Goal: Task Accomplishment & Management: Use online tool/utility

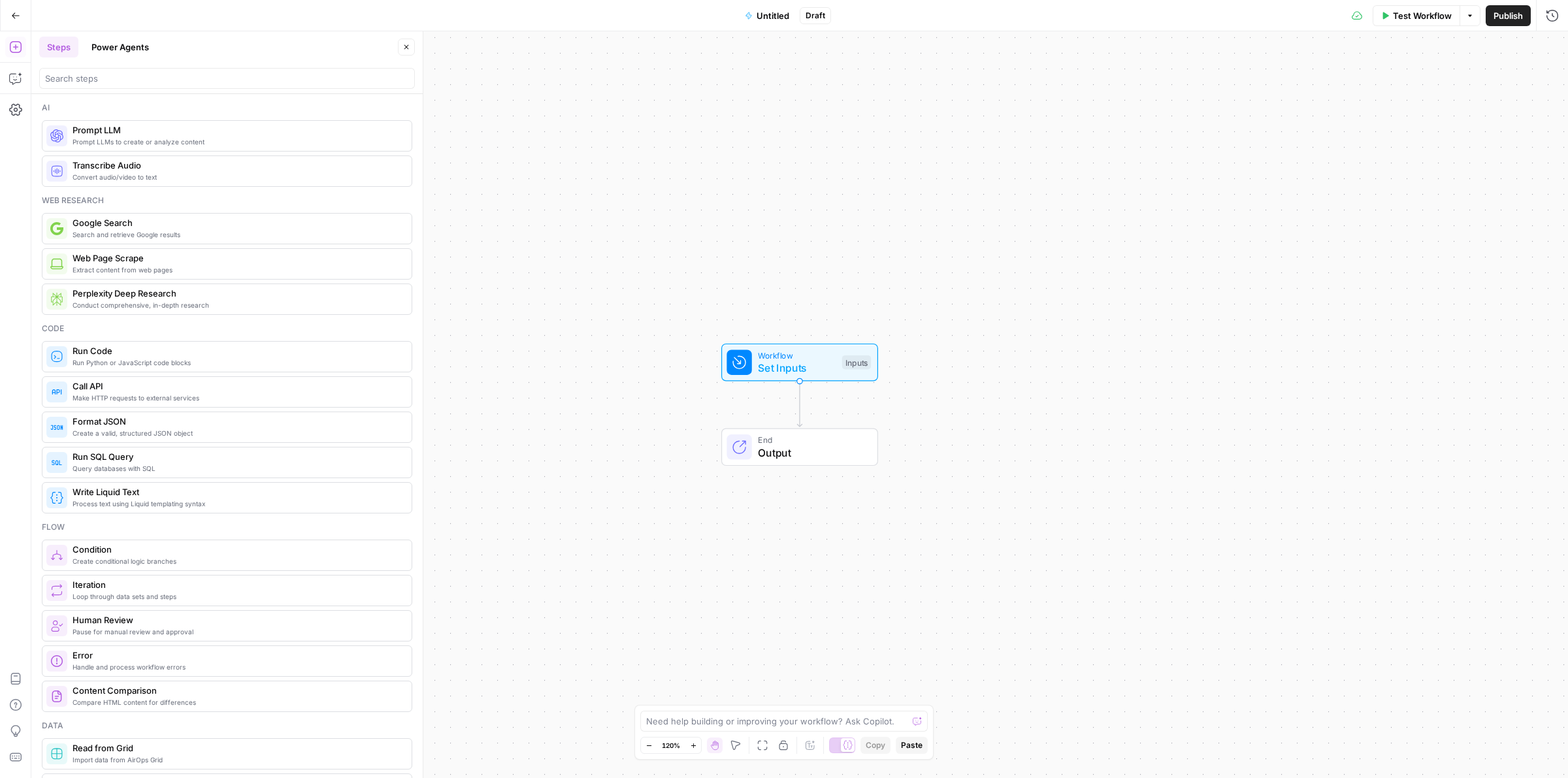
click at [139, 40] on button "Power Agents" at bounding box center [120, 47] width 73 height 21
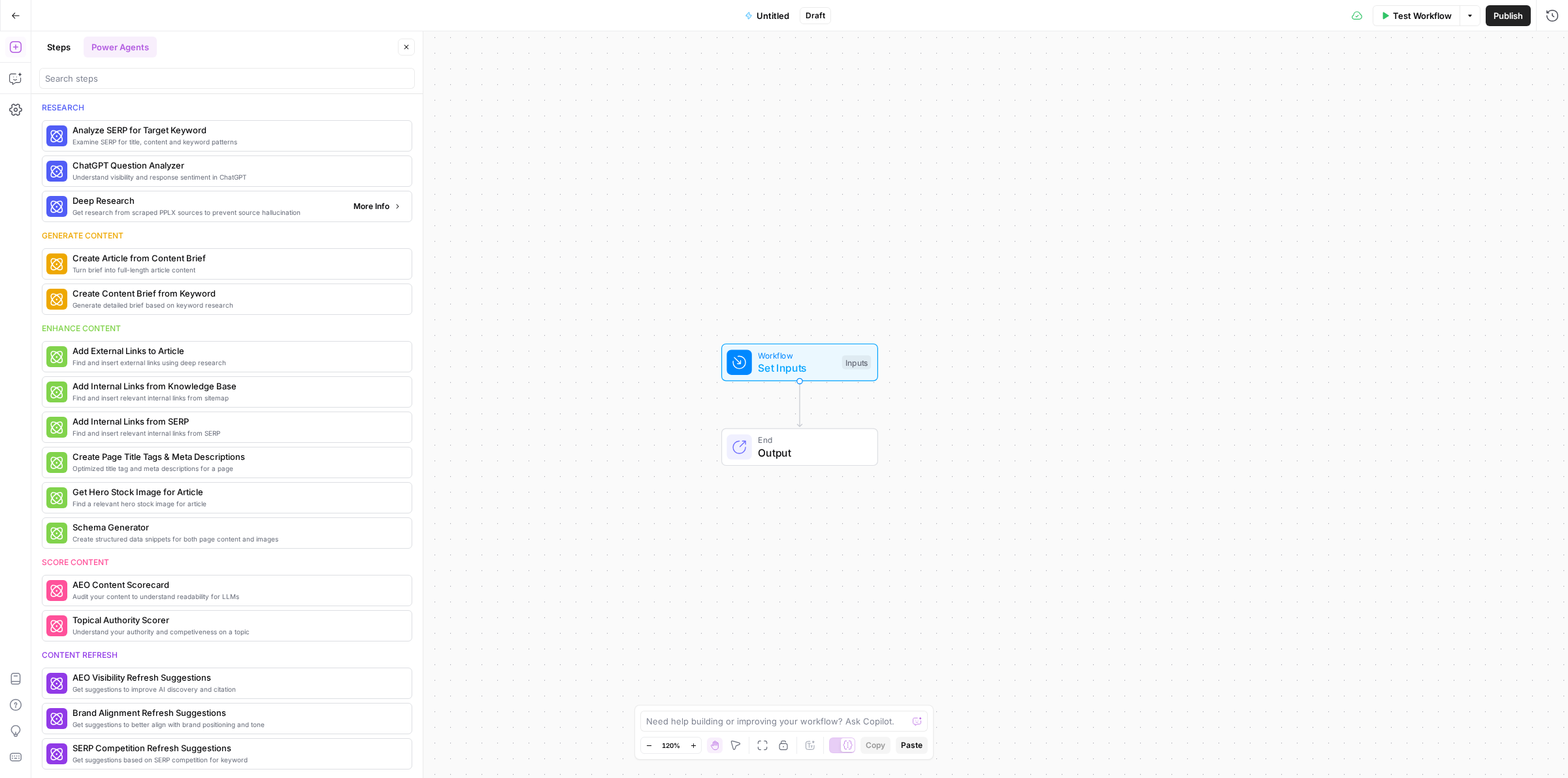
click at [362, 207] on span "More Info" at bounding box center [371, 206] width 36 height 12
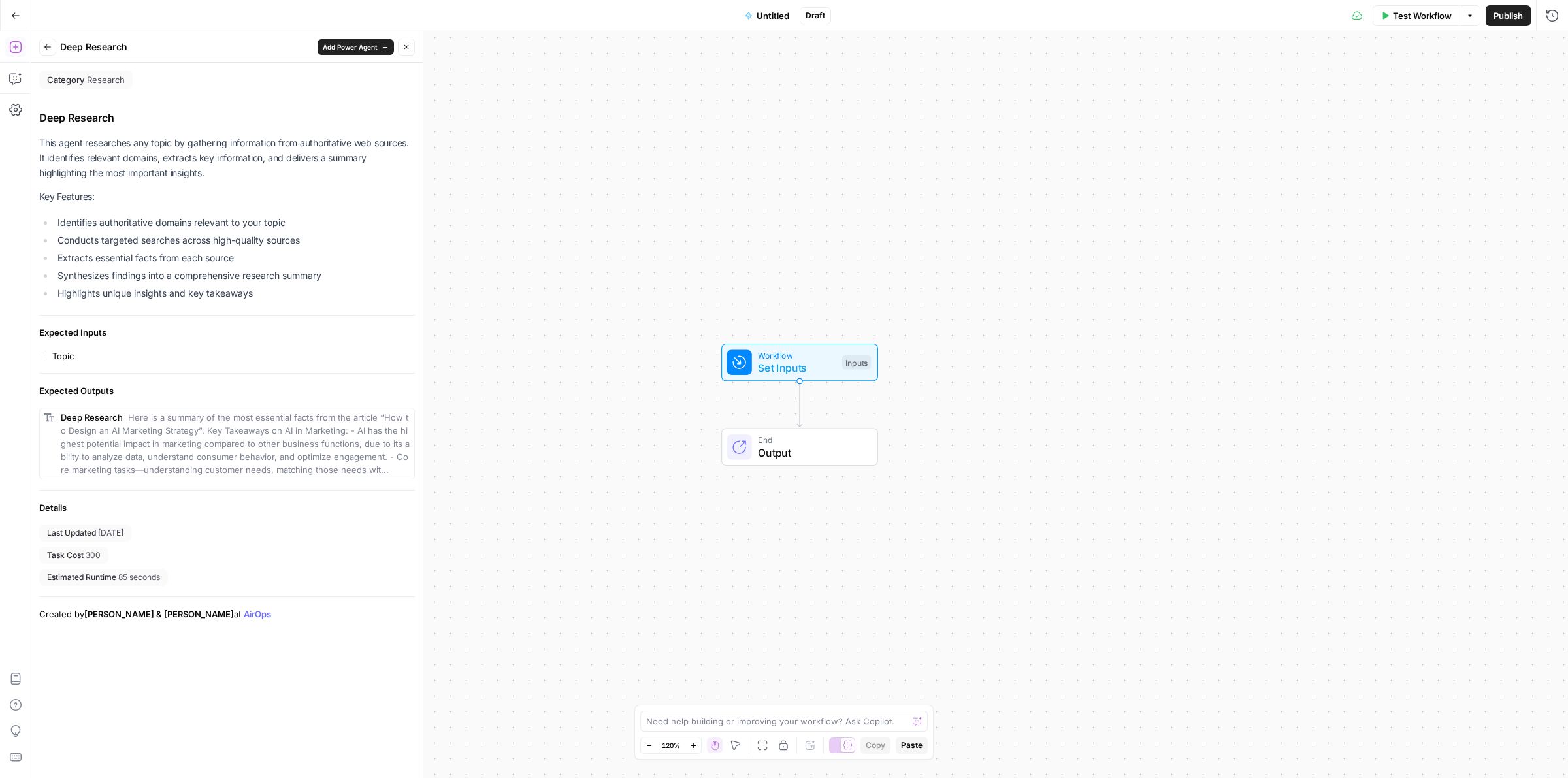
click at [341, 42] on span "Add Power Agent" at bounding box center [350, 46] width 55 height 11
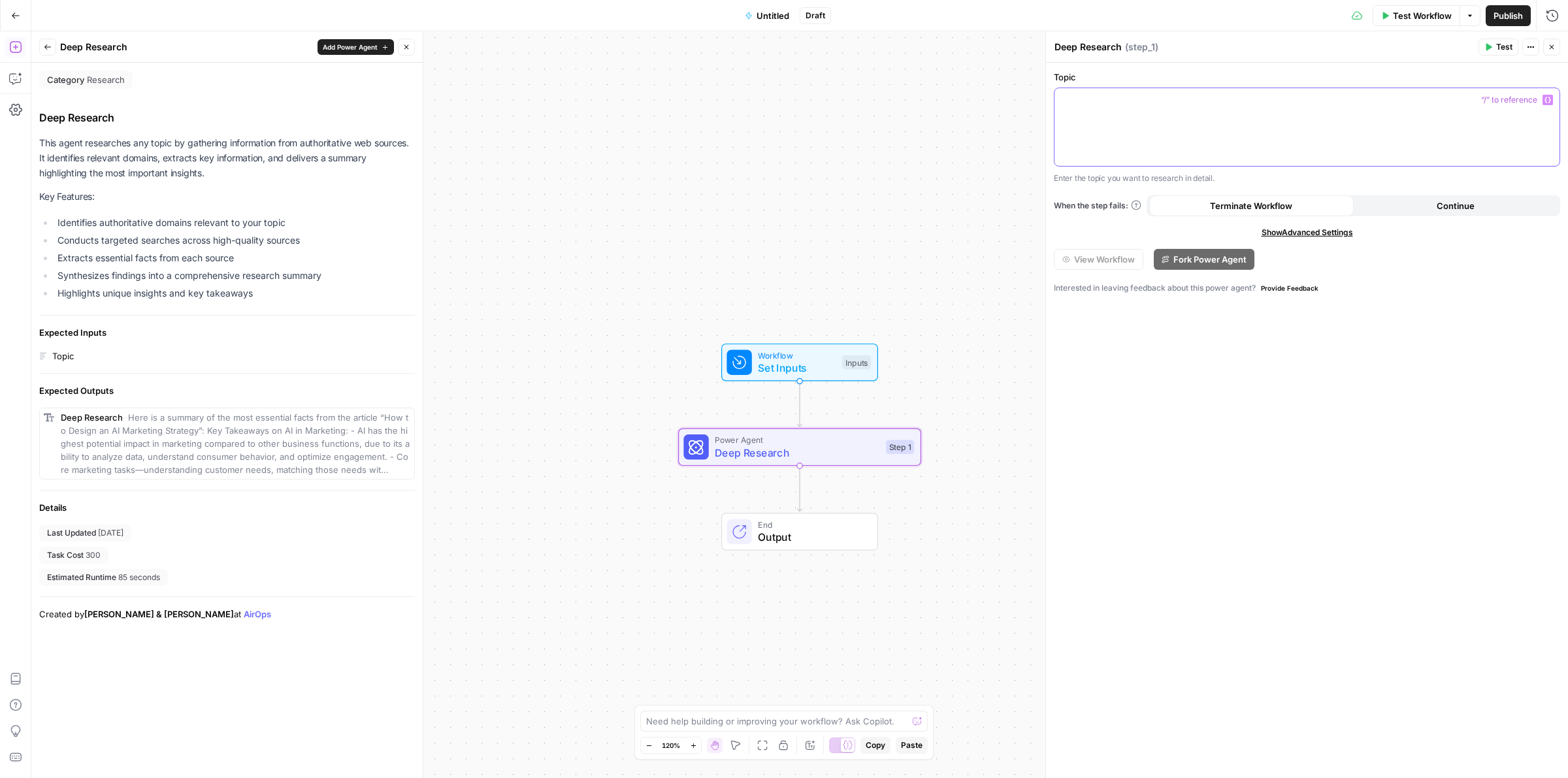
click at [1207, 128] on div at bounding box center [1307, 126] width 505 height 78
click at [1487, 53] on button "Test" at bounding box center [1498, 47] width 40 height 17
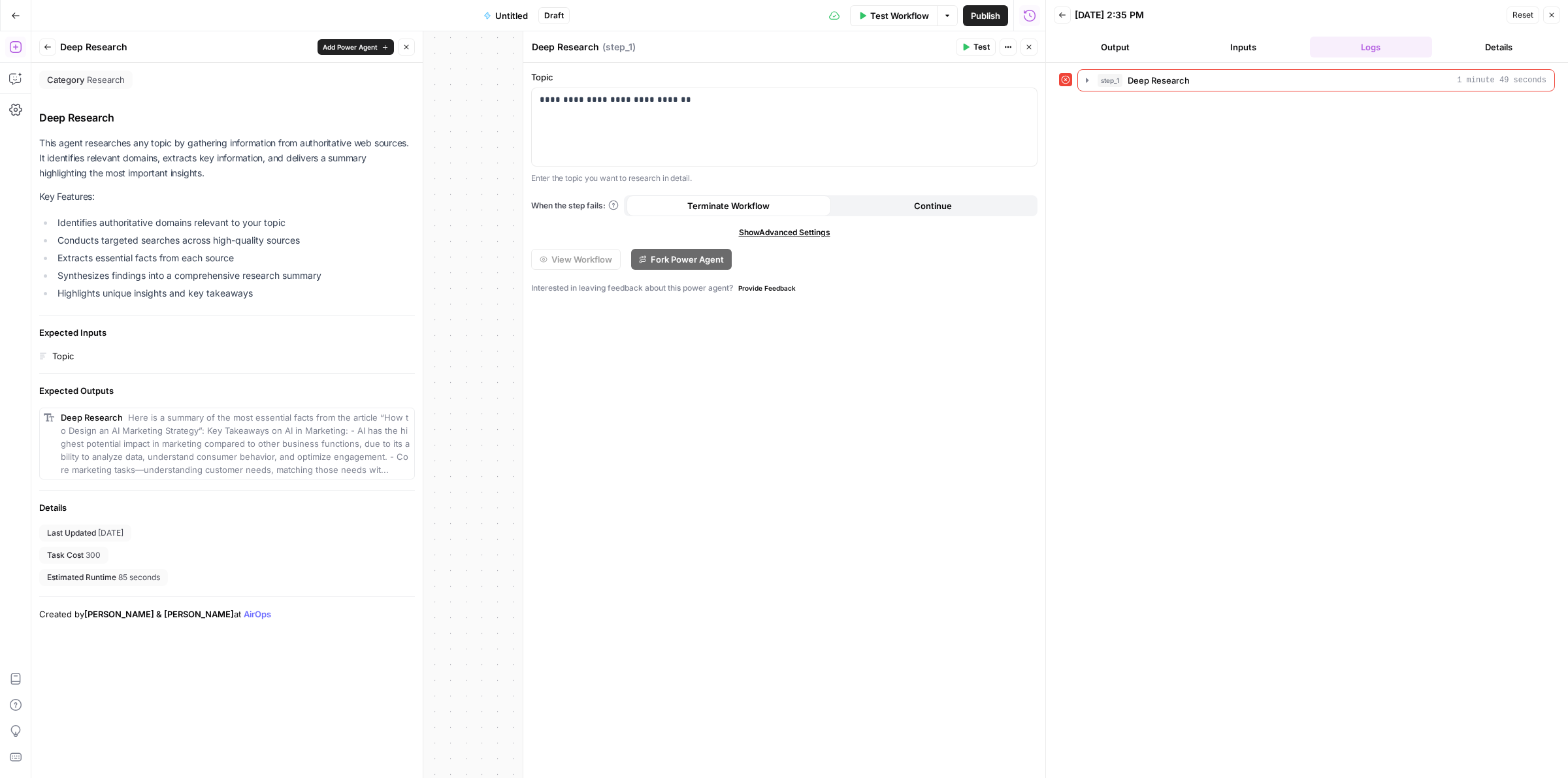
click at [782, 230] on span "Show Advanced Settings" at bounding box center [784, 232] width 92 height 12
click at [814, 282] on input "Select Version" at bounding box center [776, 279] width 473 height 13
type input "Default"
click at [995, 247] on div "**********" at bounding box center [784, 420] width 522 height 715
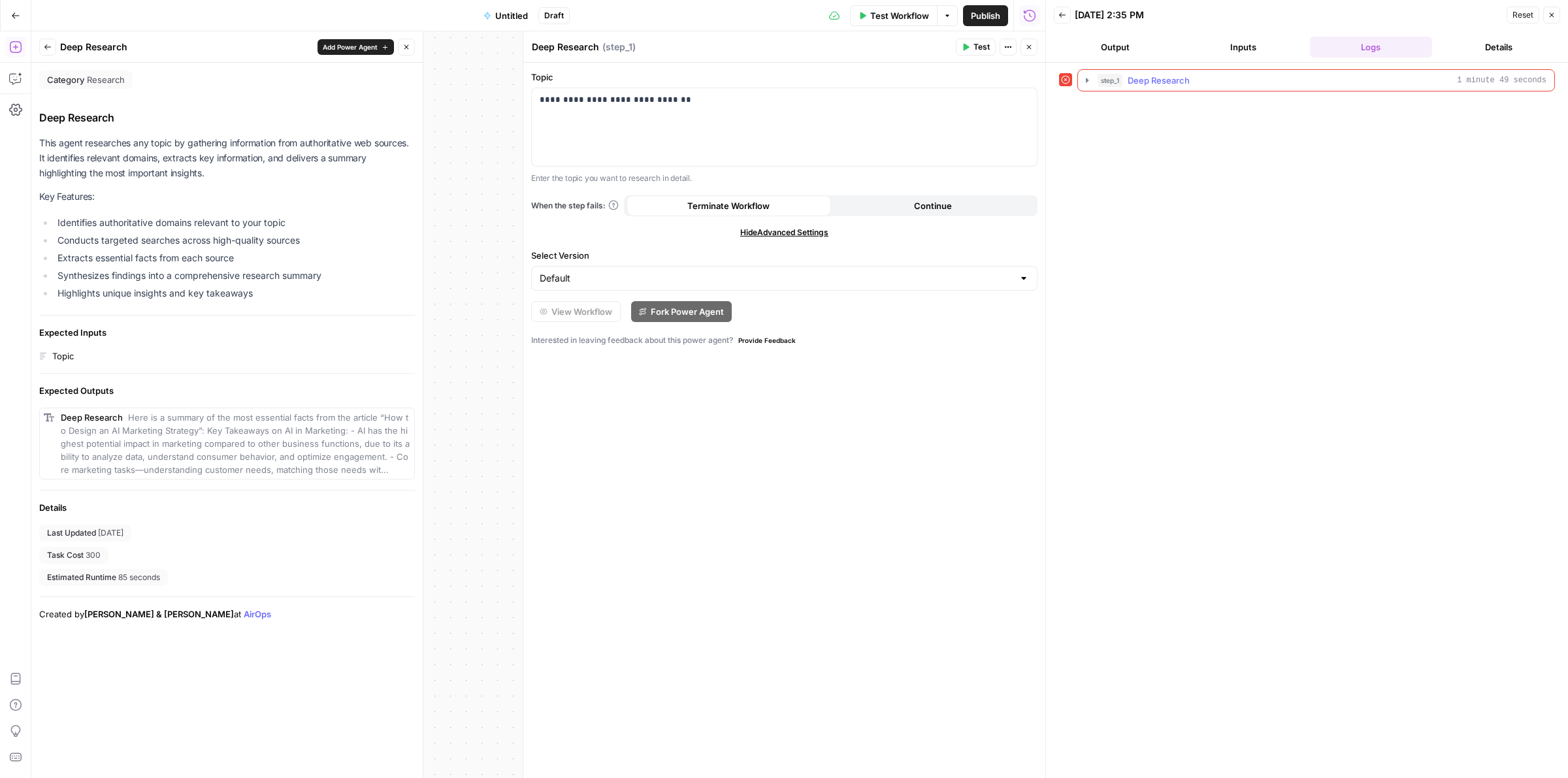
click at [1091, 86] on icon "button" at bounding box center [1086, 80] width 11 height 11
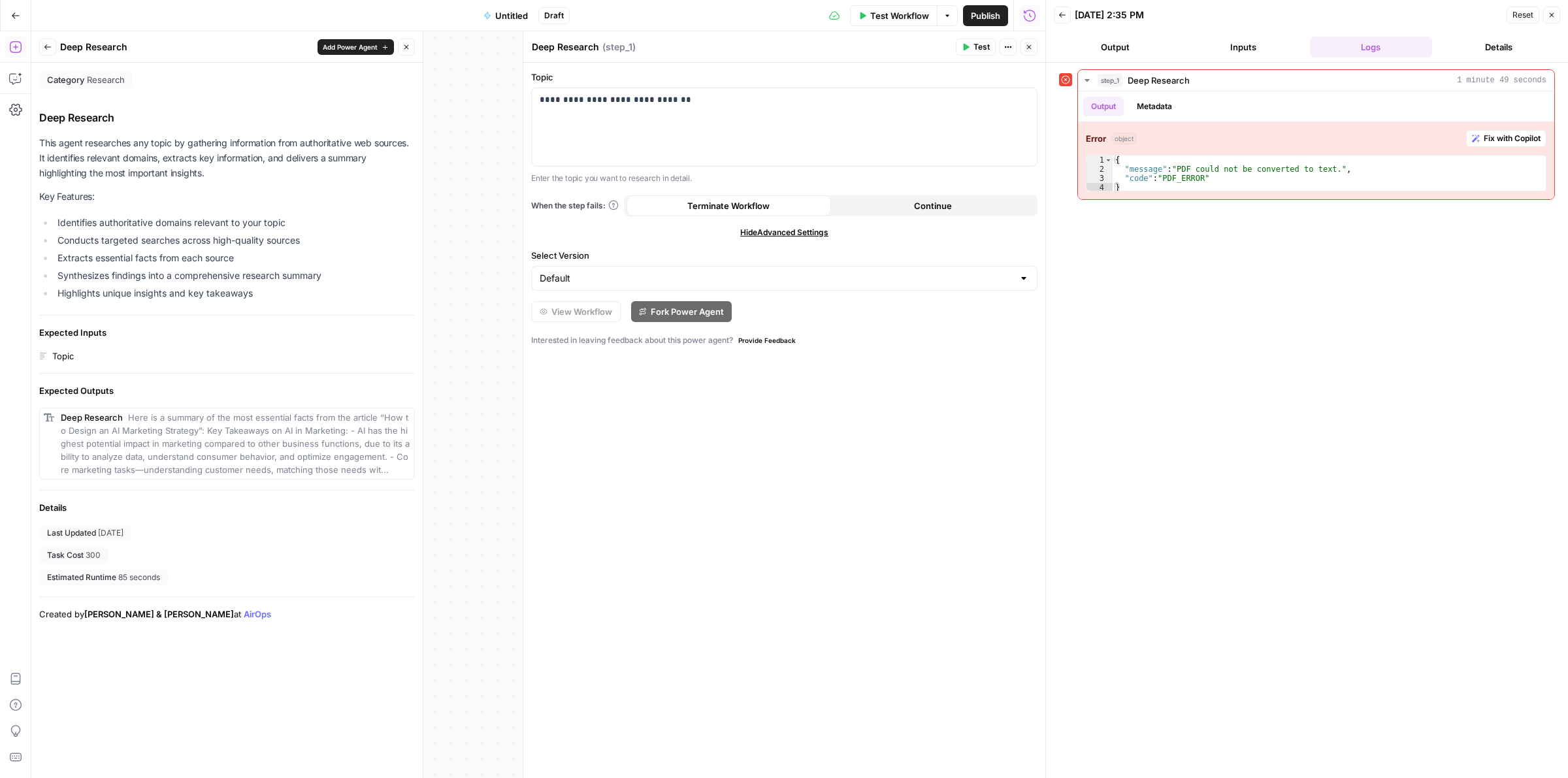
click at [403, 45] on icon "button" at bounding box center [406, 47] width 8 height 8
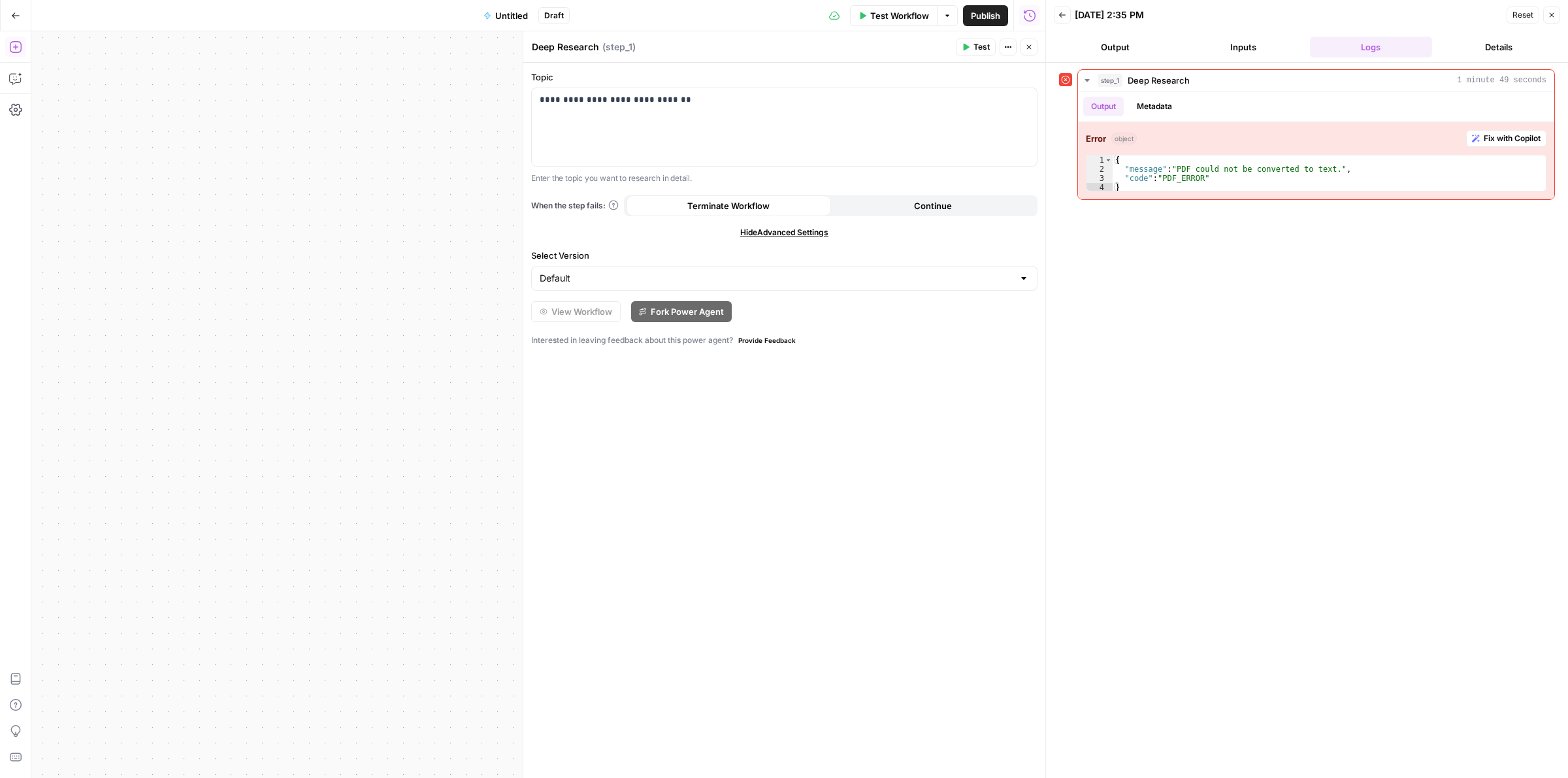
click at [10, 45] on icon "button" at bounding box center [14, 47] width 12 height 12
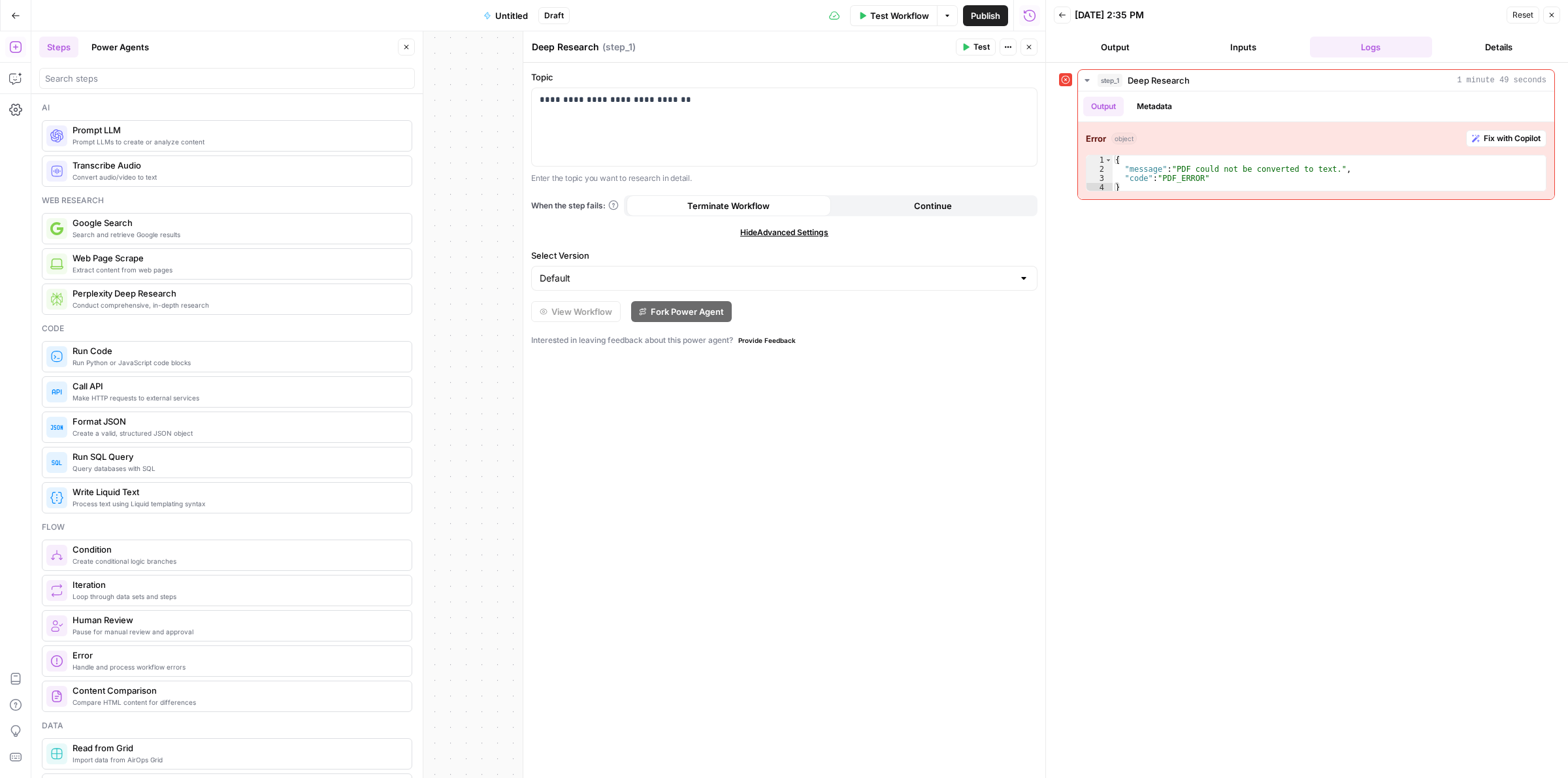
click at [132, 35] on header "Steps Power Agents Close" at bounding box center [227, 63] width 391 height 63
click at [131, 44] on button "Power Agents" at bounding box center [120, 47] width 73 height 21
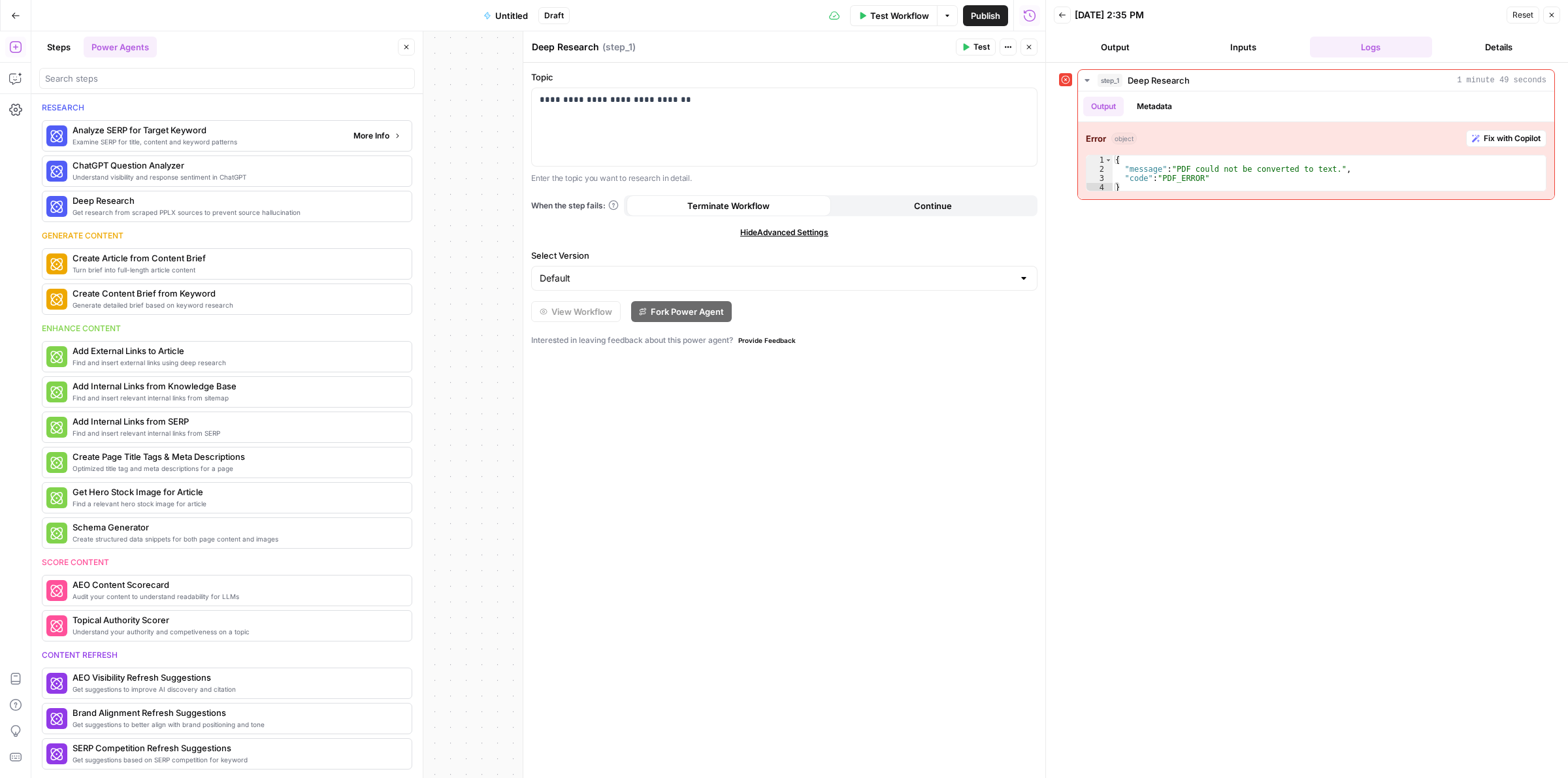
click at [357, 141] on span "More Info" at bounding box center [371, 136] width 36 height 12
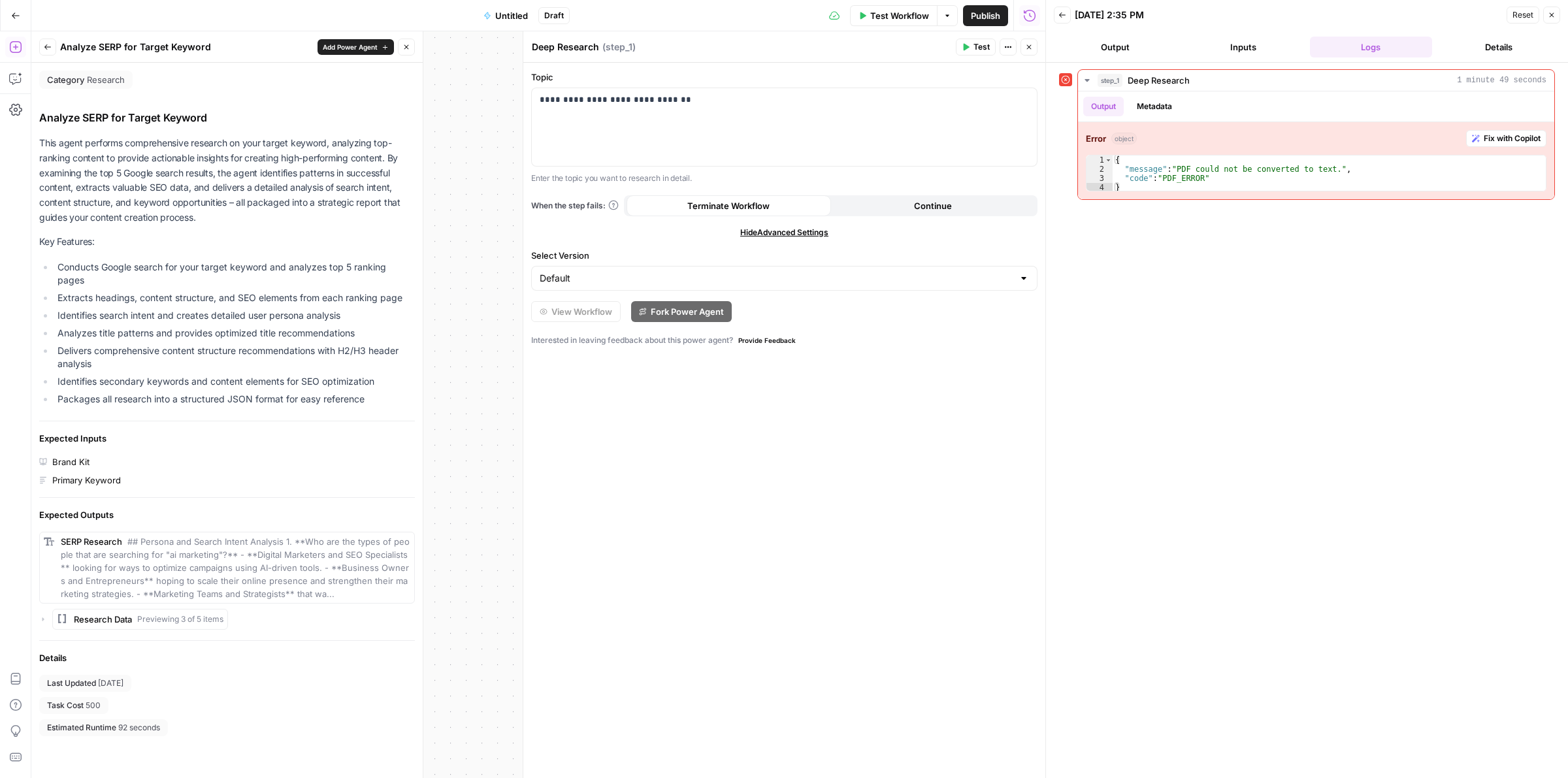
click at [53, 50] on button "Back" at bounding box center [48, 47] width 17 height 17
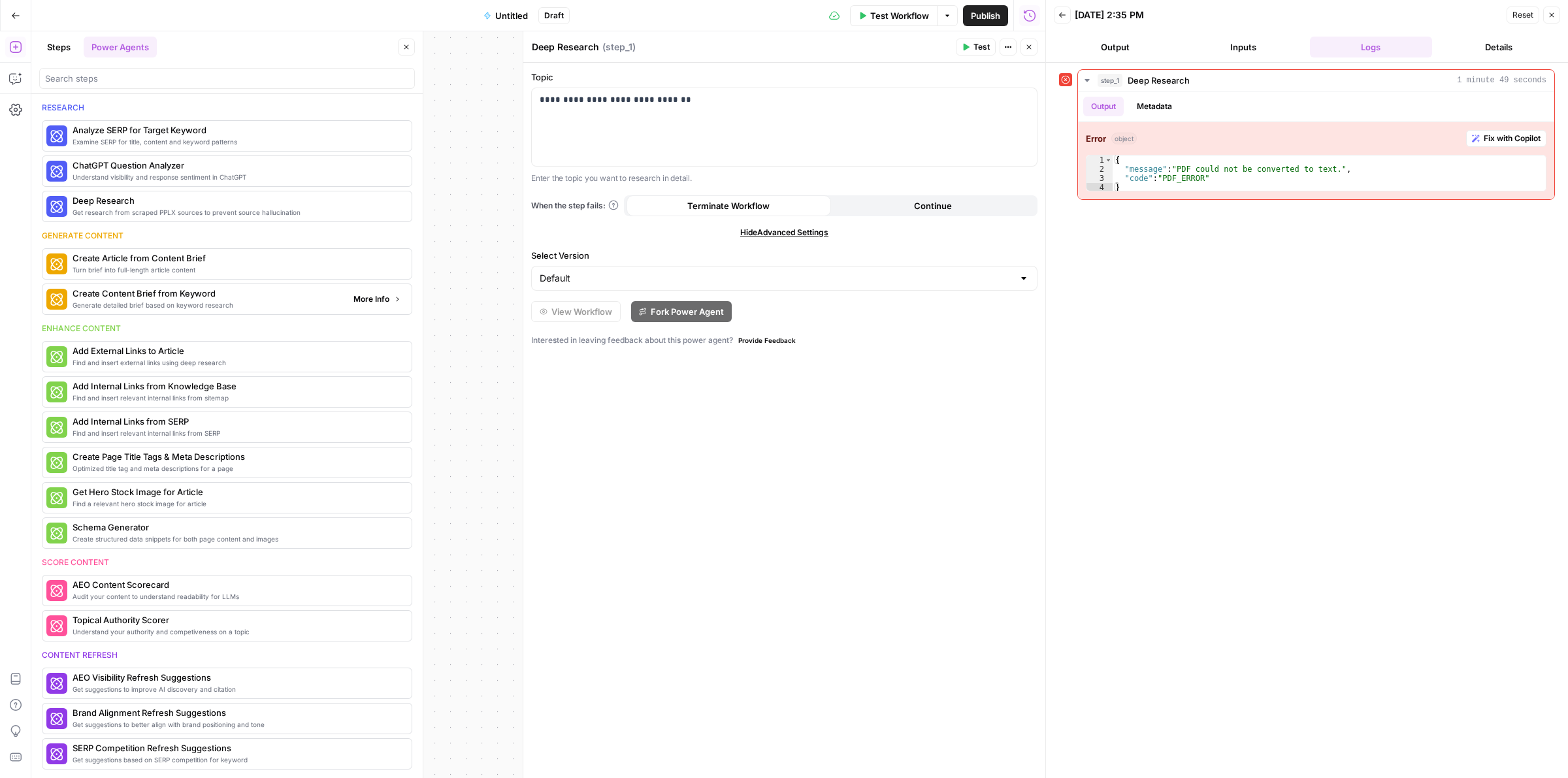
click at [354, 301] on span "More Info" at bounding box center [371, 299] width 36 height 12
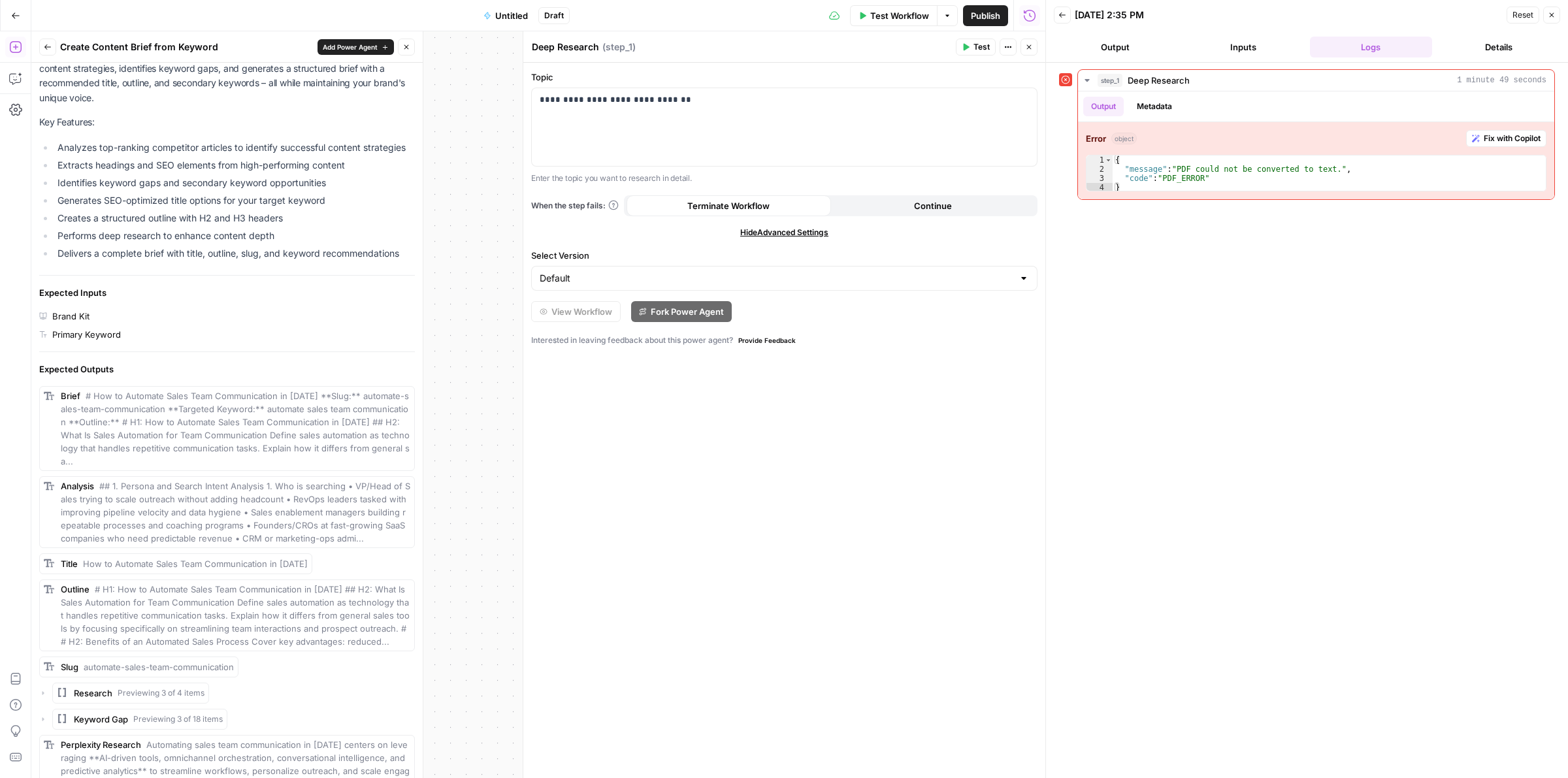
drag, startPoint x: 311, startPoint y: 293, endPoint x: 306, endPoint y: 327, distance: 34.4
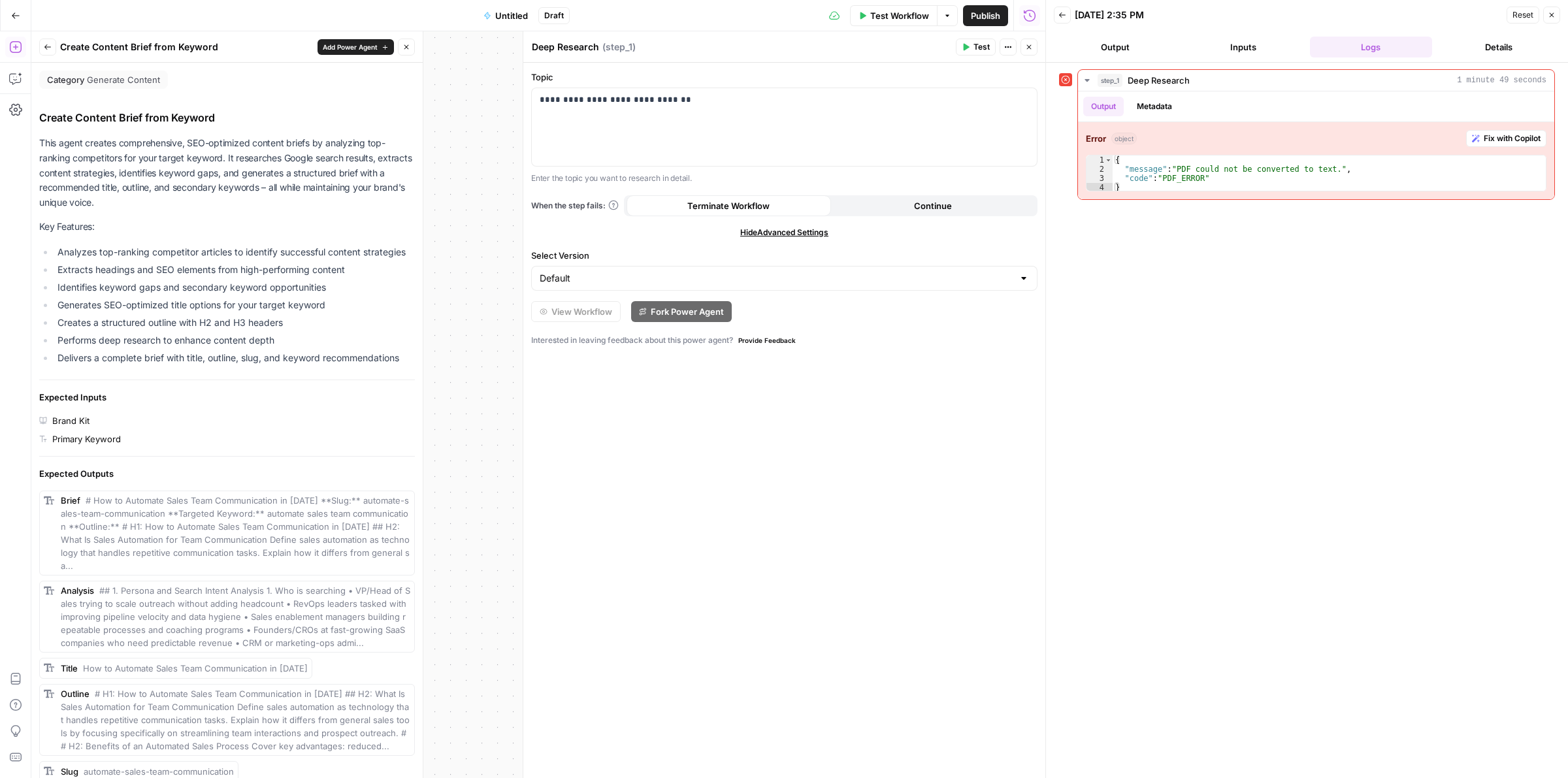
click at [47, 40] on button "Back" at bounding box center [48, 47] width 17 height 17
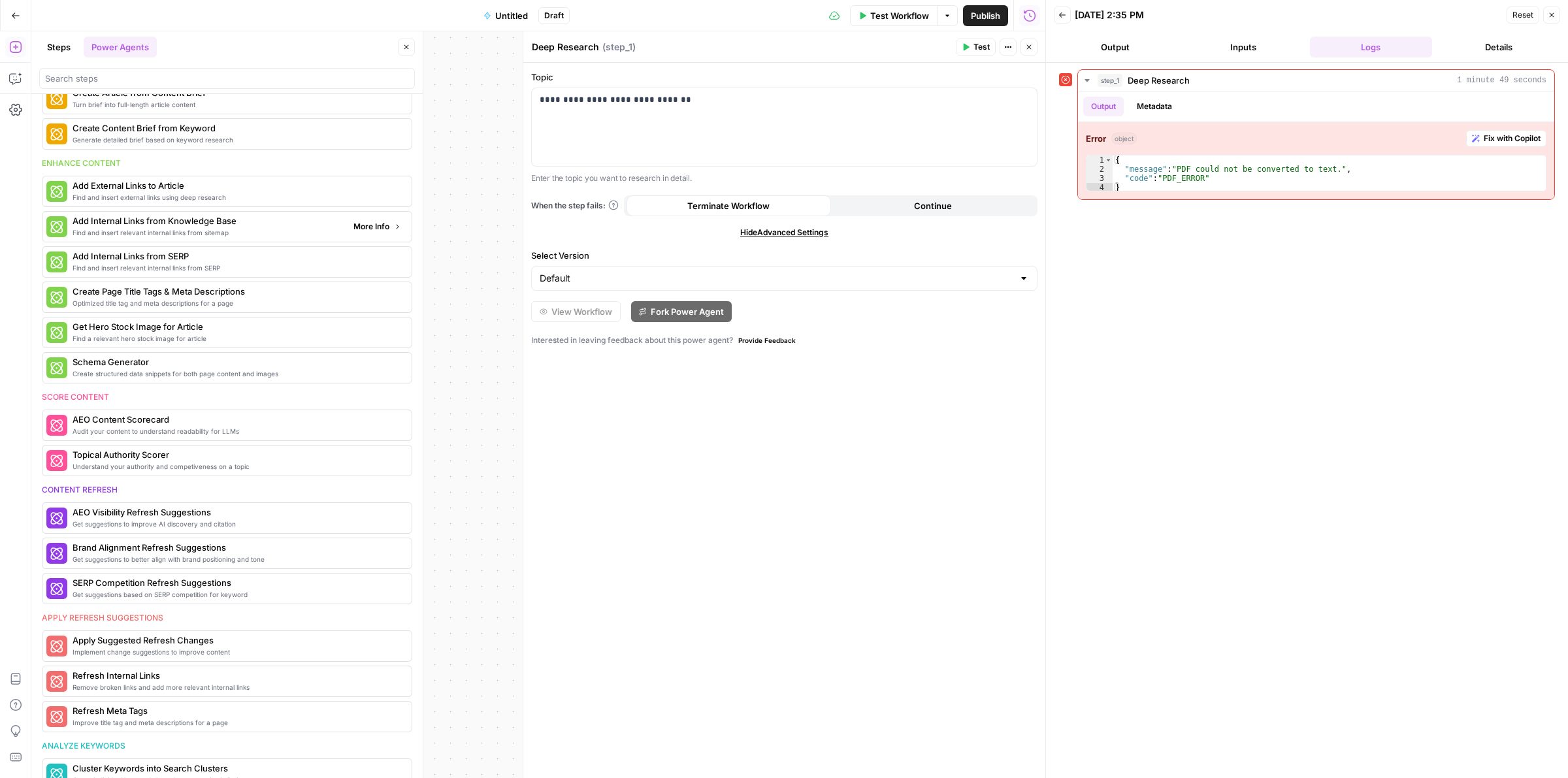
scroll to position [190, 0]
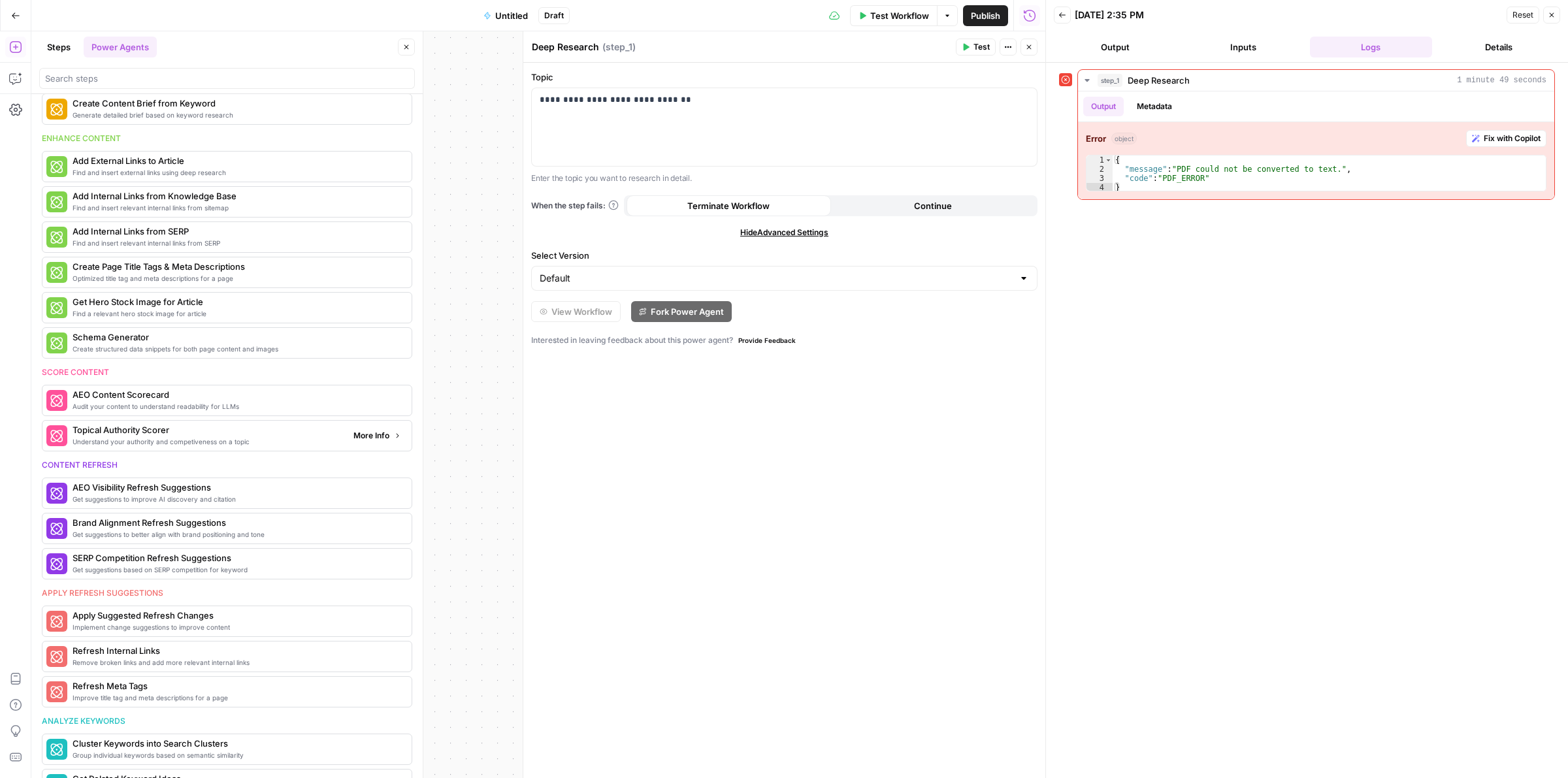
click at [354, 439] on span "More Info" at bounding box center [371, 436] width 36 height 12
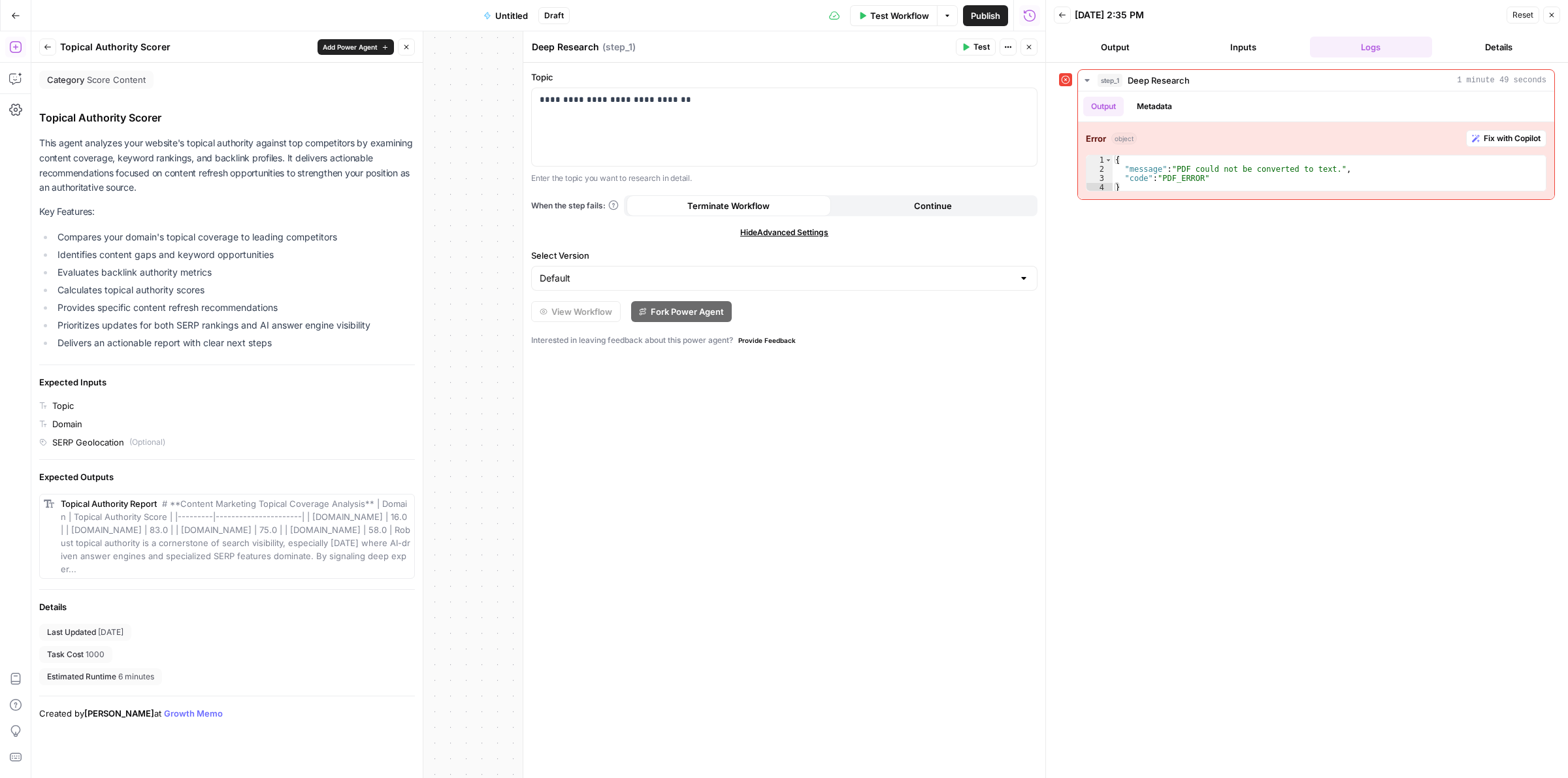
click at [341, 50] on span "Add Power Agent" at bounding box center [350, 46] width 55 height 11
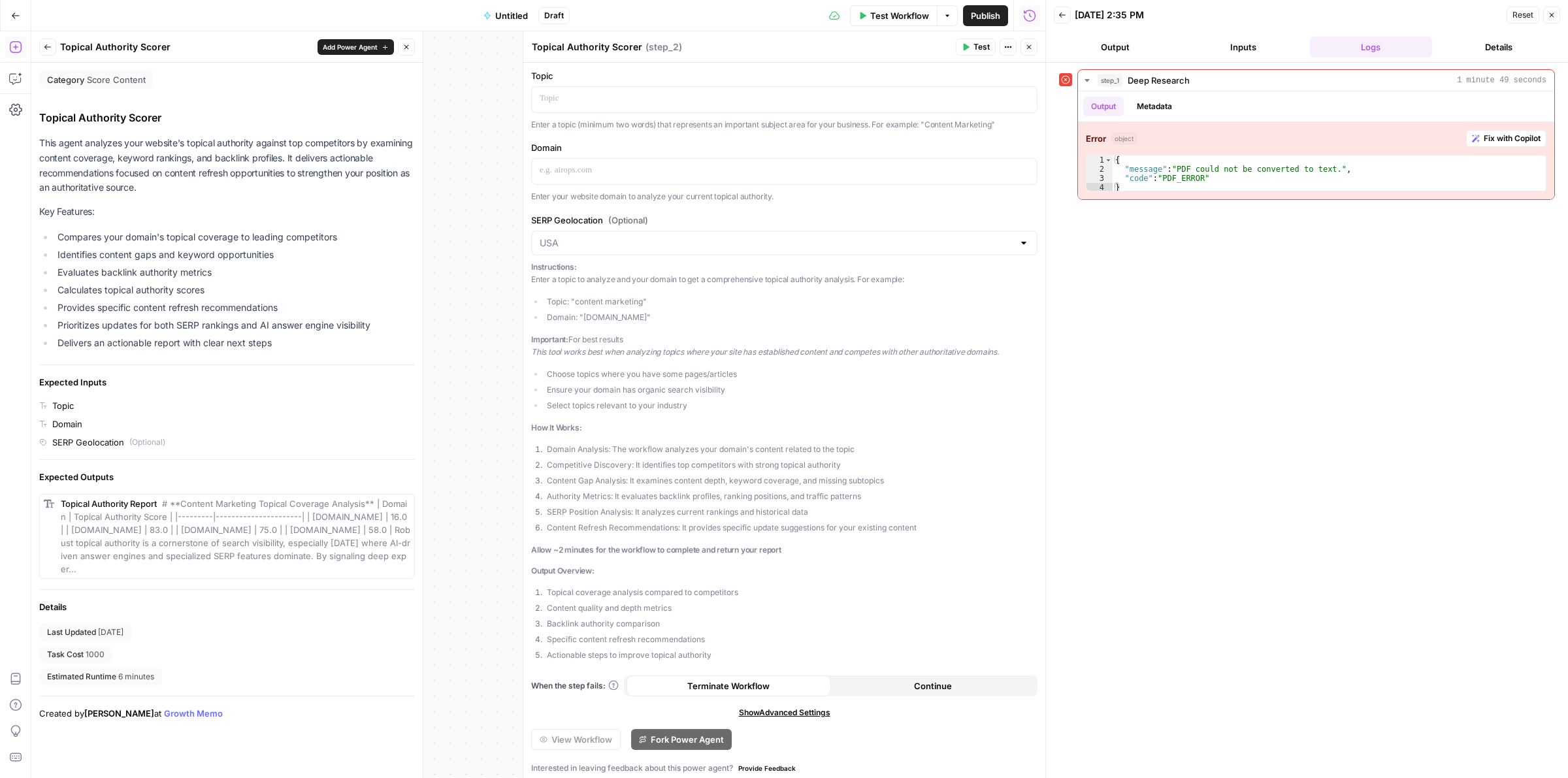
scroll to position [0, 0]
click at [1025, 49] on icon "button" at bounding box center [1028, 47] width 8 height 8
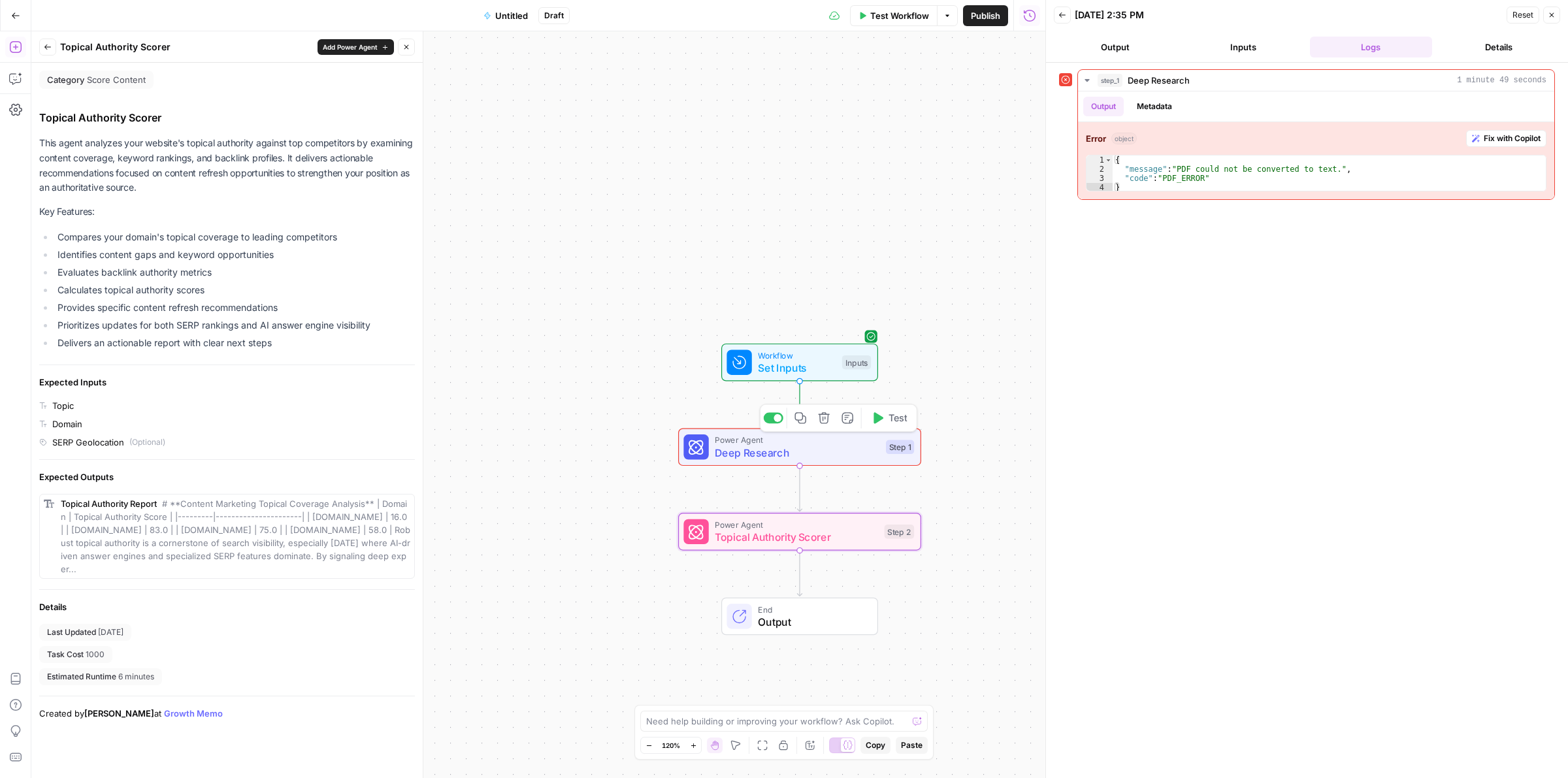
click at [822, 420] on icon "button" at bounding box center [824, 418] width 12 height 12
click at [739, 169] on span "Delete Step" at bounding box center [748, 167] width 51 height 13
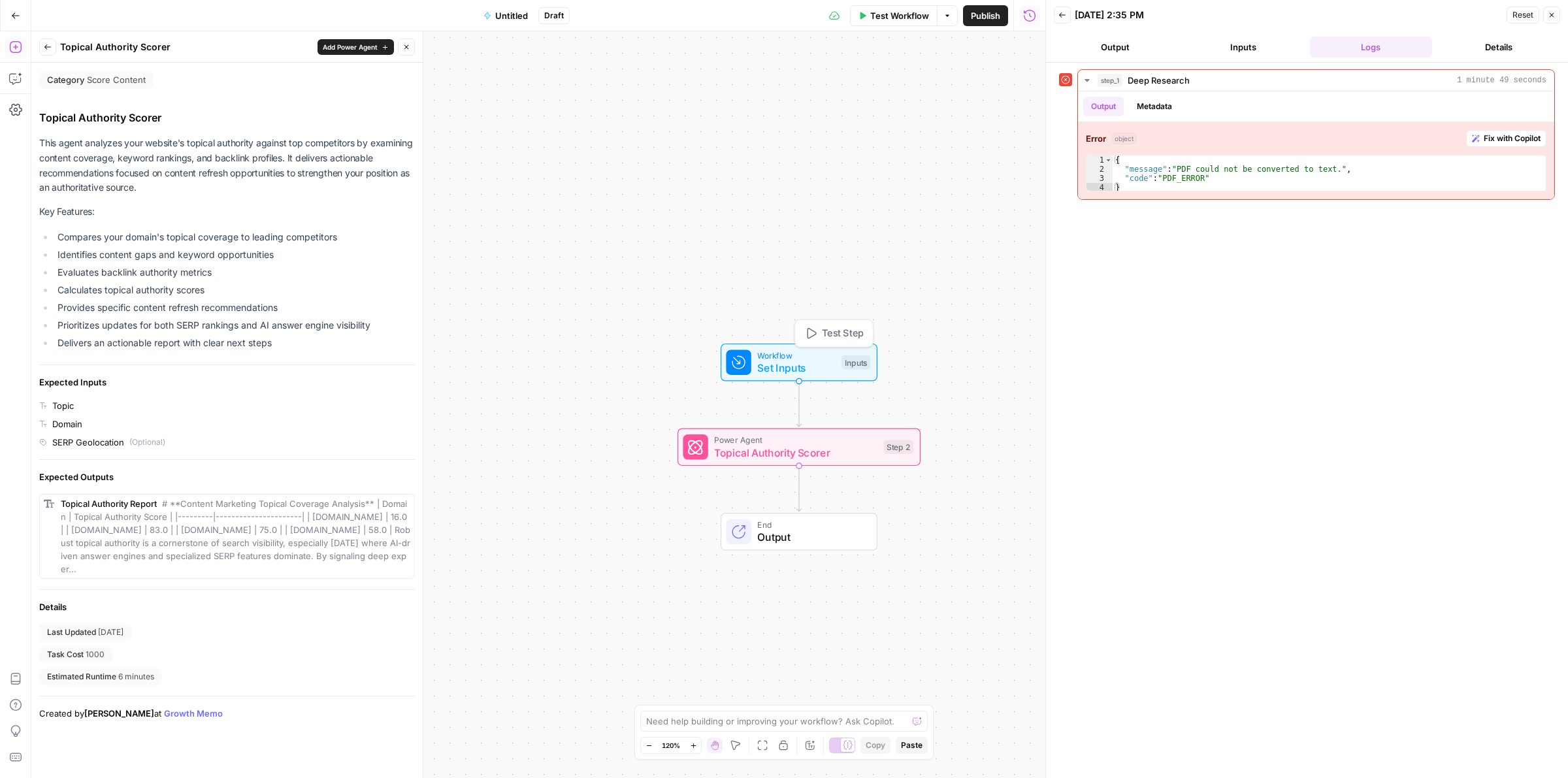
click at [764, 360] on span "Set Inputs" at bounding box center [795, 367] width 78 height 15
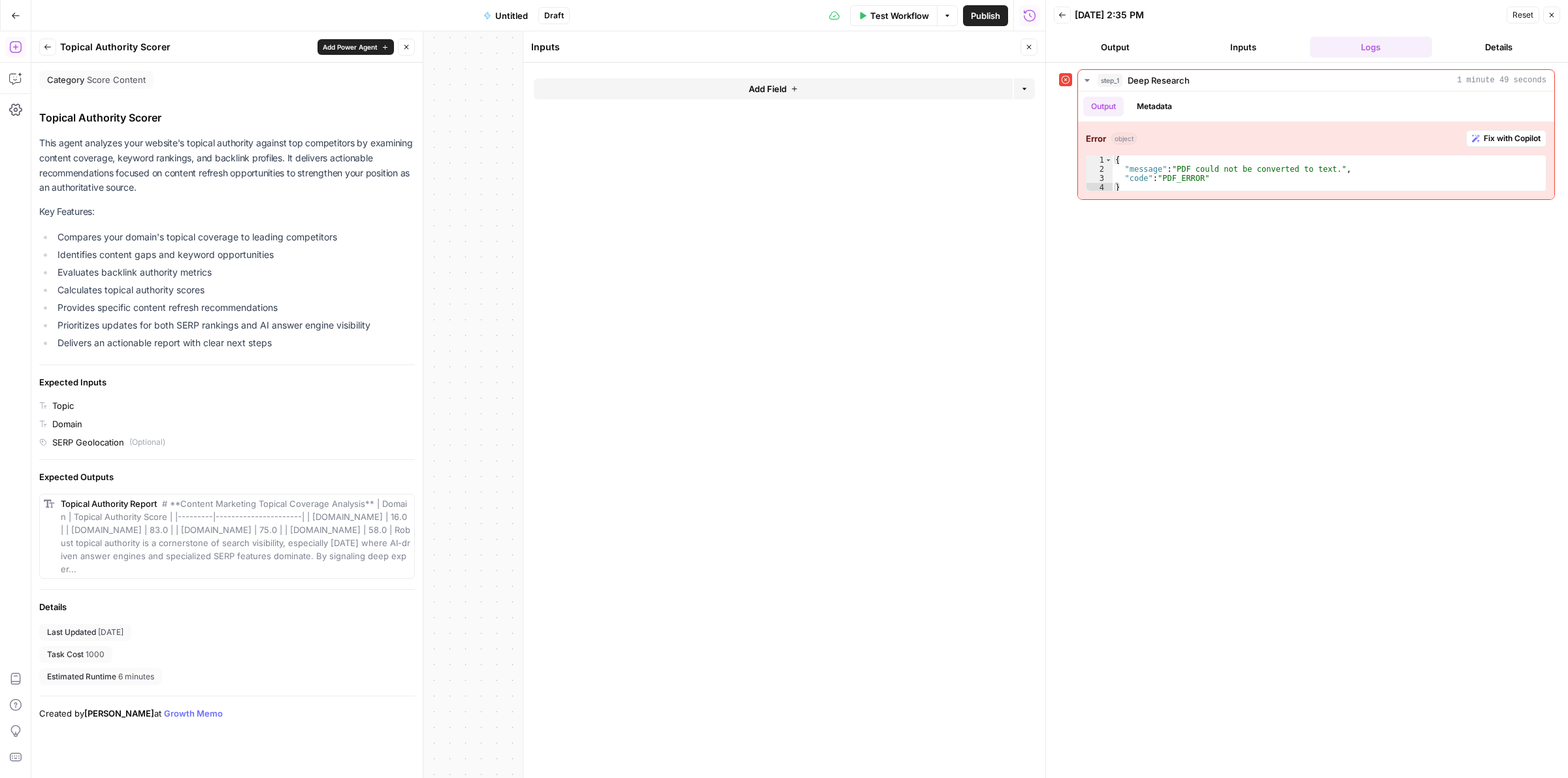
click at [1025, 50] on icon "button" at bounding box center [1028, 47] width 8 height 8
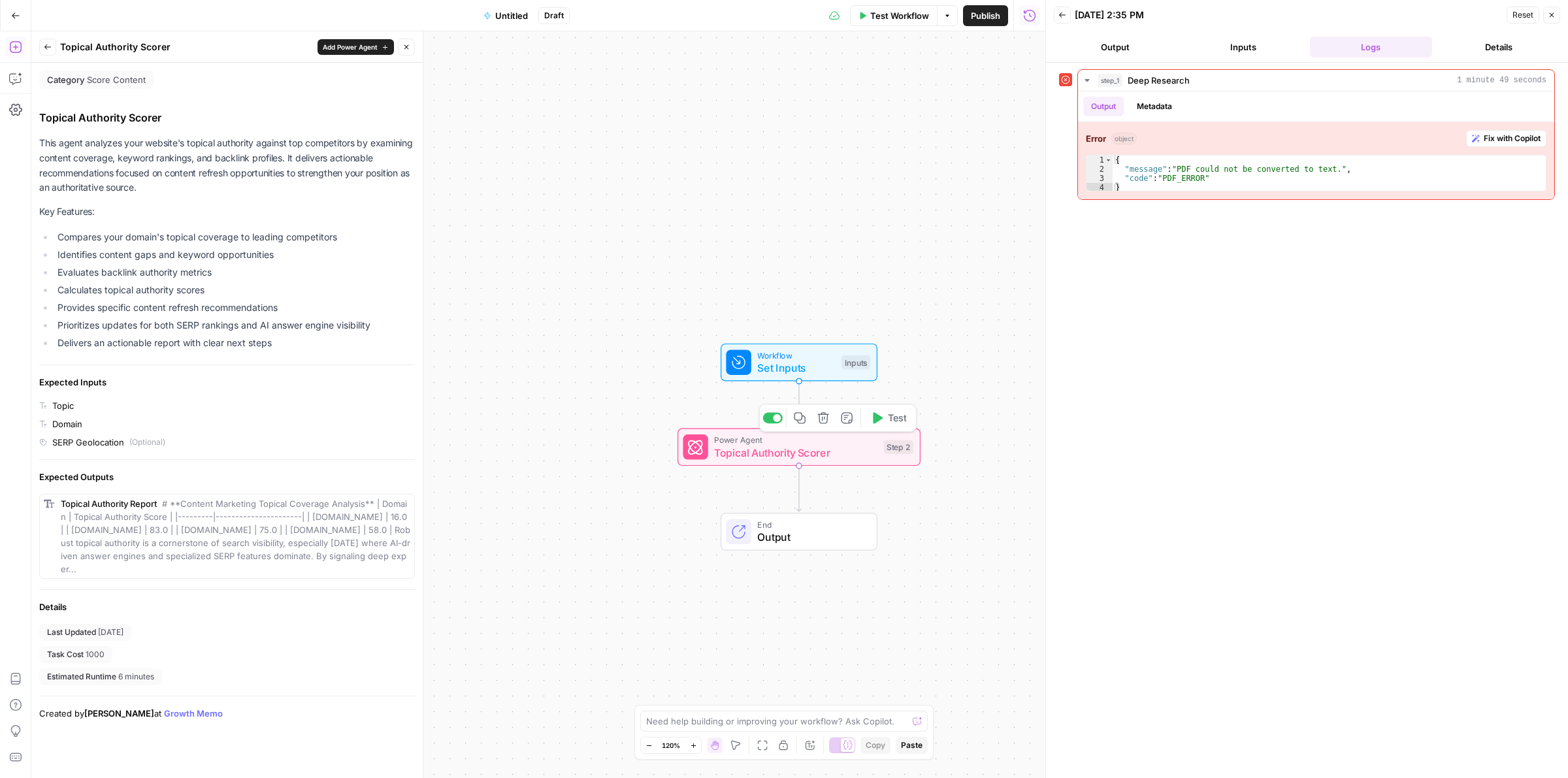
click at [743, 451] on span "Topical Authority Scorer" at bounding box center [795, 453] width 163 height 15
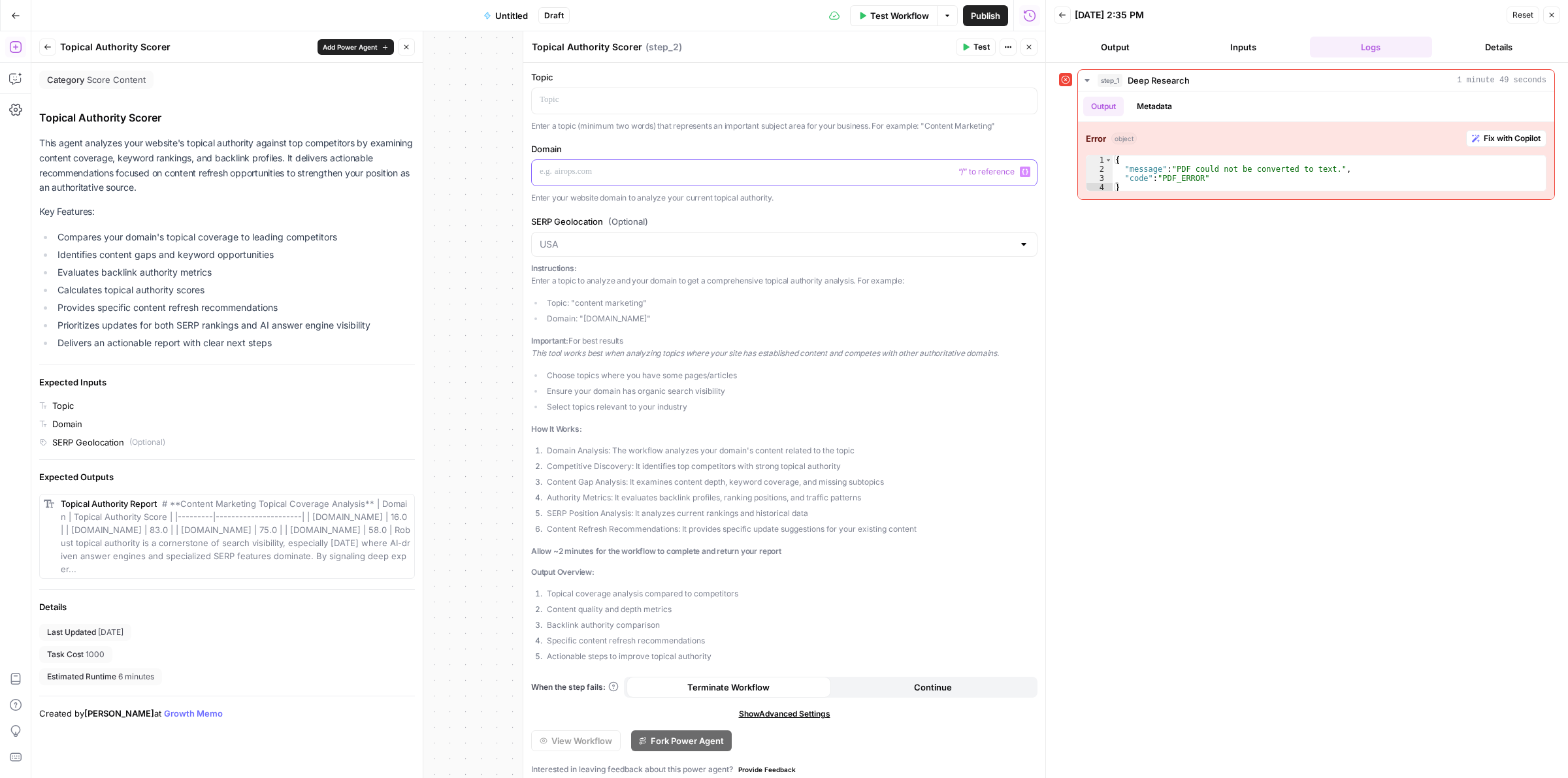
click at [676, 172] on p at bounding box center [784, 172] width 490 height 13
click at [638, 108] on div at bounding box center [784, 100] width 505 height 25
click at [582, 171] on p at bounding box center [784, 172] width 490 height 13
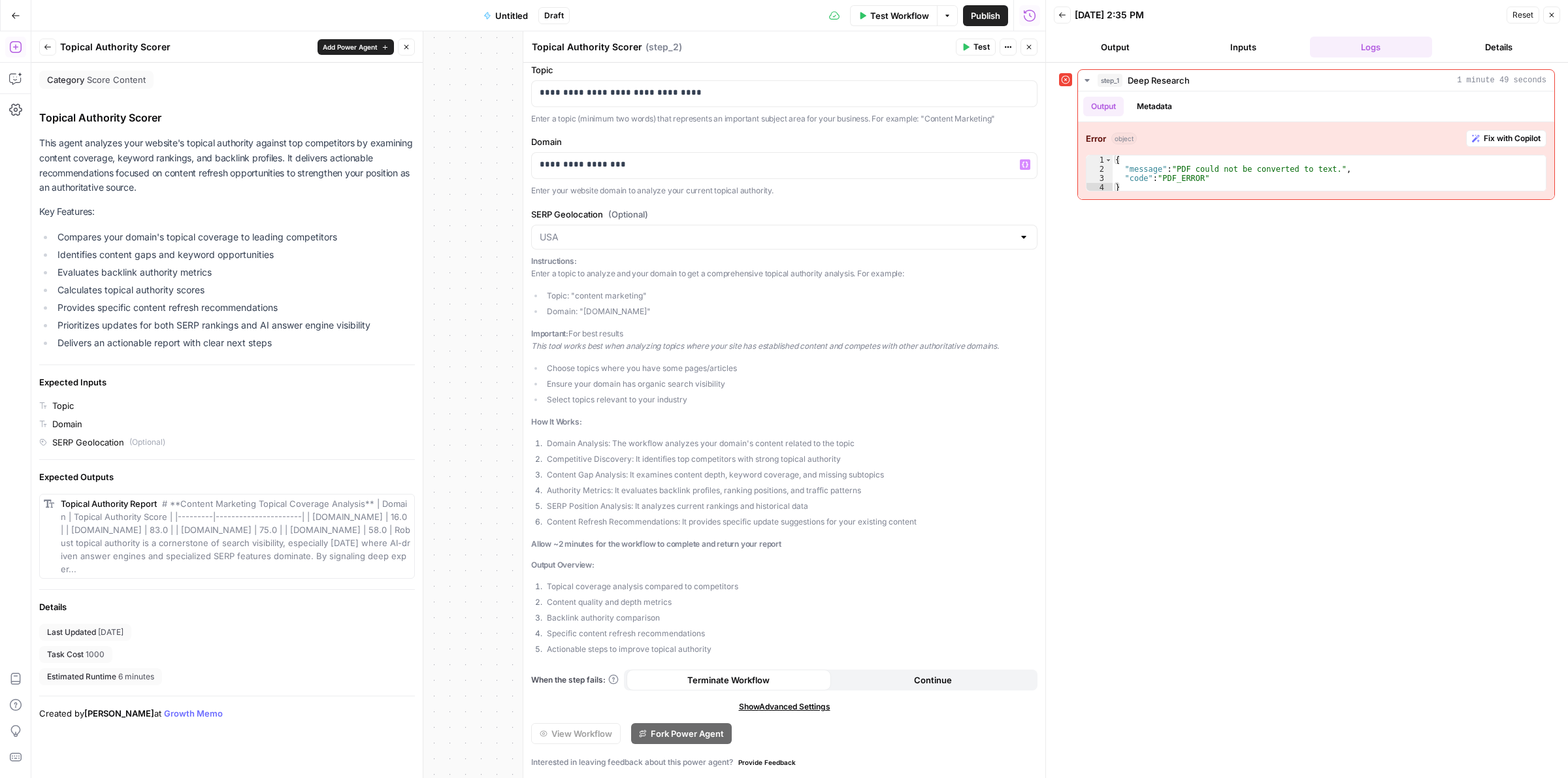
click at [971, 56] on button "Test" at bounding box center [975, 47] width 40 height 17
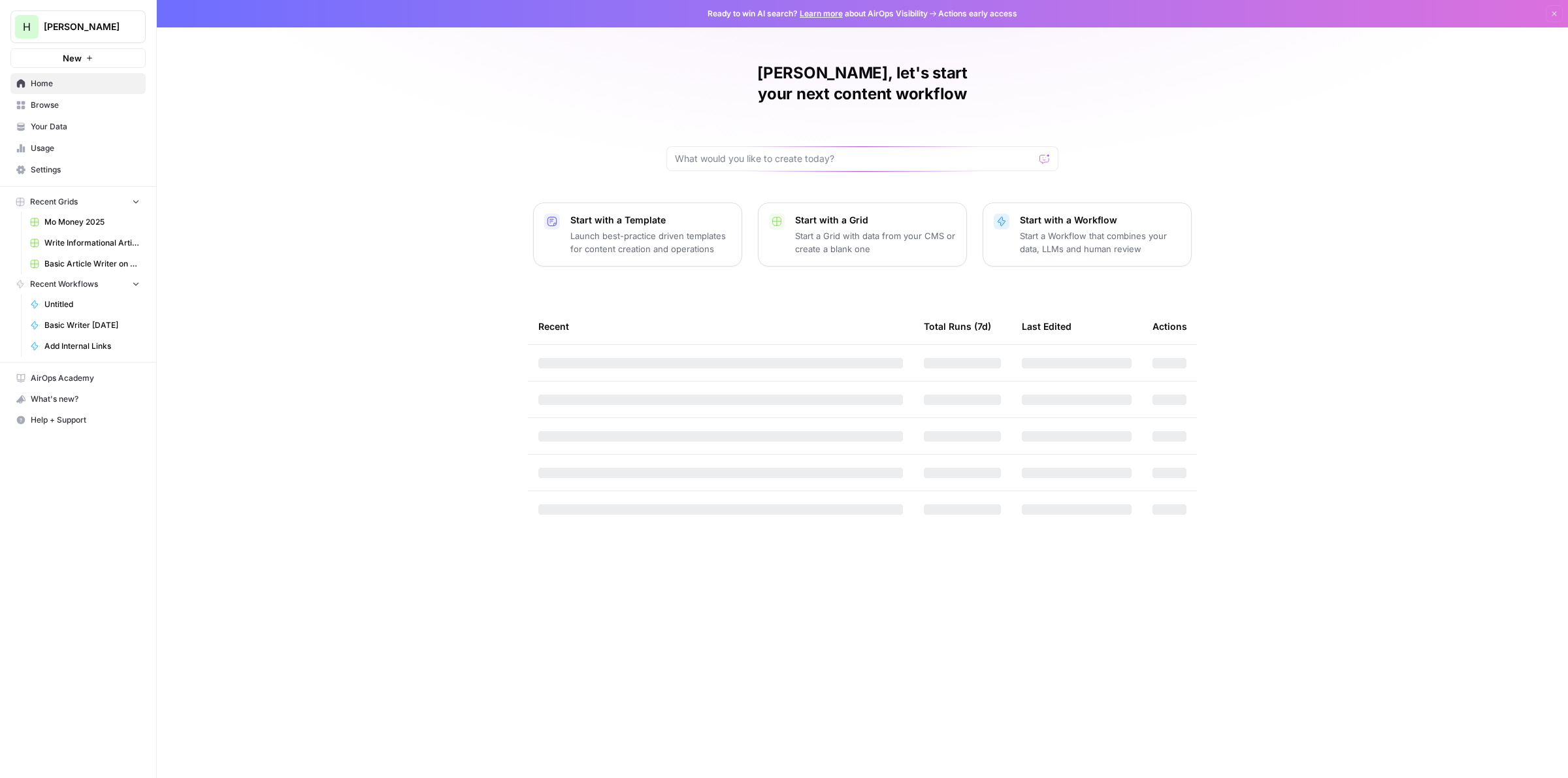
click at [1089, 229] on p "Start a Workflow that combines your data, LLMs and human review" at bounding box center [1100, 242] width 161 height 26
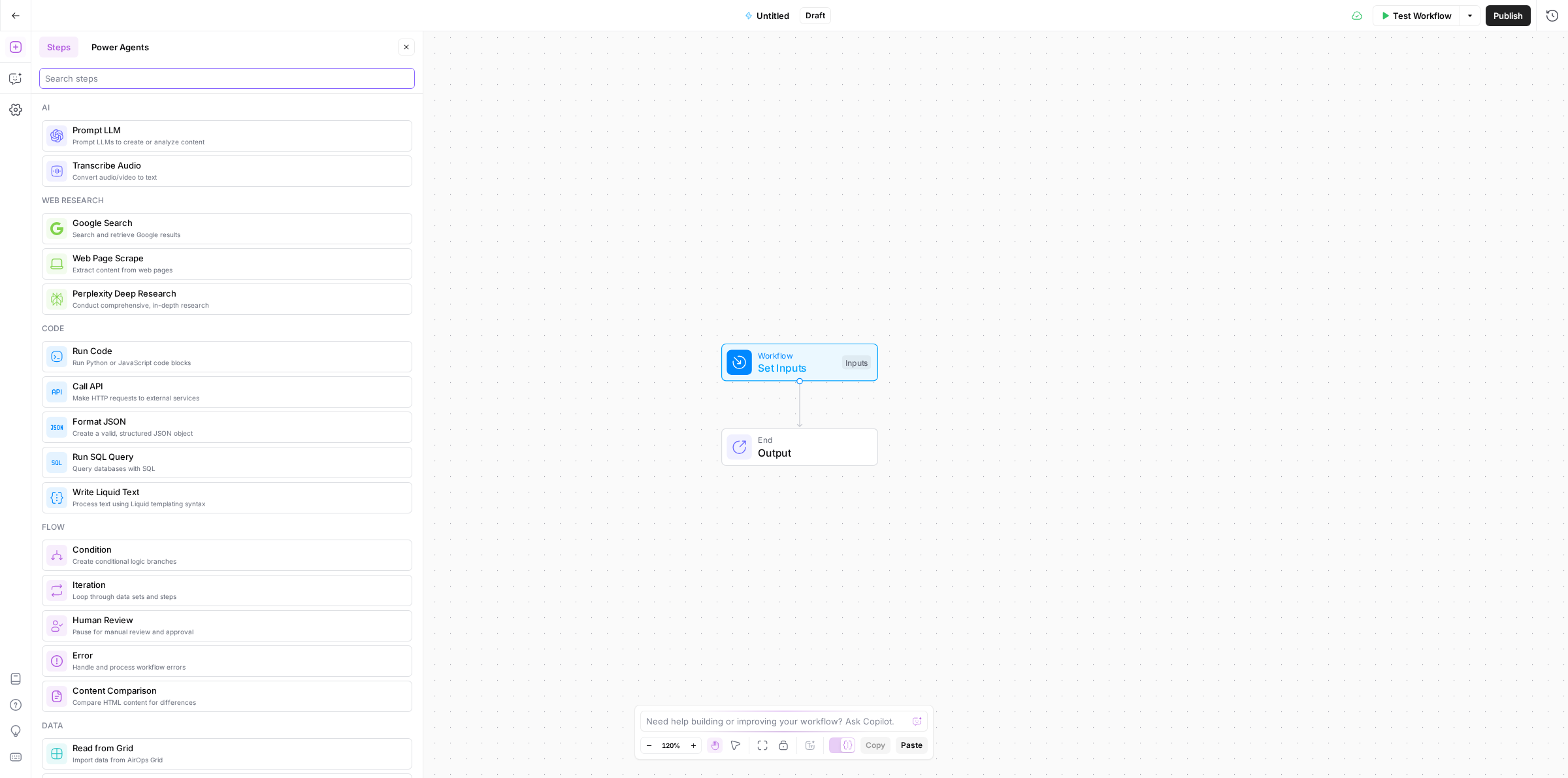
click at [160, 80] on input "search" at bounding box center [226, 79] width 363 height 13
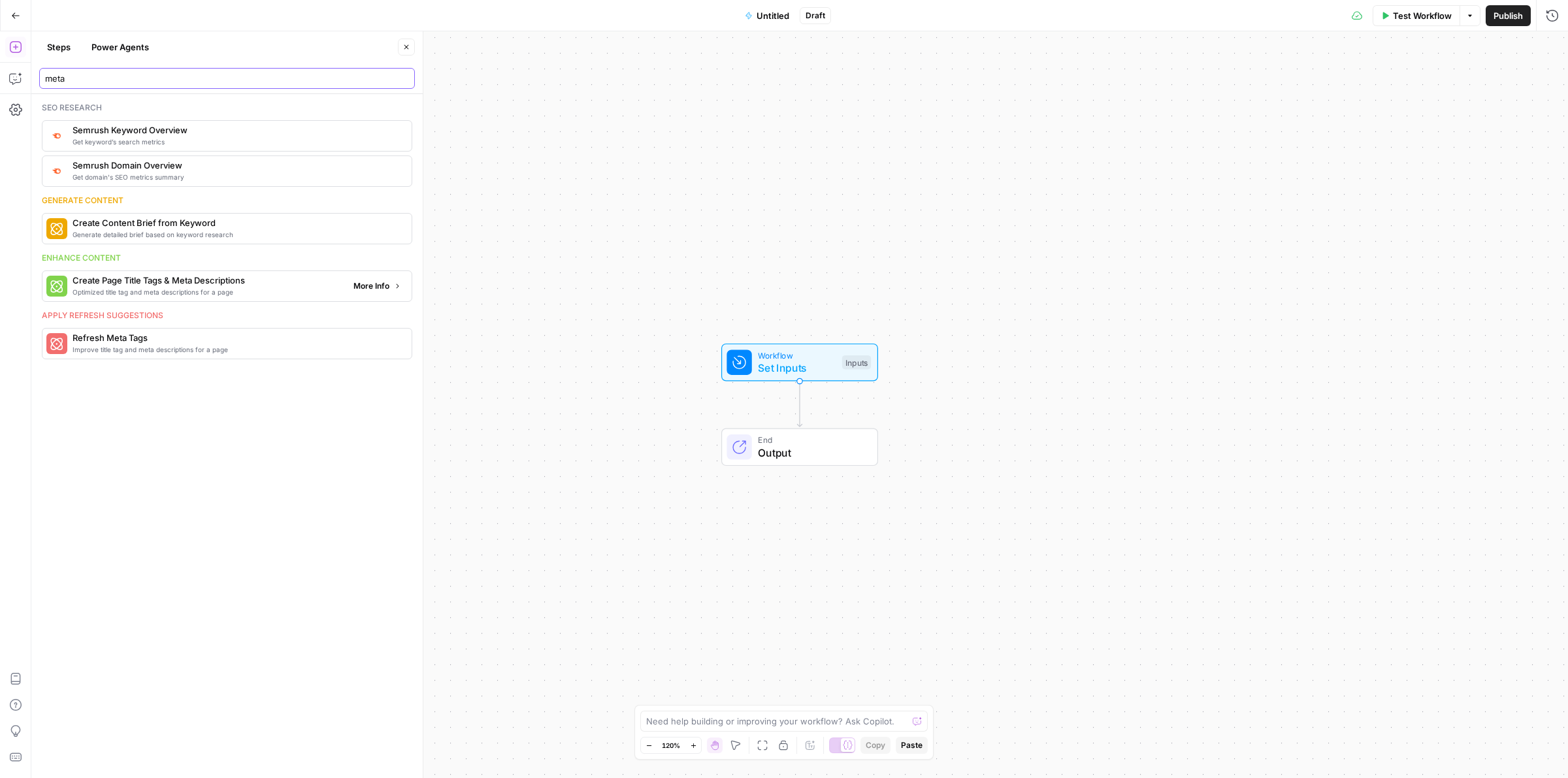
type input "meta"
click at [367, 288] on span "More Info" at bounding box center [371, 286] width 36 height 12
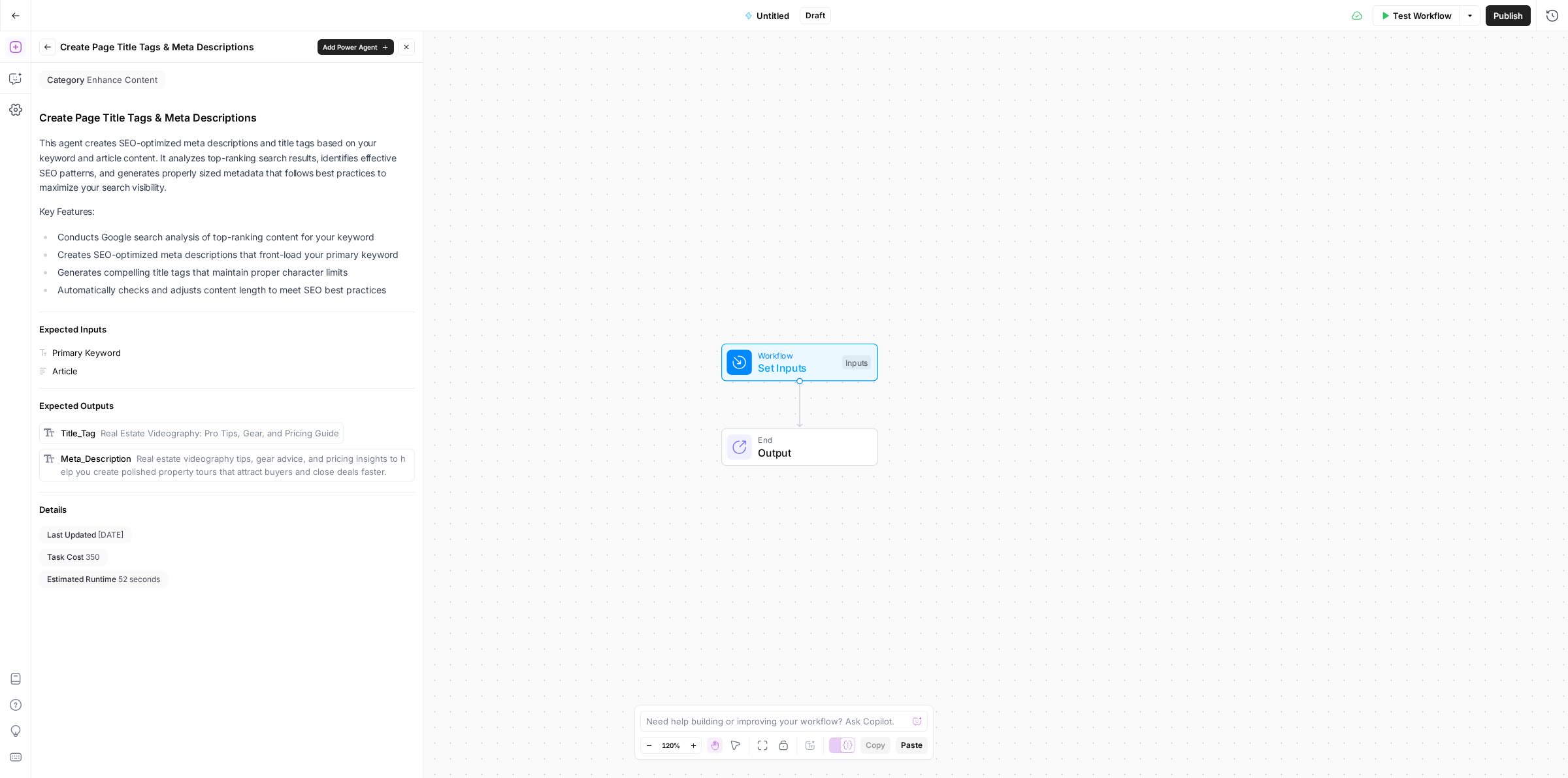
click at [47, 47] on icon "button" at bounding box center [47, 47] width 8 height 8
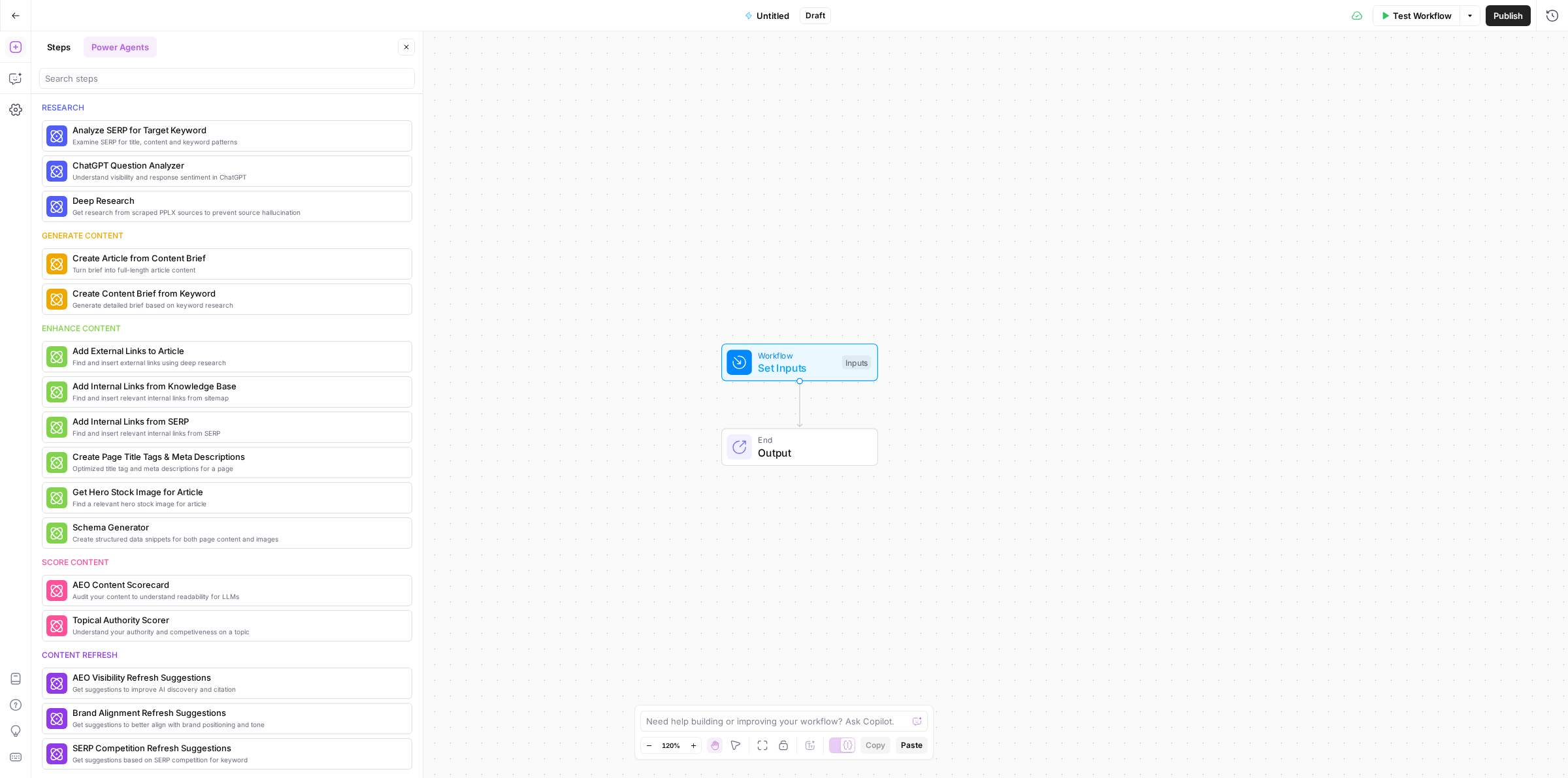
click at [162, 90] on header "Steps Power Agents Close" at bounding box center [227, 63] width 391 height 63
click at [84, 73] on input "search" at bounding box center [226, 79] width 363 height 13
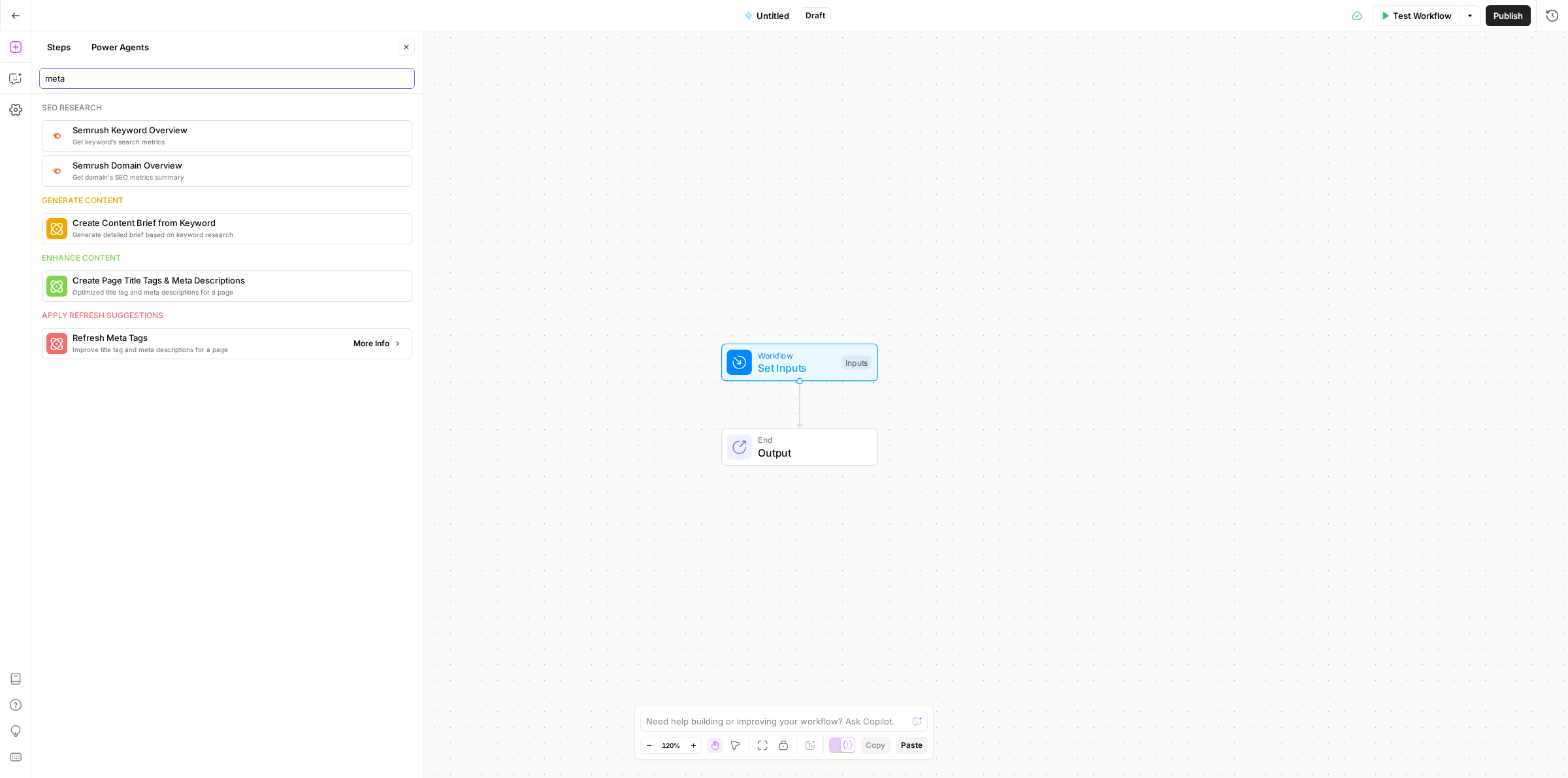
type input "meta"
click at [367, 350] on span "More Info" at bounding box center [371, 343] width 36 height 12
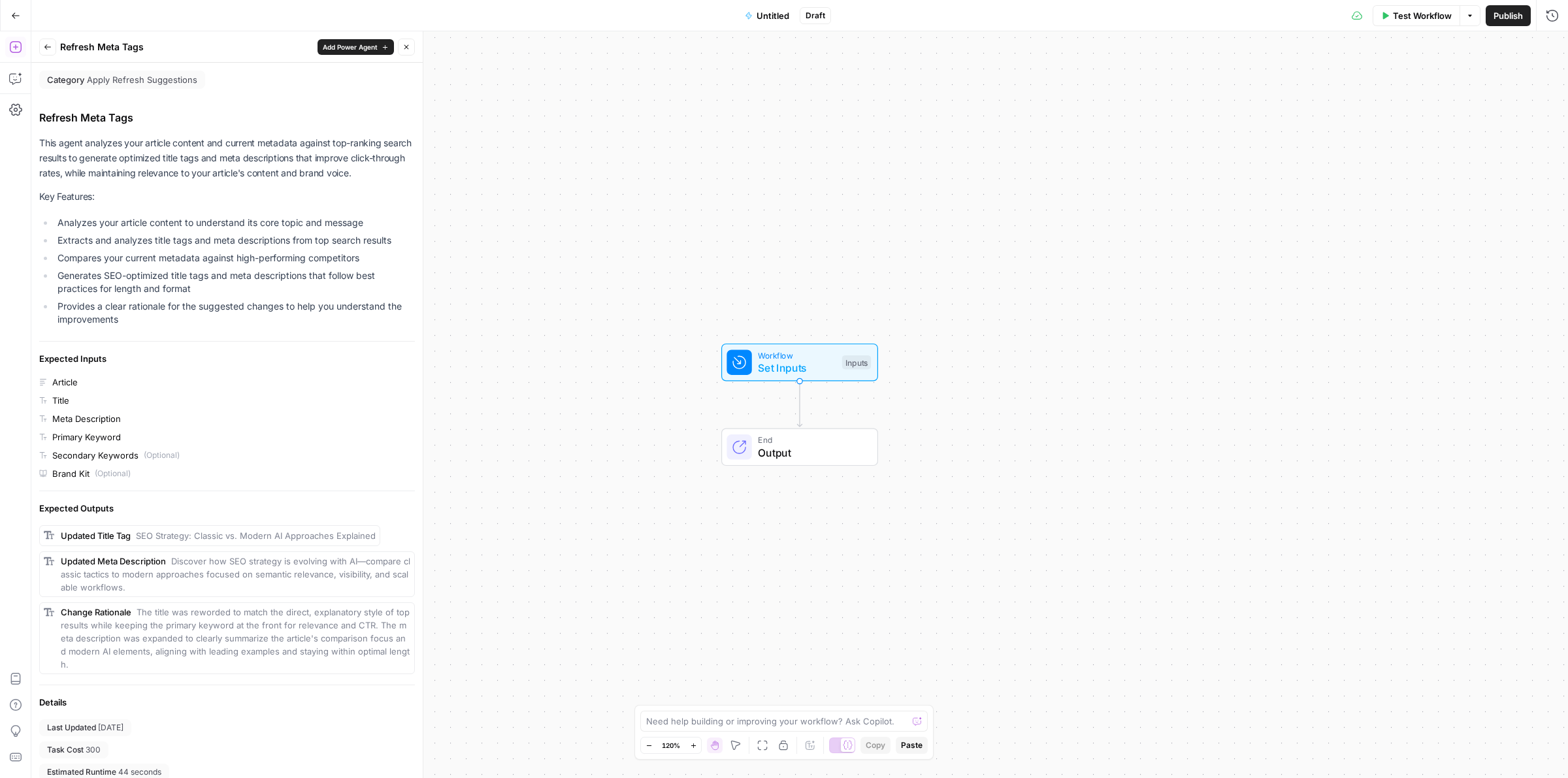
click at [53, 45] on button "Back" at bounding box center [48, 47] width 17 height 17
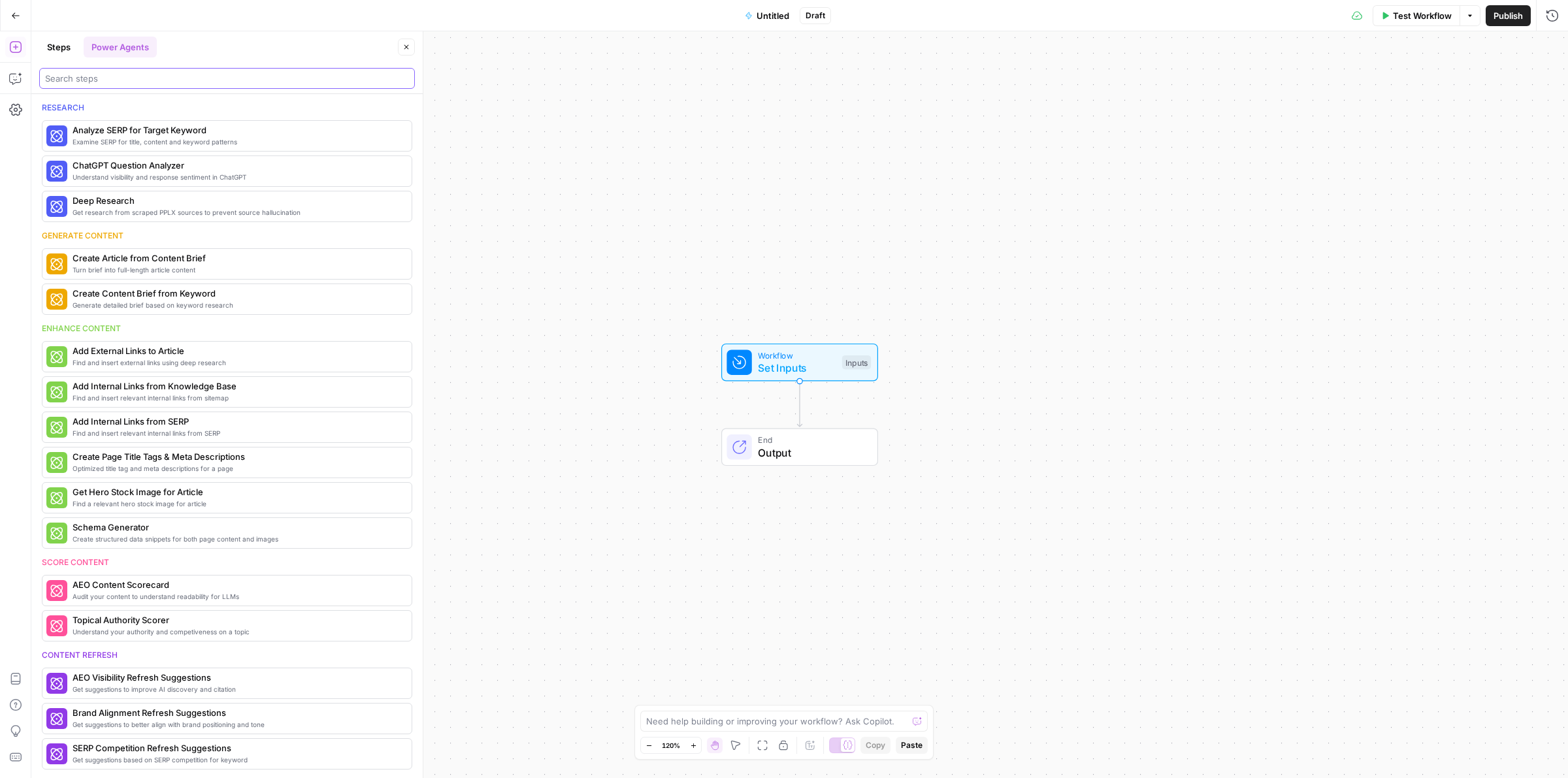
click at [141, 76] on input "search" at bounding box center [226, 79] width 363 height 13
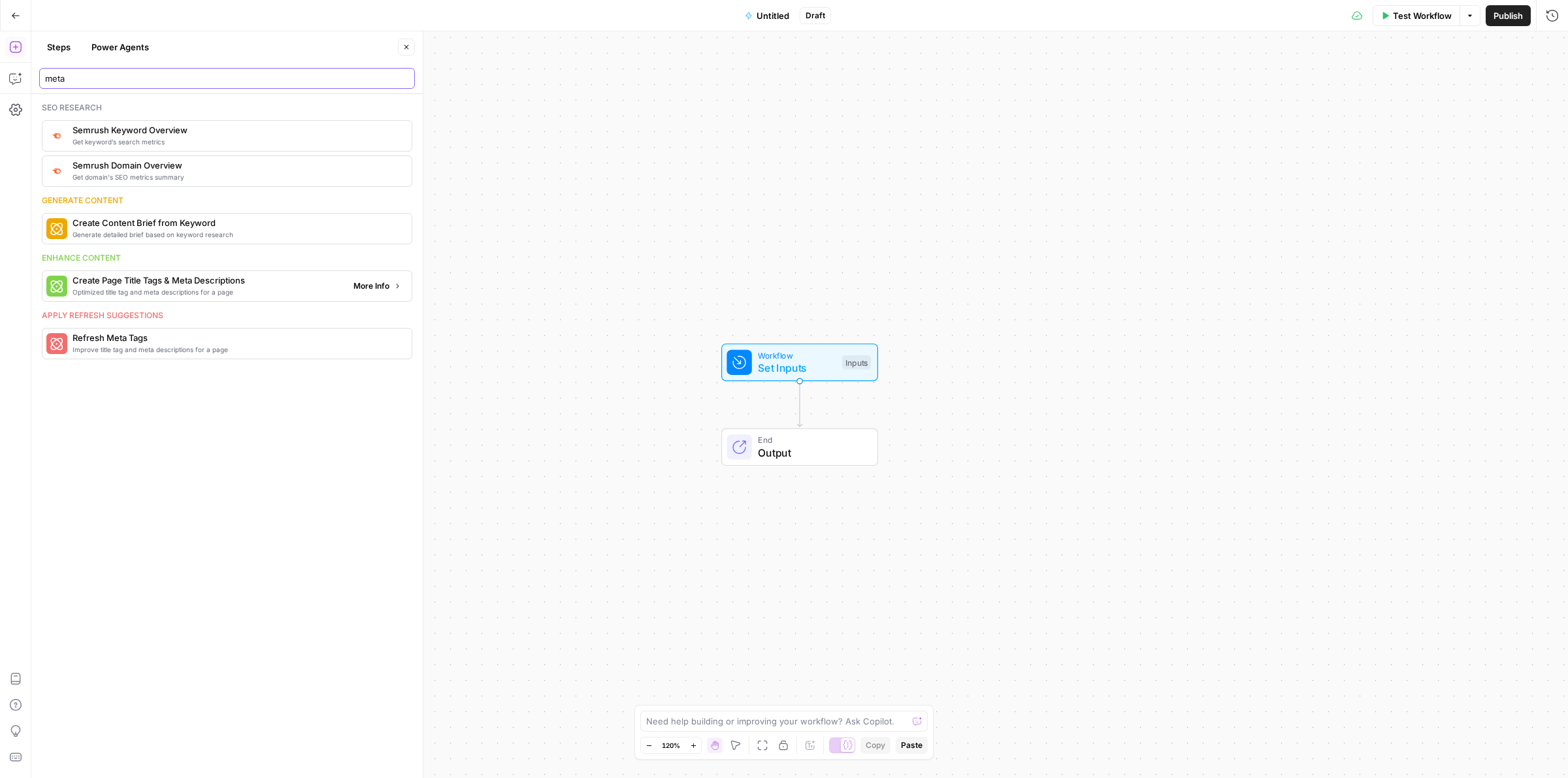
type input "meta"
click at [364, 287] on span "More Info" at bounding box center [371, 286] width 36 height 12
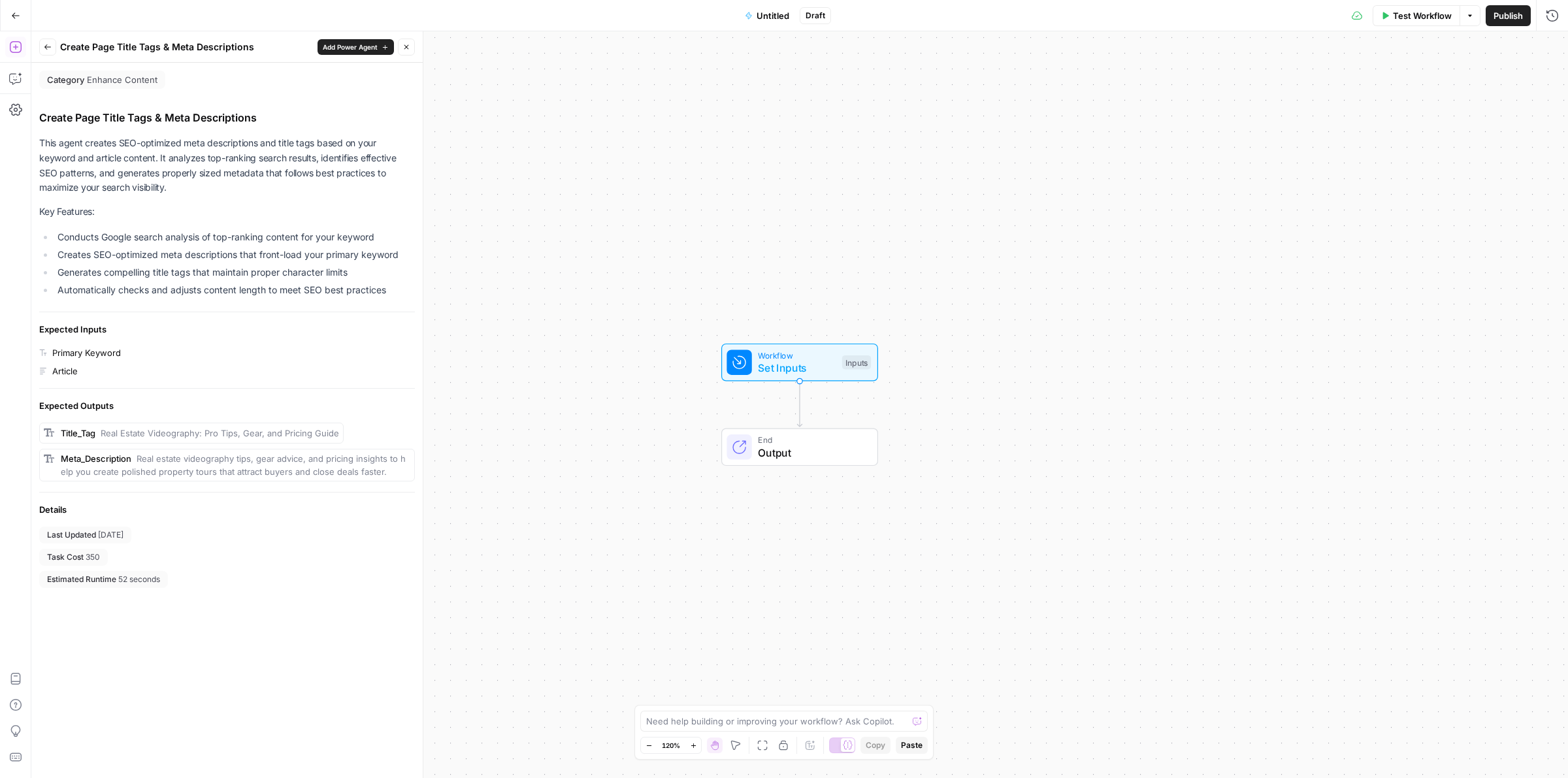
click at [345, 42] on span "Add Power Agent" at bounding box center [350, 46] width 55 height 11
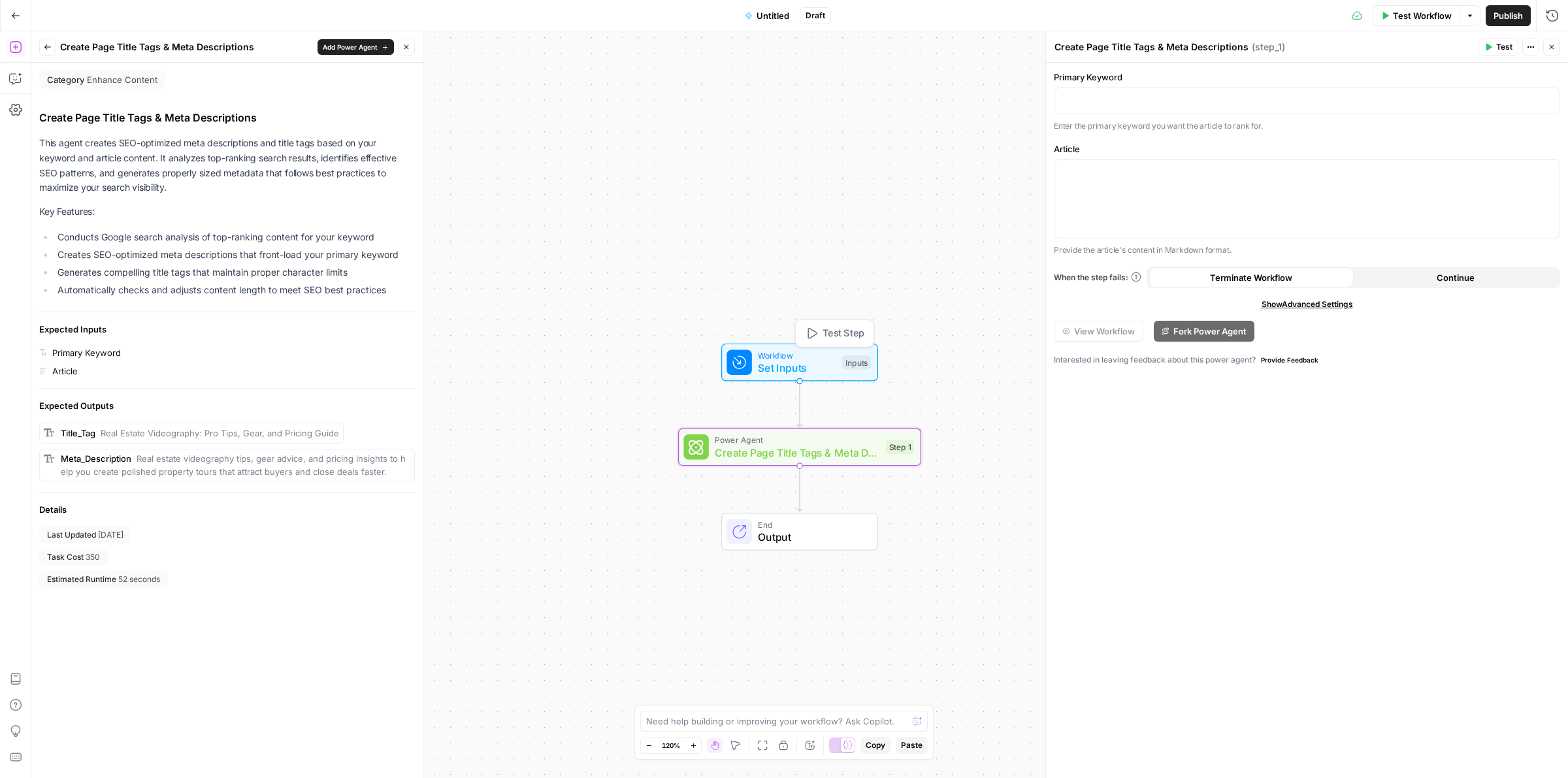
click at [806, 363] on span "Set Inputs" at bounding box center [796, 367] width 78 height 15
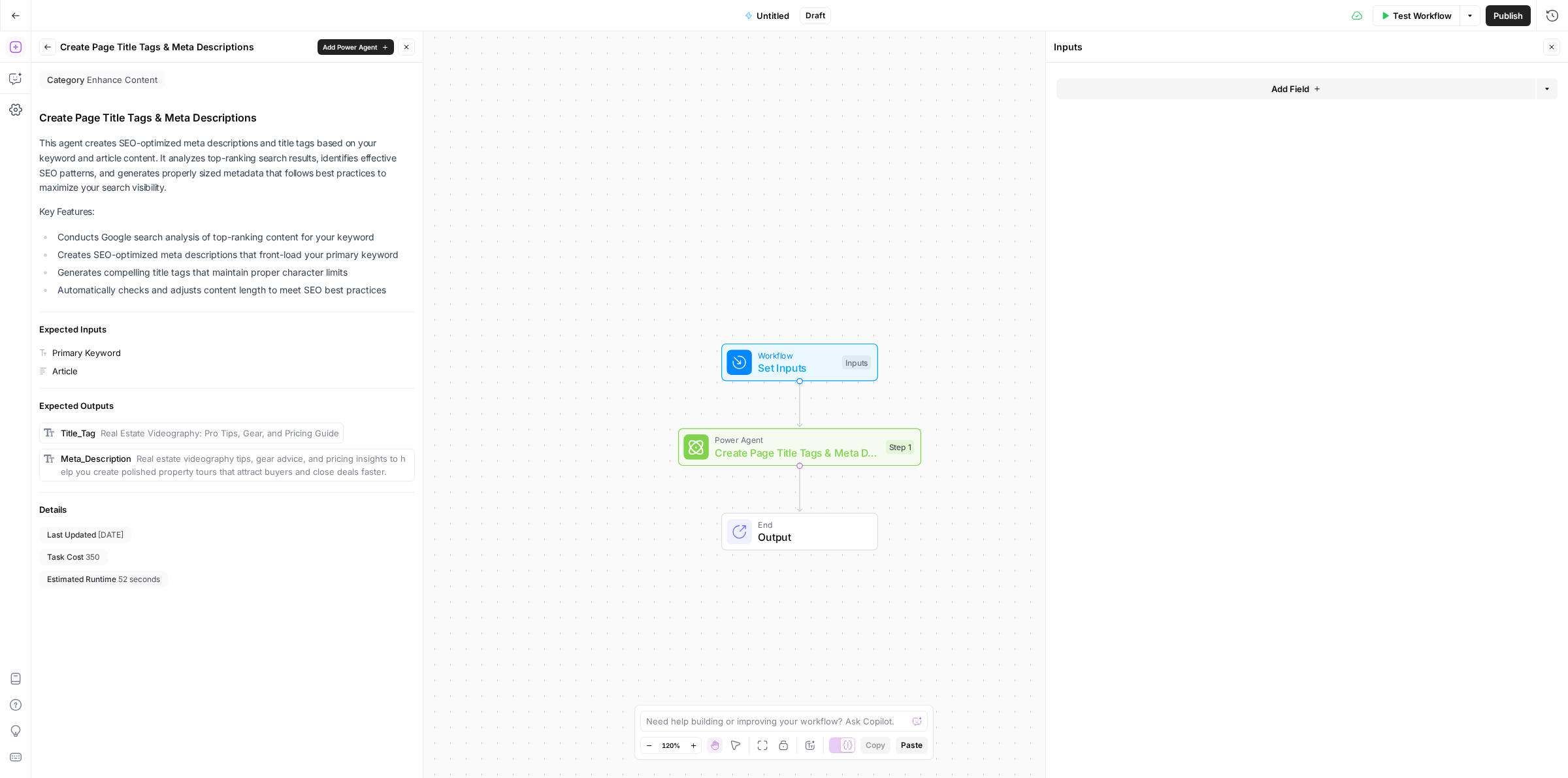
click at [1251, 91] on button "Add Field" at bounding box center [1295, 89] width 479 height 21
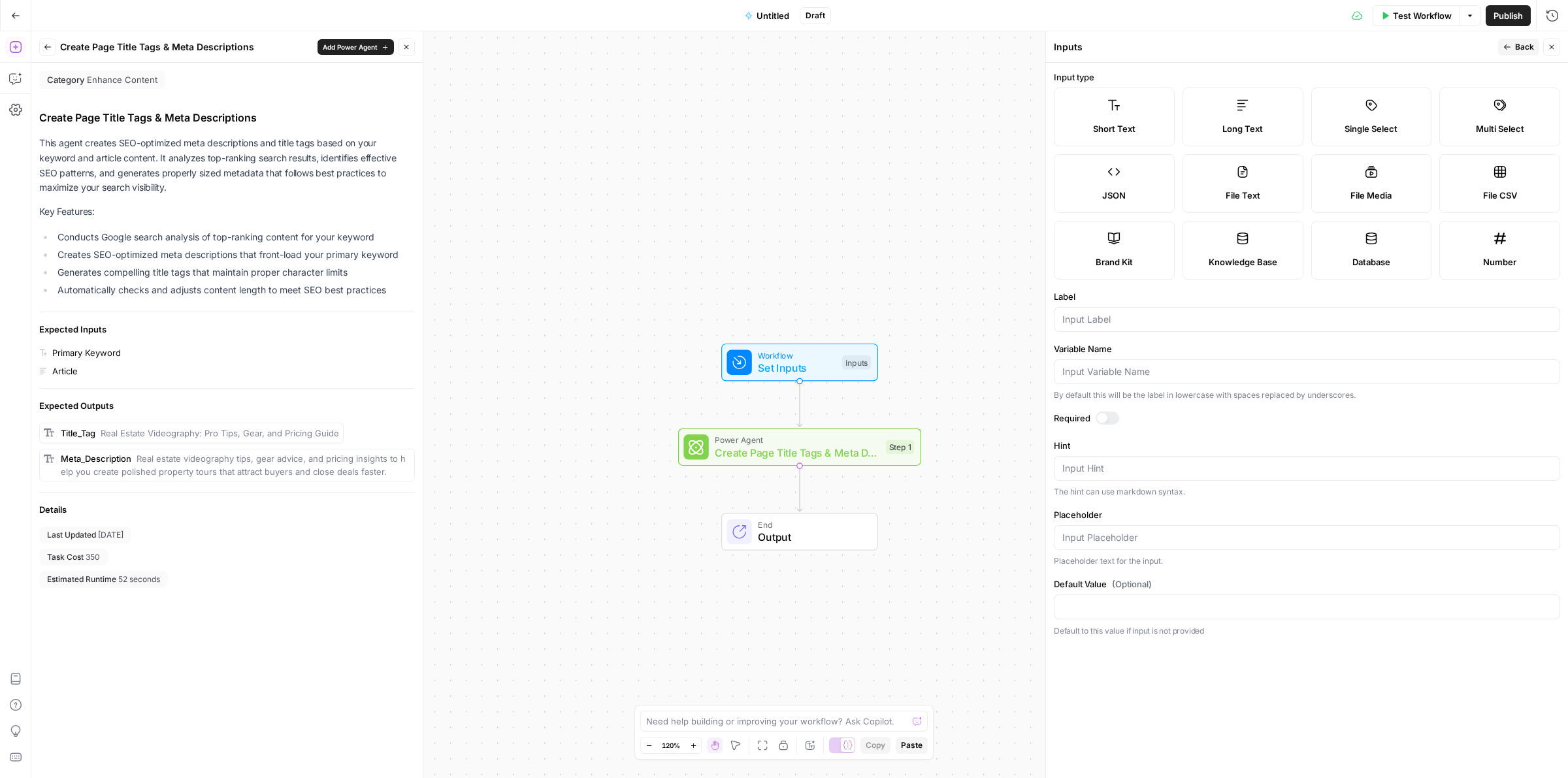
click at [1233, 124] on span "Long Text" at bounding box center [1242, 129] width 40 height 13
click at [1138, 131] on div "Short Text" at bounding box center [1114, 129] width 98 height 13
click at [1114, 314] on input "Label" at bounding box center [1307, 320] width 490 height 13
type input "Primary Keyword"
click at [1507, 44] on icon "button" at bounding box center [1506, 47] width 8 height 8
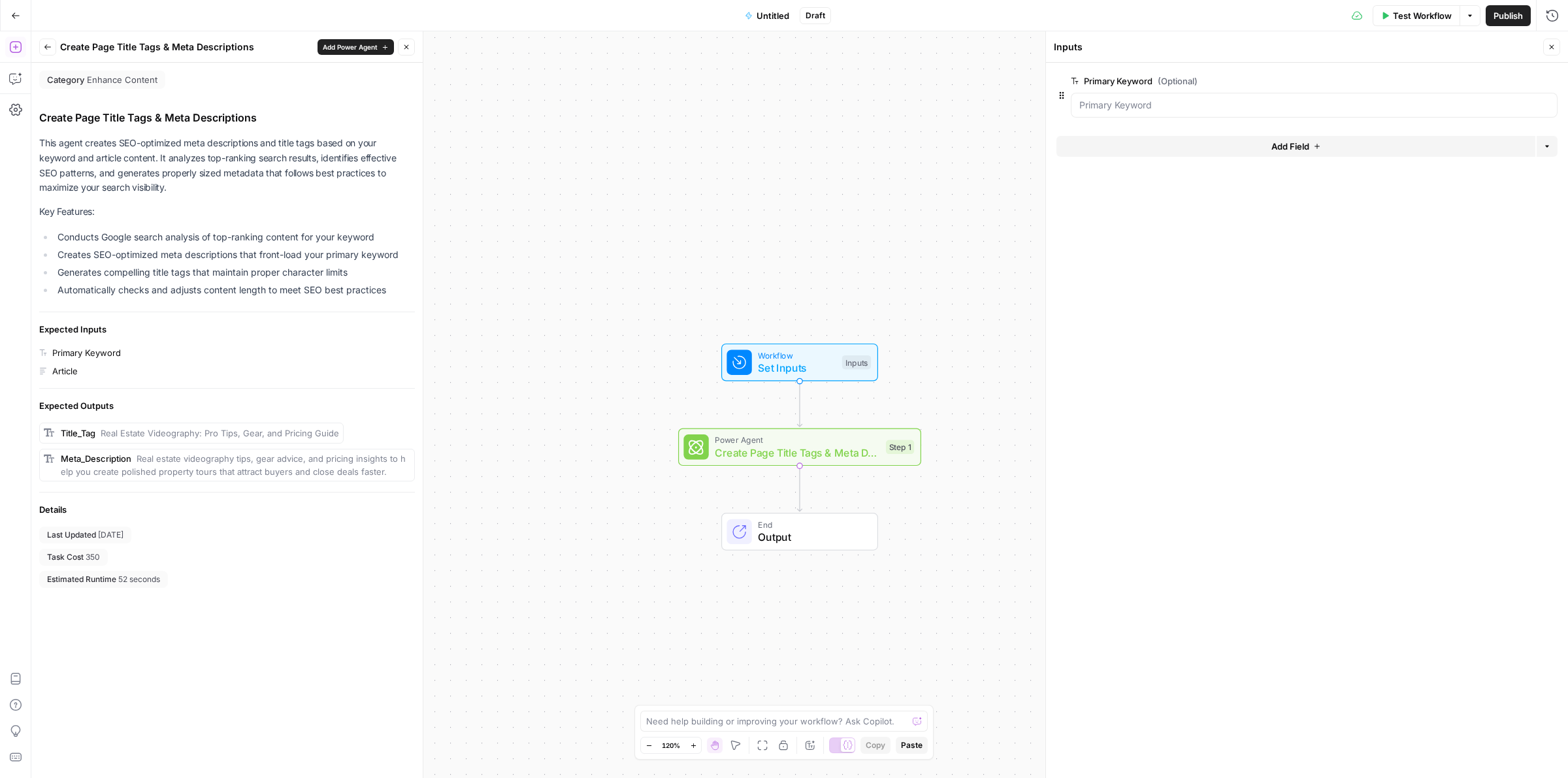
click at [1263, 148] on button "Add Field" at bounding box center [1295, 147] width 479 height 21
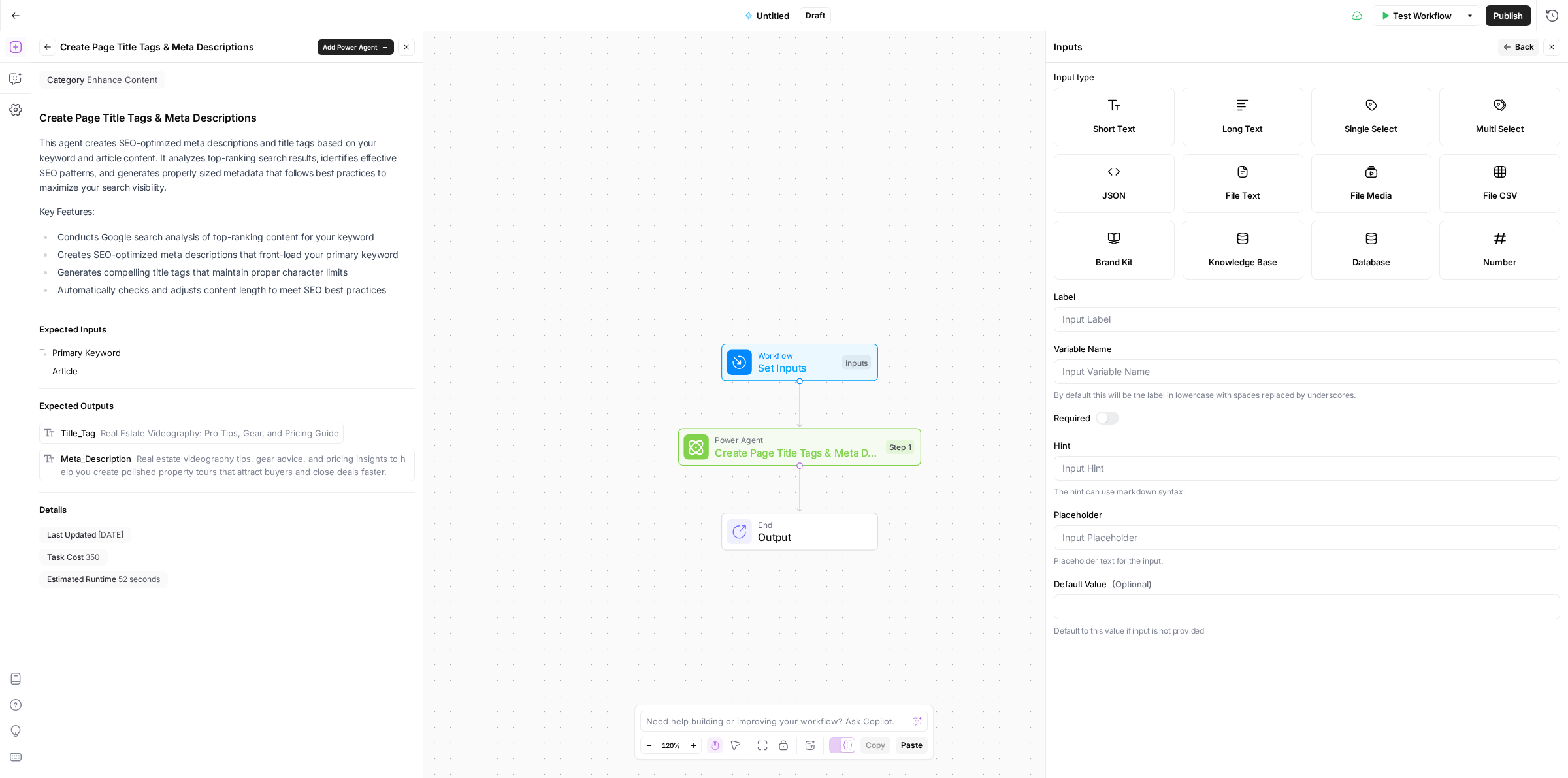
click at [1215, 122] on div "Long Text" at bounding box center [1242, 129] width 98 height 13
click at [1104, 311] on div at bounding box center [1306, 320] width 506 height 25
type input "Article"
click at [1515, 49] on span "Back" at bounding box center [1525, 47] width 19 height 12
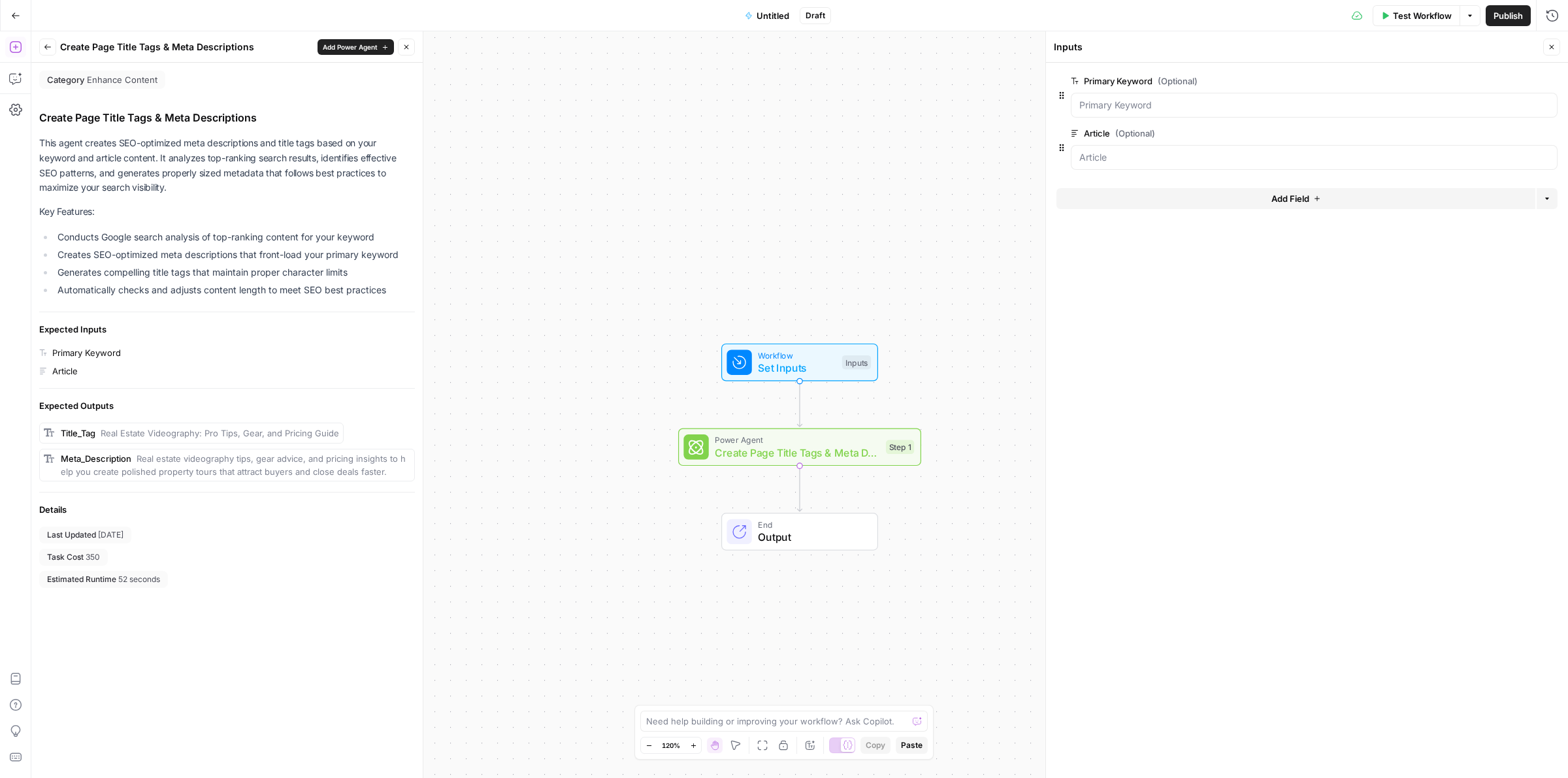
click at [1543, 46] on button "Close" at bounding box center [1552, 47] width 17 height 17
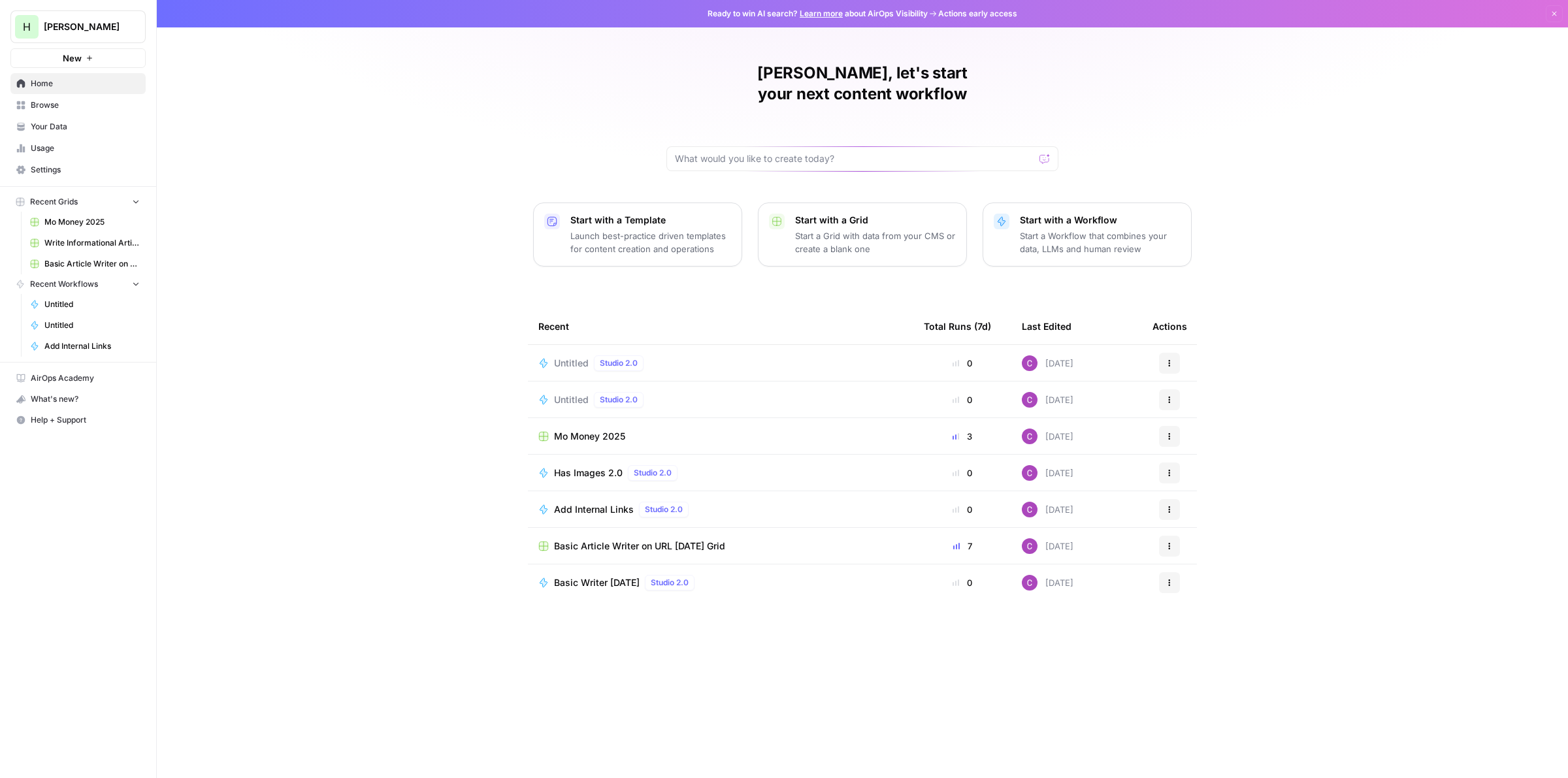
click at [817, 229] on p "Start a Grid with data from your CMS or create a blank one" at bounding box center [875, 242] width 161 height 26
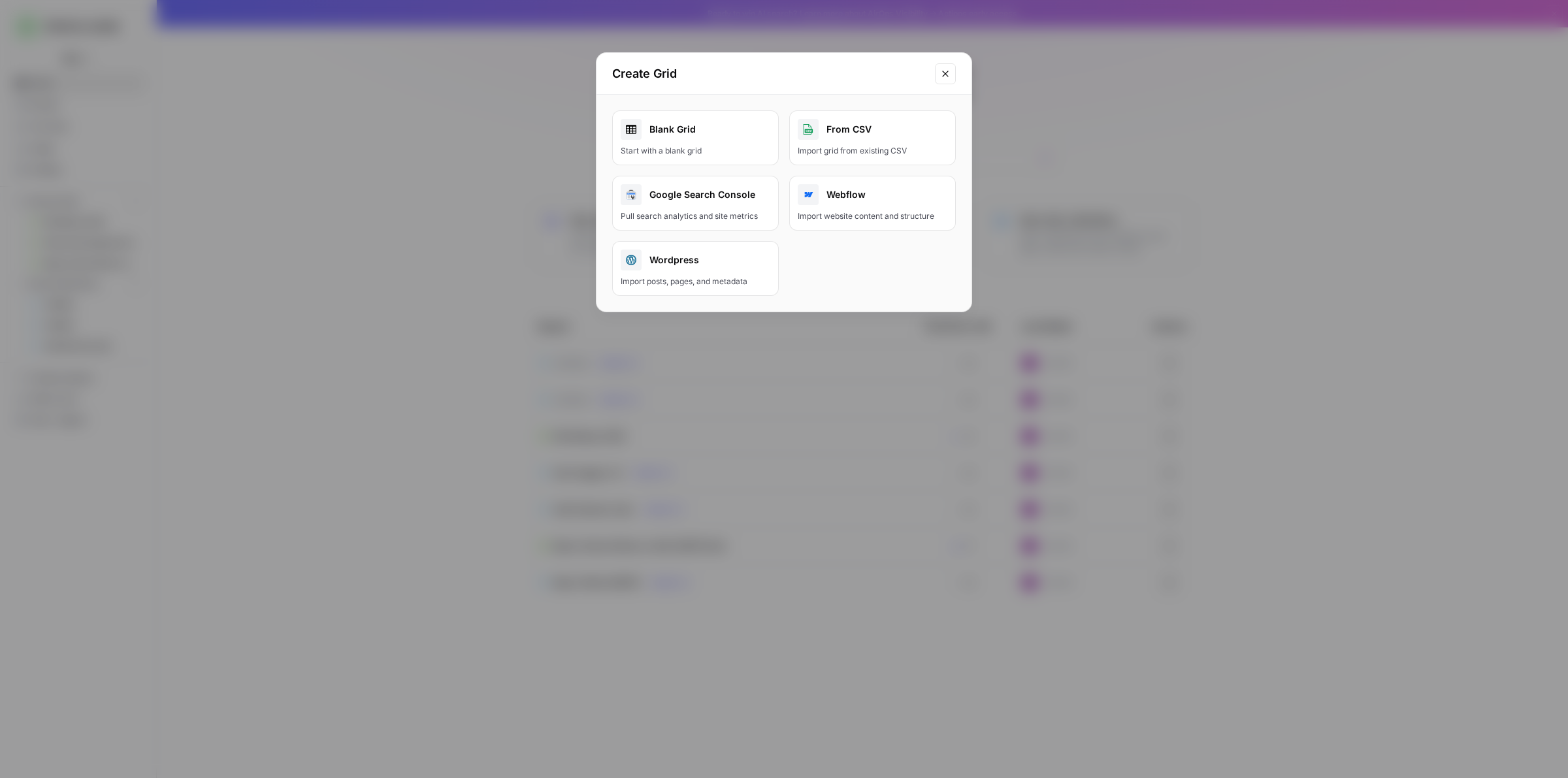
click at [660, 261] on div "Wordpress" at bounding box center [695, 260] width 149 height 21
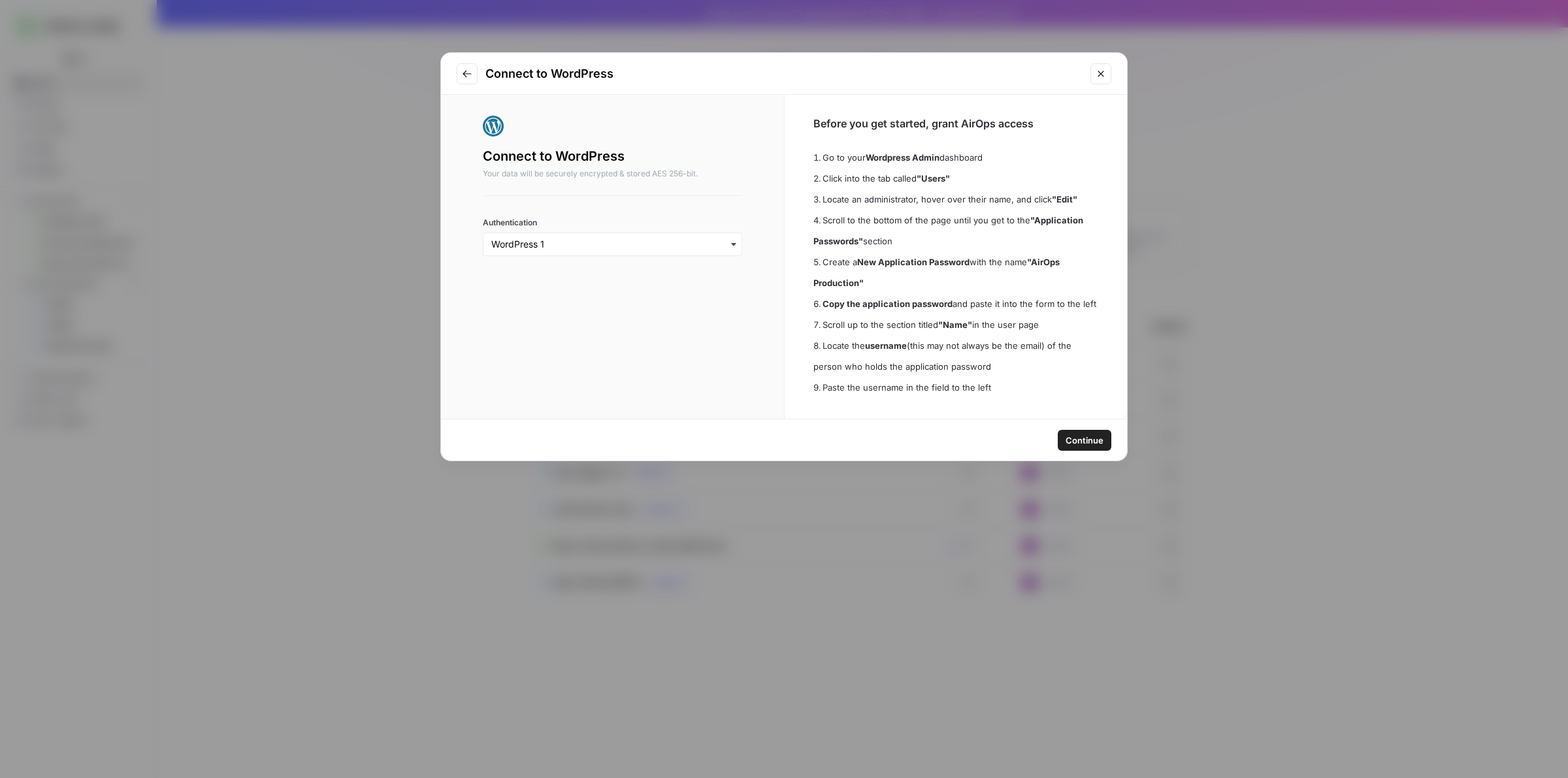
click at [1084, 443] on span "Continue" at bounding box center [1083, 441] width 38 height 13
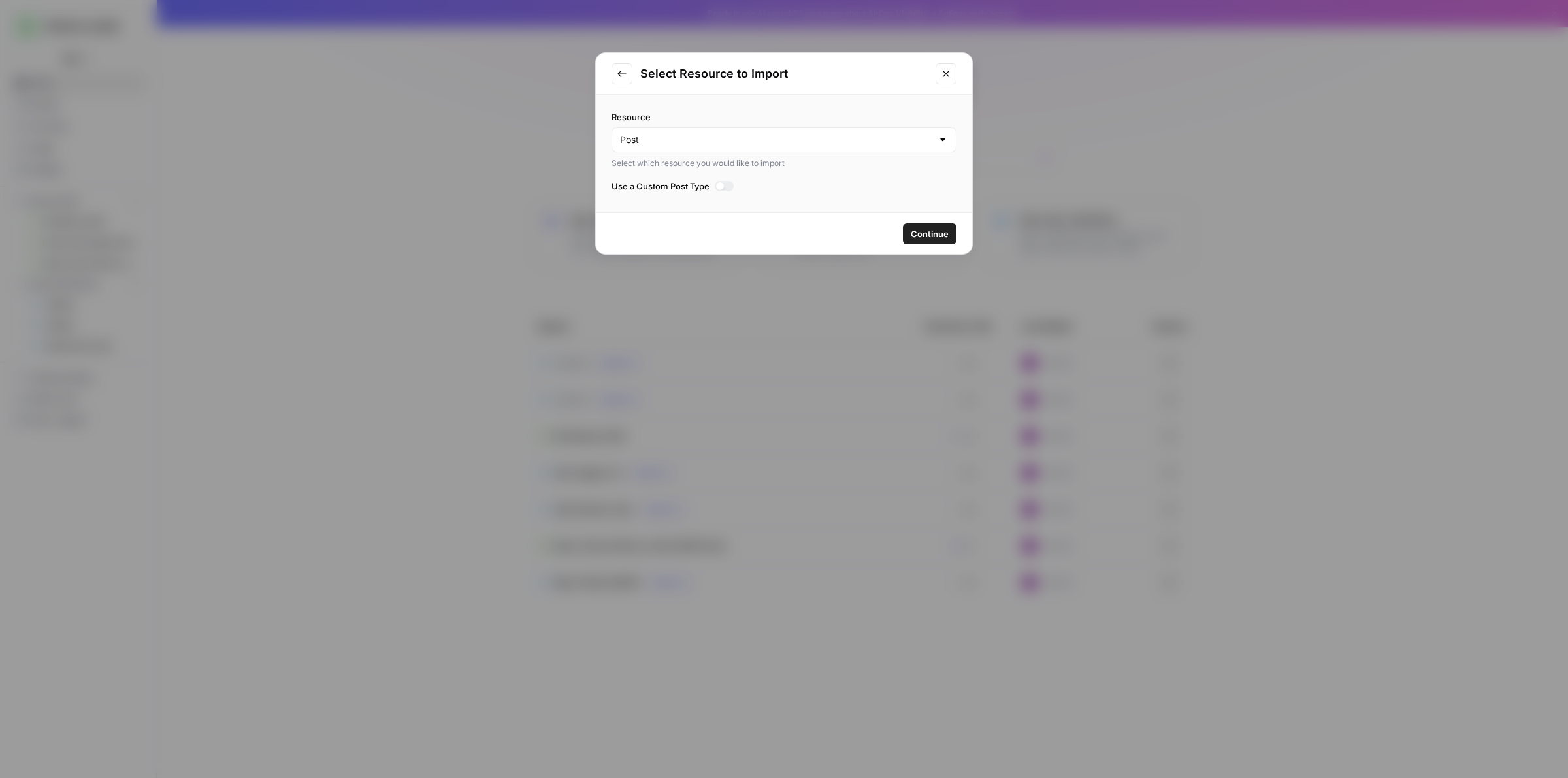
click at [726, 185] on div at bounding box center [724, 186] width 19 height 11
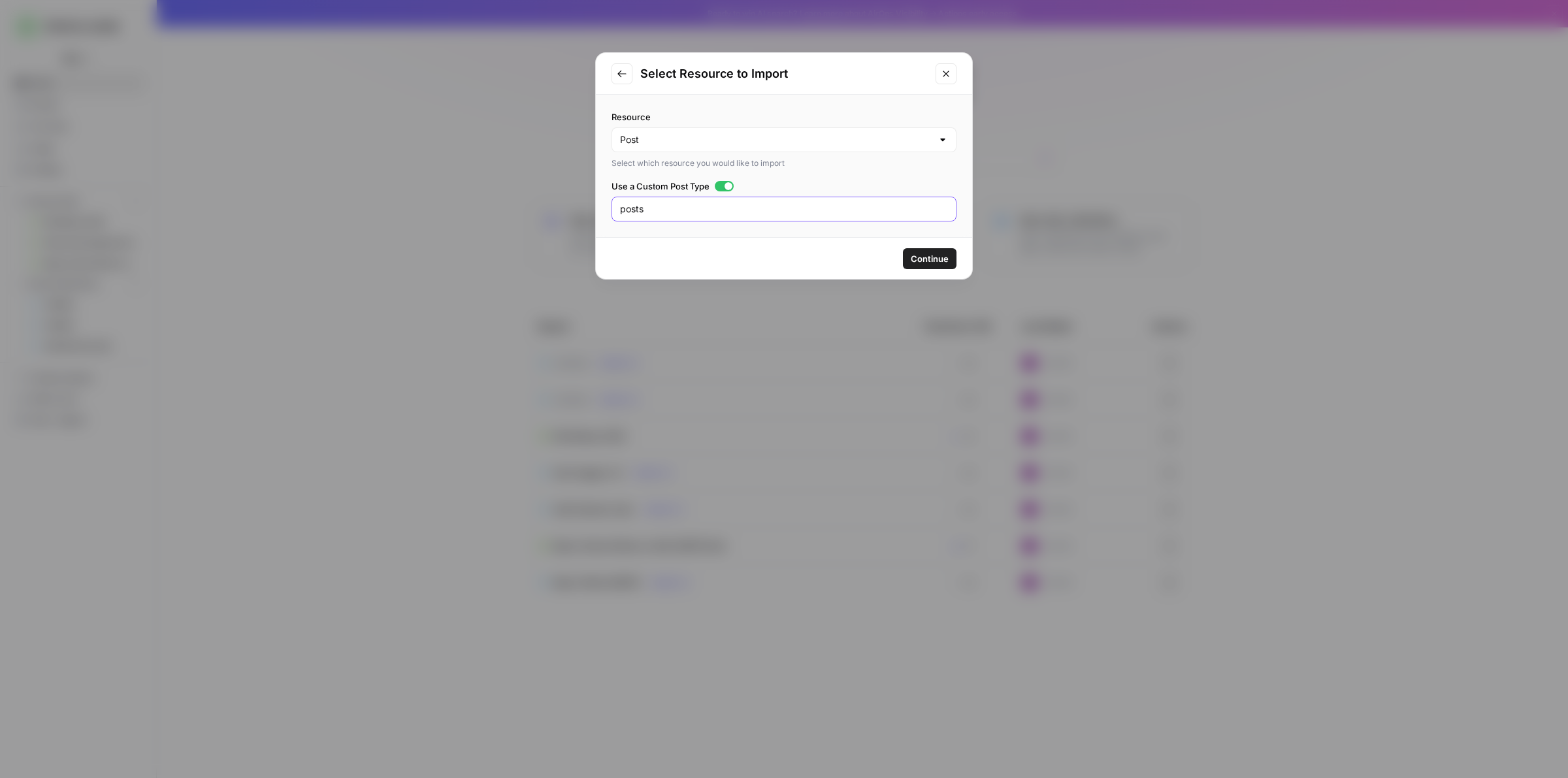
click at [722, 205] on input "posts" at bounding box center [784, 209] width 328 height 13
click at [727, 190] on div at bounding box center [729, 186] width 8 height 8
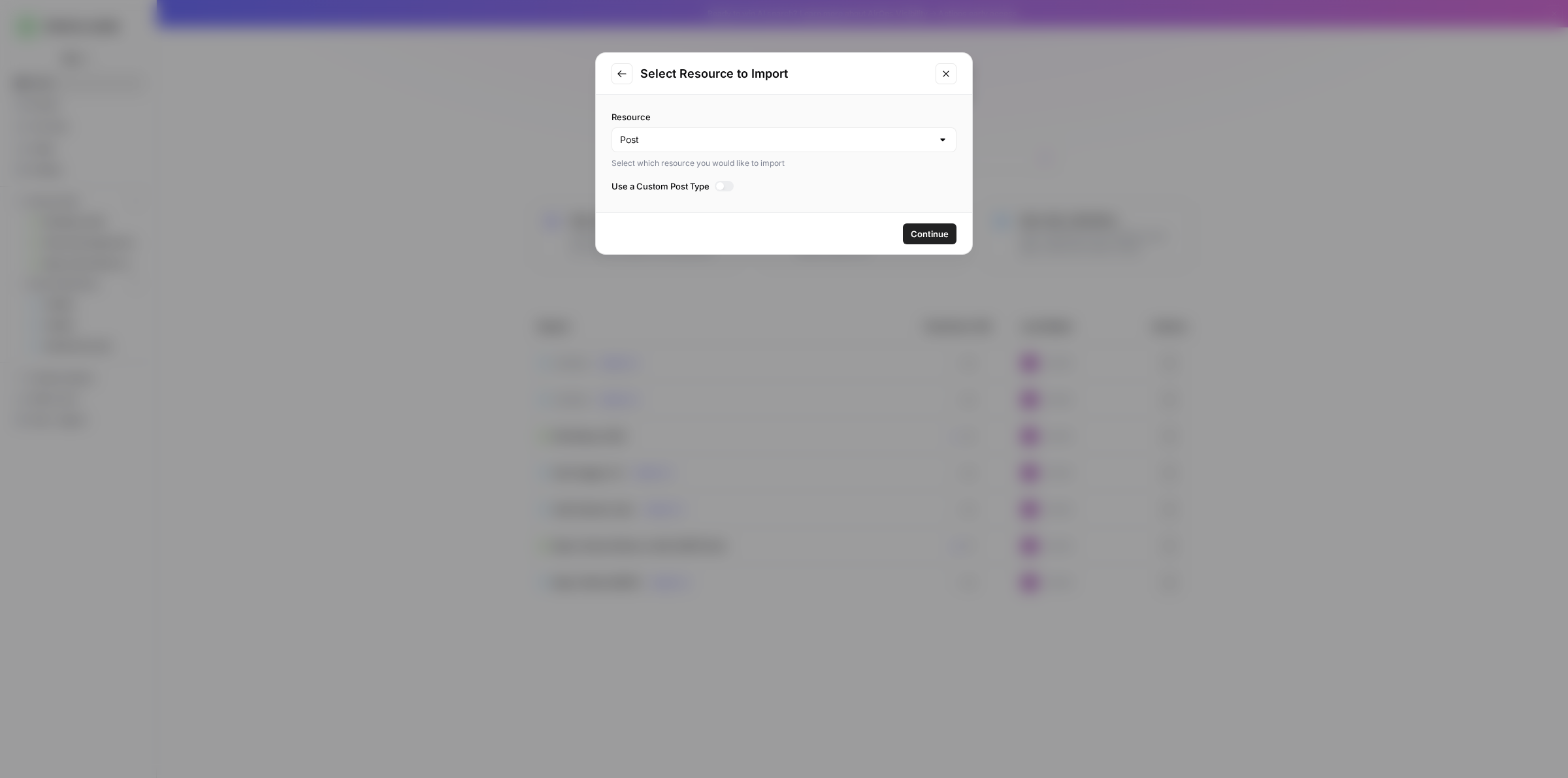
click at [932, 236] on span "Continue" at bounding box center [929, 234] width 38 height 13
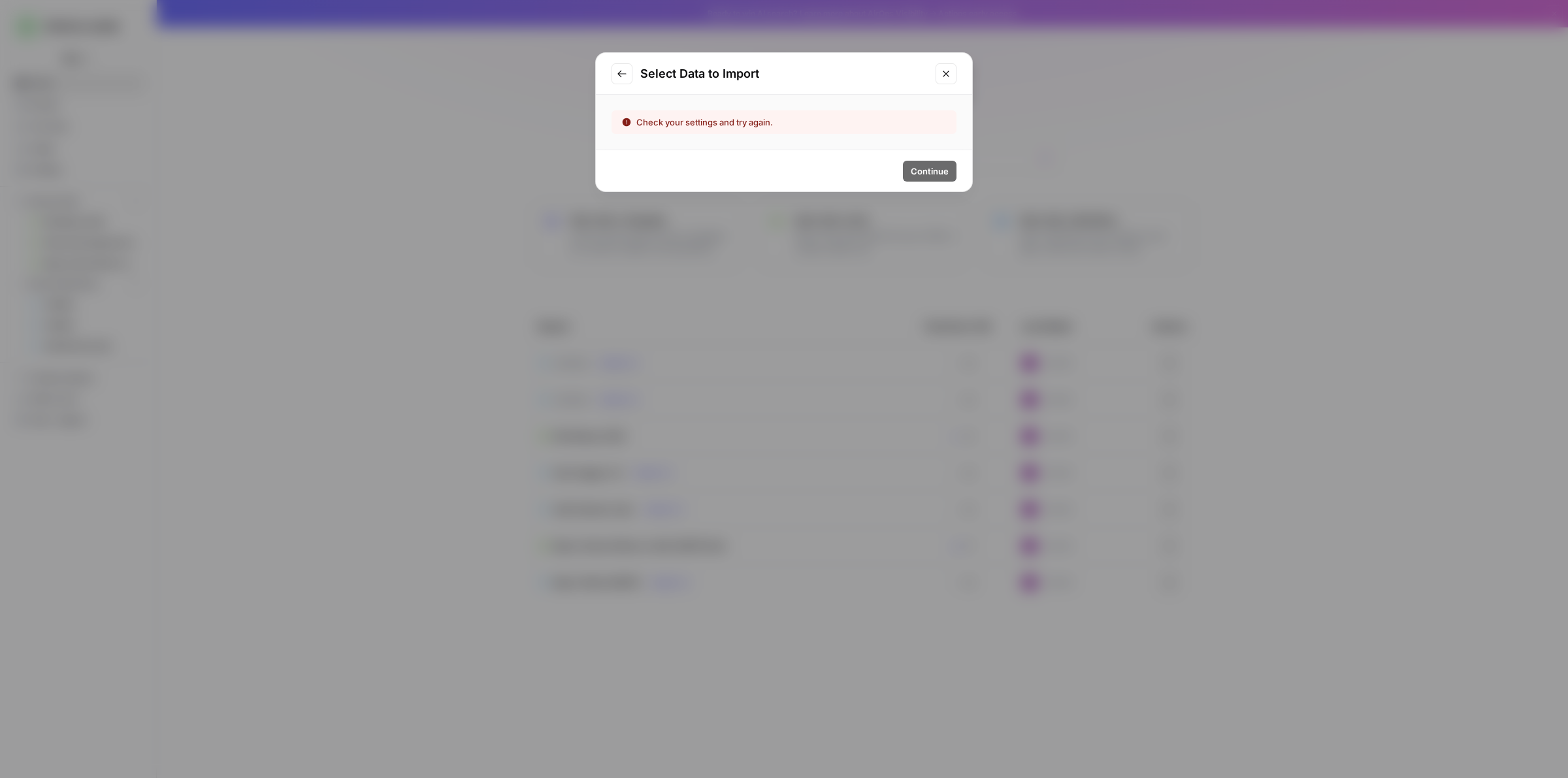
click at [622, 70] on icon "Go to previous step" at bounding box center [622, 73] width 11 height 11
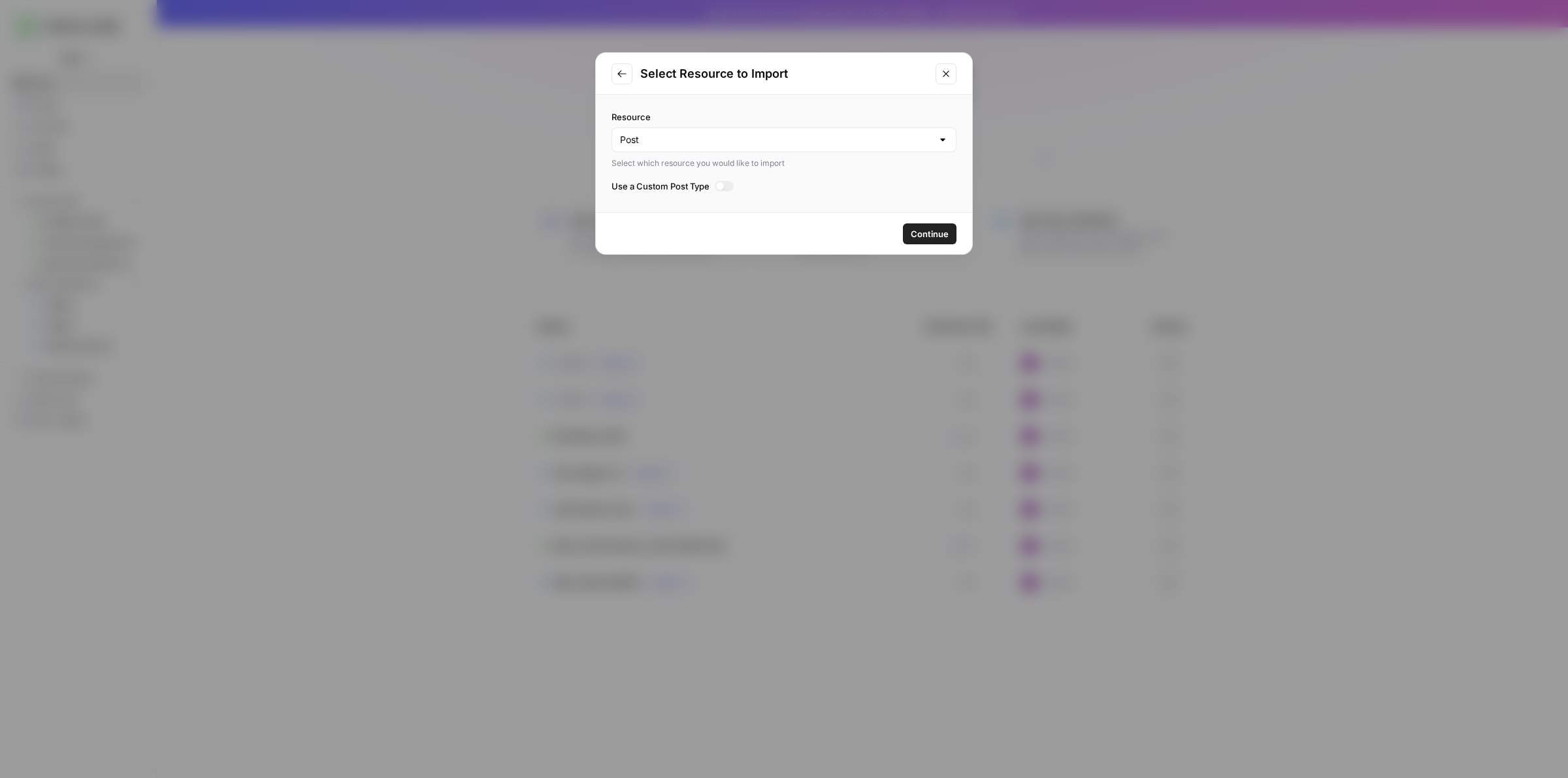
click at [716, 192] on label "Use a Custom Post Type" at bounding box center [784, 186] width 345 height 13
click at [723, 181] on div at bounding box center [724, 186] width 19 height 11
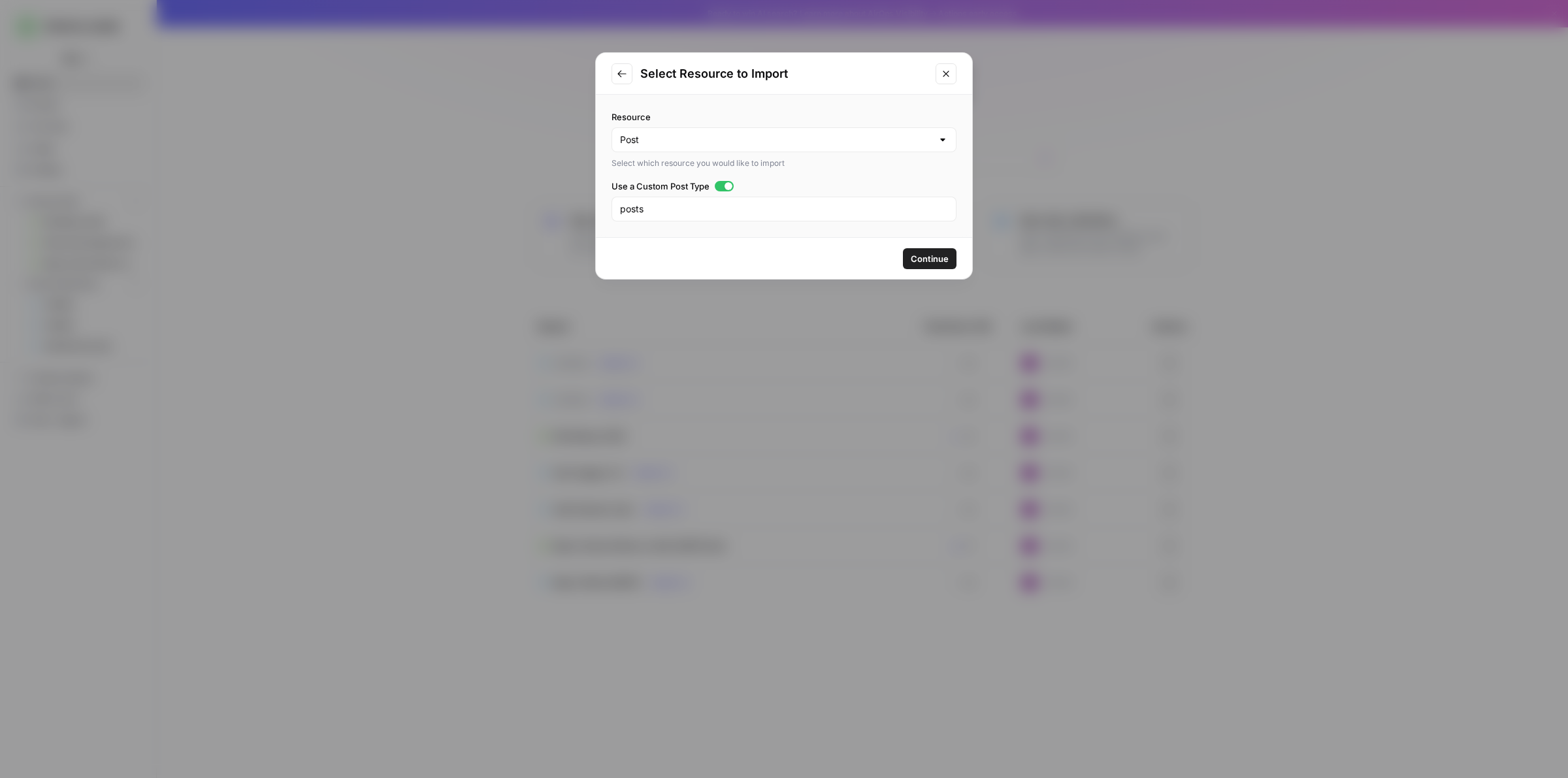
drag, startPoint x: 917, startPoint y: 268, endPoint x: 922, endPoint y: 260, distance: 9.4
click at [919, 265] on button "Continue" at bounding box center [930, 259] width 54 height 21
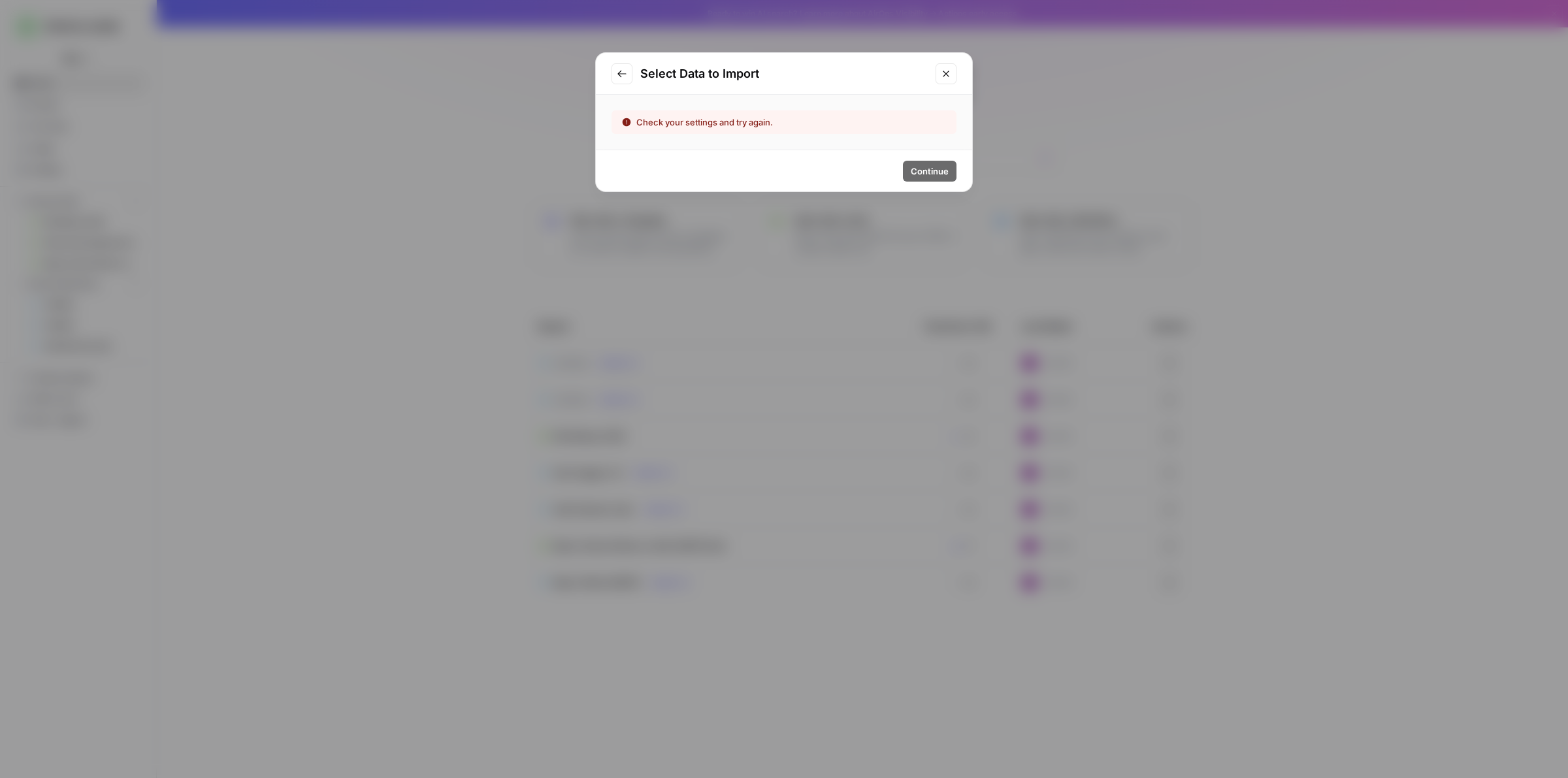
click at [623, 76] on icon "Go to previous step" at bounding box center [622, 73] width 11 height 11
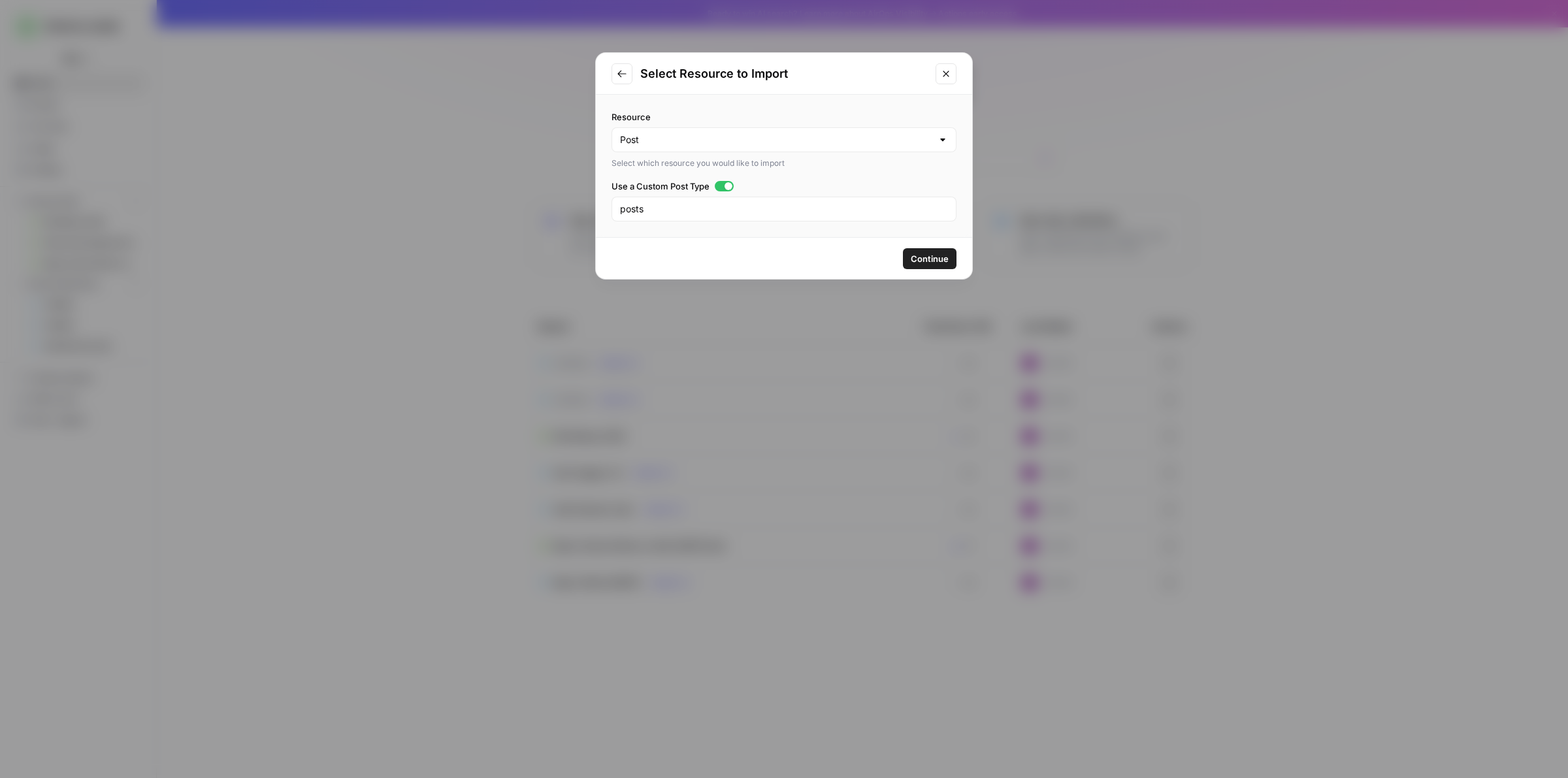
click at [947, 72] on icon "Close modal" at bounding box center [945, 73] width 6 height 6
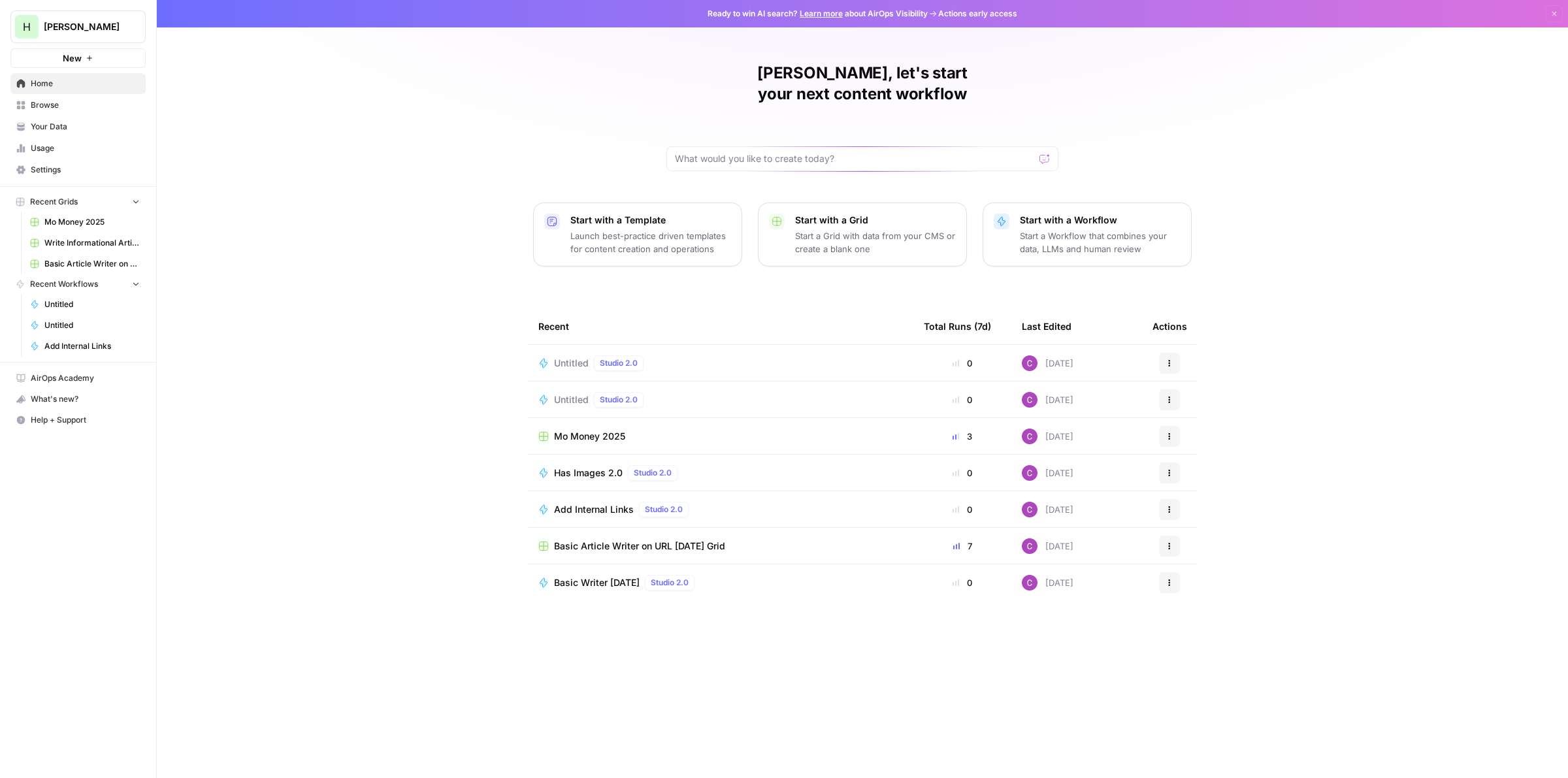
click at [45, 167] on span "Settings" at bounding box center [85, 170] width 109 height 12
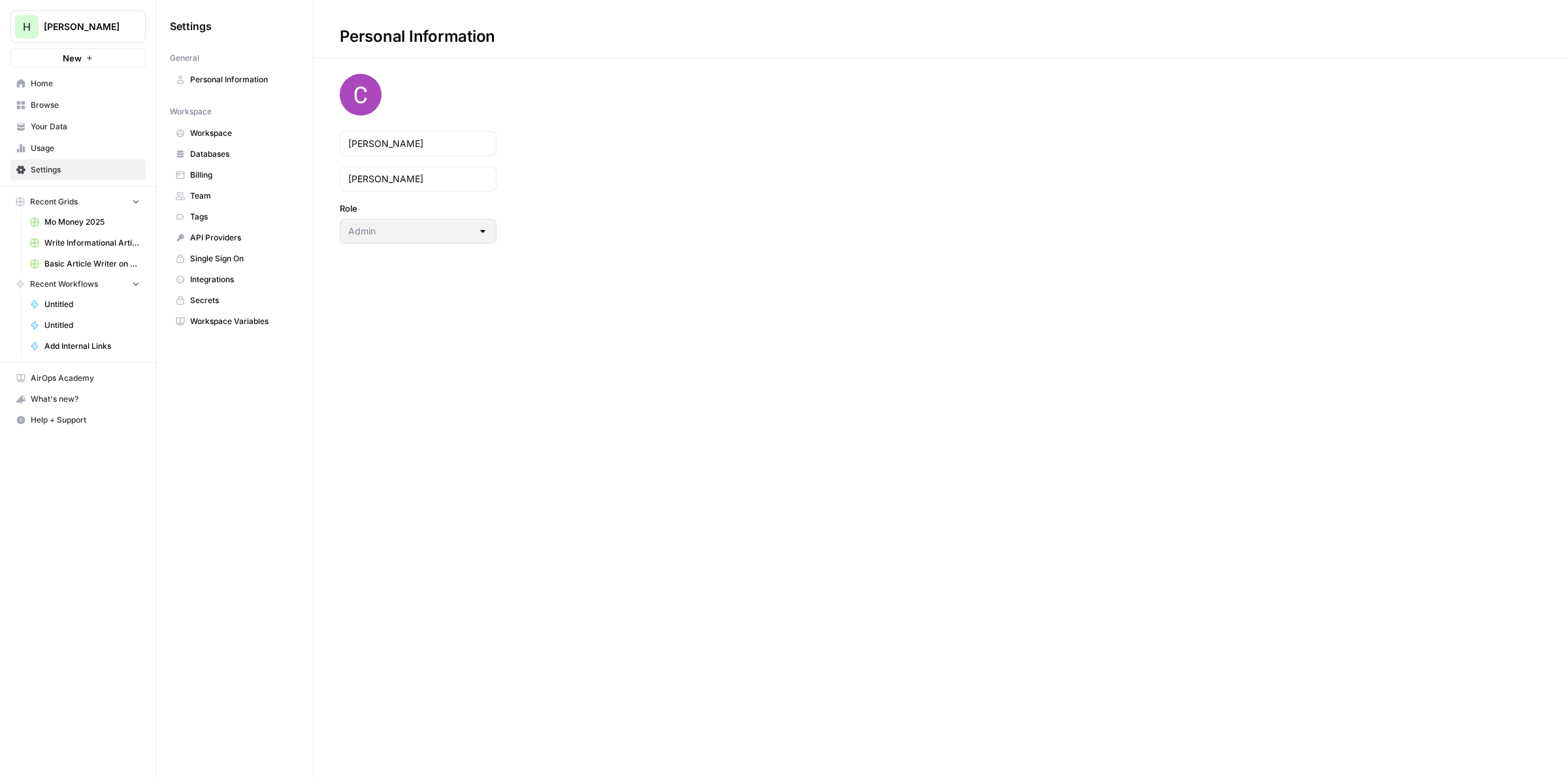
click at [213, 275] on link "Integrations" at bounding box center [234, 280] width 130 height 21
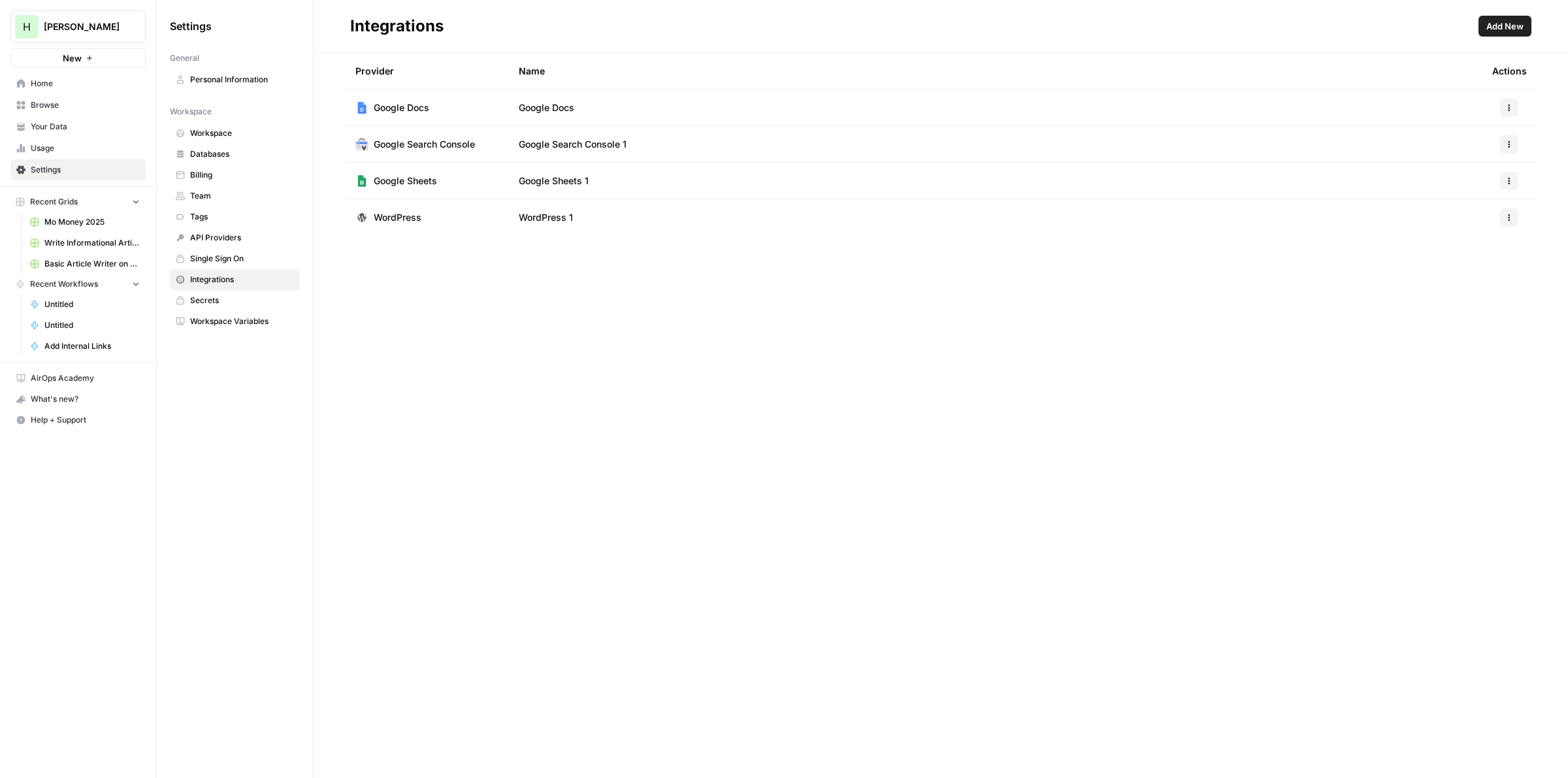
click at [497, 220] on td "WordPress" at bounding box center [426, 218] width 163 height 37
click at [1511, 217] on icon "button" at bounding box center [1508, 218] width 8 height 8
click at [1468, 251] on span "Edit" at bounding box center [1480, 247] width 41 height 13
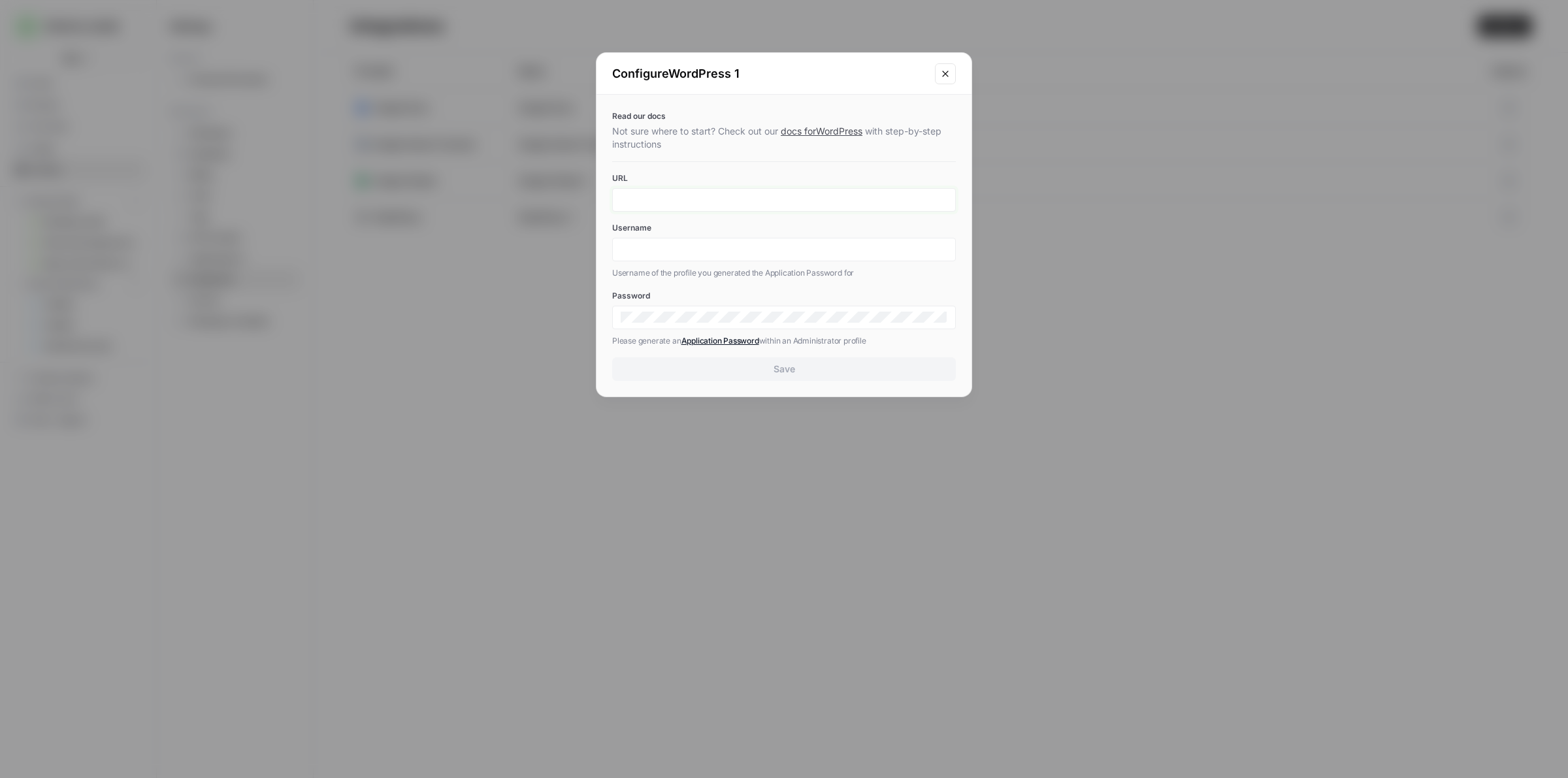
click at [830, 201] on input "URL" at bounding box center [784, 200] width 327 height 12
drag, startPoint x: 745, startPoint y: 200, endPoint x: 1015, endPoint y: 181, distance: 270.7
click at [1015, 181] on div "Configure WordPress 1 Read our docs Not sure where to start? Check out our docs…" at bounding box center [784, 389] width 1568 height 778
type input "https://oklahomalawyer.com/"
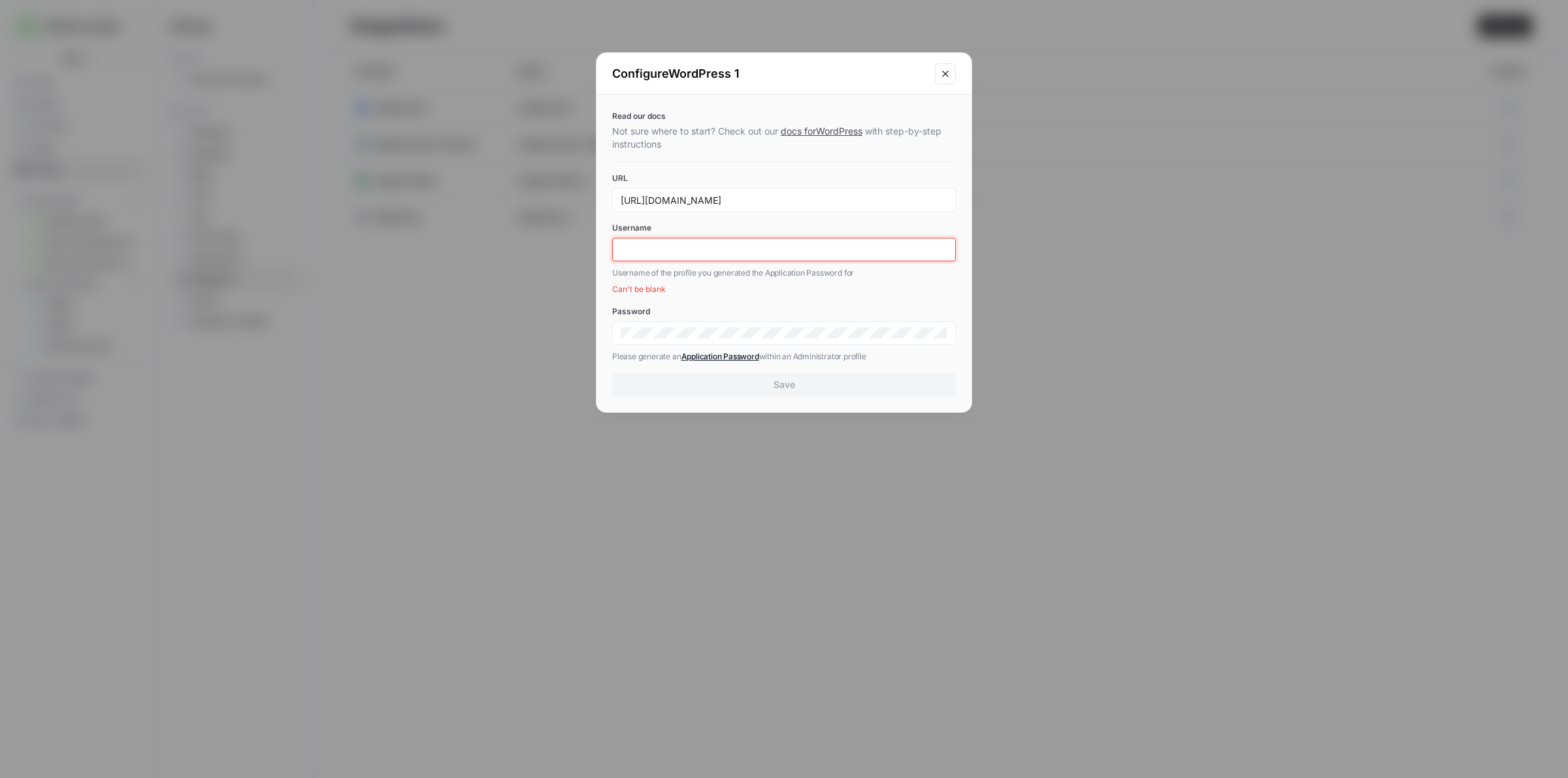
click at [675, 255] on input "Username" at bounding box center [784, 250] width 327 height 12
paste input "hasbrookstg"
type input "hasbrookstg"
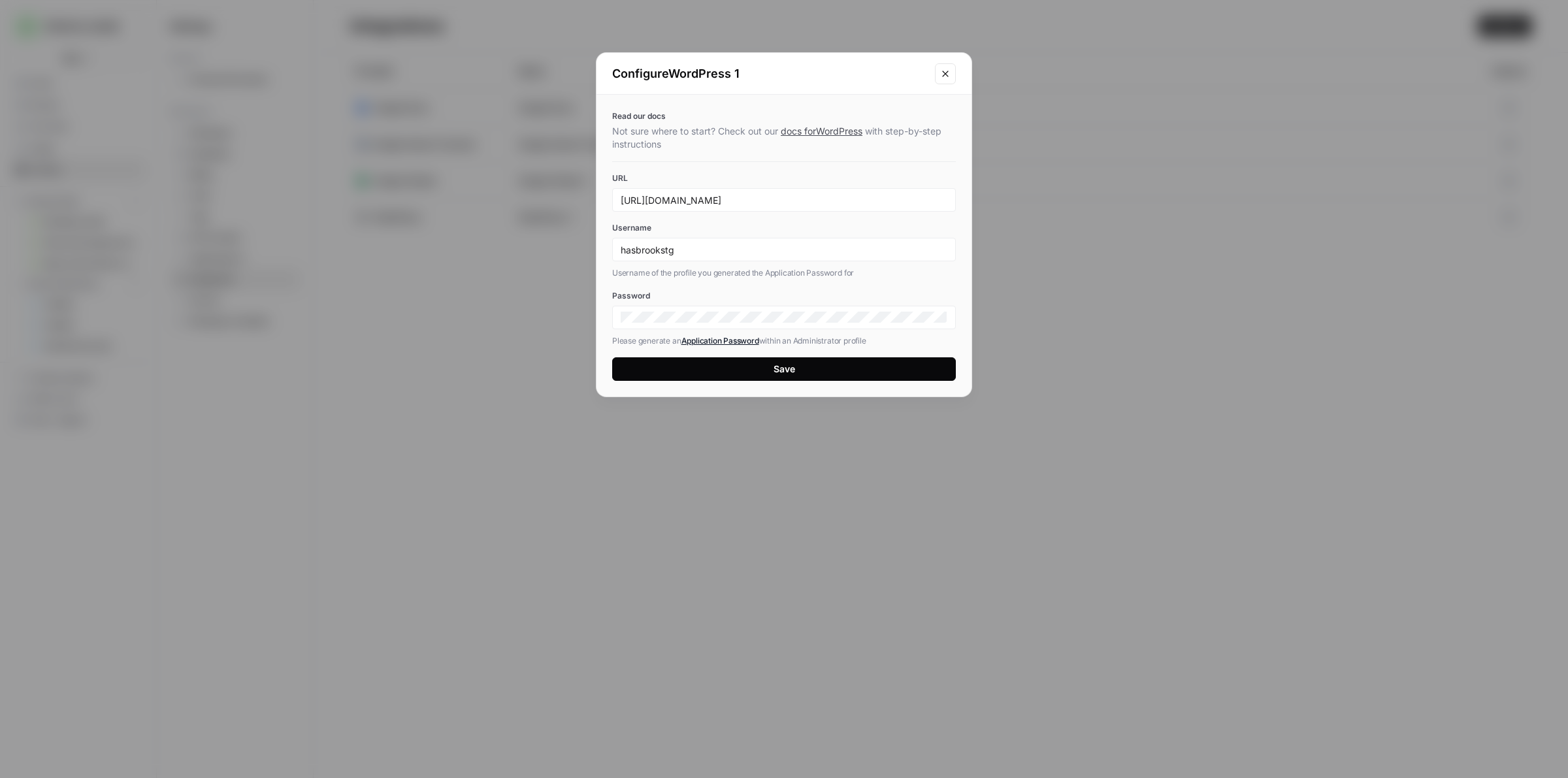
click at [749, 379] on button "Save" at bounding box center [784, 369] width 343 height 23
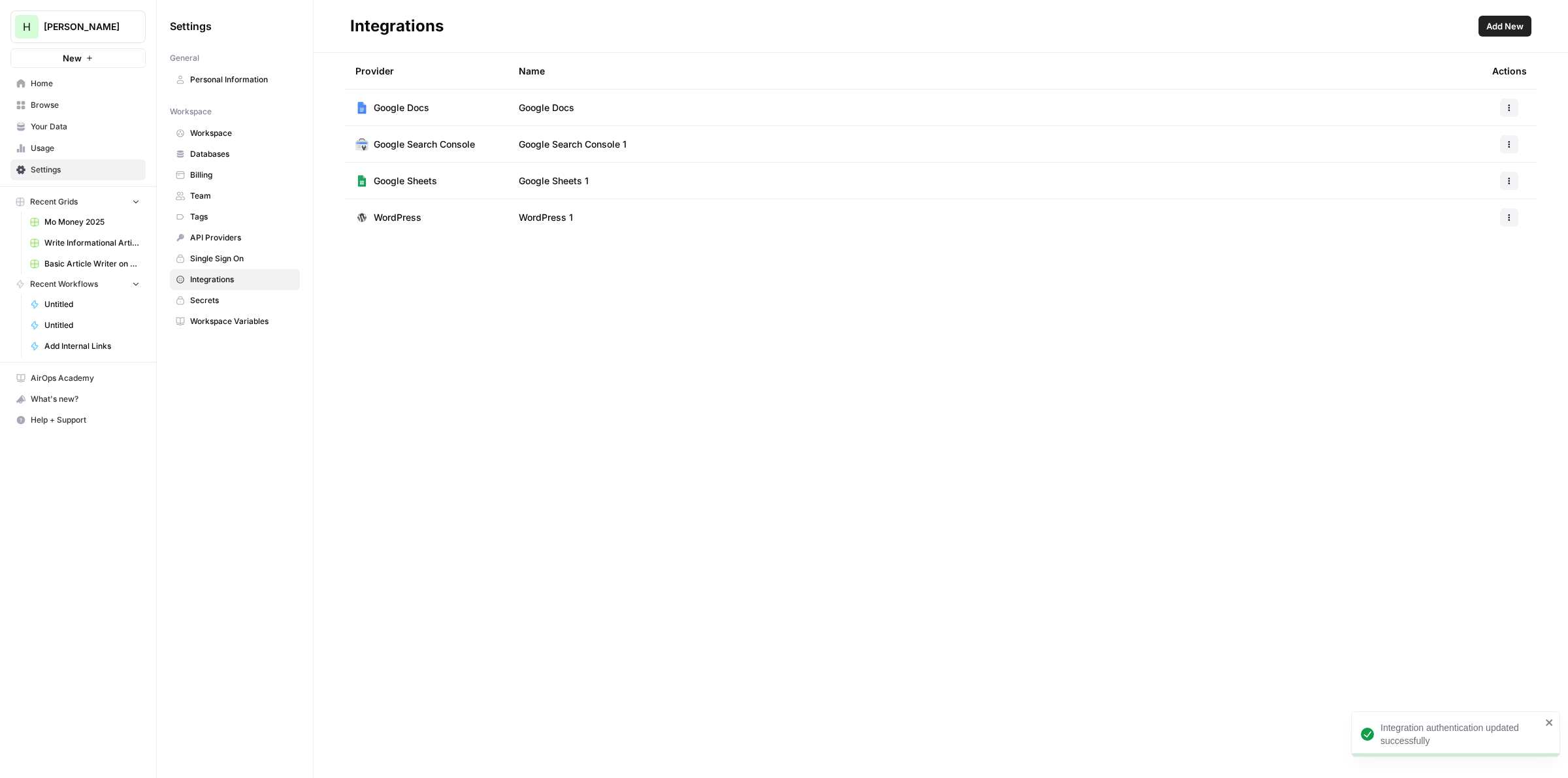
click at [1513, 217] on button "button" at bounding box center [1508, 217] width 18 height 18
click at [908, 367] on div "Provider Name Actions Google Docs Google Docs Google Search Console Google Sear…" at bounding box center [940, 416] width 1254 height 725
click at [59, 83] on span "Home" at bounding box center [85, 84] width 109 height 12
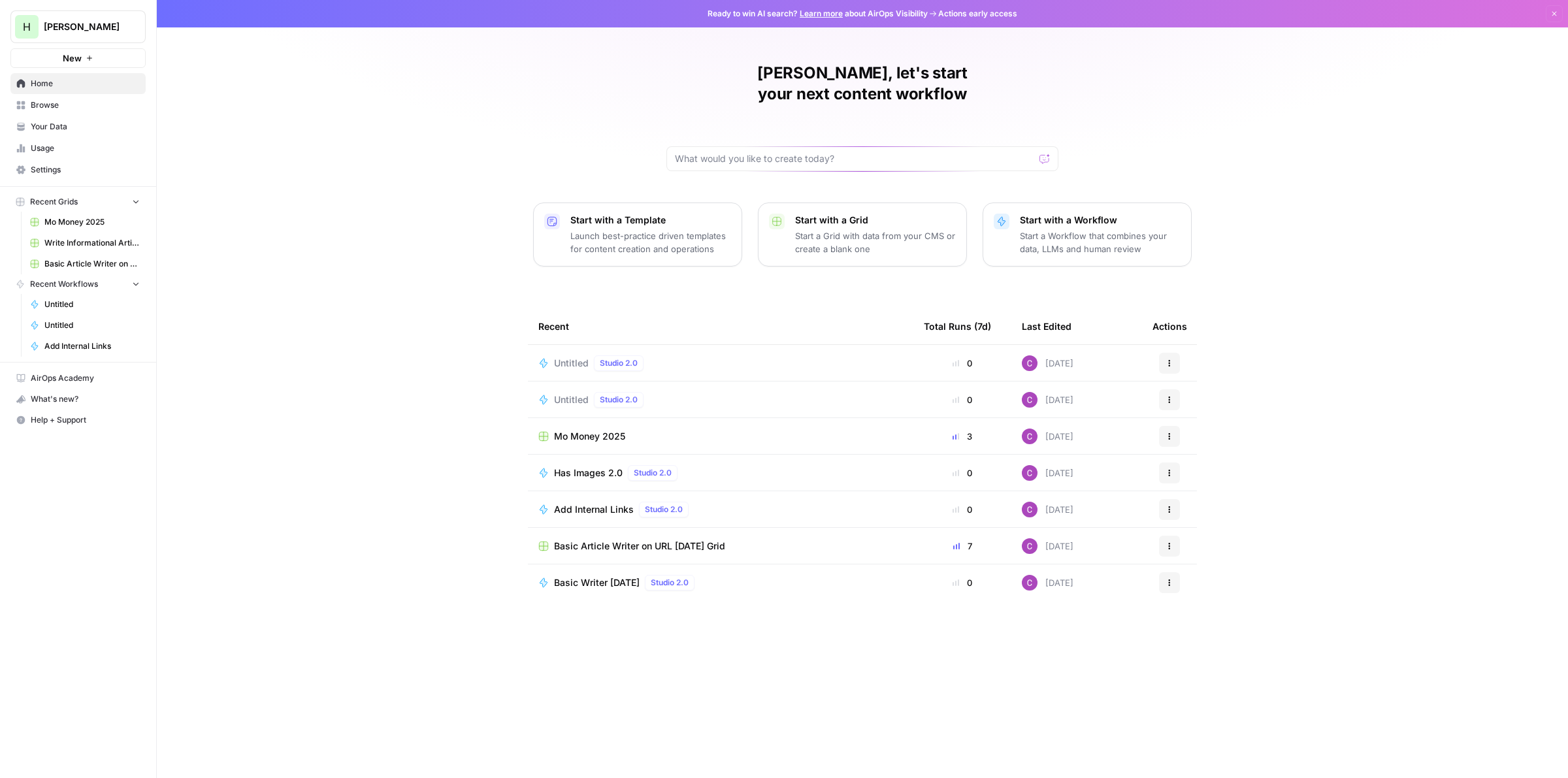
click at [828, 229] on p "Start a Grid with data from your CMS or create a blank one" at bounding box center [875, 242] width 161 height 26
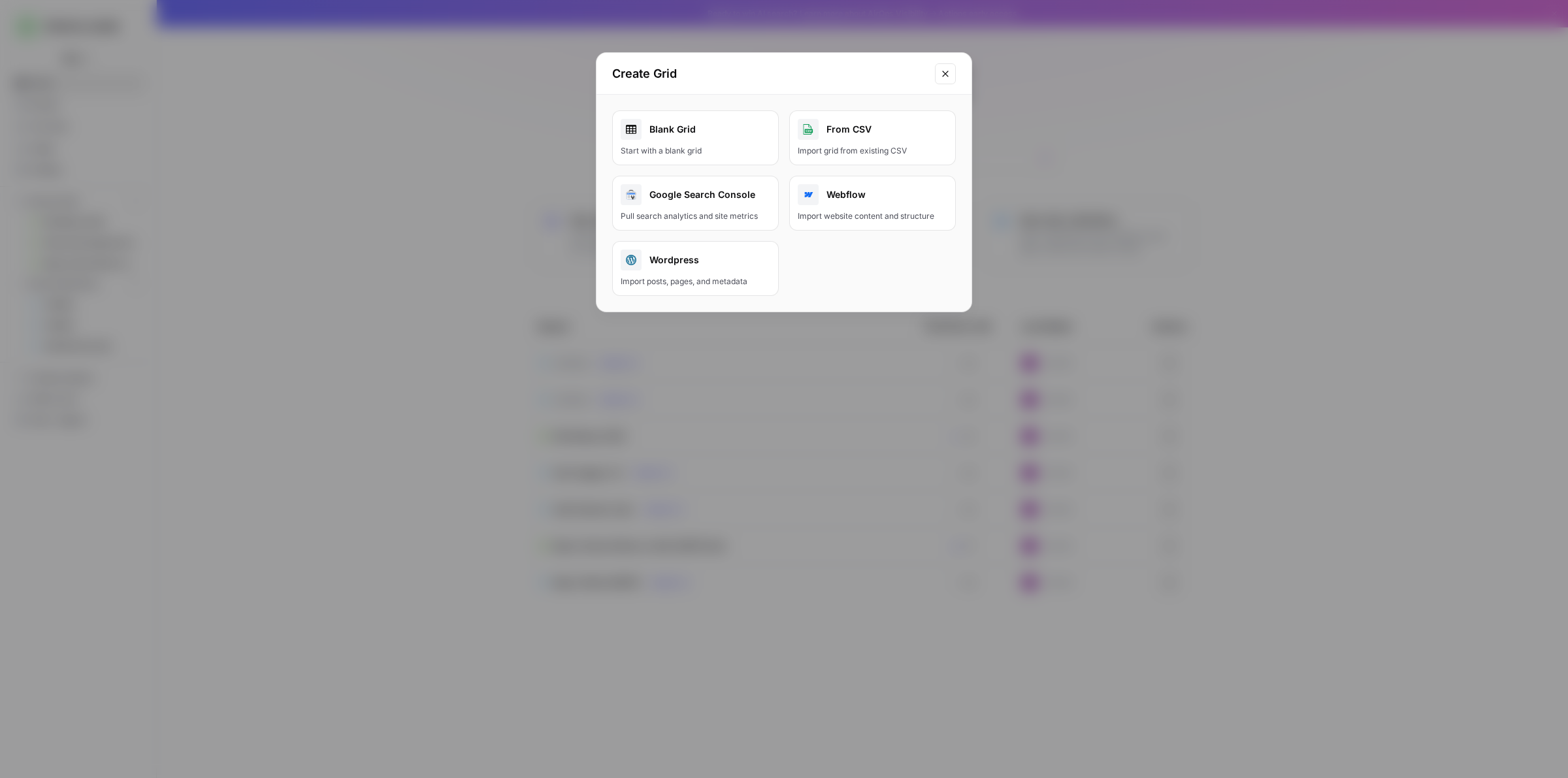
click at [657, 269] on div "Wordpress" at bounding box center [695, 260] width 149 height 21
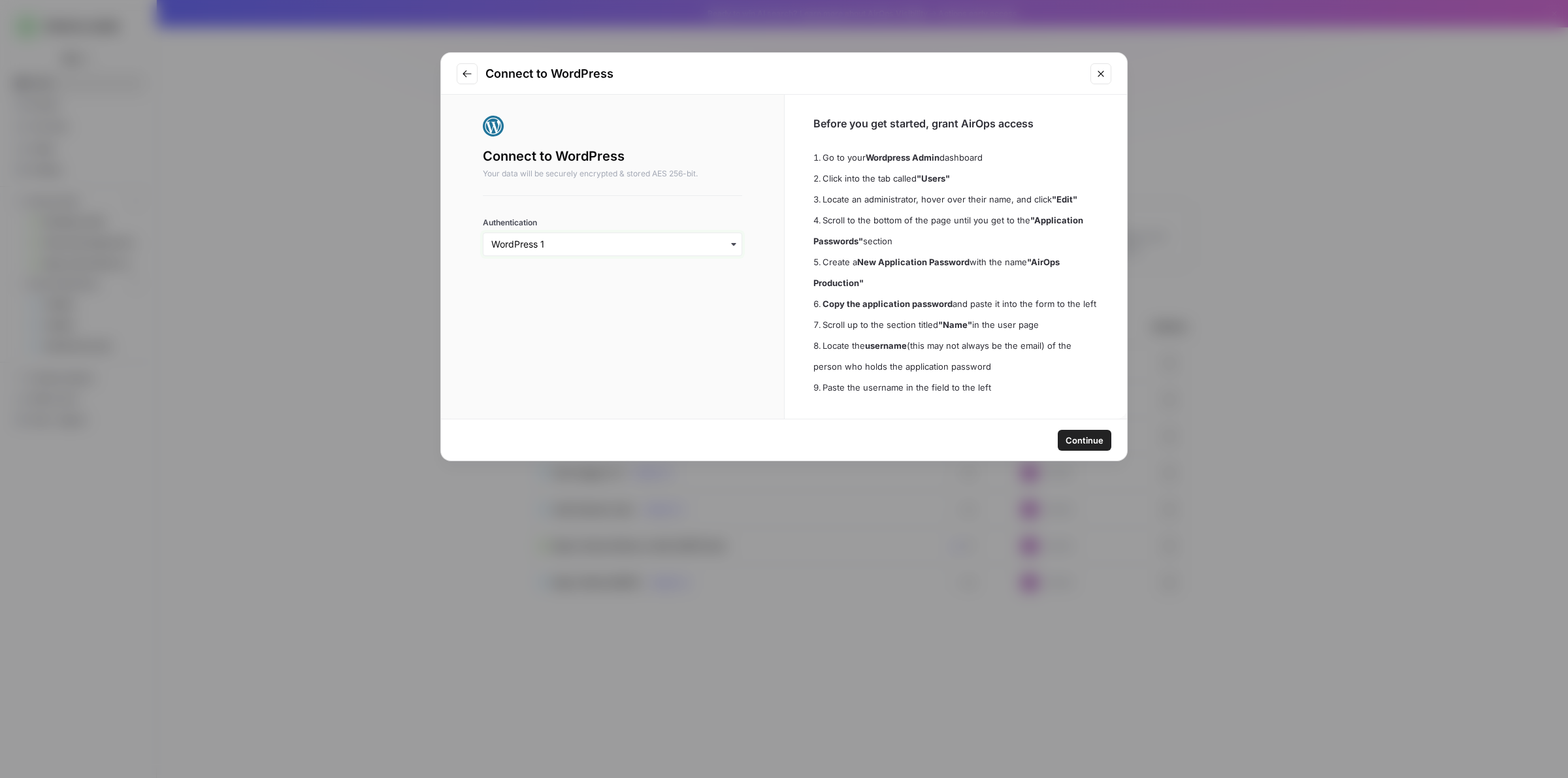
click at [688, 238] on input "Authentication" at bounding box center [612, 245] width 242 height 13
click at [559, 318] on div "﹢ Create New" at bounding box center [612, 309] width 247 height 25
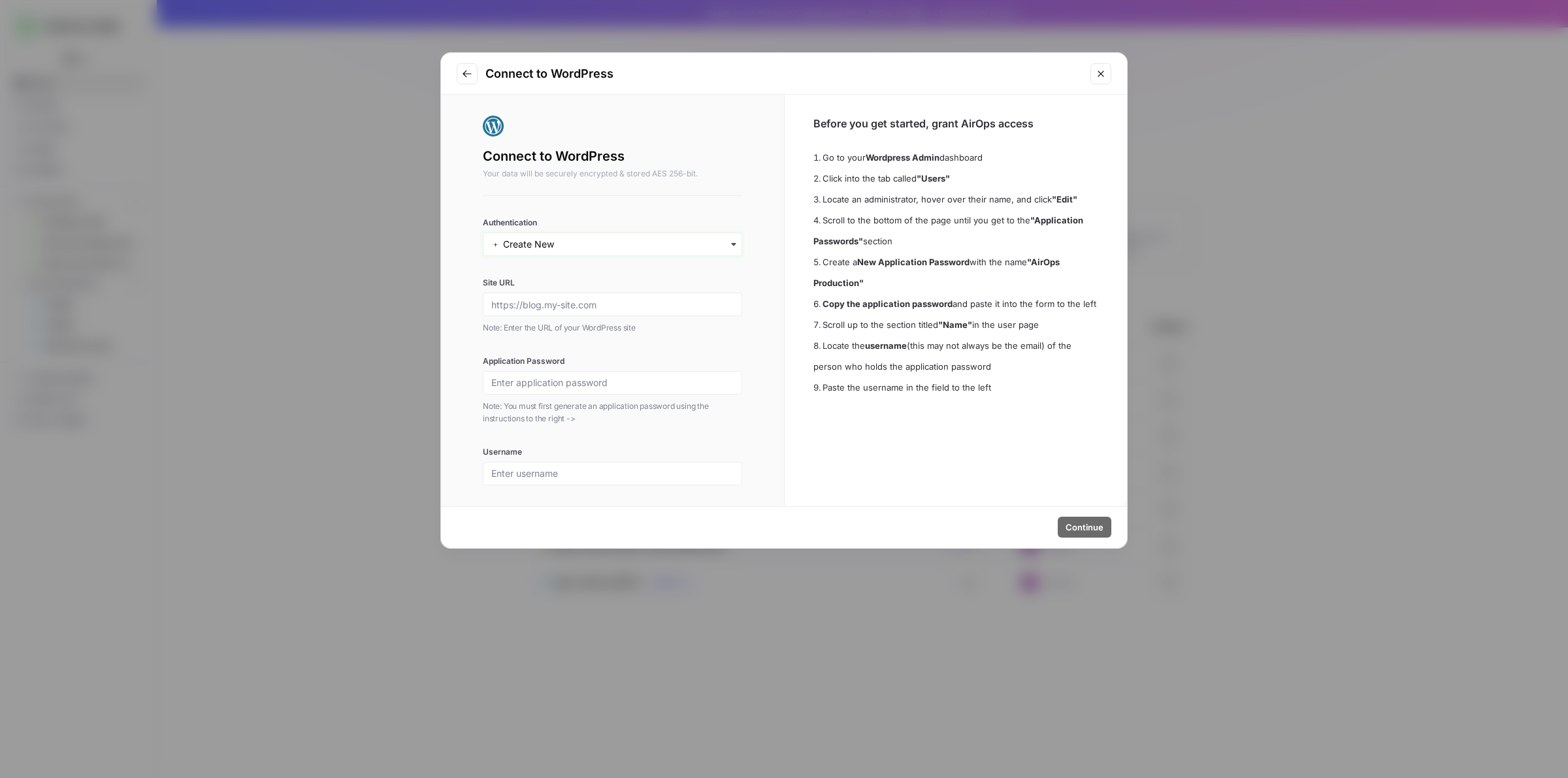
click at [589, 242] on input "Authentication" at bounding box center [612, 245] width 242 height 13
click at [545, 282] on div "WordPress 1" at bounding box center [612, 280] width 247 height 25
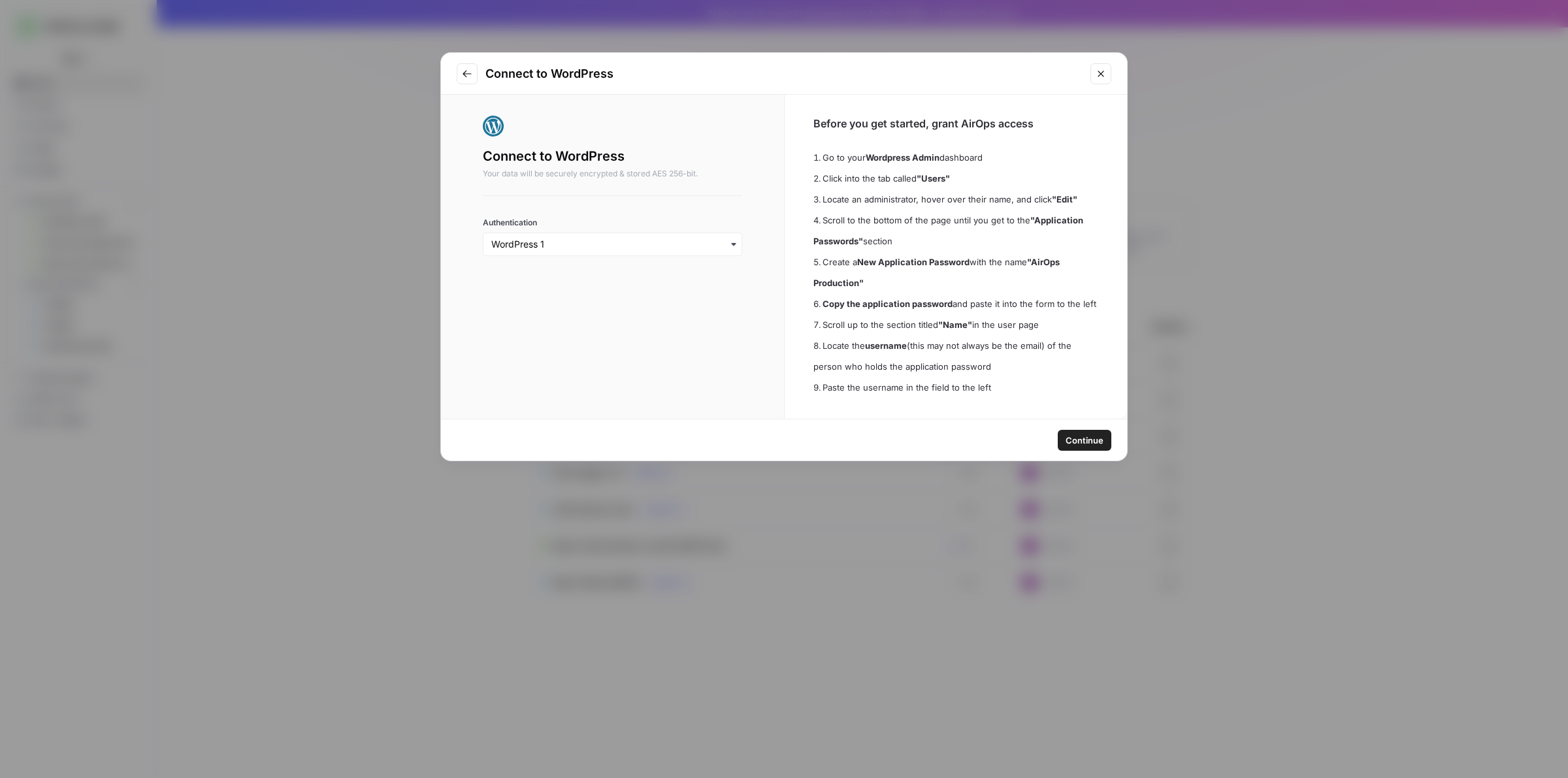
click at [1079, 436] on span "Continue" at bounding box center [1083, 441] width 38 height 13
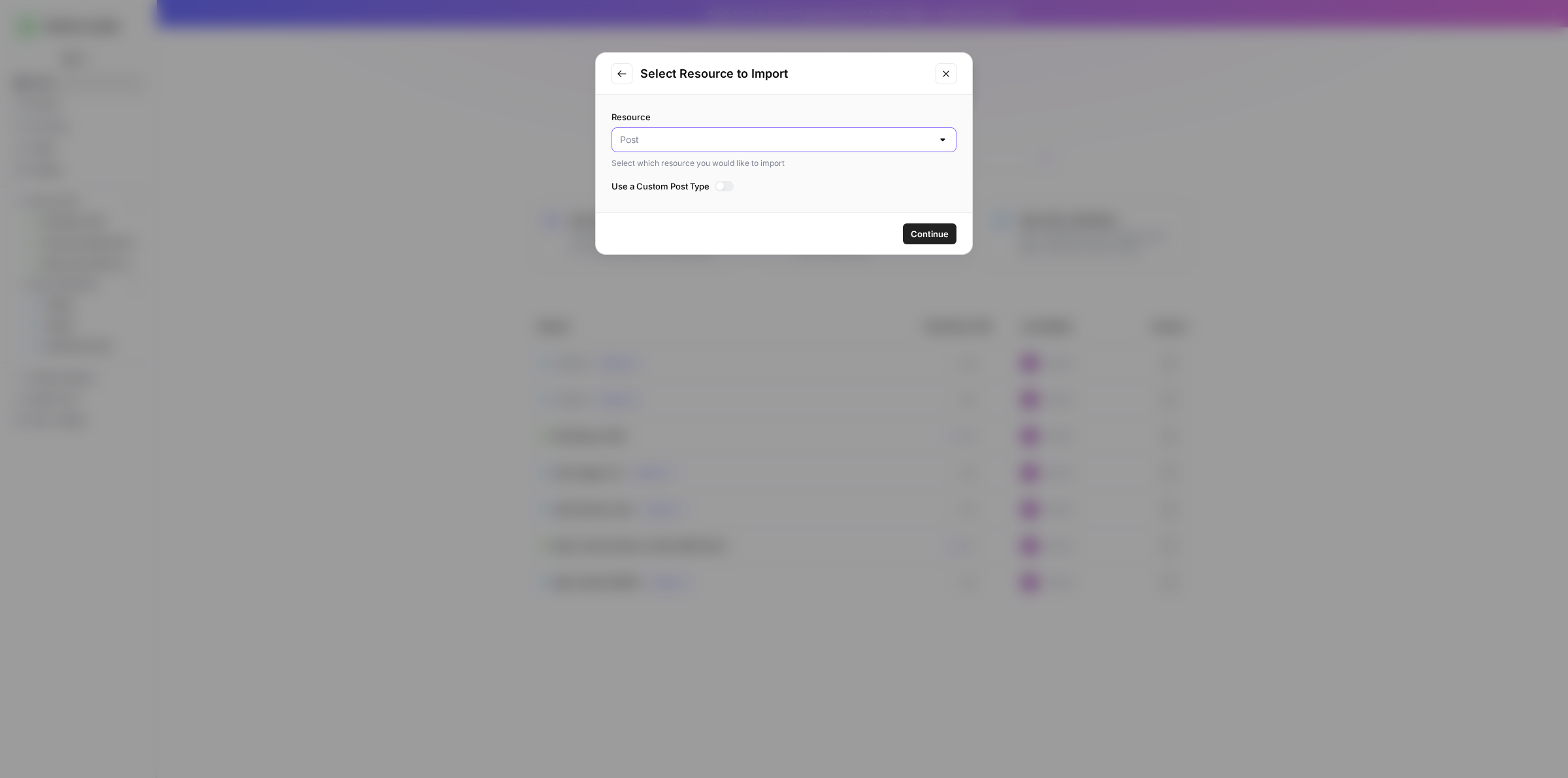
click at [919, 137] on input "Resource" at bounding box center [776, 140] width 312 height 13
click at [811, 170] on span "Post" at bounding box center [775, 173] width 306 height 13
type input "Post"
click at [921, 226] on button "Continue" at bounding box center [930, 234] width 54 height 21
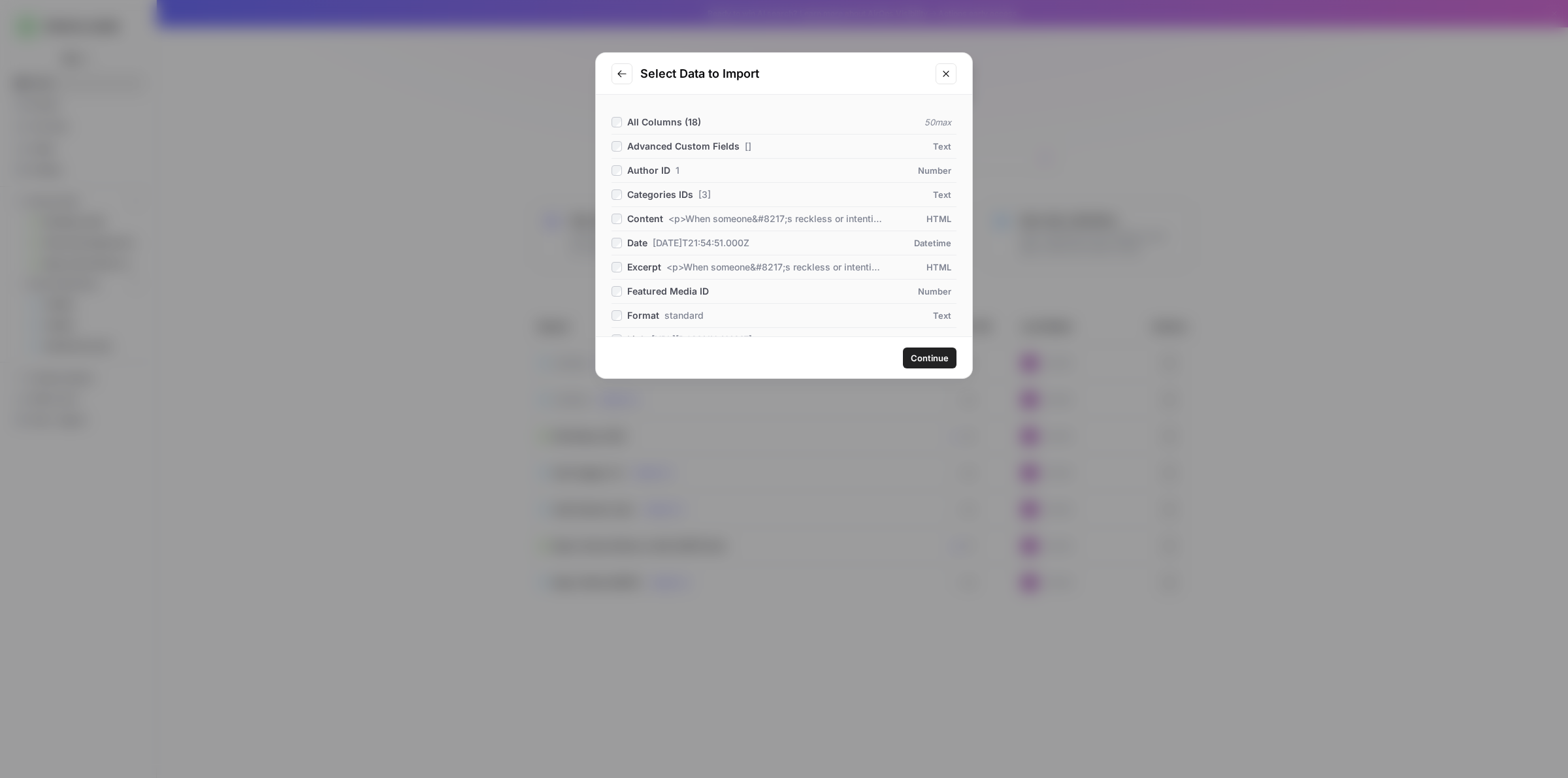
click at [619, 226] on div "Content <p>When someone&#8217;s reckless or intentional actions cause you harm,…" at bounding box center [738, 219] width 254 height 13
drag, startPoint x: 929, startPoint y: 361, endPoint x: 948, endPoint y: 202, distance: 160.1
click at [948, 202] on div "Select Data to Import All Columns ( 18 ) 50 max Advanced Custom Fields [] Text …" at bounding box center [784, 215] width 378 height 327
click at [921, 348] on button "Continue" at bounding box center [930, 359] width 54 height 21
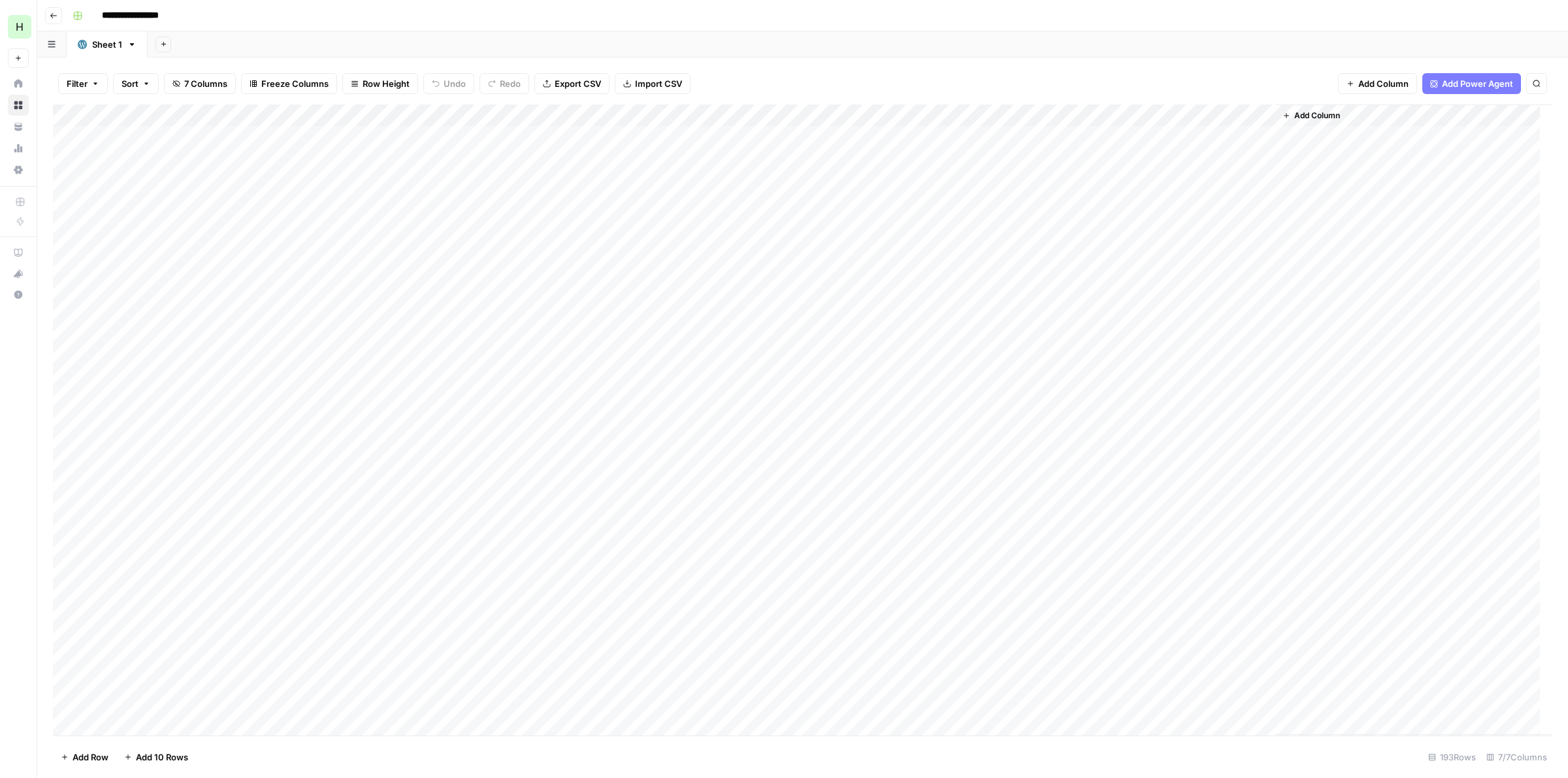
click at [1192, 133] on div "Add Column" at bounding box center [802, 419] width 1499 height 631
click at [1265, 113] on div "Add Column" at bounding box center [802, 419] width 1499 height 631
click at [664, 142] on div "Add Column" at bounding box center [802, 419] width 1499 height 631
click at [768, 135] on div "Add Column" at bounding box center [802, 419] width 1499 height 631
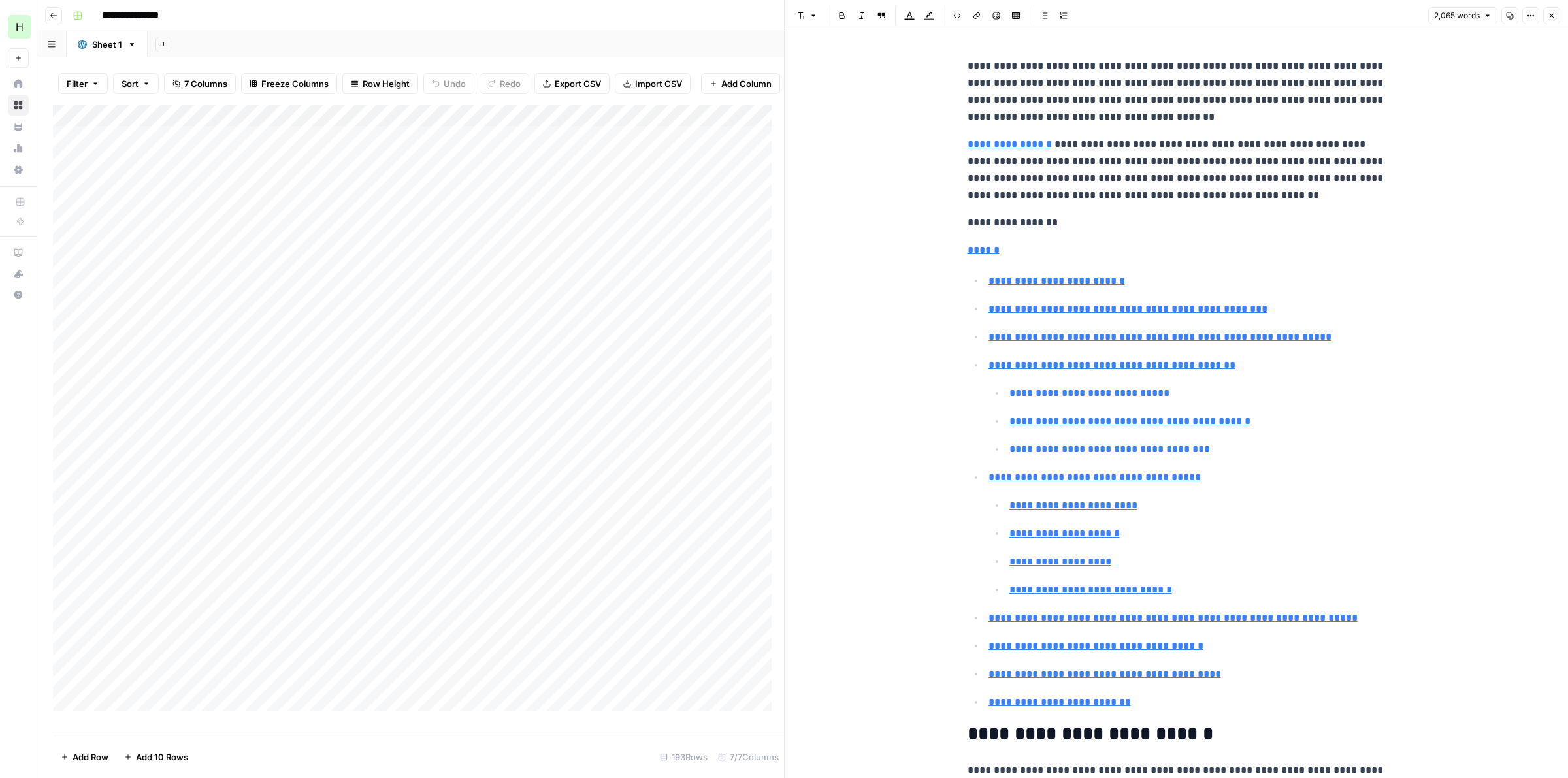
click at [1548, 10] on button "Close" at bounding box center [1552, 15] width 17 height 17
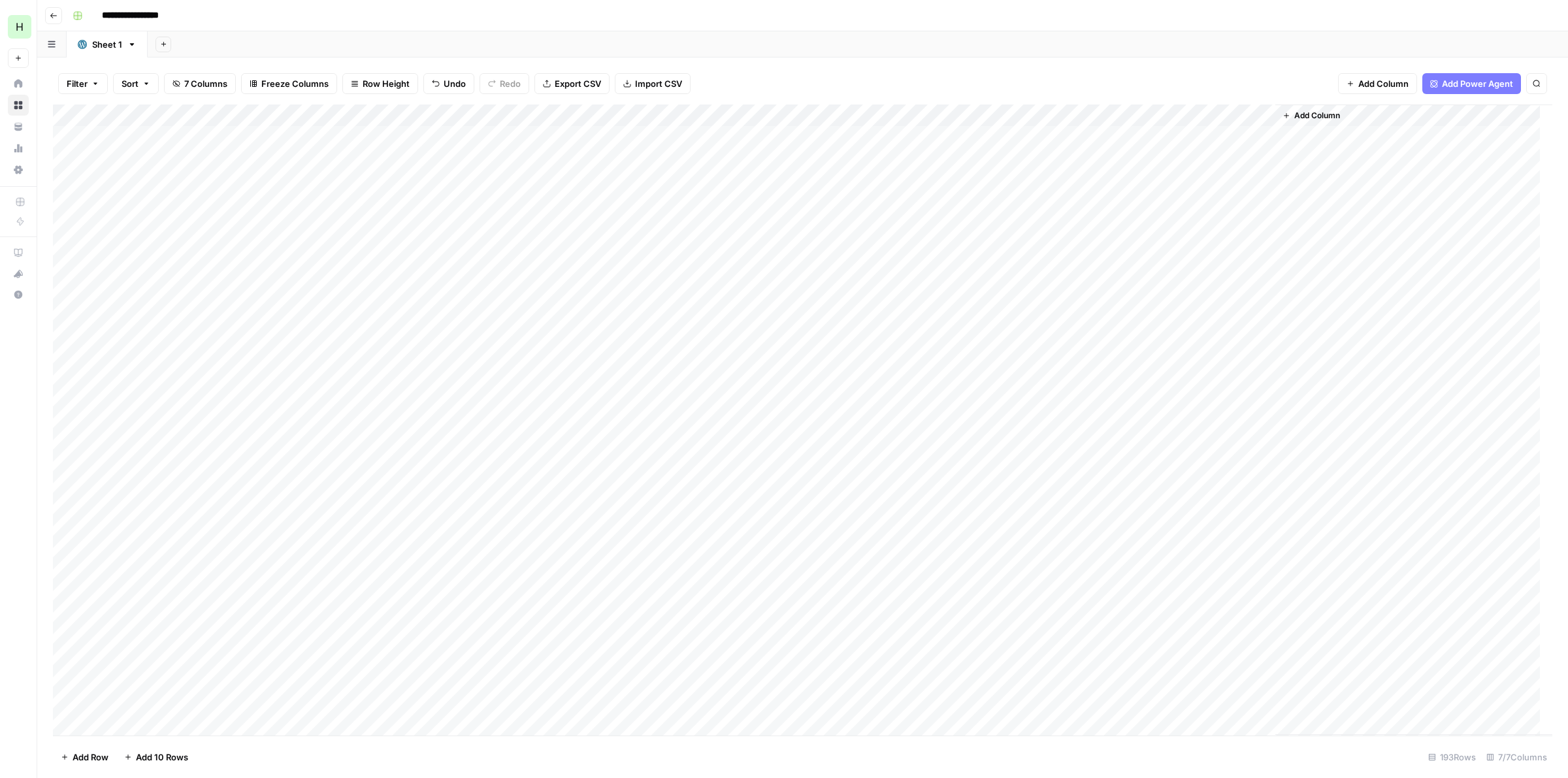
click at [1156, 139] on div "Add Column" at bounding box center [802, 419] width 1499 height 631
click at [1237, 136] on div "Add Column" at bounding box center [802, 419] width 1499 height 631
click at [1237, 136] on body "**********" at bounding box center [784, 389] width 1568 height 778
click at [1261, 117] on div "Add Column" at bounding box center [802, 419] width 1499 height 631
click at [1141, 284] on span "Remove Column" at bounding box center [1169, 291] width 115 height 13
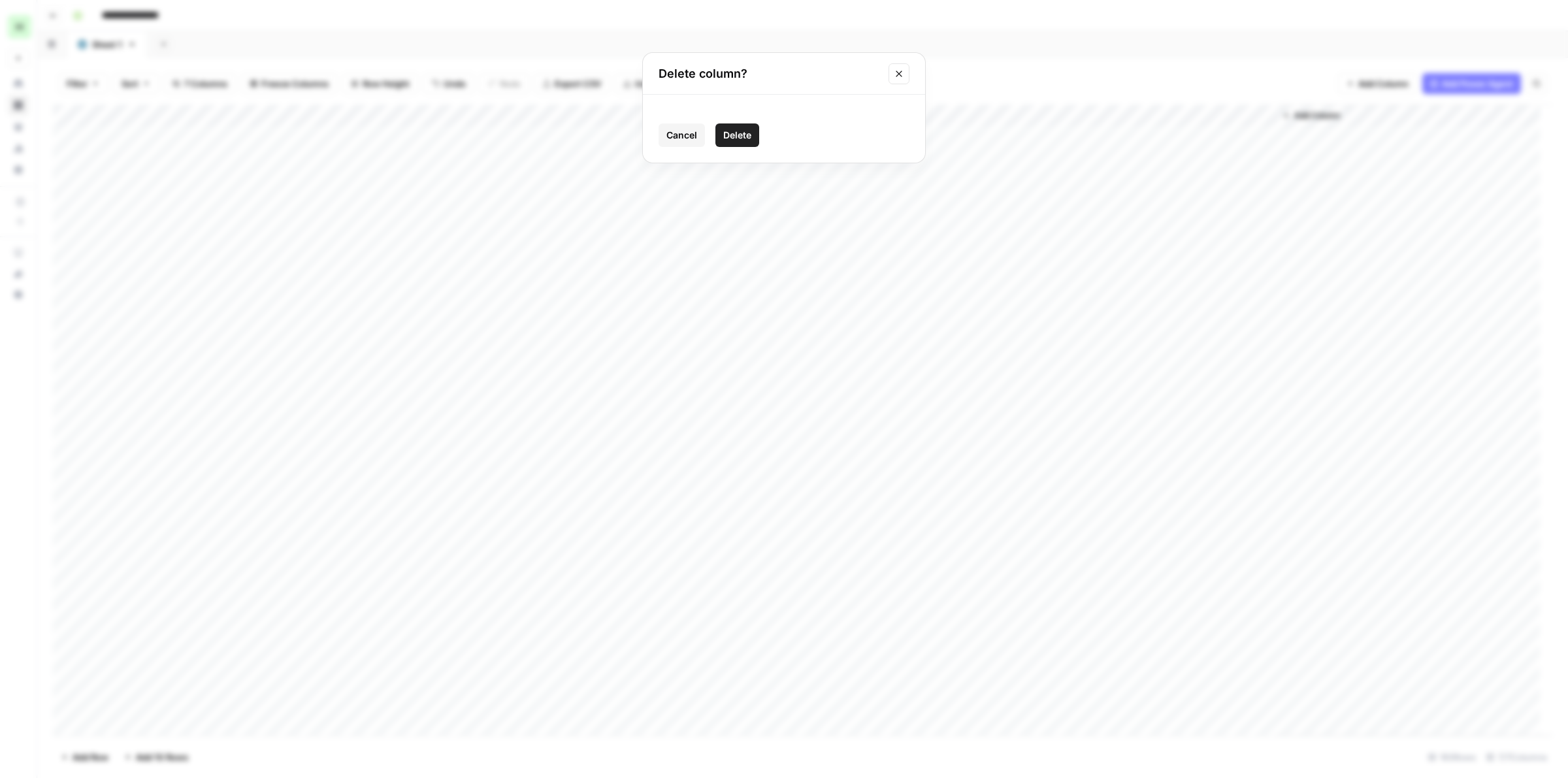
click at [741, 139] on span "Delete" at bounding box center [736, 136] width 28 height 13
click at [1074, 134] on div "Add Column" at bounding box center [802, 419] width 1499 height 631
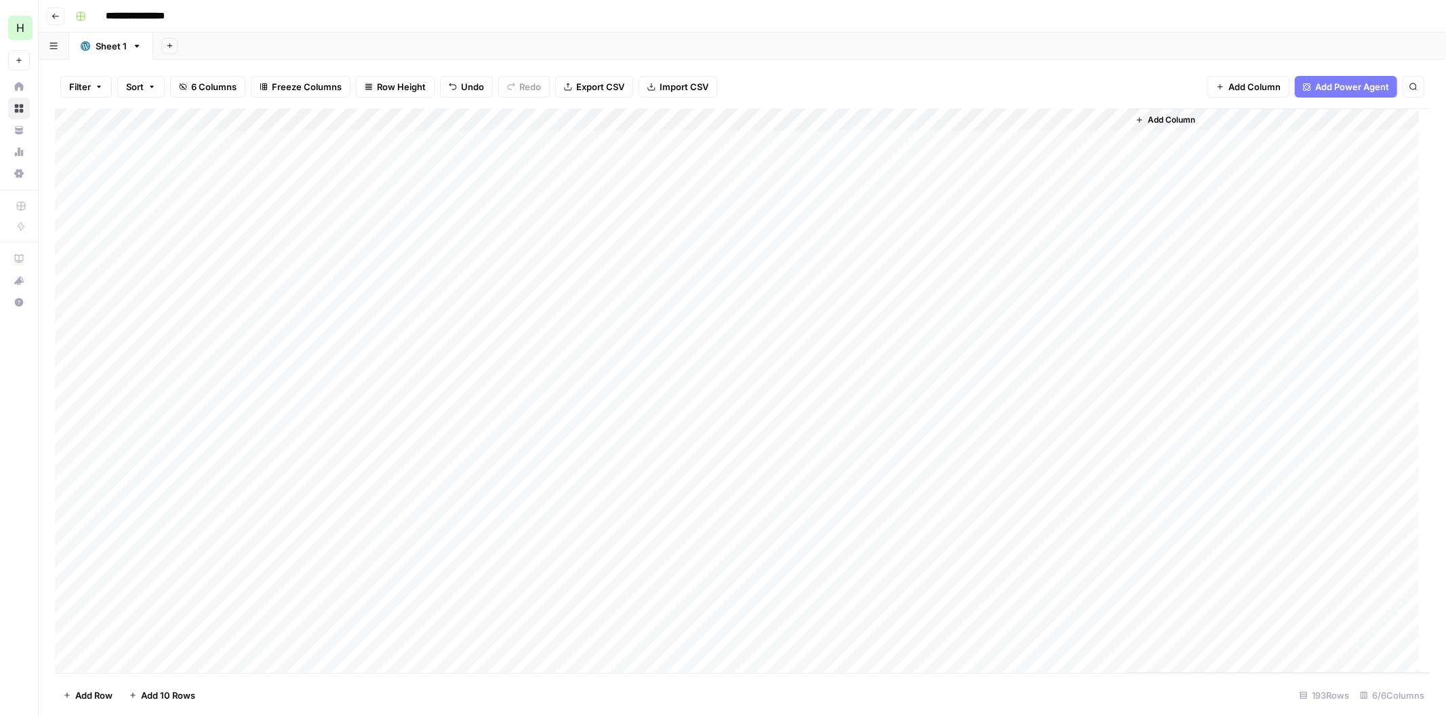
click at [506, 138] on div "Add Column" at bounding box center [742, 390] width 1374 height 565
click at [652, 146] on div "Add Column" at bounding box center [742, 390] width 1374 height 565
click at [958, 137] on div "Add Column" at bounding box center [742, 390] width 1374 height 565
click at [995, 143] on div "Add Column" at bounding box center [742, 390] width 1374 height 565
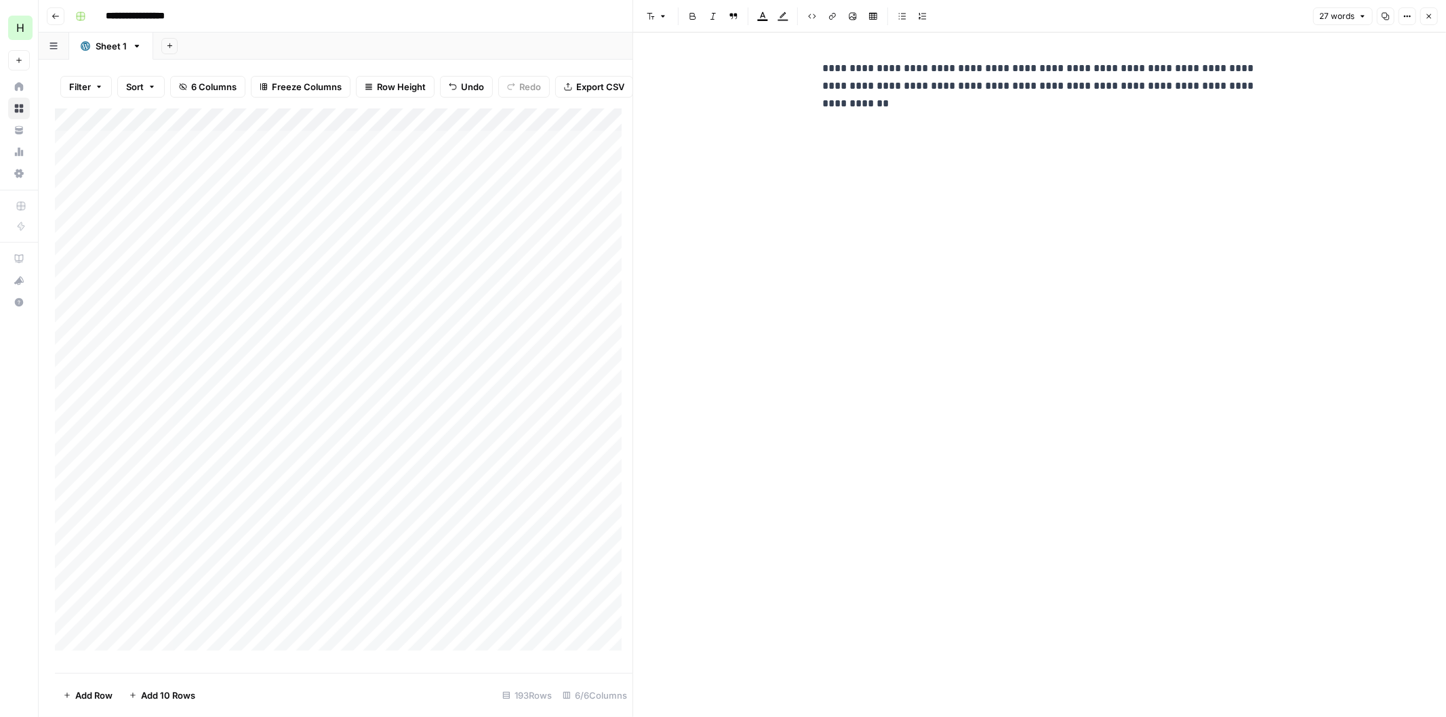
click at [851, 84] on p "**********" at bounding box center [1040, 86] width 434 height 53
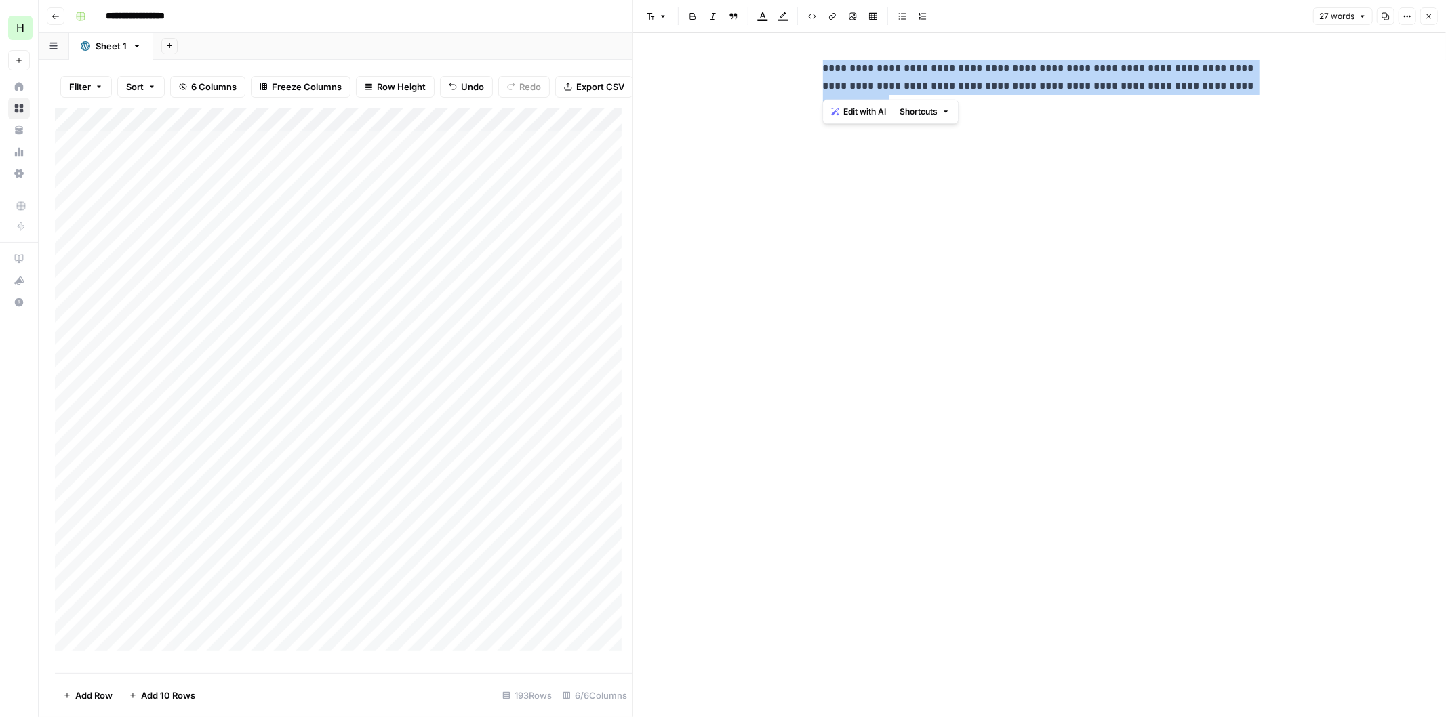
click at [851, 84] on p "**********" at bounding box center [1040, 86] width 434 height 53
copy p "**********"
click at [544, 153] on div "Add Column" at bounding box center [343, 385] width 577 height 554
copy p "**********"
click at [1426, 18] on icon "button" at bounding box center [1429, 16] width 8 height 8
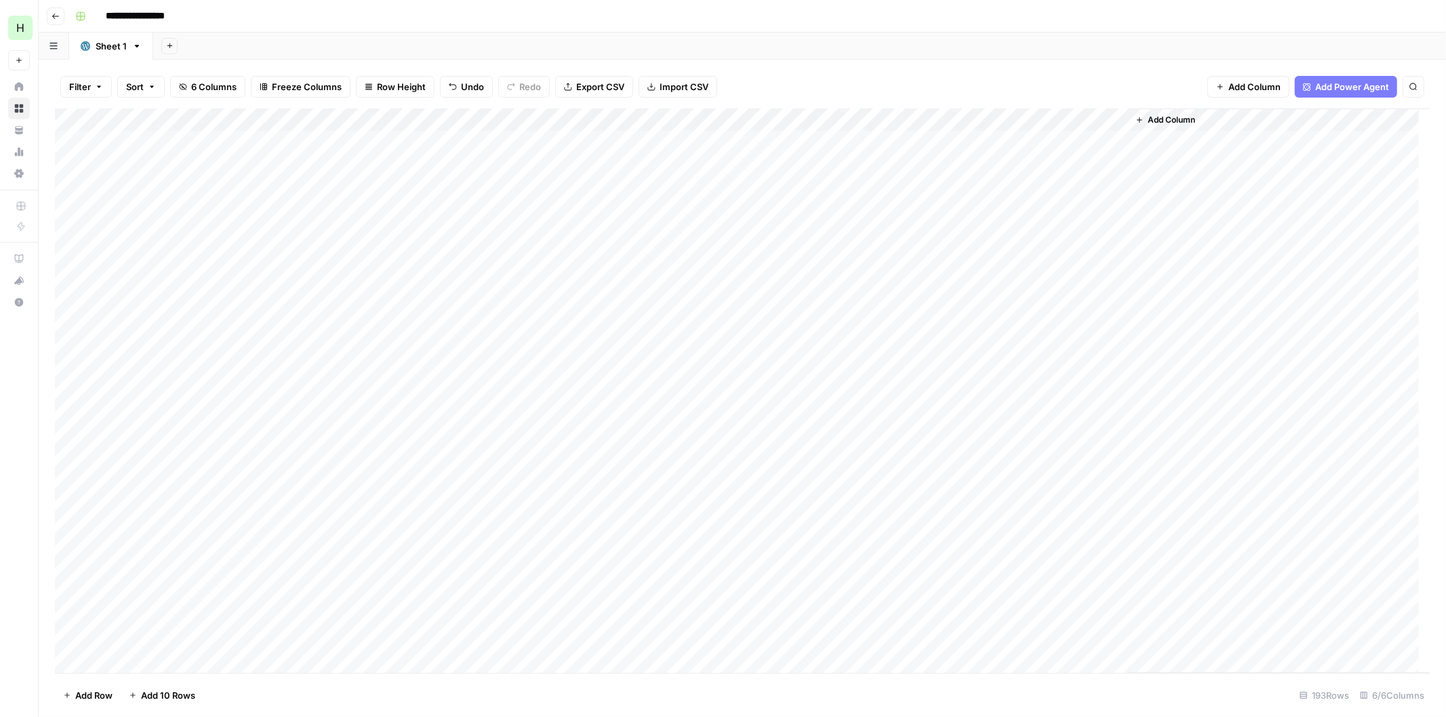
click at [1173, 118] on span "Add Column" at bounding box center [1170, 120] width 47 height 12
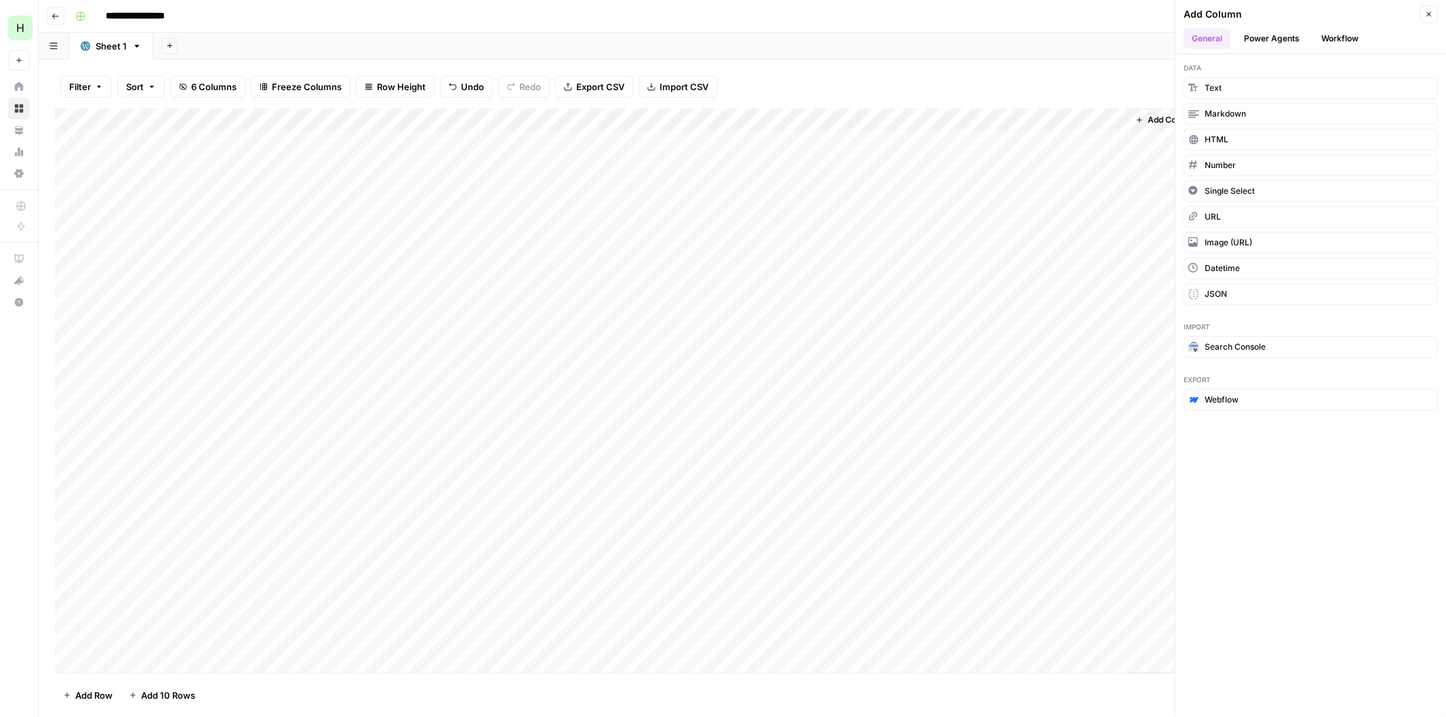
click at [1336, 35] on button "Workflow" at bounding box center [1340, 38] width 54 height 20
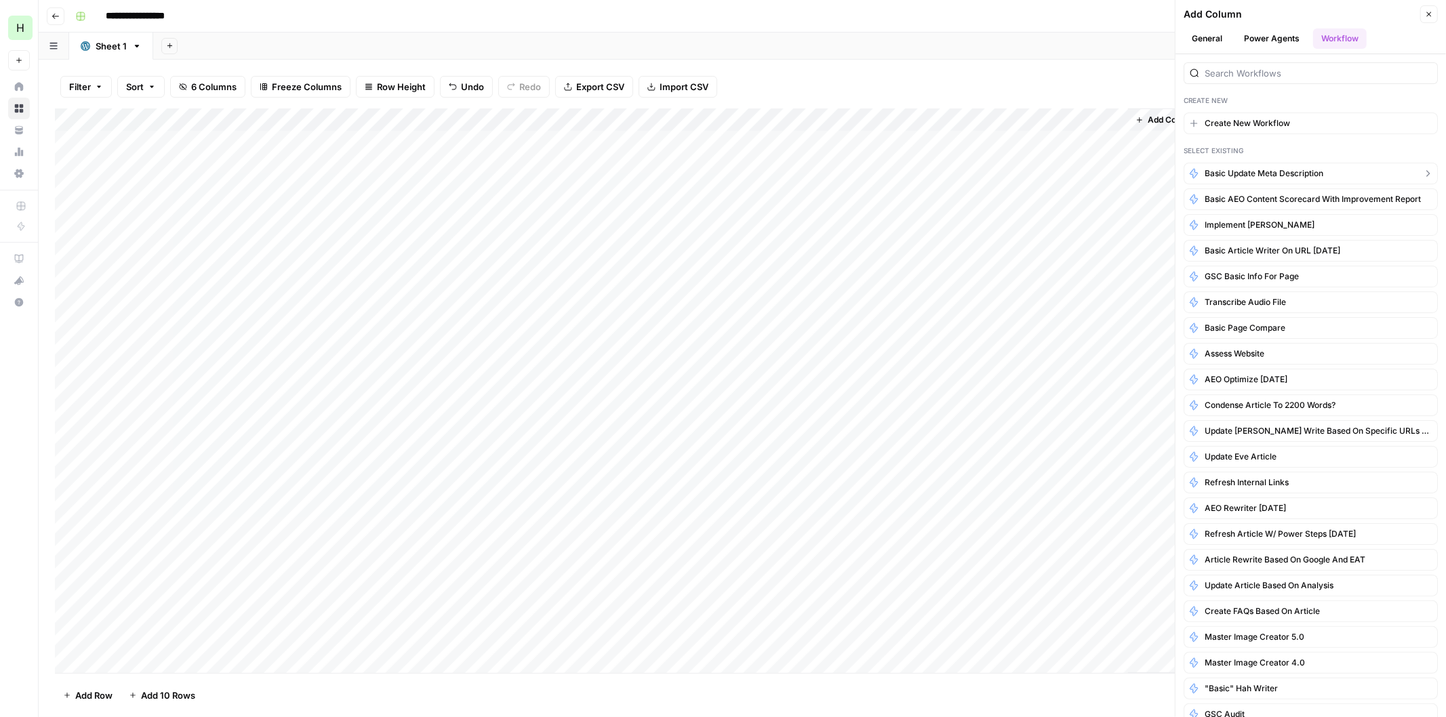
click at [1251, 172] on span "Basic Update Meta Description" at bounding box center [1263, 173] width 119 height 12
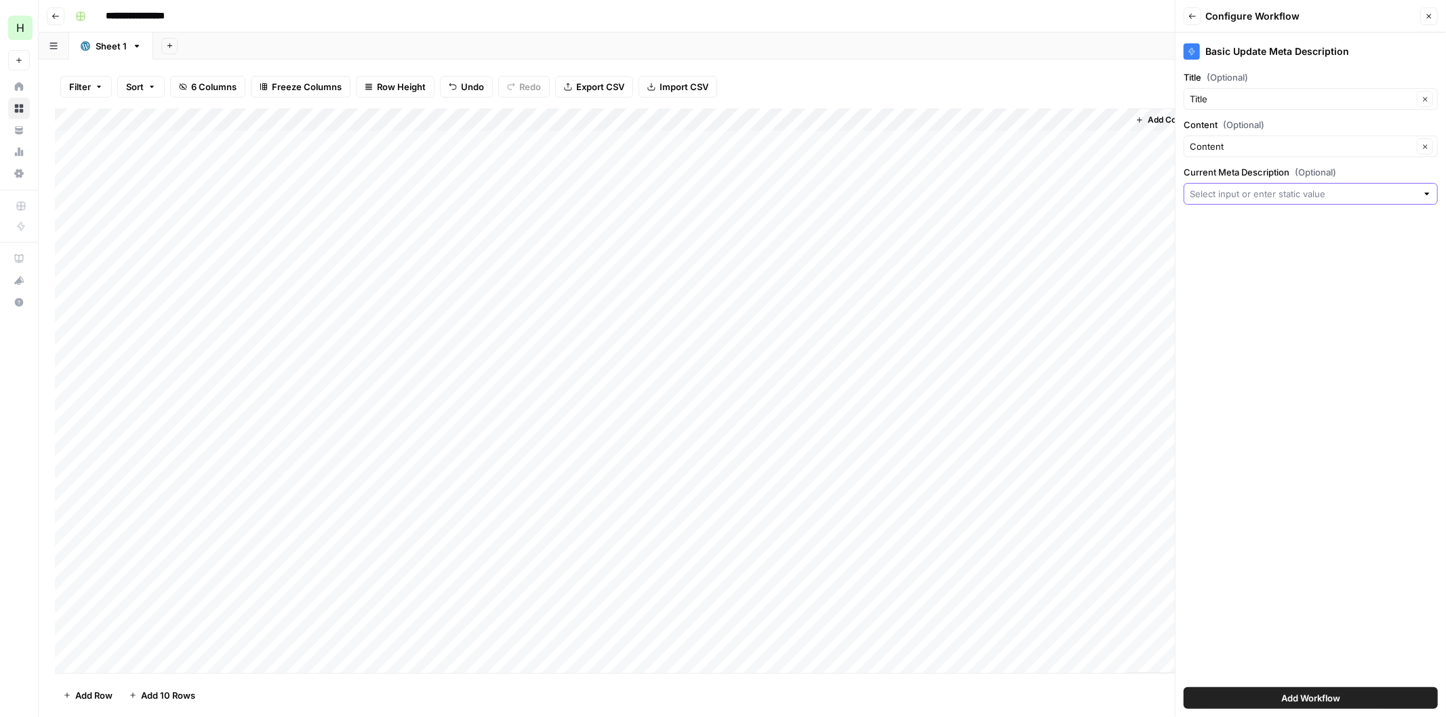
click at [1249, 192] on input "Current Meta Description (Optional)" at bounding box center [1302, 194] width 227 height 14
click at [1229, 339] on span "Excerpt" at bounding box center [1309, 345] width 226 height 14
type input "Excerpt"
click at [1275, 699] on button "Add Workflow" at bounding box center [1310, 698] width 254 height 22
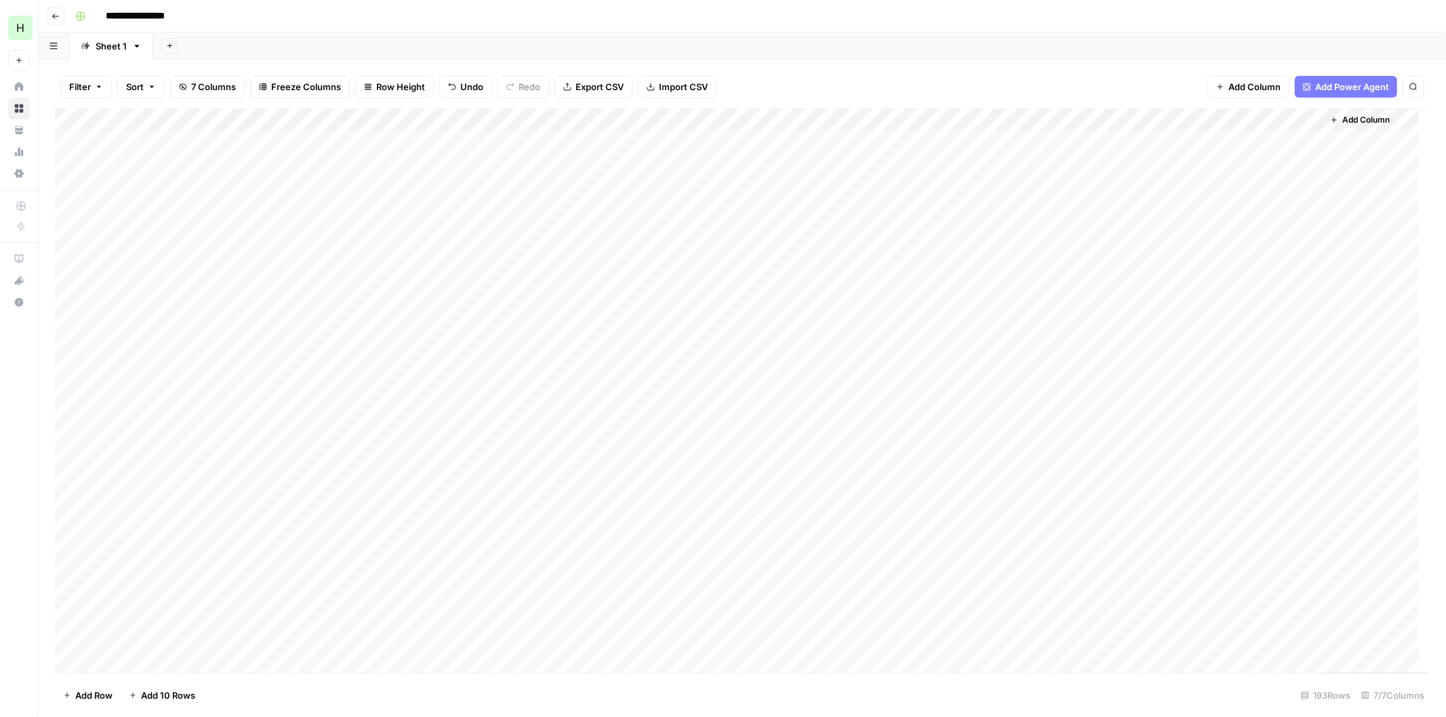
click at [1309, 117] on div "Add Column" at bounding box center [742, 390] width 1374 height 565
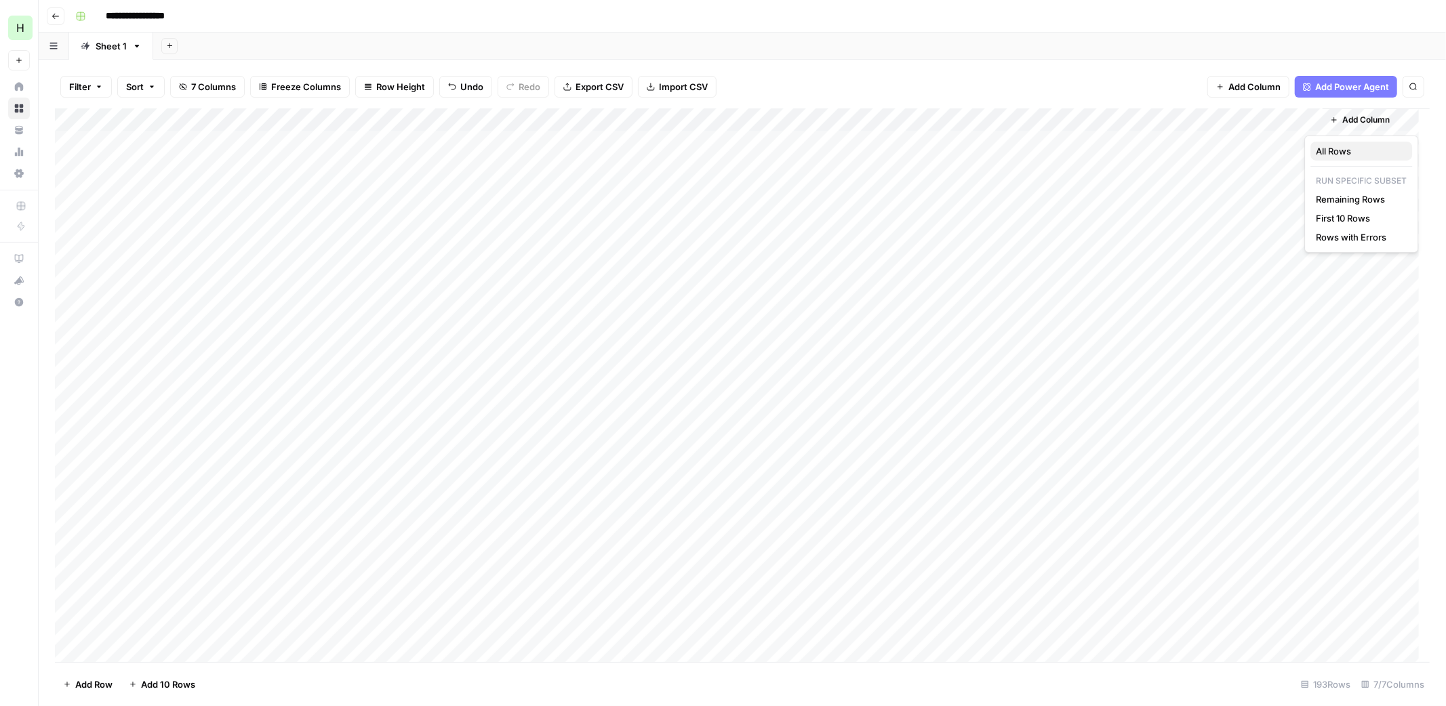
click at [1329, 150] on span "All Rows" at bounding box center [1357, 151] width 85 height 14
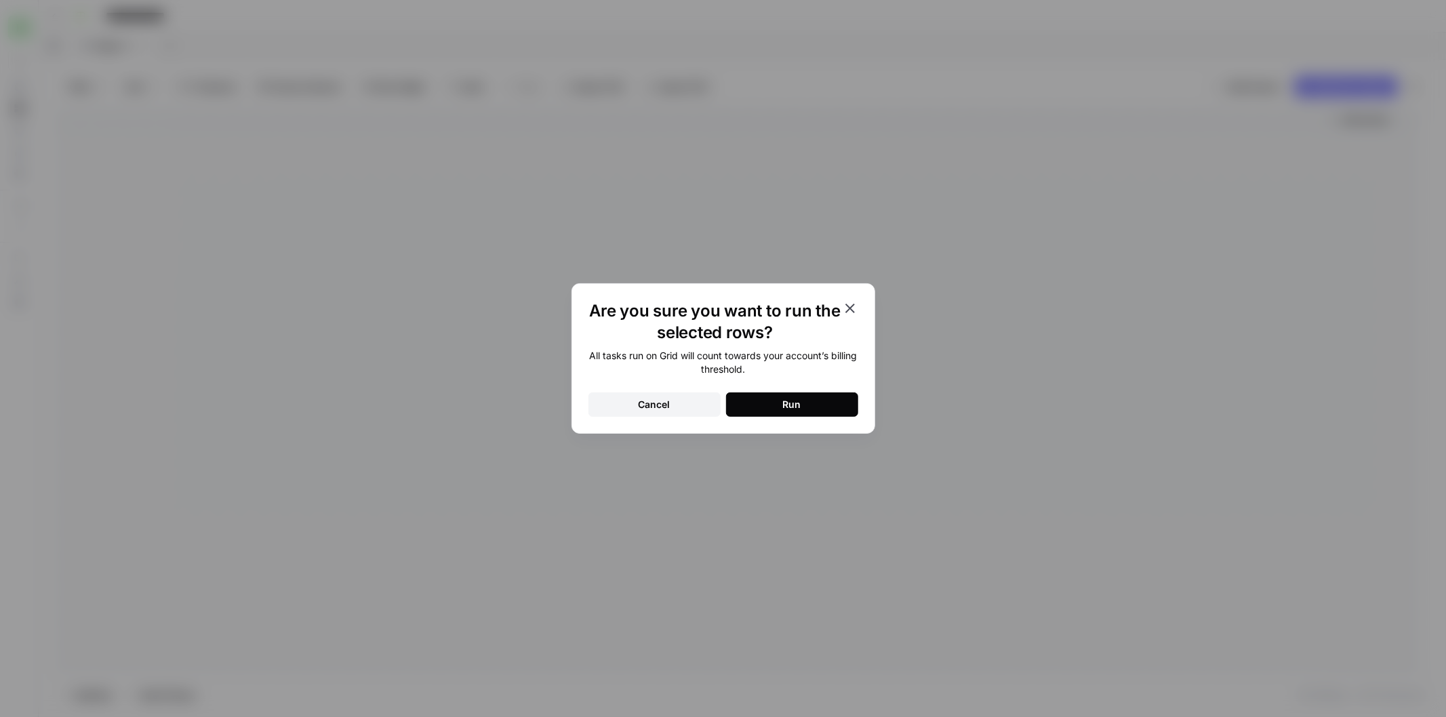
click at [775, 405] on button "Run" at bounding box center [792, 404] width 132 height 24
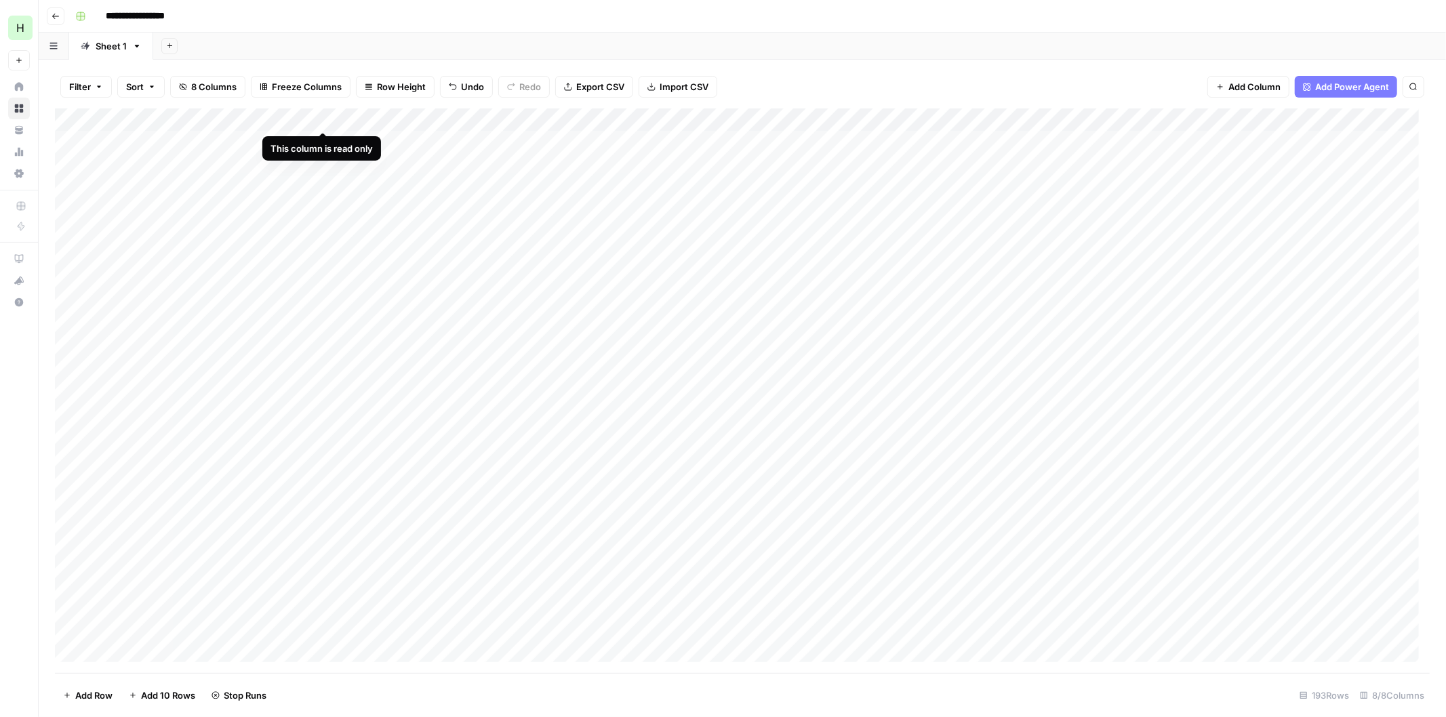
drag, startPoint x: 409, startPoint y: 119, endPoint x: 348, endPoint y: 119, distance: 61.7
click at [348, 119] on div "Add Column" at bounding box center [742, 390] width 1374 height 565
drag, startPoint x: 422, startPoint y: 116, endPoint x: 310, endPoint y: 109, distance: 112.0
click at [310, 109] on div "Add Column" at bounding box center [742, 390] width 1374 height 565
click at [932, 117] on div "Add Column" at bounding box center [742, 390] width 1374 height 565
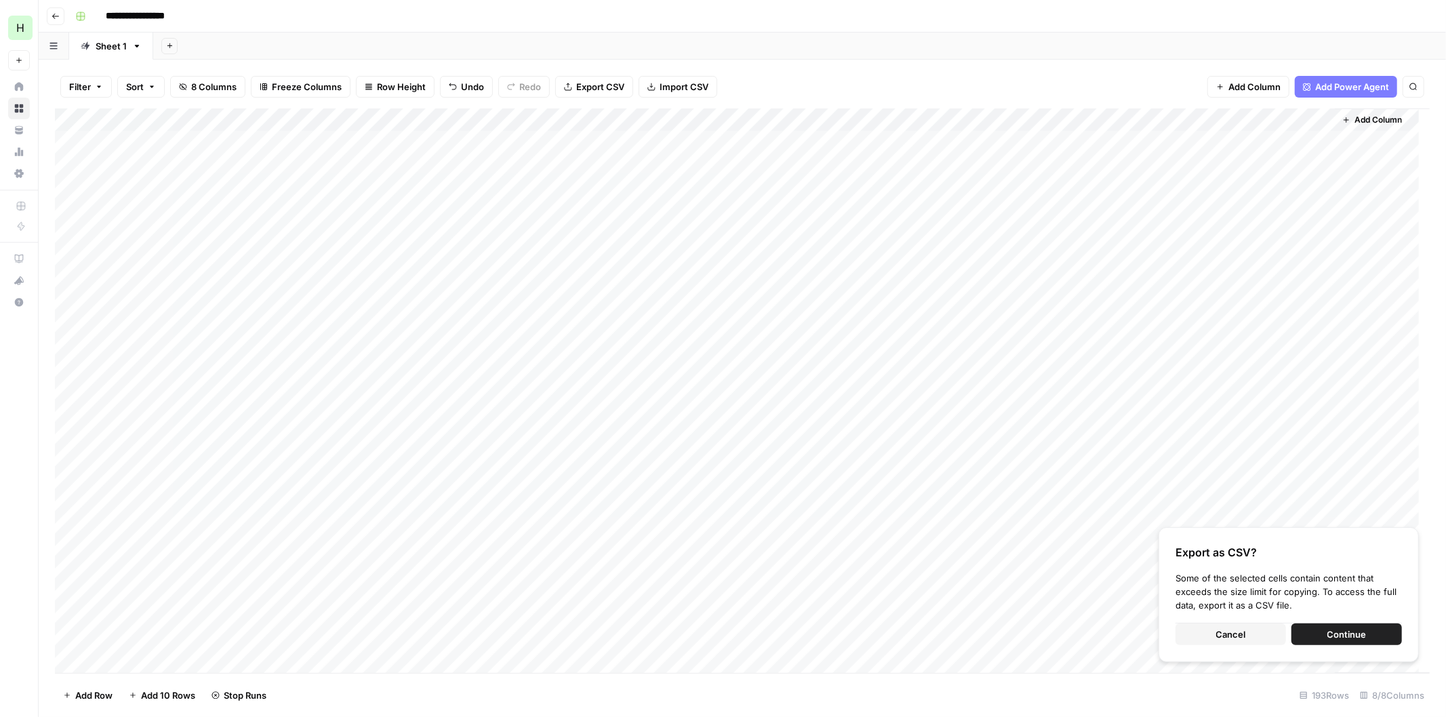
click at [985, 66] on div "Filter Sort 8 Columns Freeze Columns Row Height Undo Redo Export CSV Import CSV…" at bounding box center [742, 86] width 1374 height 43
drag, startPoint x: 1020, startPoint y: 118, endPoint x: 1147, endPoint y: 109, distance: 127.0
click at [1147, 109] on div "Add Column" at bounding box center [742, 390] width 1374 height 565
click at [1224, 630] on span "Cancel" at bounding box center [1231, 635] width 30 height 14
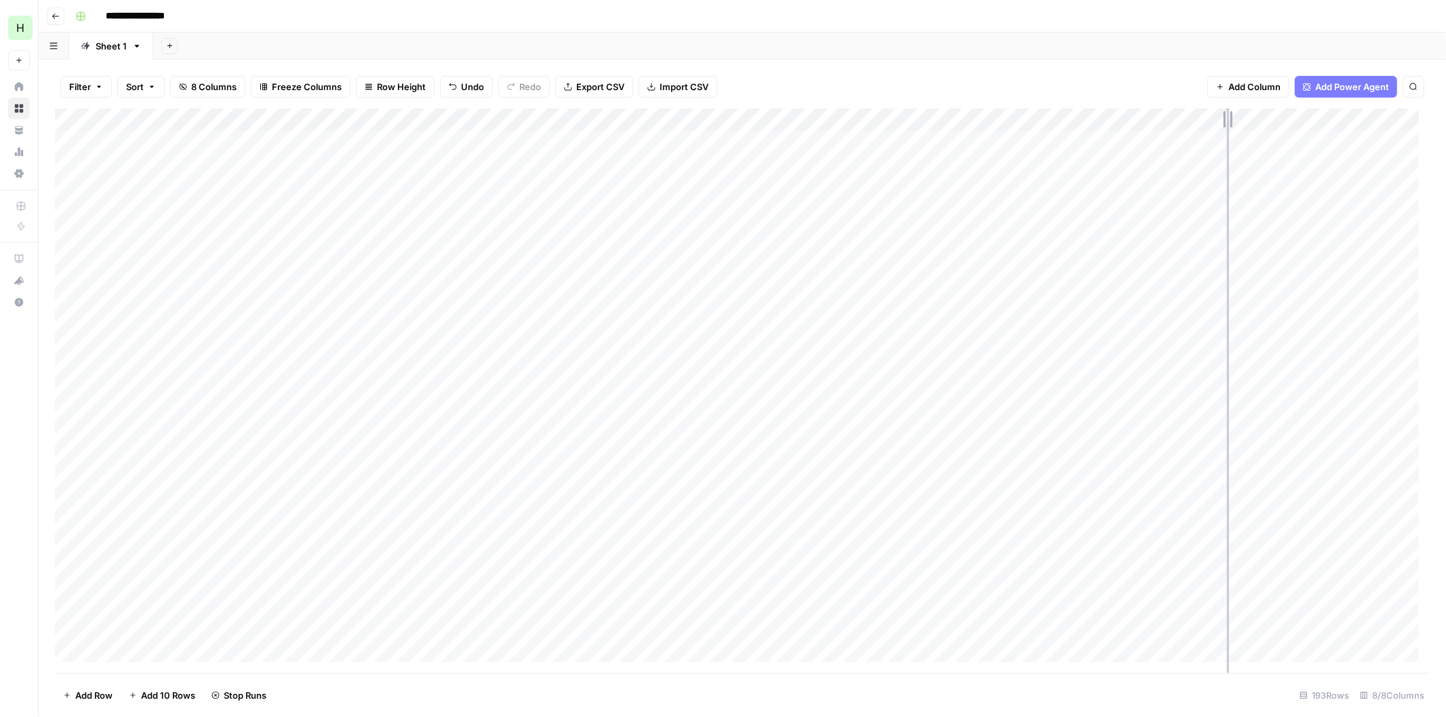
drag, startPoint x: 1341, startPoint y: 115, endPoint x: 1227, endPoint y: 117, distance: 113.9
click at [1227, 117] on div "Add Column" at bounding box center [742, 390] width 1374 height 565
click at [1136, 136] on div "Add Column" at bounding box center [742, 390] width 1374 height 565
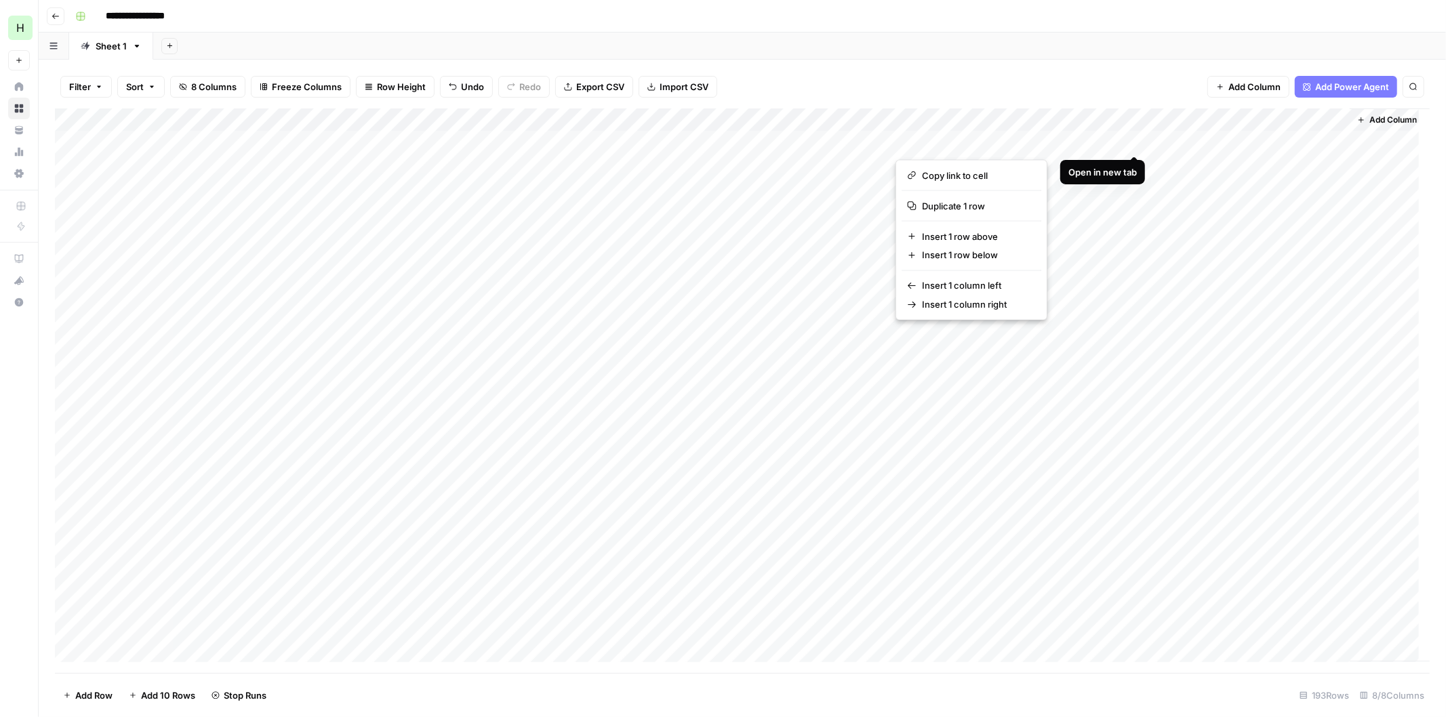
click at [1135, 142] on button "button" at bounding box center [1021, 142] width 252 height 24
click at [1024, 43] on div "Add Sheet" at bounding box center [799, 46] width 1292 height 27
click at [1088, 146] on div "Add Column" at bounding box center [742, 390] width 1374 height 565
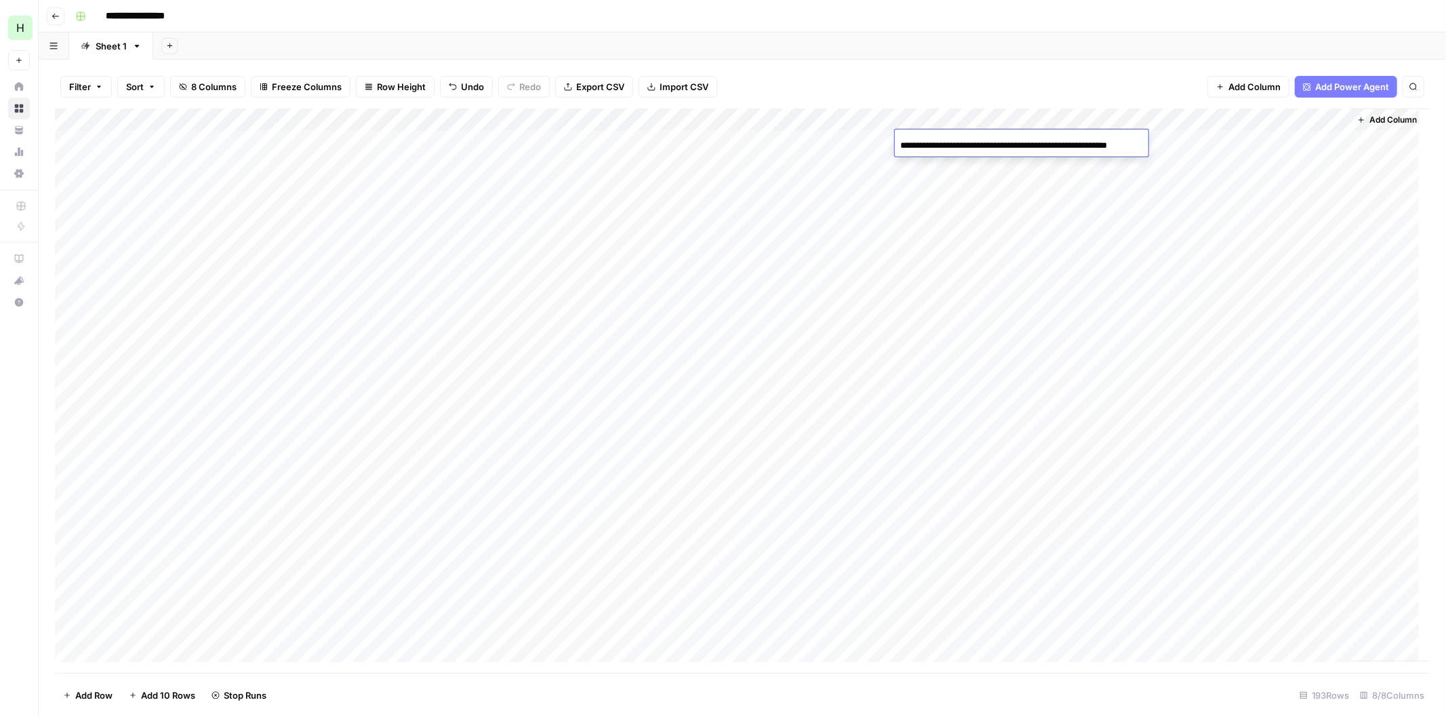
click at [1254, 142] on div "Add Column" at bounding box center [742, 390] width 1374 height 565
click at [1338, 110] on div "Add Column" at bounding box center [742, 390] width 1374 height 565
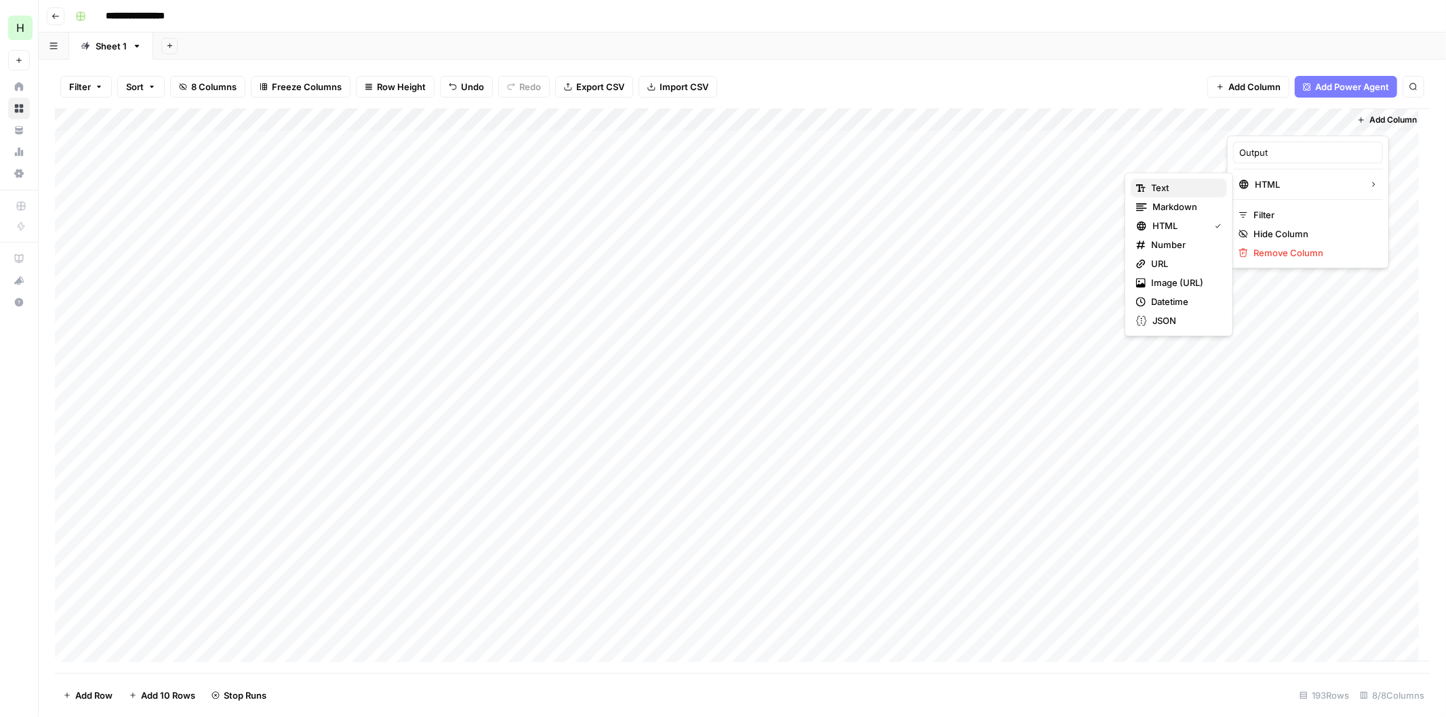
click at [1177, 192] on span "Text" at bounding box center [1183, 188] width 65 height 14
click at [1290, 144] on div "Add Column" at bounding box center [742, 390] width 1374 height 565
click at [1282, 215] on div "Add Column" at bounding box center [742, 390] width 1374 height 565
click at [1266, 232] on div "Add Column" at bounding box center [742, 390] width 1374 height 565
click at [1255, 260] on div "Add Column" at bounding box center [742, 390] width 1374 height 565
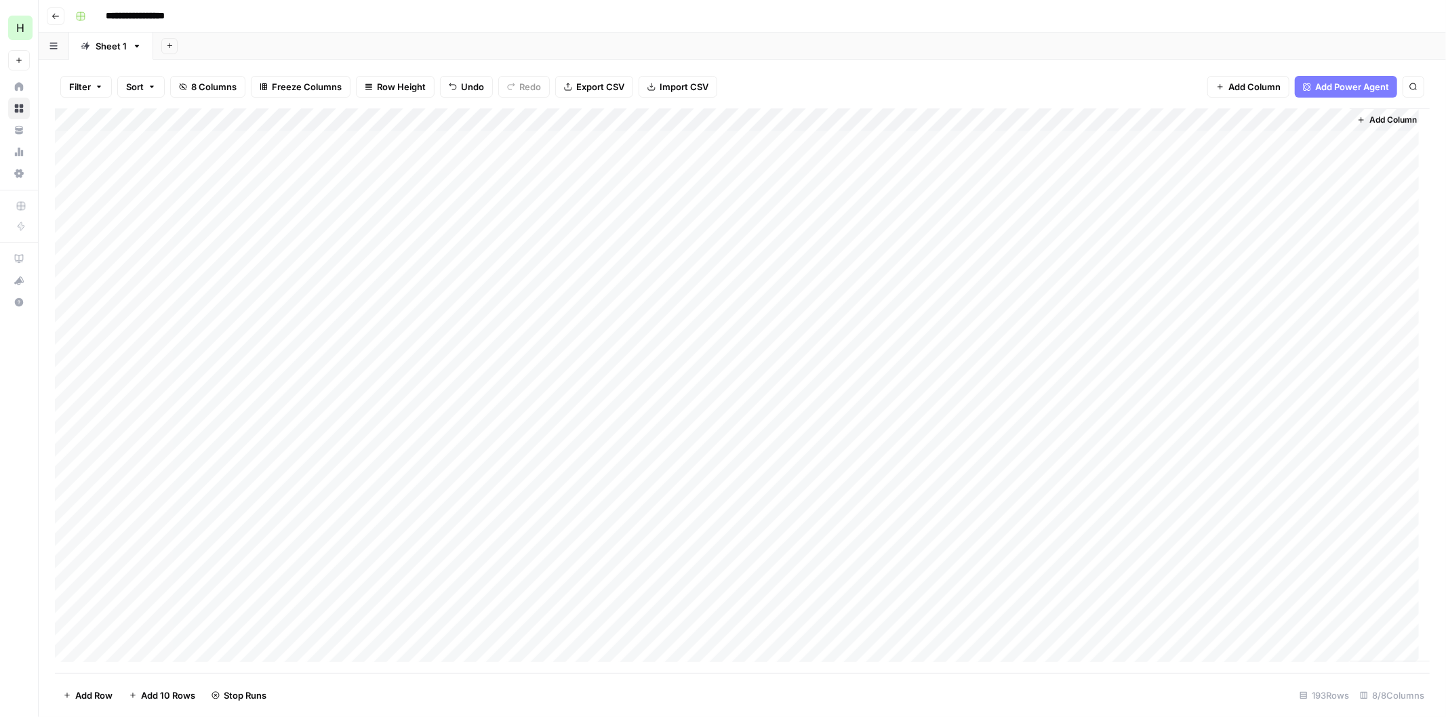
click at [1278, 283] on div "Add Column" at bounding box center [742, 390] width 1374 height 565
click at [1254, 306] on div "Add Column" at bounding box center [742, 390] width 1374 height 565
click at [1264, 331] on div "Add Column" at bounding box center [742, 390] width 1374 height 565
click at [1269, 346] on div "Add Column" at bounding box center [742, 390] width 1374 height 565
click at [1264, 322] on div "Add Column" at bounding box center [742, 390] width 1374 height 565
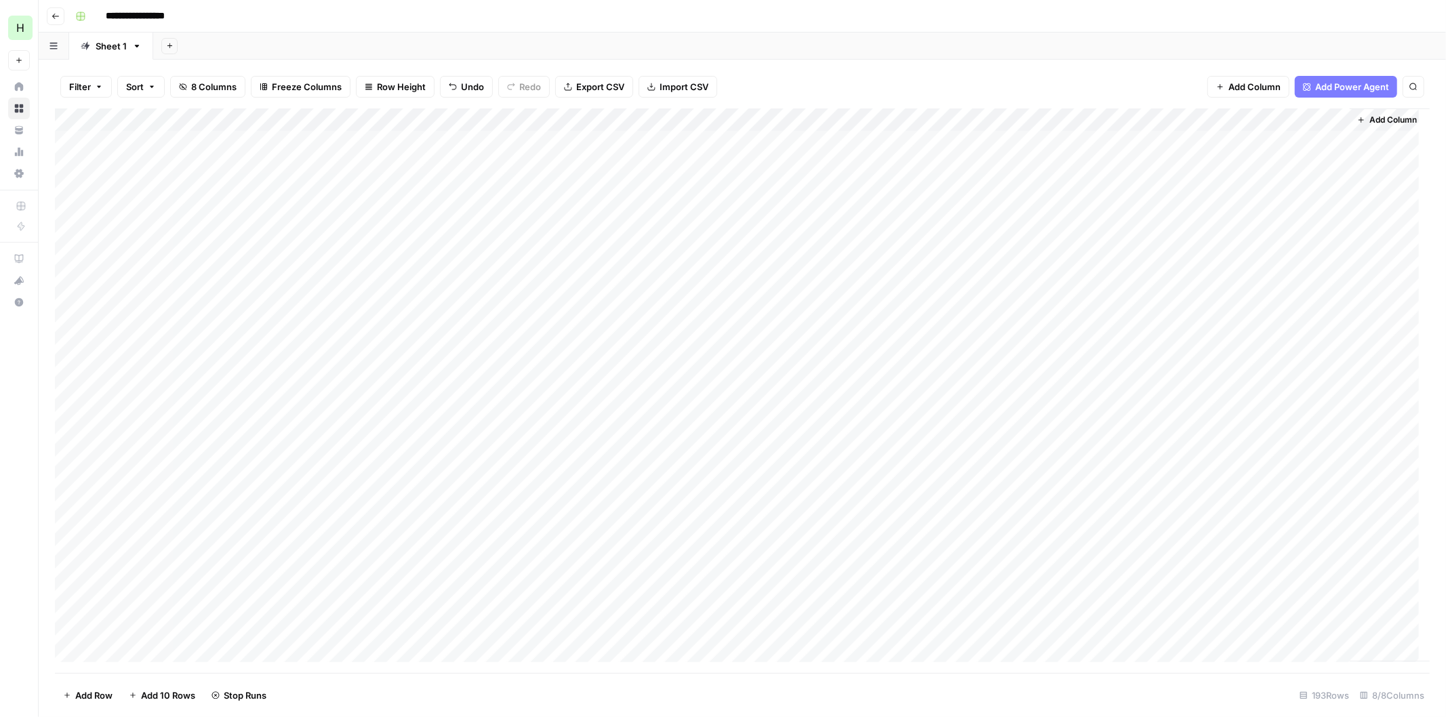
click at [1237, 352] on div "Add Column" at bounding box center [742, 390] width 1374 height 565
click at [1242, 373] on div "Add Column" at bounding box center [742, 390] width 1374 height 565
click at [1278, 396] on div "Add Column" at bounding box center [742, 390] width 1374 height 565
click at [1297, 419] on div "Add Column" at bounding box center [742, 390] width 1374 height 565
click at [1277, 443] on div "Add Column" at bounding box center [742, 390] width 1374 height 565
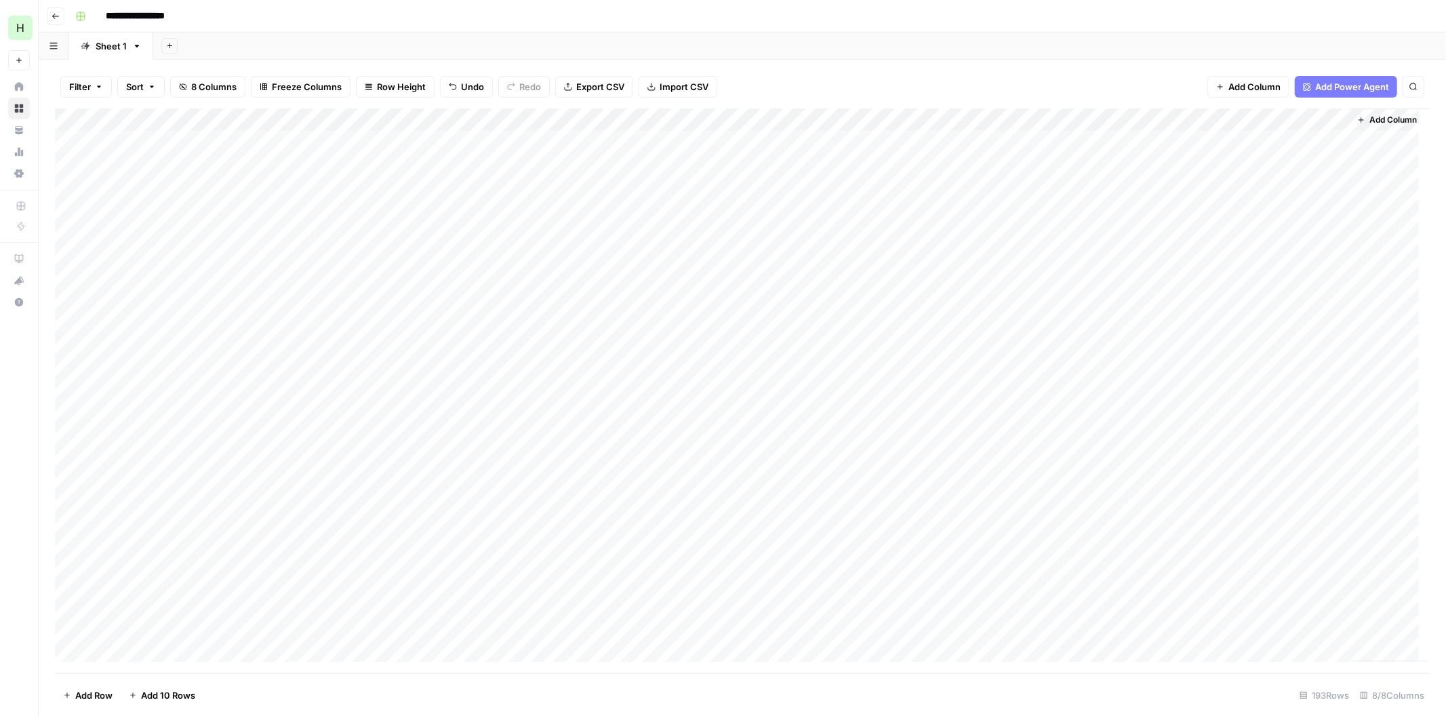
click at [1256, 462] on div "Add Column" at bounding box center [742, 390] width 1374 height 565
click at [1252, 485] on div "Add Column" at bounding box center [742, 390] width 1374 height 565
click at [1288, 512] on div "Add Column" at bounding box center [742, 390] width 1374 height 565
click at [1252, 530] on div "Add Column" at bounding box center [742, 390] width 1374 height 565
click at [1295, 552] on div "Add Column" at bounding box center [742, 390] width 1374 height 565
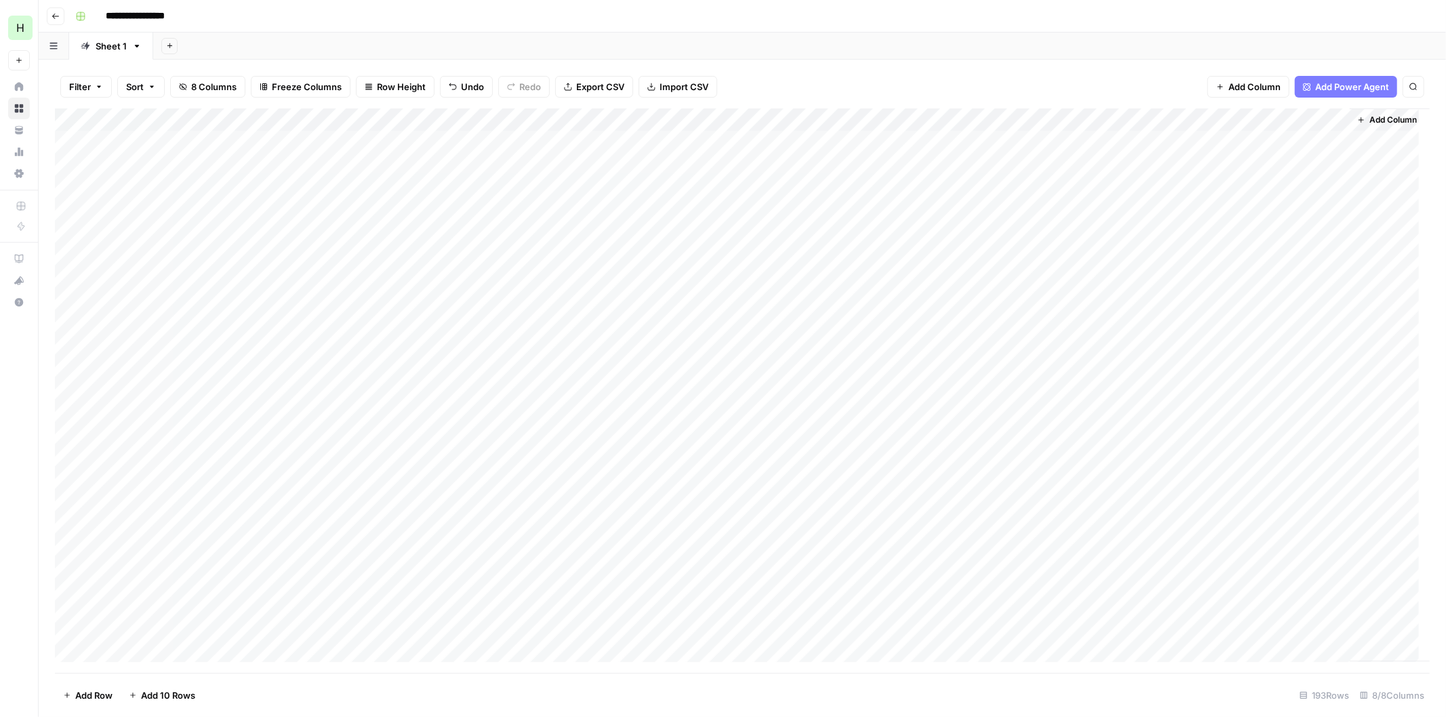
click at [1284, 580] on div "Add Column" at bounding box center [742, 390] width 1374 height 565
click at [1304, 597] on div "Add Column" at bounding box center [742, 390] width 1374 height 565
click at [1257, 630] on div "Add Column" at bounding box center [742, 390] width 1374 height 565
click at [1236, 298] on div "Add Column" at bounding box center [742, 390] width 1374 height 565
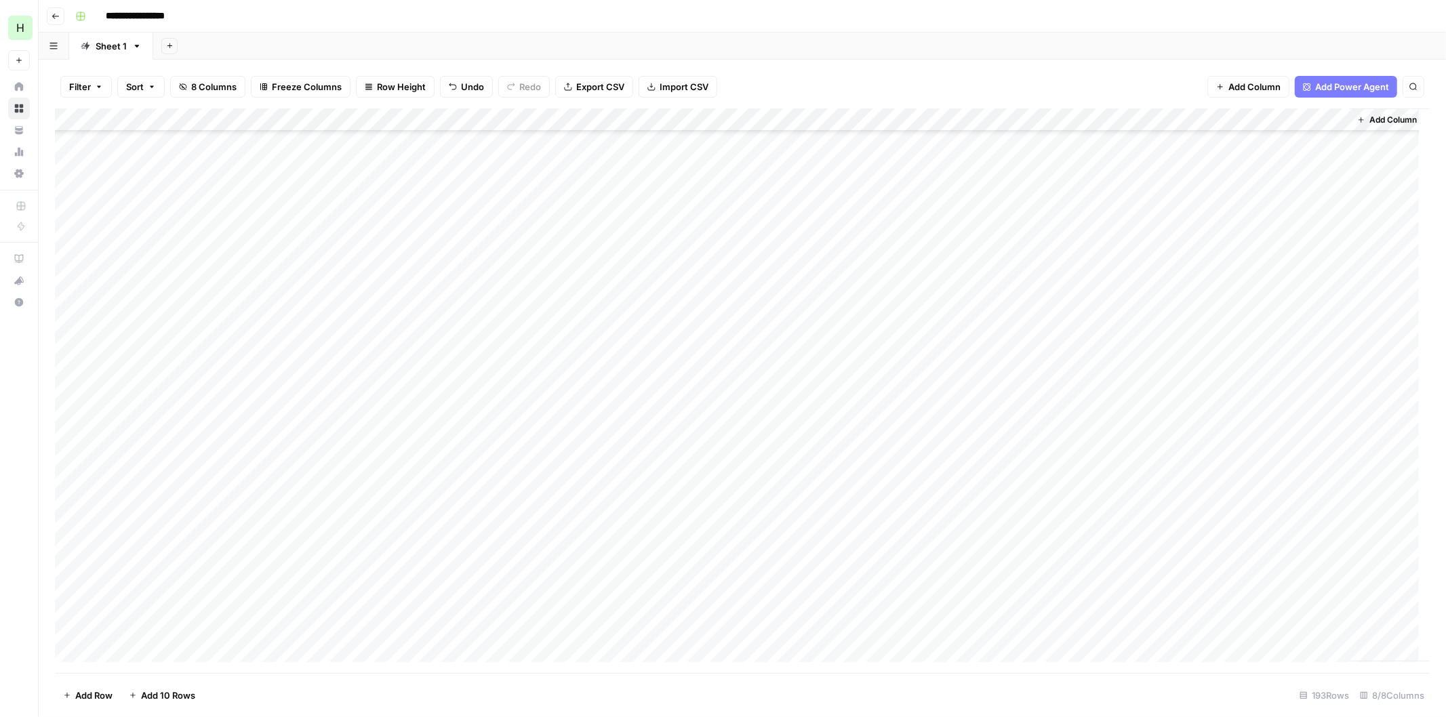
click at [1278, 324] on div "Add Column" at bounding box center [742, 390] width 1374 height 565
click at [1279, 343] on div "Add Column" at bounding box center [742, 390] width 1374 height 565
click at [1300, 344] on div "Add Column" at bounding box center [742, 390] width 1374 height 565
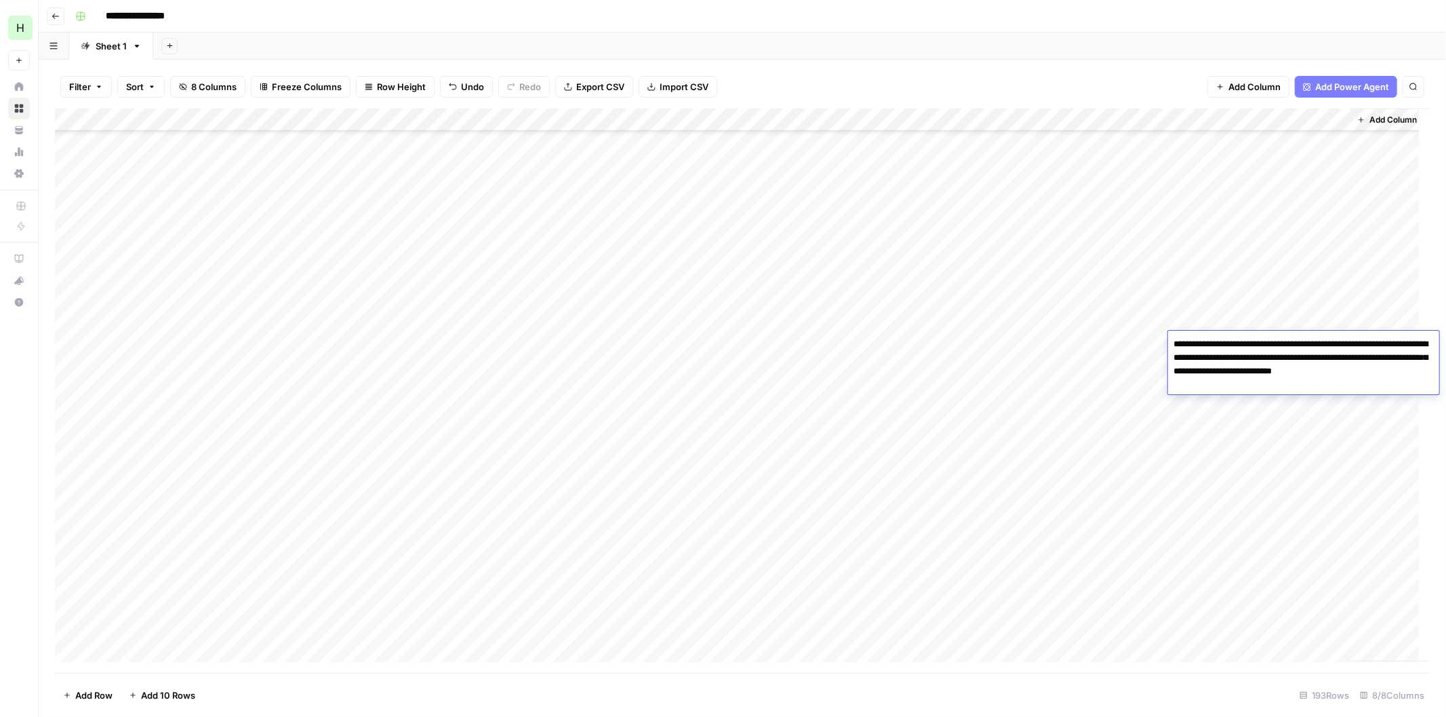
click at [1289, 361] on textarea "**********" at bounding box center [1303, 365] width 271 height 60
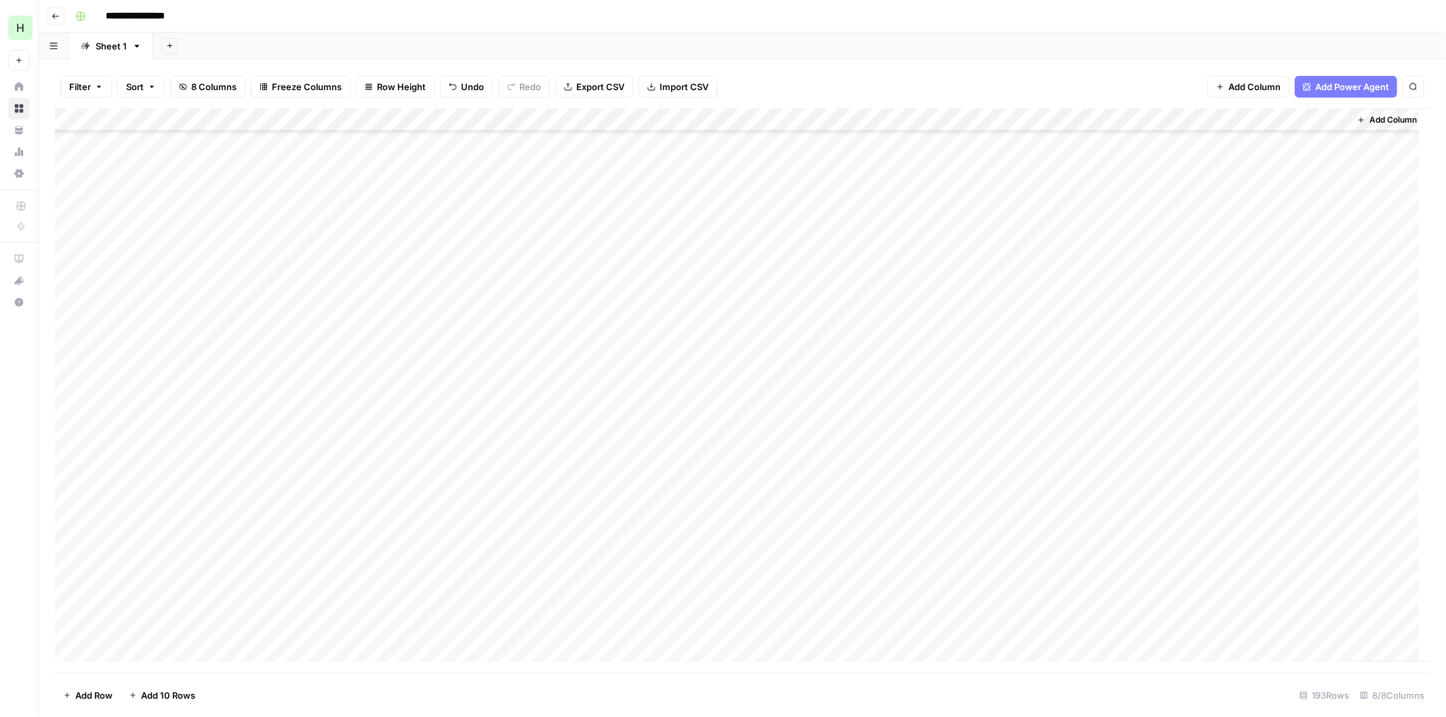
scroll to position [0, 0]
drag, startPoint x: 1300, startPoint y: 382, endPoint x: 86, endPoint y: 104, distance: 1245.2
click at [86, 104] on div "Filter Sort 8 Columns Freeze Columns Row Height Undo Redo Export CSV Import CSV…" at bounding box center [742, 388] width 1407 height 657
click at [69, 210] on div "Add Column" at bounding box center [742, 390] width 1374 height 565
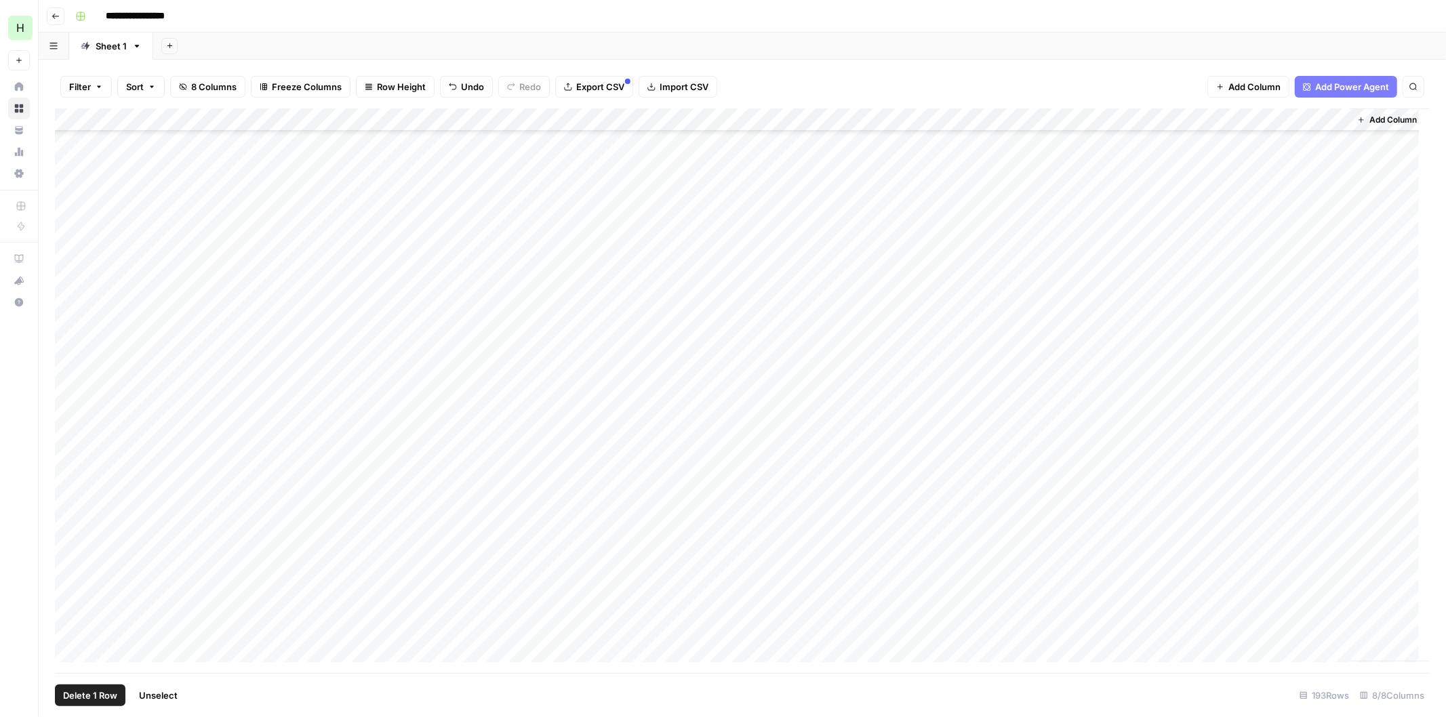
click at [64, 188] on div "Add Column" at bounding box center [742, 390] width 1374 height 565
drag, startPoint x: 66, startPoint y: 194, endPoint x: 68, endPoint y: 177, distance: 17.1
click at [66, 192] on div "Add Column" at bounding box center [742, 390] width 1374 height 565
click at [68, 173] on div "Add Column" at bounding box center [742, 390] width 1374 height 565
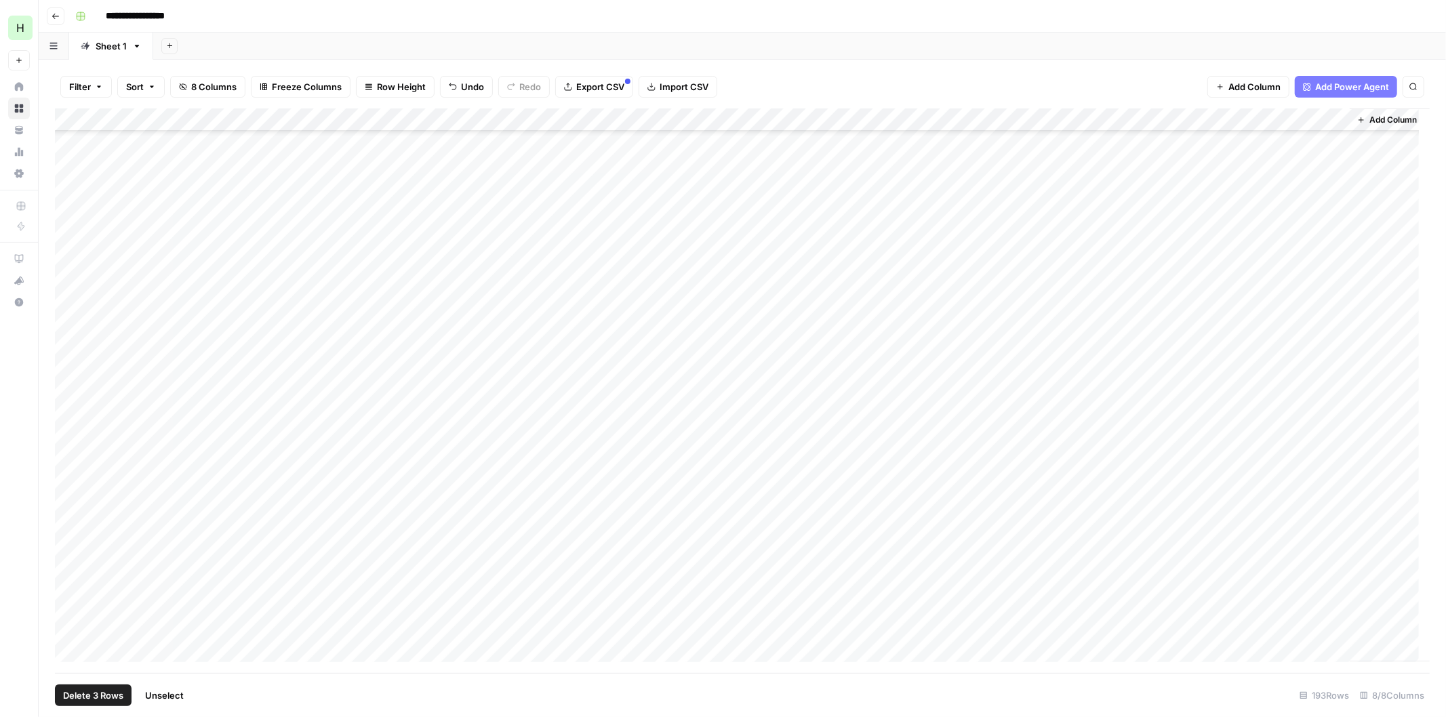
click at [68, 499] on div "Add Column" at bounding box center [742, 390] width 1374 height 565
click at [69, 472] on div "Add Column" at bounding box center [742, 390] width 1374 height 565
click at [66, 445] on div "Add Column" at bounding box center [742, 390] width 1374 height 565
click at [66, 428] on div "Add Column" at bounding box center [742, 390] width 1374 height 565
click at [68, 407] on div "Add Column" at bounding box center [742, 390] width 1374 height 565
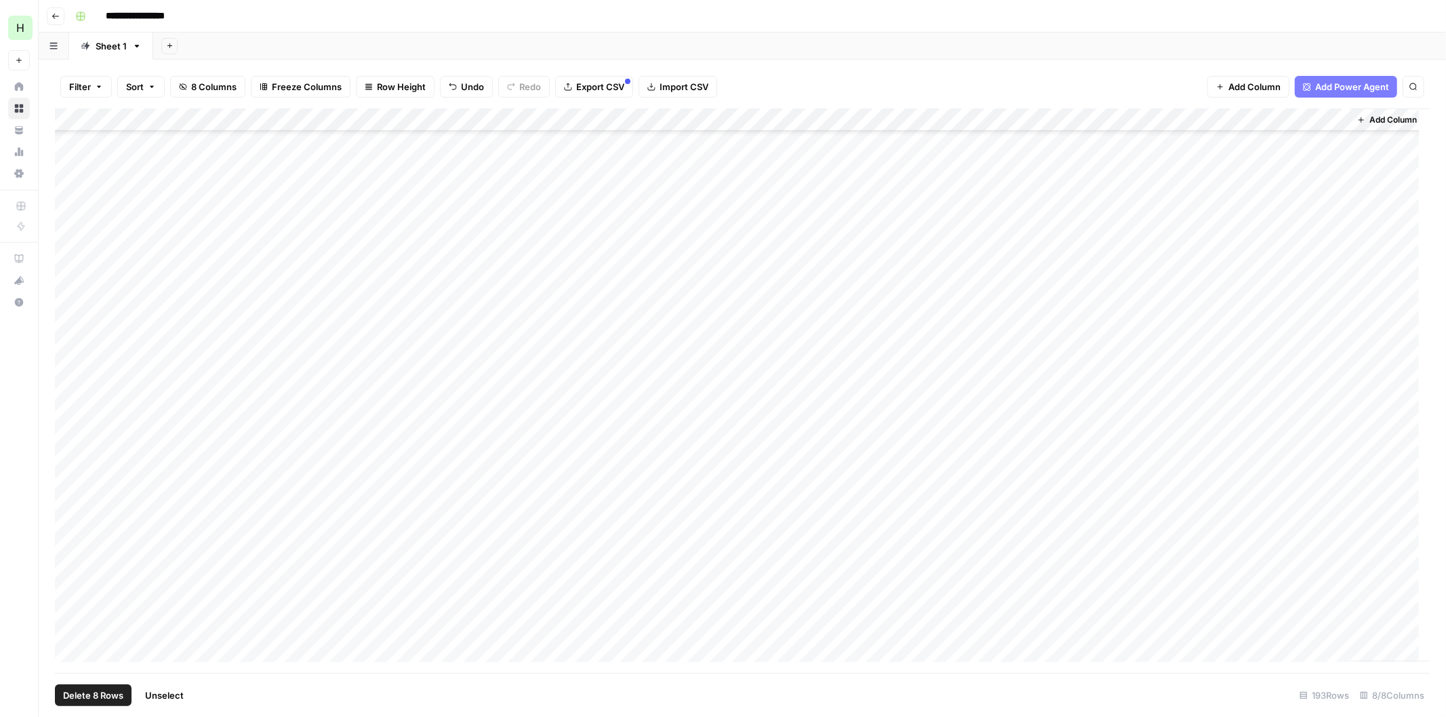
click at [68, 378] on div "Add Column" at bounding box center [742, 390] width 1374 height 565
click at [68, 354] on div "Add Column" at bounding box center [742, 390] width 1374 height 565
click at [68, 332] on div "Add Column" at bounding box center [742, 390] width 1374 height 565
click at [68, 309] on div "Add Column" at bounding box center [742, 390] width 1374 height 565
click at [68, 285] on div "Add Column" at bounding box center [742, 390] width 1374 height 565
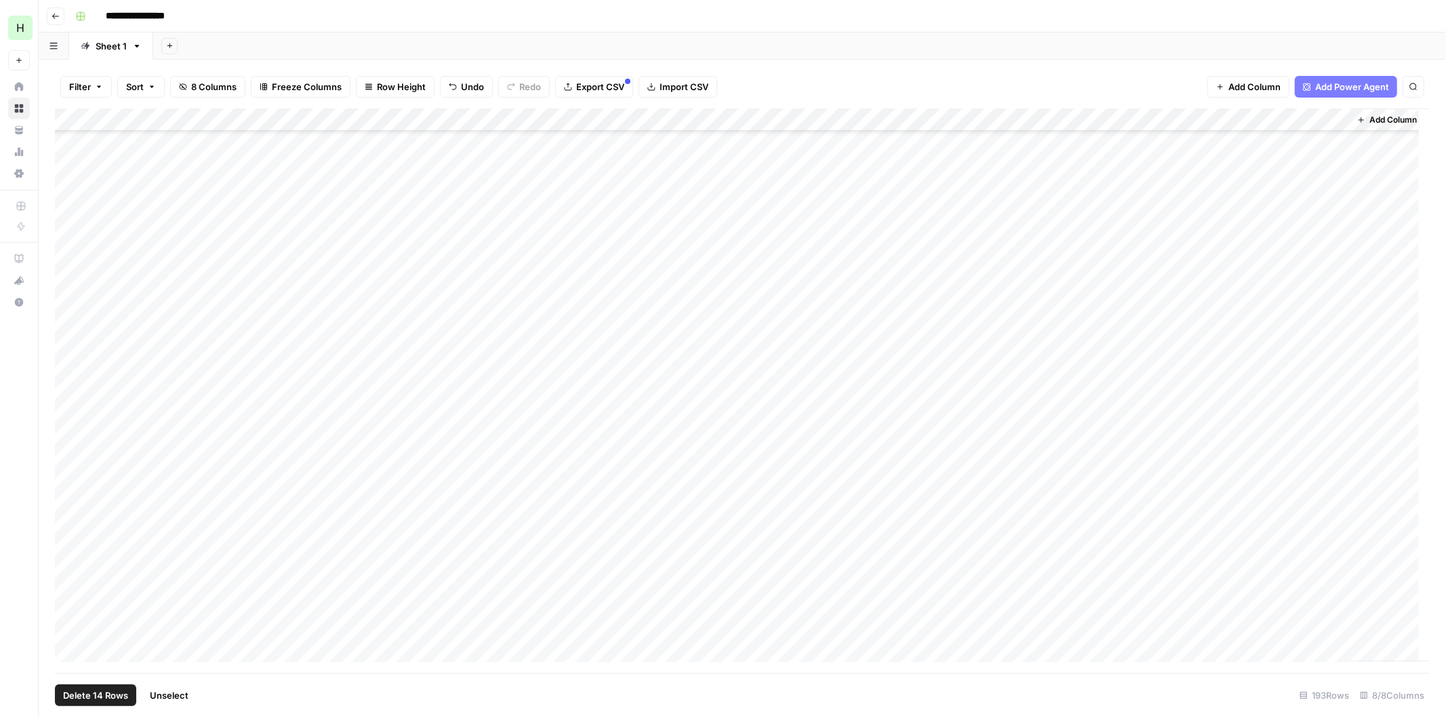
click at [68, 268] on div "Add Column" at bounding box center [742, 390] width 1374 height 565
click at [69, 246] on div "Add Column" at bounding box center [742, 390] width 1374 height 565
click at [70, 218] on div "Add Column" at bounding box center [742, 390] width 1374 height 565
click at [70, 197] on div "Add Column" at bounding box center [742, 390] width 1374 height 565
click at [73, 177] on div "Add Column" at bounding box center [742, 390] width 1374 height 565
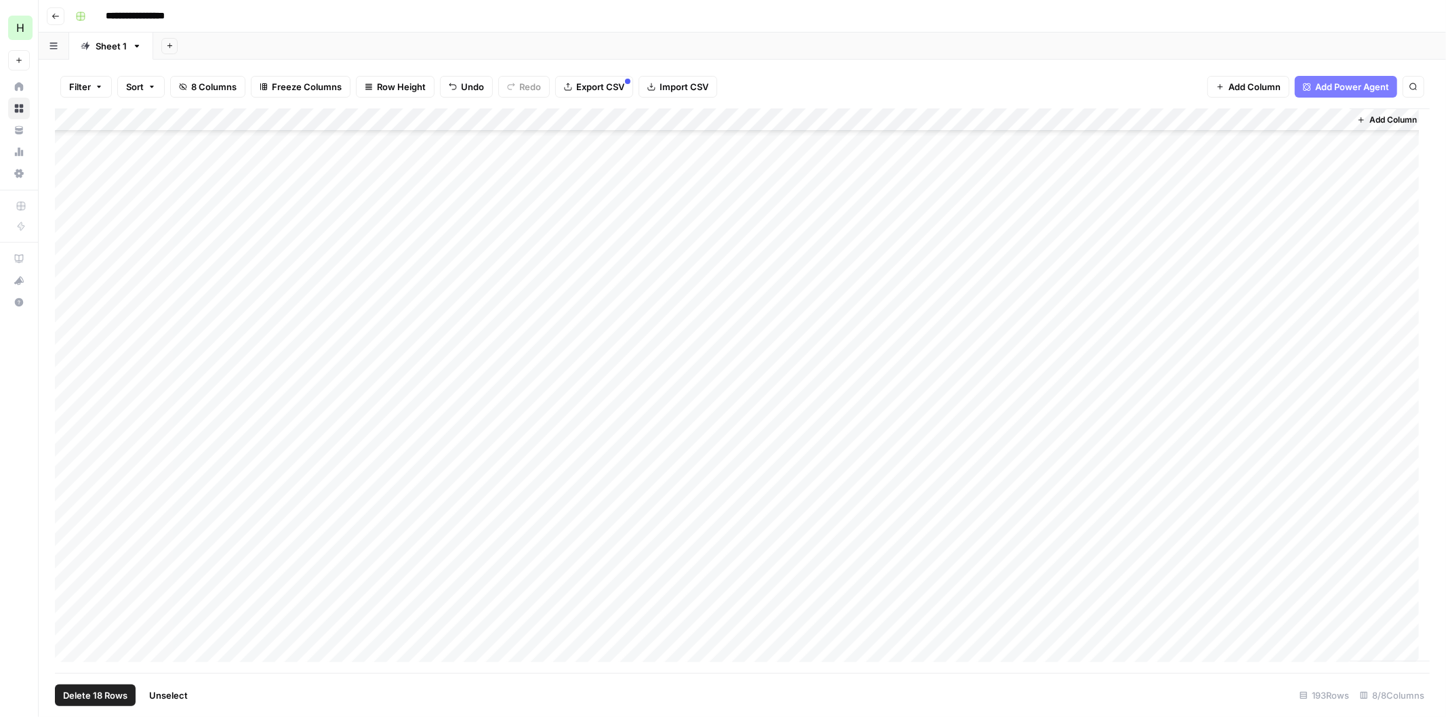
scroll to position [0, 0]
click at [68, 324] on div "Add Column" at bounding box center [742, 390] width 1374 height 565
click at [68, 295] on div "Add Column" at bounding box center [742, 390] width 1374 height 565
click at [66, 280] on div "Add Column" at bounding box center [742, 390] width 1374 height 565
click at [69, 299] on div "Add Column" at bounding box center [742, 390] width 1374 height 565
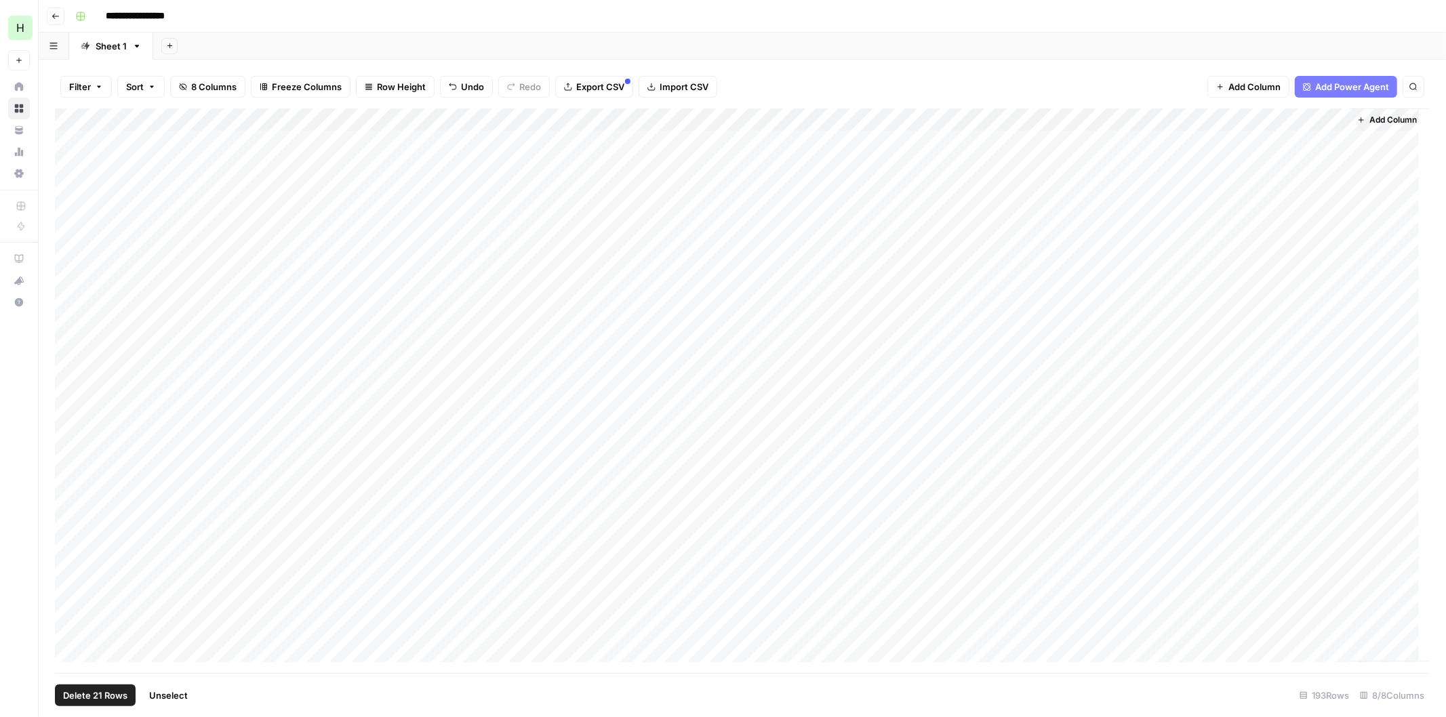
click at [70, 266] on div "Add Column" at bounding box center [742, 390] width 1374 height 565
click at [72, 258] on div "Add Column" at bounding box center [742, 390] width 1374 height 565
click at [71, 228] on div "Add Column" at bounding box center [742, 390] width 1374 height 565
click at [71, 211] on div "Add Column" at bounding box center [742, 390] width 1374 height 565
click at [68, 192] on div "Add Column" at bounding box center [742, 390] width 1374 height 565
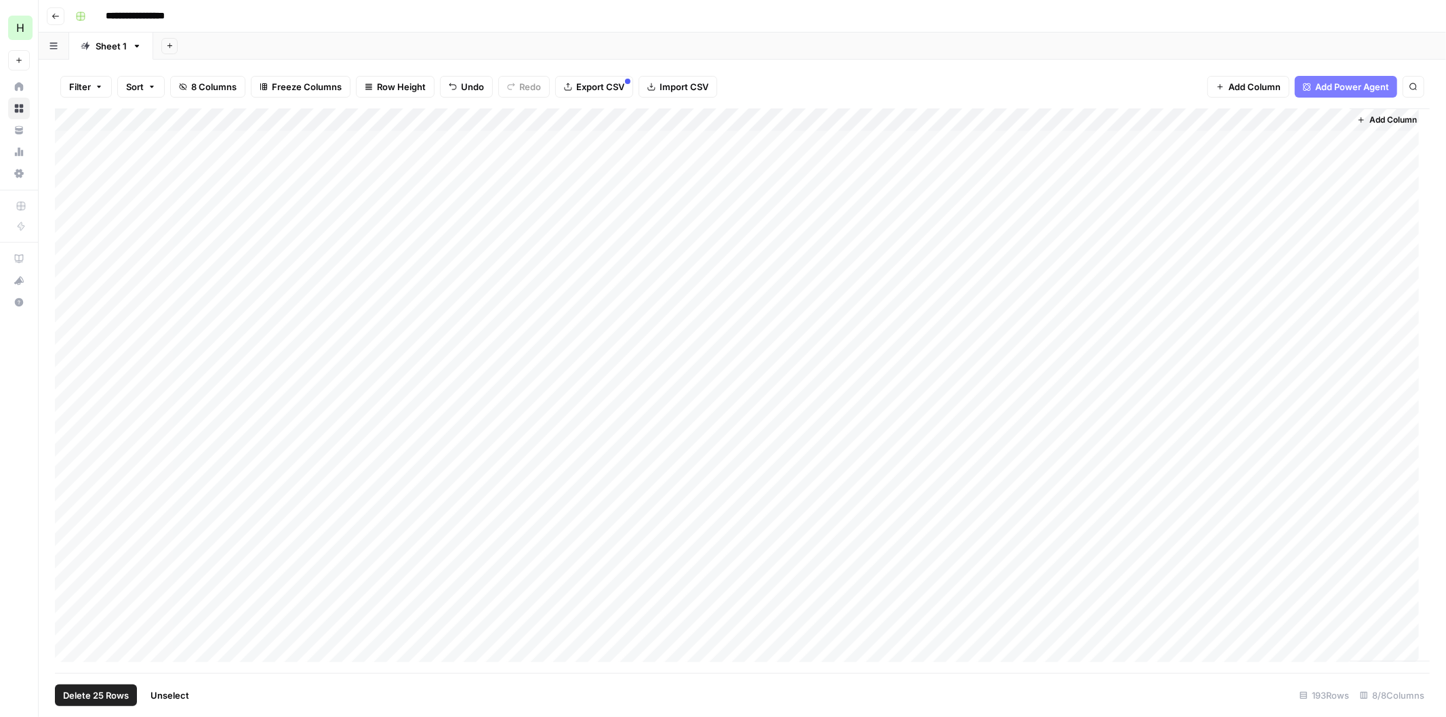
click at [68, 163] on div "Add Column" at bounding box center [742, 390] width 1374 height 565
click at [68, 148] on div "Add Column" at bounding box center [742, 390] width 1374 height 565
click at [85, 698] on span "Delete 27 Rows" at bounding box center [95, 696] width 65 height 14
click at [676, 156] on span "Delete" at bounding box center [674, 157] width 29 height 14
click at [491, 121] on div "Add Column" at bounding box center [742, 390] width 1374 height 565
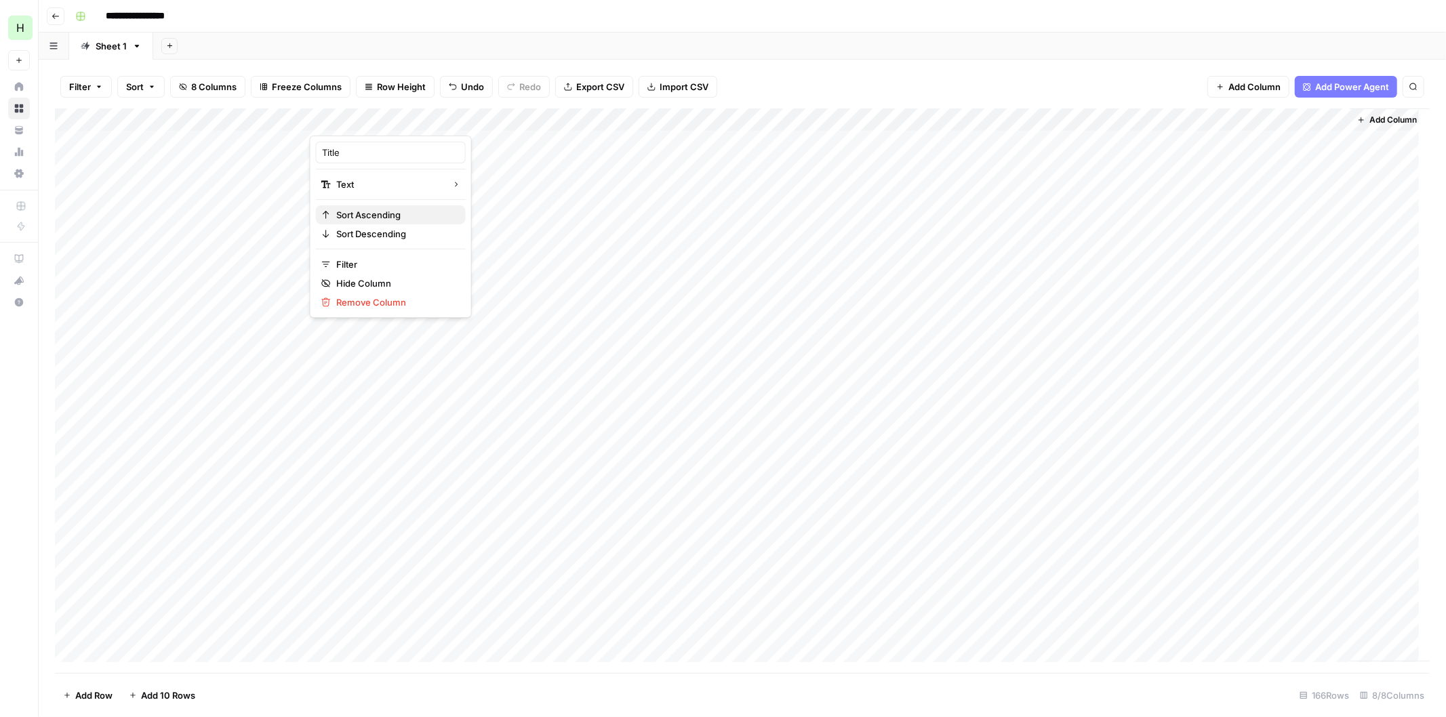
click at [371, 209] on span "Sort Ascending" at bounding box center [395, 215] width 119 height 14
click at [1266, 146] on div "Add Column" at bounding box center [742, 390] width 1374 height 565
click at [1263, 167] on div "Add Column" at bounding box center [742, 390] width 1374 height 565
drag, startPoint x: 408, startPoint y: 114, endPoint x: 1198, endPoint y: 119, distance: 789.6
click at [1198, 119] on div "Add Column" at bounding box center [742, 390] width 1374 height 565
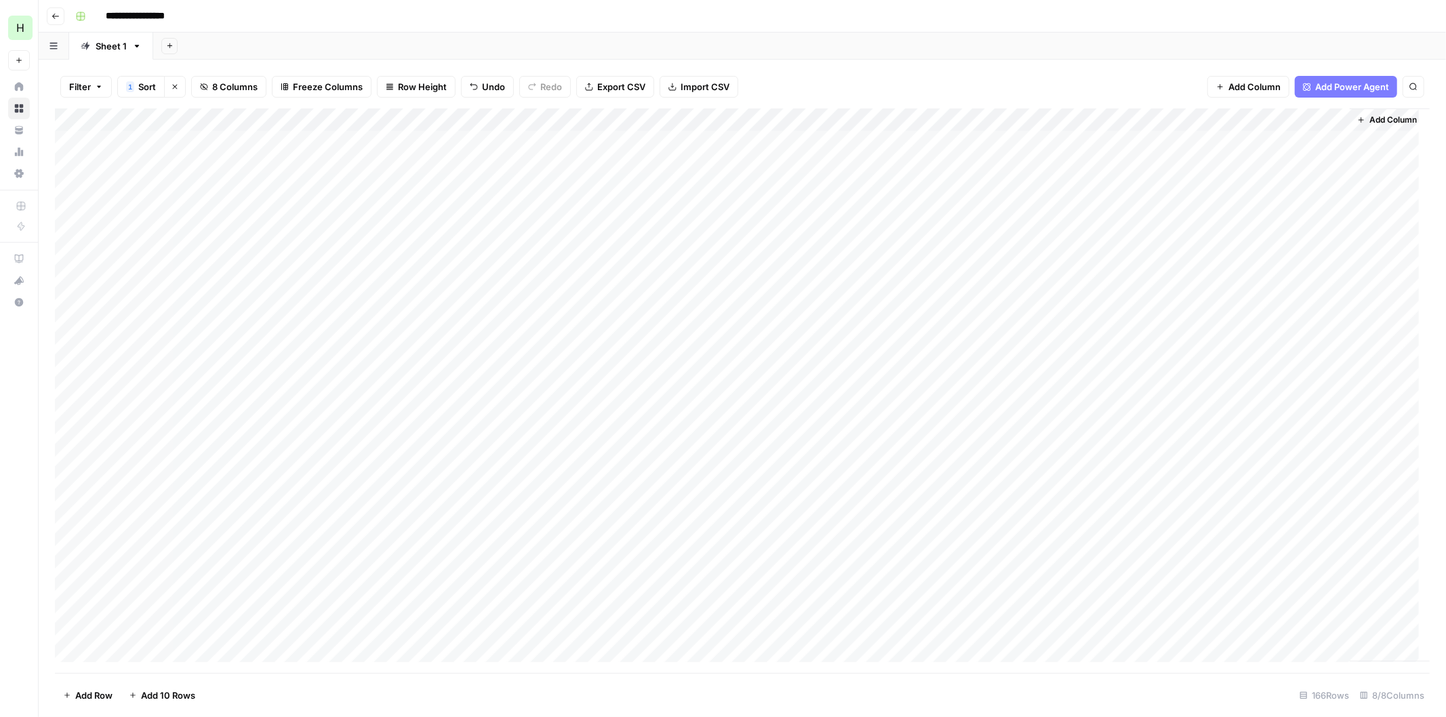
click at [1286, 165] on div "Add Column" at bounding box center [742, 390] width 1374 height 565
click at [1290, 184] on div "Add Column" at bounding box center [742, 390] width 1374 height 565
click at [1285, 214] on div "Add Column" at bounding box center [742, 390] width 1374 height 565
click at [1263, 235] on div "Add Column" at bounding box center [742, 390] width 1374 height 565
click at [1278, 259] on div "Add Column" at bounding box center [742, 390] width 1374 height 565
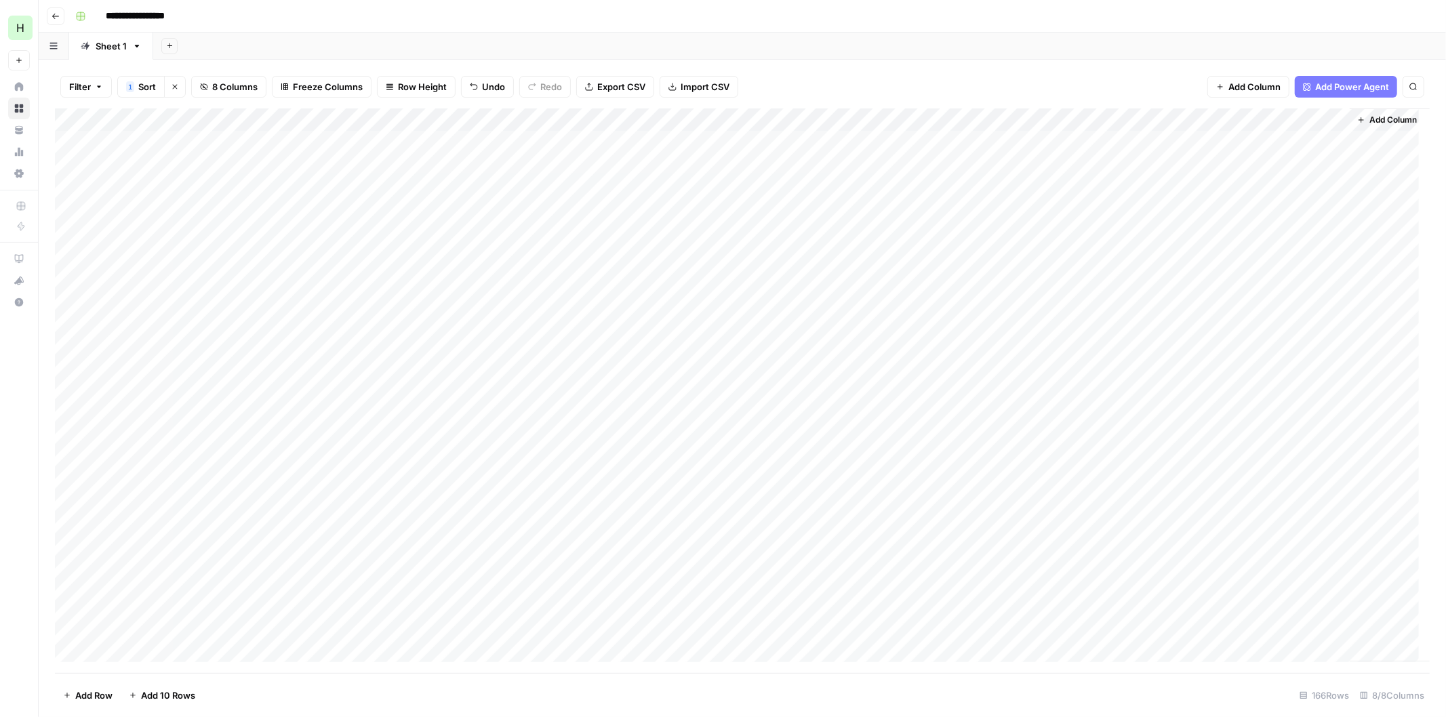
click at [1254, 276] on div "Add Column" at bounding box center [742, 390] width 1374 height 565
click at [1276, 302] on div "Add Column" at bounding box center [742, 390] width 1374 height 565
click at [1273, 323] on div "Add Column" at bounding box center [742, 390] width 1374 height 565
click at [1303, 350] on div "Add Column" at bounding box center [742, 390] width 1374 height 565
click at [1278, 371] on div "Add Column" at bounding box center [742, 390] width 1374 height 565
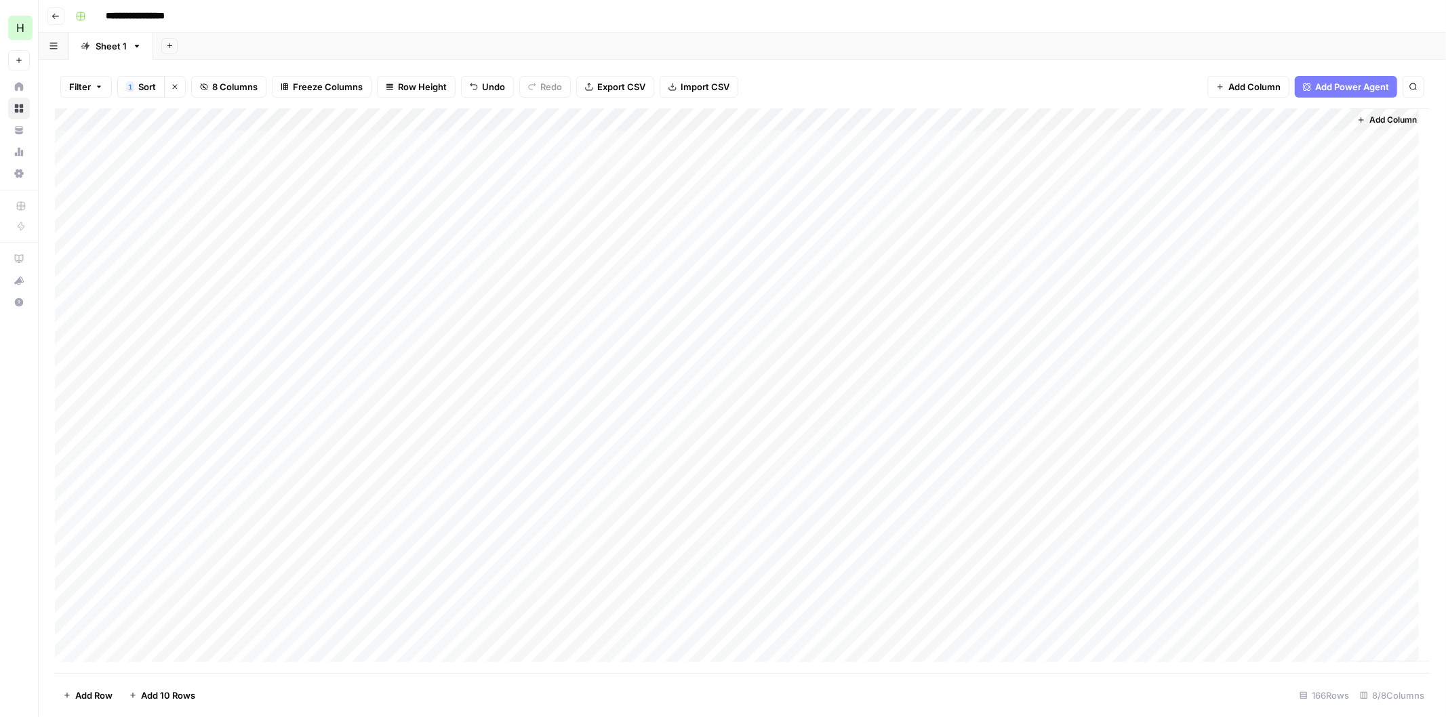
click at [1301, 395] on div "Add Column" at bounding box center [742, 390] width 1374 height 565
click at [1261, 419] on div "Add Column" at bounding box center [742, 390] width 1374 height 565
click at [1252, 443] on div "Add Column" at bounding box center [742, 390] width 1374 height 565
click at [1299, 468] on div "Add Column" at bounding box center [742, 390] width 1374 height 565
click at [1272, 493] on div "Add Column" at bounding box center [742, 390] width 1374 height 565
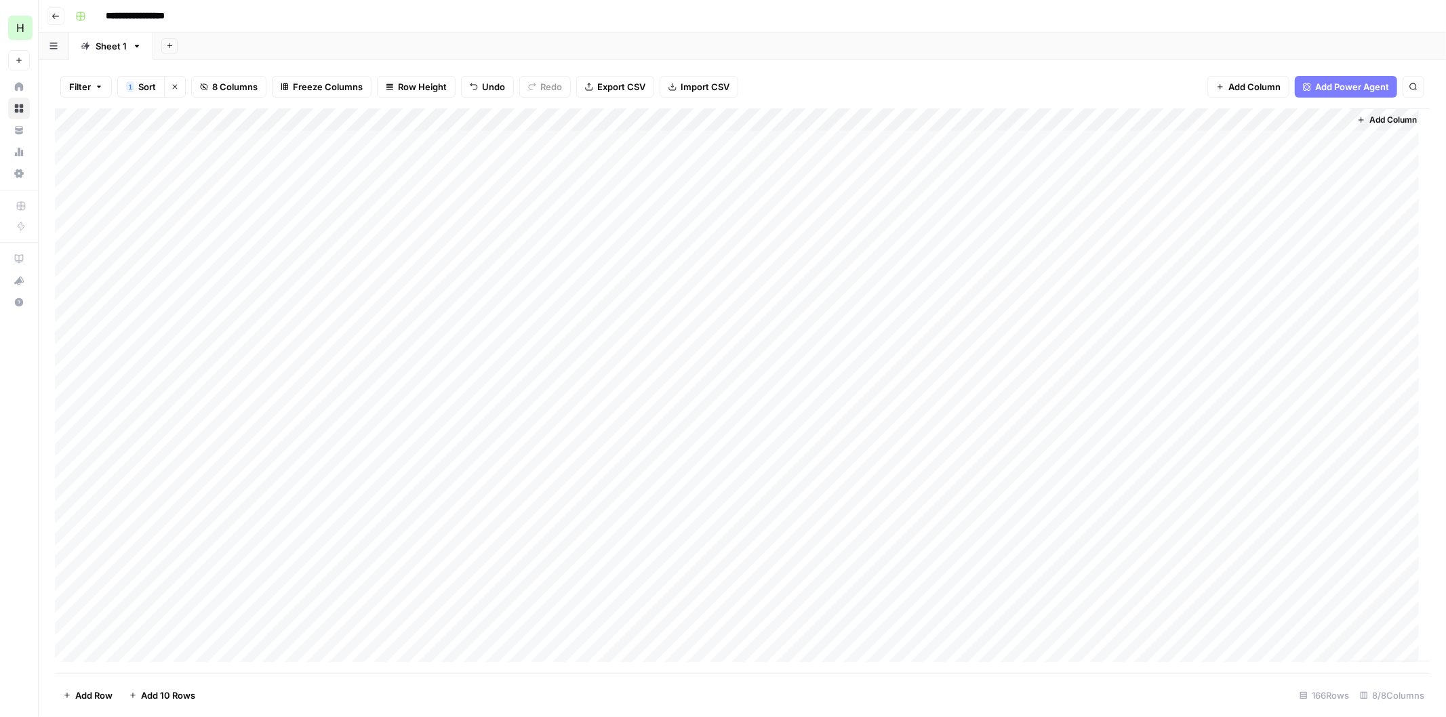
click at [1245, 510] on div "Add Column" at bounding box center [742, 390] width 1374 height 565
click at [1269, 525] on div "Add Column" at bounding box center [742, 390] width 1374 height 565
click at [1307, 556] on div "Add Column" at bounding box center [742, 390] width 1374 height 565
click at [1285, 576] on div "Add Column" at bounding box center [742, 390] width 1374 height 565
click at [1290, 611] on div "Add Column" at bounding box center [742, 390] width 1374 height 565
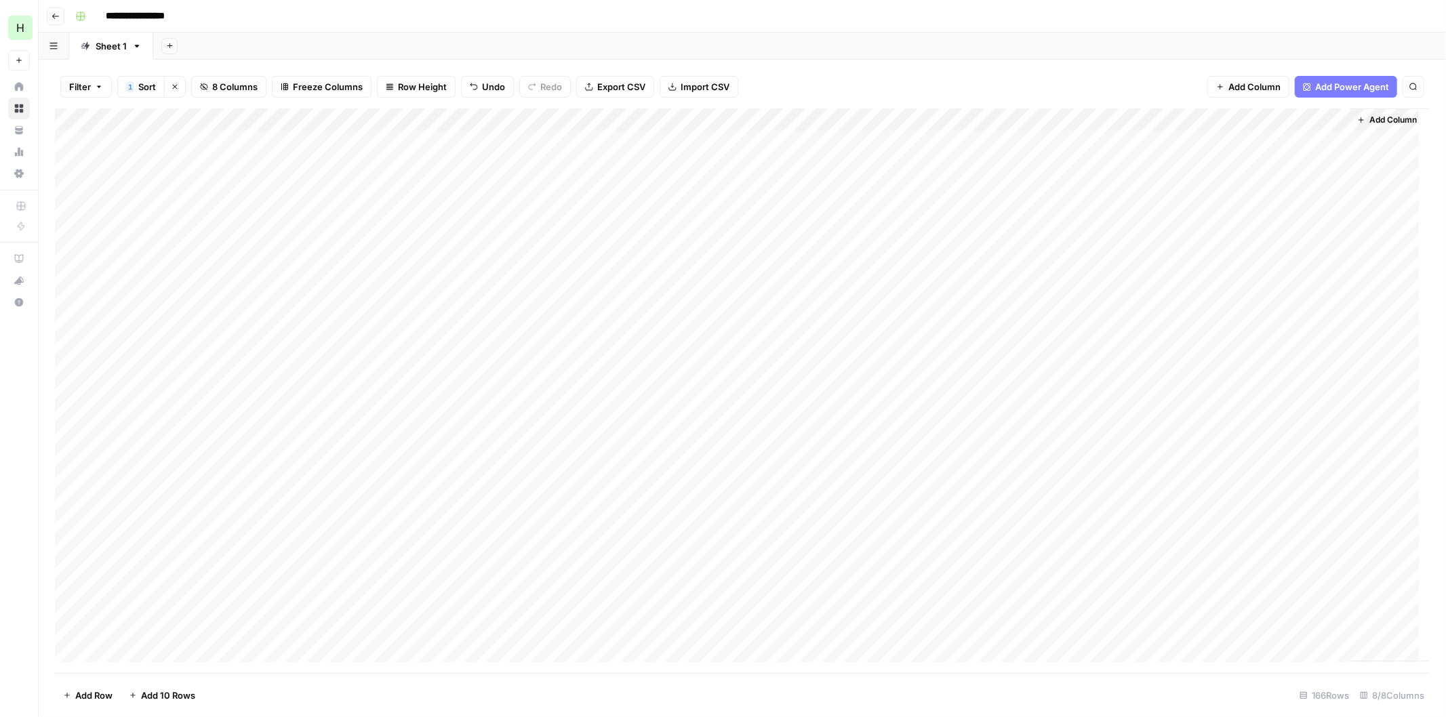
click at [1252, 632] on div "Add Column" at bounding box center [742, 390] width 1374 height 565
click at [1271, 470] on div "Add Column" at bounding box center [742, 390] width 1374 height 565
click at [1252, 497] on div "Add Column" at bounding box center [742, 390] width 1374 height 565
click at [1268, 520] on div "Add Column" at bounding box center [742, 390] width 1374 height 565
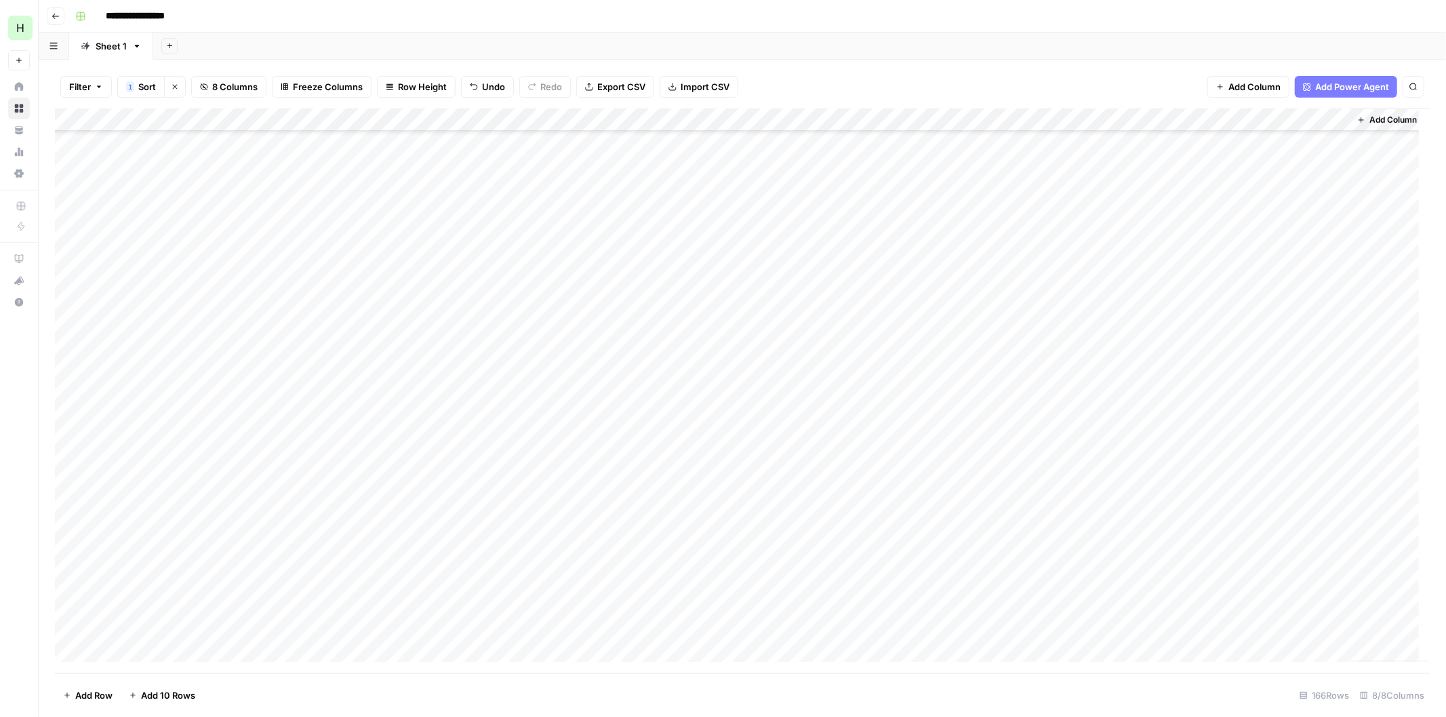
click at [1259, 550] on div "Add Column" at bounding box center [742, 390] width 1374 height 565
click at [75, 541] on div "Add Column" at bounding box center [742, 390] width 1374 height 565
click at [69, 523] on div "Add Column" at bounding box center [742, 390] width 1374 height 565
click at [70, 499] on div "Add Column" at bounding box center [742, 390] width 1374 height 565
click at [70, 466] on div "Add Column" at bounding box center [742, 390] width 1374 height 565
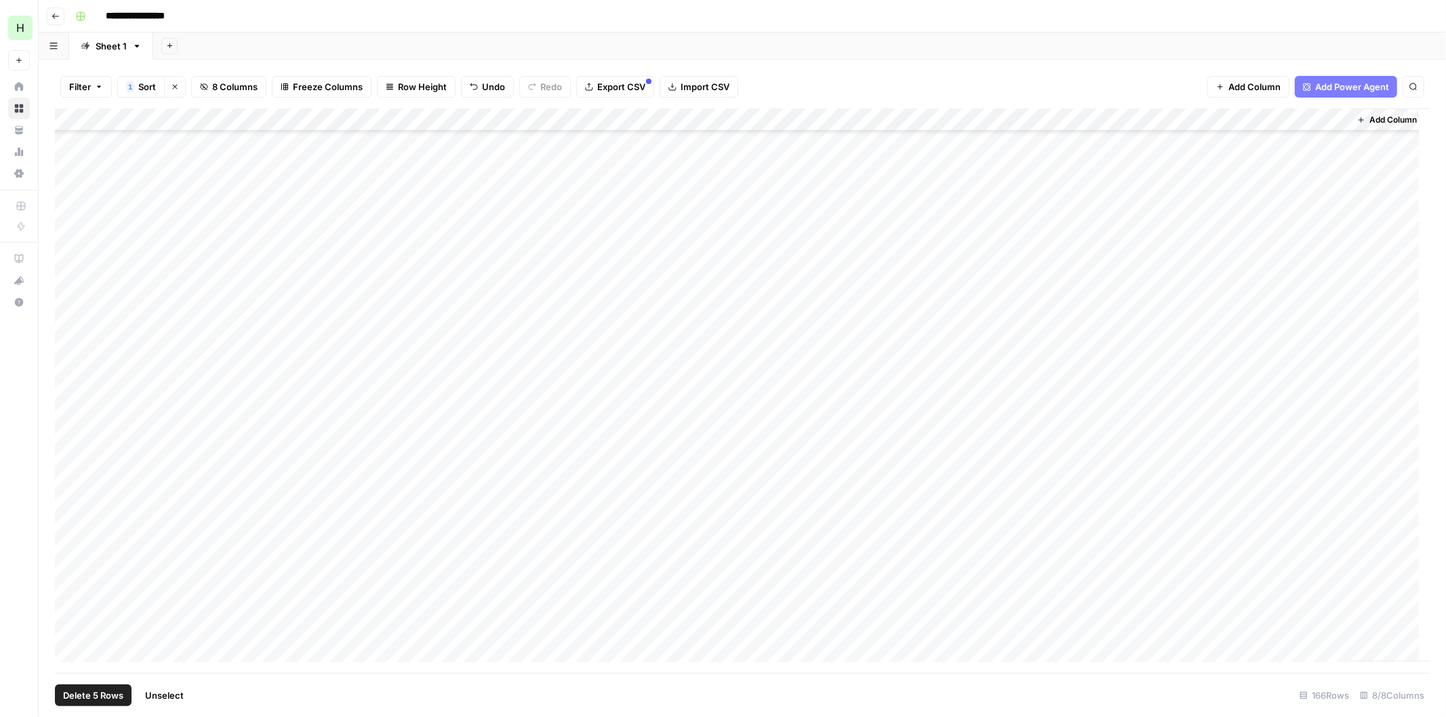
click at [69, 451] on div "Add Column" at bounding box center [742, 390] width 1374 height 565
click at [68, 424] on div "Add Column" at bounding box center [742, 390] width 1374 height 565
click at [73, 401] on div "Add Column" at bounding box center [742, 390] width 1374 height 565
click at [68, 374] on div "Add Column" at bounding box center [742, 390] width 1374 height 565
click at [69, 350] on div "Add Column" at bounding box center [742, 390] width 1374 height 565
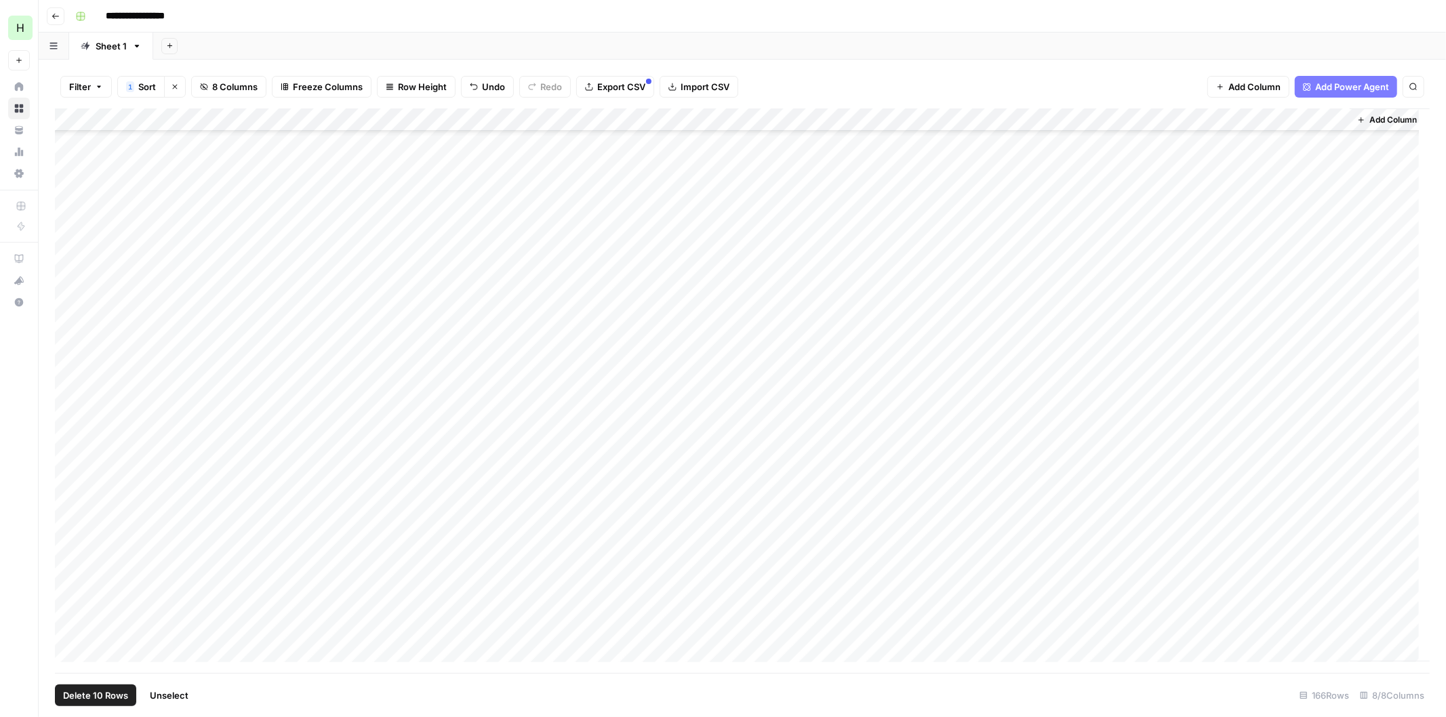
click at [66, 329] on div "Add Column" at bounding box center [742, 390] width 1374 height 565
click at [70, 310] on div "Add Column" at bounding box center [742, 390] width 1374 height 565
click at [68, 290] on div "Add Column" at bounding box center [742, 390] width 1374 height 565
click at [66, 268] on div "Add Column" at bounding box center [742, 390] width 1374 height 565
click at [68, 245] on div "Add Column" at bounding box center [742, 390] width 1374 height 565
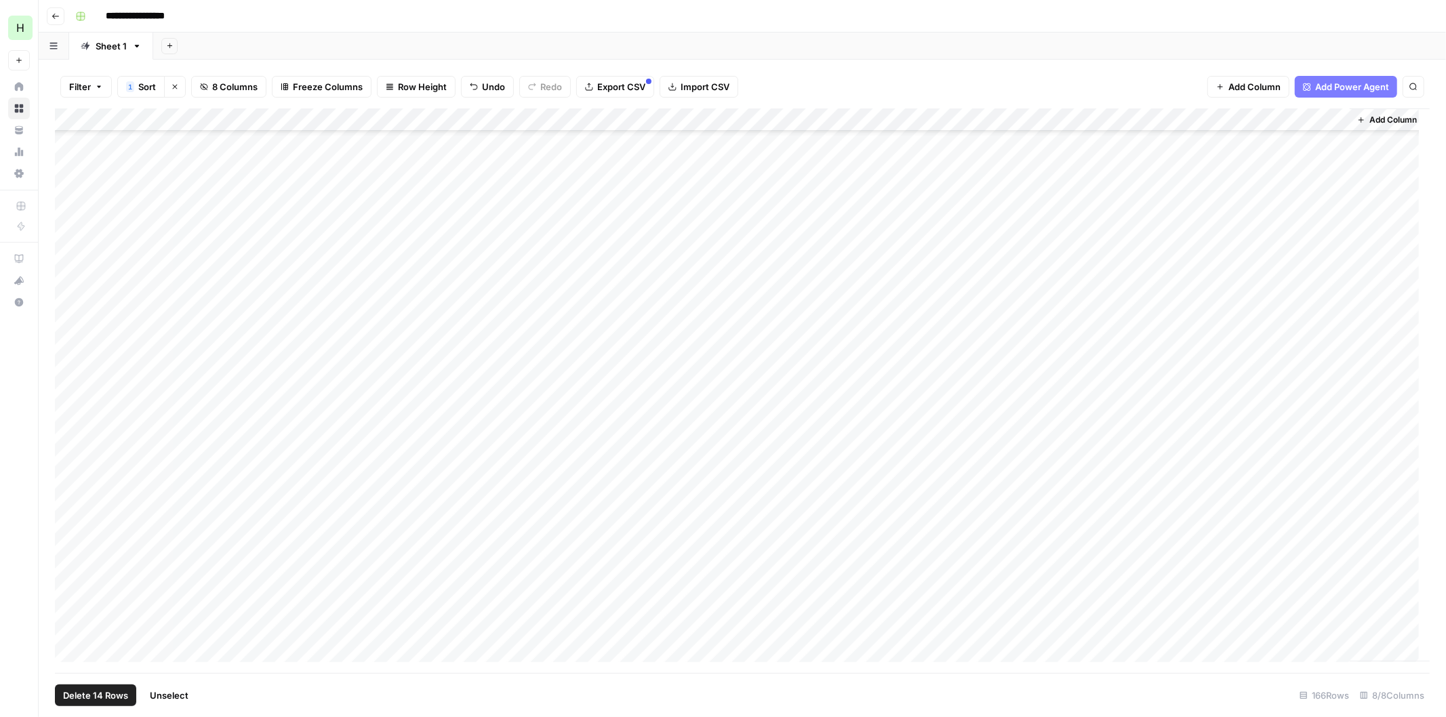
click at [68, 222] on div "Add Column" at bounding box center [742, 390] width 1374 height 565
click at [68, 376] on div "Add Column" at bounding box center [742, 390] width 1374 height 565
click at [68, 346] on div "Add Column" at bounding box center [742, 390] width 1374 height 565
click at [68, 319] on div "Add Column" at bounding box center [742, 390] width 1374 height 565
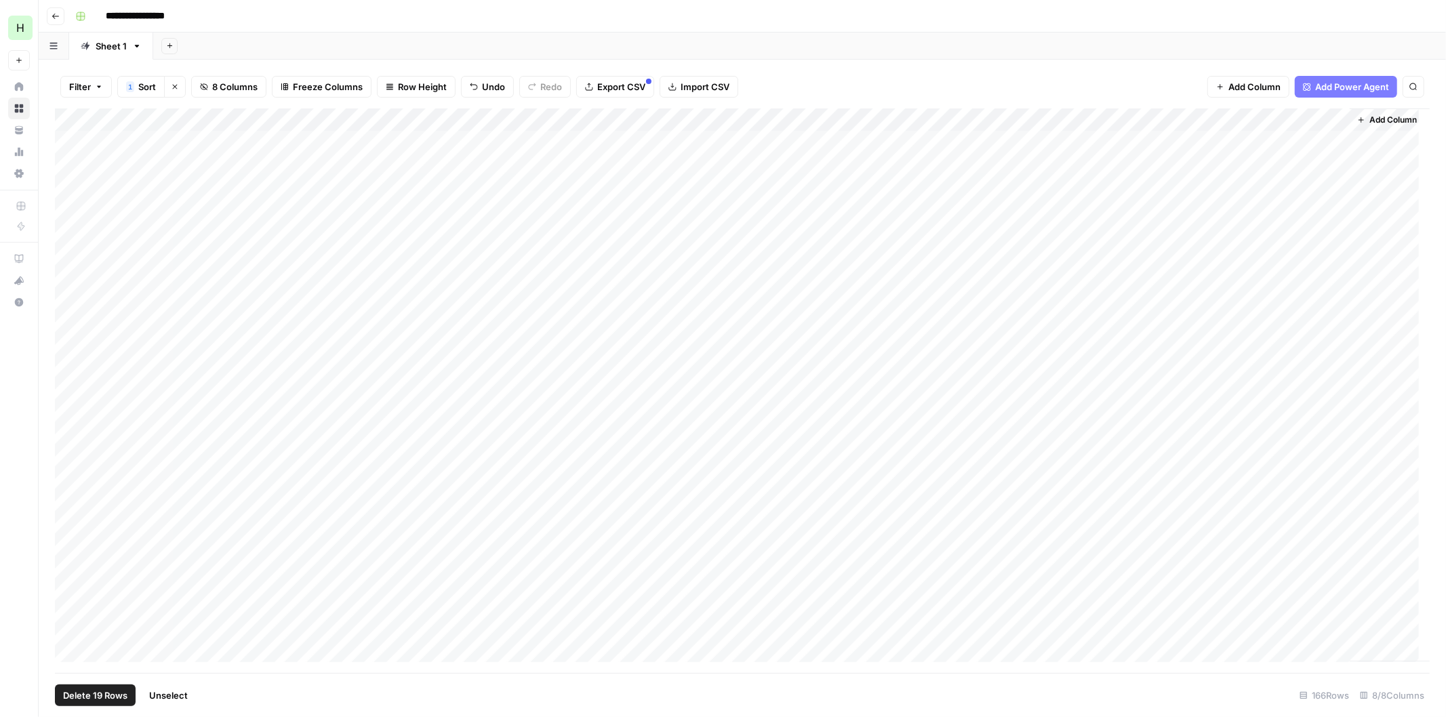
click at [68, 299] on div "Add Column" at bounding box center [742, 390] width 1374 height 565
click at [68, 282] on div "Add Column" at bounding box center [742, 390] width 1374 height 565
click at [66, 251] on div "Add Column" at bounding box center [742, 390] width 1374 height 565
click at [62, 230] on div "Add Column" at bounding box center [742, 390] width 1374 height 565
click at [68, 211] on div "Add Column" at bounding box center [742, 390] width 1374 height 565
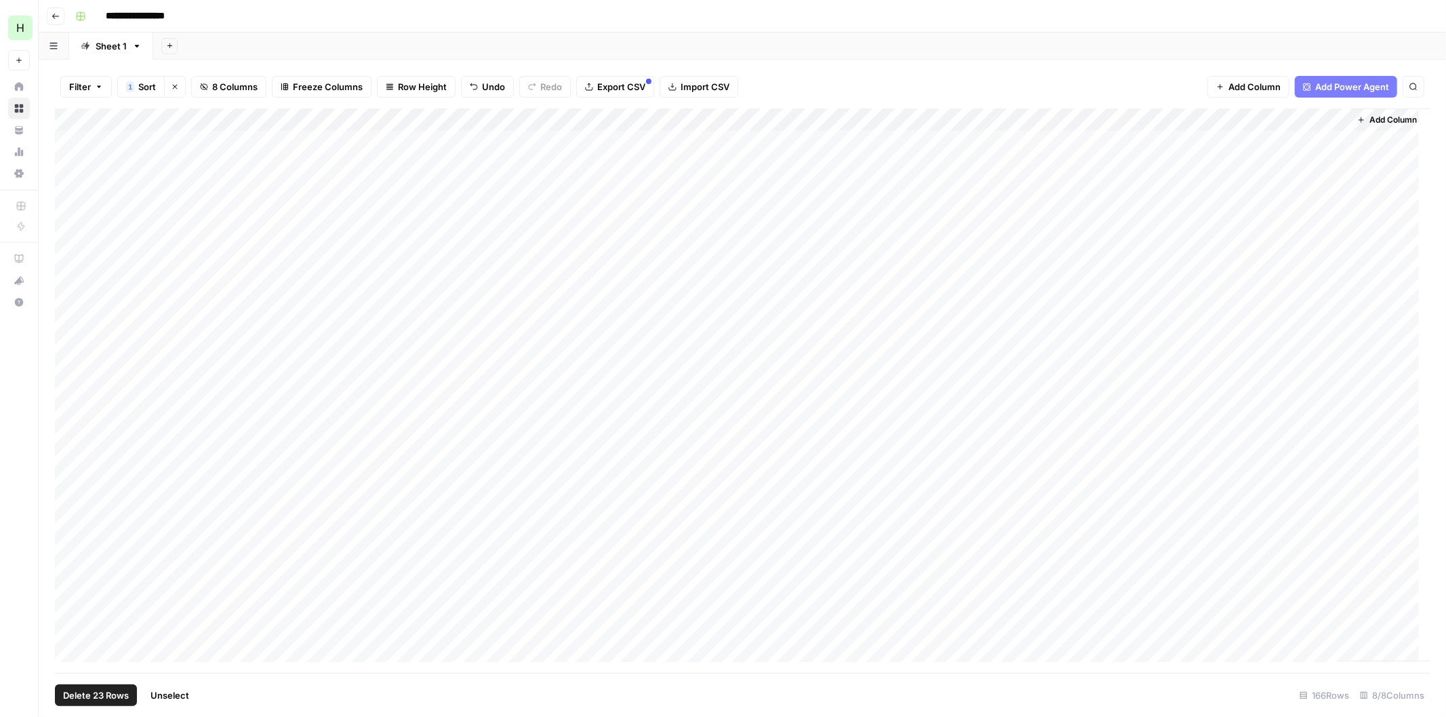
click at [66, 190] on div "Add Column" at bounding box center [742, 390] width 1374 height 565
click at [64, 168] on div "Add Column" at bounding box center [742, 390] width 1374 height 565
click at [66, 140] on div "Add Column" at bounding box center [742, 390] width 1374 height 565
click at [98, 691] on span "Delete 26 Rows" at bounding box center [96, 696] width 66 height 14
click at [678, 146] on button "Delete" at bounding box center [674, 156] width 45 height 24
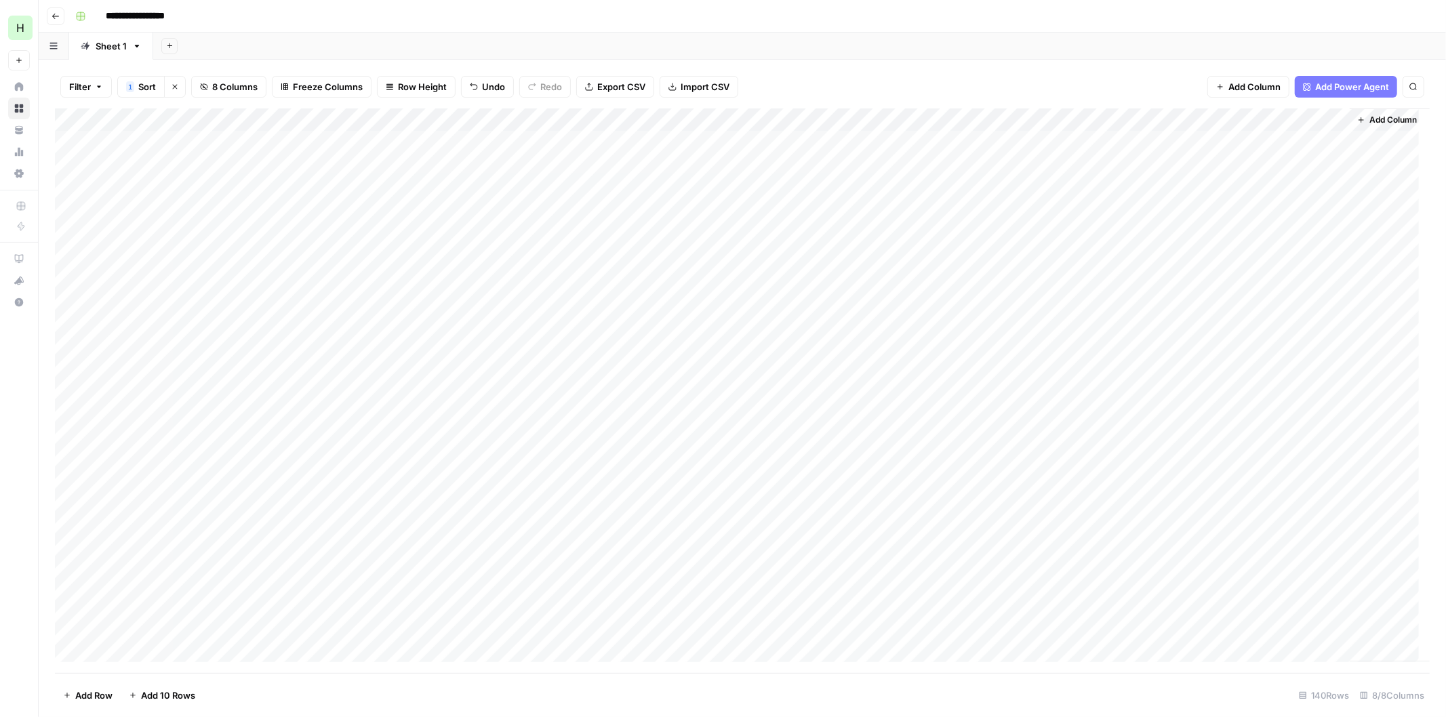
click at [1284, 138] on div "Add Column" at bounding box center [742, 390] width 1374 height 565
drag, startPoint x: 1347, startPoint y: 117, endPoint x: 1387, endPoint y: 125, distance: 41.6
click at [1387, 125] on div "Add Column" at bounding box center [742, 390] width 1374 height 565
click at [1343, 138] on div "Add Column" at bounding box center [742, 390] width 1374 height 565
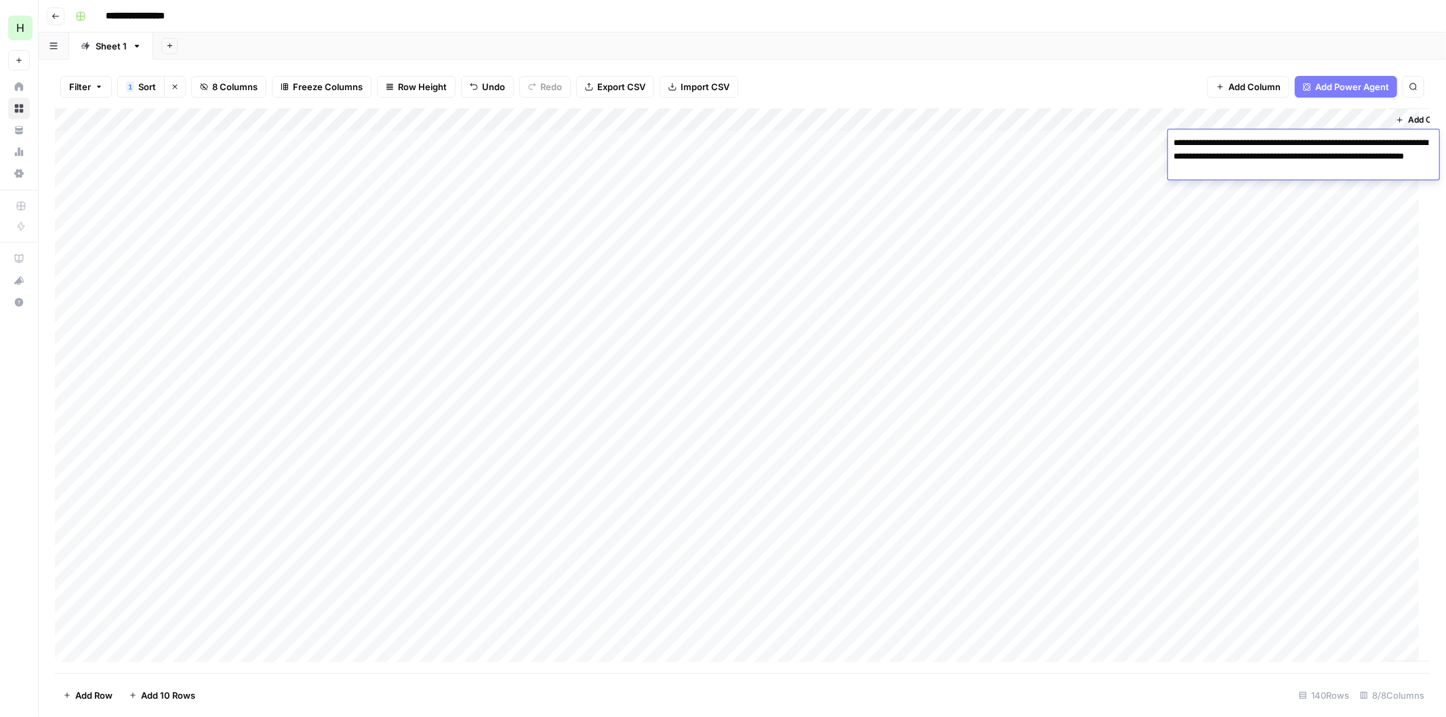
click at [1343, 138] on textarea "**********" at bounding box center [1303, 157] width 271 height 46
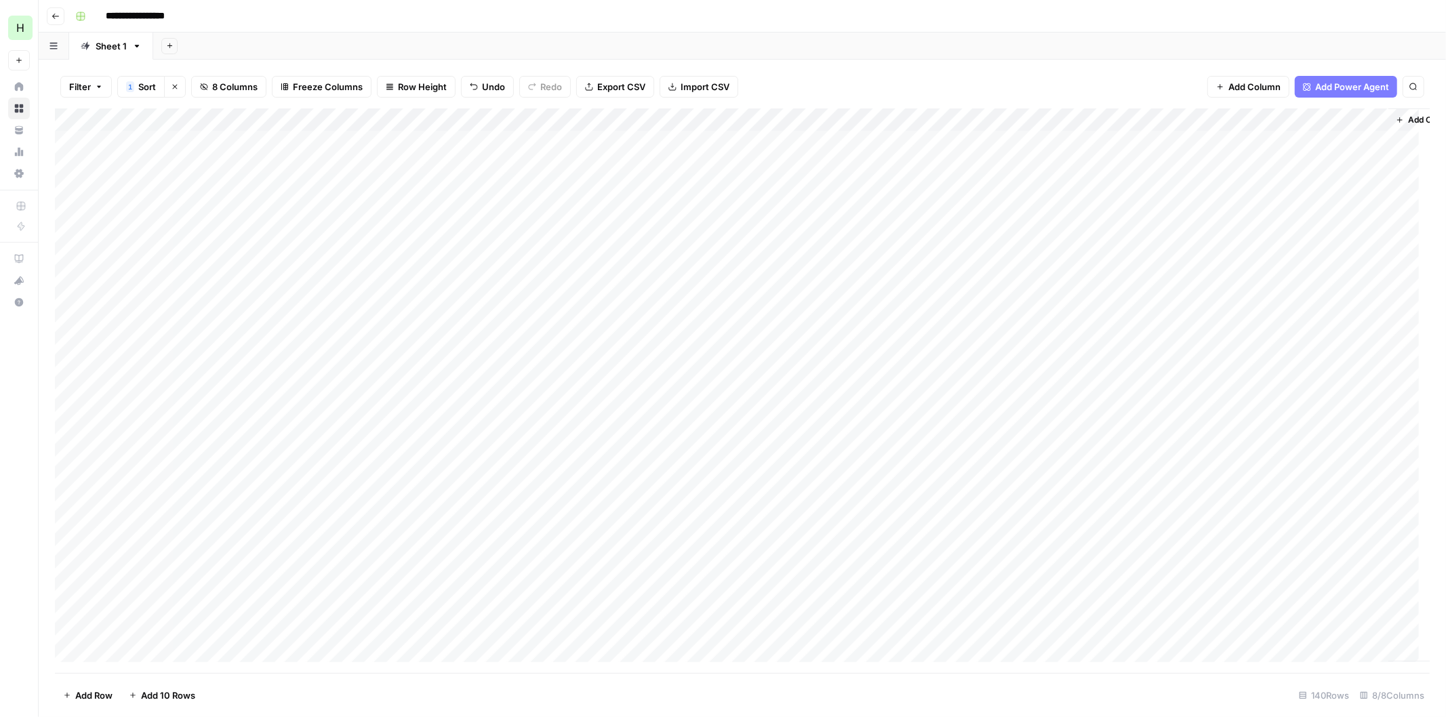
click at [1326, 190] on div "Add Column" at bounding box center [742, 390] width 1374 height 565
click at [1308, 168] on div "Add Column" at bounding box center [742, 390] width 1374 height 565
click at [1290, 191] on div "Add Column" at bounding box center [742, 390] width 1374 height 565
click at [1310, 214] on div "Add Column" at bounding box center [742, 390] width 1374 height 565
click at [1288, 238] on div "Add Column" at bounding box center [742, 390] width 1374 height 565
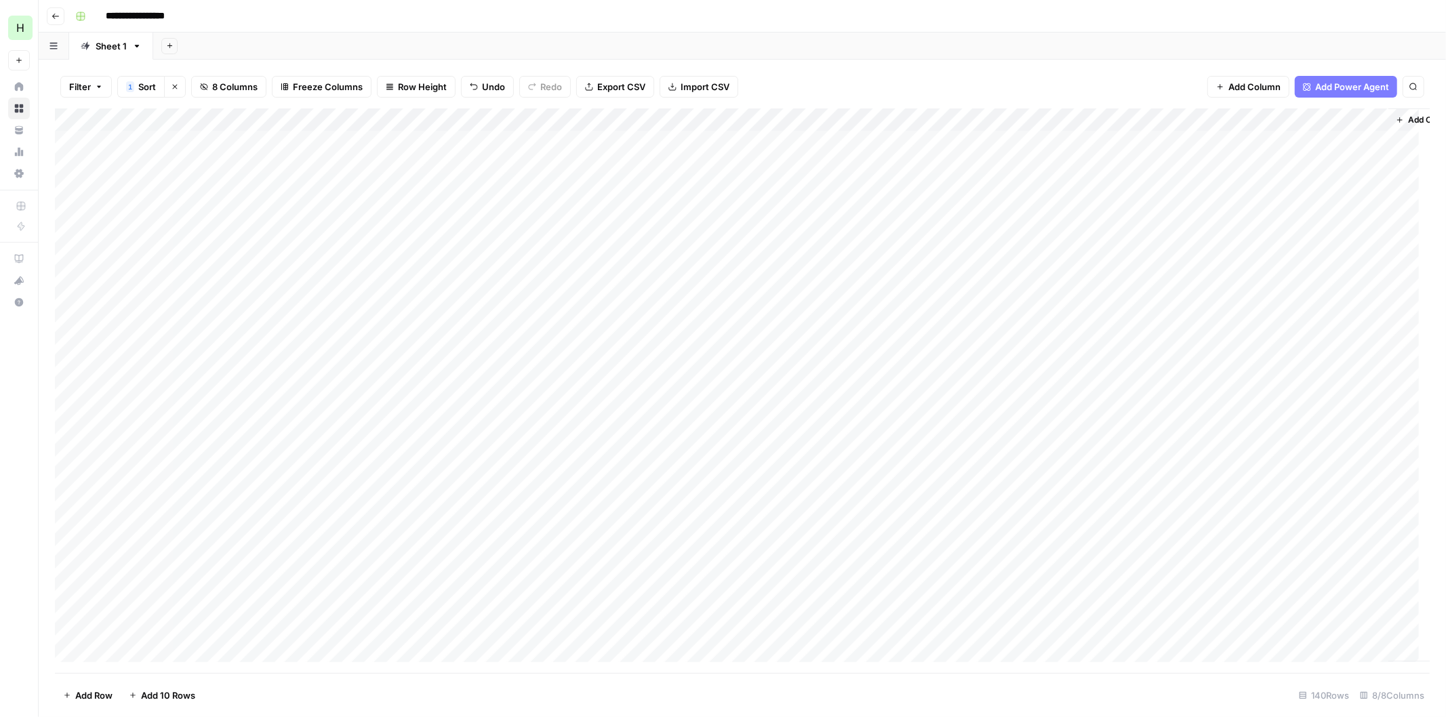
click at [1255, 260] on div "Add Column" at bounding box center [742, 390] width 1374 height 565
click at [1271, 300] on div "Add Column" at bounding box center [742, 390] width 1374 height 565
click at [1269, 328] on div "Add Column" at bounding box center [742, 390] width 1374 height 565
click at [1278, 373] on div "Add Column" at bounding box center [742, 390] width 1374 height 565
click at [1284, 398] on div "Add Column" at bounding box center [742, 390] width 1374 height 565
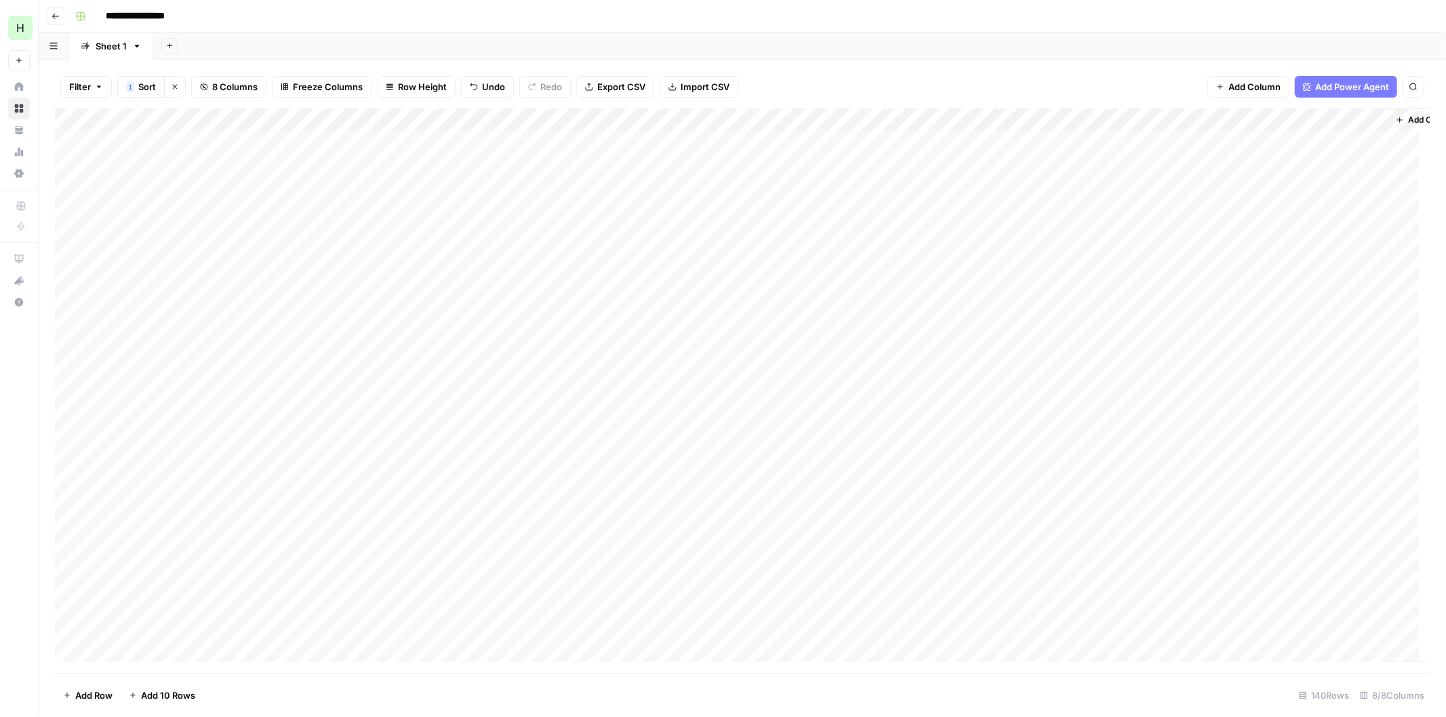
click at [1275, 410] on div "Add Column" at bounding box center [742, 390] width 1374 height 565
click at [1284, 444] on div "Add Column" at bounding box center [742, 390] width 1374 height 565
click at [1280, 466] on div "Add Column" at bounding box center [742, 390] width 1374 height 565
click at [1286, 488] on div "Add Column" at bounding box center [742, 390] width 1374 height 565
click at [1273, 507] on div "Add Column" at bounding box center [742, 390] width 1374 height 565
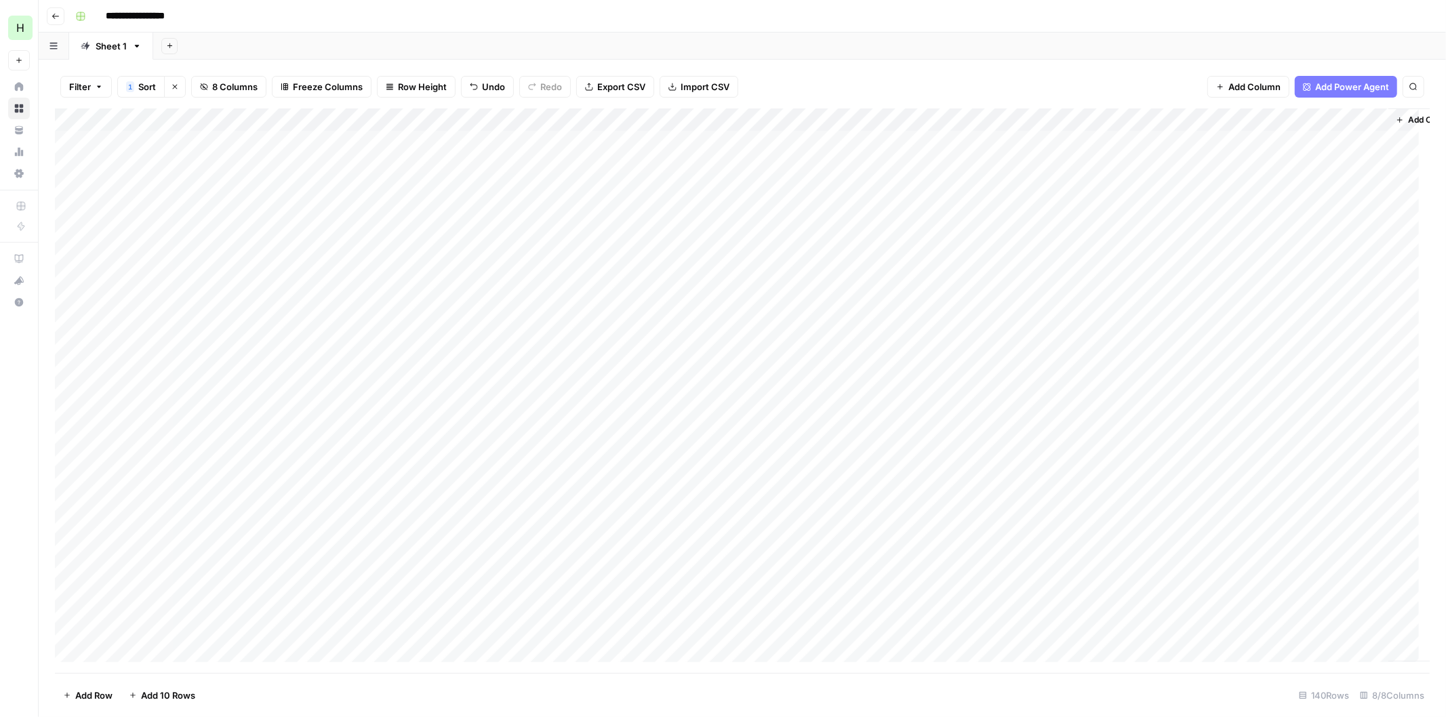
click at [1285, 531] on div "Add Column" at bounding box center [742, 390] width 1374 height 565
click at [1304, 558] on div "Add Column" at bounding box center [742, 390] width 1374 height 565
click at [1288, 581] on div "Add Column" at bounding box center [742, 390] width 1374 height 565
click at [1278, 603] on div "Add Column" at bounding box center [742, 390] width 1374 height 565
click at [1266, 619] on div "Add Column" at bounding box center [742, 390] width 1374 height 565
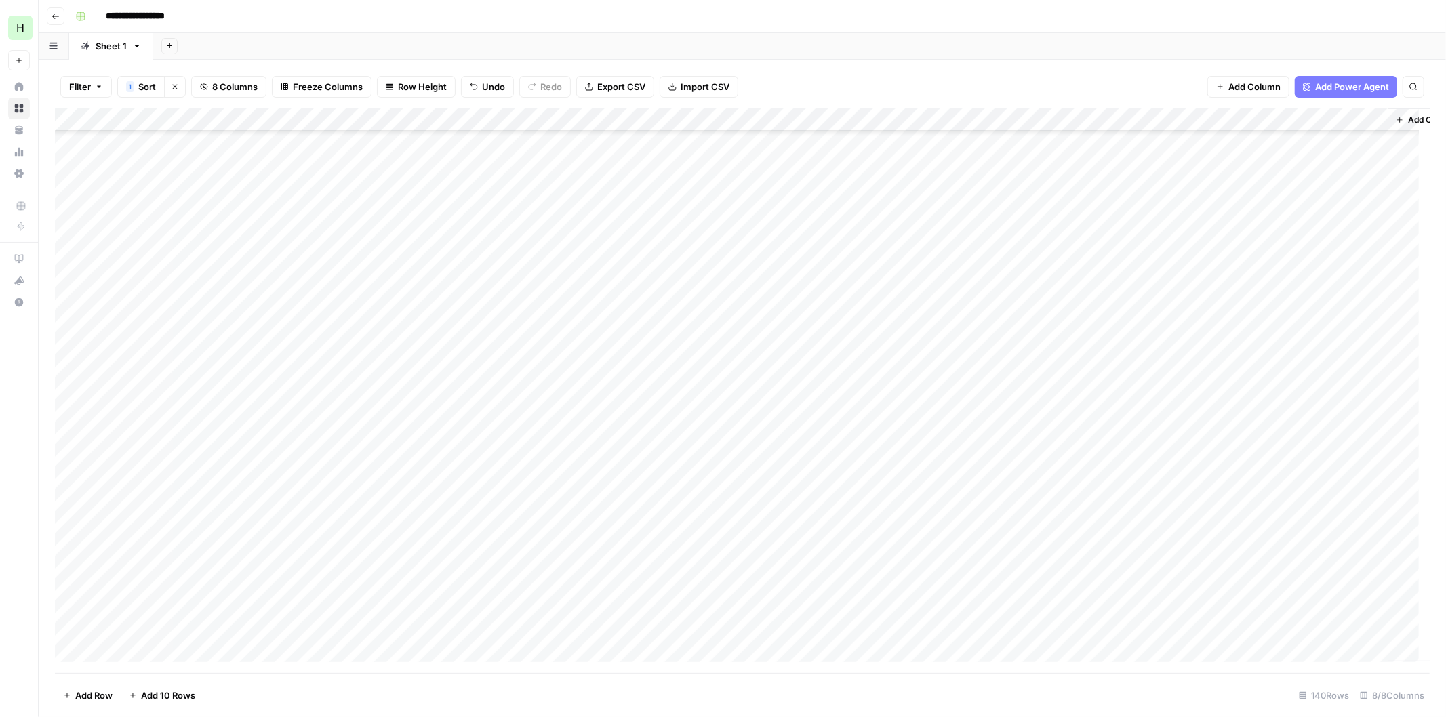
scroll to position [351, 0]
click at [1294, 292] on div "Add Column" at bounding box center [742, 390] width 1374 height 565
click at [1290, 320] on div "Add Column" at bounding box center [742, 390] width 1374 height 565
click at [1282, 343] on div "Add Column" at bounding box center [742, 390] width 1374 height 565
click at [1306, 369] on div "Add Column" at bounding box center [742, 390] width 1374 height 565
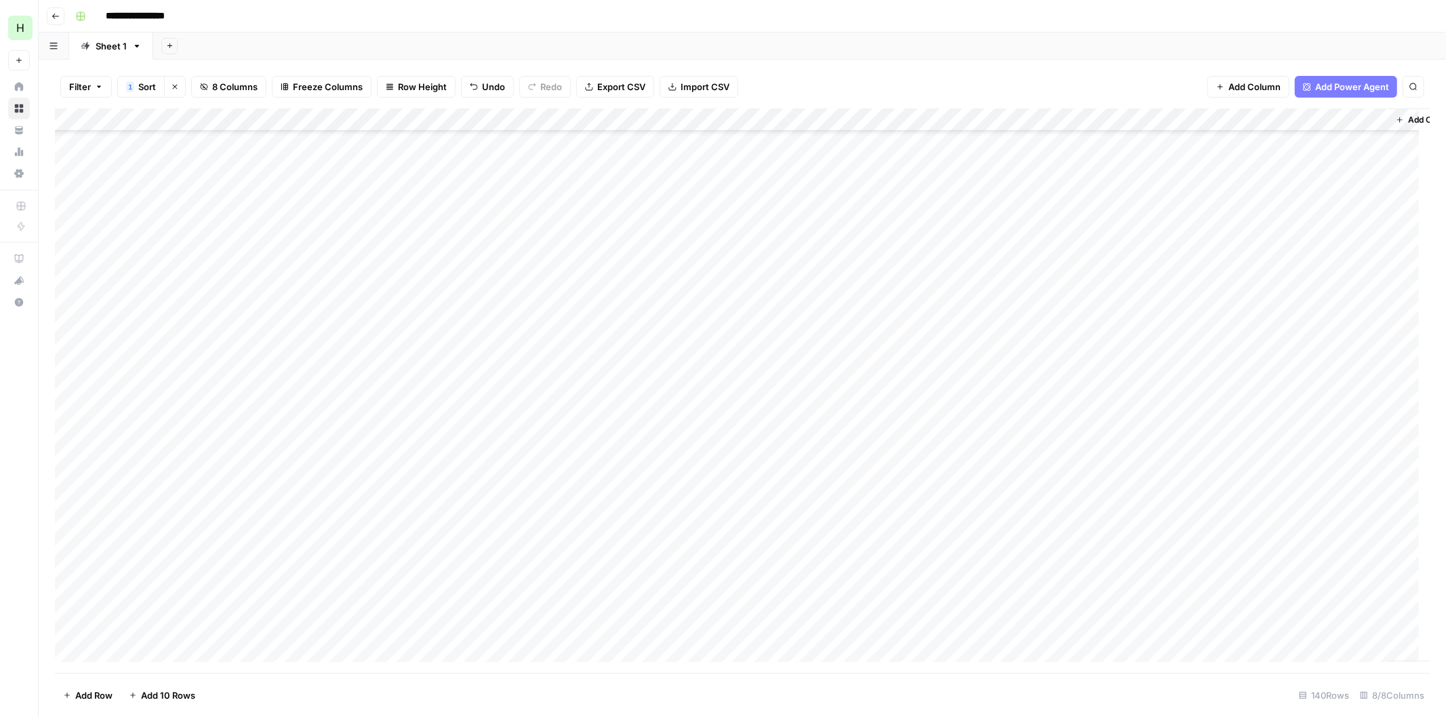
click at [1294, 393] on div "Add Column" at bounding box center [742, 390] width 1374 height 565
click at [1285, 415] on div "Add Column" at bounding box center [742, 390] width 1374 height 565
click at [1261, 435] on div "Add Column" at bounding box center [742, 390] width 1374 height 565
click at [1254, 454] on div "Add Column" at bounding box center [742, 390] width 1374 height 565
click at [1247, 485] on div "Add Column" at bounding box center [742, 390] width 1374 height 565
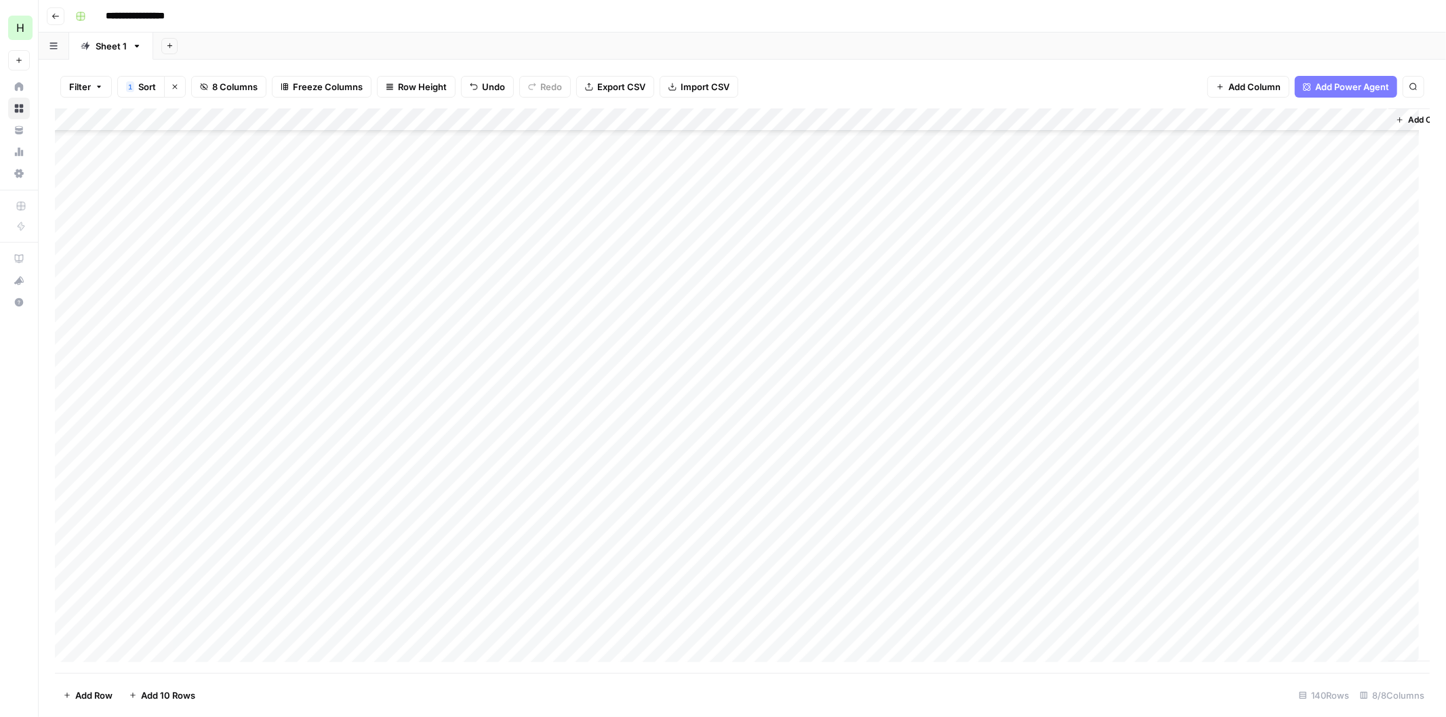
click at [1257, 502] on div "Add Column" at bounding box center [742, 390] width 1374 height 565
click at [1259, 525] on div "Add Column" at bounding box center [742, 390] width 1374 height 565
click at [1261, 550] on div "Add Column" at bounding box center [742, 390] width 1374 height 565
click at [1271, 622] on div "Add Column" at bounding box center [742, 390] width 1374 height 565
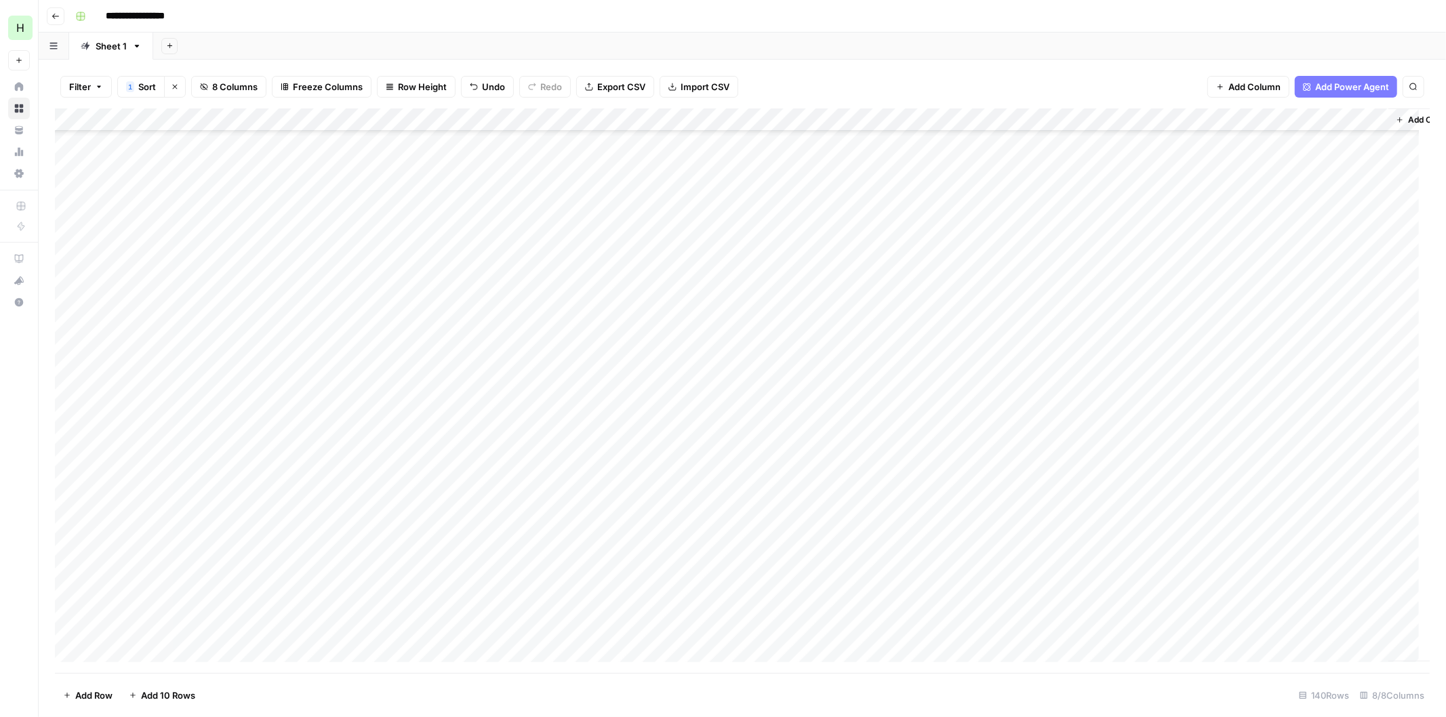
click at [1286, 292] on div "Add Column" at bounding box center [742, 390] width 1374 height 565
click at [1290, 272] on div "Add Column" at bounding box center [742, 390] width 1374 height 565
click at [1080, 444] on div "Add Column" at bounding box center [742, 390] width 1374 height 565
click at [1257, 439] on div "Add Column" at bounding box center [742, 390] width 1374 height 565
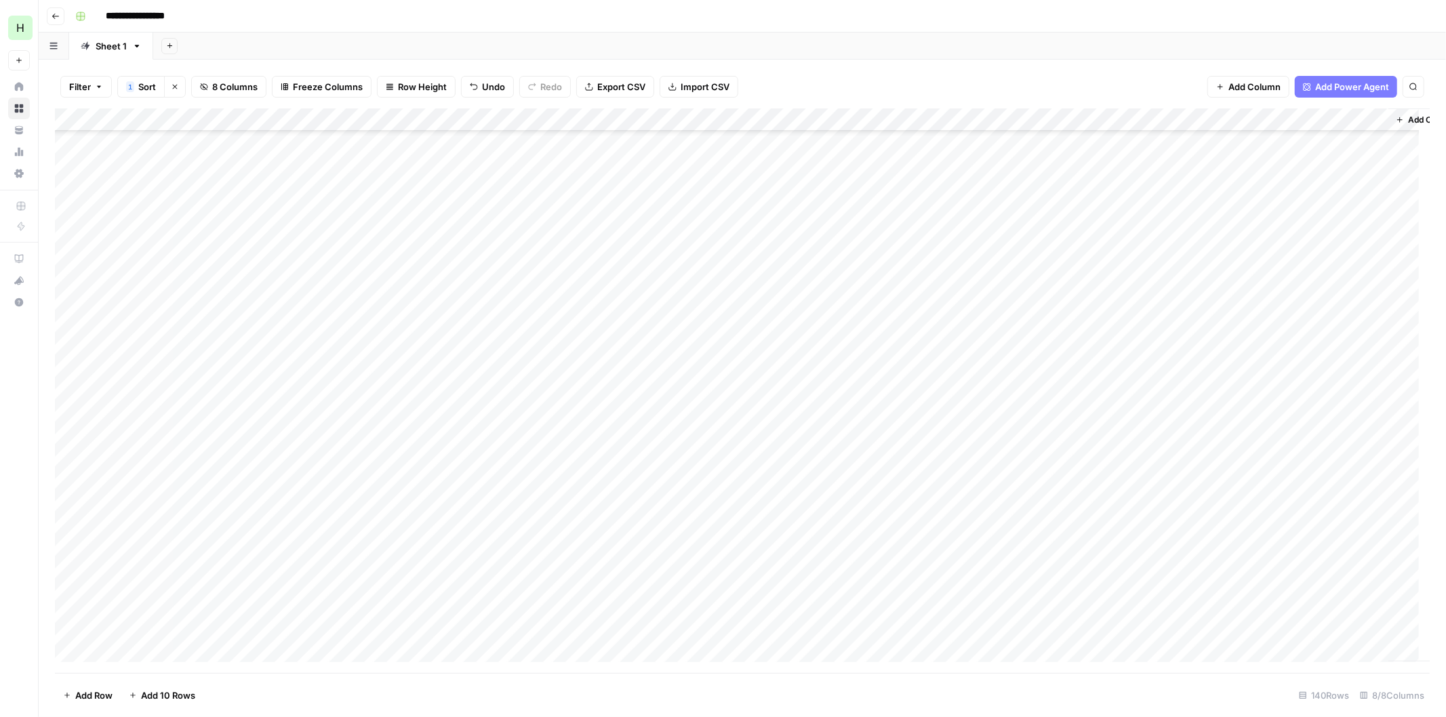
click at [1270, 466] on div "Add Column" at bounding box center [742, 390] width 1374 height 565
click at [1288, 542] on div "Add Column" at bounding box center [742, 390] width 1374 height 565
click at [1261, 578] on div "Add Column" at bounding box center [742, 390] width 1374 height 565
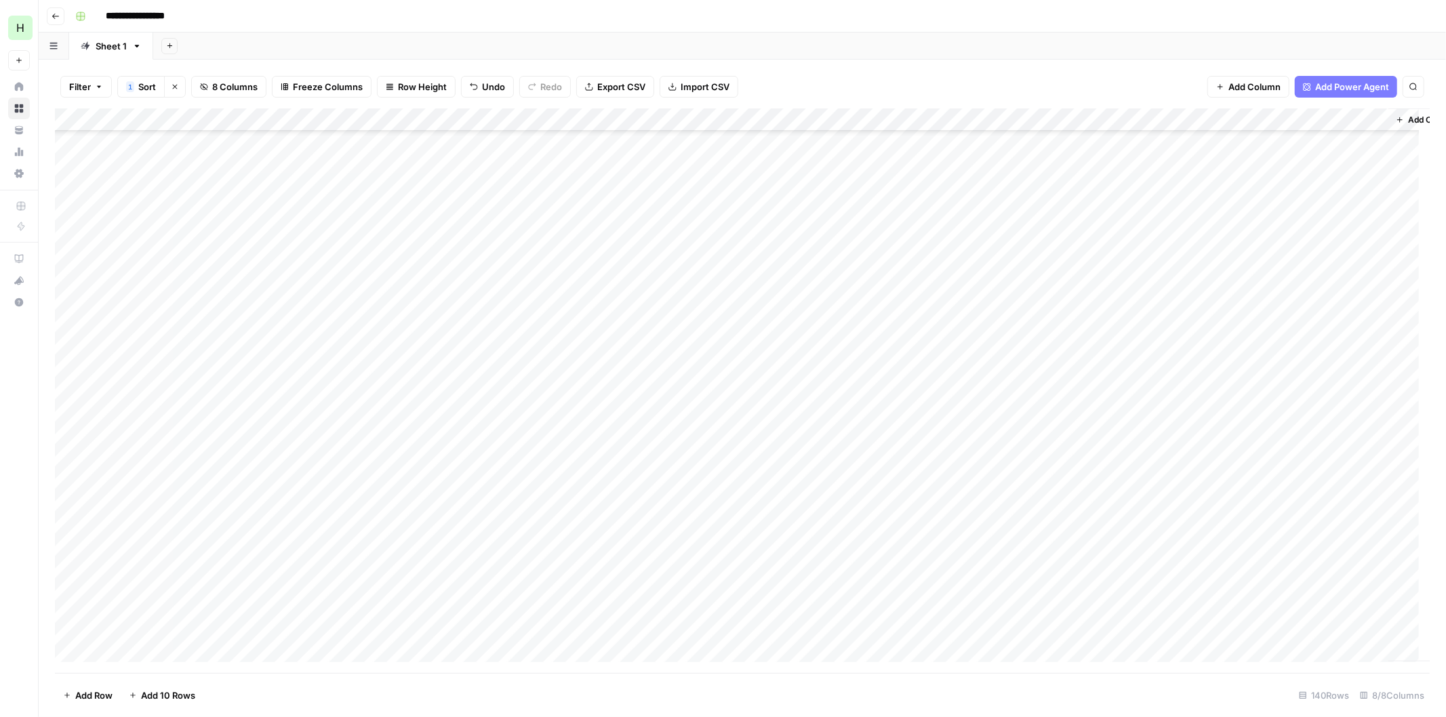
click at [1269, 459] on div "Add Column" at bounding box center [742, 390] width 1374 height 565
click at [1275, 570] on div "Add Column" at bounding box center [742, 390] width 1374 height 565
click at [1282, 452] on div "Add Column" at bounding box center [742, 390] width 1374 height 565
click at [1259, 495] on div "Add Column" at bounding box center [742, 390] width 1374 height 565
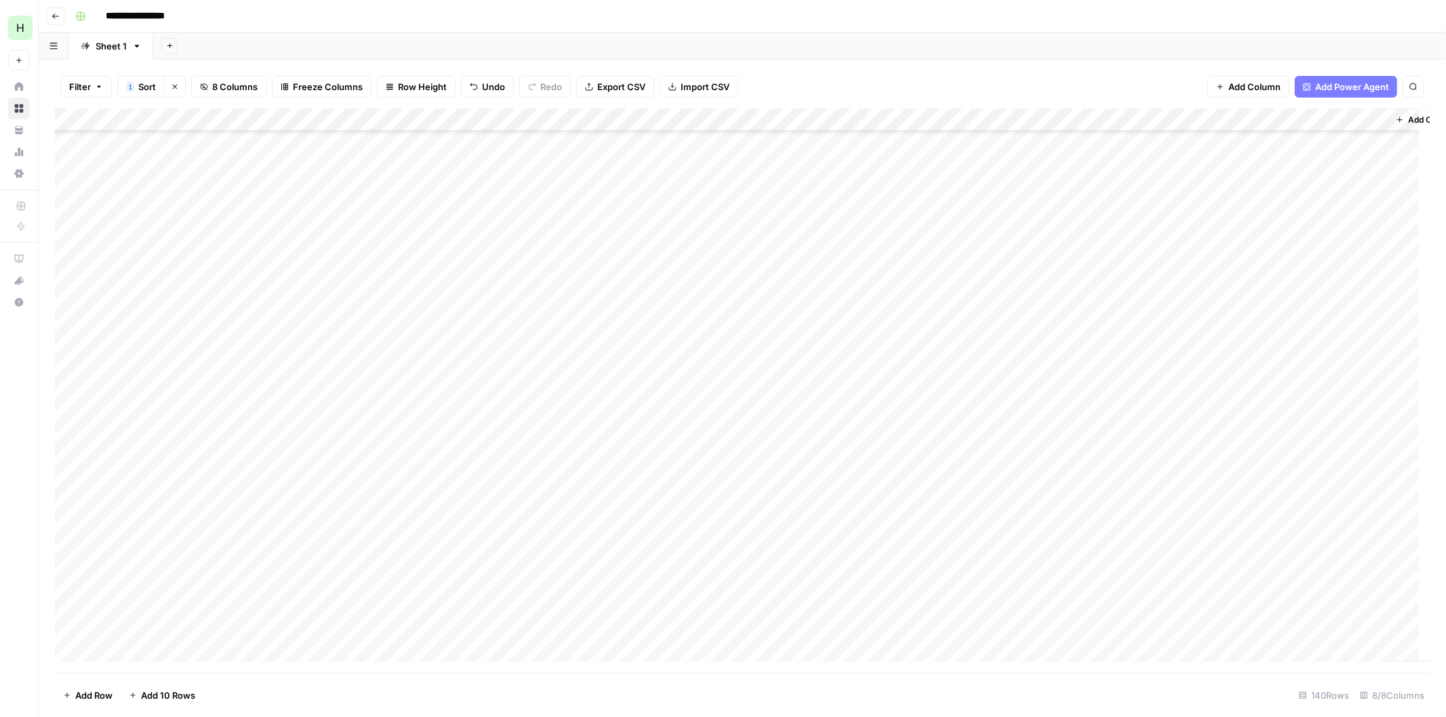
click at [1256, 625] on div "Add Column" at bounding box center [742, 390] width 1374 height 565
click at [1271, 474] on div "Add Column" at bounding box center [742, 390] width 1374 height 565
click at [1288, 499] on div "Add Column" at bounding box center [742, 390] width 1374 height 565
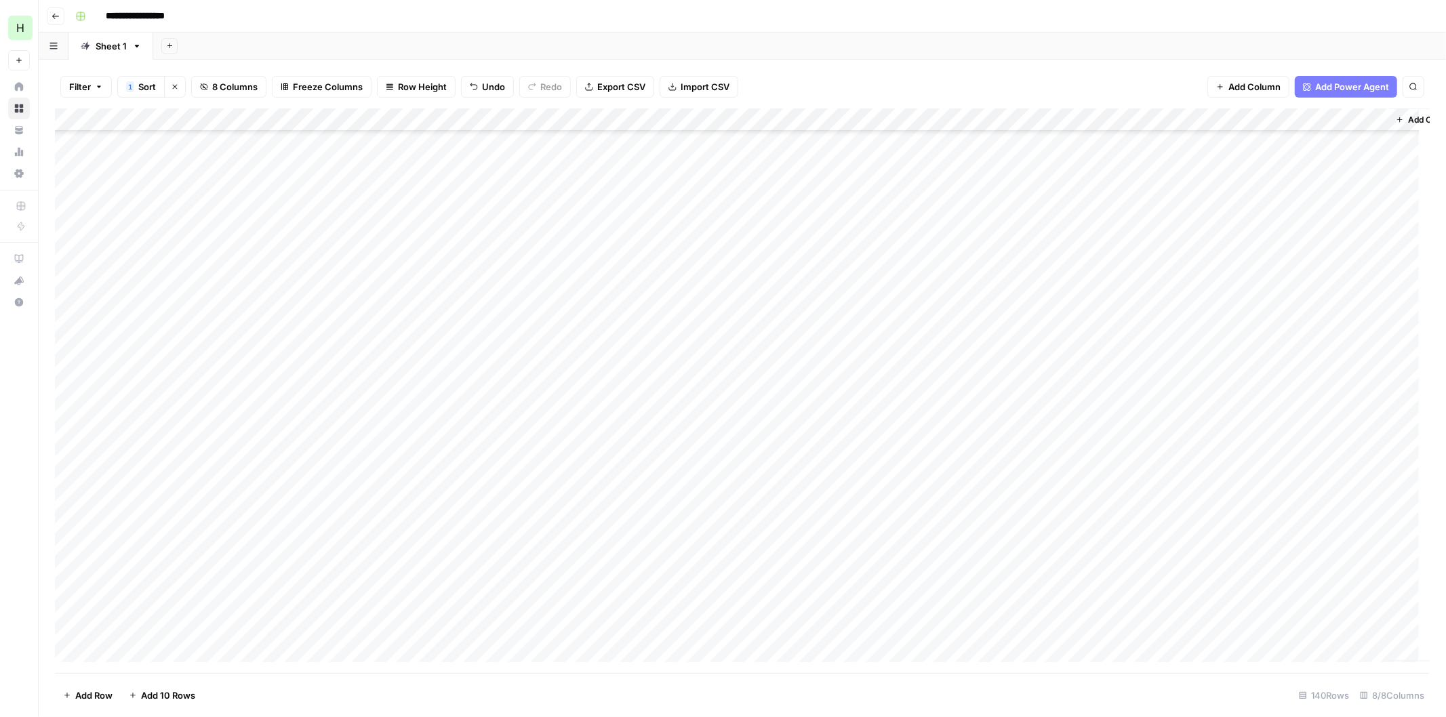
click at [1268, 420] on div "Add Column" at bounding box center [742, 390] width 1374 height 565
click at [1264, 449] on div "Add Column" at bounding box center [742, 390] width 1374 height 565
click at [1254, 520] on div "Add Column" at bounding box center [742, 390] width 1374 height 565
click at [1240, 558] on div "Add Column" at bounding box center [742, 390] width 1374 height 565
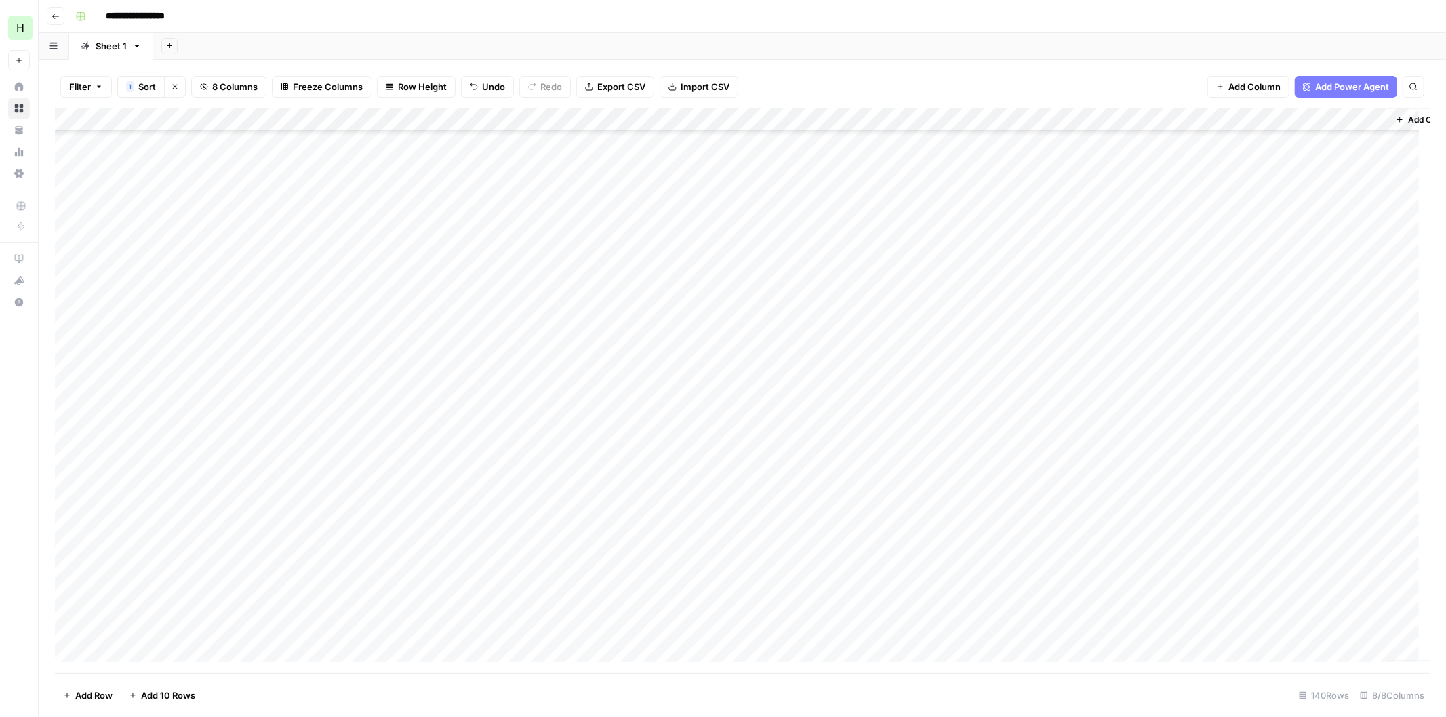
scroll to position [2014, 0]
click at [1263, 504] on div "Add Column" at bounding box center [742, 390] width 1374 height 565
click at [1296, 546] on div "Add Column" at bounding box center [742, 390] width 1374 height 565
click at [1263, 466] on div "Add Column" at bounding box center [742, 390] width 1374 height 565
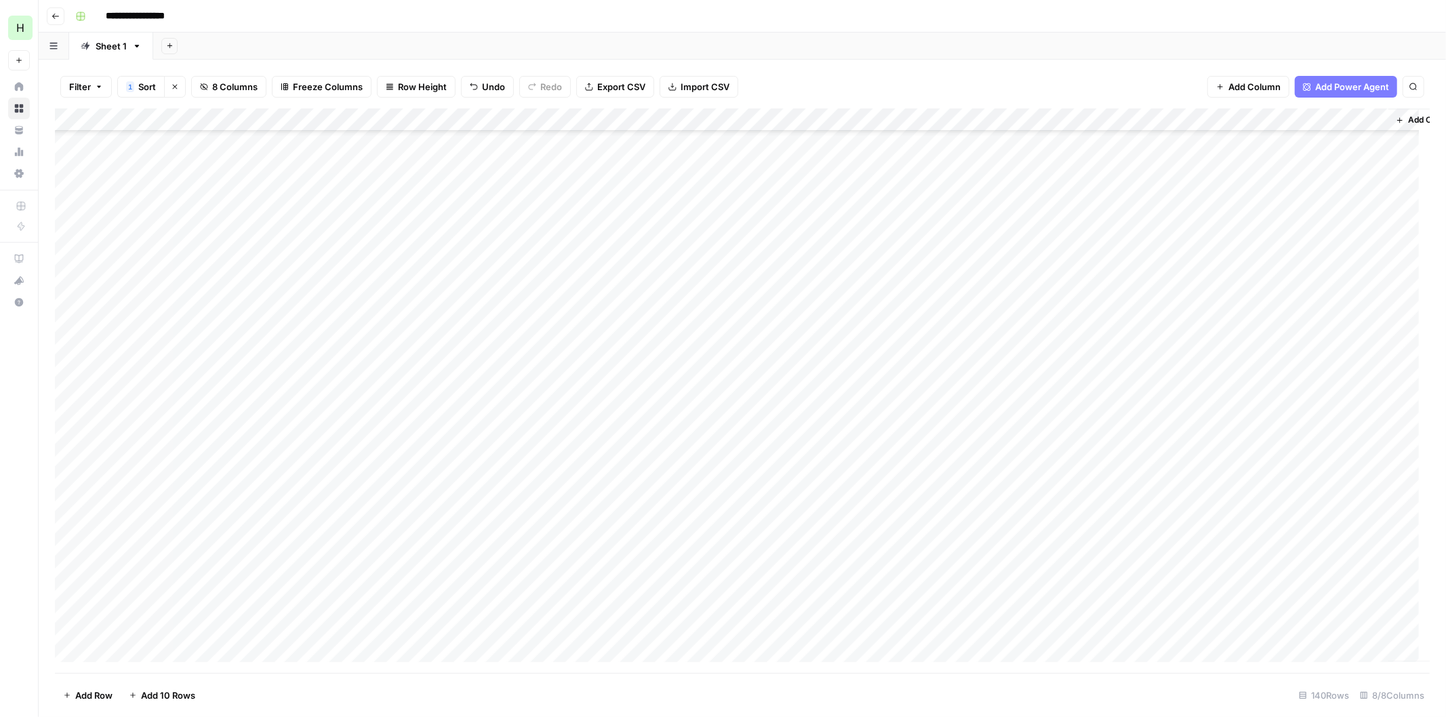
scroll to position [2542, 0]
click at [1250, 209] on div "Add Column" at bounding box center [742, 390] width 1374 height 565
click at [1271, 247] on div "Add Column" at bounding box center [742, 390] width 1374 height 565
click at [1290, 297] on div "Add Column" at bounding box center [742, 390] width 1374 height 565
click at [1277, 342] on div "Add Column" at bounding box center [742, 390] width 1374 height 565
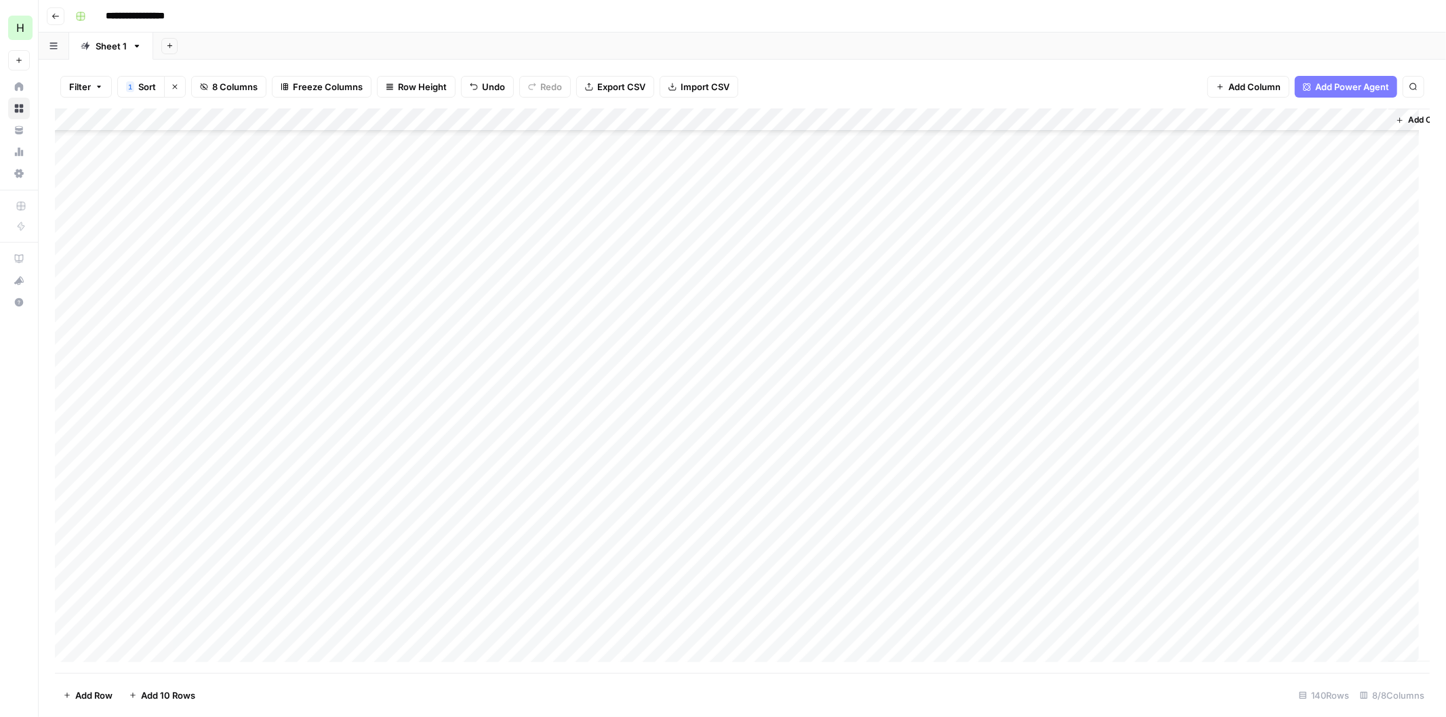
click at [1297, 321] on div "Add Column" at bounding box center [742, 390] width 1374 height 565
click at [1270, 338] on div "Add Column" at bounding box center [742, 390] width 1374 height 565
click at [1276, 481] on div "Add Column" at bounding box center [742, 390] width 1374 height 565
click at [1277, 549] on div "Add Column" at bounding box center [742, 390] width 1374 height 565
click at [1303, 527] on div "Add Column" at bounding box center [742, 390] width 1374 height 565
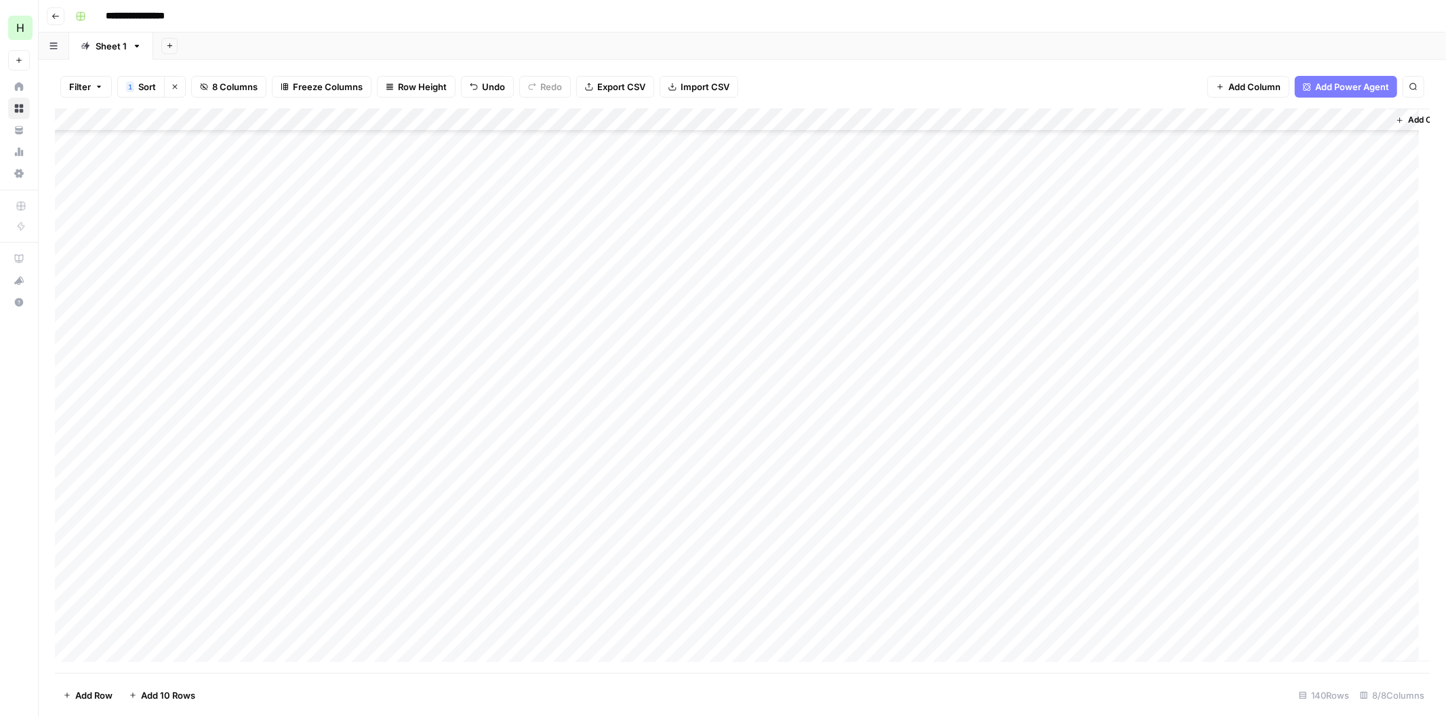
click at [1281, 497] on div "Add Column" at bounding box center [742, 390] width 1374 height 565
click at [1255, 529] on div "Add Column" at bounding box center [742, 390] width 1374 height 565
click at [1275, 546] on div "Add Column" at bounding box center [742, 390] width 1374 height 565
click at [1292, 466] on div "Add Column" at bounding box center [742, 390] width 1374 height 565
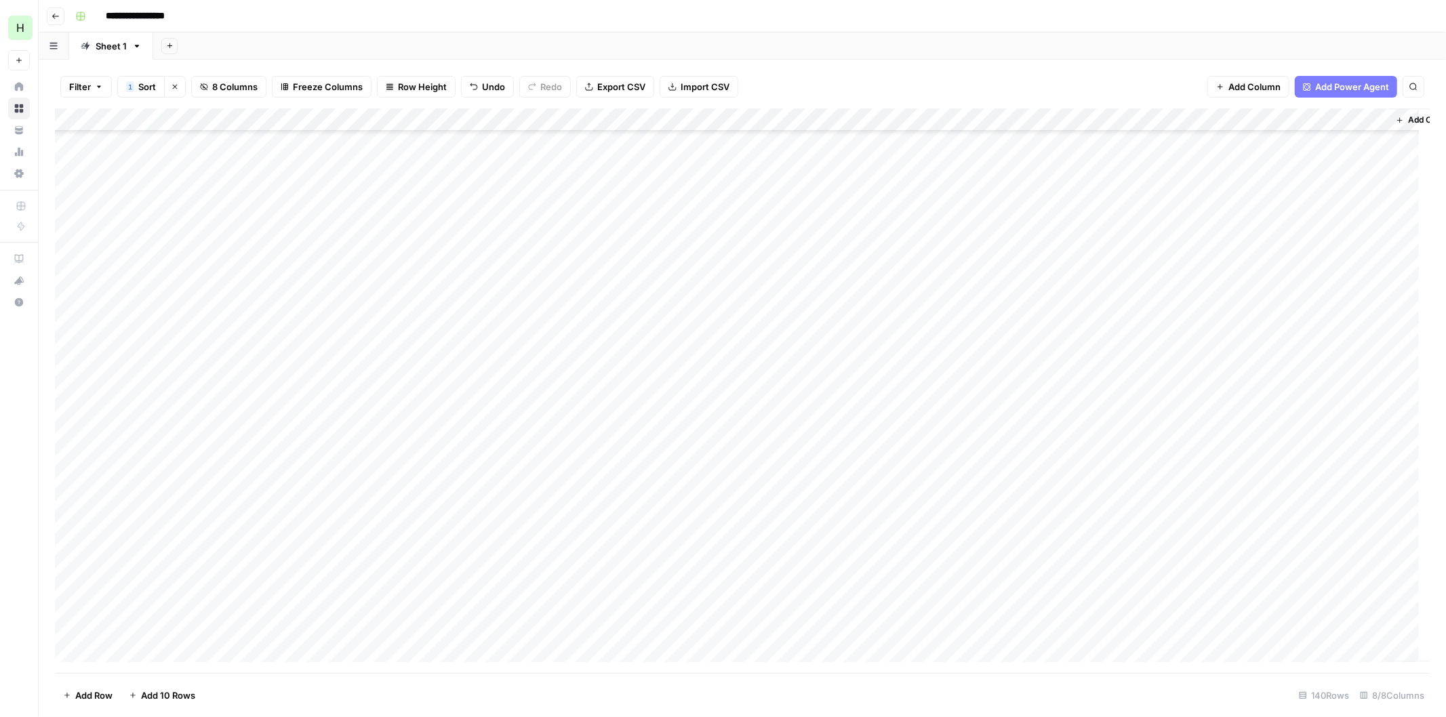
click at [1265, 506] on div "Add Column" at bounding box center [742, 390] width 1374 height 565
click at [1276, 536] on div "Add Column" at bounding box center [742, 390] width 1374 height 565
click at [1284, 628] on div "Add Column" at bounding box center [742, 390] width 1374 height 565
click at [169, 52] on button "Add Sheet" at bounding box center [169, 46] width 16 height 16
click at [201, 219] on div "WordPress" at bounding box center [238, 217] width 100 height 14
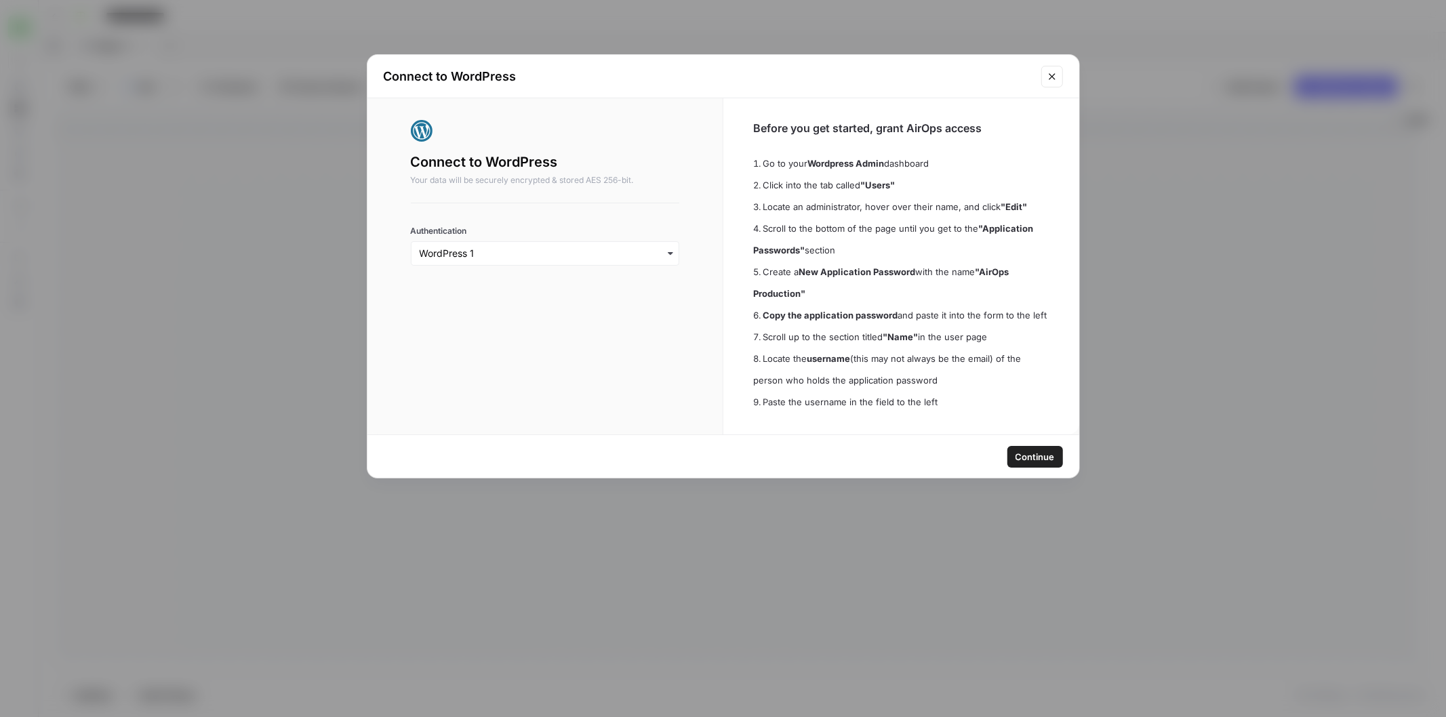
click at [1025, 450] on span "Continue" at bounding box center [1034, 457] width 39 height 14
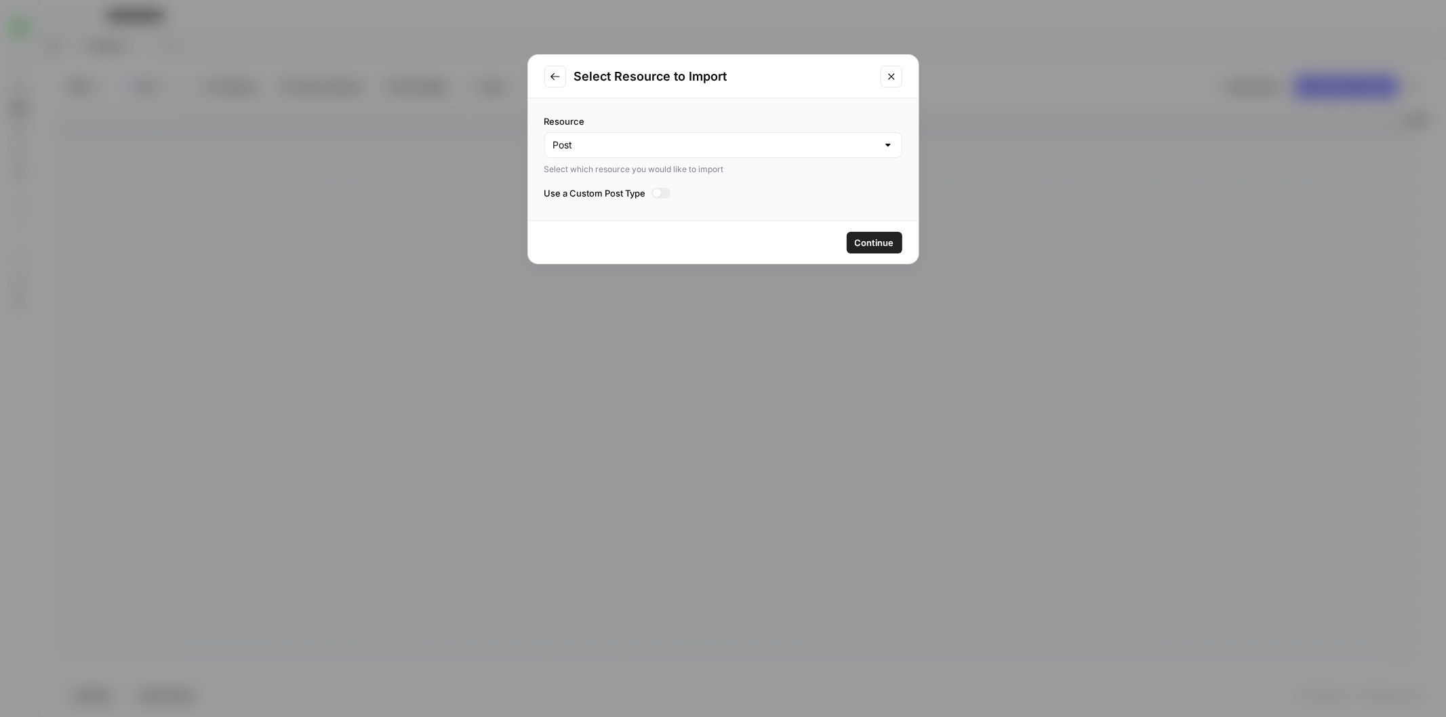
click at [662, 190] on div at bounding box center [661, 193] width 20 height 11
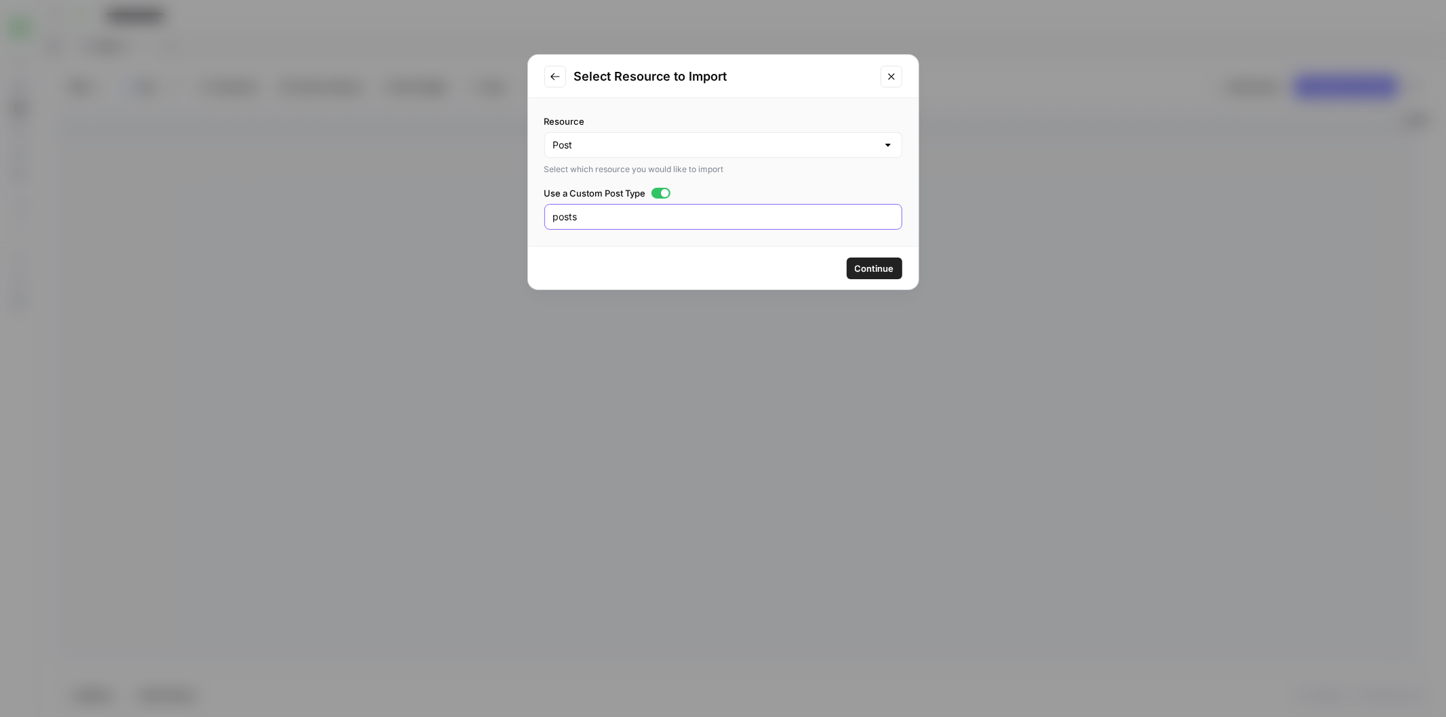
click at [649, 219] on input "posts" at bounding box center [723, 217] width 340 height 14
type input "p"
type input "pages"
click at [667, 150] on input "Resource" at bounding box center [715, 145] width 324 height 14
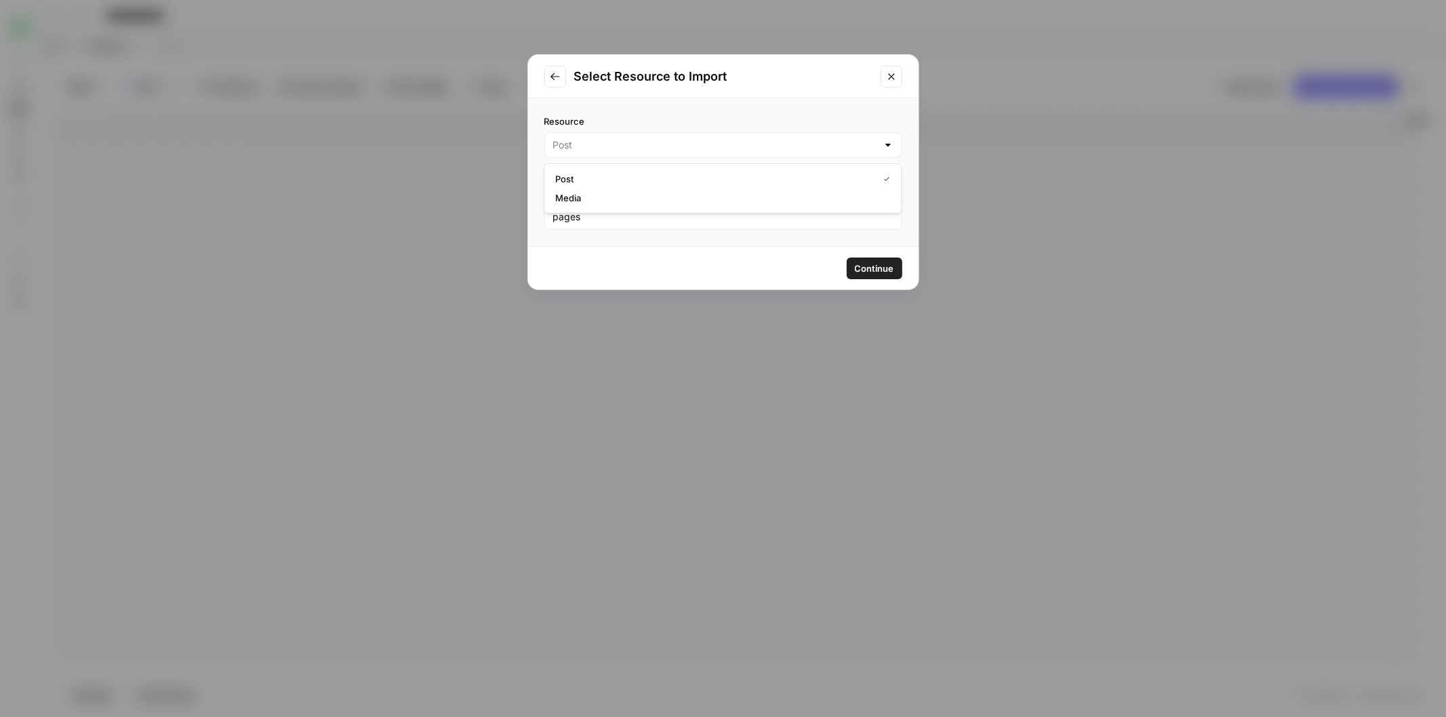
type input "Post"
click at [764, 110] on div "Resource Post Select which resource you would like to import Use a Custom Post …" at bounding box center [723, 172] width 390 height 148
click at [859, 273] on span "Continue" at bounding box center [874, 269] width 39 height 14
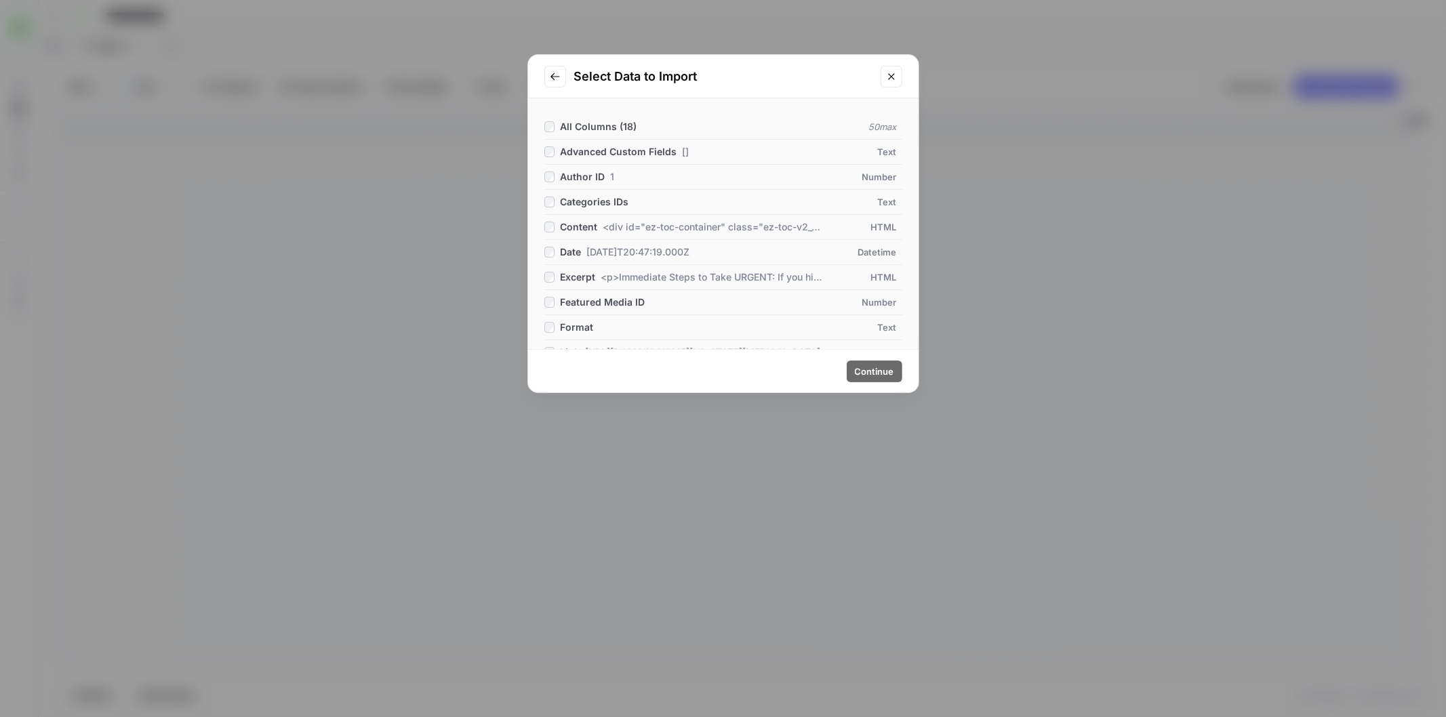
click at [547, 283] on div "Excerpt <p>Immediate Steps to Take URGENT: If you hit your head while on blood …" at bounding box center [676, 277] width 264 height 14
click at [870, 371] on span "Continue" at bounding box center [874, 372] width 39 height 14
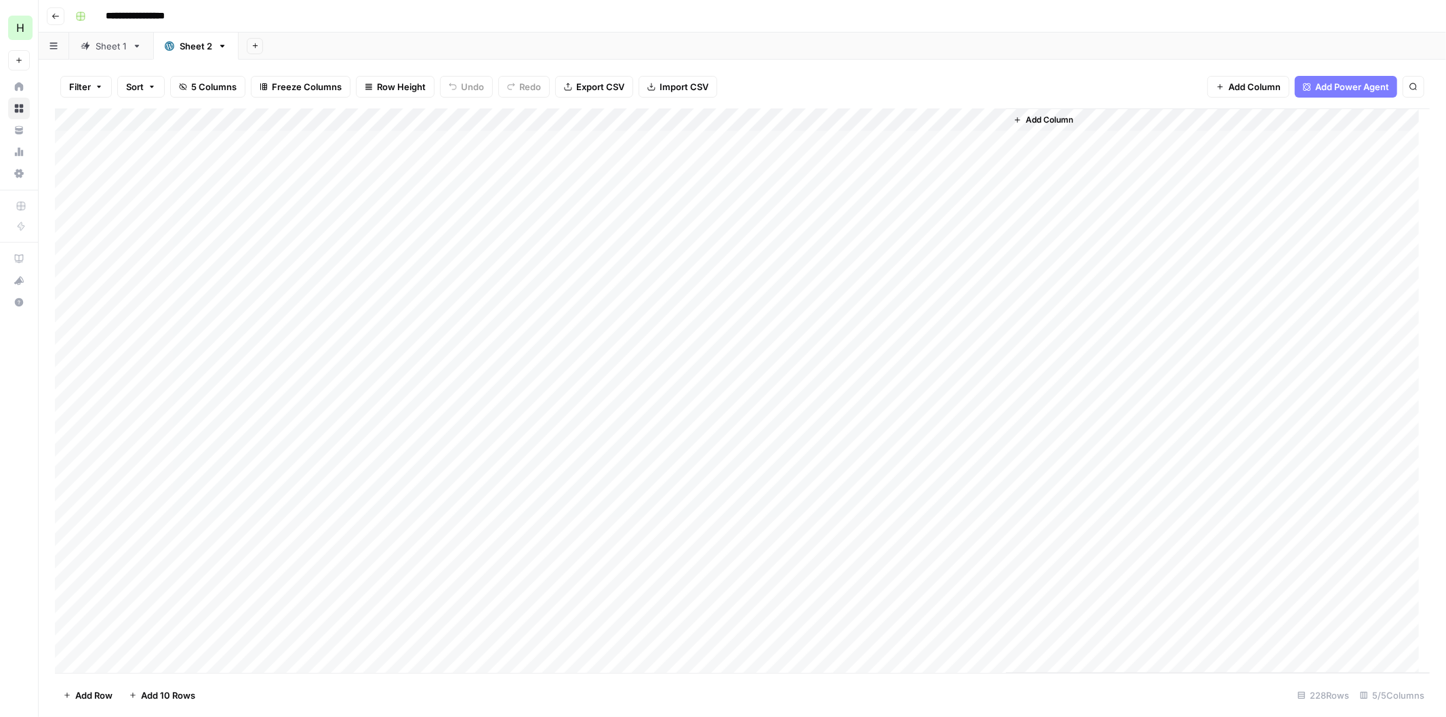
click at [864, 141] on div "Add Column" at bounding box center [742, 390] width 1374 height 565
click at [996, 138] on div "Add Column" at bounding box center [742, 390] width 1374 height 565
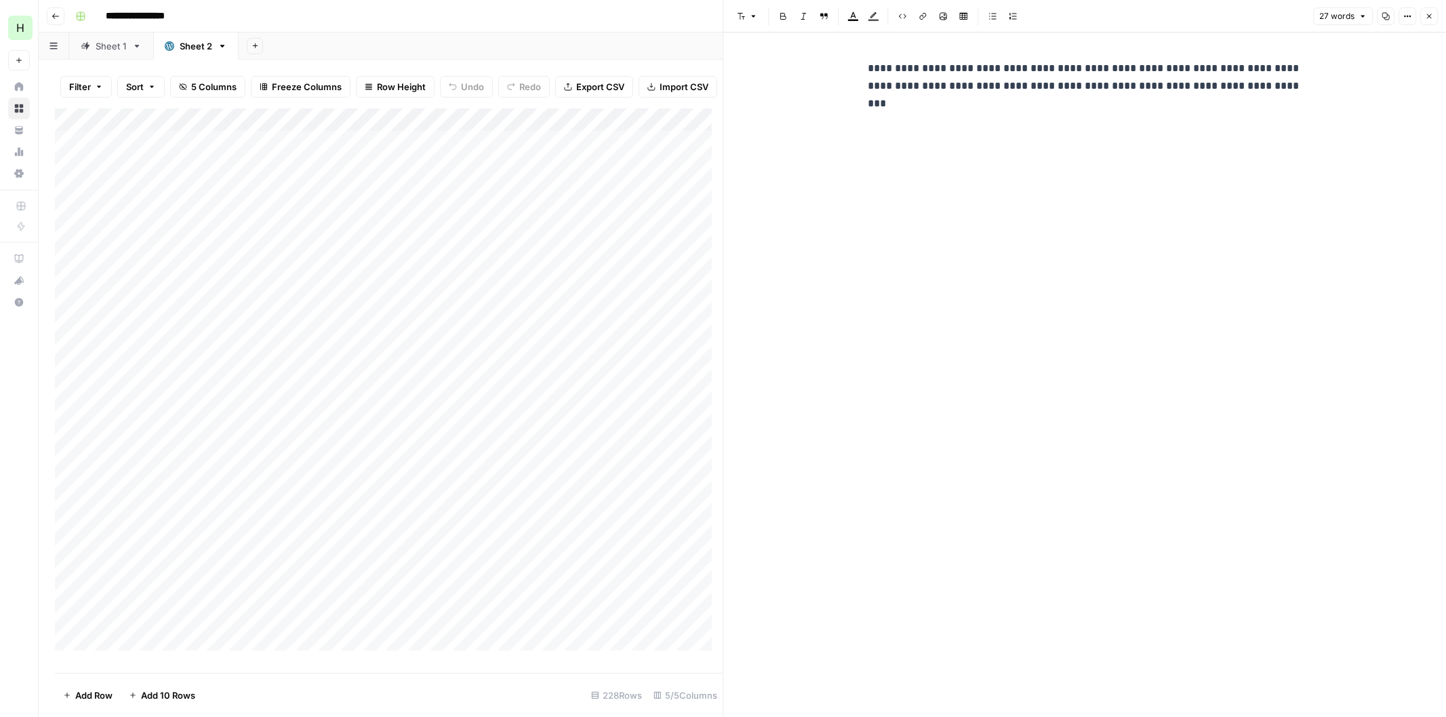
click at [1427, 22] on button "Close" at bounding box center [1429, 16] width 18 height 18
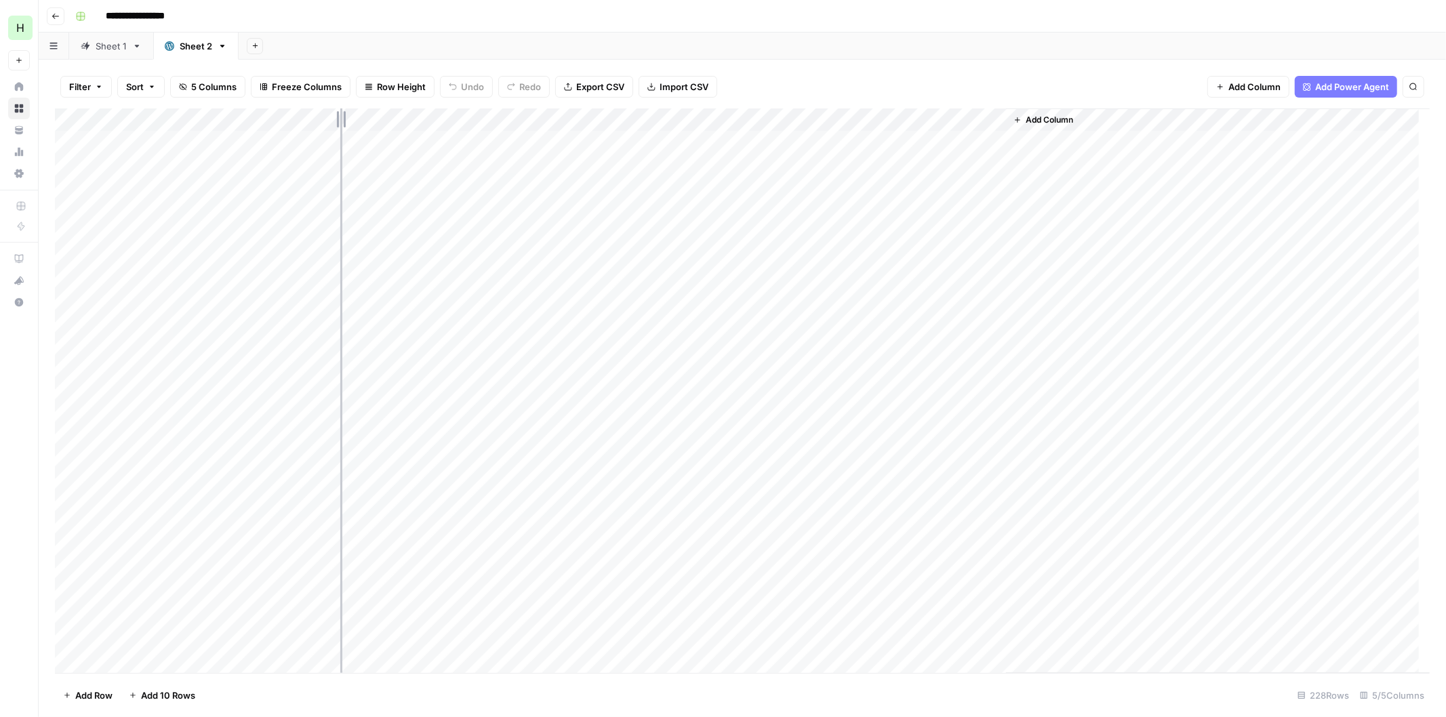
drag, startPoint x: 422, startPoint y: 117, endPoint x: 340, endPoint y: 110, distance: 82.3
click at [340, 110] on div "Add Column" at bounding box center [742, 390] width 1374 height 565
drag, startPoint x: 924, startPoint y: 118, endPoint x: 1010, endPoint y: 117, distance: 85.4
click at [1010, 117] on div "Add Column" at bounding box center [742, 390] width 1374 height 565
click at [442, 142] on div "Add Column" at bounding box center [742, 390] width 1374 height 565
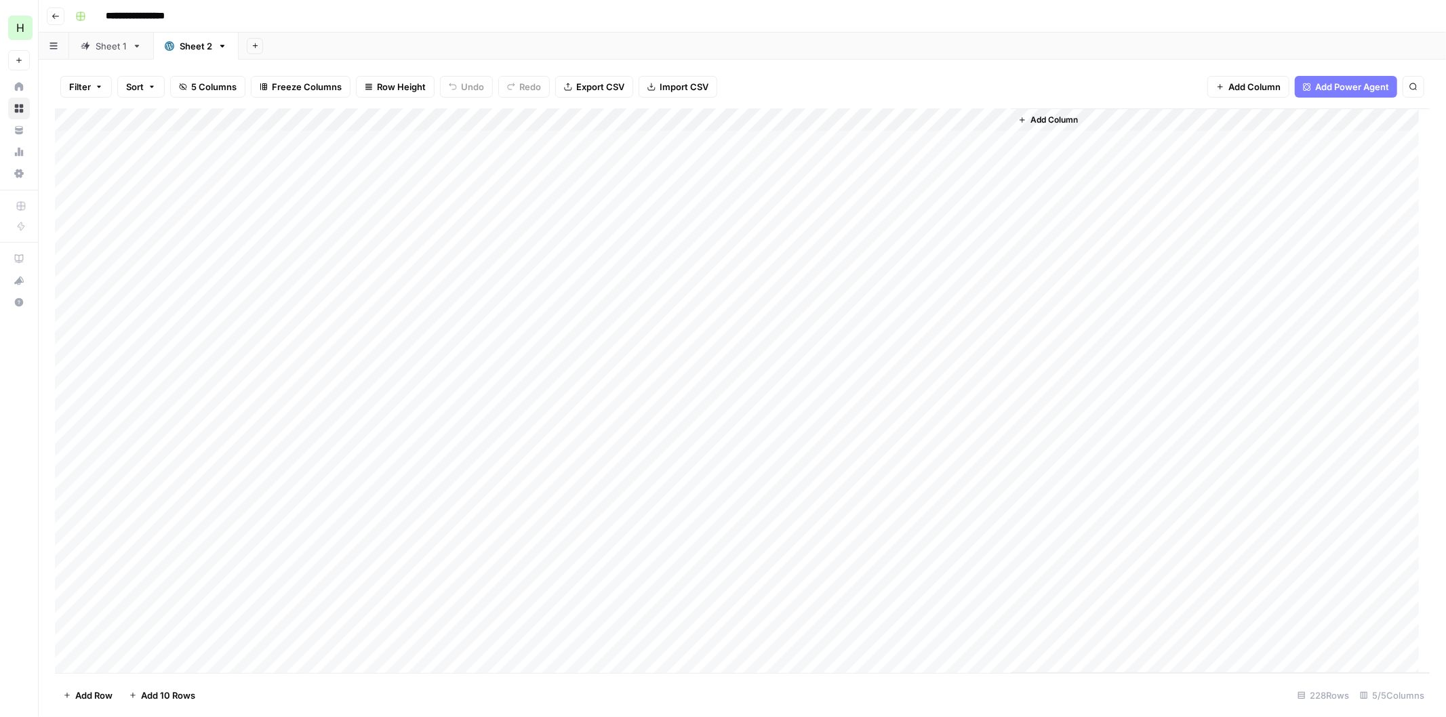
click at [442, 142] on div "Add Column" at bounding box center [742, 390] width 1374 height 565
click at [442, 142] on textarea "**********" at bounding box center [475, 150] width 271 height 33
click at [658, 136] on div "Add Column" at bounding box center [742, 390] width 1374 height 565
click at [253, 146] on div "Add Column" at bounding box center [742, 390] width 1374 height 565
click at [1078, 146] on div "Add Column" at bounding box center [1220, 390] width 419 height 565
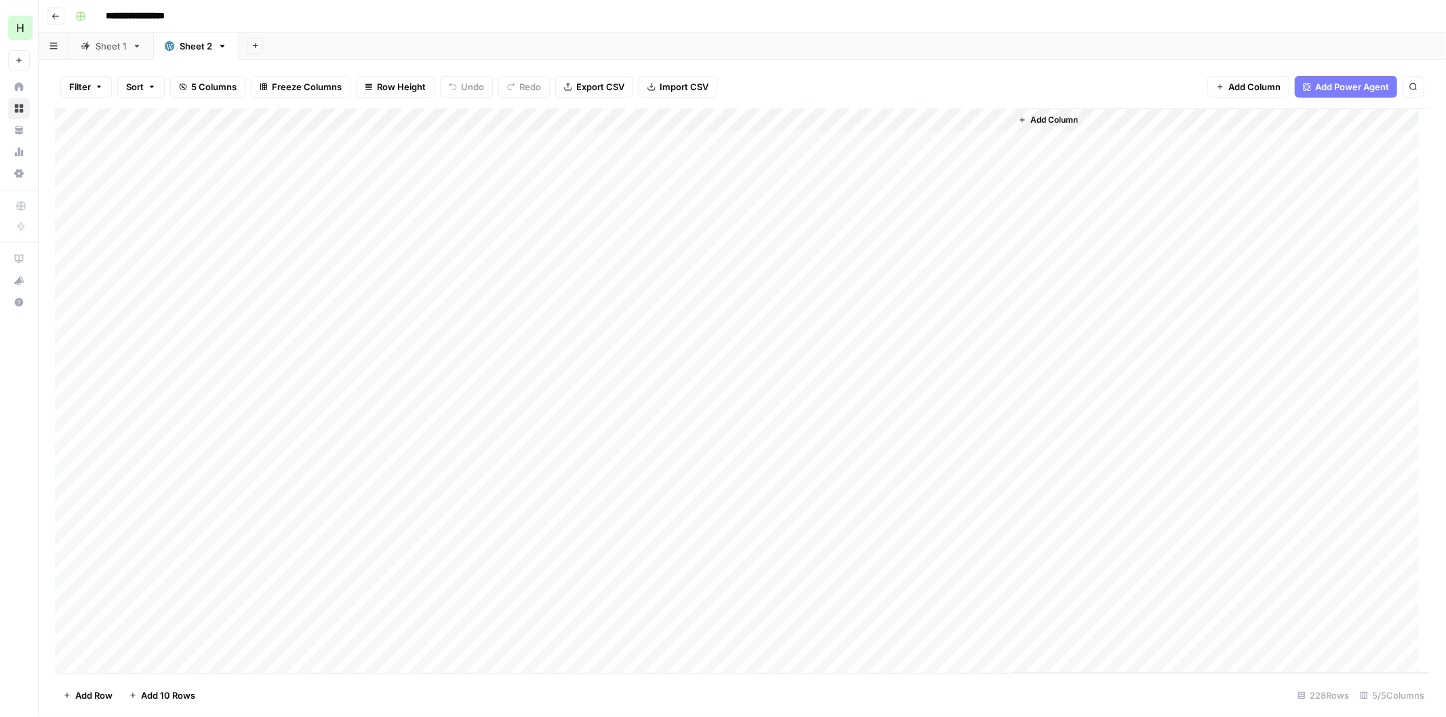
click at [1042, 117] on span "Add Column" at bounding box center [1053, 120] width 47 height 12
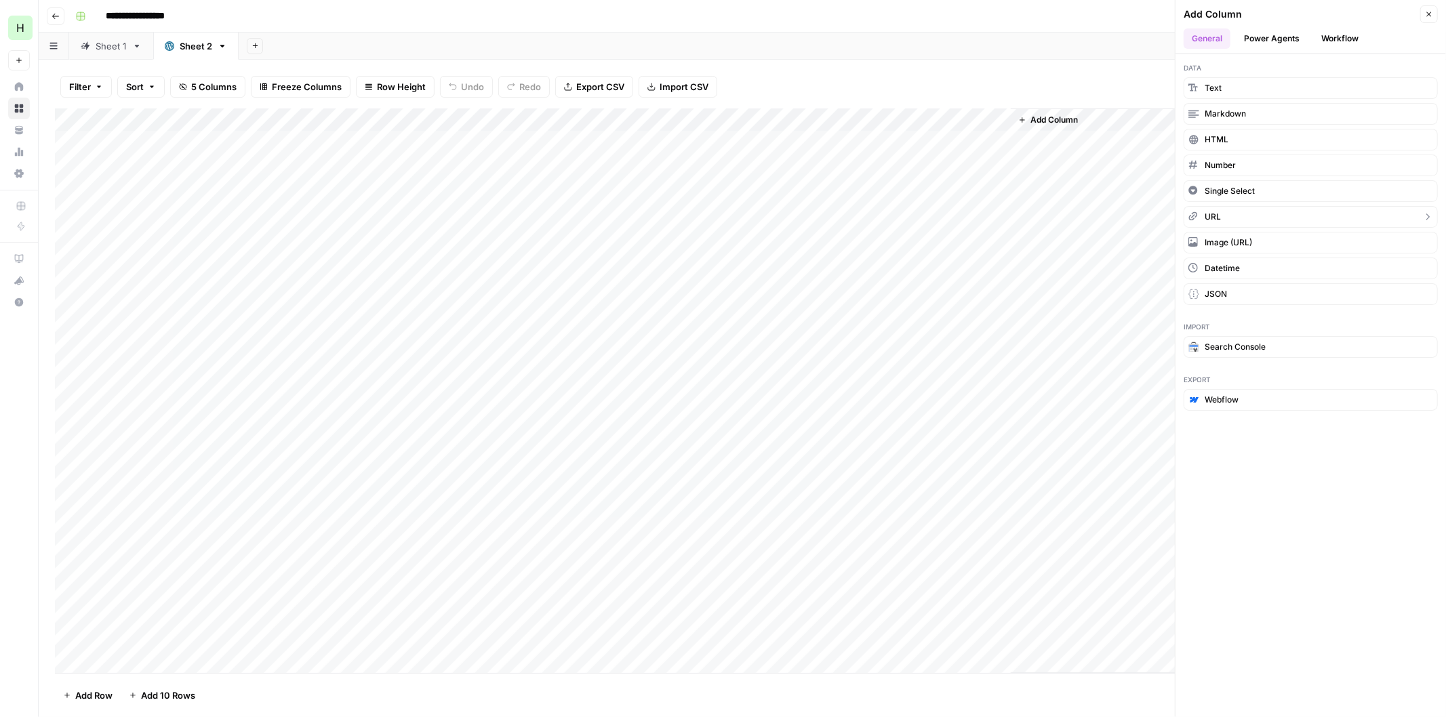
click at [1210, 220] on span "URL" at bounding box center [1212, 217] width 16 height 12
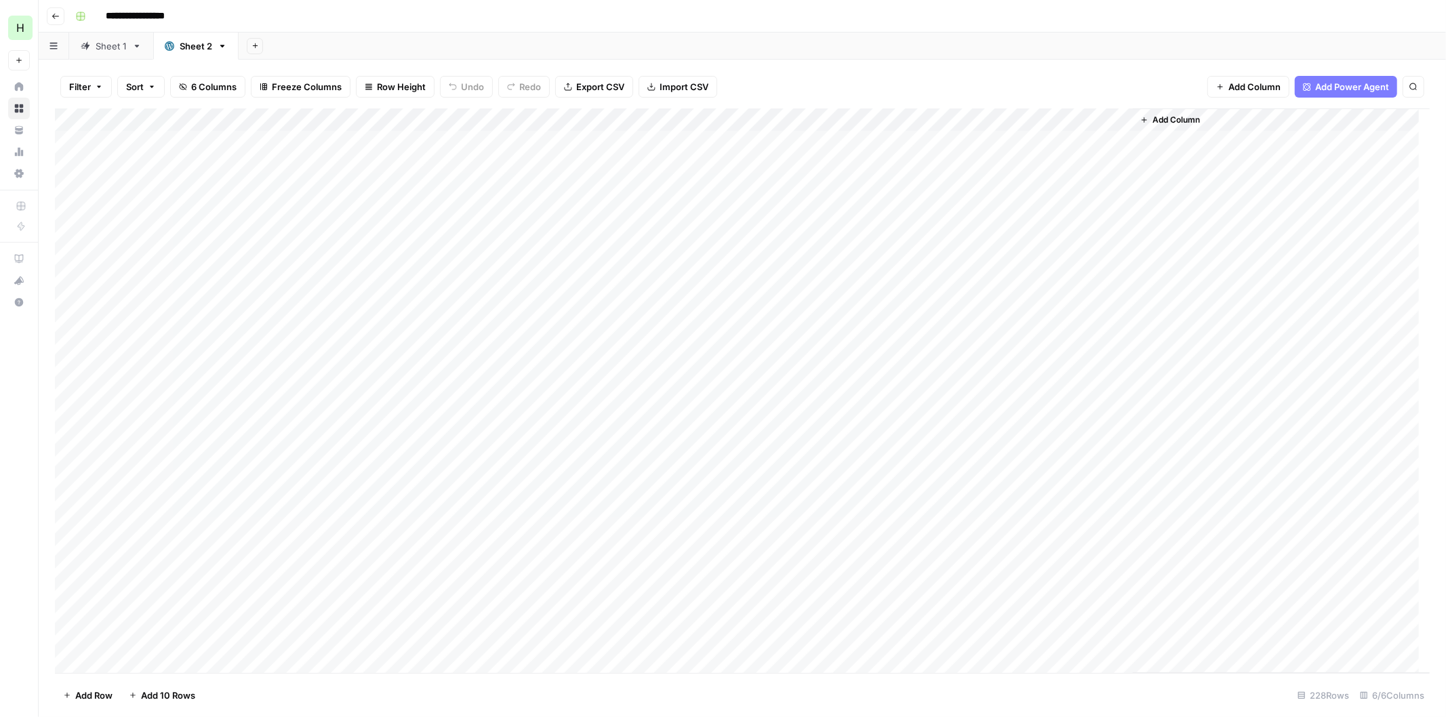
drag, startPoint x: 1059, startPoint y: 118, endPoint x: 451, endPoint y: 127, distance: 608.0
click at [451, 127] on div "Add Column" at bounding box center [742, 390] width 1374 height 565
click at [221, 48] on icon "button" at bounding box center [222, 45] width 9 height 9
click at [565, 38] on div "Add Sheet" at bounding box center [842, 46] width 1207 height 27
click at [449, 119] on div "Add Column" at bounding box center [742, 390] width 1374 height 565
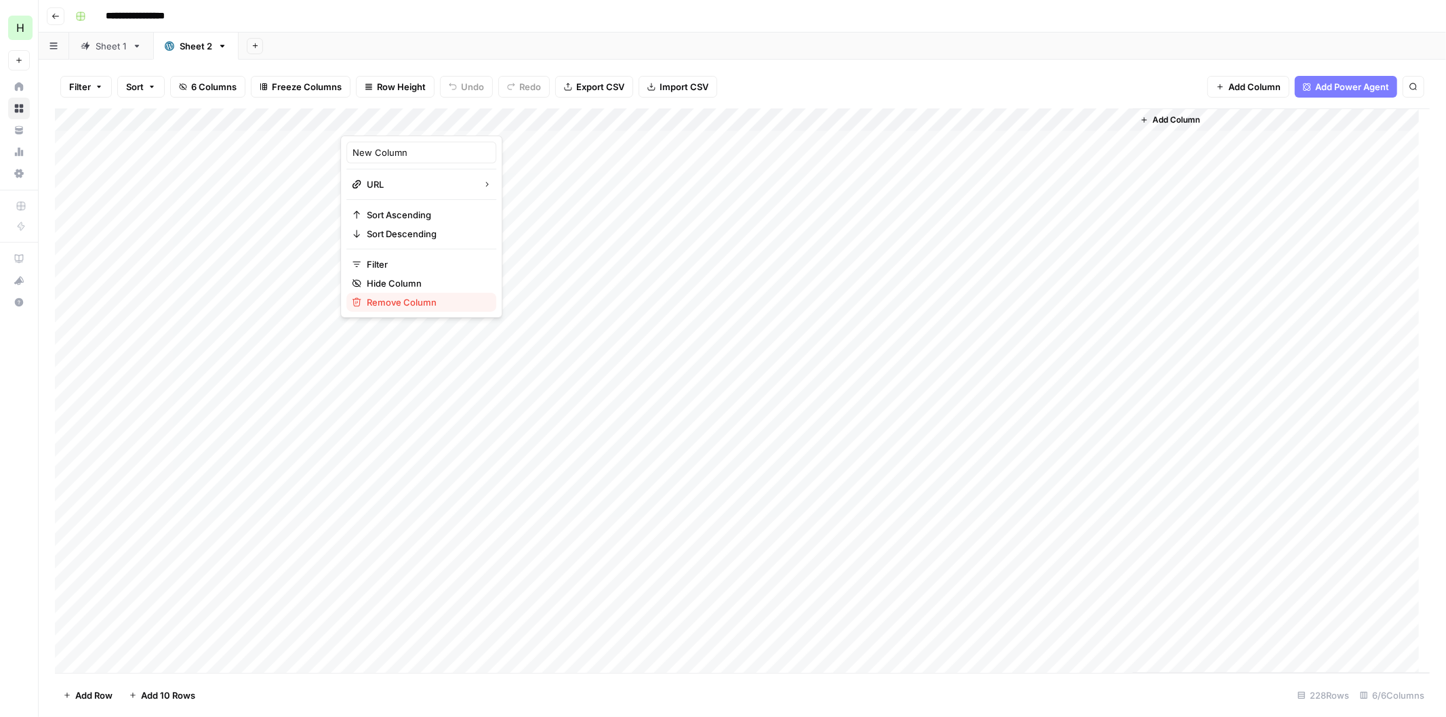
click at [399, 296] on span "Remove Column" at bounding box center [426, 302] width 119 height 14
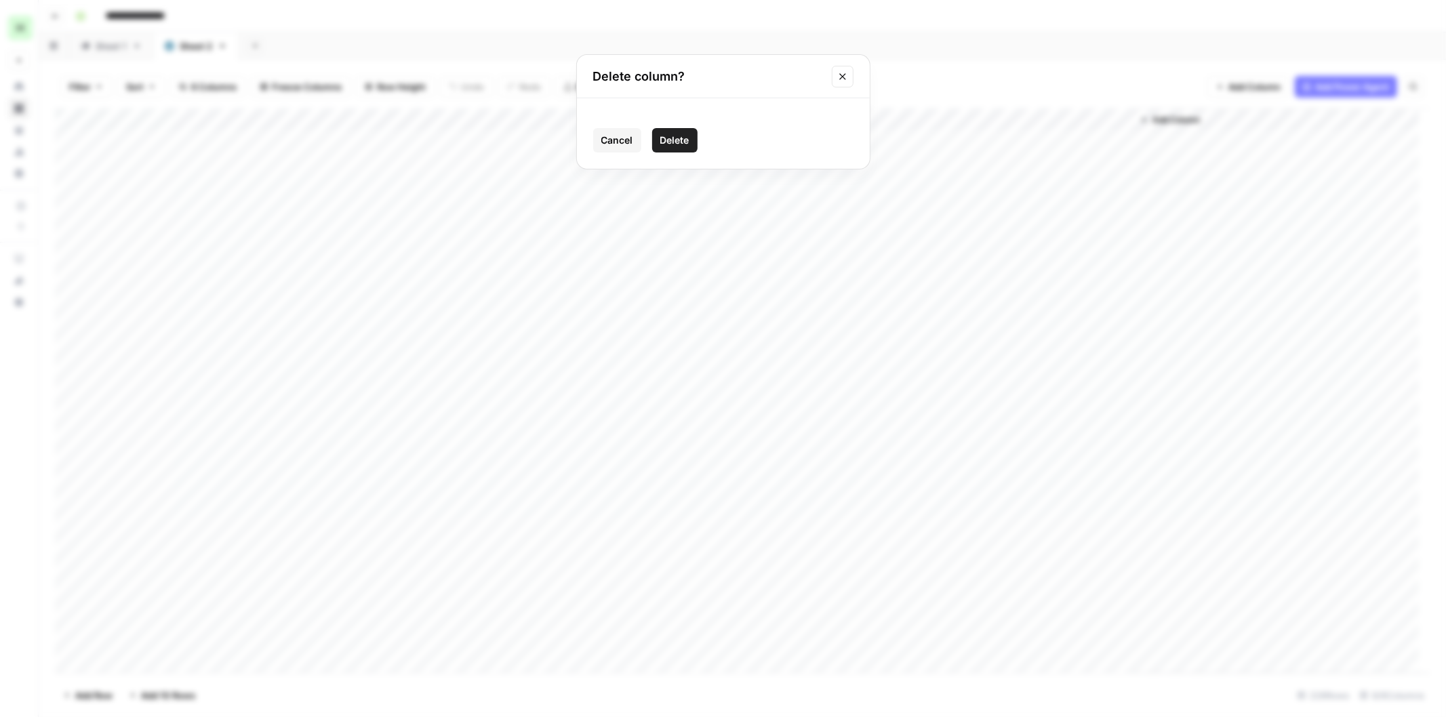
click at [681, 144] on span "Delete" at bounding box center [674, 141] width 29 height 14
click at [224, 52] on link "Sheet 2" at bounding box center [195, 46] width 85 height 27
click at [220, 49] on icon "button" at bounding box center [222, 45] width 9 height 9
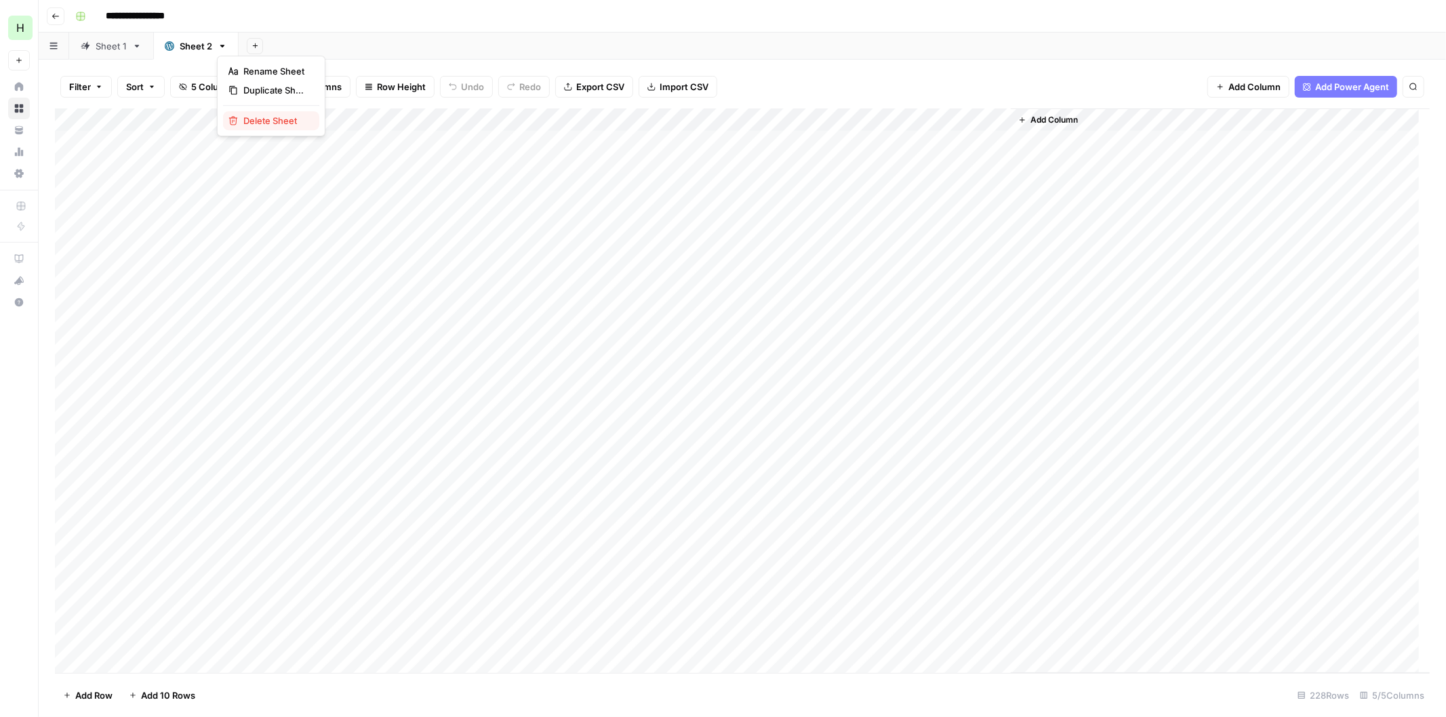
click at [261, 114] on span "Delete Sheet" at bounding box center [275, 121] width 65 height 14
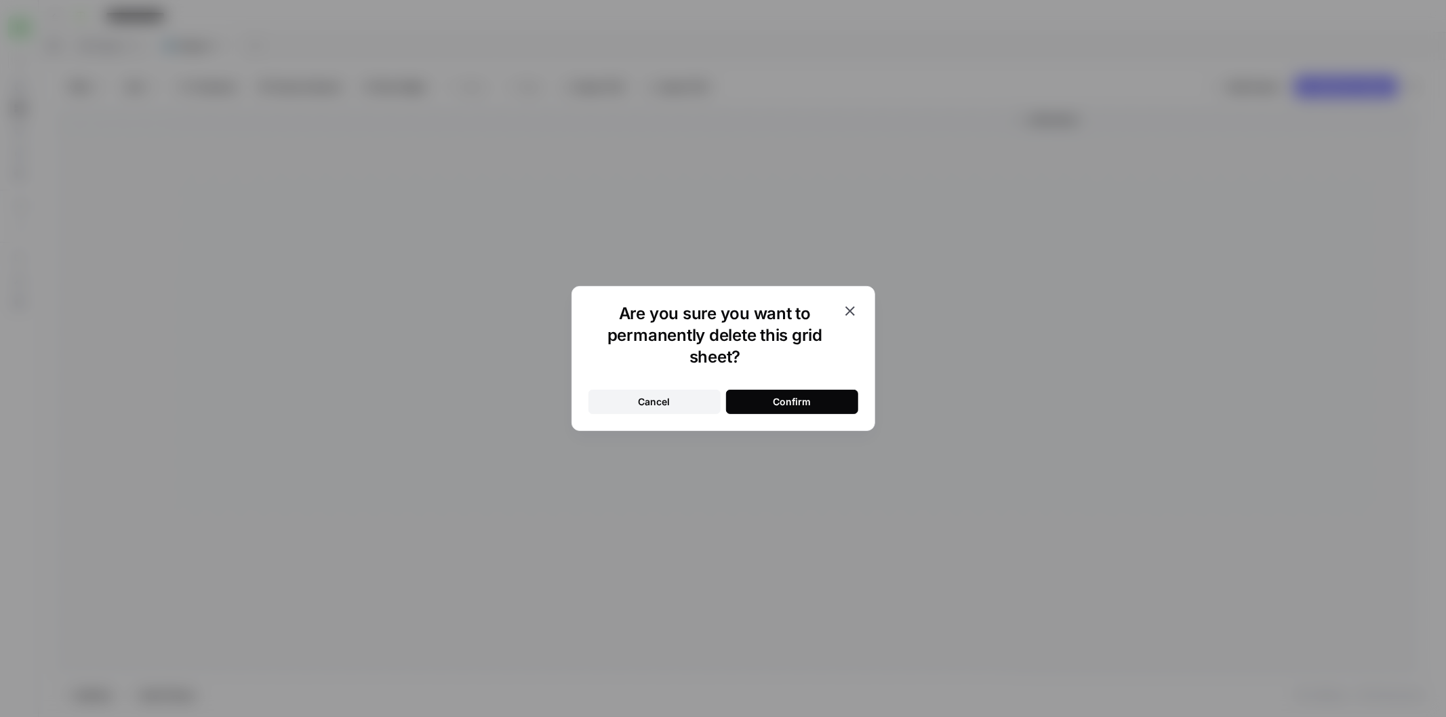
click at [786, 417] on div "Are you sure you want to permanently delete this grid sheet? Cancel Confirm" at bounding box center [723, 358] width 304 height 145
click at [789, 401] on div "Confirm" at bounding box center [792, 402] width 38 height 14
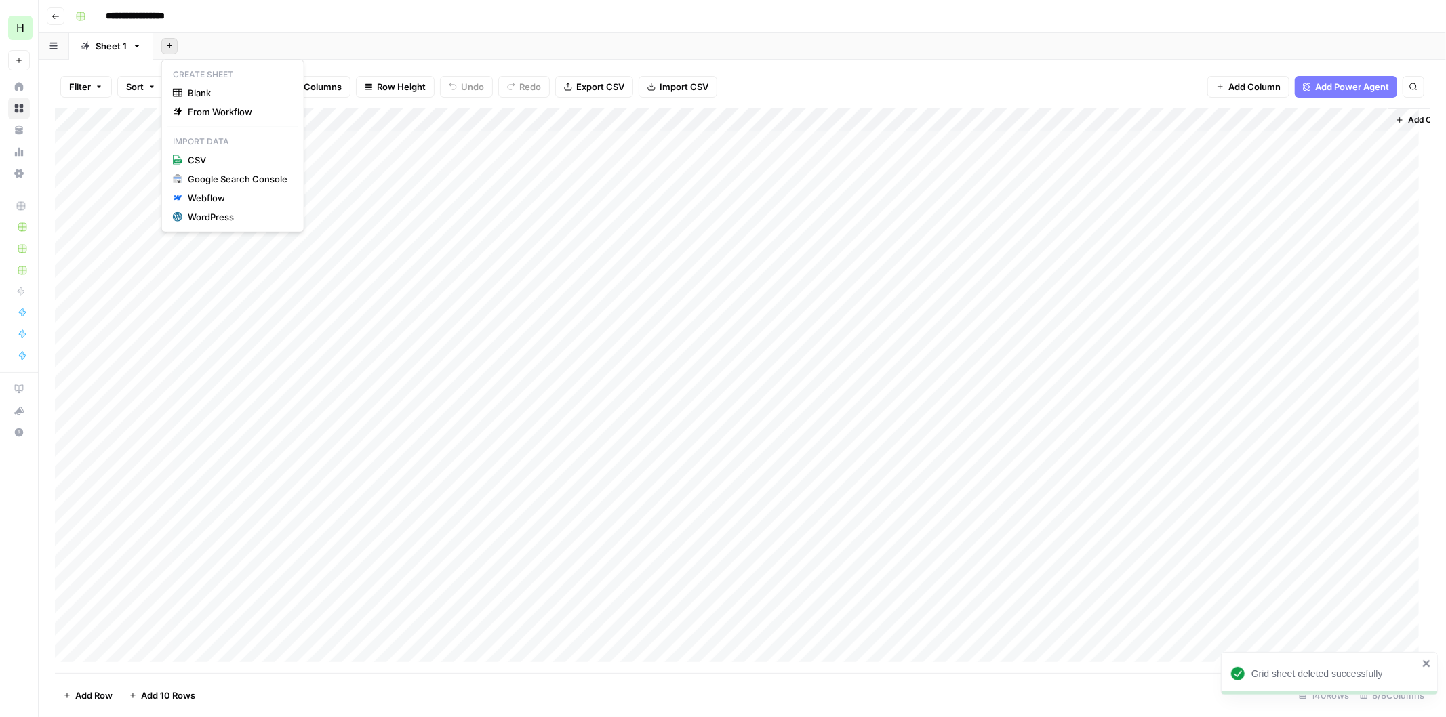
click at [171, 46] on icon "button" at bounding box center [169, 45] width 7 height 7
click at [201, 216] on div "WordPress" at bounding box center [238, 217] width 100 height 14
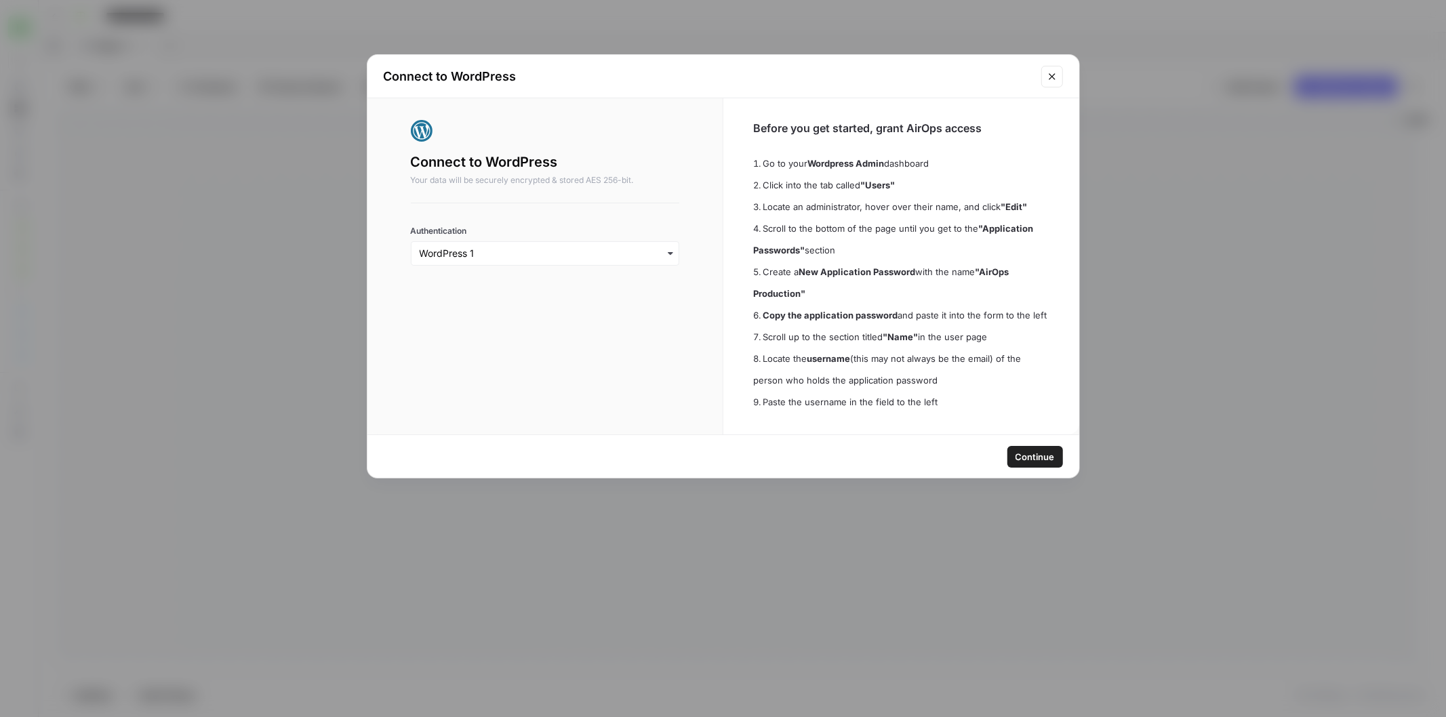
click at [1040, 446] on button "Continue" at bounding box center [1035, 457] width 56 height 22
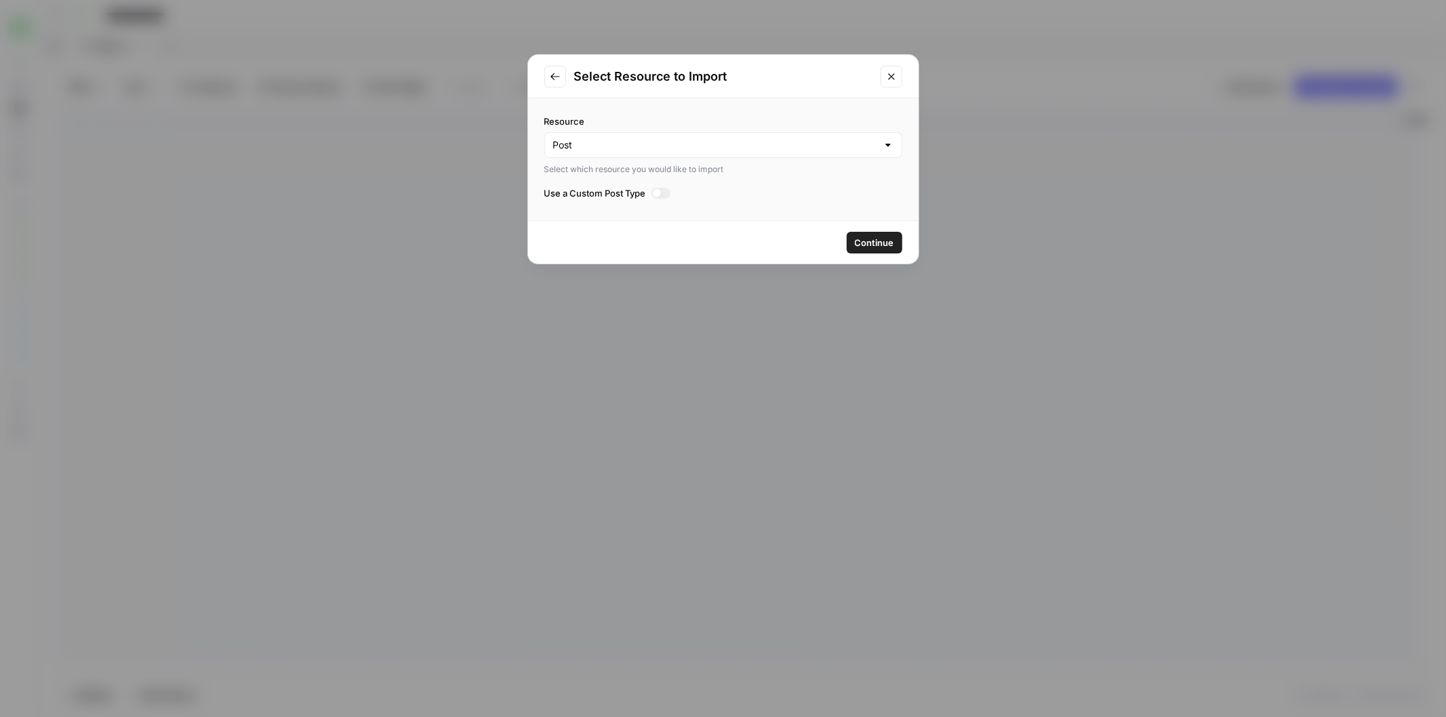
click at [660, 190] on div at bounding box center [657, 193] width 8 height 8
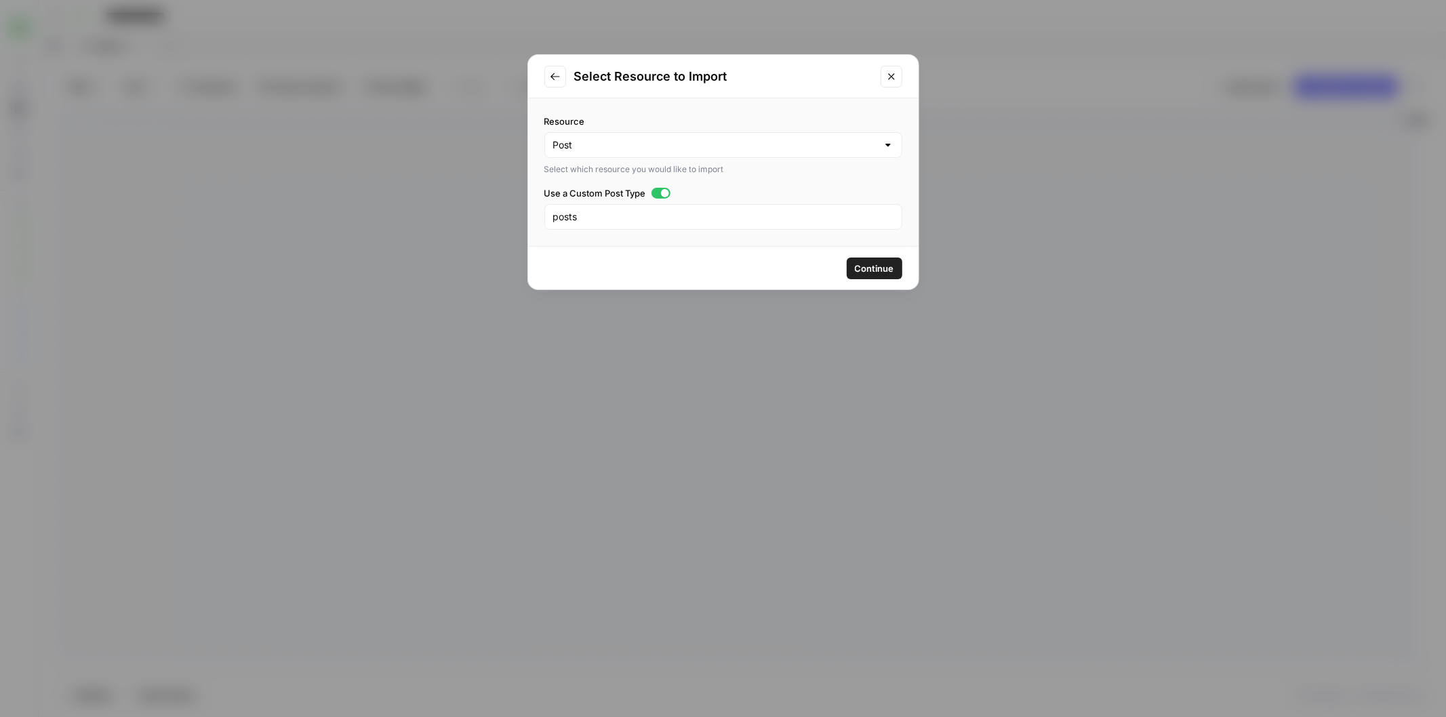
click at [649, 224] on div "posts" at bounding box center [723, 217] width 358 height 26
type input "pages"
click at [861, 268] on span "Continue" at bounding box center [874, 269] width 39 height 14
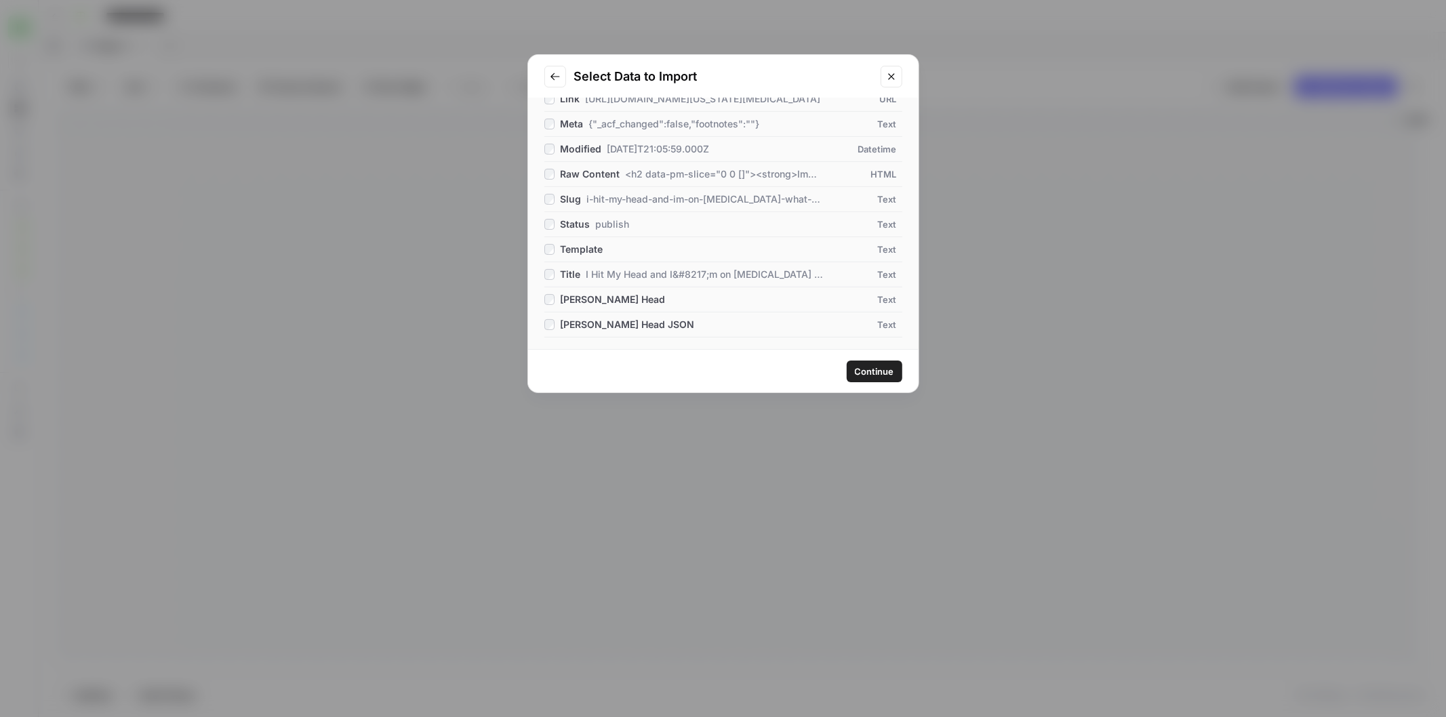
scroll to position [259, 0]
click at [872, 371] on span "Continue" at bounding box center [874, 372] width 39 height 14
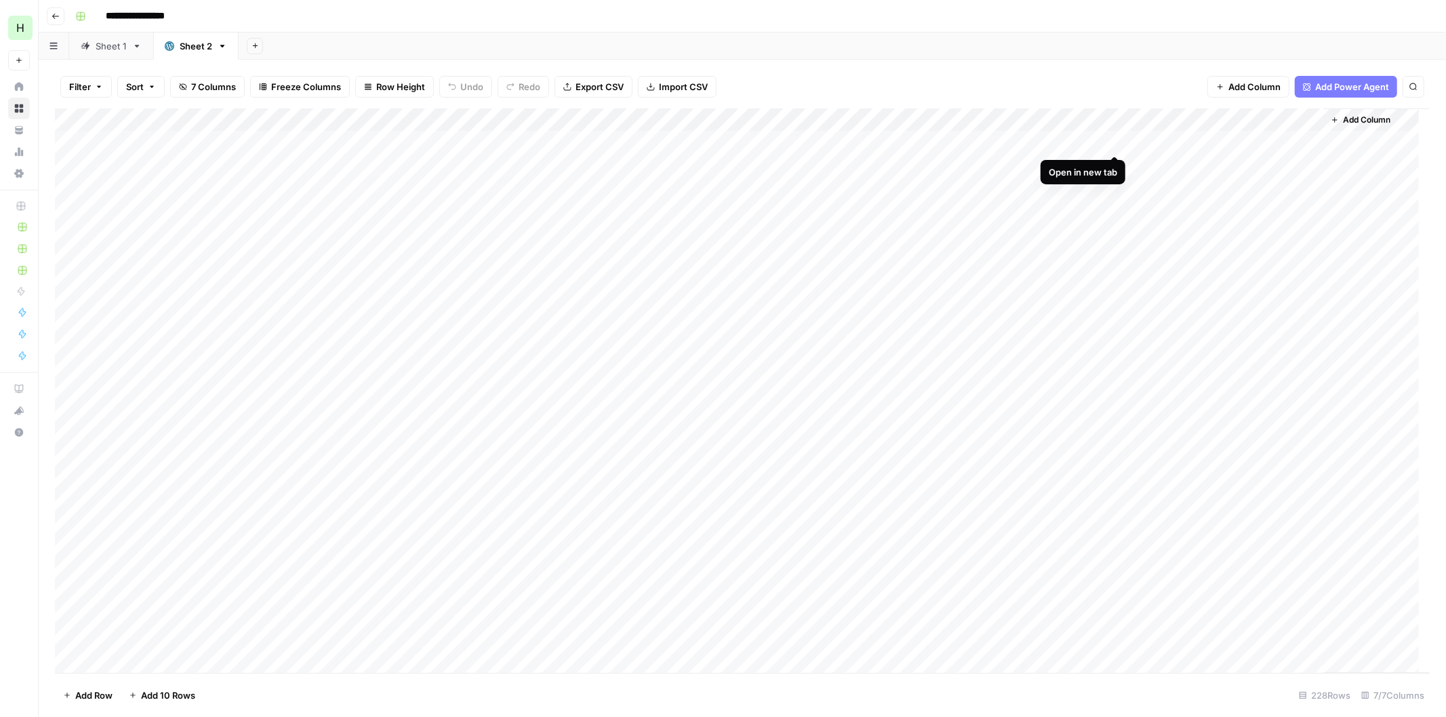
click at [1107, 138] on div "Add Column" at bounding box center [742, 390] width 1374 height 565
click at [1310, 125] on div "Add Column" at bounding box center [742, 390] width 1374 height 565
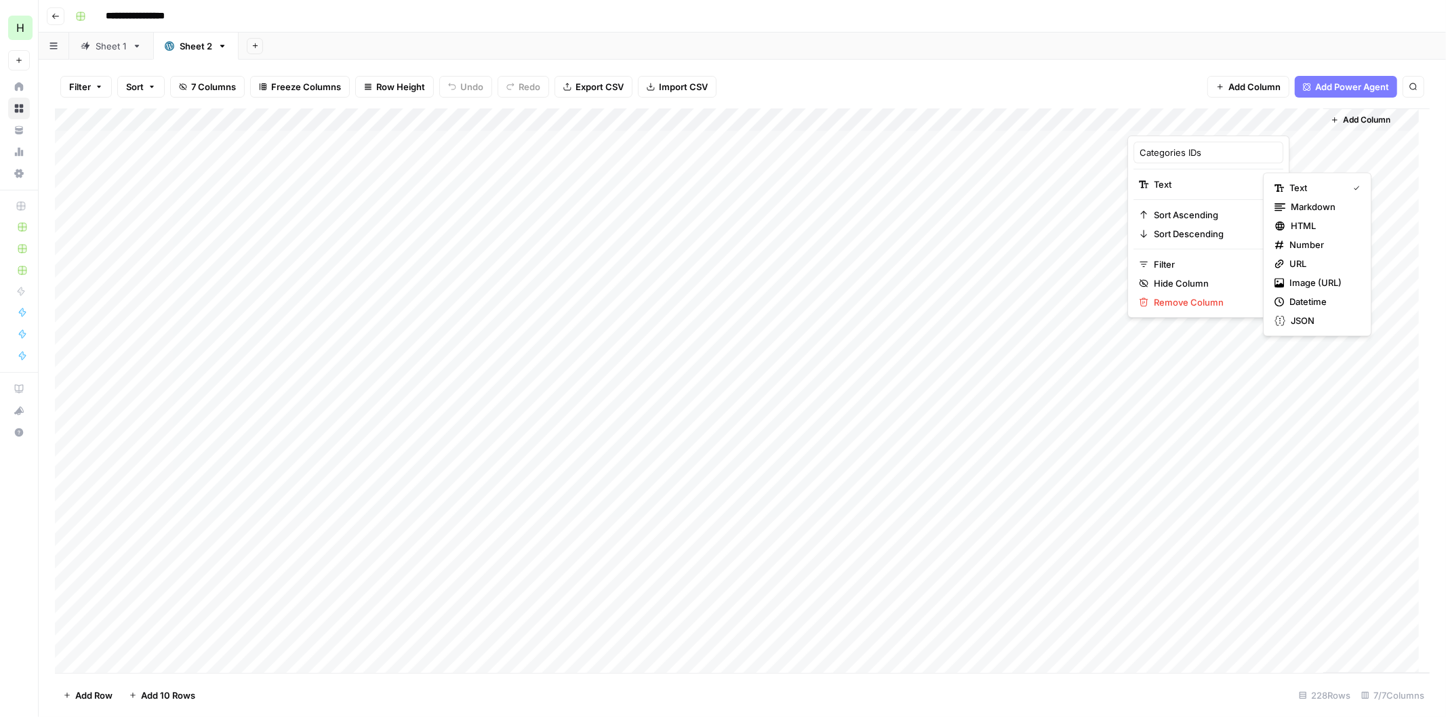
click at [1196, 300] on html "**********" at bounding box center [723, 358] width 1446 height 717
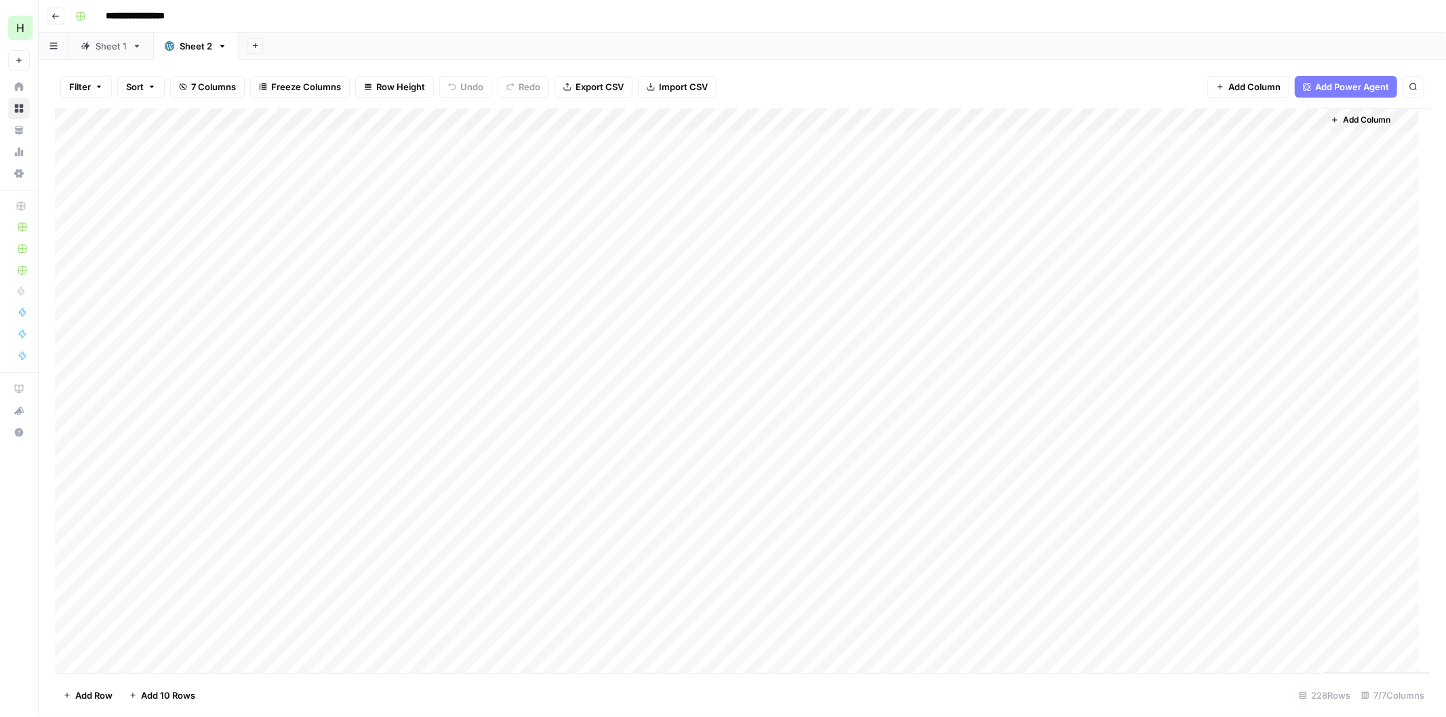
click at [603, 121] on div "Add Column" at bounding box center [742, 390] width 1374 height 565
click at [504, 208] on span "Sort Ascending" at bounding box center [505, 215] width 119 height 14
click at [1214, 119] on div "Add Column" at bounding box center [742, 390] width 1374 height 565
click at [1184, 299] on span "Remove Column" at bounding box center [1213, 302] width 119 height 14
click at [691, 136] on button "Delete" at bounding box center [674, 140] width 45 height 24
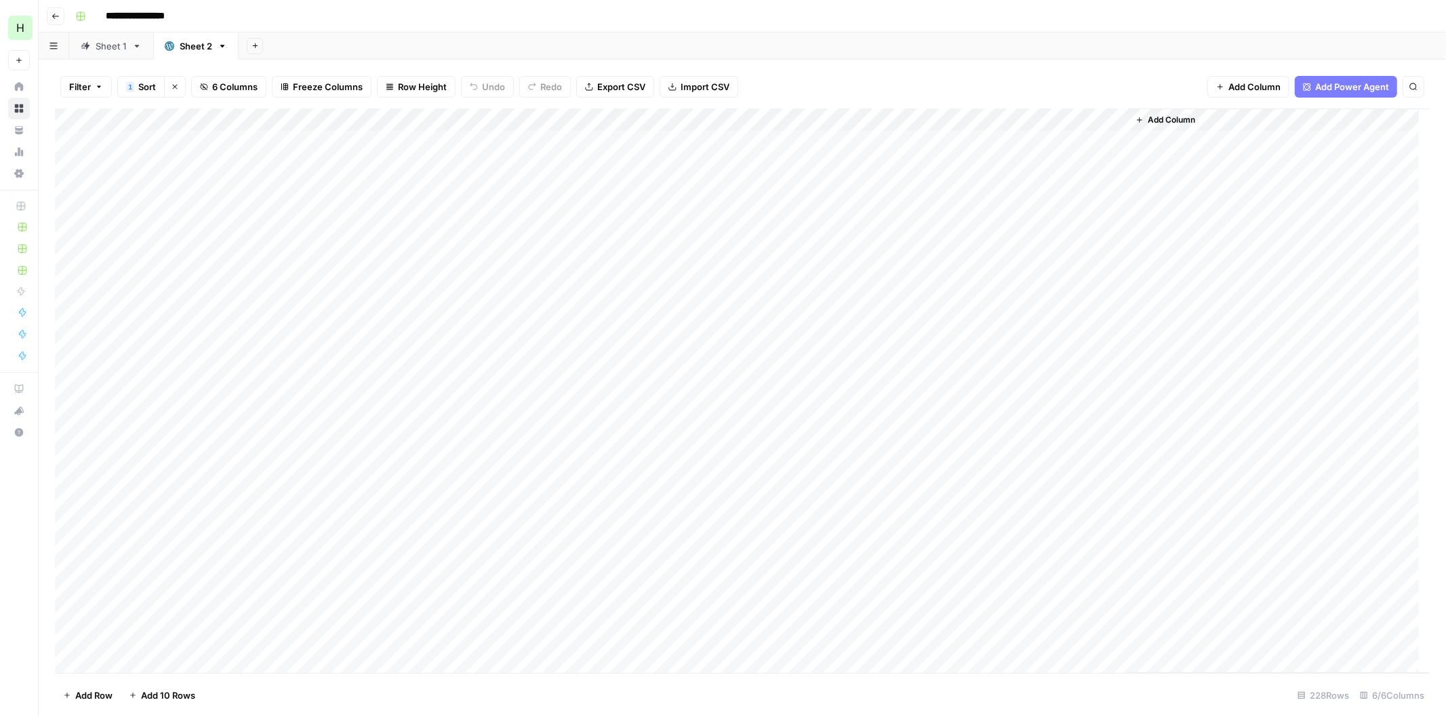
click at [1171, 114] on span "Add Column" at bounding box center [1170, 120] width 47 height 12
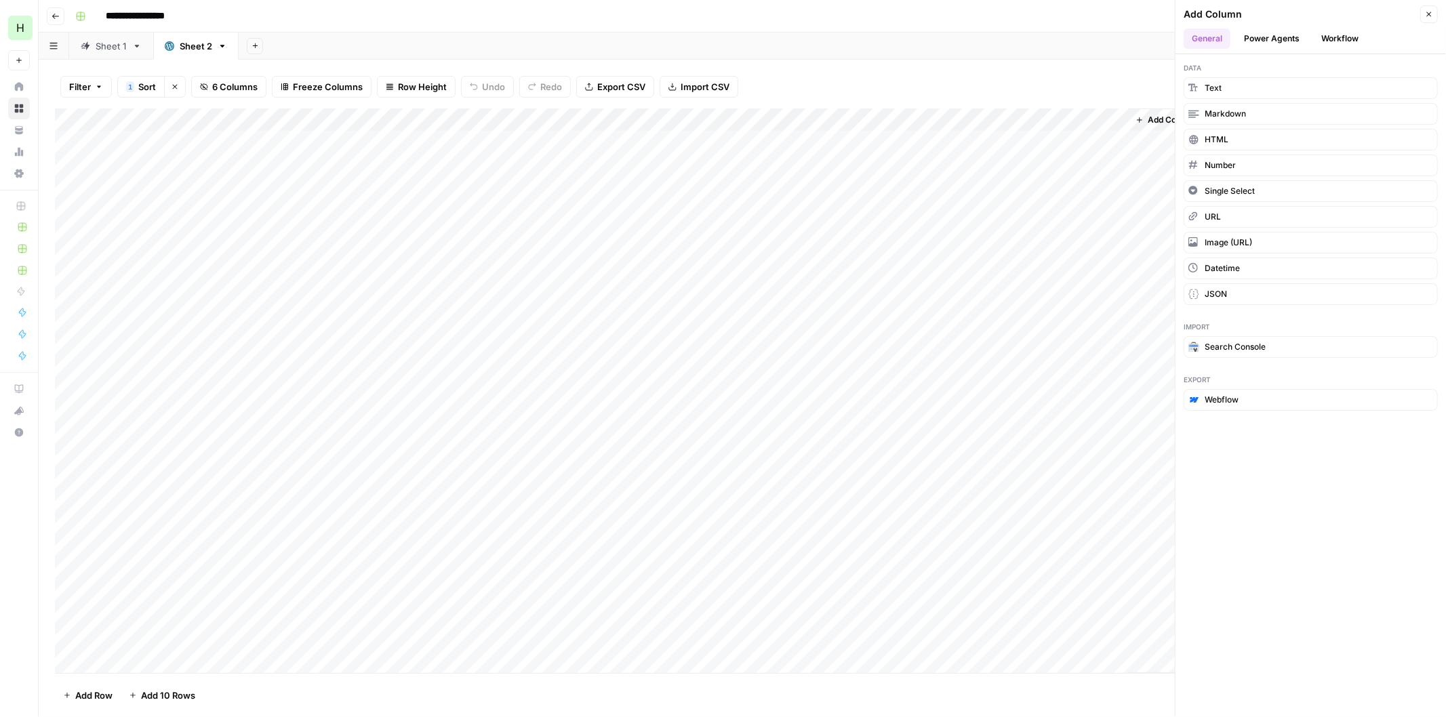
click at [1339, 34] on button "Workflow" at bounding box center [1340, 38] width 54 height 20
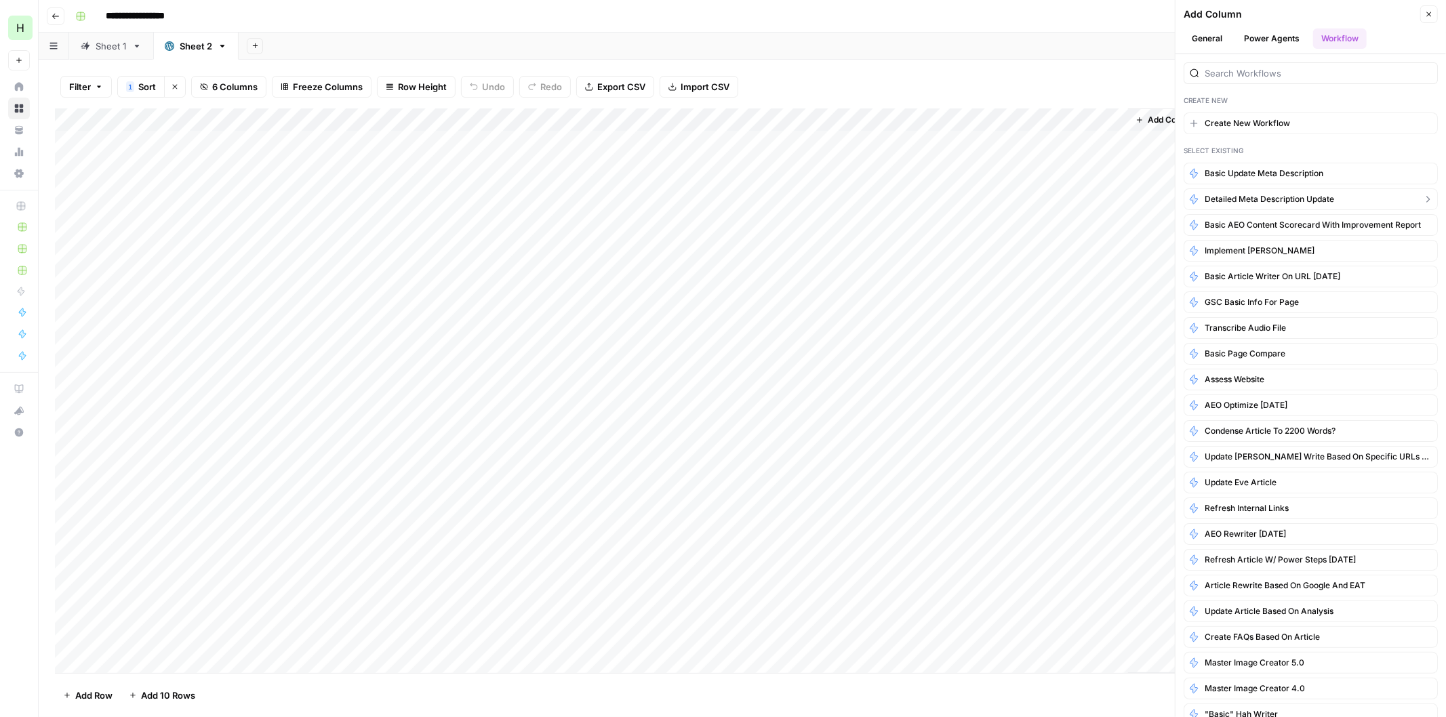
click at [1245, 192] on button "Detailed Meta Description Update" at bounding box center [1310, 199] width 254 height 22
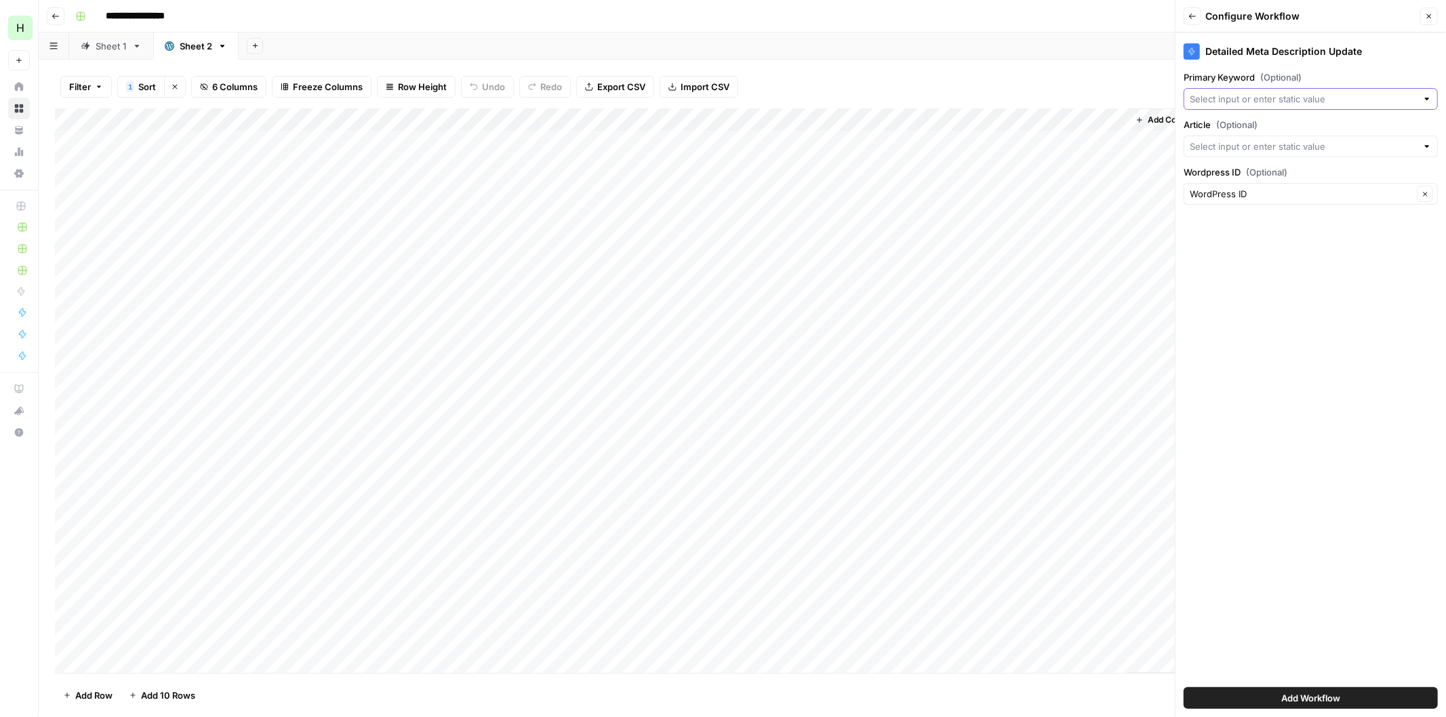
click at [1280, 103] on input "Primary Keyword (Optional)" at bounding box center [1302, 99] width 227 height 14
click at [1223, 212] on span "Title" at bounding box center [1309, 212] width 226 height 14
type input "Title"
click at [1257, 136] on div at bounding box center [1310, 147] width 254 height 22
click at [1246, 274] on span "Content" at bounding box center [1309, 279] width 226 height 14
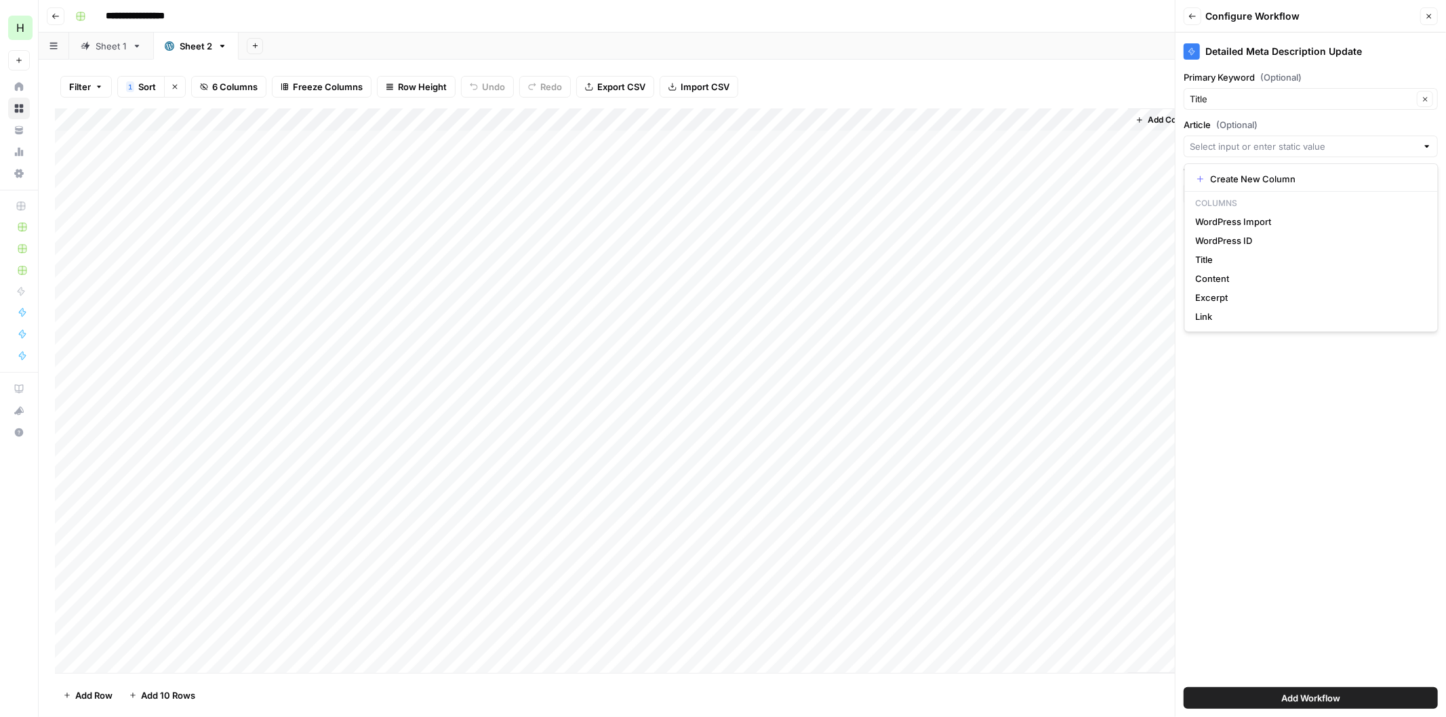
type input "Content"
click at [1281, 701] on span "Add Workflow" at bounding box center [1310, 698] width 59 height 14
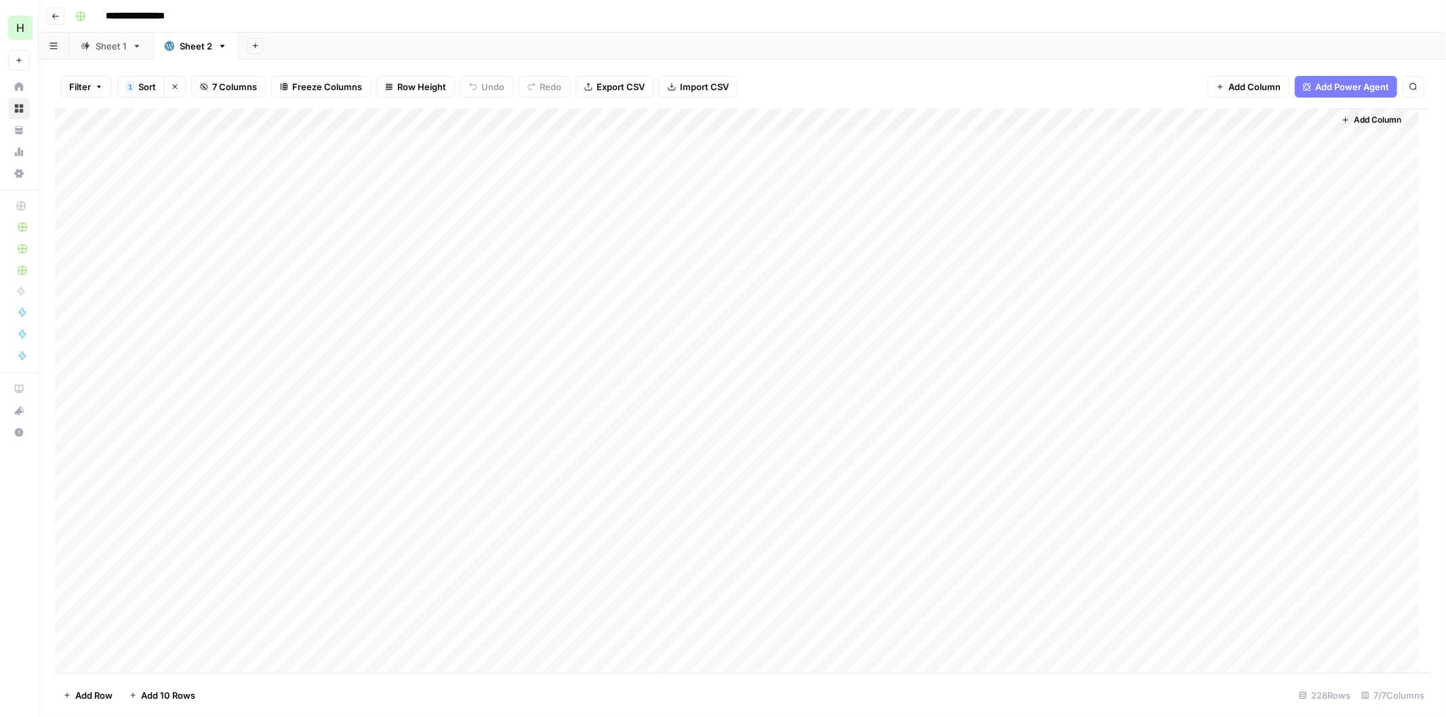
click at [1225, 419] on div "Add Column" at bounding box center [742, 390] width 1374 height 565
click at [1231, 441] on div "Add Column" at bounding box center [742, 390] width 1374 height 565
click at [1164, 251] on div "Add Column" at bounding box center [742, 390] width 1374 height 565
click at [794, 348] on div "Add Column" at bounding box center [742, 390] width 1374 height 565
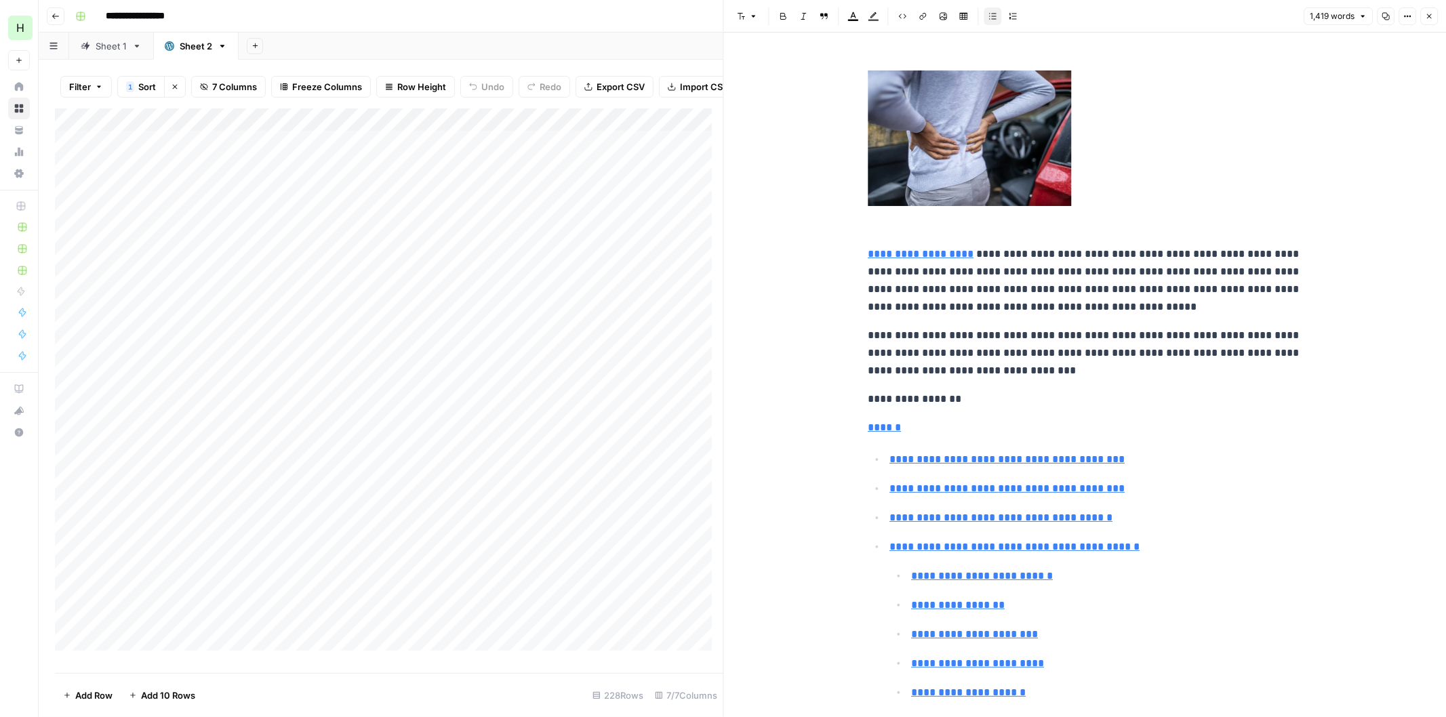
click at [673, 378] on div "Add Column" at bounding box center [389, 385] width 668 height 554
click at [695, 381] on div "Add Column" at bounding box center [389, 385] width 668 height 554
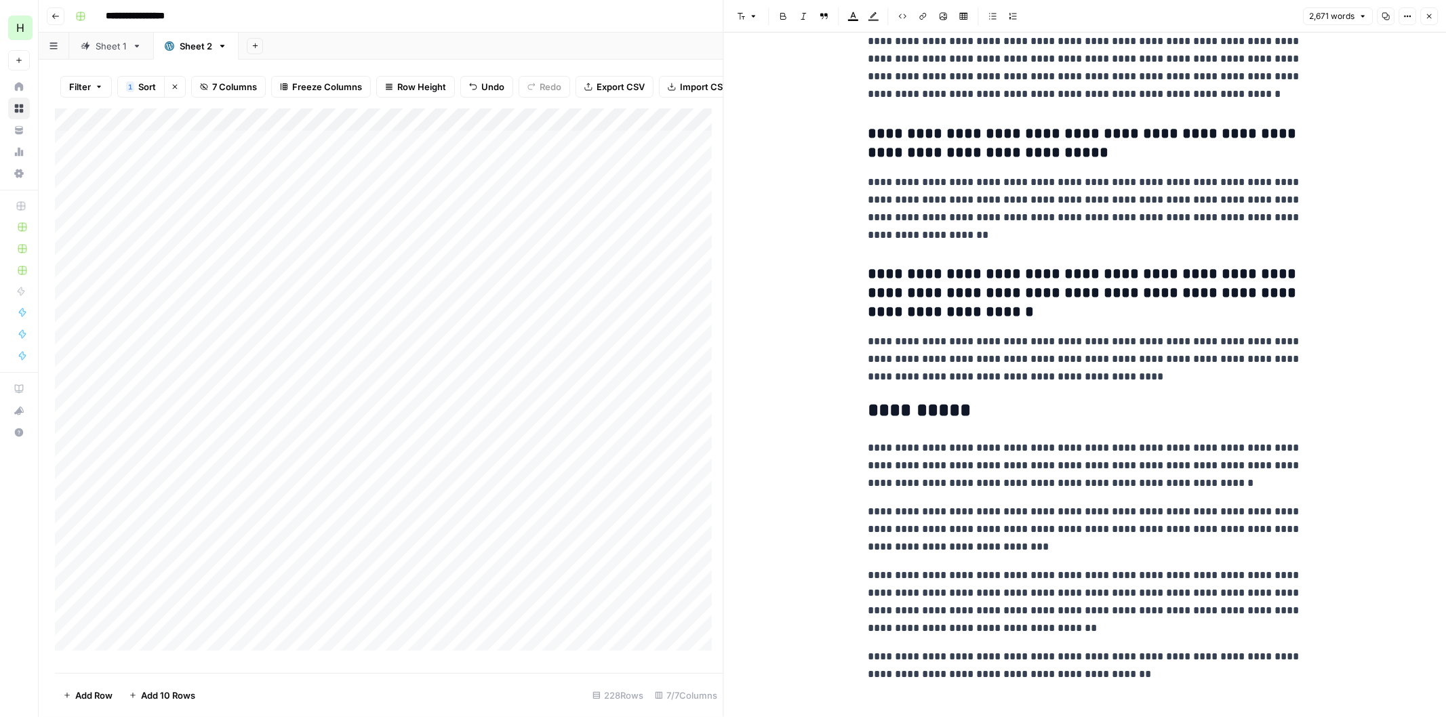
drag, startPoint x: 877, startPoint y: 375, endPoint x: 805, endPoint y: 338, distance: 80.9
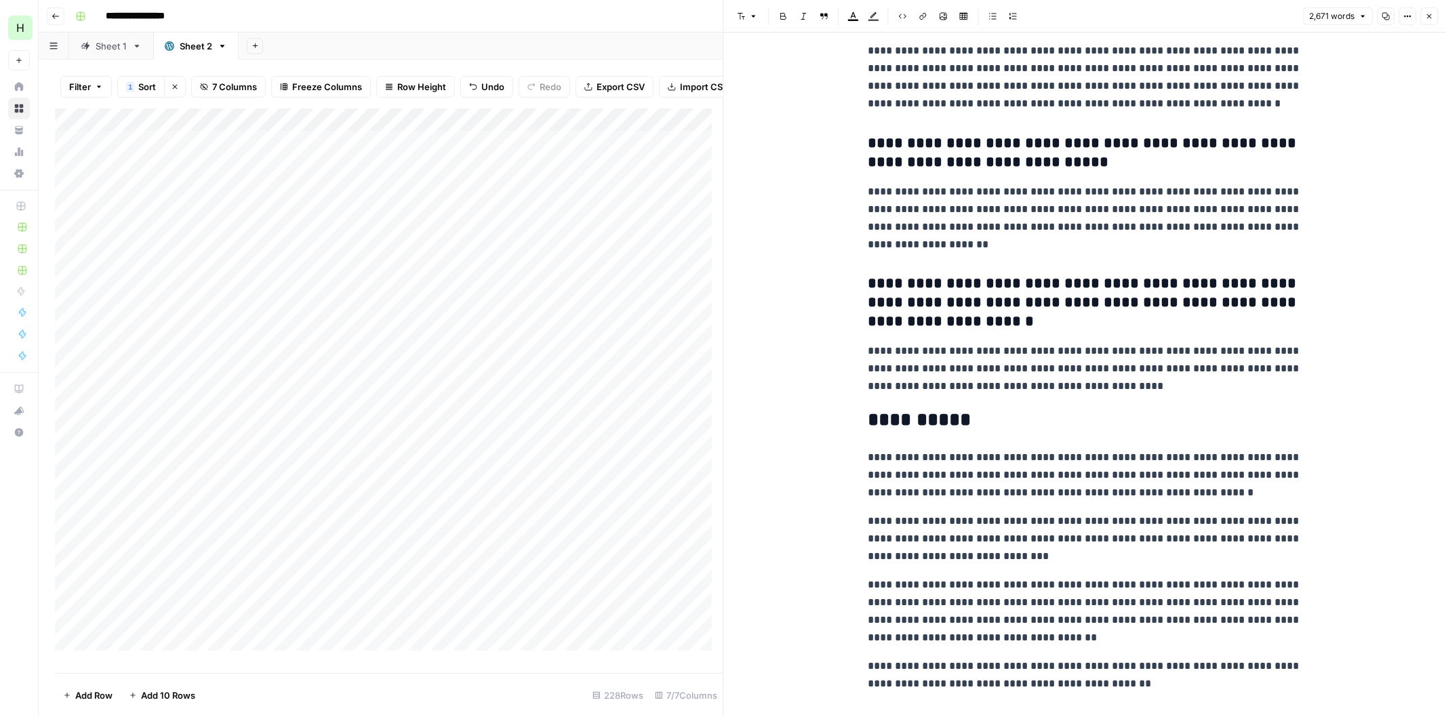
click at [1433, 17] on button "Close" at bounding box center [1429, 16] width 18 height 18
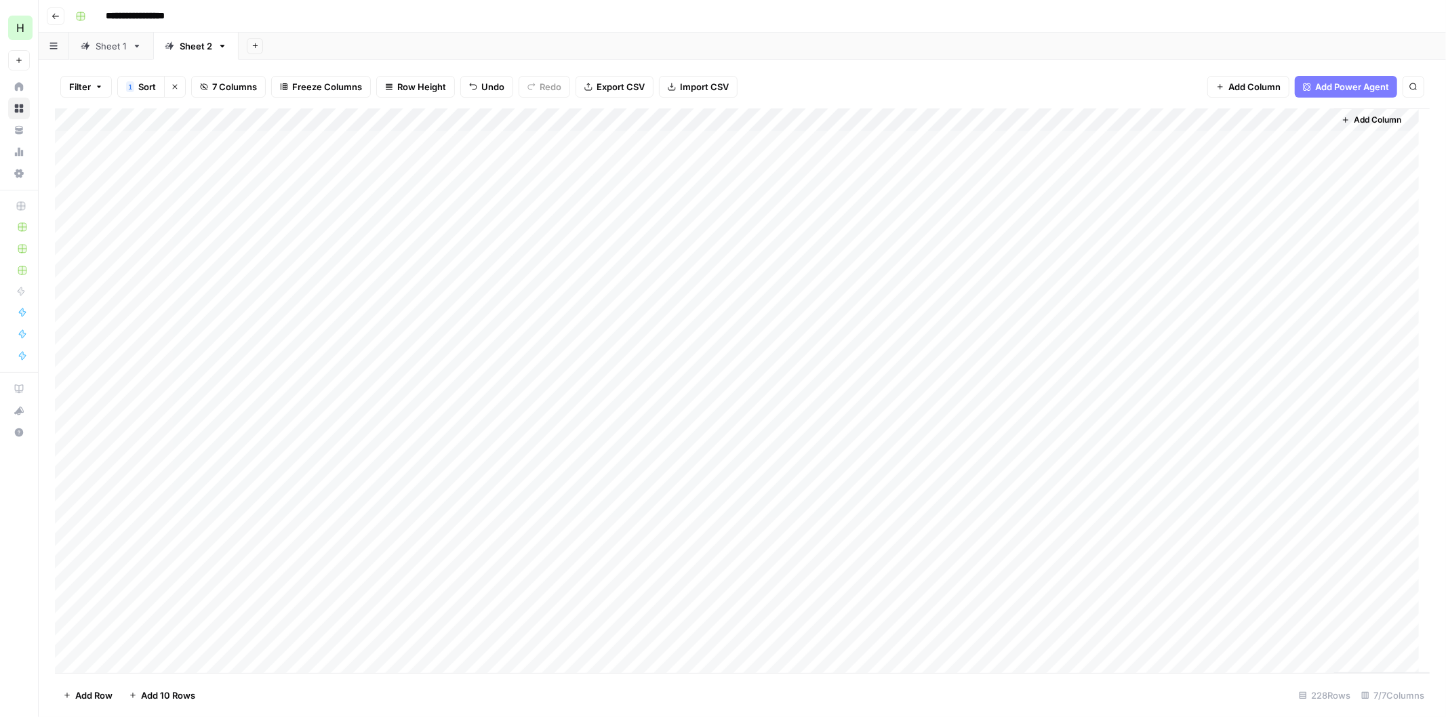
click at [68, 371] on div "Add Column" at bounding box center [742, 390] width 1374 height 565
click at [100, 700] on span "Delete 1 Row" at bounding box center [90, 696] width 54 height 14
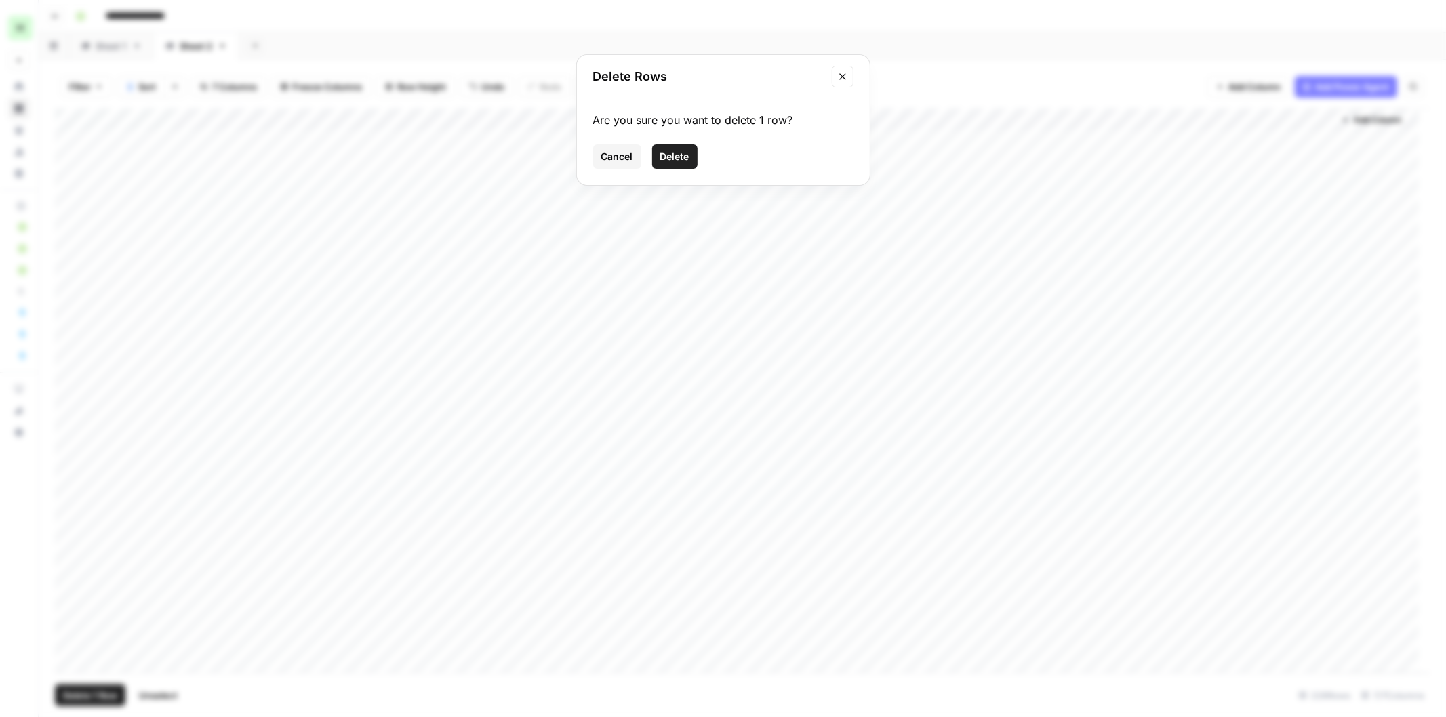
click at [680, 161] on span "Delete" at bounding box center [674, 157] width 29 height 14
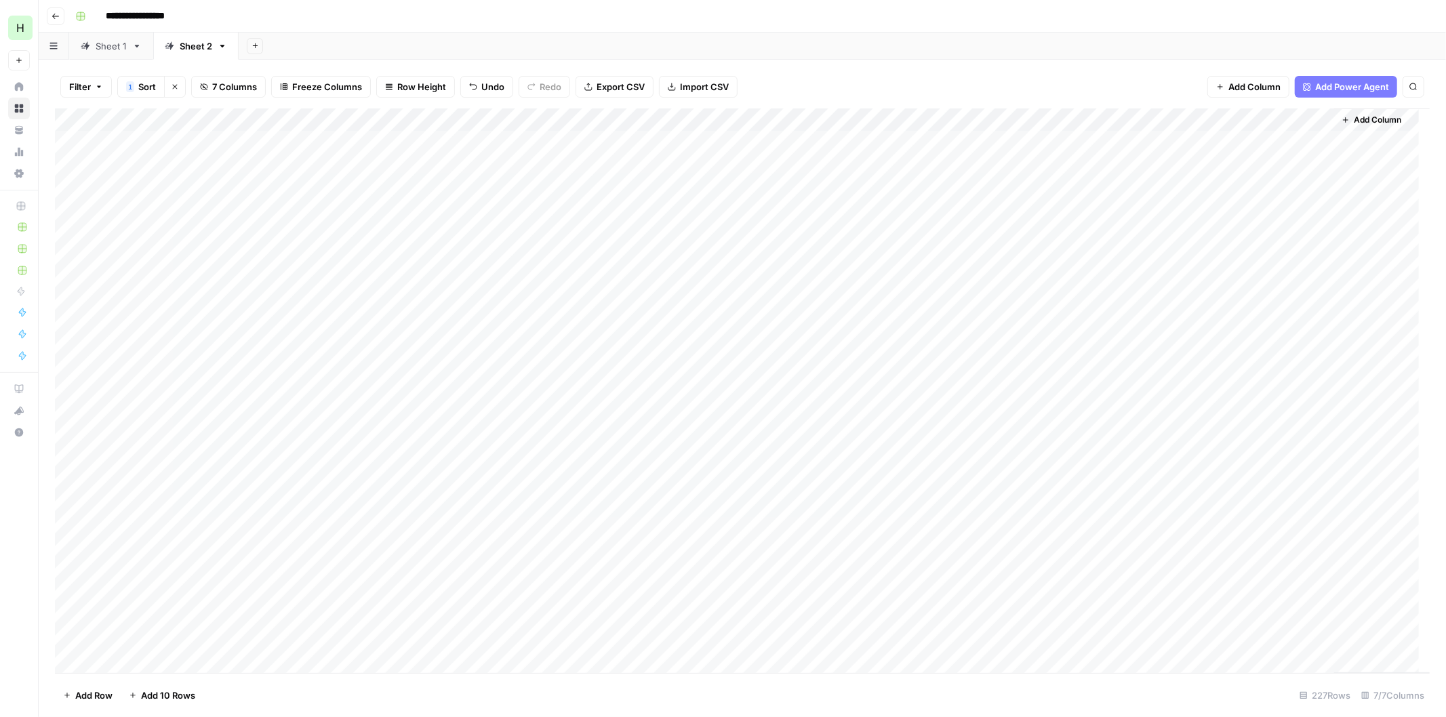
click at [1177, 344] on div "Add Column" at bounding box center [742, 390] width 1374 height 565
click at [1202, 438] on div "Add Column" at bounding box center [742, 390] width 1374 height 565
click at [1227, 485] on div "Add Column" at bounding box center [742, 390] width 1374 height 565
click at [1210, 534] on div "Add Column" at bounding box center [742, 390] width 1374 height 565
click at [1196, 652] on div "Add Column" at bounding box center [742, 390] width 1374 height 565
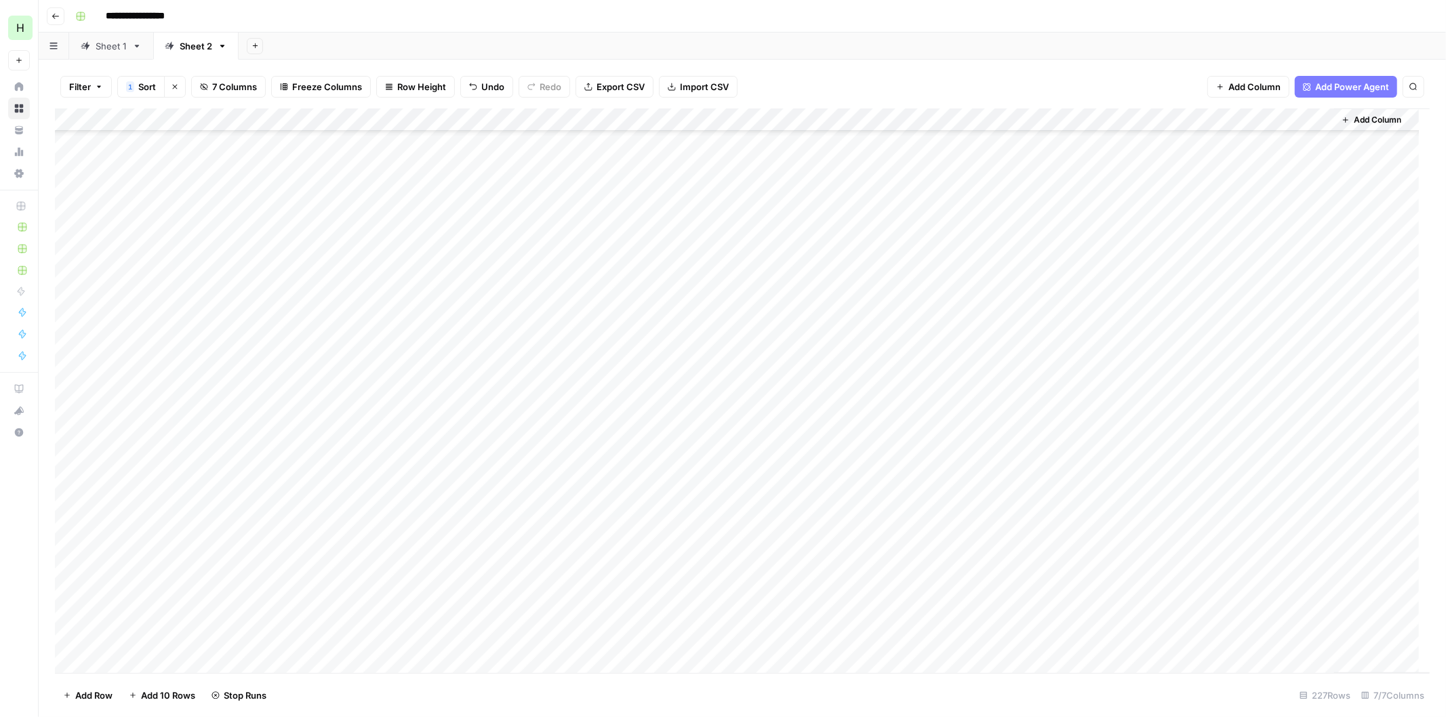
scroll to position [351, 0]
click at [1215, 317] on div "Add Column" at bounding box center [742, 390] width 1374 height 565
click at [1189, 247] on div "Add Column" at bounding box center [742, 390] width 1374 height 565
click at [1223, 349] on div "Add Column" at bounding box center [742, 390] width 1374 height 565
click at [1196, 391] on div "Add Column" at bounding box center [742, 390] width 1374 height 565
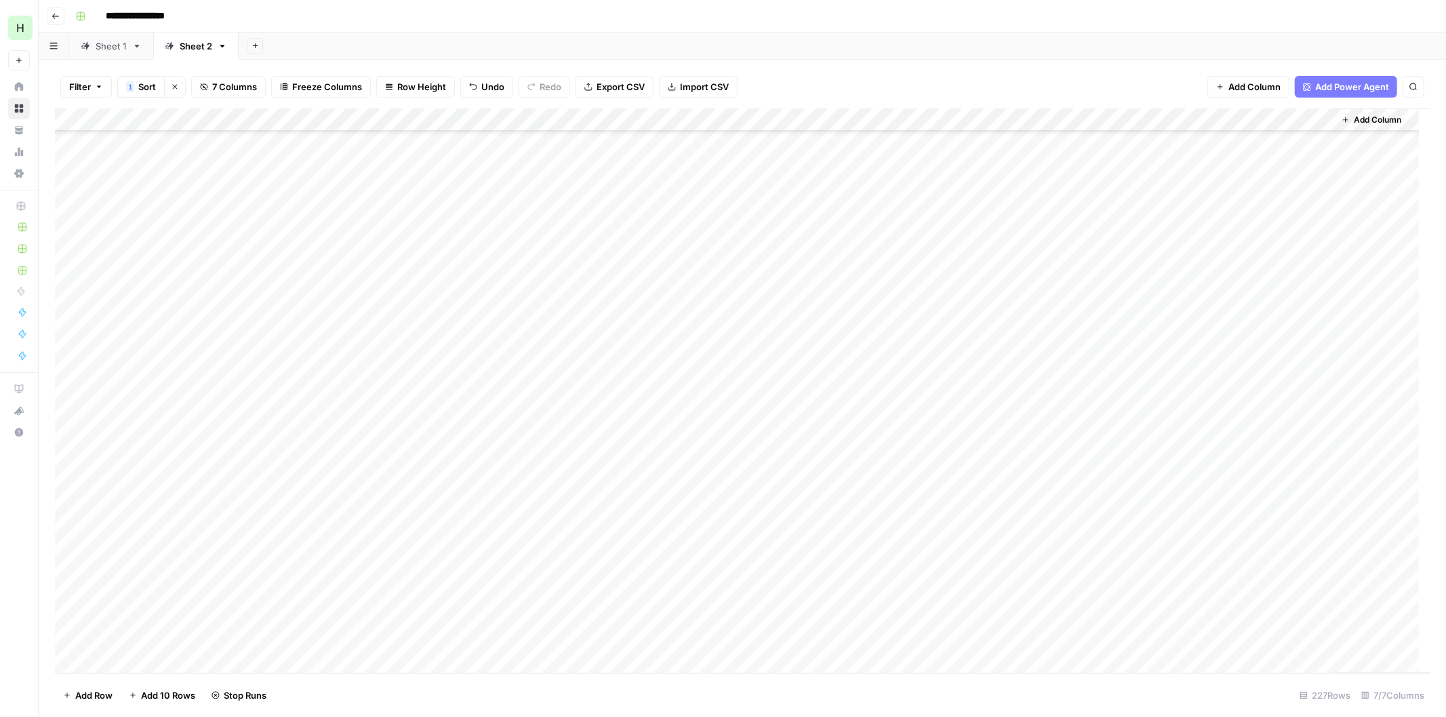
click at [1202, 418] on div "Add Column" at bounding box center [742, 390] width 1374 height 565
click at [1200, 431] on div "Add Column" at bounding box center [742, 390] width 1374 height 565
drag, startPoint x: 421, startPoint y: 117, endPoint x: 320, endPoint y: 105, distance: 101.7
click at [320, 105] on div "Filter 1 Sort Clear sorts 7 Columns Freeze Columns Row Height Undo Redo Export …" at bounding box center [742, 388] width 1407 height 657
drag, startPoint x: 512, startPoint y: 120, endPoint x: 644, endPoint y: 117, distance: 131.5
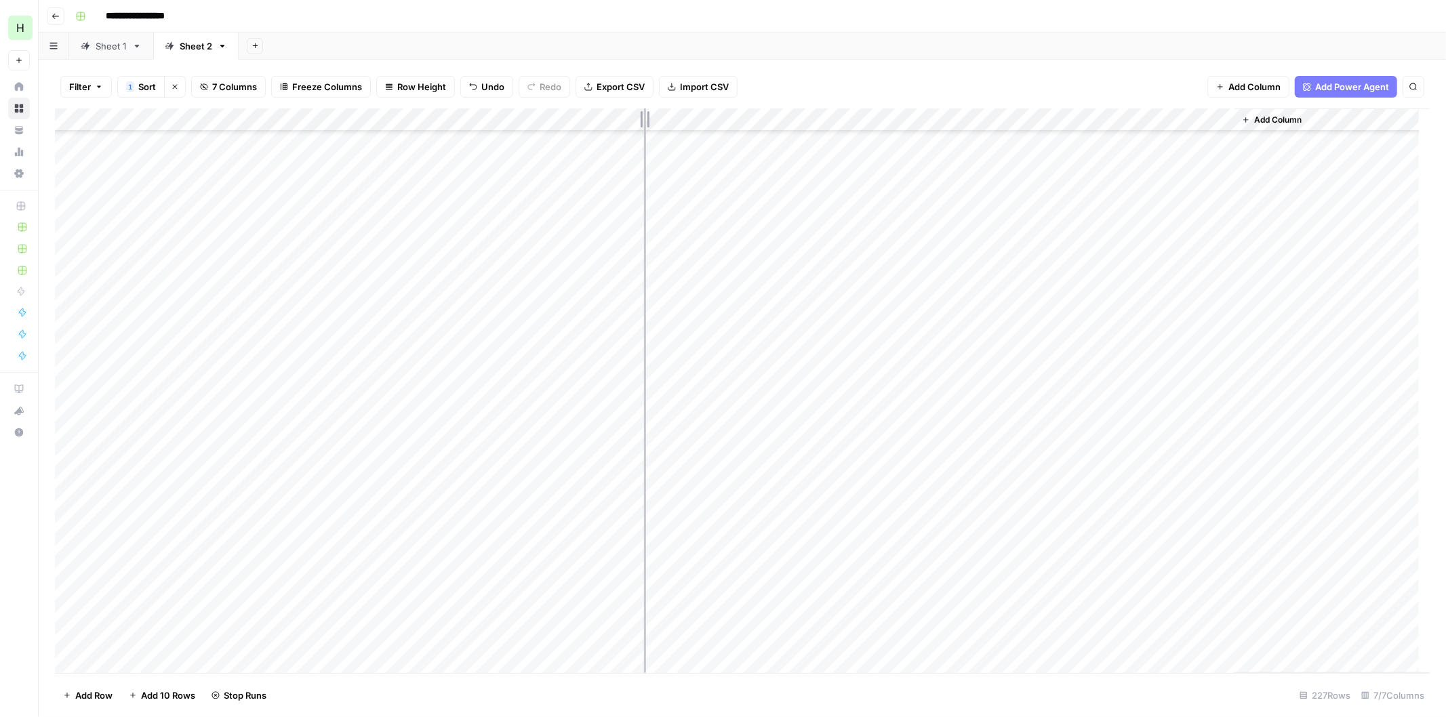
click at [644, 117] on div "Add Column" at bounding box center [742, 390] width 1374 height 565
drag, startPoint x: 423, startPoint y: 115, endPoint x: 1110, endPoint y: 100, distance: 687.4
click at [1110, 100] on div "Filter 1 Sort Clear sorts 7 Columns Freeze Columns Row Height Undo Redo Export …" at bounding box center [742, 388] width 1407 height 657
click at [1266, 479] on div "Add Column" at bounding box center [742, 390] width 1374 height 565
click at [1250, 505] on div "Add Column" at bounding box center [742, 390] width 1374 height 565
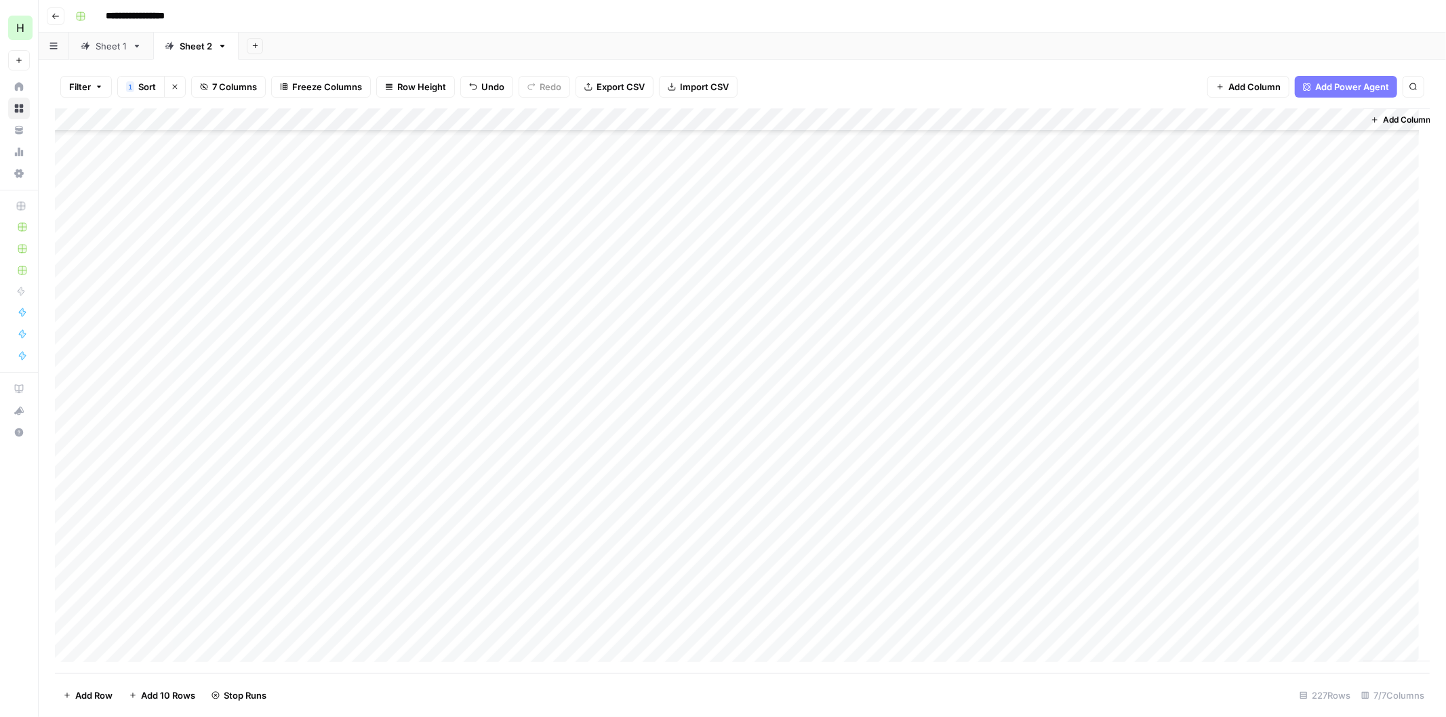
click at [1257, 529] on div "Add Column" at bounding box center [742, 390] width 1374 height 565
click at [1246, 550] on div "Add Column" at bounding box center [742, 390] width 1374 height 565
click at [1239, 573] on div "Add Column" at bounding box center [742, 390] width 1374 height 565
click at [1236, 619] on div "Add Column" at bounding box center [742, 390] width 1374 height 565
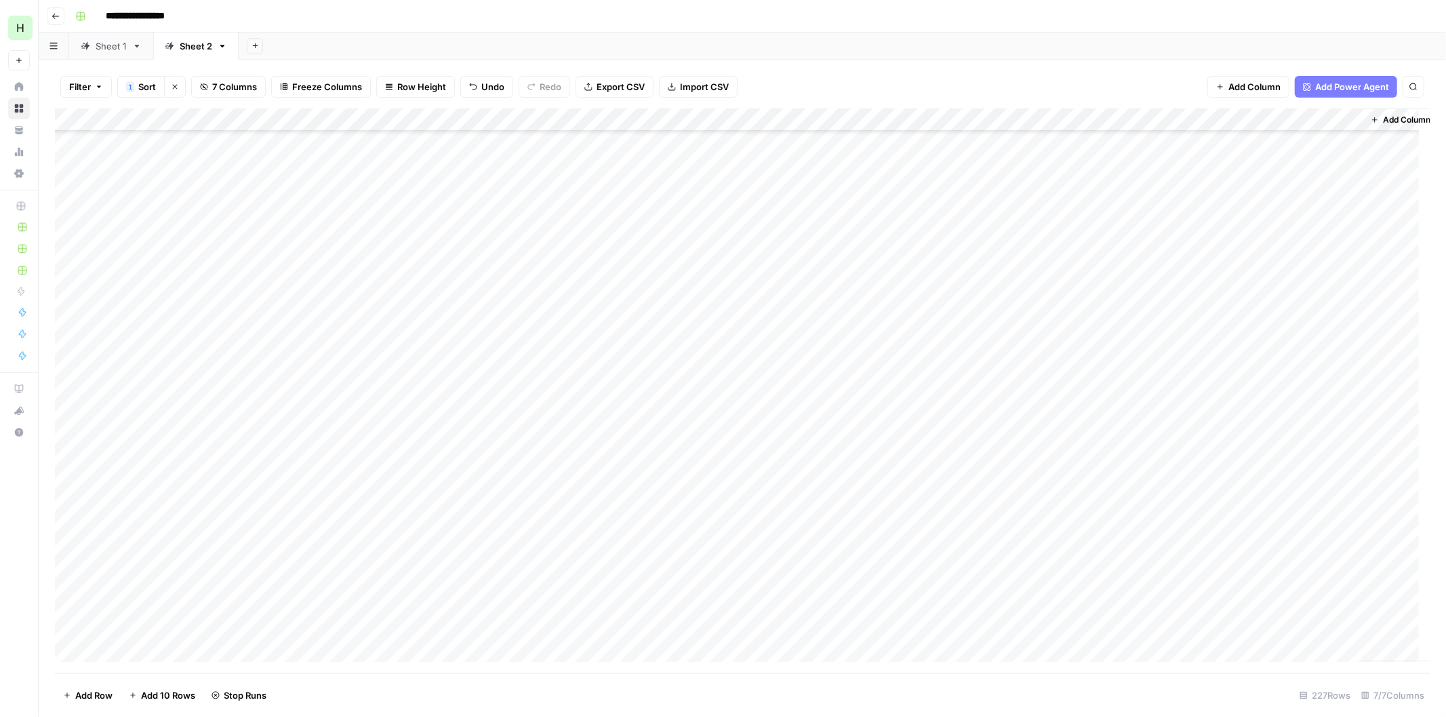
click at [1225, 287] on div "Add Column" at bounding box center [742, 390] width 1374 height 565
click at [1224, 363] on div "Add Column" at bounding box center [742, 390] width 1374 height 565
click at [1222, 518] on div "Add Column" at bounding box center [742, 390] width 1374 height 565
click at [1229, 327] on div "Add Column" at bounding box center [742, 390] width 1374 height 565
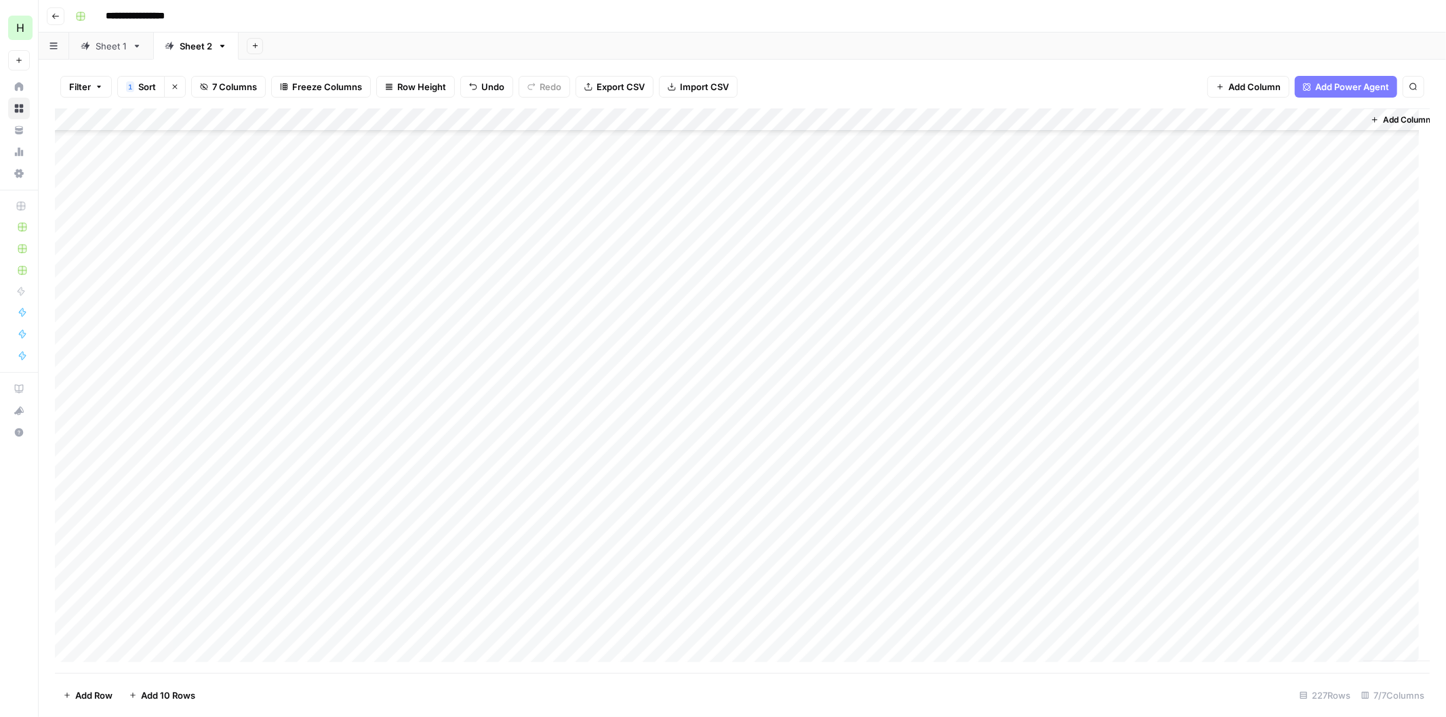
click at [1250, 382] on div "Add Column" at bounding box center [742, 390] width 1374 height 565
click at [888, 421] on div "Add Column" at bounding box center [742, 390] width 1374 height 565
drag, startPoint x: 897, startPoint y: 428, endPoint x: 746, endPoint y: 428, distance: 151.1
click at [746, 428] on body "**********" at bounding box center [723, 358] width 1446 height 717
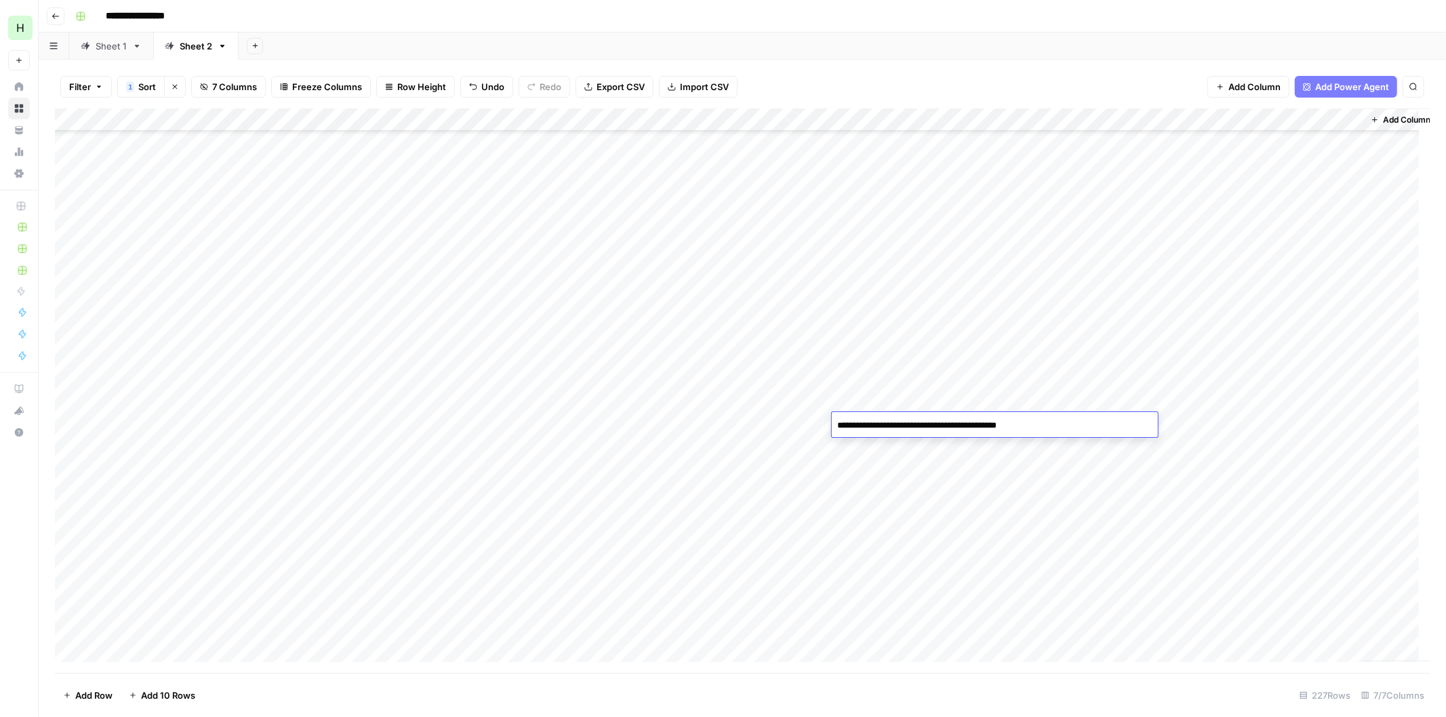
type textarea "**********"
click at [1245, 423] on div "Add Column" at bounding box center [742, 390] width 1374 height 565
click at [861, 465] on div "Add Column" at bounding box center [742, 390] width 1374 height 565
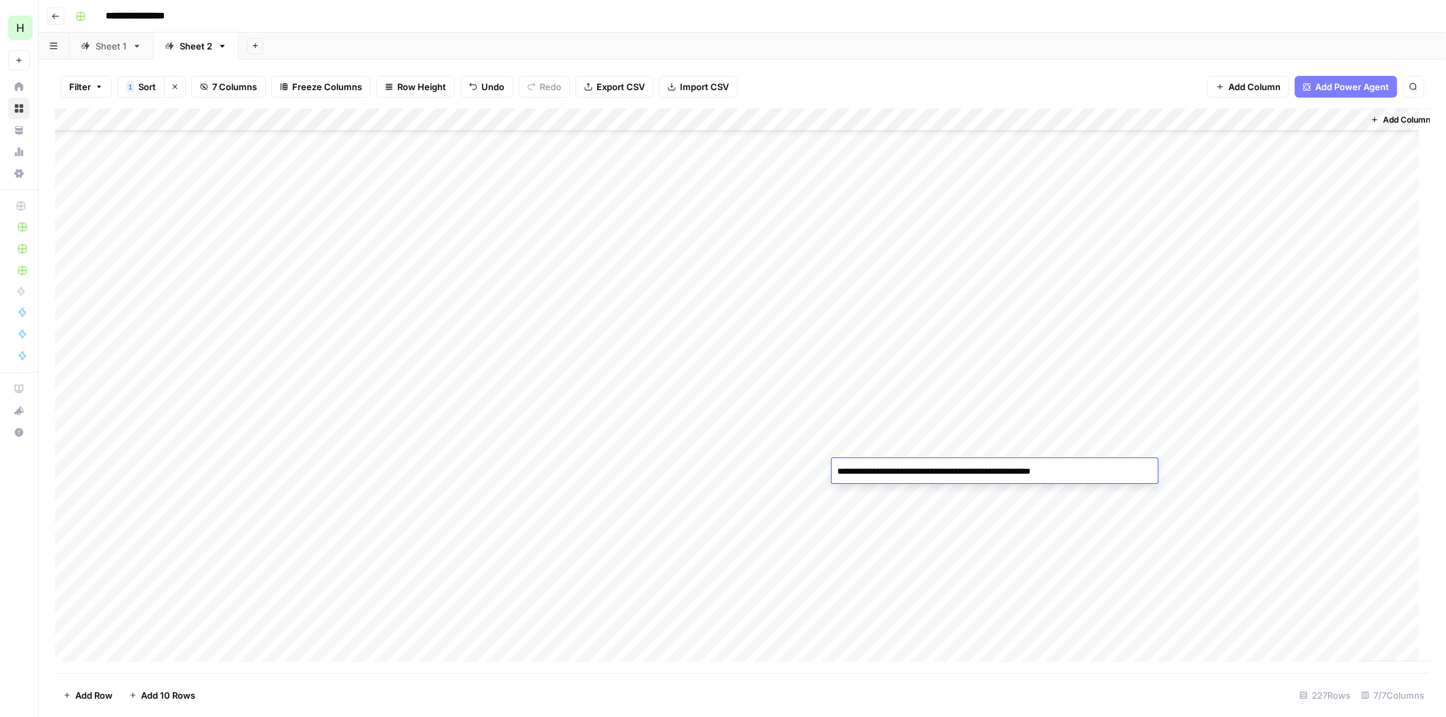
click at [858, 465] on textarea "**********" at bounding box center [995, 471] width 326 height 19
type textarea "**********"
click at [1240, 465] on div "Add Column" at bounding box center [742, 390] width 1374 height 565
click at [1257, 512] on div "Add Column" at bounding box center [742, 390] width 1374 height 565
click at [1240, 634] on div "Add Column" at bounding box center [742, 390] width 1374 height 565
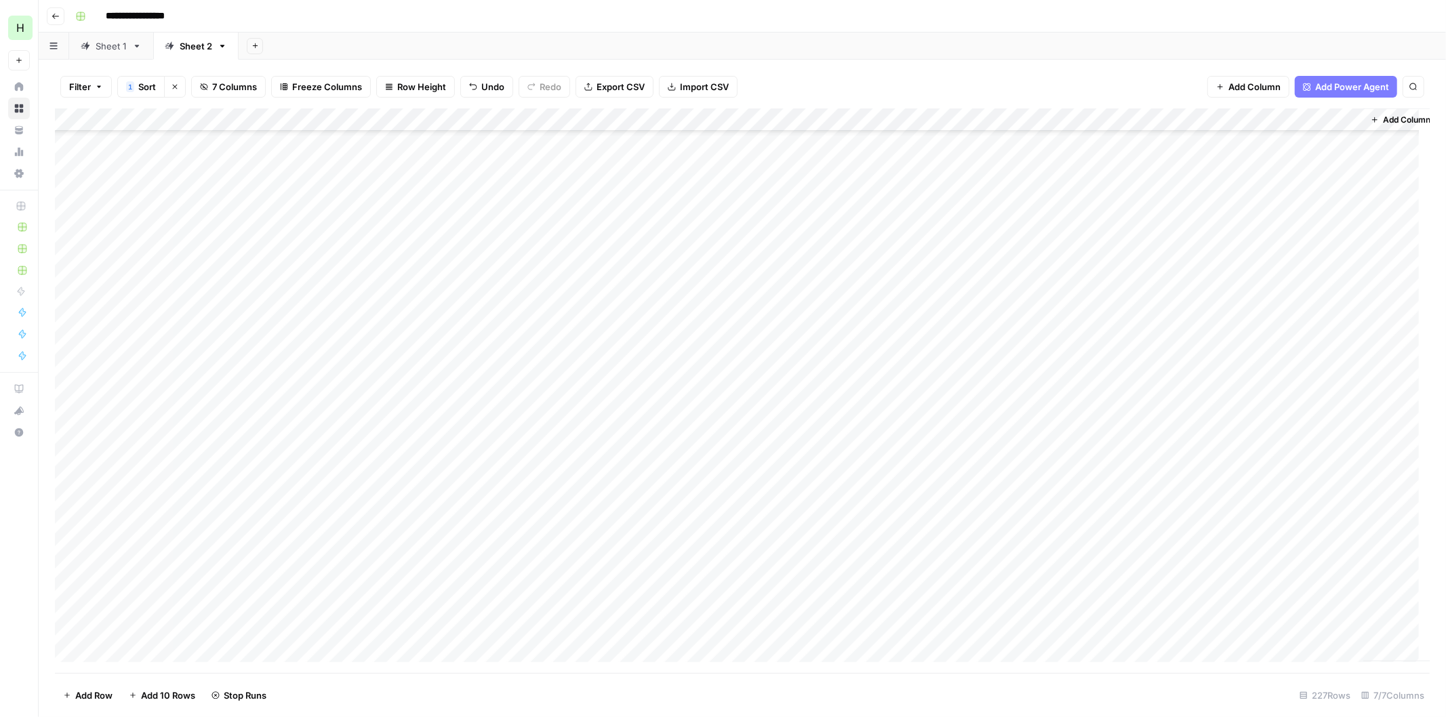
scroll to position [1406, 0]
click at [910, 323] on div "Add Column" at bounding box center [742, 390] width 1374 height 565
drag, startPoint x: 899, startPoint y: 323, endPoint x: 935, endPoint y: 324, distance: 35.9
click at [935, 324] on textarea "**********" at bounding box center [995, 327] width 326 height 19
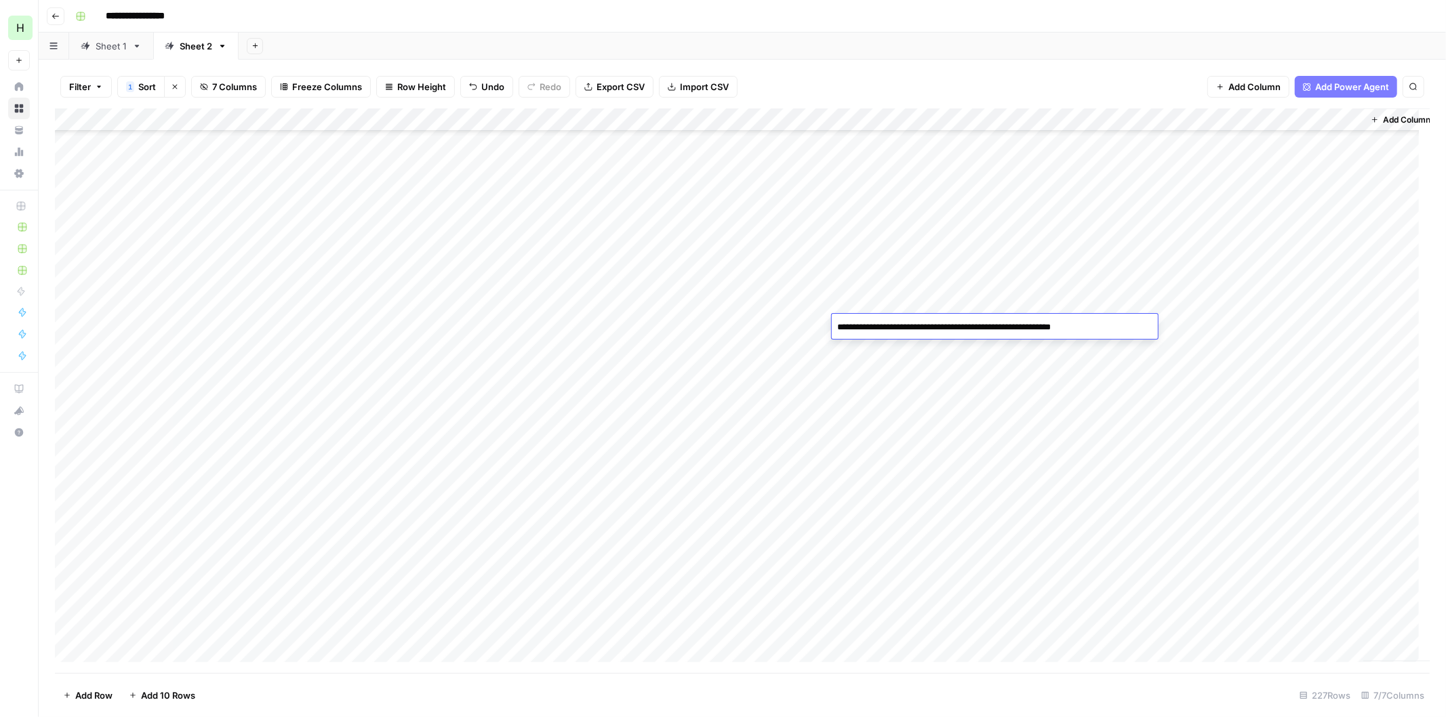
type textarea "**********"
click at [1236, 321] on div "Add Column" at bounding box center [742, 390] width 1374 height 565
click at [1229, 350] on div "Add Column" at bounding box center [742, 390] width 1374 height 565
click at [1236, 369] on div "Add Column" at bounding box center [742, 390] width 1374 height 565
click at [1005, 497] on div "Add Column" at bounding box center [742, 390] width 1374 height 565
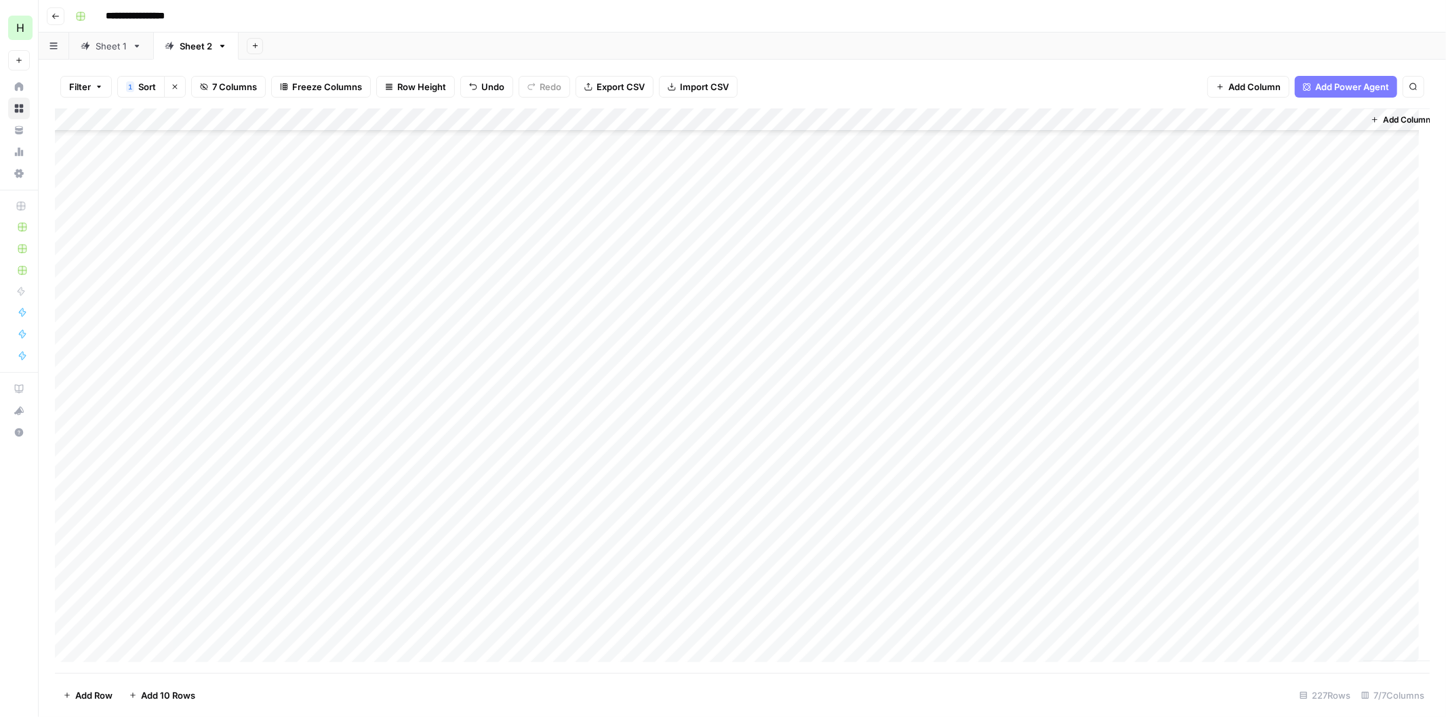
click at [1006, 506] on div "Add Column" at bounding box center [742, 390] width 1374 height 565
type textarea "**********"
click at [1248, 507] on div "Add Column" at bounding box center [742, 390] width 1374 height 565
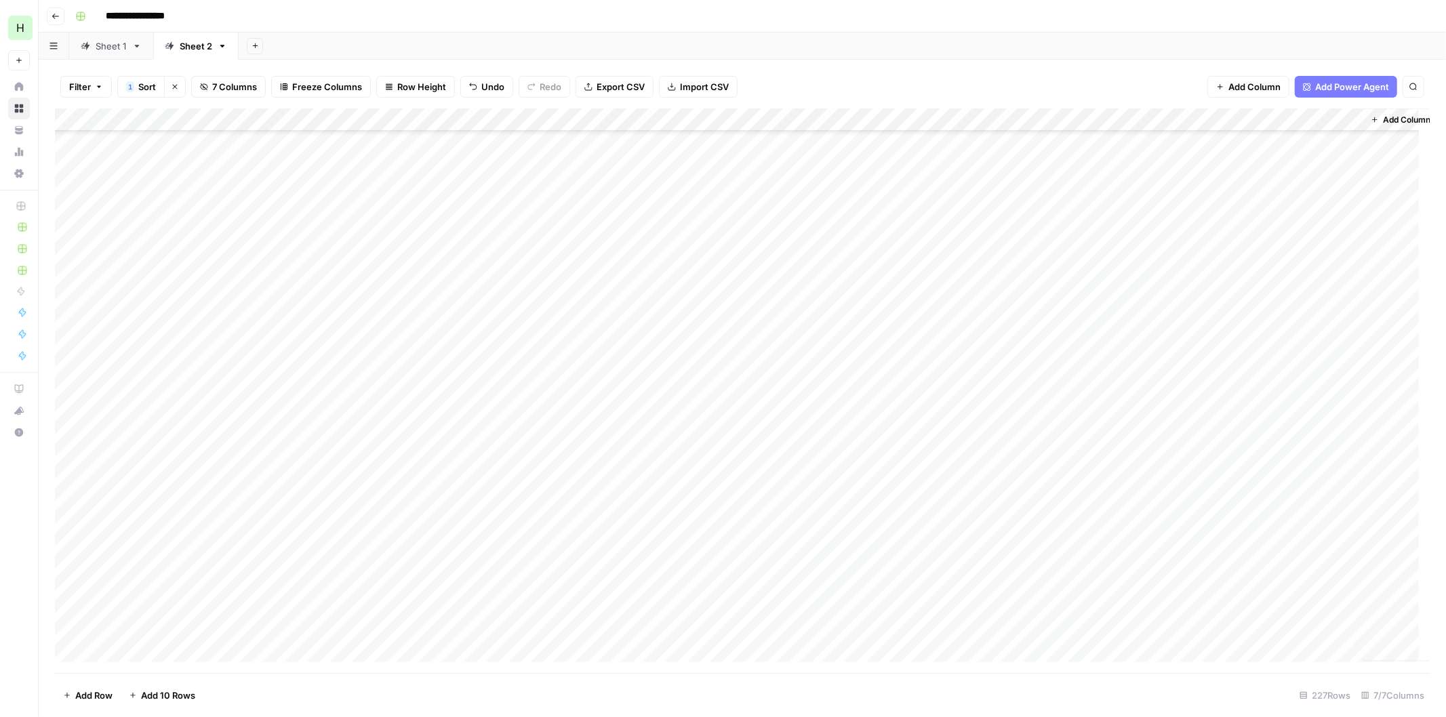
click at [1245, 597] on div "Add Column" at bounding box center [742, 390] width 1374 height 565
click at [1241, 509] on div "Add Column" at bounding box center [742, 390] width 1374 height 565
click at [1254, 350] on div "Add Column" at bounding box center [742, 390] width 1374 height 565
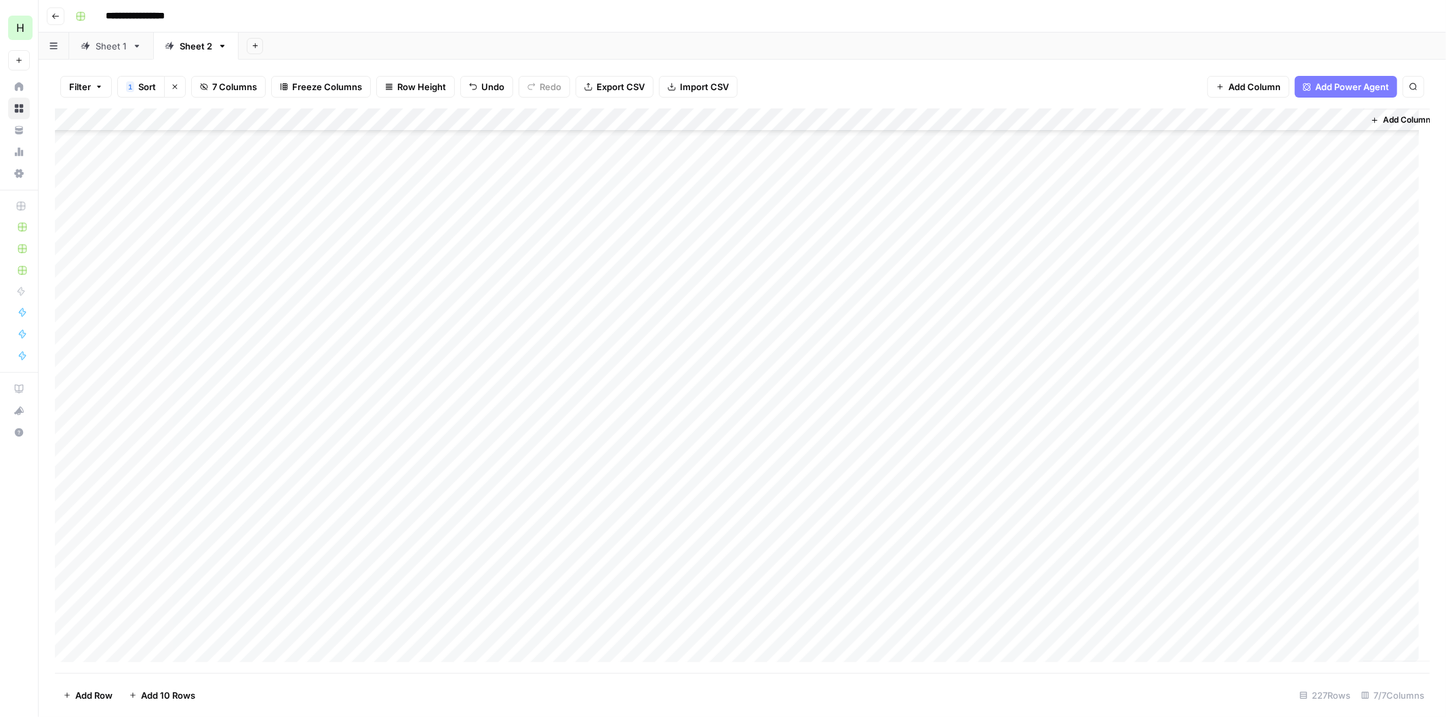
click at [1234, 460] on div "Add Column" at bounding box center [742, 390] width 1374 height 565
click at [1232, 552] on div "Add Column" at bounding box center [742, 390] width 1374 height 565
click at [1246, 624] on div "Add Column" at bounding box center [742, 390] width 1374 height 565
click at [1351, 268] on div "Add Column" at bounding box center [742, 390] width 1374 height 565
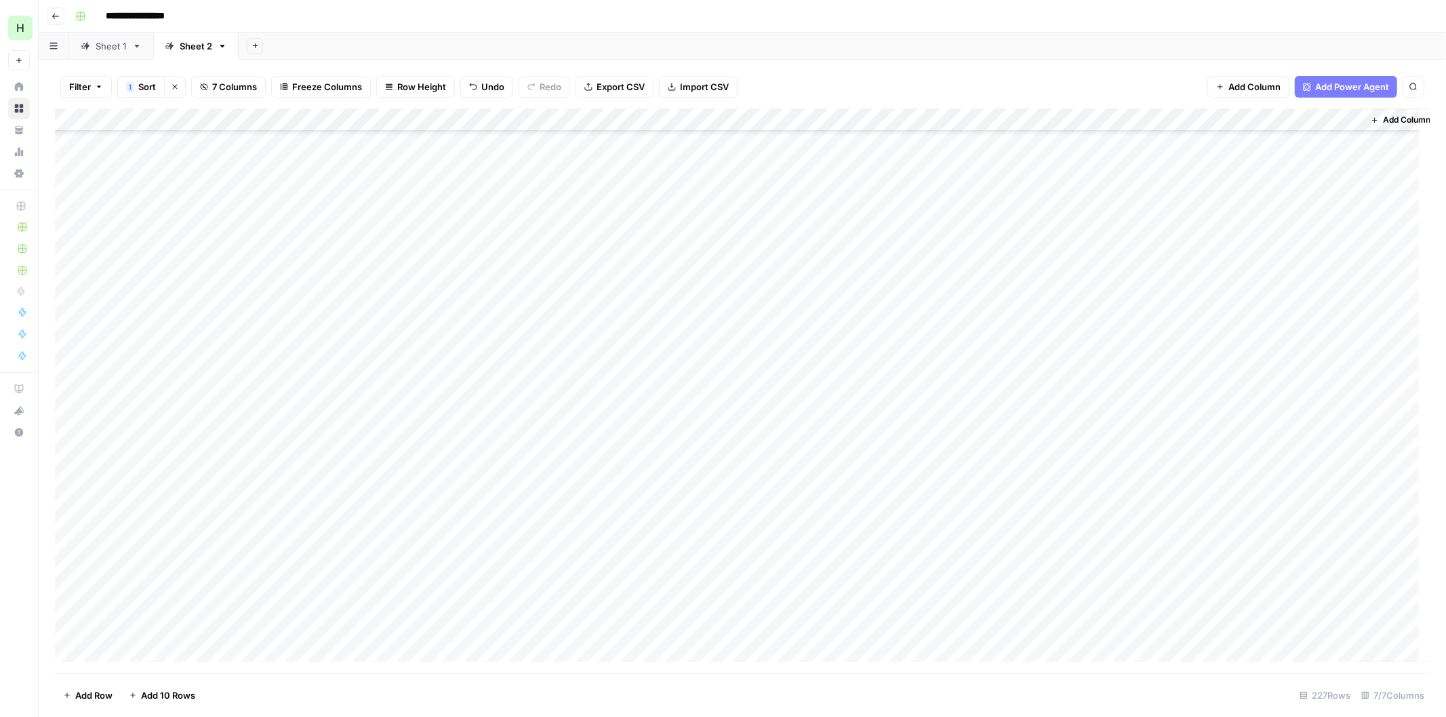
click at [1255, 361] on div "Add Column" at bounding box center [742, 390] width 1374 height 565
click at [1247, 403] on div "Add Column" at bounding box center [742, 390] width 1374 height 565
click at [1245, 502] on div "Add Column" at bounding box center [742, 390] width 1374 height 565
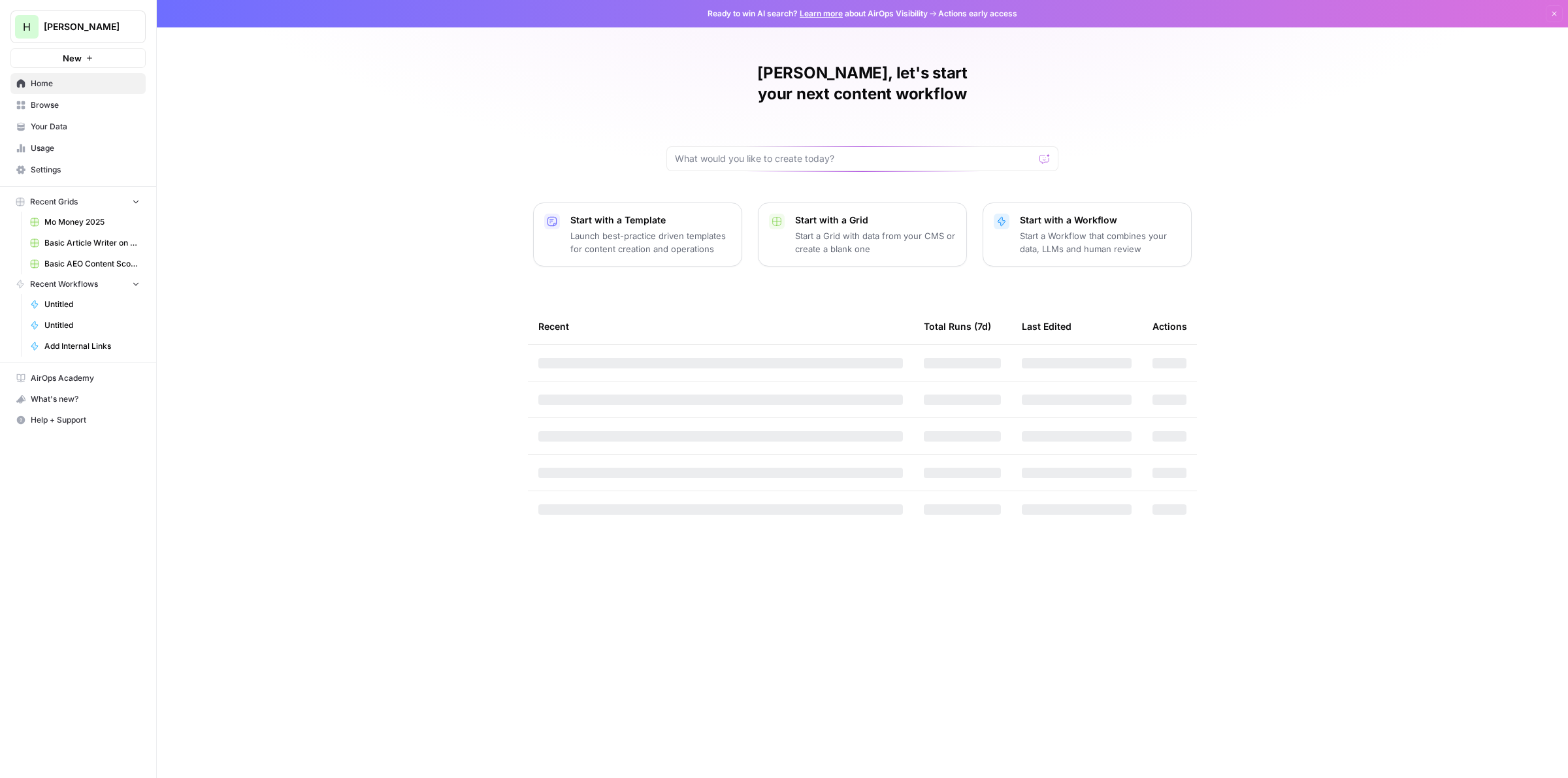
click at [1047, 229] on p "Start a Workflow that combines your data, LLMs and human review" at bounding box center [1100, 242] width 161 height 26
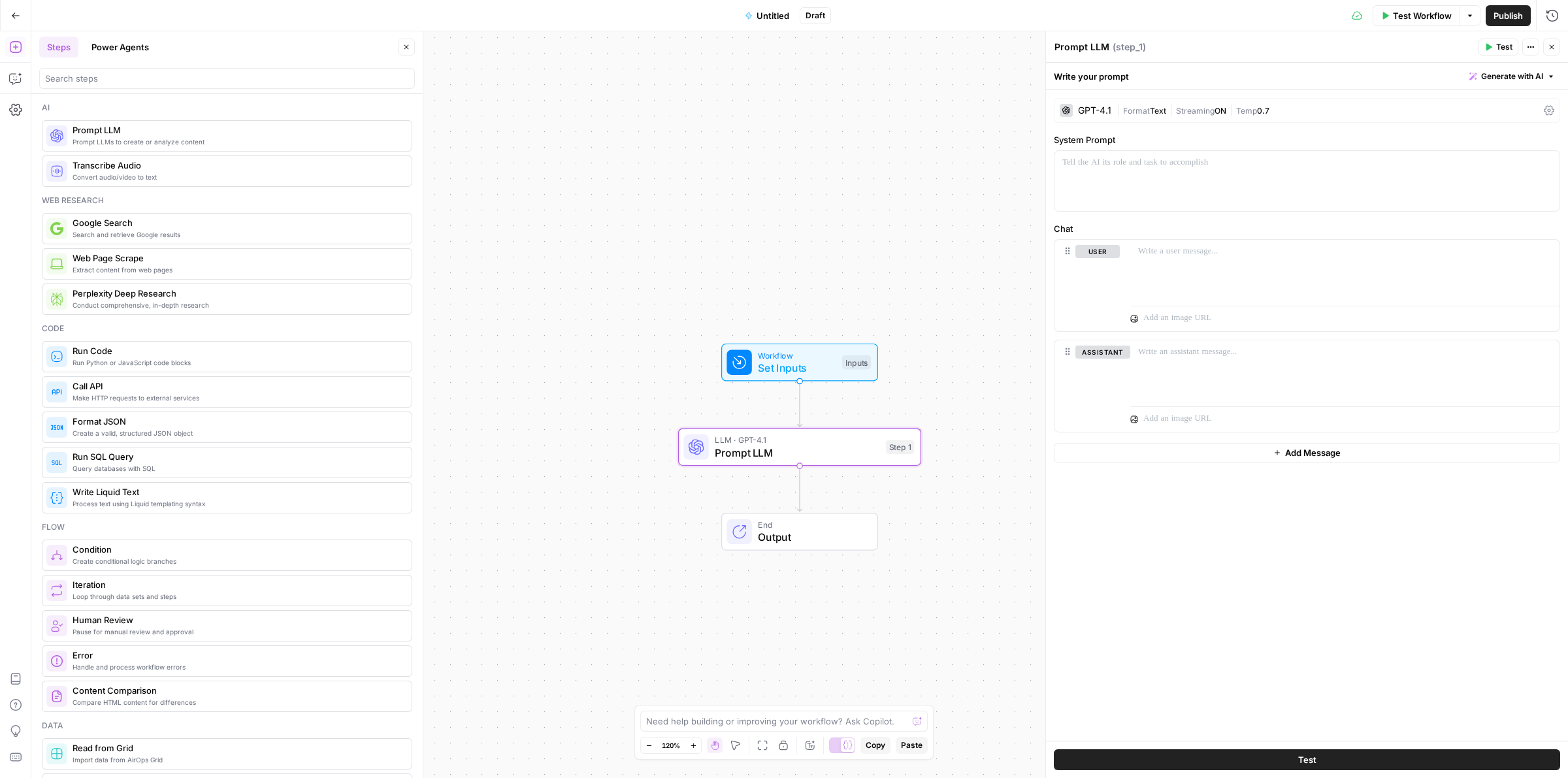
click at [1093, 115] on div "GPT-4.1" at bounding box center [1085, 111] width 52 height 13
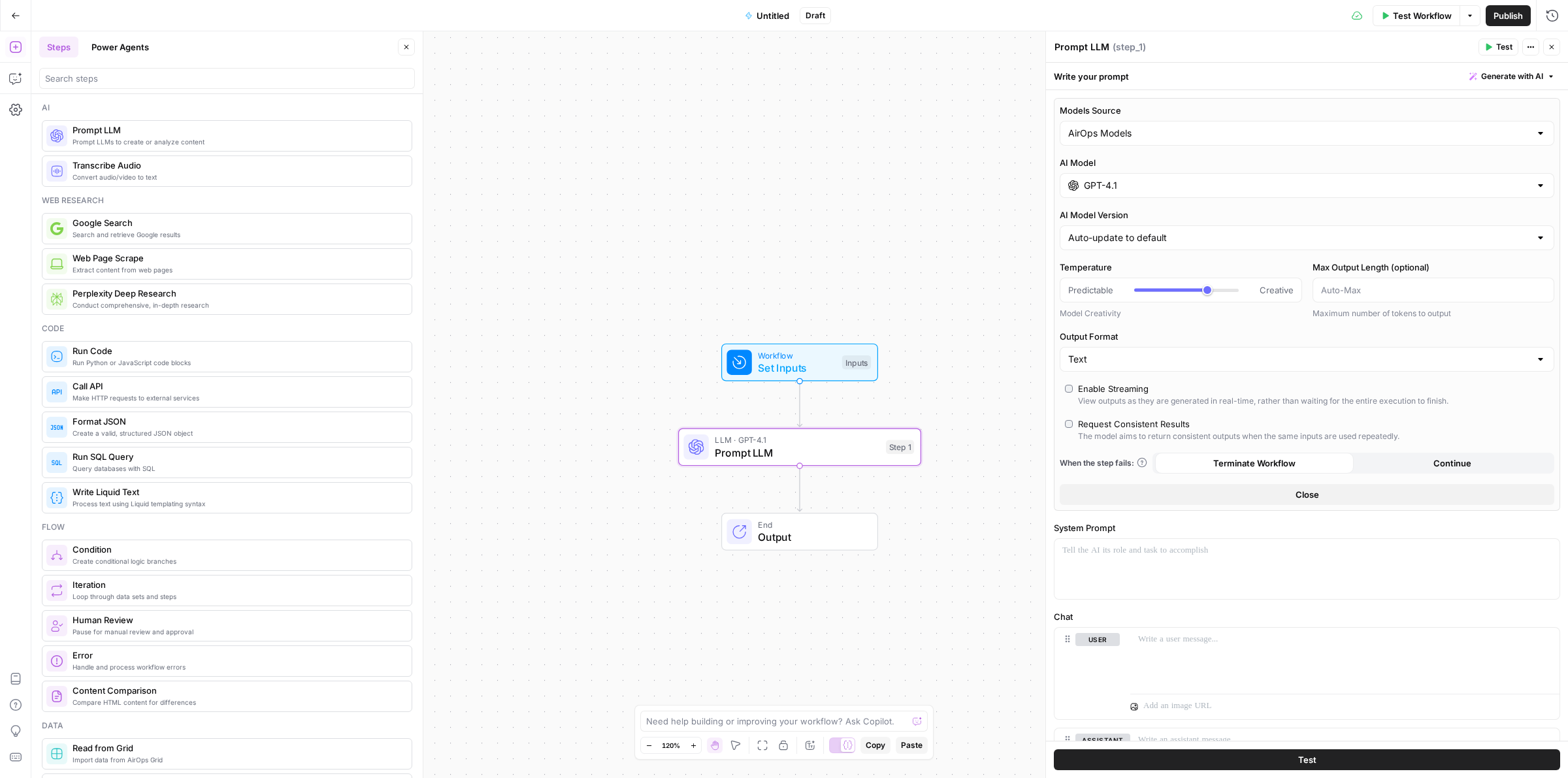
click at [1193, 193] on div "GPT-4.1" at bounding box center [1306, 186] width 494 height 25
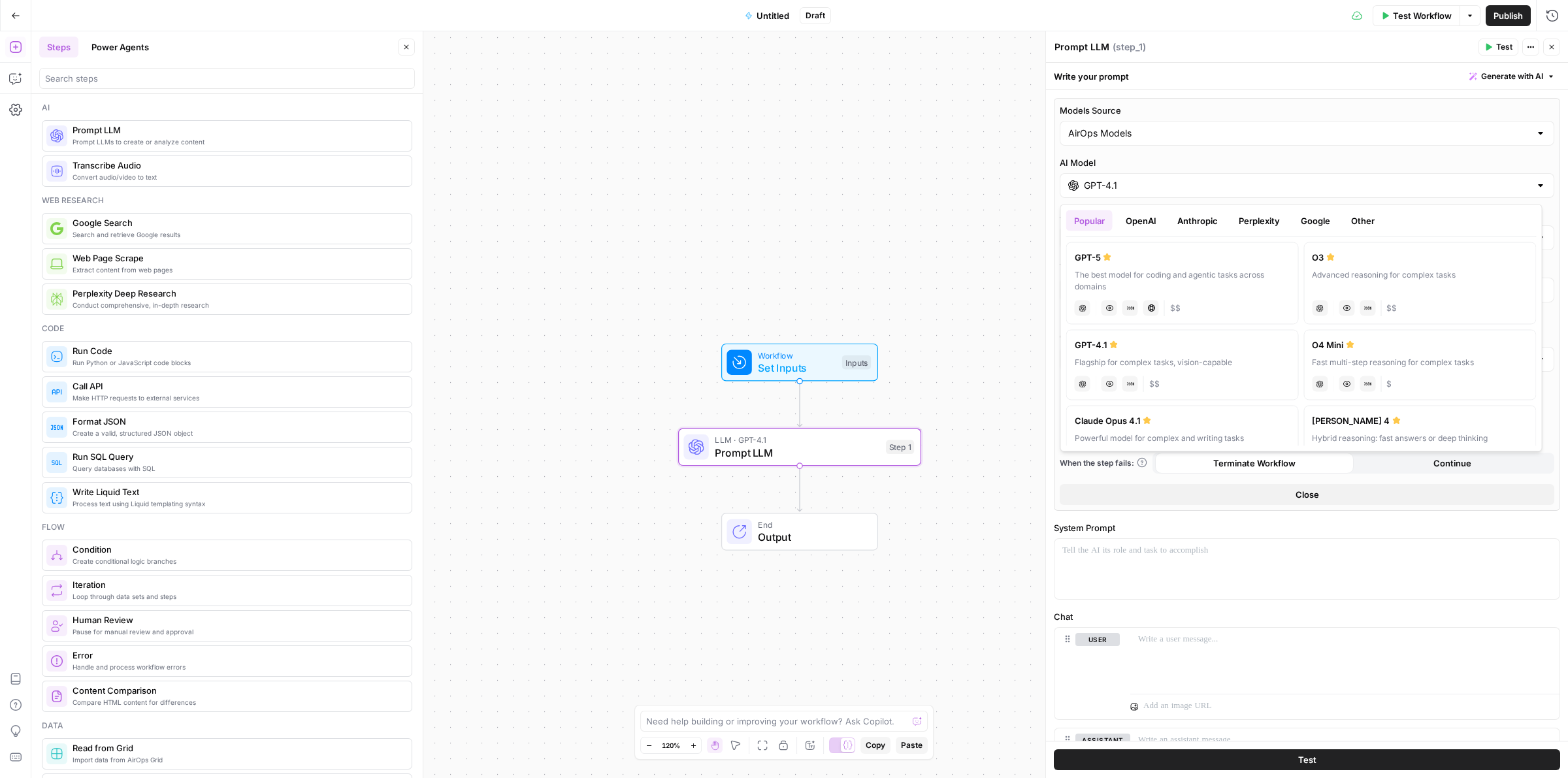
click at [1189, 211] on button "Anthropic" at bounding box center [1197, 221] width 56 height 21
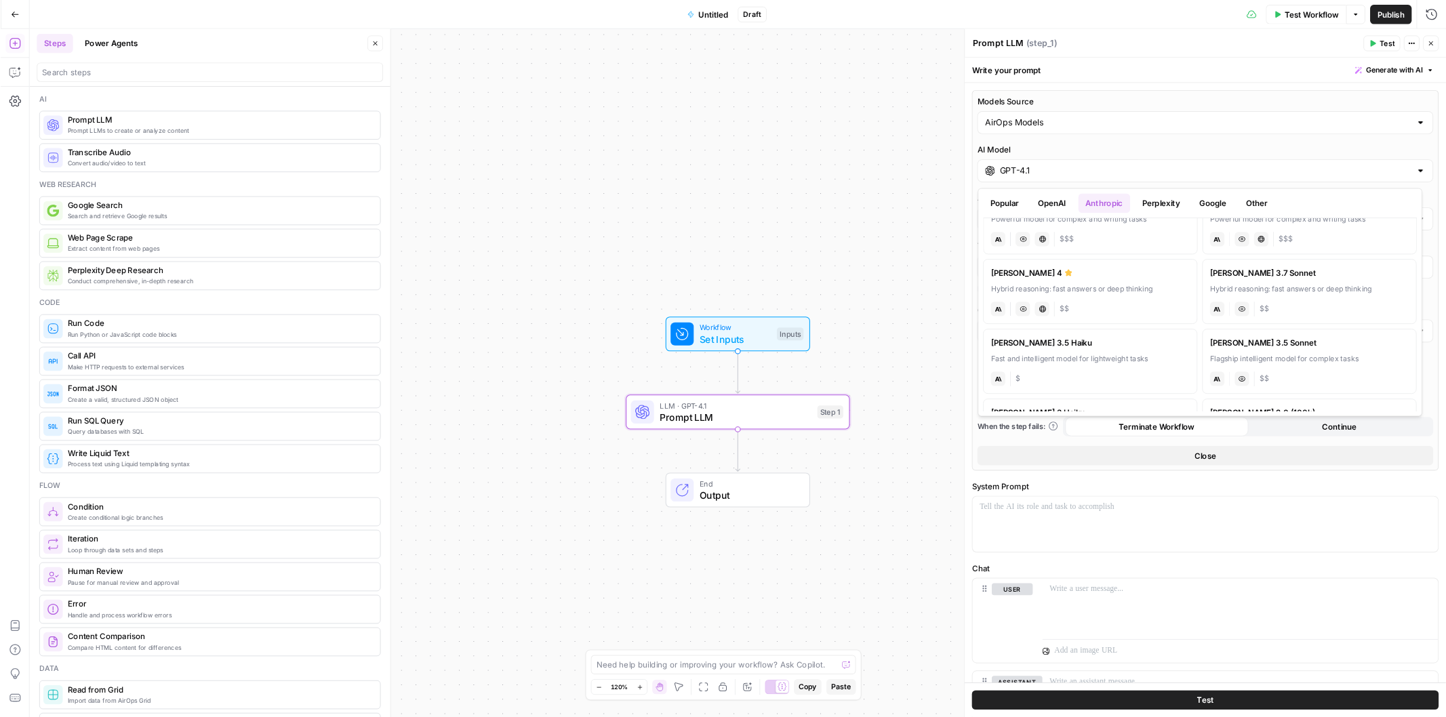
scroll to position [54, 0]
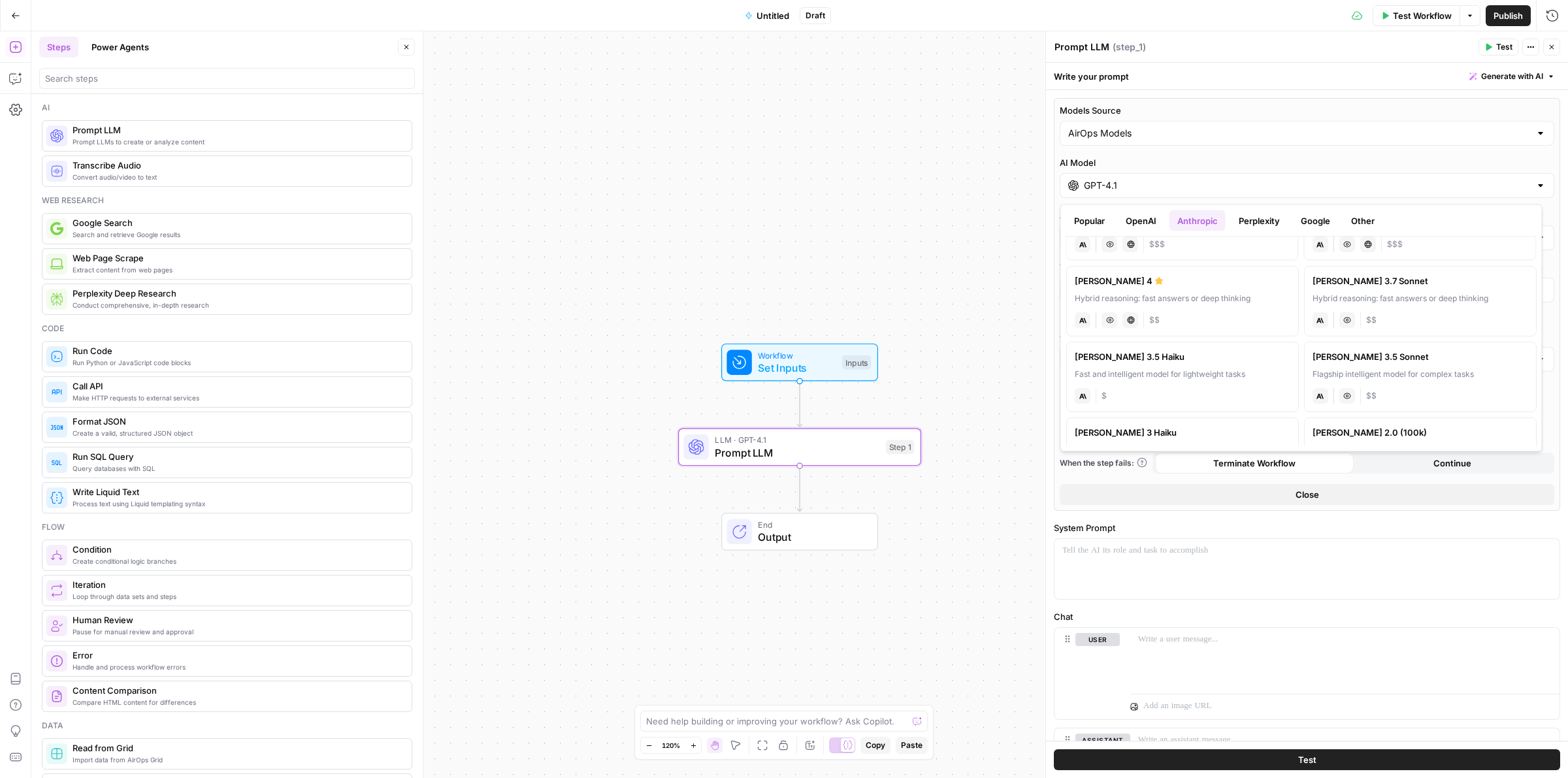
click at [1161, 371] on div "Fast and intelligent model for lightweight tasks" at bounding box center [1183, 374] width 216 height 12
type input "[PERSON_NAME] 3.5 Haiku"
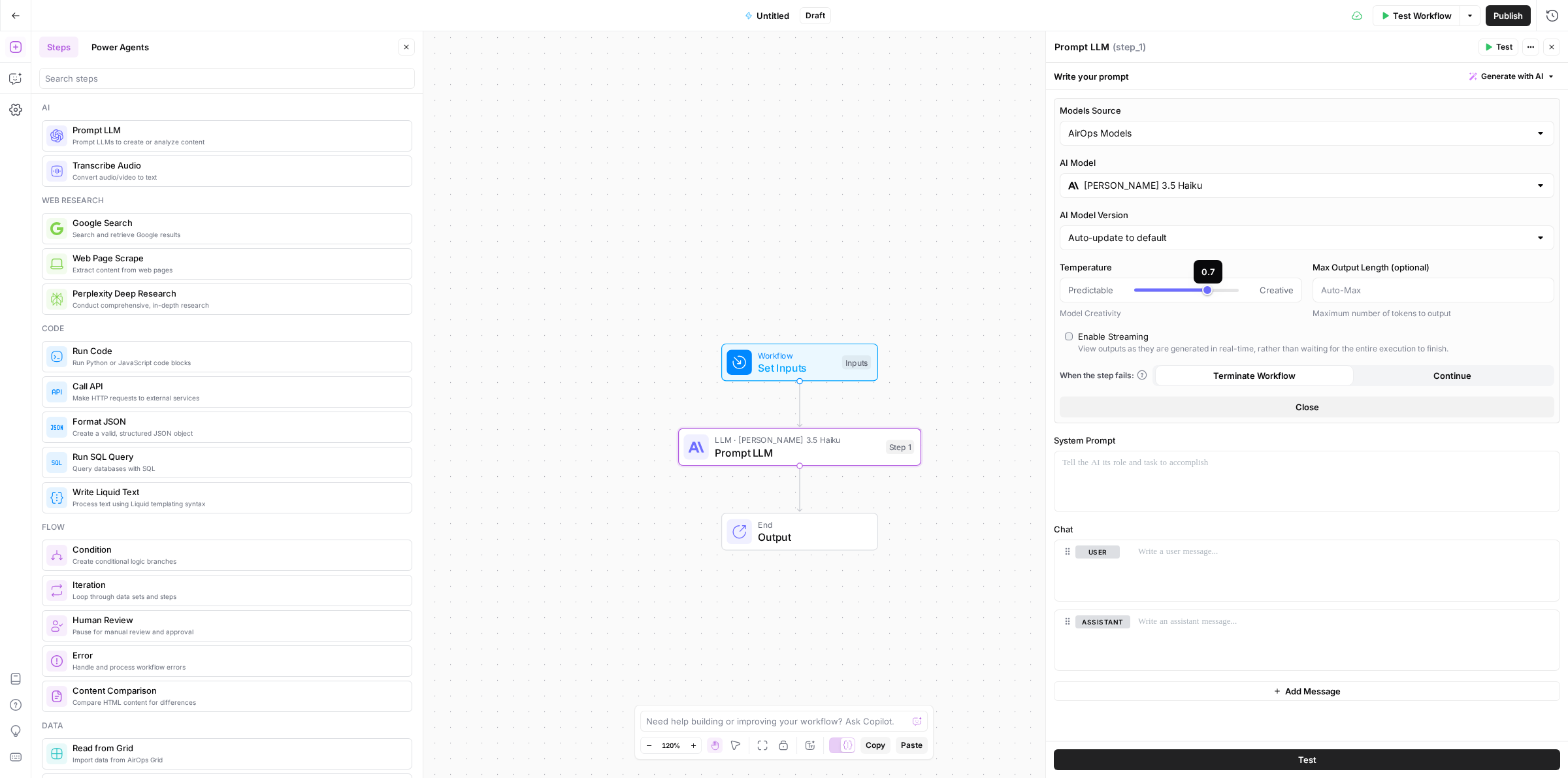
type input "***"
drag, startPoint x: 1209, startPoint y: 292, endPoint x: 1144, endPoint y: 295, distance: 65.1
click at [1144, 295] on div at bounding box center [1186, 290] width 104 height 13
click at [1217, 465] on p at bounding box center [1307, 464] width 490 height 13
click at [753, 361] on div "Workflow Set Inputs Inputs Test Step" at bounding box center [799, 362] width 145 height 27
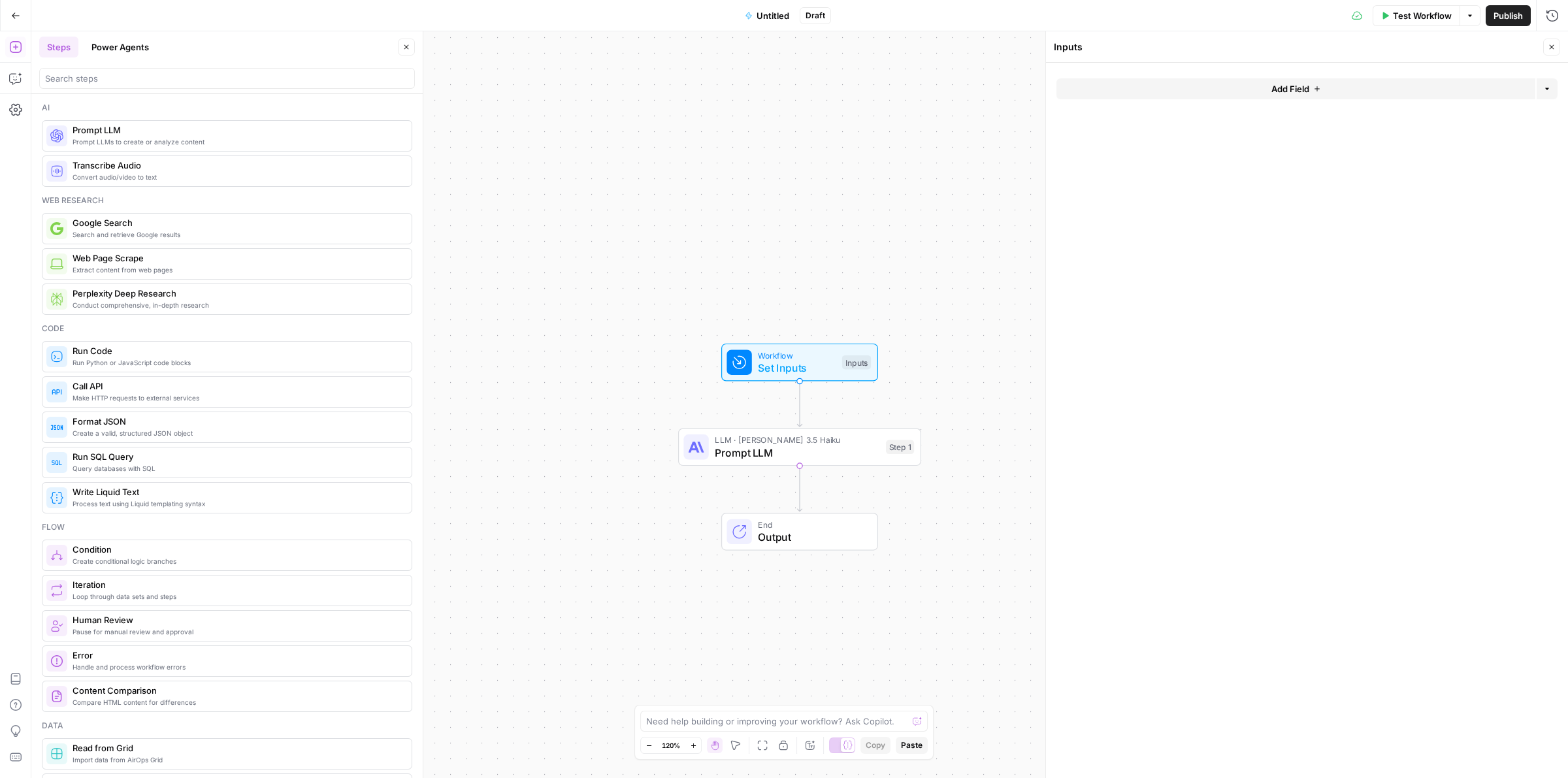
click at [1326, 83] on button "Add Field" at bounding box center [1295, 89] width 479 height 21
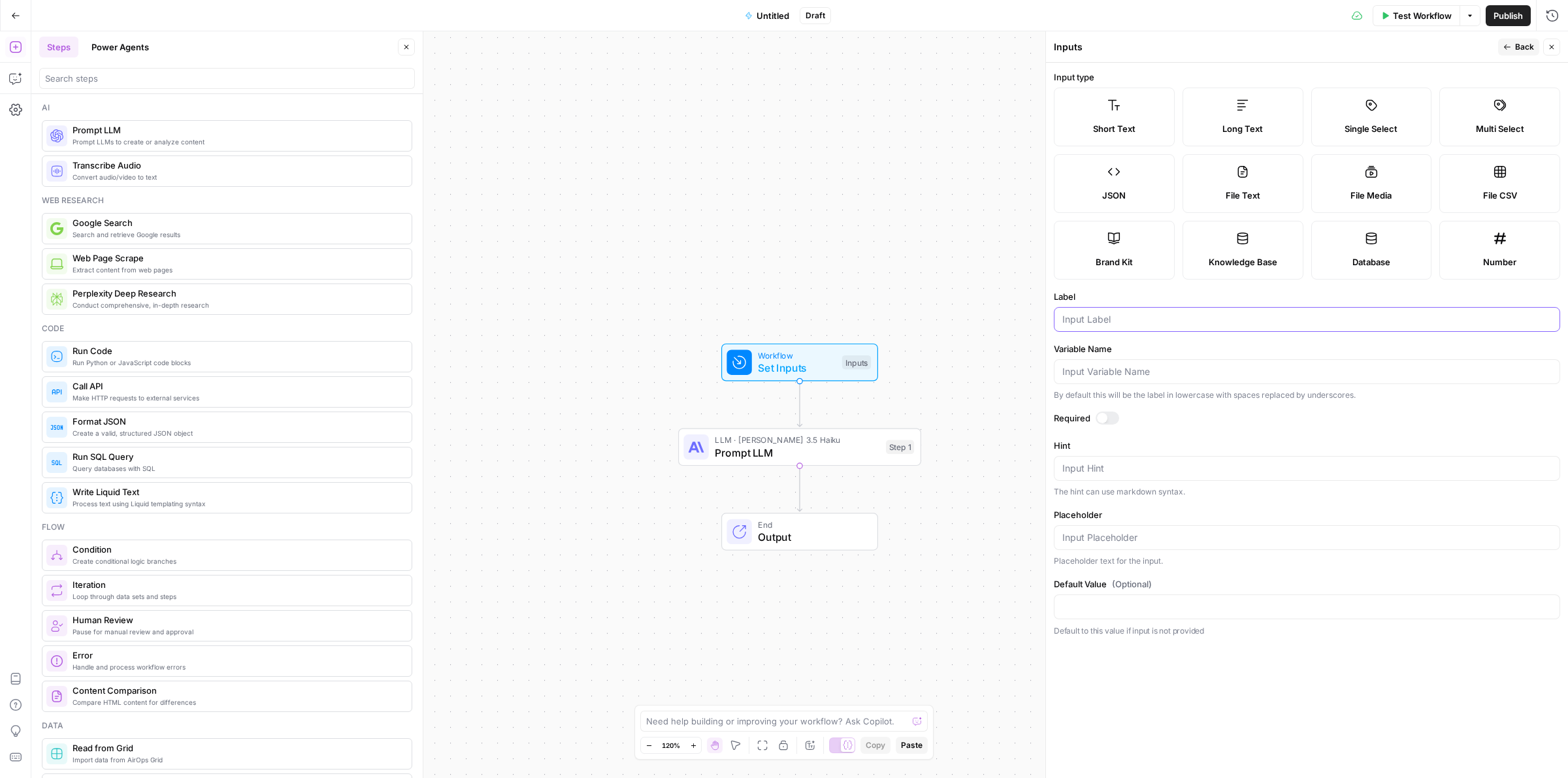
click at [1117, 321] on input "Label" at bounding box center [1307, 320] width 490 height 13
type input "Title"
click at [1531, 43] on span "Back" at bounding box center [1525, 47] width 19 height 12
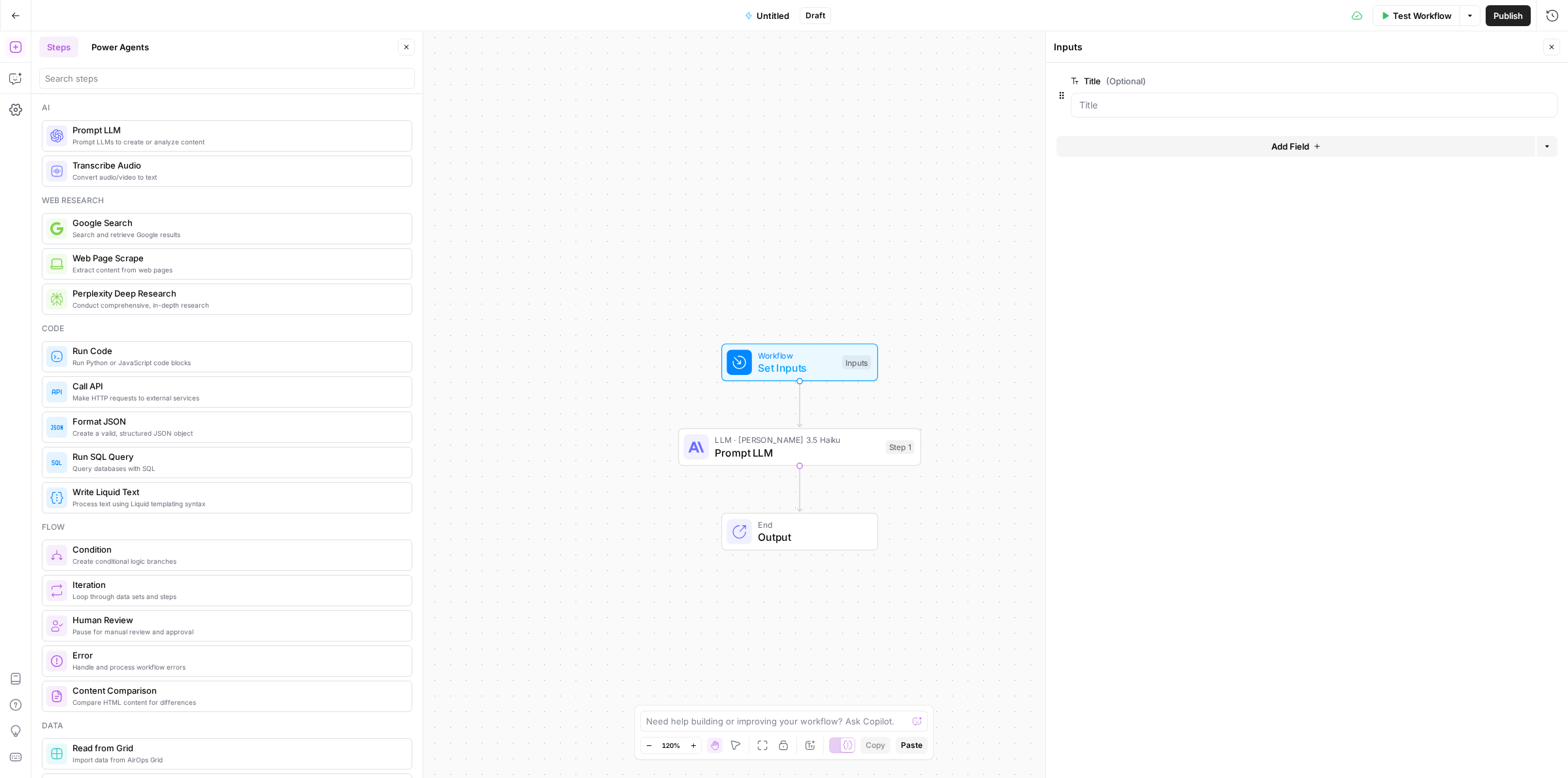
click at [1298, 151] on span "Add Field" at bounding box center [1289, 147] width 38 height 13
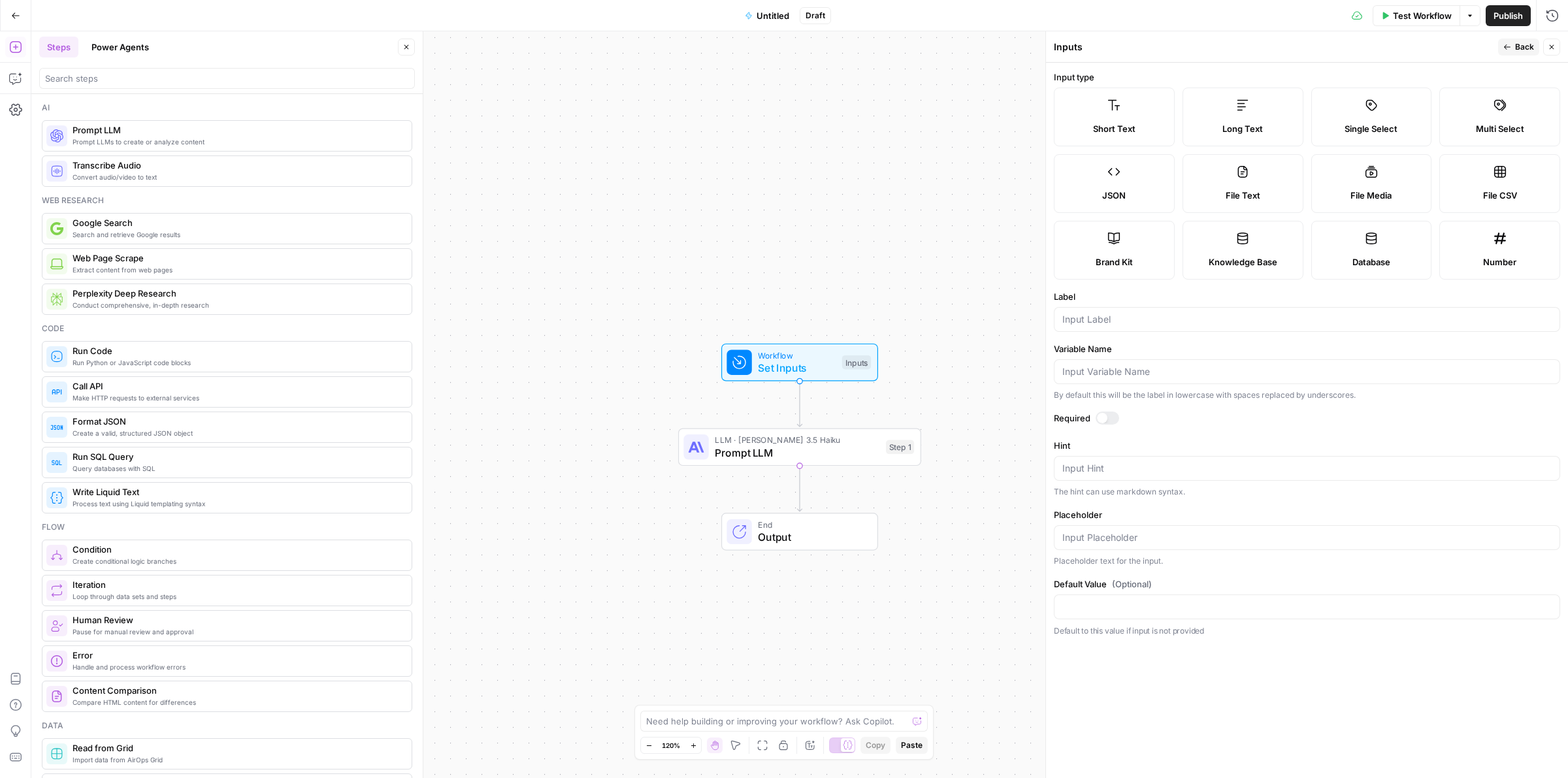
click at [1234, 129] on span "Long Text" at bounding box center [1242, 129] width 40 height 13
click at [1112, 317] on input "Label" at bounding box center [1307, 320] width 490 height 13
type input "Content"
click at [1511, 49] on button "Back" at bounding box center [1518, 47] width 41 height 17
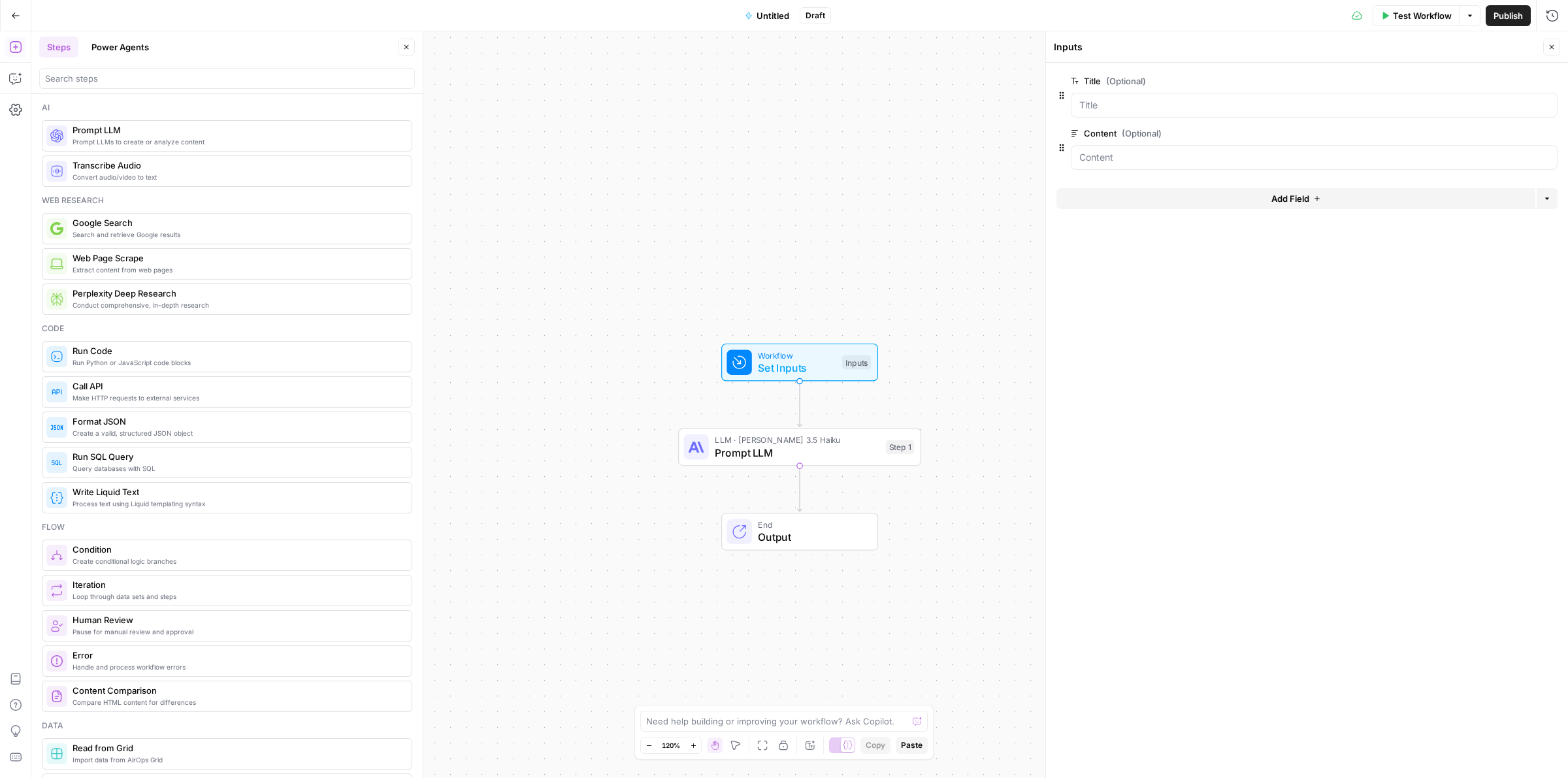
click at [1264, 205] on button "Add Field" at bounding box center [1295, 199] width 479 height 21
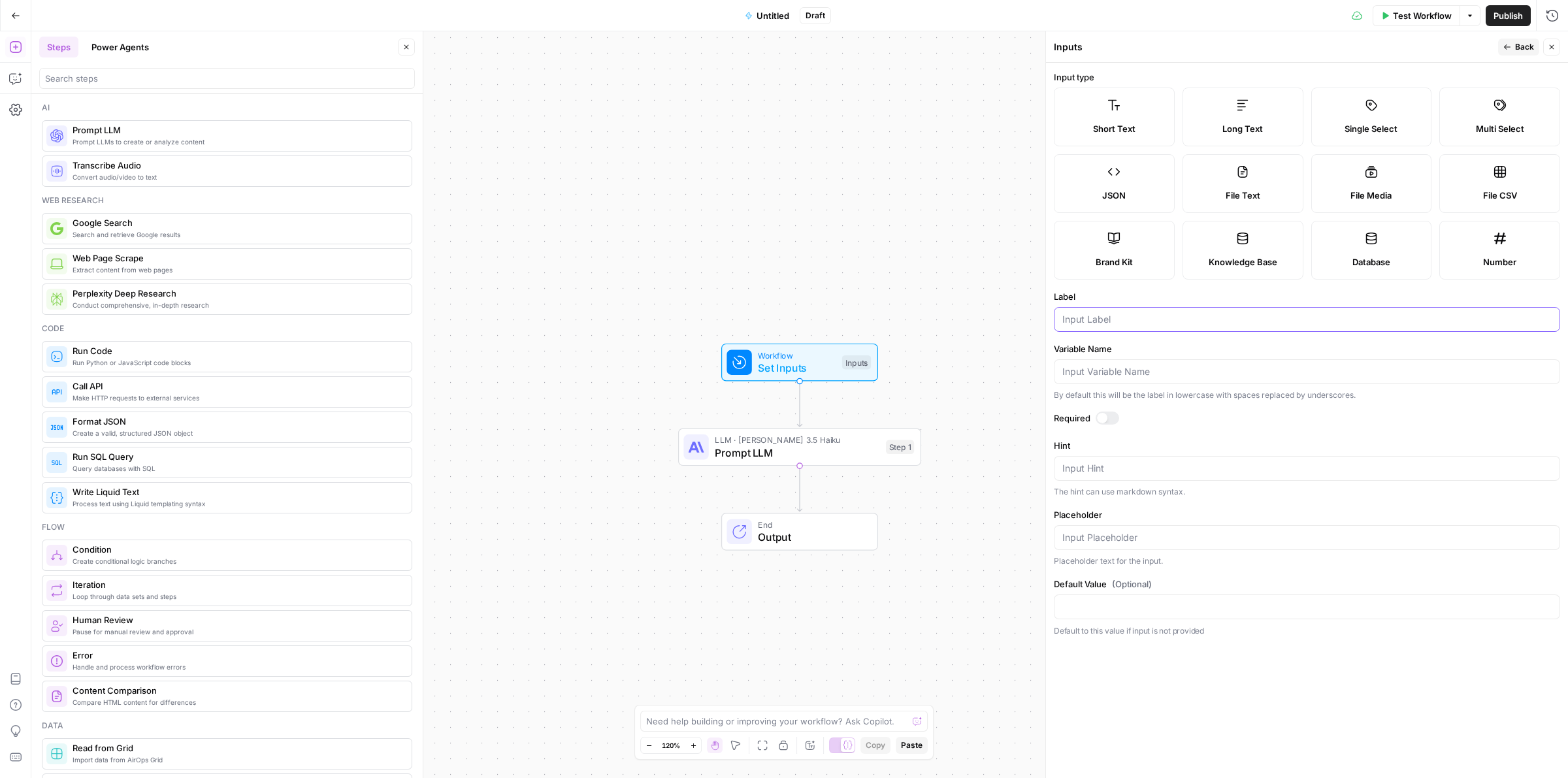
click at [1136, 324] on input "Label" at bounding box center [1307, 320] width 490 height 13
type input "Current Meta Description"
click at [1524, 45] on span "Back" at bounding box center [1525, 47] width 19 height 12
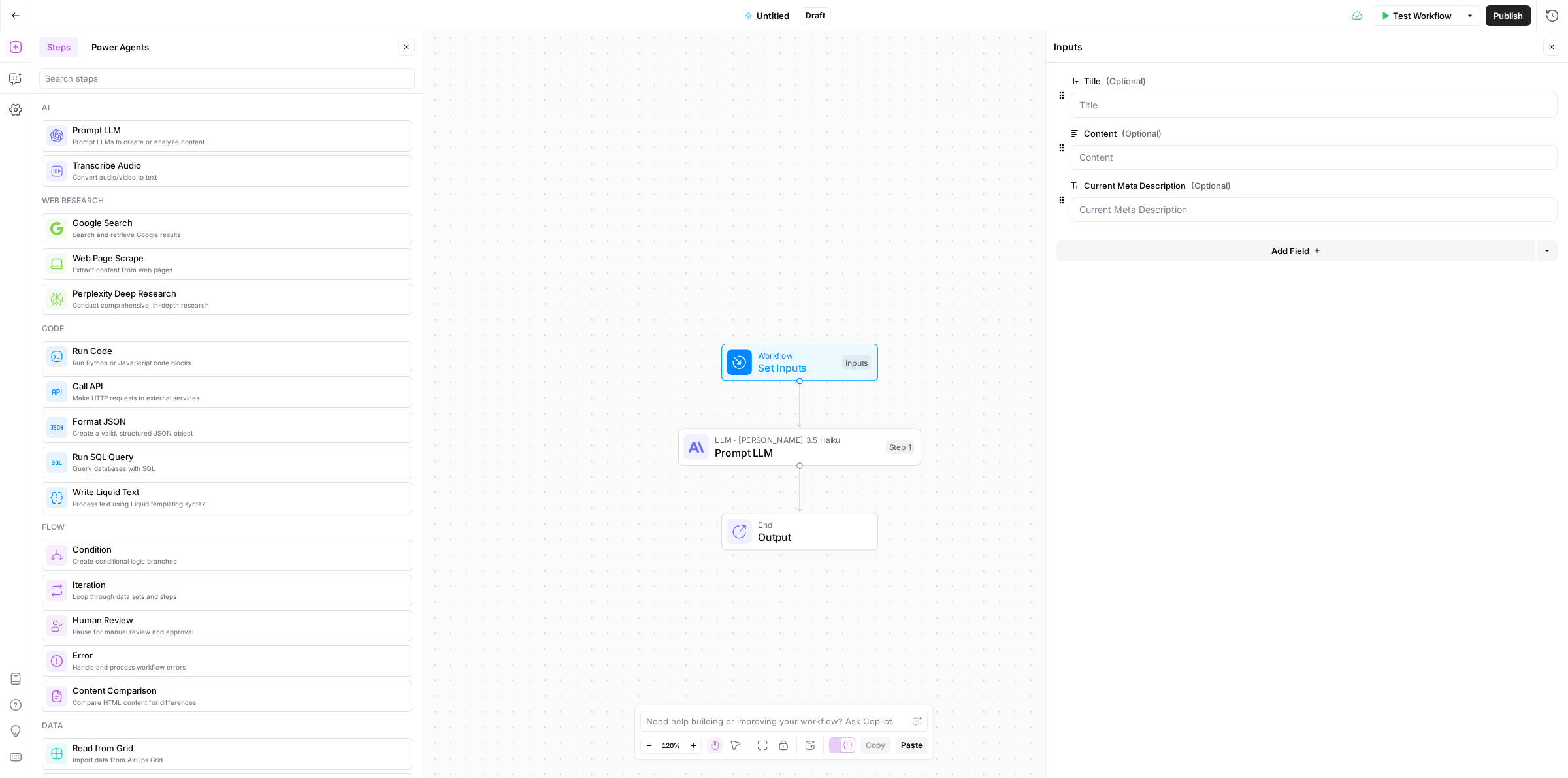
click at [1552, 50] on icon "button" at bounding box center [1552, 47] width 8 height 8
click at [747, 464] on div "LLM · Claude 3.5 Haiku Prompt LLM Step 1 Copy step Delete step Add Note Test" at bounding box center [799, 447] width 243 height 38
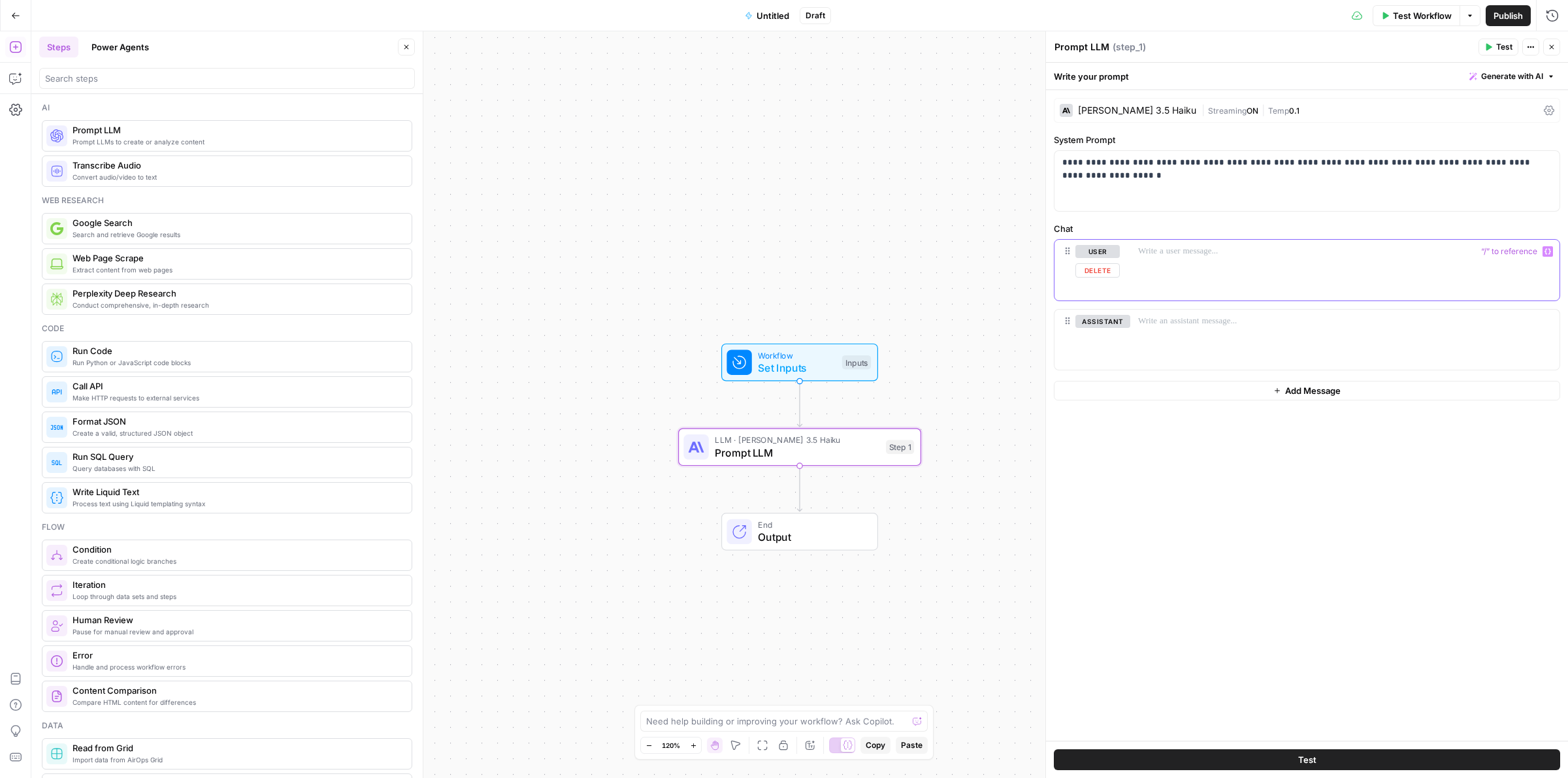
click at [1166, 279] on div at bounding box center [1343, 270] width 429 height 60
click at [1122, 172] on div "**********" at bounding box center [1307, 181] width 505 height 60
click at [1128, 190] on div "**********" at bounding box center [1307, 181] width 505 height 60
click at [1506, 174] on div "**********" at bounding box center [1307, 181] width 505 height 60
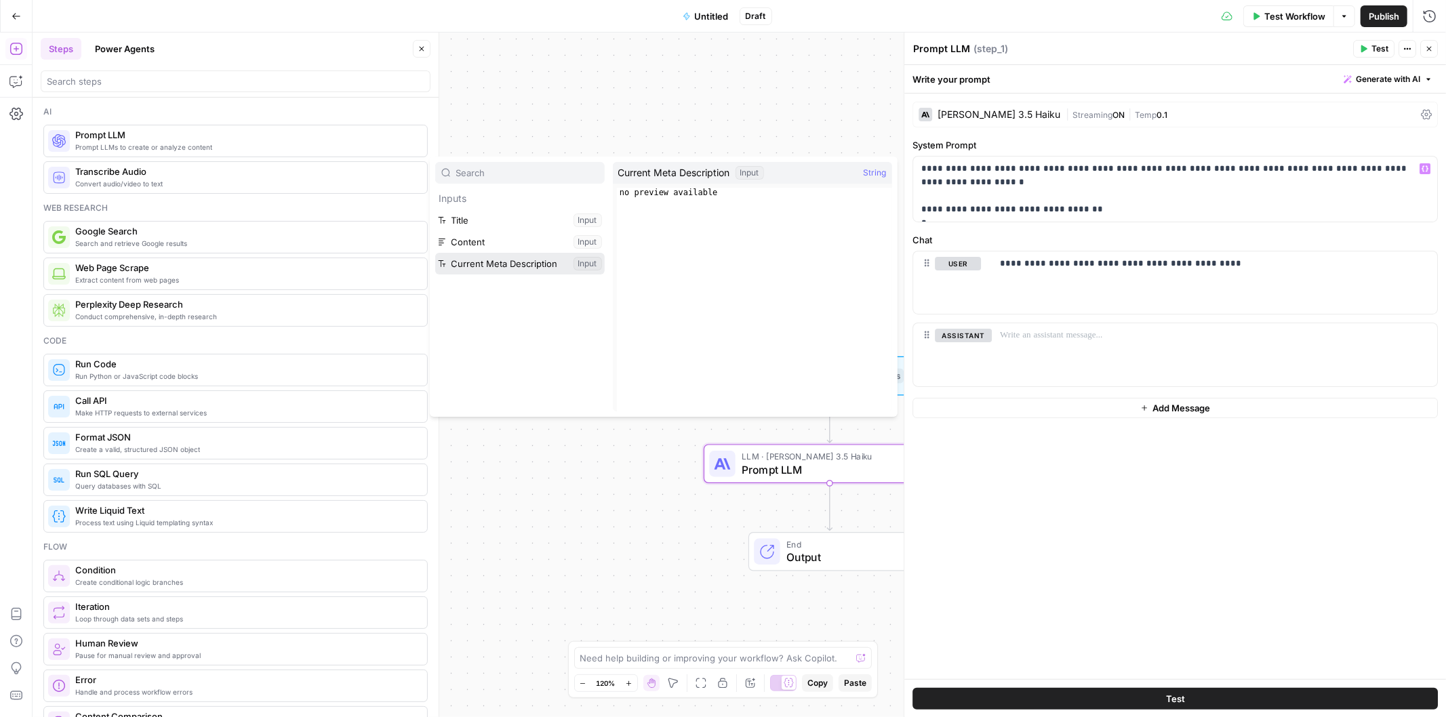
click at [510, 262] on button "Select variable Current Meta Description" at bounding box center [519, 264] width 169 height 22
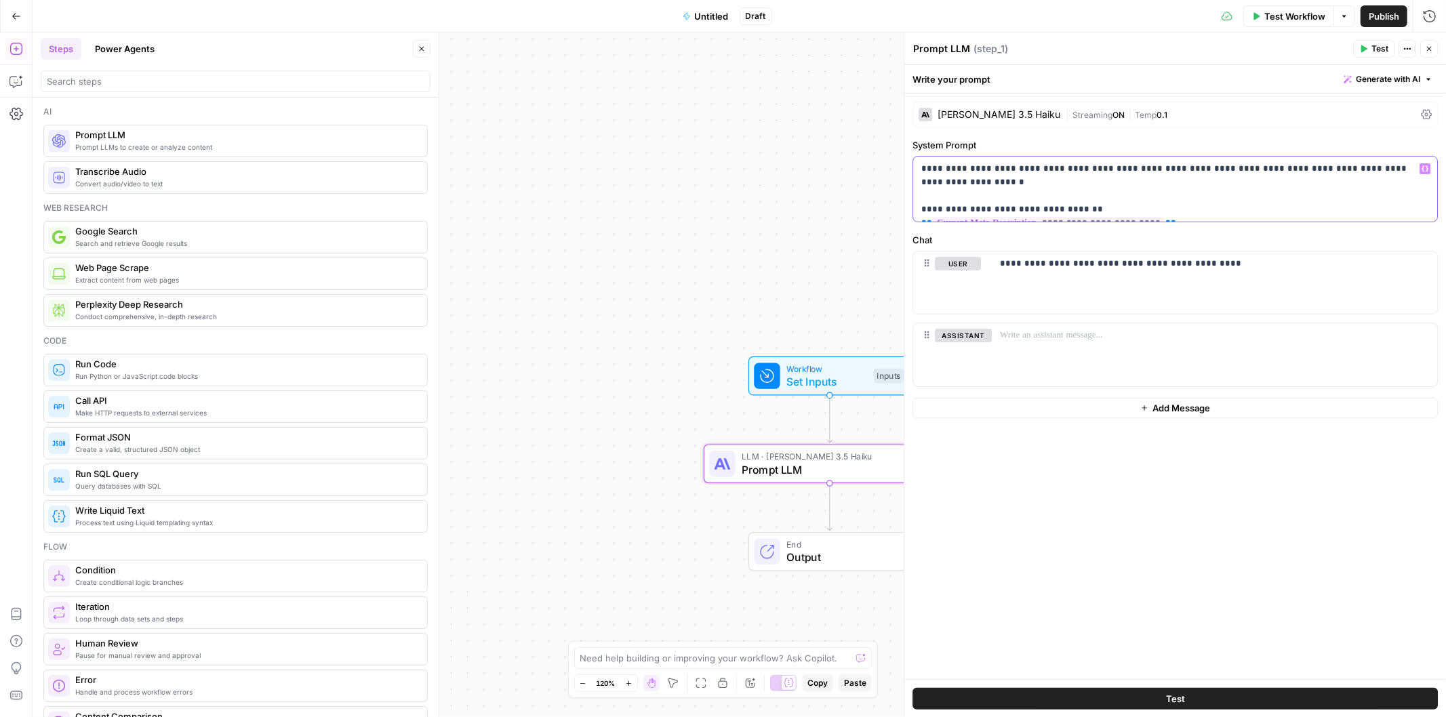
click at [922, 199] on p "**********" at bounding box center [1175, 189] width 508 height 54
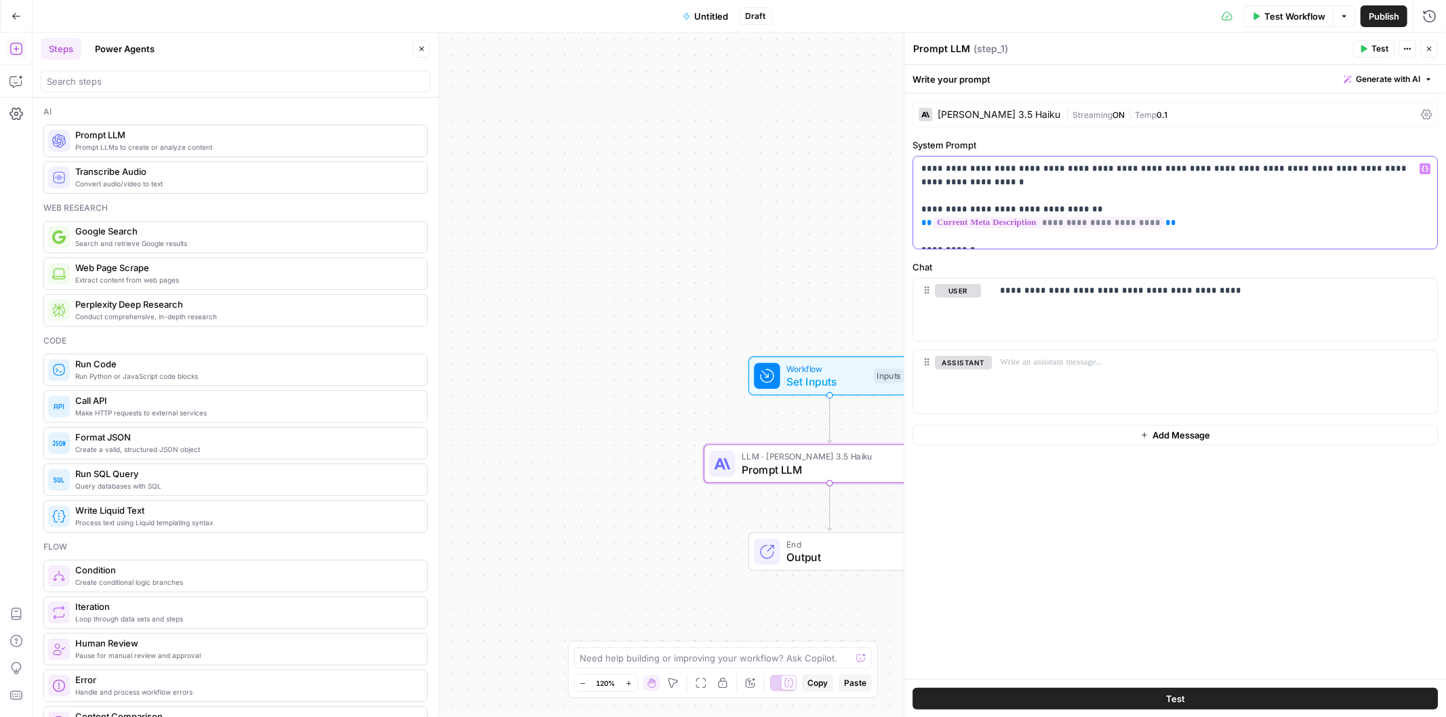
click at [1139, 195] on p "**********" at bounding box center [1175, 202] width 508 height 81
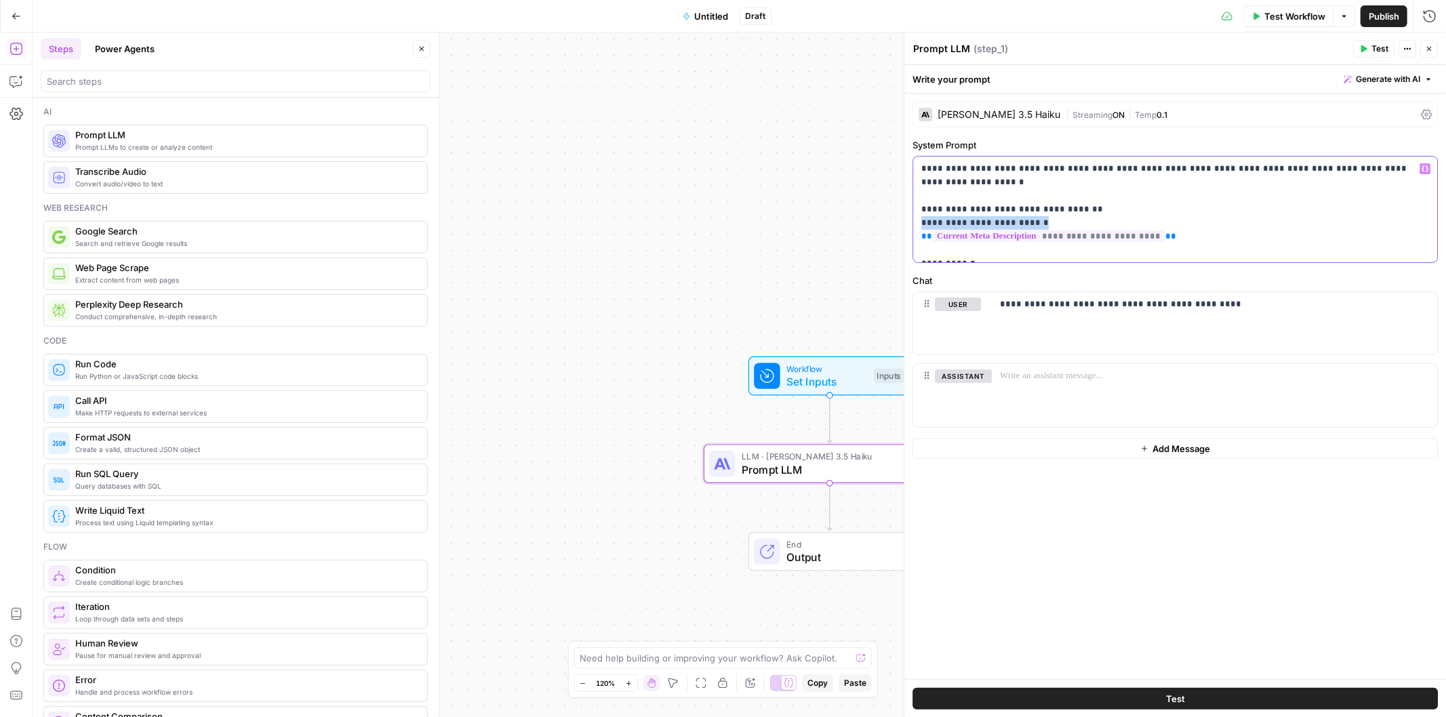
drag, startPoint x: 1046, startPoint y: 209, endPoint x: 913, endPoint y: 208, distance: 133.5
click at [913, 208] on div "**********" at bounding box center [1175, 210] width 524 height 106
copy p "**********"
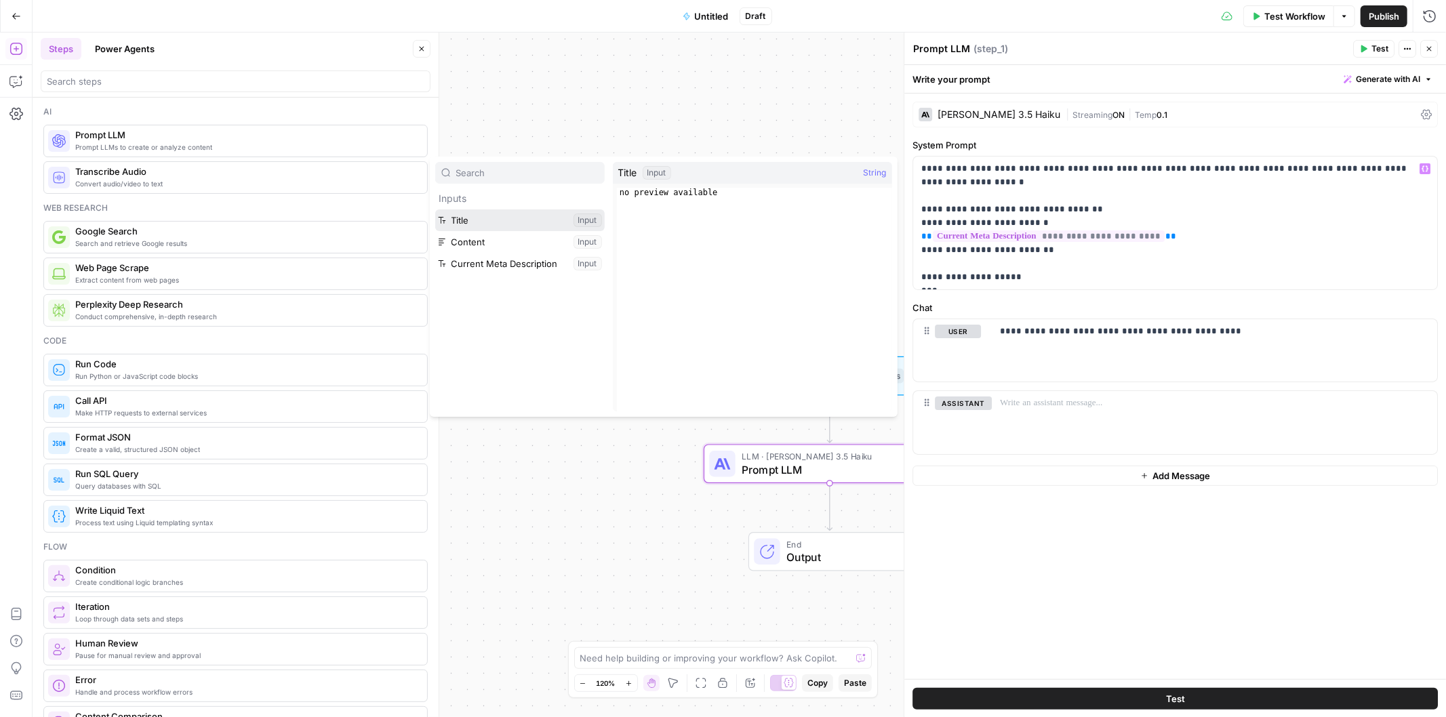
click at [474, 226] on button "Select variable Title" at bounding box center [519, 220] width 169 height 22
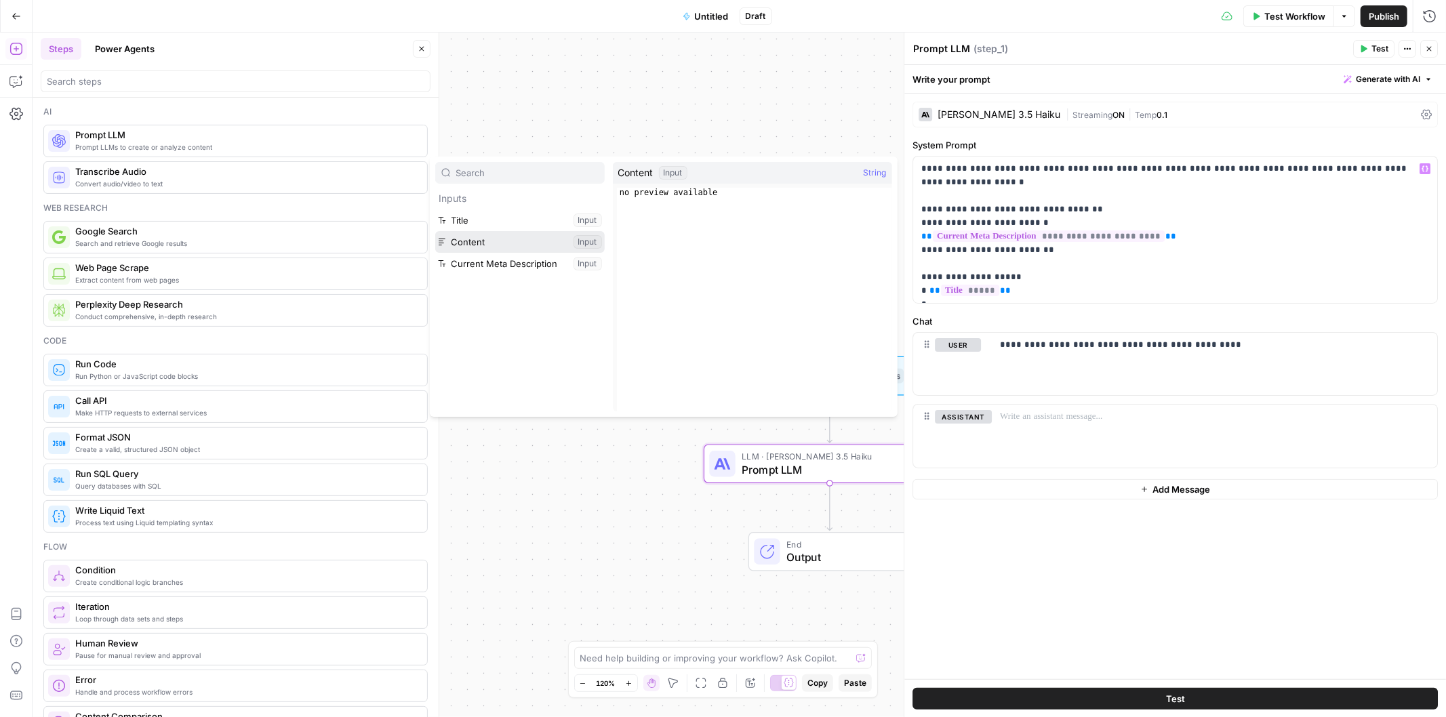
click at [478, 241] on button "Select variable Content" at bounding box center [519, 242] width 169 height 22
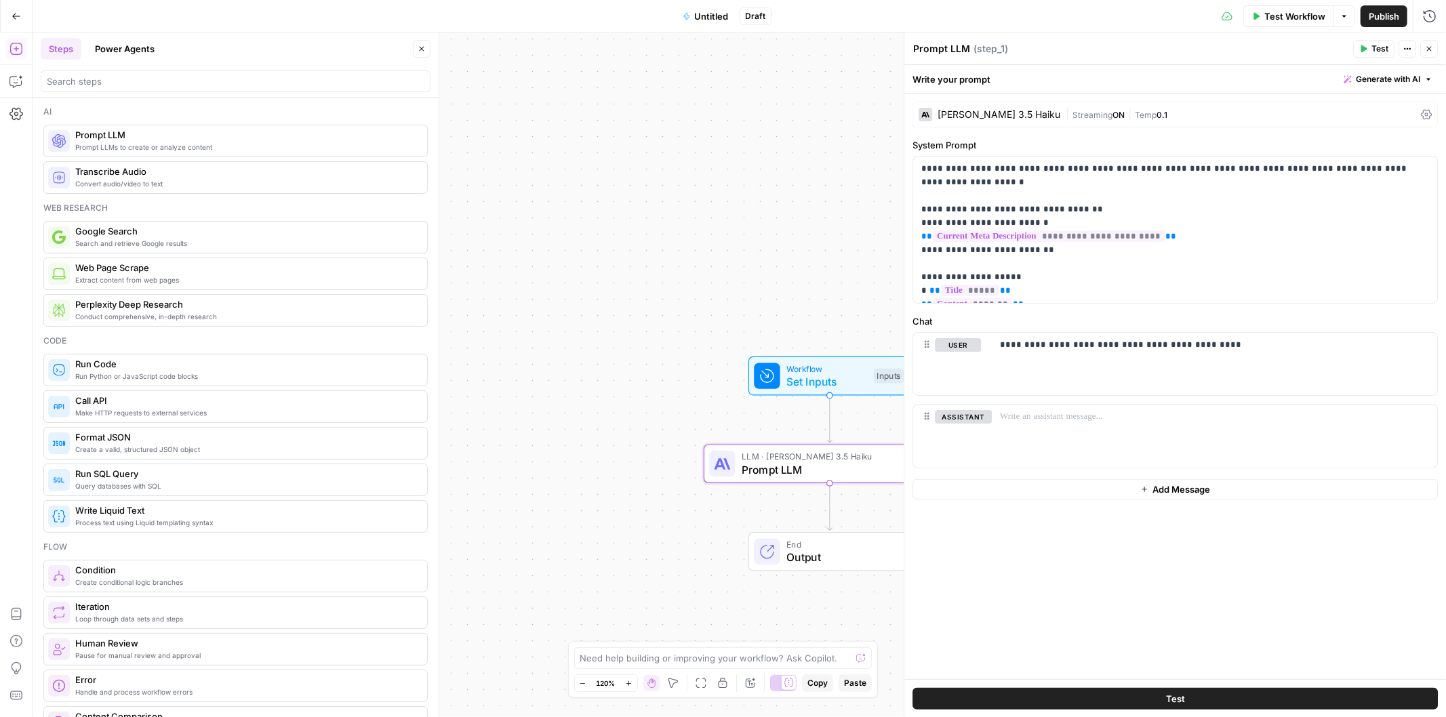
click at [1429, 51] on icon "button" at bounding box center [1429, 49] width 8 height 8
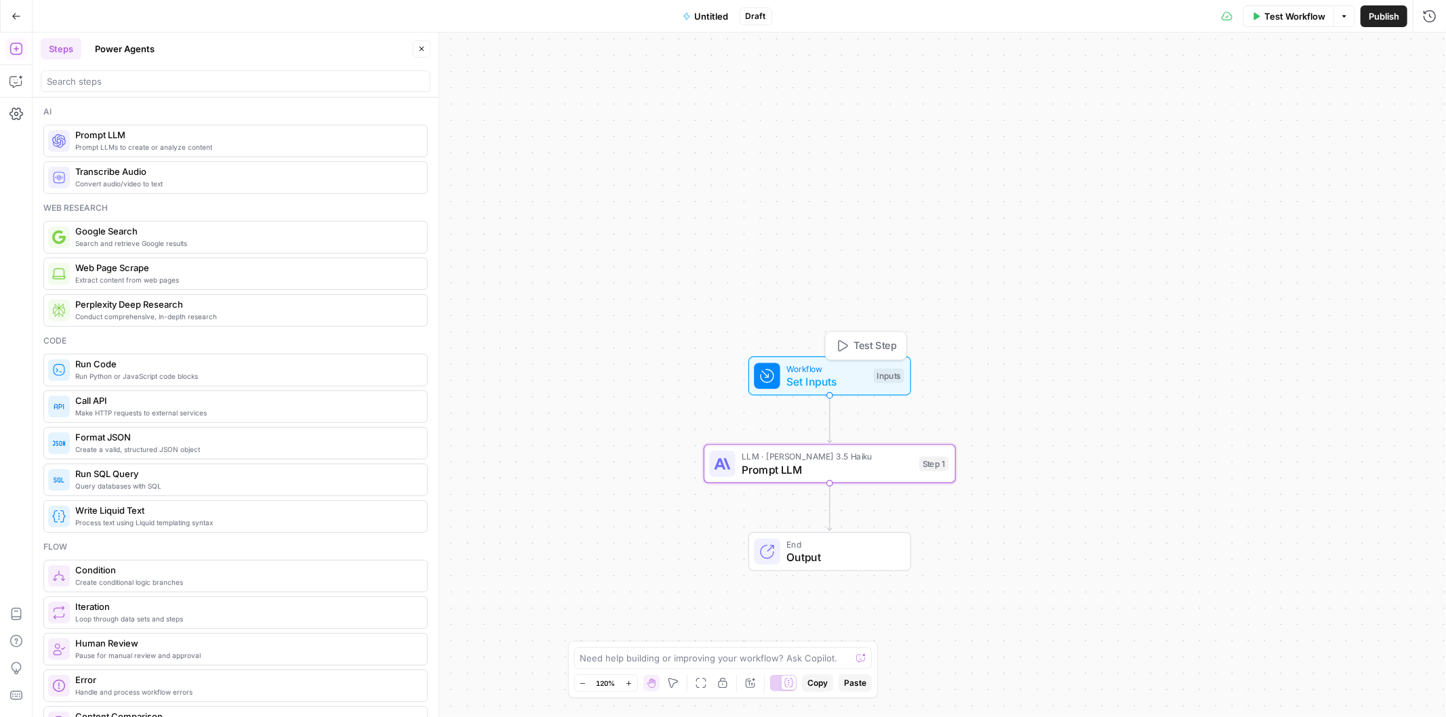
click at [847, 344] on icon "button" at bounding box center [841, 346] width 13 height 13
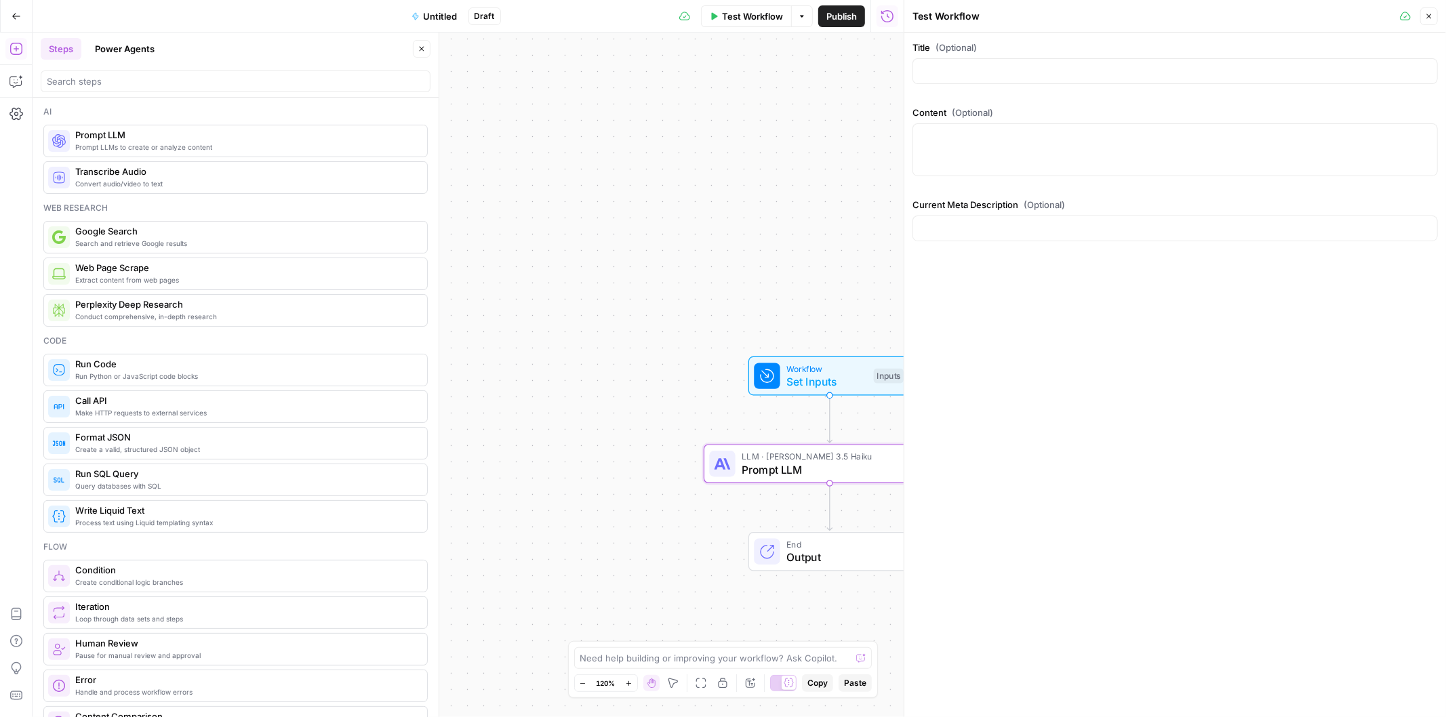
click at [985, 58] on div at bounding box center [1174, 71] width 525 height 26
paste input "What are examples of punitive damages in Oklahoma personal injury cases?"
type input "What are examples of punitive damages in Oklahoma personal injury cases?"
click at [1084, 159] on div at bounding box center [1174, 149] width 525 height 53
paste textarea "<p>When someone&#8217;s reckless or intentional actions cause you harm, the leg…"
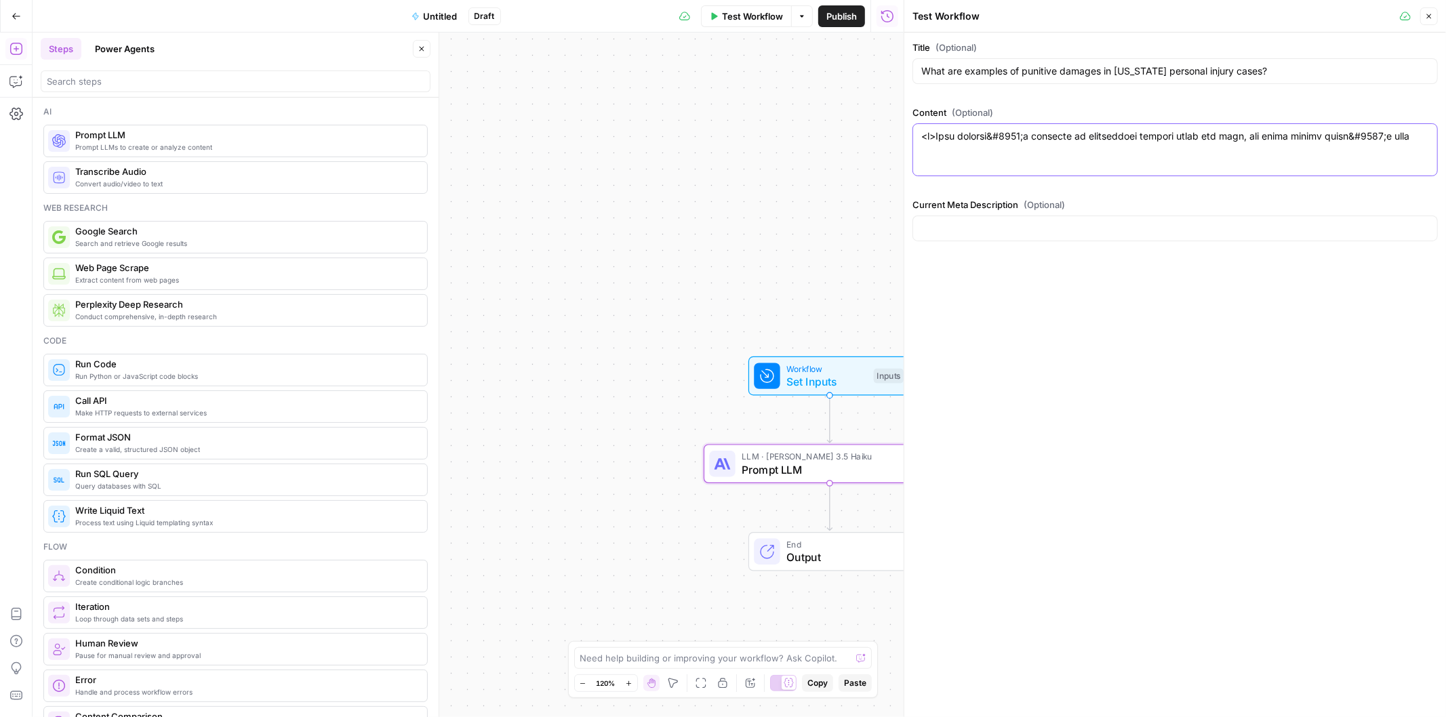
scroll to position [3470, 0]
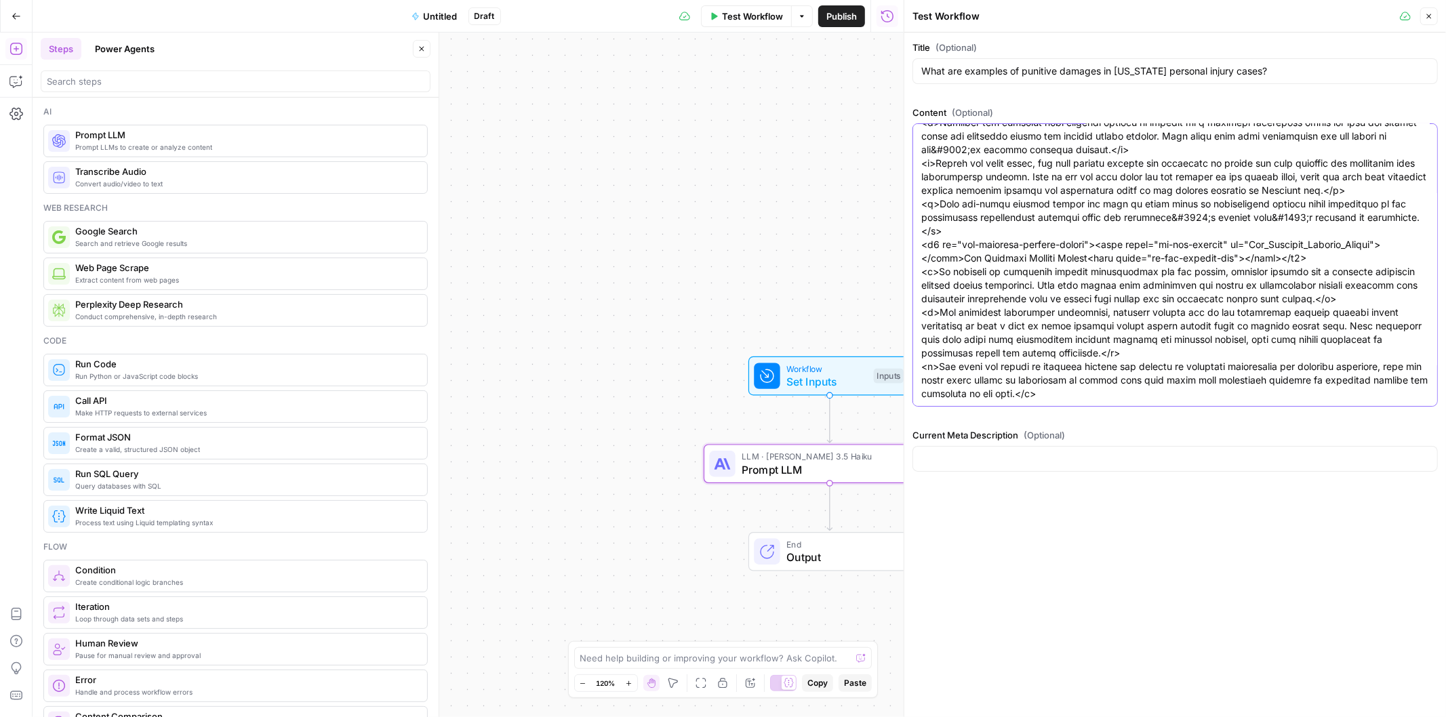
type textarea "<p>When someone&#8217;s reckless or intentional actions cause you harm, the leg…"
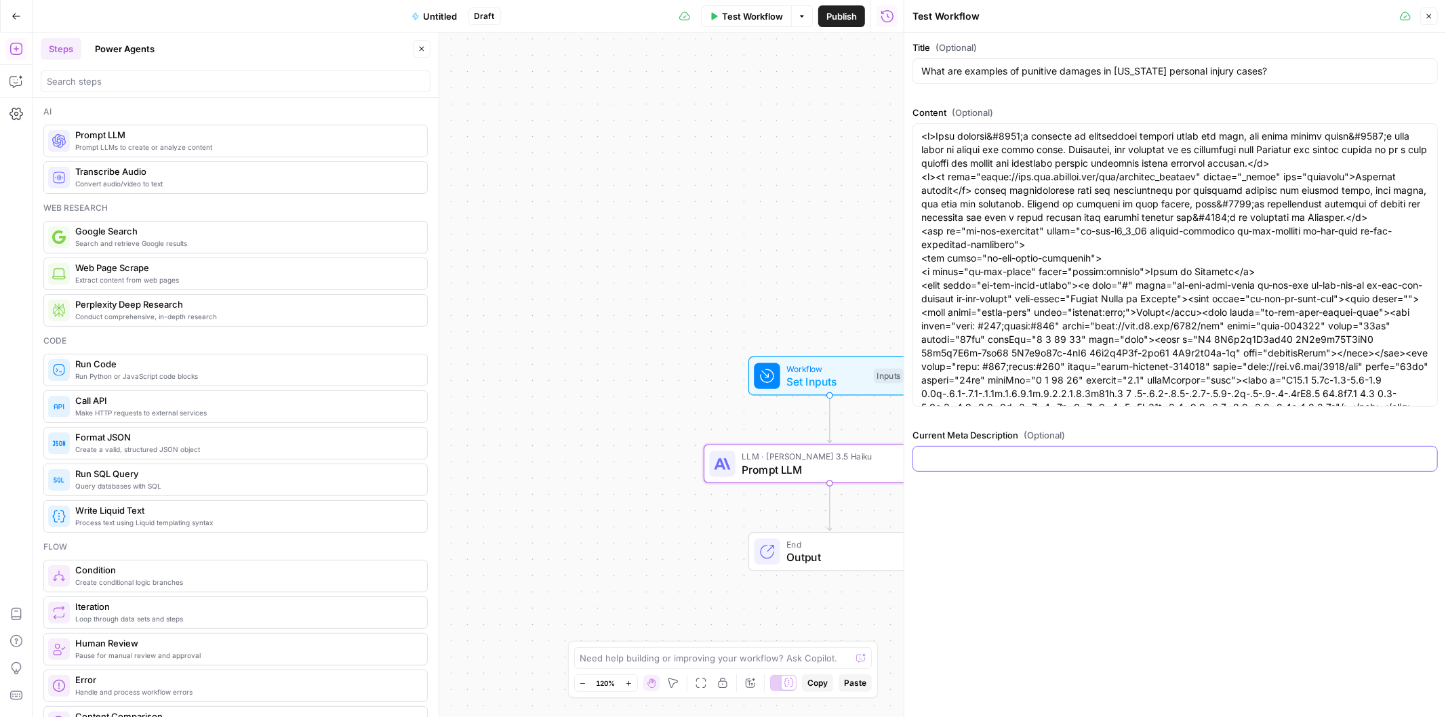
click at [1084, 452] on input "Current Meta Description (Optional)" at bounding box center [1175, 459] width 508 height 14
paste input ""<p>When someone&#8217;s reckless or intentional actions cause you harm, the le…"
type input ""<p>When someone&#8217;s reckless or intentional actions cause you harm, the le…"
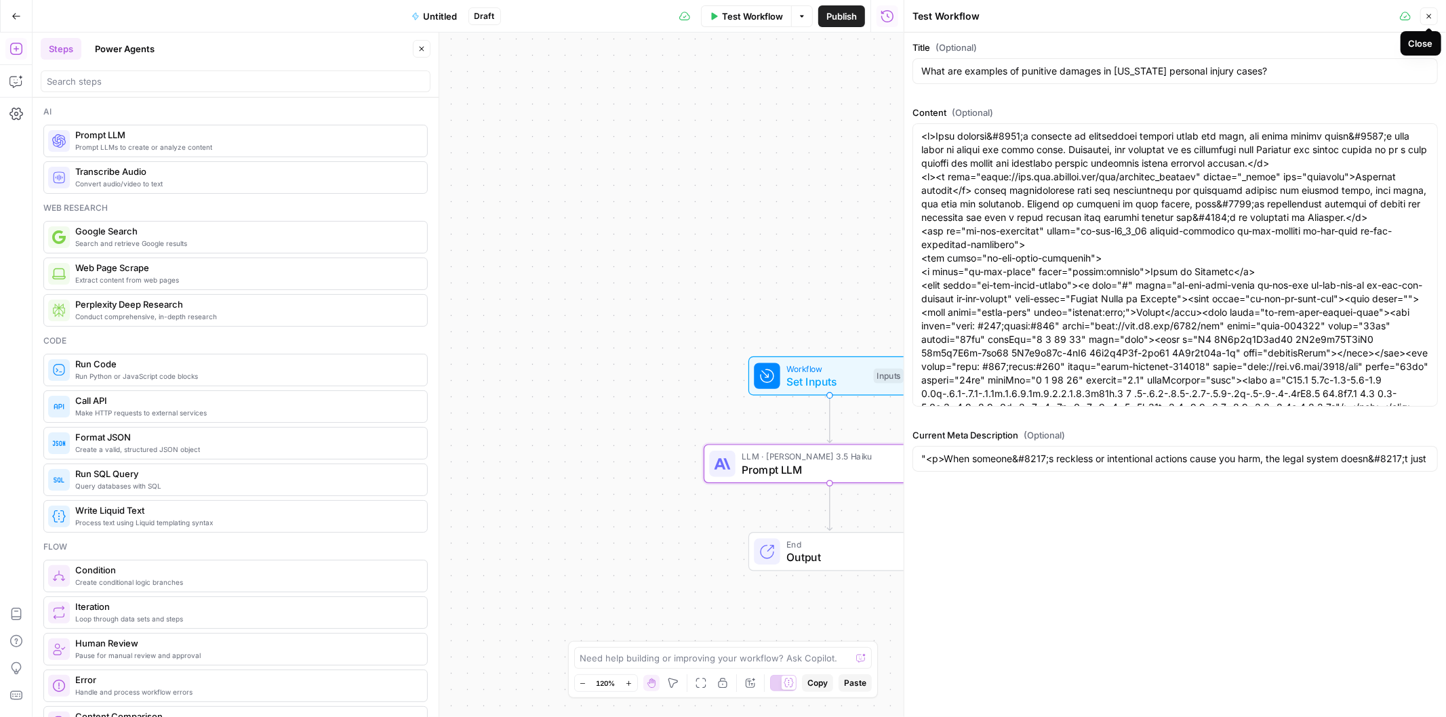
click at [1431, 16] on icon "button" at bounding box center [1429, 16] width 8 height 8
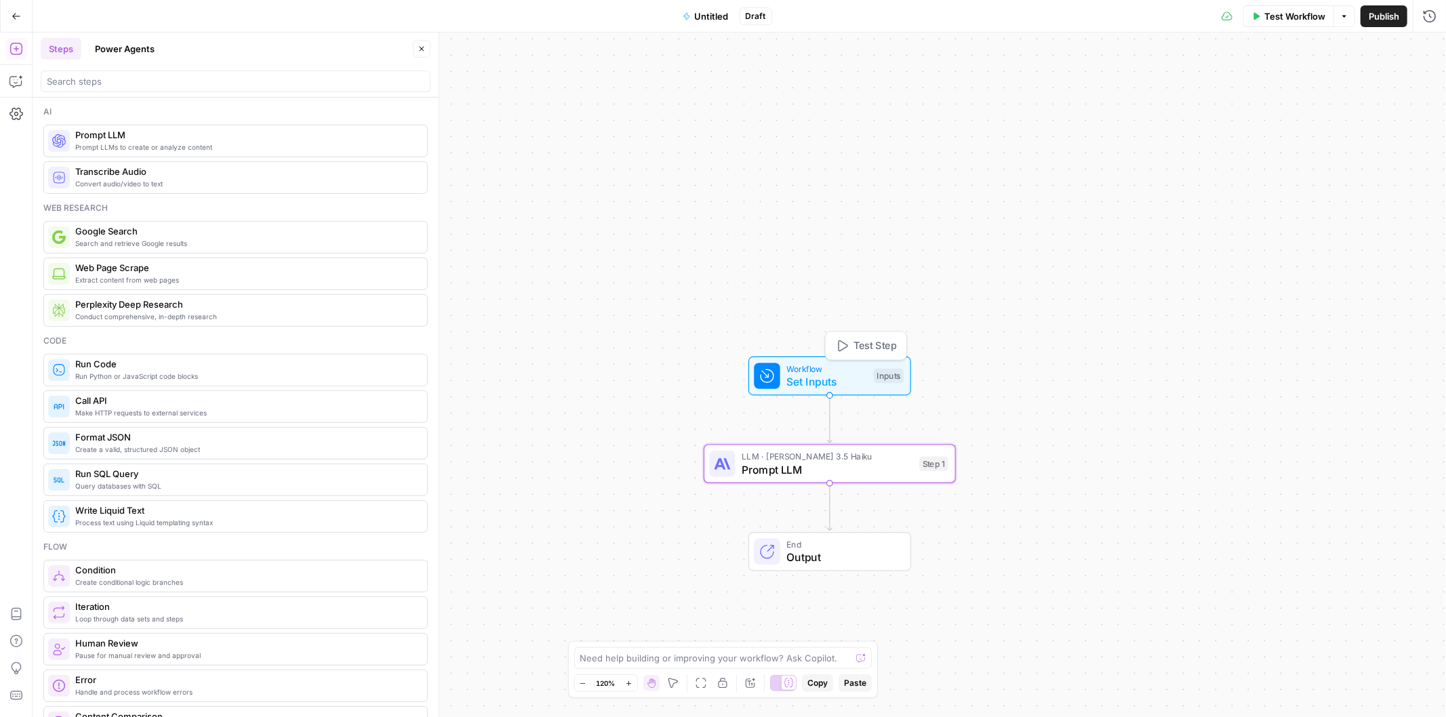
click at [864, 344] on span "Test Step" at bounding box center [874, 346] width 43 height 15
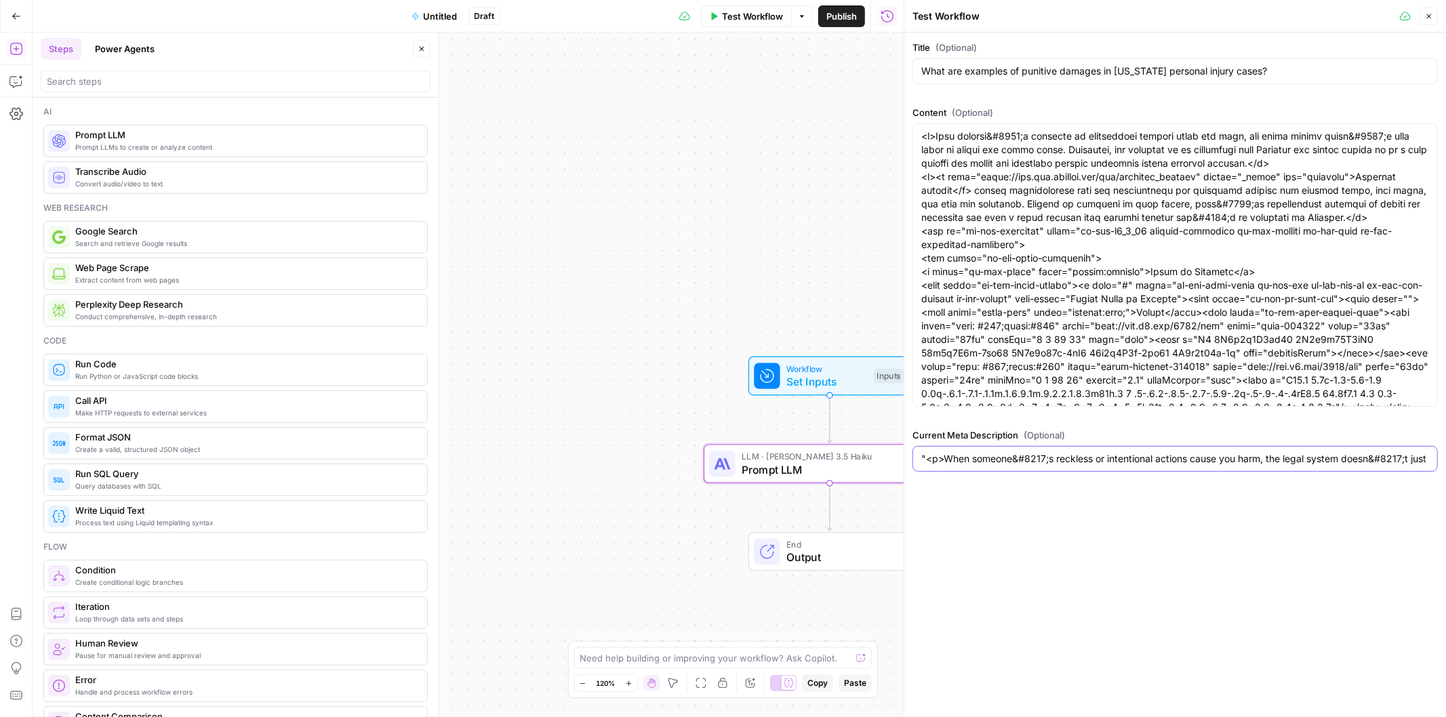
click at [1030, 455] on input ""<p>When someone&#8217;s reckless or intentional actions cause you harm, the le…" at bounding box center [1175, 459] width 508 height 14
paste input "When someone’s reckless or intentional actions cause you harm, the legal system…"
type input "When someone’s reckless or intentional actions cause you harm, the legal system…"
click at [1430, 16] on icon "button" at bounding box center [1429, 16] width 8 height 8
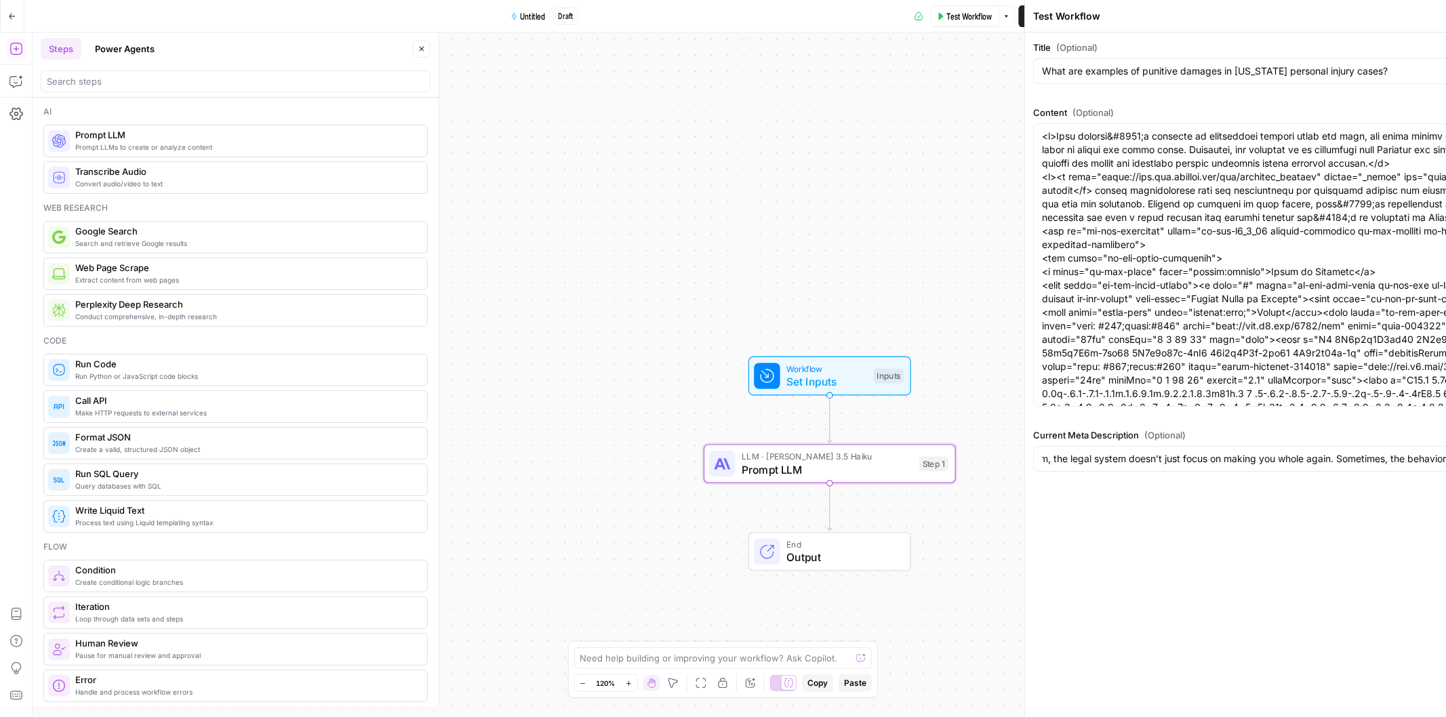
scroll to position [0, 0]
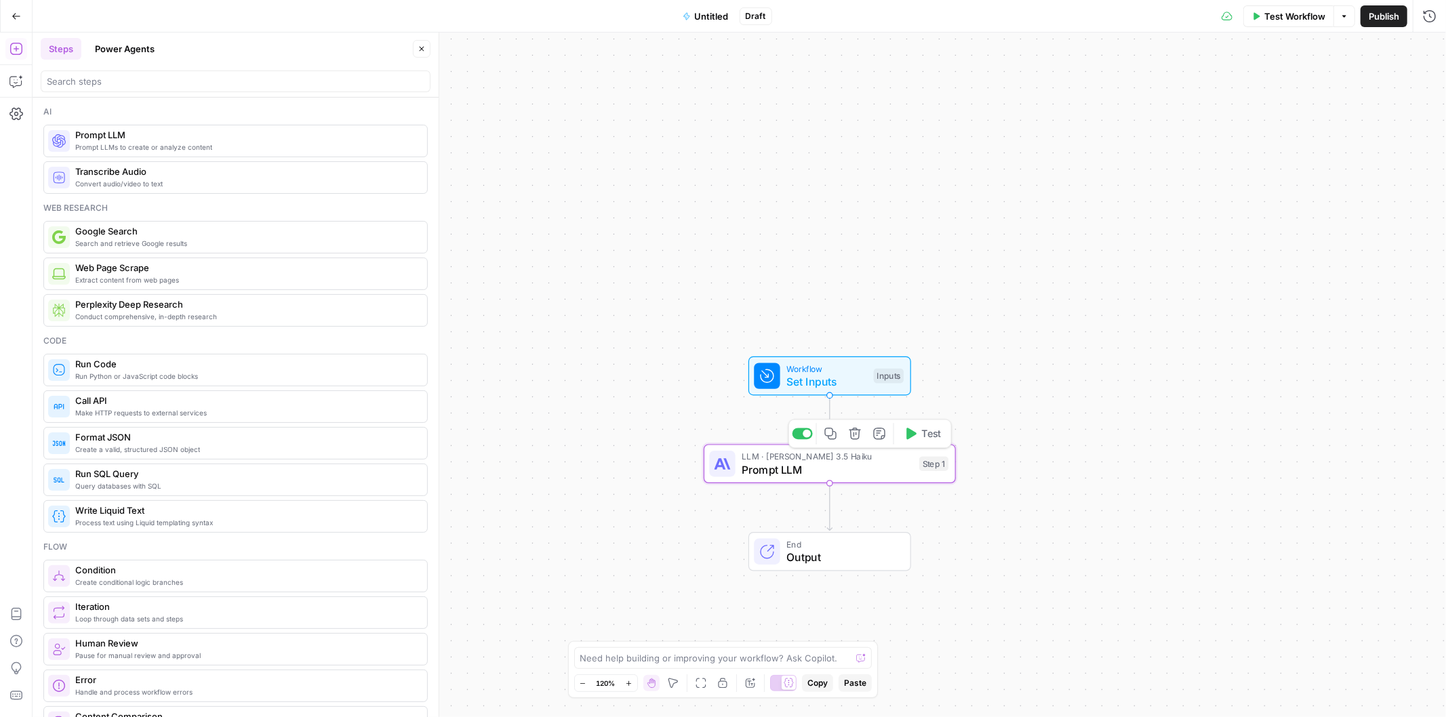
click at [912, 436] on icon "button" at bounding box center [911, 434] width 10 height 12
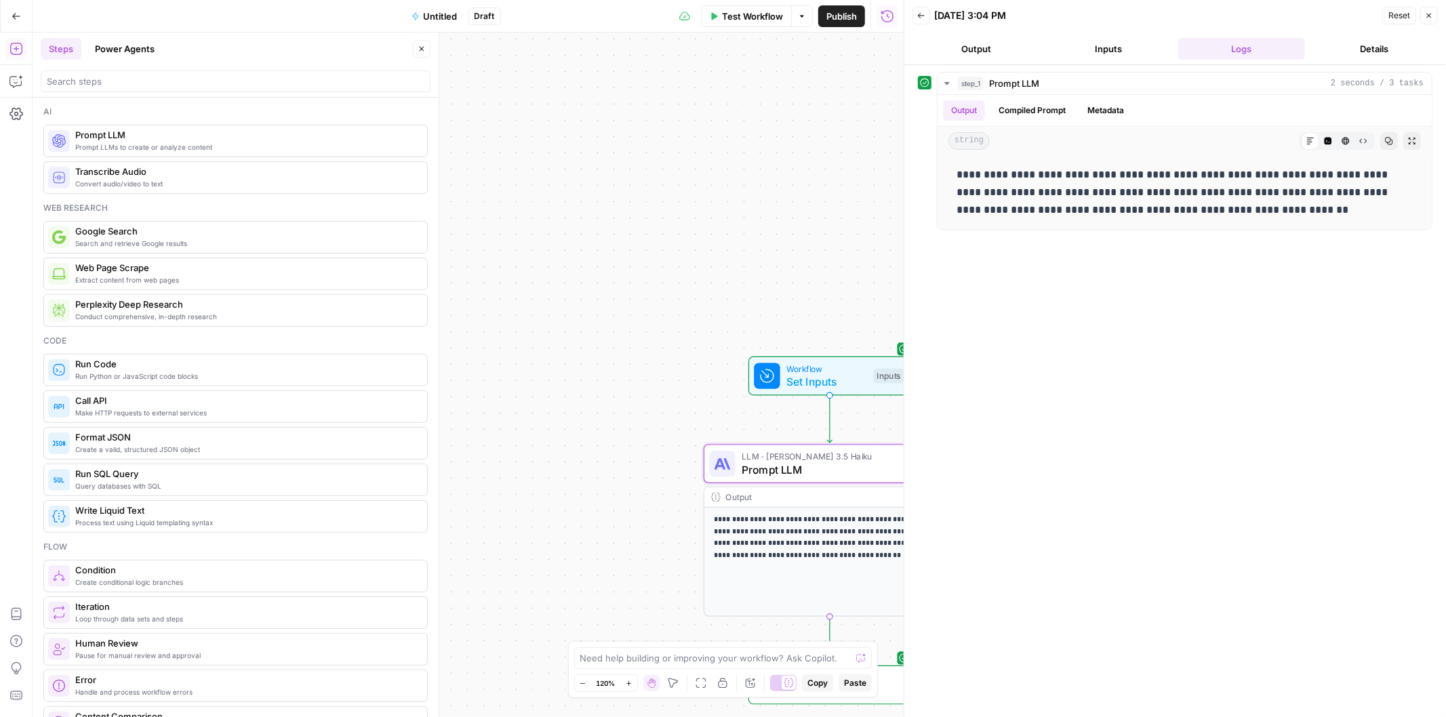
click at [731, 210] on div "**********" at bounding box center [468, 375] width 871 height 685
click at [1429, 18] on icon "button" at bounding box center [1429, 16] width 8 height 8
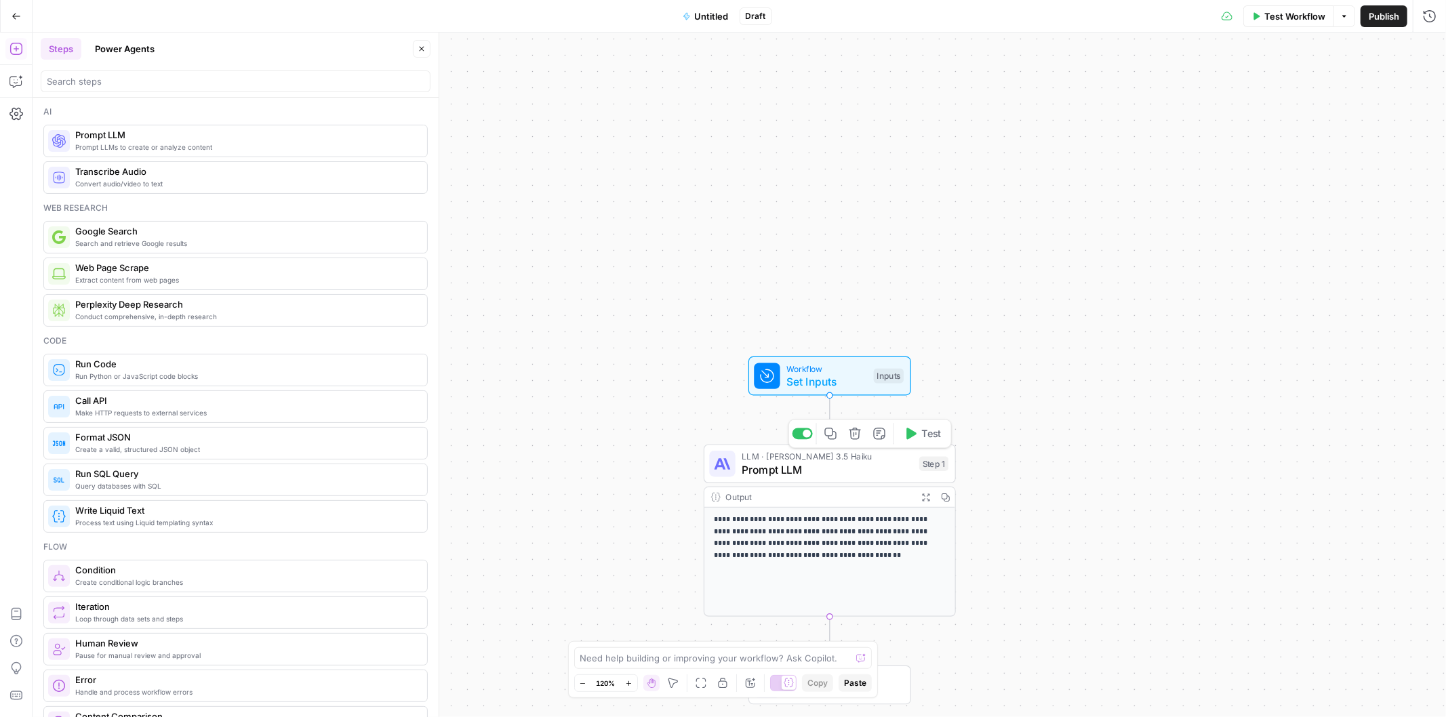
click at [817, 462] on span "Prompt LLM" at bounding box center [826, 470] width 171 height 16
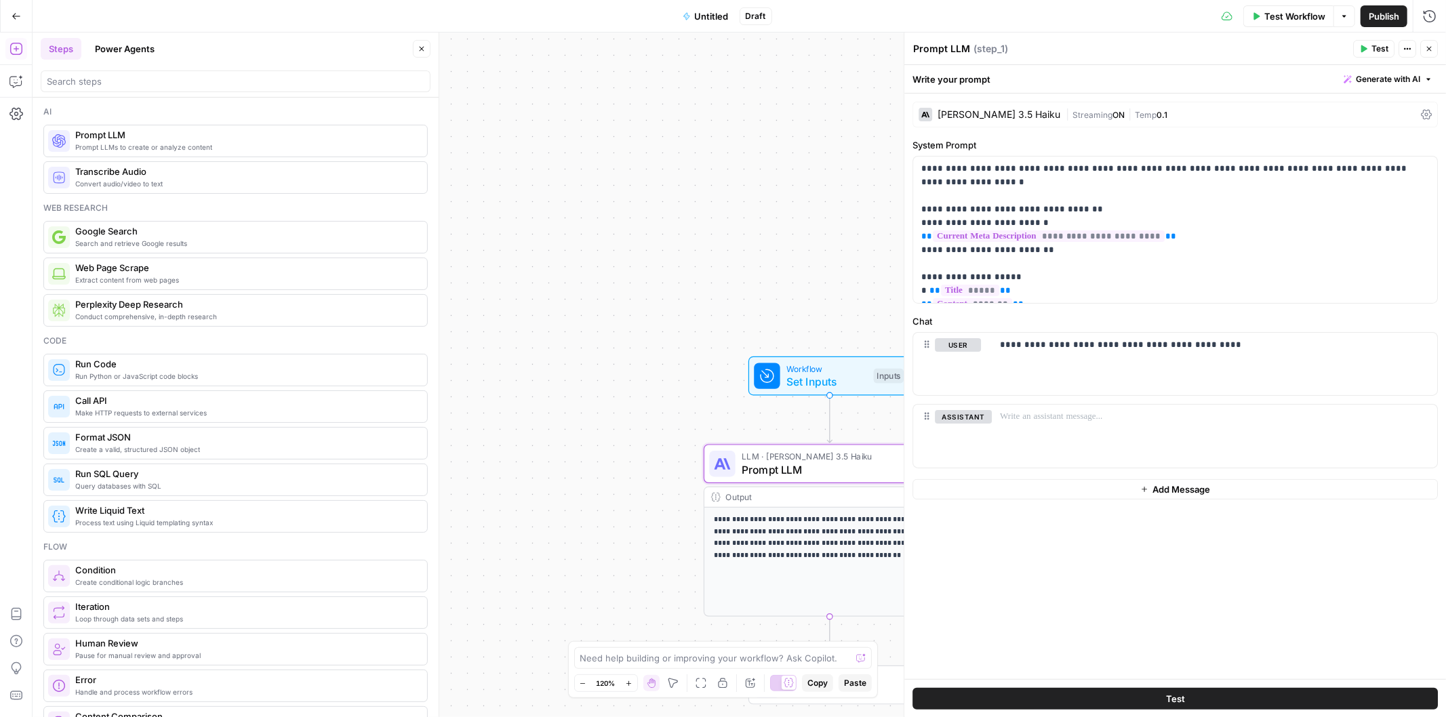
click at [963, 117] on div "Claude 3.5 Haiku" at bounding box center [998, 114] width 123 height 9
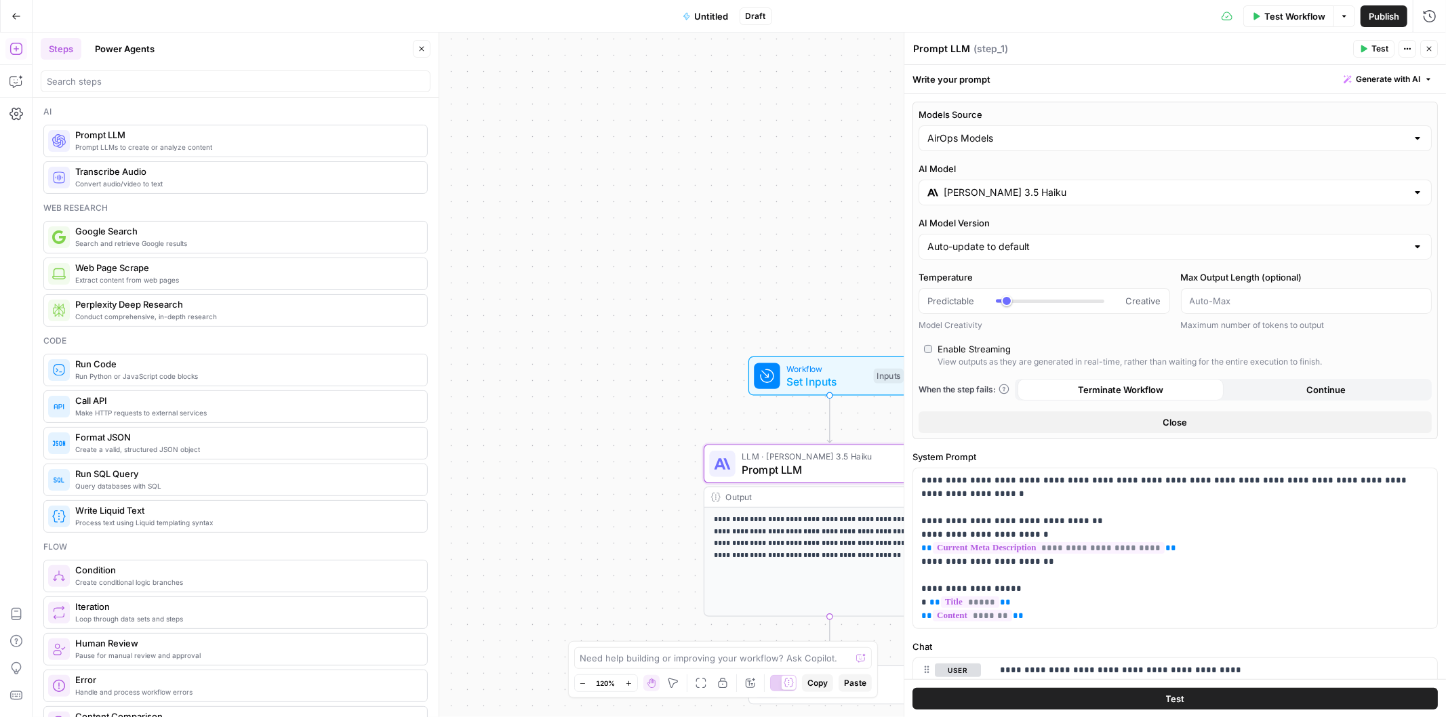
click at [983, 188] on input "Claude 3.5 Haiku" at bounding box center [1174, 193] width 463 height 14
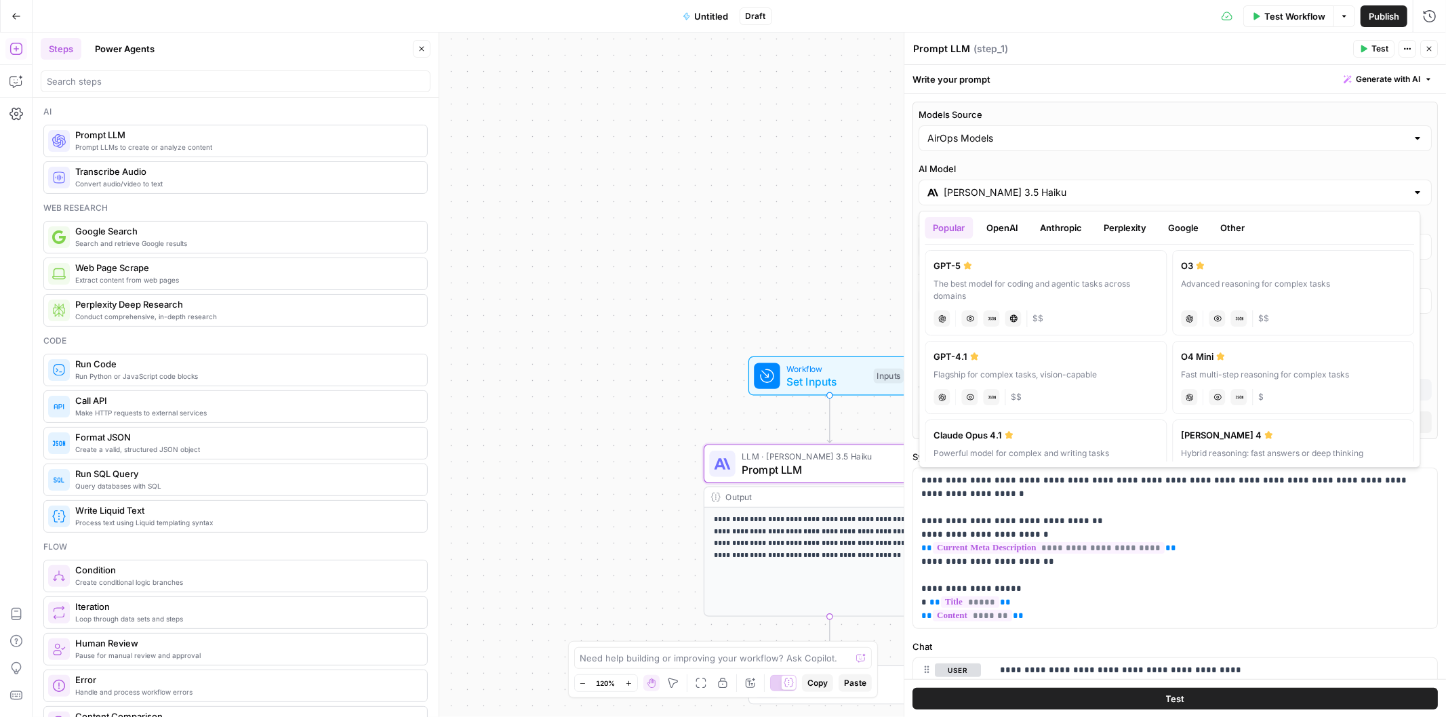
click at [1004, 220] on button "OpenAI" at bounding box center [1003, 228] width 48 height 22
click at [1017, 356] on div "GPT-5 Nano" at bounding box center [1046, 357] width 224 height 14
type input "GPT-5 Nano"
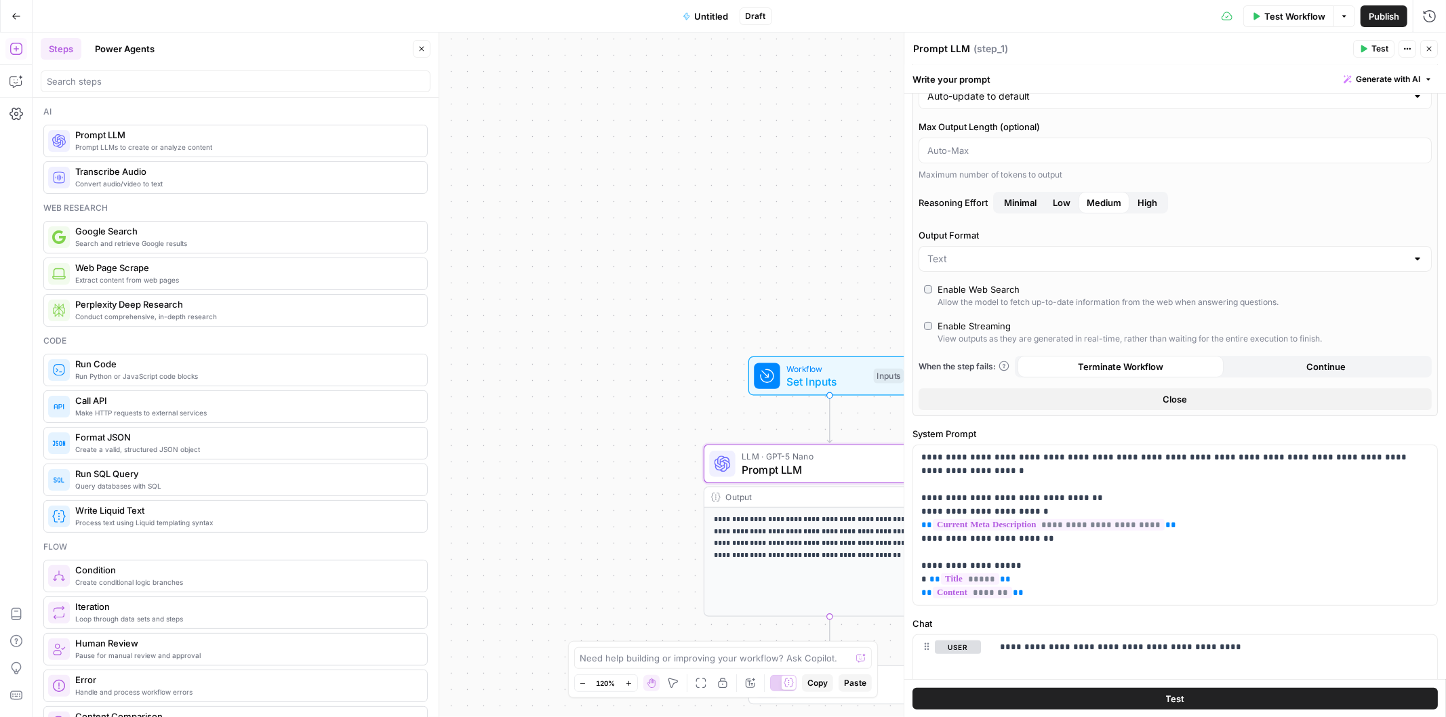
scroll to position [175, 0]
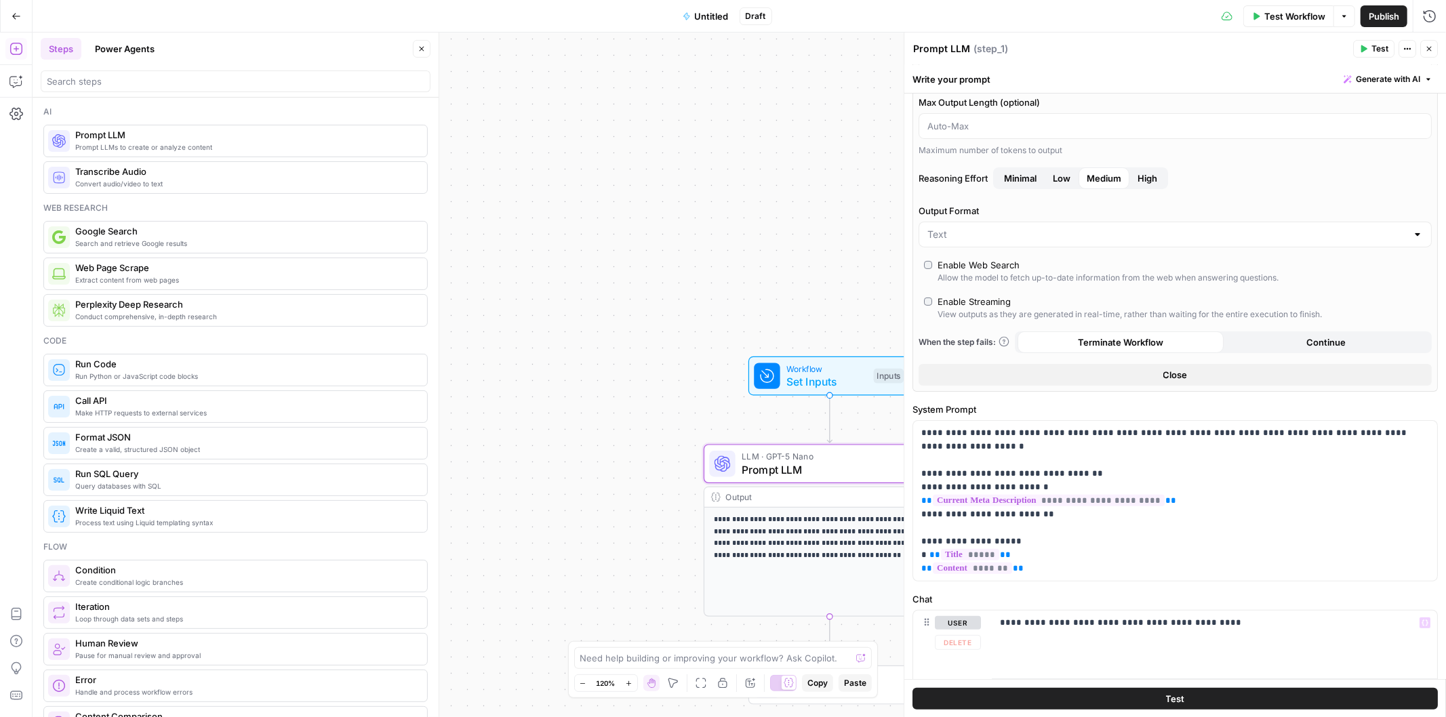
click at [1103, 693] on button "Test" at bounding box center [1174, 699] width 525 height 22
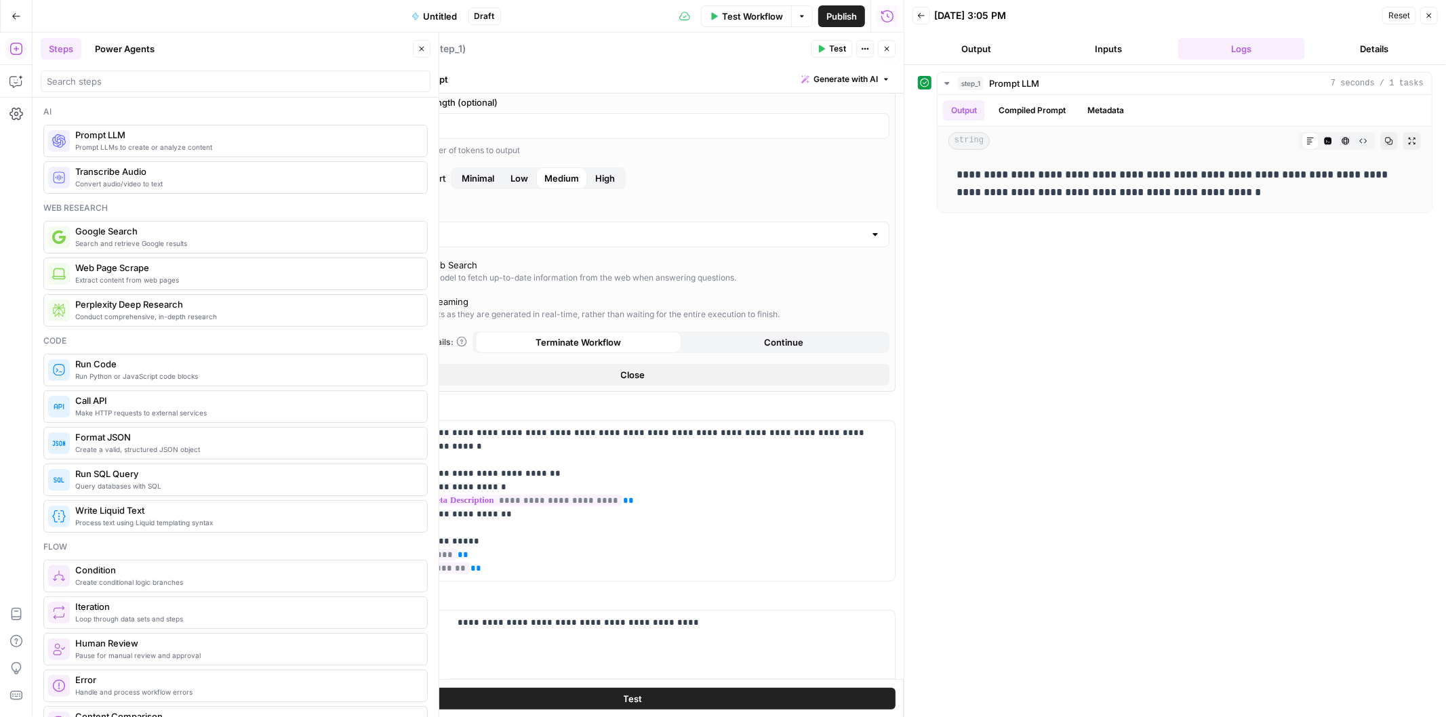
click at [445, 14] on span "Untitled" at bounding box center [441, 16] width 34 height 14
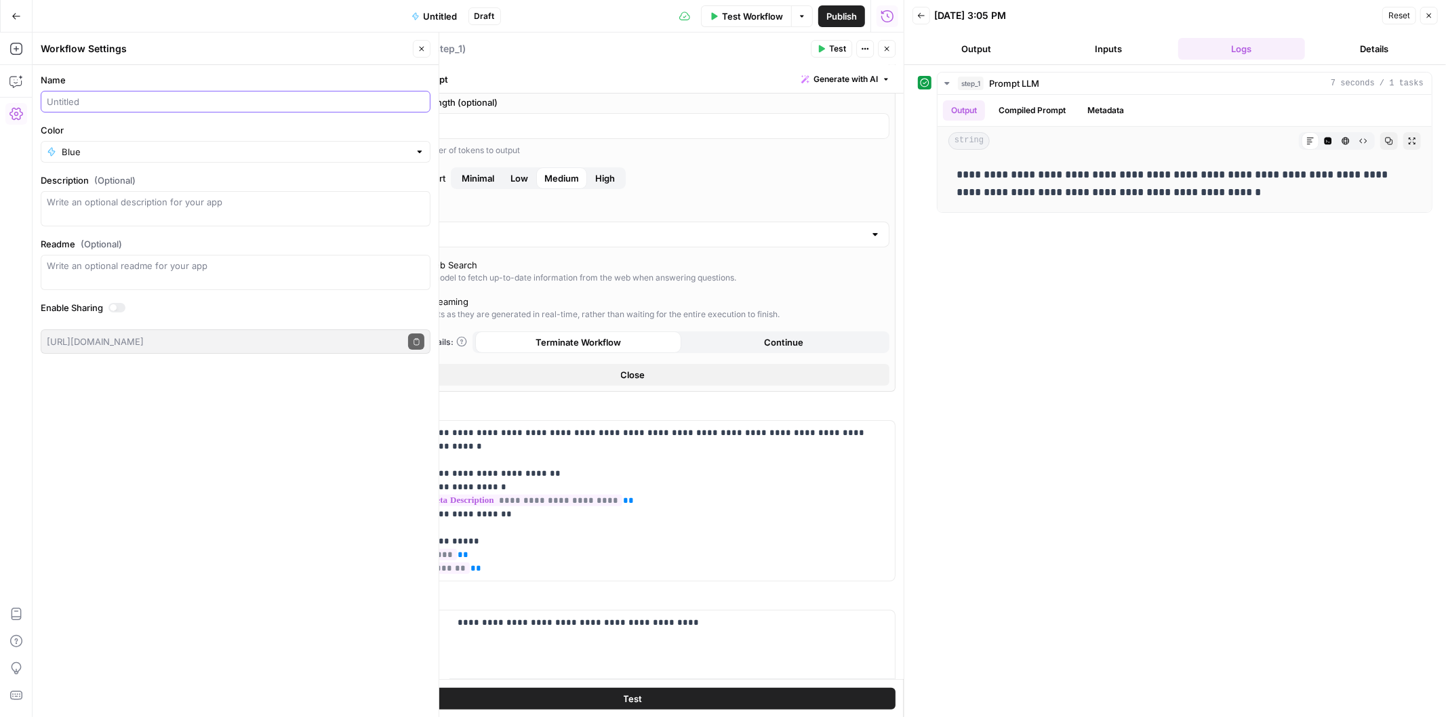
click at [138, 107] on input "Name" at bounding box center [235, 102] width 377 height 14
type input "Basic Update Meta Description"
click at [413, 47] on div "Close" at bounding box center [422, 49] width 18 height 18
click at [422, 47] on icon "button" at bounding box center [422, 49] width 5 height 5
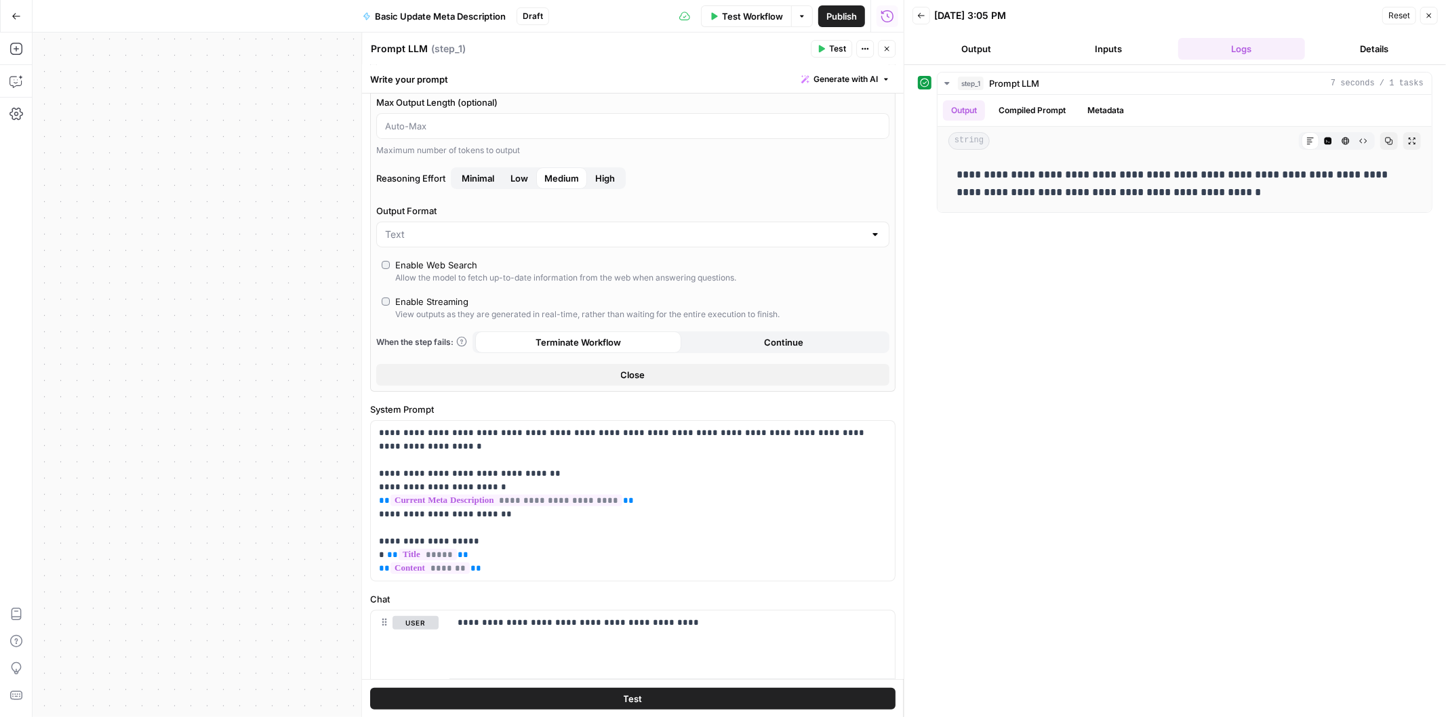
click at [845, 17] on span "Publish" at bounding box center [841, 16] width 30 height 14
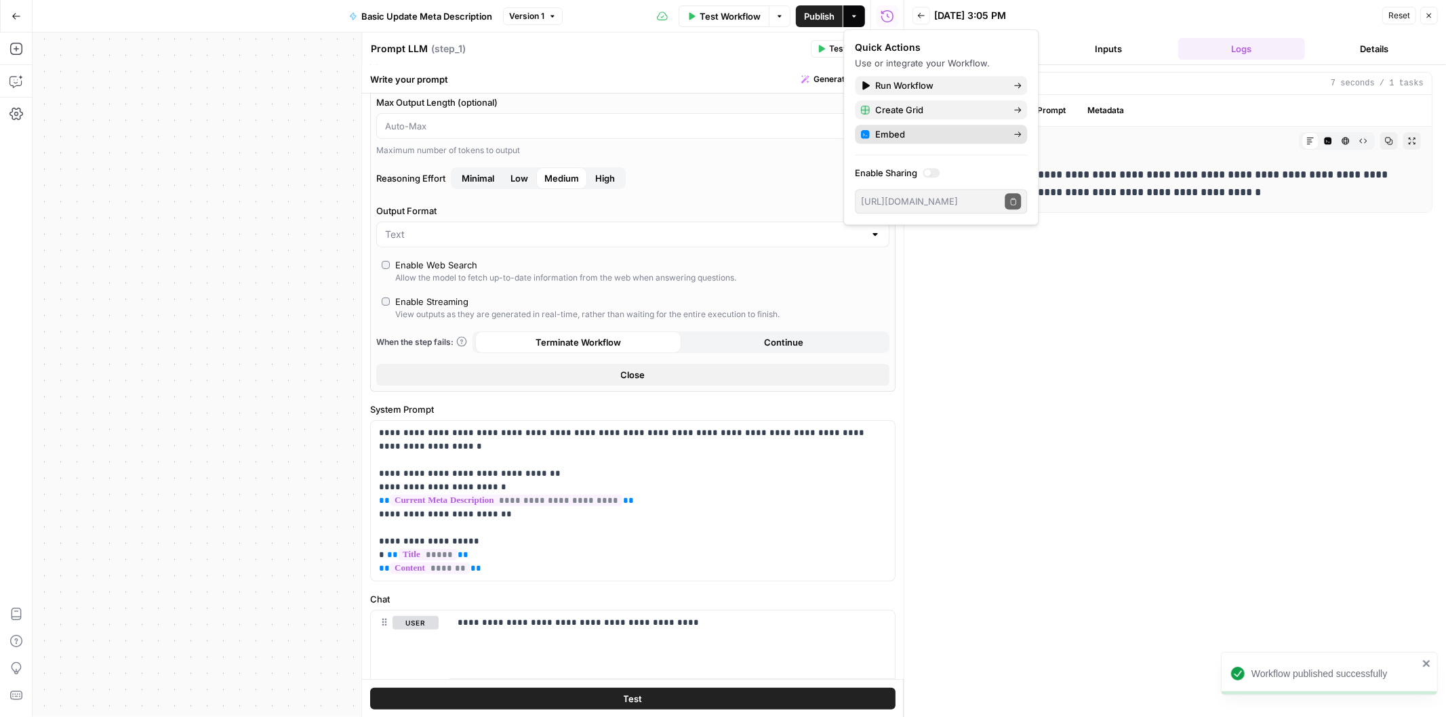
click at [1008, 129] on div "Embed" at bounding box center [940, 134] width 161 height 14
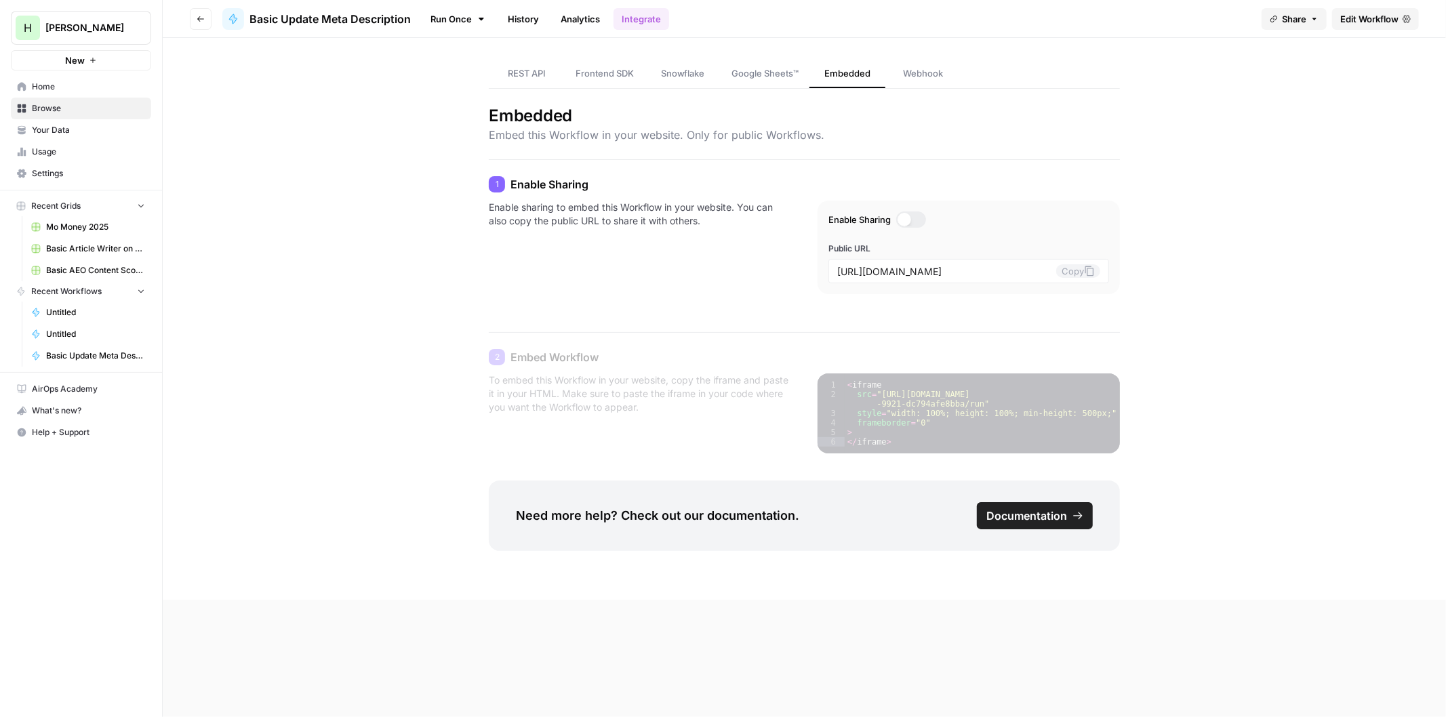
click at [503, 18] on link "History" at bounding box center [522, 19] width 47 height 22
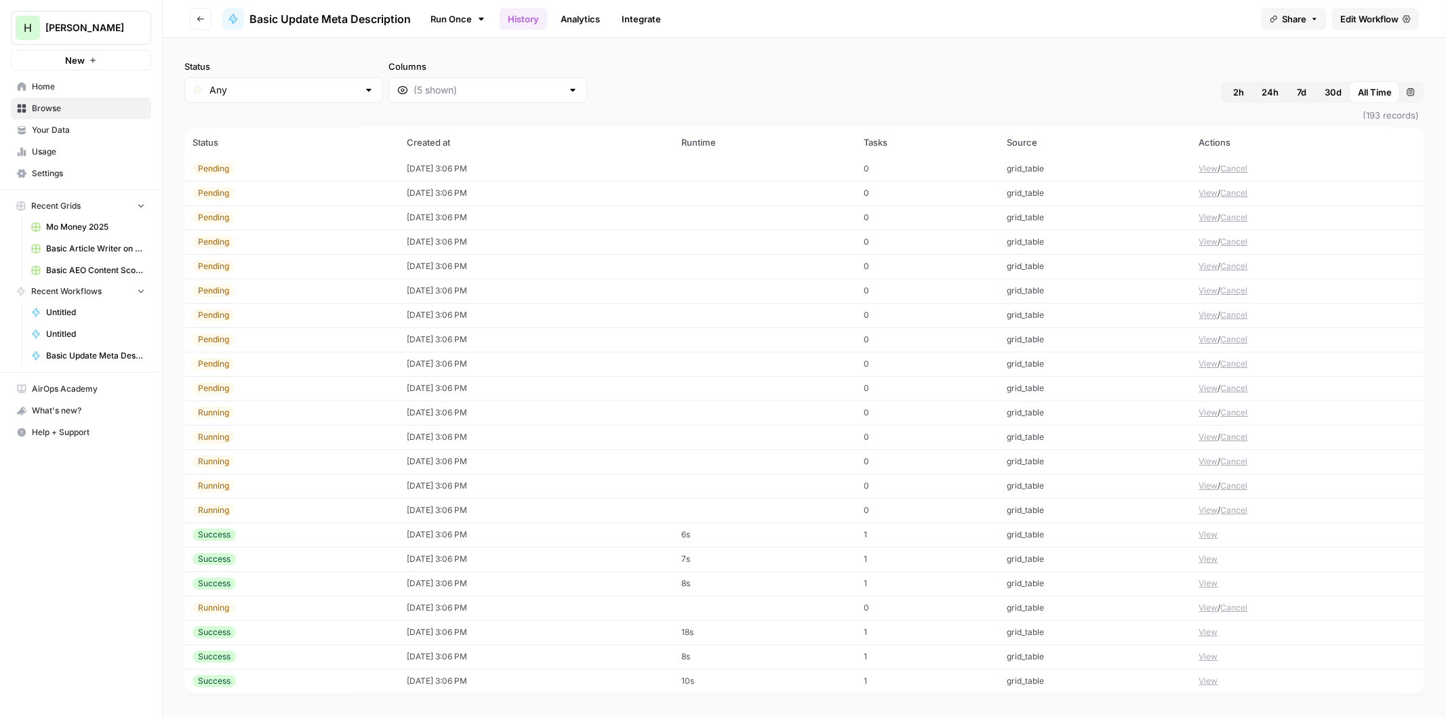
scroll to position [4169, 0]
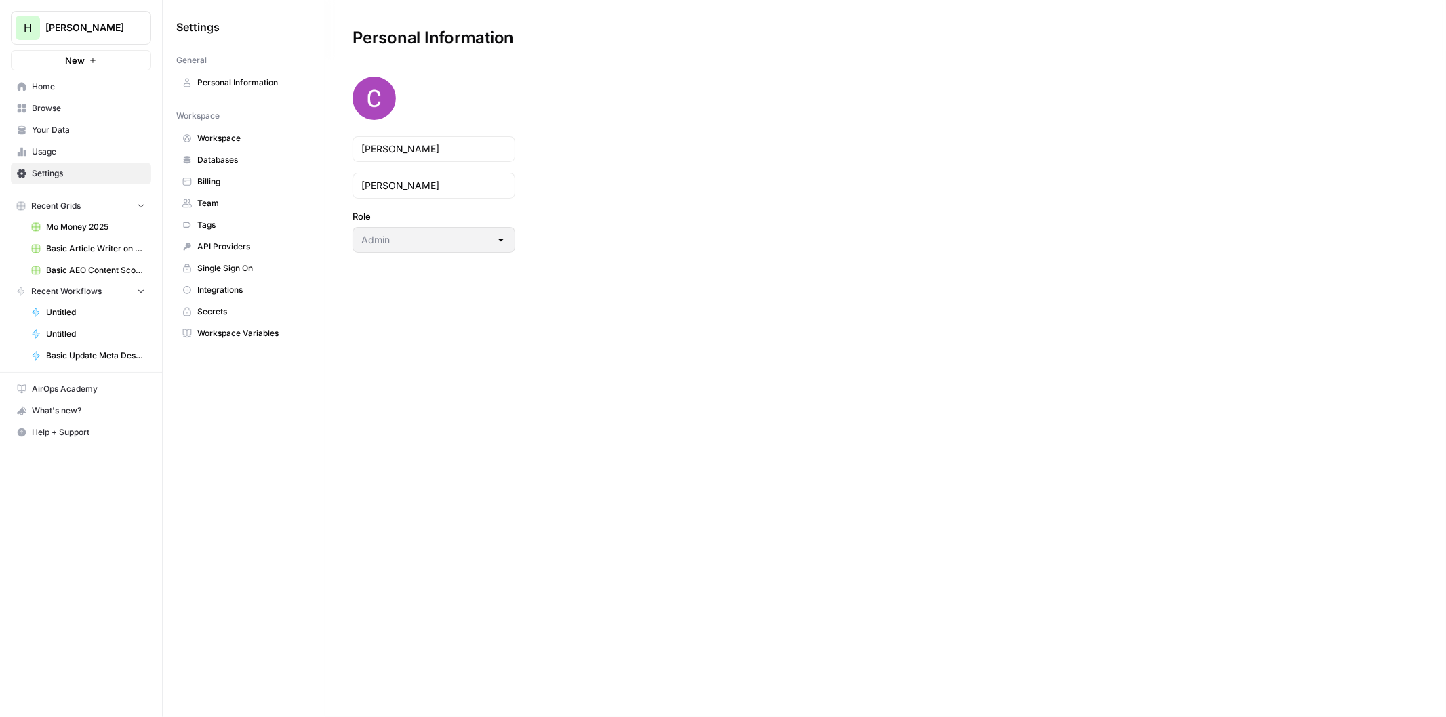
click at [216, 289] on span "Integrations" at bounding box center [251, 290] width 108 height 12
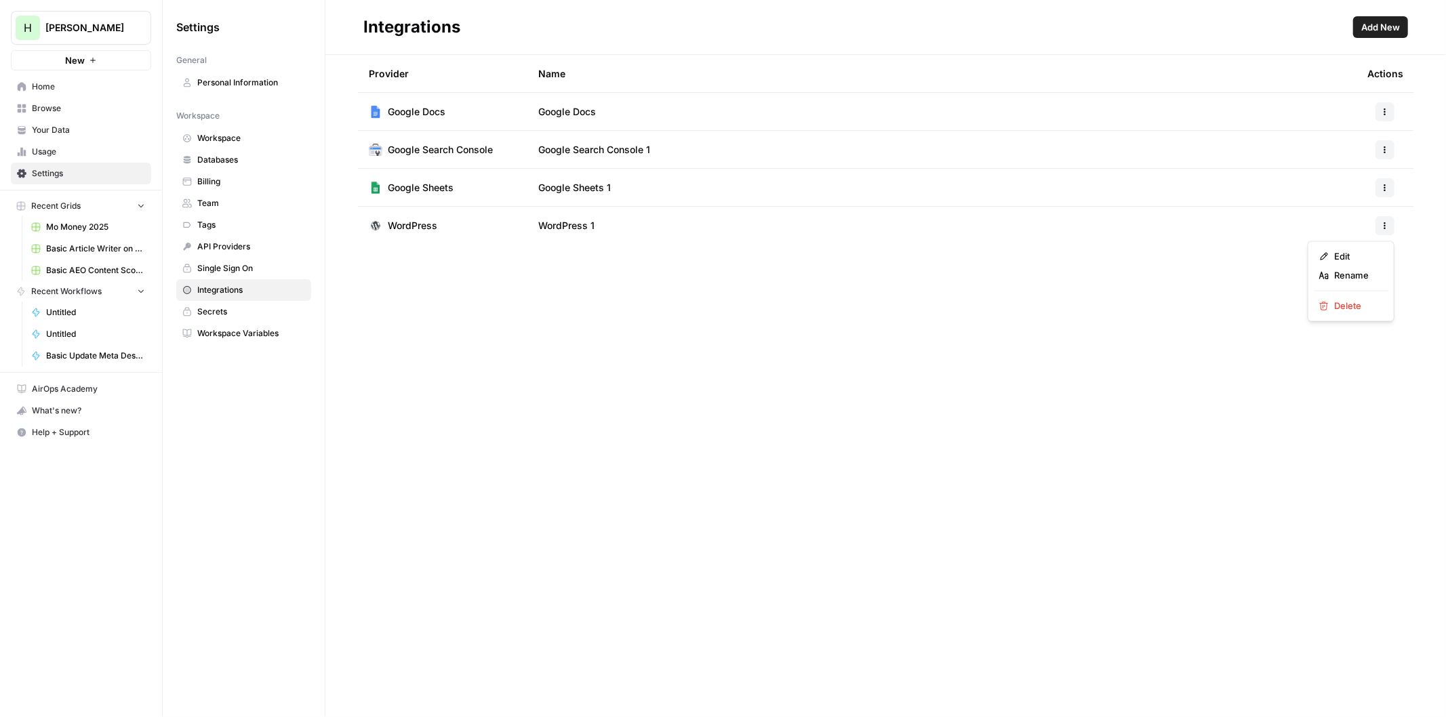
click at [1383, 224] on icon "button" at bounding box center [1385, 226] width 8 height 8
click at [1344, 254] on span "Edit" at bounding box center [1355, 257] width 43 height 14
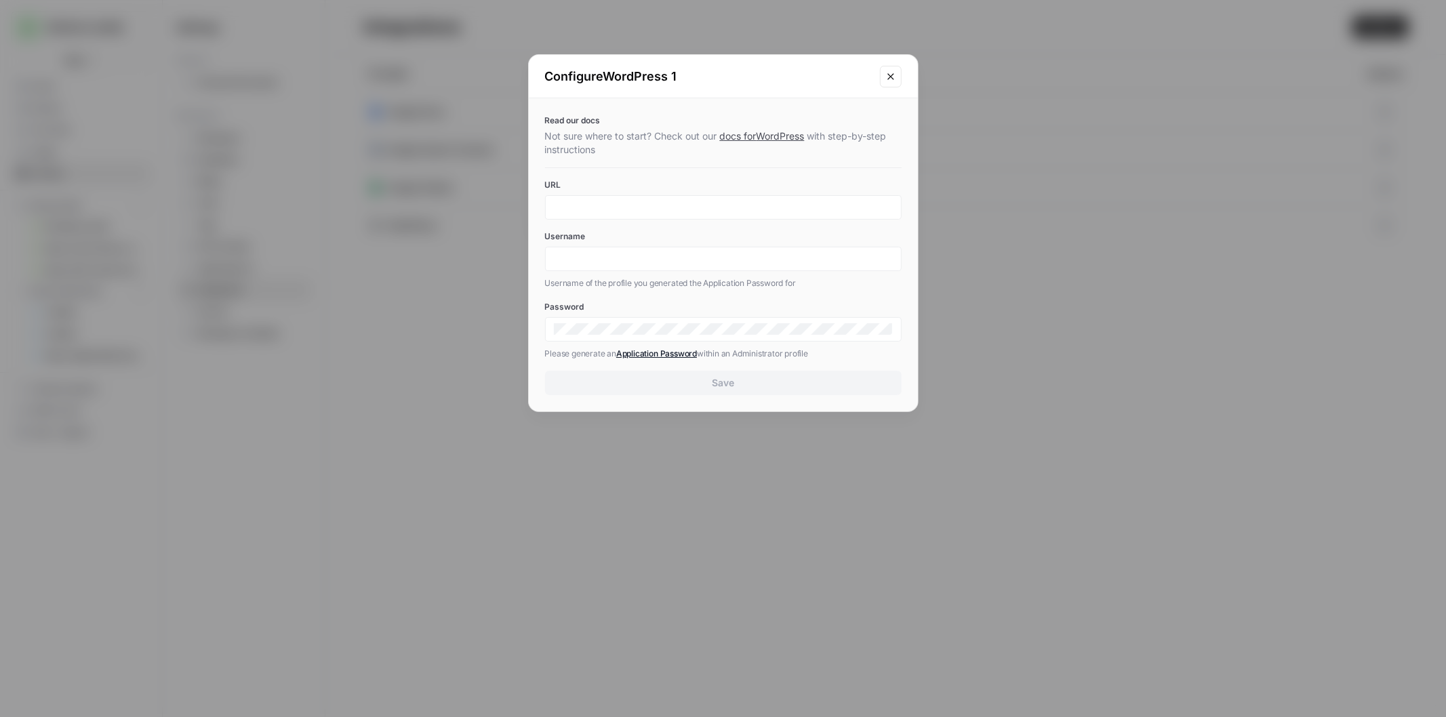
click at [889, 72] on icon "Close modal" at bounding box center [890, 76] width 11 height 11
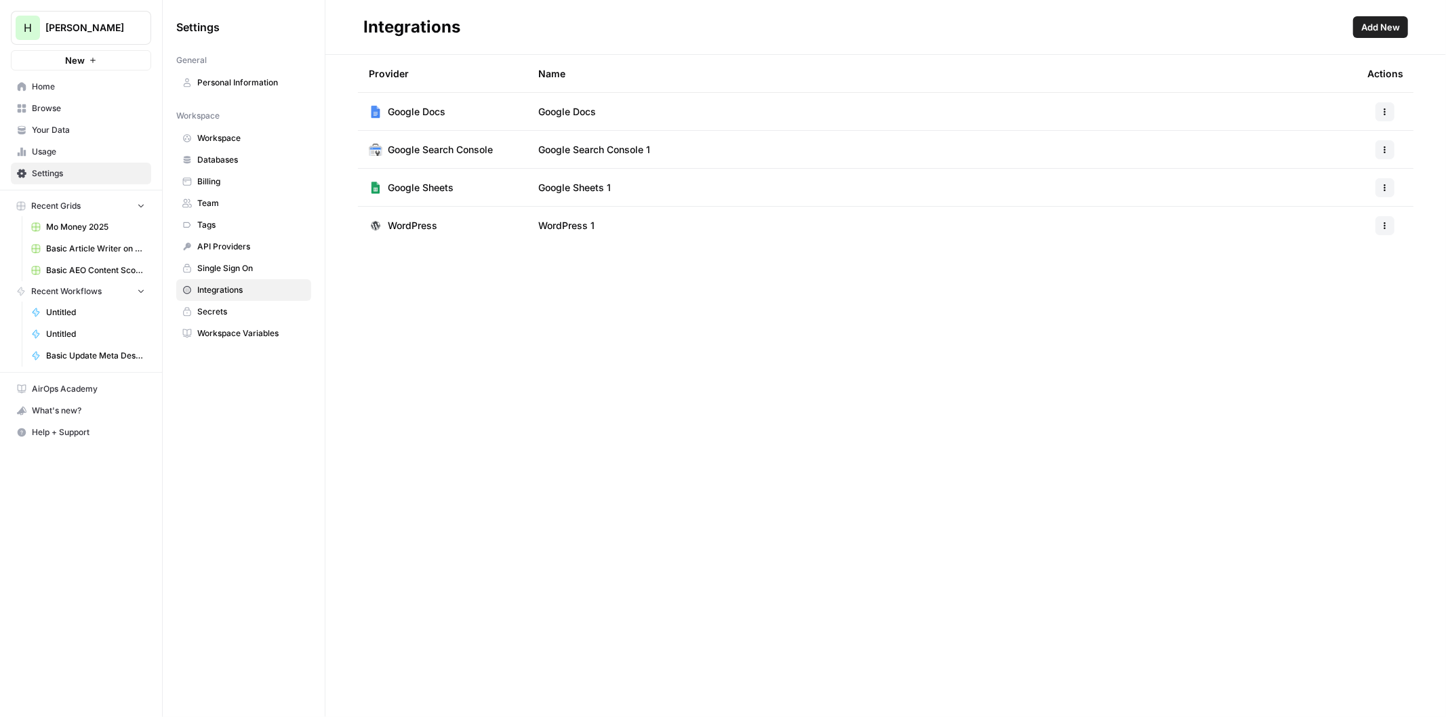
click at [83, 58] on span "New" at bounding box center [75, 61] width 20 height 14
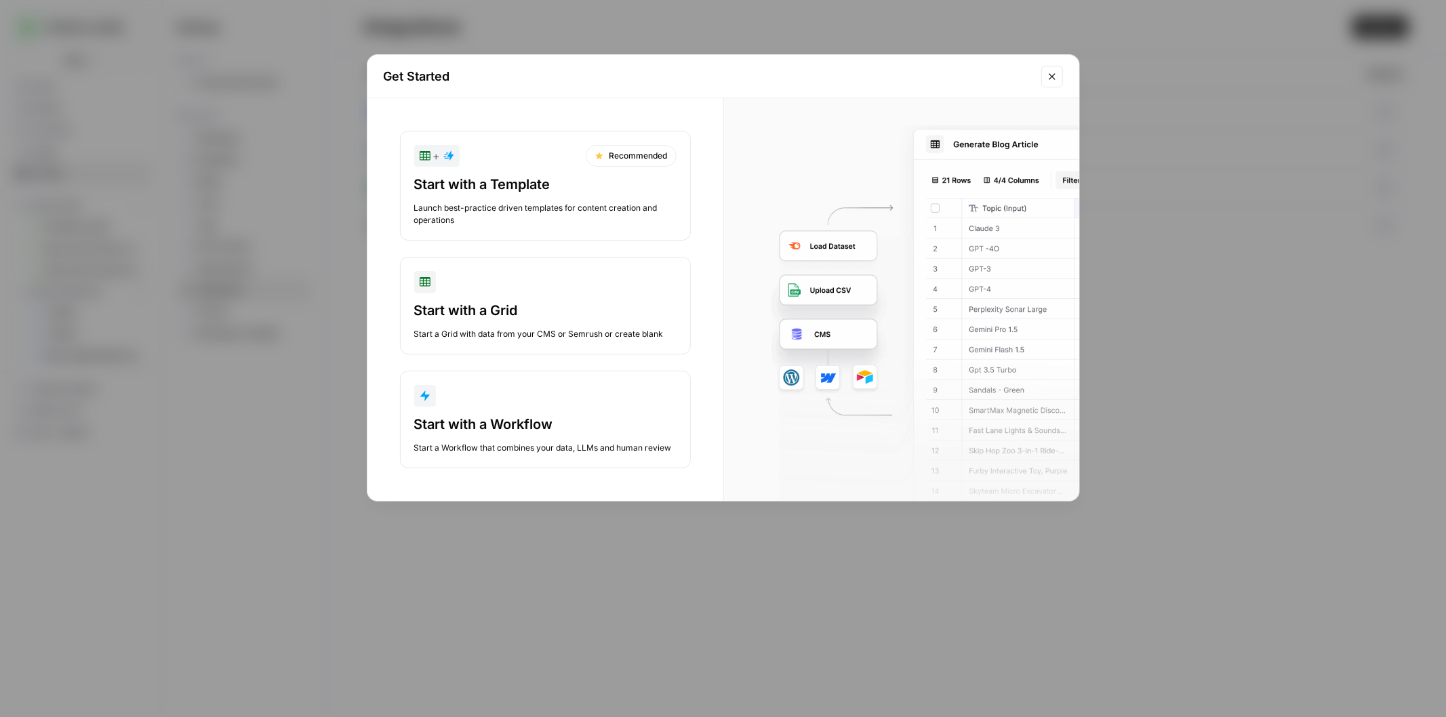
click at [495, 301] on div "Start with a Grid" at bounding box center [545, 310] width 262 height 19
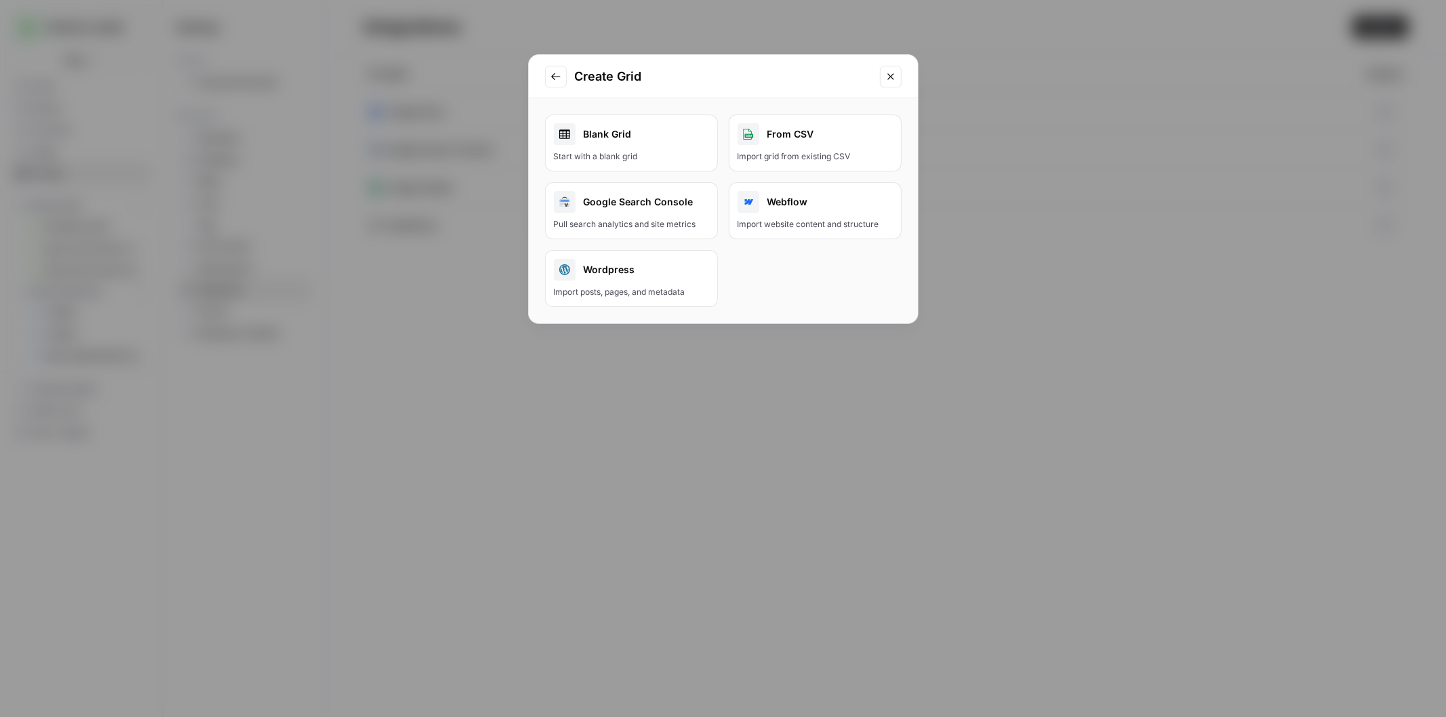
click at [592, 268] on div "Wordpress" at bounding box center [631, 270] width 155 height 22
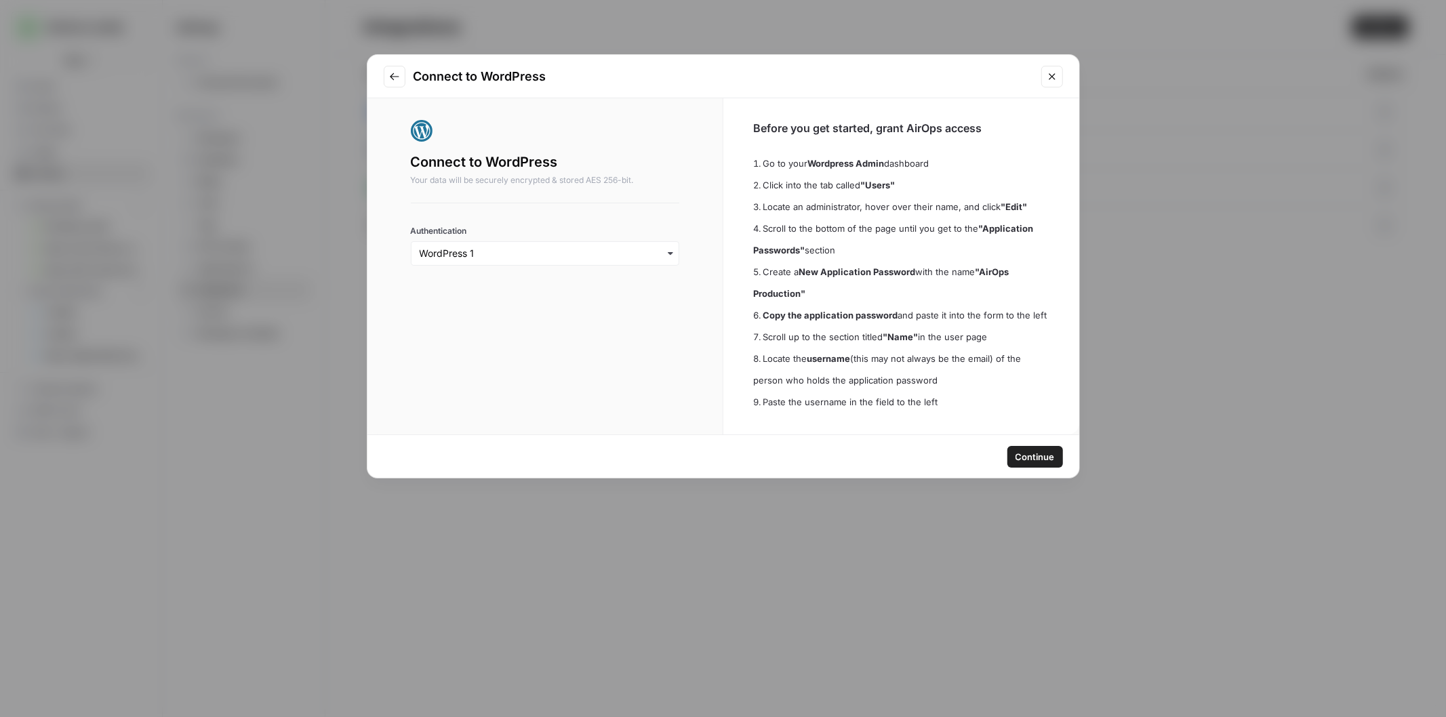
click at [1020, 454] on span "Continue" at bounding box center [1034, 457] width 39 height 14
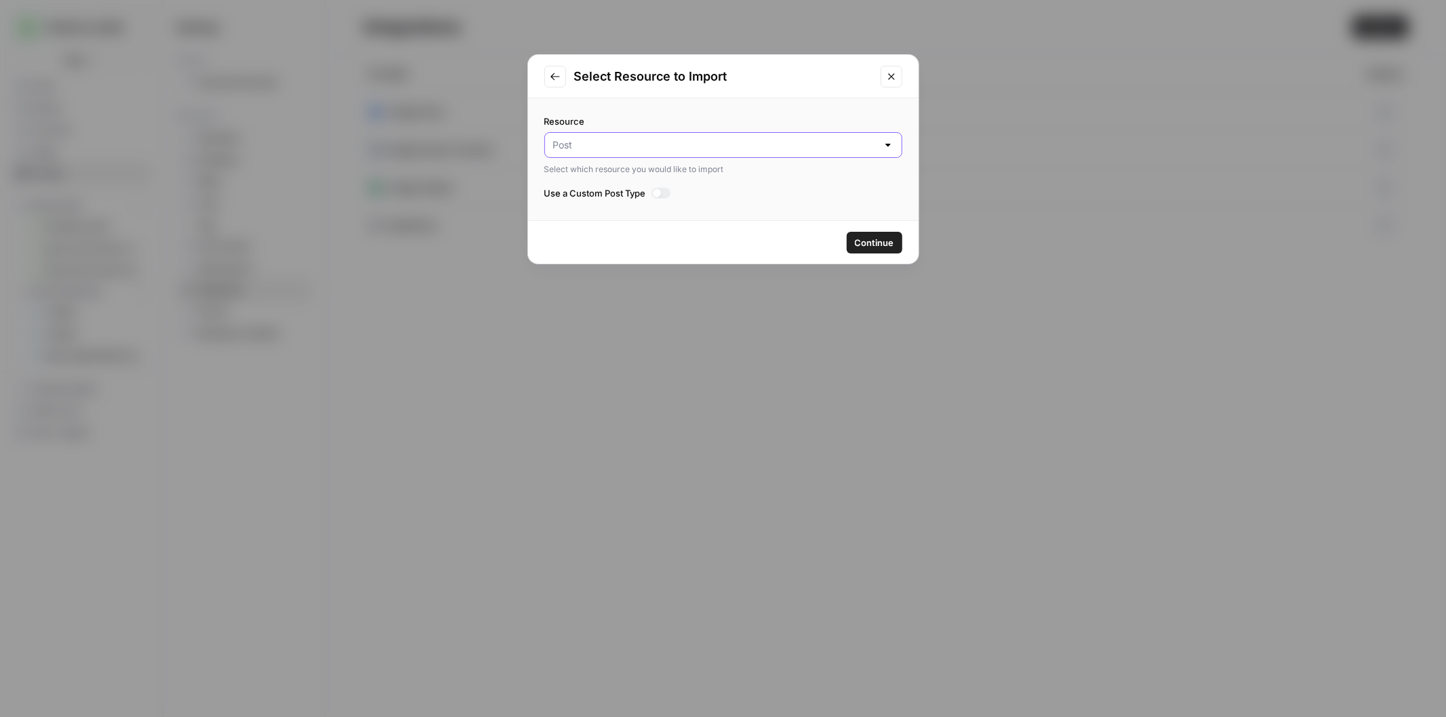
click at [825, 140] on input "Resource" at bounding box center [715, 145] width 324 height 14
click at [689, 190] on button "Media" at bounding box center [723, 197] width 346 height 19
type input "Media"
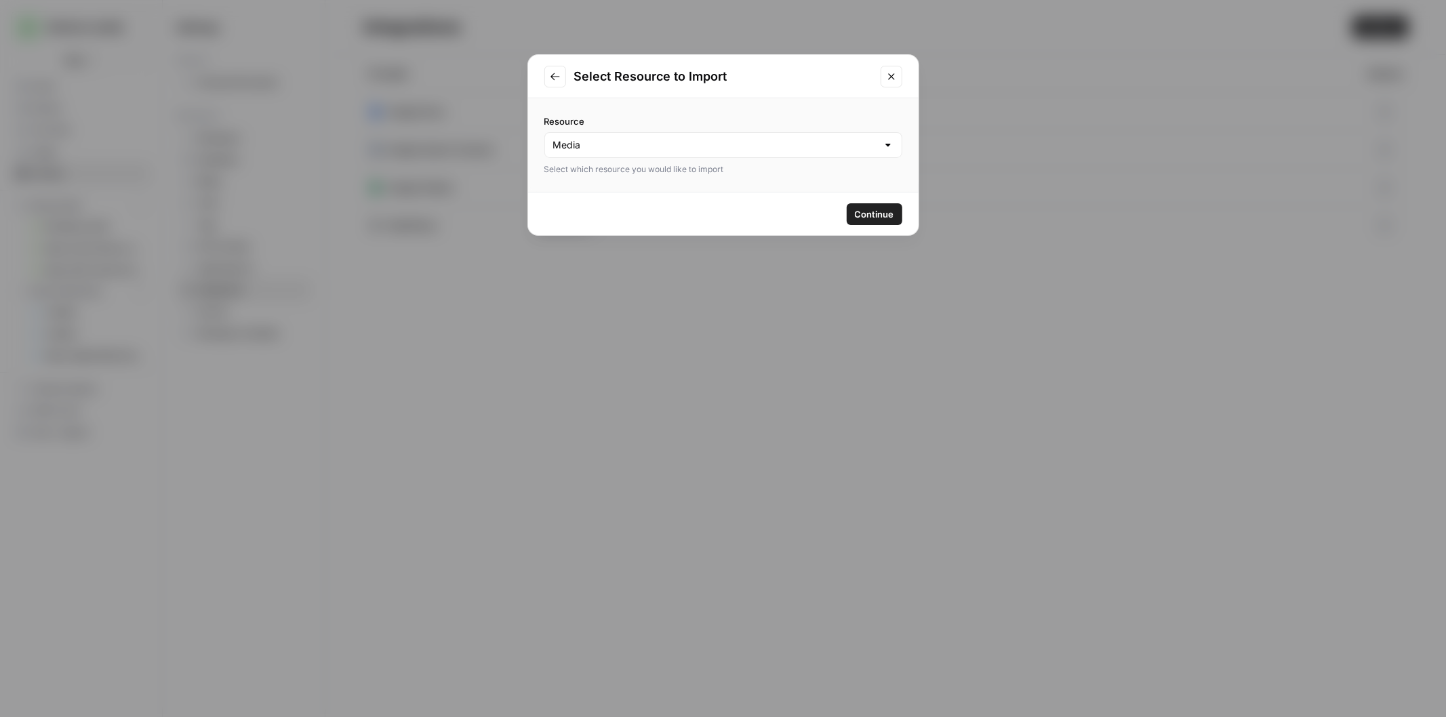
click at [862, 219] on span "Continue" at bounding box center [874, 214] width 39 height 14
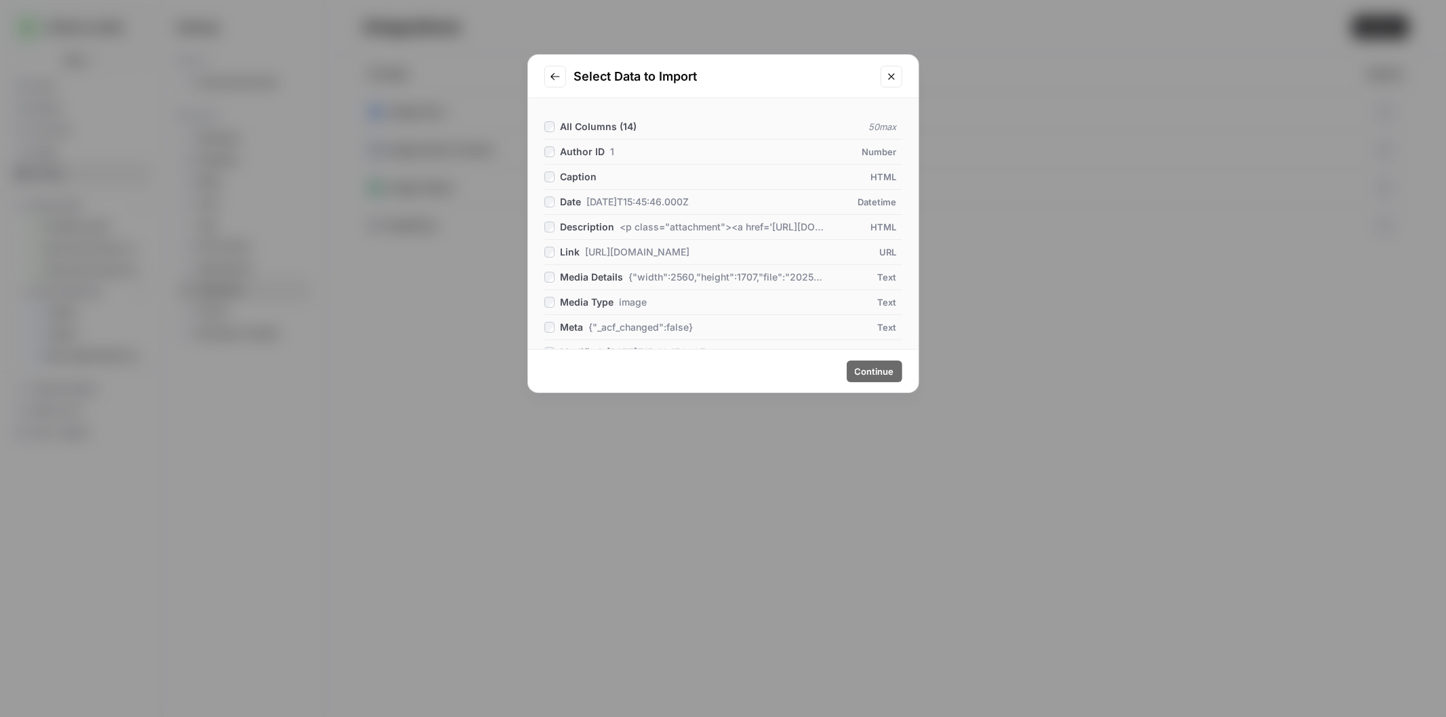
click at [551, 72] on icon "Go to previous step" at bounding box center [555, 76] width 11 height 11
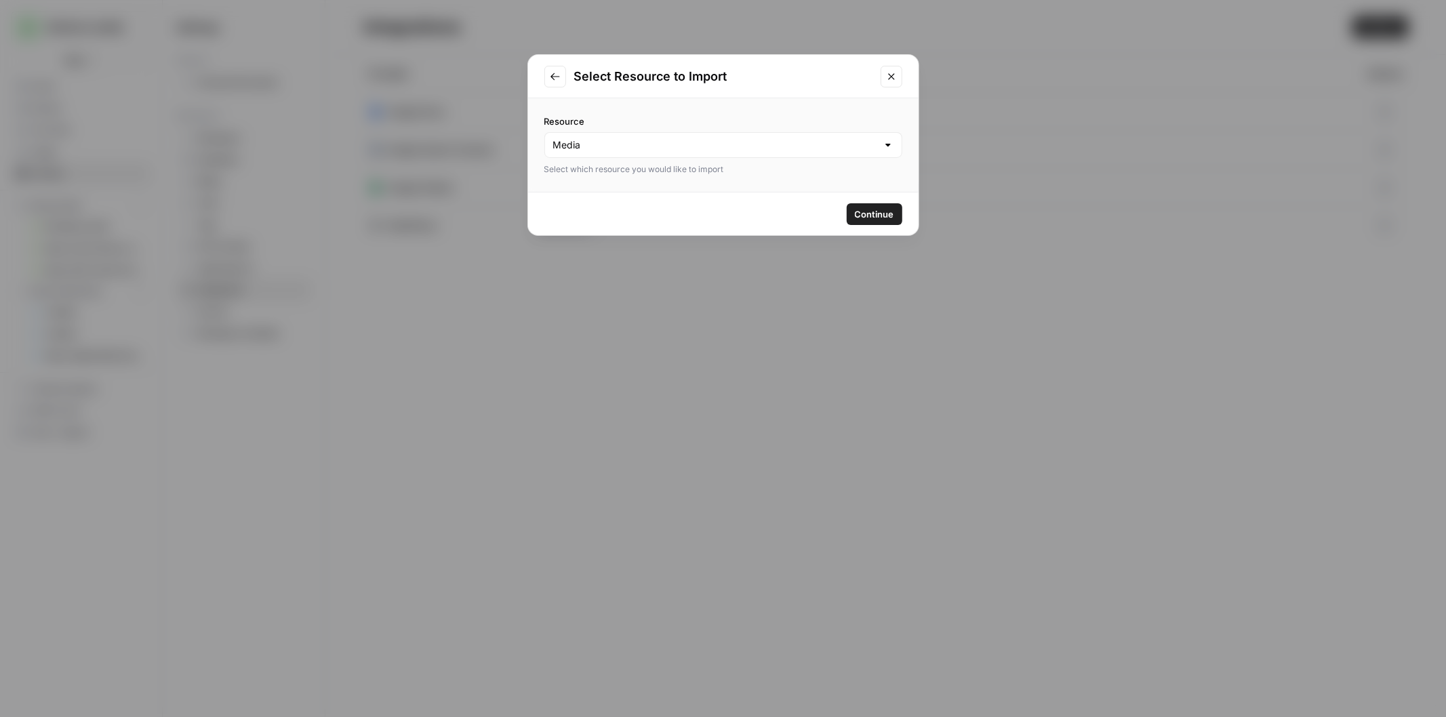
click at [893, 71] on icon "Close modal" at bounding box center [891, 76] width 11 height 11
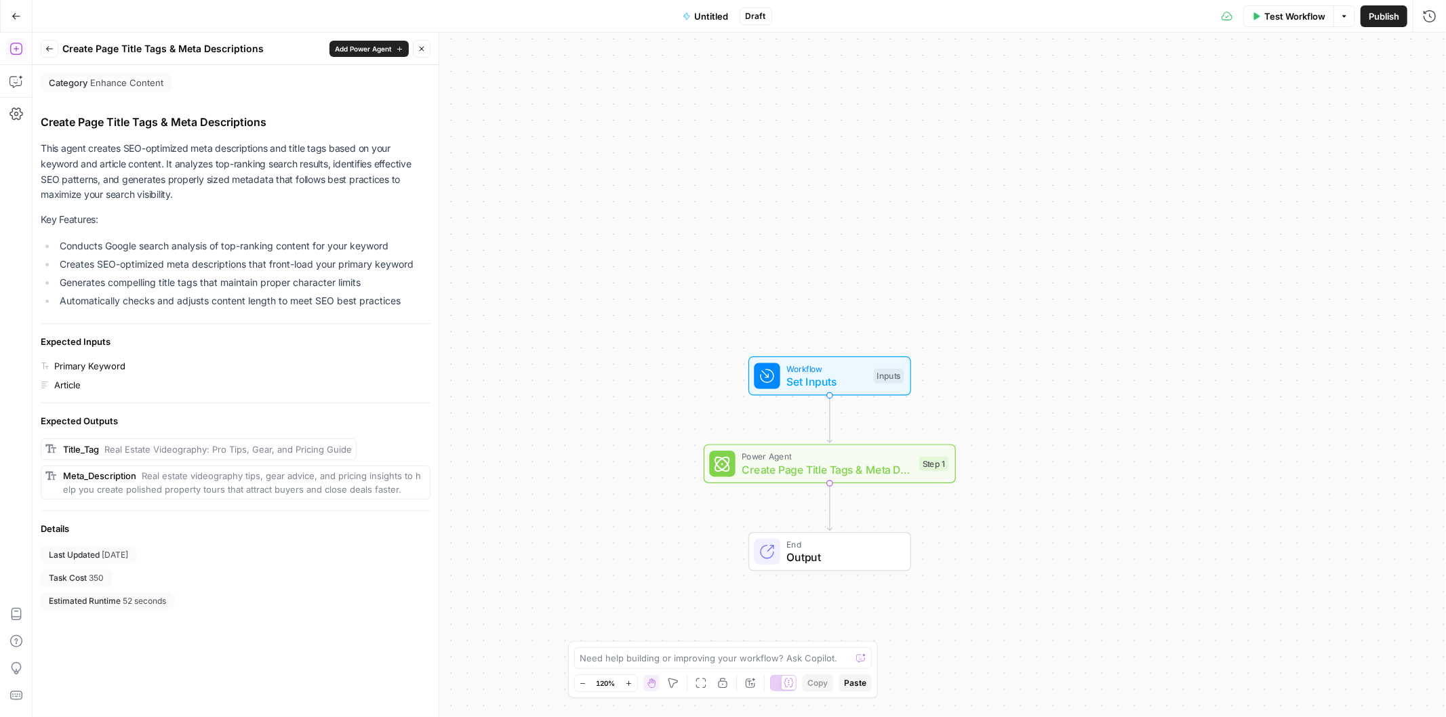
click at [697, 17] on span "Untitled" at bounding box center [712, 16] width 34 height 14
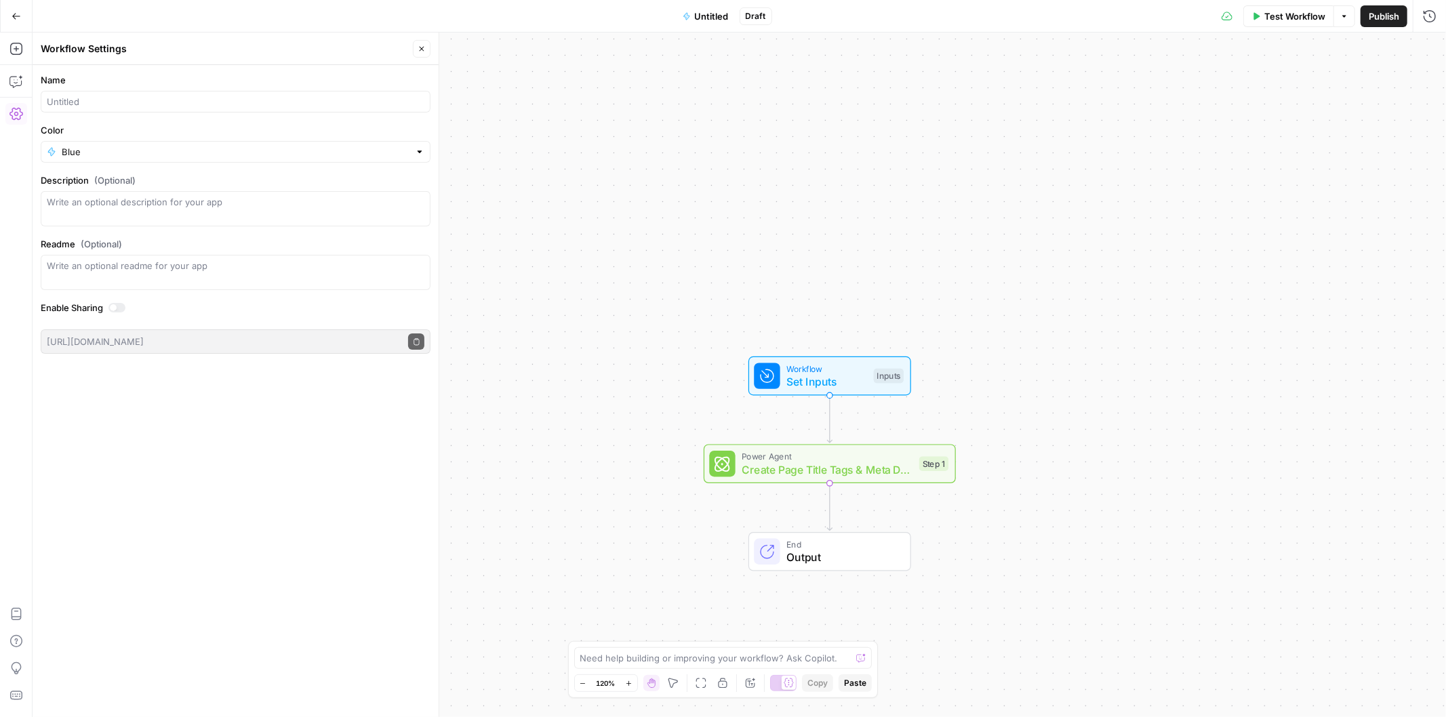
click at [183, 113] on form "Name Color Blue Description (Optional) Readme (Optional) Write an optional read…" at bounding box center [236, 213] width 406 height 297
click at [180, 110] on div at bounding box center [236, 102] width 390 height 22
type input "Detailed Meta Description Update"
click at [409, 34] on header "Workflow Settings Close" at bounding box center [236, 49] width 406 height 33
click at [413, 40] on div "Close" at bounding box center [422, 49] width 18 height 18
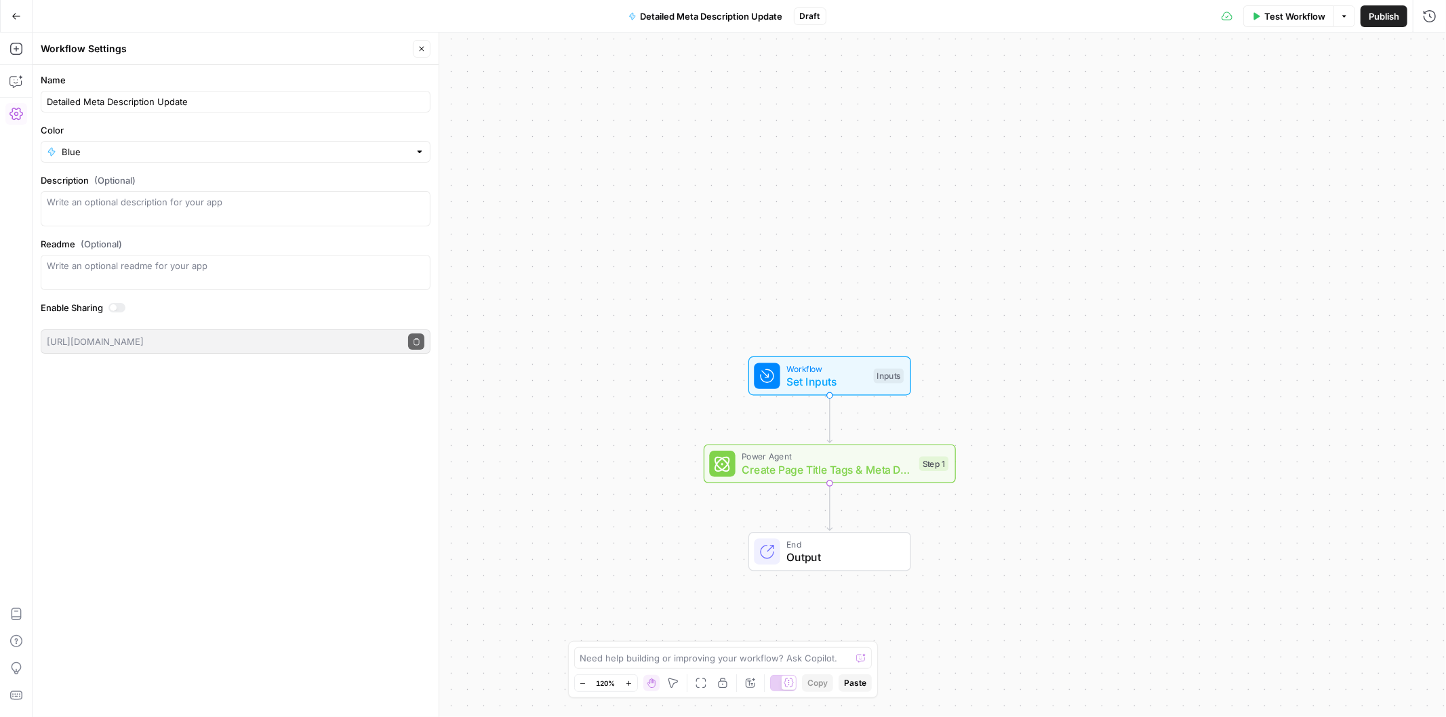
click at [417, 45] on icon "button" at bounding box center [421, 49] width 8 height 8
click at [813, 468] on span "Create Page Title Tags & Meta Descriptions" at bounding box center [826, 470] width 171 height 16
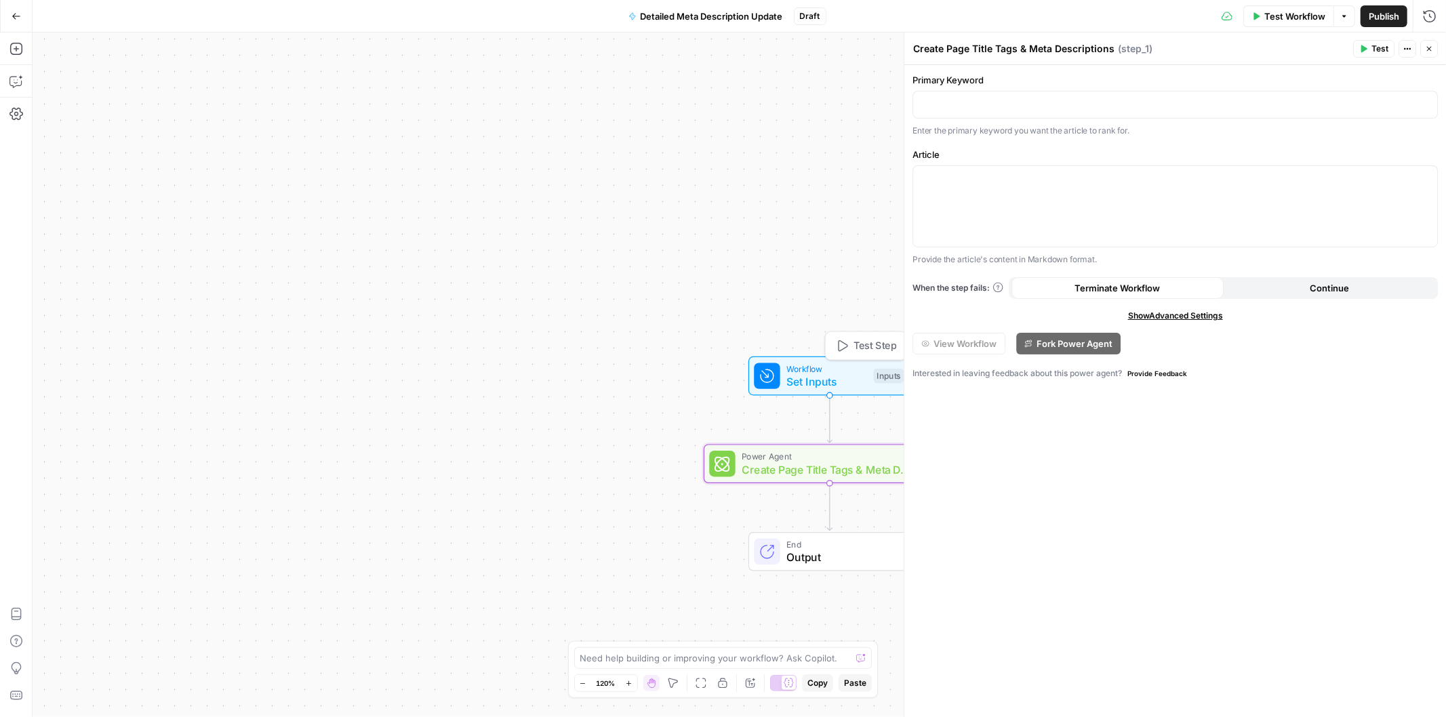
click at [818, 368] on span "Workflow" at bounding box center [826, 368] width 81 height 13
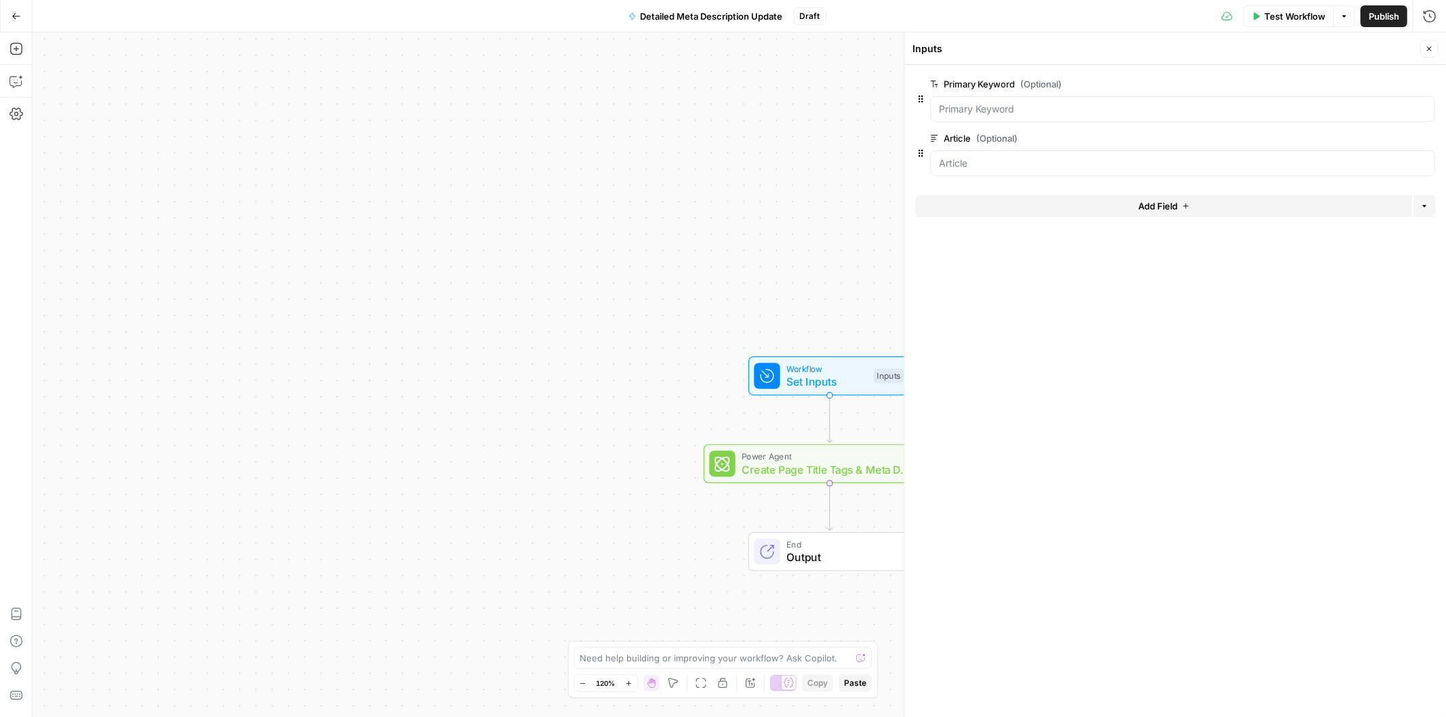
click at [1099, 207] on button "Add Field" at bounding box center [1163, 206] width 497 height 22
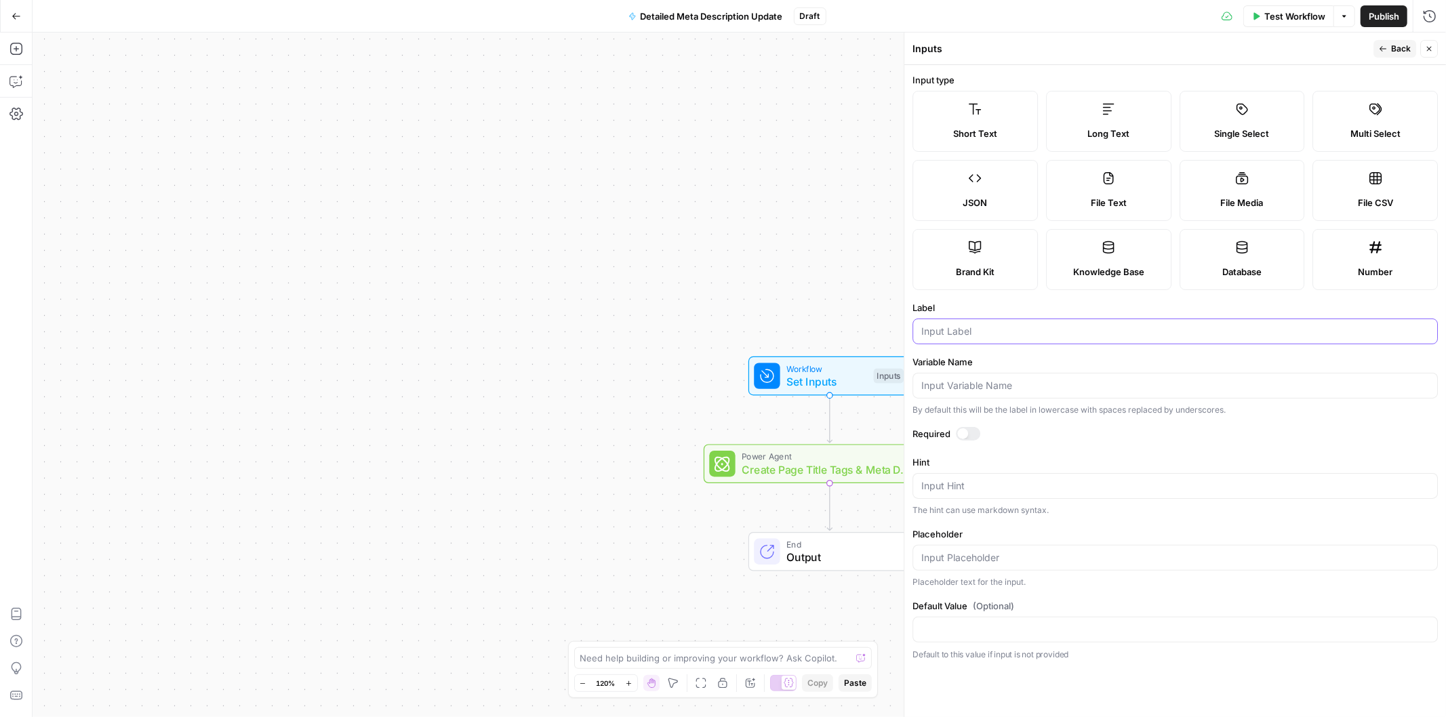
click at [933, 335] on input "Label" at bounding box center [1175, 332] width 508 height 14
type input "Wordpress ID"
click at [1379, 52] on icon "button" at bounding box center [1383, 49] width 8 height 8
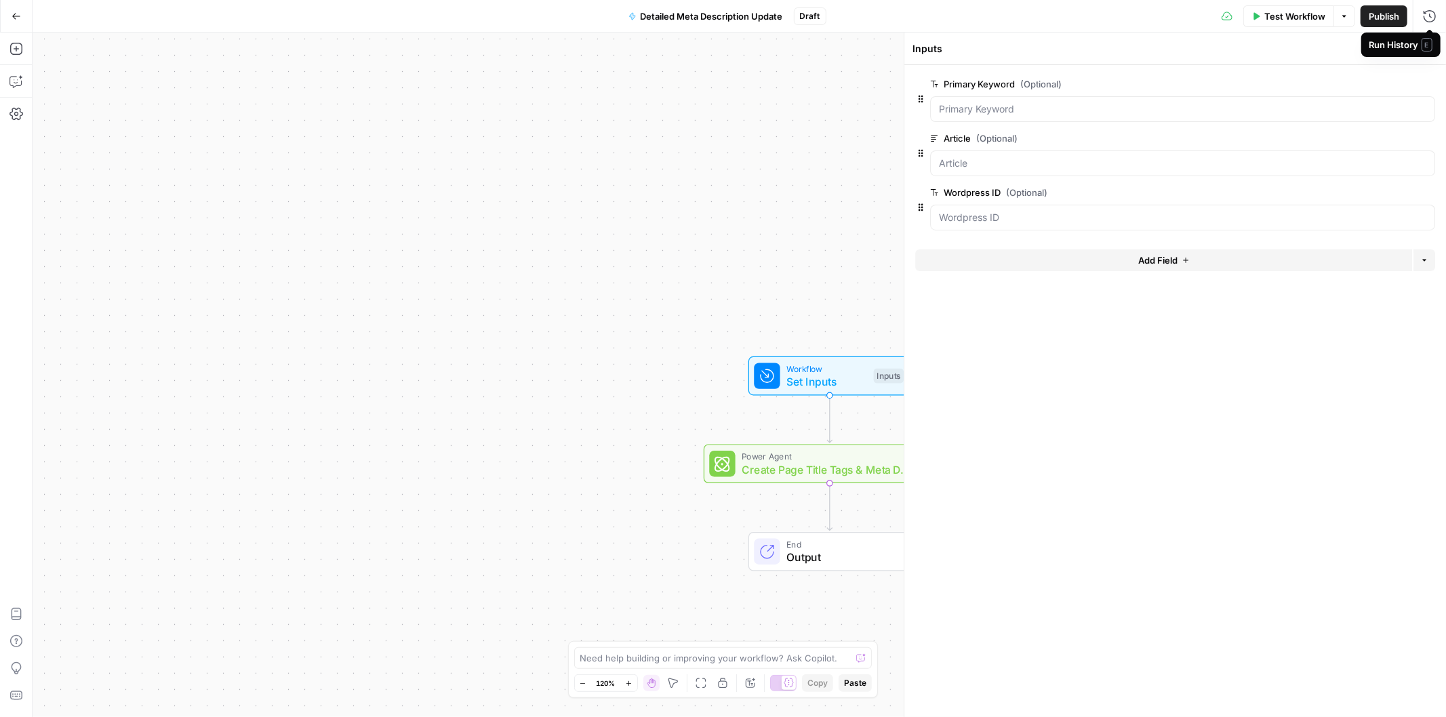
click at [1431, 50] on span "E" at bounding box center [1426, 45] width 11 height 14
click at [1425, 55] on button "Close" at bounding box center [1429, 49] width 18 height 18
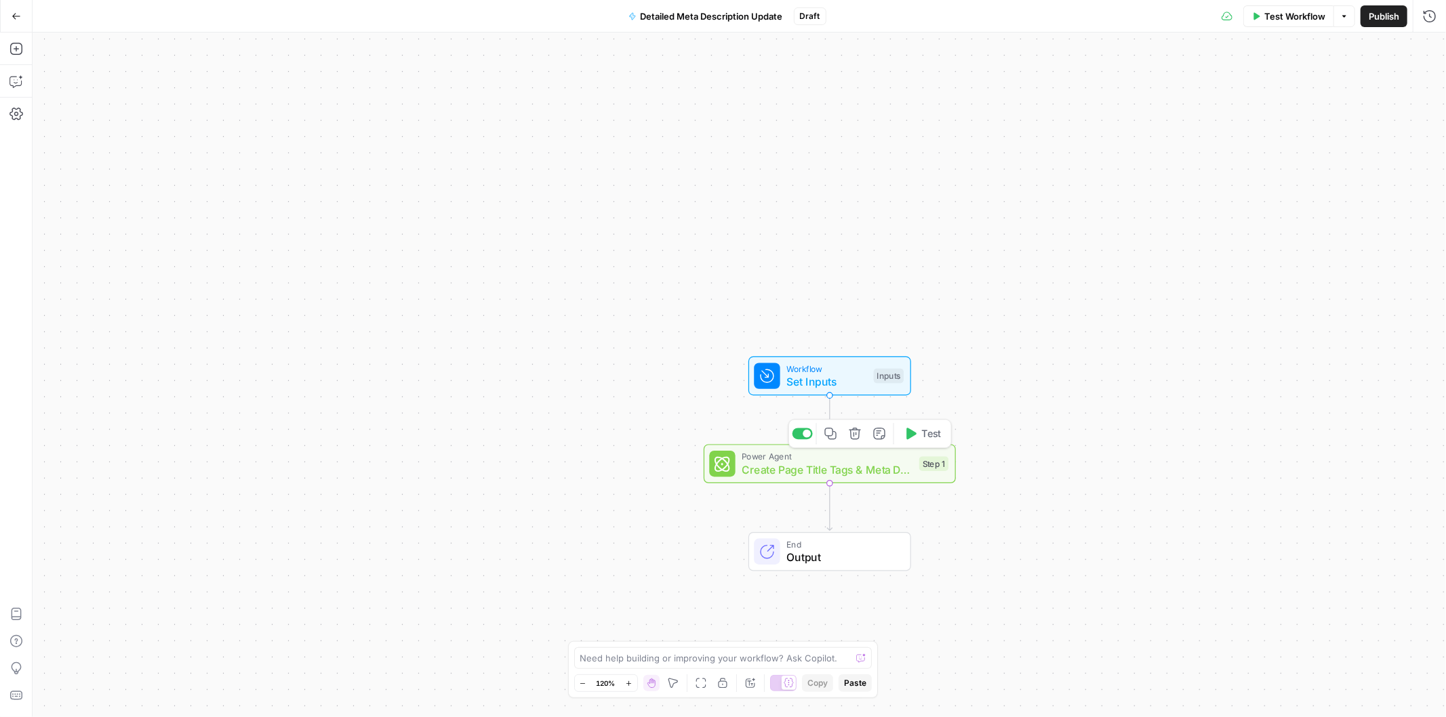
click at [832, 468] on span "Create Page Title Tags & Meta Descriptions" at bounding box center [826, 470] width 171 height 16
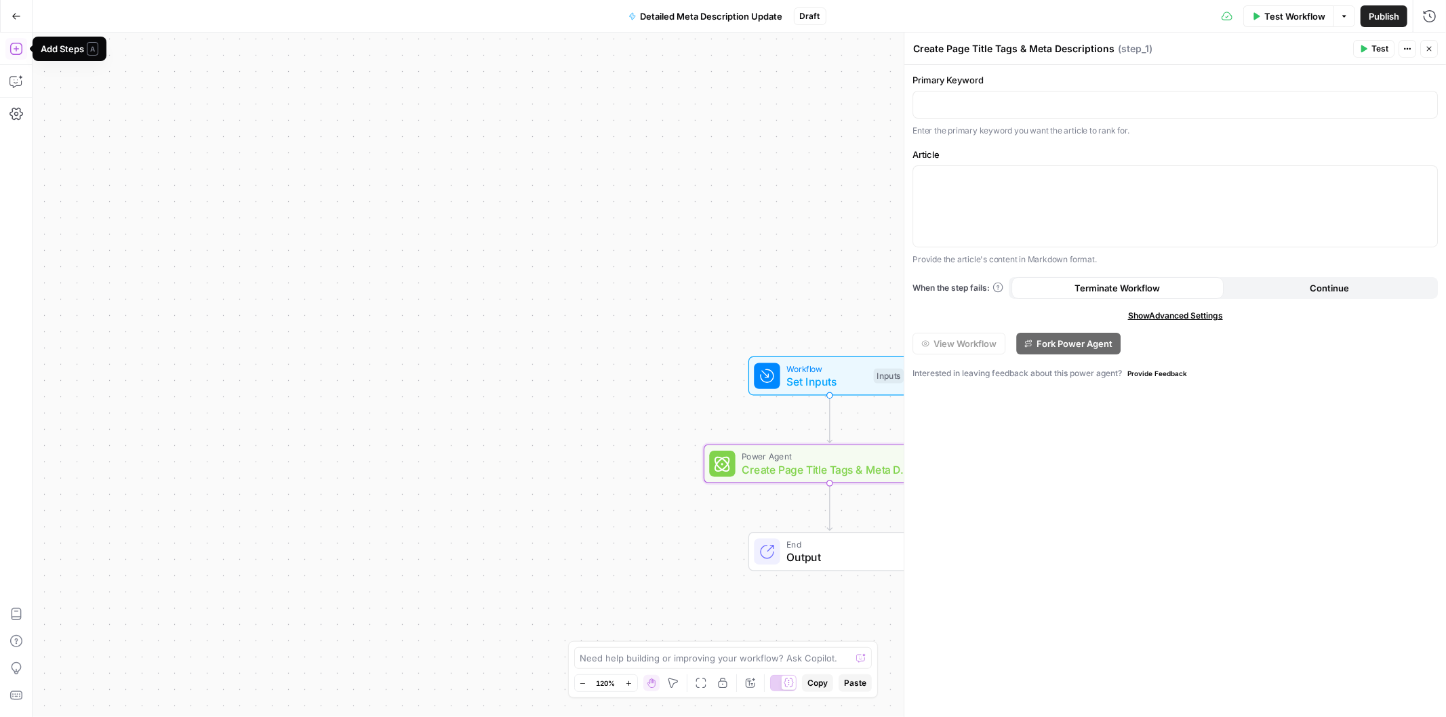
click at [22, 54] on icon "button" at bounding box center [16, 49] width 14 height 14
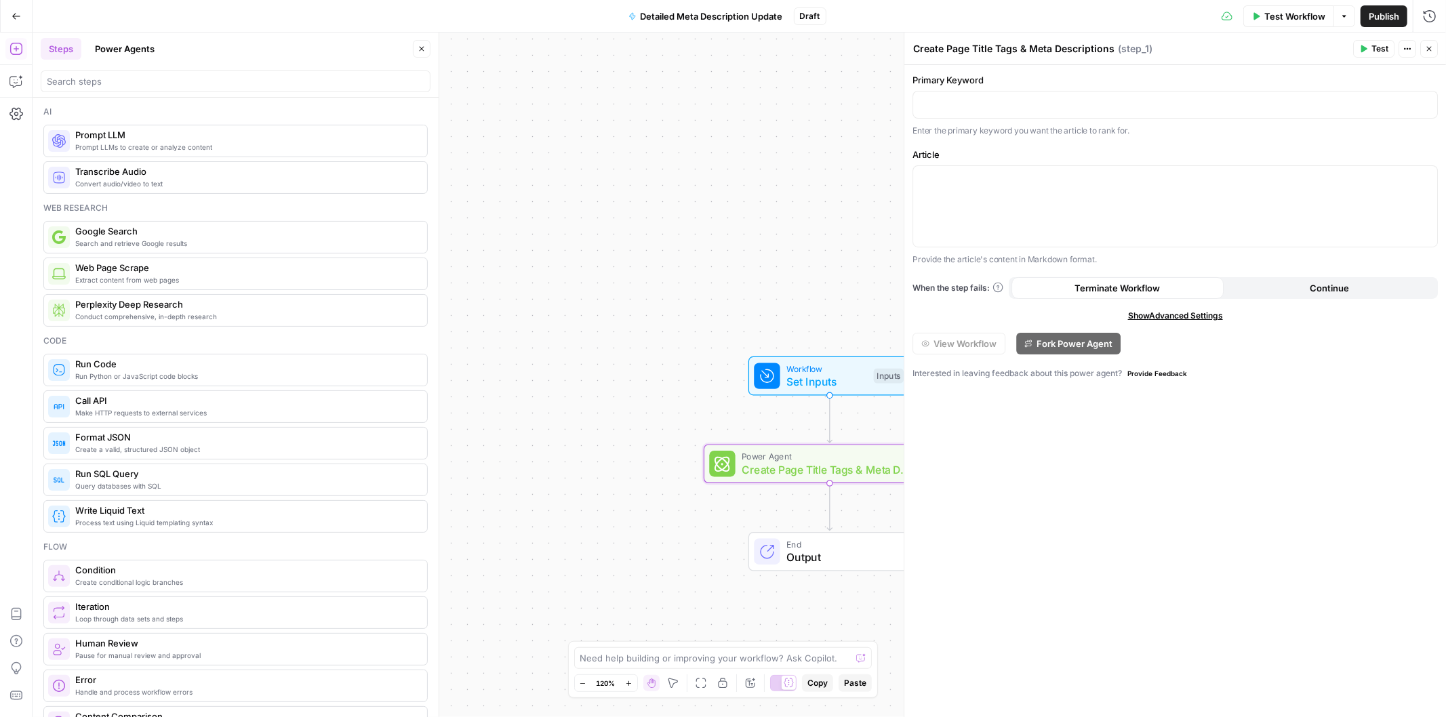
click at [123, 45] on button "Power Agents" at bounding box center [125, 49] width 76 height 22
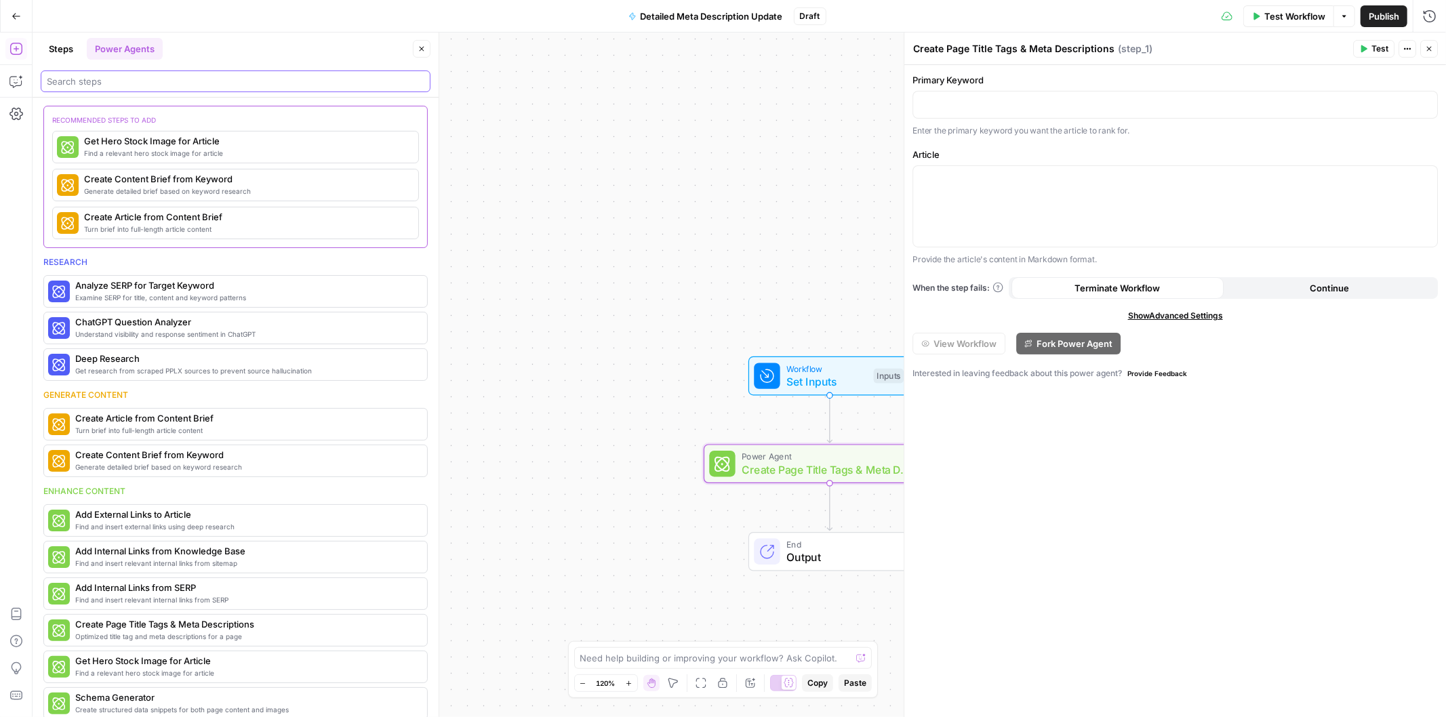
click at [139, 77] on input "search" at bounding box center [235, 82] width 377 height 14
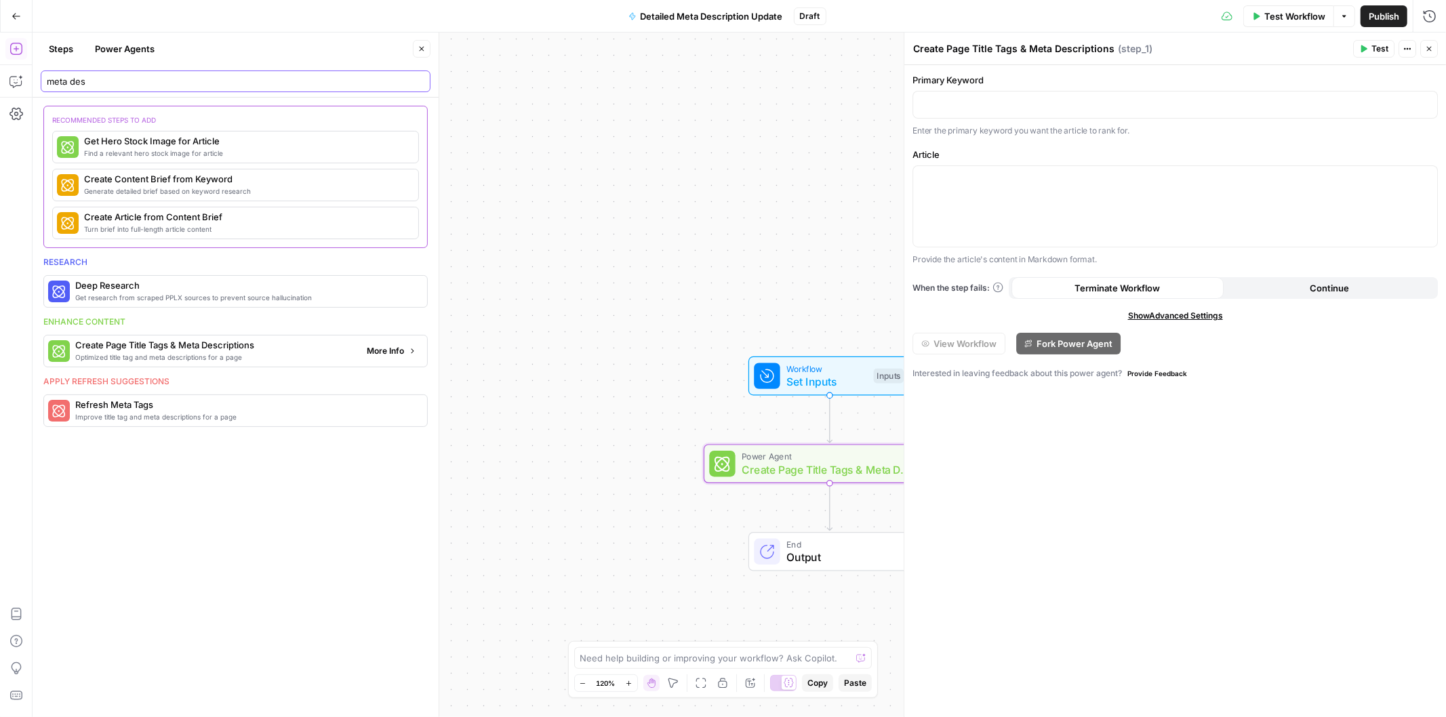
type input "meta des"
click at [397, 352] on span "More Info" at bounding box center [385, 351] width 37 height 12
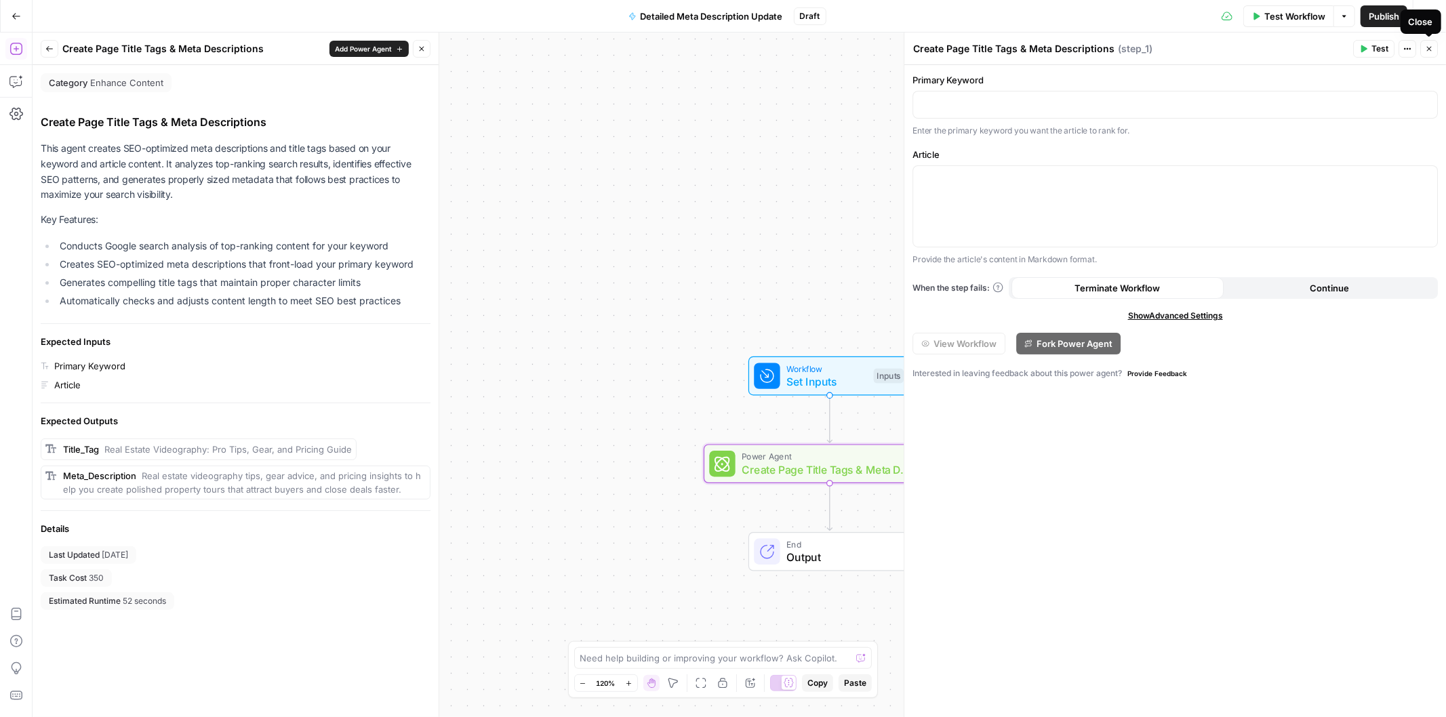
click at [1427, 50] on icon "button" at bounding box center [1429, 49] width 8 height 8
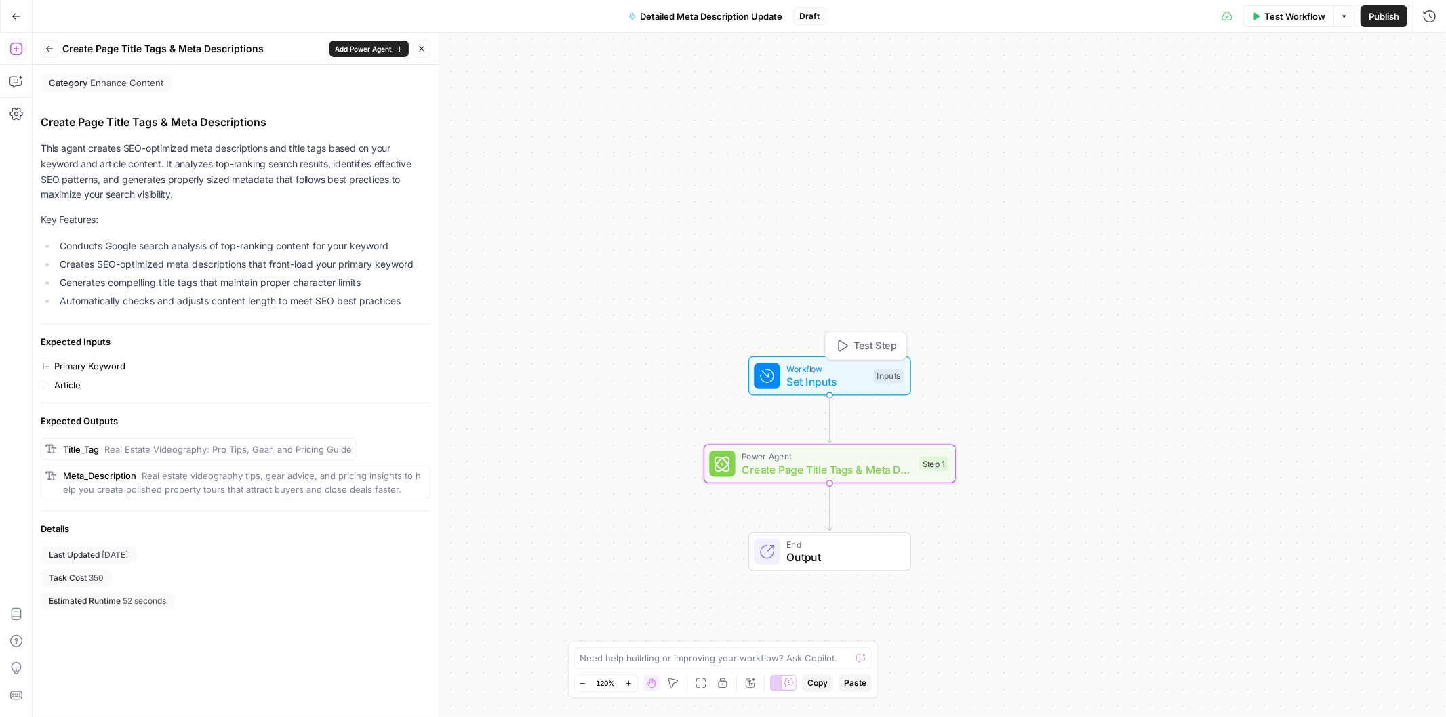
click at [812, 371] on span "Workflow" at bounding box center [826, 368] width 81 height 13
click at [1428, 49] on icon "button" at bounding box center [1429, 49] width 8 height 8
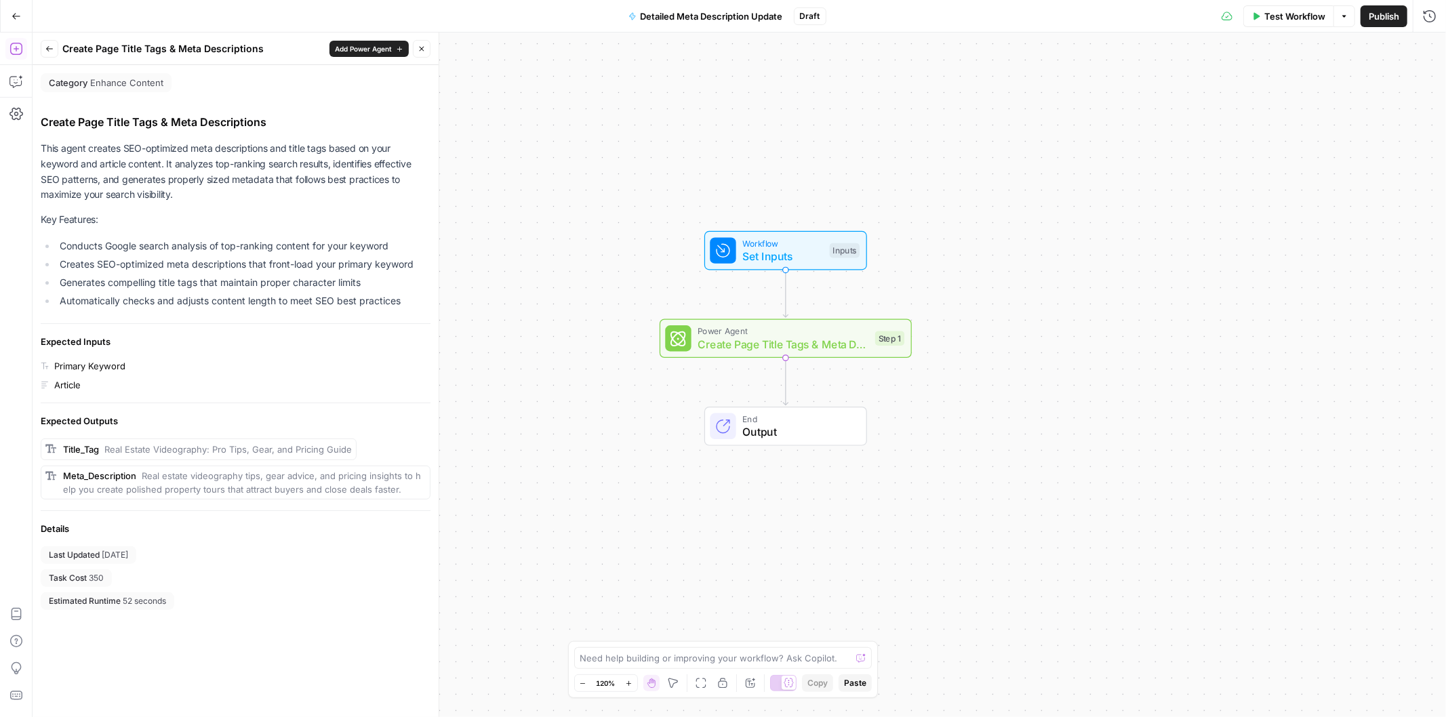
drag, startPoint x: 567, startPoint y: 434, endPoint x: 537, endPoint y: 323, distance: 115.3
click at [537, 323] on div "Workflow Set Inputs Inputs Power Agent Create Page Title Tags & Meta Descriptio…" at bounding box center [739, 375] width 1413 height 685
click at [761, 248] on span "Set Inputs" at bounding box center [782, 256] width 81 height 16
click at [1428, 49] on icon "button" at bounding box center [1429, 49] width 8 height 8
click at [737, 344] on span "Create Page Title Tags & Meta Descriptions" at bounding box center [782, 344] width 171 height 16
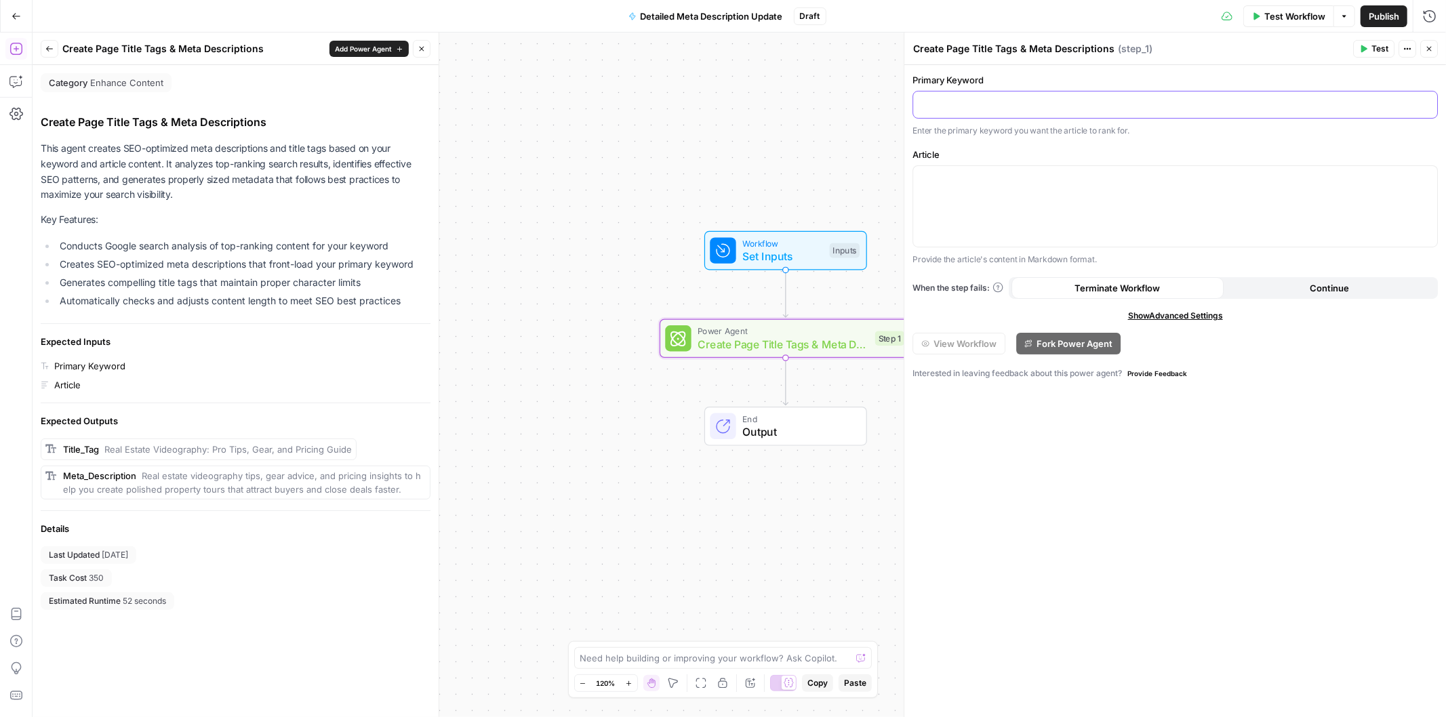
click at [952, 108] on p at bounding box center [1175, 104] width 508 height 14
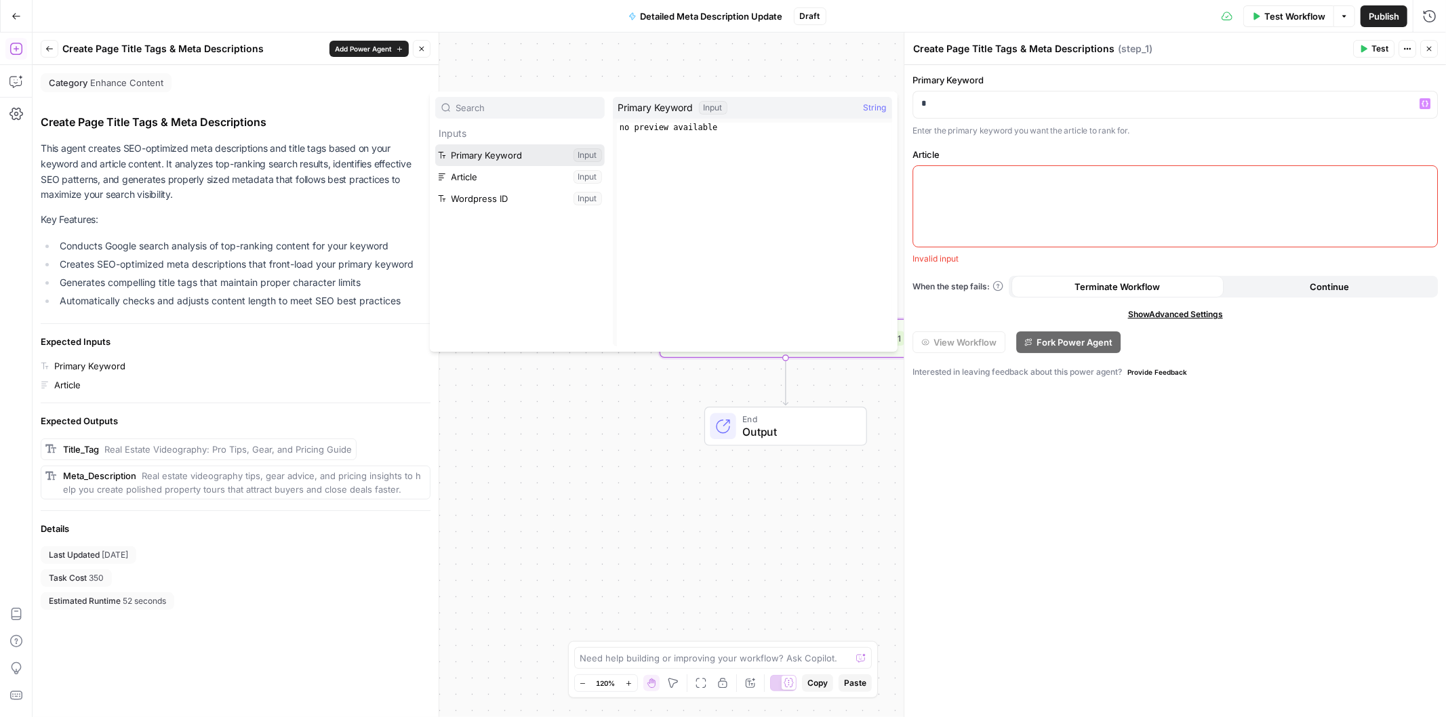
click at [472, 160] on button "Select variable Primary Keyword" at bounding box center [519, 155] width 169 height 22
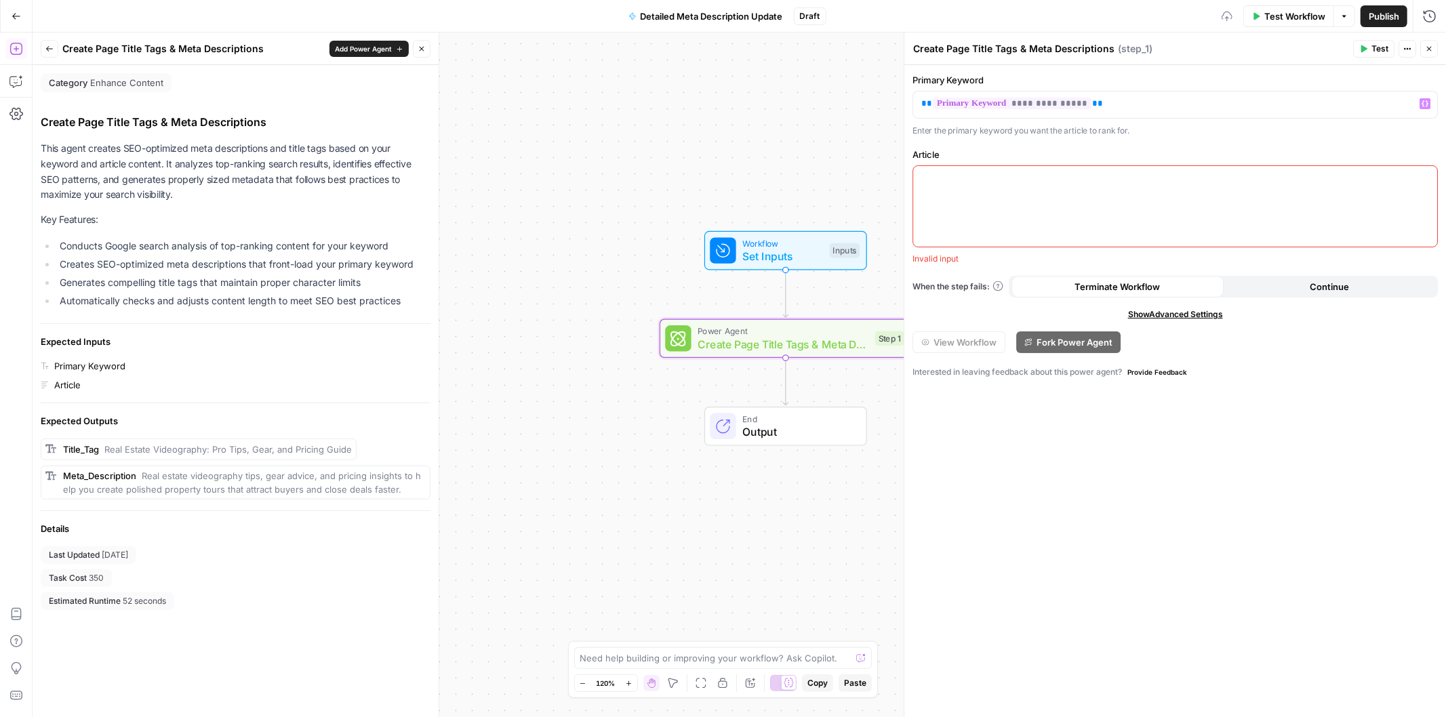
click at [931, 184] on p at bounding box center [1175, 178] width 508 height 14
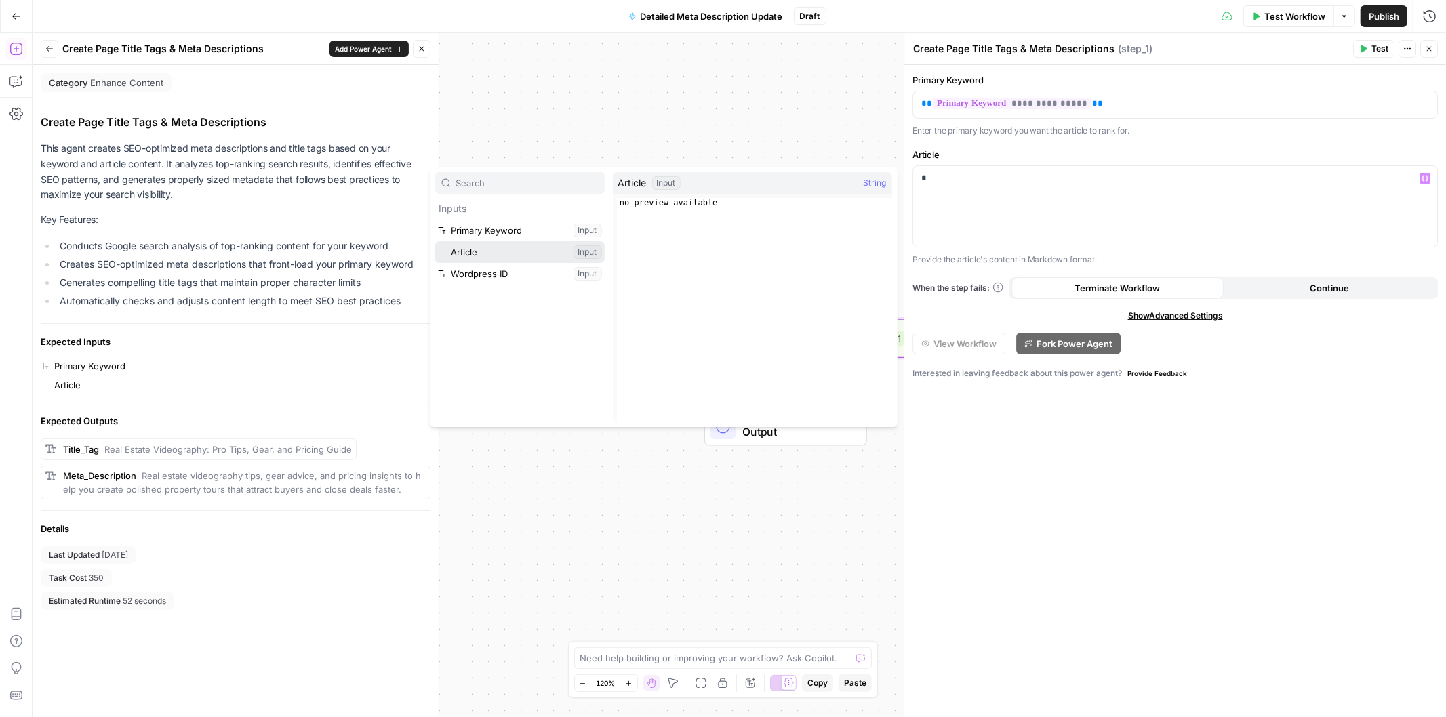
click at [483, 245] on button "Select variable Article" at bounding box center [519, 252] width 169 height 22
click at [484, 232] on button "Select variable Primary Keyword" at bounding box center [519, 231] width 169 height 22
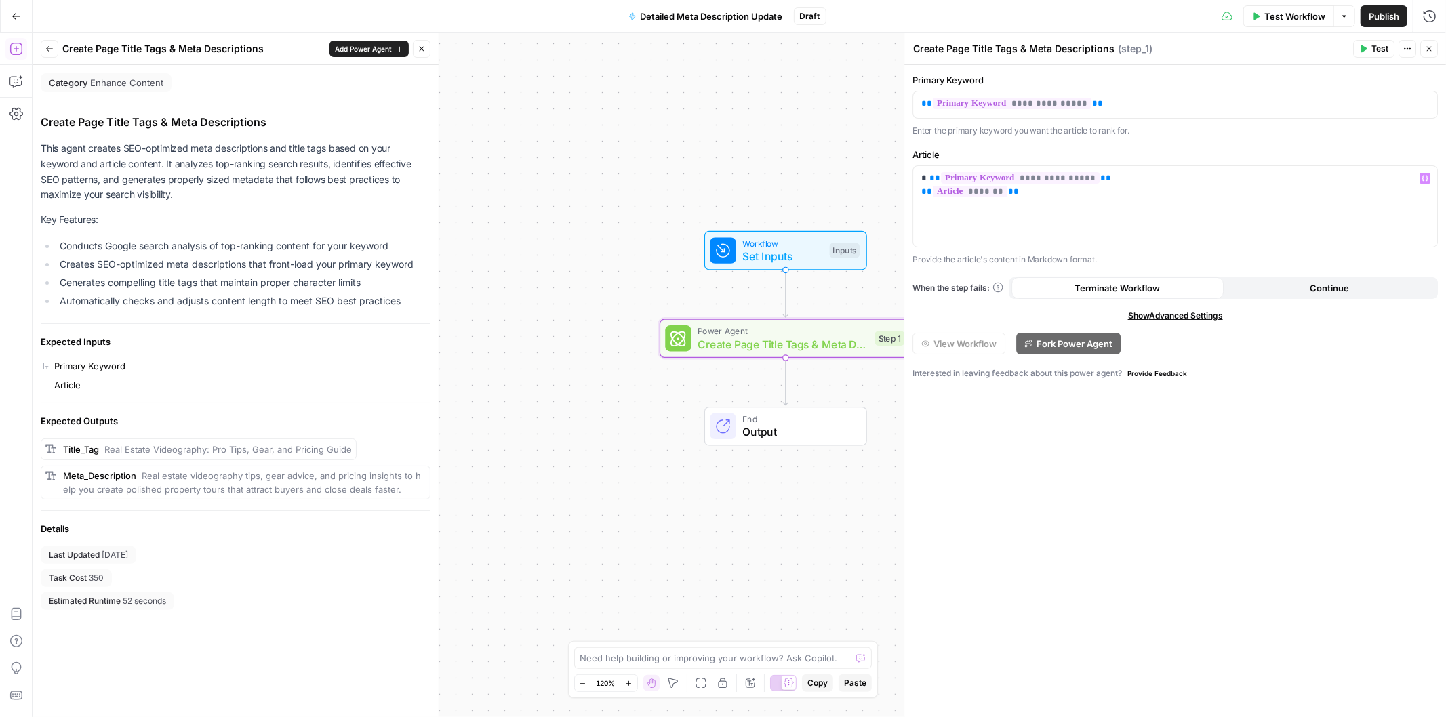
click at [1366, 51] on icon "button" at bounding box center [1363, 49] width 8 height 8
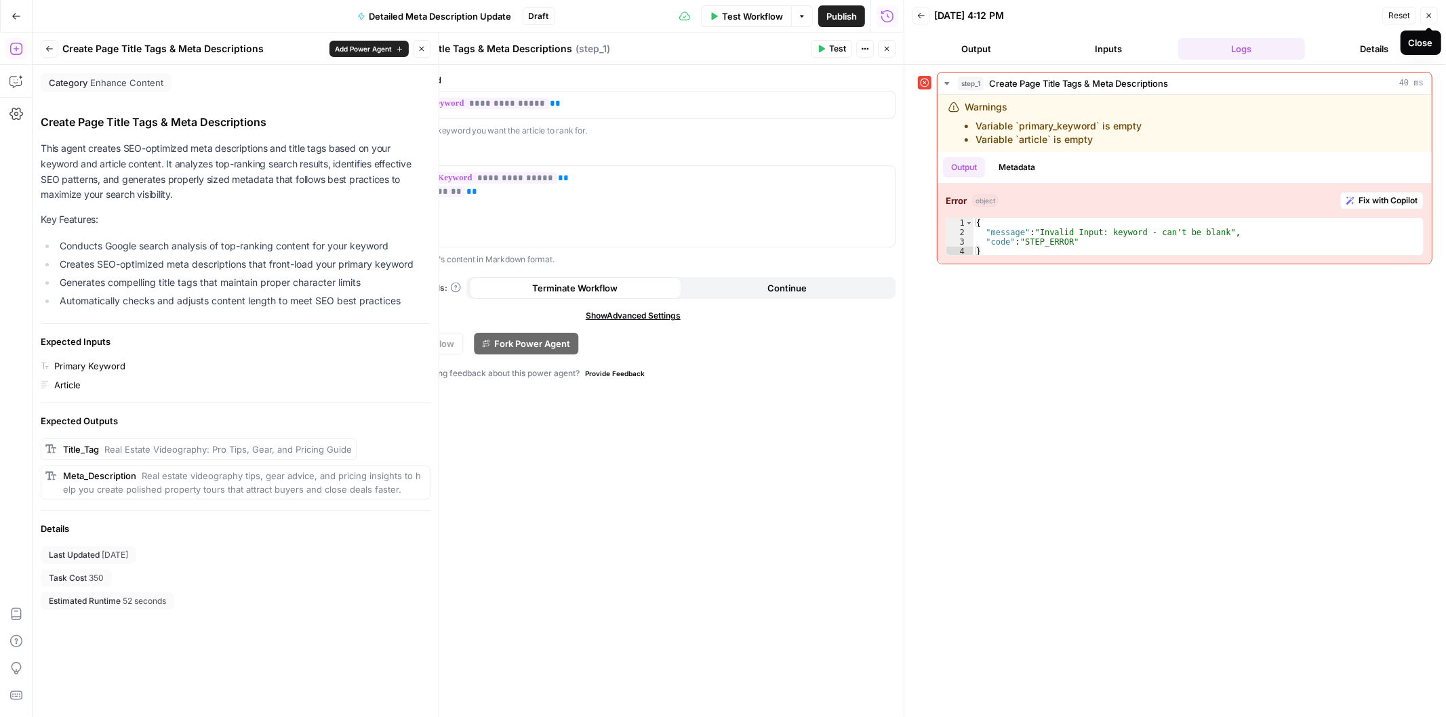
click at [1419, 43] on div "Close" at bounding box center [1420, 43] width 24 height 14
click at [1426, 19] on icon "button" at bounding box center [1429, 16] width 8 height 8
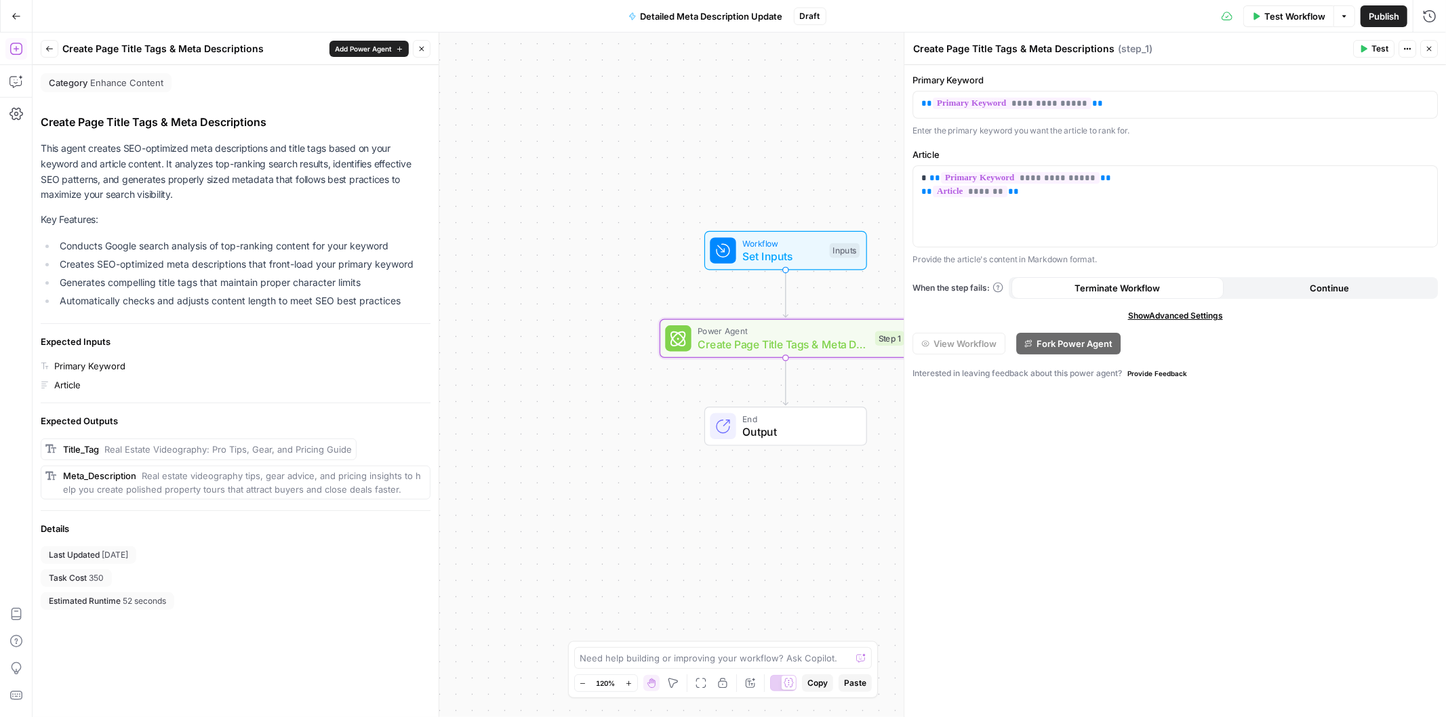
click at [1428, 52] on icon "button" at bounding box center [1429, 49] width 8 height 8
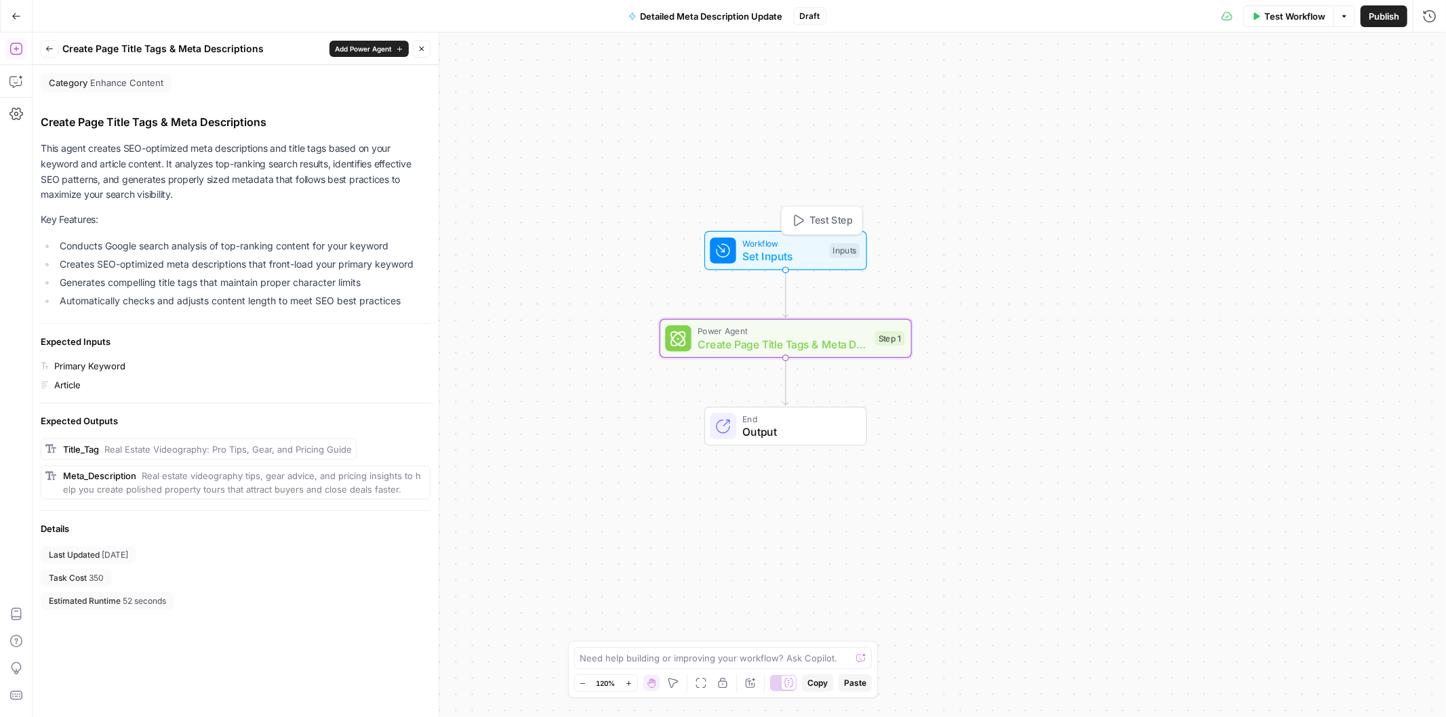
click at [815, 218] on span "Test Step" at bounding box center [830, 220] width 43 height 15
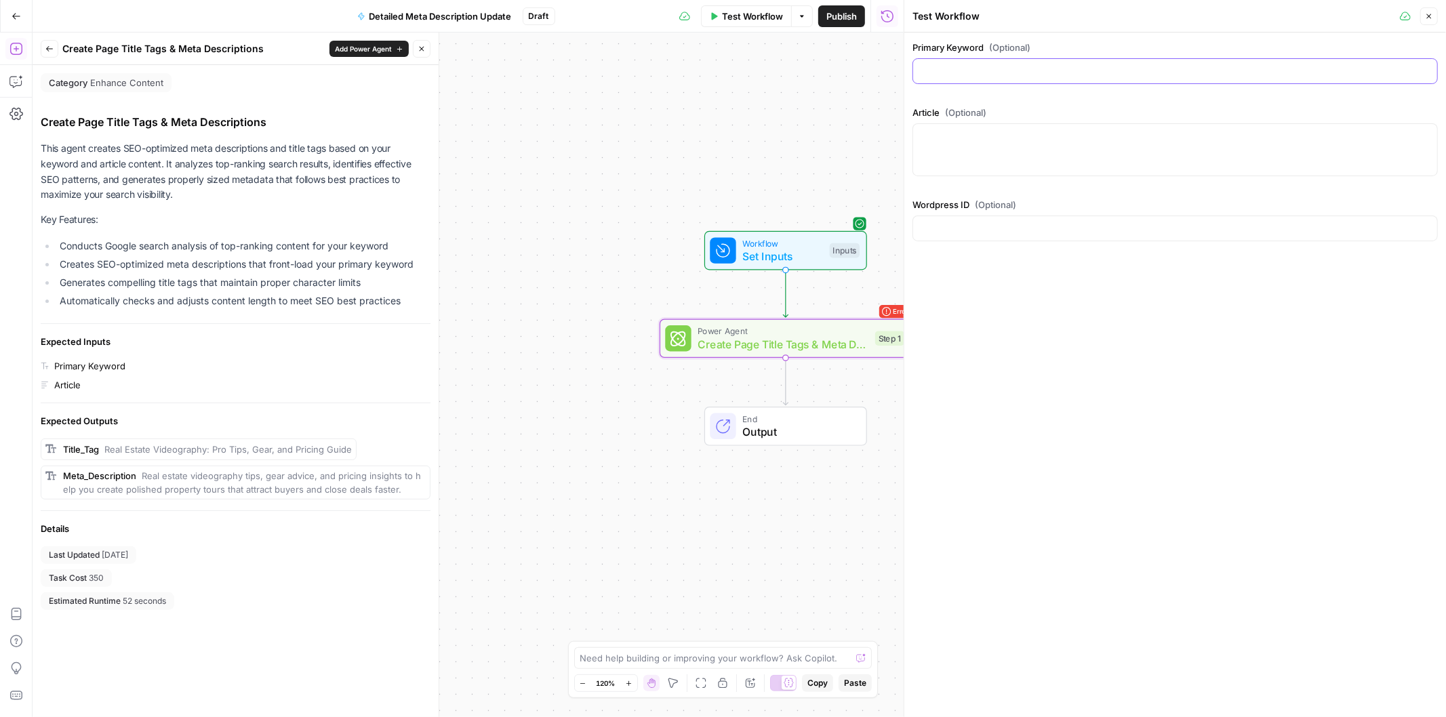
click at [1020, 72] on input "Primary Keyword (Optional)" at bounding box center [1175, 71] width 508 height 14
paste input "I Hit My Head and I&#8217;m on Blood Thinners &#8211; What Should I Do?"
drag, startPoint x: 1006, startPoint y: 71, endPoint x: 1038, endPoint y: 68, distance: 31.4
click at [1038, 68] on input "I Hit My Head and I&#8217;m on Blood Thinners &#8211; What Should I Do?" at bounding box center [1175, 71] width 508 height 14
type input "I Hit My Head and I'm on [MEDICAL_DATA] - What Should I Do?"
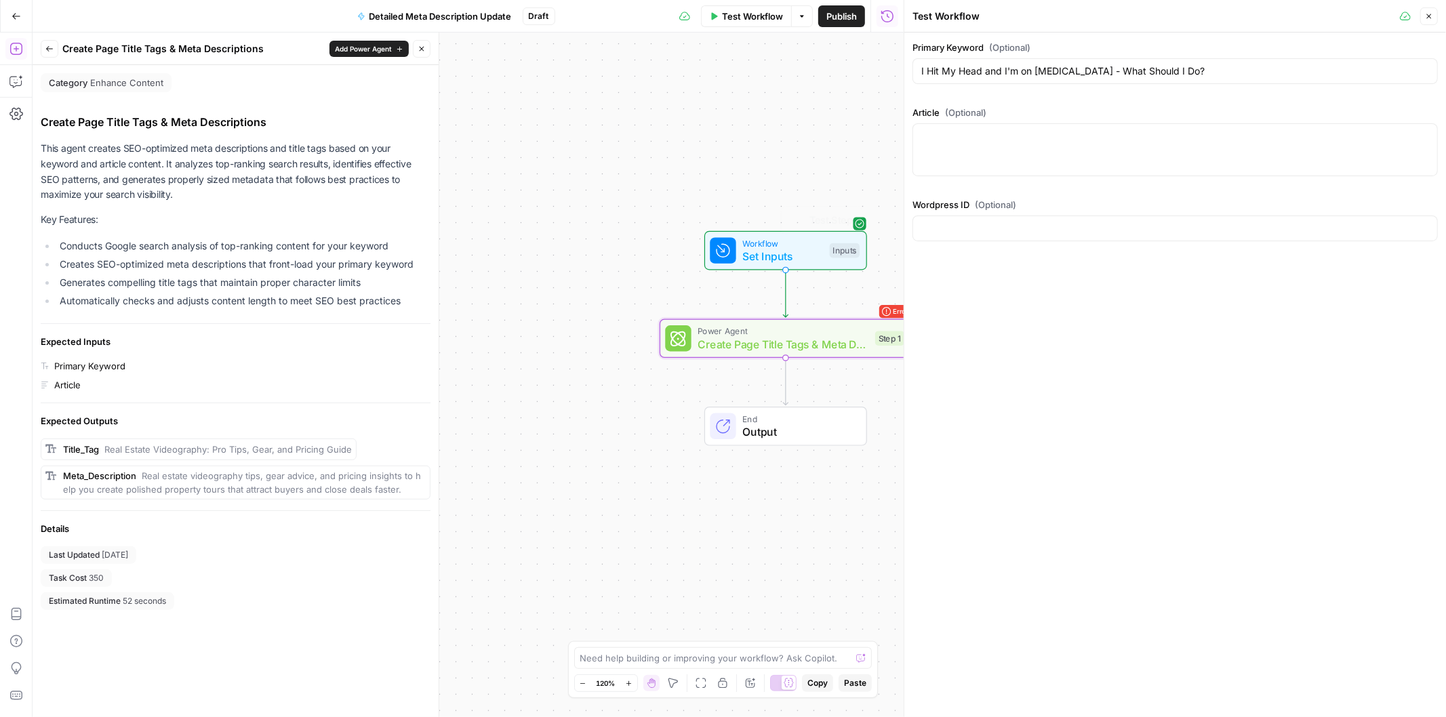
click at [1020, 150] on div at bounding box center [1174, 149] width 525 height 53
paste textarea "<div id="ez-toc-container" class="ez-toc-v2_0_76 counter-hierarchy ez-toc-count…"
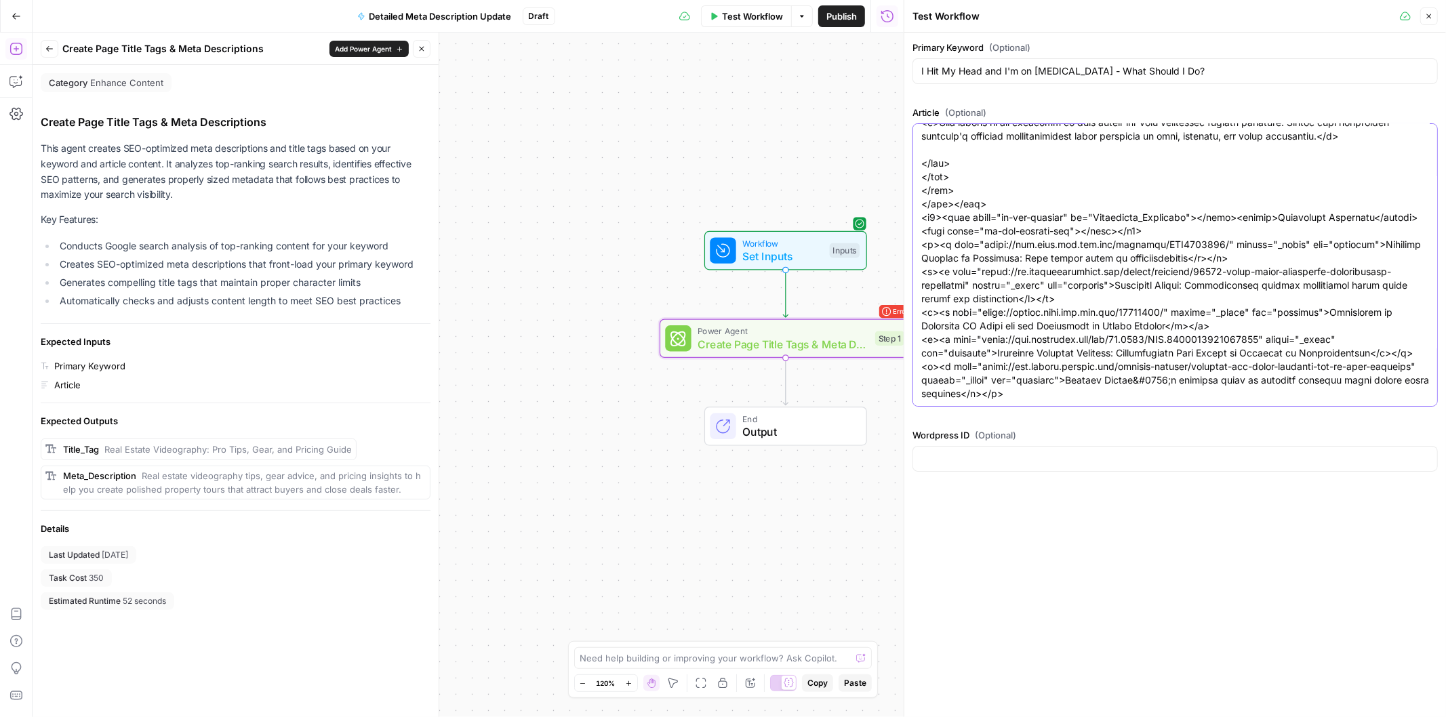
type textarea "<div id="ez-toc-container" class="ez-toc-v2_0_76 counter-hierarchy ez-toc-count…"
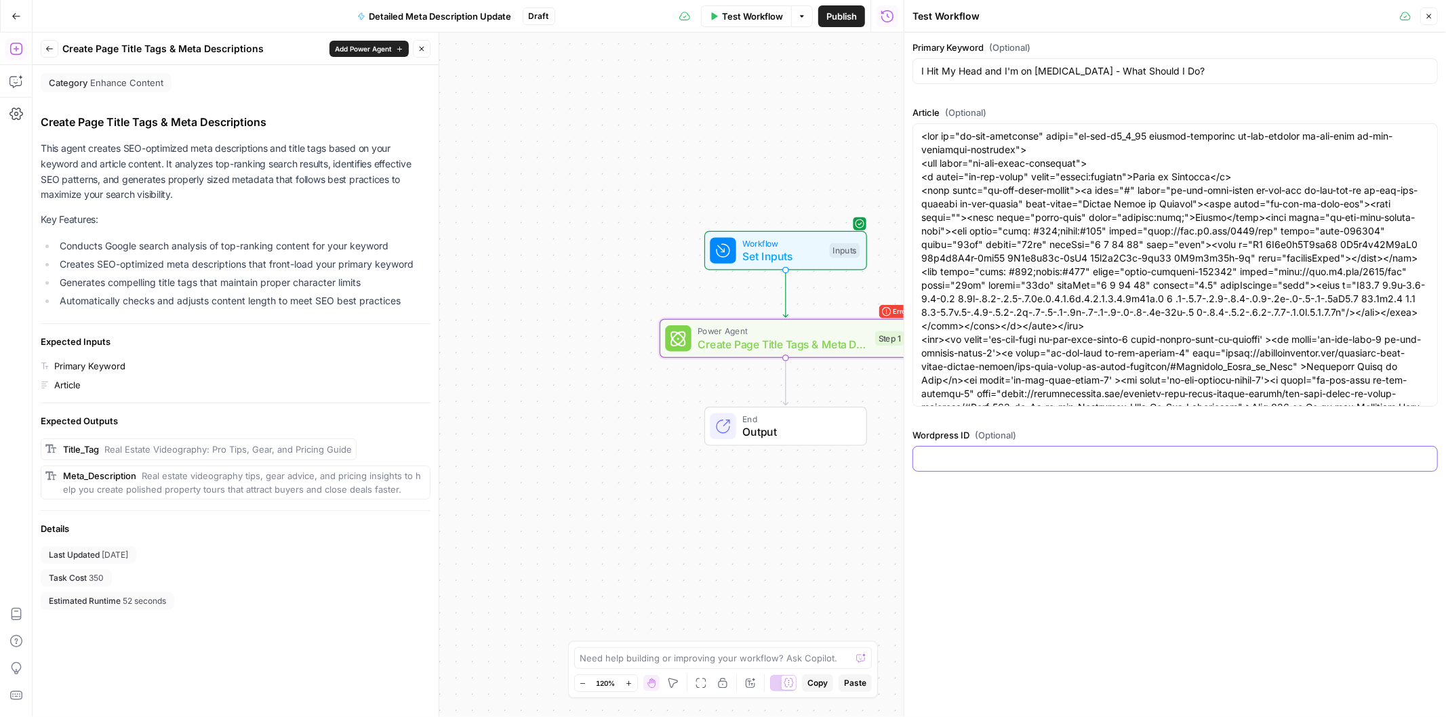
click at [959, 454] on input "Wordpress ID (Optional)" at bounding box center [1175, 459] width 508 height 14
paste input "22245"
type input "22245"
click at [1431, 15] on icon "button" at bounding box center [1429, 16] width 8 height 8
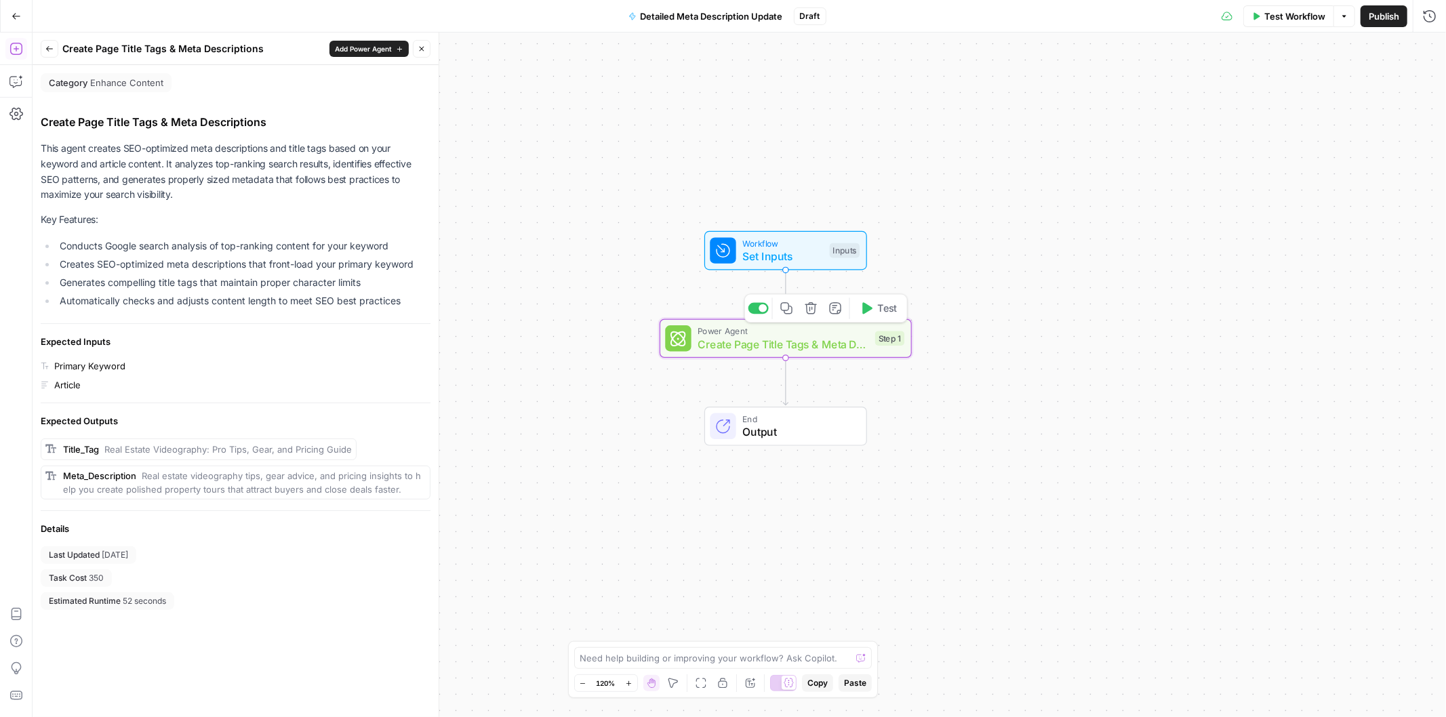
click at [862, 308] on icon "button" at bounding box center [867, 308] width 10 height 12
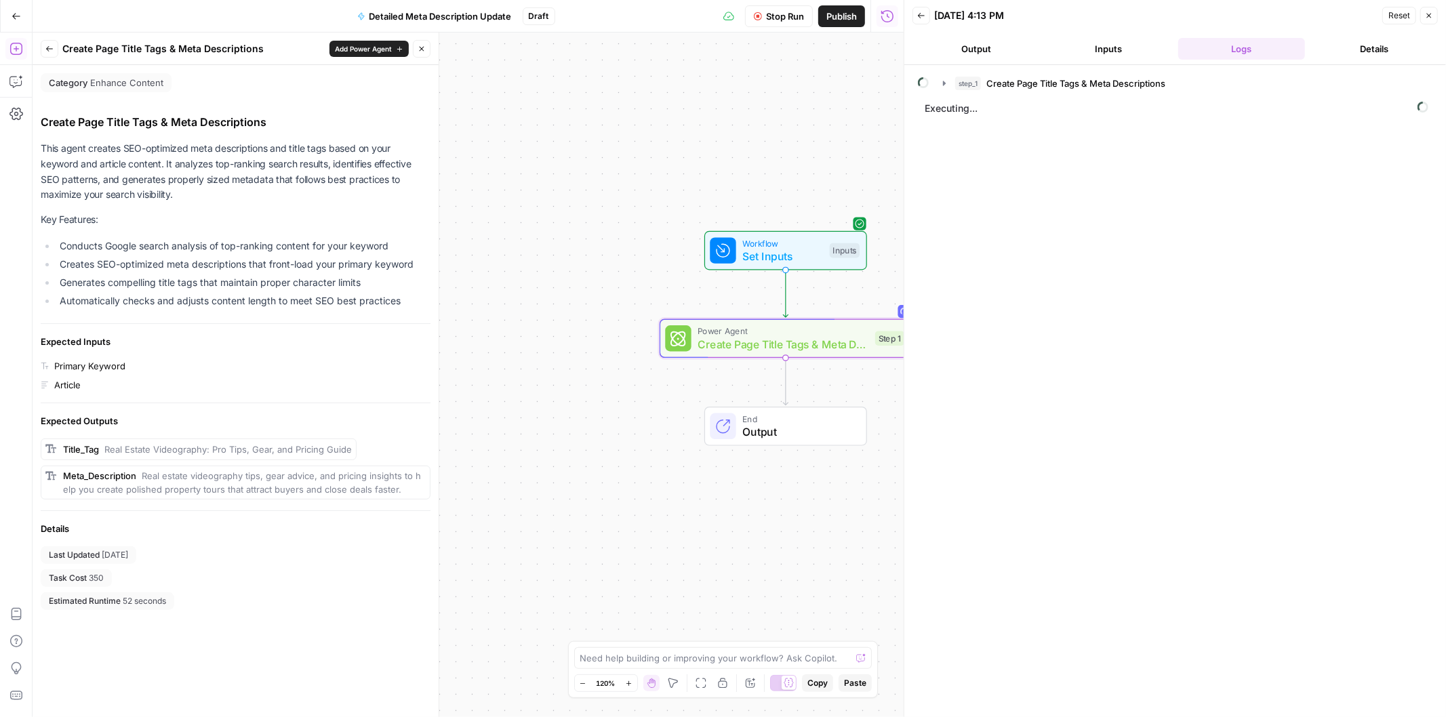
drag, startPoint x: 17, startPoint y: 41, endPoint x: 15, endPoint y: 54, distance: 13.7
click at [15, 54] on icon "button" at bounding box center [15, 49] width 12 height 12
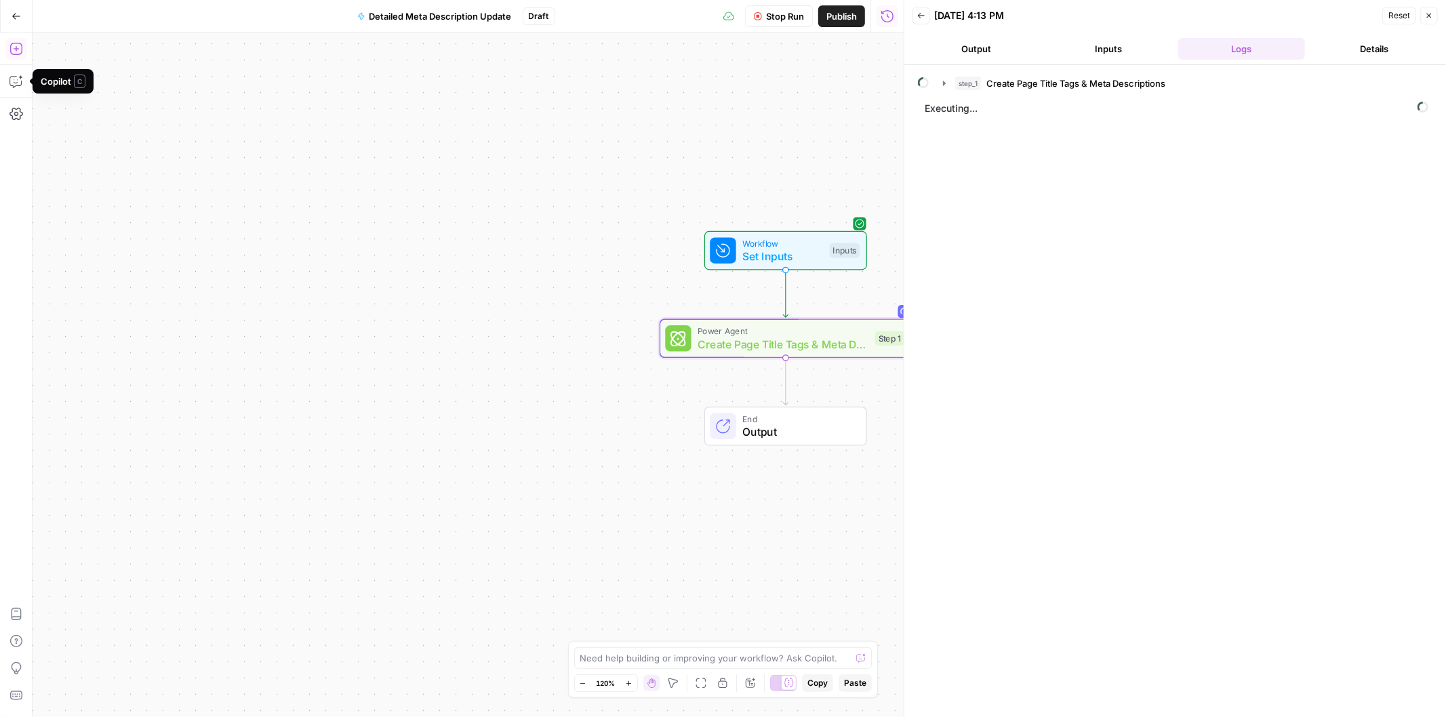
click at [23, 43] on button "Add Steps" at bounding box center [16, 49] width 22 height 22
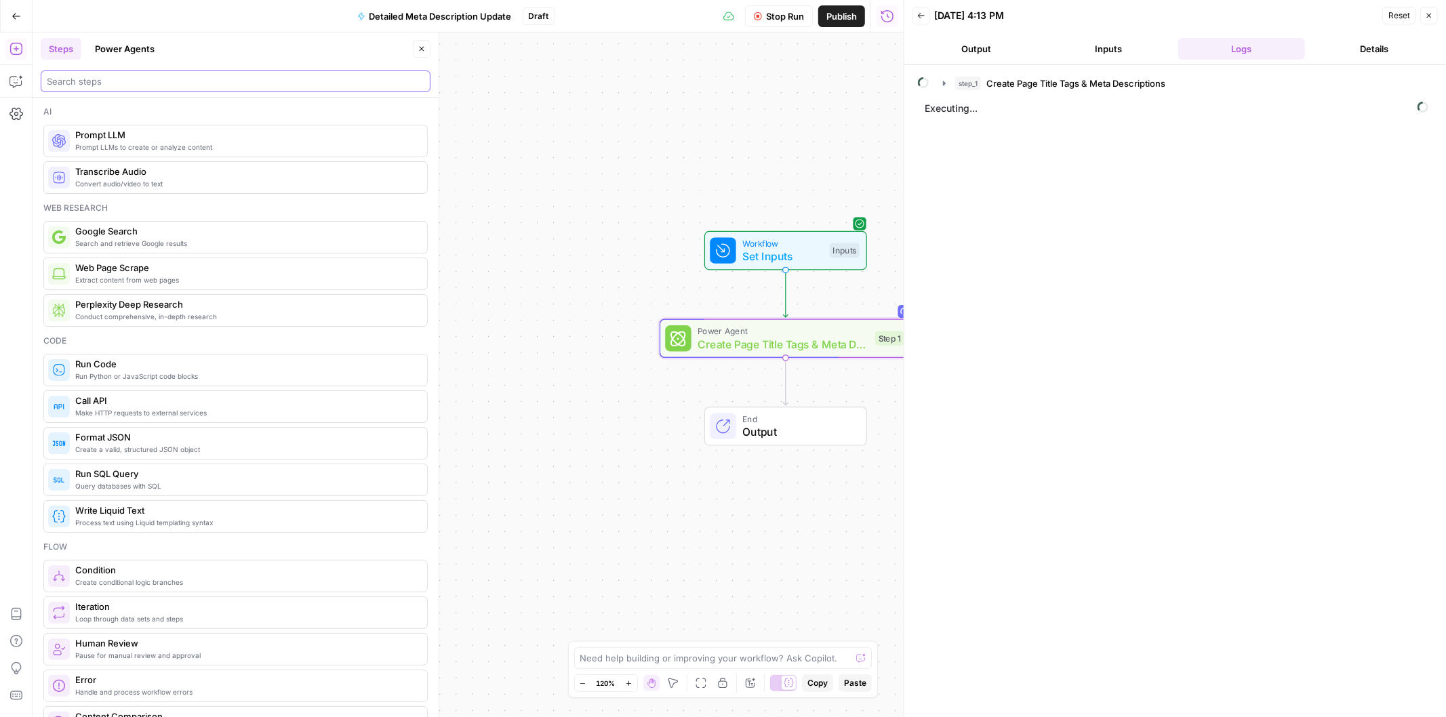
click at [138, 79] on input "search" at bounding box center [235, 82] width 377 height 14
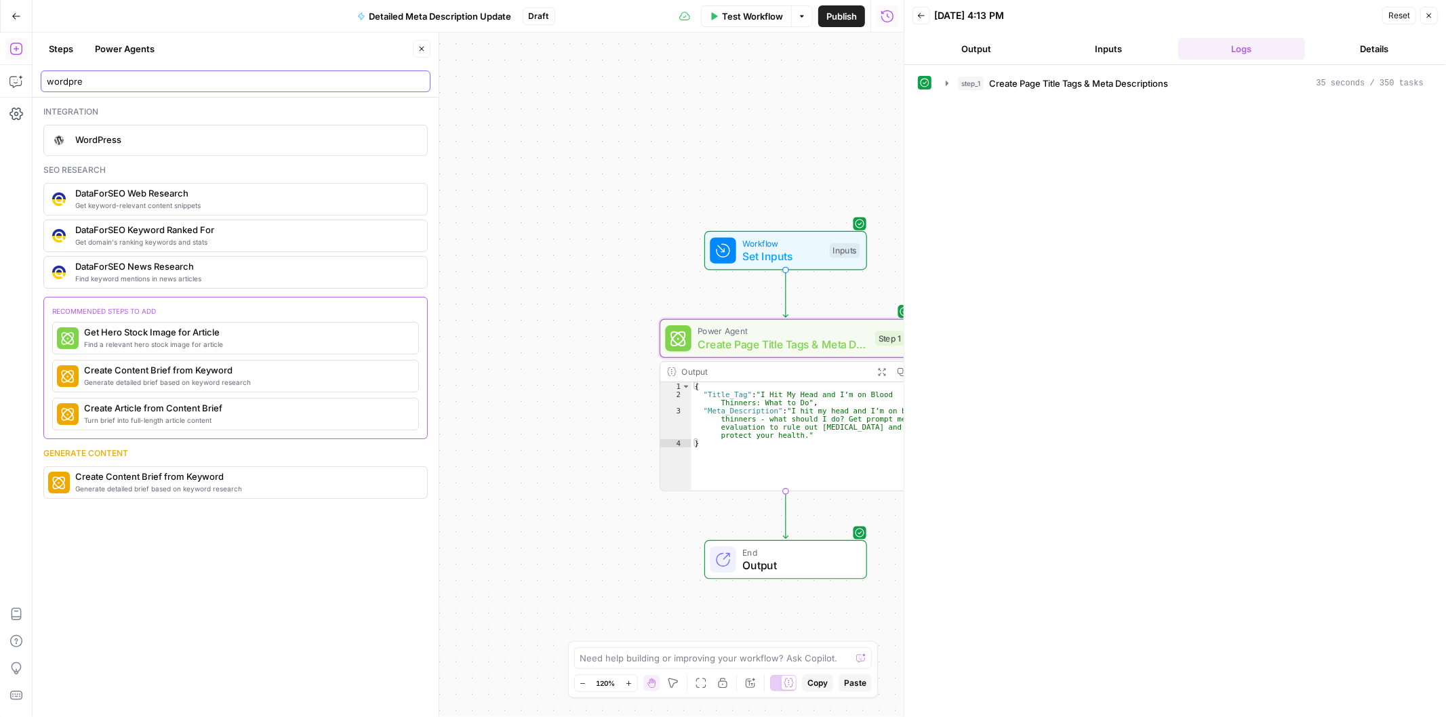
type input "wordpre"
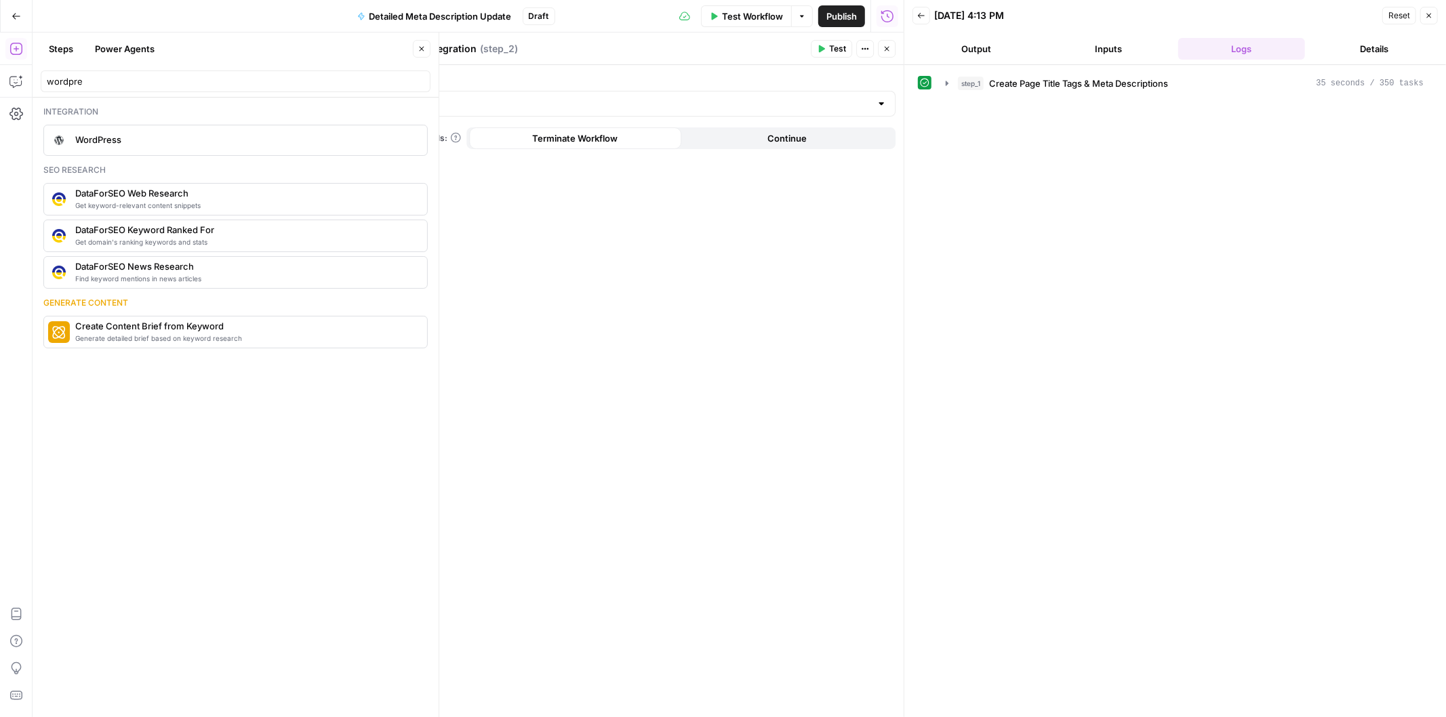
click at [685, 87] on div "Authentication" at bounding box center [632, 94] width 525 height 43
click at [685, 99] on input "Authentication" at bounding box center [624, 104] width 491 height 14
click at [432, 141] on span "WordPress 1" at bounding box center [630, 138] width 497 height 14
type input "WordPress 1"
click at [600, 168] on div at bounding box center [632, 158] width 525 height 26
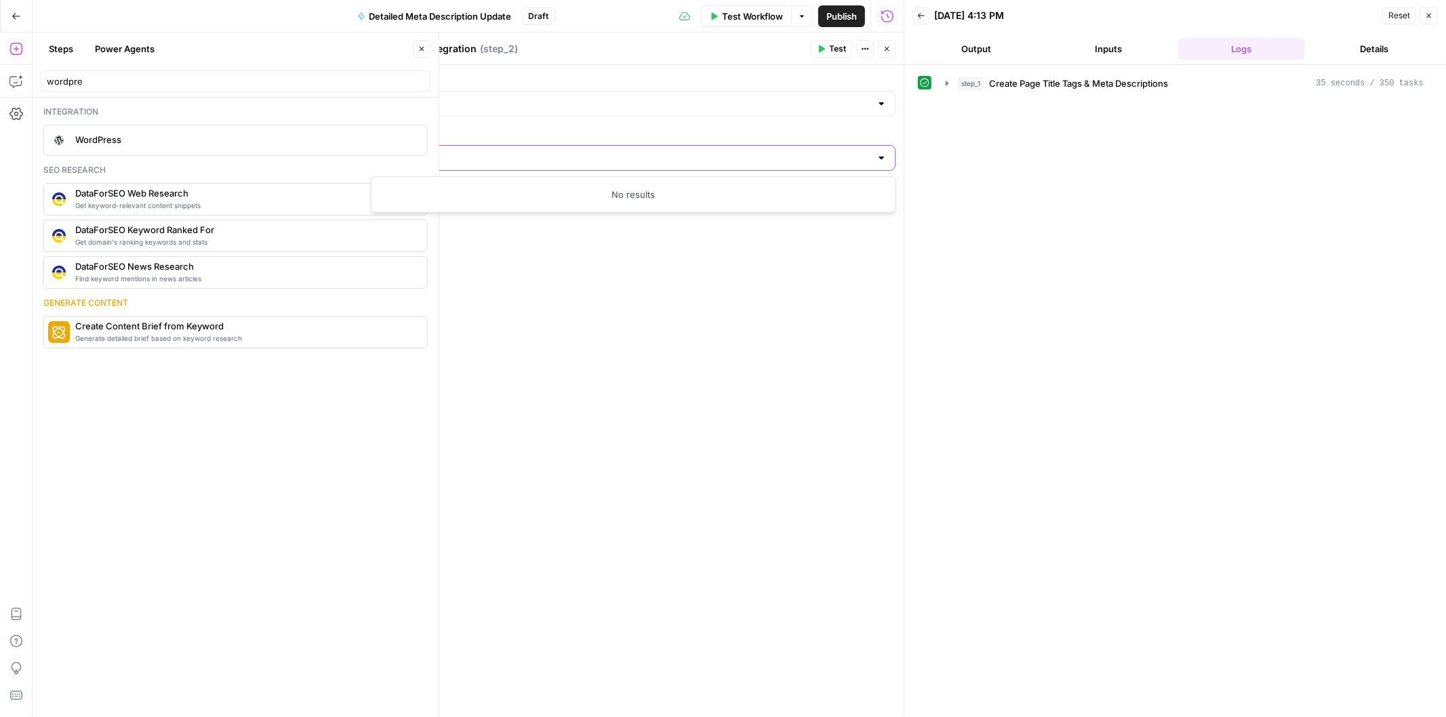
click at [778, 157] on input "Action" at bounding box center [624, 158] width 491 height 14
click at [839, 161] on input "Action" at bounding box center [624, 158] width 491 height 14
click at [884, 155] on div at bounding box center [881, 158] width 11 height 14
click at [632, 346] on div "Authentication WordPress 1 Action When the step fails: Terminate Workflow Conti…" at bounding box center [633, 391] width 542 height 653
click at [750, 150] on div at bounding box center [632, 158] width 525 height 26
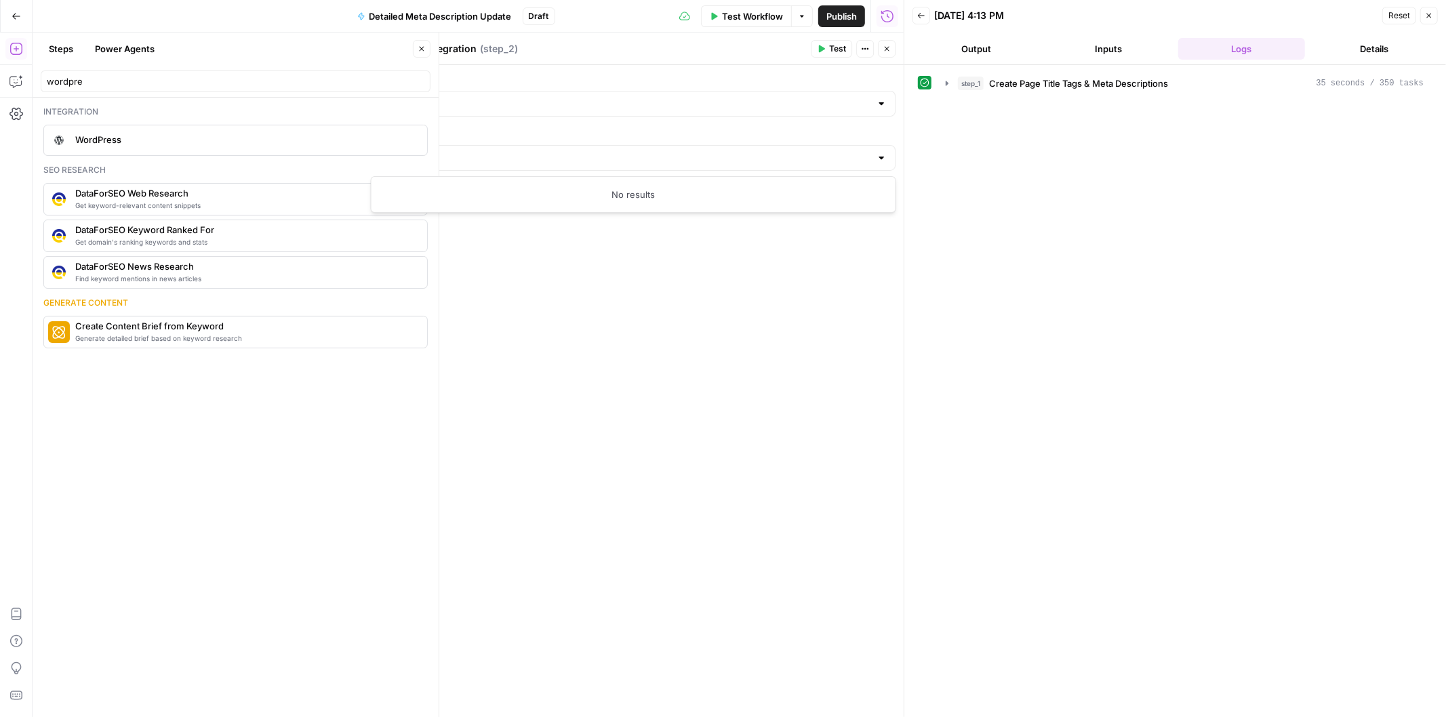
click at [750, 150] on div at bounding box center [632, 158] width 525 height 26
type input "d"
type input "u"
click at [420, 50] on icon "button" at bounding box center [422, 49] width 5 height 5
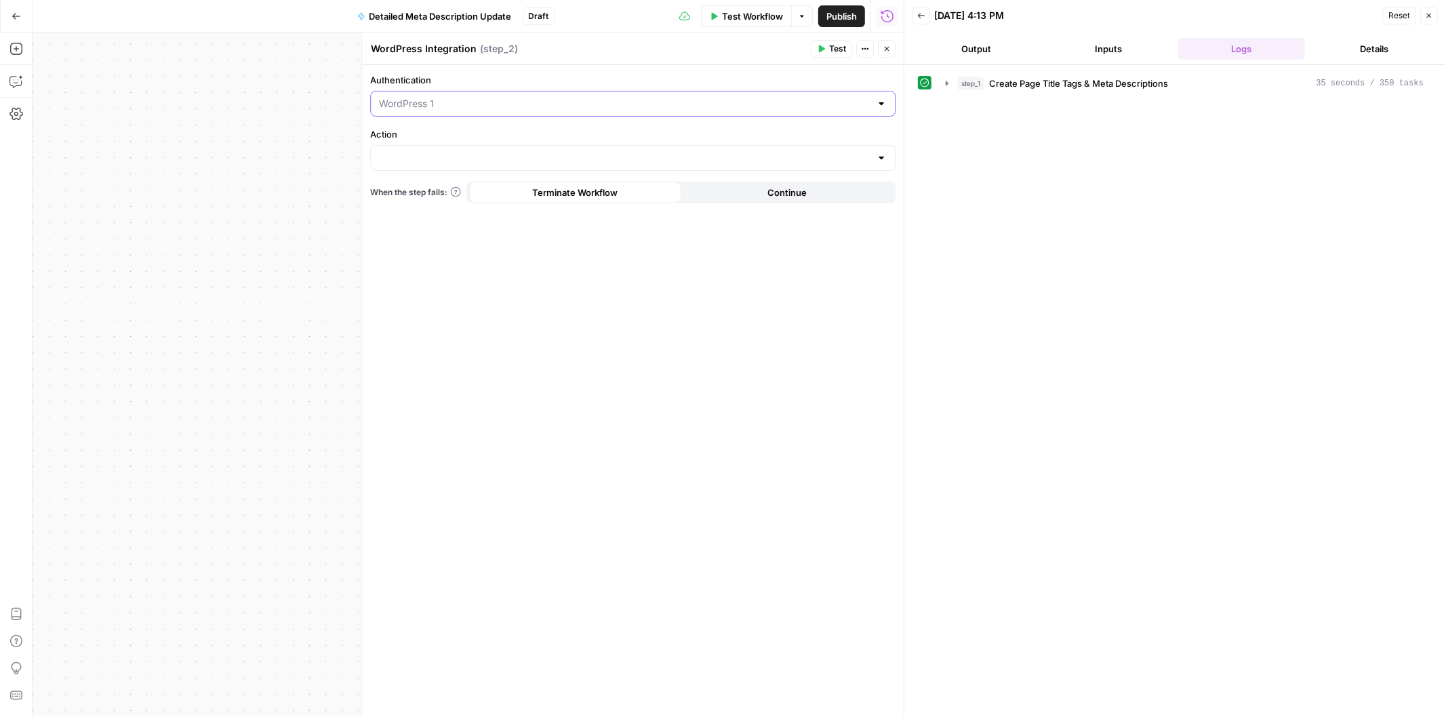
click at [583, 109] on input "Authentication" at bounding box center [624, 104] width 491 height 14
click at [389, 138] on span "WordPress 1" at bounding box center [624, 138] width 485 height 14
type input "WordPress 1"
click at [422, 151] on input "Action" at bounding box center [624, 158] width 491 height 14
click at [268, 172] on div "Workflow Set Inputs Inputs Power Agent Create Page Title Tags & Meta Descriptio…" at bounding box center [468, 375] width 871 height 685
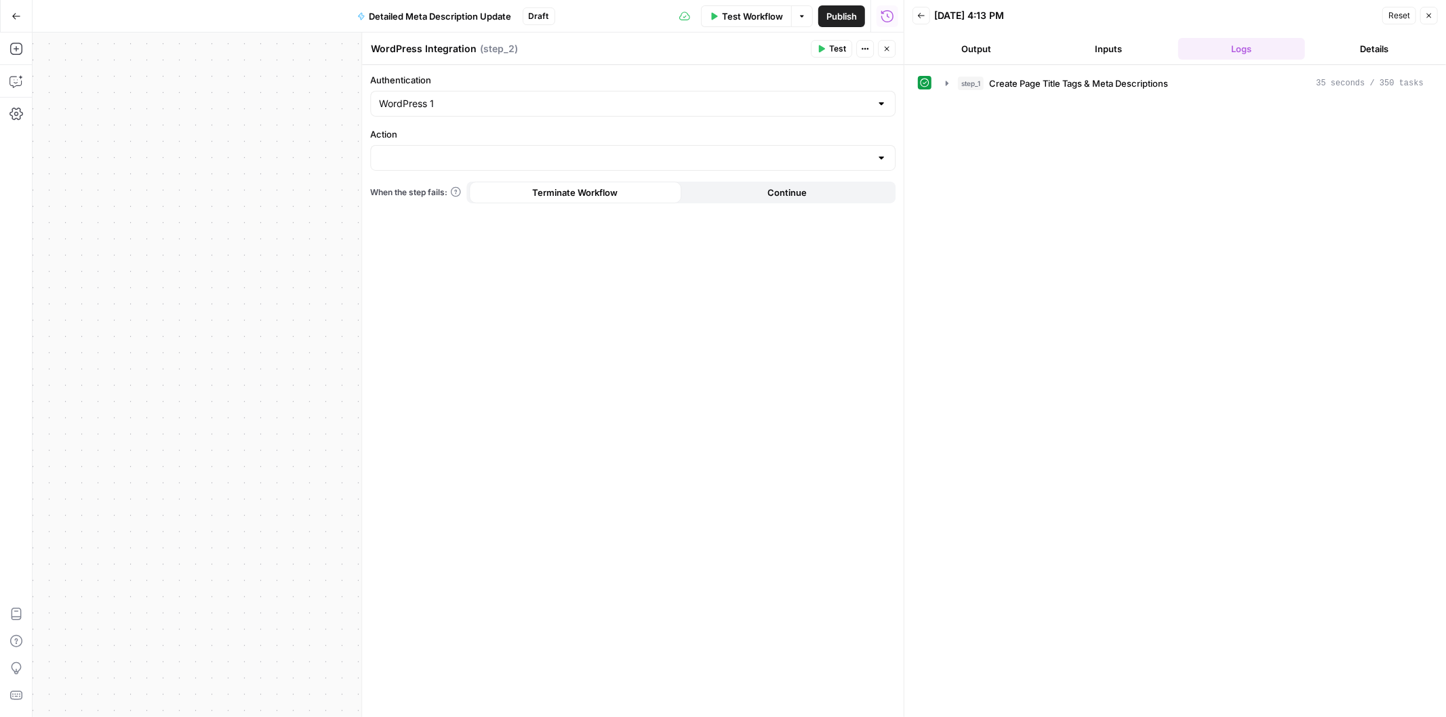
click at [827, 52] on button "Test" at bounding box center [831, 49] width 41 height 18
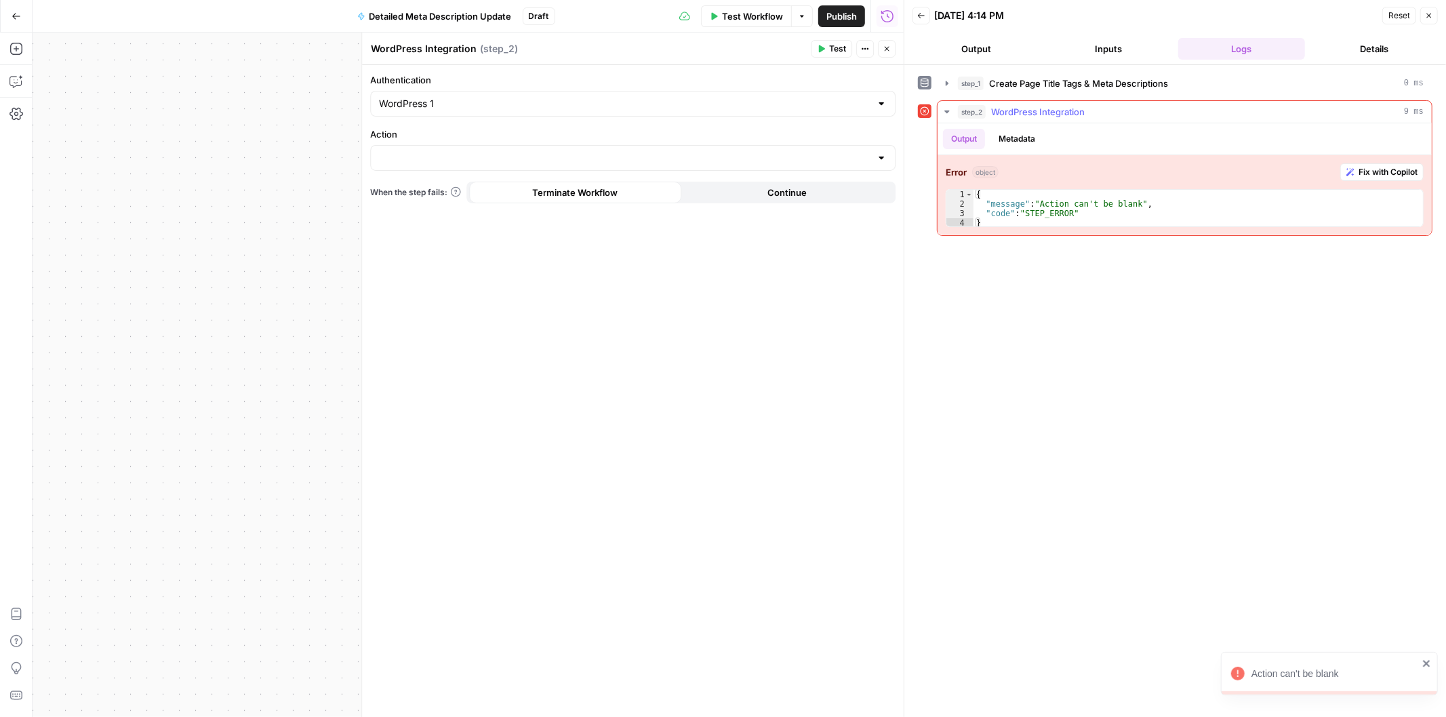
click at [1389, 171] on span "Fix with Copilot" at bounding box center [1387, 172] width 59 height 12
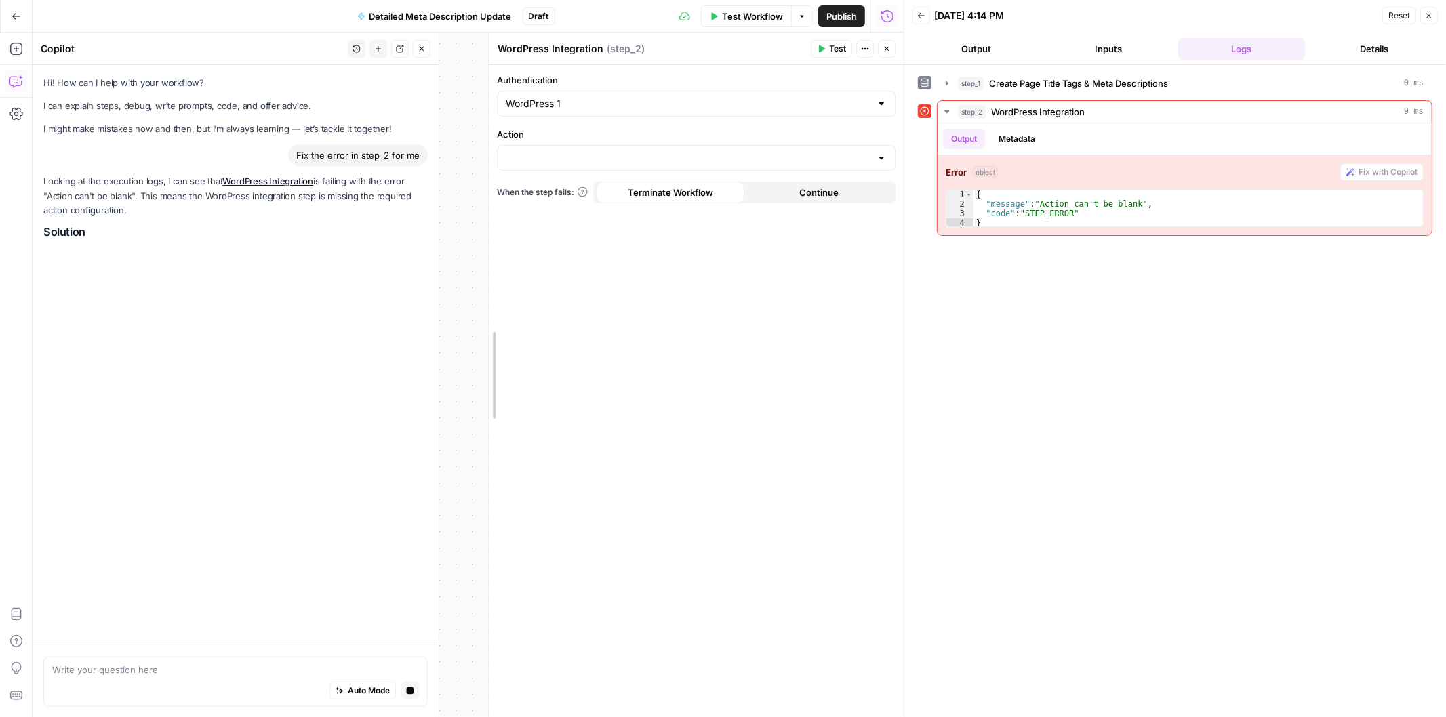
drag, startPoint x: 356, startPoint y: 323, endPoint x: 483, endPoint y: 335, distance: 127.3
click at [483, 335] on div at bounding box center [489, 375] width 14 height 685
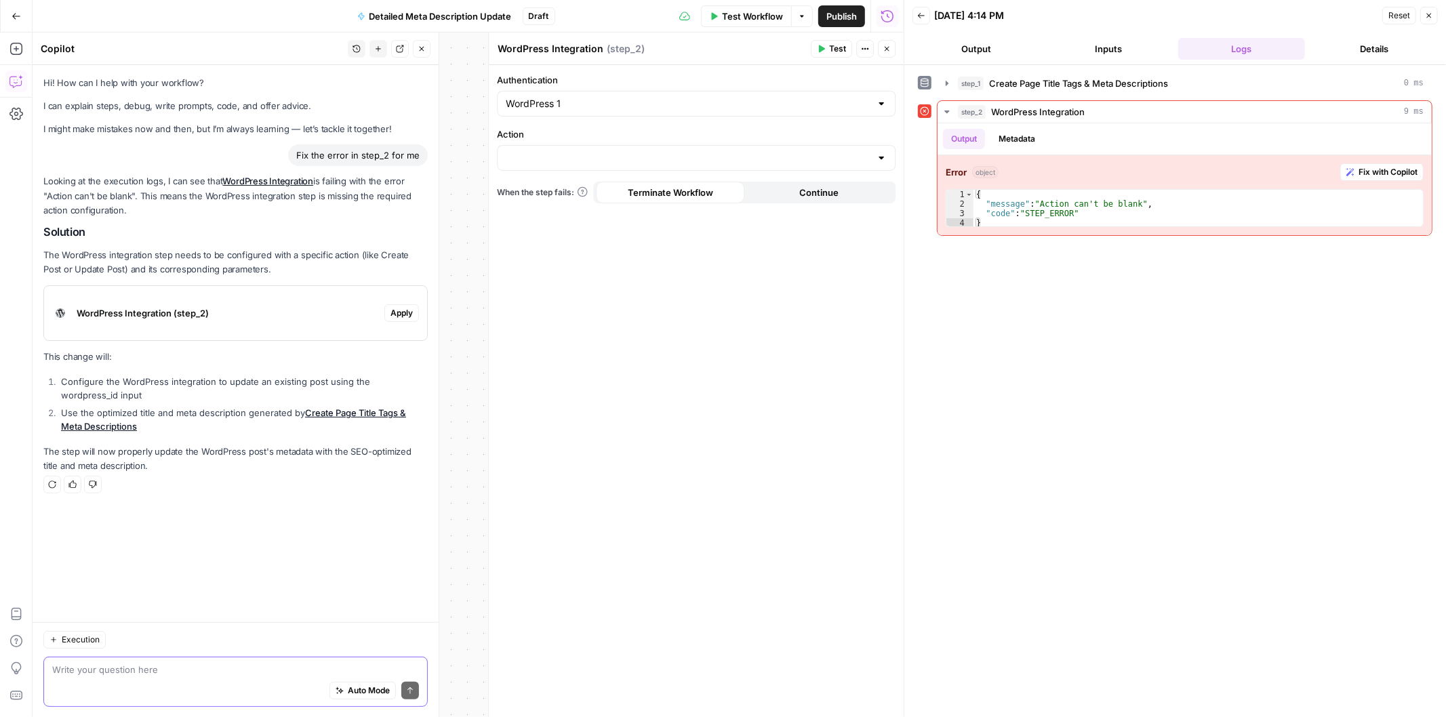
click at [104, 674] on textarea at bounding box center [235, 670] width 367 height 14
click at [217, 681] on div "Auto Mode Send" at bounding box center [235, 691] width 367 height 30
type textarea "I"
type textarea "I am only wanting to update the Title and Meta Description. Will that work?"
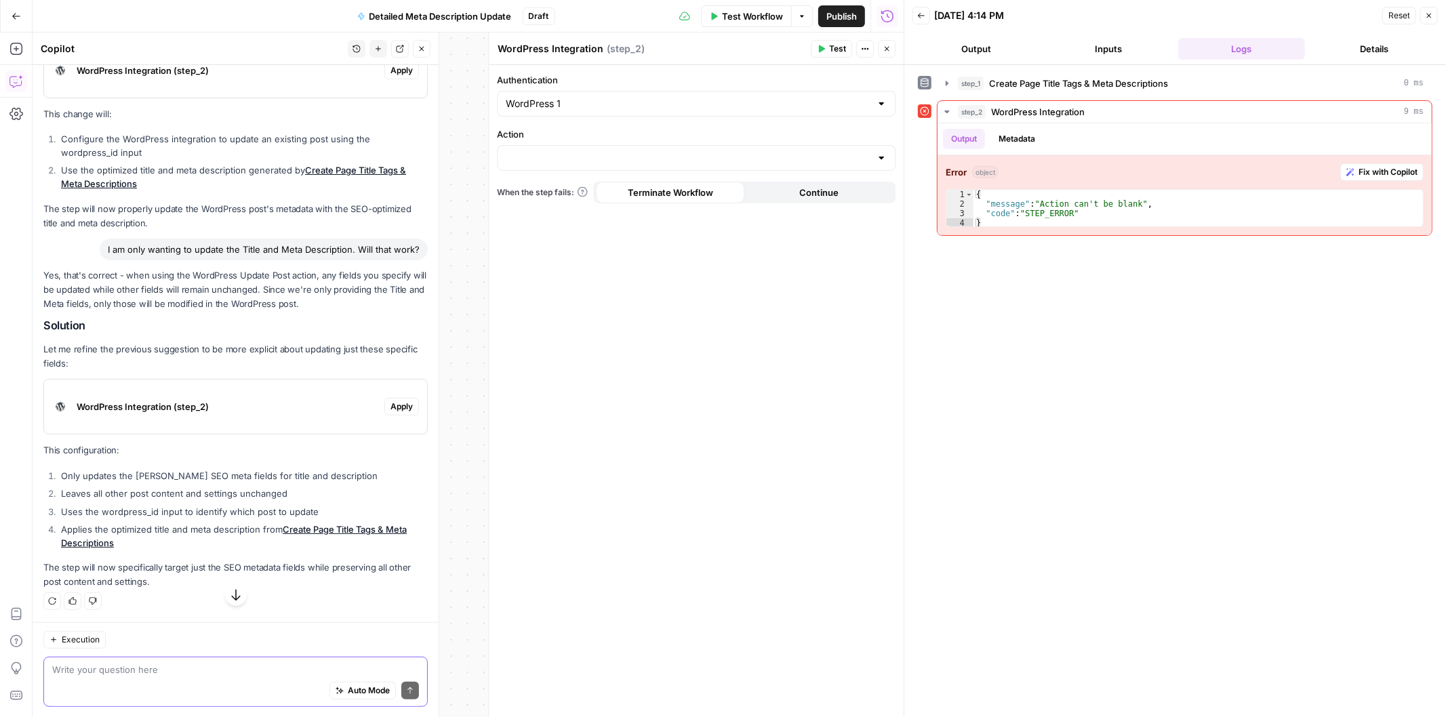
scroll to position [256, 0]
click at [165, 680] on div "Auto Mode Send" at bounding box center [235, 691] width 367 height 30
type textarea "I"
type textarea "Is there a way to update a custom field? For example "excerpt"?"
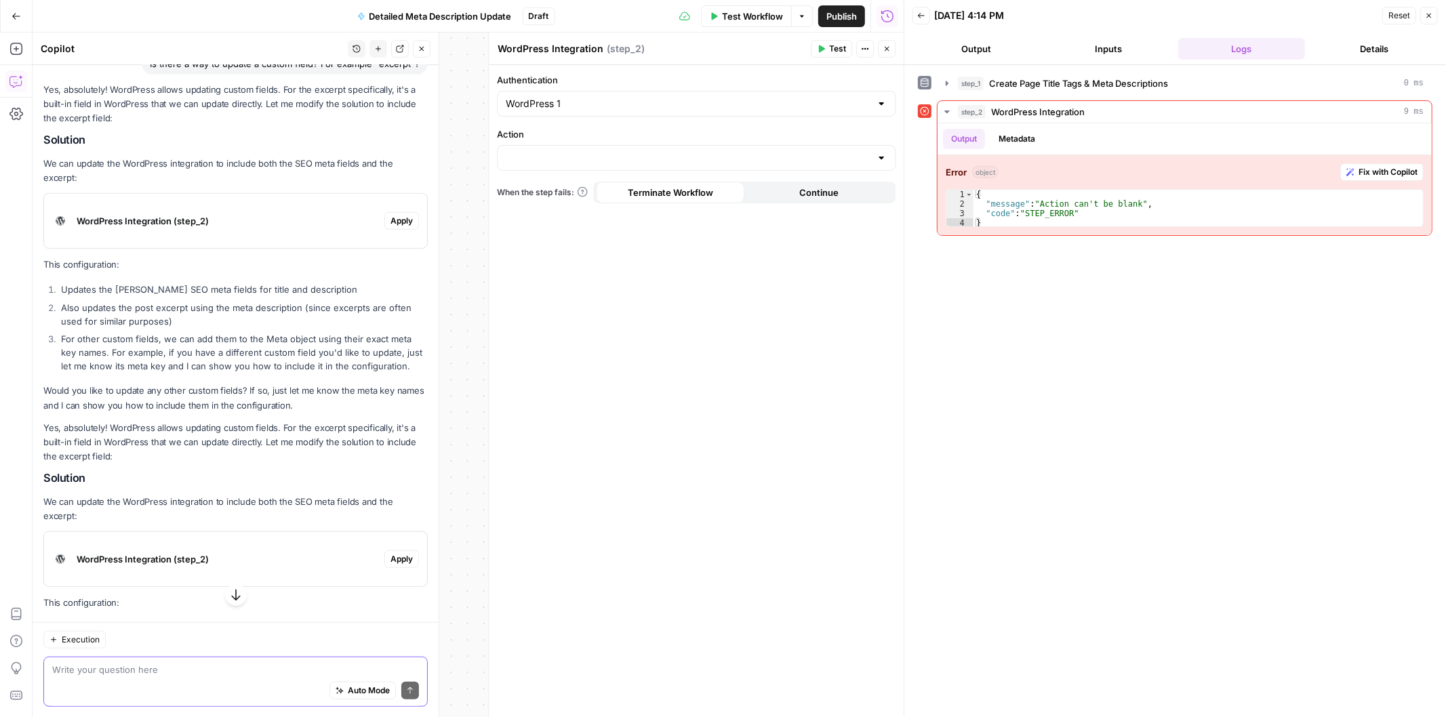
scroll to position [963, 0]
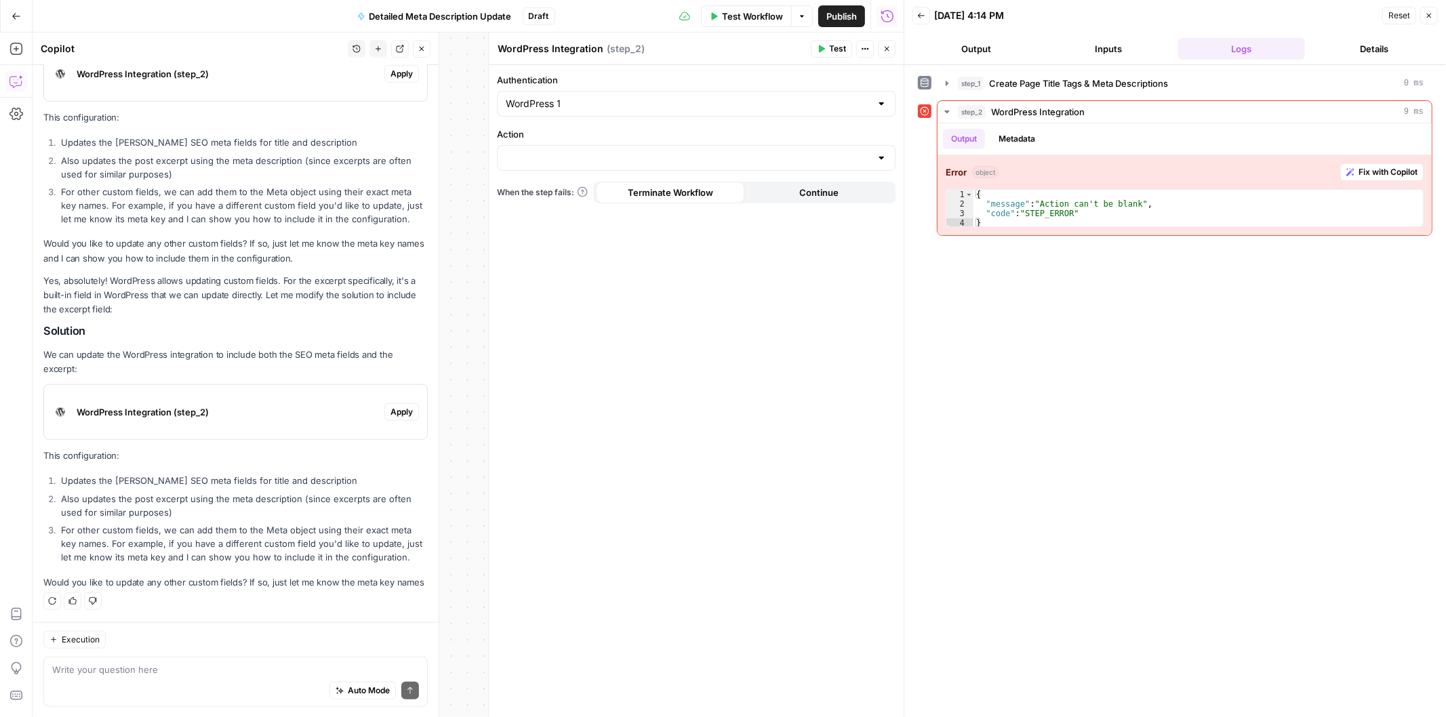
click at [390, 406] on span "Apply" at bounding box center [401, 412] width 22 height 12
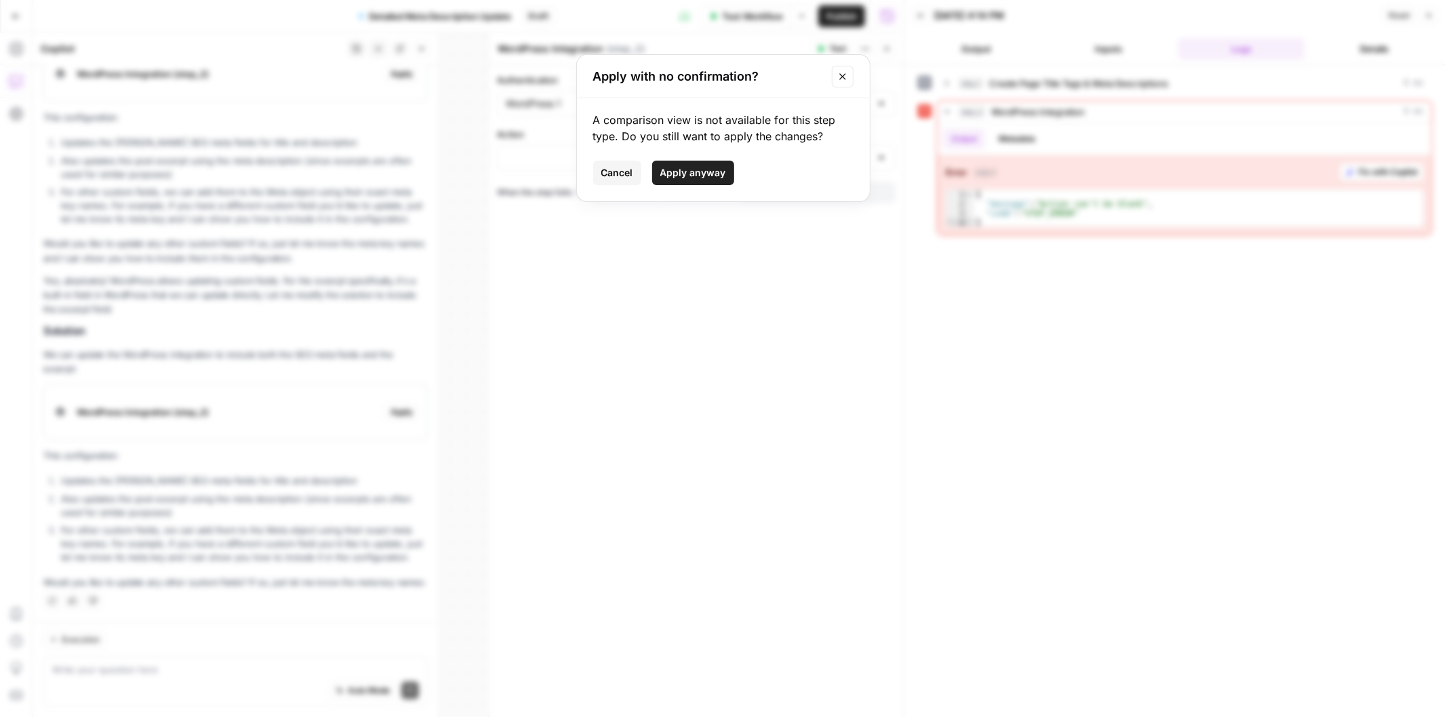
click at [697, 169] on span "Apply anyway" at bounding box center [693, 173] width 66 height 14
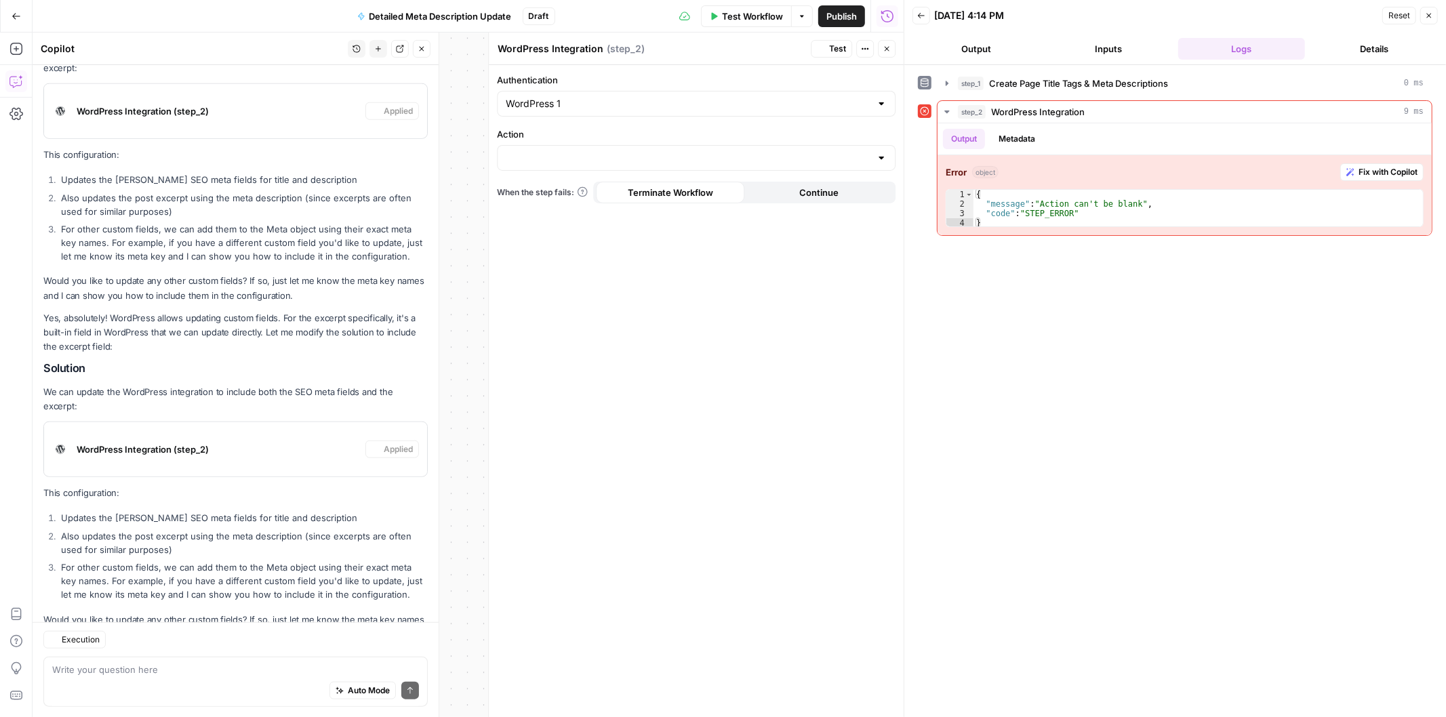
scroll to position [1027, 0]
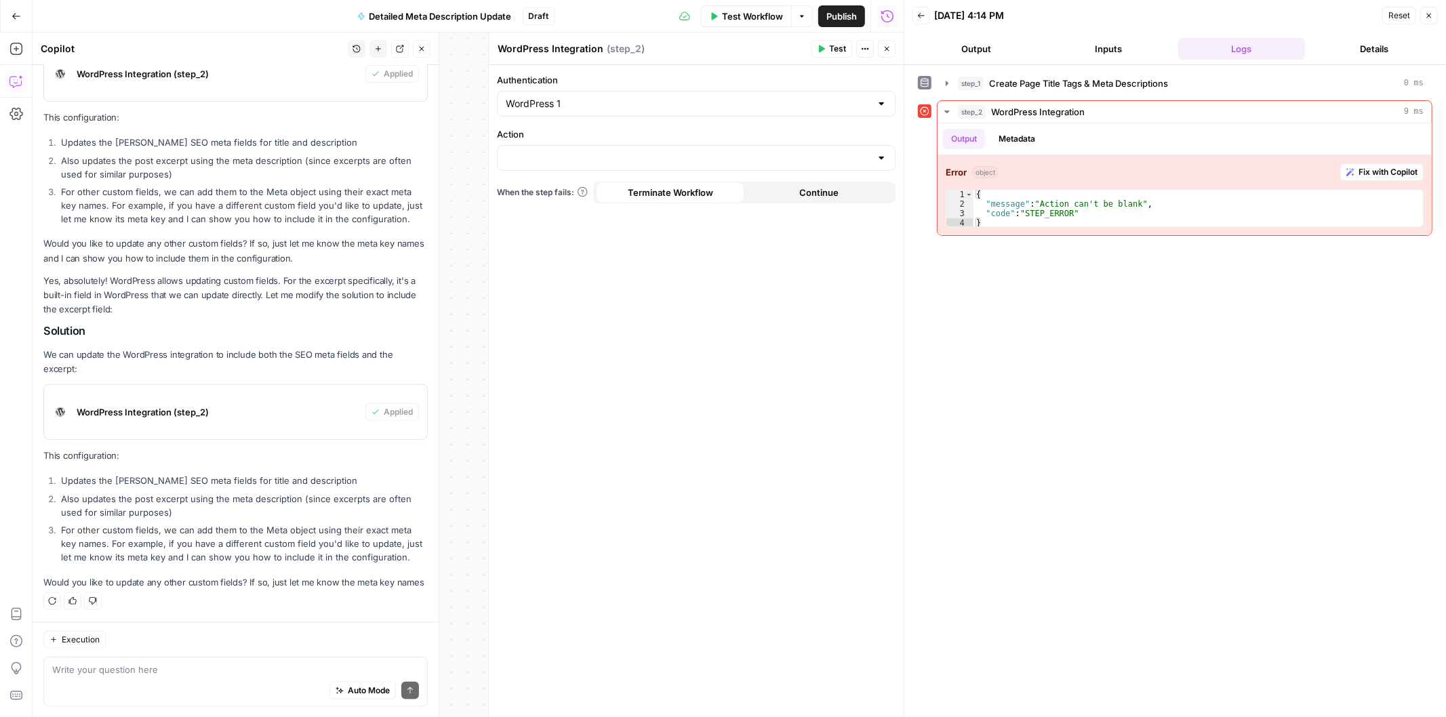
click at [697, 169] on div at bounding box center [696, 158] width 399 height 26
click at [739, 103] on input "Authentication" at bounding box center [688, 104] width 365 height 14
type input "WordPress 1"
click at [627, 287] on div "Authentication WordPress 1 Action When the step fails: Terminate Workflow Conti…" at bounding box center [696, 391] width 415 height 653
click at [16, 46] on icon "button" at bounding box center [15, 49] width 12 height 12
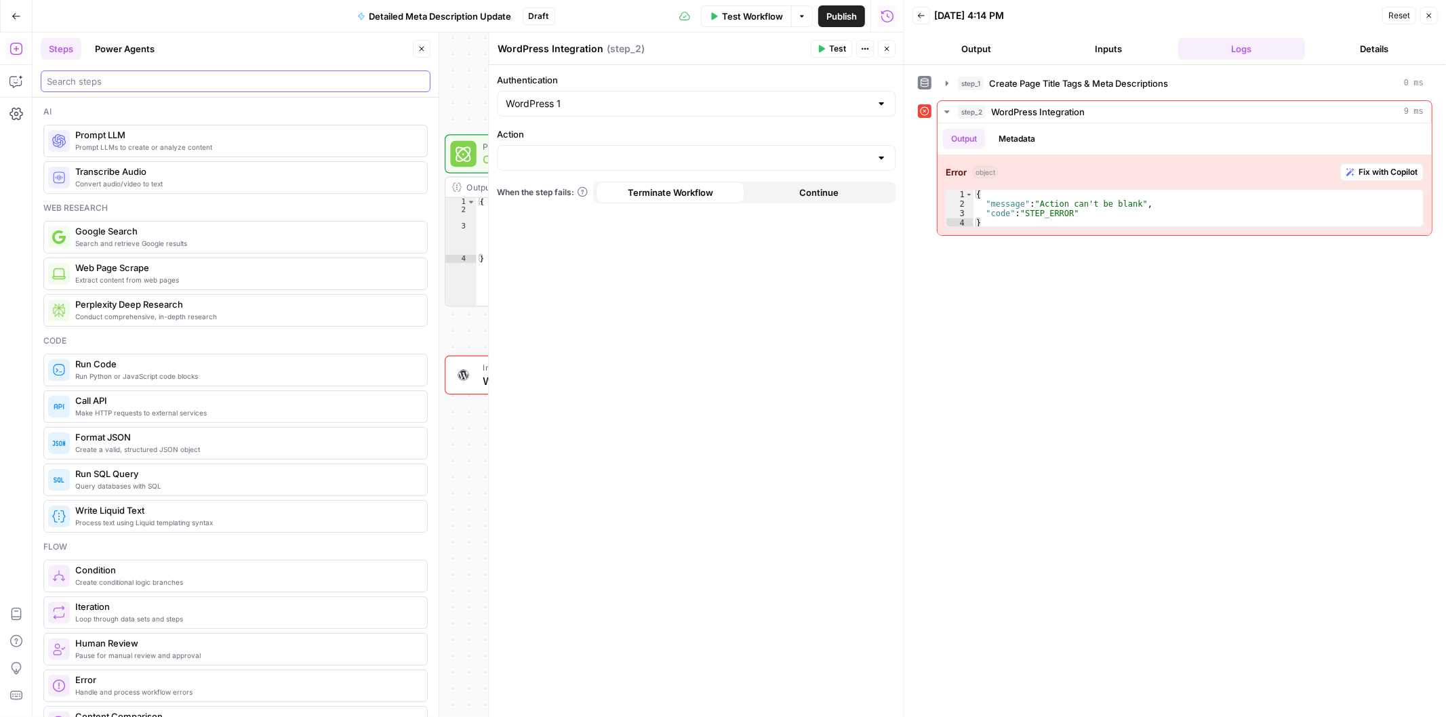
click at [139, 85] on input "search" at bounding box center [235, 82] width 377 height 14
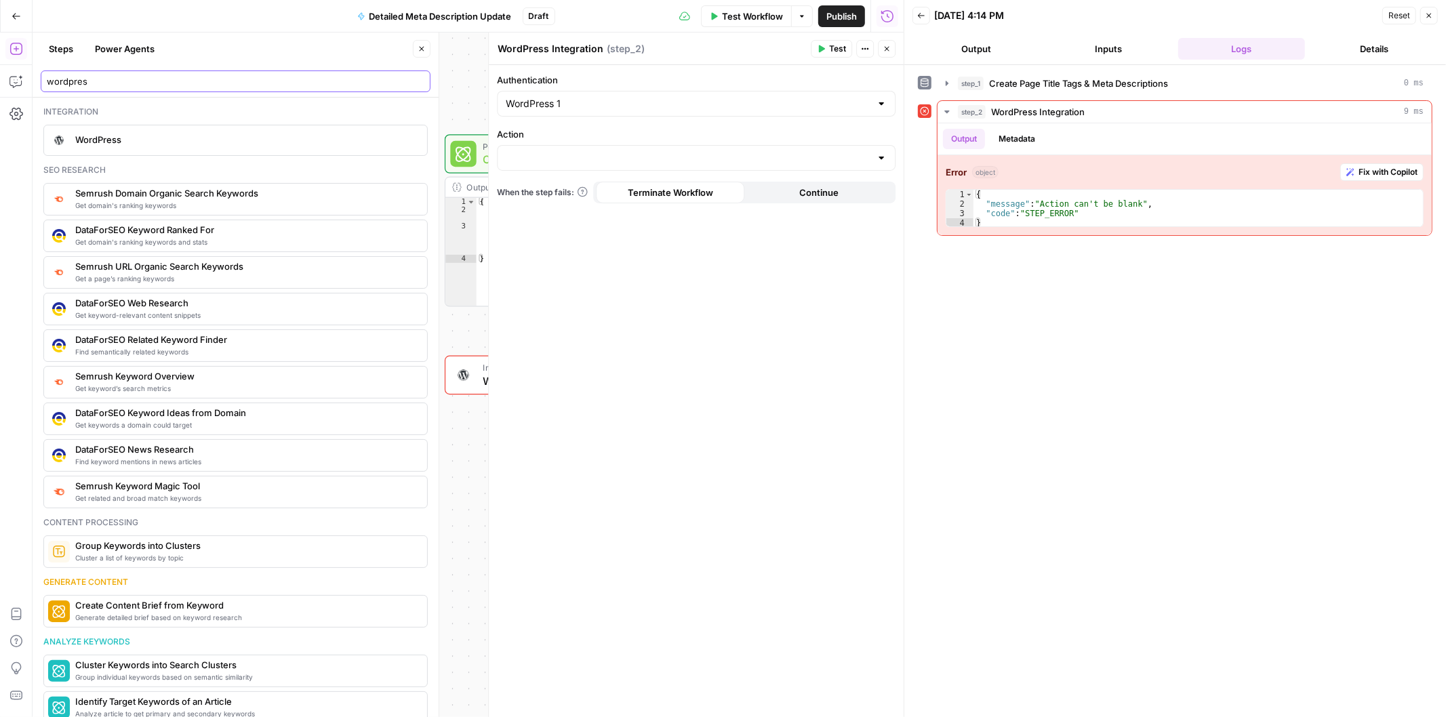
type input "wordpres"
click at [886, 51] on icon "button" at bounding box center [886, 49] width 8 height 8
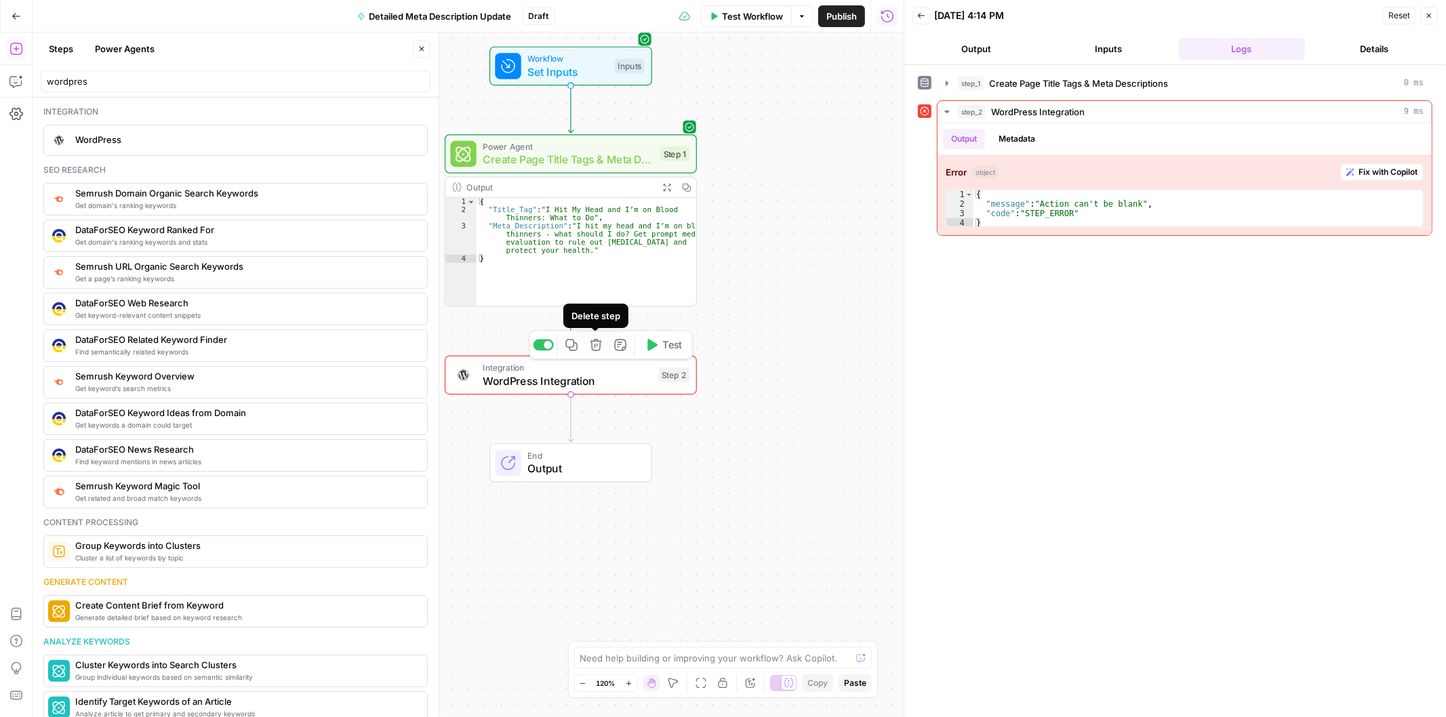
click at [591, 348] on icon "button" at bounding box center [596, 345] width 12 height 12
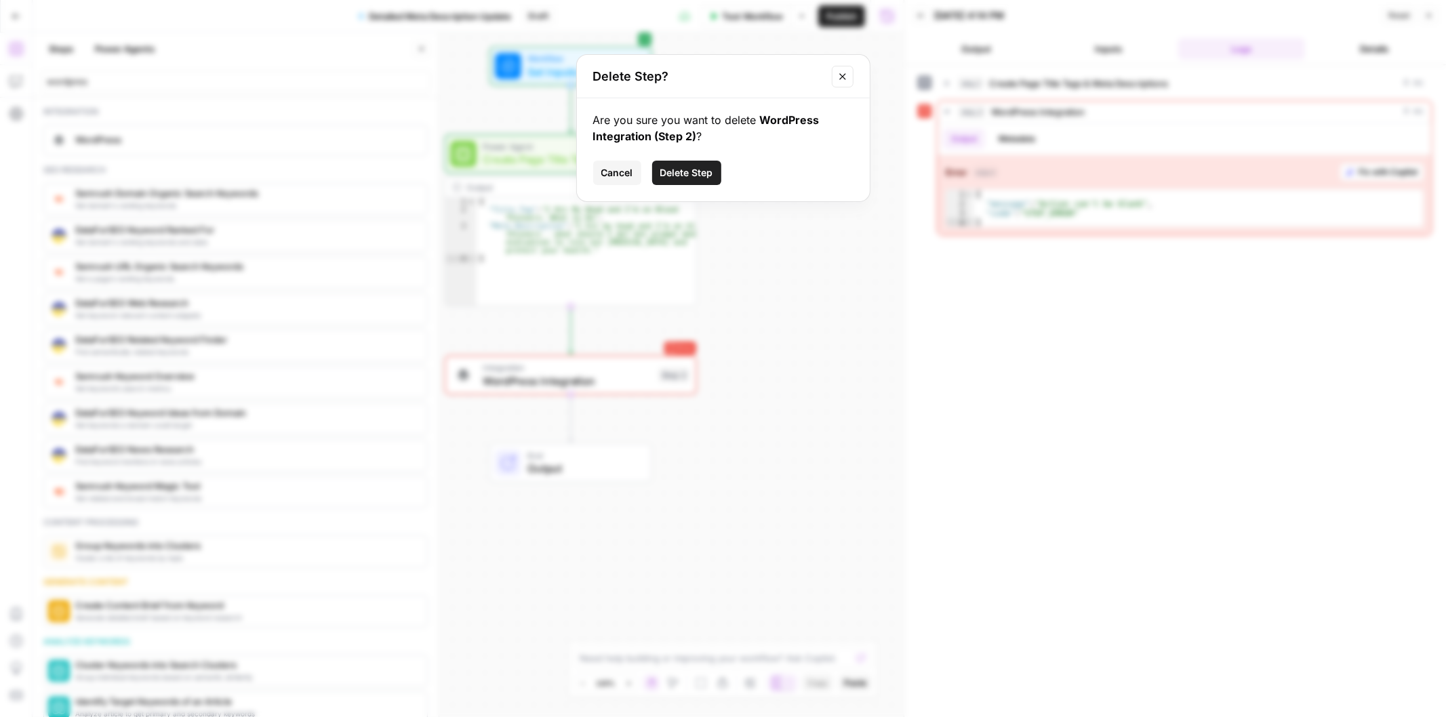
click at [669, 172] on span "Delete Step" at bounding box center [686, 173] width 53 height 14
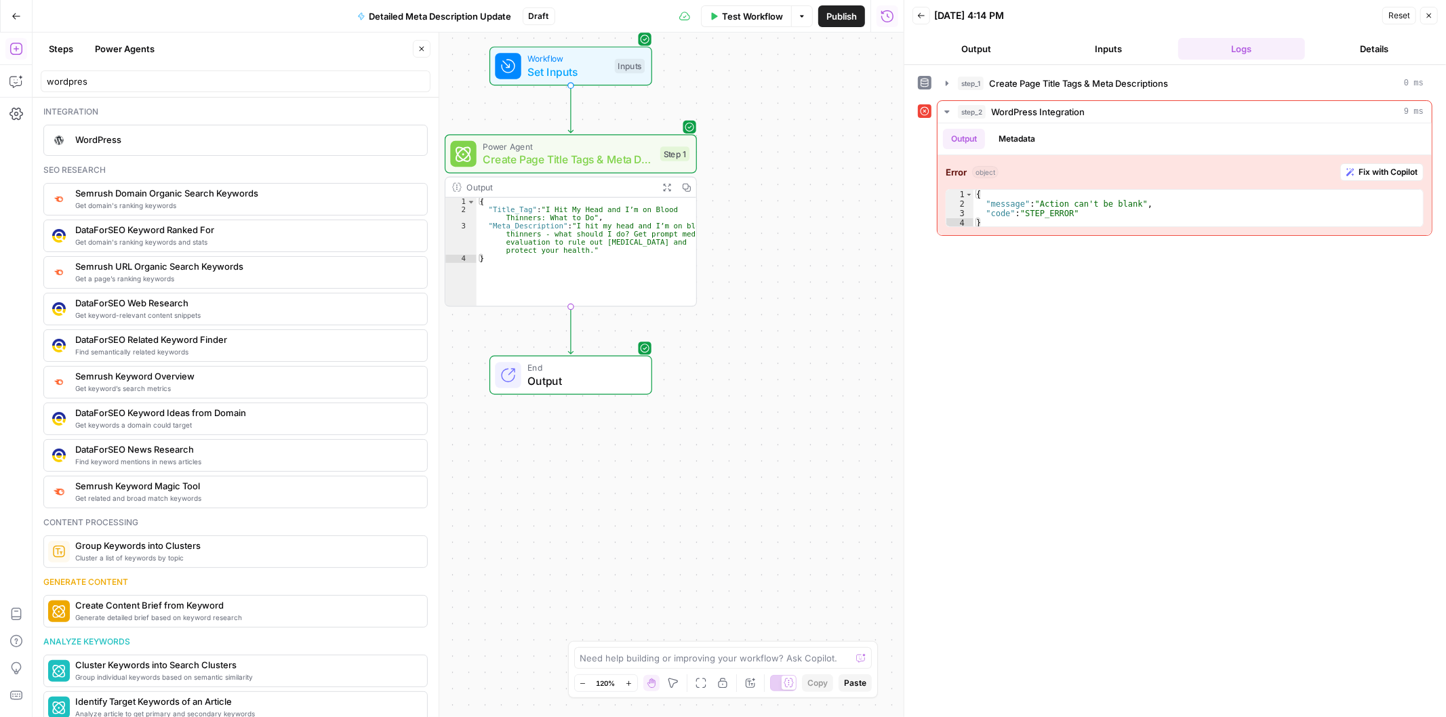
click at [52, 52] on button "Steps" at bounding box center [61, 49] width 41 height 22
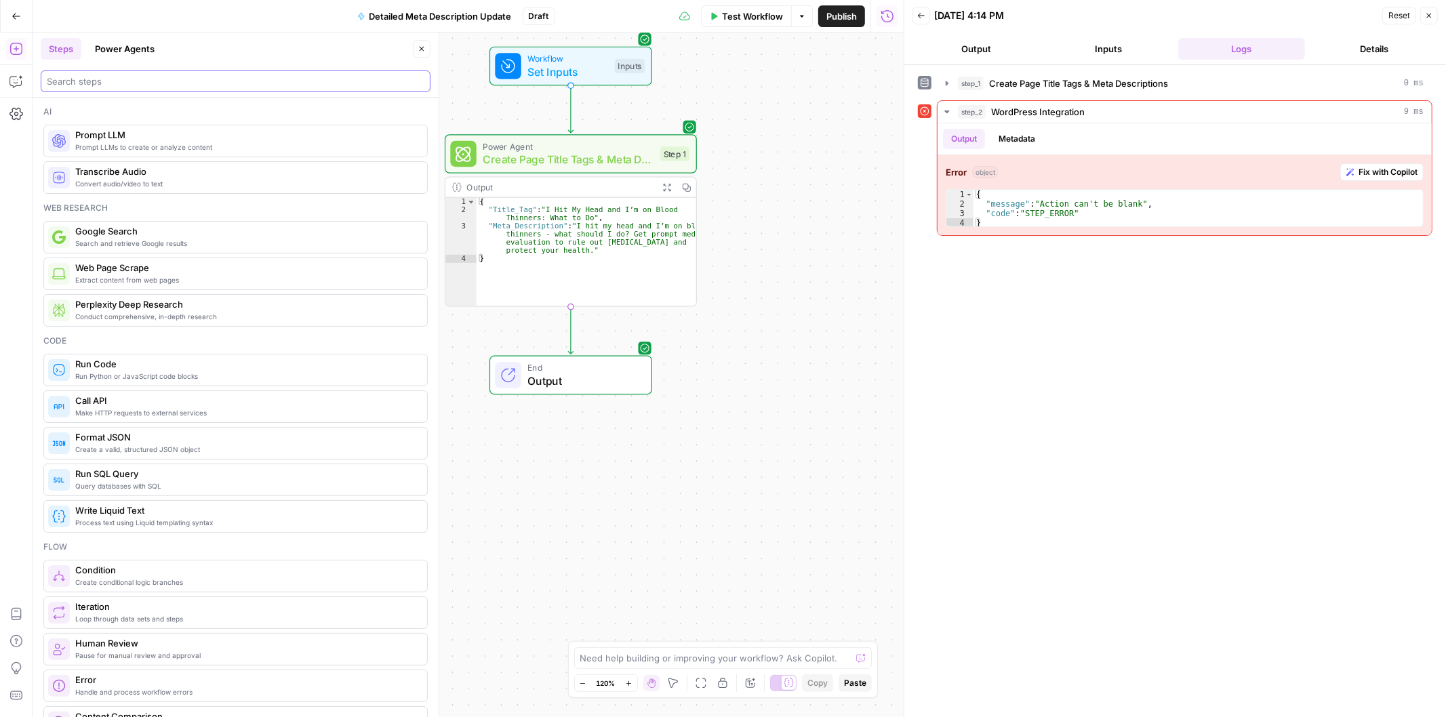
click at [139, 85] on input "search" at bounding box center [235, 82] width 377 height 14
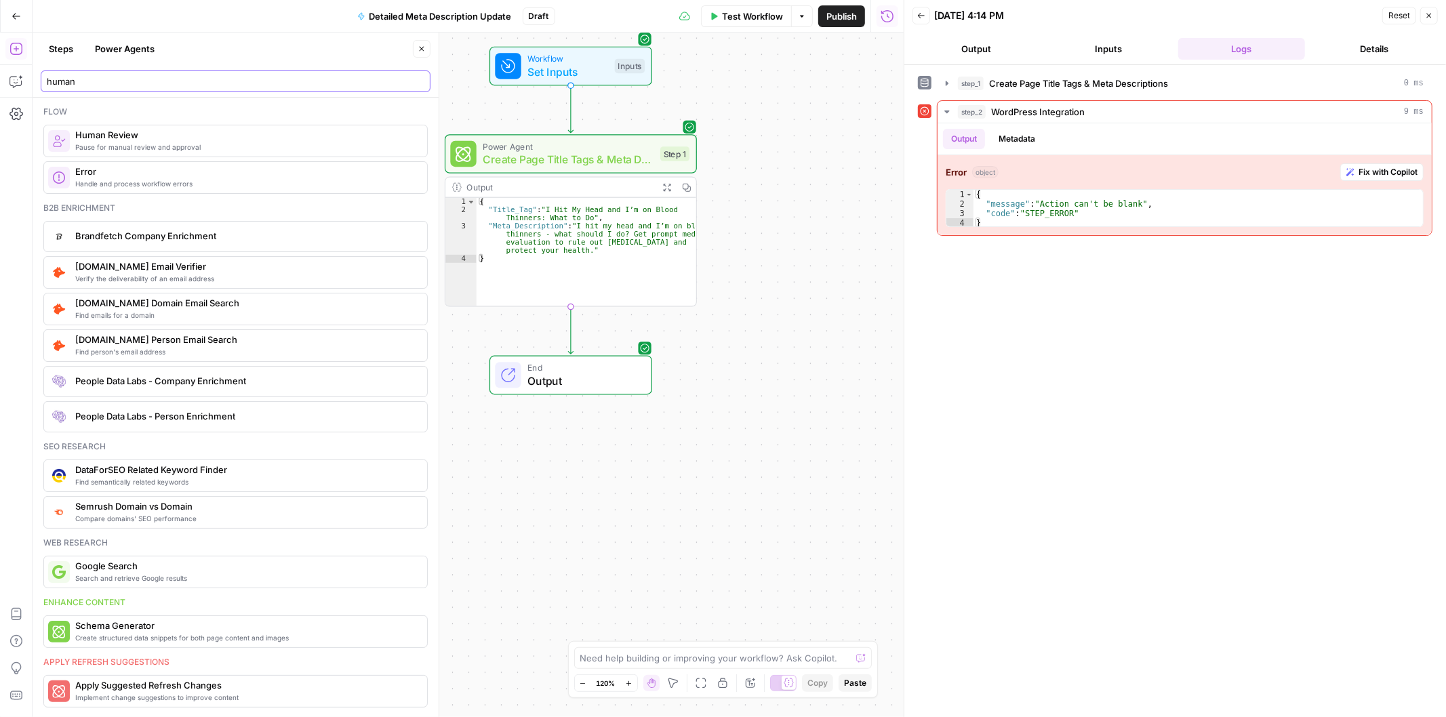
type input "human"
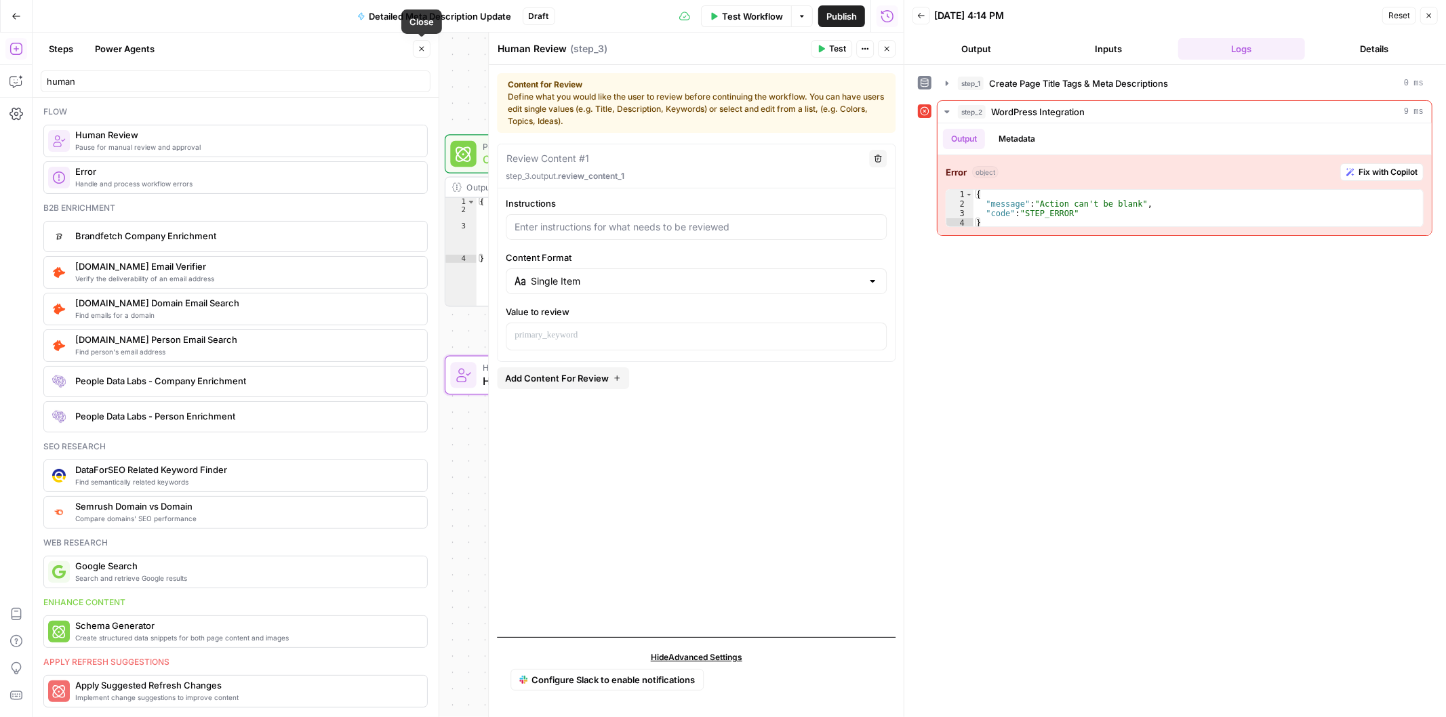
click at [422, 48] on icon "button" at bounding box center [422, 49] width 5 height 5
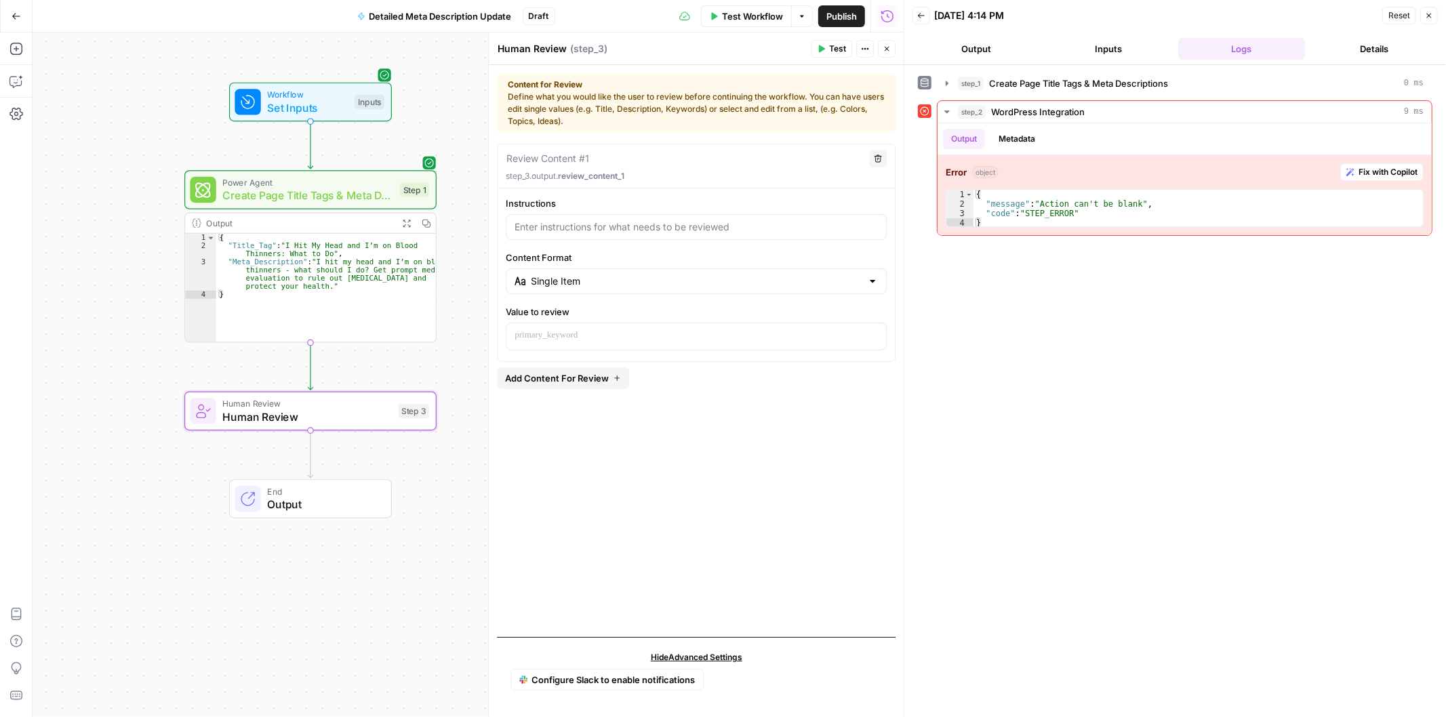
drag, startPoint x: 361, startPoint y: 94, endPoint x: 121, endPoint y: 130, distance: 242.7
click at [121, 130] on div "Workflow Set Inputs Inputs Power Agent Create Page Title Tags & Meta Descriptio…" at bounding box center [468, 375] width 871 height 685
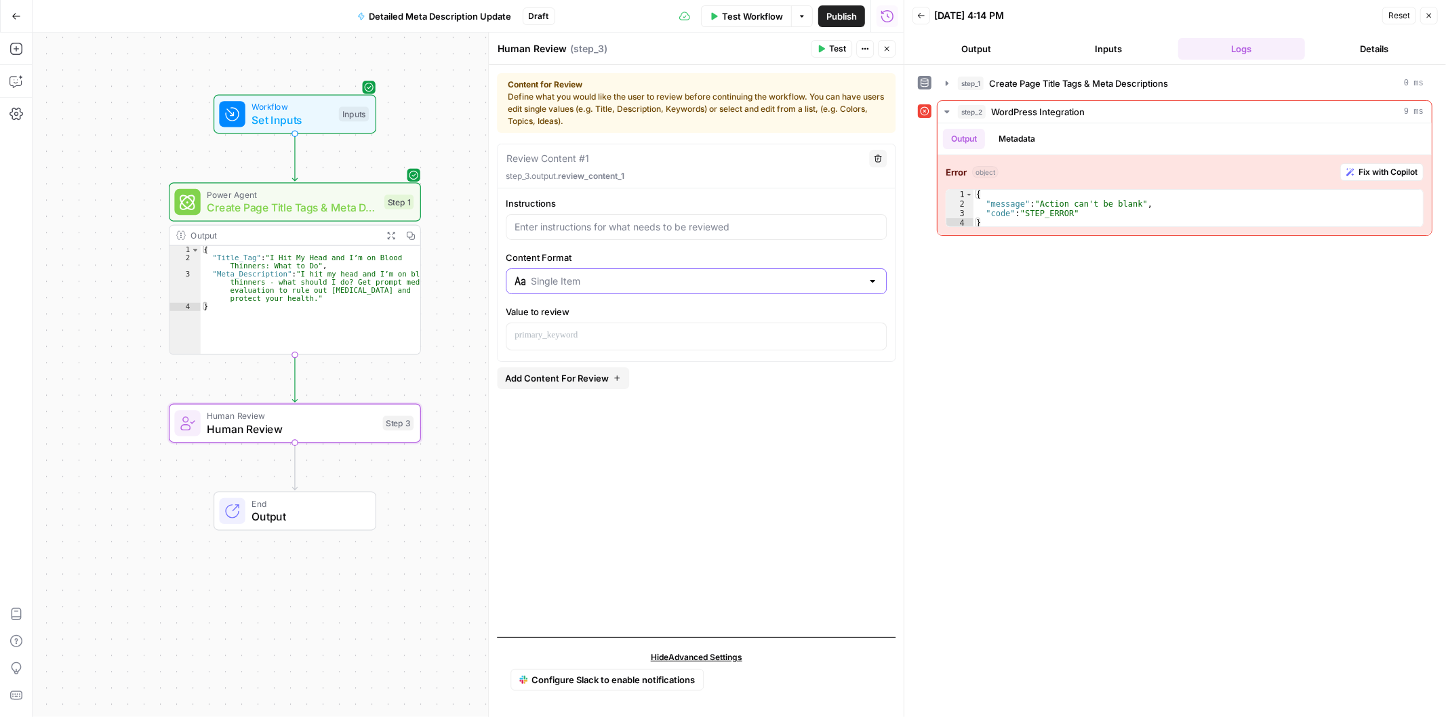
click at [659, 283] on input "Content Format" at bounding box center [696, 281] width 331 height 14
type input "Single Item"
click at [817, 245] on div "Instructions Content Format Single Item Value to review" at bounding box center [695, 274] width 397 height 154
click at [830, 43] on span "Test" at bounding box center [837, 49] width 17 height 12
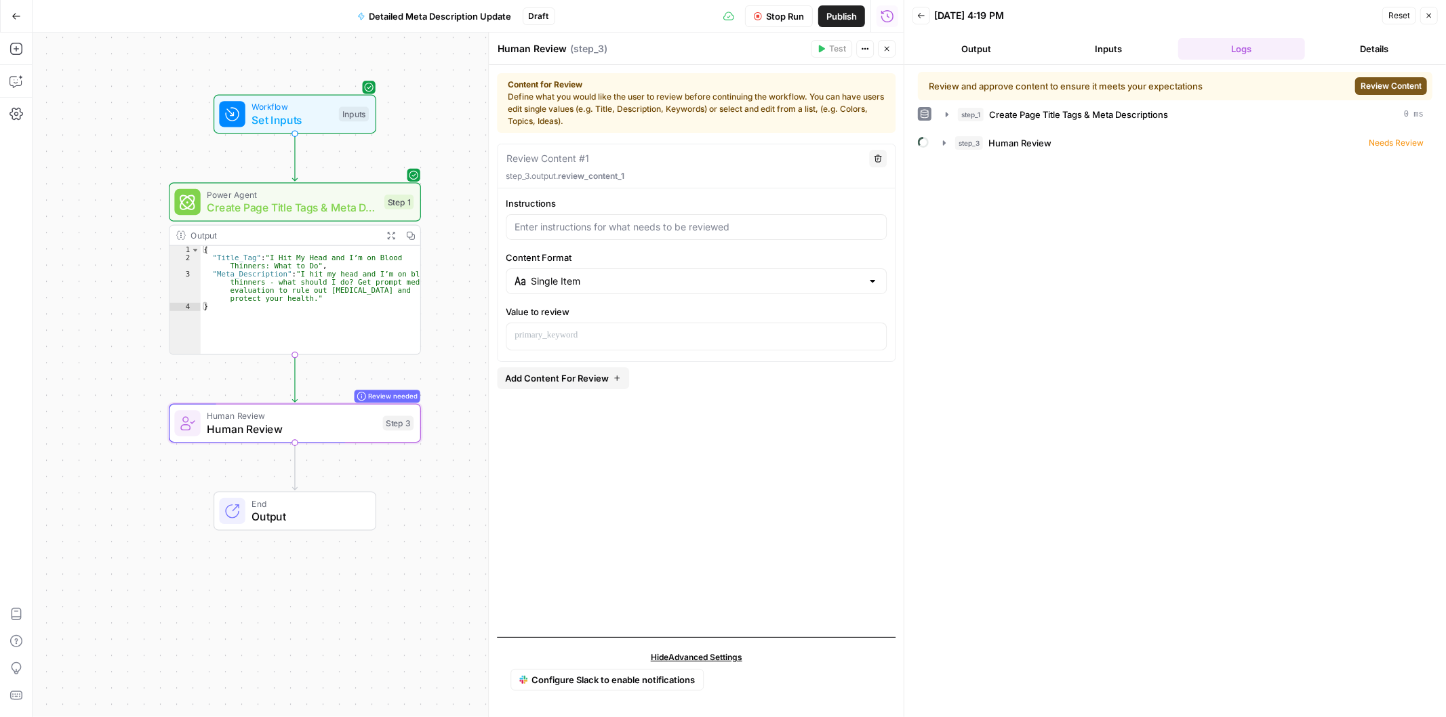
click at [1402, 83] on span "Review Content" at bounding box center [1390, 86] width 61 height 12
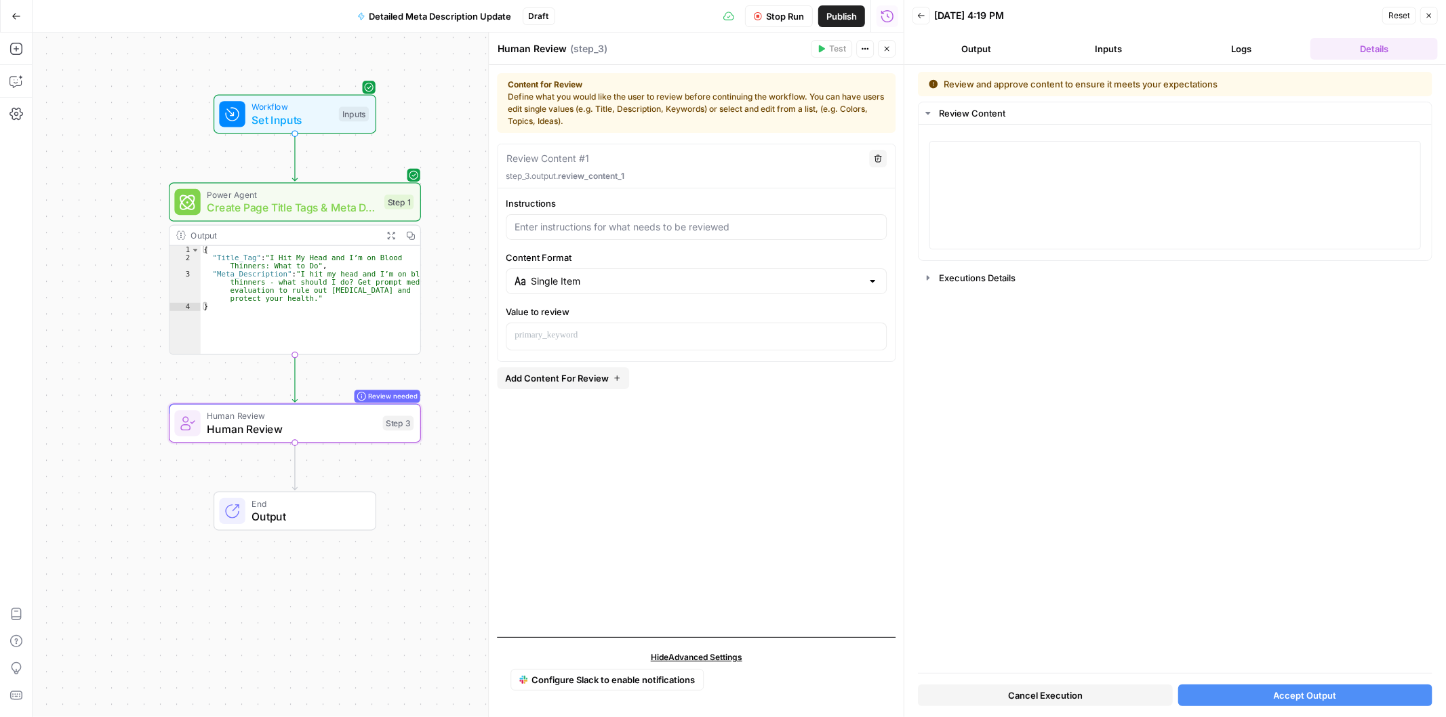
click at [580, 377] on span "Add Content For Review" at bounding box center [557, 378] width 104 height 14
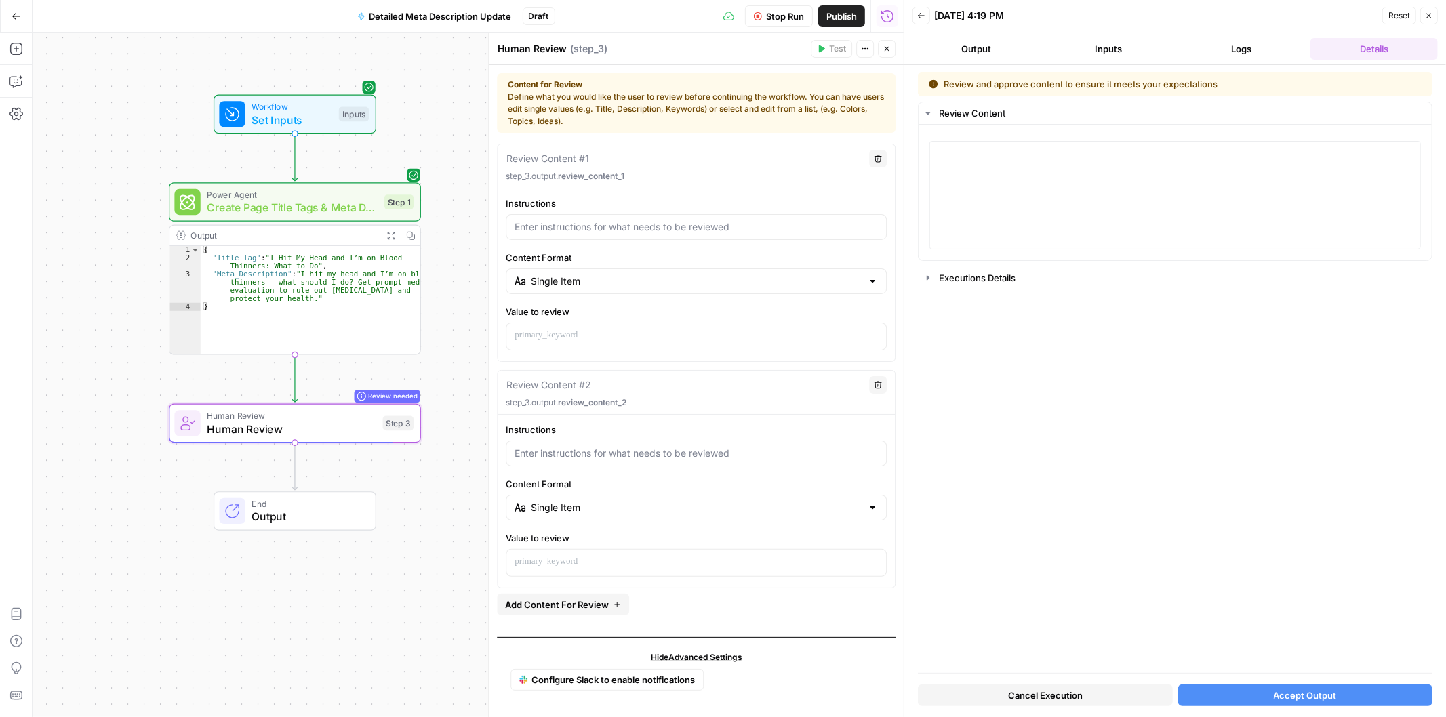
click at [882, 383] on icon "button" at bounding box center [878, 385] width 8 height 8
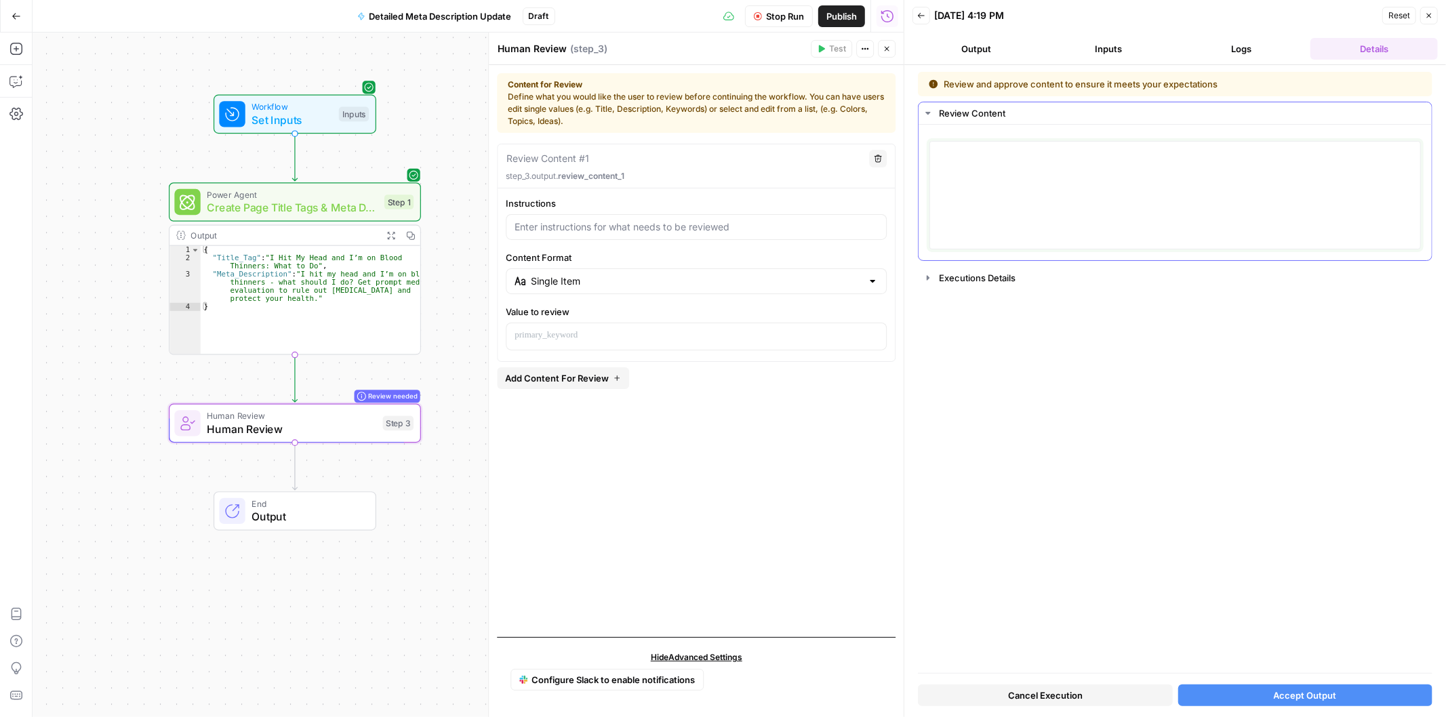
click at [1080, 161] on textarea at bounding box center [1175, 195] width 474 height 96
click at [659, 164] on div "Review Content #1" at bounding box center [683, 158] width 355 height 15
click at [601, 342] on p at bounding box center [695, 336] width 363 height 14
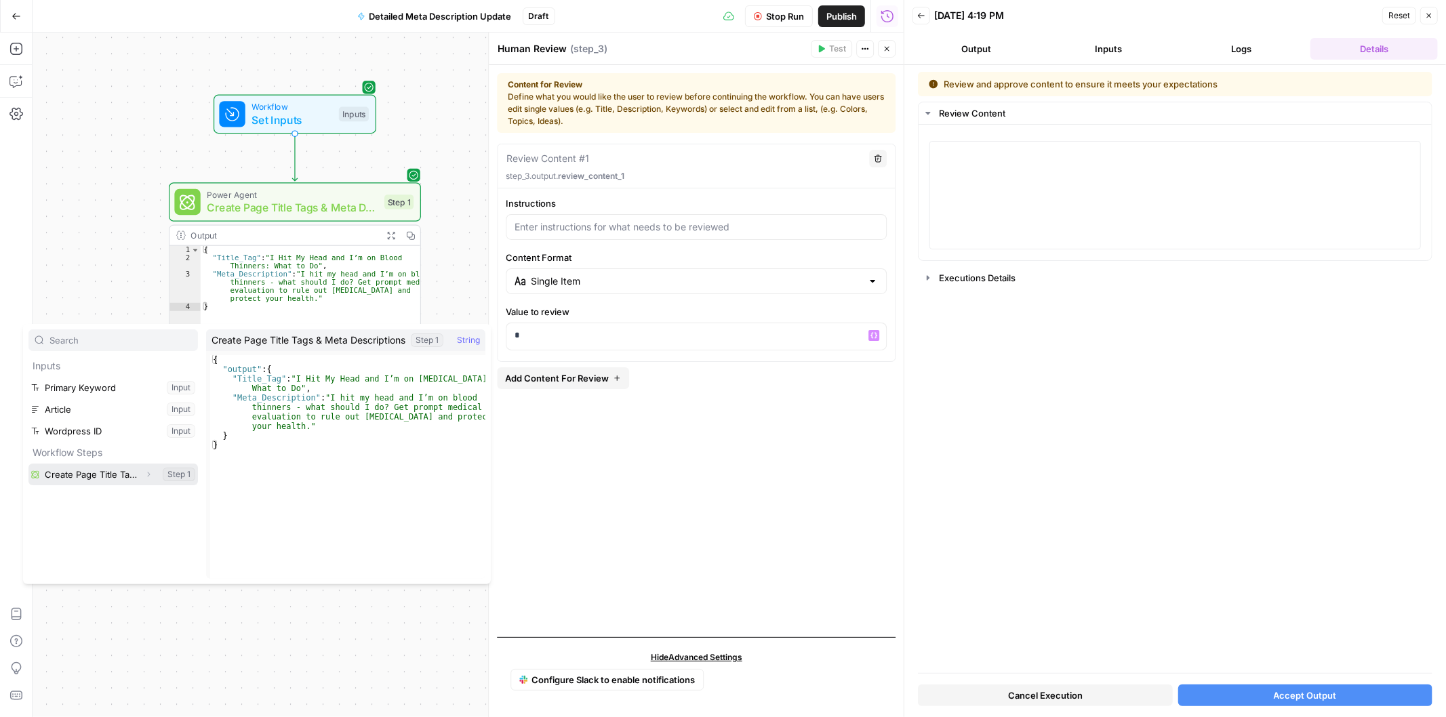
click at [91, 468] on button "Select variable Create Page Title Tags & Meta Descriptions" at bounding box center [112, 475] width 169 height 22
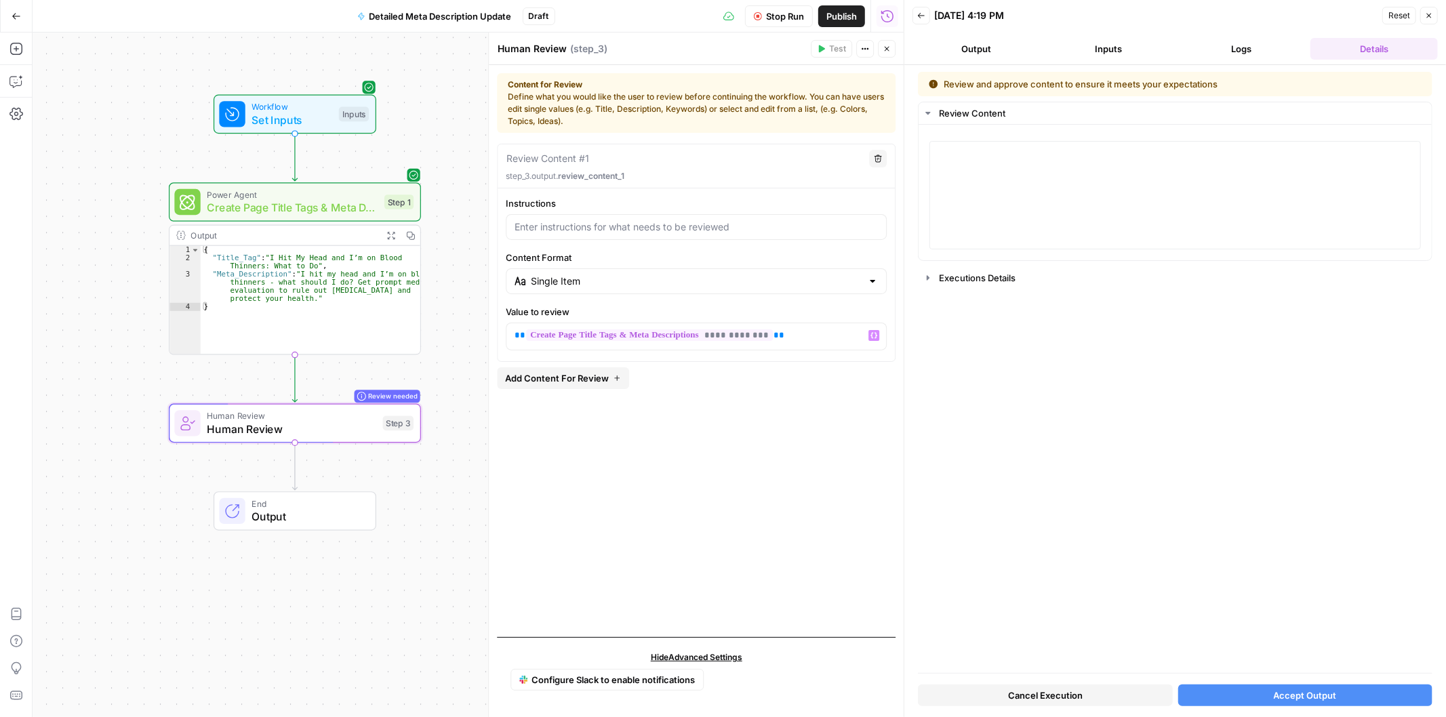
click at [1038, 687] on button "Cancel Execution" at bounding box center [1045, 696] width 255 height 22
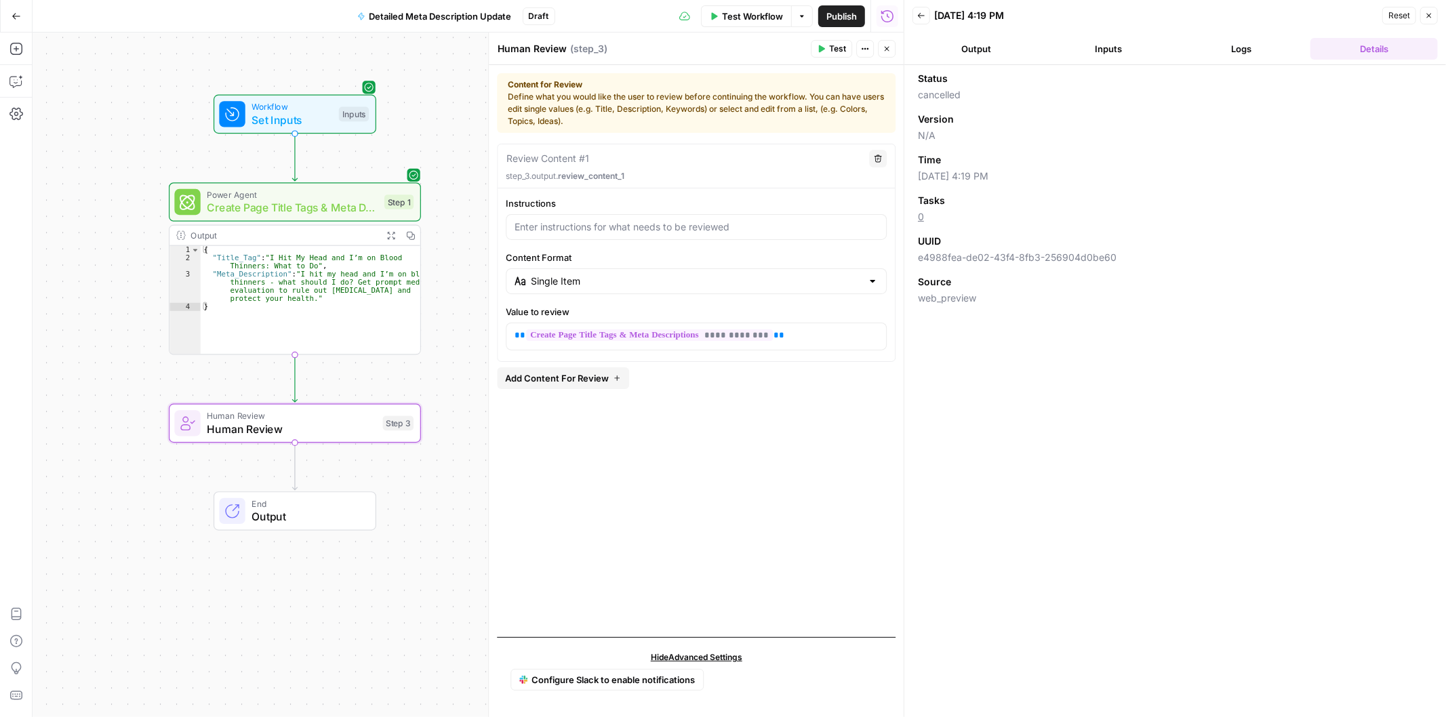
click at [828, 47] on button "Test" at bounding box center [831, 49] width 41 height 18
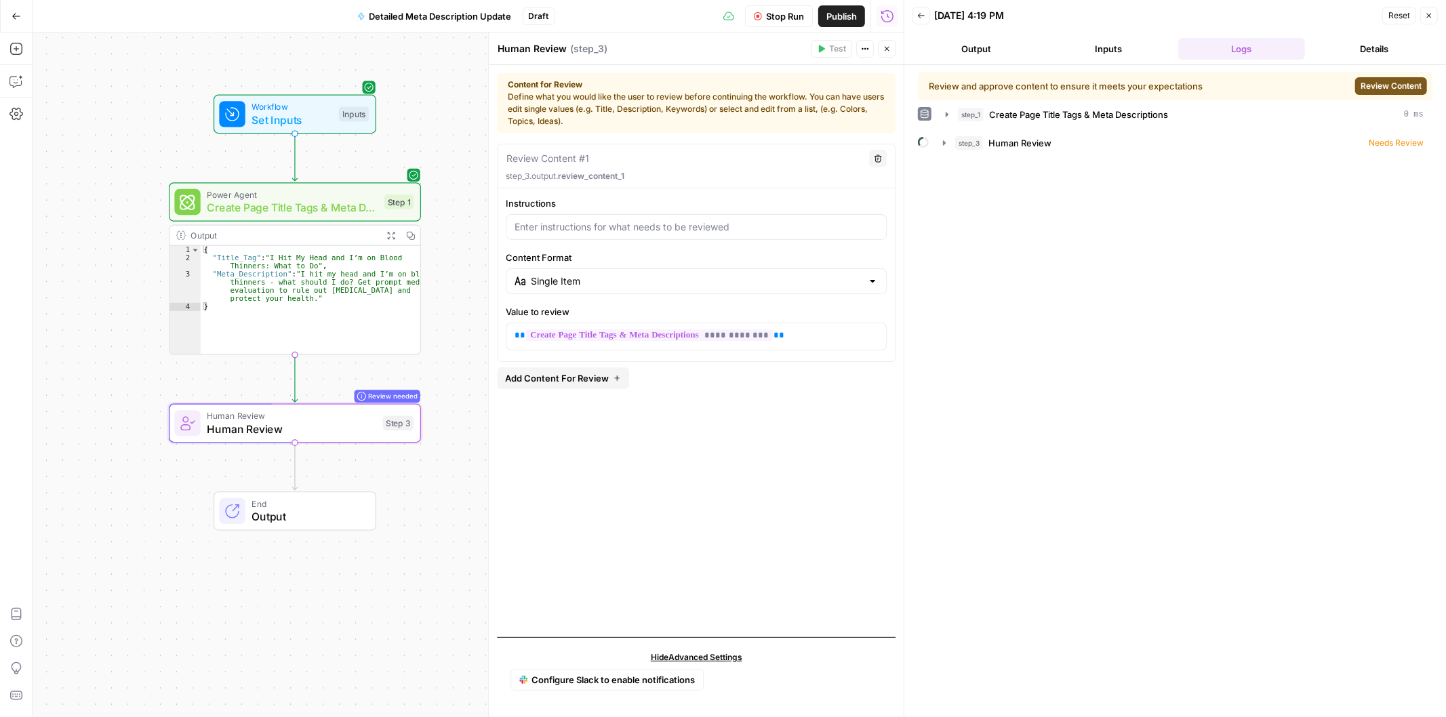
click at [1374, 89] on span "Review Content" at bounding box center [1390, 86] width 61 height 12
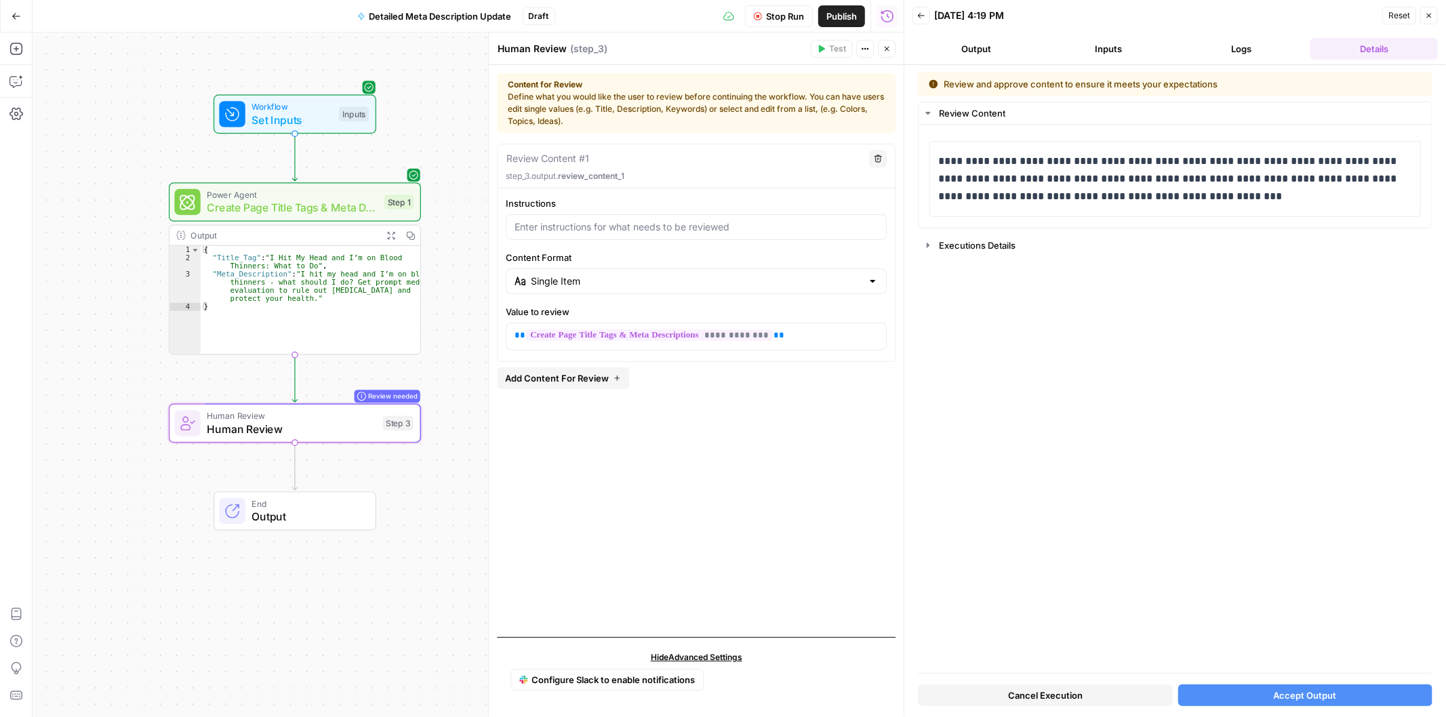
click at [1274, 700] on span "Accept Output" at bounding box center [1304, 696] width 63 height 14
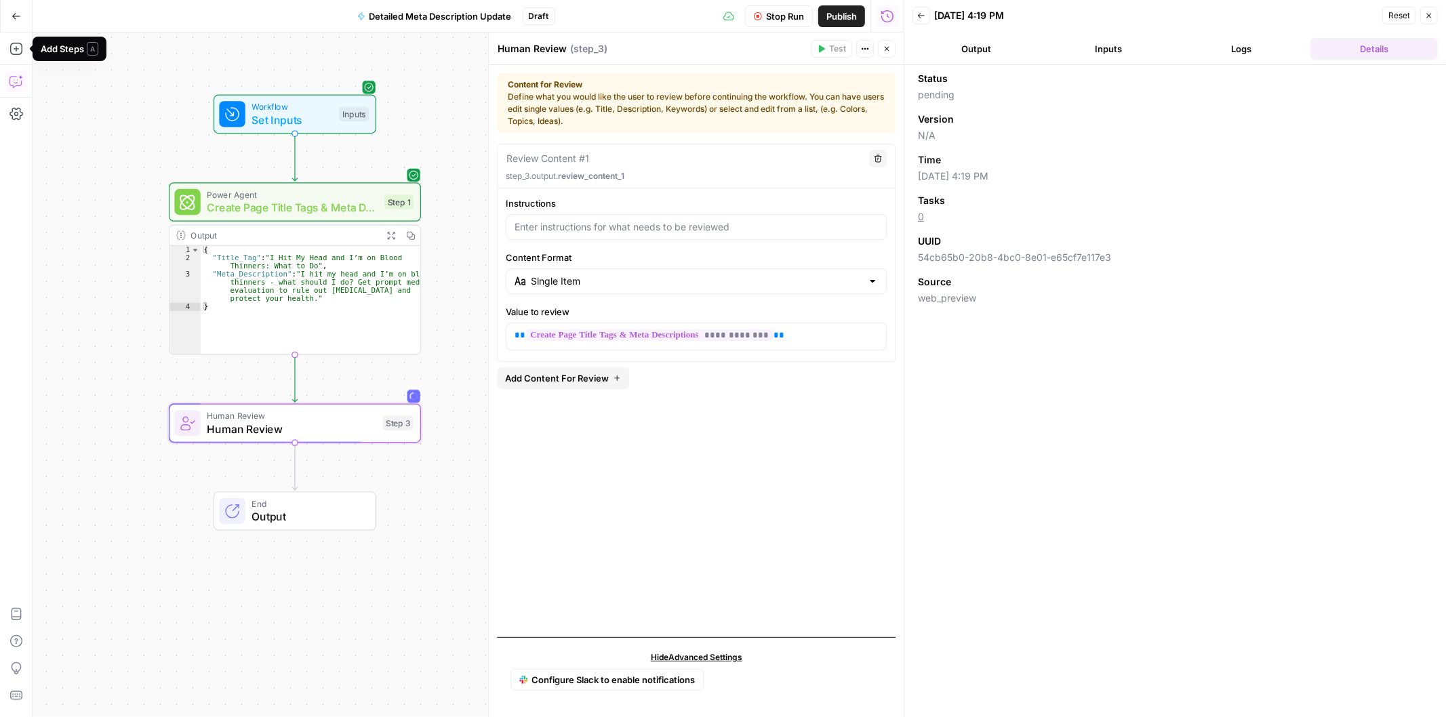
click at [12, 75] on icon "button" at bounding box center [16, 82] width 14 height 14
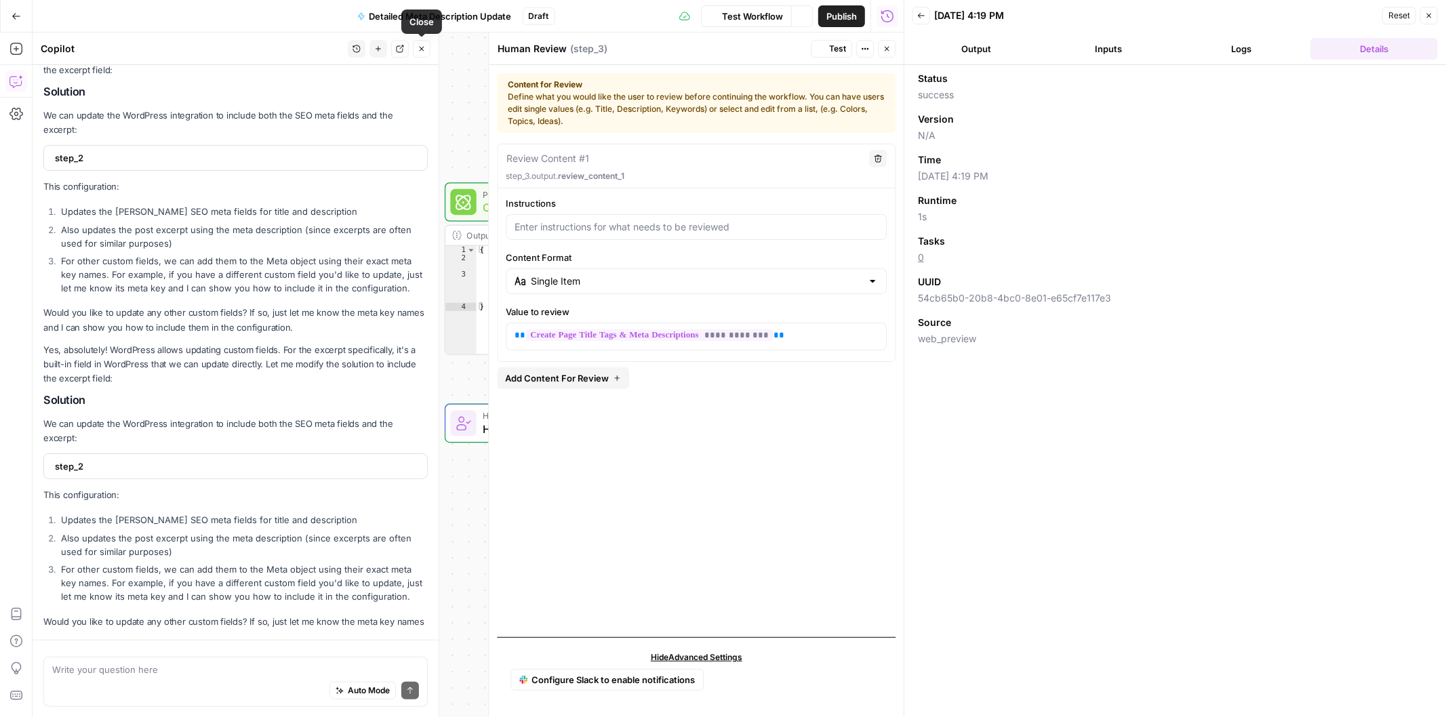
scroll to position [909, 0]
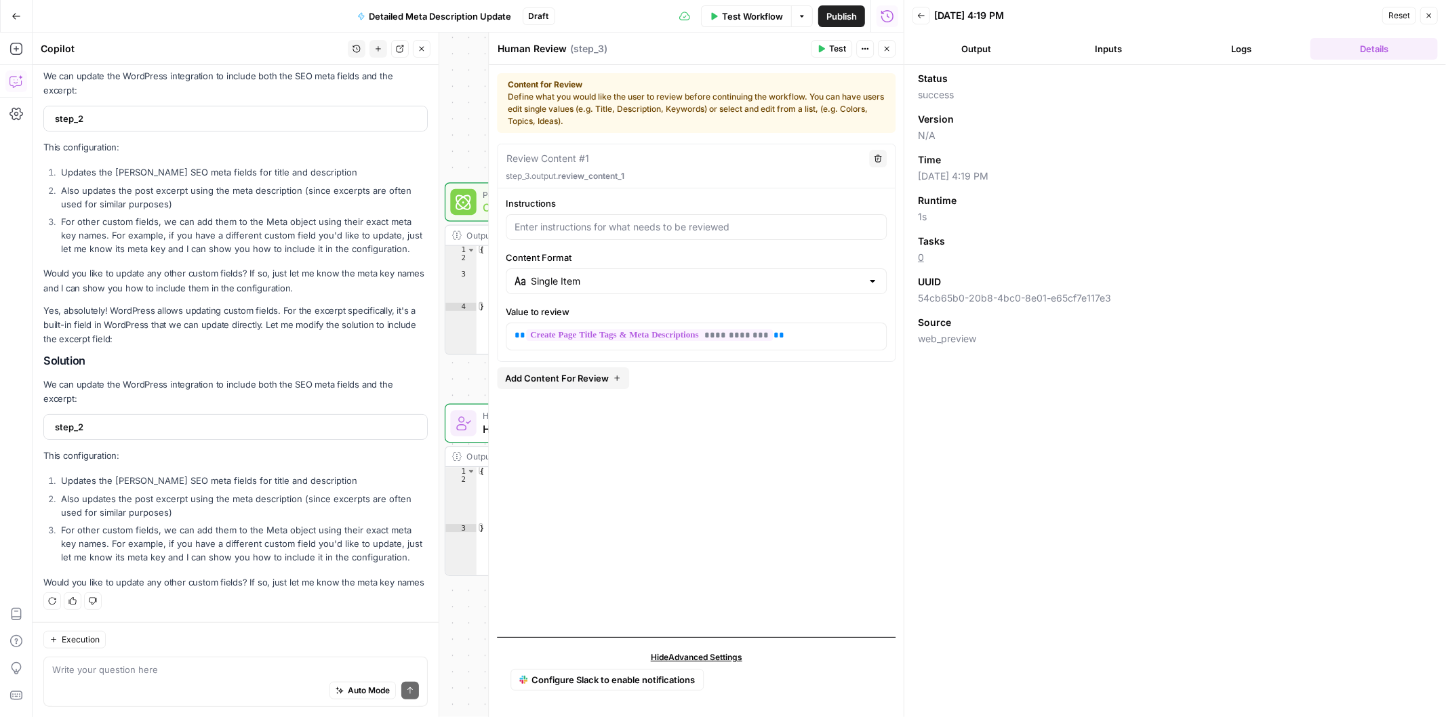
click at [374, 47] on icon "button" at bounding box center [378, 49] width 8 height 8
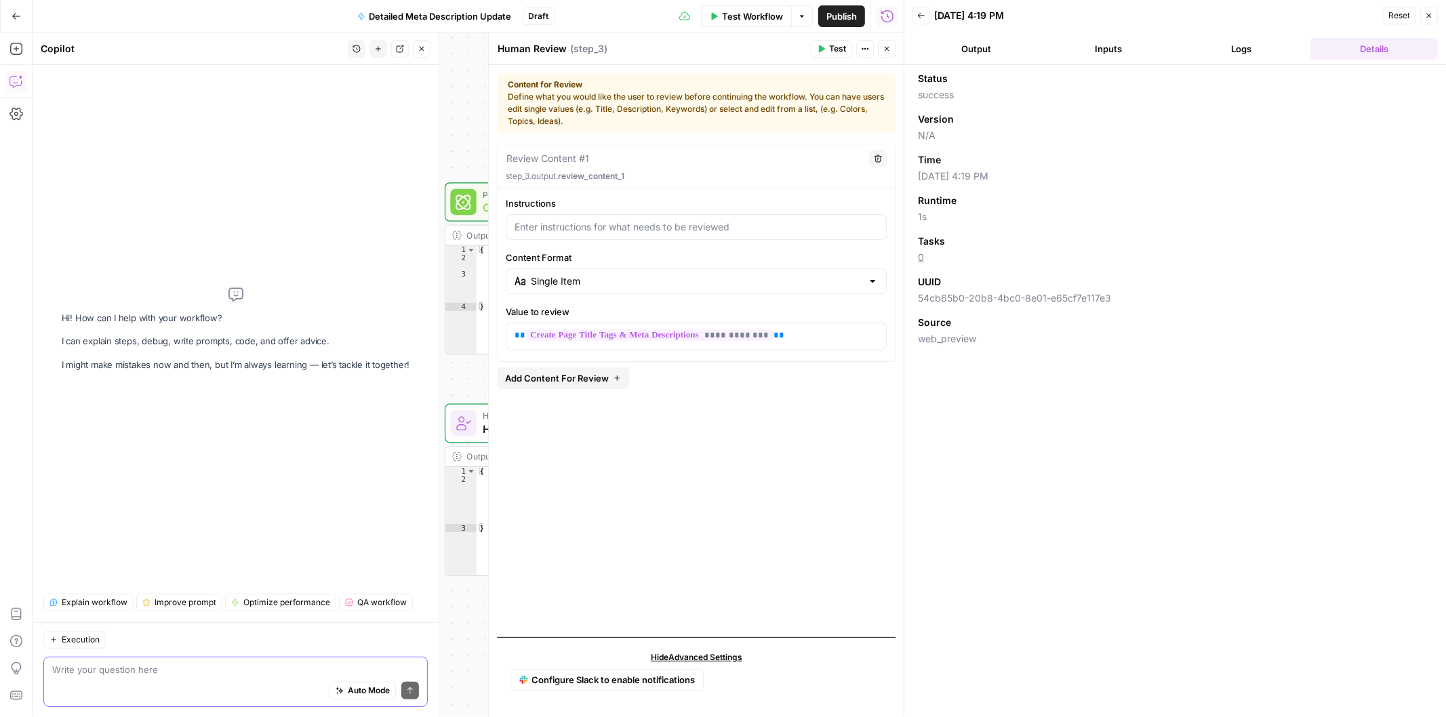
click at [82, 672] on textarea at bounding box center [235, 670] width 367 height 14
click at [131, 667] on textarea "I have added the Post ID as an input I would like the approved" at bounding box center [235, 670] width 367 height 14
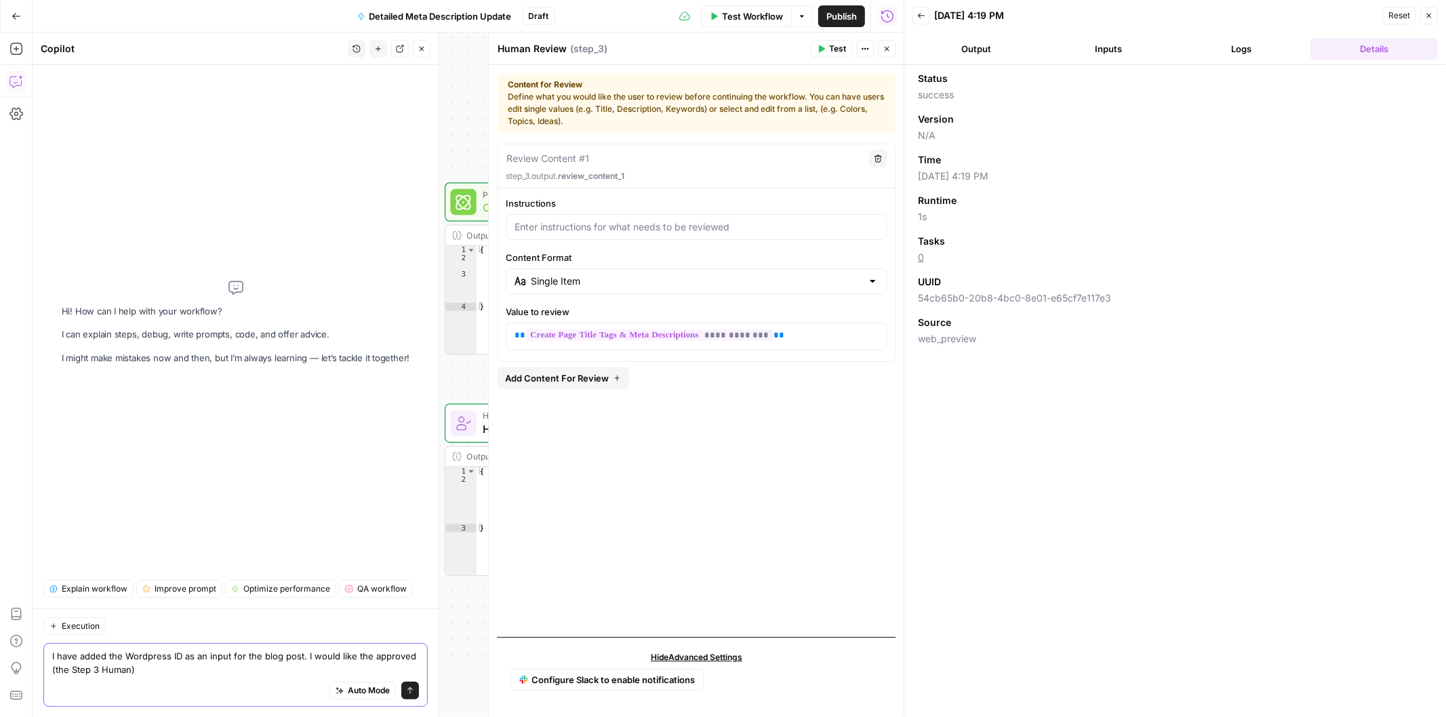
drag, startPoint x: 306, startPoint y: 672, endPoint x: 302, endPoint y: 652, distance: 20.1
click at [302, 652] on textarea "I have added the Wordpress ID as an input for the blog post. I would like the a…" at bounding box center [235, 662] width 367 height 27
click at [889, 49] on icon "button" at bounding box center [886, 49] width 8 height 8
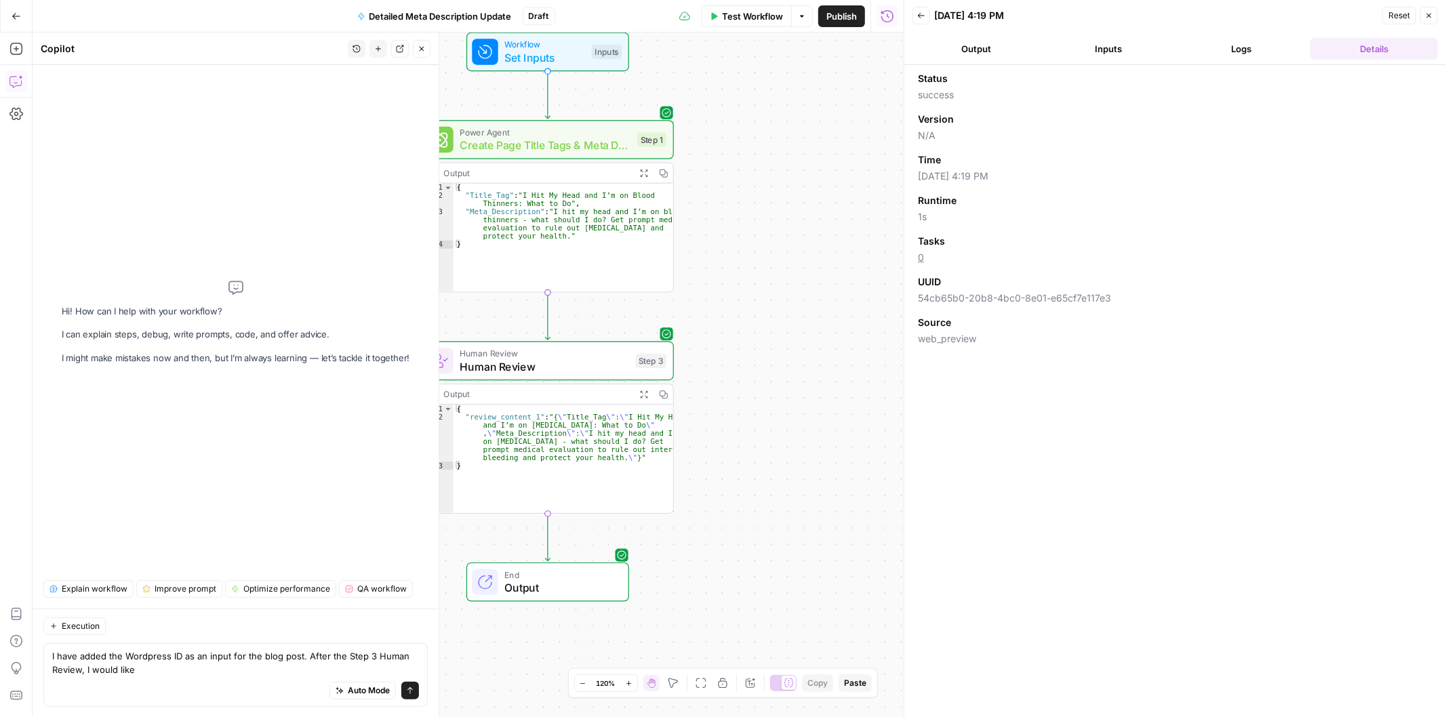
drag, startPoint x: 807, startPoint y: 415, endPoint x: 783, endPoint y: 352, distance: 66.5
click at [783, 352] on div "Workflow Set Inputs Inputs Power Agent Create Page Title Tags & Meta Descriptio…" at bounding box center [468, 375] width 871 height 685
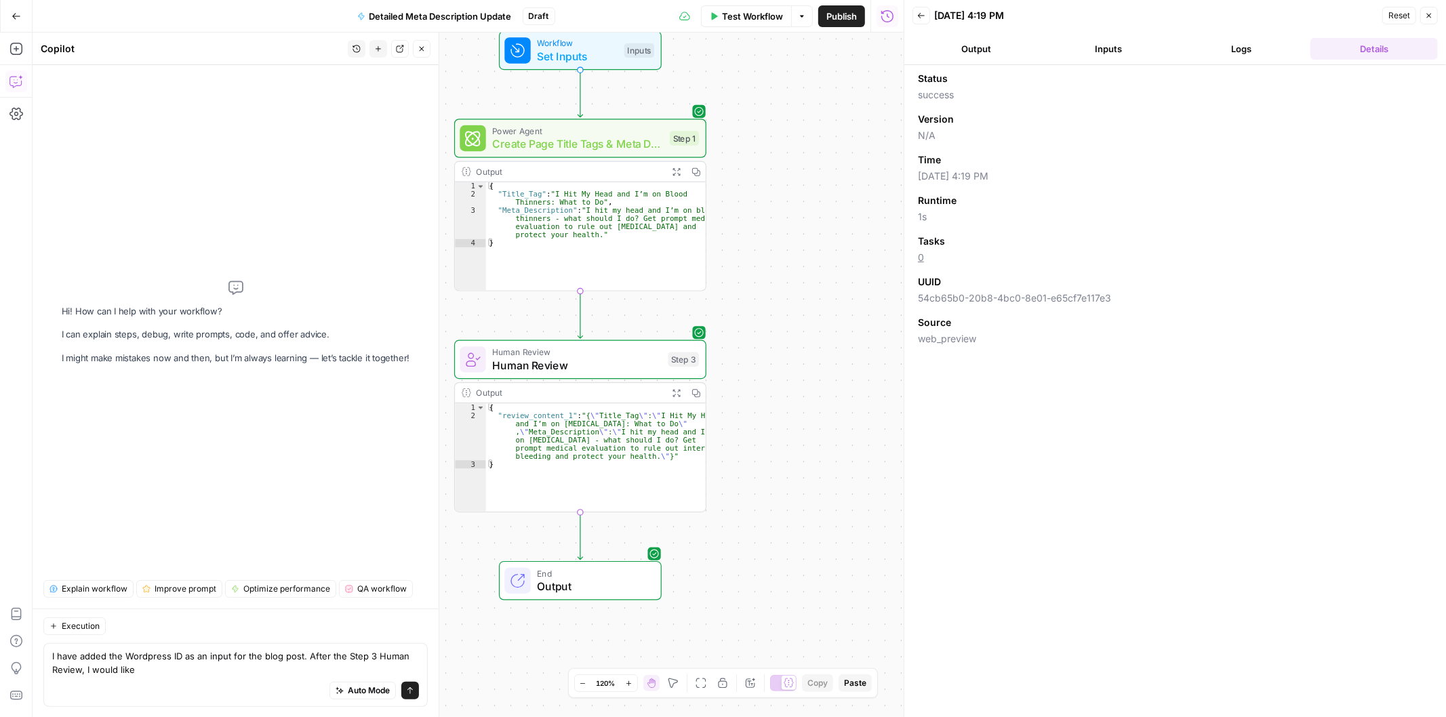
drag, startPoint x: 783, startPoint y: 352, endPoint x: 816, endPoint y: 351, distance: 32.6
click at [816, 351] on div "Workflow Set Inputs Inputs Power Agent Create Page Title Tags & Meta Descriptio…" at bounding box center [468, 375] width 871 height 685
click at [164, 666] on textarea "I have added the Wordpress ID as an input for the blog post. After the Step 3 H…" at bounding box center [235, 662] width 367 height 27
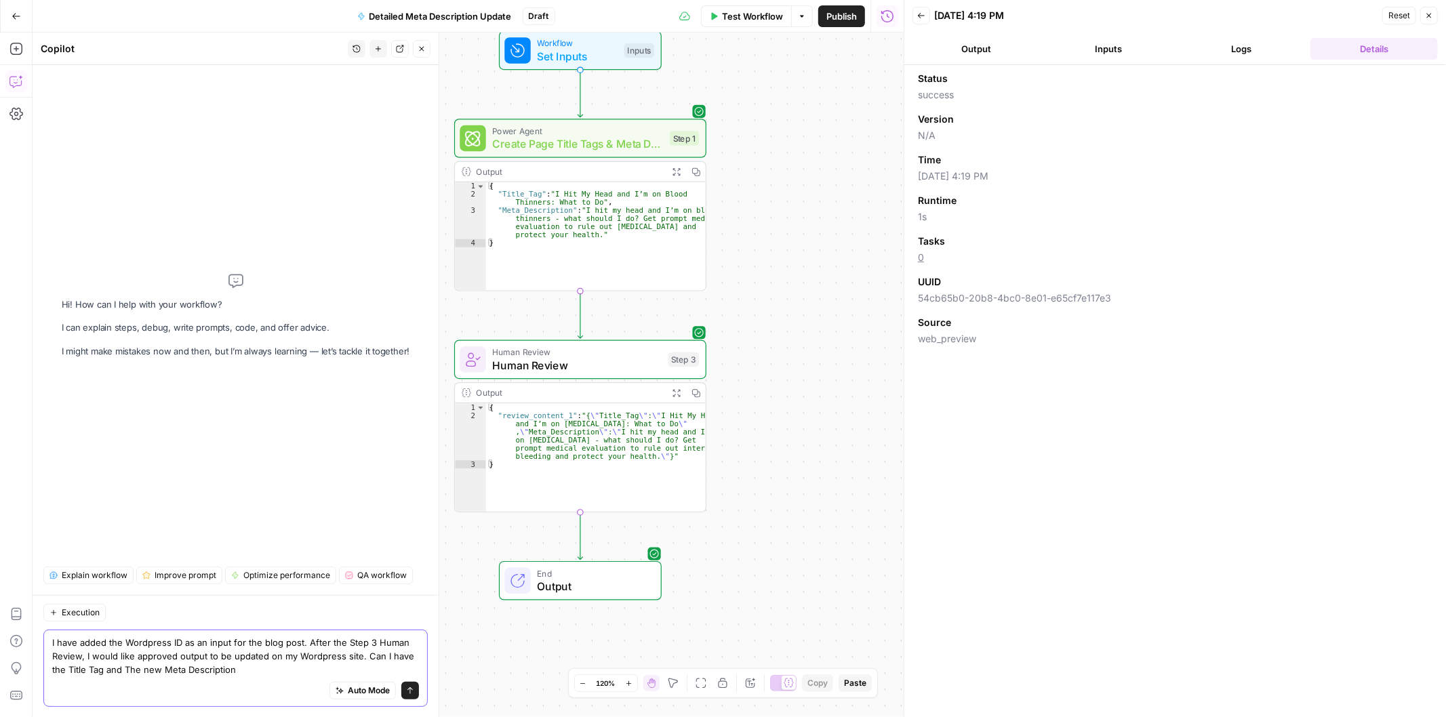
click at [106, 668] on textarea "I have added the Wordpress ID as an input for the blog post. After the Step 3 H…" at bounding box center [235, 656] width 367 height 41
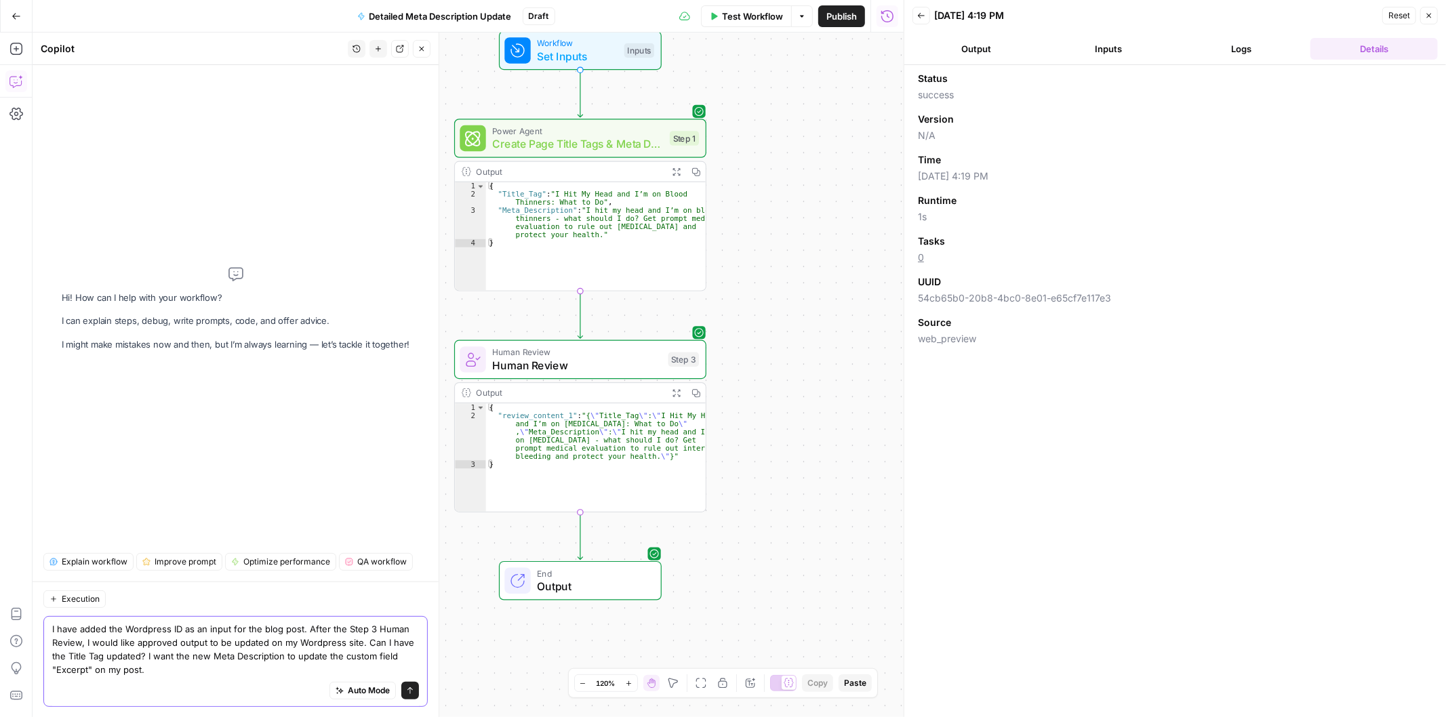
type textarea "I have added the Wordpress ID as an input for the blog post. After the Step 3 H…"
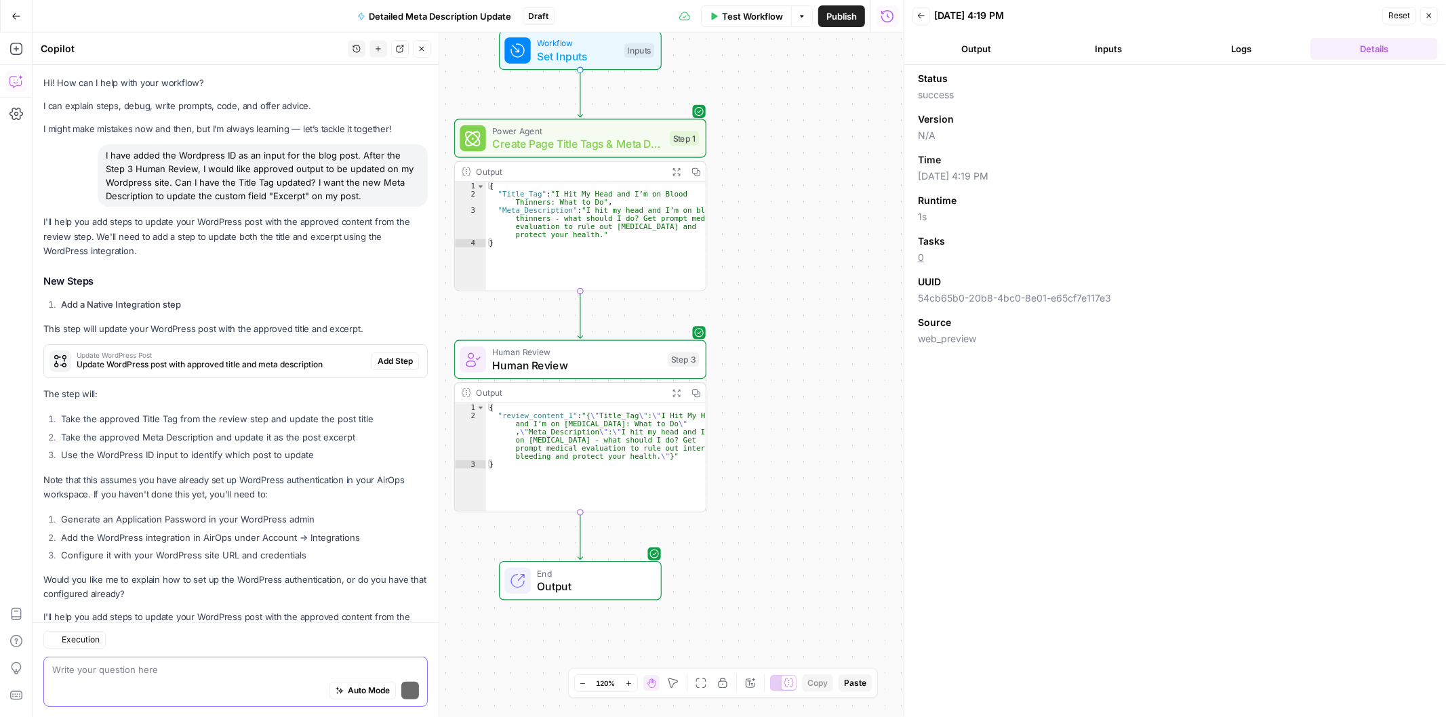
scroll to position [407, 0]
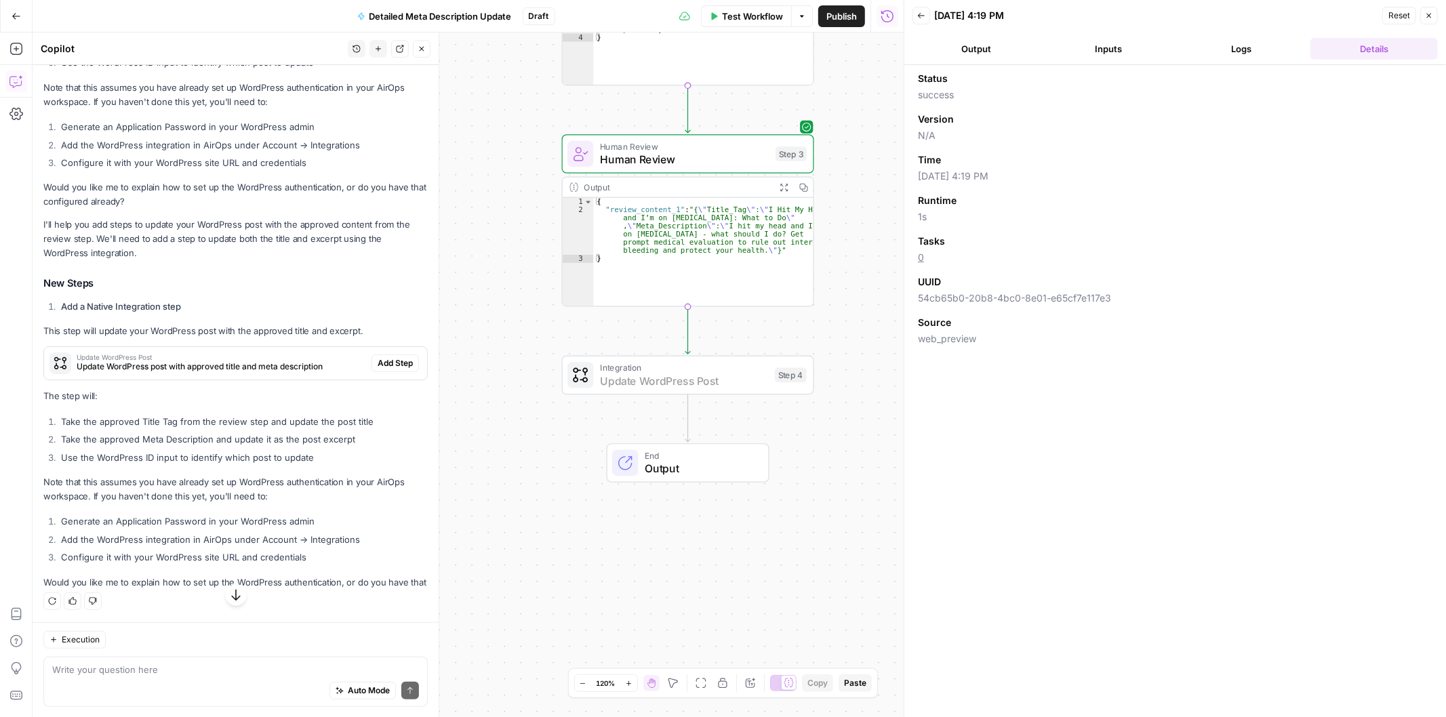
click at [377, 357] on span "Add Step" at bounding box center [394, 363] width 35 height 12
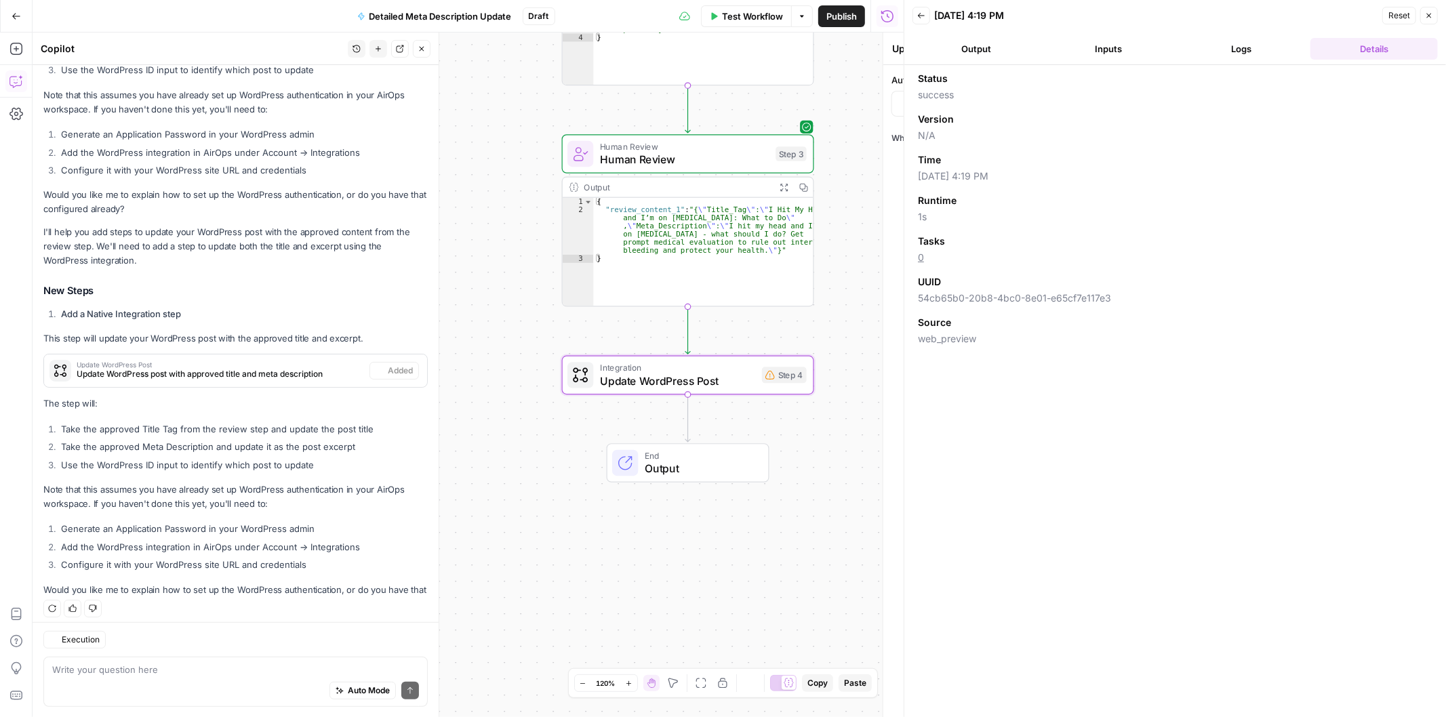
scroll to position [428, 0]
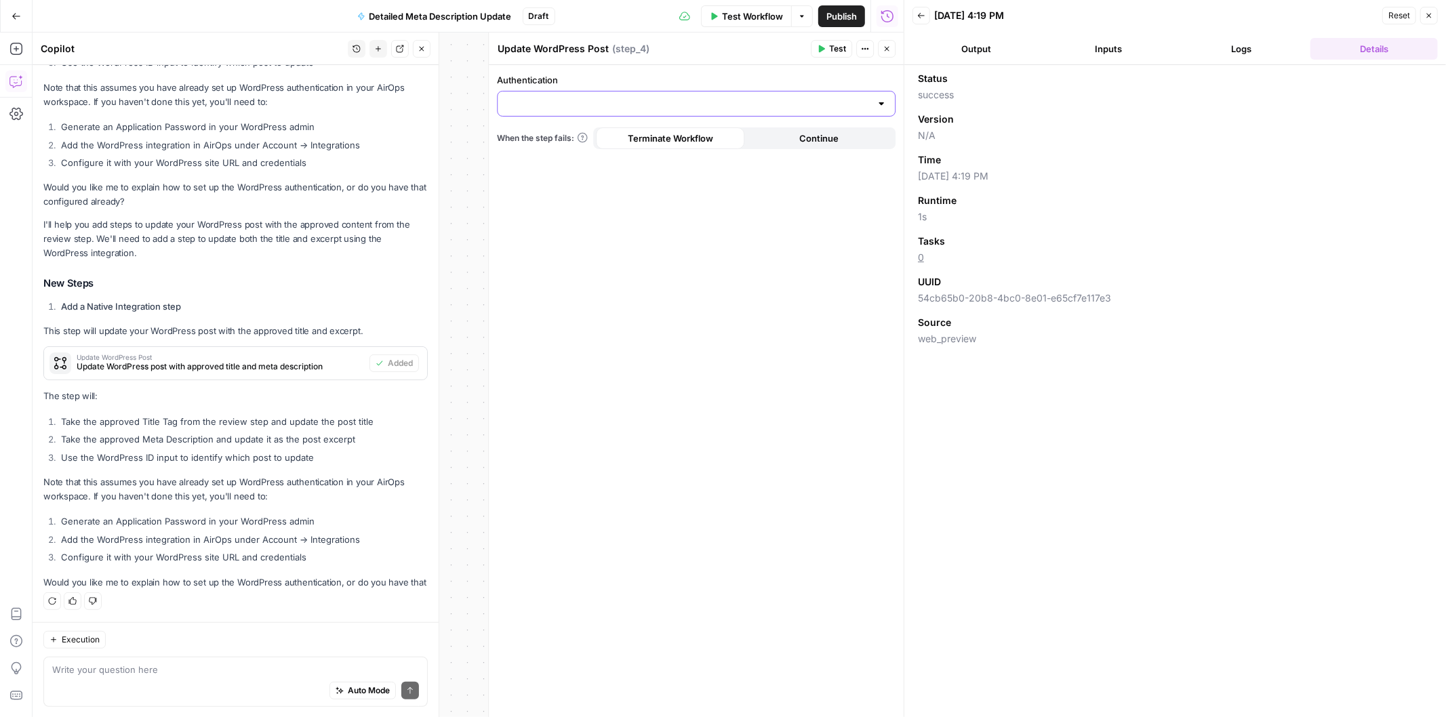
click at [847, 104] on input "Authentication" at bounding box center [688, 104] width 365 height 14
click at [624, 105] on input "Authentication" at bounding box center [688, 104] width 365 height 14
type input "Update"
click at [645, 73] on label "Authentication" at bounding box center [696, 80] width 399 height 14
click at [645, 97] on input "Authentication" at bounding box center [688, 104] width 365 height 14
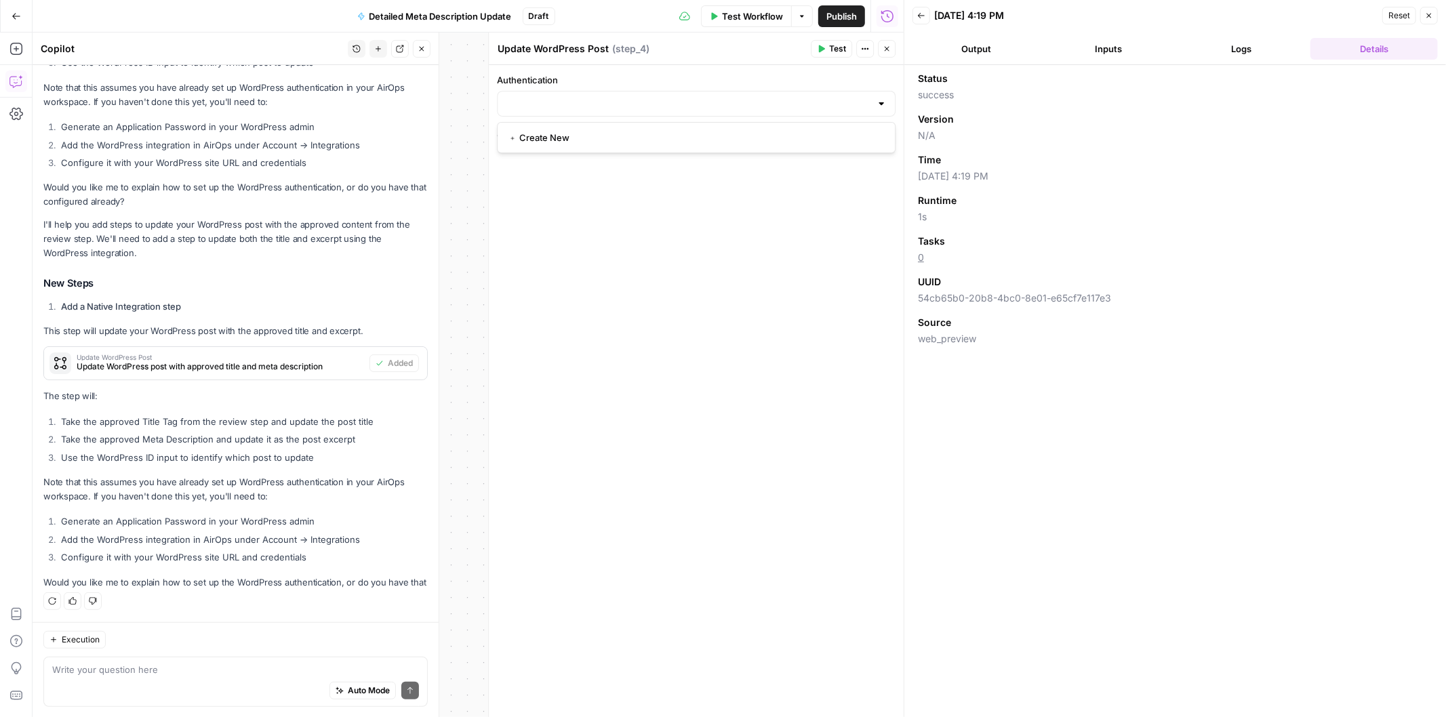
click at [668, 228] on div "Authentication When the step fails: Terminate Workflow Continue" at bounding box center [696, 391] width 415 height 653
click at [879, 98] on div at bounding box center [881, 104] width 11 height 14
click at [584, 138] on span "﹢ Create New" at bounding box center [693, 138] width 370 height 14
click at [573, 104] on input "Authentication" at bounding box center [688, 104] width 365 height 14
click at [539, 131] on span "﹢ Create New" at bounding box center [693, 138] width 370 height 14
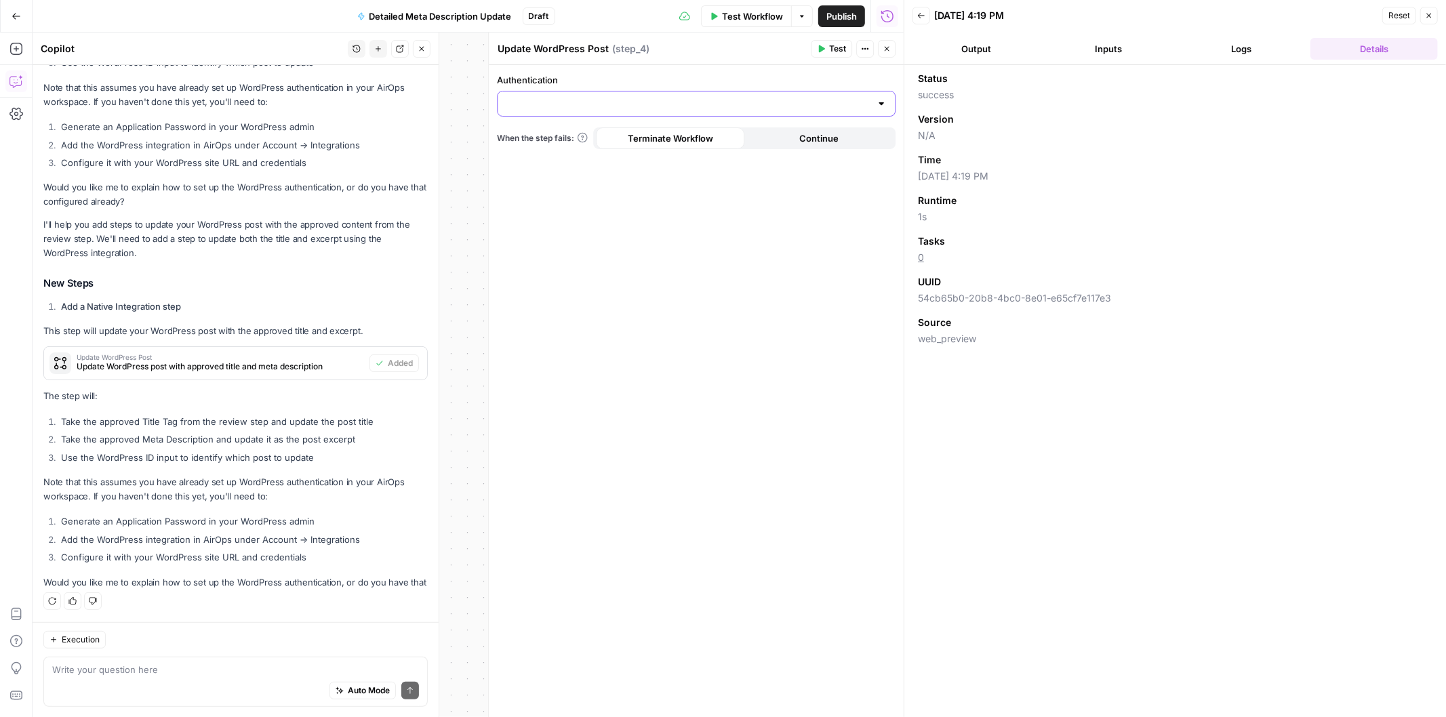
click at [534, 102] on input "Authentication" at bounding box center [688, 104] width 365 height 14
click at [543, 136] on span "﹢ Create New" at bounding box center [693, 138] width 370 height 14
click at [165, 674] on textarea at bounding box center [235, 670] width 367 height 14
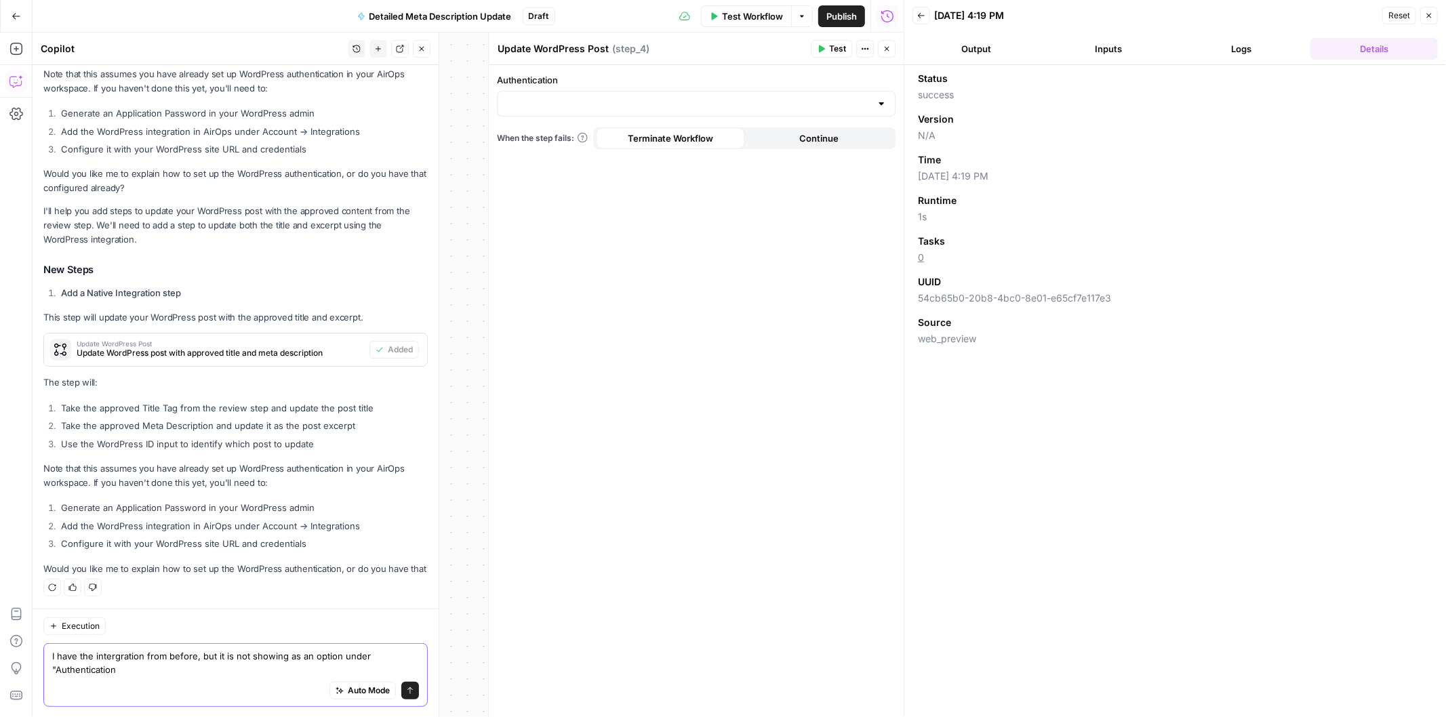
type textarea "I have the intergration from before, but it is not showing as an option under "…"
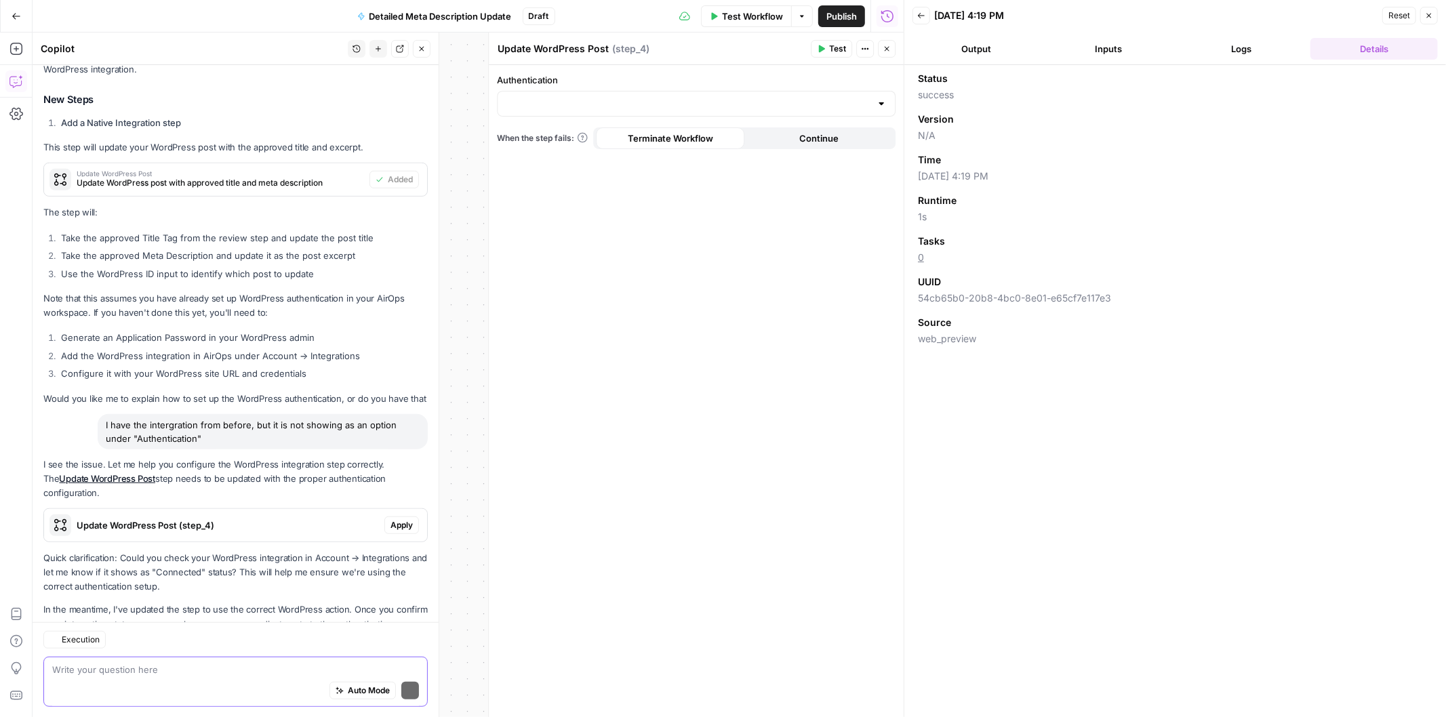
scroll to position [668, 0]
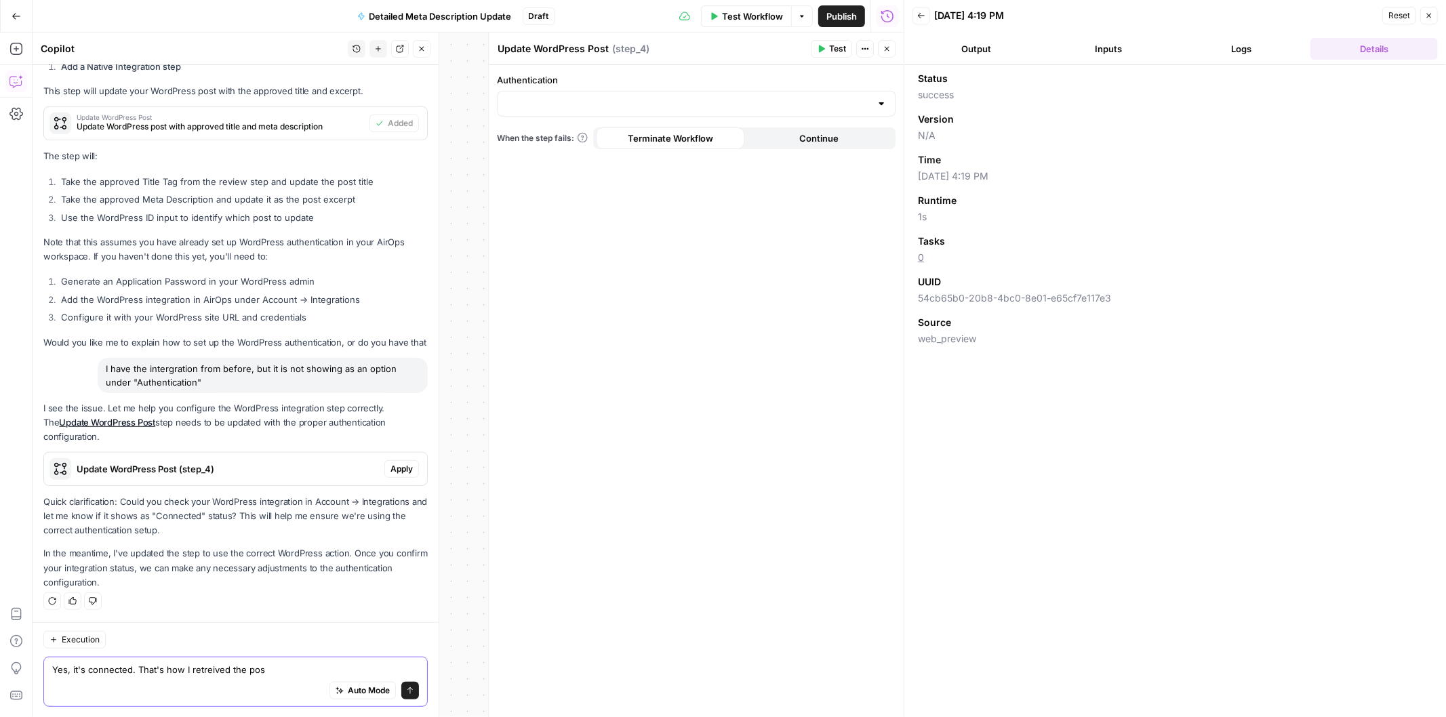
type textarea "Yes, it's connected. That's how I retreived the post"
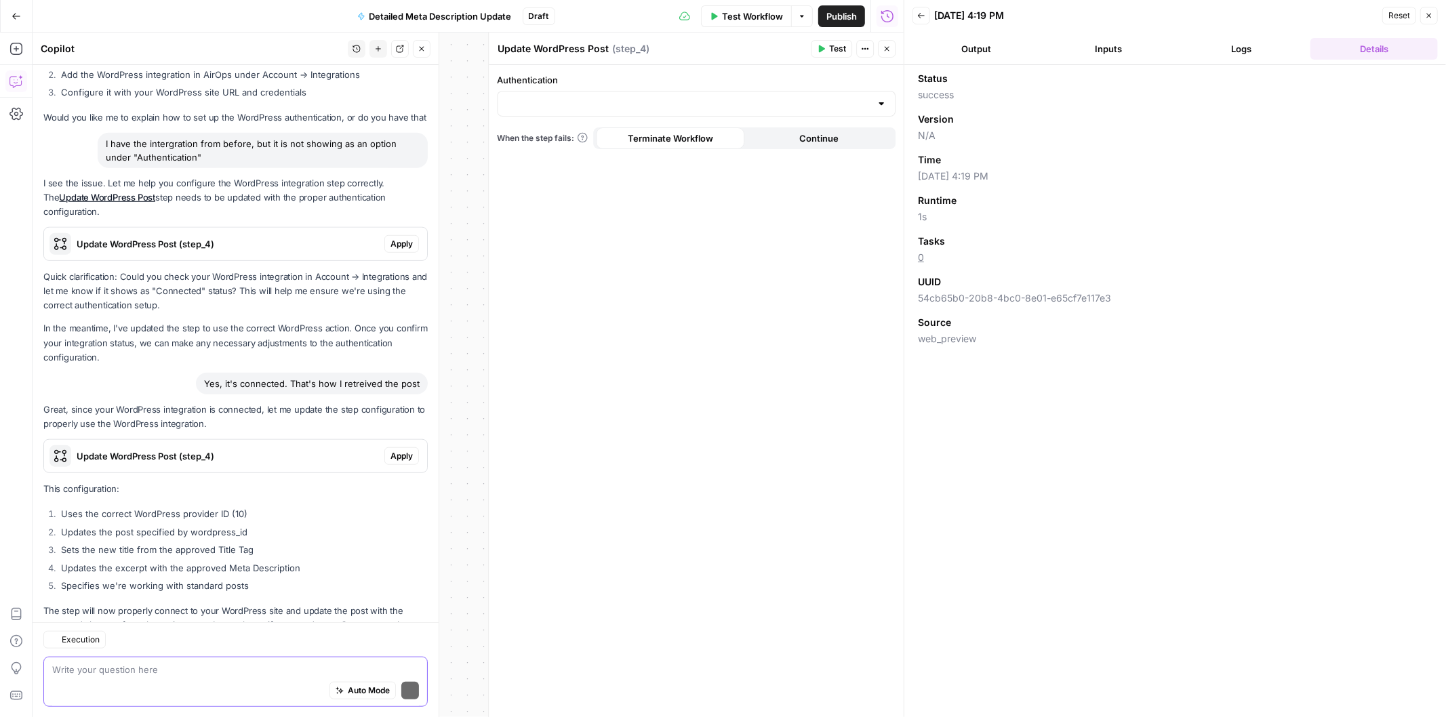
scroll to position [951, 0]
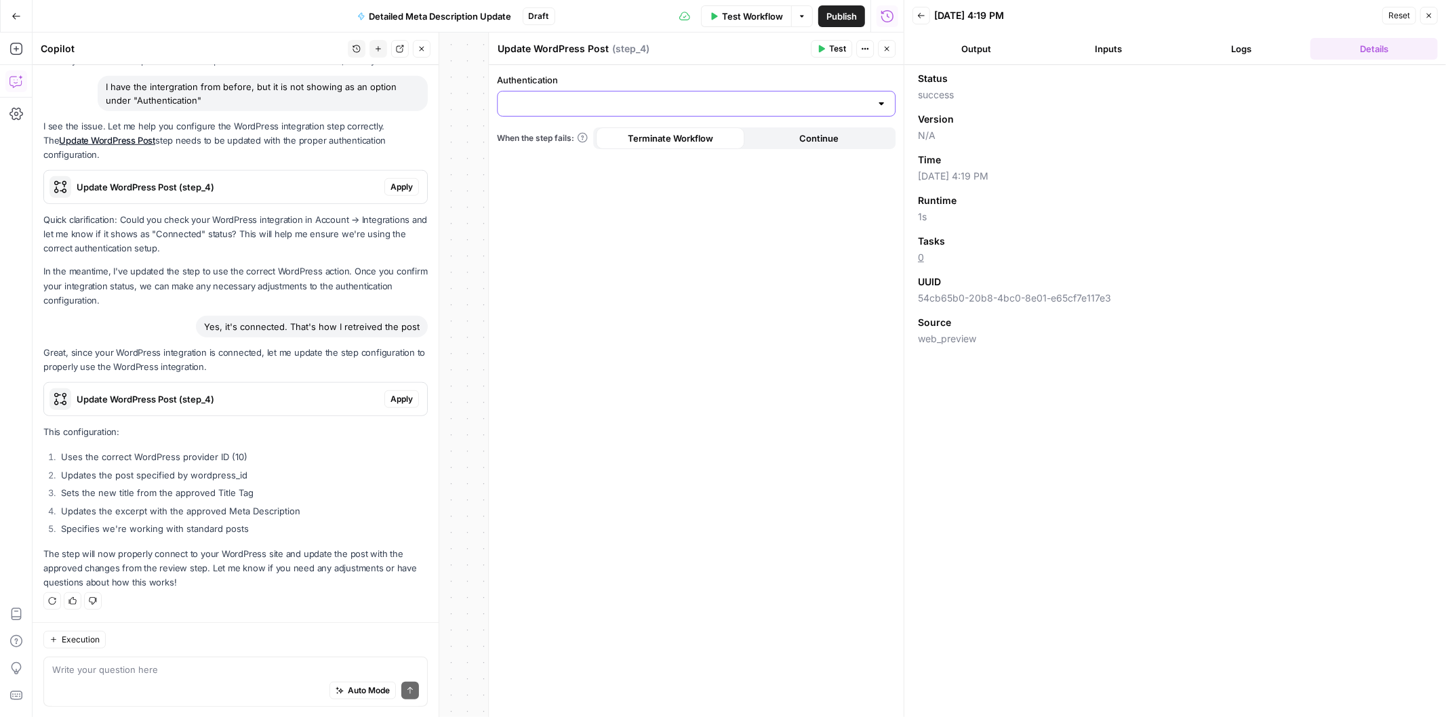
click at [591, 100] on input "Authentication" at bounding box center [688, 104] width 365 height 14
click at [593, 79] on label "Authentication" at bounding box center [696, 80] width 399 height 14
click at [593, 97] on input "Authentication" at bounding box center [688, 104] width 365 height 14
click at [886, 54] on button "Close" at bounding box center [887, 49] width 18 height 18
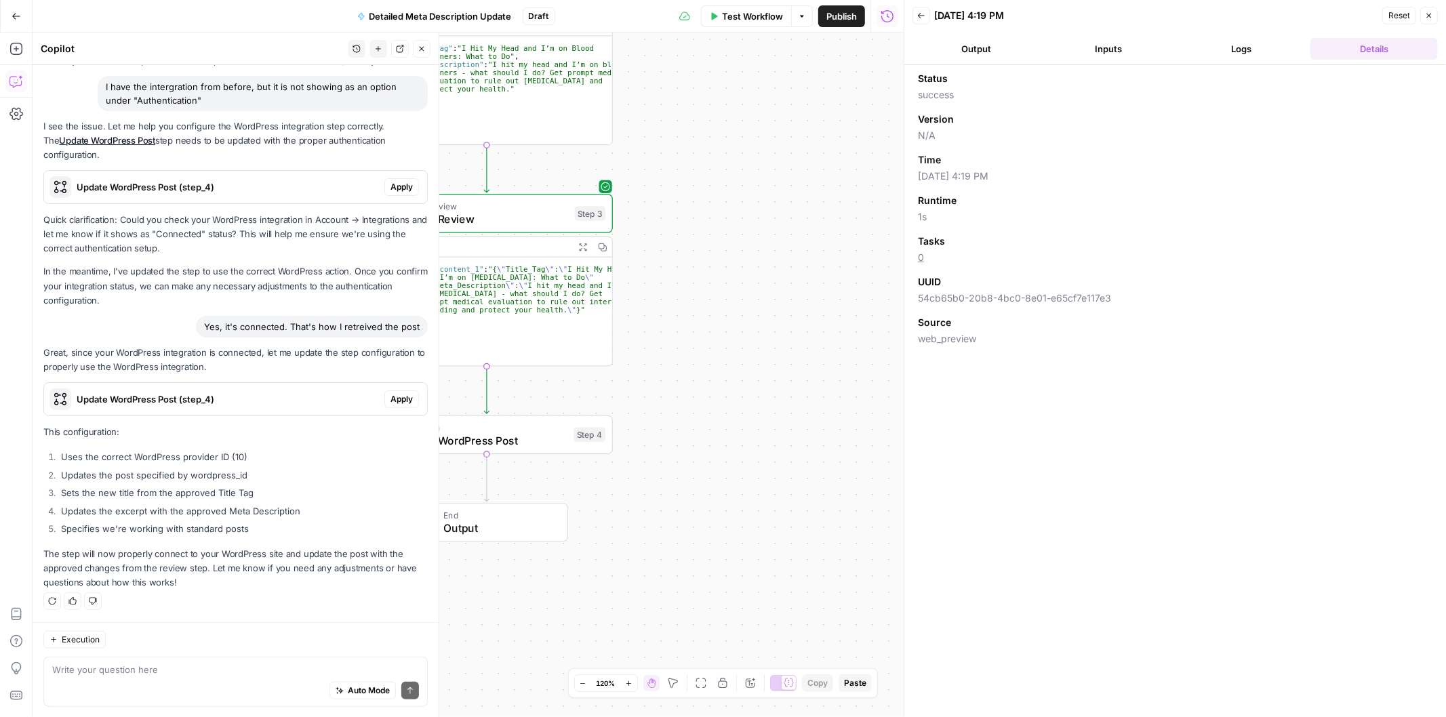
drag, startPoint x: 906, startPoint y: 275, endPoint x: 848, endPoint y: 261, distance: 60.0
click at [979, 279] on body "H [PERSON_NAME] New Home Browse Your Data Usage Settings Recent Grids Mo Money …" at bounding box center [723, 358] width 1446 height 717
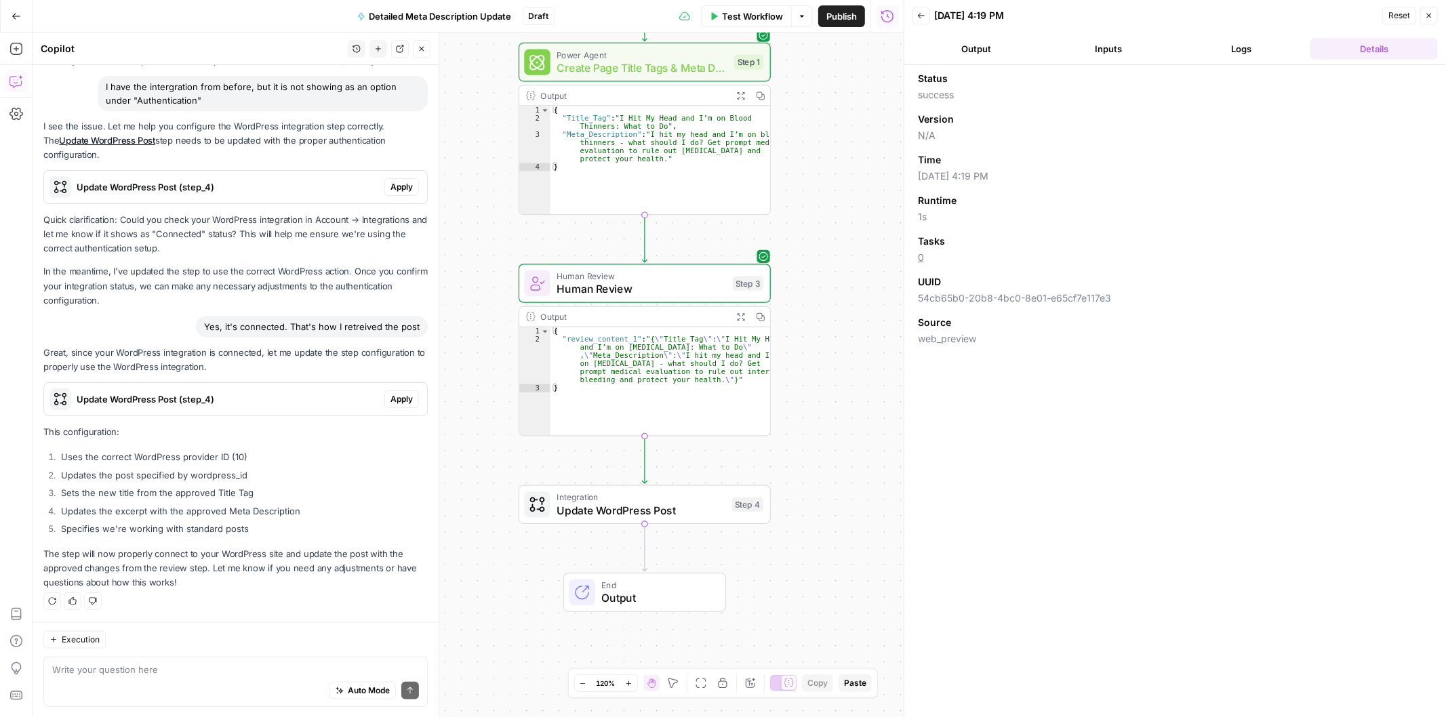
drag, startPoint x: 720, startPoint y: 314, endPoint x: 867, endPoint y: 385, distance: 163.7
click at [867, 385] on div "Workflow Set Inputs Inputs Power Agent Create Page Title Tags & Meta Descriptio…" at bounding box center [468, 375] width 871 height 685
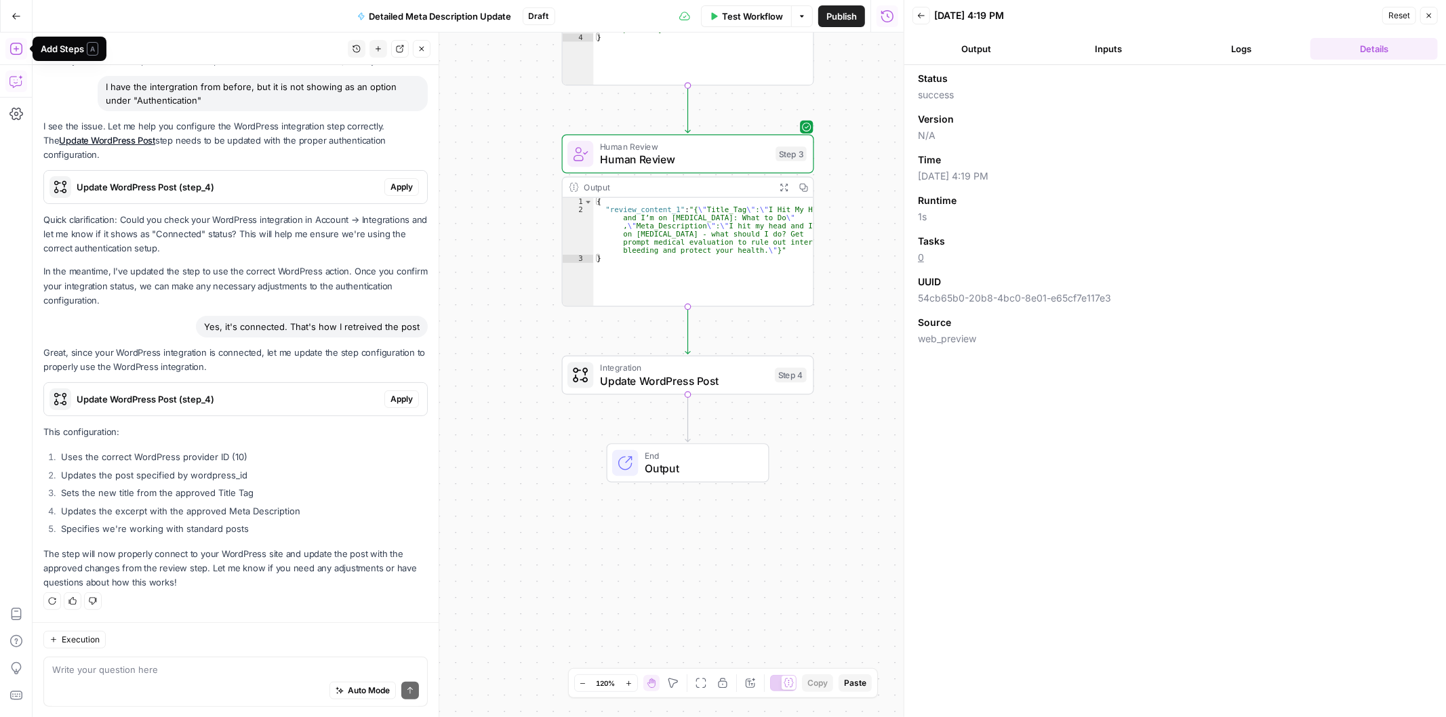
click at [14, 43] on icon "button" at bounding box center [16, 49] width 14 height 14
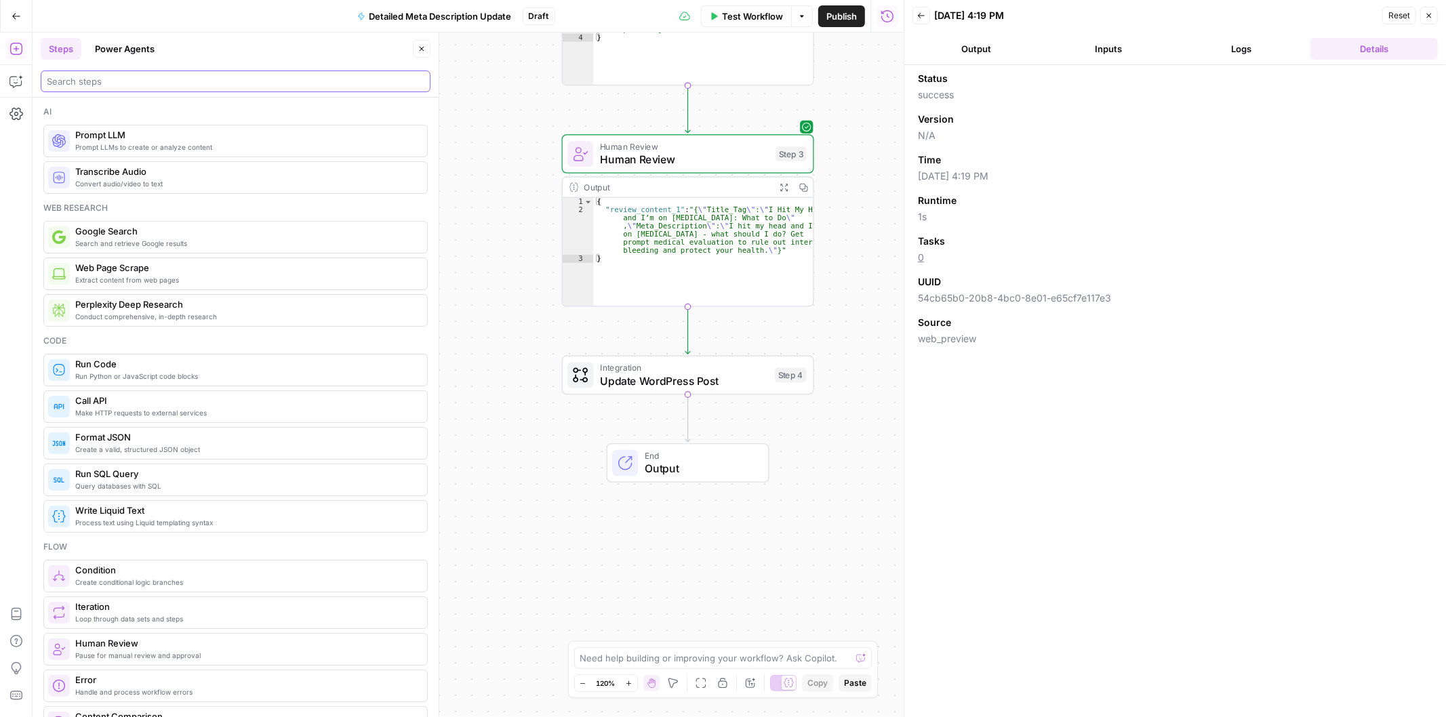
click at [182, 75] on input "search" at bounding box center [235, 82] width 377 height 14
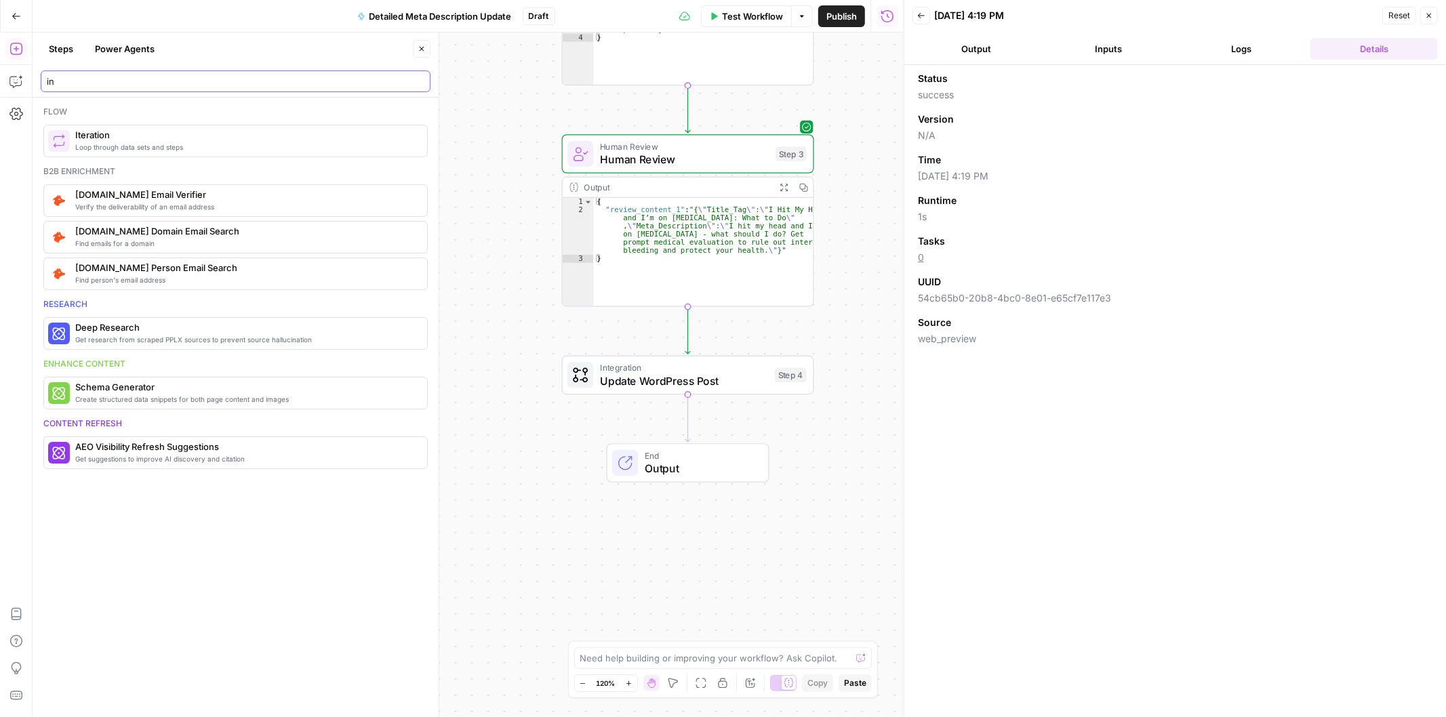
type input "i"
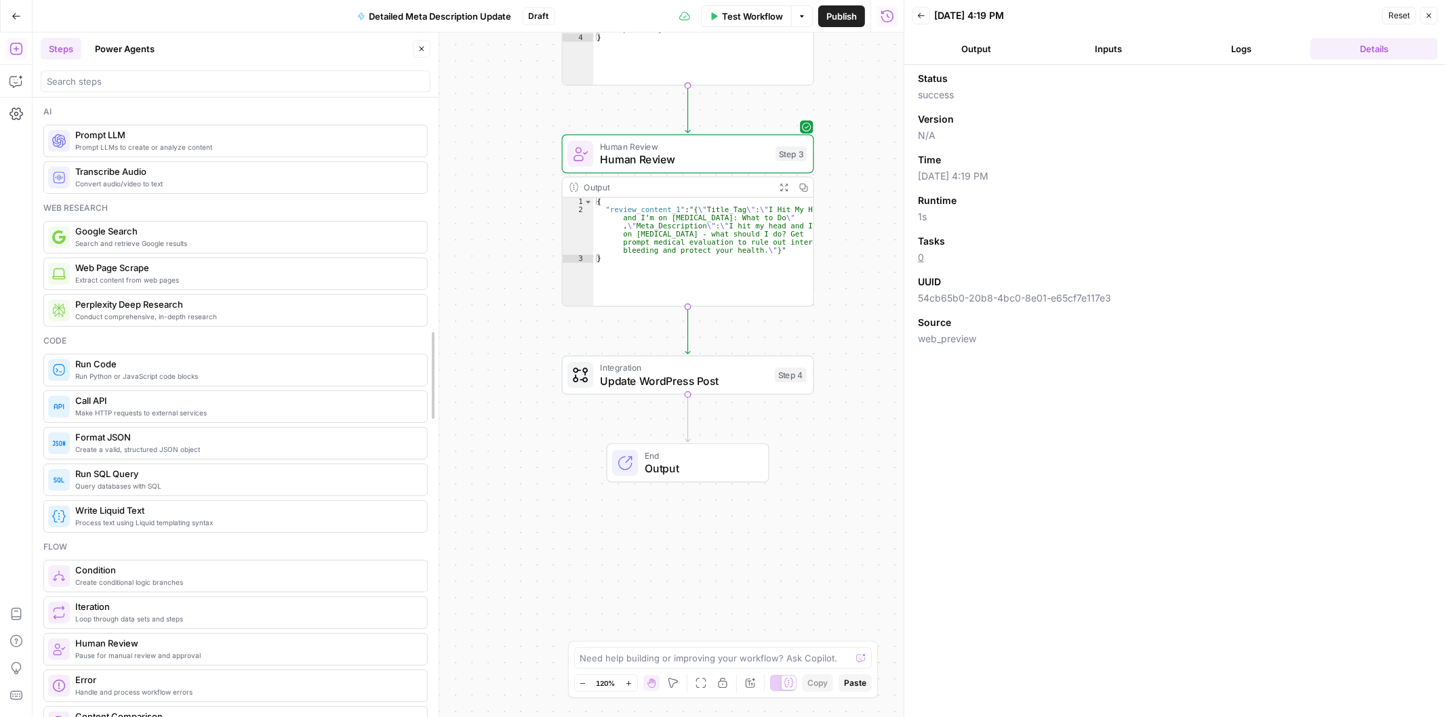
drag, startPoint x: 432, startPoint y: 201, endPoint x: 431, endPoint y: 224, distance: 23.1
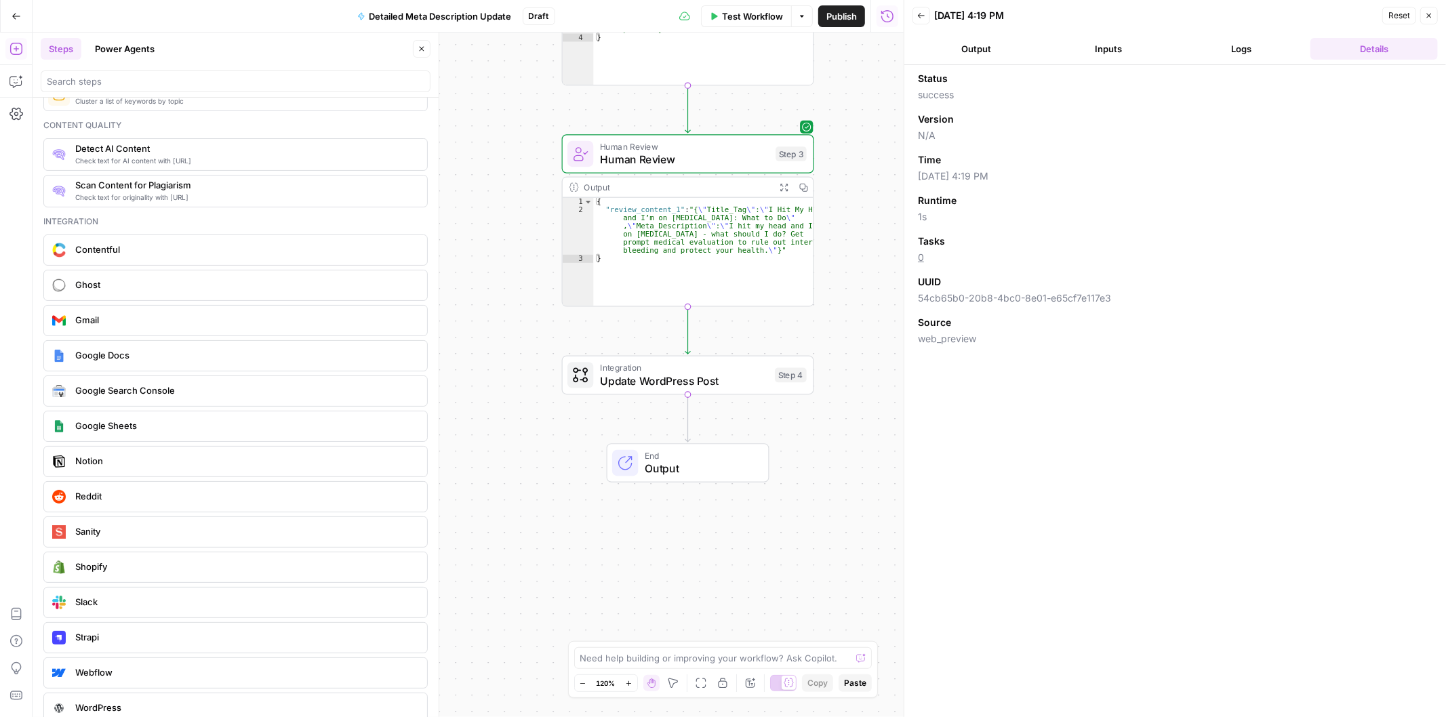
scroll to position [2343, 0]
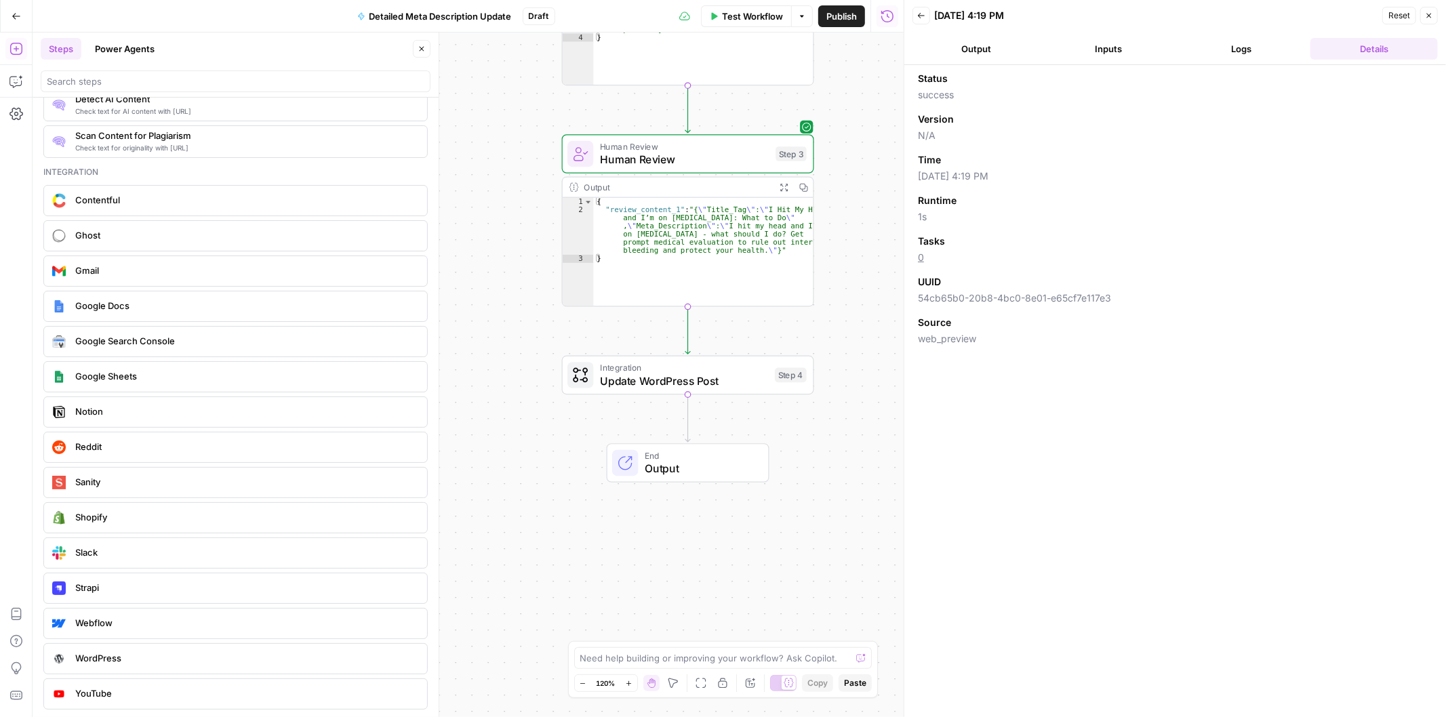
click at [106, 666] on div "WordPress" at bounding box center [234, 659] width 373 height 22
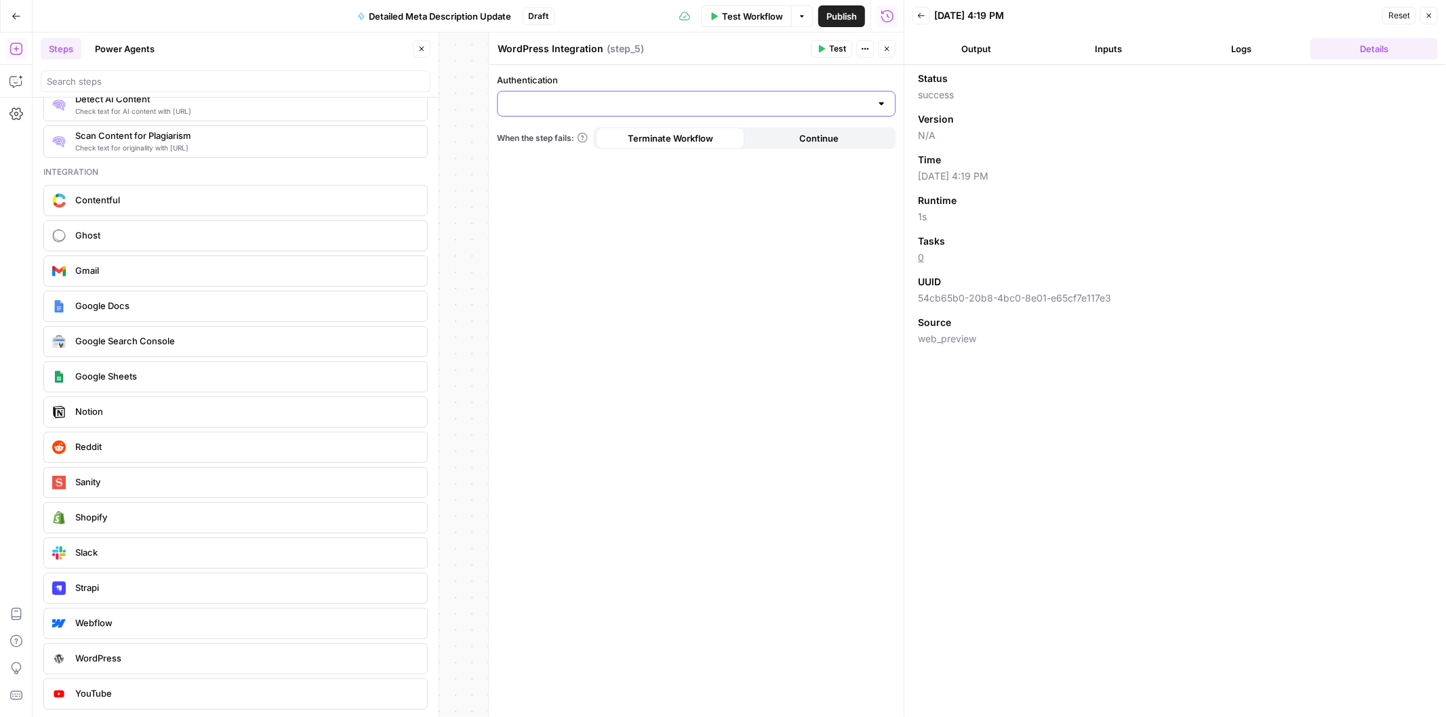
click at [737, 104] on input "Authentication" at bounding box center [688, 104] width 365 height 14
click at [537, 138] on span "WordPress 1" at bounding box center [693, 138] width 370 height 14
type input "WordPress 1"
click at [722, 157] on input "Action" at bounding box center [688, 158] width 365 height 14
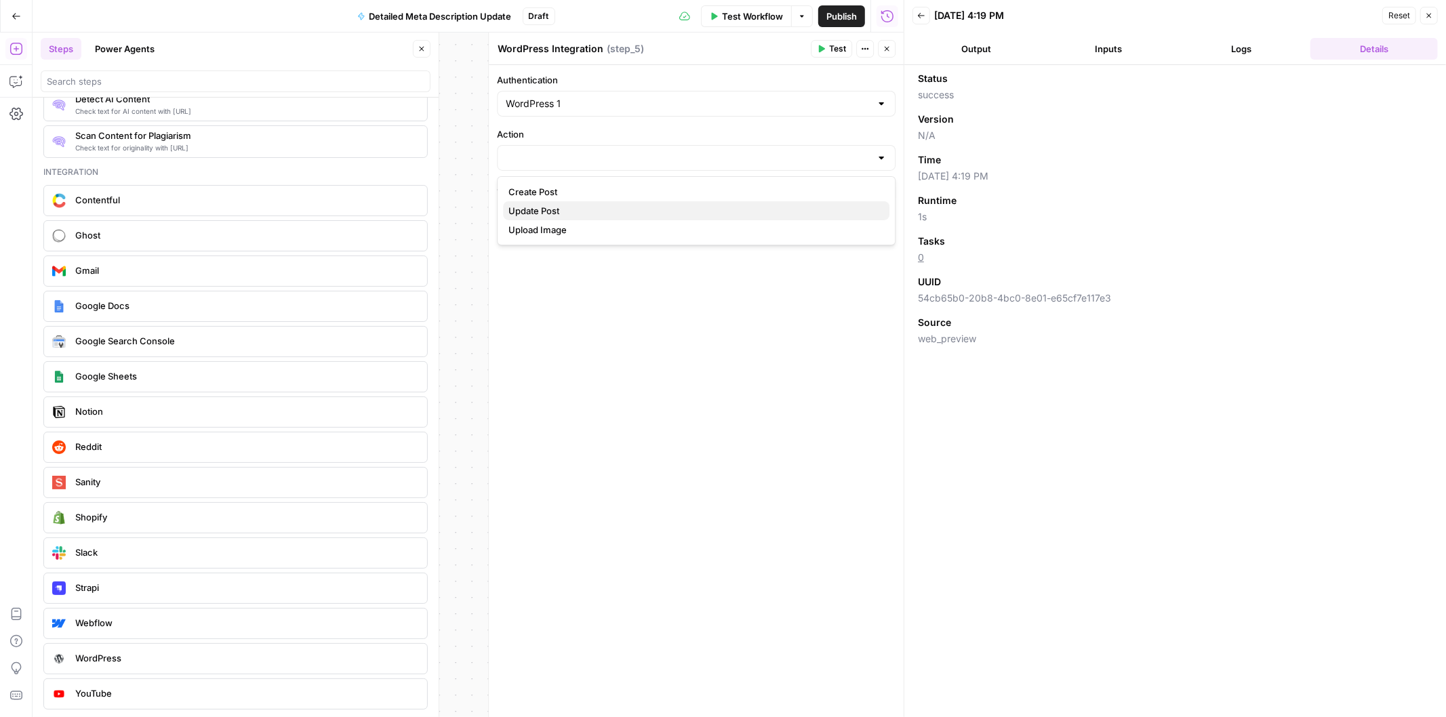
click at [559, 205] on span "Update Post" at bounding box center [693, 211] width 370 height 14
type input "Update Post"
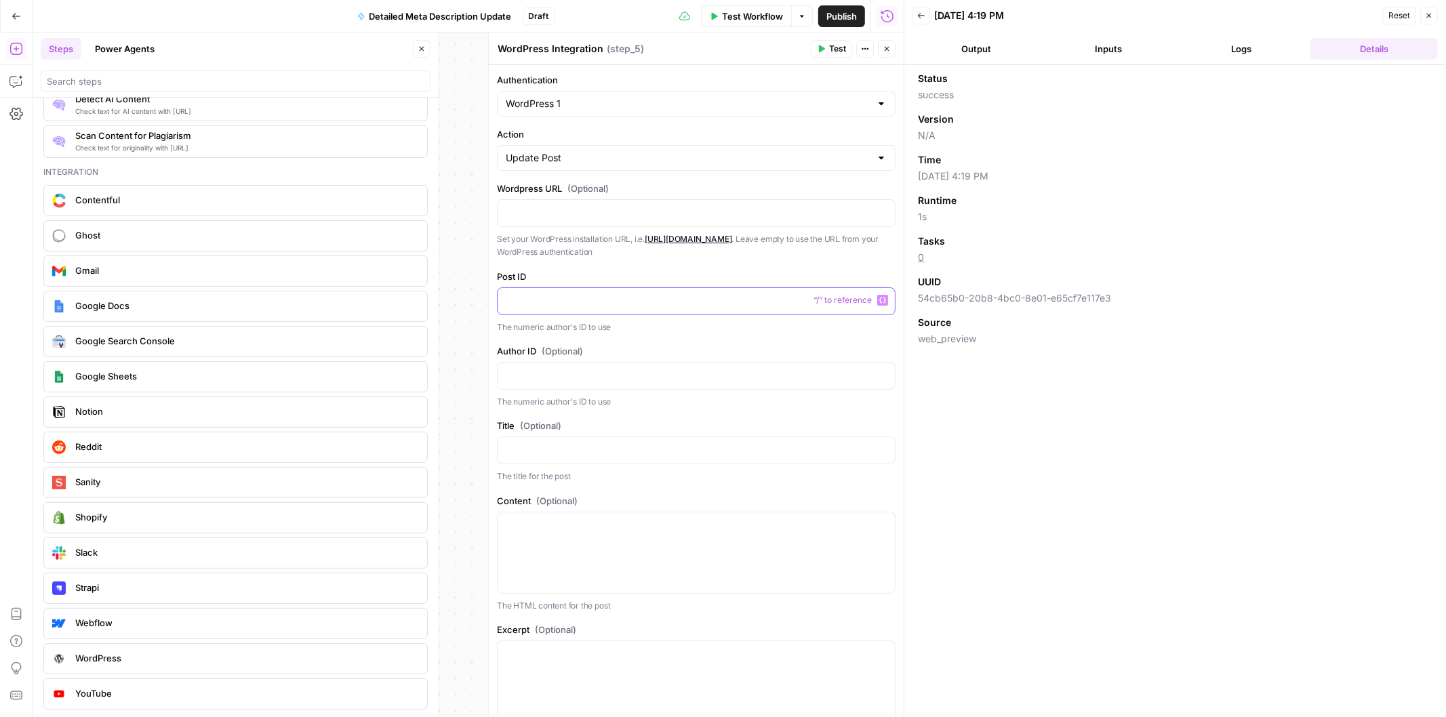
click at [560, 302] on p at bounding box center [696, 300] width 381 height 14
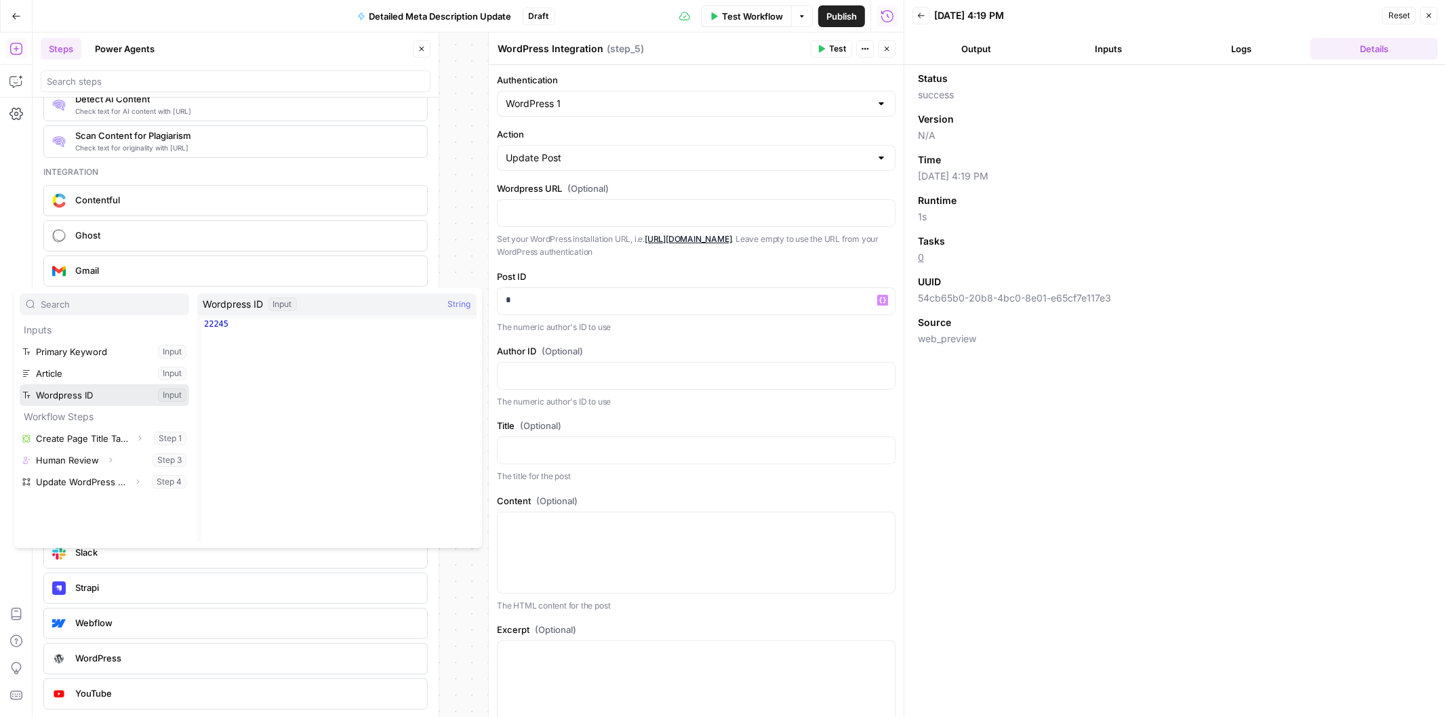
click at [66, 396] on button "Select variable Wordpress ID" at bounding box center [104, 395] width 169 height 22
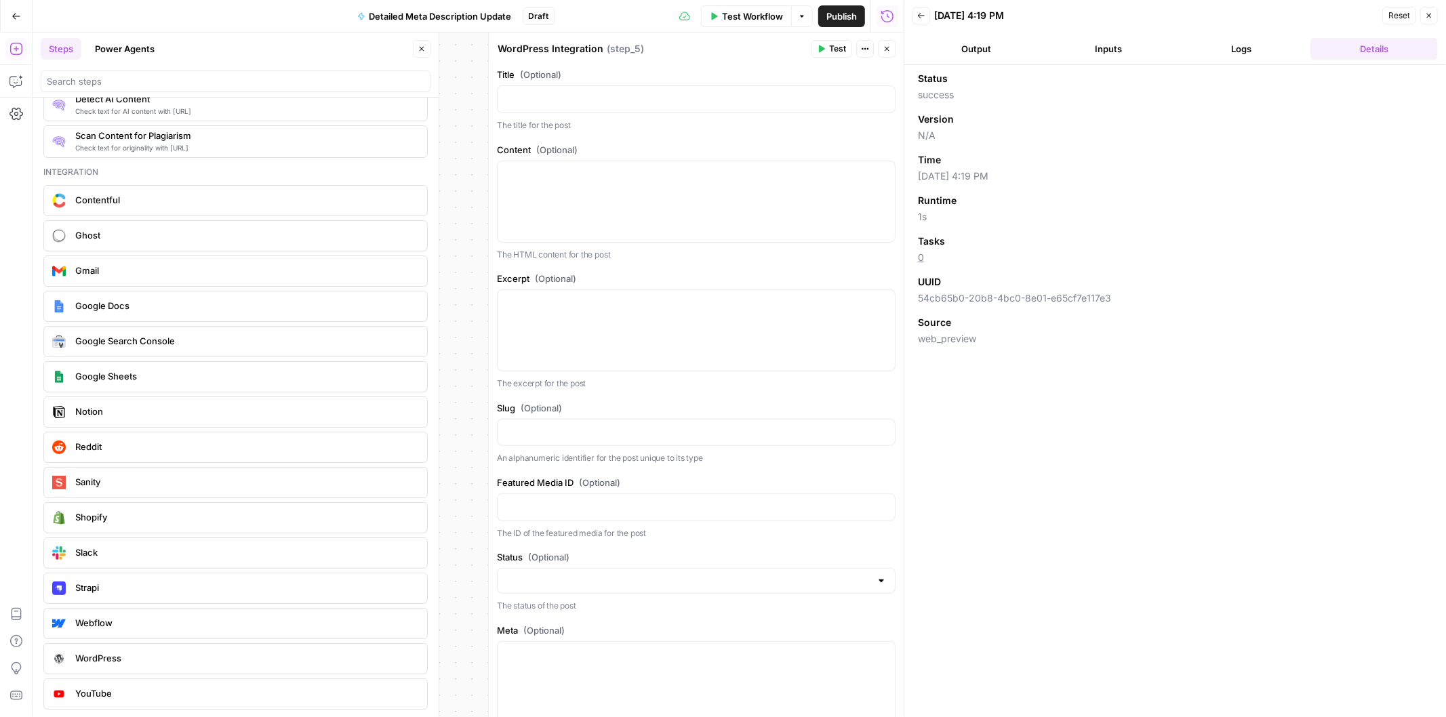
scroll to position [175, 0]
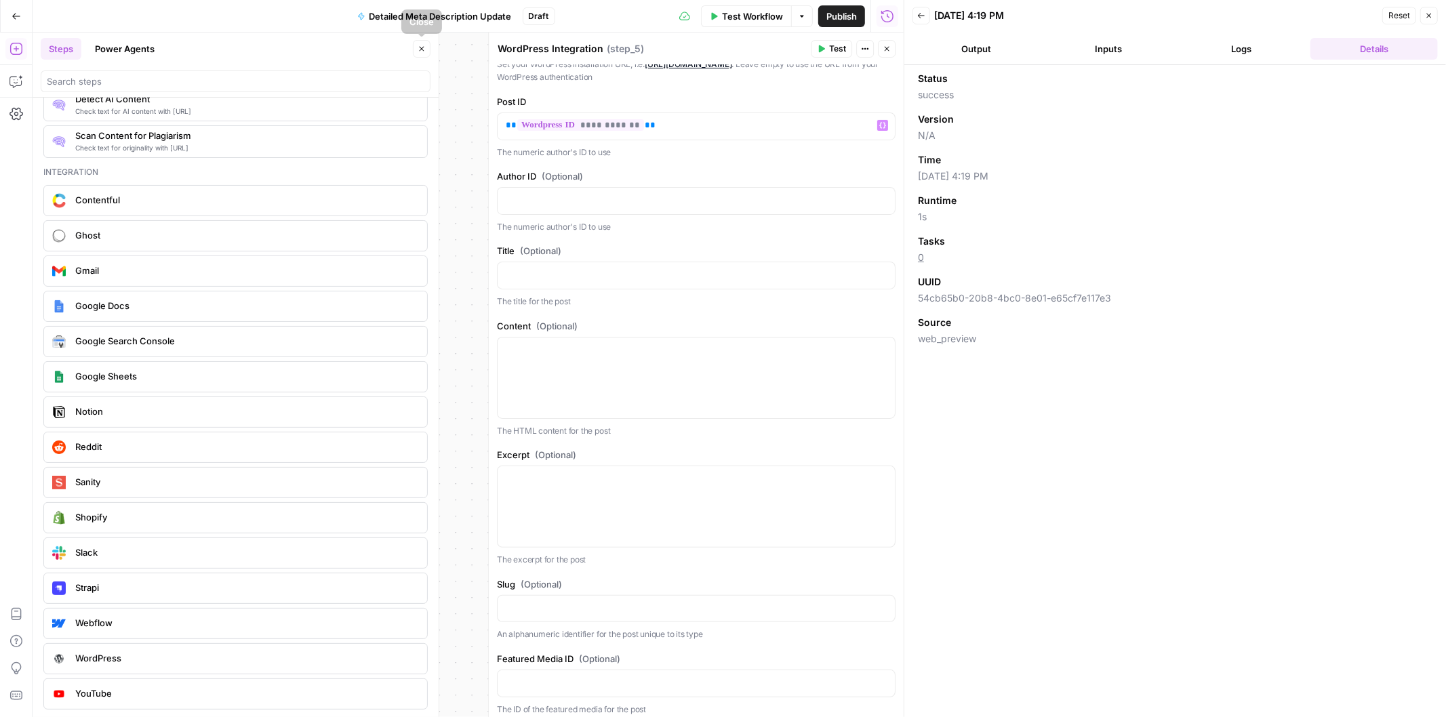
click at [422, 50] on icon "button" at bounding box center [421, 49] width 8 height 8
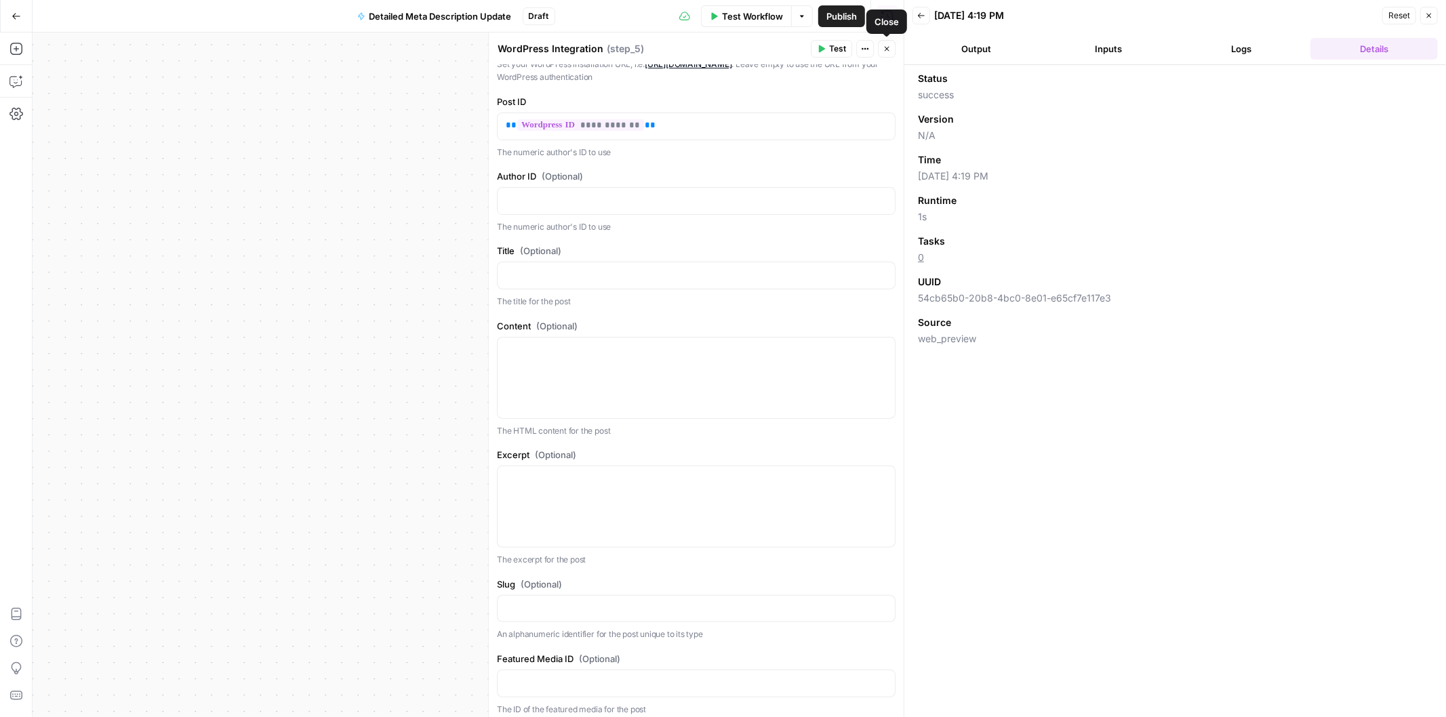
click at [883, 49] on icon "button" at bounding box center [886, 49] width 8 height 8
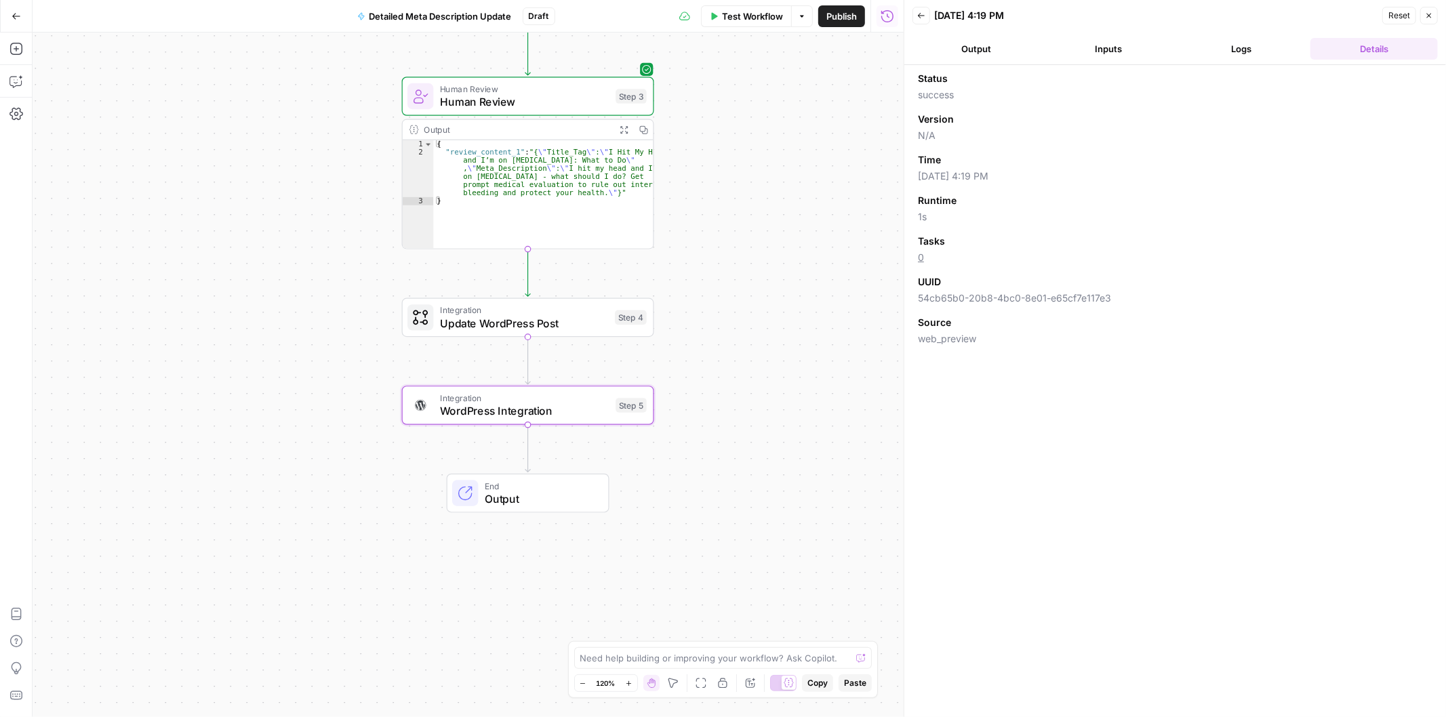
drag, startPoint x: 434, startPoint y: 388, endPoint x: 285, endPoint y: 338, distance: 156.7
click at [285, 338] on div "Workflow Set Inputs Inputs Power Agent Create Page Title Tags & Meta Descriptio…" at bounding box center [468, 375] width 871 height 685
click at [554, 291] on icon "button" at bounding box center [550, 287] width 13 height 13
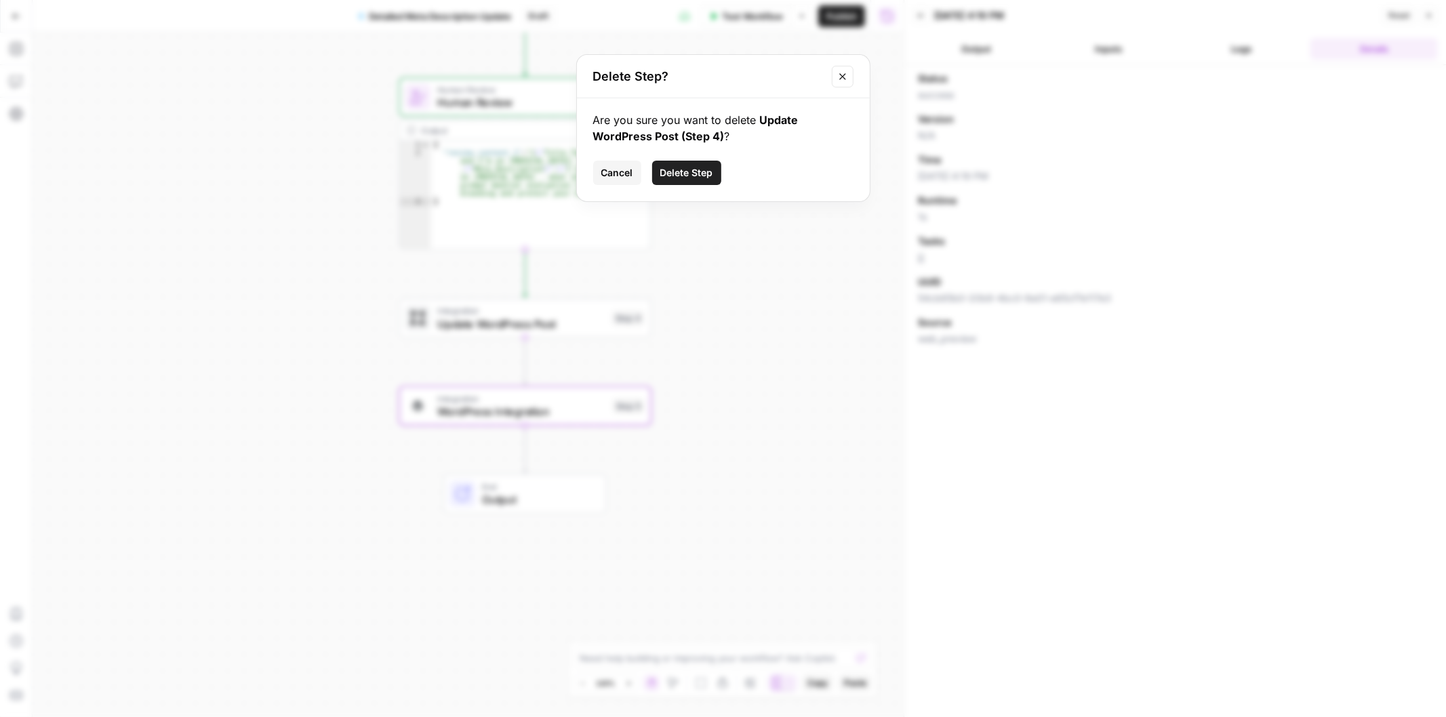
click at [696, 166] on span "Delete Step" at bounding box center [686, 173] width 53 height 14
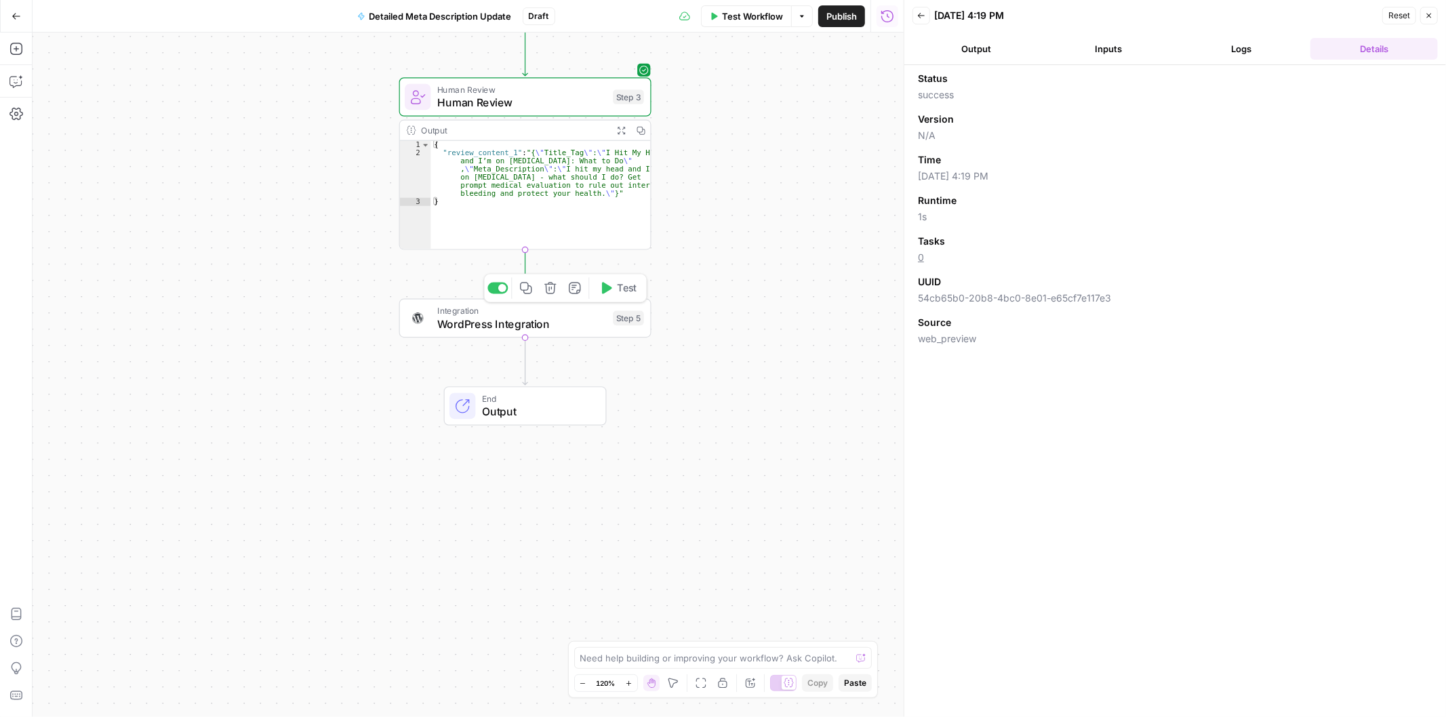
click at [472, 322] on span "WordPress Integration" at bounding box center [521, 324] width 169 height 16
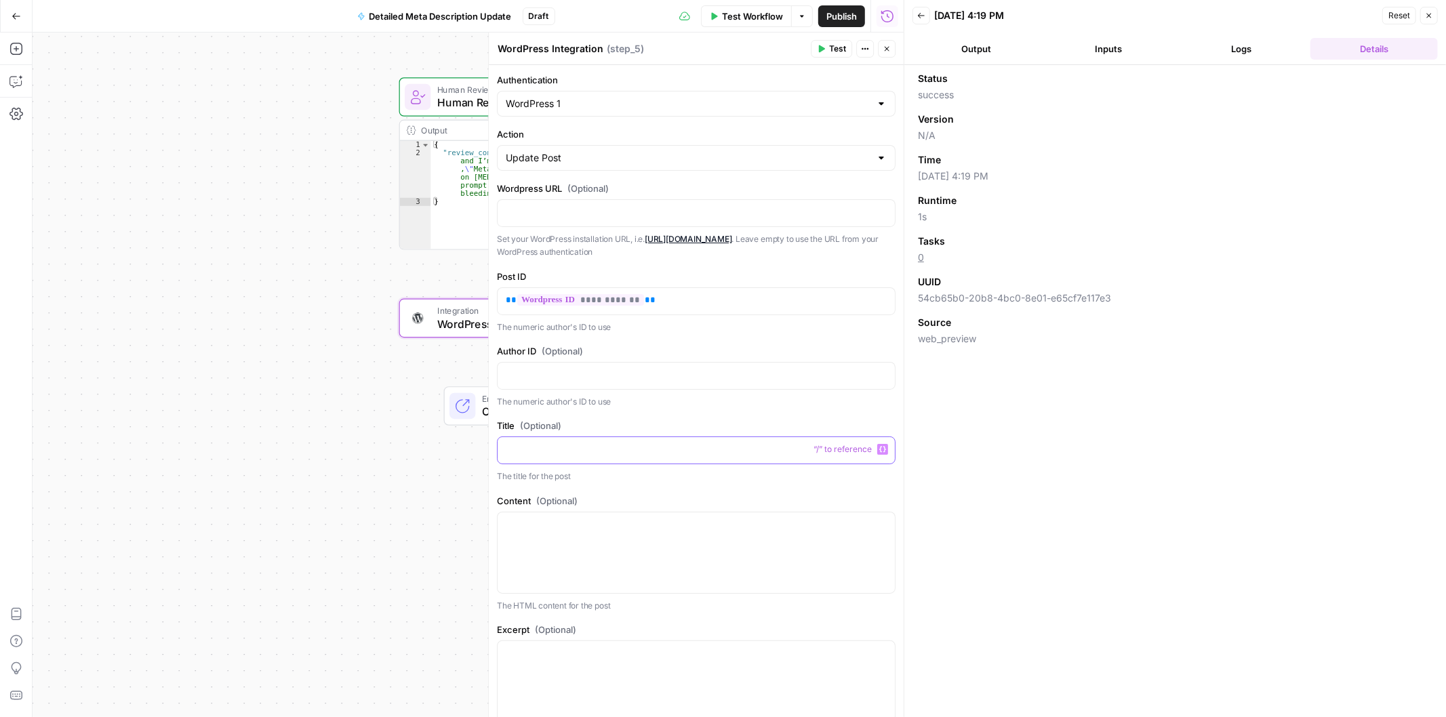
click at [553, 459] on div at bounding box center [695, 450] width 397 height 26
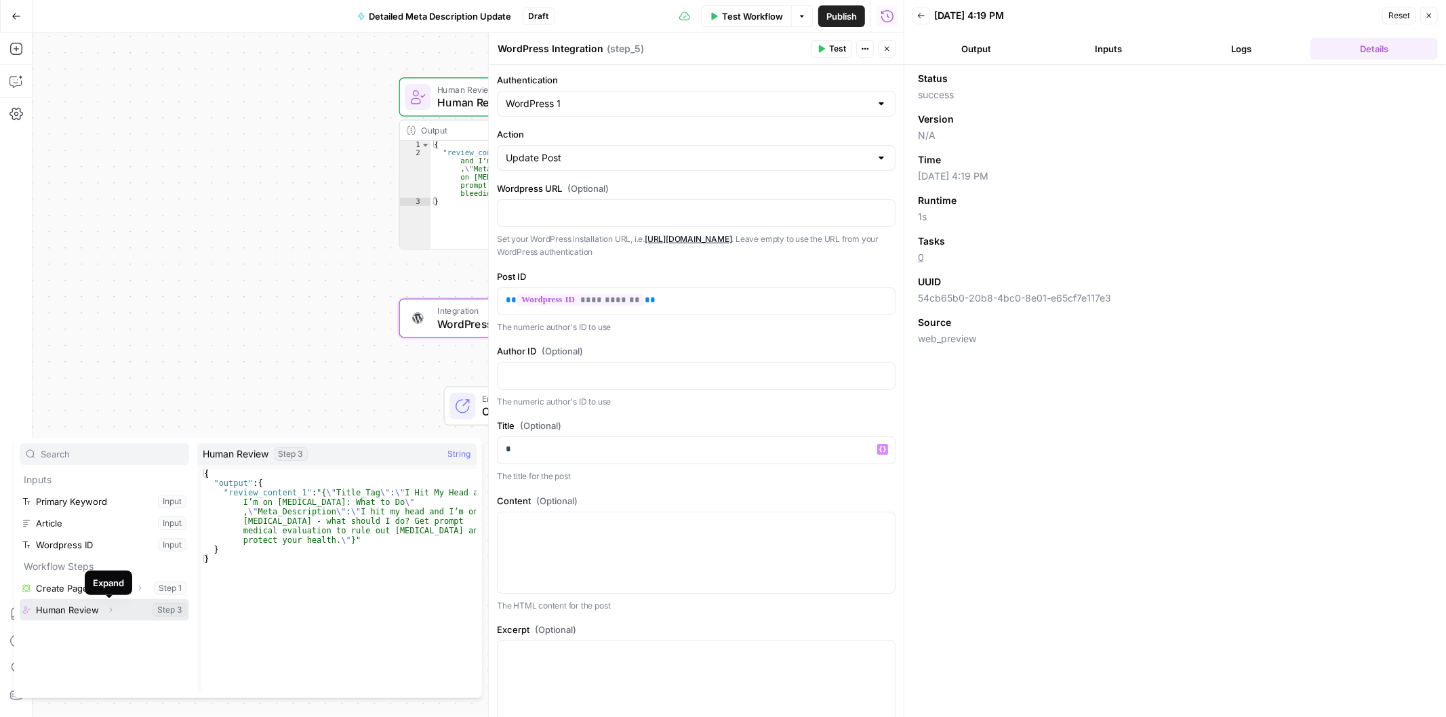
click at [112, 607] on icon "button" at bounding box center [110, 610] width 8 height 8
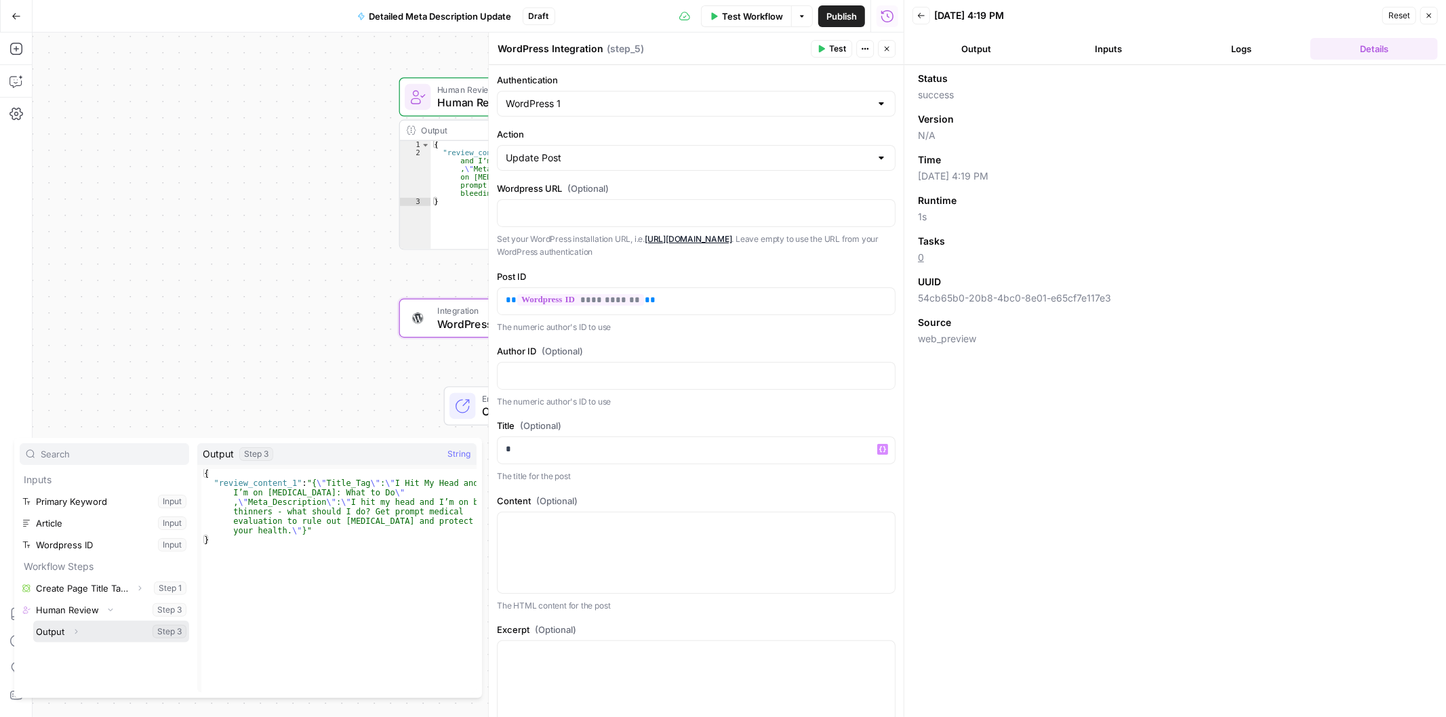
click at [77, 633] on icon "button" at bounding box center [76, 632] width 8 height 8
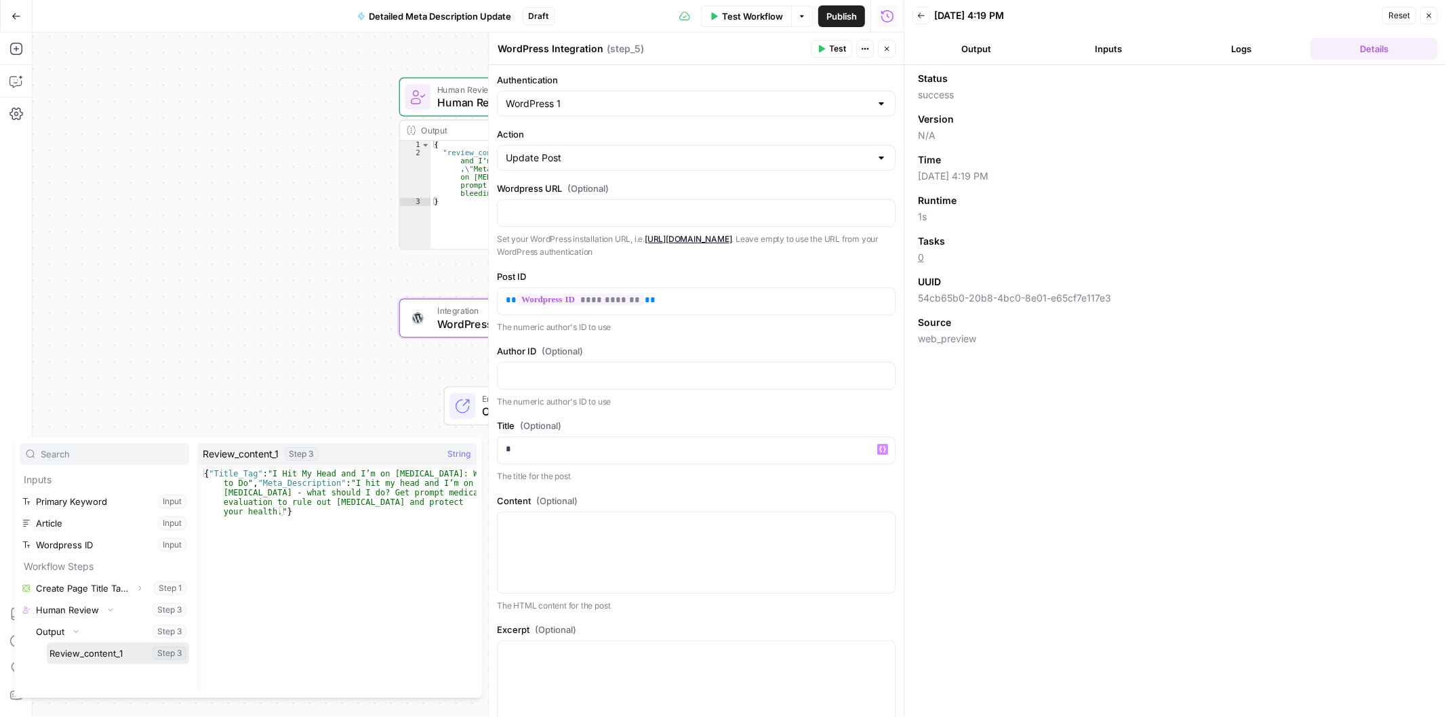
click at [113, 658] on button "Select variable Review_content_1" at bounding box center [118, 653] width 142 height 22
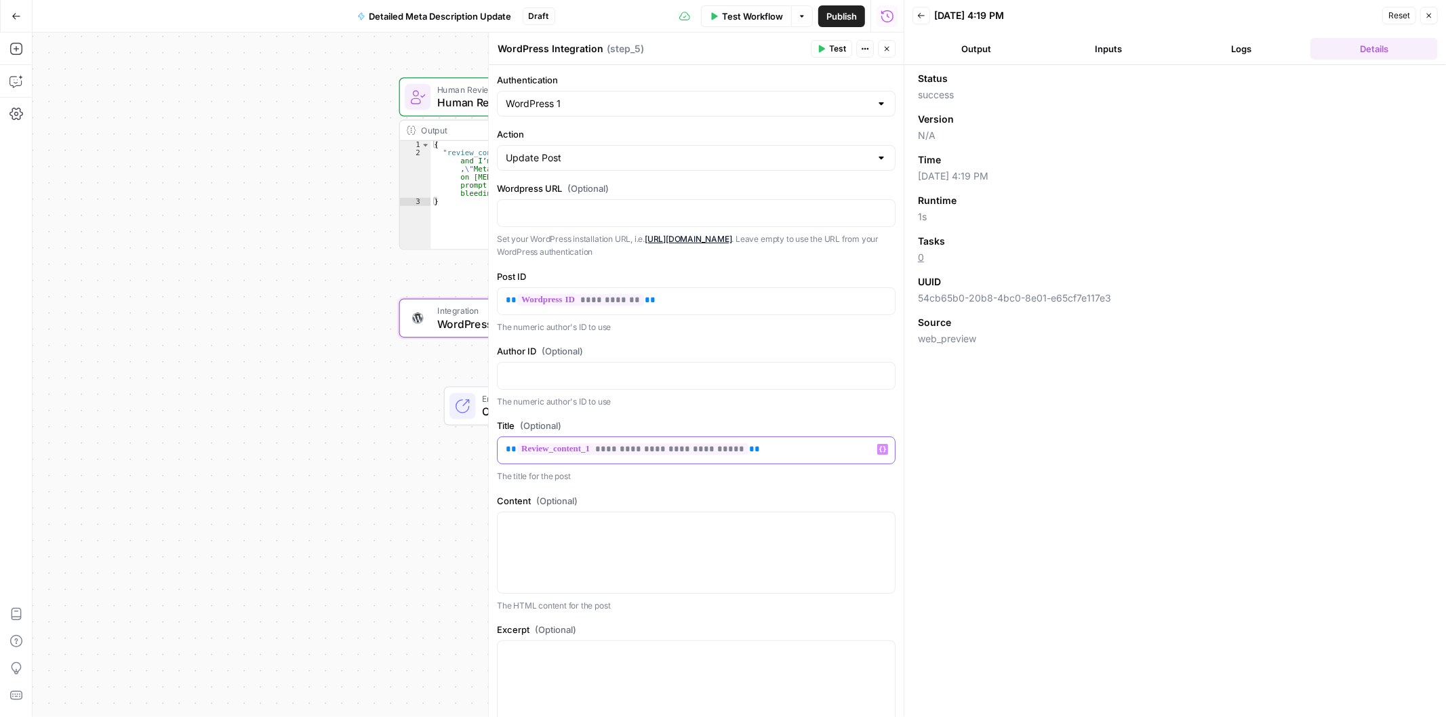
drag, startPoint x: 761, startPoint y: 453, endPoint x: 331, endPoint y: 420, distance: 431.6
click at [331, 420] on body "H Hasbrook New Home Browse Your Data Usage Settings Recent Grids Mo Money 2025 …" at bounding box center [723, 358] width 1446 height 717
click at [331, 420] on div "Workflow Set Inputs Inputs Power Agent Create Page Title Tags & Meta Descriptio…" at bounding box center [468, 375] width 871 height 685
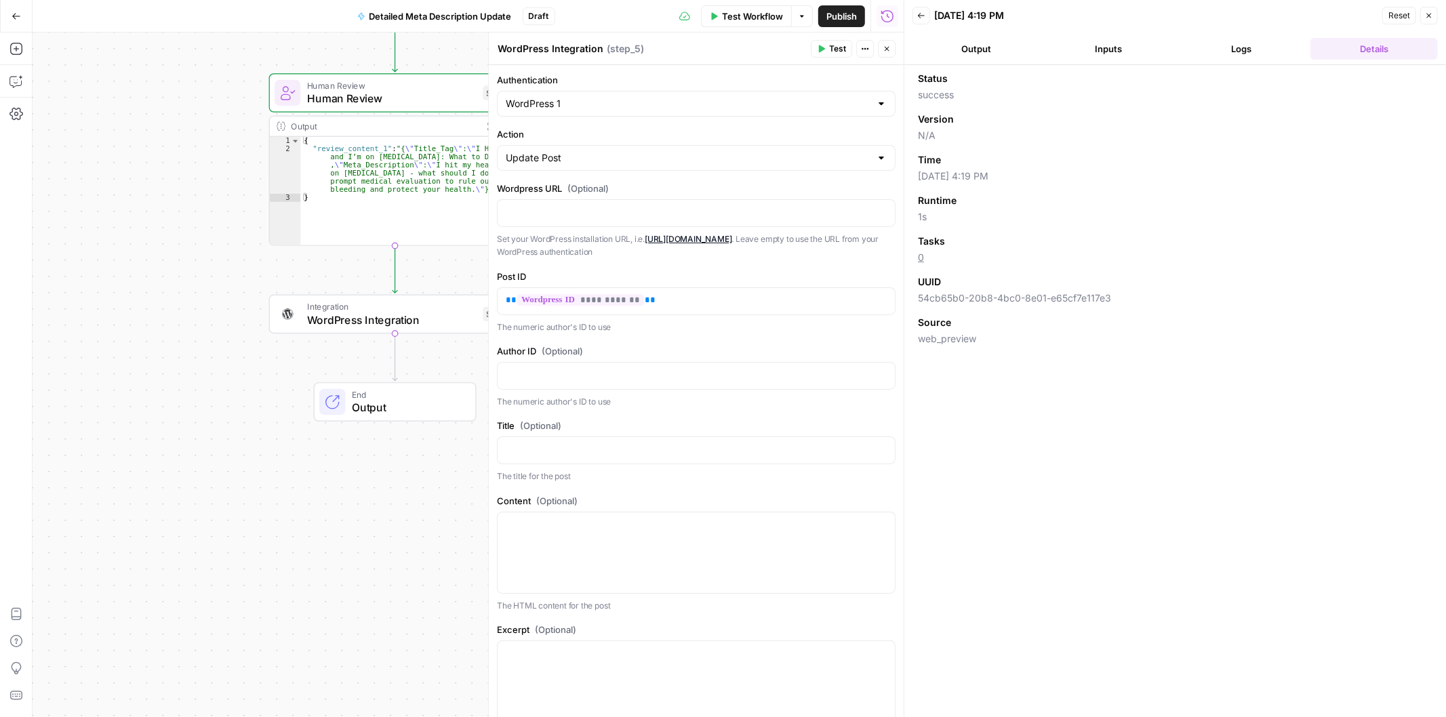
drag, startPoint x: 337, startPoint y: 405, endPoint x: 171, endPoint y: 411, distance: 166.2
click at [171, 411] on div "Workflow Set Inputs Inputs Power Agent Create Page Title Tags & Meta Descriptio…" at bounding box center [468, 375] width 871 height 685
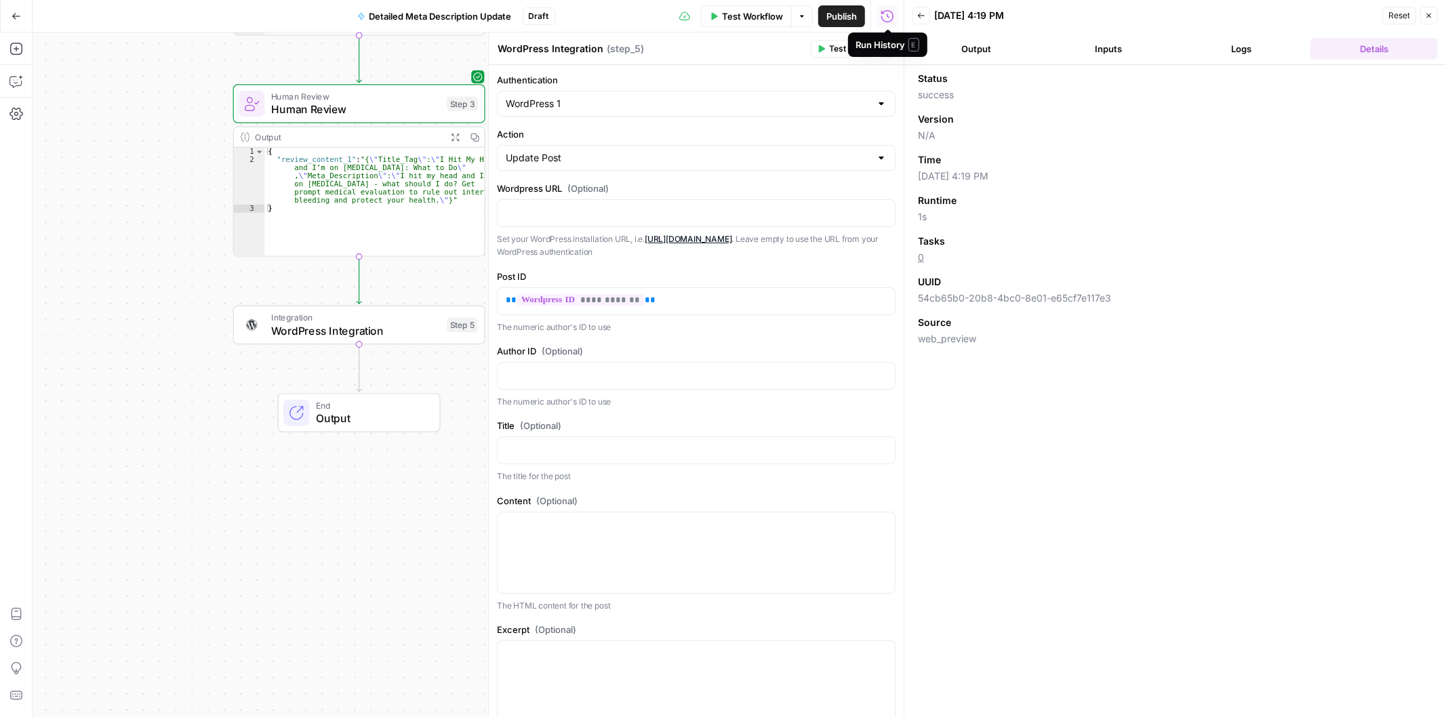
click at [1427, 9] on button "Close" at bounding box center [1429, 16] width 18 height 18
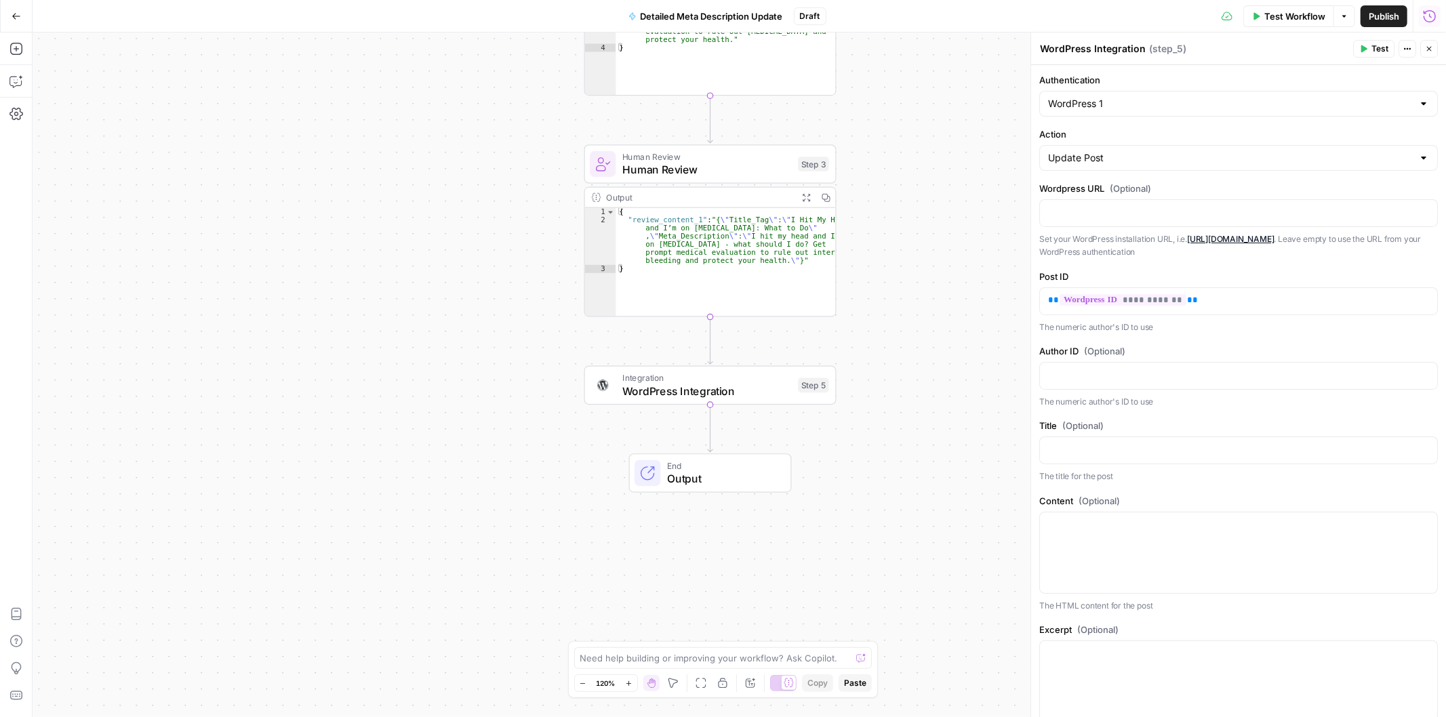
drag, startPoint x: 595, startPoint y: 134, endPoint x: 946, endPoint y: 191, distance: 355.8
click at [946, 191] on div "Workflow Set Inputs Inputs Power Agent Create Page Title Tags & Meta Descriptio…" at bounding box center [739, 375] width 1413 height 685
click at [16, 76] on icon "button" at bounding box center [16, 82] width 14 height 14
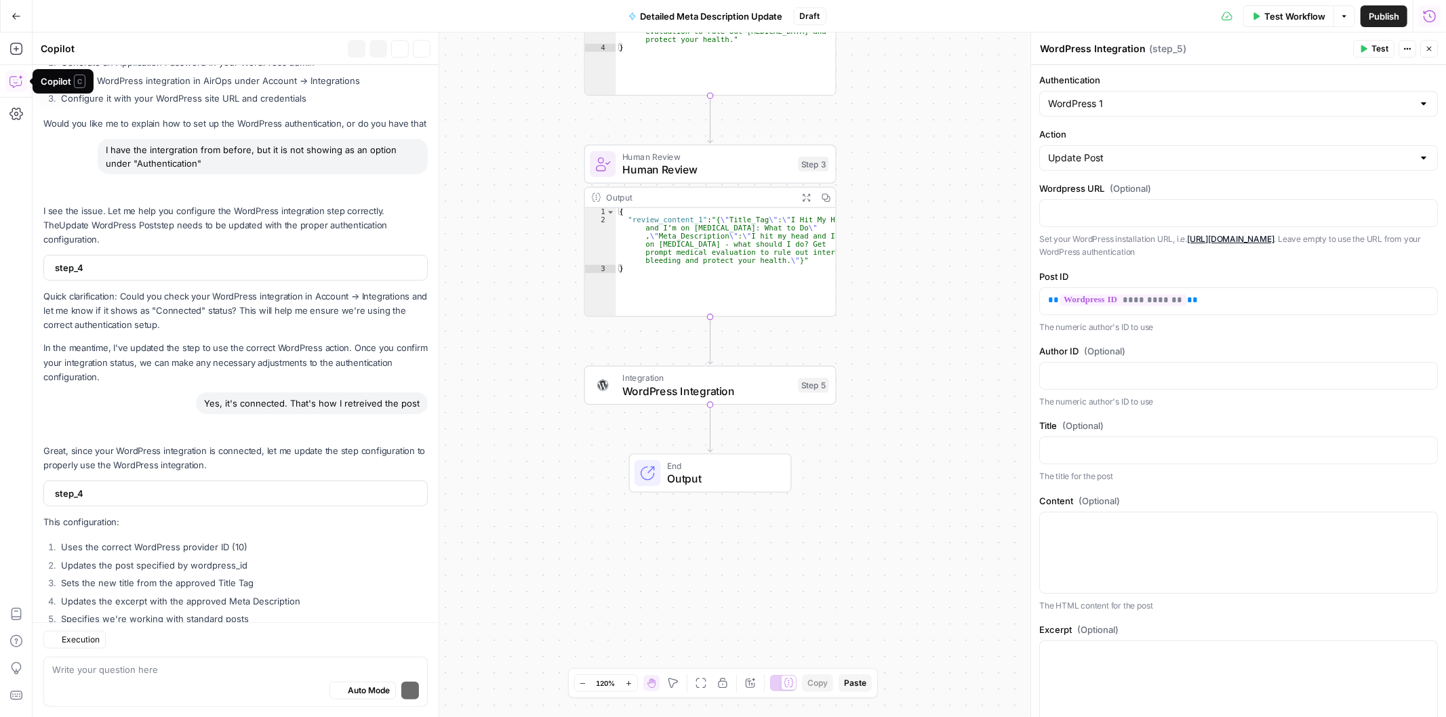
scroll to position [978, 0]
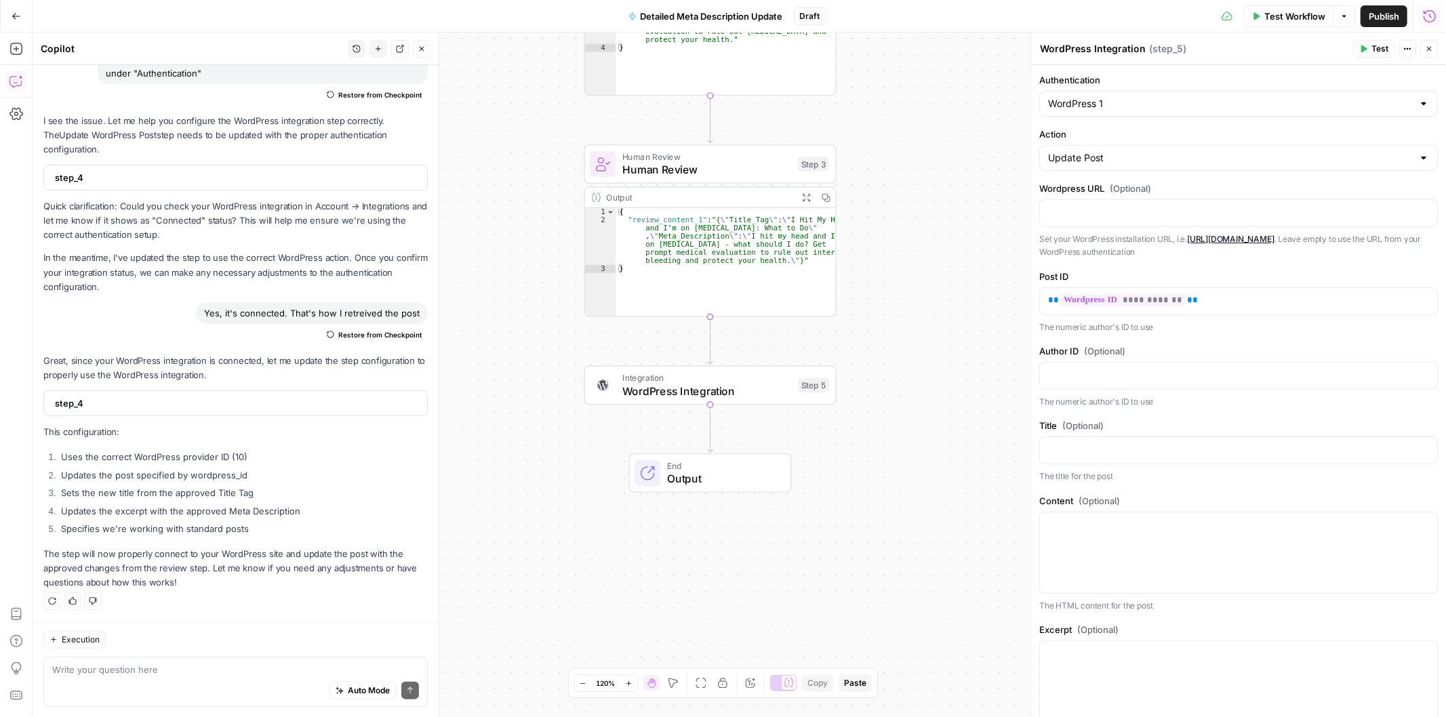
click at [122, 666] on textarea at bounding box center [235, 670] width 367 height 14
click at [375, 49] on icon "button" at bounding box center [378, 49] width 8 height 8
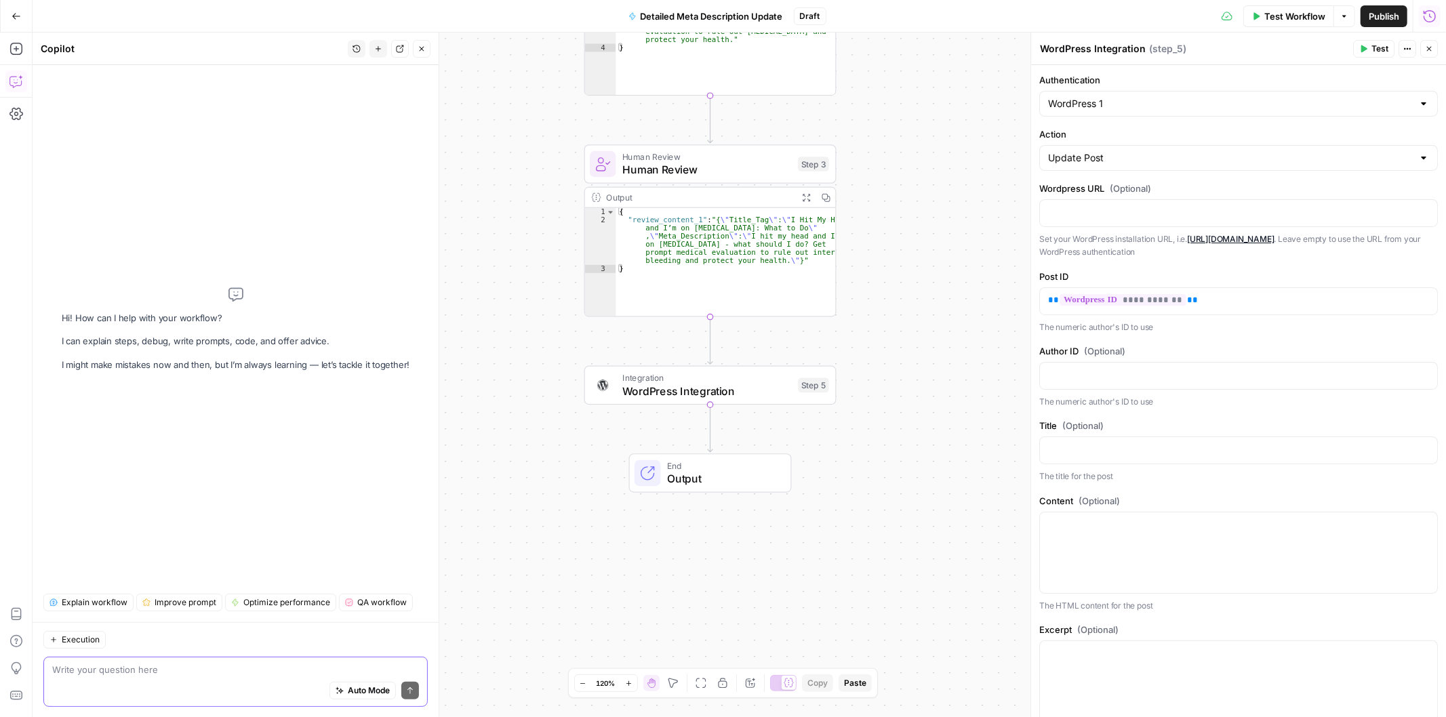
click at [102, 670] on textarea at bounding box center [235, 670] width 367 height 14
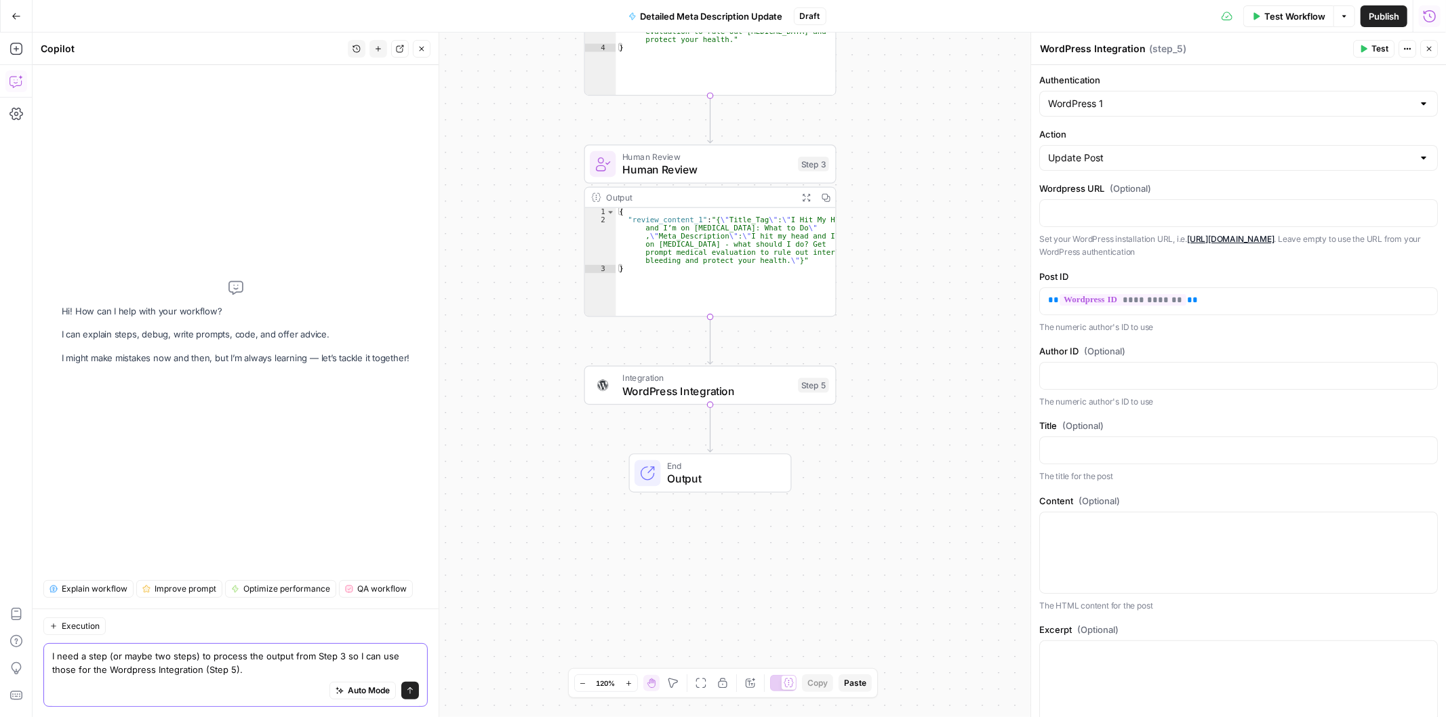
click at [52, 666] on textarea "I need a step (or maybe two steps) to process the output from Step 3 so I can u…" at bounding box center [235, 662] width 367 height 27
type textarea "I need a step (or maybe two steps) to process the output from Step 3 so I can u…"
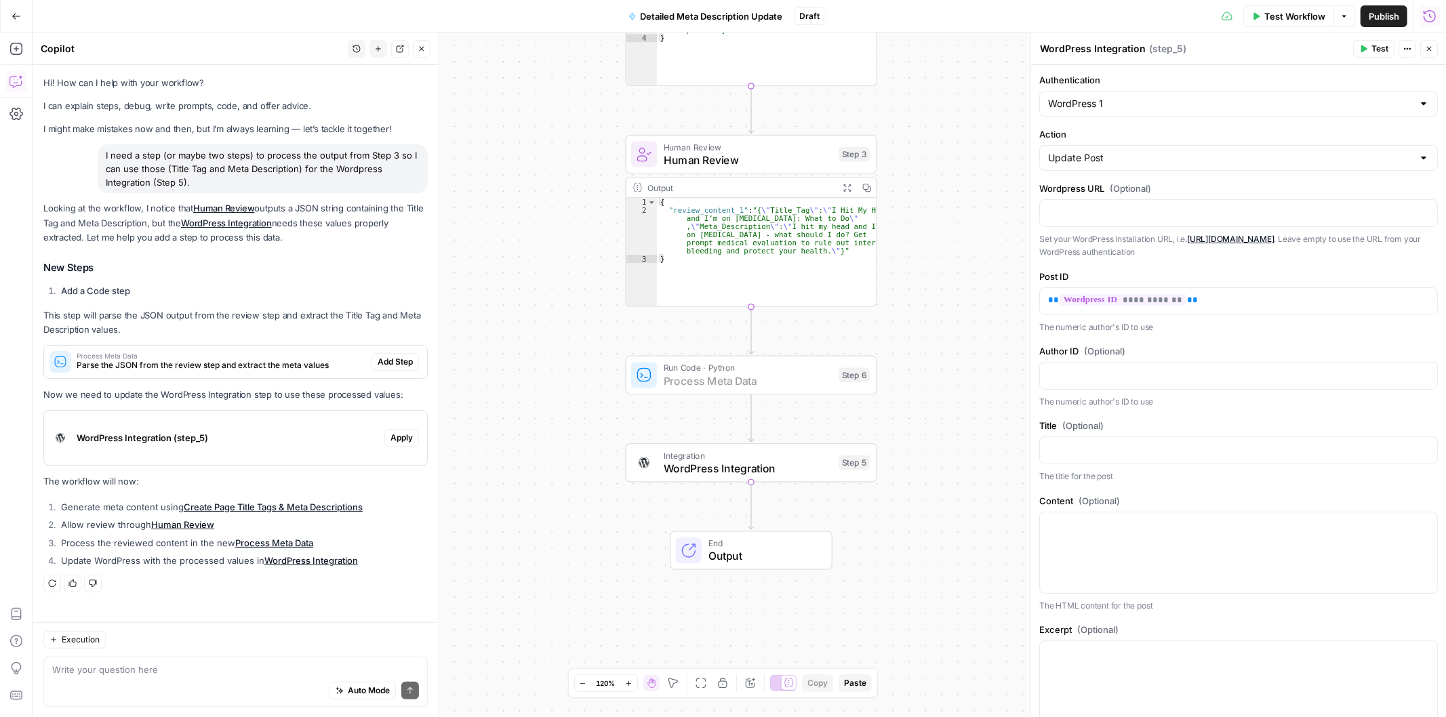
click at [380, 361] on span "Add Step" at bounding box center [394, 362] width 35 height 12
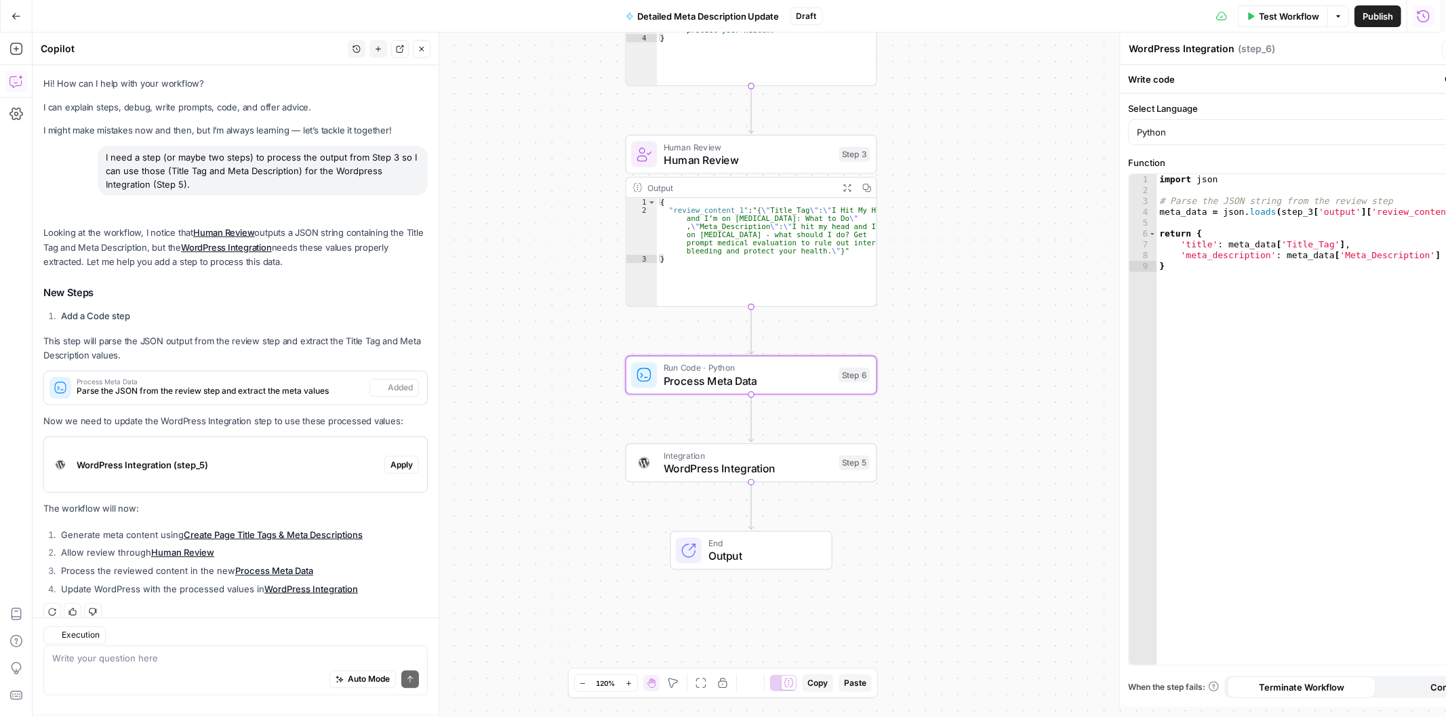
type textarea "Process Meta Data"
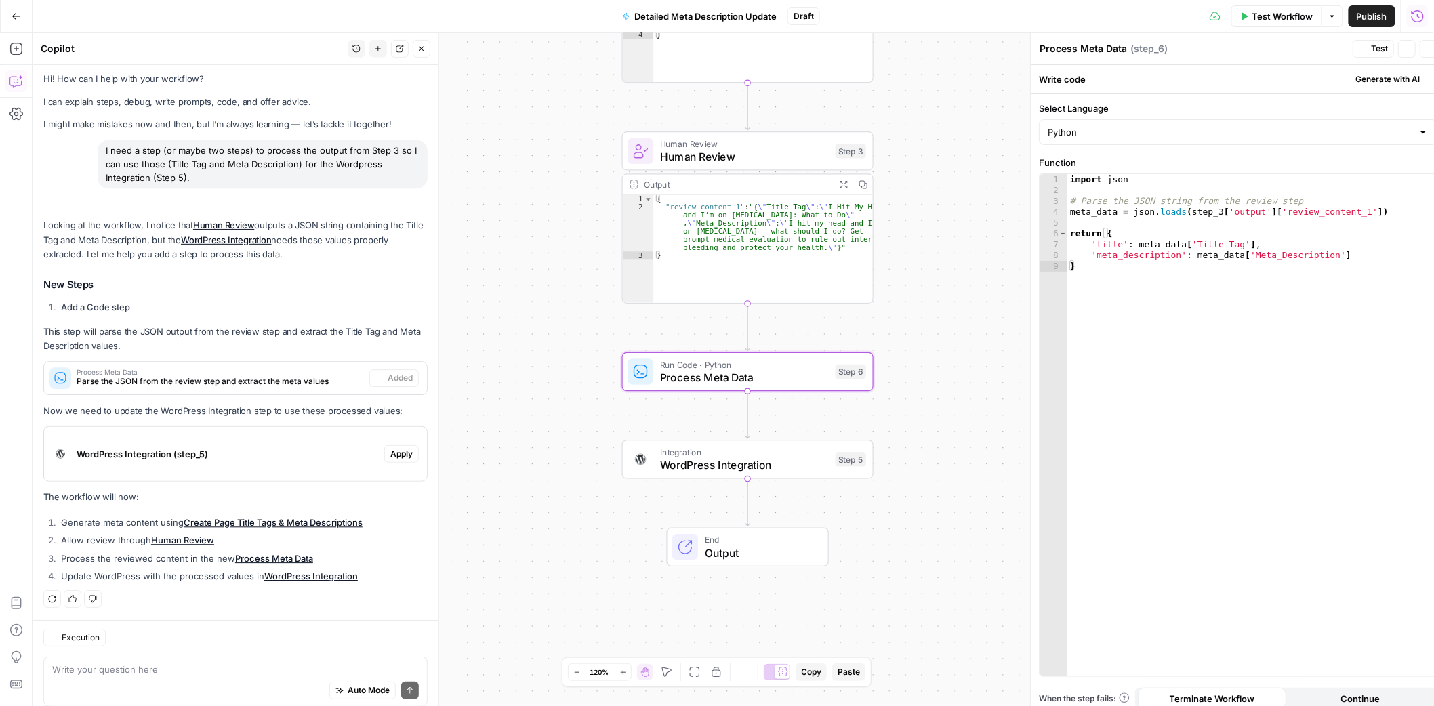
scroll to position [4, 0]
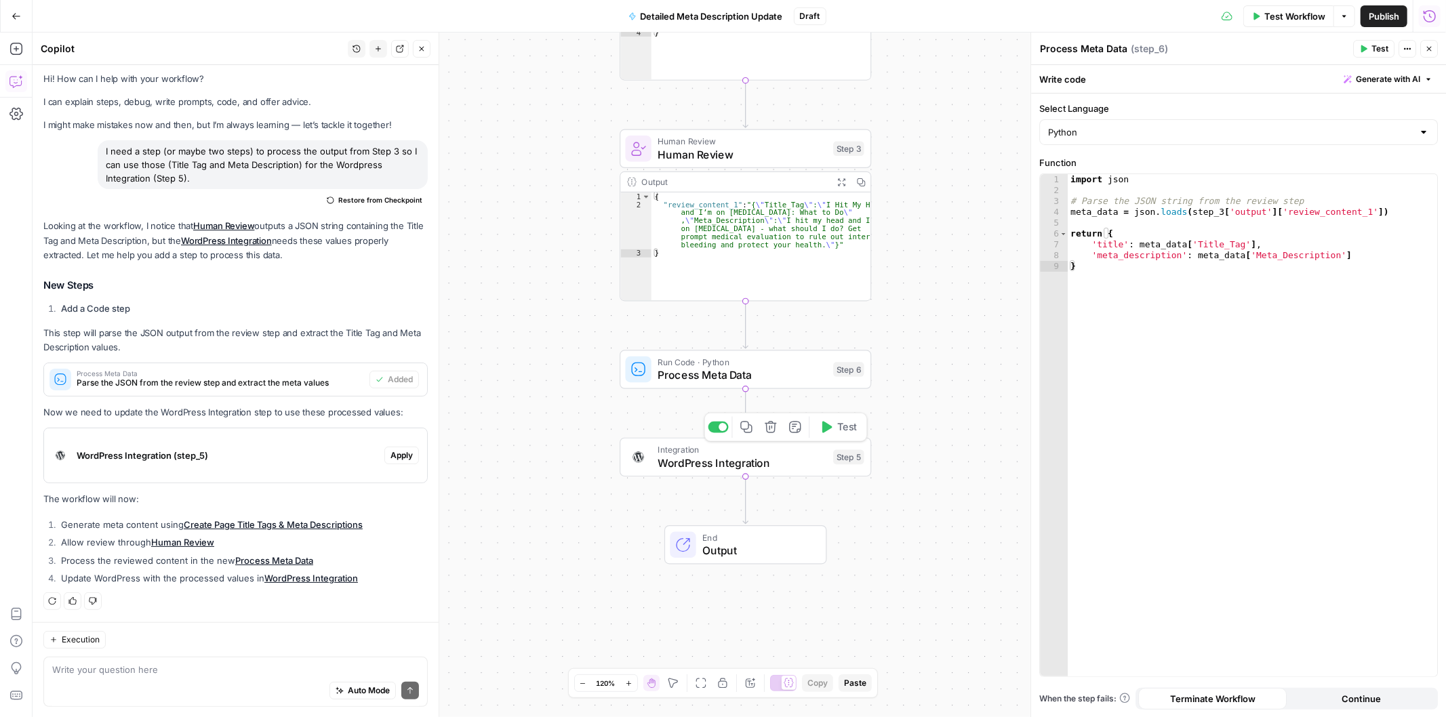
click at [668, 457] on span "WordPress Integration" at bounding box center [741, 463] width 169 height 16
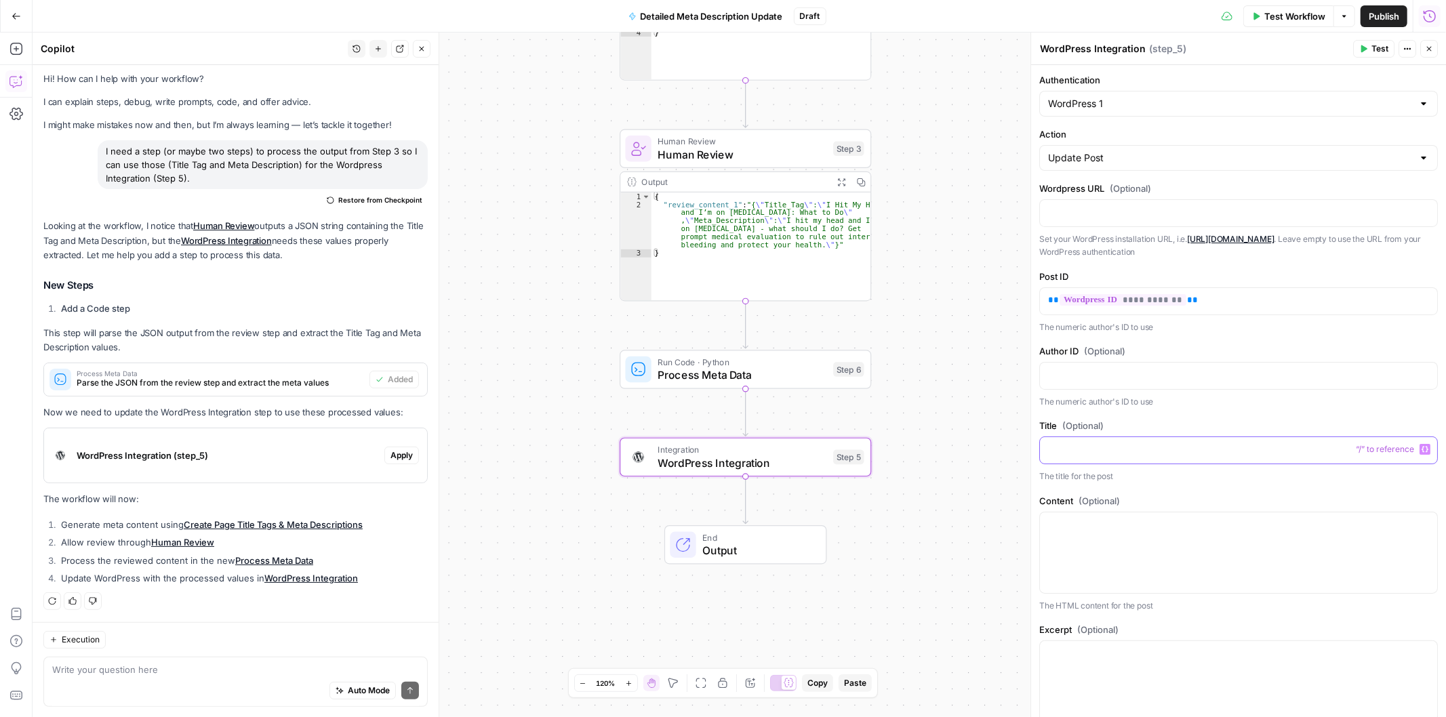
click at [1116, 453] on p at bounding box center [1238, 450] width 381 height 14
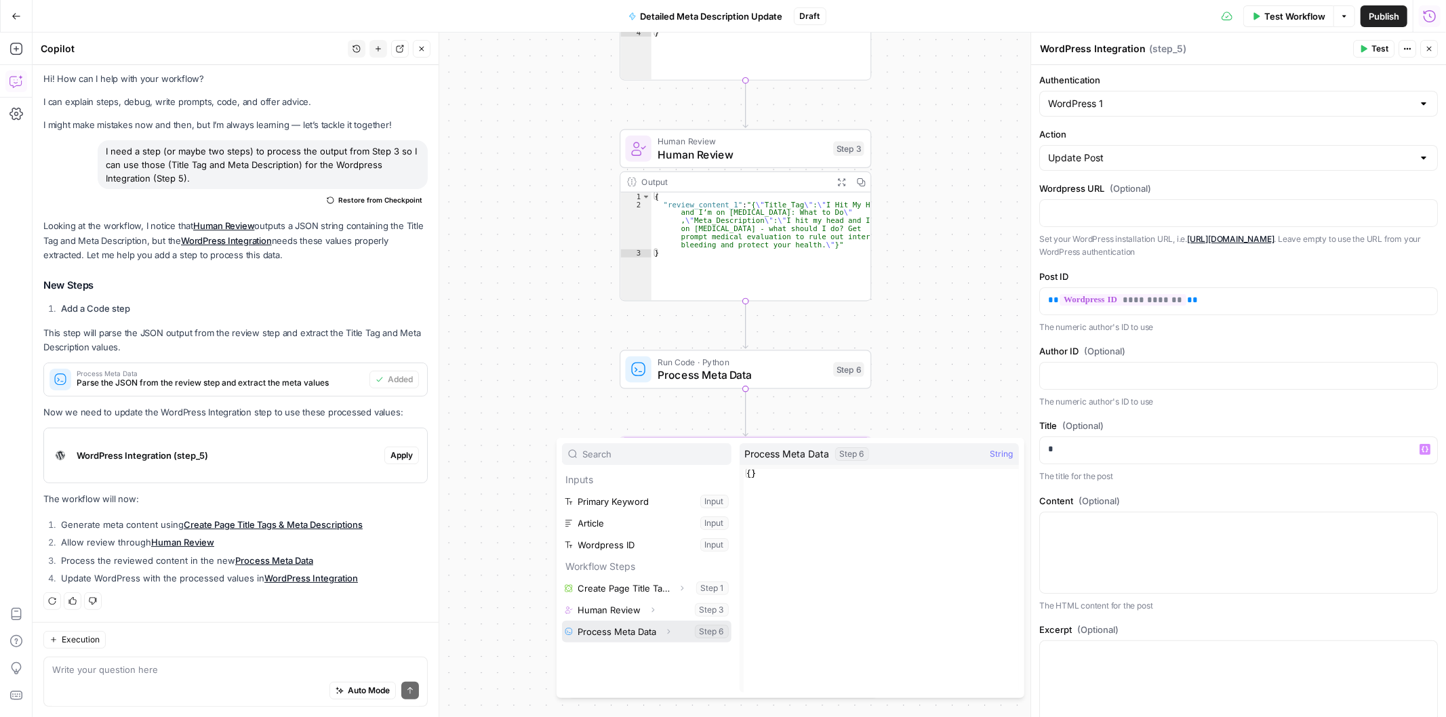
click at [655, 632] on button "Select variable Process Meta Data" at bounding box center [646, 632] width 169 height 22
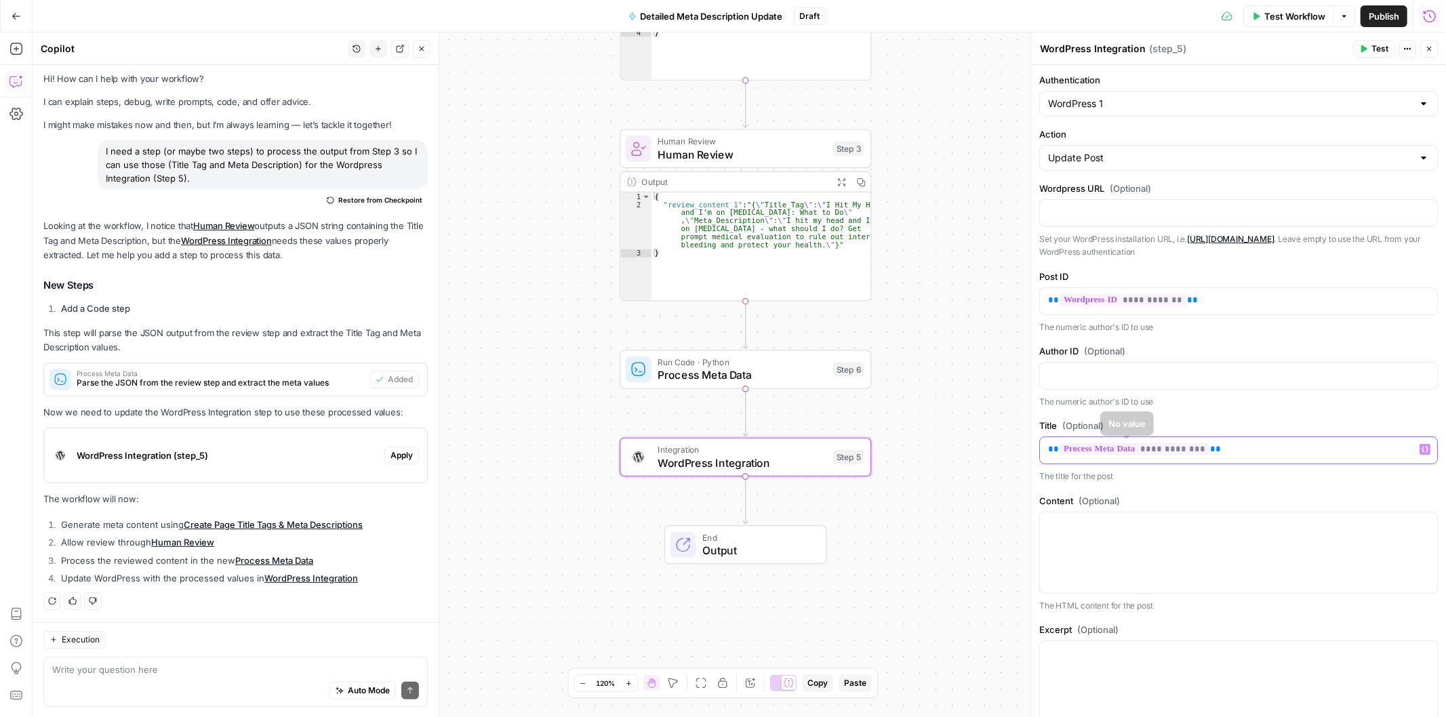
drag, startPoint x: 1279, startPoint y: 457, endPoint x: 961, endPoint y: 456, distance: 317.9
click at [961, 456] on body "H Hasbrook New Home Browse Your Data Usage Settings Recent Grids Mo Money 2025 …" at bounding box center [723, 358] width 1446 height 717
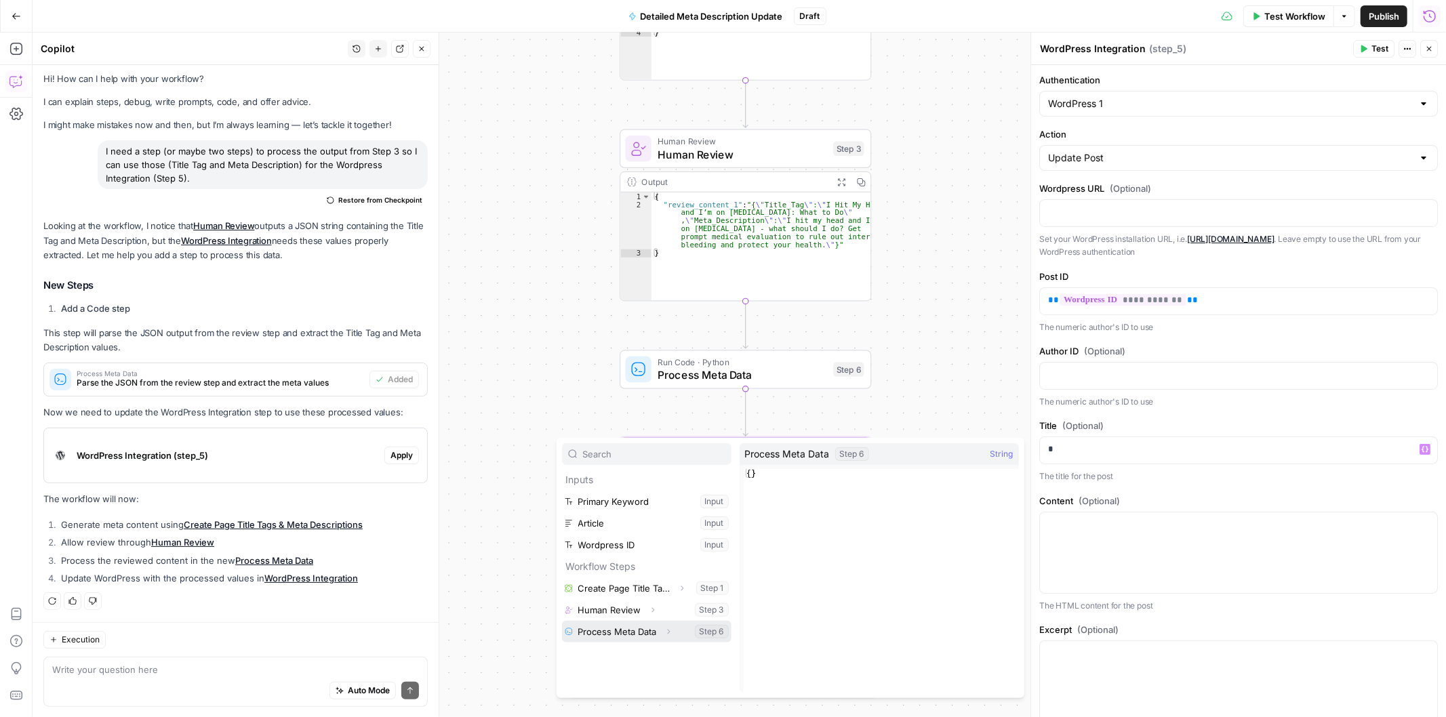
click at [664, 632] on icon "button" at bounding box center [668, 632] width 8 height 8
click at [531, 383] on div "Workflow Set Inputs Inputs Power Agent Create Page Title Tags & Meta Descriptio…" at bounding box center [739, 375] width 1413 height 685
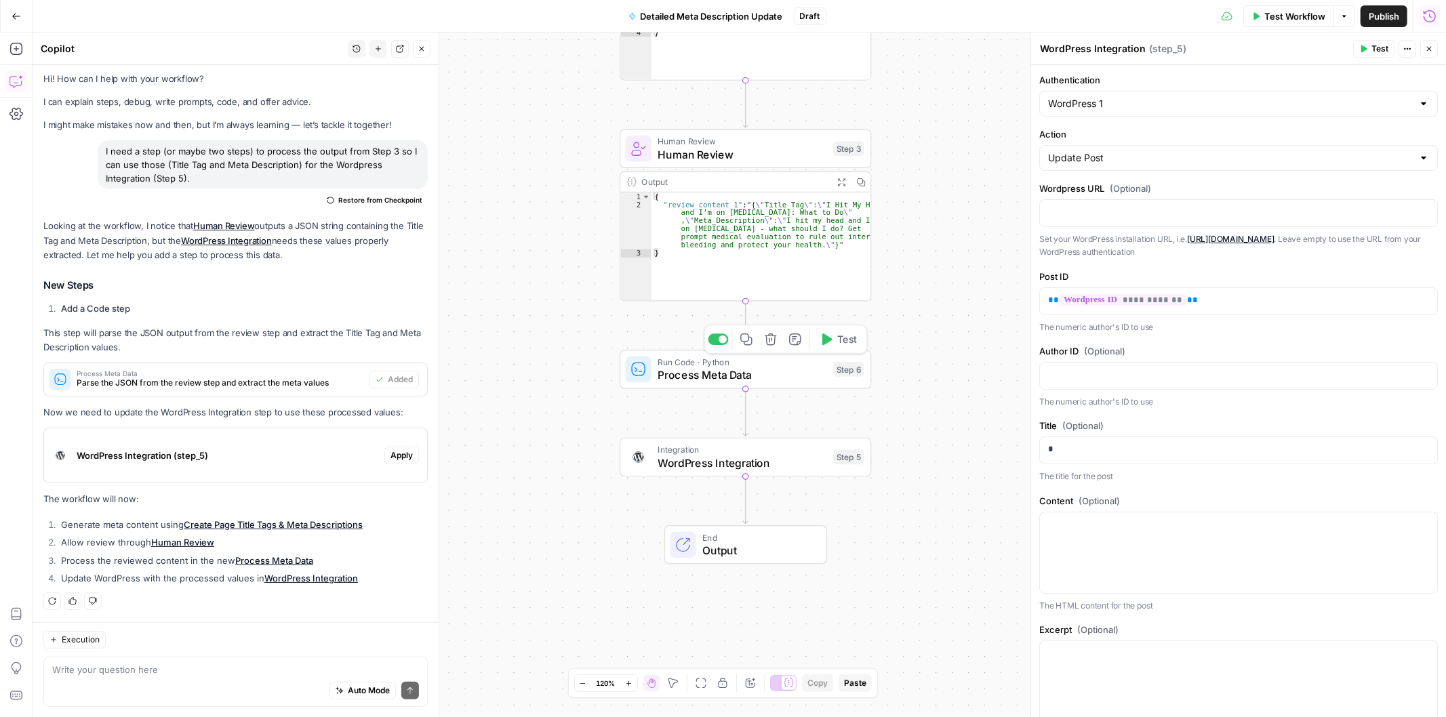
click at [680, 376] on span "Process Meta Data" at bounding box center [741, 375] width 169 height 16
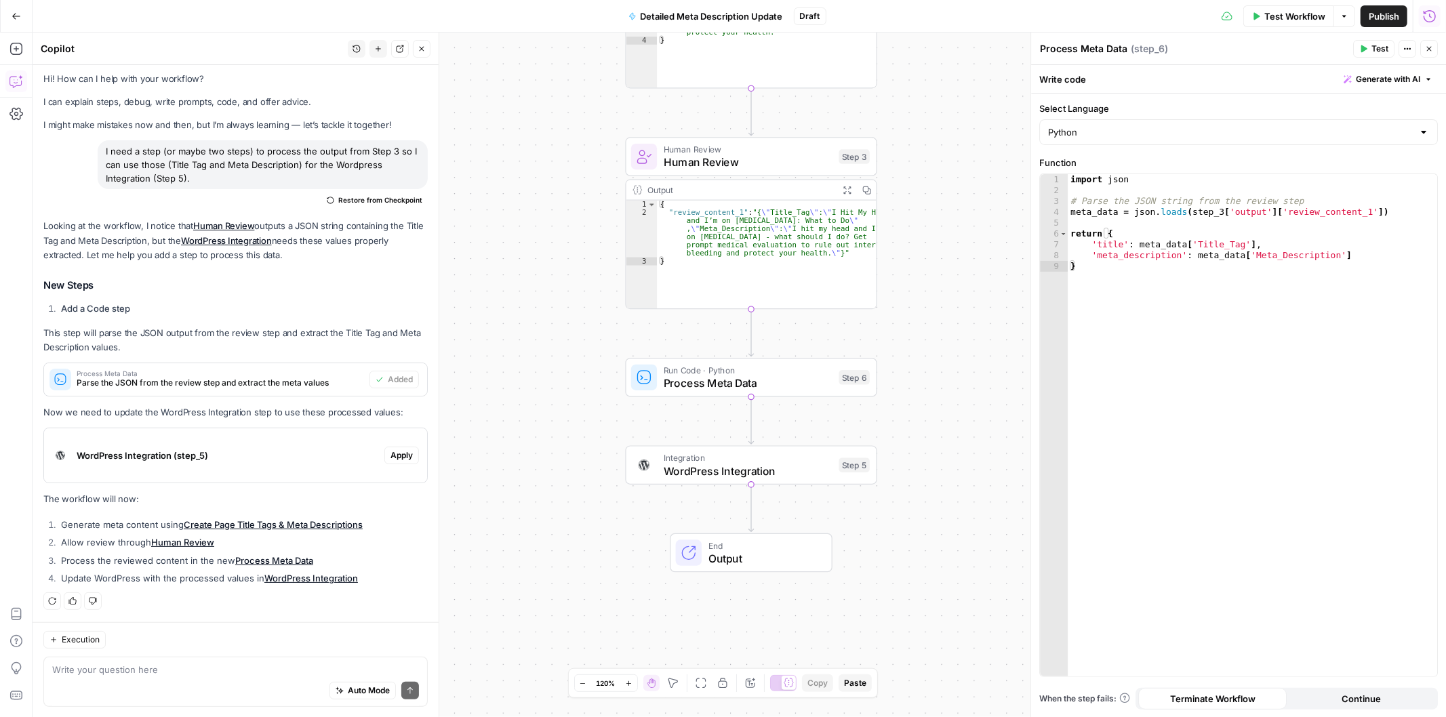
click at [171, 682] on div "Auto Mode Send" at bounding box center [235, 691] width 367 height 30
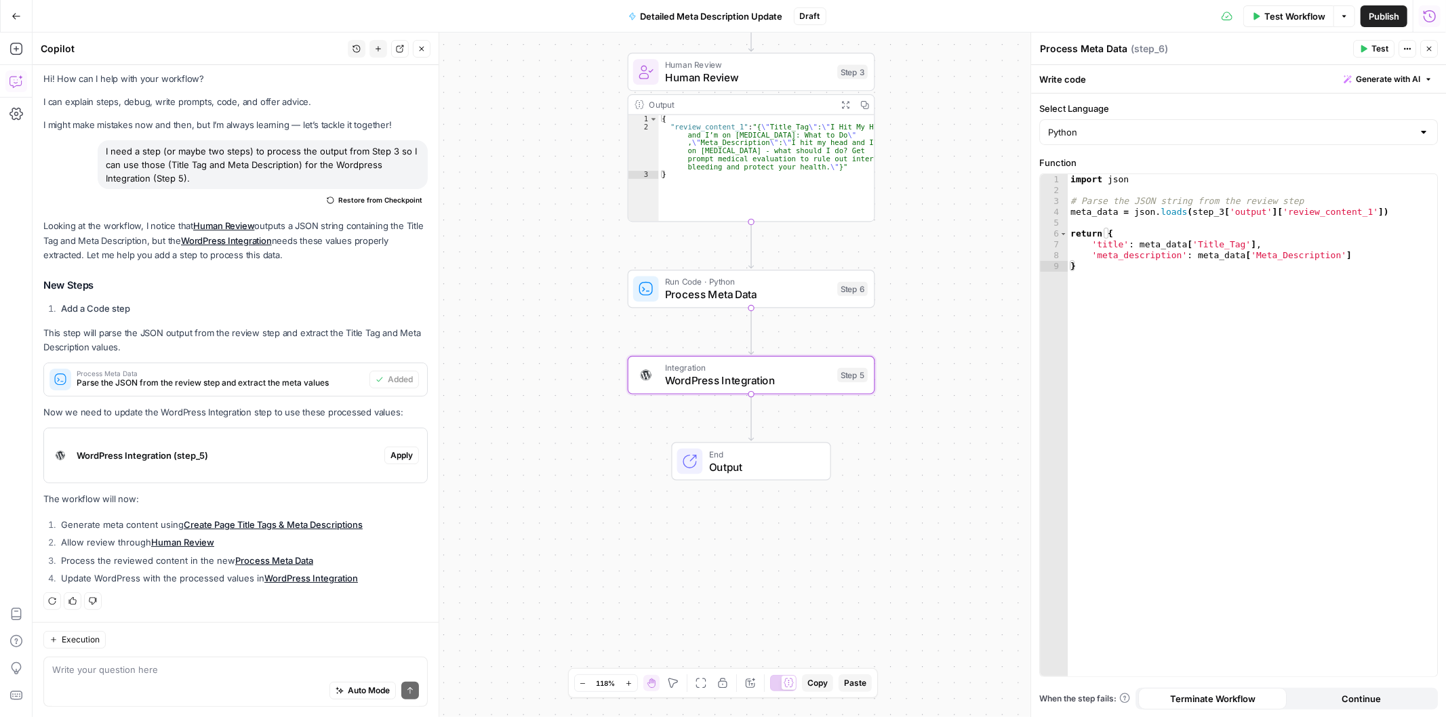
click at [390, 453] on span "Apply" at bounding box center [401, 455] width 22 height 12
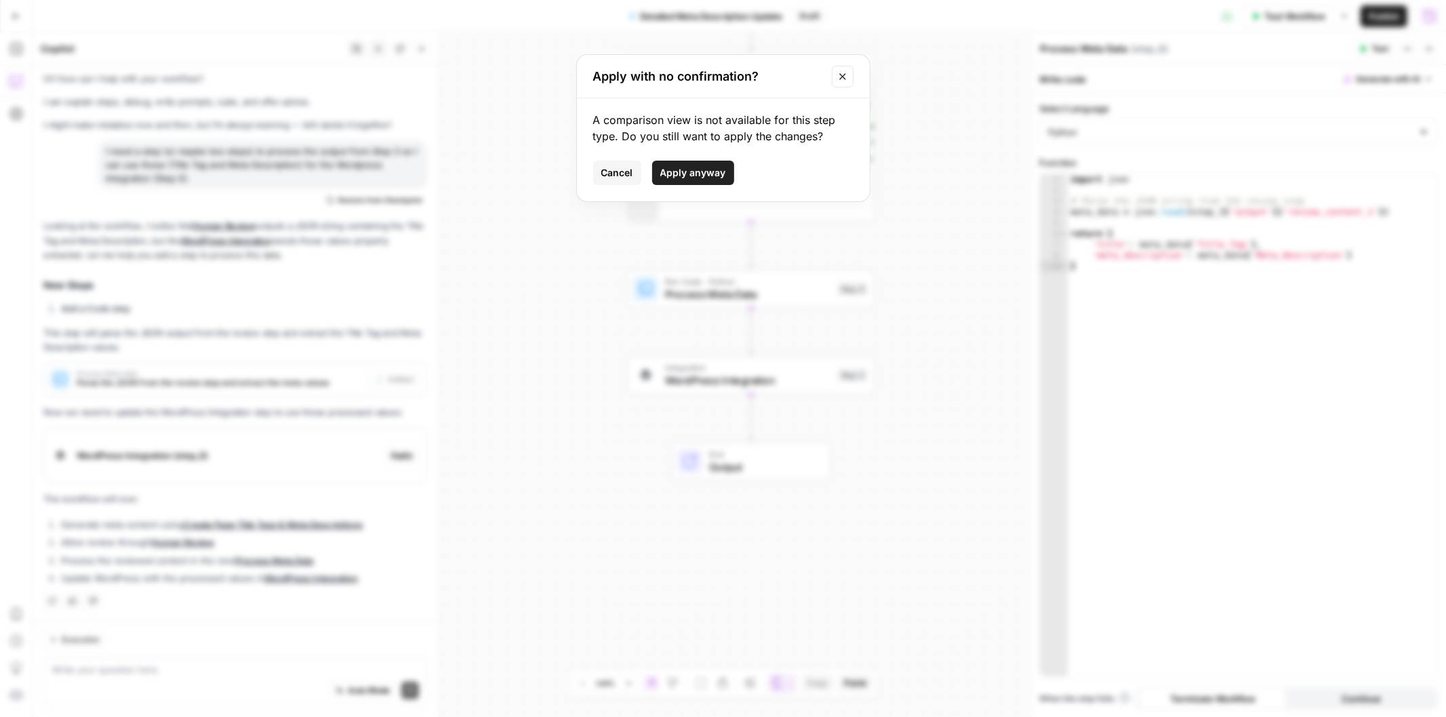
click at [698, 173] on span "Apply anyway" at bounding box center [693, 173] width 66 height 14
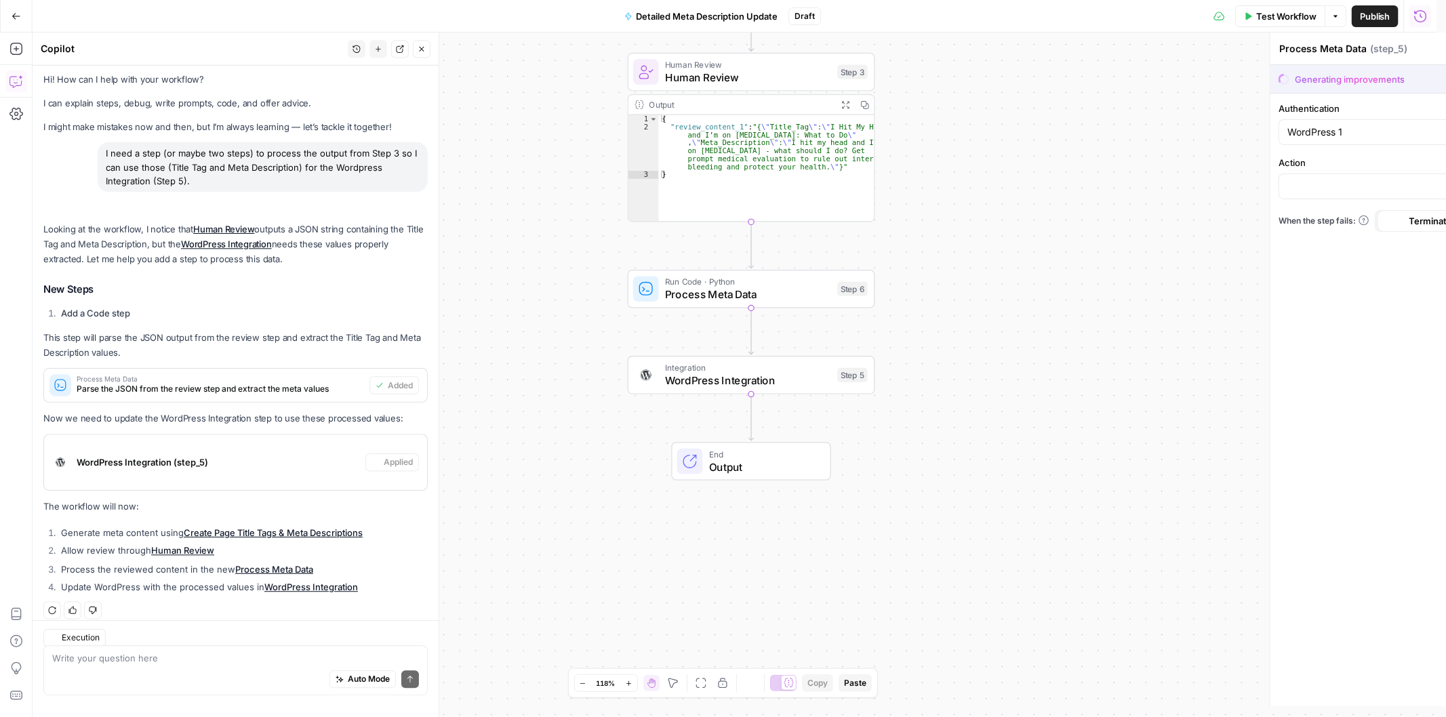
type textarea "WordPress Integration"
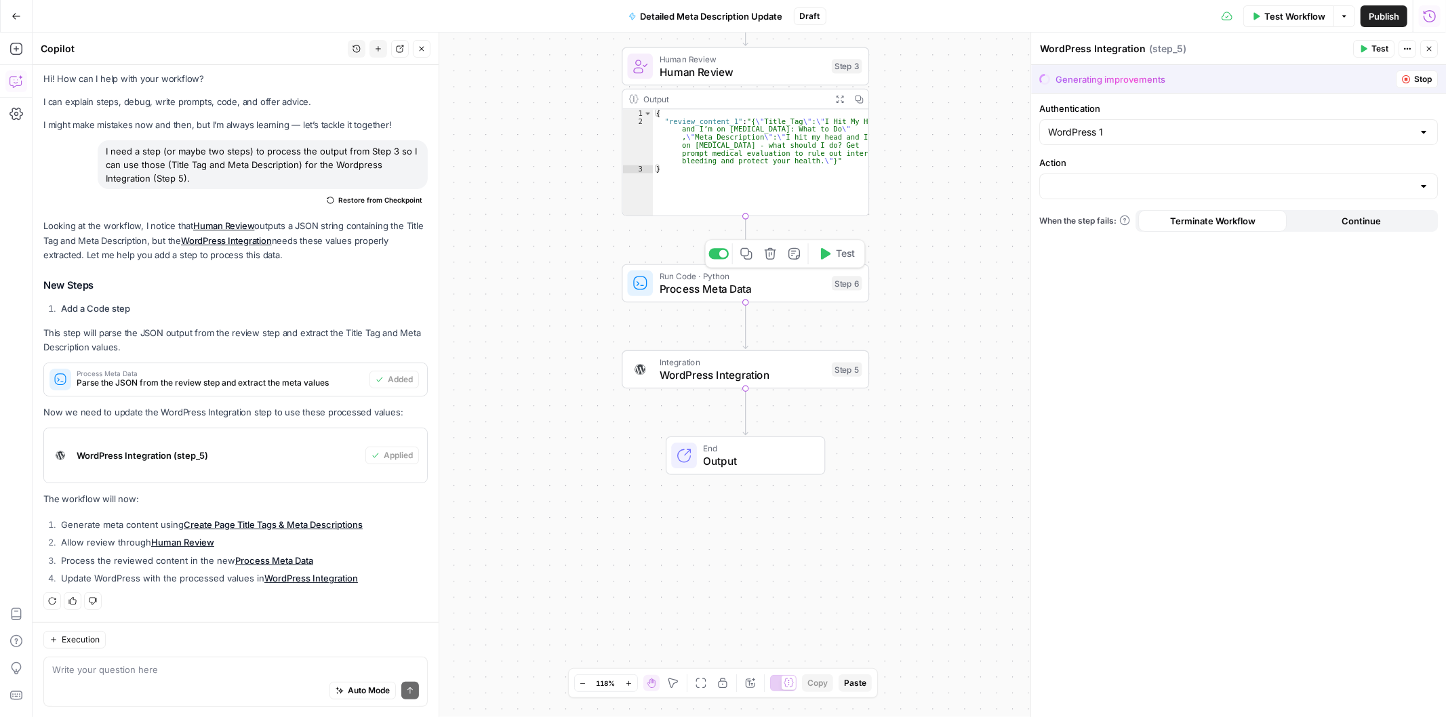
click at [703, 295] on span "Process Meta Data" at bounding box center [742, 289] width 166 height 16
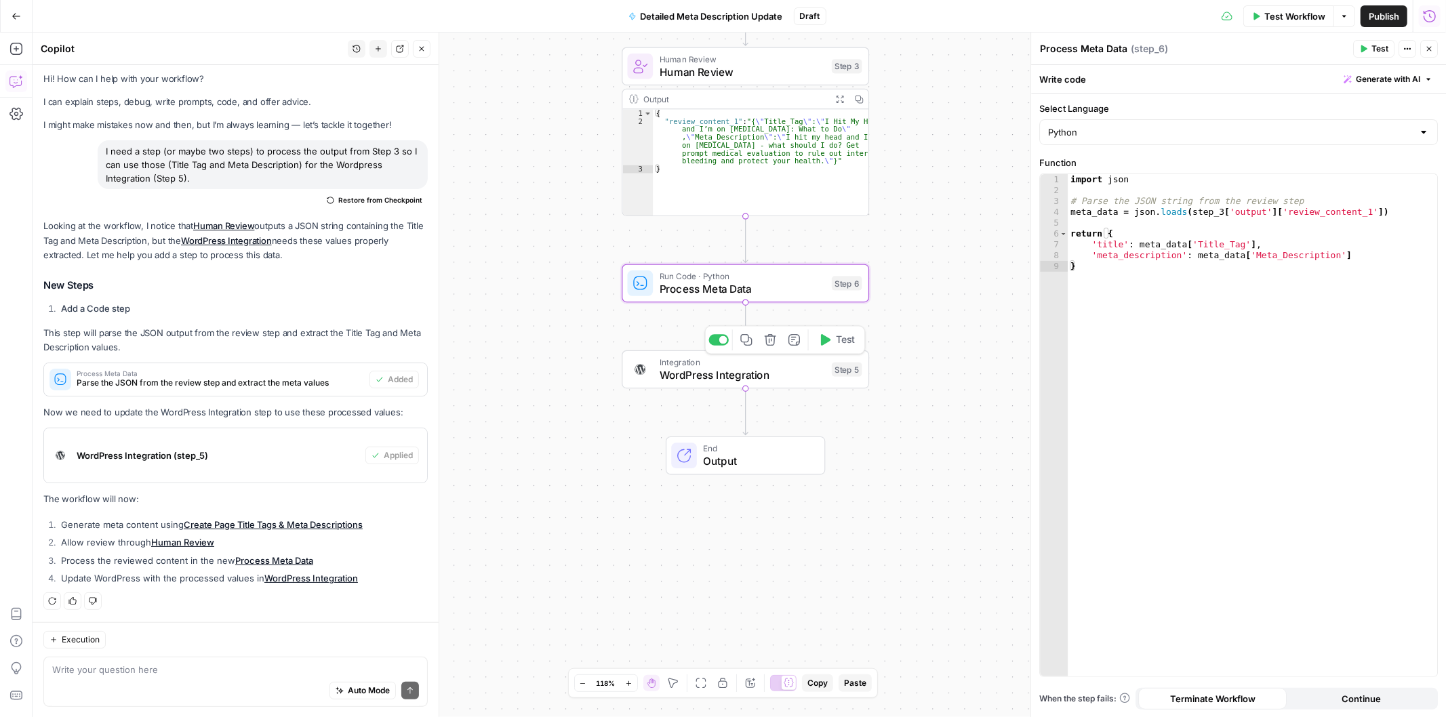
click at [699, 375] on span "WordPress Integration" at bounding box center [742, 375] width 166 height 16
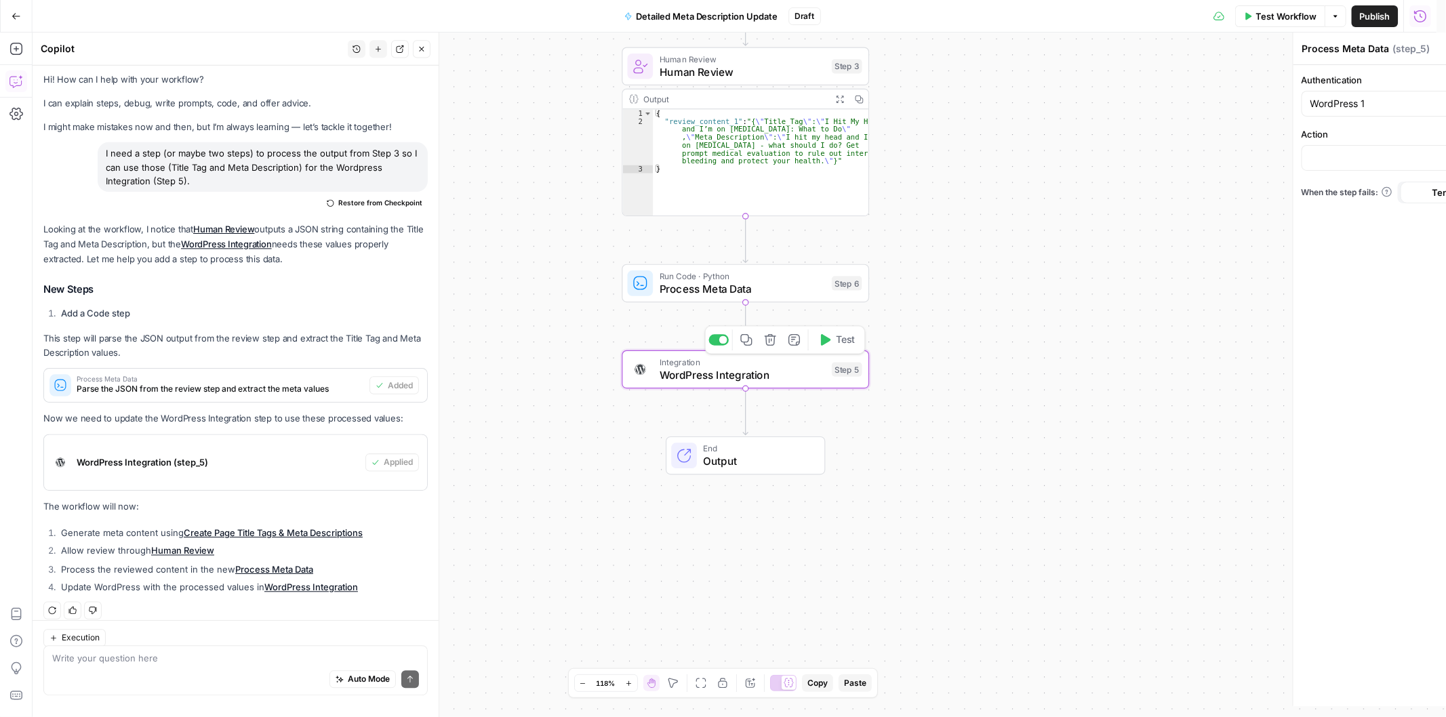
type textarea "WordPress Integration"
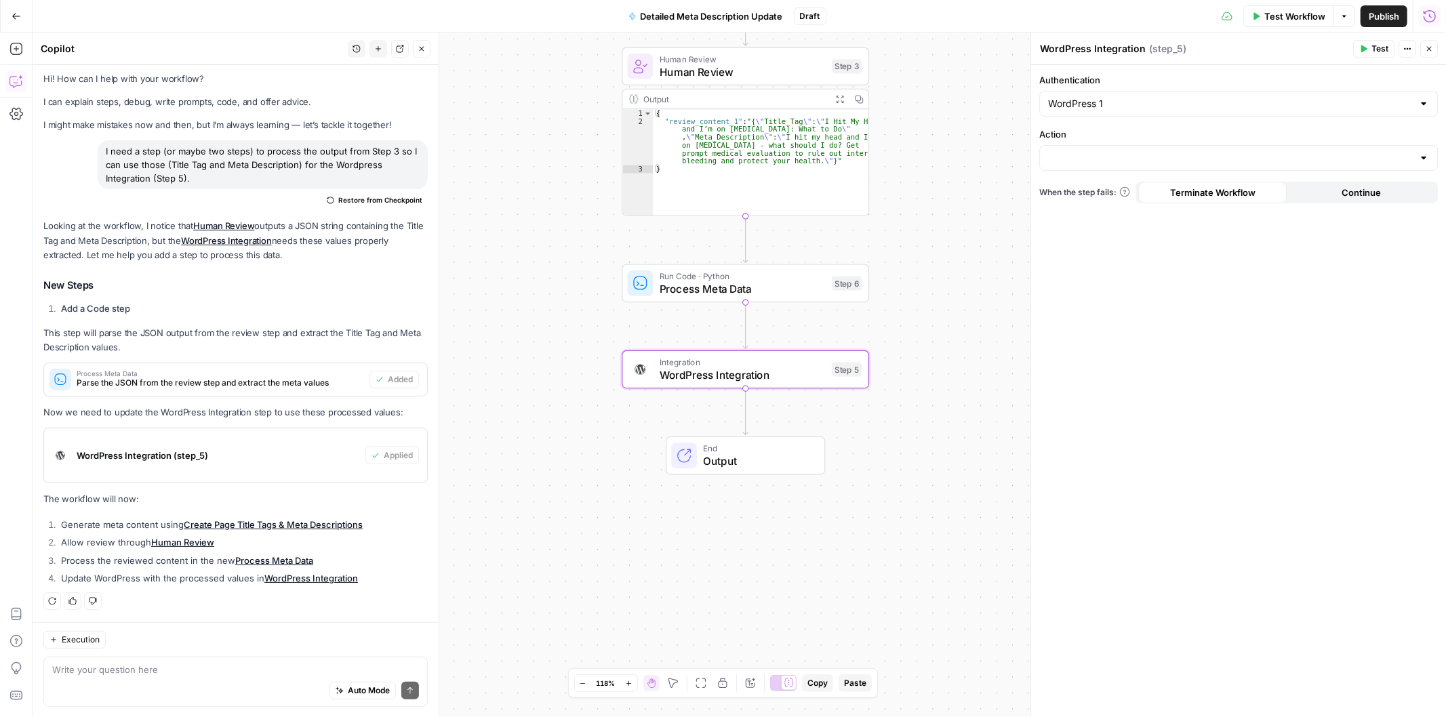
click at [1143, 166] on div at bounding box center [1238, 158] width 399 height 26
click at [1095, 205] on span "Update Post" at bounding box center [1235, 211] width 370 height 14
type input "Update Post"
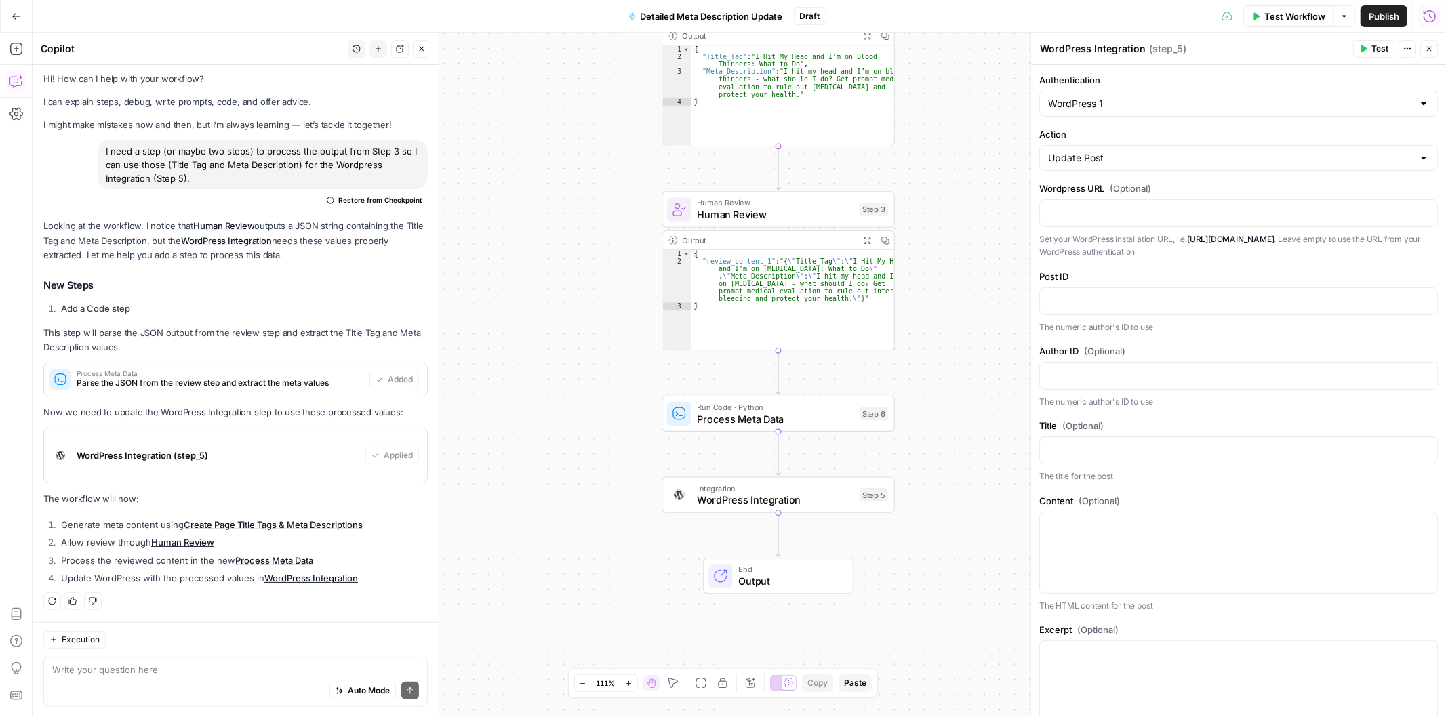
drag, startPoint x: 543, startPoint y: 519, endPoint x: 570, endPoint y: 152, distance: 368.3
click at [570, 152] on div "Workflow Set Inputs Inputs Power Agent Create Page Title Tags & Meta Descriptio…" at bounding box center [739, 375] width 1413 height 685
click at [133, 676] on div "Auto Mode Send" at bounding box center [235, 691] width 367 height 30
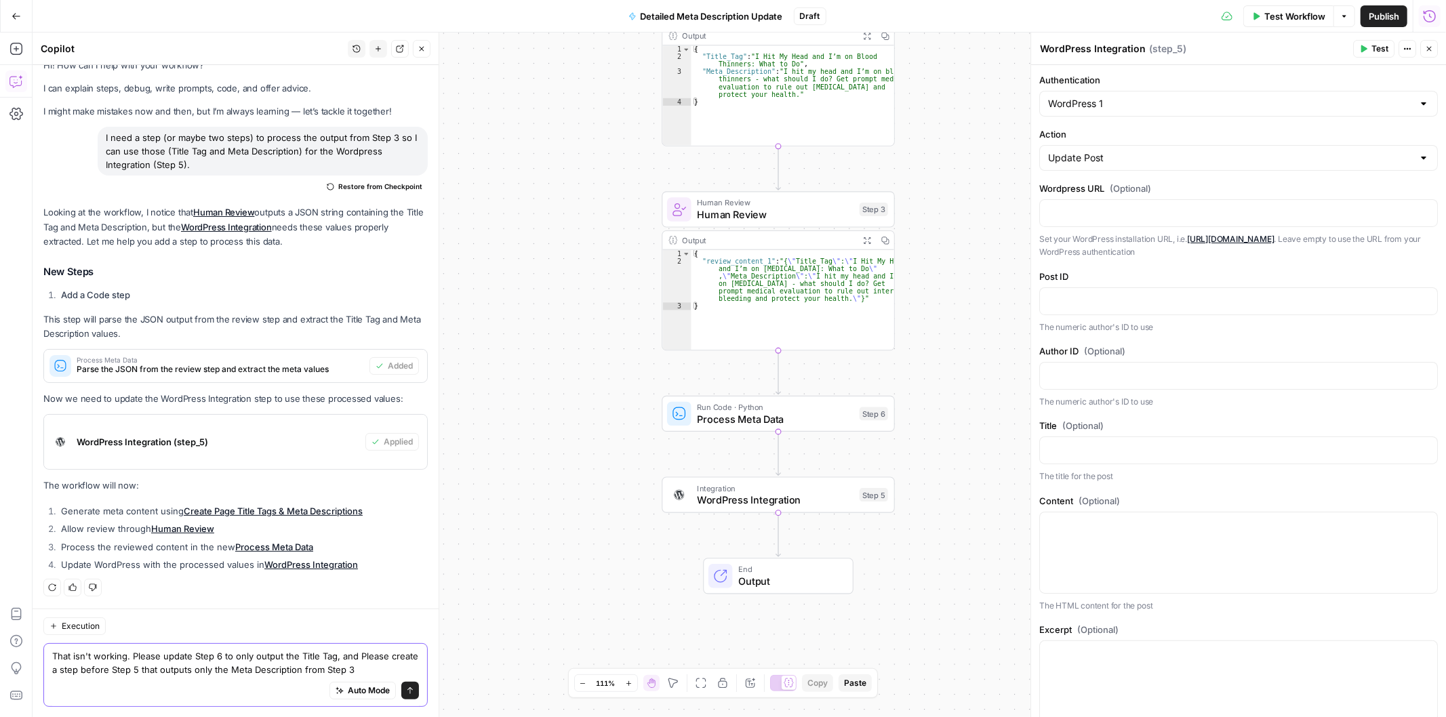
type textarea "That isn't working. Please update Step 6 to only output the Title Tag, and Plea…"
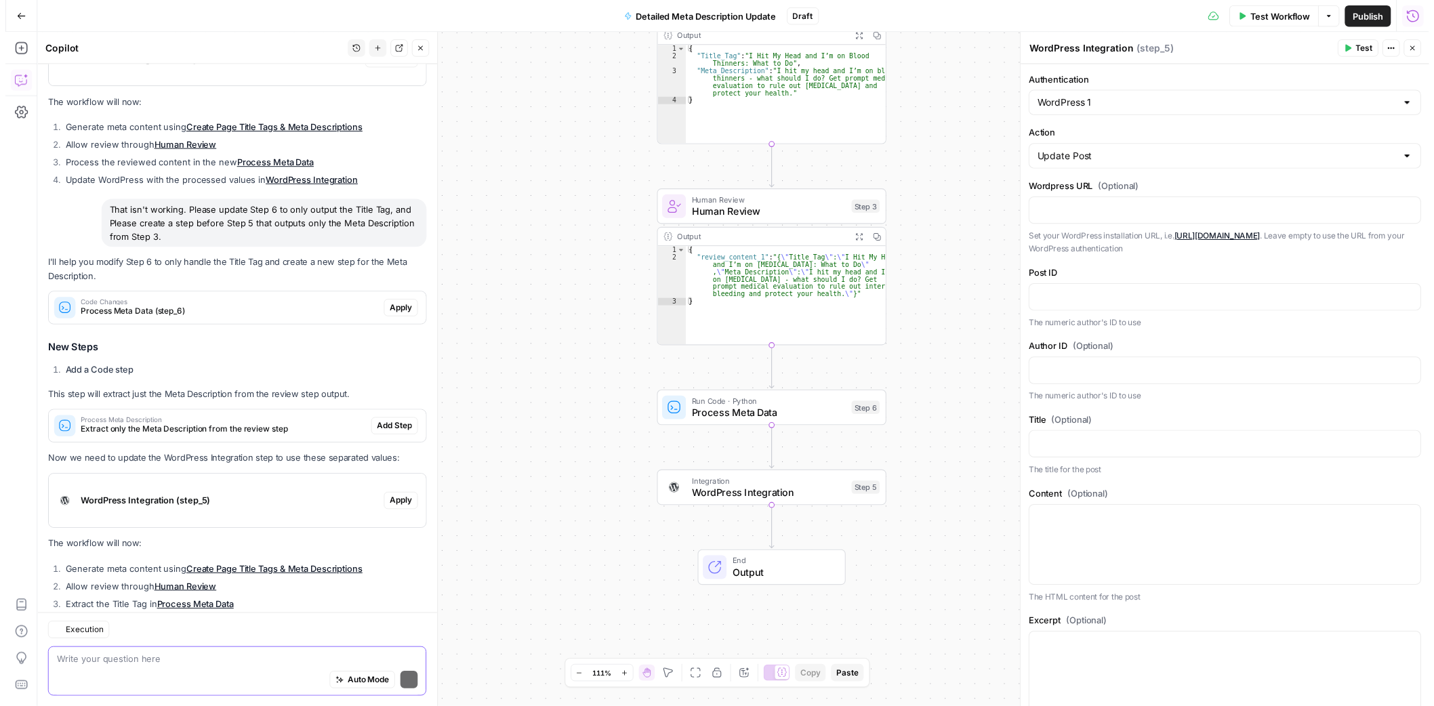
scroll to position [471, 0]
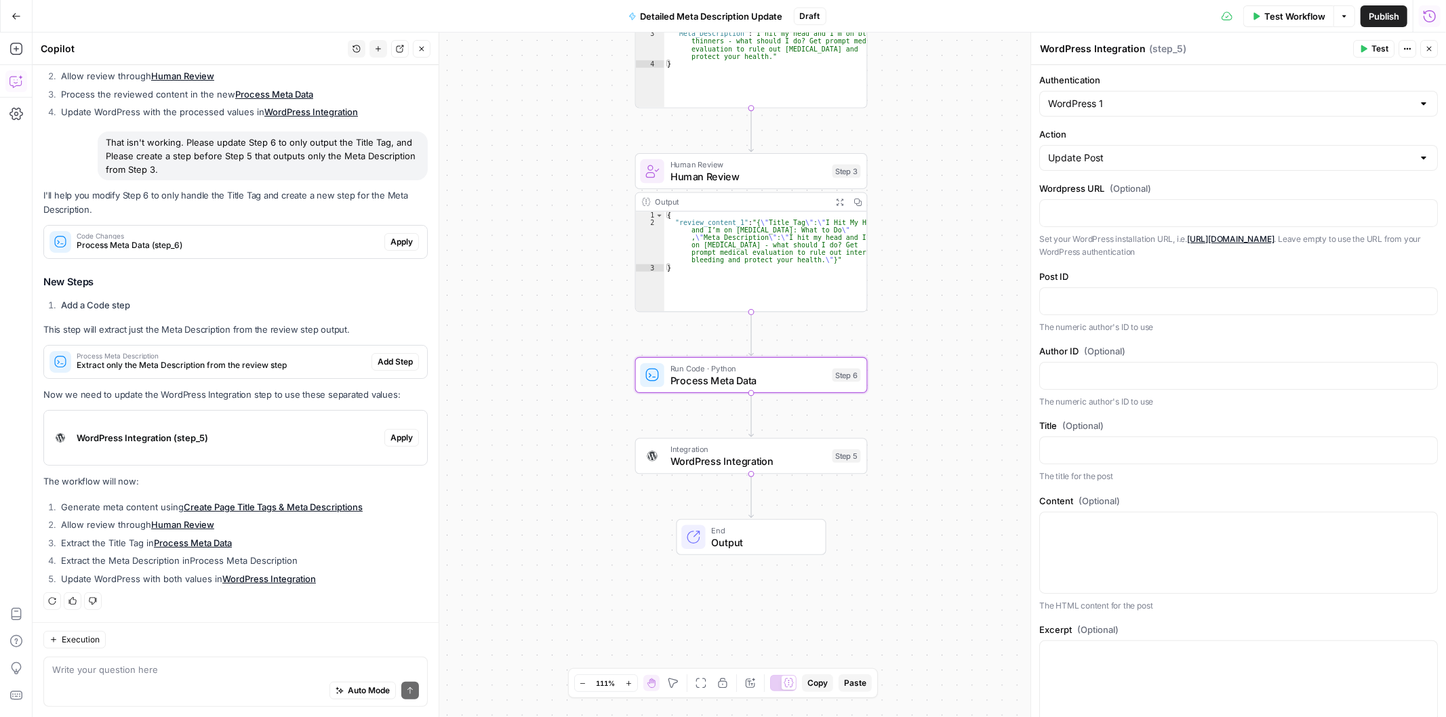
click at [390, 236] on span "Apply" at bounding box center [401, 242] width 22 height 12
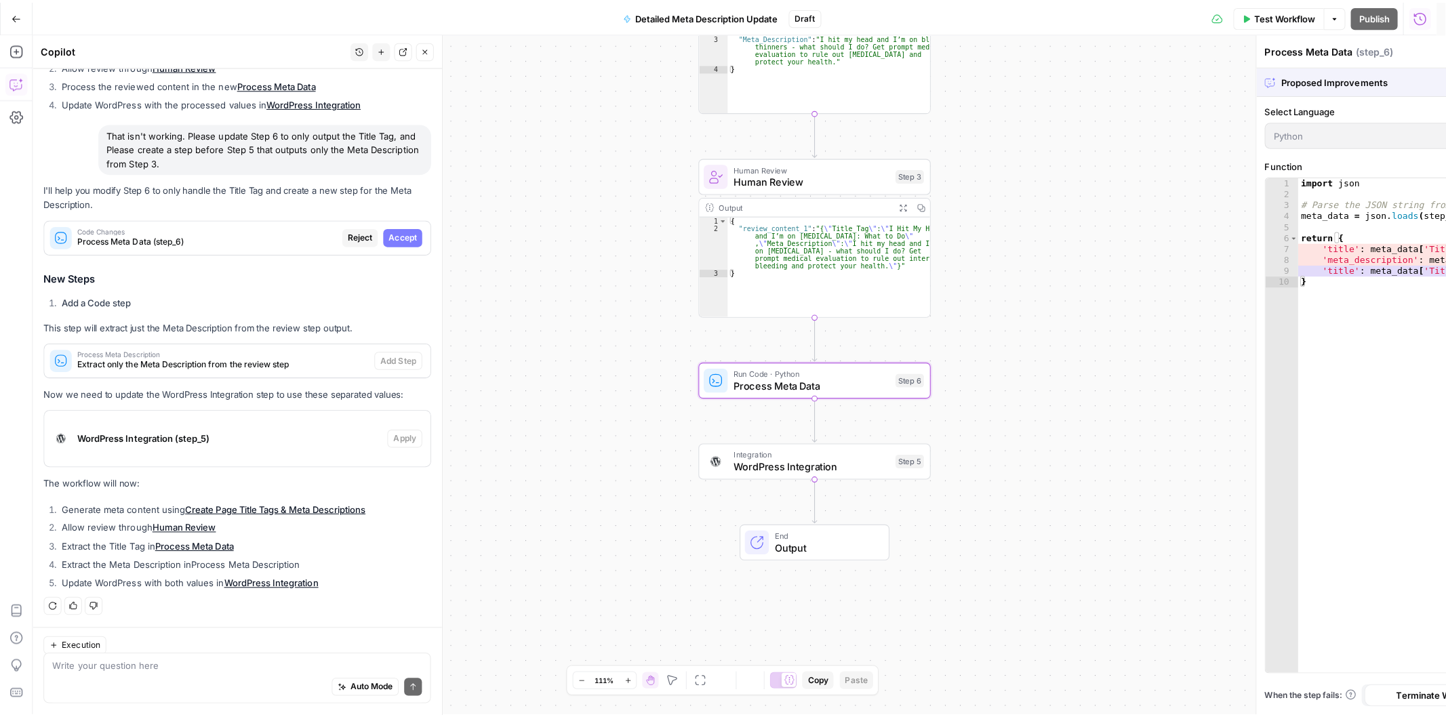
scroll to position [449, 0]
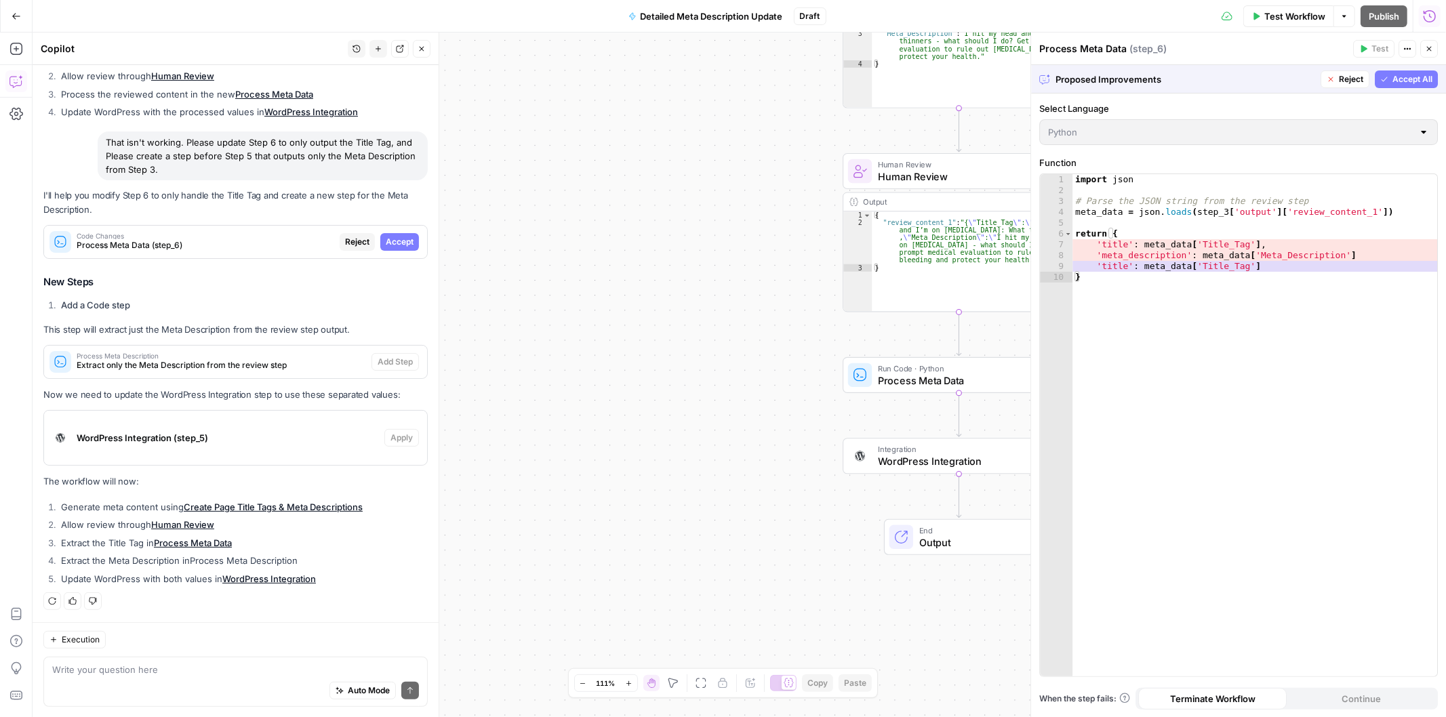
click at [1404, 77] on span "Accept All" at bounding box center [1412, 79] width 40 height 12
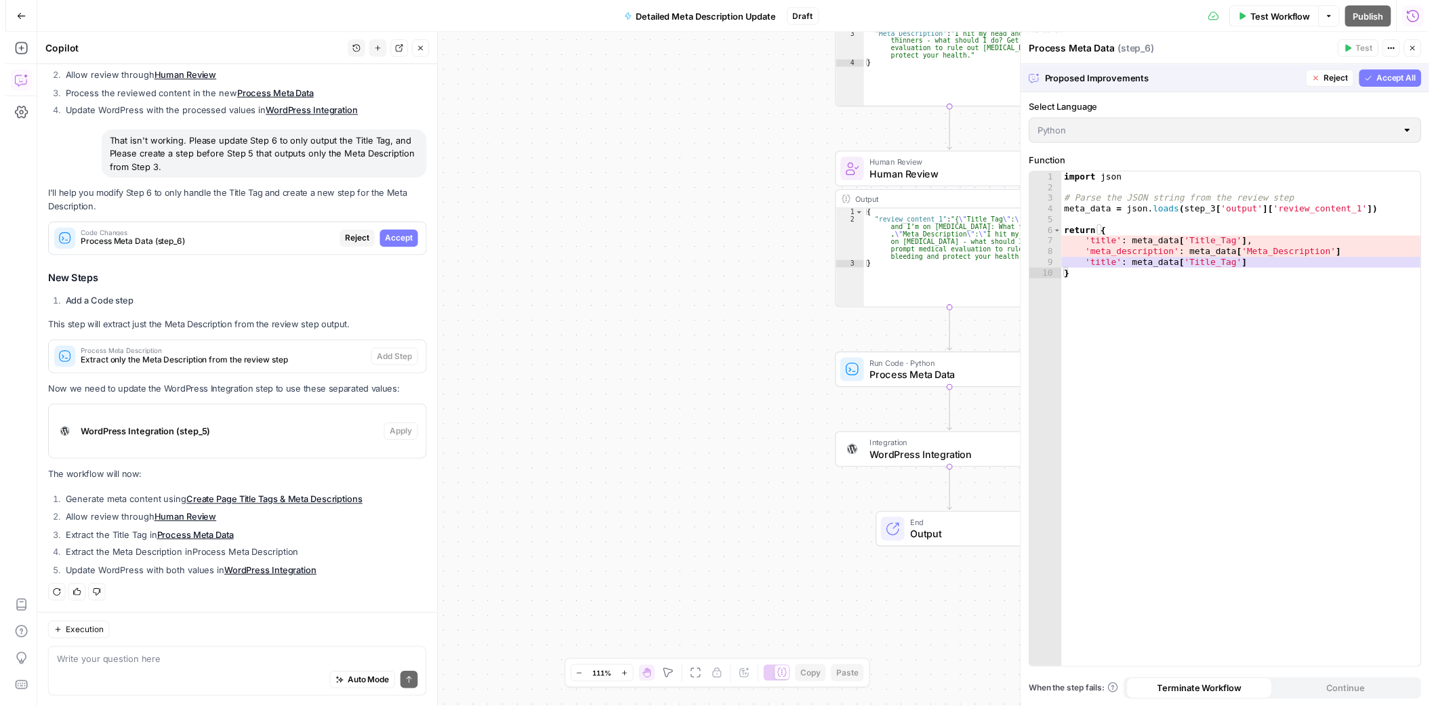
scroll to position [492, 0]
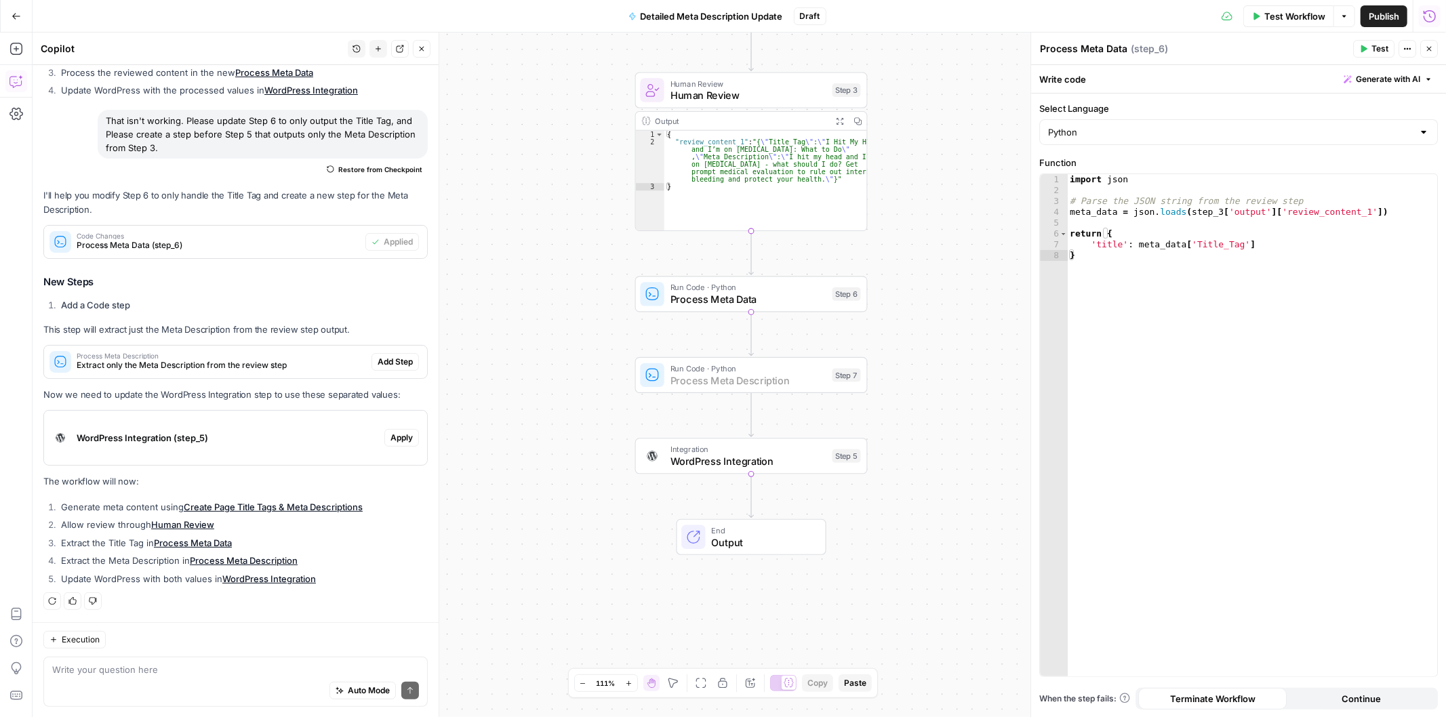
click at [387, 361] on span "Add Step" at bounding box center [394, 362] width 35 height 12
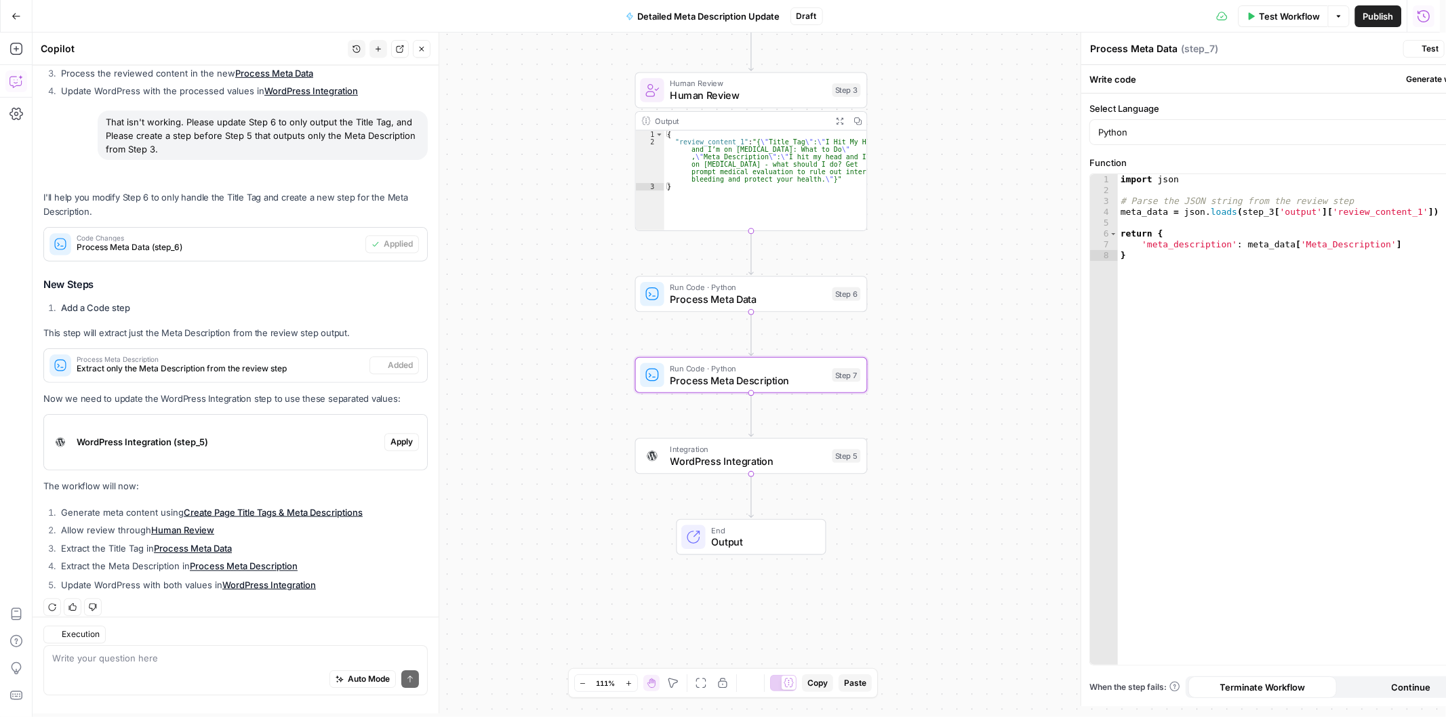
type textarea "Process Meta Description"
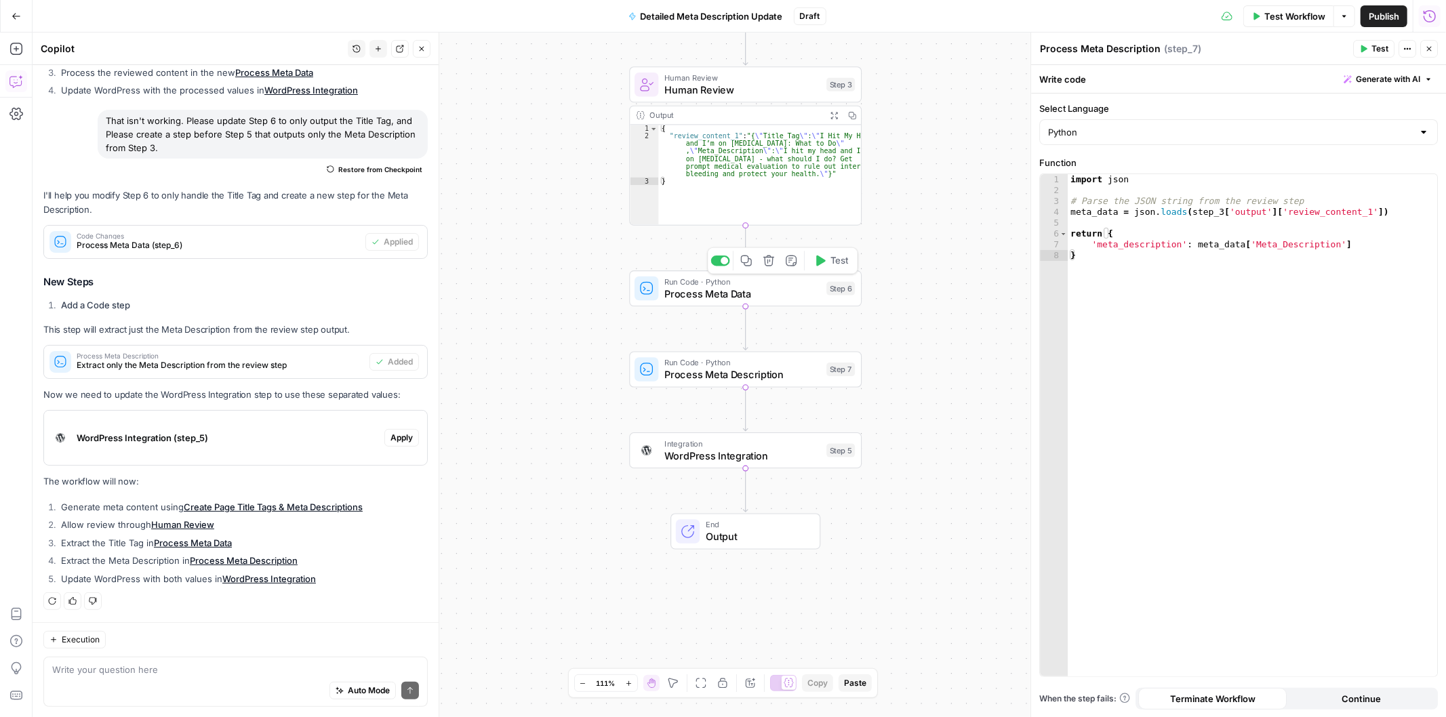
click at [830, 265] on span "Test" at bounding box center [839, 261] width 18 height 14
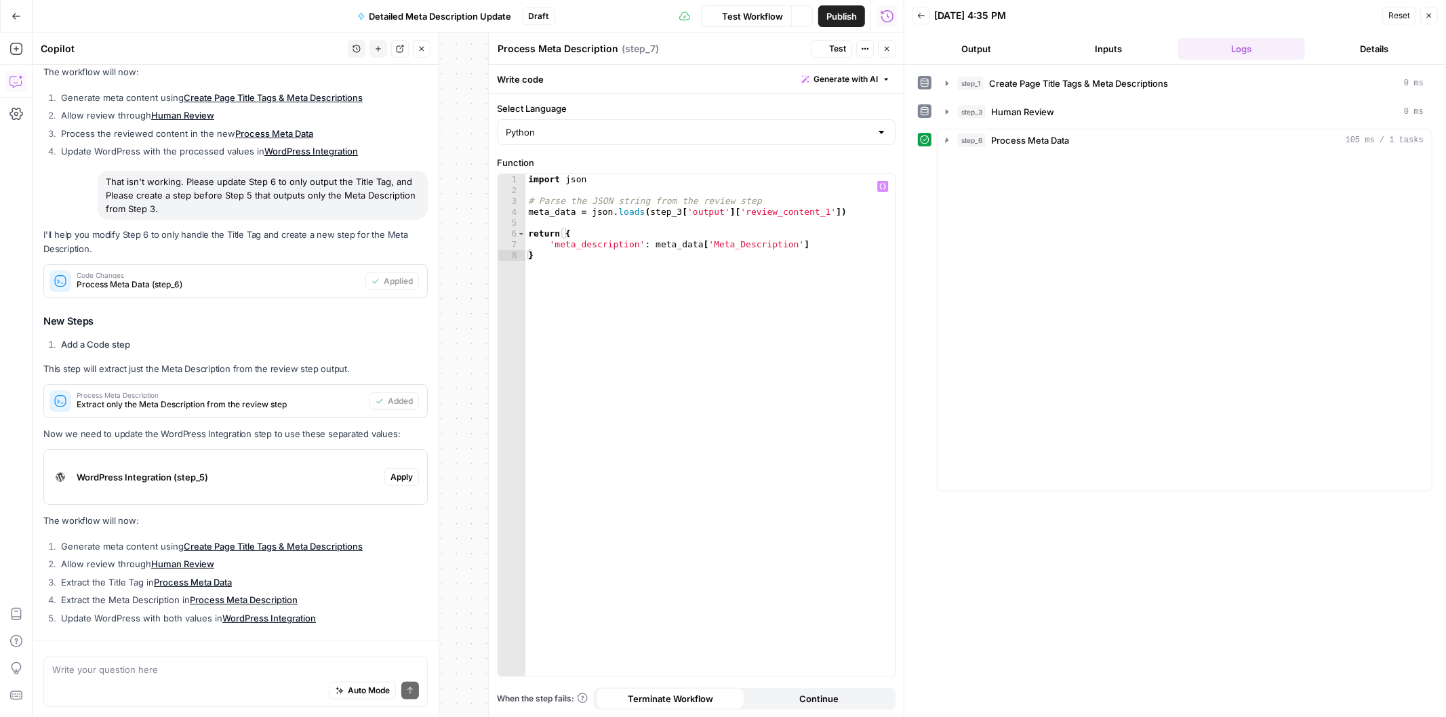
scroll to position [492, 0]
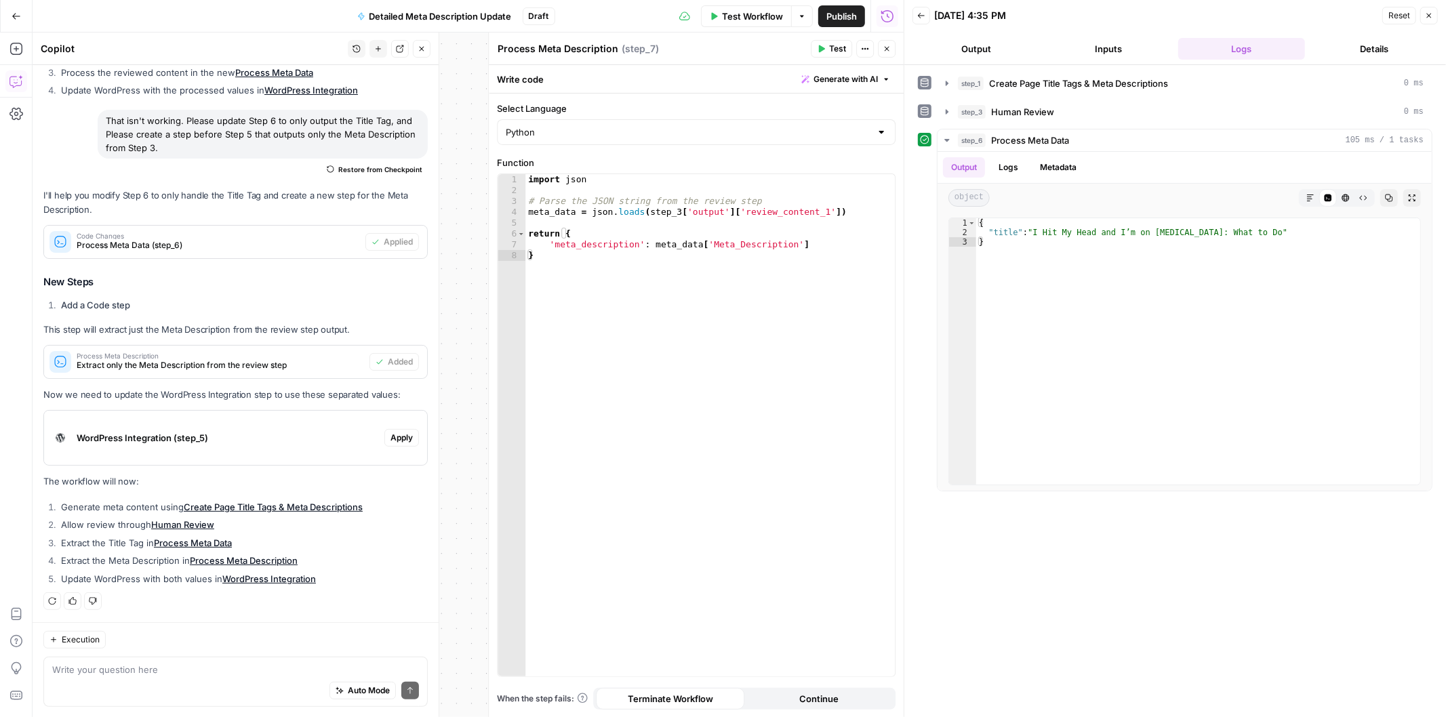
click at [885, 41] on button "Close" at bounding box center [887, 49] width 18 height 18
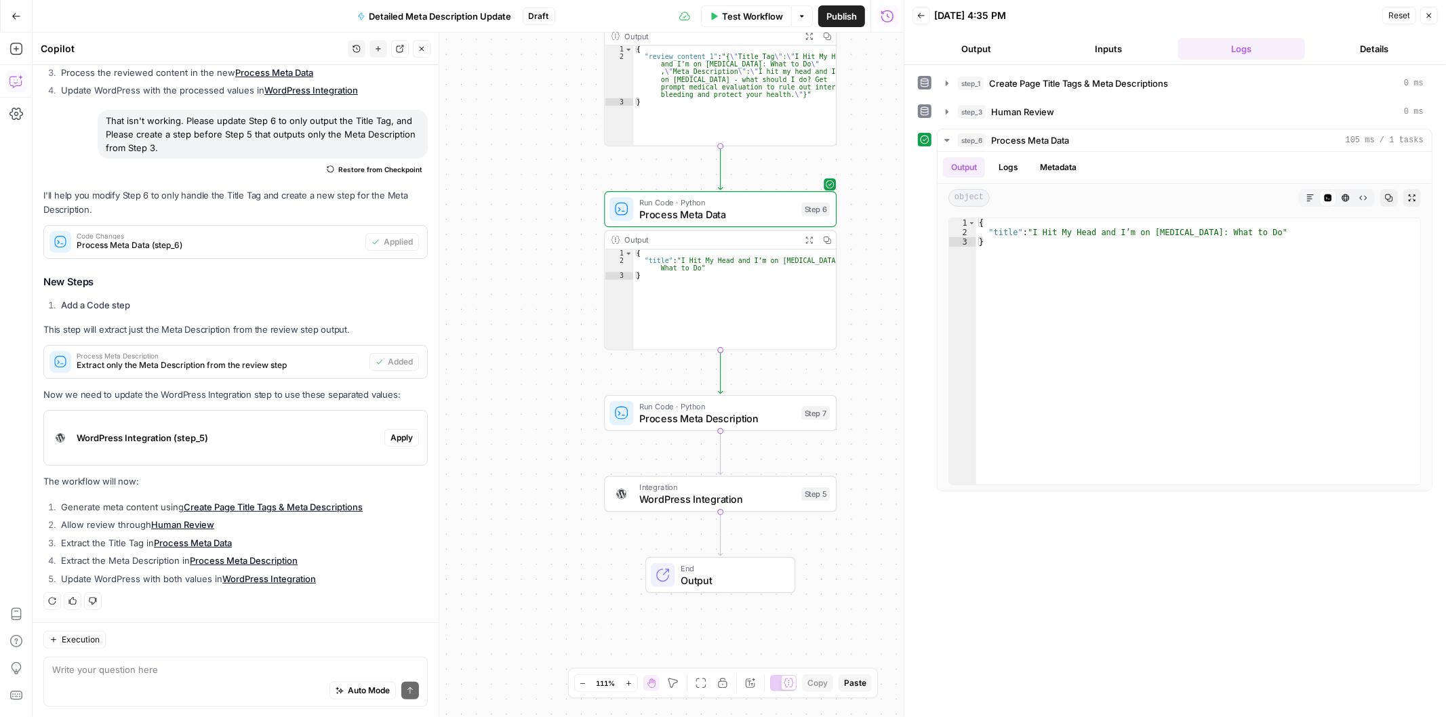
drag, startPoint x: 586, startPoint y: 529, endPoint x: 549, endPoint y: 403, distance: 131.3
click at [549, 403] on div "Workflow Set Inputs Inputs Power Agent Create Page Title Tags & Meta Descriptio…" at bounding box center [468, 375] width 871 height 685
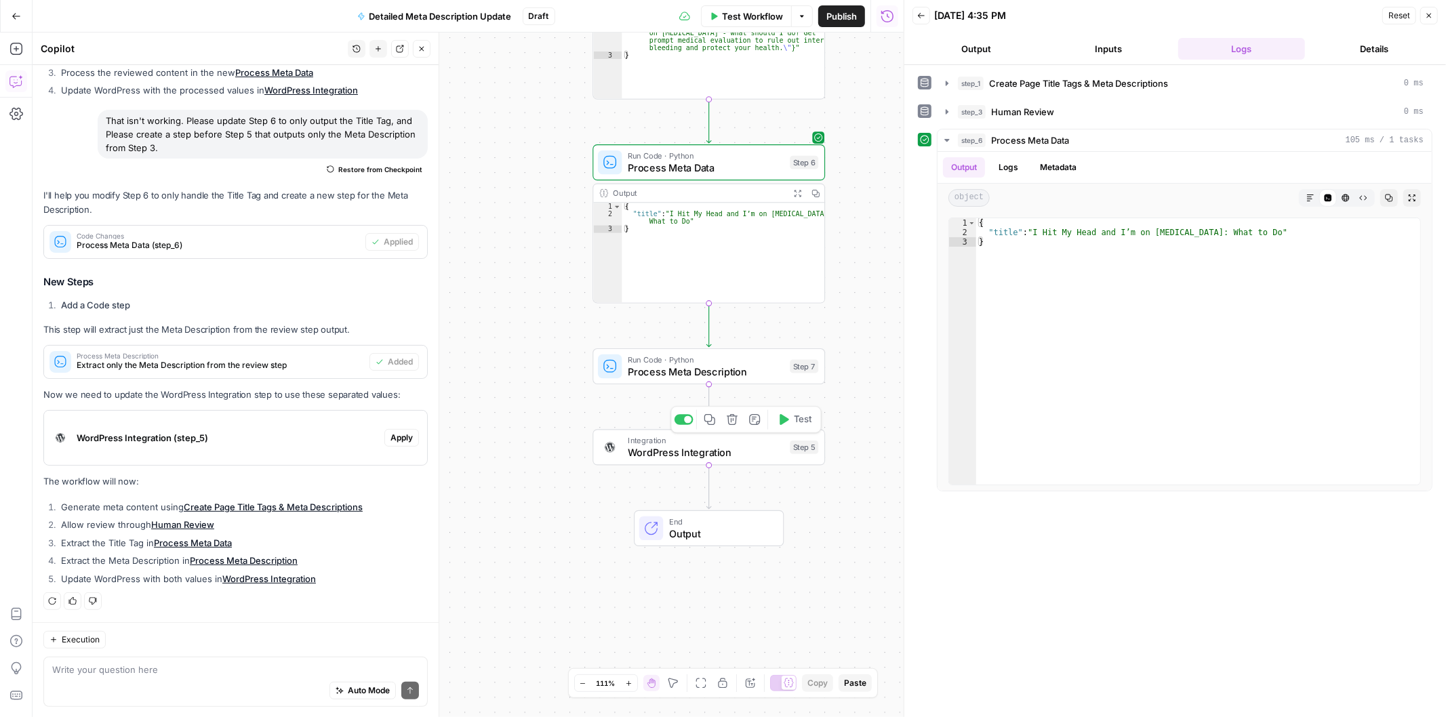
click at [796, 424] on span "Test" at bounding box center [803, 420] width 18 height 14
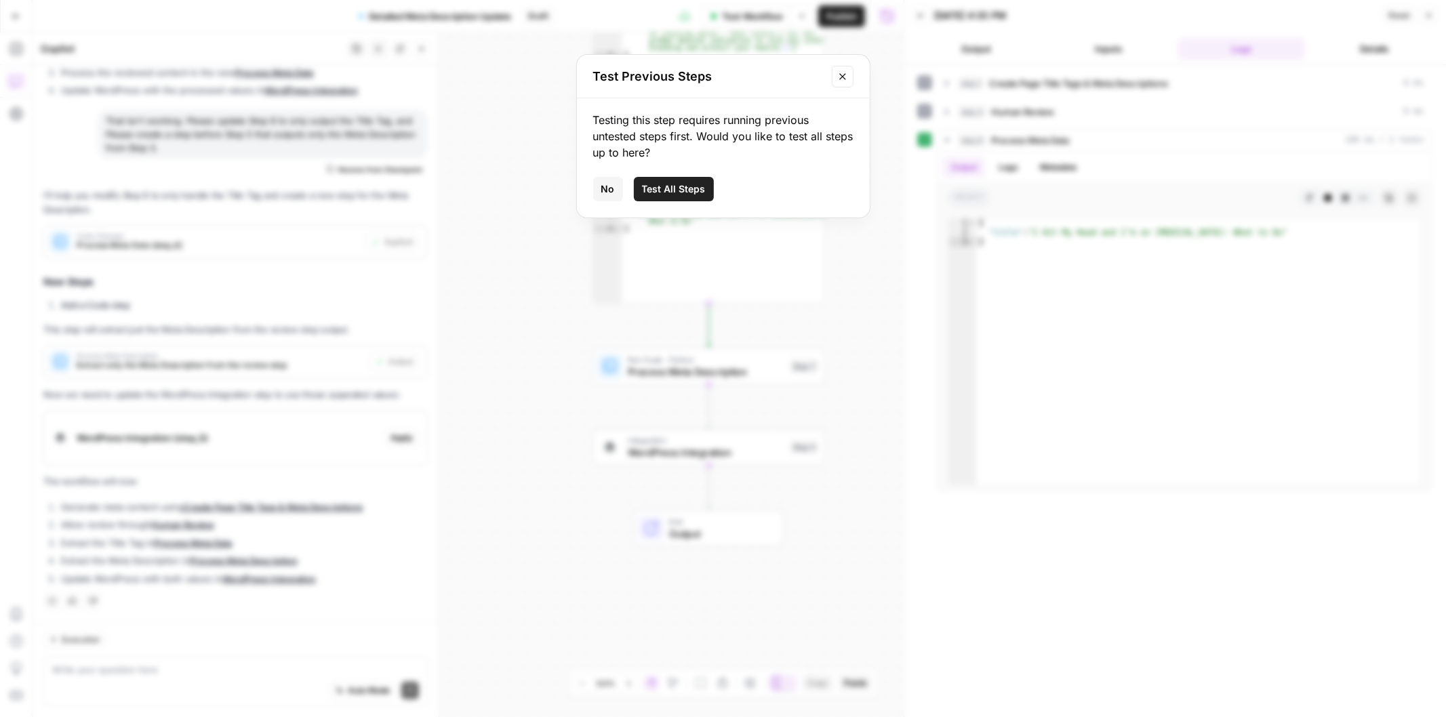
click at [842, 73] on icon "Close modal" at bounding box center [842, 76] width 11 height 11
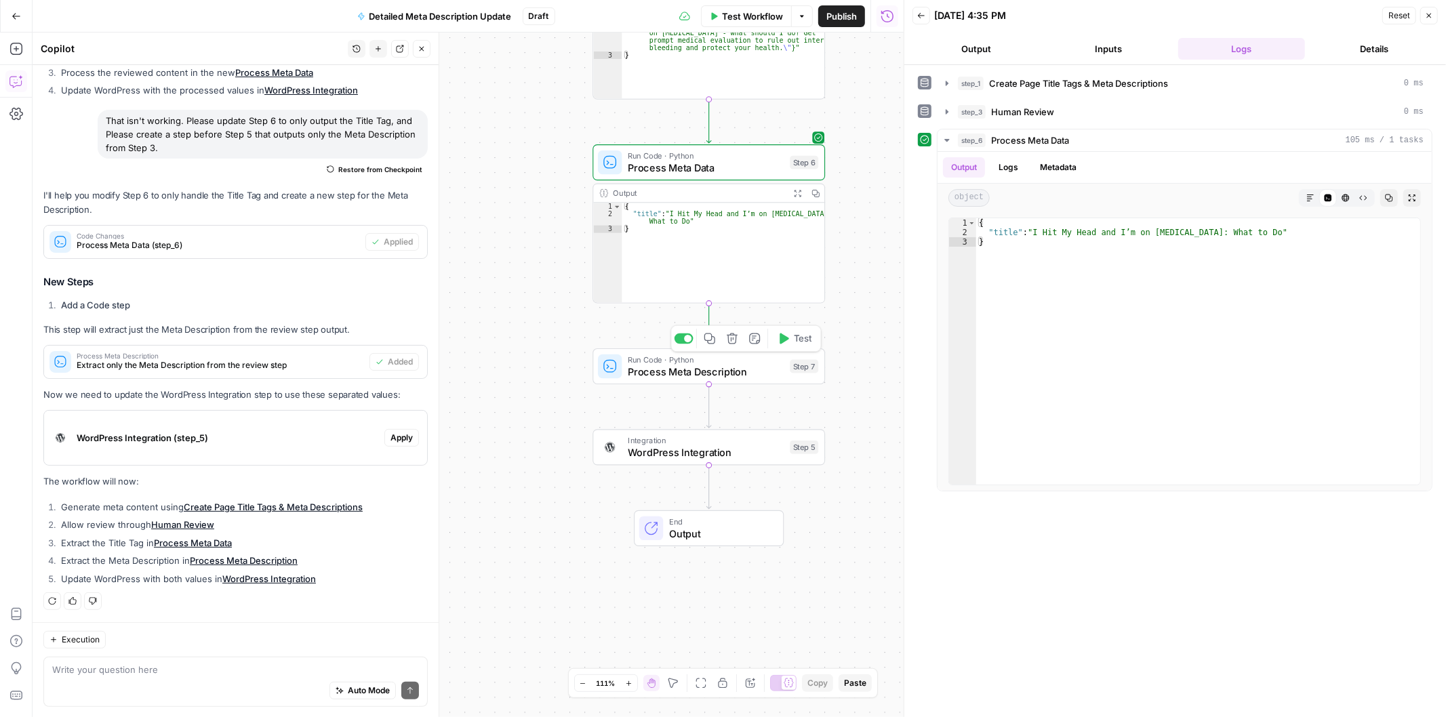
click at [794, 343] on span "Test" at bounding box center [803, 339] width 18 height 14
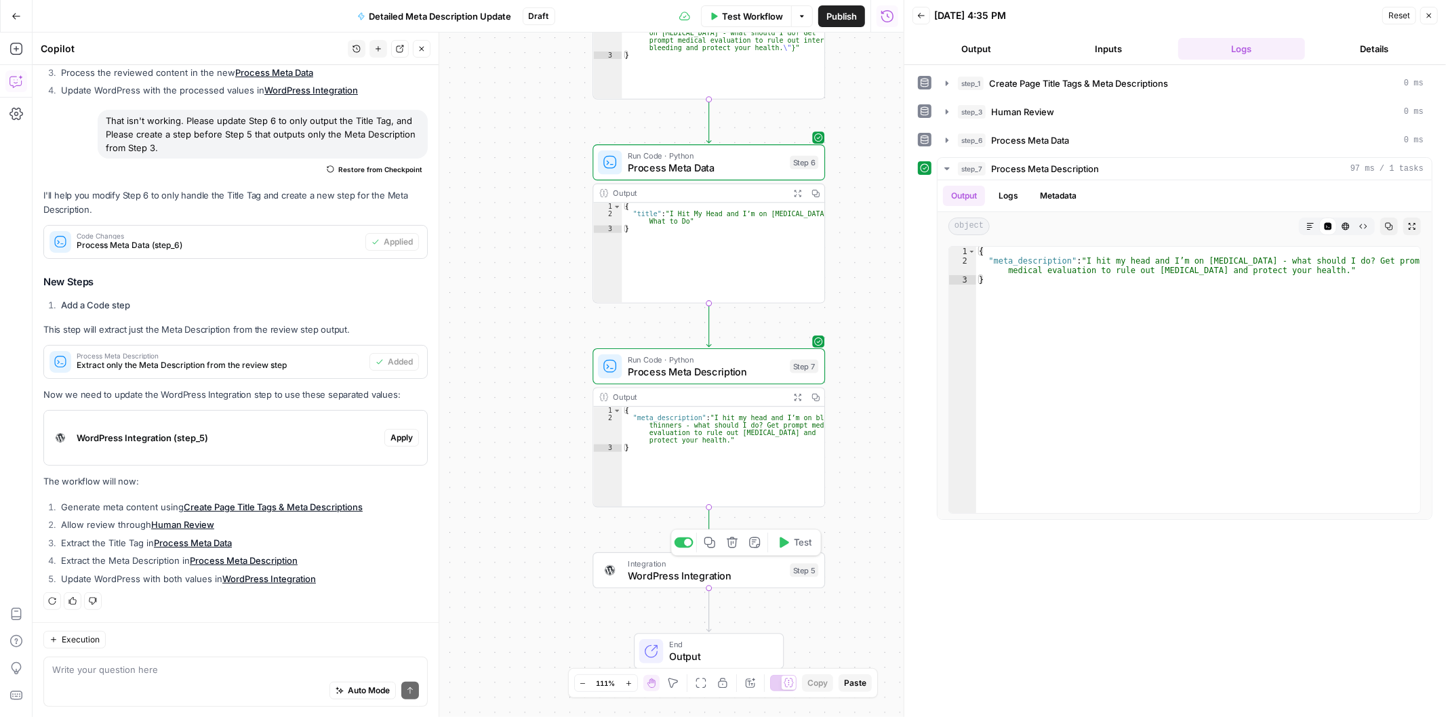
click at [680, 567] on span "Integration" at bounding box center [706, 564] width 156 height 12
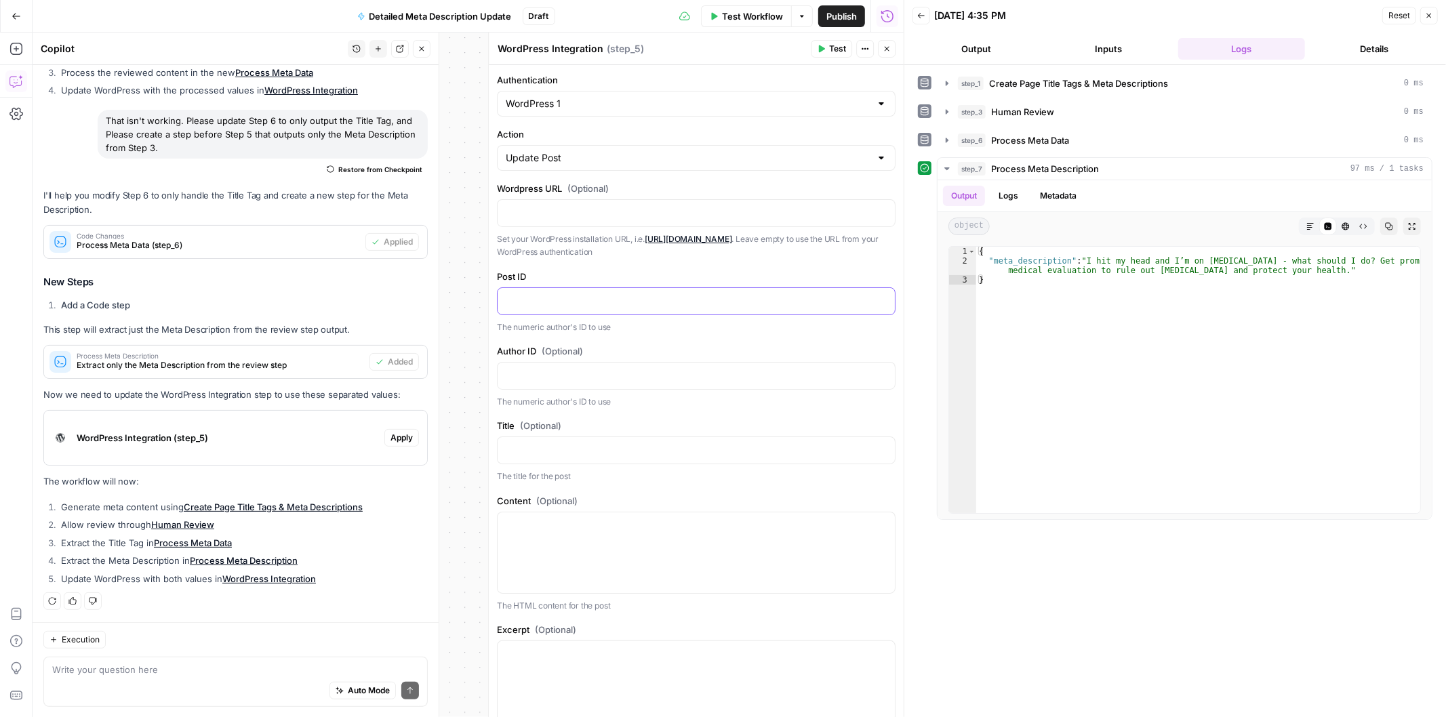
click at [564, 312] on div at bounding box center [695, 301] width 397 height 26
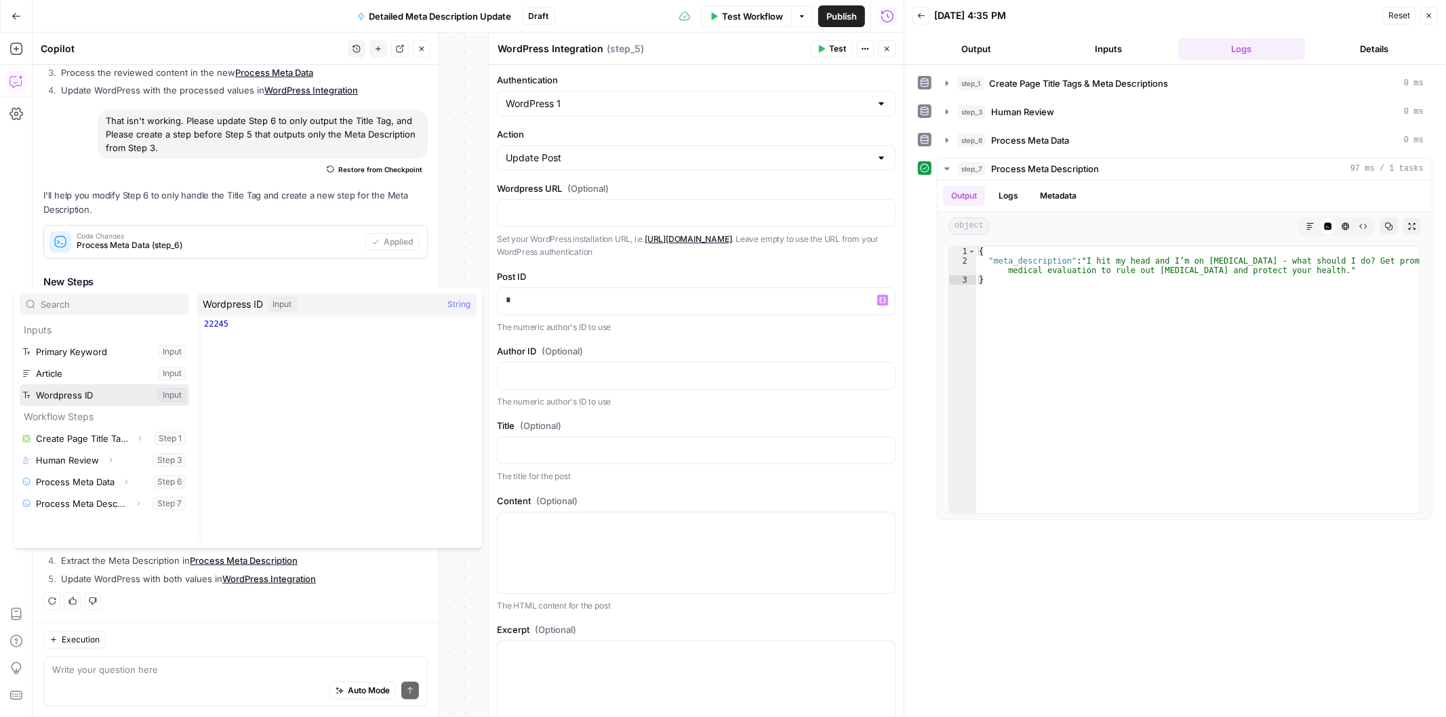
click at [77, 390] on button "Select variable Wordpress ID" at bounding box center [104, 395] width 169 height 22
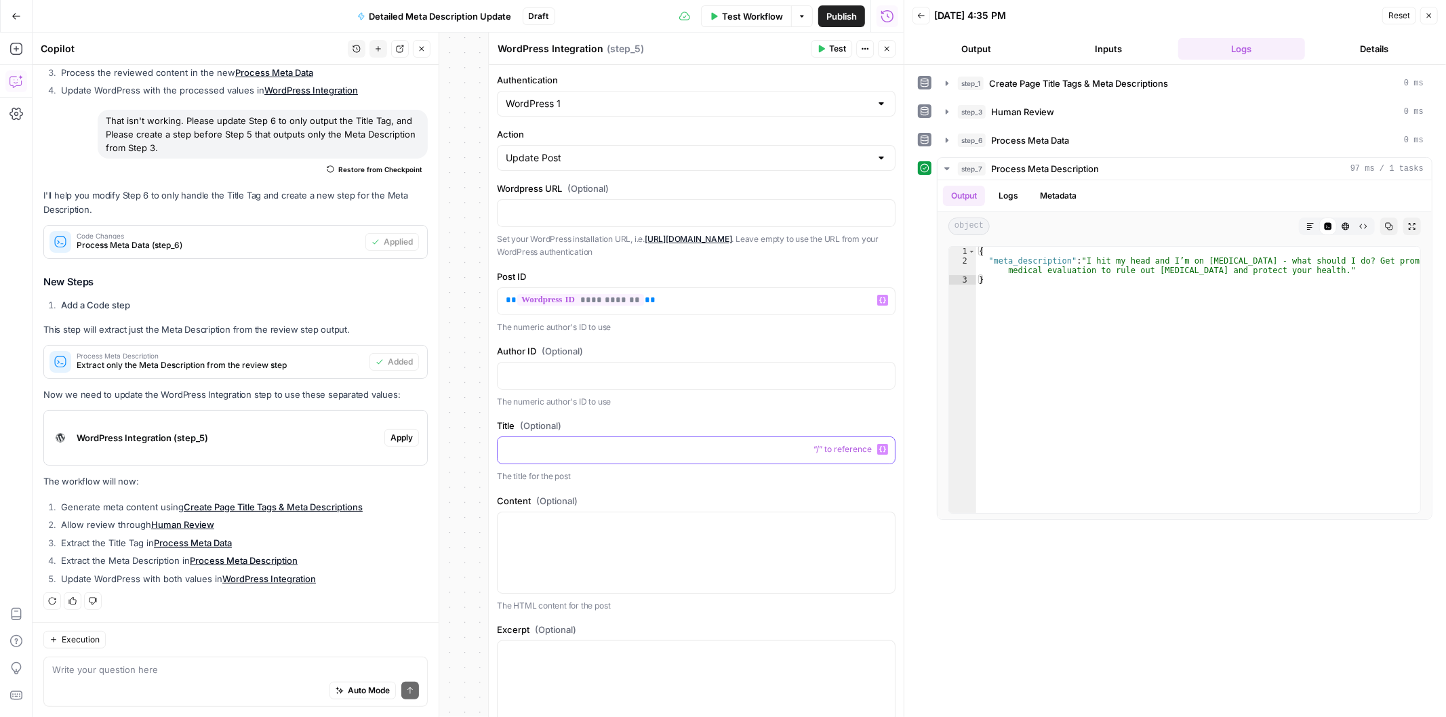
click at [602, 457] on div at bounding box center [695, 450] width 397 height 26
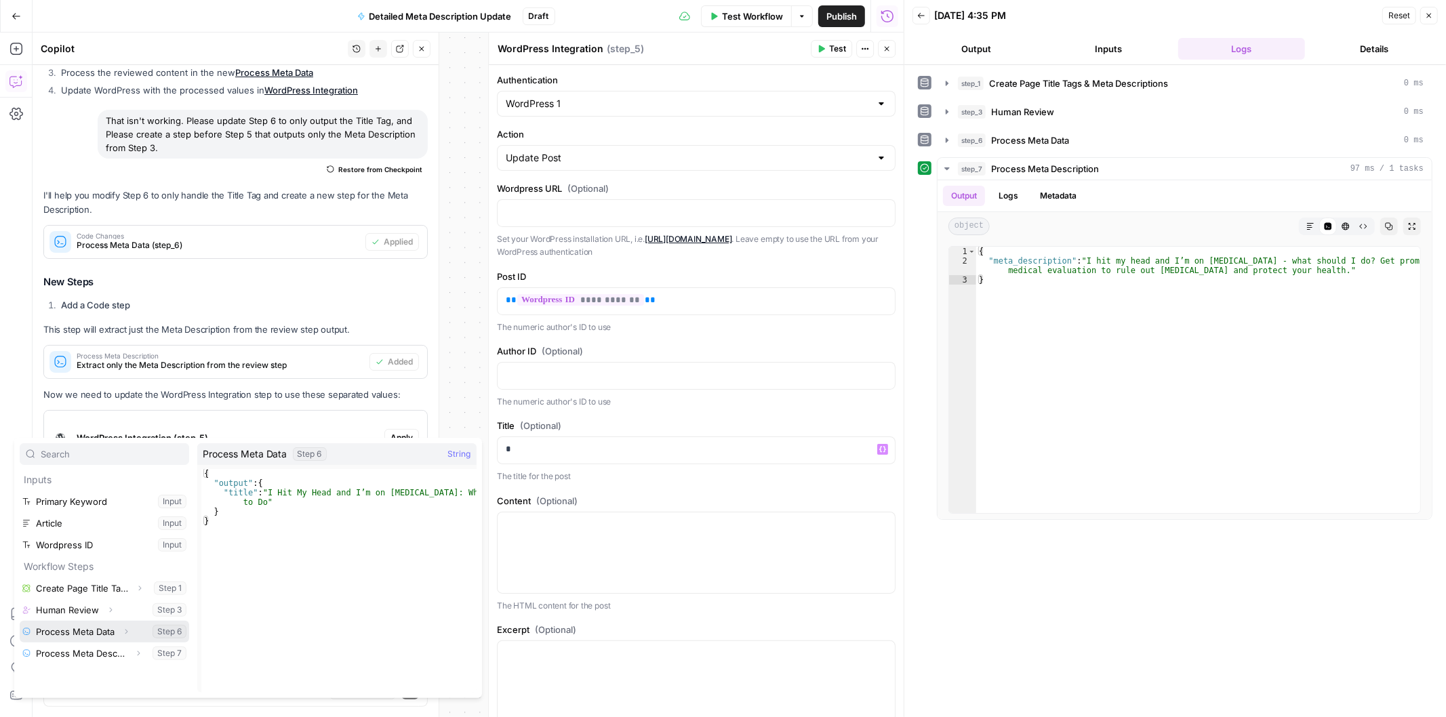
click at [75, 629] on button "Select variable Process Meta Data" at bounding box center [104, 632] width 169 height 22
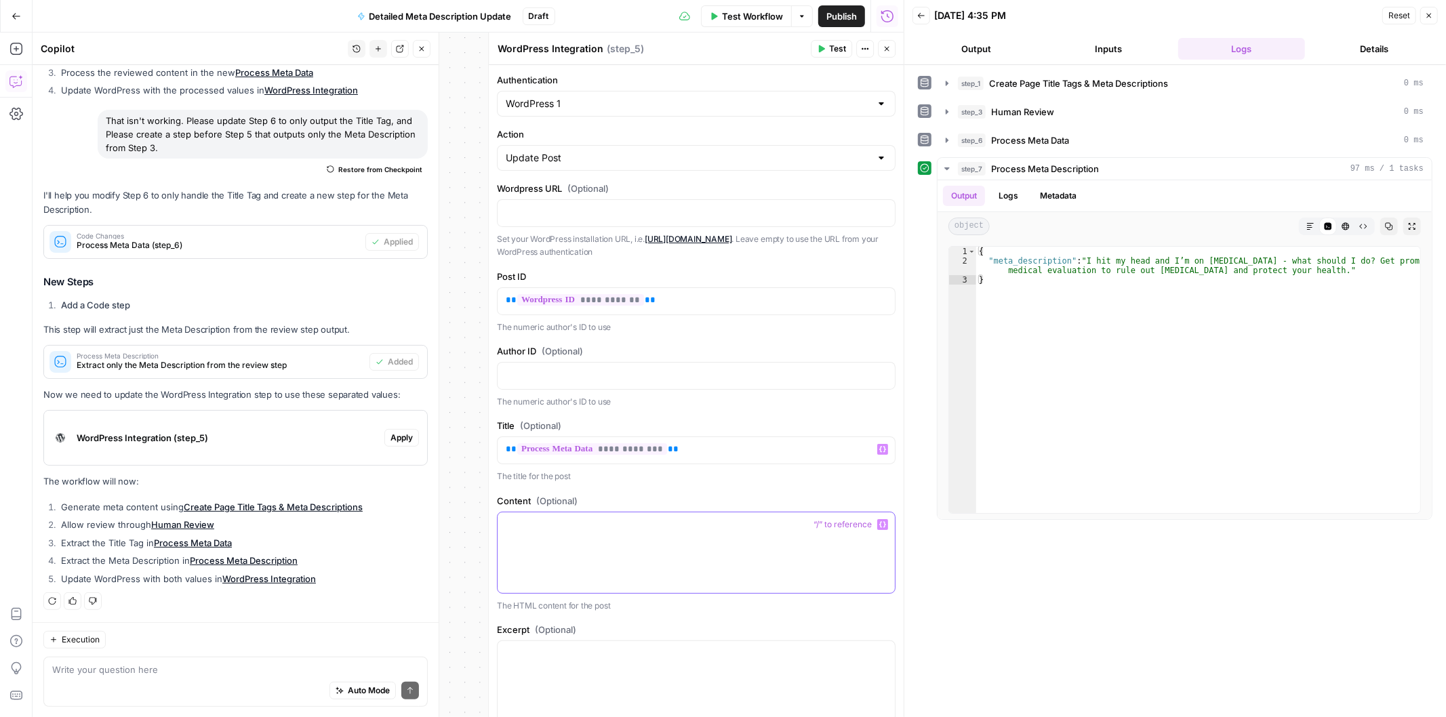
click at [594, 536] on div at bounding box center [695, 552] width 397 height 81
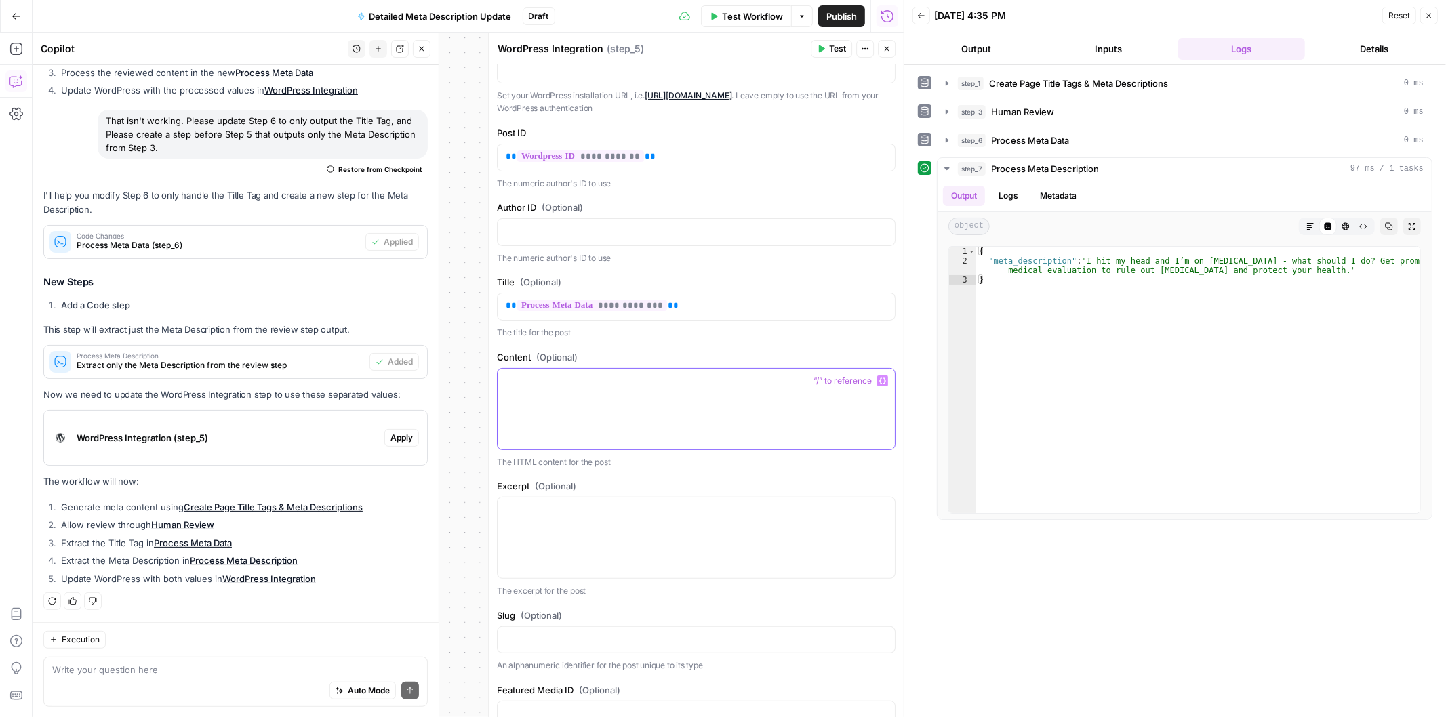
scroll to position [175, 0]
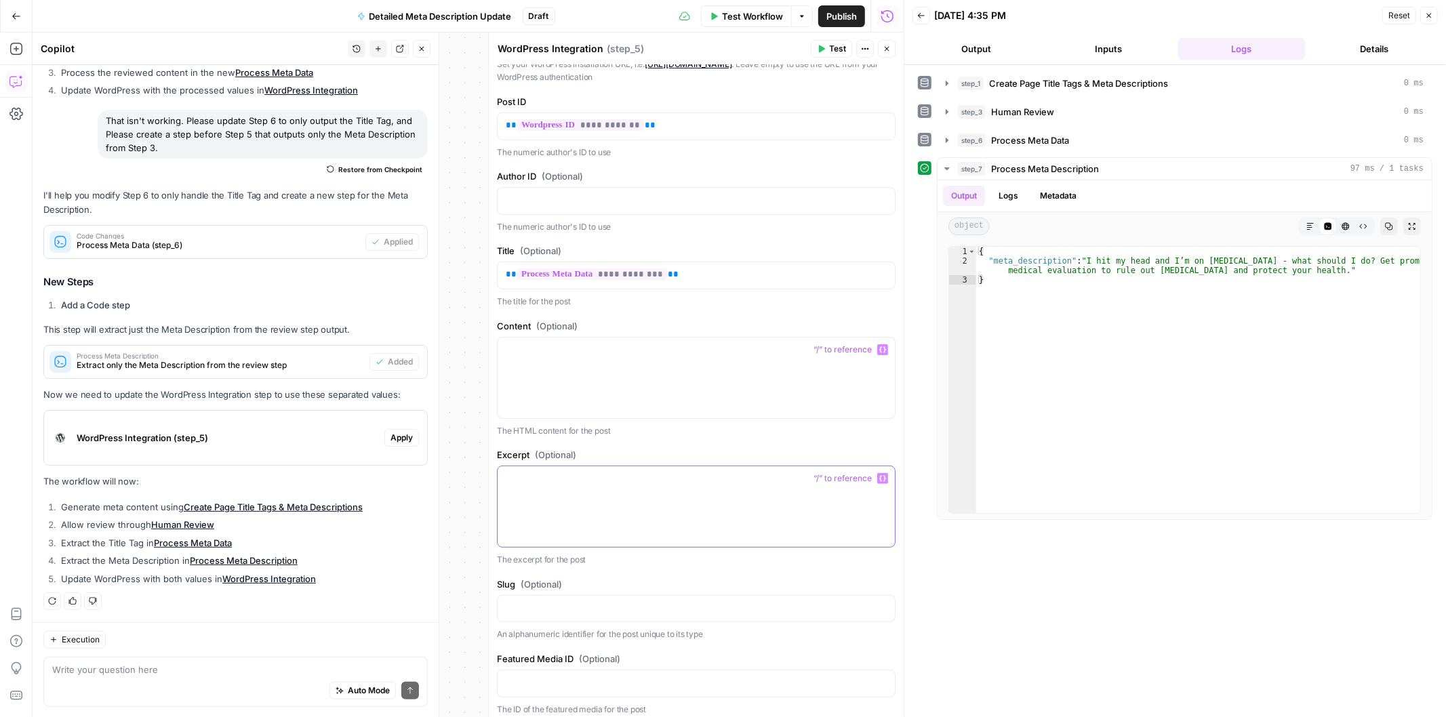
click at [568, 502] on div at bounding box center [695, 506] width 397 height 81
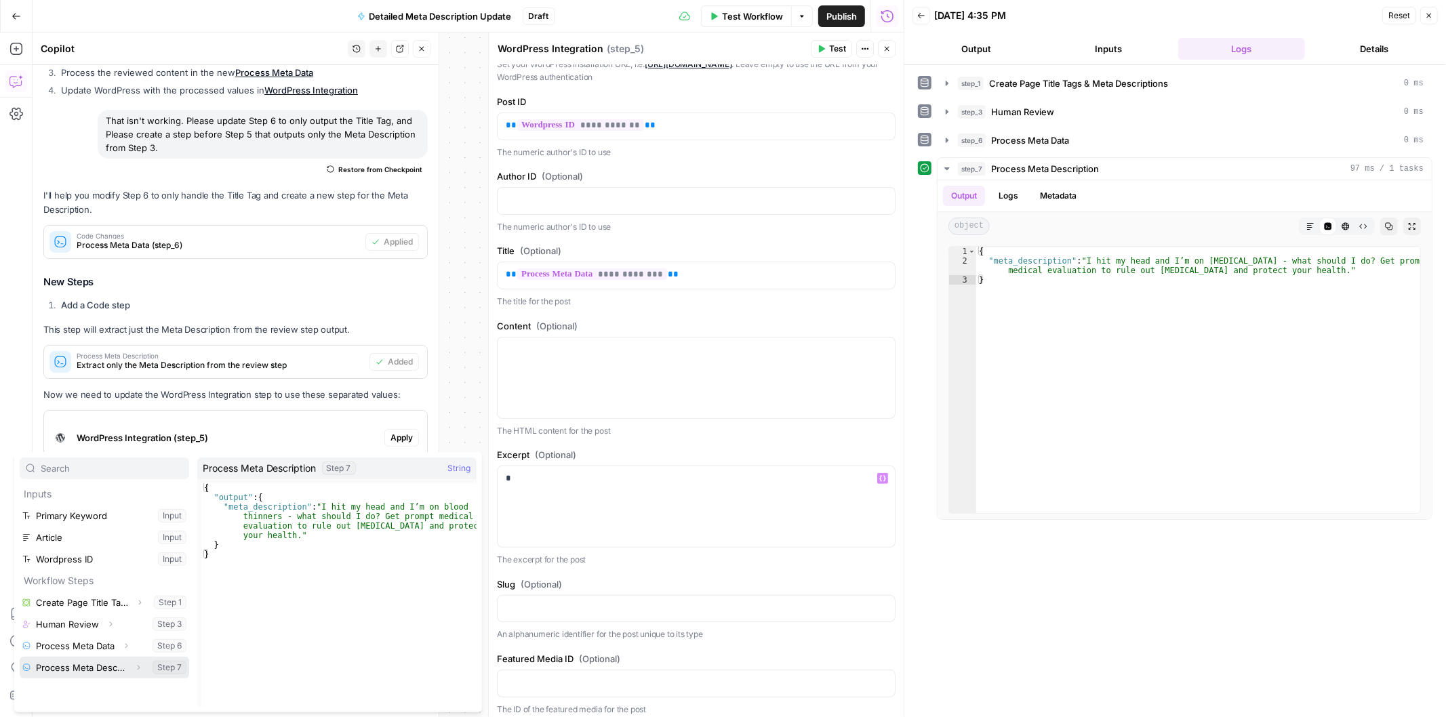
click at [87, 668] on button "Select variable Process Meta Description" at bounding box center [104, 668] width 169 height 22
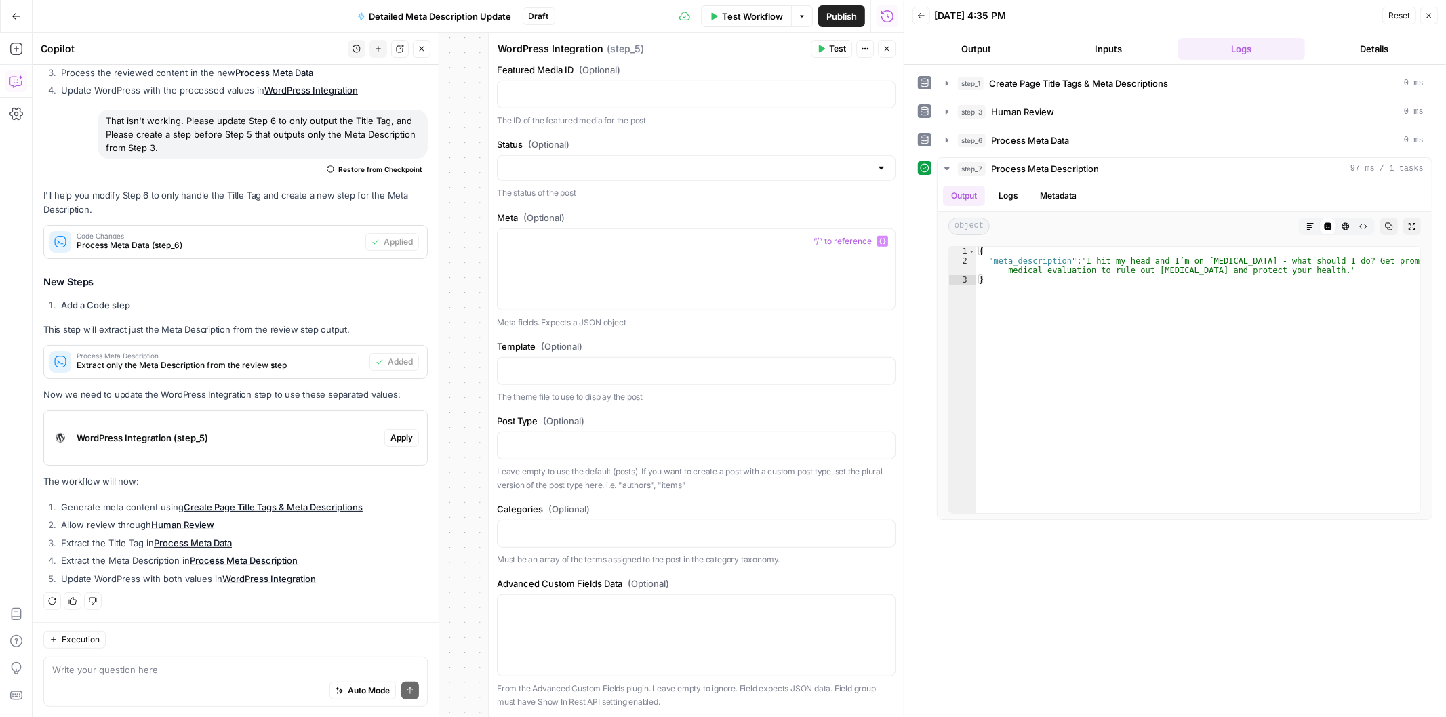
scroll to position [796, 0]
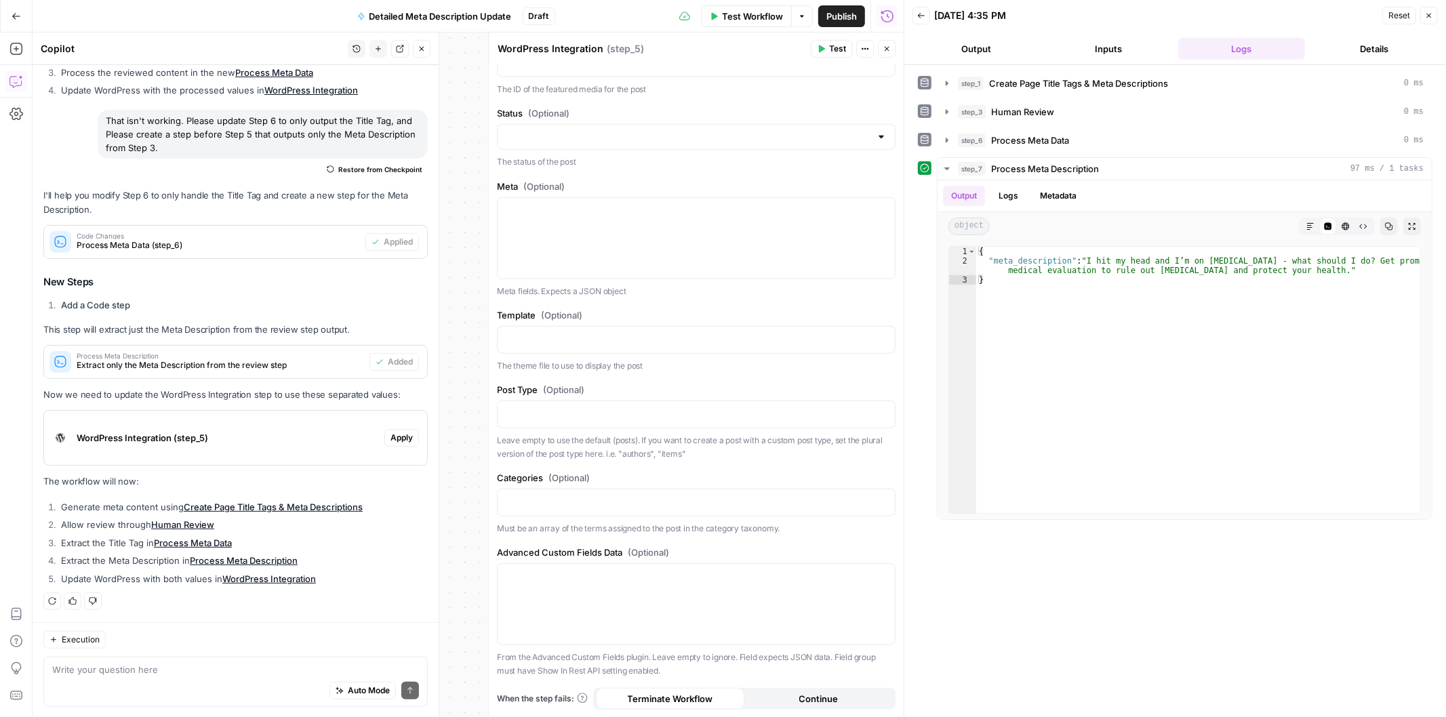
click at [829, 45] on span "Test" at bounding box center [837, 49] width 17 height 12
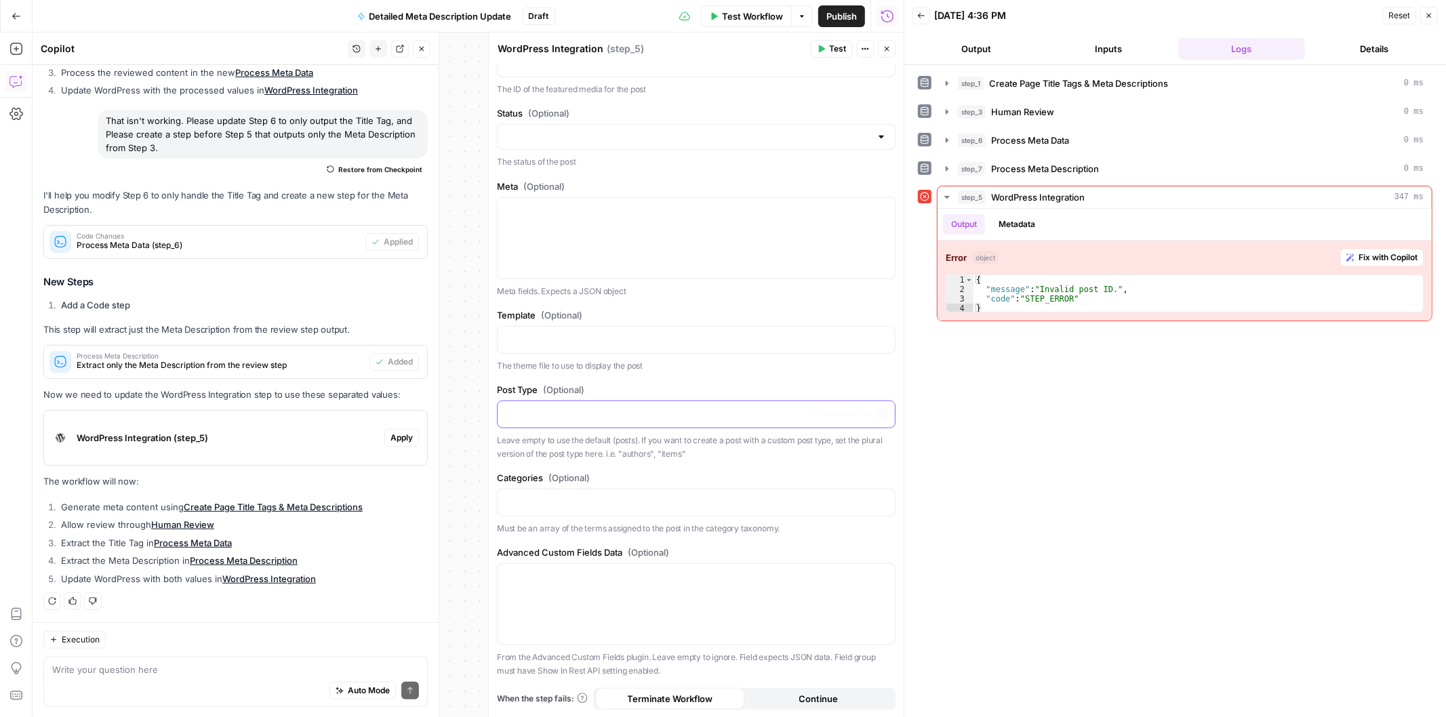
click at [524, 412] on p at bounding box center [696, 414] width 381 height 14
click at [823, 50] on icon "button" at bounding box center [821, 49] width 8 height 8
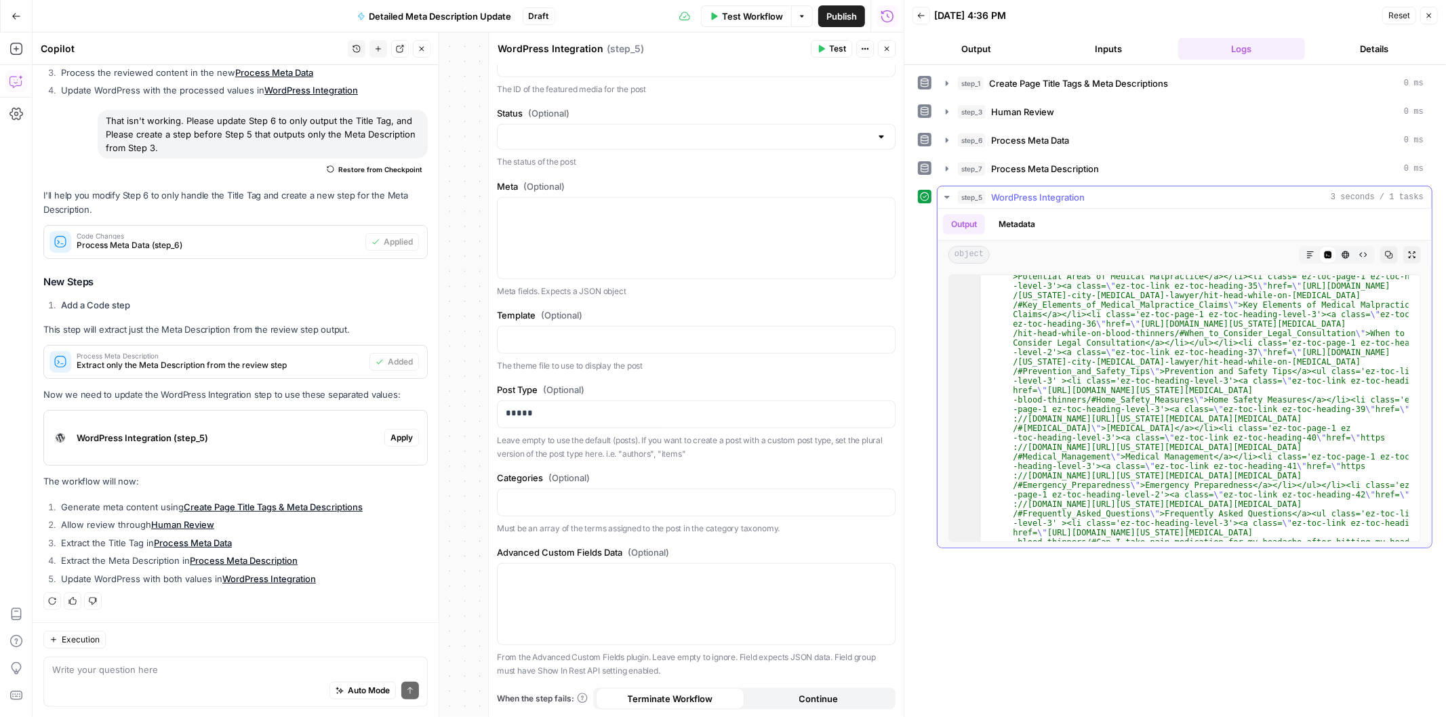
scroll to position [1792, 0]
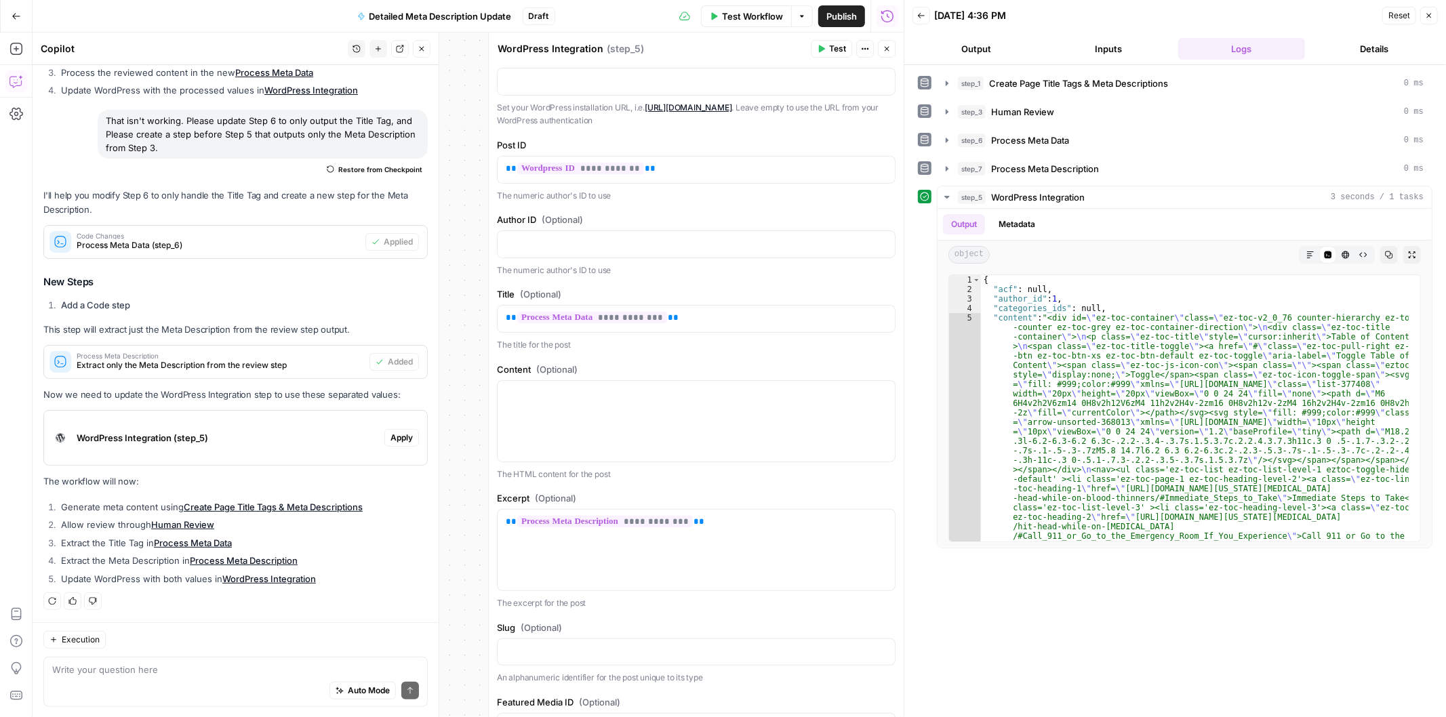
scroll to position [0, 0]
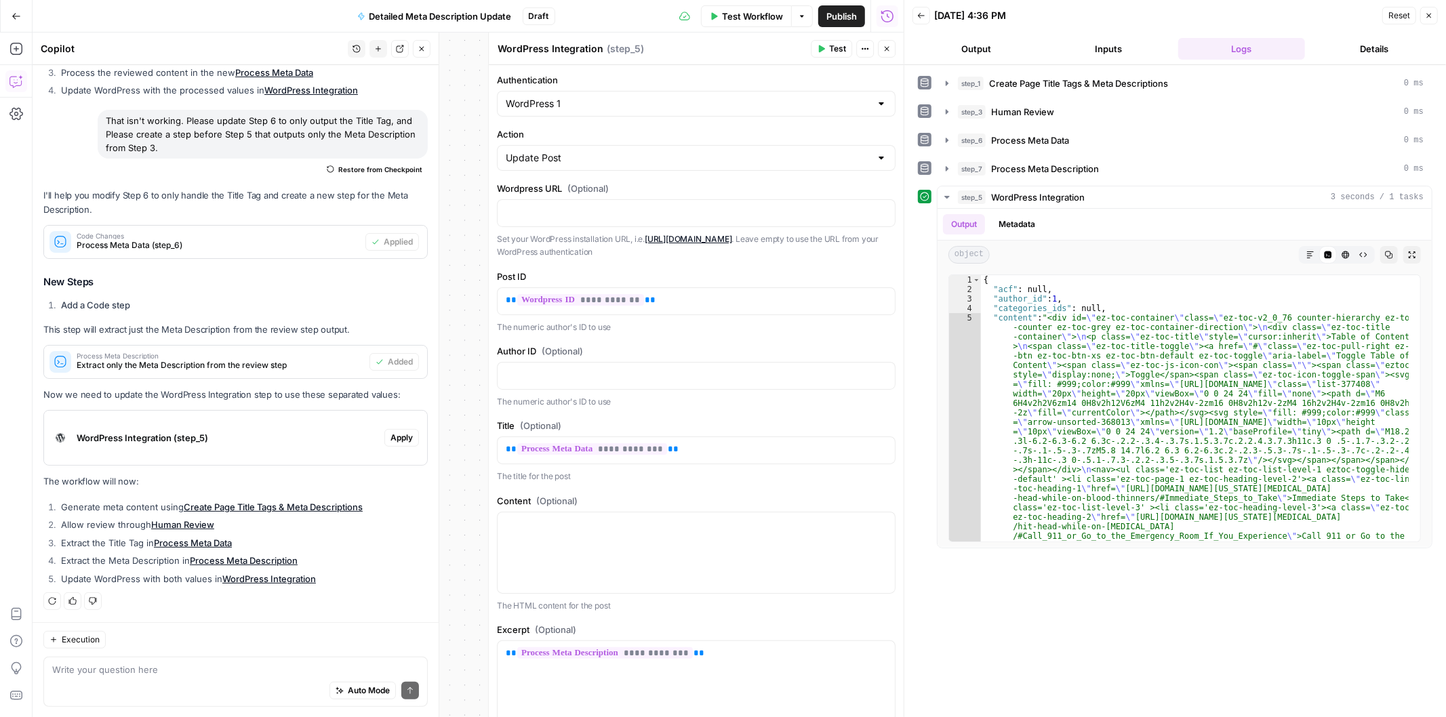
click at [754, 16] on span "Test Workflow" at bounding box center [752, 16] width 61 height 14
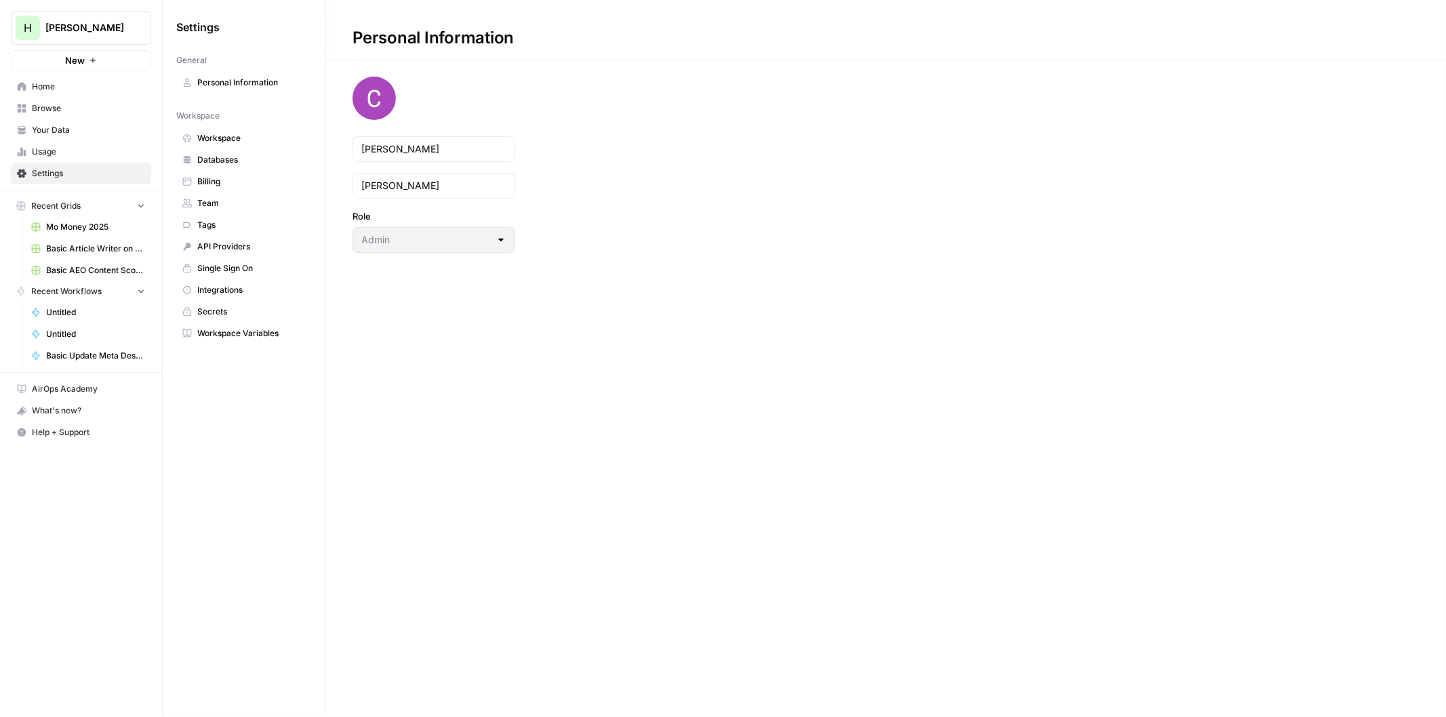
click at [201, 177] on span "Billing" at bounding box center [251, 182] width 108 height 12
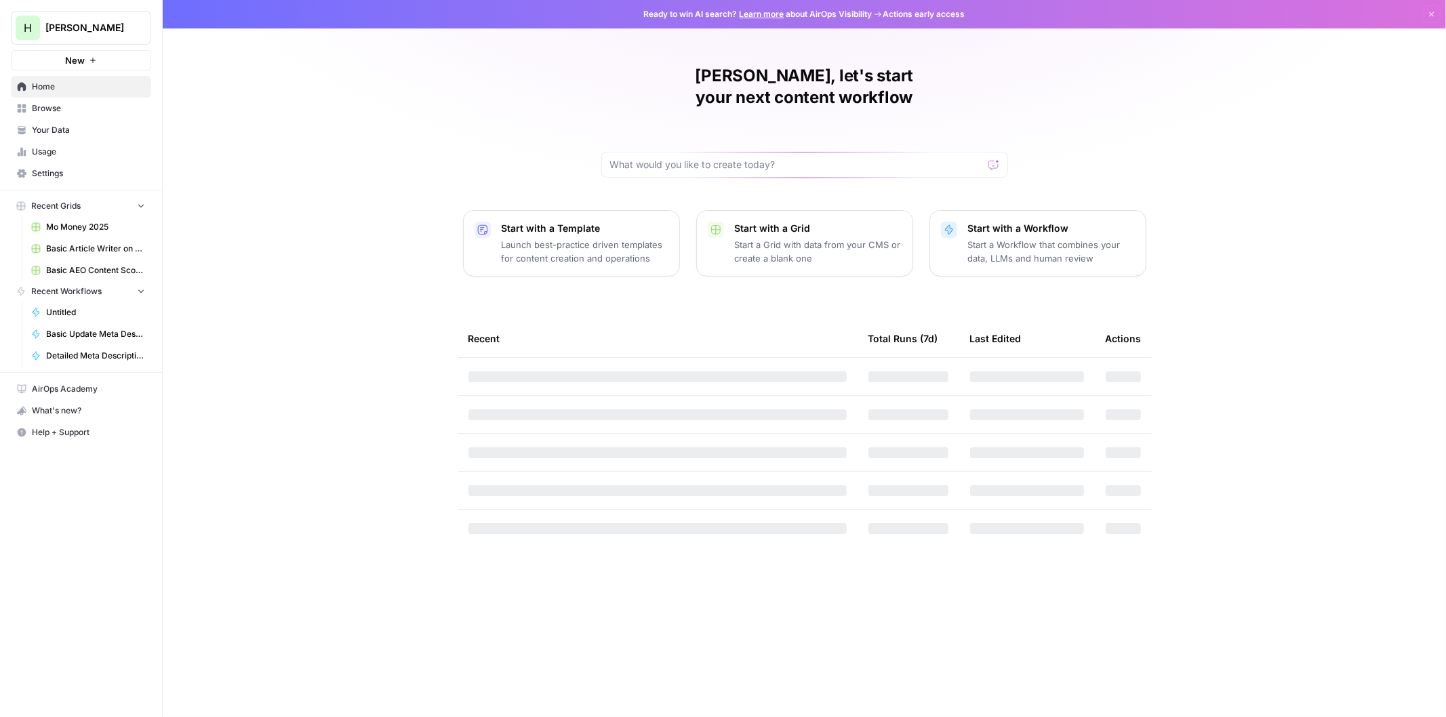
click at [65, 385] on span "AirOps Academy" at bounding box center [88, 389] width 113 height 12
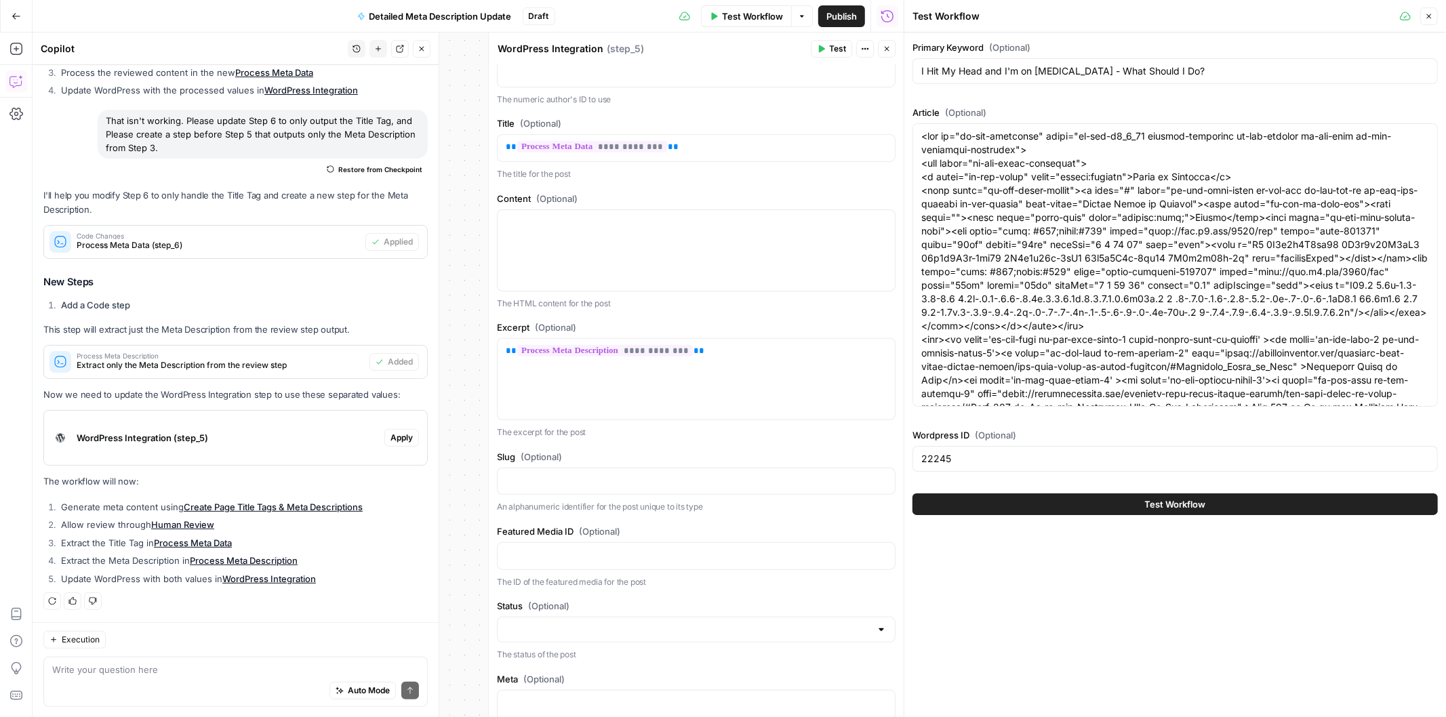
scroll to position [175, 0]
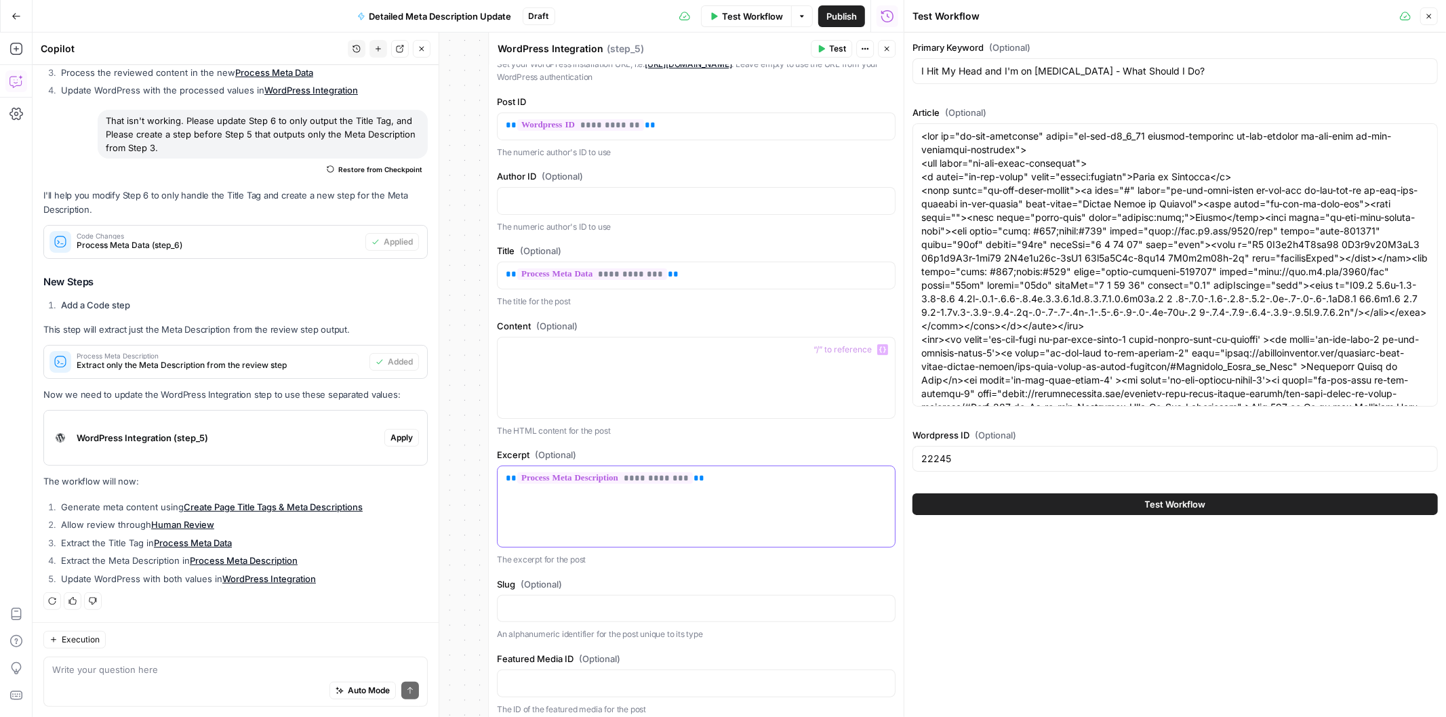
click at [732, 493] on div "**********" at bounding box center [695, 506] width 397 height 81
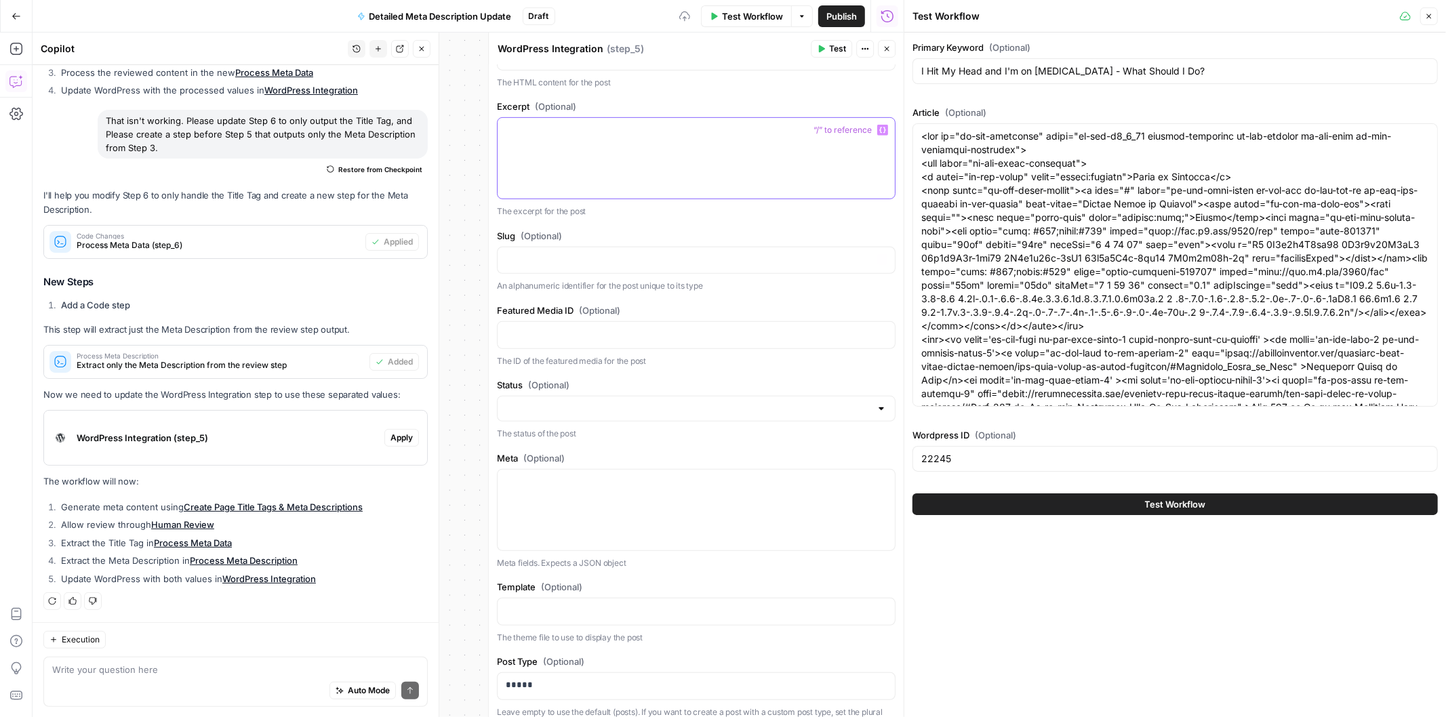
scroll to position [527, 0]
click at [577, 478] on p at bounding box center [696, 479] width 381 height 14
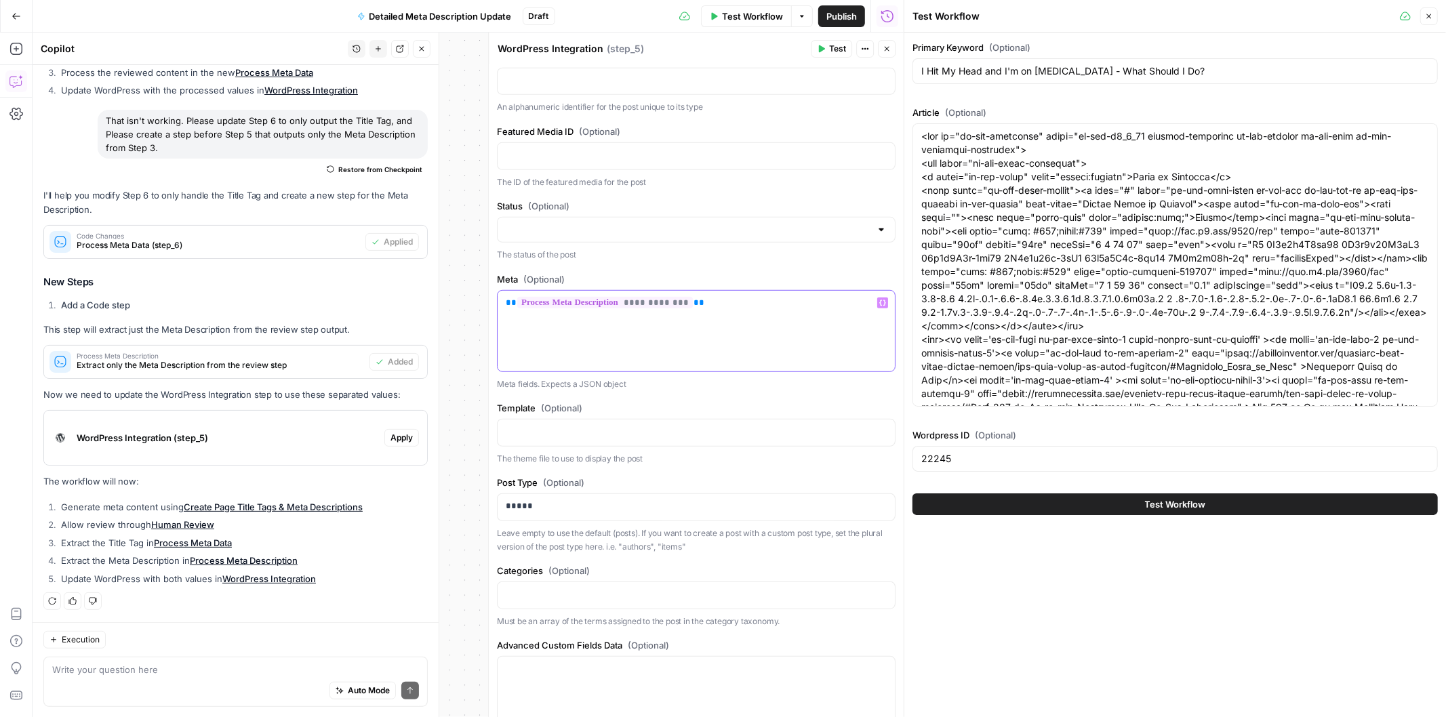
scroll to position [796, 0]
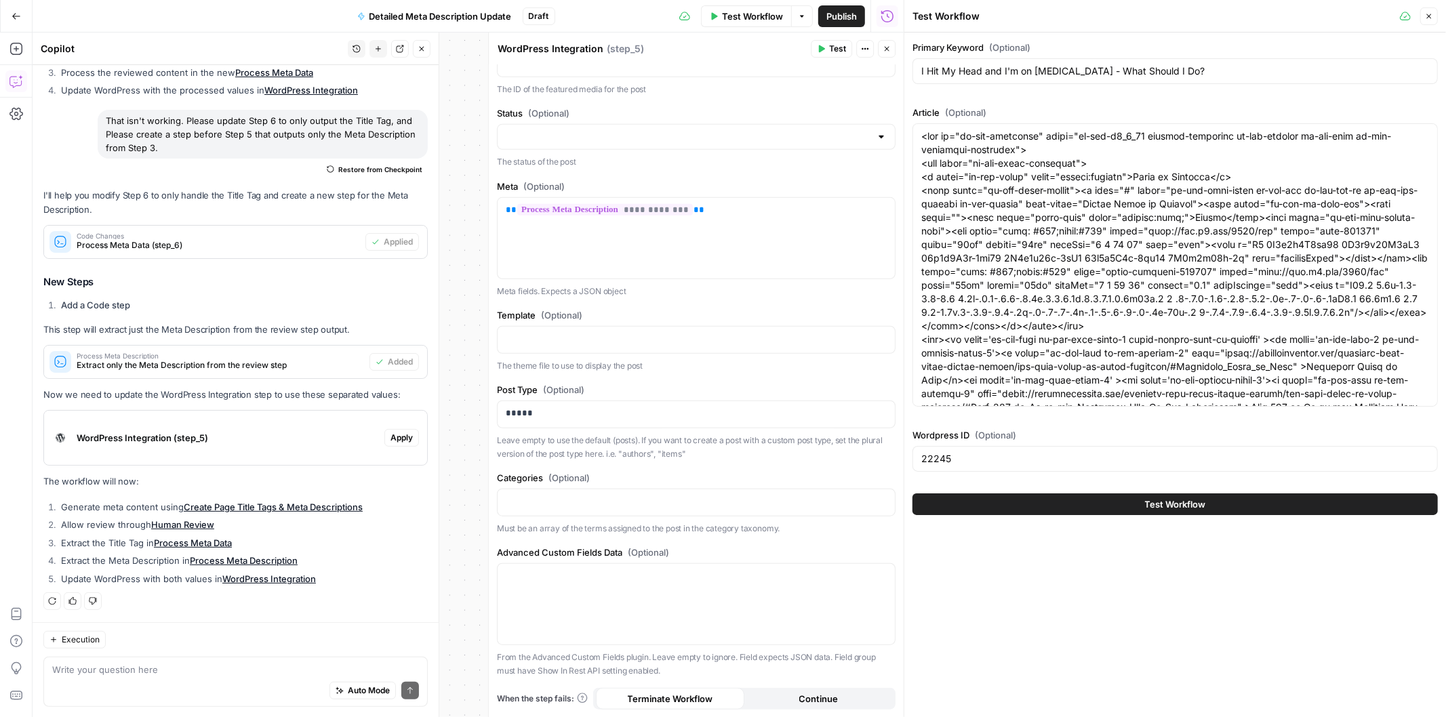
click at [884, 49] on icon "button" at bounding box center [886, 49] width 8 height 8
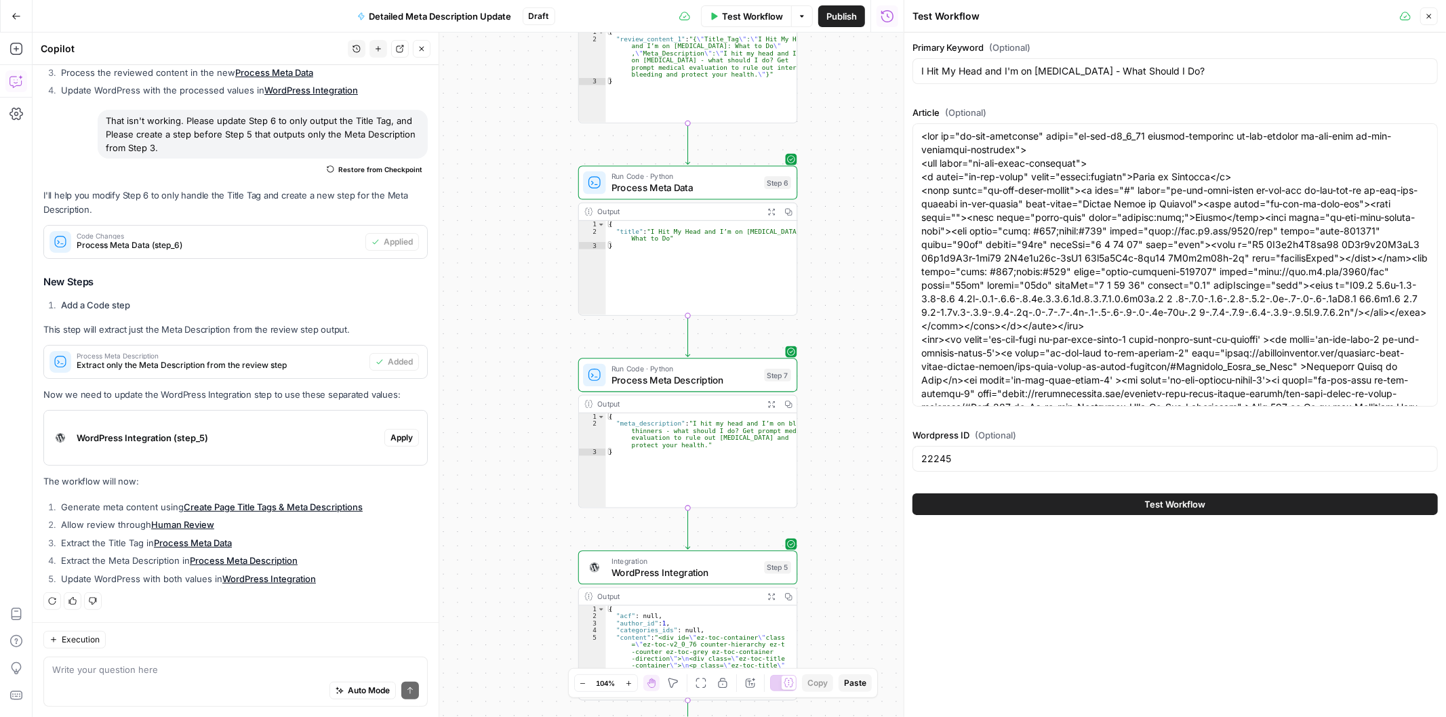
click at [130, 678] on div "Auto Mode Send" at bounding box center [235, 691] width 367 height 30
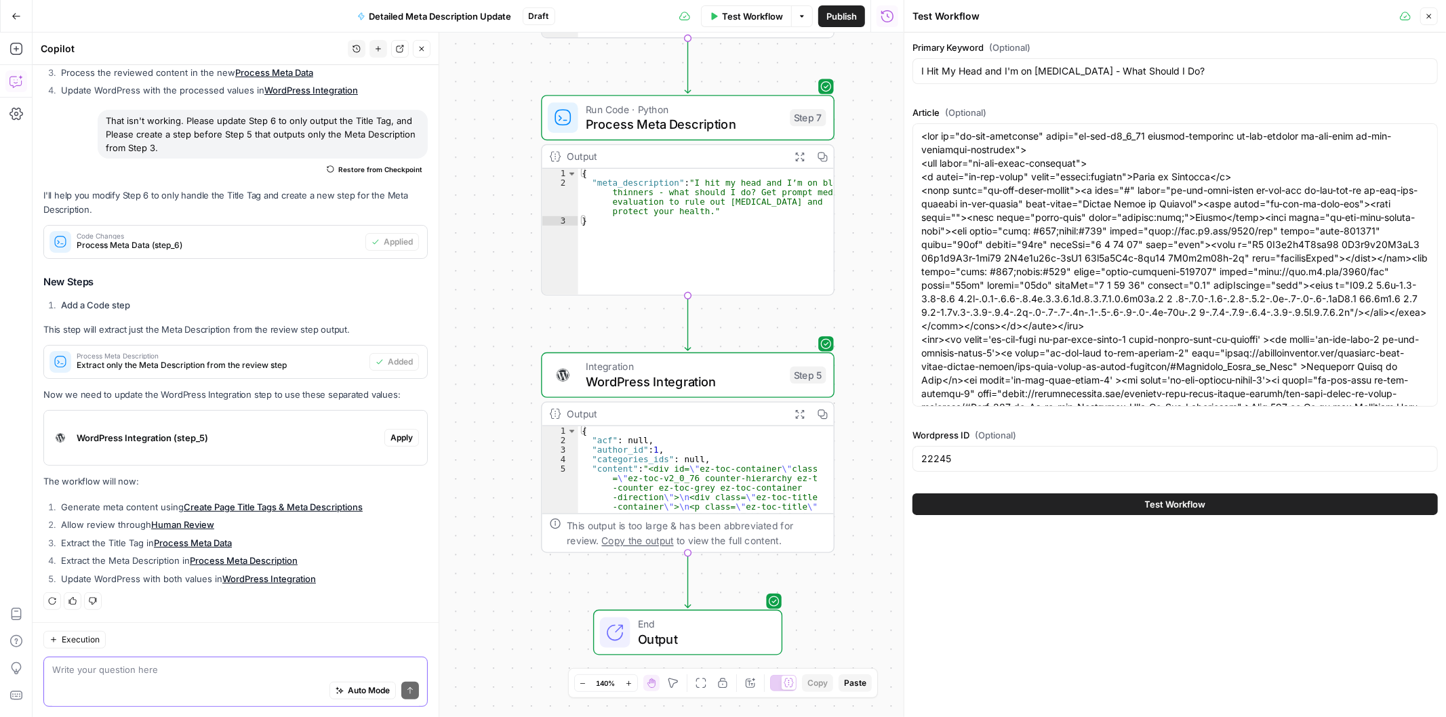
click at [102, 670] on textarea at bounding box center [235, 670] width 367 height 14
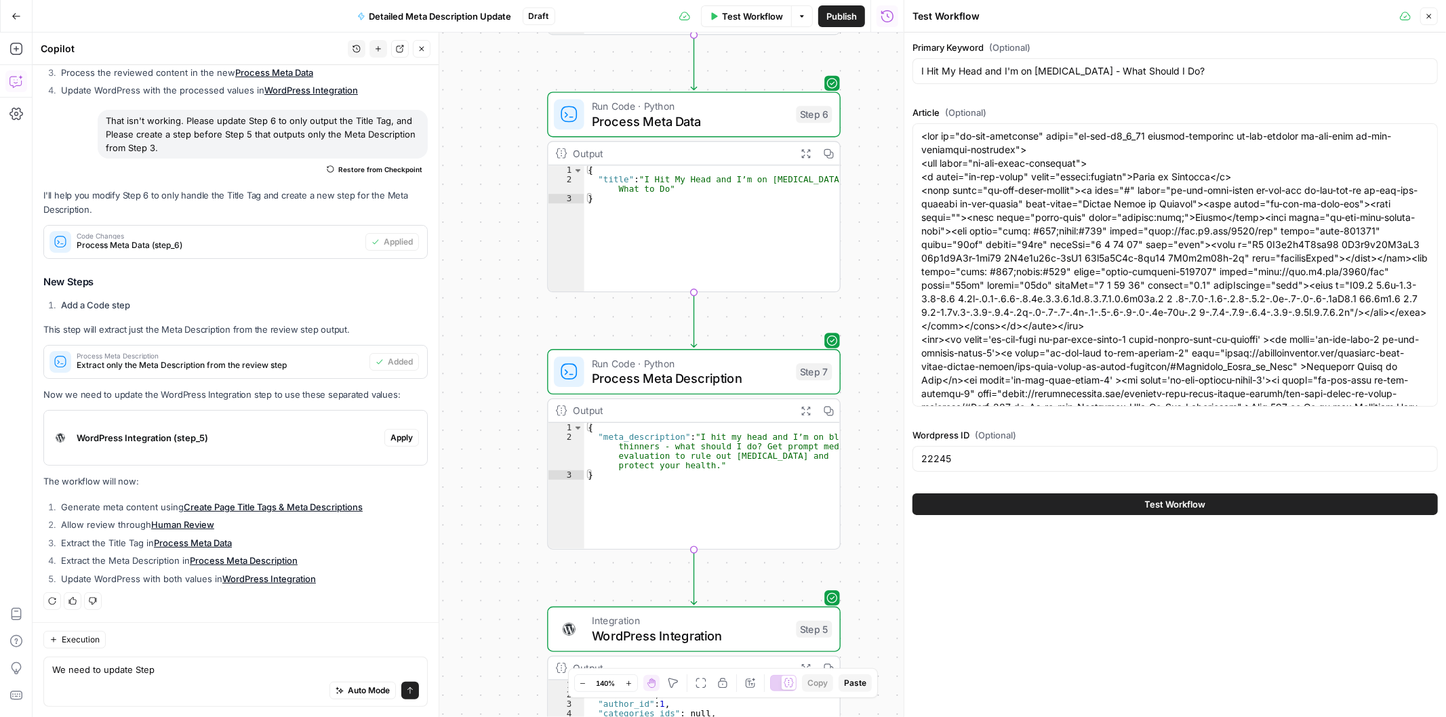
drag, startPoint x: 495, startPoint y: 213, endPoint x: 503, endPoint y: 451, distance: 238.0
click at [503, 451] on div "Workflow Set Inputs Inputs Power Agent Create Page Title Tags & Meta Descriptio…" at bounding box center [468, 375] width 871 height 685
click at [178, 659] on div "We need to update Step We need to update Step Auto Mode Send" at bounding box center [235, 682] width 384 height 50
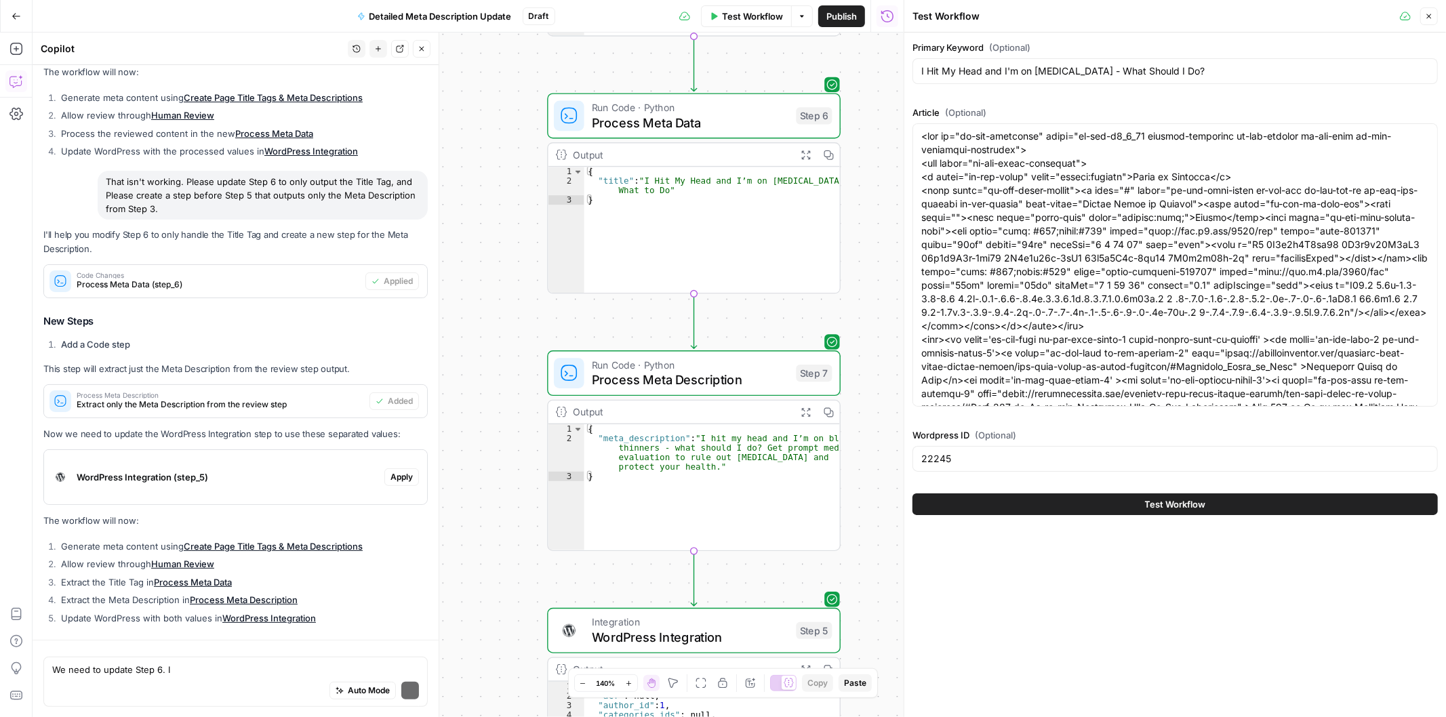
scroll to position [492, 0]
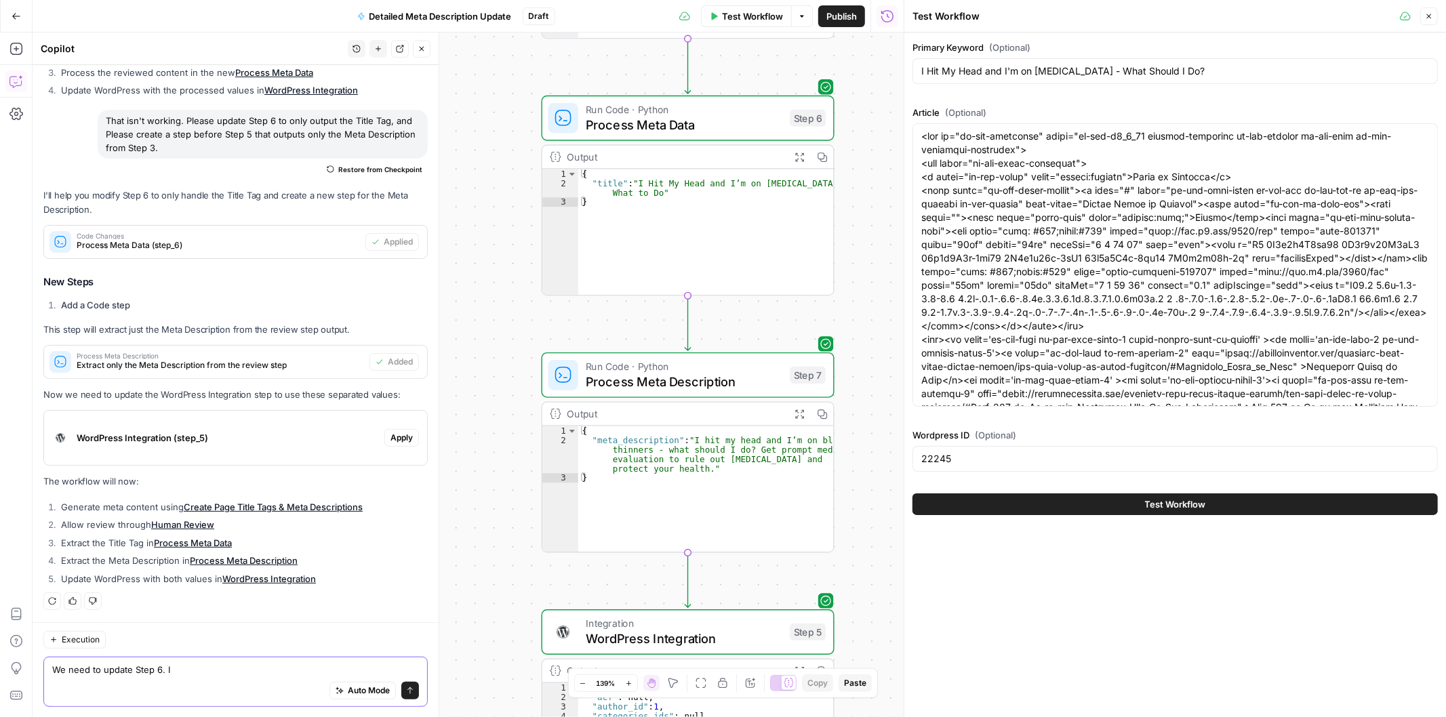
click at [220, 671] on textarea "We need to update Step 6. I" at bounding box center [235, 670] width 367 height 14
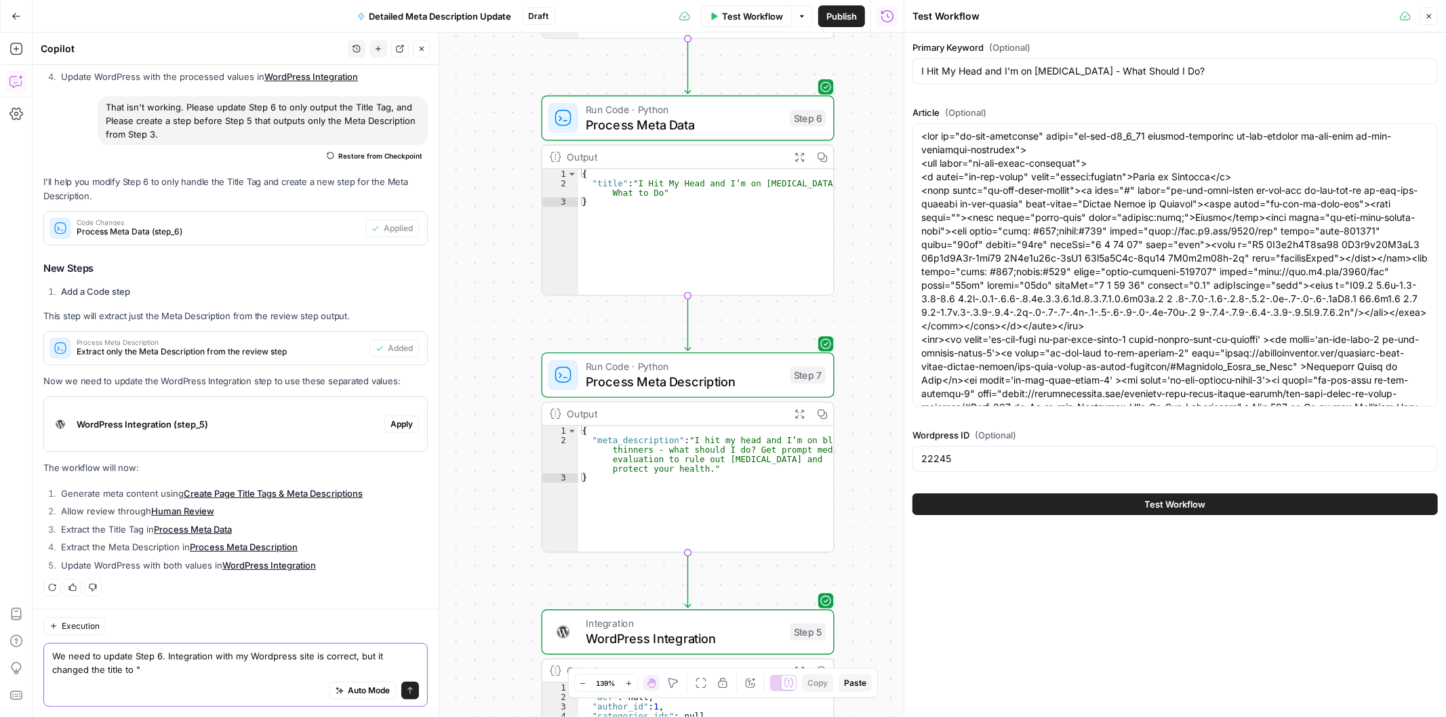
drag, startPoint x: 140, startPoint y: 672, endPoint x: 148, endPoint y: 669, distance: 7.9
click at [144, 670] on textarea "We need to update Step 6. Integration with my Wordpress site is correct, but it…" at bounding box center [235, 662] width 367 height 27
paste textarea "{"title":"I Hit My Head and I’m on [MEDICAL_DATA]: What to Do"}"
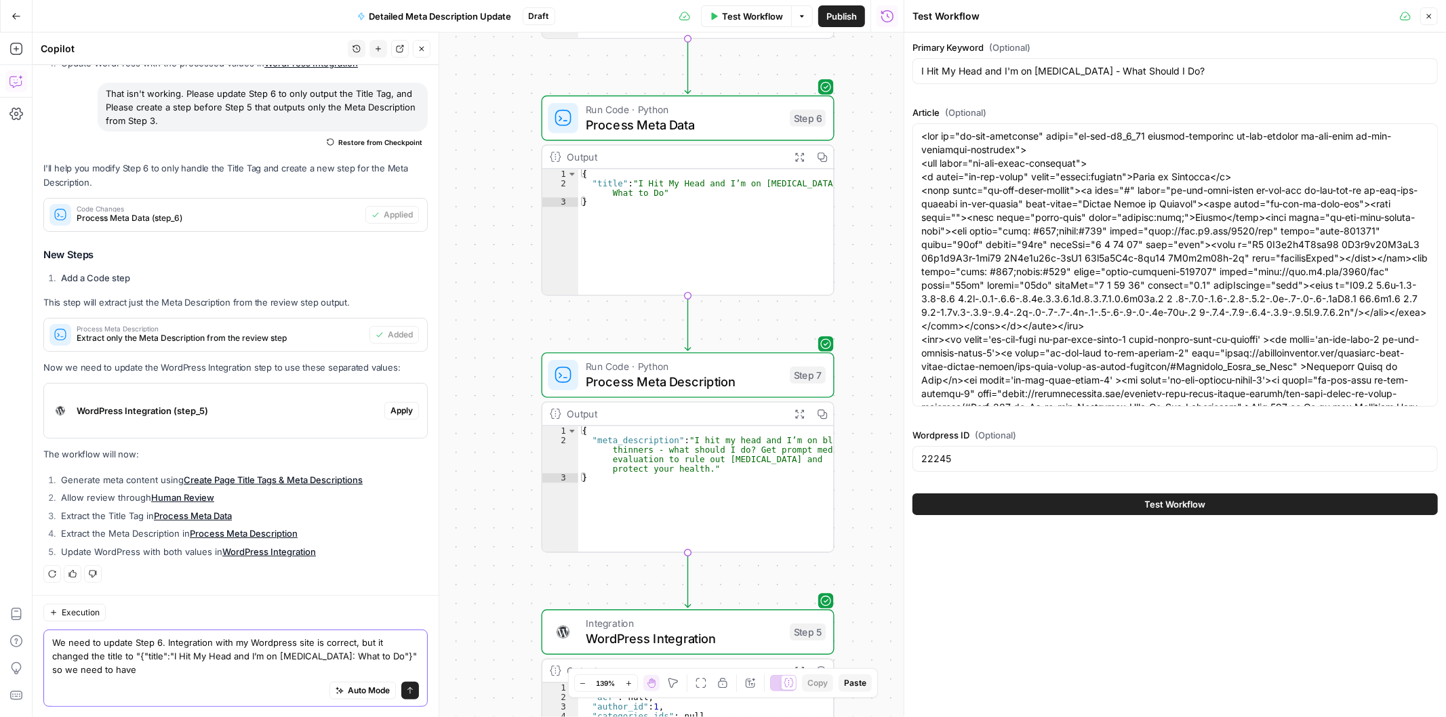
drag, startPoint x: 173, startPoint y: 654, endPoint x: 134, endPoint y: 657, distance: 39.5
click at [134, 657] on textarea "We need to update Step 6. Integration with my Wordpress site is correct, but it…" at bounding box center [235, 656] width 367 height 41
click at [159, 671] on textarea "We need to update Step 6. Integration with my Wordpress site is correct, but it…" at bounding box center [235, 656] width 367 height 41
paste textarea ""{"title":""
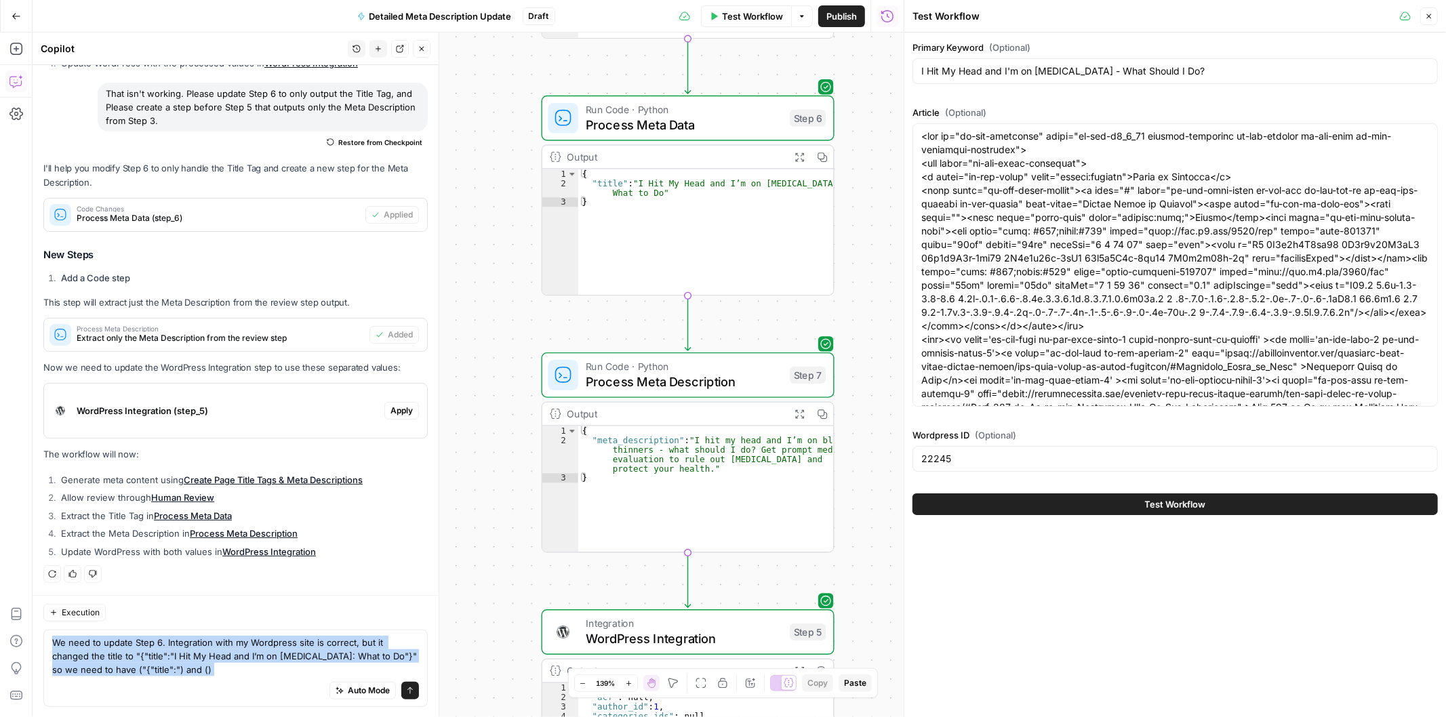
drag, startPoint x: 407, startPoint y: 660, endPoint x: 357, endPoint y: 659, distance: 50.2
click at [357, 659] on body "H [PERSON_NAME] New Home Browse Your Data Usage Settings Recent Grids Mo Money …" at bounding box center [723, 358] width 1446 height 717
click at [356, 655] on textarea "We need to update Step 6. Integration with my Wordpress site is correct, but it…" at bounding box center [235, 656] width 367 height 41
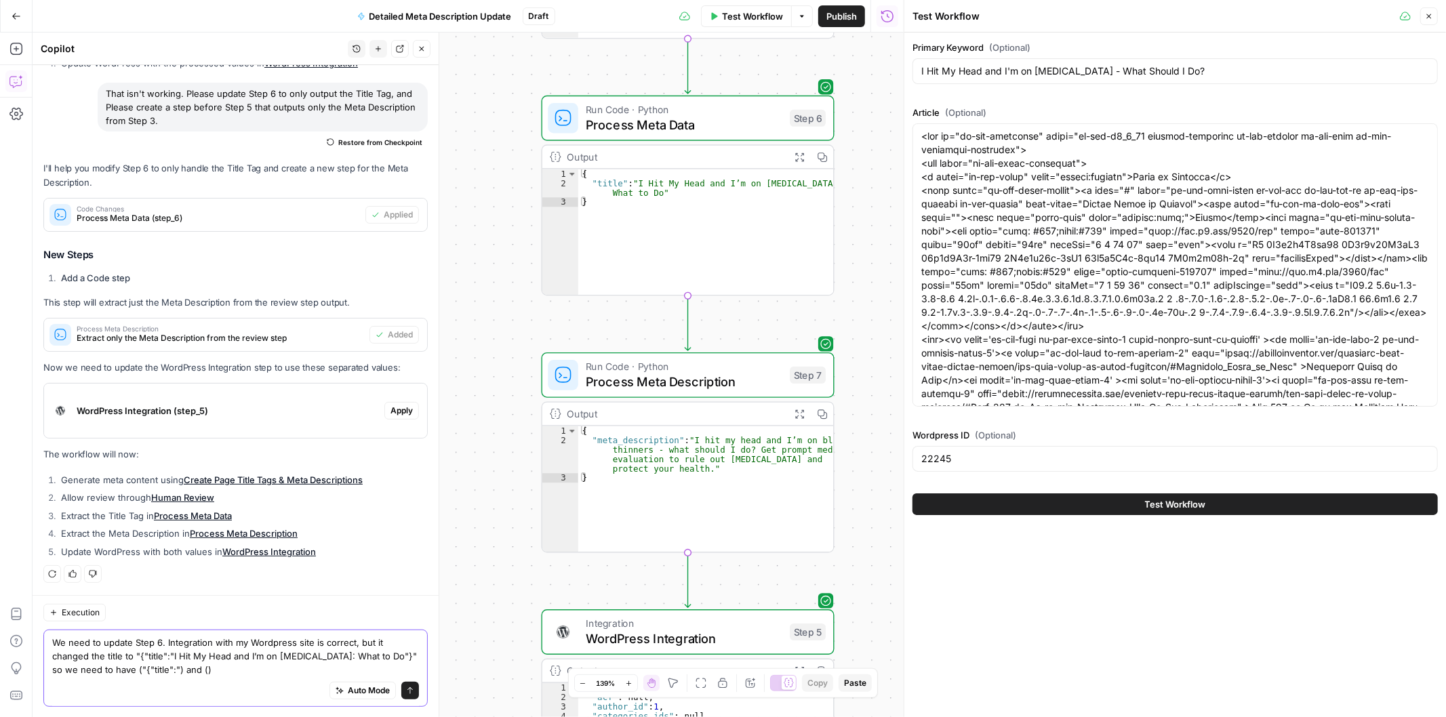
drag, startPoint x: 403, startPoint y: 655, endPoint x: 390, endPoint y: 655, distance: 12.9
click at [390, 655] on textarea "We need to update Step 6. Integration with my Wordpress site is correct, but it…" at bounding box center [235, 656] width 367 height 41
click at [203, 666] on textarea "We need to update Step 6. Integration with my Wordpress site is correct, but it…" at bounding box center [235, 656] width 367 height 41
paste textarea ""}""
type textarea "We need to update Step 6. Integration with my Wordpress site is correct, but it…"
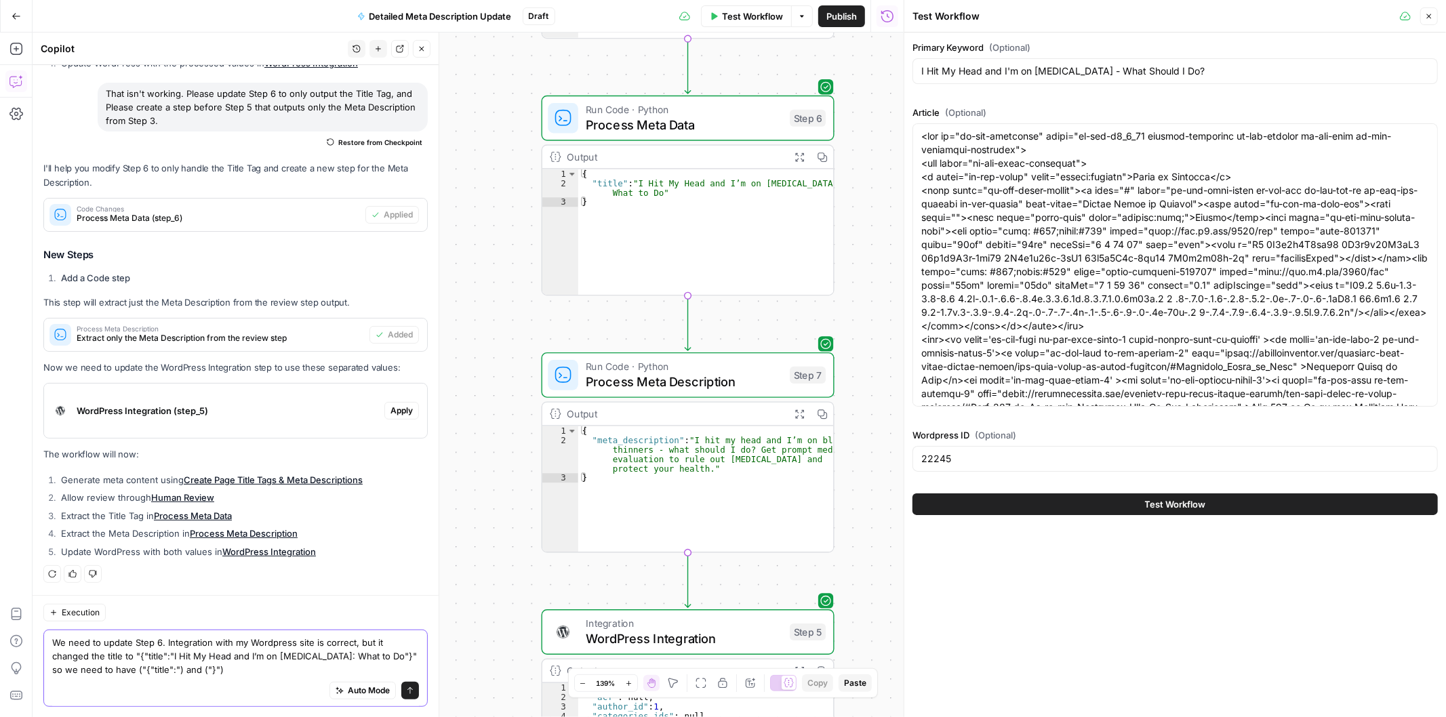
click at [406, 694] on span "submit" at bounding box center [410, 691] width 8 height 8
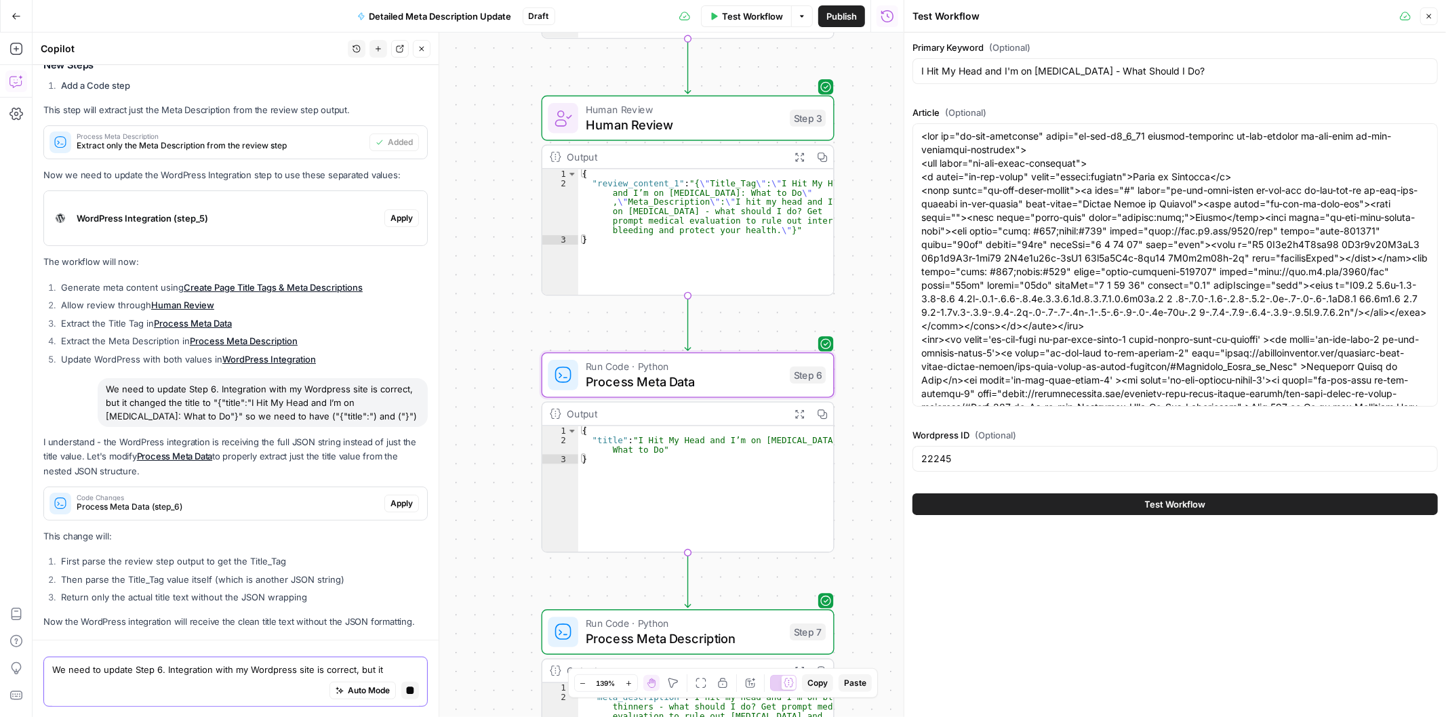
scroll to position [751, 0]
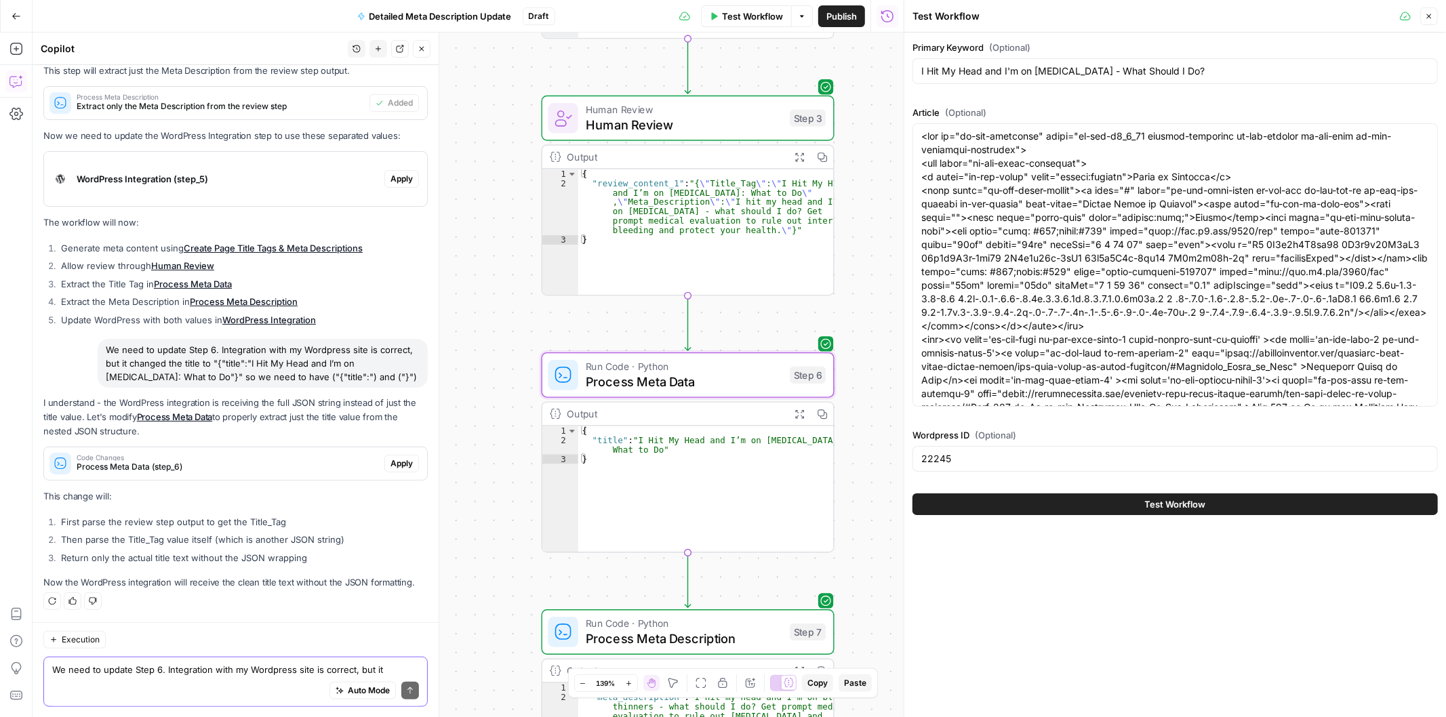
click at [385, 456] on button "Apply" at bounding box center [401, 464] width 35 height 18
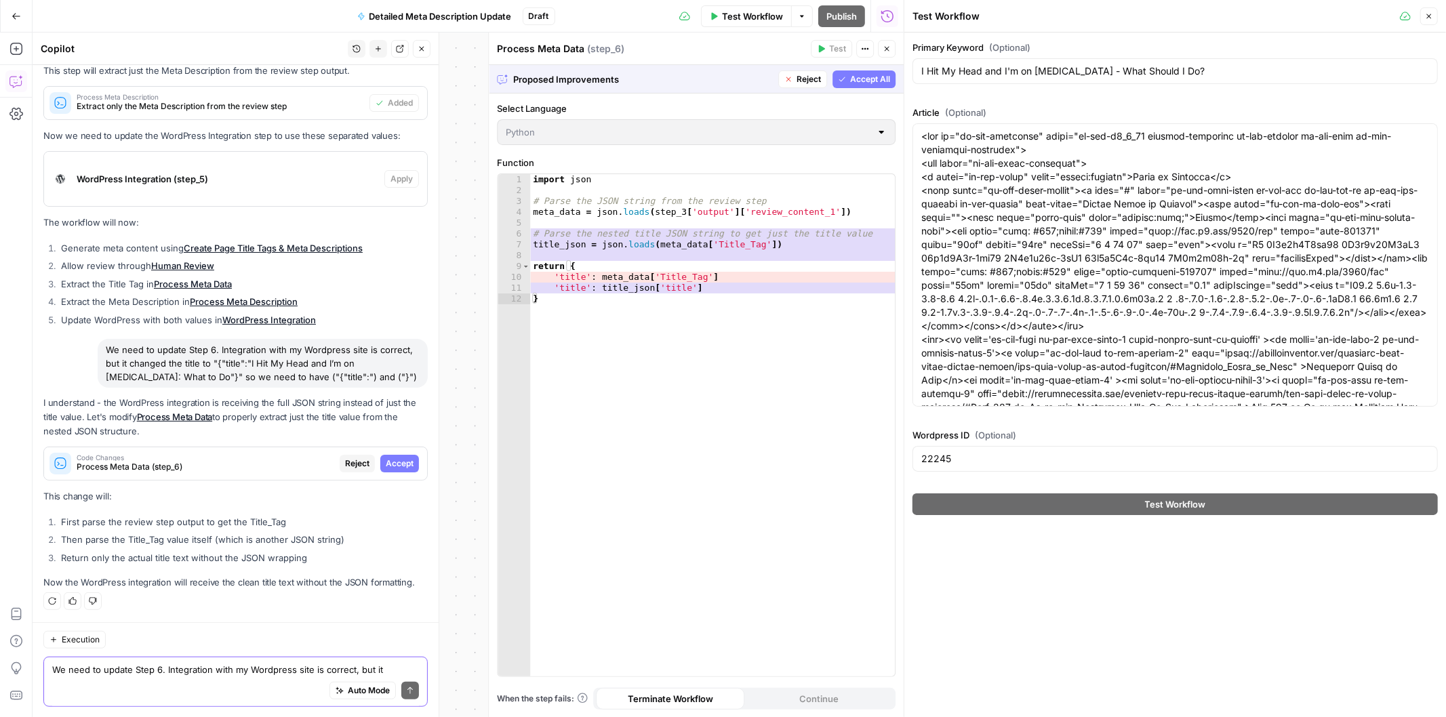
click at [874, 78] on span "Accept All" at bounding box center [870, 79] width 40 height 12
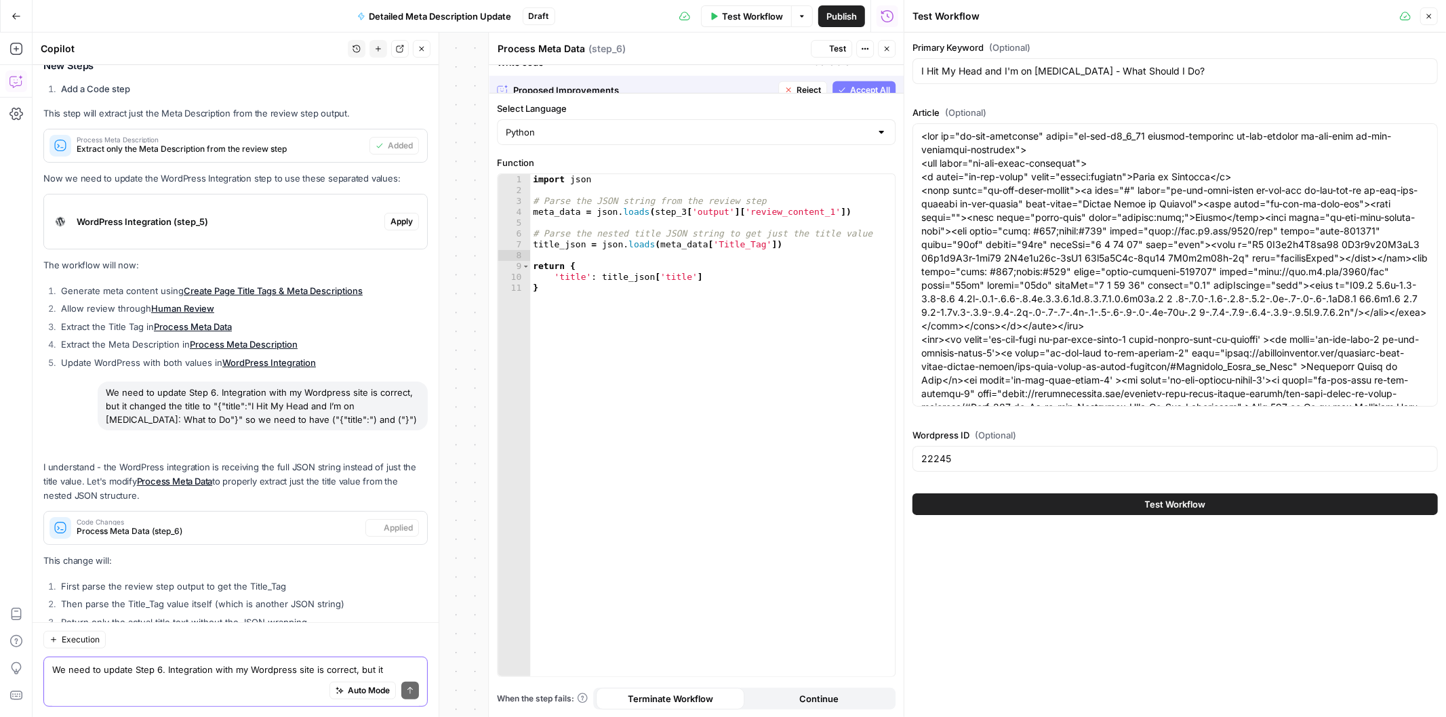
scroll to position [773, 0]
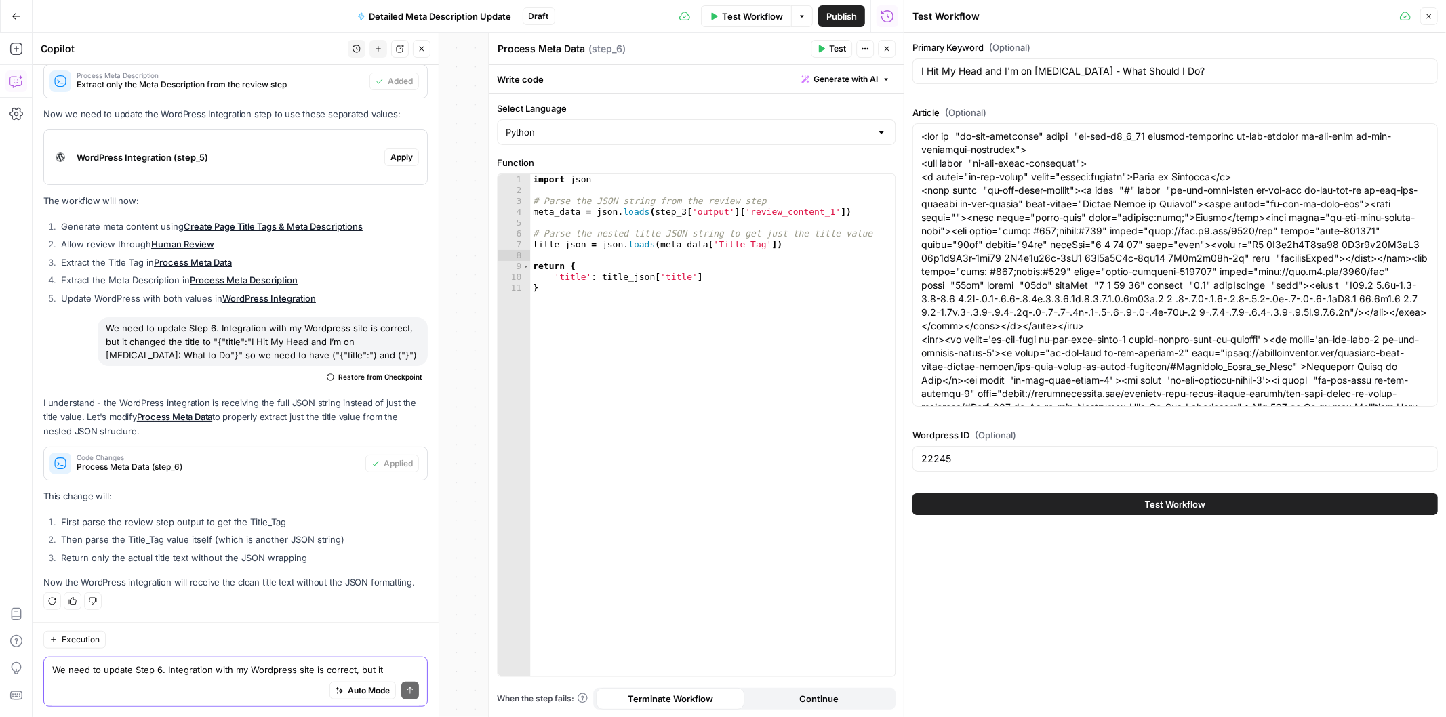
click at [895, 45] on button "Close" at bounding box center [887, 49] width 18 height 18
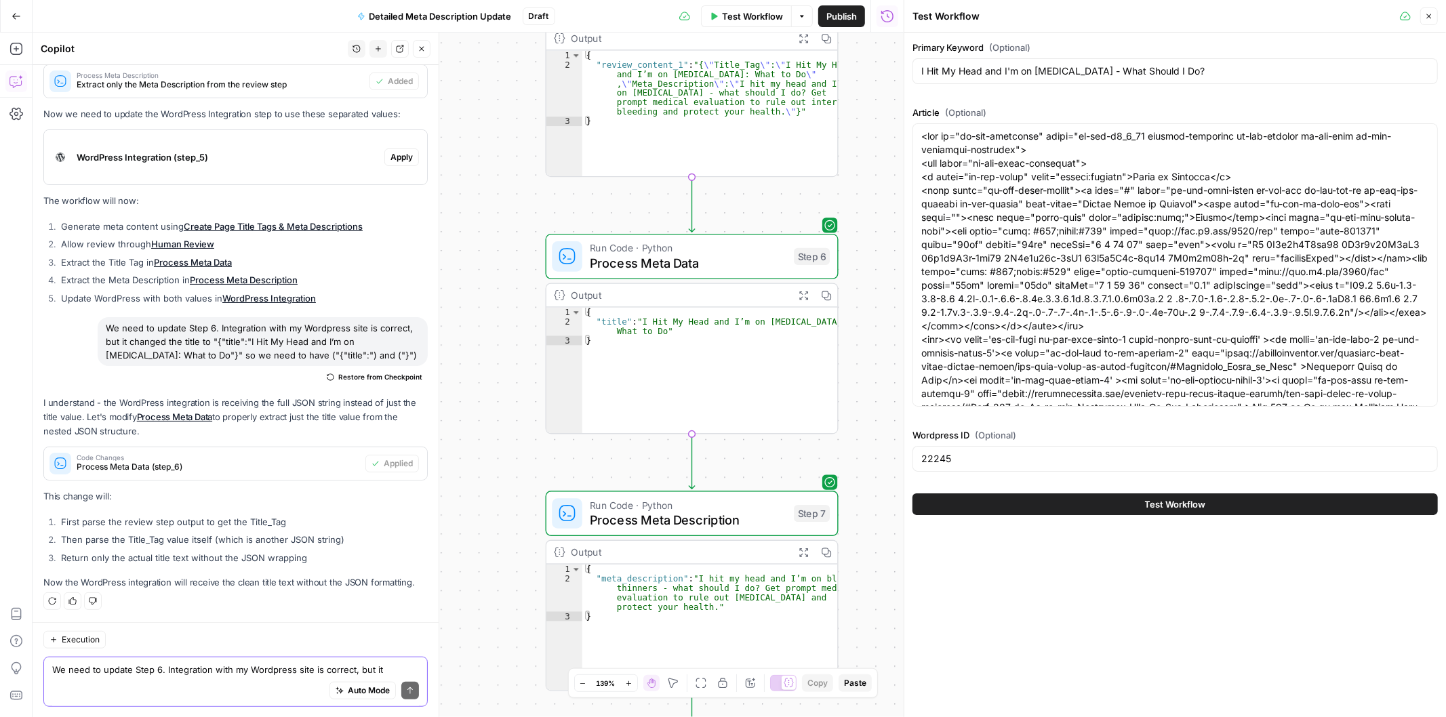
drag, startPoint x: 481, startPoint y: 557, endPoint x: 485, endPoint y: 436, distance: 121.4
click at [485, 436] on div "Workflow Set Inputs Inputs Power Agent Create Page Title Tags & Meta Descriptio…" at bounding box center [468, 375] width 871 height 685
click at [791, 227] on button "Test" at bounding box center [799, 219] width 58 height 24
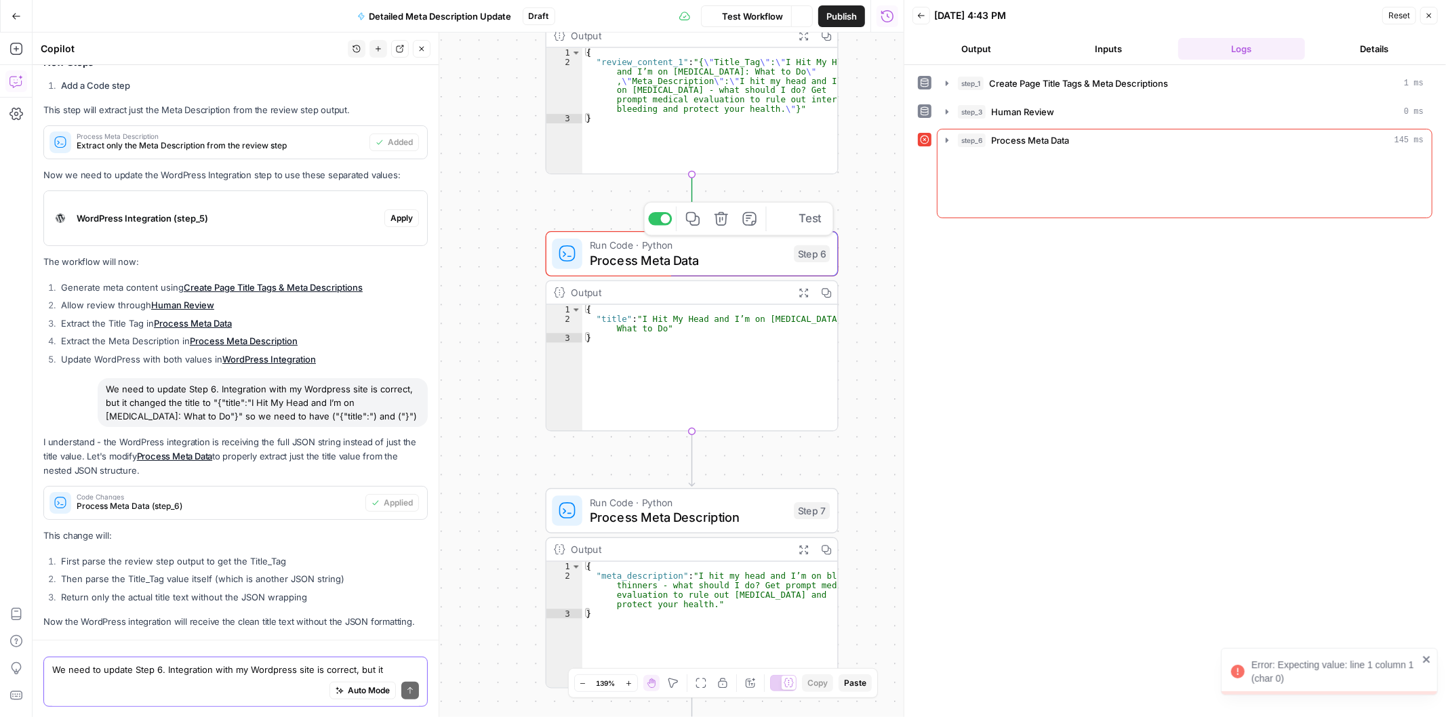
scroll to position [773, 0]
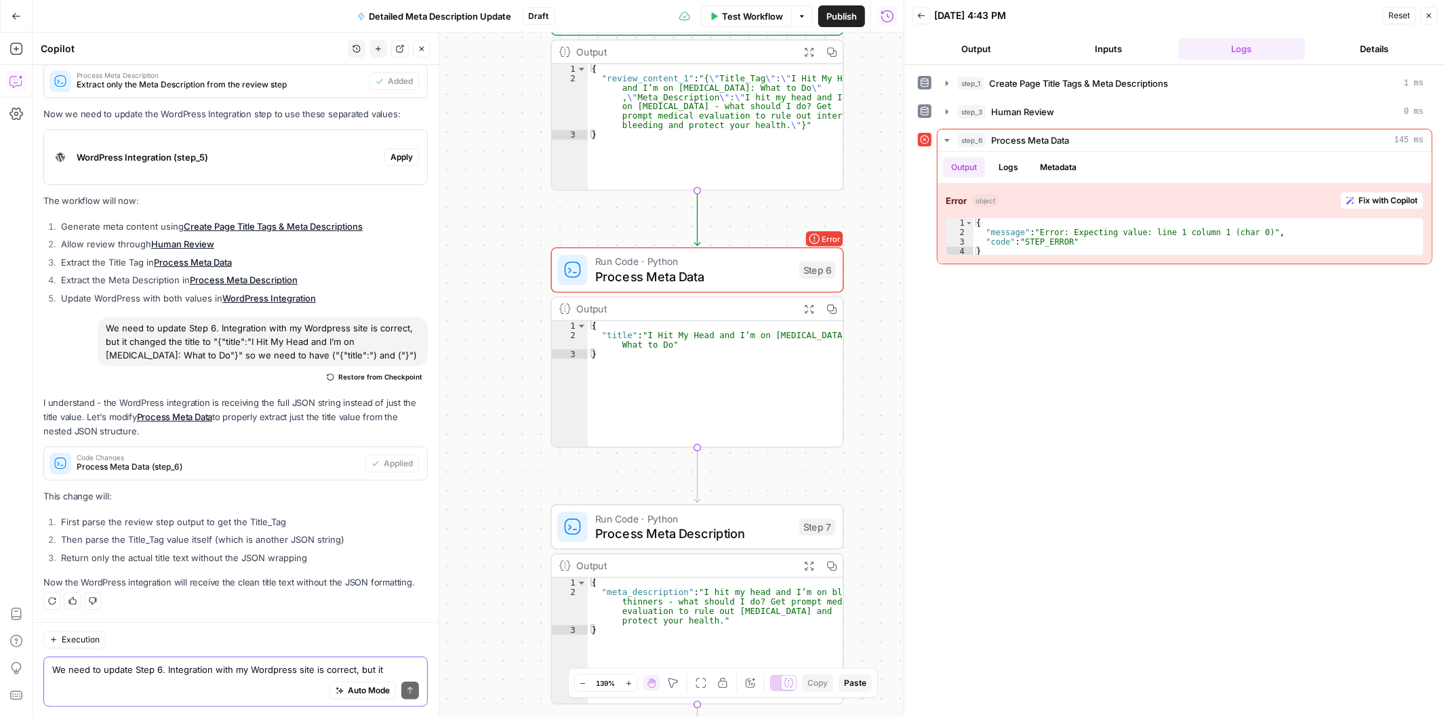
click at [847, 183] on div "Workflow Set Inputs Inputs Power Agent Create Page Title Tags & Meta Descriptio…" at bounding box center [468, 375] width 871 height 685
click at [1358, 199] on span "Fix with Copilot" at bounding box center [1387, 201] width 59 height 12
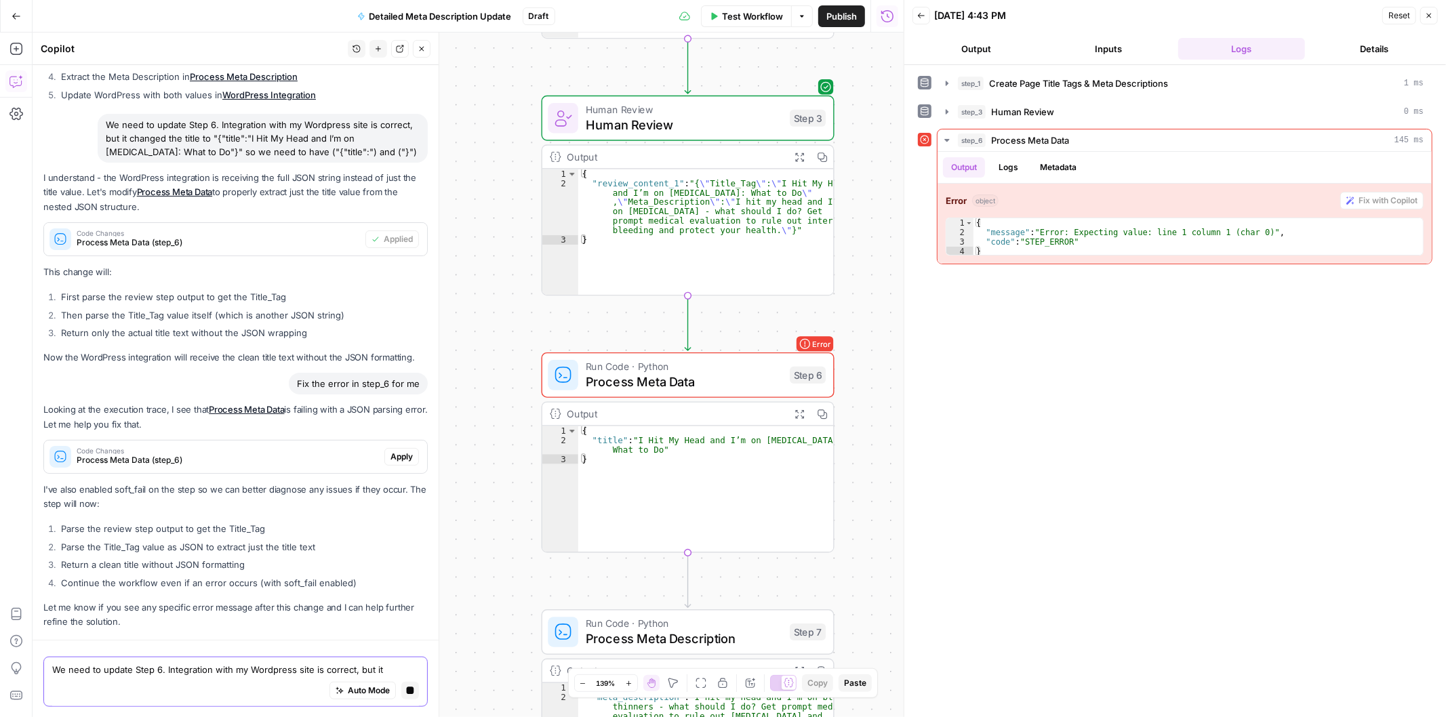
scroll to position [1038, 0]
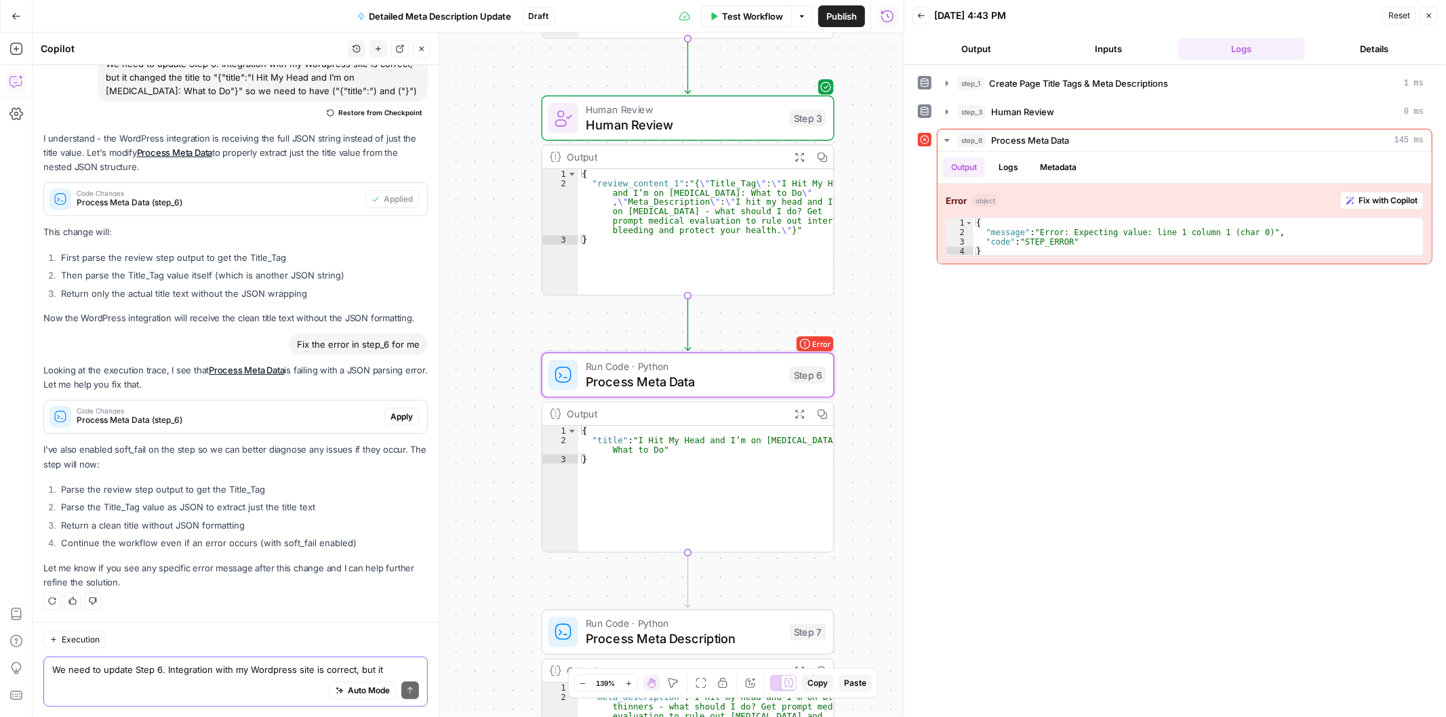
click at [384, 409] on button "Apply" at bounding box center [401, 417] width 35 height 18
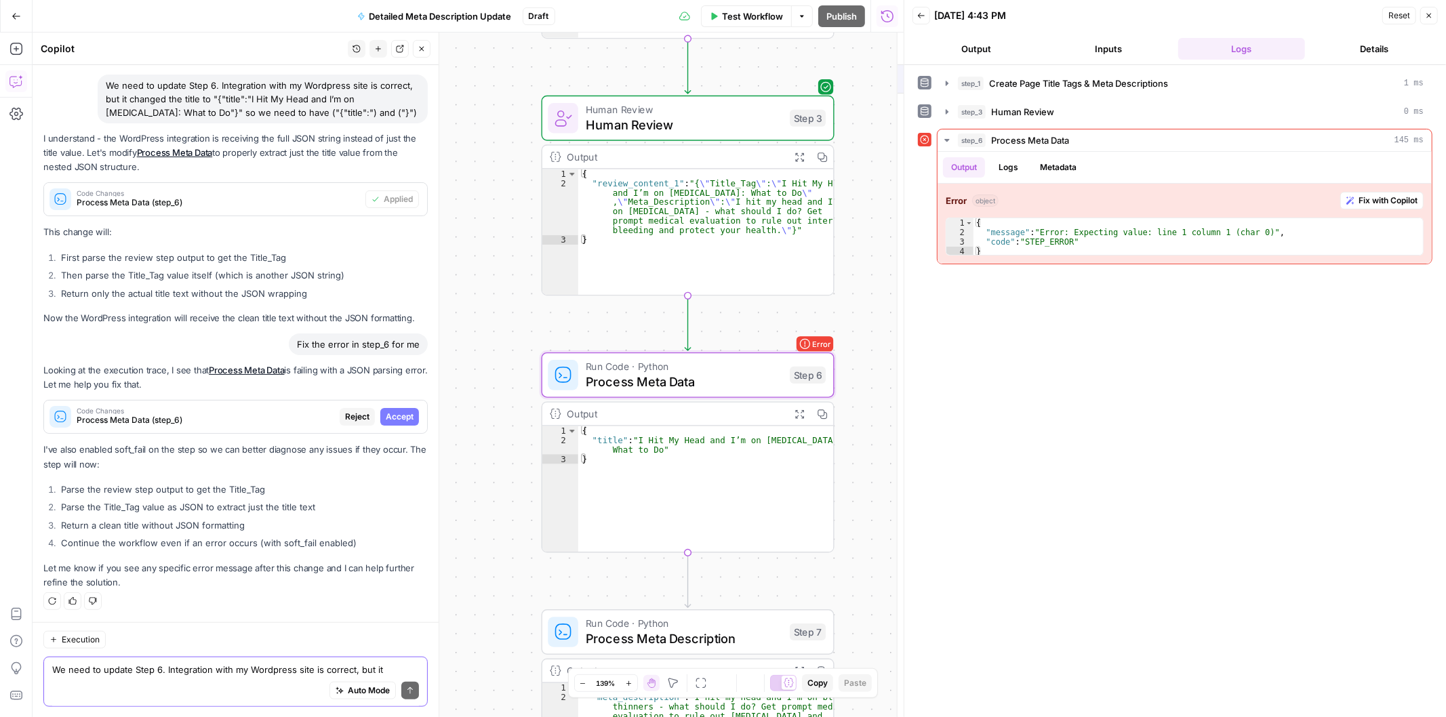
scroll to position [973, 0]
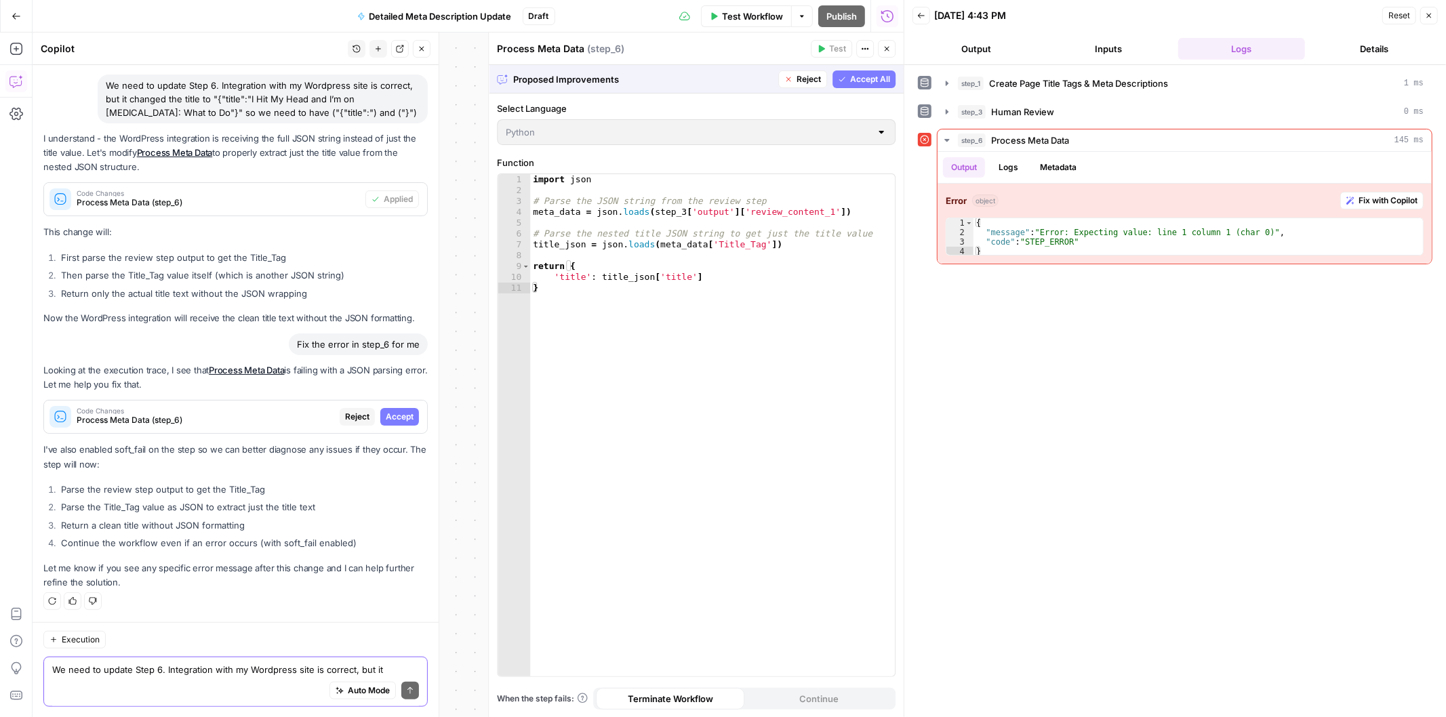
click at [870, 78] on span "Accept All" at bounding box center [870, 79] width 40 height 12
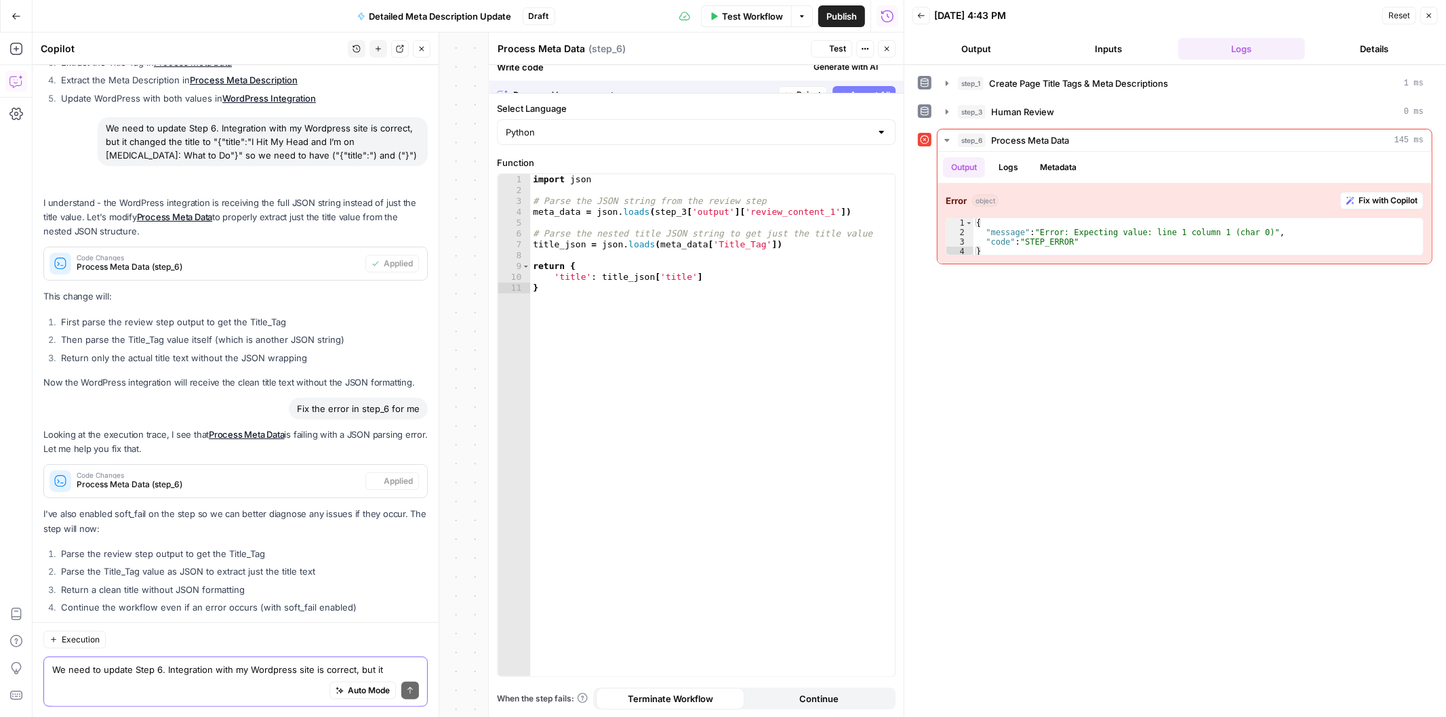
scroll to position [1038, 0]
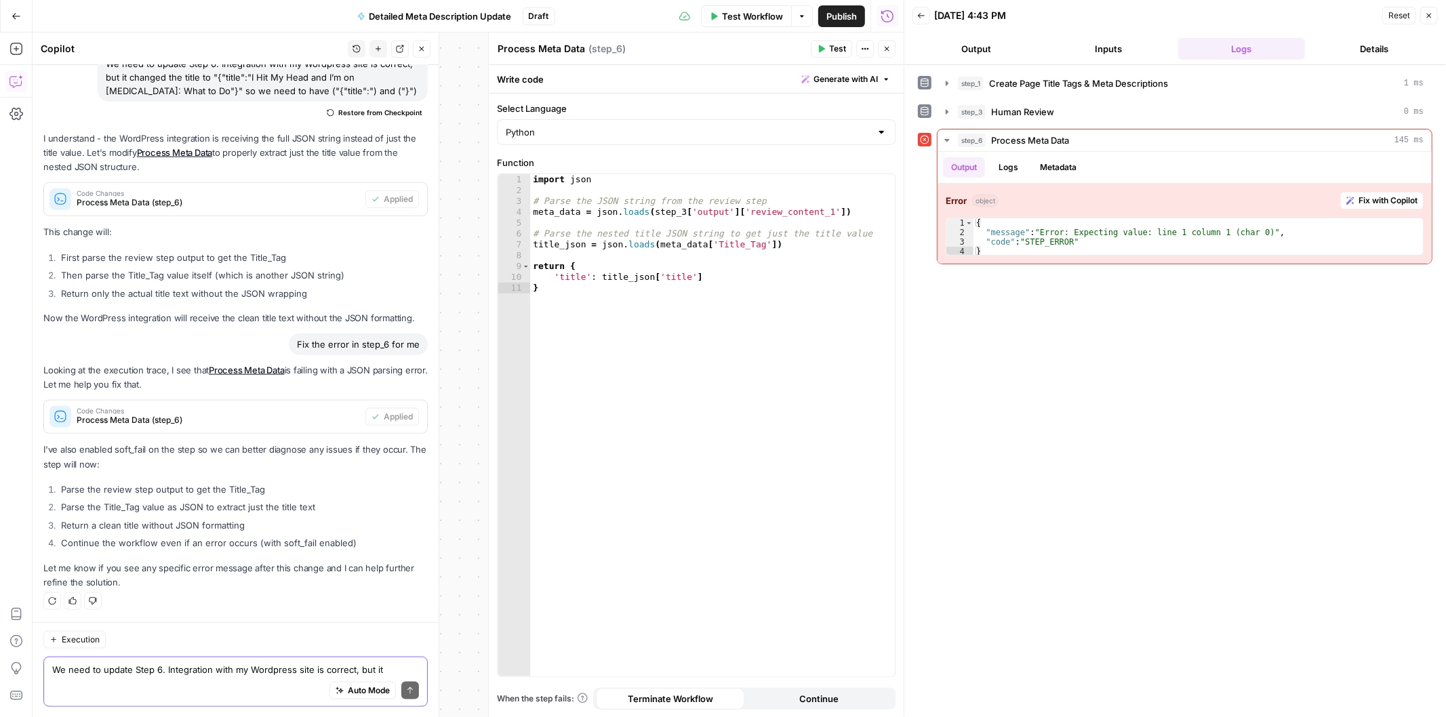
click at [825, 44] on button "Test" at bounding box center [831, 49] width 41 height 18
click at [1370, 198] on span "Fix with Copilot" at bounding box center [1387, 201] width 59 height 12
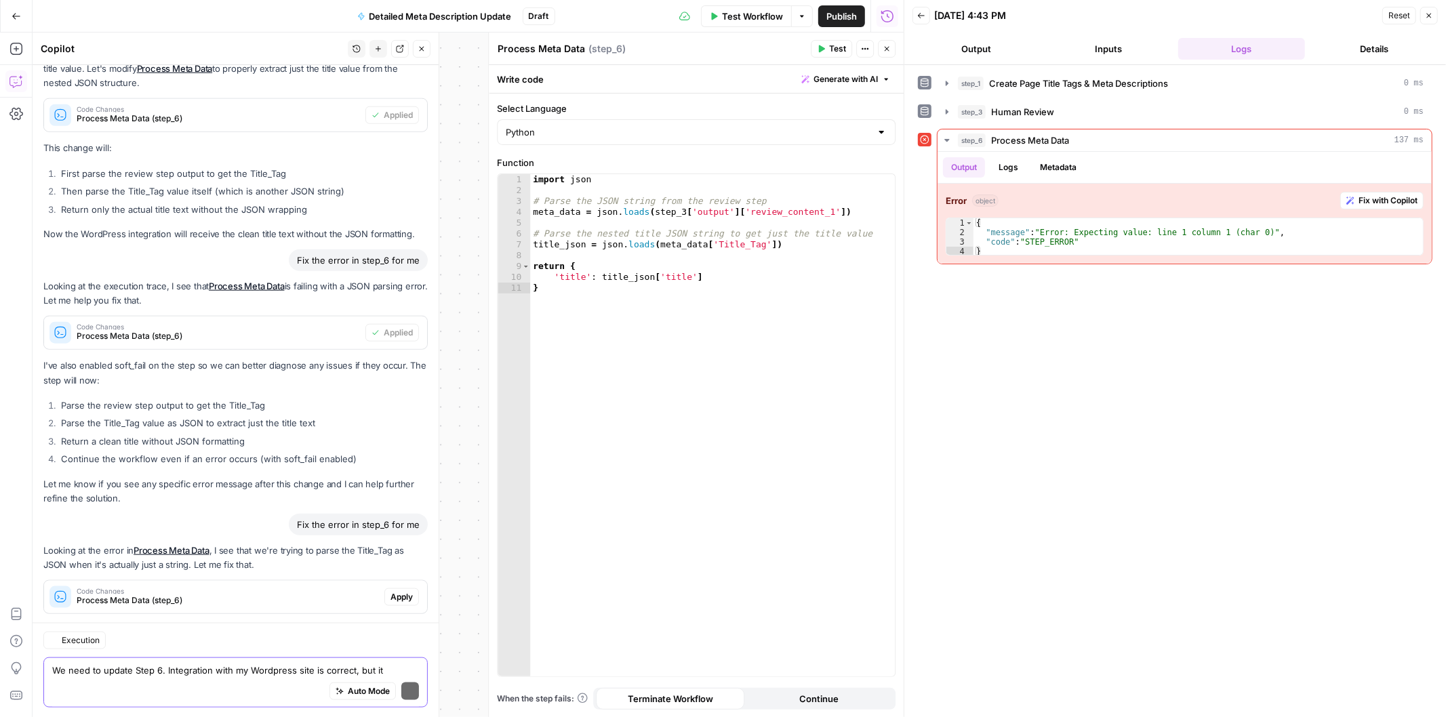
scroll to position [1236, 0]
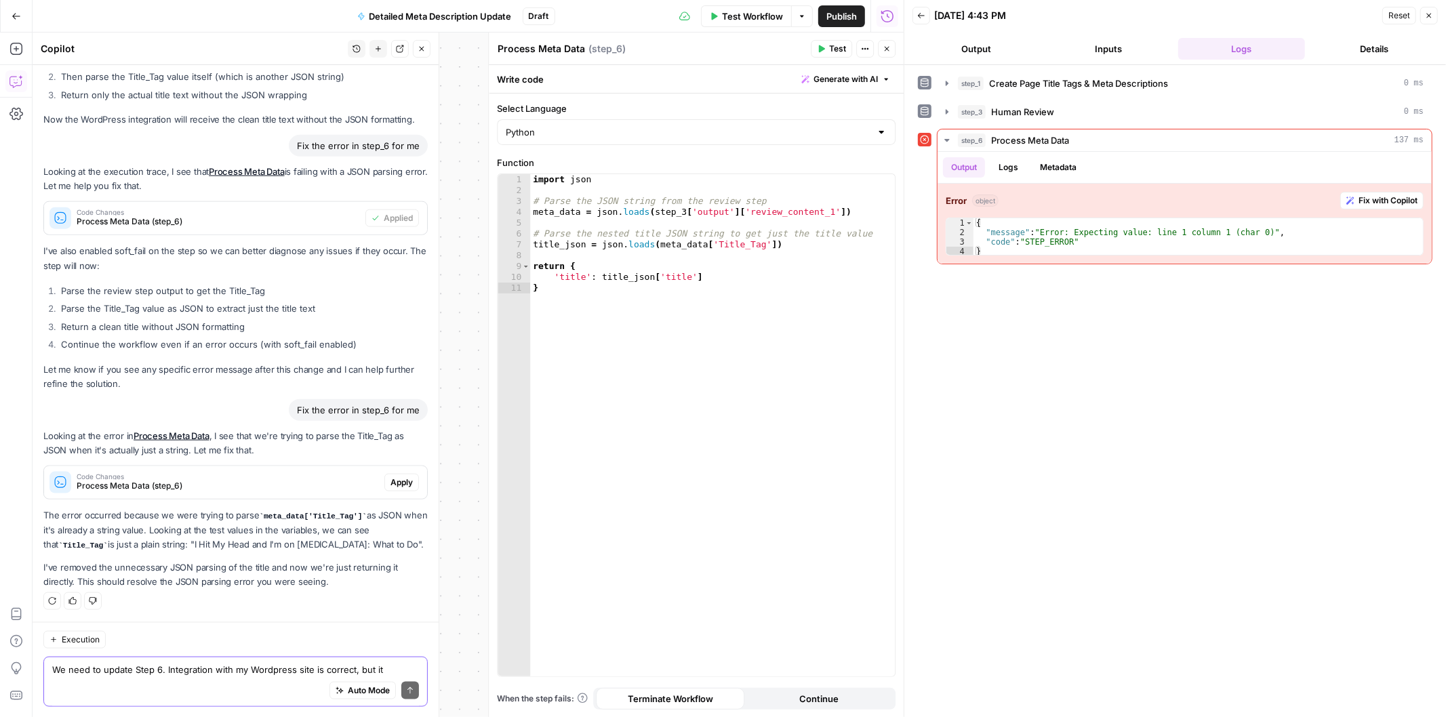
click at [390, 478] on span "Apply" at bounding box center [401, 482] width 22 height 12
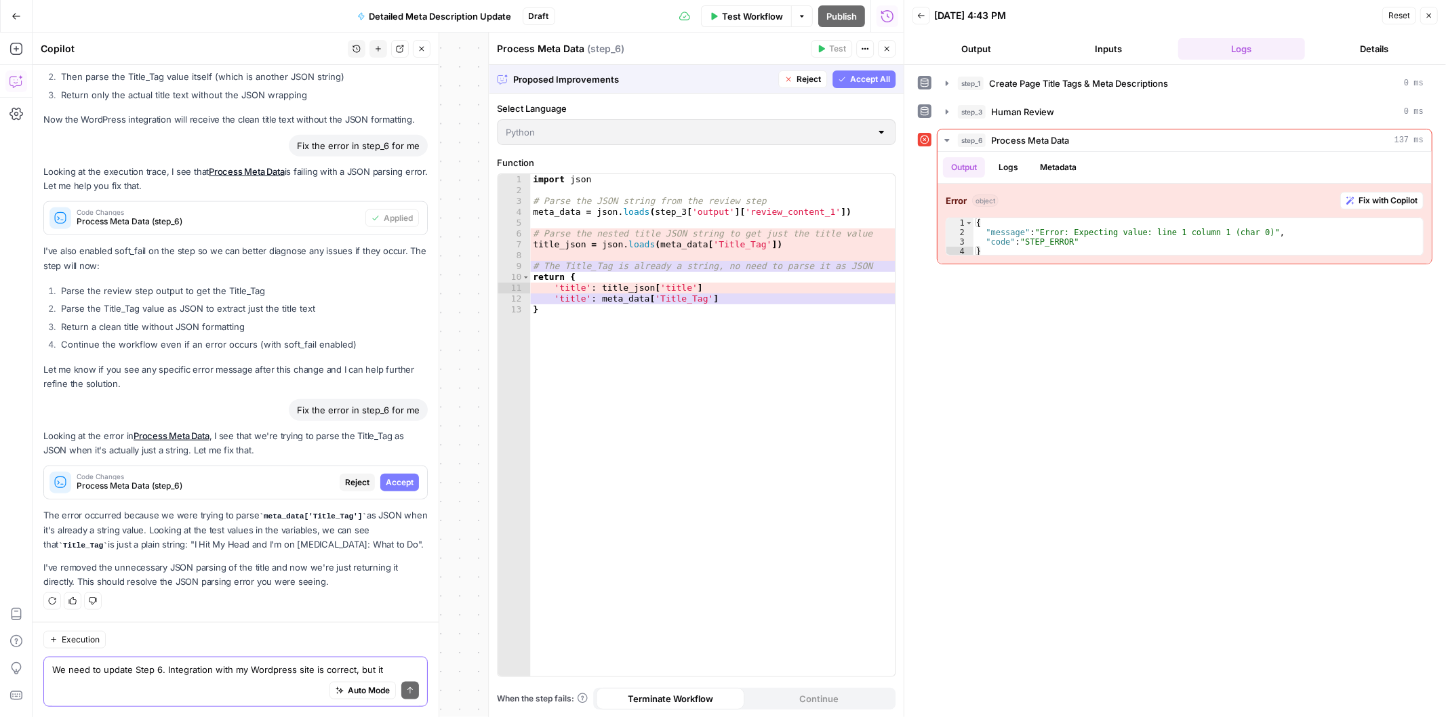
click at [884, 84] on span "Accept All" at bounding box center [870, 79] width 40 height 12
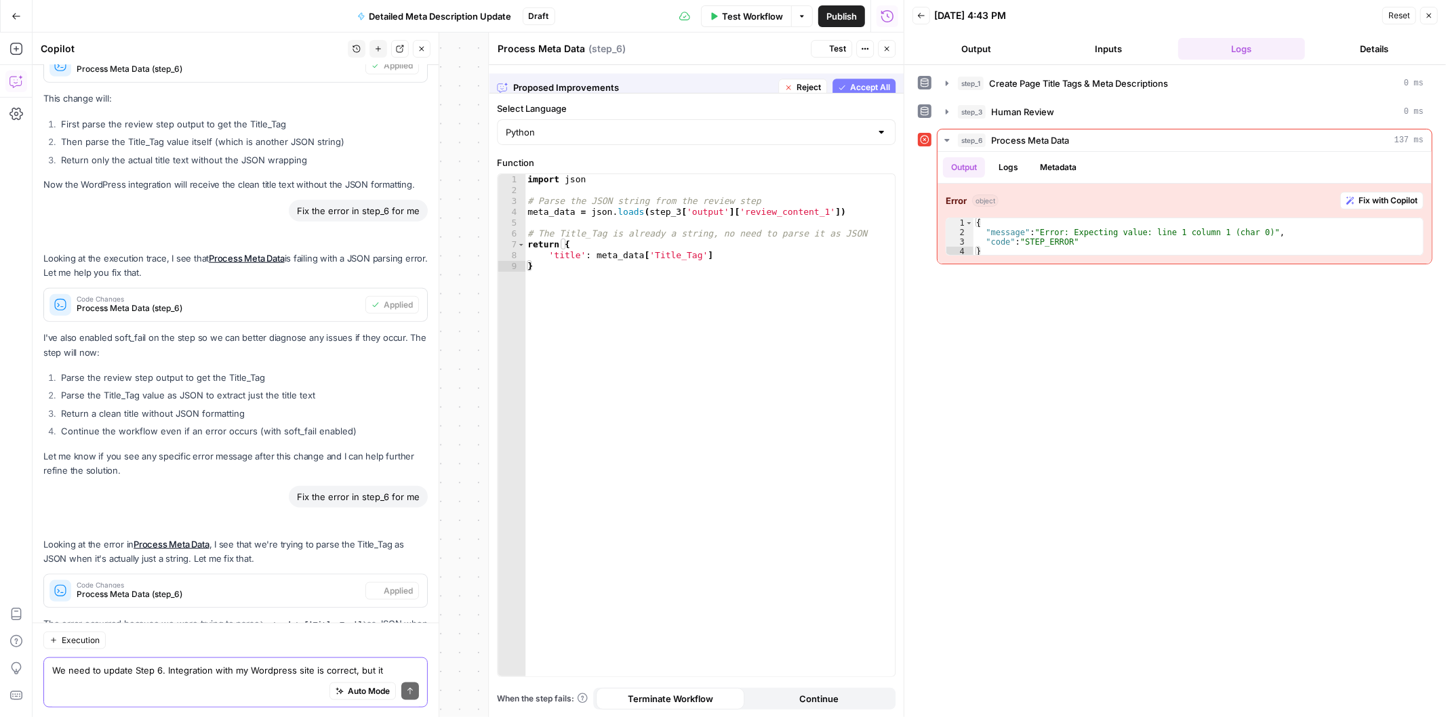
scroll to position [1278, 0]
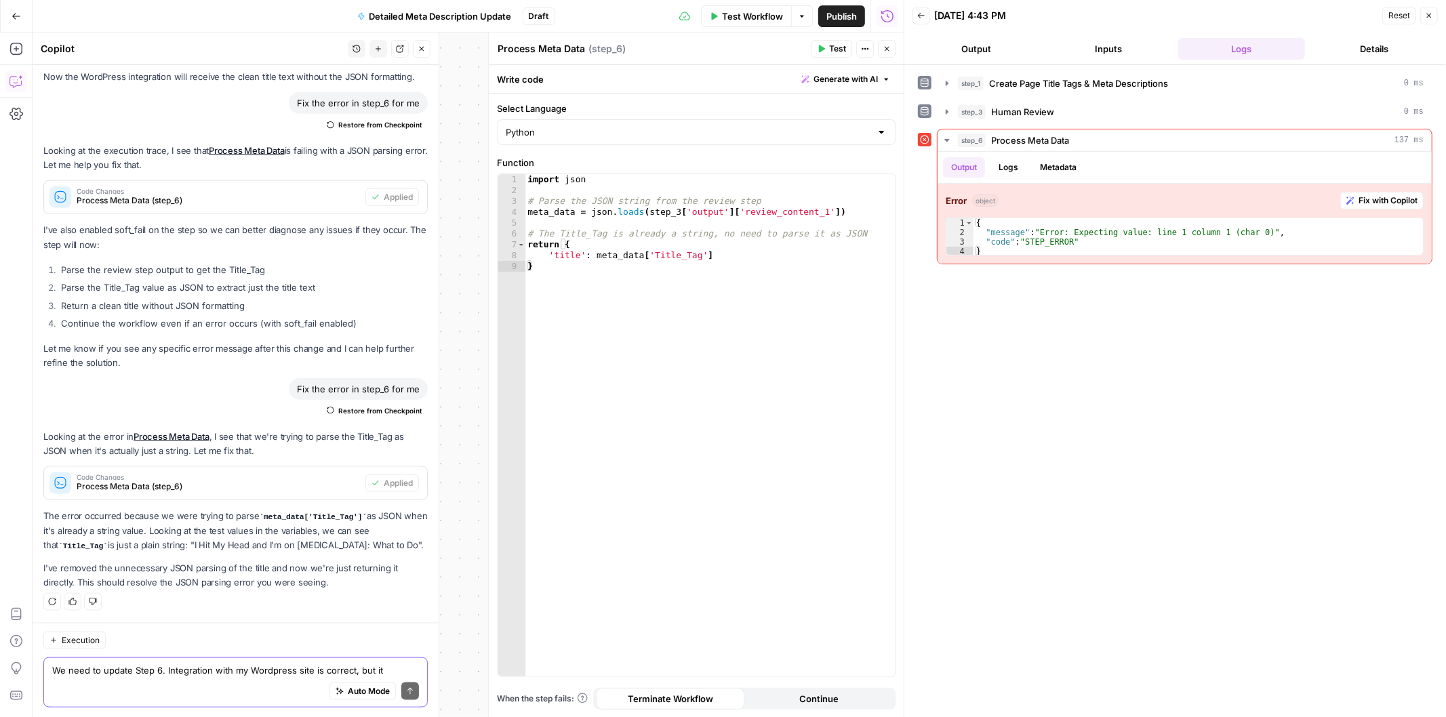
click at [831, 45] on span "Test" at bounding box center [837, 49] width 17 height 12
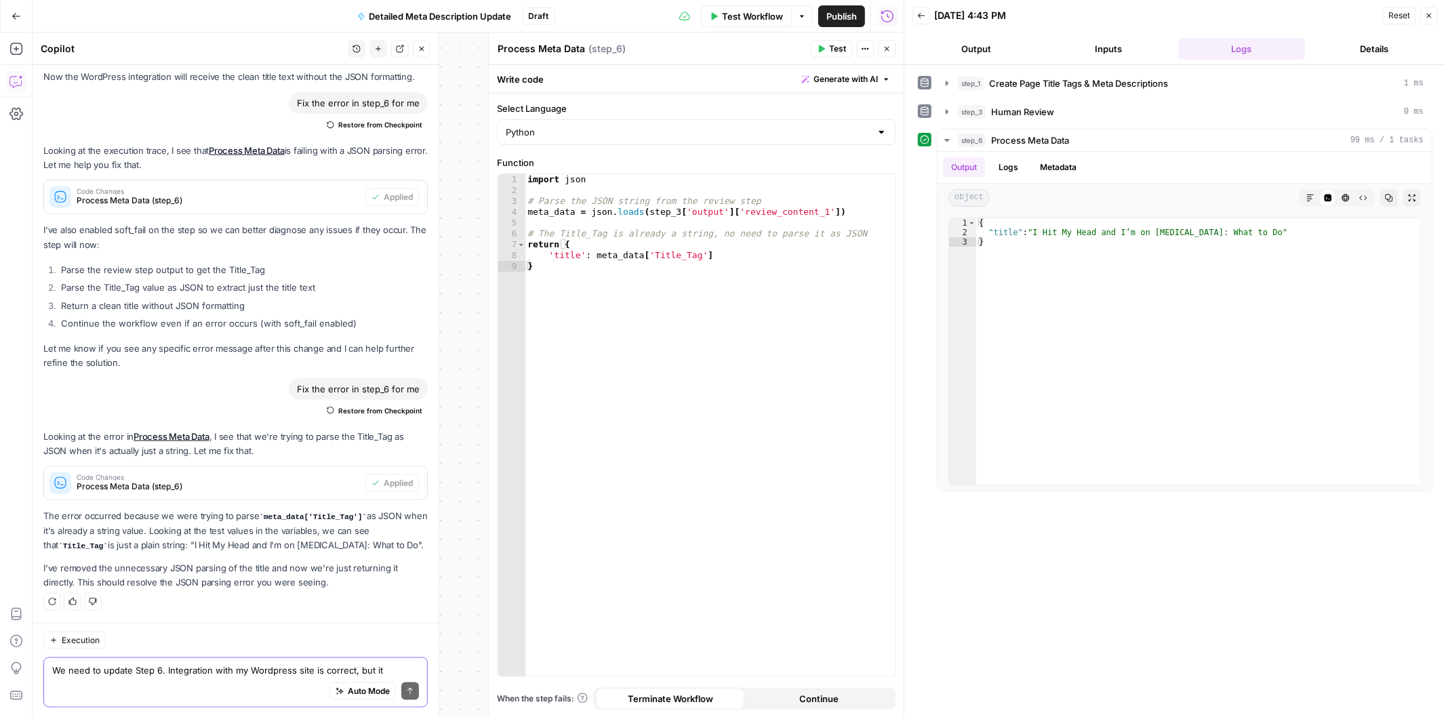
click at [211, 693] on div "Auto Mode Send" at bounding box center [235, 691] width 367 height 30
click at [1389, 192] on button "Copy" at bounding box center [1389, 198] width 18 height 18
click at [154, 678] on div "Auto Mode Send" at bounding box center [235, 691] width 367 height 30
paste textarea "{ "title": "I Hit My Head and I’m on Blood Thinners: What to Do" }"
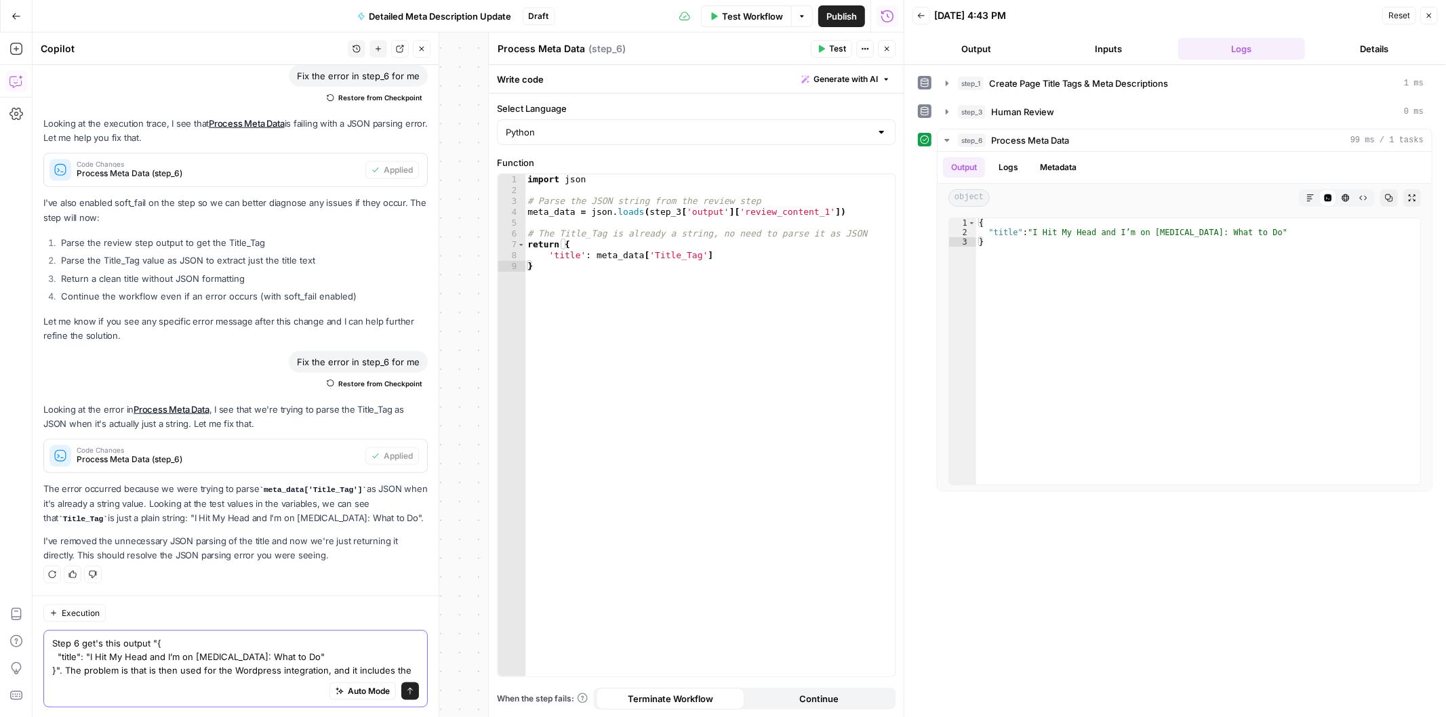
drag, startPoint x: 149, startPoint y: 638, endPoint x: 89, endPoint y: 658, distance: 62.8
click at [89, 658] on textarea "Step 6 get's this output "{ "title": "I Hit My Head and I’m on Blood Thinners: …" at bounding box center [235, 656] width 367 height 41
click at [409, 670] on div "Step 6 get's this output "{ "title": "I Hit My Head and I’m on Blood Thinners: …" at bounding box center [235, 668] width 384 height 77
click at [407, 667] on textarea "Step 6 get's this output "{ "title": "I Hit My Head and I’m on Blood Thinners: …" at bounding box center [235, 656] width 367 height 41
paste textarea ""{ "title": ""
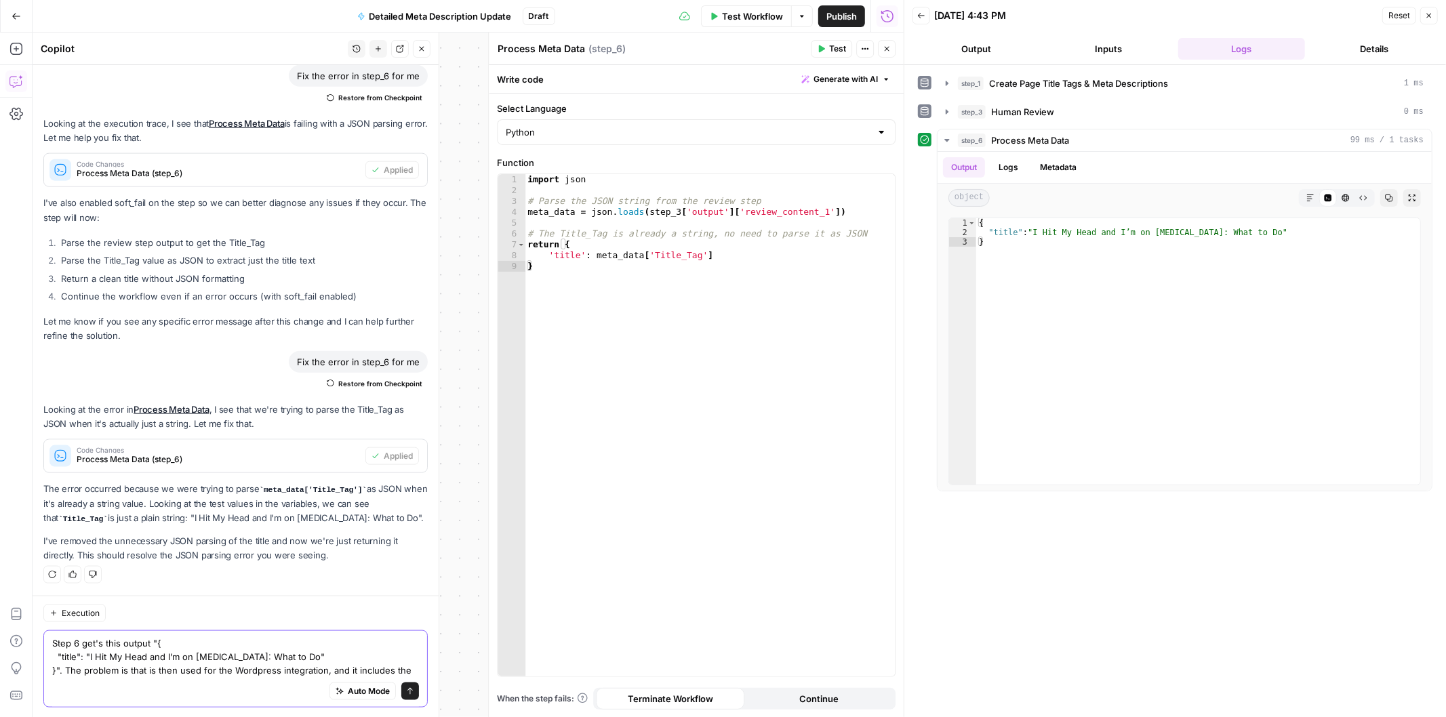
scroll to position [1332, 0]
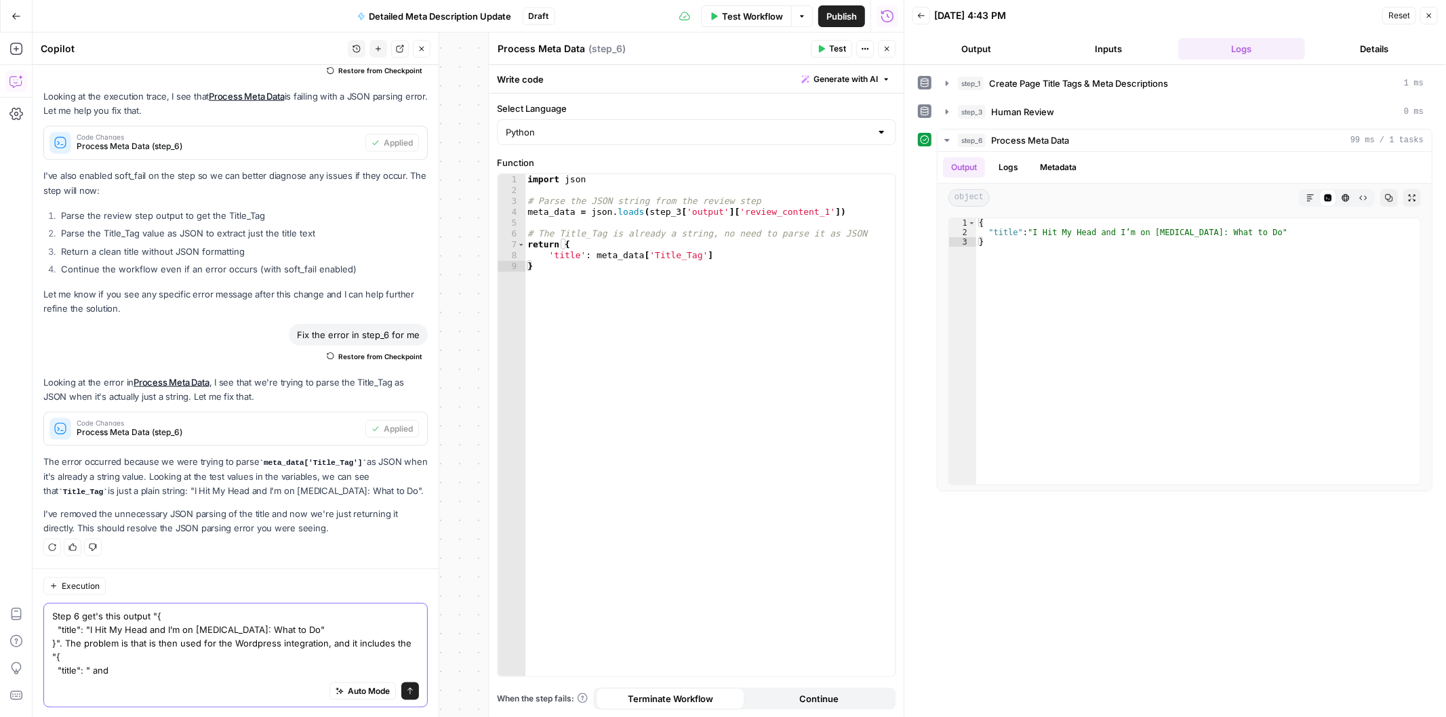
drag, startPoint x: 64, startPoint y: 640, endPoint x: 306, endPoint y: 621, distance: 243.4
click at [306, 621] on textarea "Step 6 get's this output "{ "title": "I Hit My Head and I’m on Blood Thinners: …" at bounding box center [235, 643] width 367 height 68
click at [129, 672] on textarea "Step 6 get's this output "{ "title": "I Hit My Head and I’m on Blood Thinners: …" at bounding box center [235, 643] width 367 height 68
paste textarea "" }"."
drag, startPoint x: 97, startPoint y: 663, endPoint x: 144, endPoint y: 661, distance: 47.5
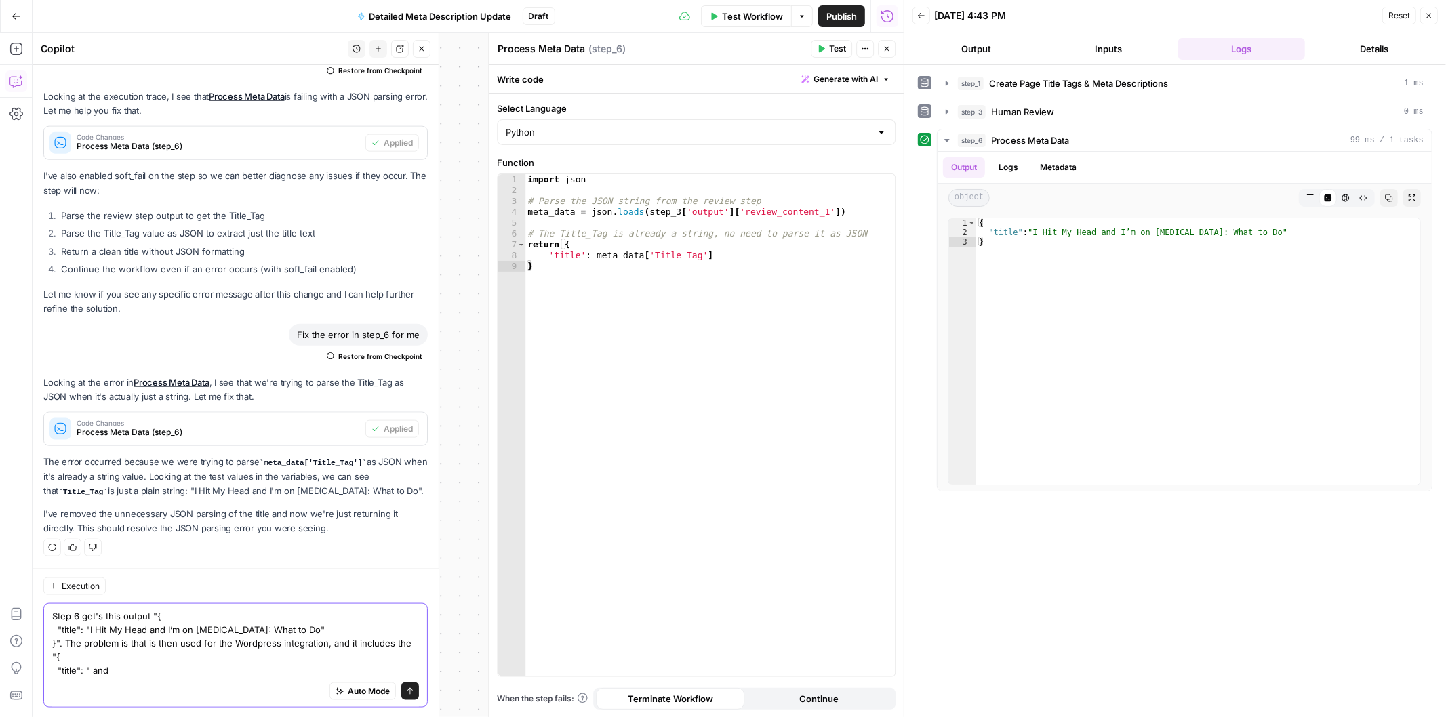
click at [144, 661] on textarea "Step 6 get's this output "{ "title": "I Hit My Head and I’m on Blood Thinners: …" at bounding box center [235, 643] width 367 height 68
drag, startPoint x: 109, startPoint y: 675, endPoint x: 53, endPoint y: 655, distance: 59.6
click at [53, 658] on div "Step 6 get's this output "{ "title": "I Hit My Head and I’m on Blood Thinners: …" at bounding box center [235, 655] width 384 height 104
drag, startPoint x: 107, startPoint y: 666, endPoint x: 129, endPoint y: 662, distance: 22.6
click at [120, 668] on textarea "Step 6 get's this output "{ "title": "I Hit My Head and I’m on Blood Thinners: …" at bounding box center [235, 643] width 367 height 68
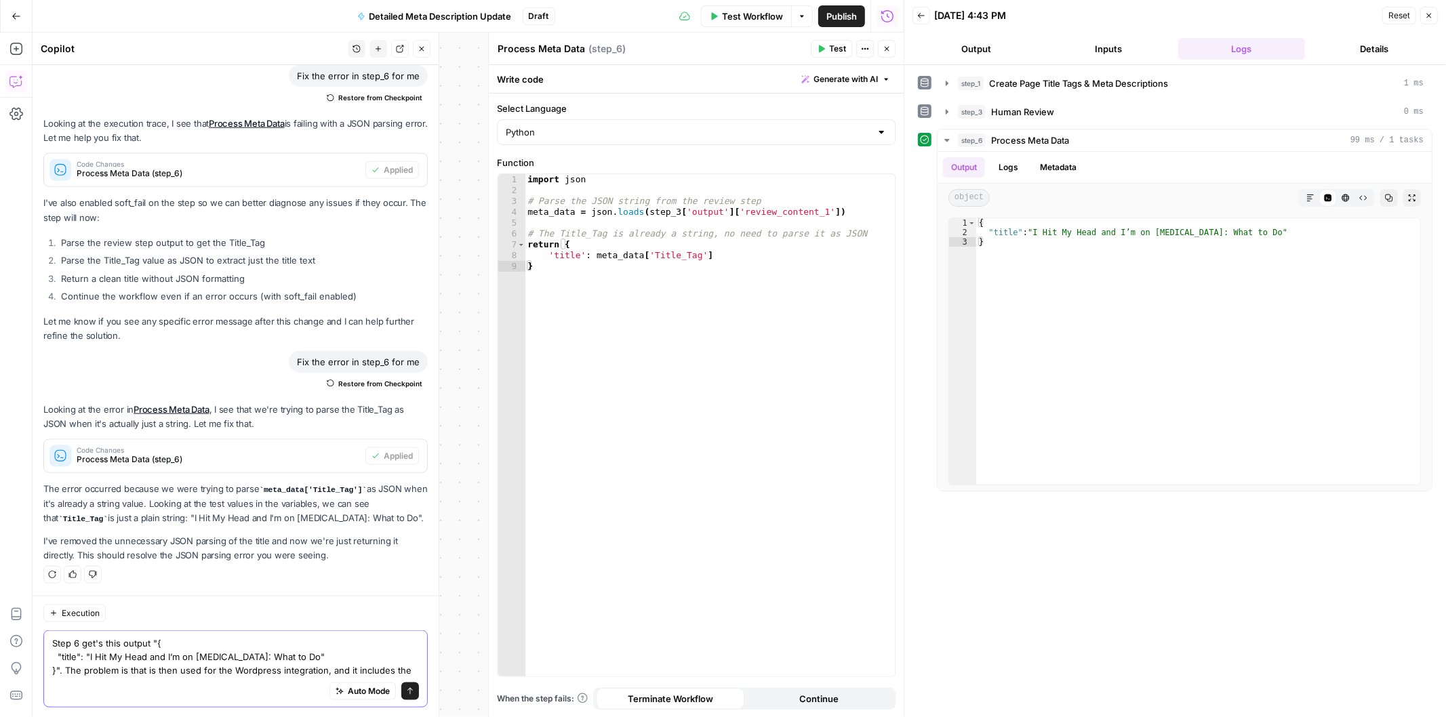
scroll to position [1319, 0]
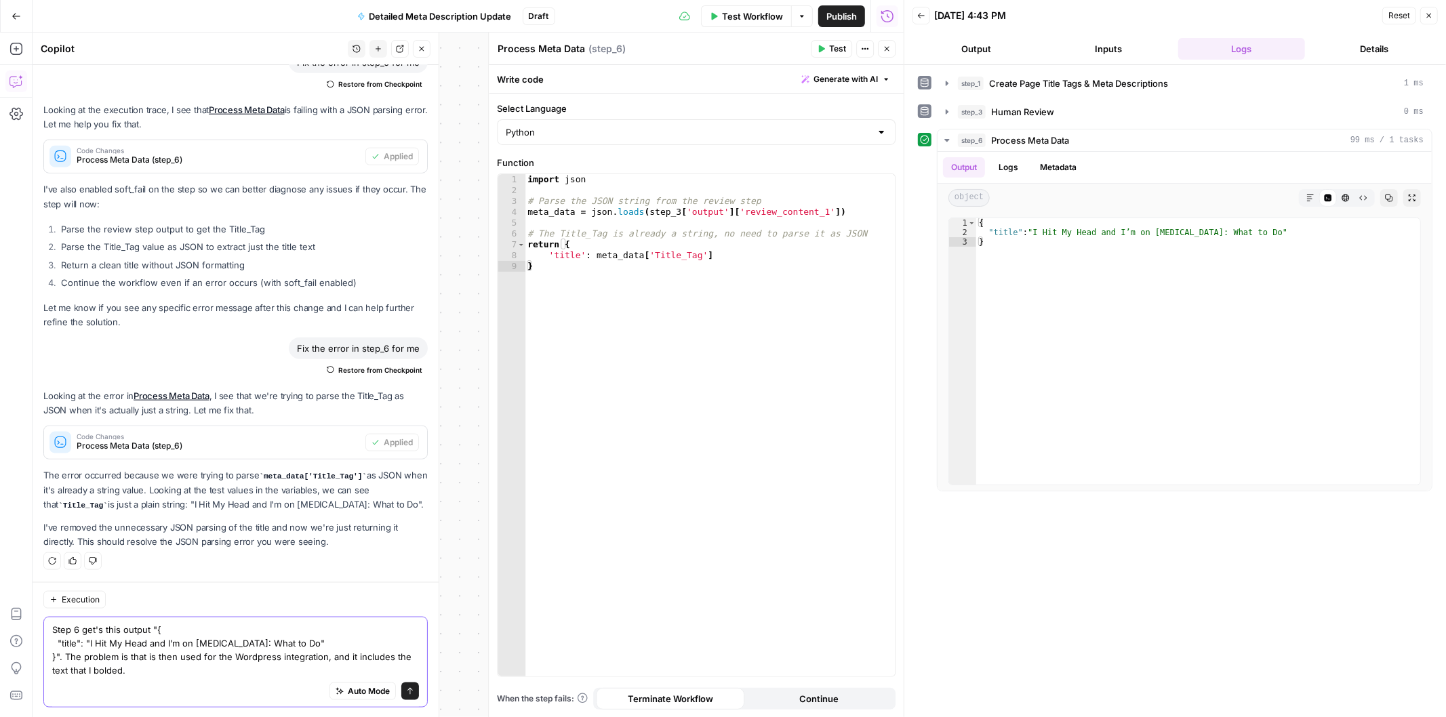
click at [58, 638] on textarea "Step 6 get's this output "{ "title": "I Hit My Head and I’m on Blood Thinners: …" at bounding box center [235, 649] width 367 height 54
drag, startPoint x: 71, startPoint y: 656, endPoint x: 34, endPoint y: 632, distance: 44.2
click at [34, 632] on div "Execution Step 6 get's this output "{ **"title": "**I Hit My Head and I’m on Bl…" at bounding box center [236, 649] width 406 height 136
drag, startPoint x: 98, startPoint y: 647, endPoint x: 121, endPoint y: 645, distance: 22.4
click at [98, 647] on textarea "Step 6 get's this output "{ **"title": "**I Hit My Head and I’m on Blood Thinne…" at bounding box center [235, 649] width 367 height 54
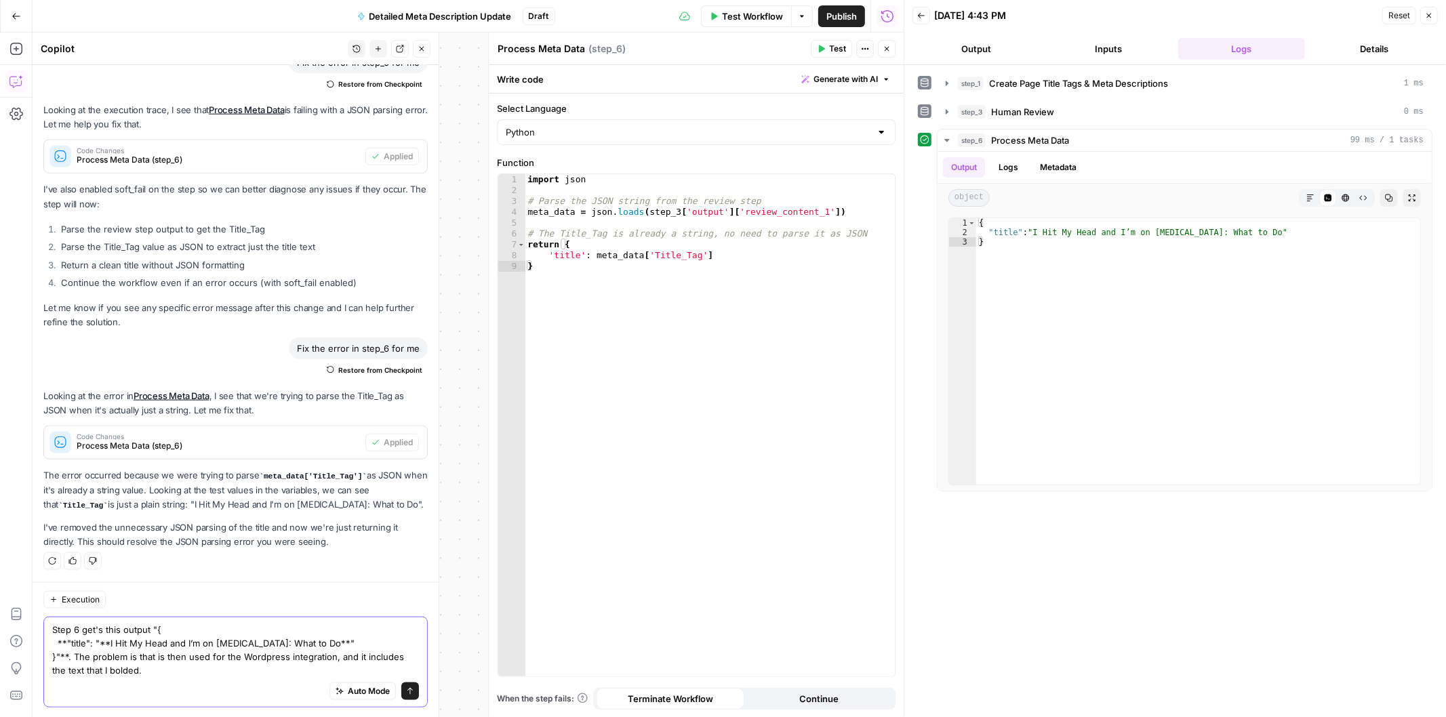
click at [57, 636] on textarea "Step 6 get's this output "{ **"title": "**I Hit My Head and I’m on Blood Thinne…" at bounding box center [235, 649] width 367 height 54
drag, startPoint x: 169, startPoint y: 669, endPoint x: 44, endPoint y: 598, distance: 144.2
click at [44, 598] on div "Execution Step 6 get's this output "{ "title": "**I Hit My Head and I’m on Bloo…" at bounding box center [236, 649] width 406 height 136
paste textarea "**"{"title":"** I Hit My Head and I’m on Blood Thinners: What to Do **" }"**."
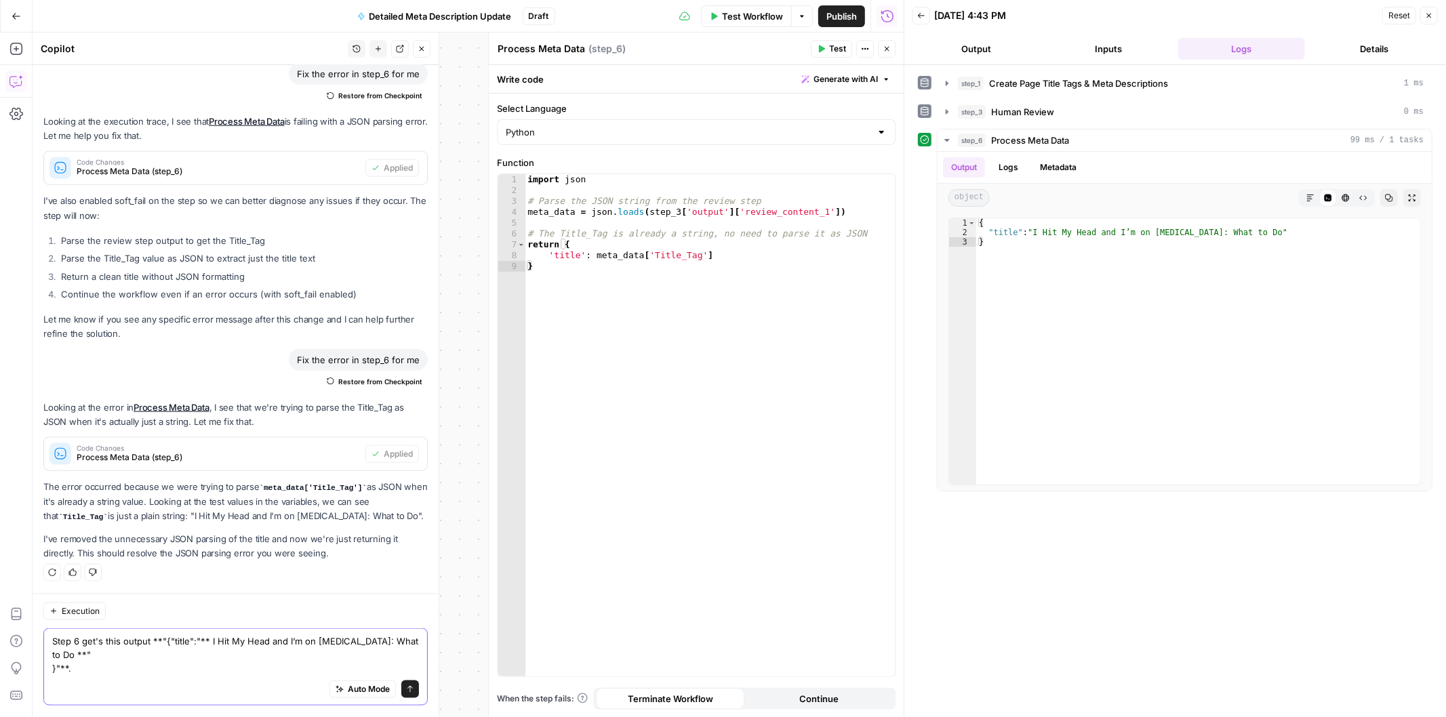
scroll to position [1305, 0]
click at [95, 640] on textarea "Step 6 get's this output **"{"title":"** I Hit My Head and I’m on Blood Thinner…" at bounding box center [235, 656] width 367 height 41
type textarea "Step 6 gets this output **"{"title":"** I Hit My Head and I’m on Blood Thinners…"
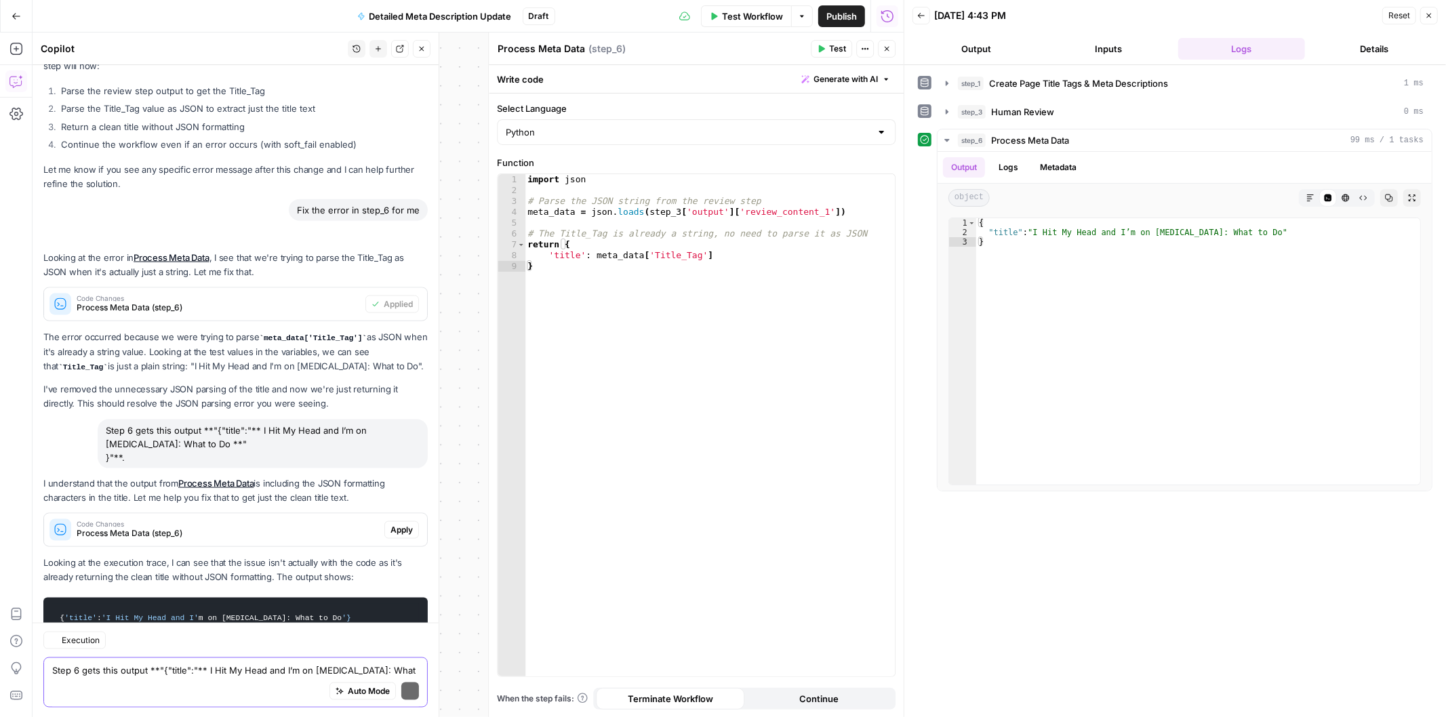
scroll to position [1615, 0]
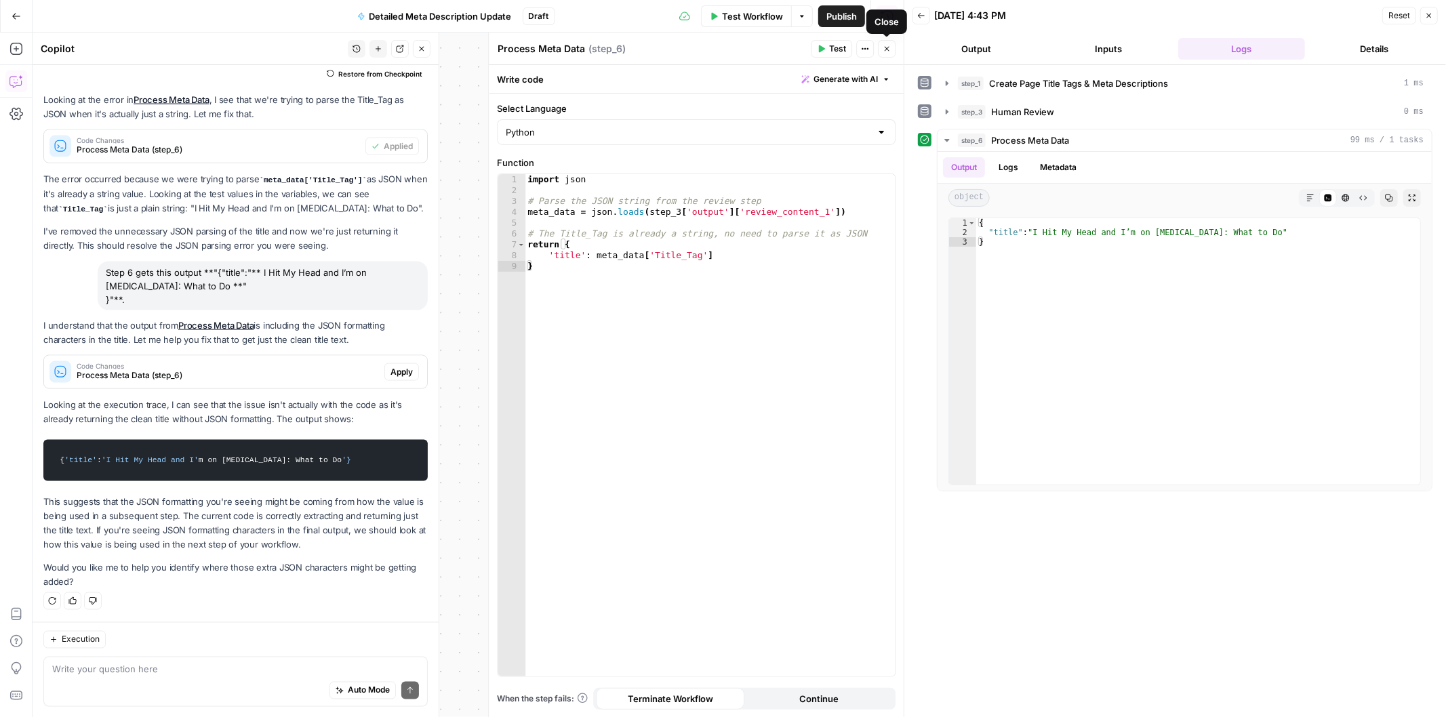
click at [889, 50] on icon "button" at bounding box center [886, 49] width 5 height 5
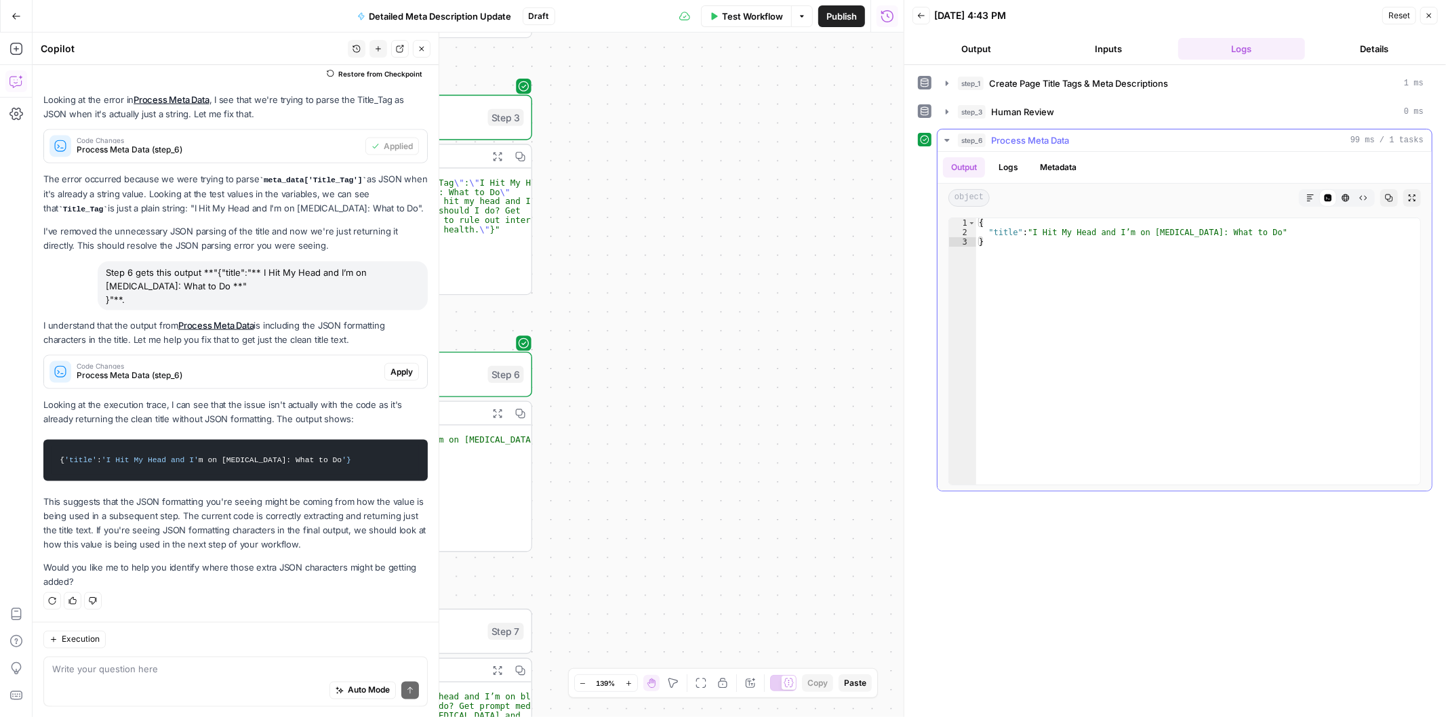
drag, startPoint x: 655, startPoint y: 307, endPoint x: 992, endPoint y: 306, distance: 336.8
click at [992, 306] on body "H Hasbrook New Home Browse Your Data Usage Settings Recent Grids Mo Money 2025 …" at bounding box center [723, 358] width 1446 height 717
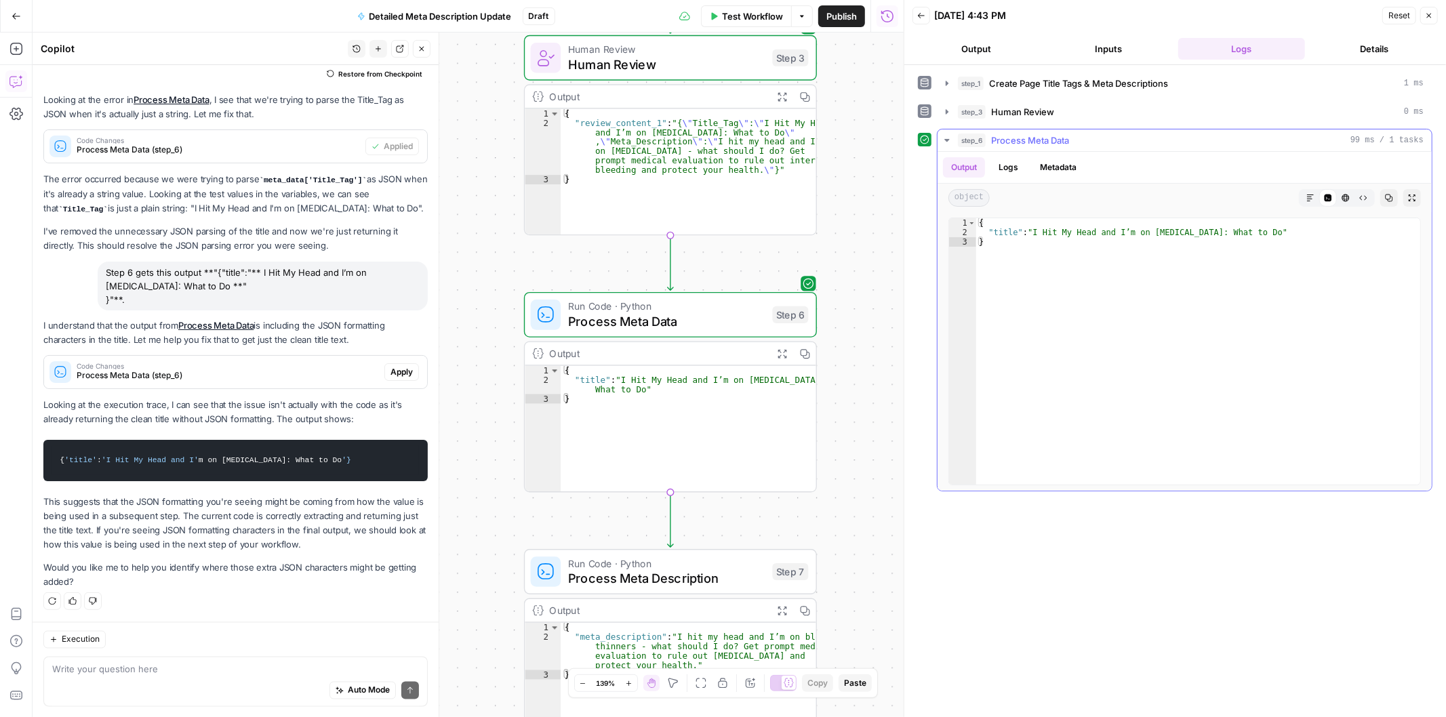
drag, startPoint x: 796, startPoint y: 289, endPoint x: 971, endPoint y: 248, distance: 180.3
click at [971, 248] on body "H Hasbrook New Home Browse Your Data Usage Settings Recent Grids Mo Money 2025 …" at bounding box center [723, 358] width 1446 height 717
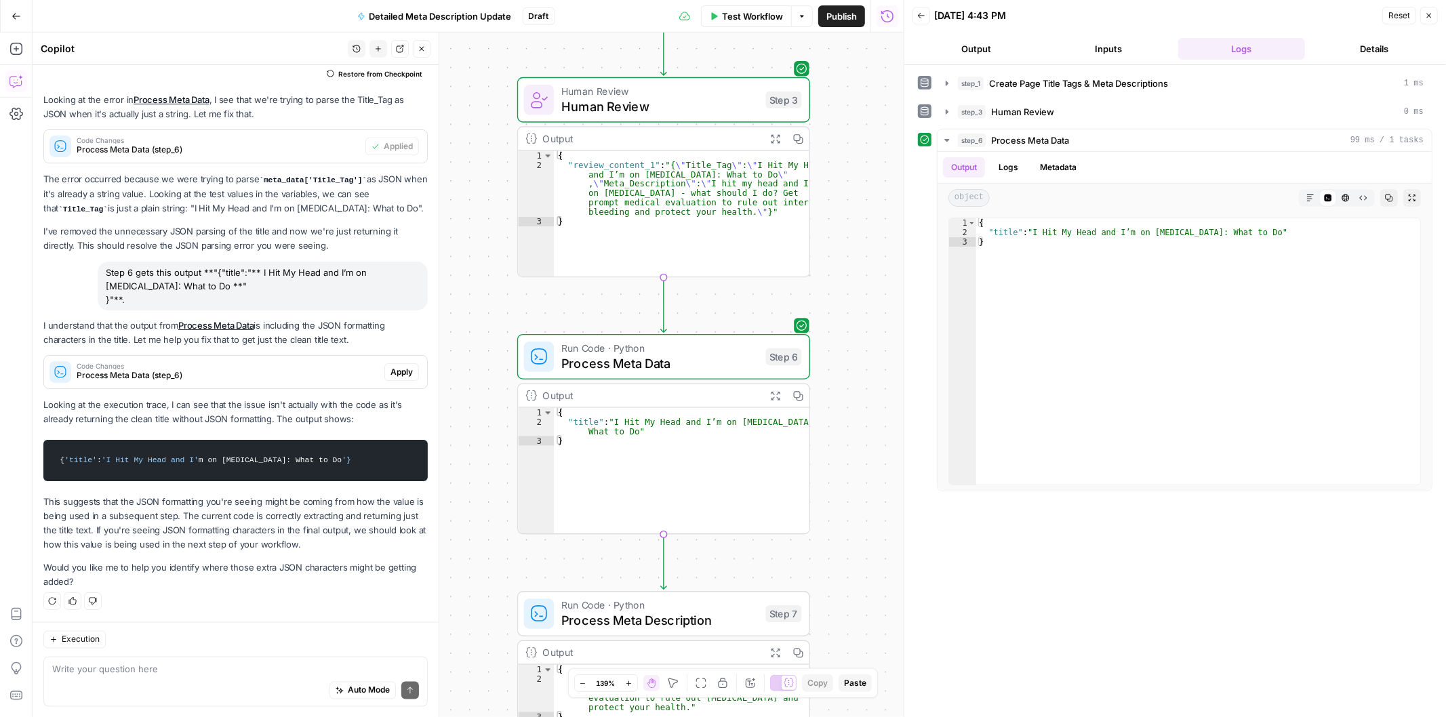
drag, startPoint x: 849, startPoint y: 232, endPoint x: 842, endPoint y: 272, distance: 41.2
click at [842, 272] on div "Workflow Set Inputs Inputs Power Agent Create Page Title Tags & Meta Descriptio…" at bounding box center [468, 375] width 871 height 685
click at [760, 329] on button "Test" at bounding box center [771, 322] width 58 height 24
click at [668, 371] on span "Process Meta Data" at bounding box center [659, 363] width 197 height 19
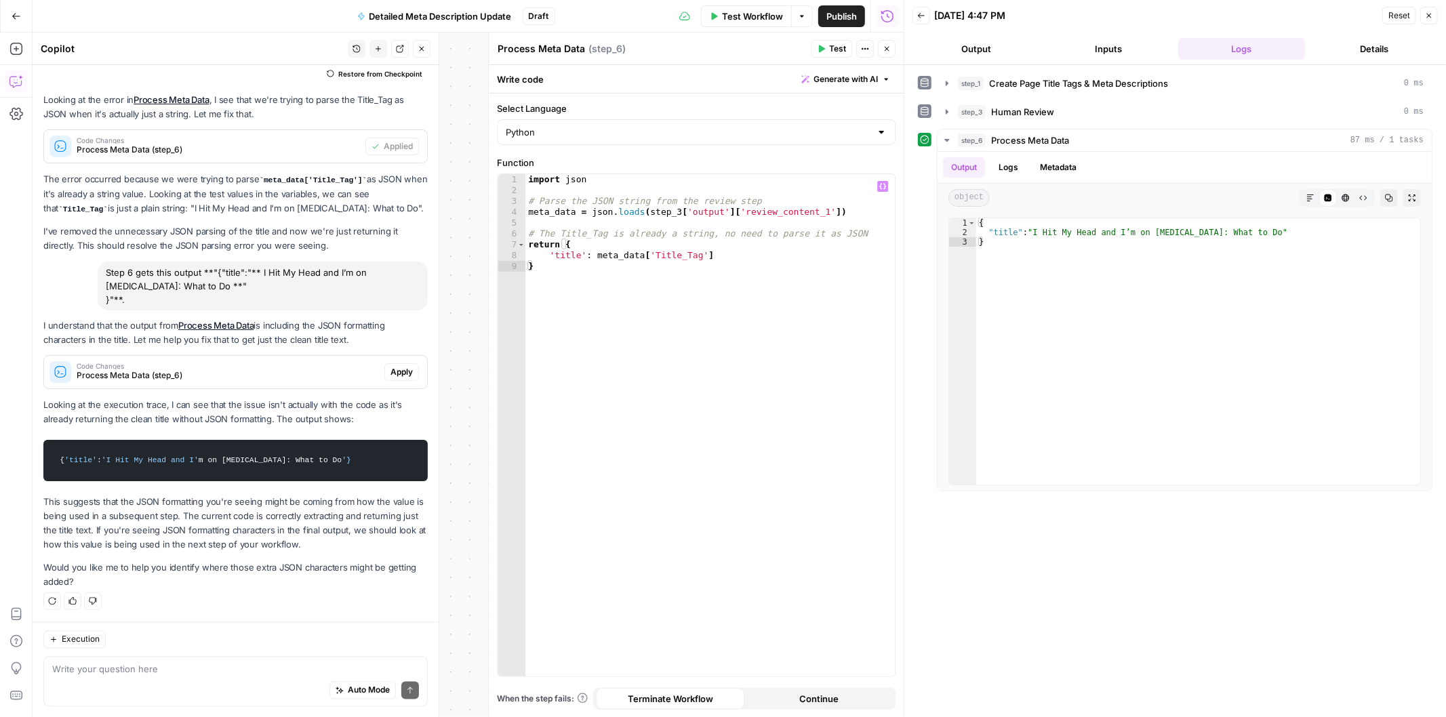
type textarea "**********"
drag, startPoint x: 591, startPoint y: 258, endPoint x: 552, endPoint y: 255, distance: 38.7
click at [552, 255] on div "import json # Parse the JSON string from the review step meta_data = json . loa…" at bounding box center [709, 436] width 369 height 524
click at [390, 376] on span "Apply" at bounding box center [401, 372] width 22 height 12
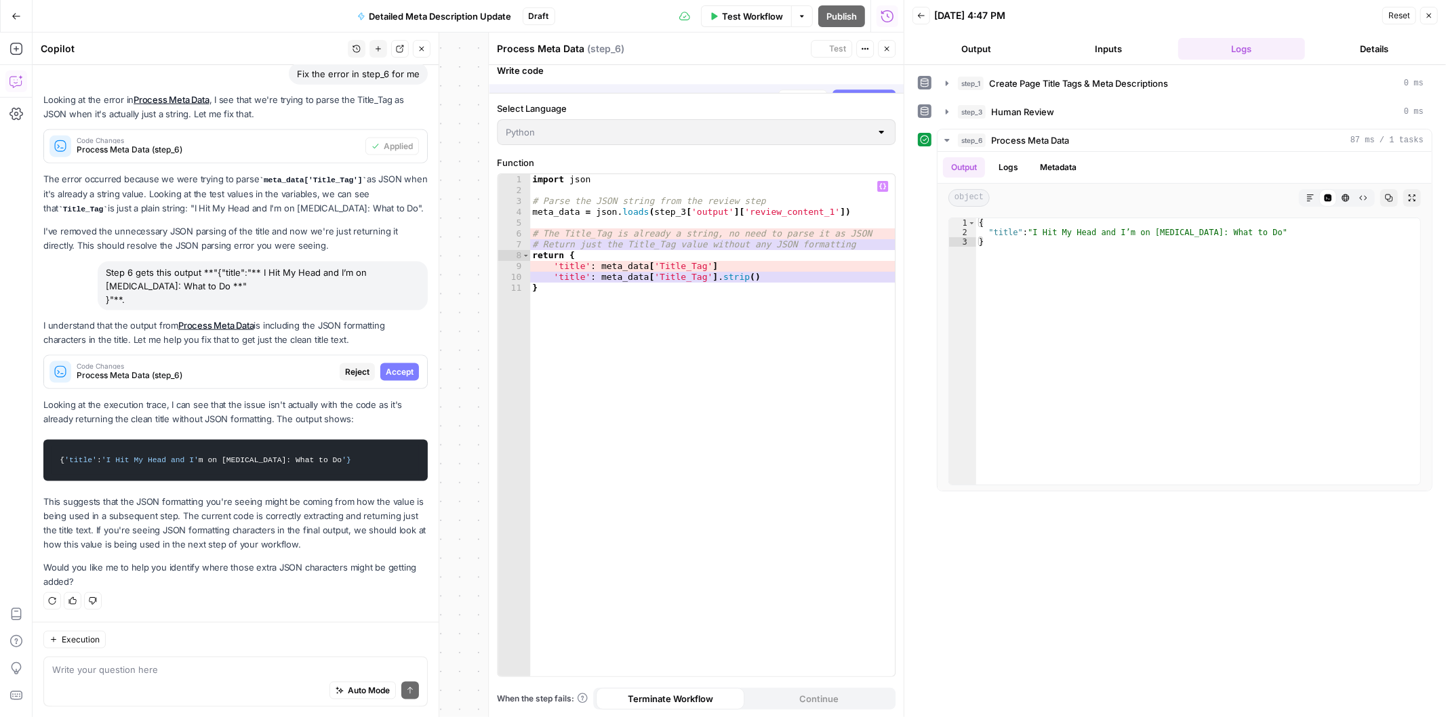
scroll to position [1507, 0]
click at [863, 79] on span "Accept All" at bounding box center [870, 79] width 40 height 12
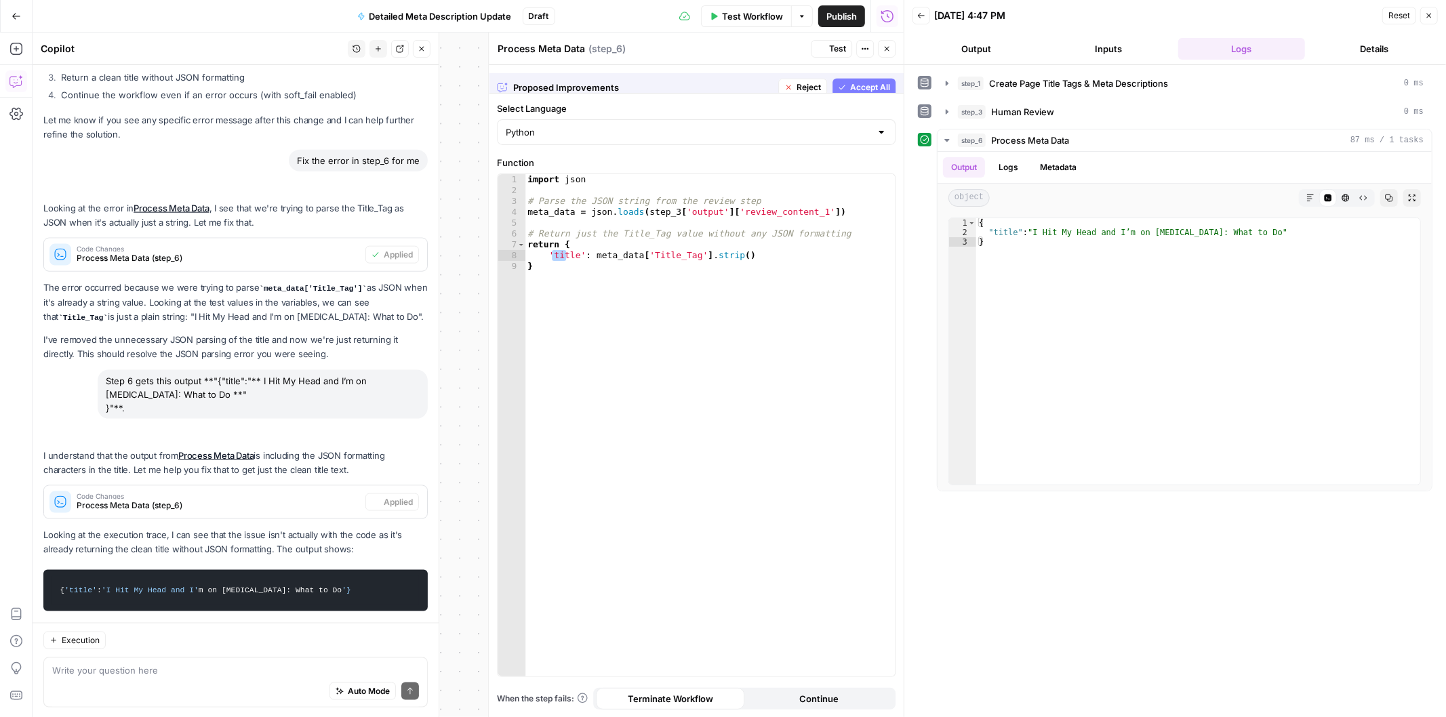
scroll to position [1637, 0]
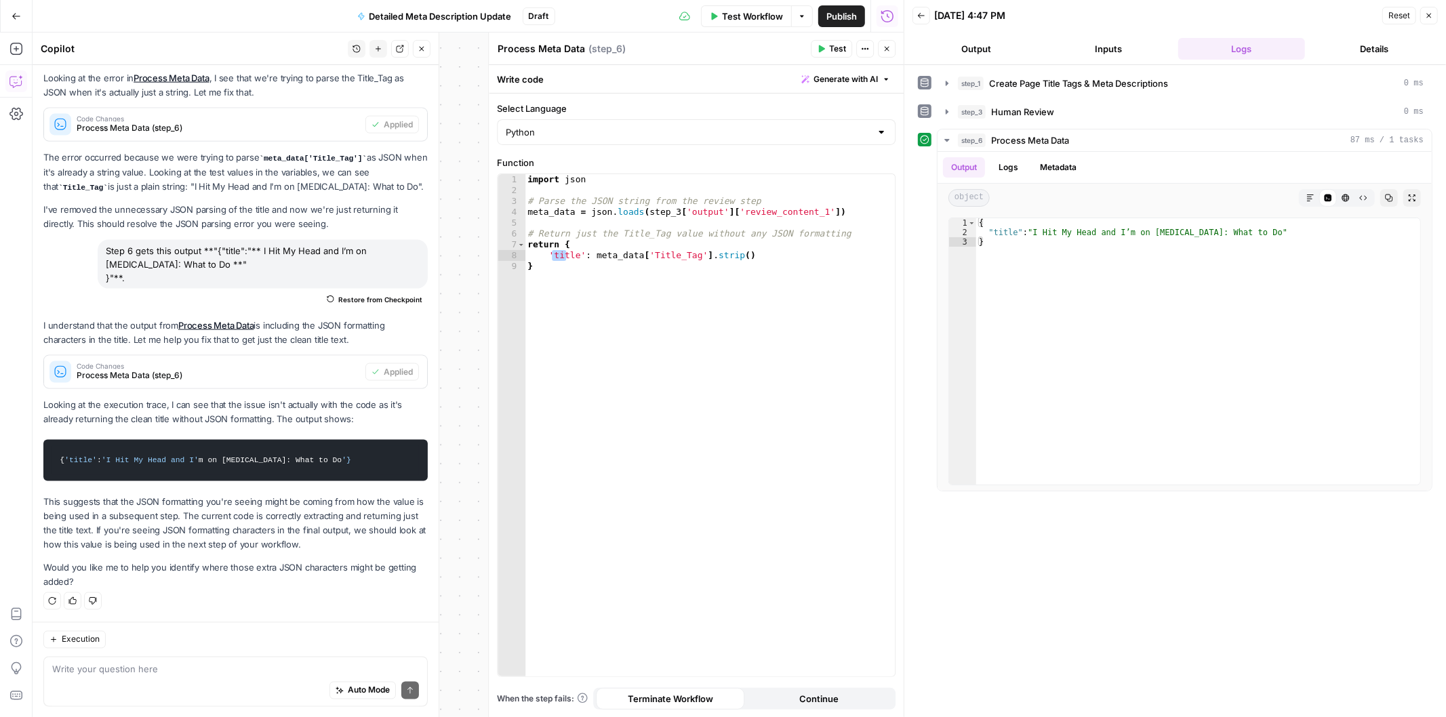
click at [835, 49] on span "Test" at bounding box center [837, 49] width 17 height 12
click at [1389, 197] on icon "button" at bounding box center [1389, 198] width 8 height 8
click at [190, 674] on textarea at bounding box center [235, 670] width 367 height 14
paste textarea "{ "title": "I Hit My Head and I’m on Blood Thinners: What to Do" }"
type textarea "Here is the output from Step 6: { "title": "I Hit My Head and I’m on Blood Thin…"
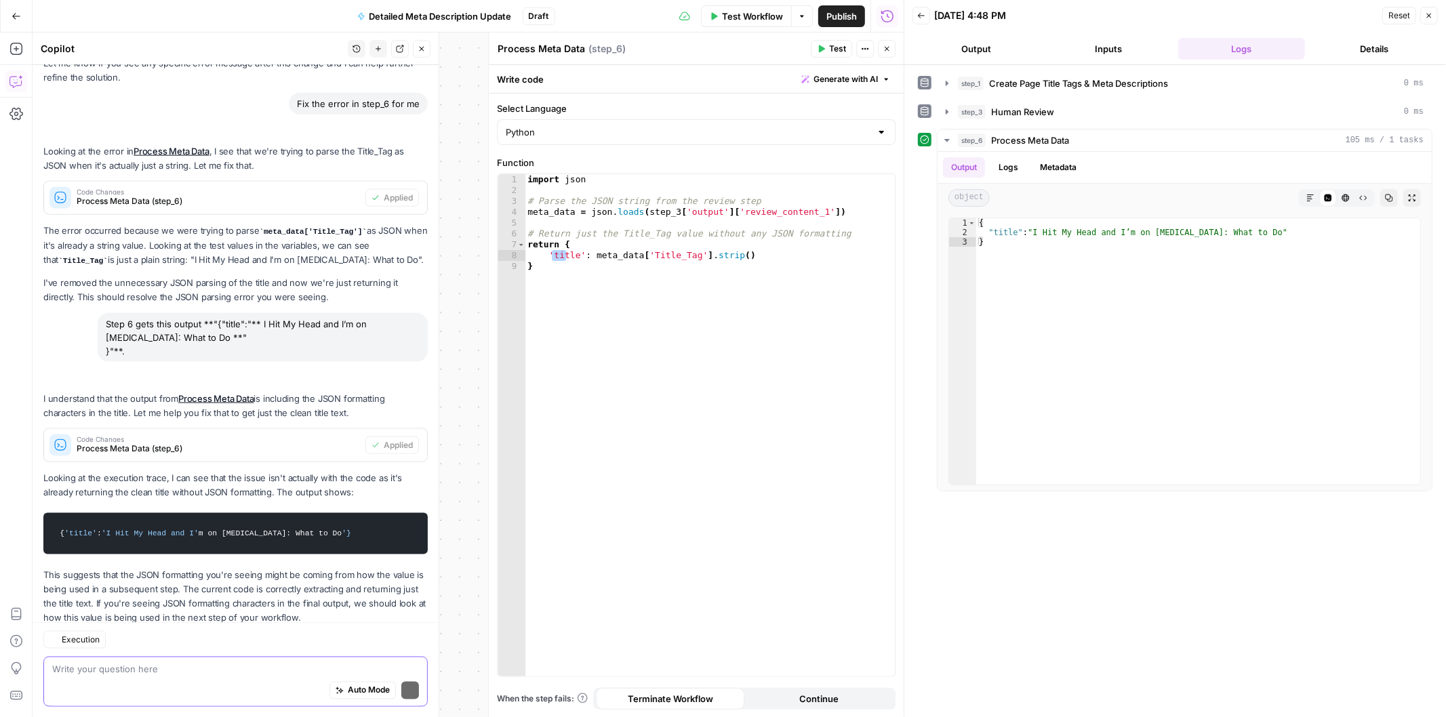
scroll to position [2020, 0]
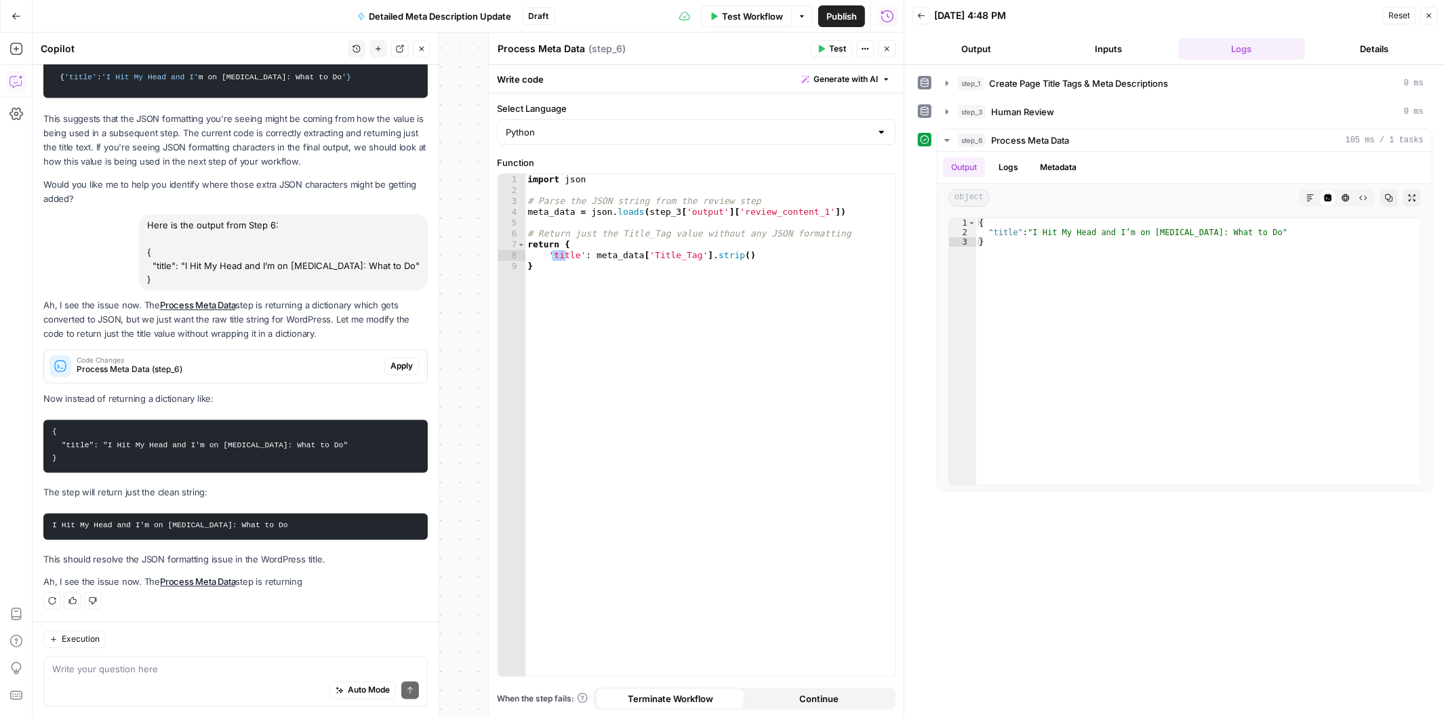
click at [390, 369] on span "Apply" at bounding box center [401, 367] width 22 height 12
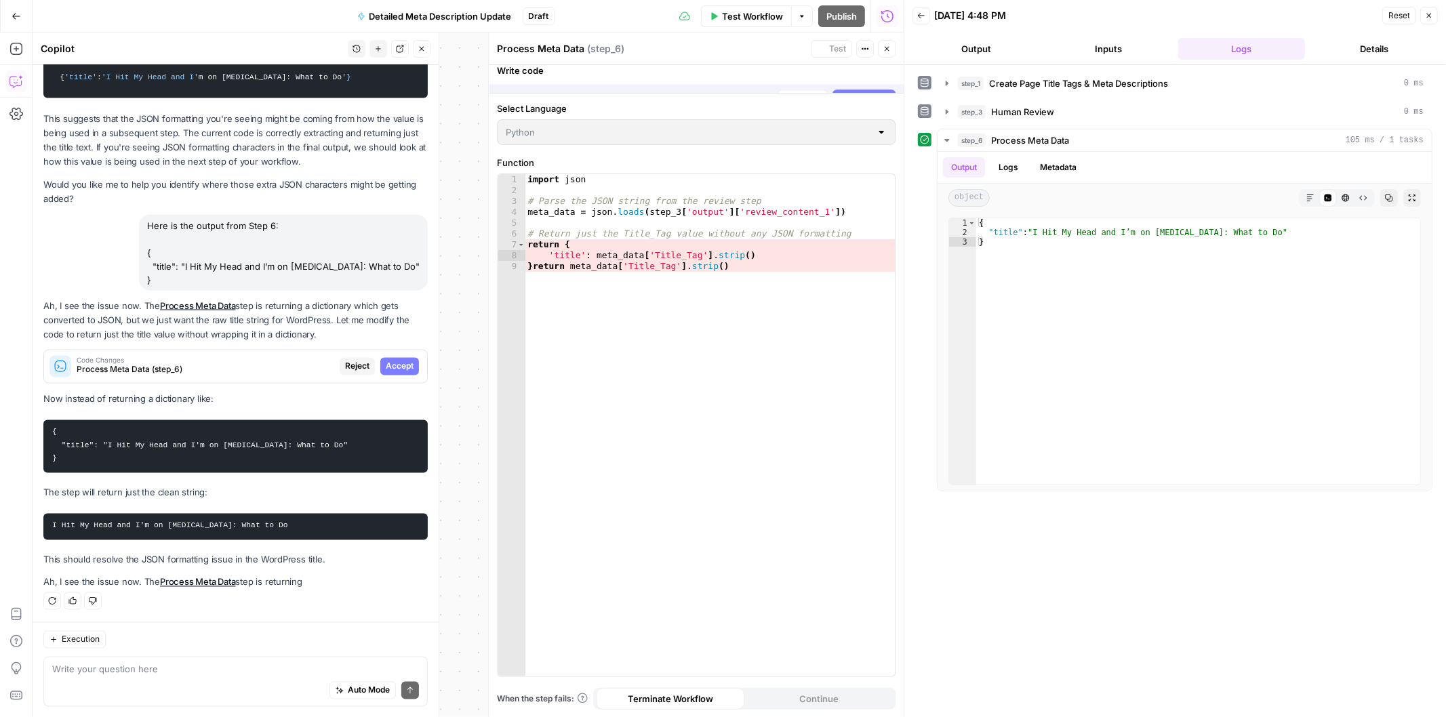
scroll to position [1890, 0]
click at [861, 78] on span "Accept All" at bounding box center [870, 79] width 40 height 12
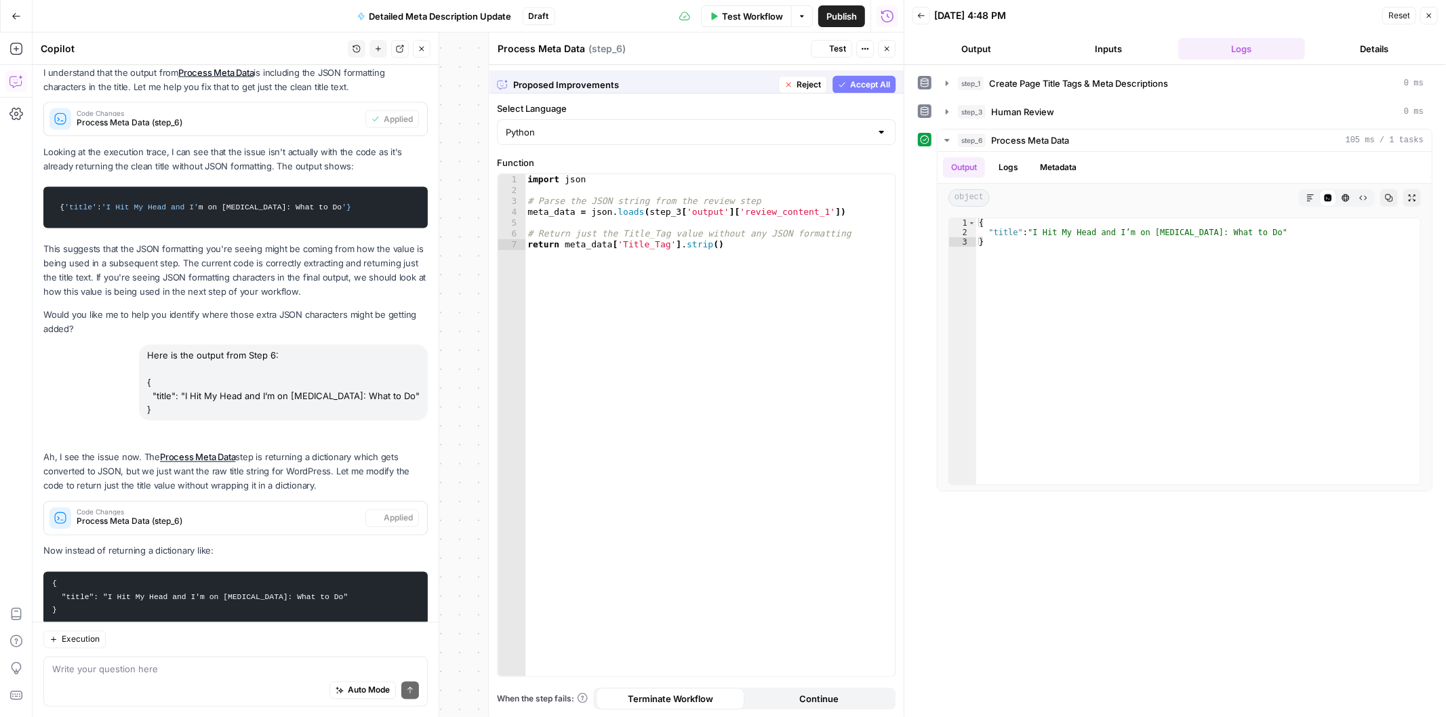
scroll to position [2042, 0]
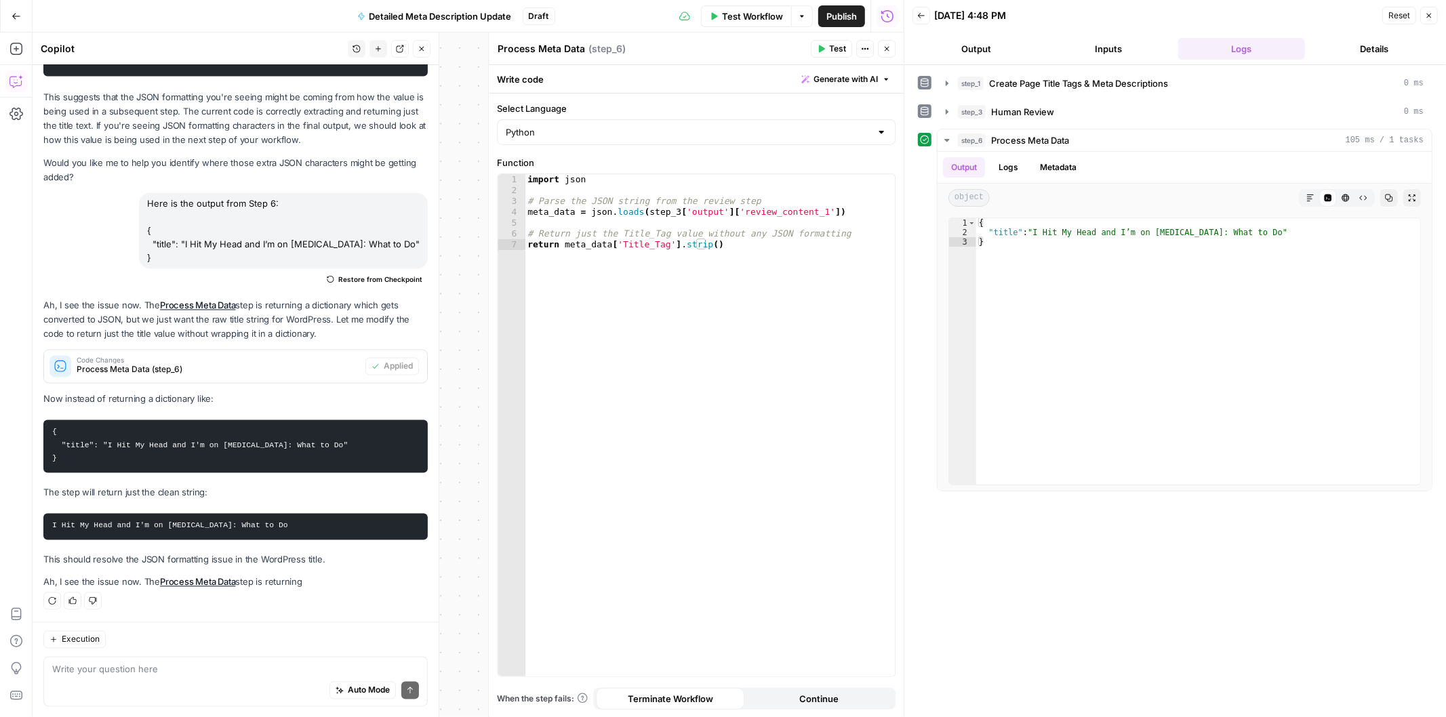
click at [838, 52] on span "Test" at bounding box center [837, 49] width 17 height 12
click at [213, 689] on div "Auto Mode Send" at bounding box center [235, 691] width 367 height 30
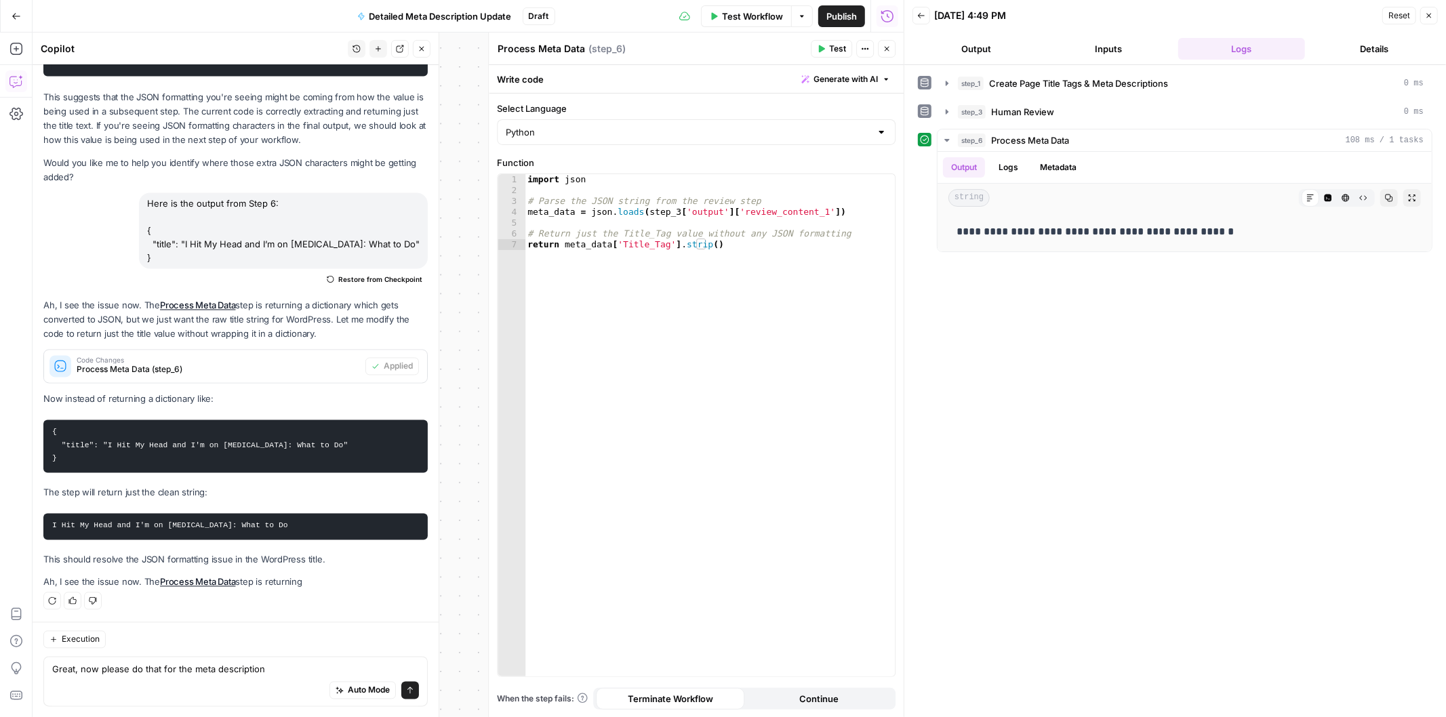
click at [889, 49] on icon "button" at bounding box center [886, 49] width 8 height 8
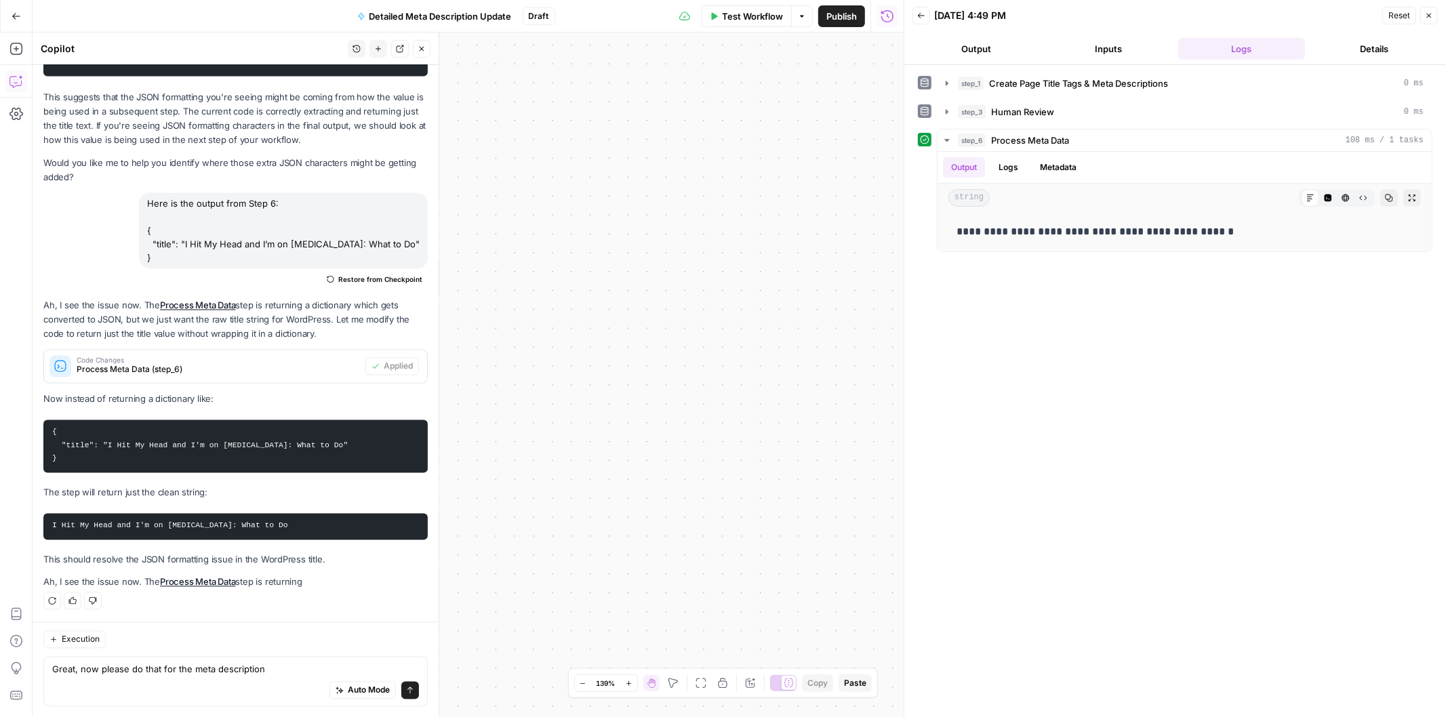
drag, startPoint x: 740, startPoint y: 344, endPoint x: 1000, endPoint y: 222, distance: 287.7
click at [1000, 222] on body "H Hasbrook New Home Browse Your Data Usage Settings Recent Grids Mo Money 2025 …" at bounding box center [723, 358] width 1446 height 717
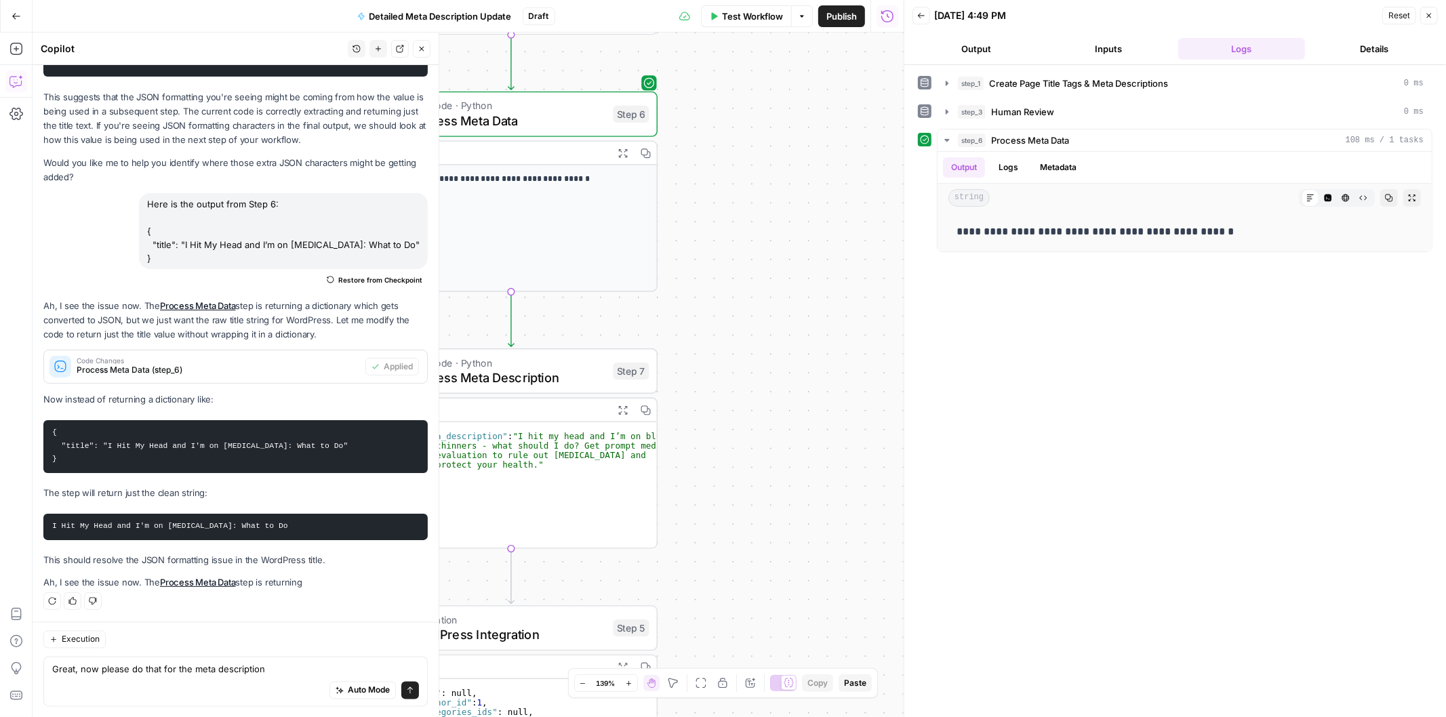
drag, startPoint x: 753, startPoint y: 234, endPoint x: 863, endPoint y: 126, distance: 154.3
click at [863, 126] on div "Workflow Set Inputs Inputs Power Agent Create Page Title Tags & Meta Descriptio…" at bounding box center [468, 375] width 871 height 685
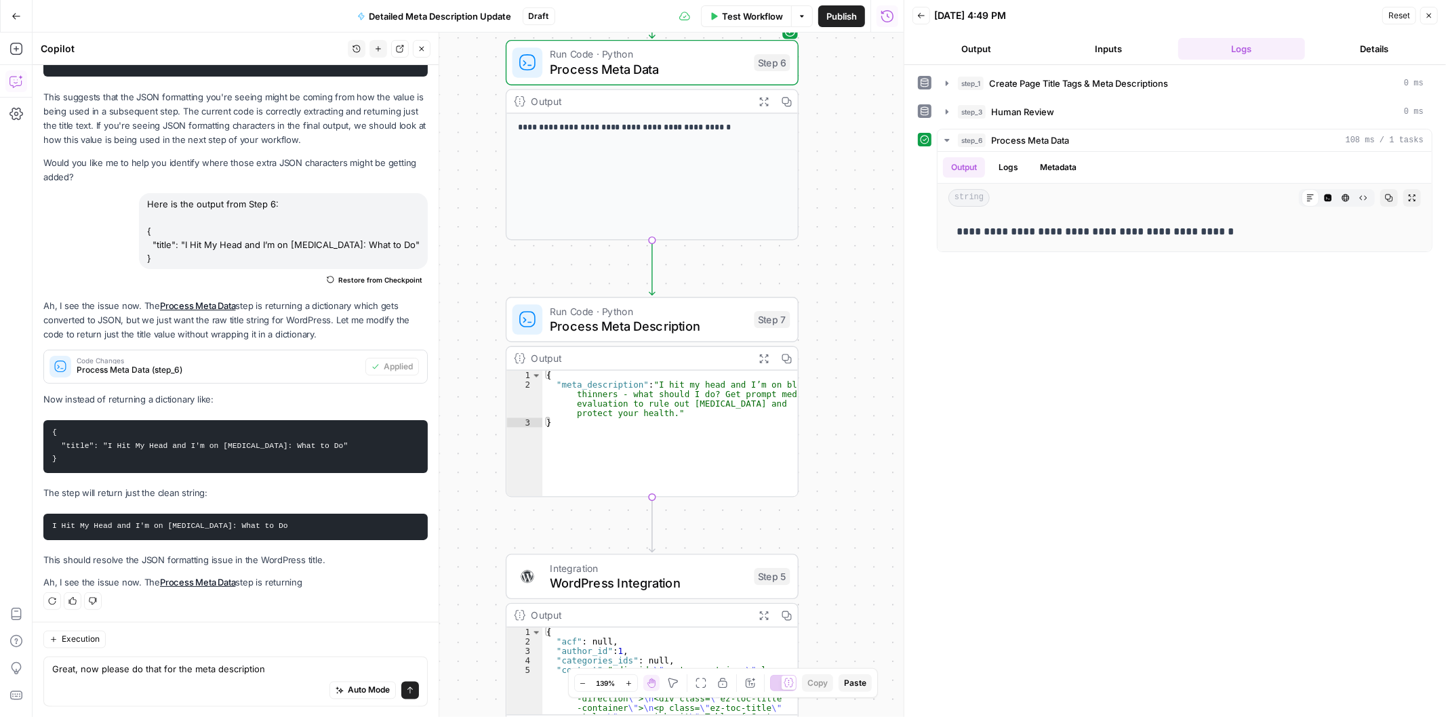
drag, startPoint x: 675, startPoint y: 272, endPoint x: 815, endPoint y: 211, distance: 153.0
click at [815, 211] on div "Workflow Set Inputs Inputs Power Agent Create Page Title Tags & Meta Descriptio…" at bounding box center [468, 375] width 871 height 685
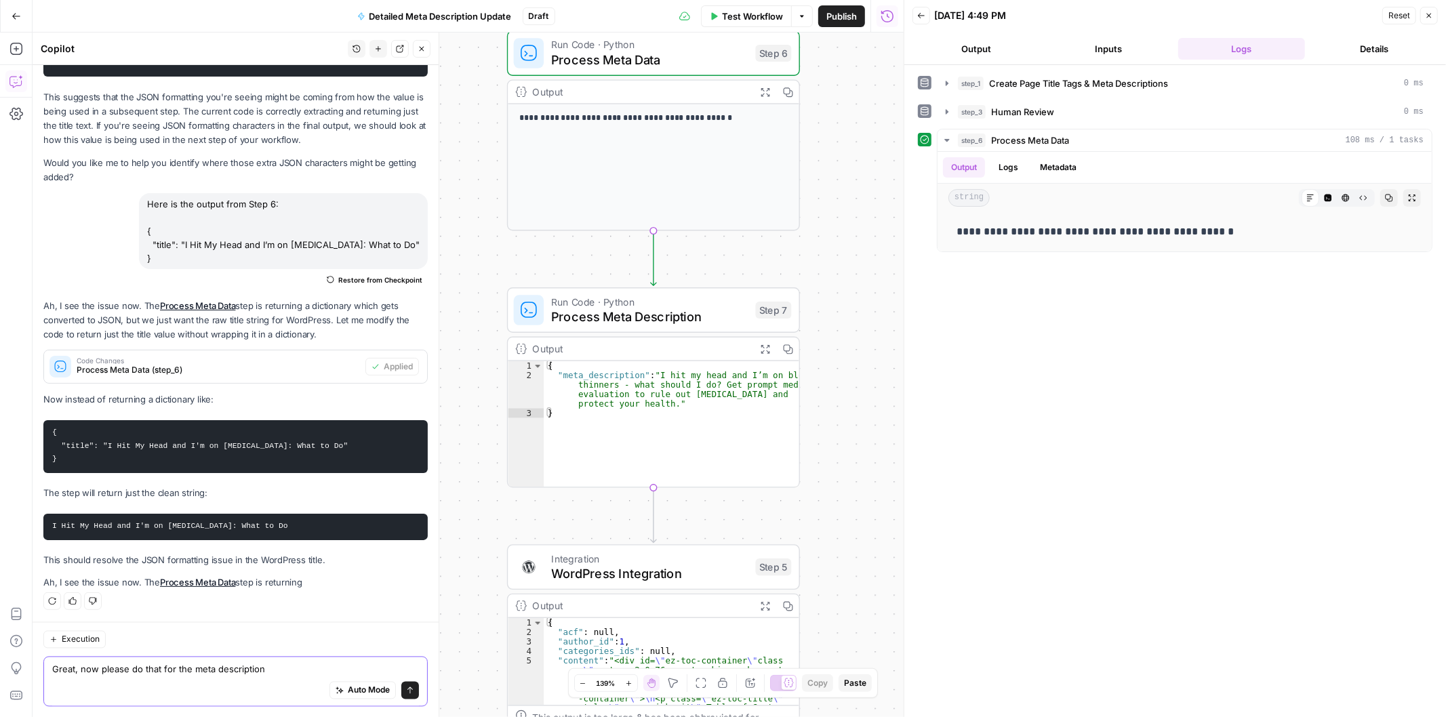
click at [278, 672] on textarea "Great, now please do that for the meta description" at bounding box center [235, 670] width 367 height 14
type textarea "Great, now please do that for the meta description (Step 7)"
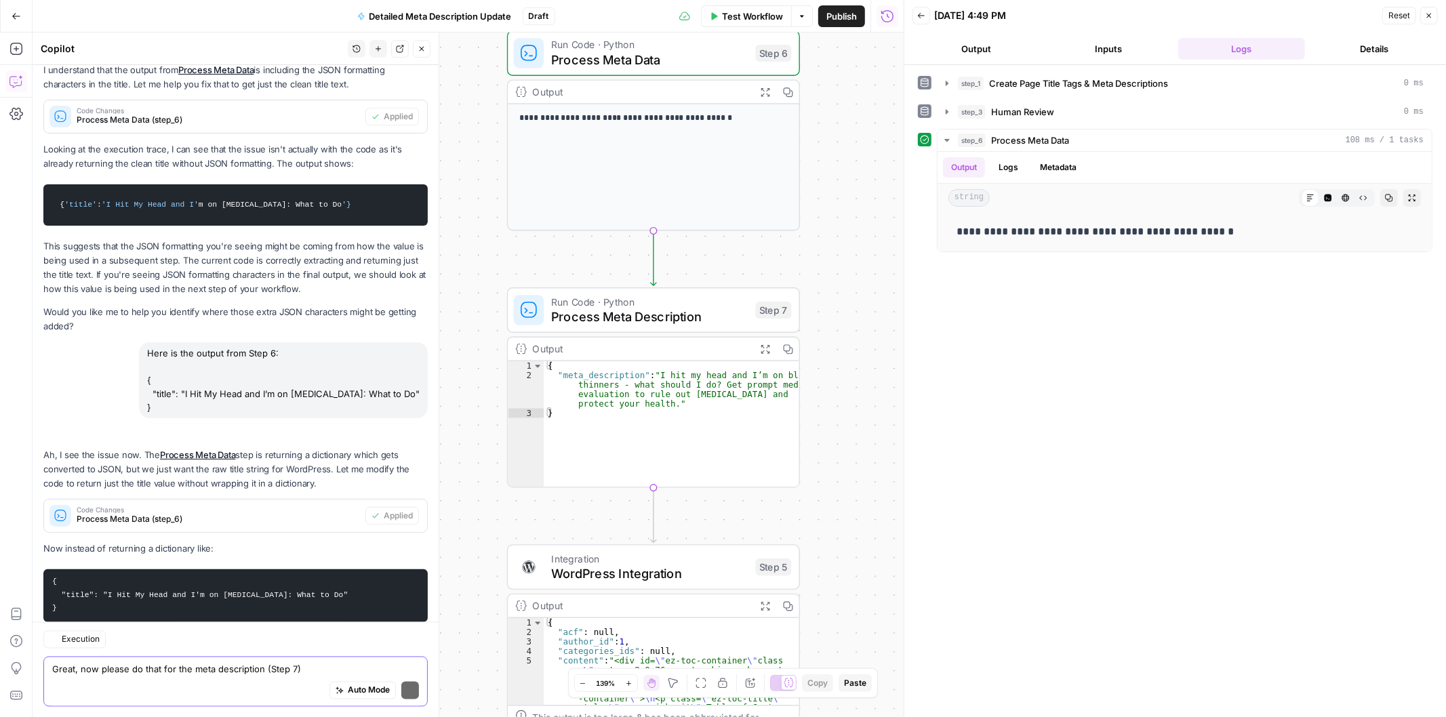
scroll to position [2303, 0]
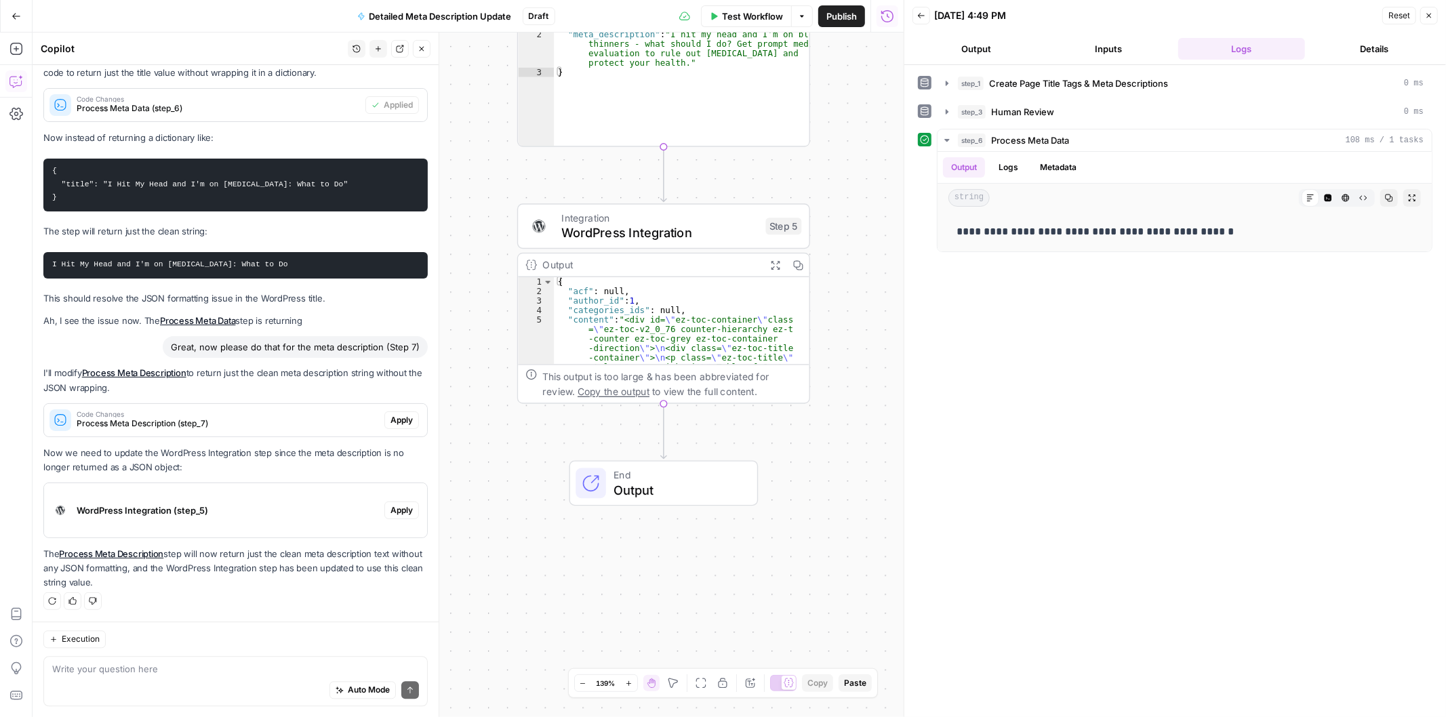
drag, startPoint x: 816, startPoint y: 455, endPoint x: 838, endPoint y: 200, distance: 255.7
click at [838, 200] on div "Workflow Set Inputs Inputs Power Agent Create Page Title Tags & Meta Descriptio…" at bounding box center [468, 375] width 871 height 685
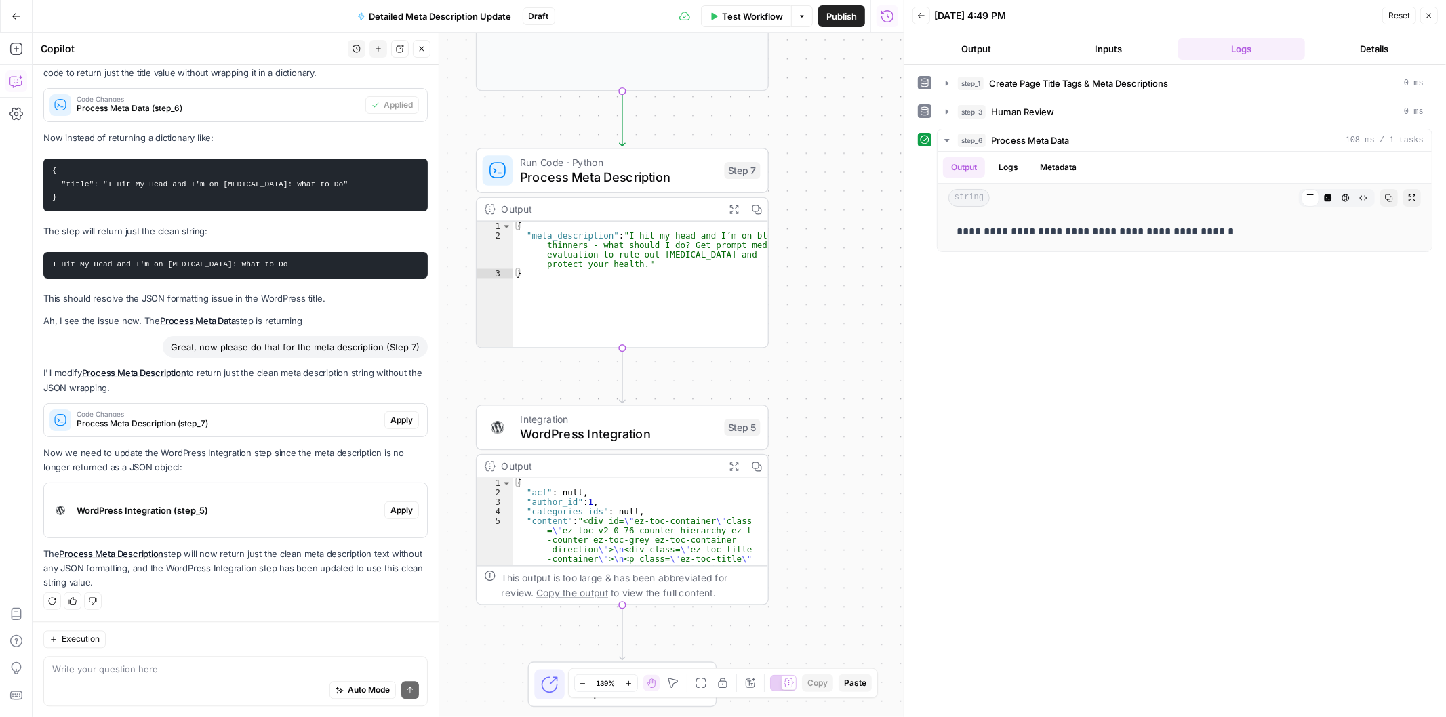
drag, startPoint x: 861, startPoint y: 323, endPoint x: 829, endPoint y: 508, distance: 187.7
click at [829, 508] on div "Workflow Set Inputs Inputs Power Agent Create Page Title Tags & Meta Descriptio…" at bounding box center [468, 375] width 871 height 685
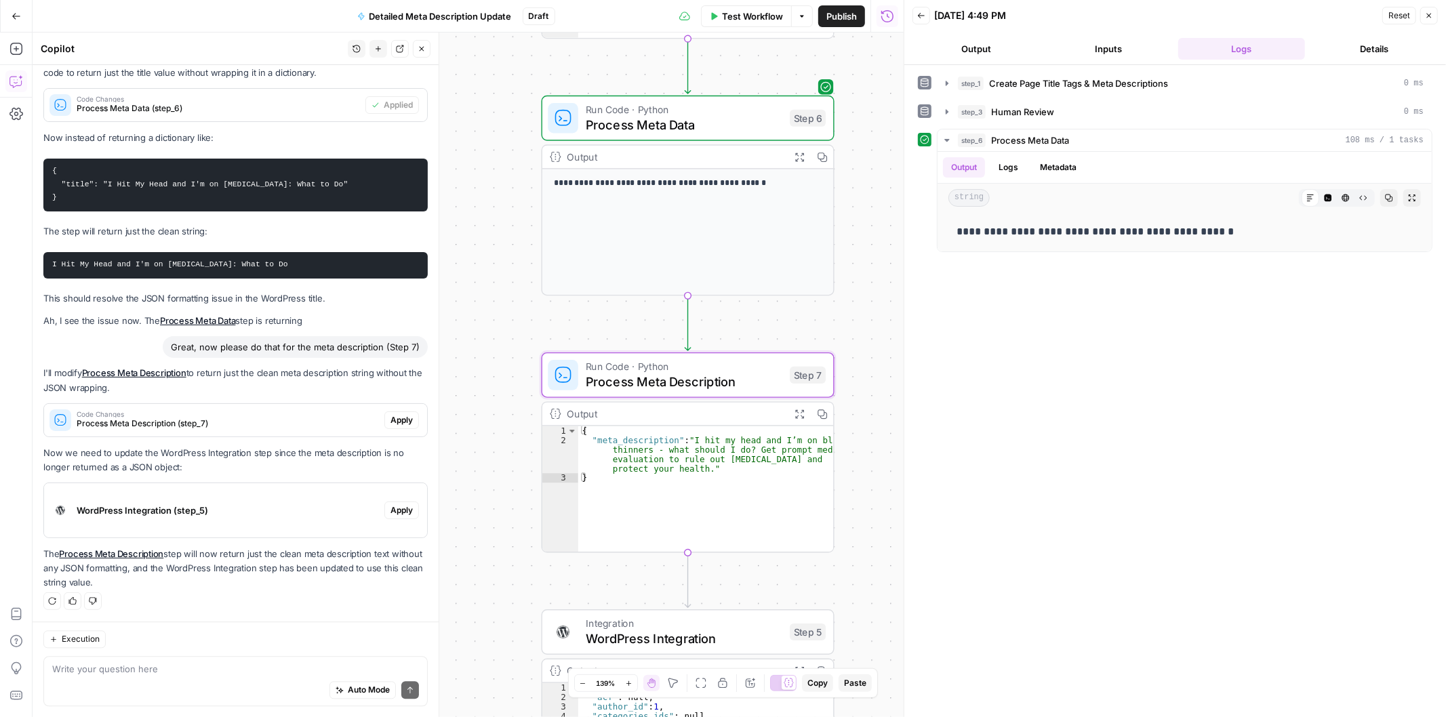
click at [390, 425] on span "Apply" at bounding box center [401, 420] width 22 height 12
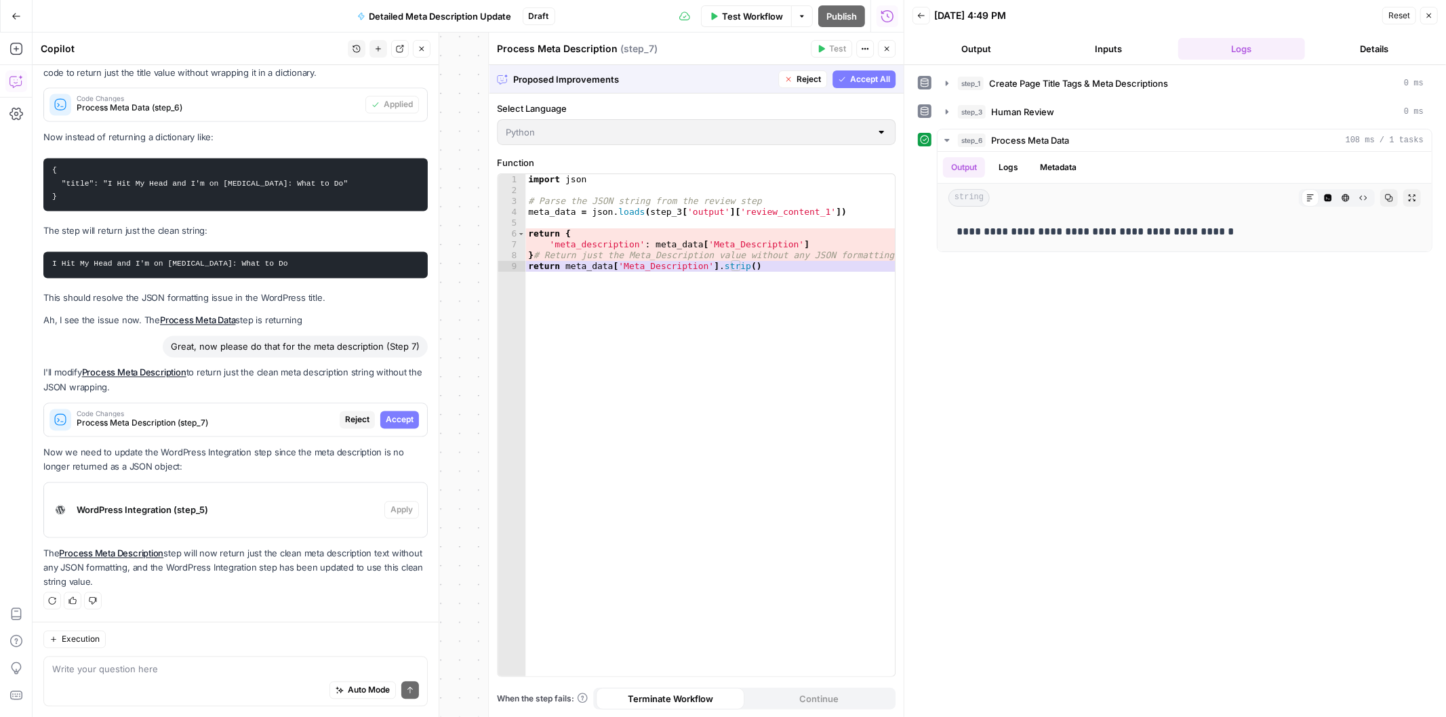
click at [863, 83] on span "Accept All" at bounding box center [870, 79] width 40 height 12
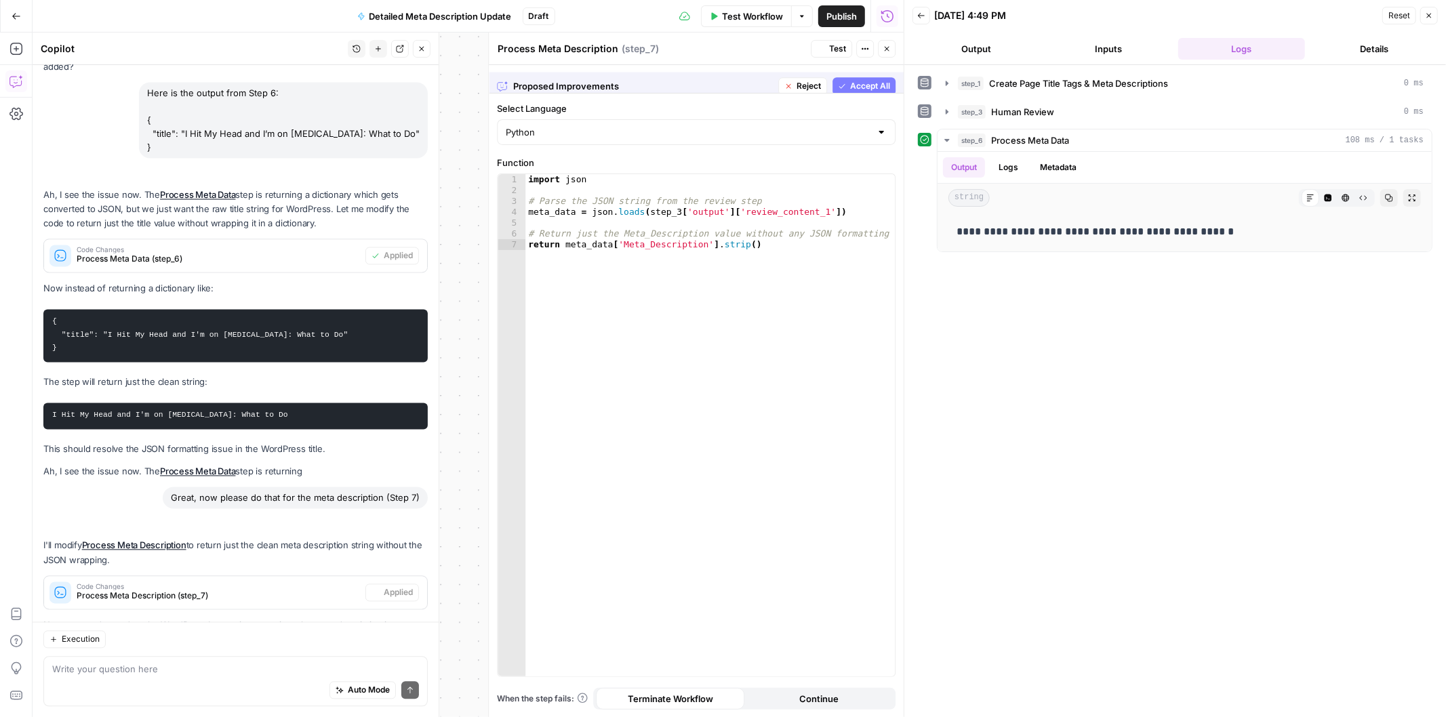
scroll to position [2325, 0]
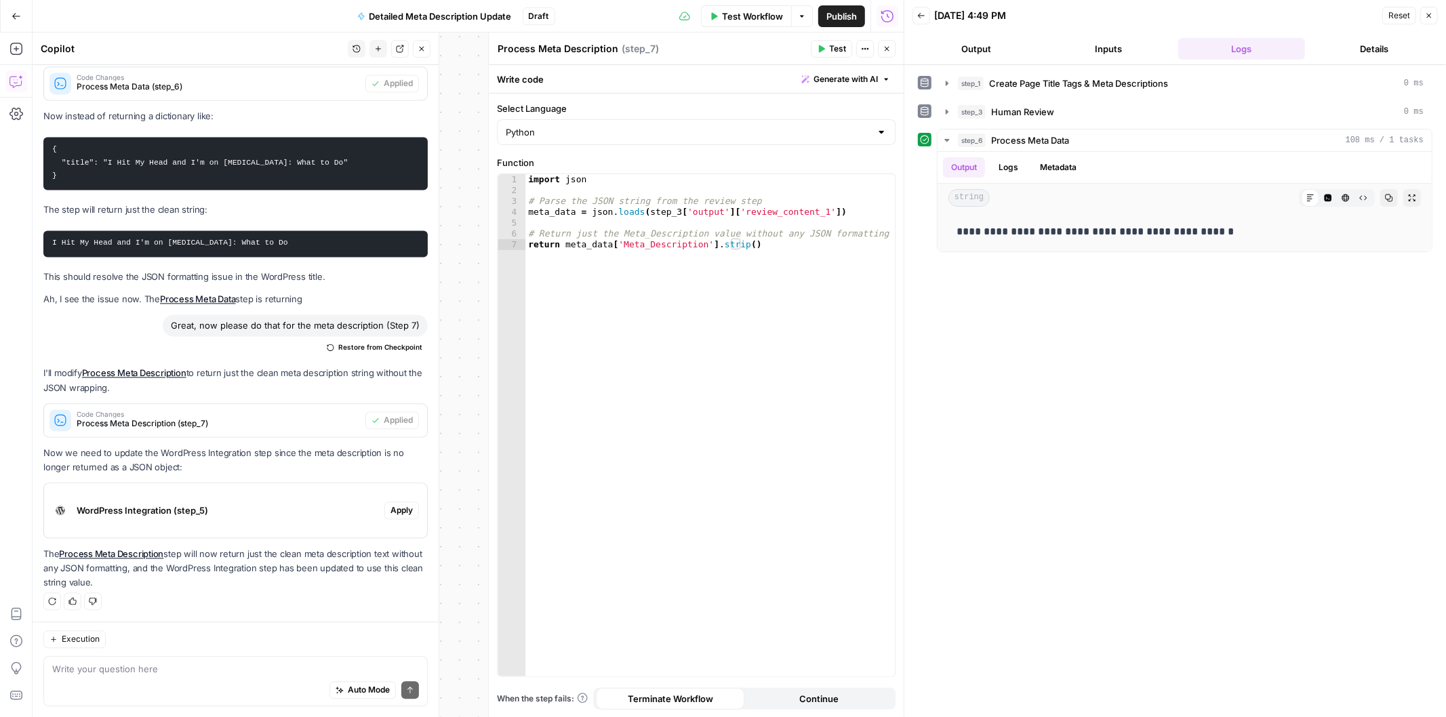
click at [827, 43] on button "Test" at bounding box center [831, 49] width 41 height 18
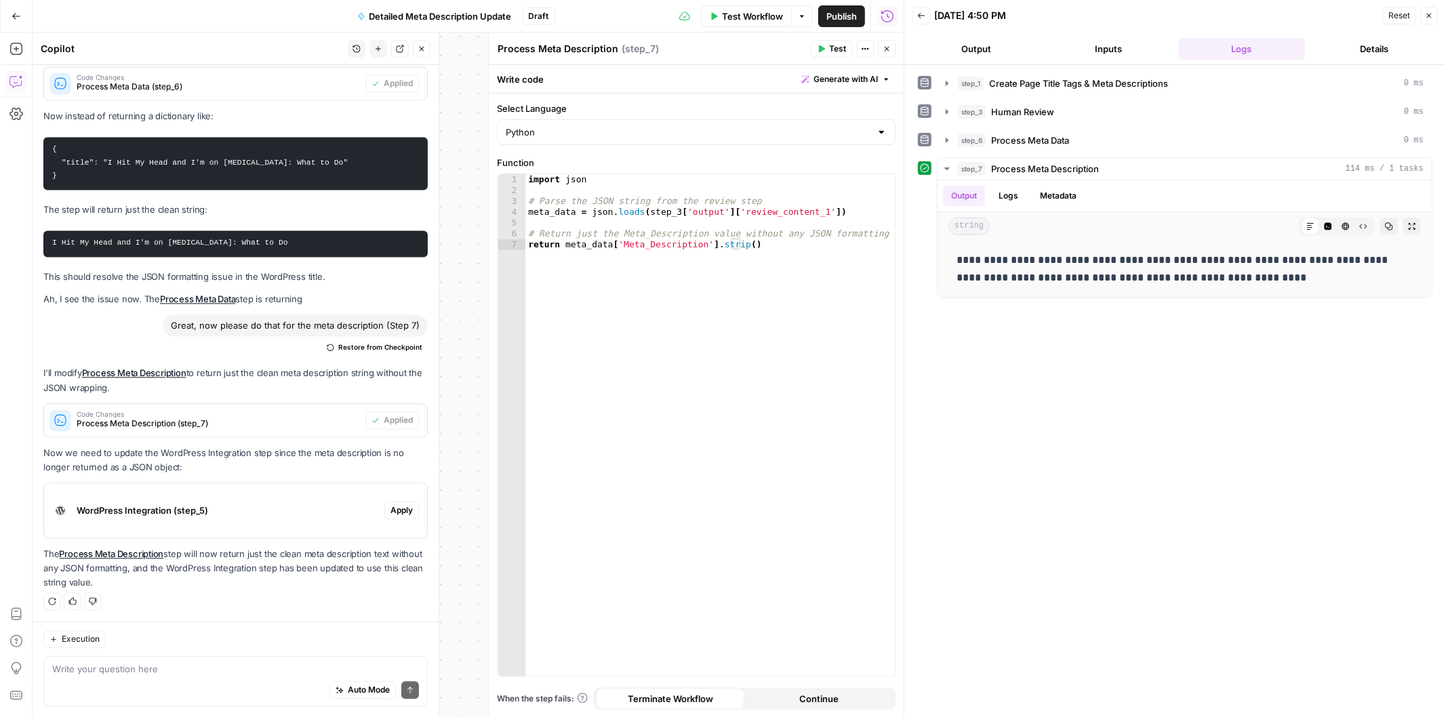
click at [891, 44] on button "Close" at bounding box center [887, 49] width 18 height 18
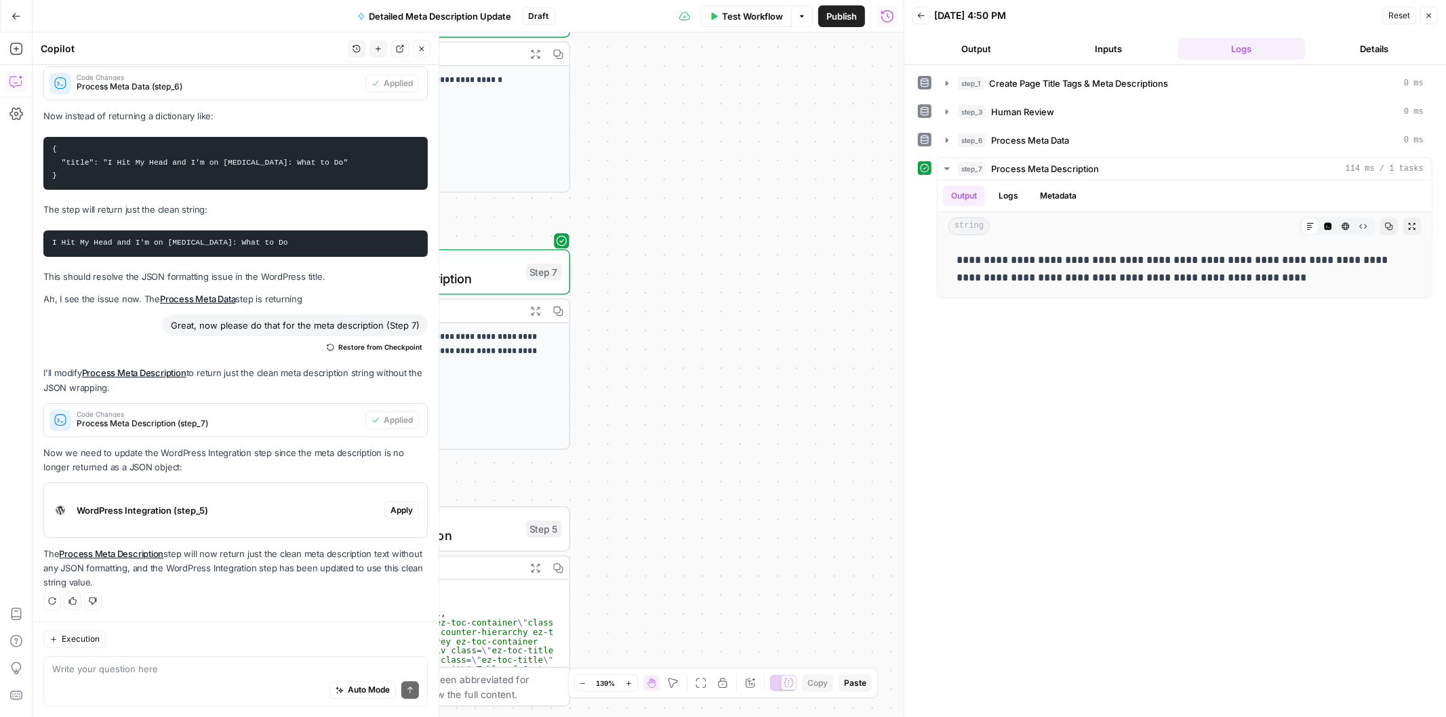
drag, startPoint x: 549, startPoint y: 263, endPoint x: 924, endPoint y: 160, distance: 388.7
click at [924, 160] on body "H Hasbrook New Home Browse Your Data Usage Settings Recent Grids Mo Money 2025 …" at bounding box center [723, 358] width 1446 height 717
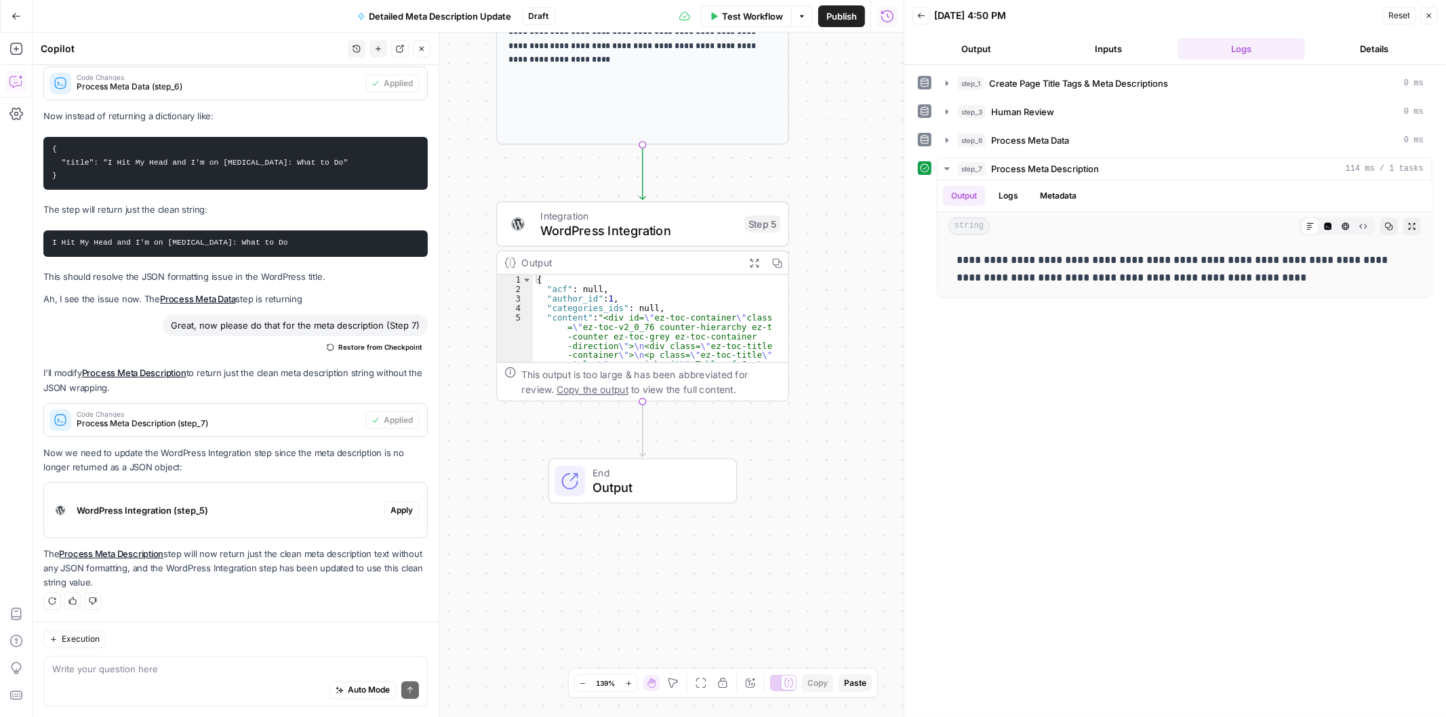
drag, startPoint x: 698, startPoint y: 453, endPoint x: 935, endPoint y: 151, distance: 383.7
click at [933, 126] on body "H Hasbrook New Home Browse Your Data Usage Settings Recent Grids Mo Money 2025 …" at bounding box center [723, 358] width 1446 height 717
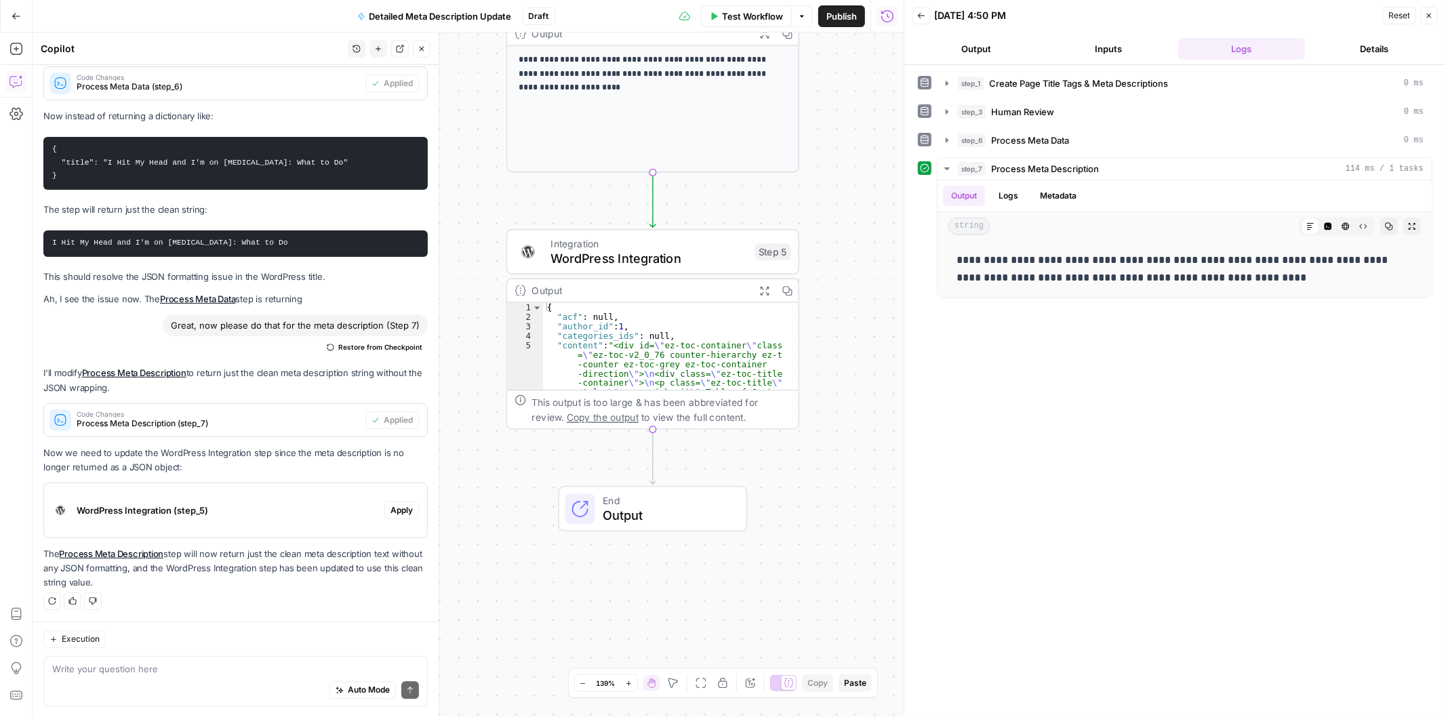
drag, startPoint x: 794, startPoint y: 438, endPoint x: 788, endPoint y: 485, distance: 47.8
click at [788, 486] on div "End Output" at bounding box center [652, 508] width 293 height 45
click at [642, 247] on div "Integration WordPress Integration" at bounding box center [648, 252] width 197 height 32
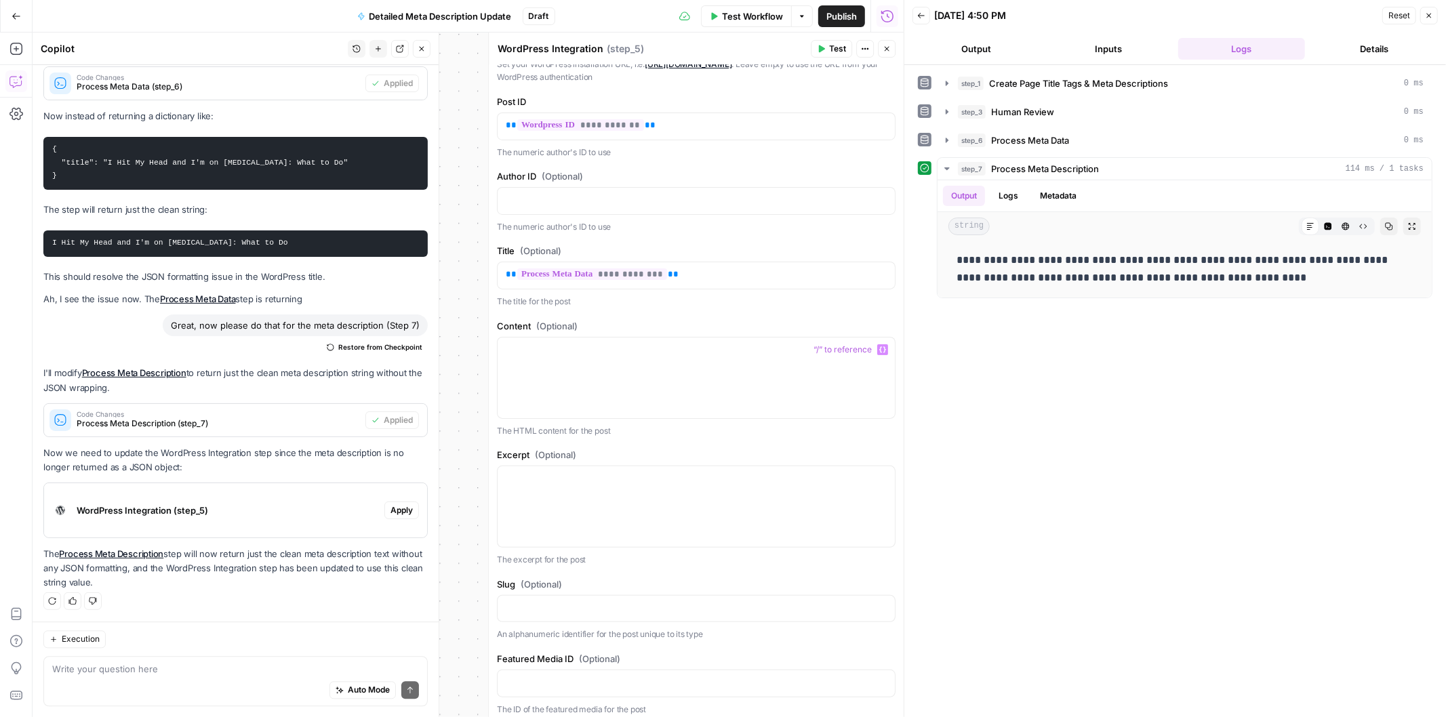
scroll to position [351, 0]
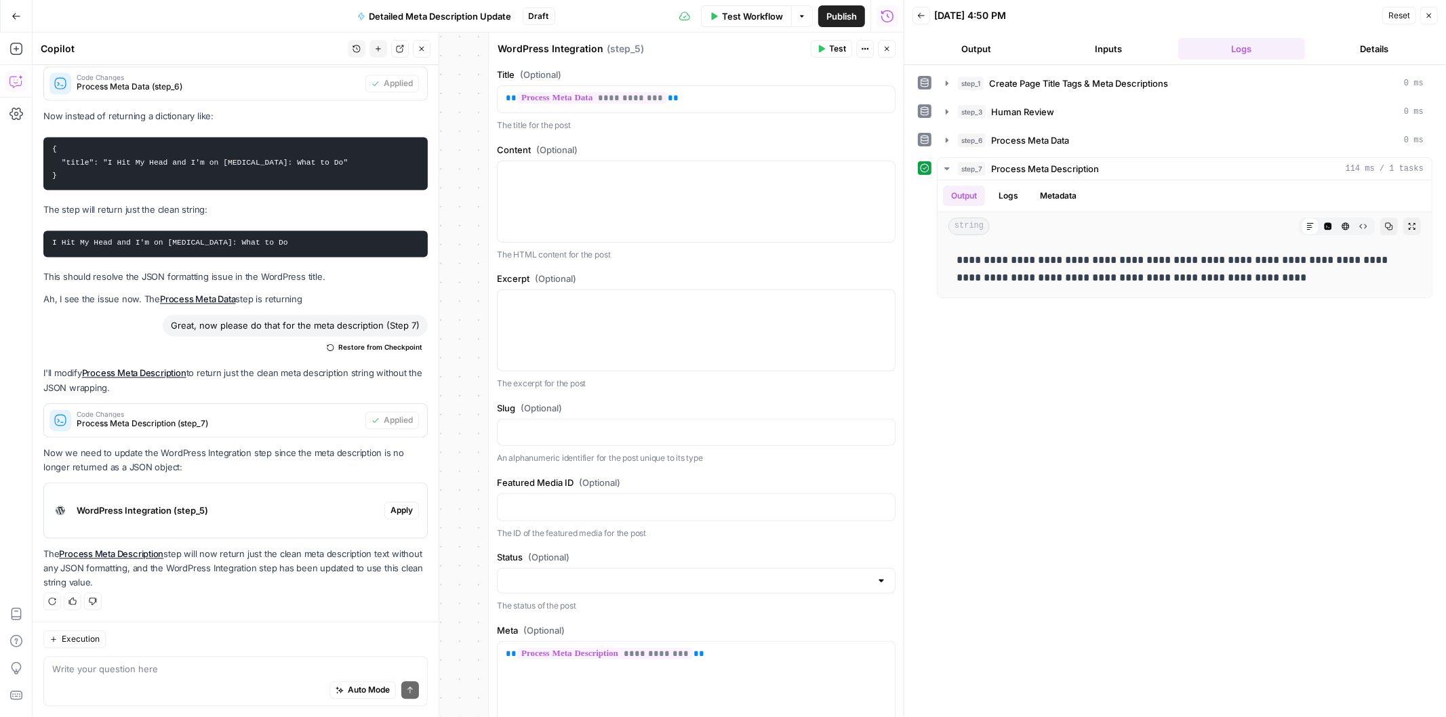
click at [832, 44] on span "Test" at bounding box center [837, 49] width 17 height 12
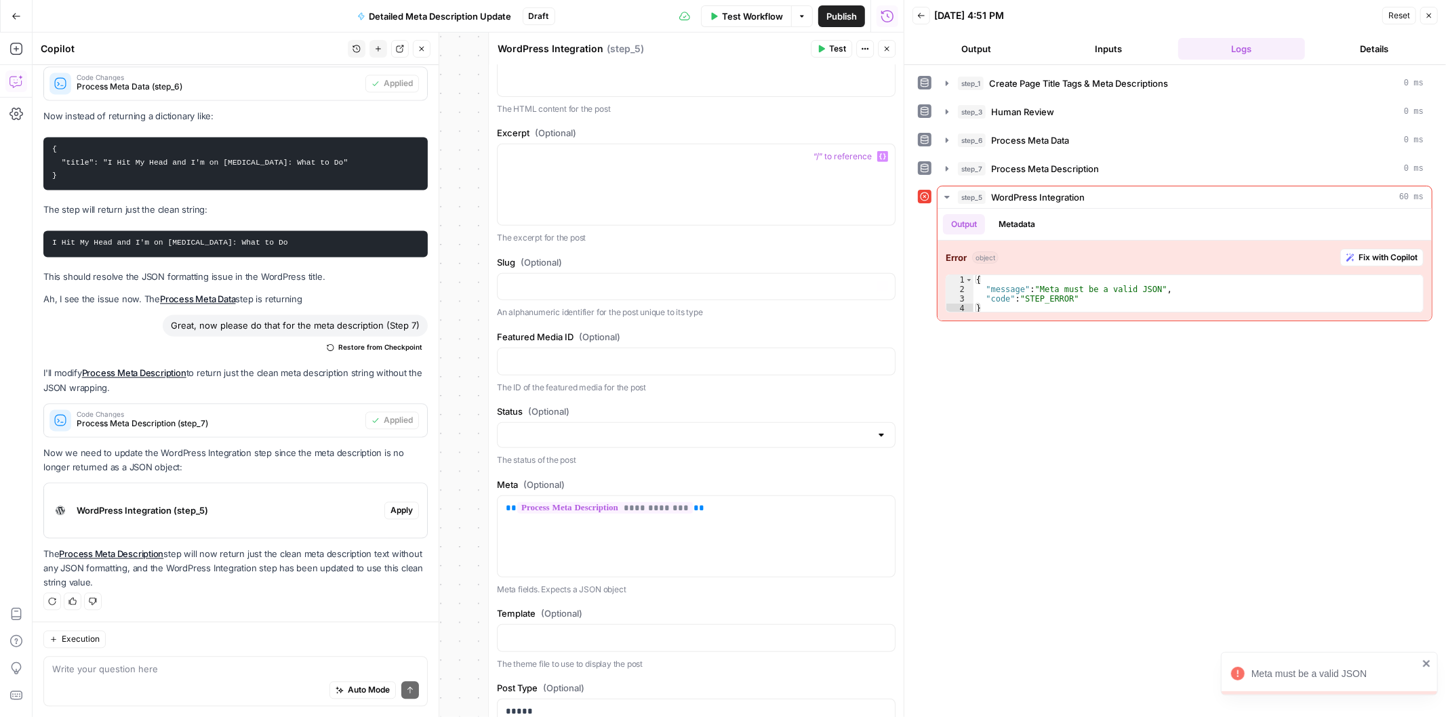
scroll to position [527, 0]
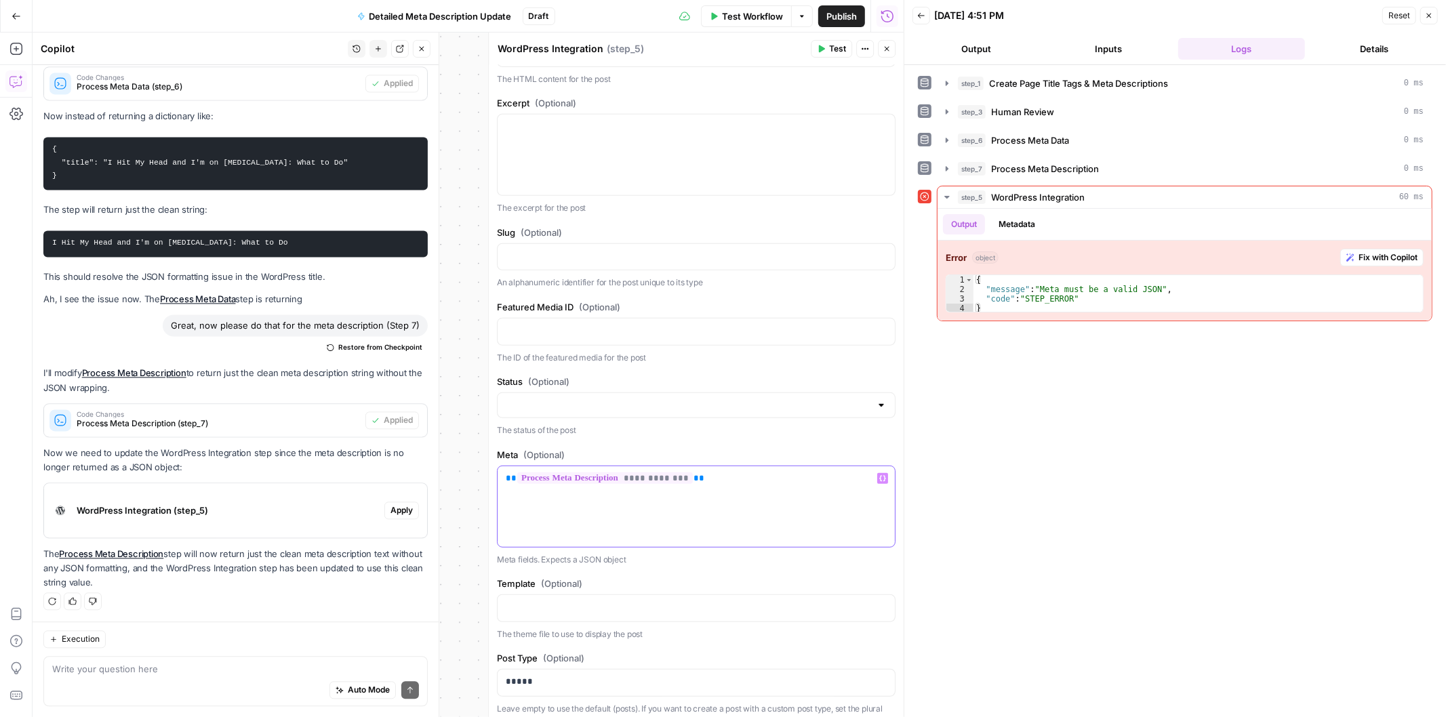
click at [747, 476] on p "**********" at bounding box center [696, 479] width 381 height 14
click at [571, 138] on div at bounding box center [695, 155] width 397 height 81
drag, startPoint x: 705, startPoint y: 495, endPoint x: 441, endPoint y: 447, distance: 268.0
click at [441, 447] on body "H Hasbrook New Home Browse Your Data Usage Settings Recent Grids Mo Money 2025 …" at bounding box center [723, 358] width 1446 height 717
click at [728, 476] on p "**********" at bounding box center [696, 479] width 381 height 14
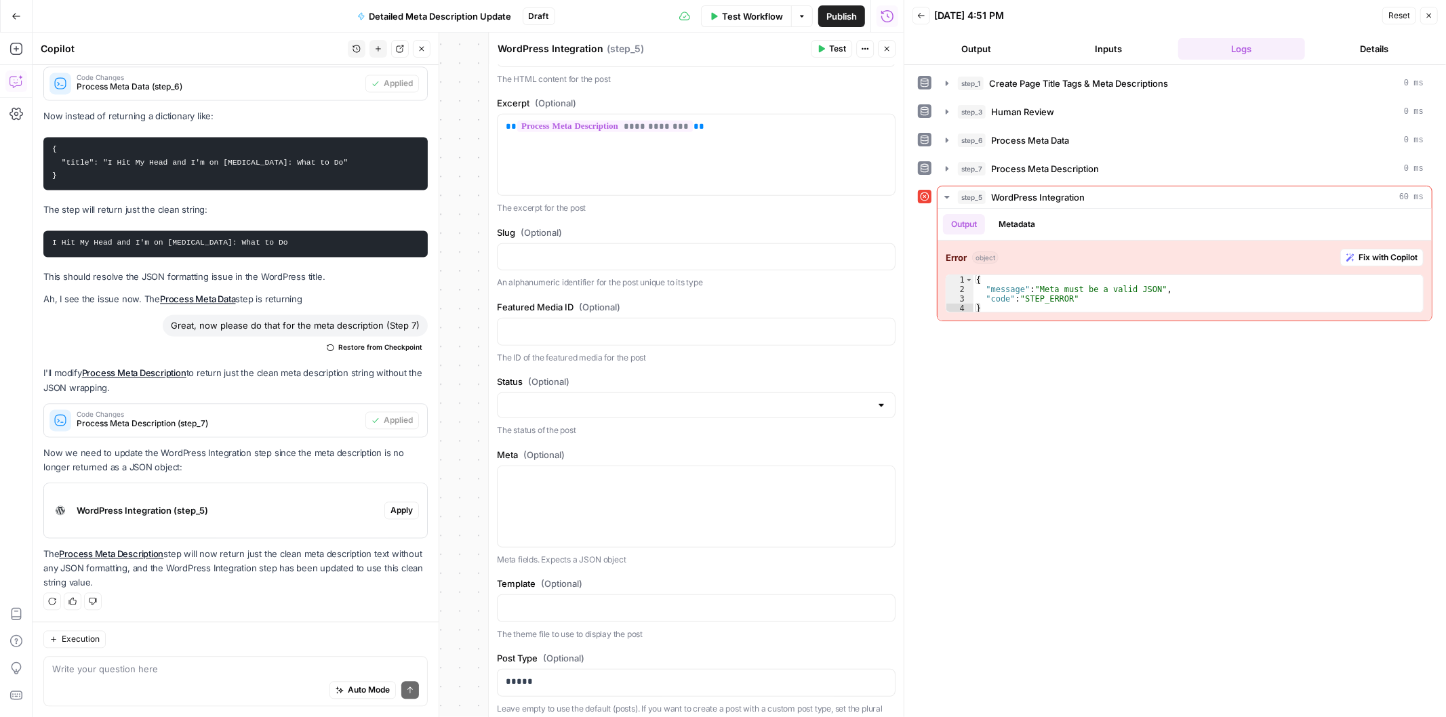
click at [828, 43] on button "Test" at bounding box center [831, 49] width 41 height 18
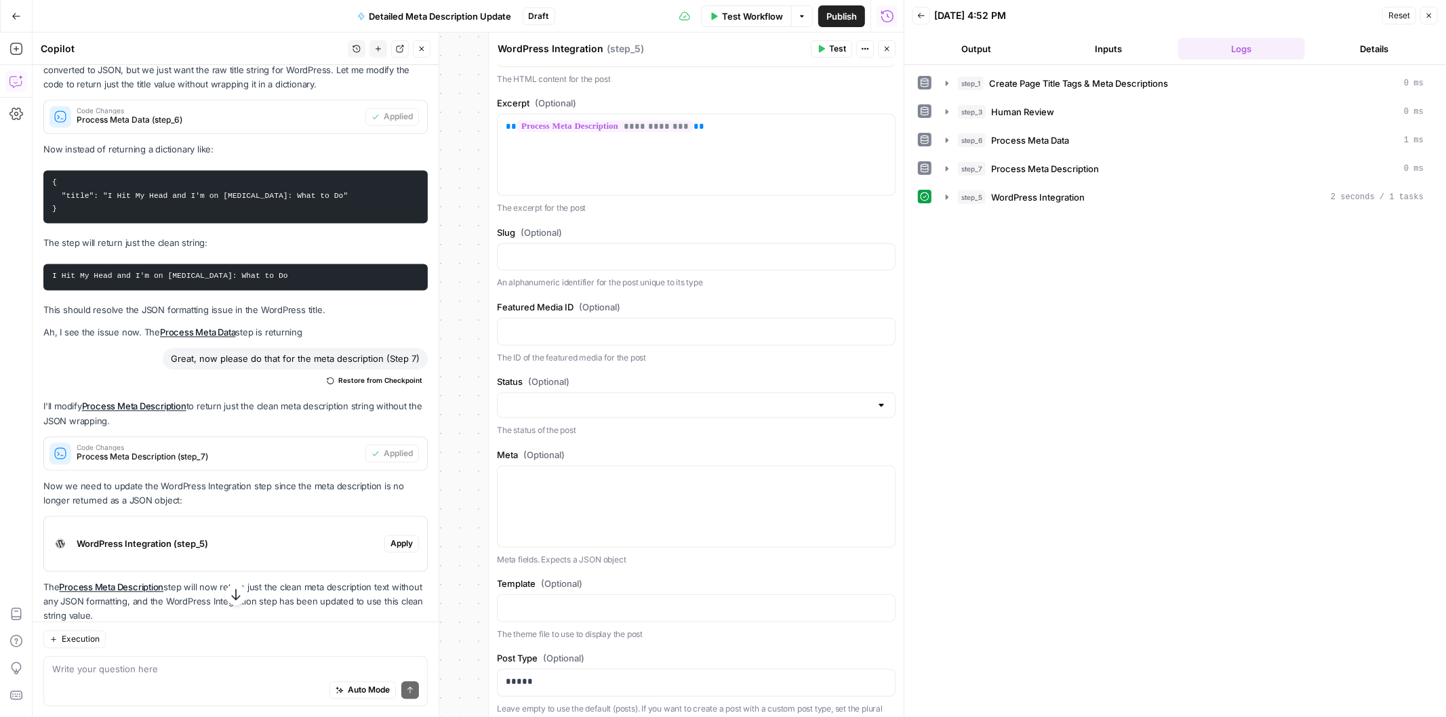
scroll to position [2325, 0]
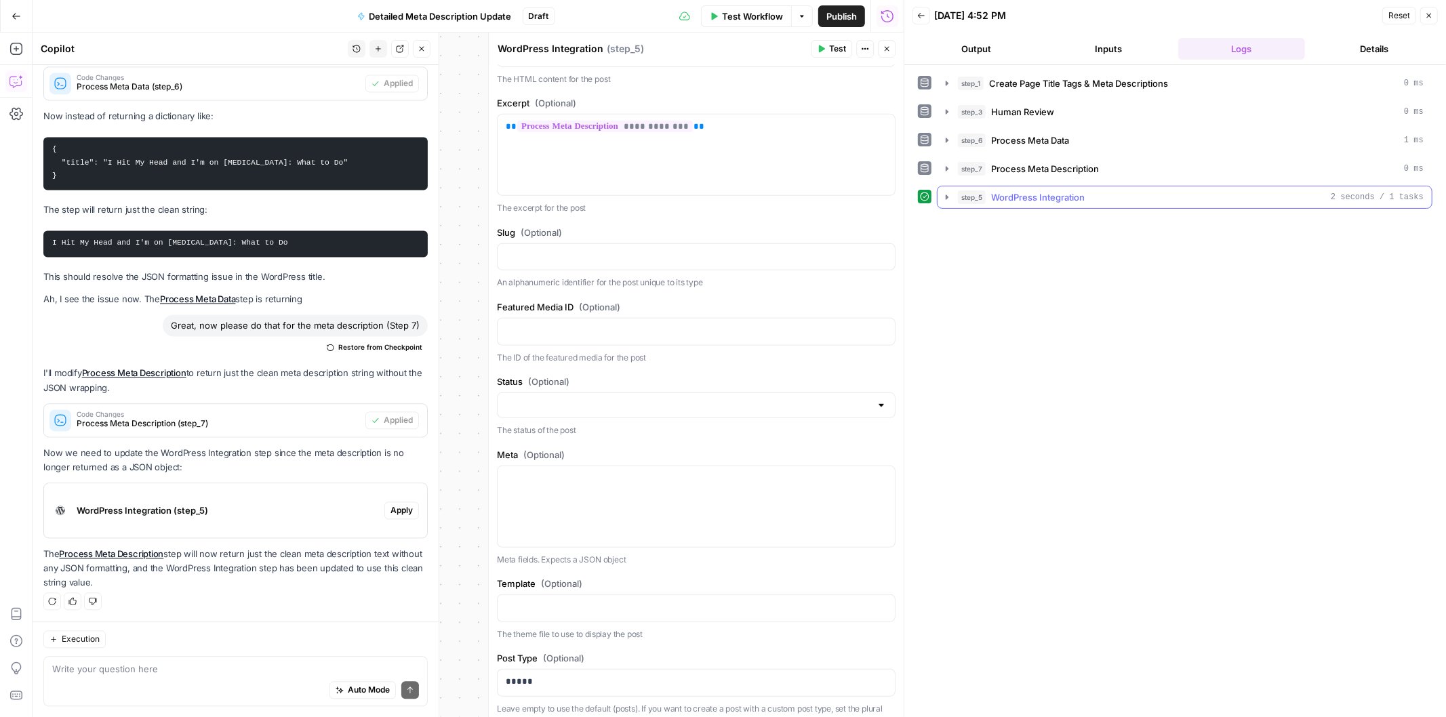
click at [945, 200] on icon "button" at bounding box center [946, 197] width 11 height 11
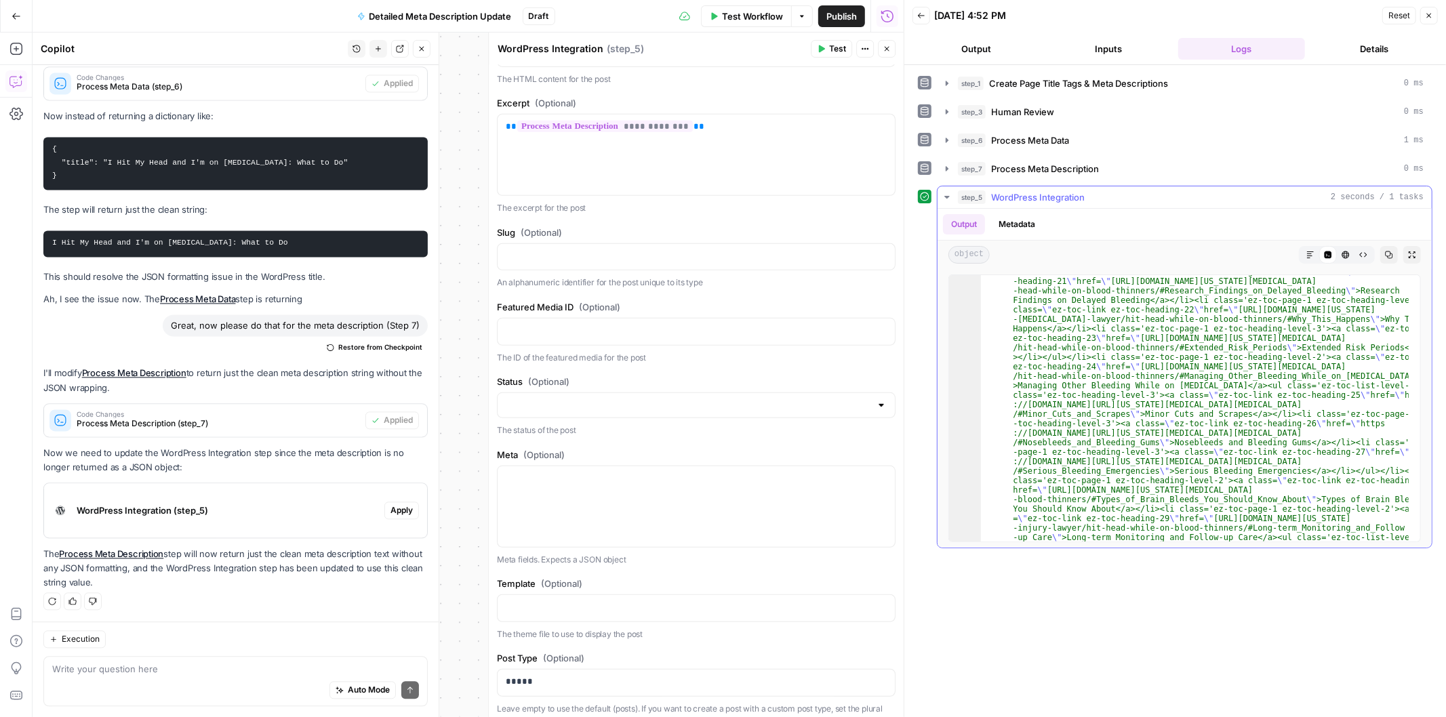
scroll to position [1160, 0]
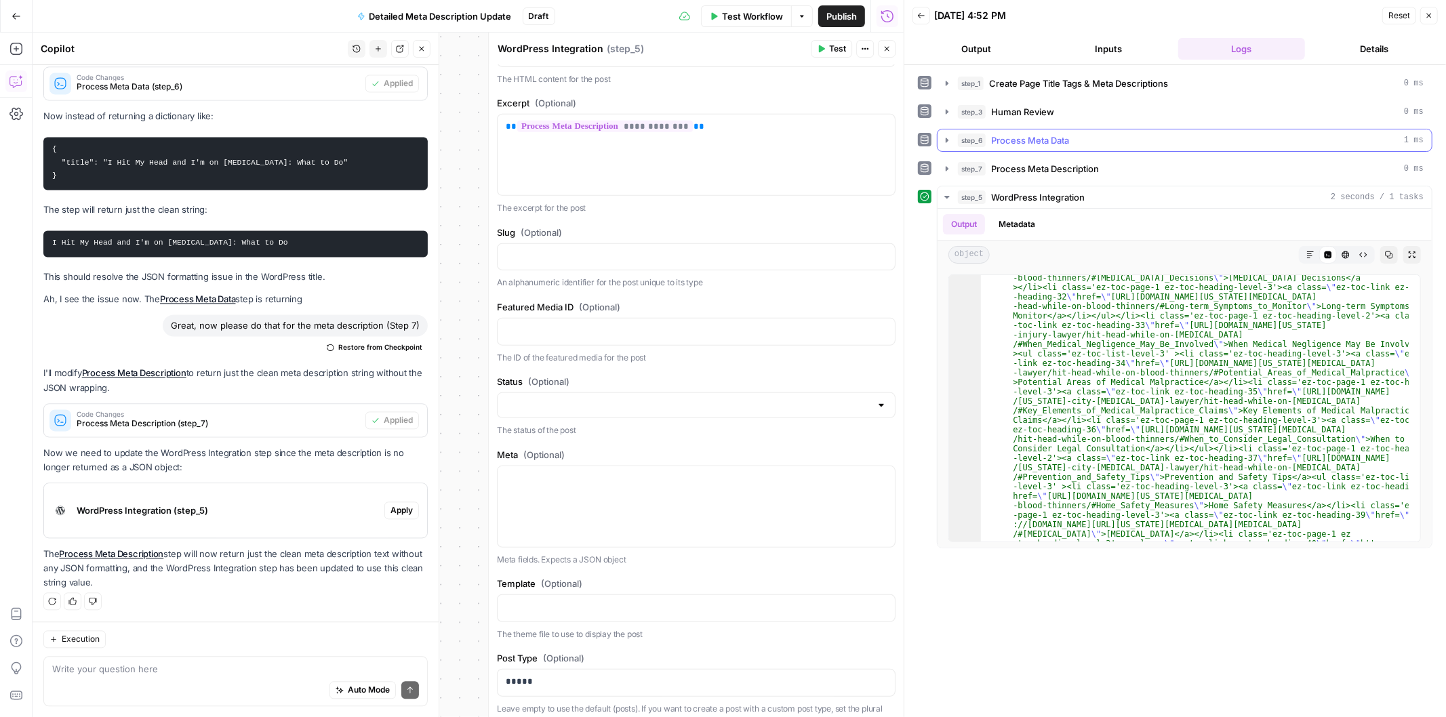
click at [944, 139] on icon "button" at bounding box center [946, 140] width 11 height 11
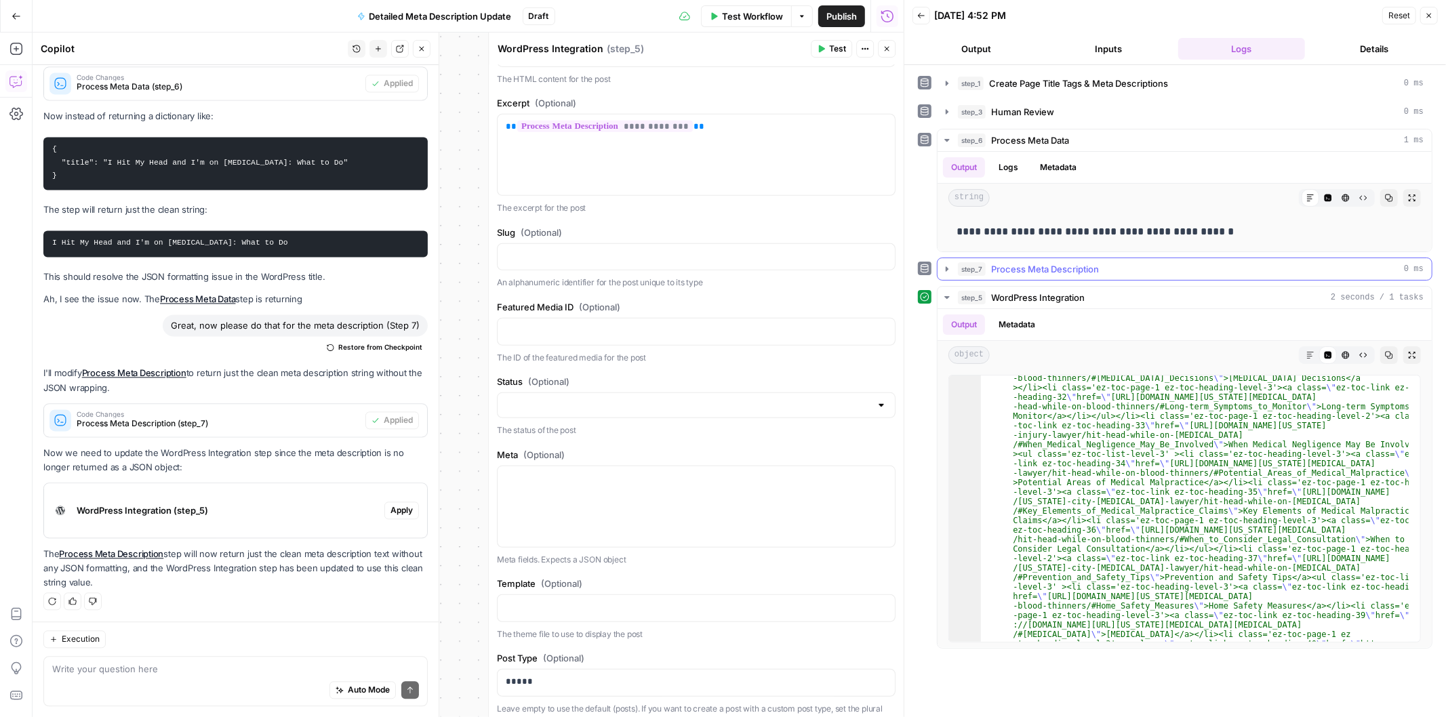
click at [950, 265] on icon "button" at bounding box center [946, 269] width 11 height 11
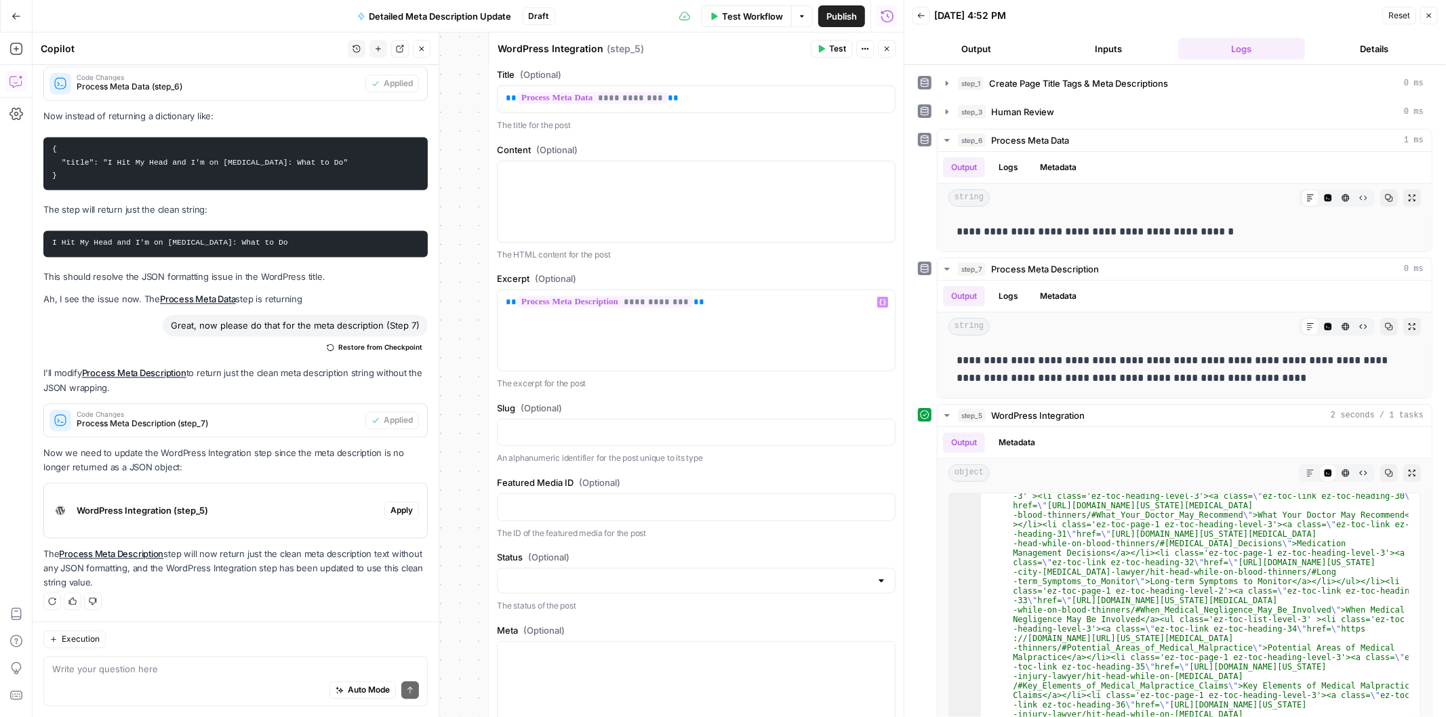
scroll to position [175, 0]
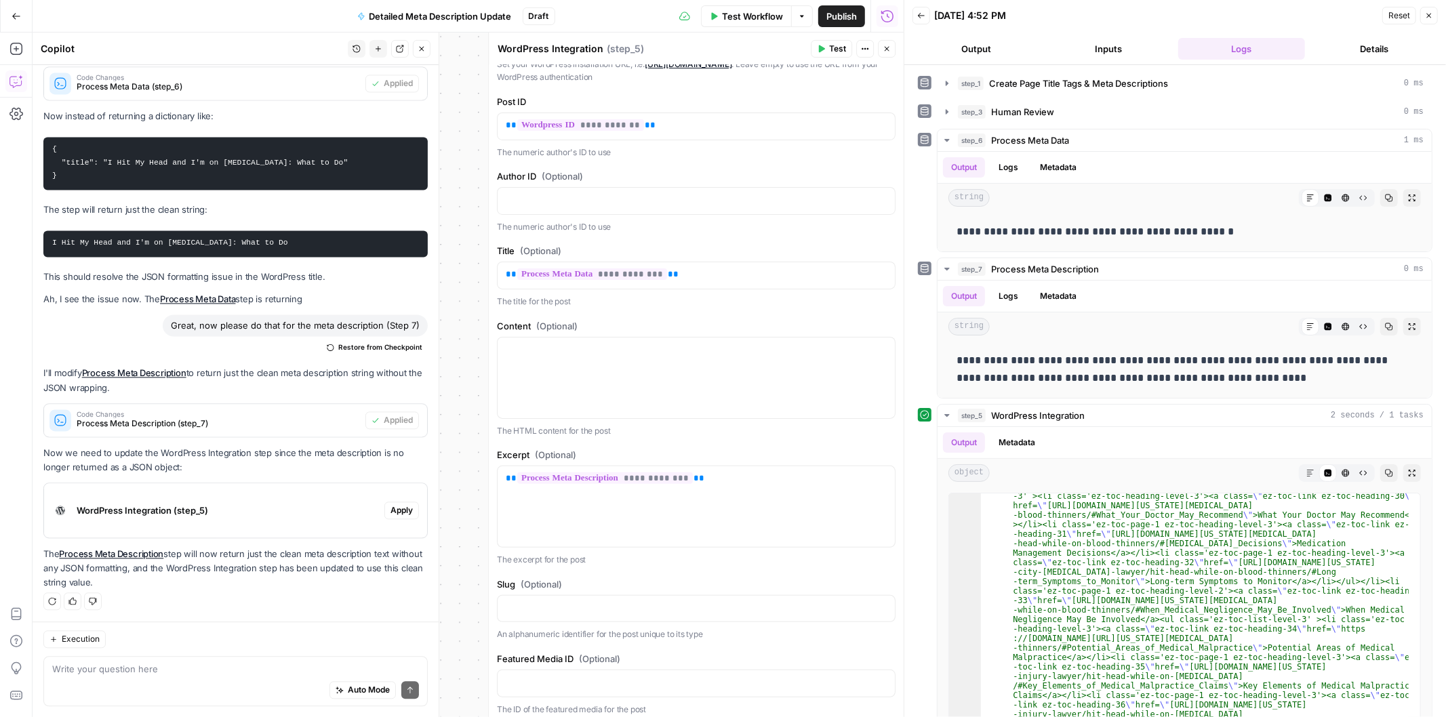
drag, startPoint x: 828, startPoint y: 18, endPoint x: 882, endPoint y: 202, distance: 192.2
click at [882, 202] on body "H Hasbrook New Home Browse Your Data Usage Settings Recent Grids Mo Money 2025 …" at bounding box center [723, 358] width 1446 height 717
drag, startPoint x: 897, startPoint y: 193, endPoint x: 895, endPoint y: 203, distance: 10.4
click at [895, 203] on body "H Hasbrook New Home Browse Your Data Usage Settings Recent Grids Mo Money 2025 …" at bounding box center [723, 358] width 1446 height 717
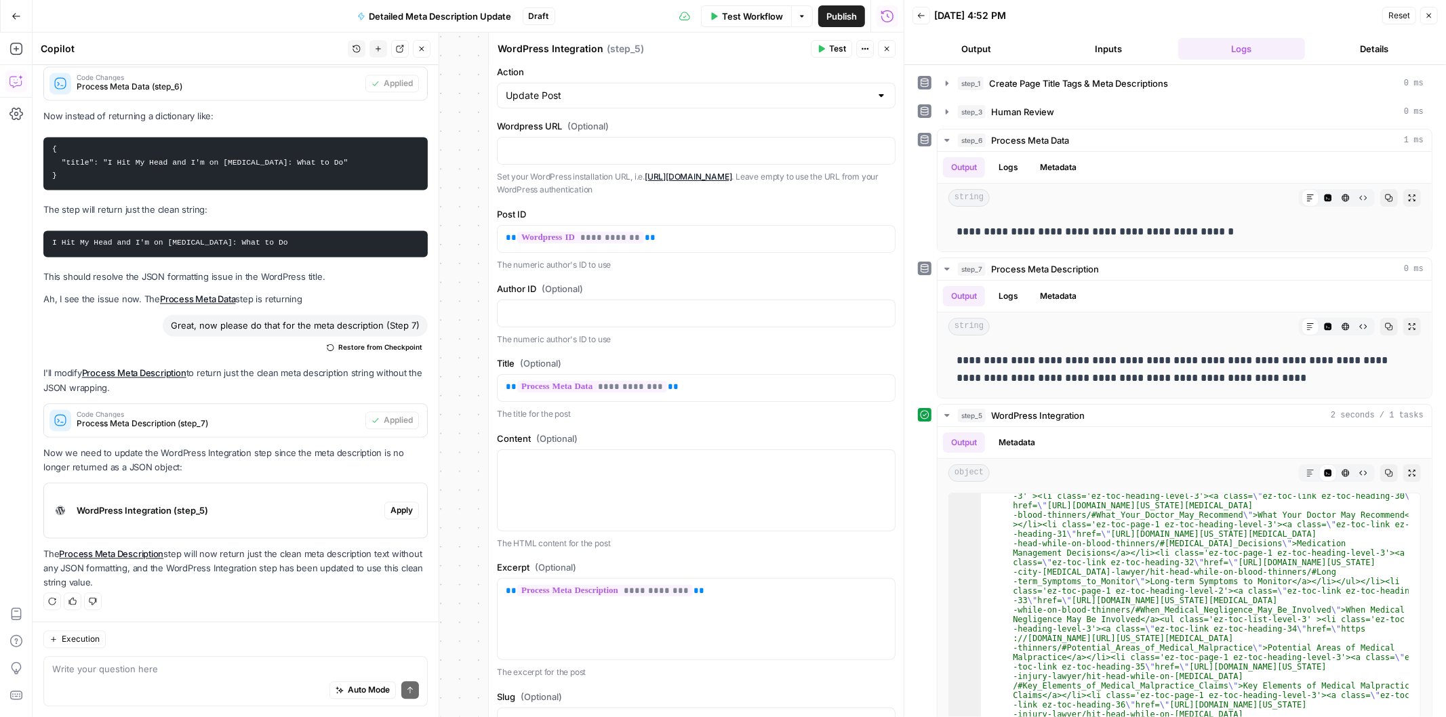
scroll to position [0, 0]
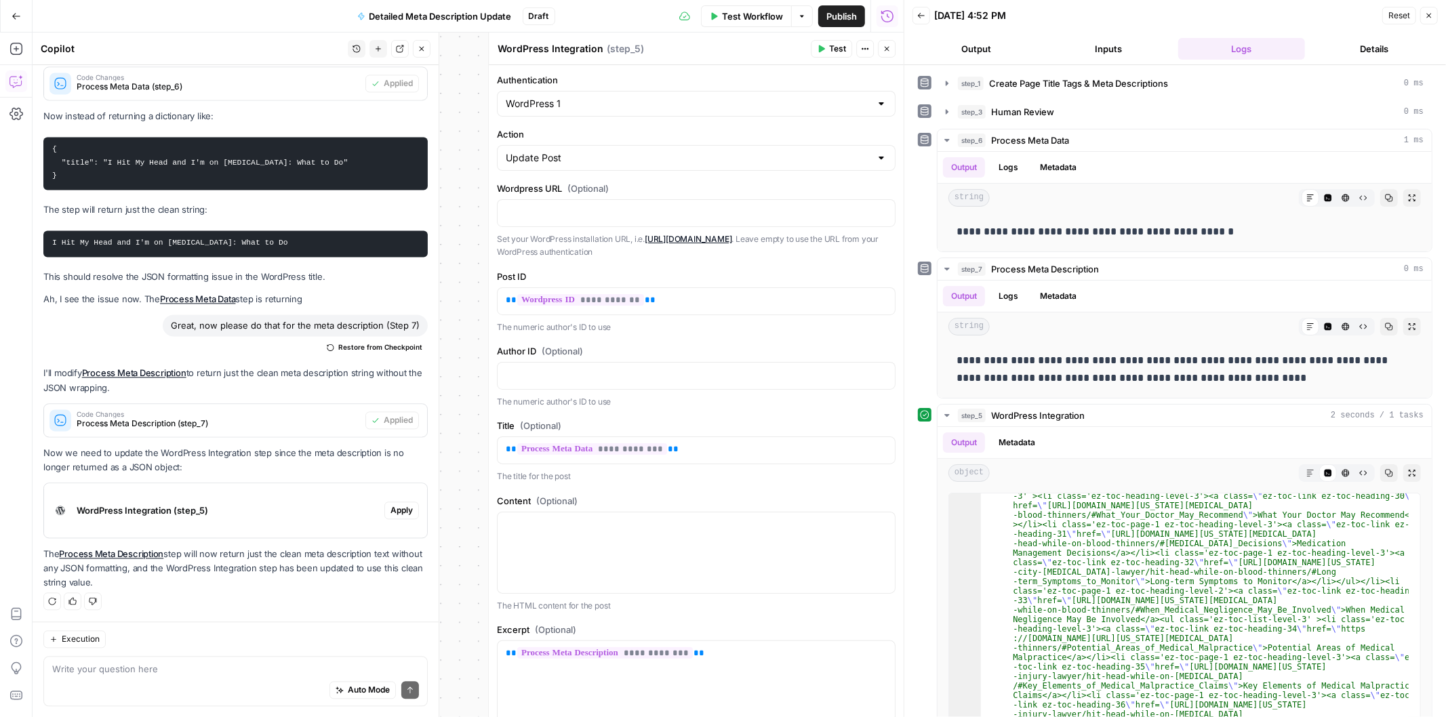
click at [843, 14] on span "Publish" at bounding box center [841, 16] width 30 height 14
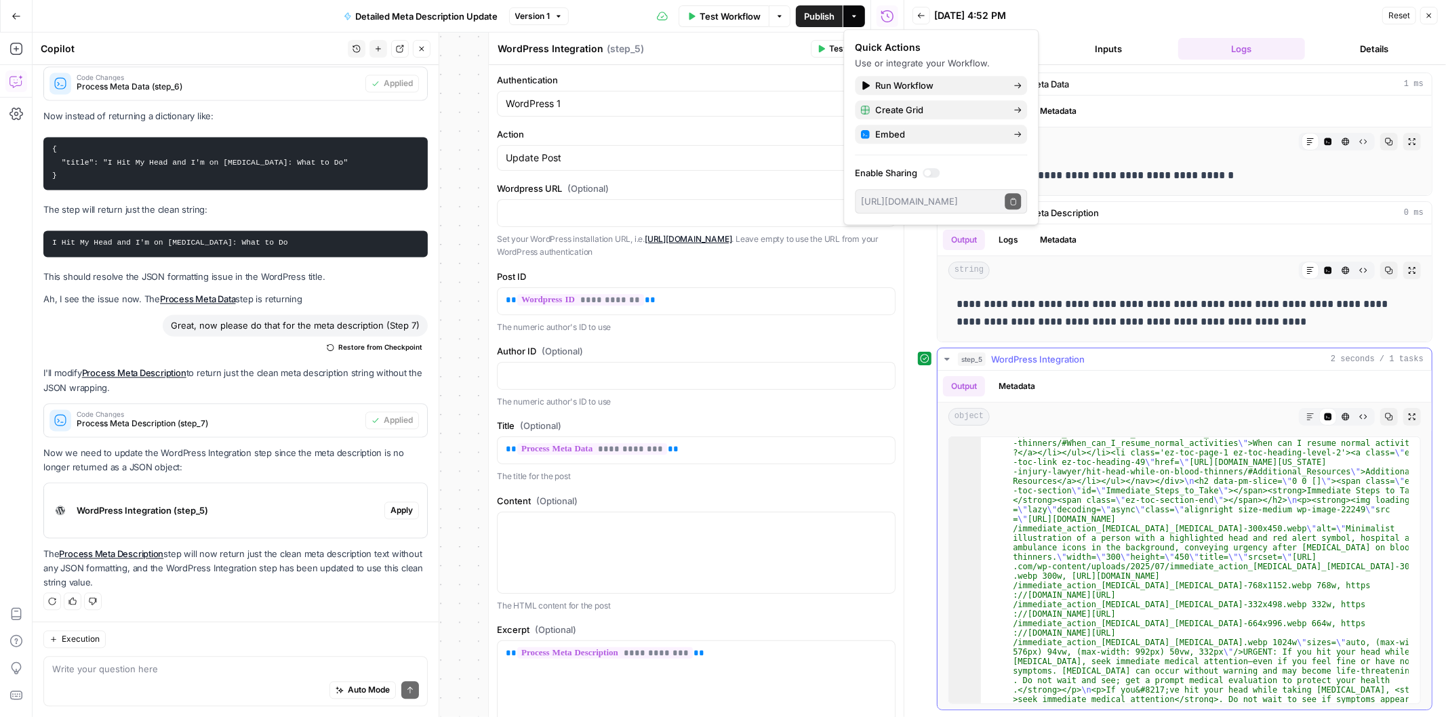
scroll to position [2530, 0]
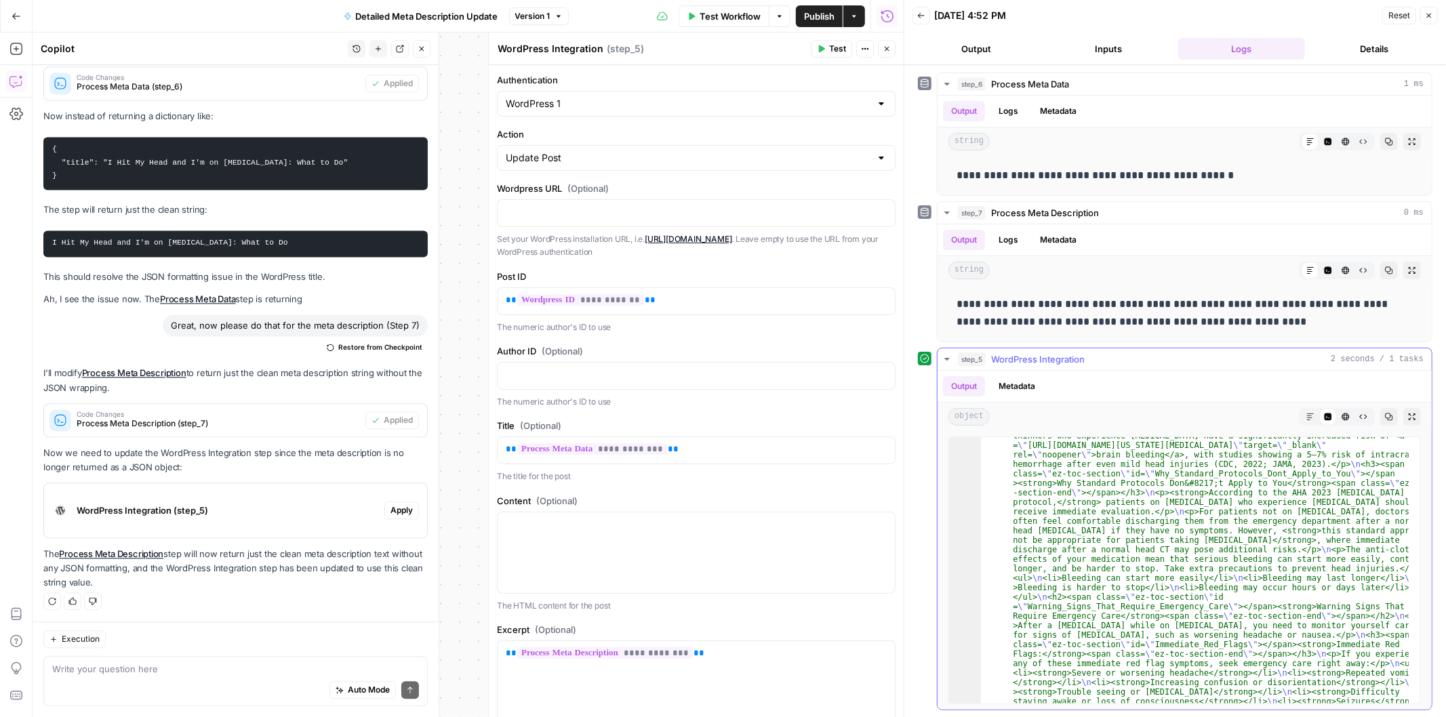
click at [1306, 419] on icon "button" at bounding box center [1310, 417] width 8 height 8
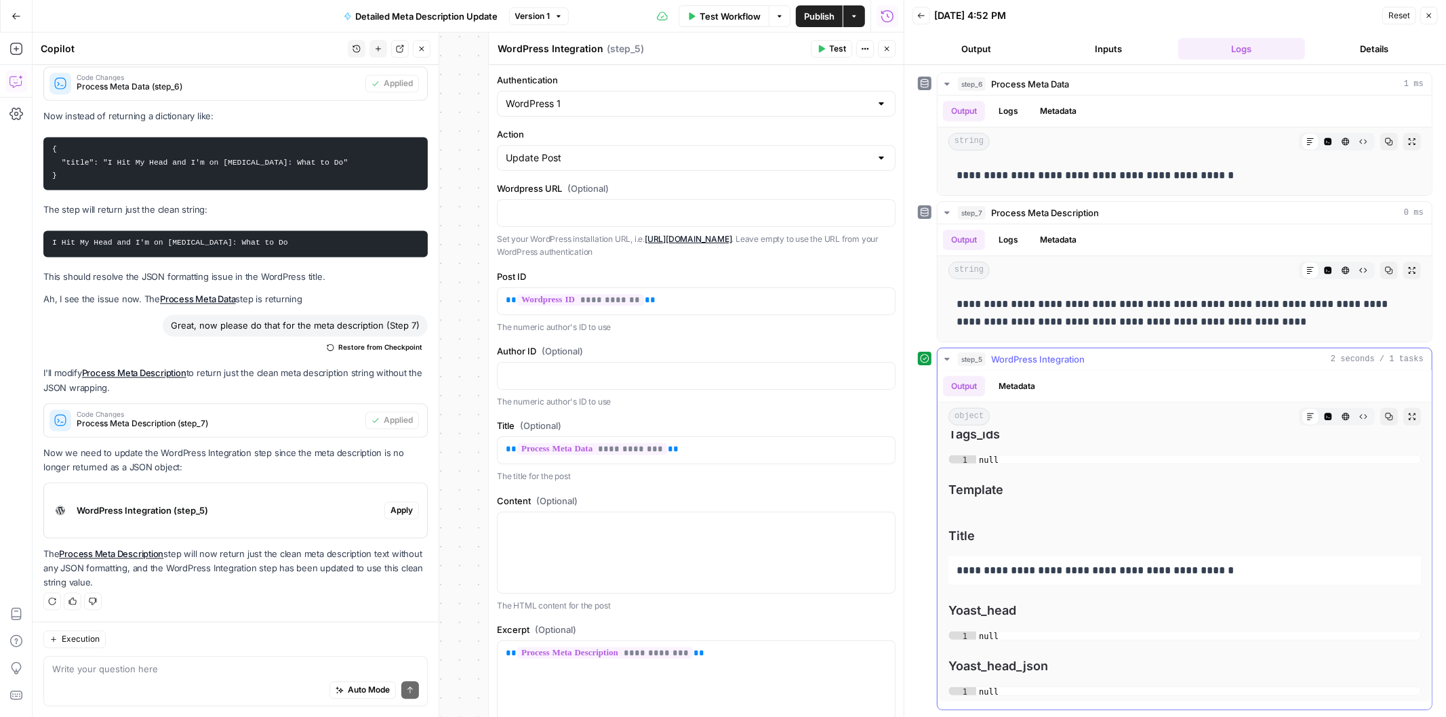
scroll to position [27314, 0]
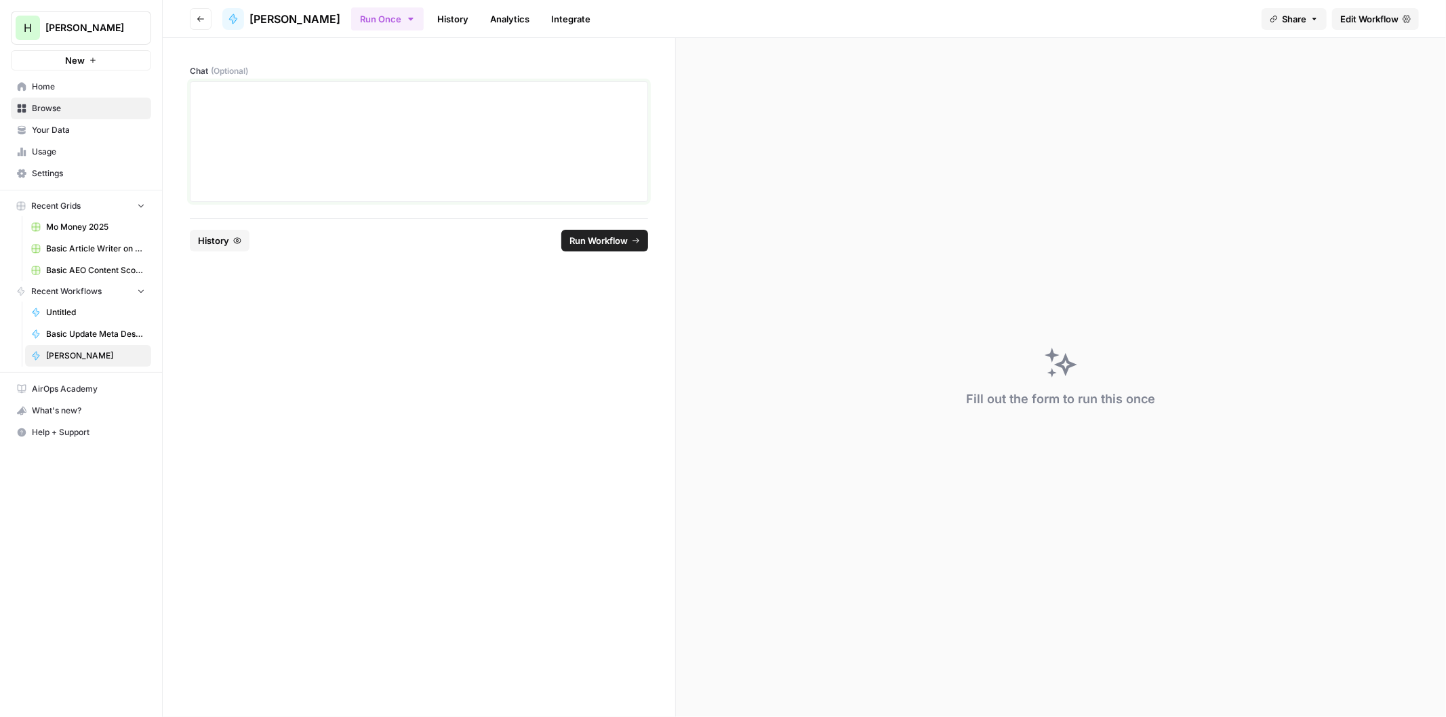
click at [308, 160] on div at bounding box center [419, 141] width 441 height 108
click at [285, 126] on p at bounding box center [419, 122] width 441 height 14
click at [224, 161] on p at bounding box center [419, 162] width 441 height 14
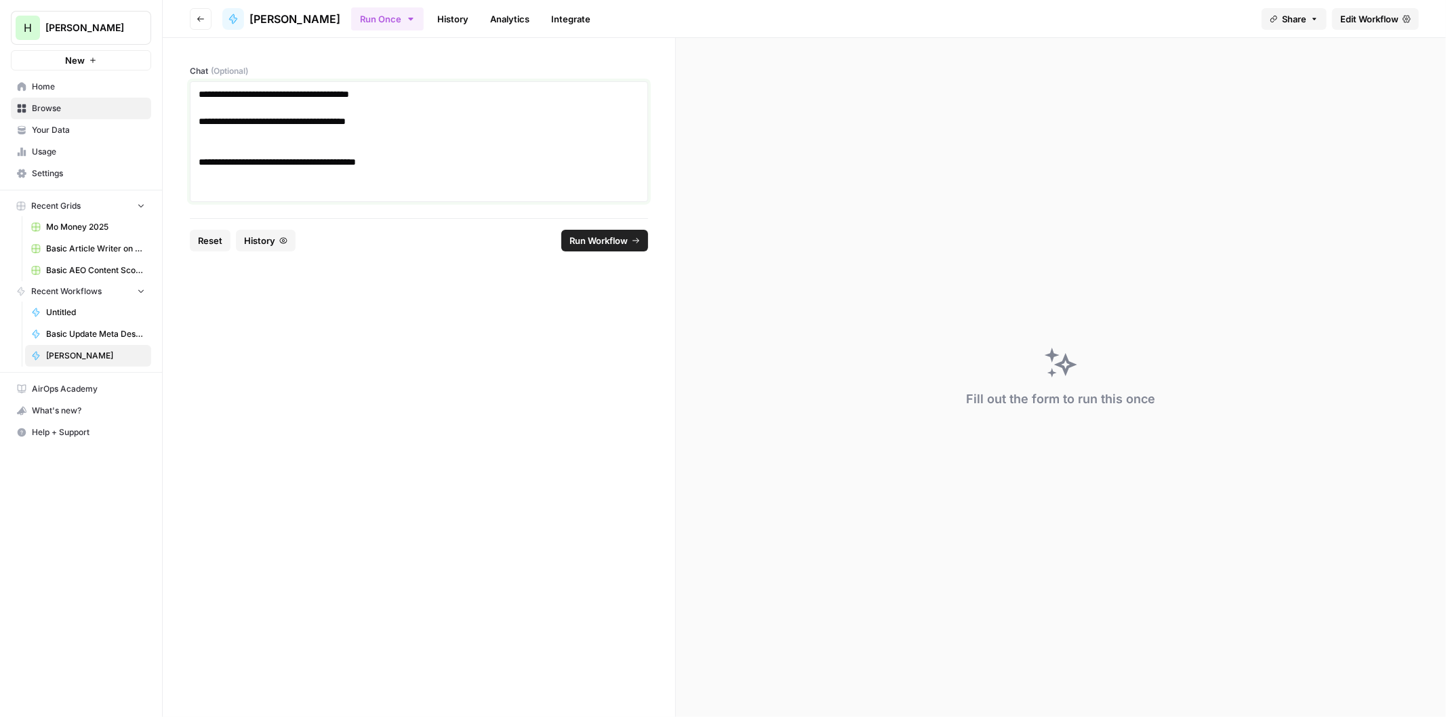
click at [210, 186] on div "**********" at bounding box center [419, 141] width 441 height 108
drag, startPoint x: 278, startPoint y: 185, endPoint x: 480, endPoint y: 161, distance: 203.4
click at [285, 185] on div "**********" at bounding box center [419, 141] width 441 height 108
click at [493, 159] on p "**********" at bounding box center [419, 162] width 441 height 14
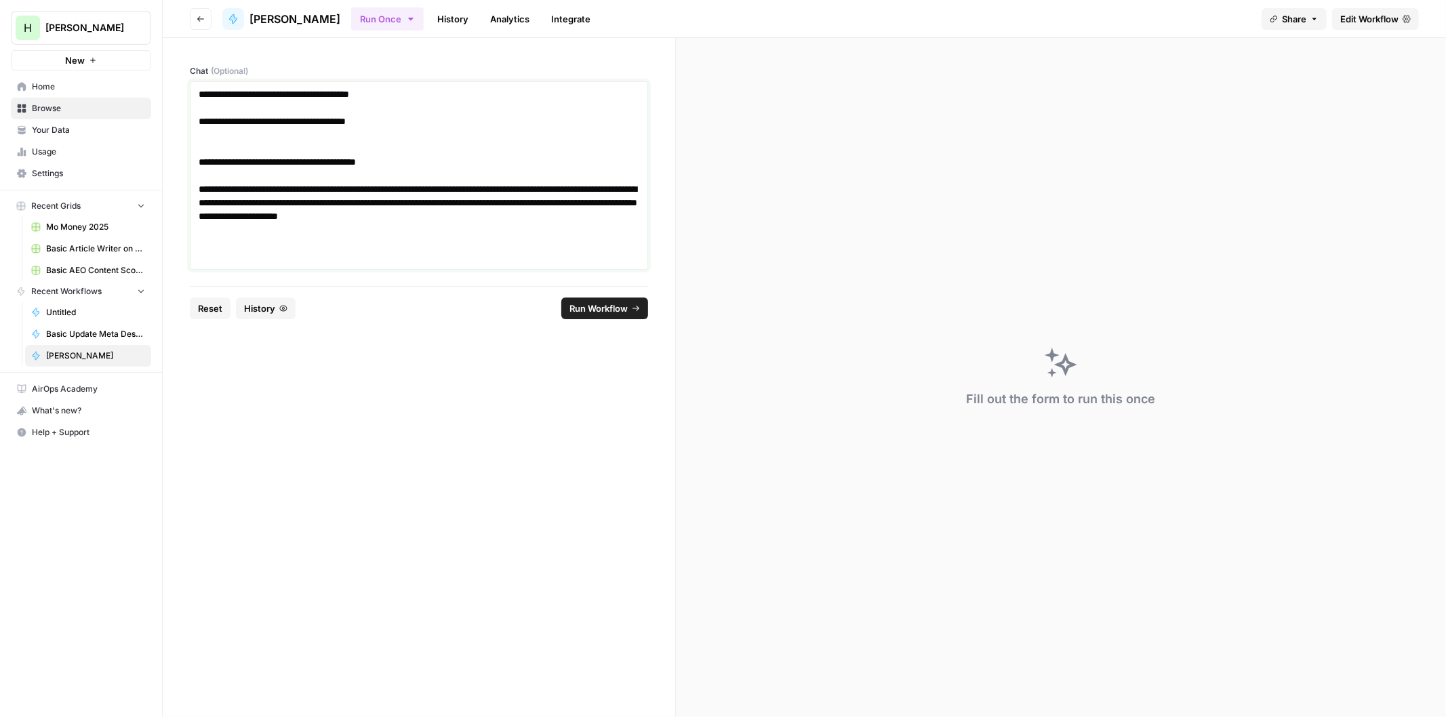
click at [204, 259] on p at bounding box center [419, 257] width 441 height 14
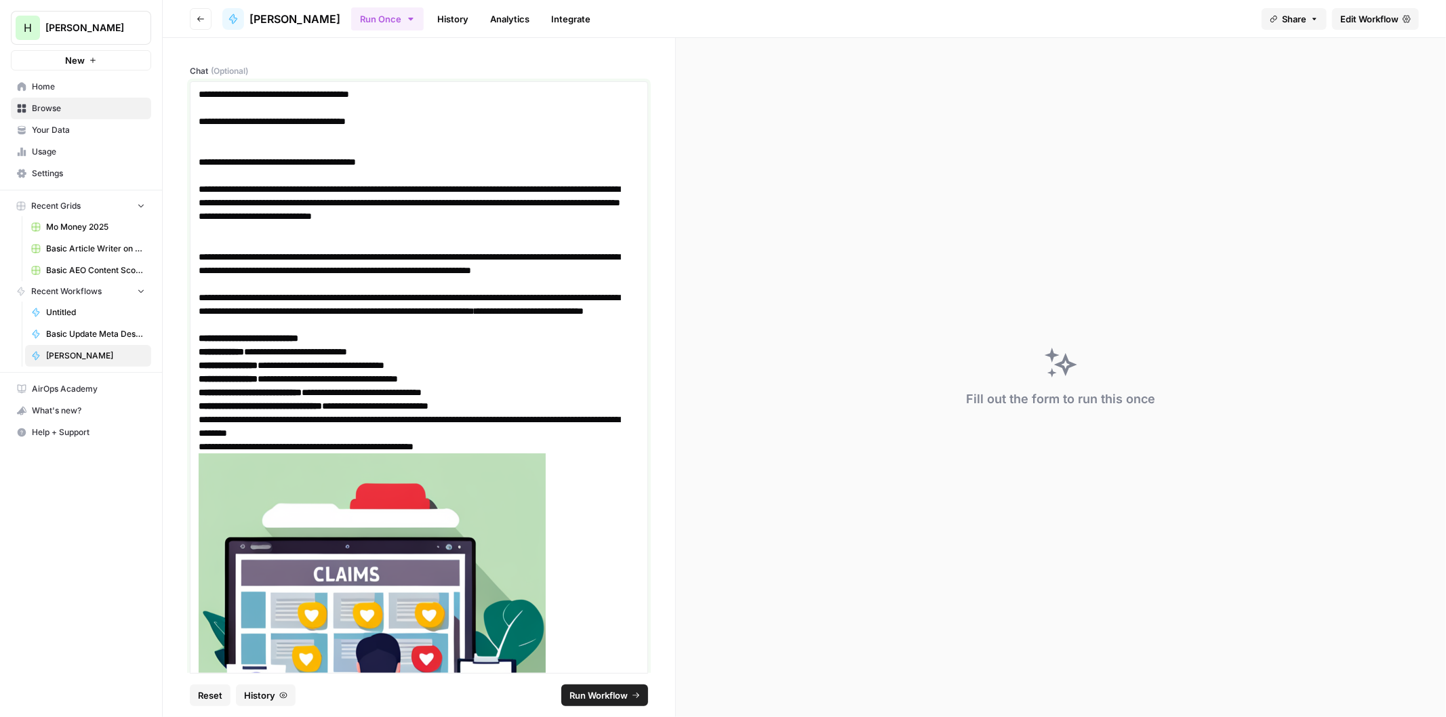
click at [207, 136] on p at bounding box center [419, 135] width 441 height 14
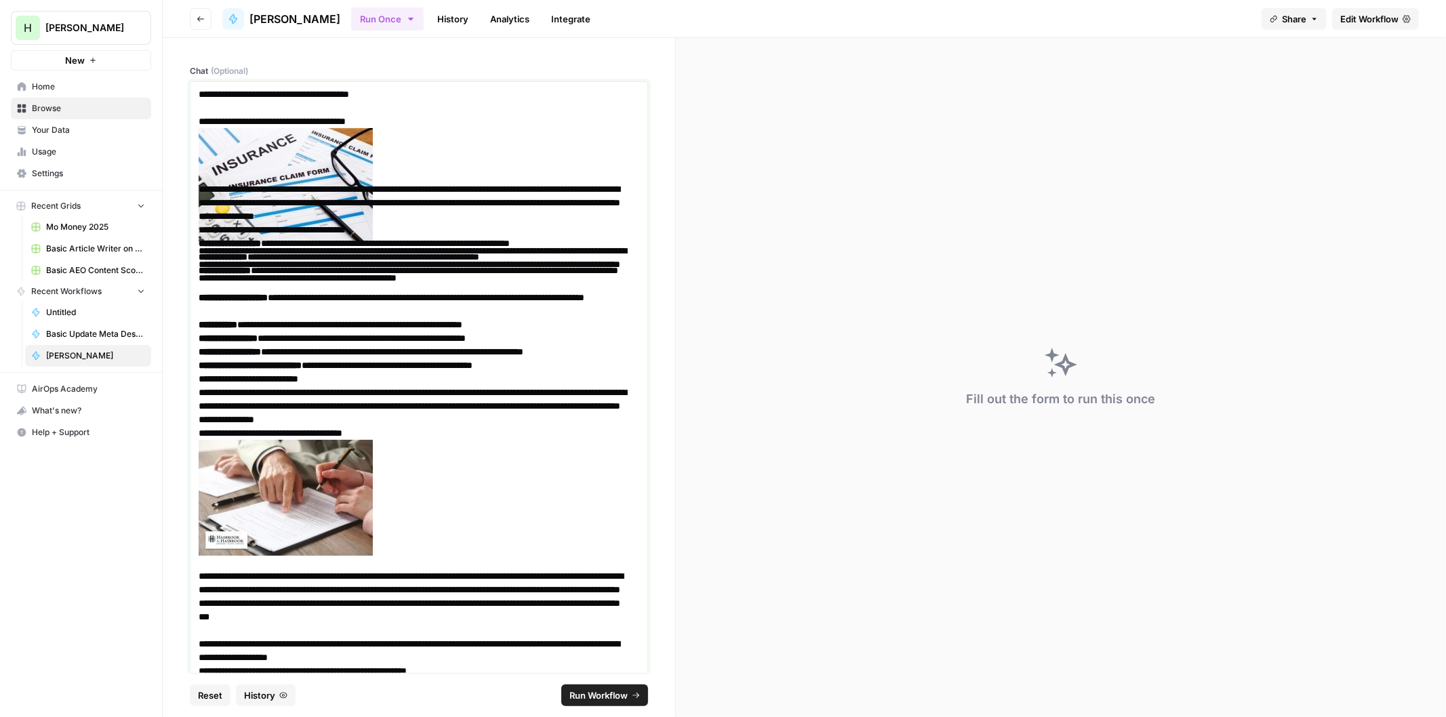
scroll to position [1233, 0]
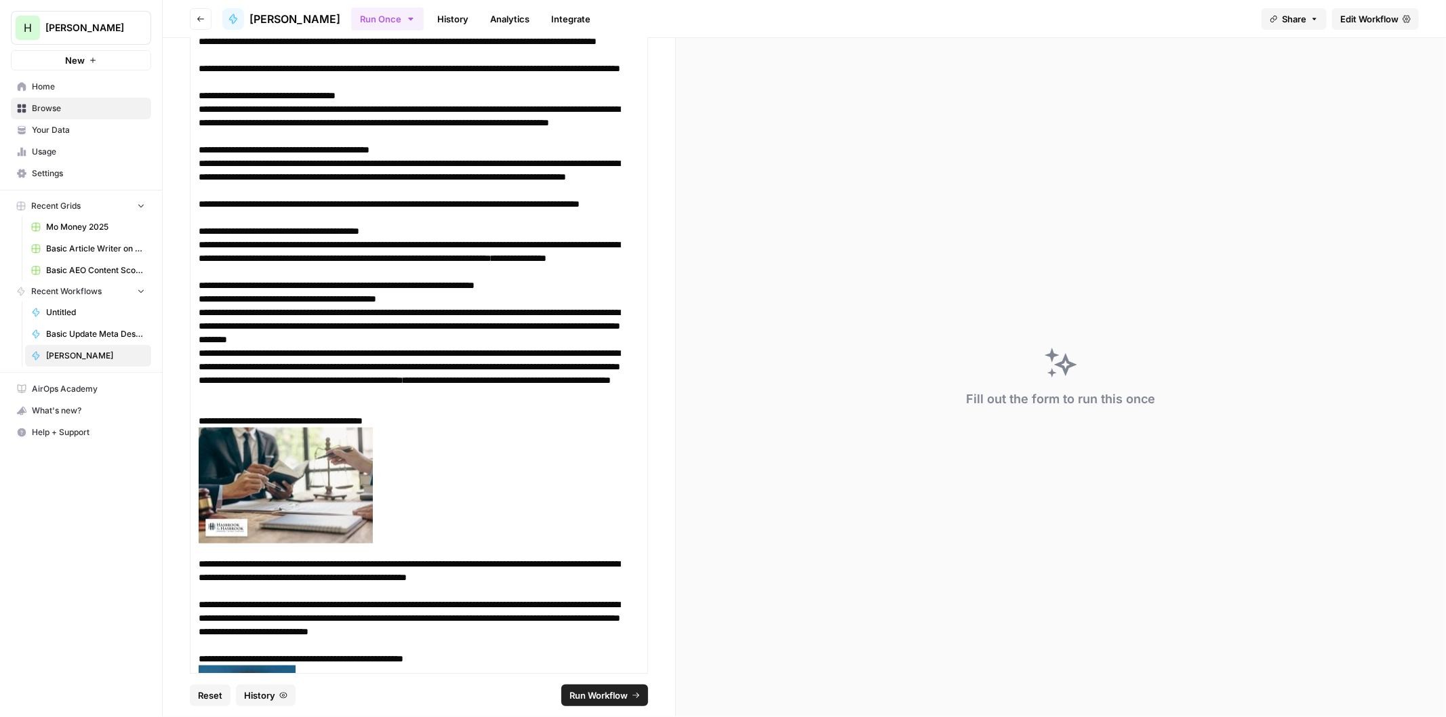
click at [605, 701] on span "Run Workflow" at bounding box center [598, 696] width 58 height 14
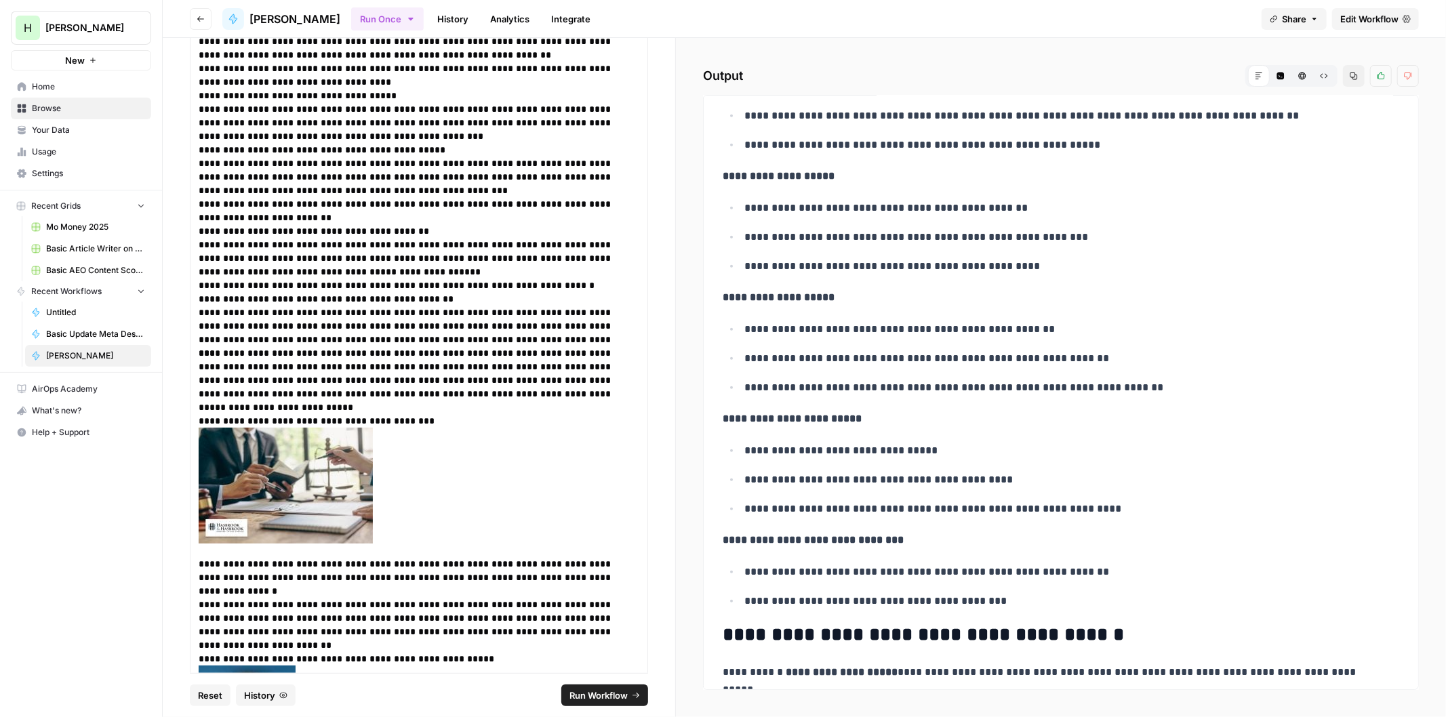
scroll to position [0, 0]
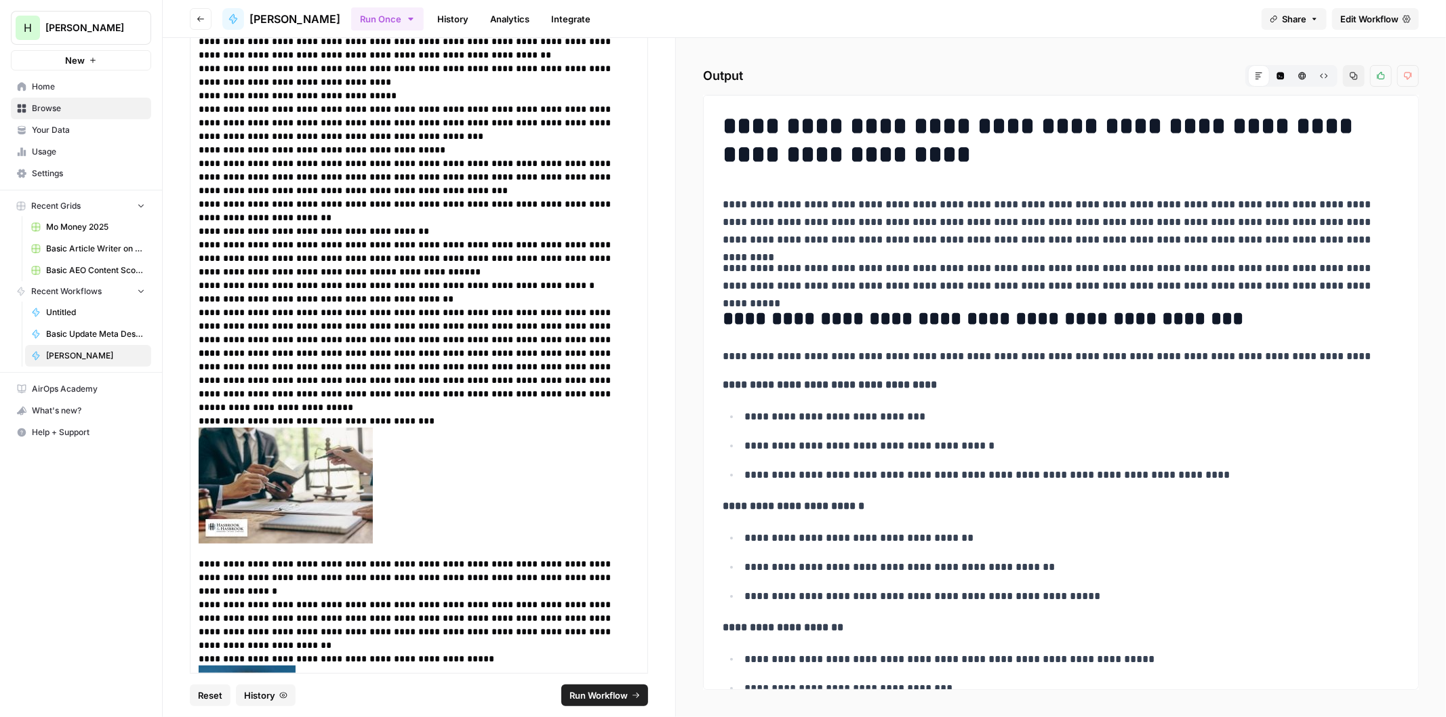
drag, startPoint x: 908, startPoint y: 354, endPoint x: 880, endPoint y: 186, distance: 171.1
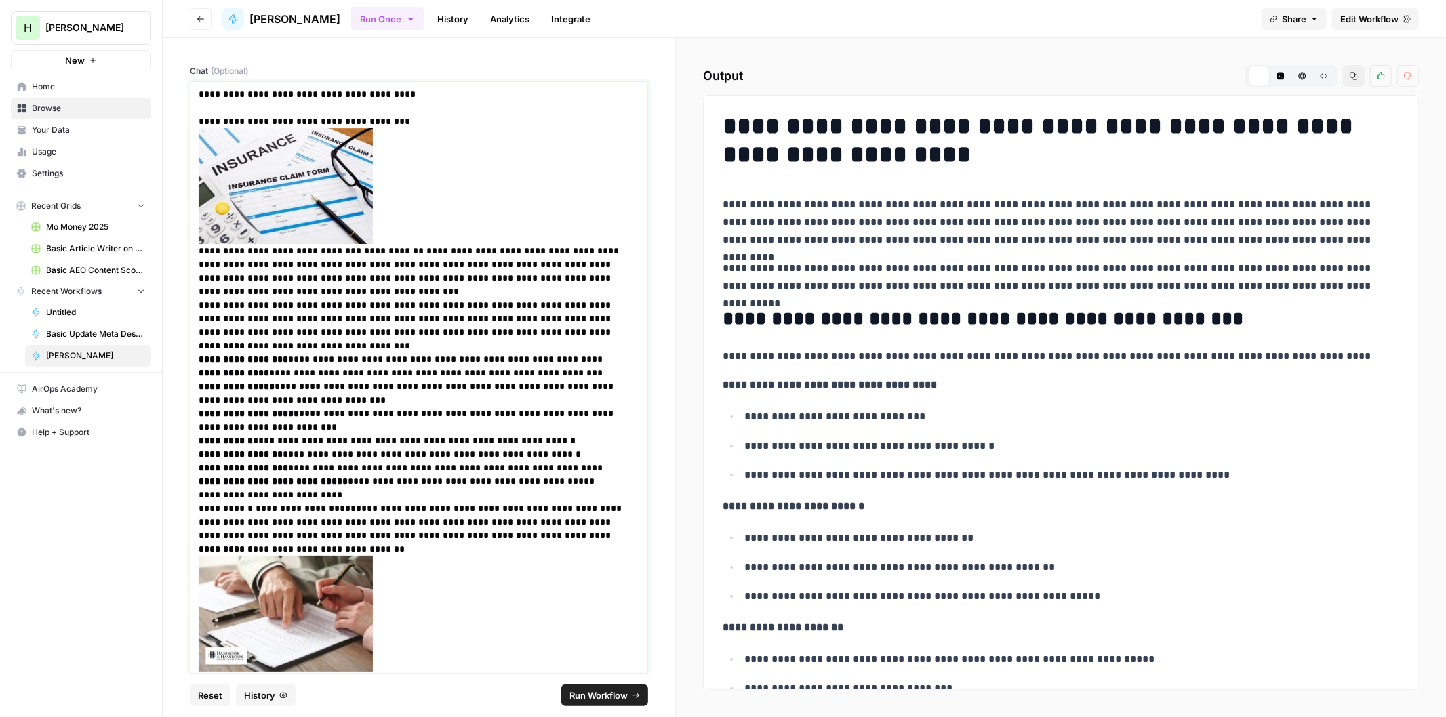
click at [292, 165] on img at bounding box center [286, 186] width 174 height 116
click at [396, 91] on p "**********" at bounding box center [413, 100] width 429 height 27
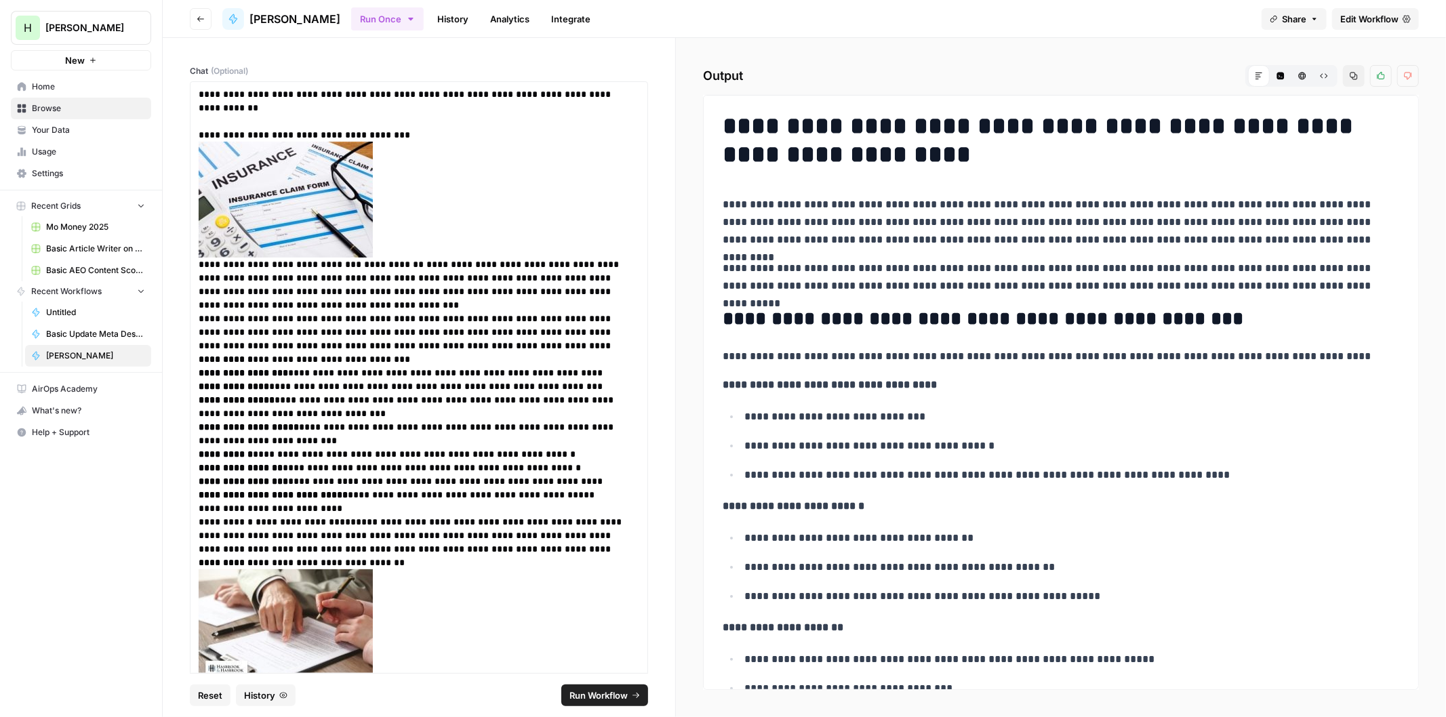
click at [577, 696] on span "Run Workflow" at bounding box center [598, 696] width 58 height 14
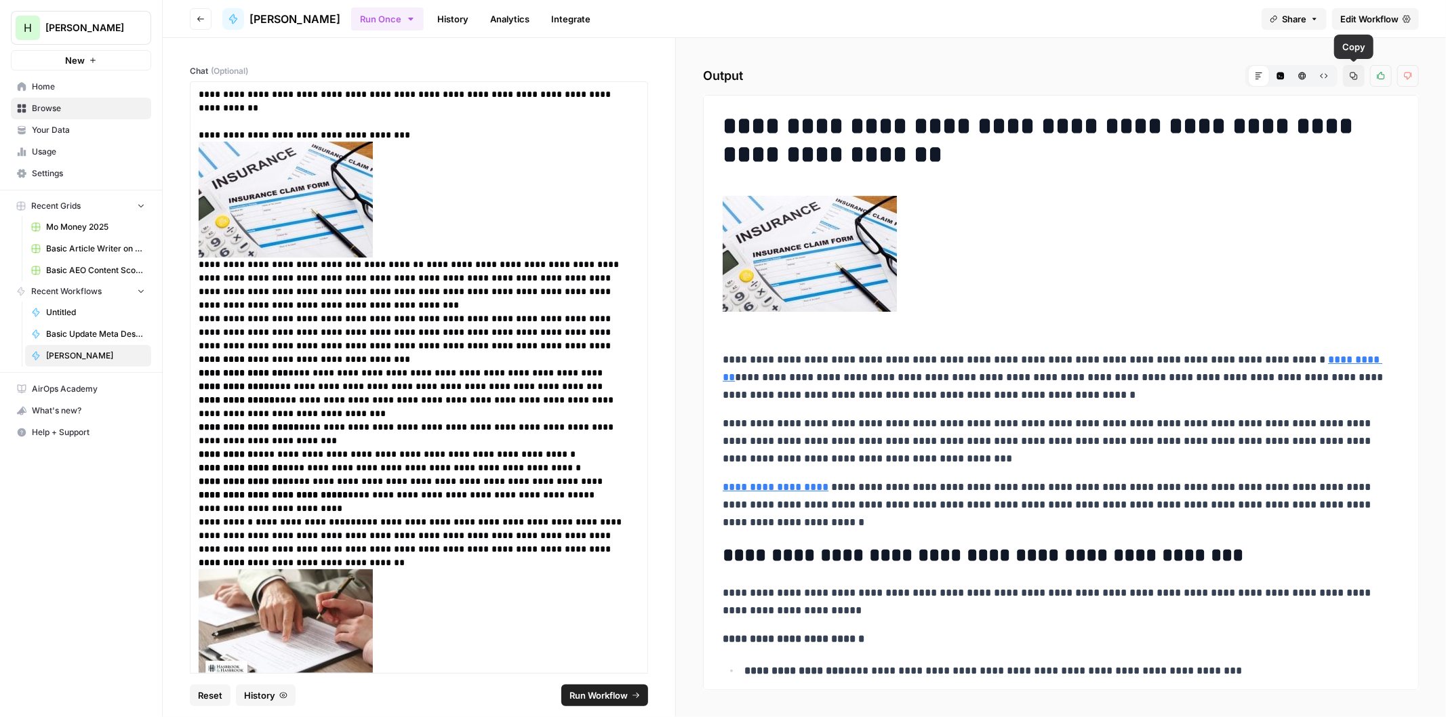
click at [1350, 68] on button "Copy" at bounding box center [1354, 76] width 22 height 22
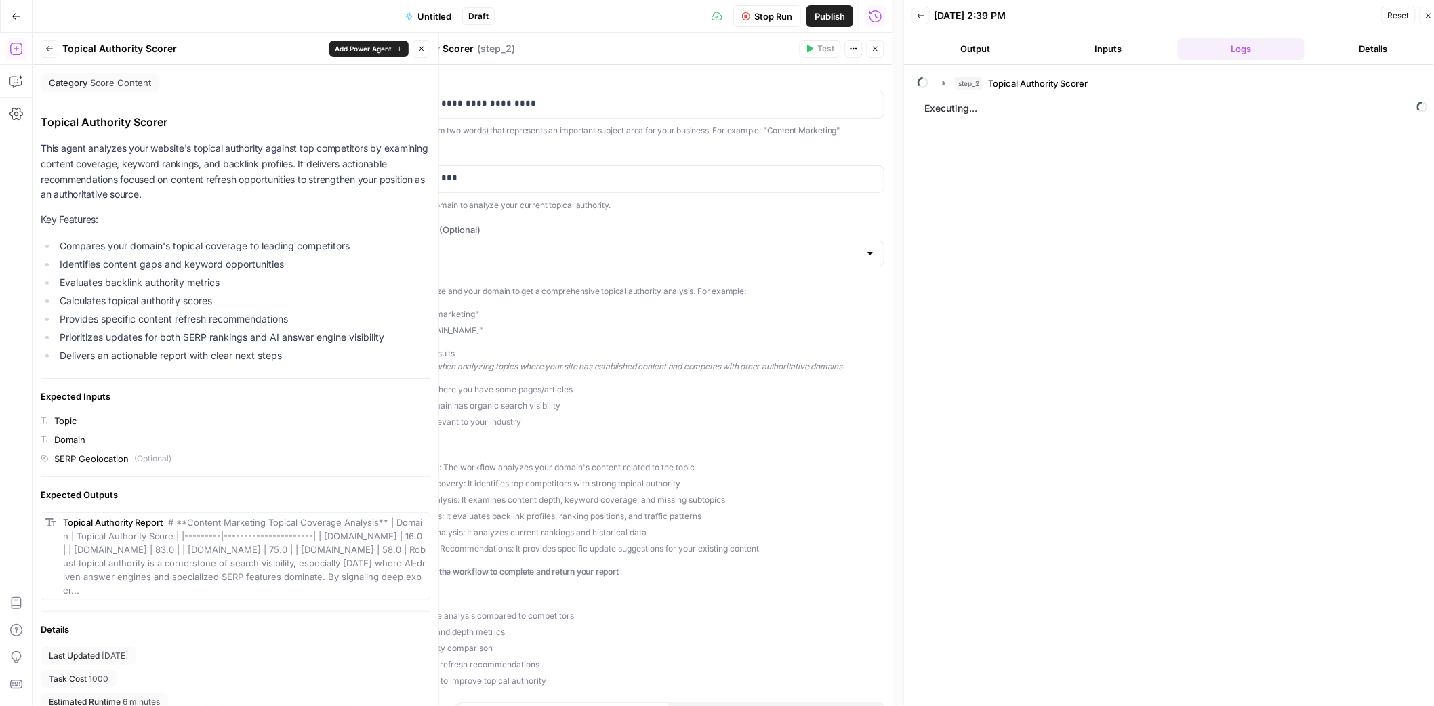
scroll to position [7, 0]
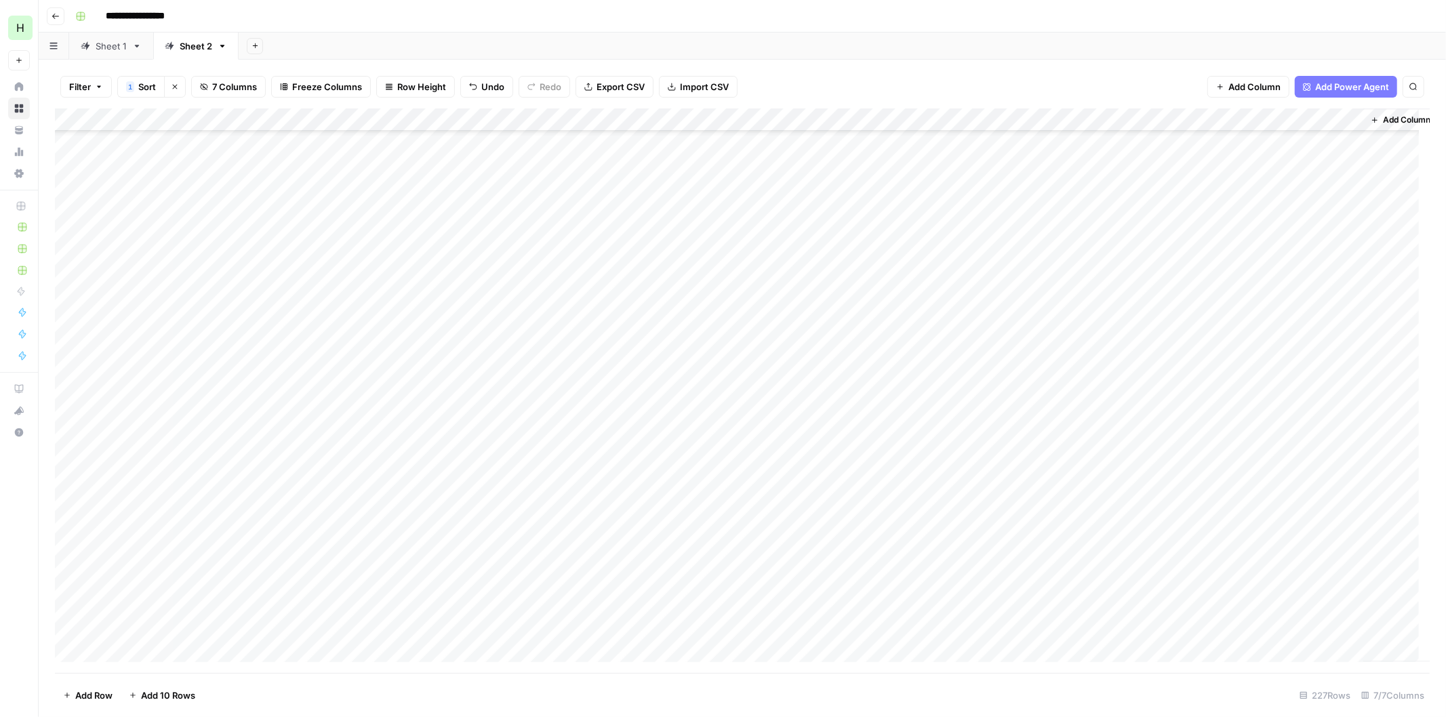
scroll to position [2987, 0]
click at [1231, 401] on div "Add Column" at bounding box center [742, 390] width 1374 height 565
click at [1248, 516] on div "Add Column" at bounding box center [742, 390] width 1374 height 565
click at [1238, 441] on div "Add Column" at bounding box center [742, 390] width 1374 height 565
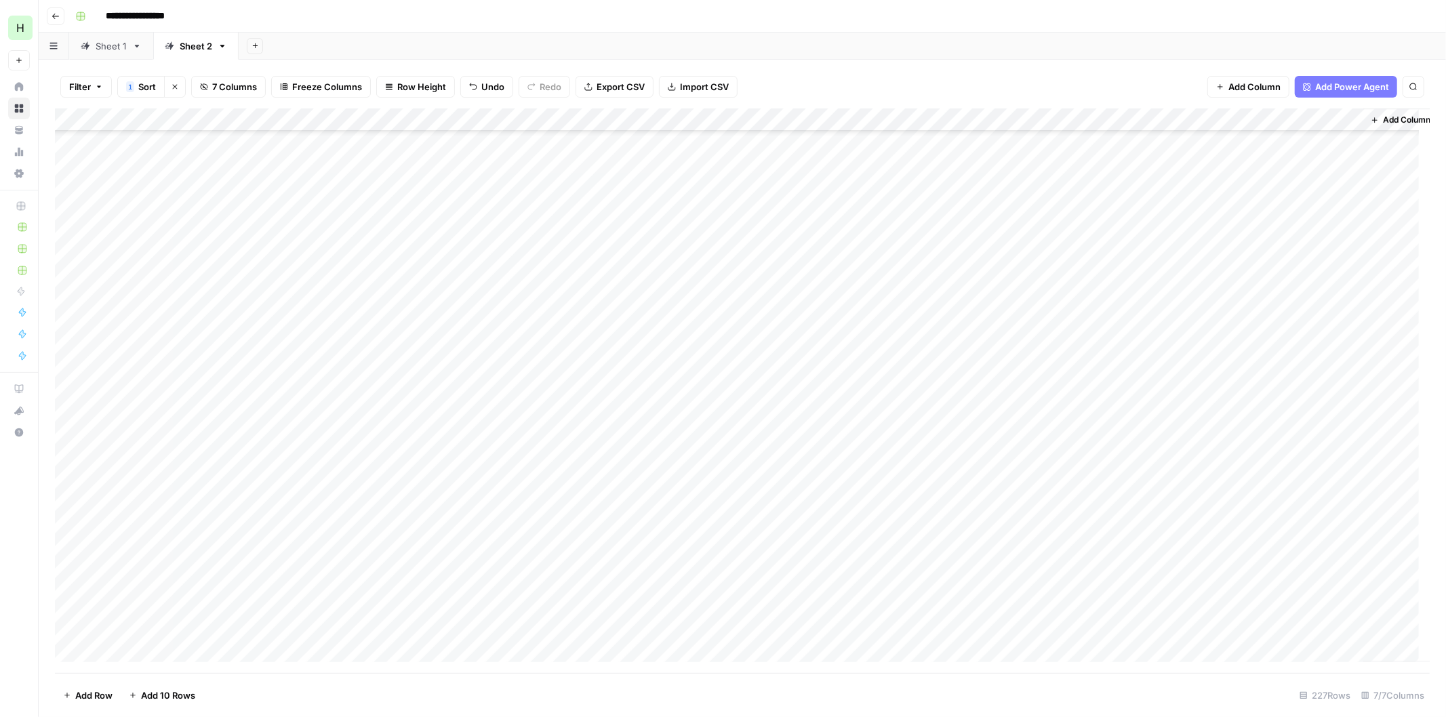
click at [927, 515] on div "Add Column" at bounding box center [742, 390] width 1374 height 565
click at [935, 515] on textarea "**********" at bounding box center [995, 515] width 326 height 19
drag, startPoint x: 935, startPoint y: 515, endPoint x: 957, endPoint y: 510, distance: 22.4
click at [957, 510] on textarea "**********" at bounding box center [995, 515] width 326 height 19
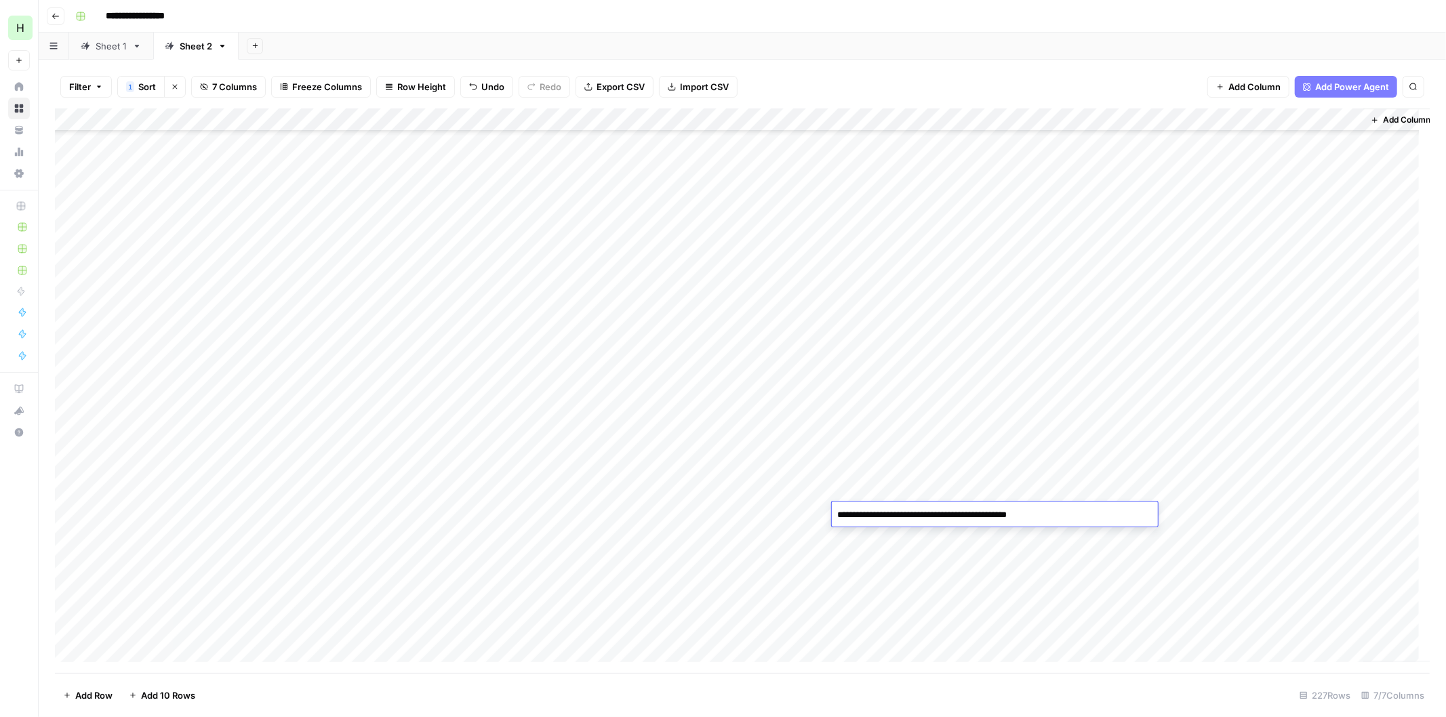
type textarea "**********"
click at [1244, 516] on div "Add Column" at bounding box center [742, 390] width 1374 height 565
click at [994, 531] on div "Add Column" at bounding box center [742, 390] width 1374 height 565
drag, startPoint x: 1011, startPoint y: 536, endPoint x: 1034, endPoint y: 533, distance: 23.9
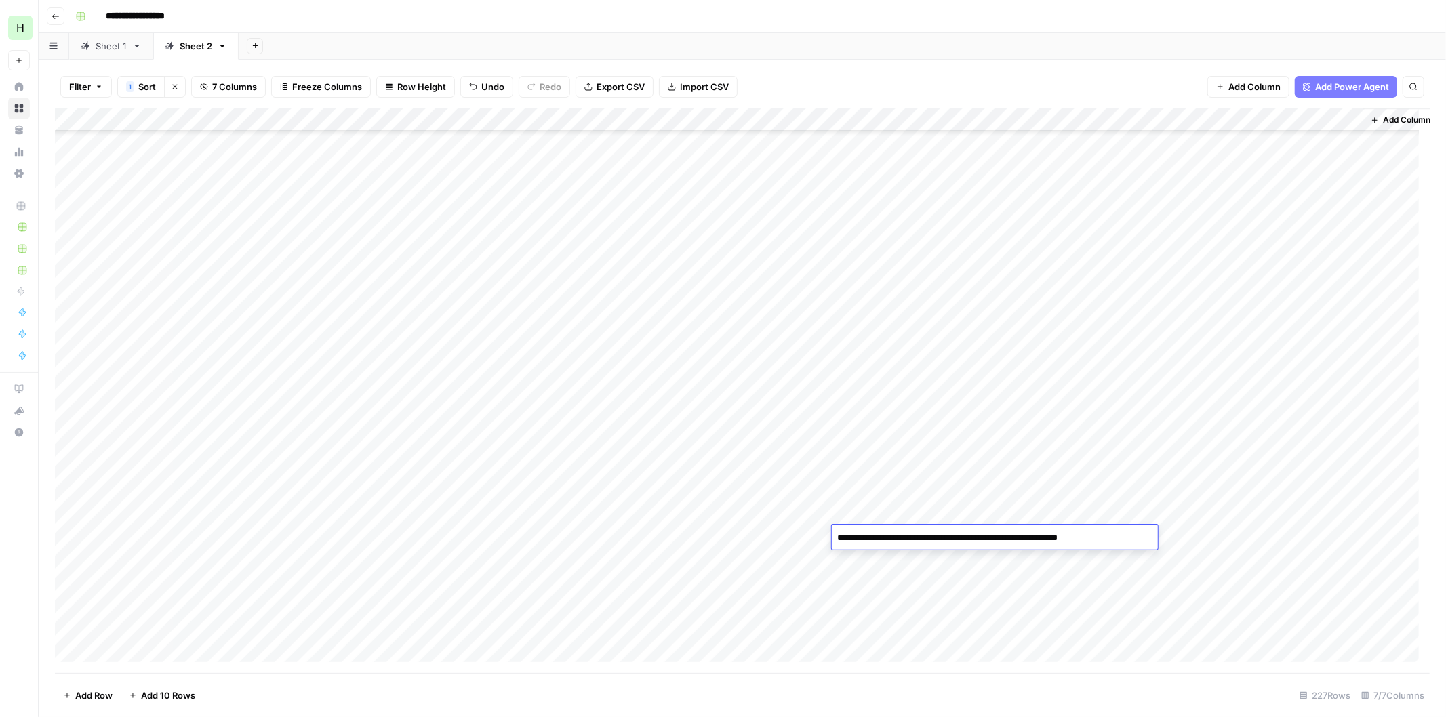
click at [1034, 533] on textarea "**********" at bounding box center [995, 538] width 326 height 19
type textarea "**********"
click at [1236, 537] on div "Add Column" at bounding box center [742, 390] width 1374 height 565
click at [1246, 578] on div "Add Column" at bounding box center [742, 390] width 1374 height 565
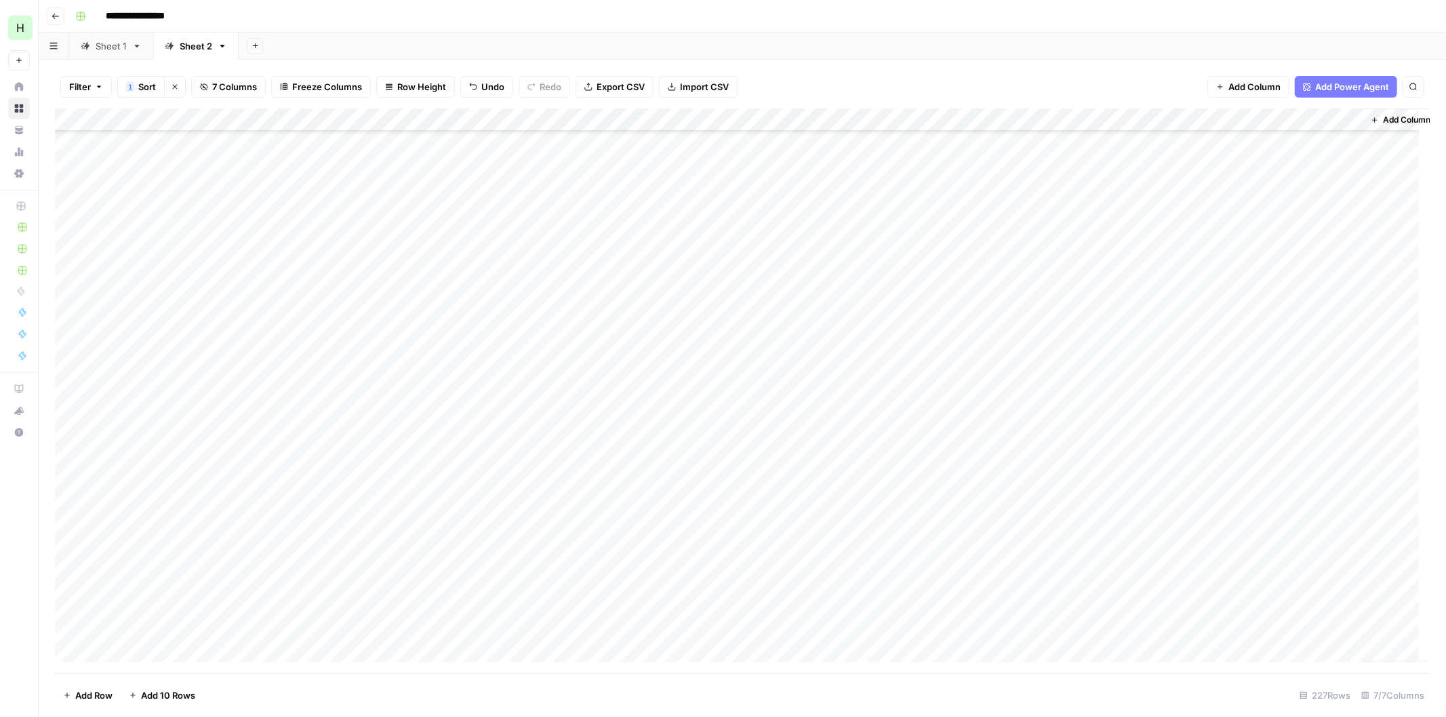
click at [915, 323] on div "Add Column" at bounding box center [742, 390] width 1374 height 565
click at [932, 321] on textarea "**********" at bounding box center [995, 324] width 326 height 19
type textarea "**********"
click at [1254, 323] on div "Add Column" at bounding box center [742, 390] width 1374 height 565
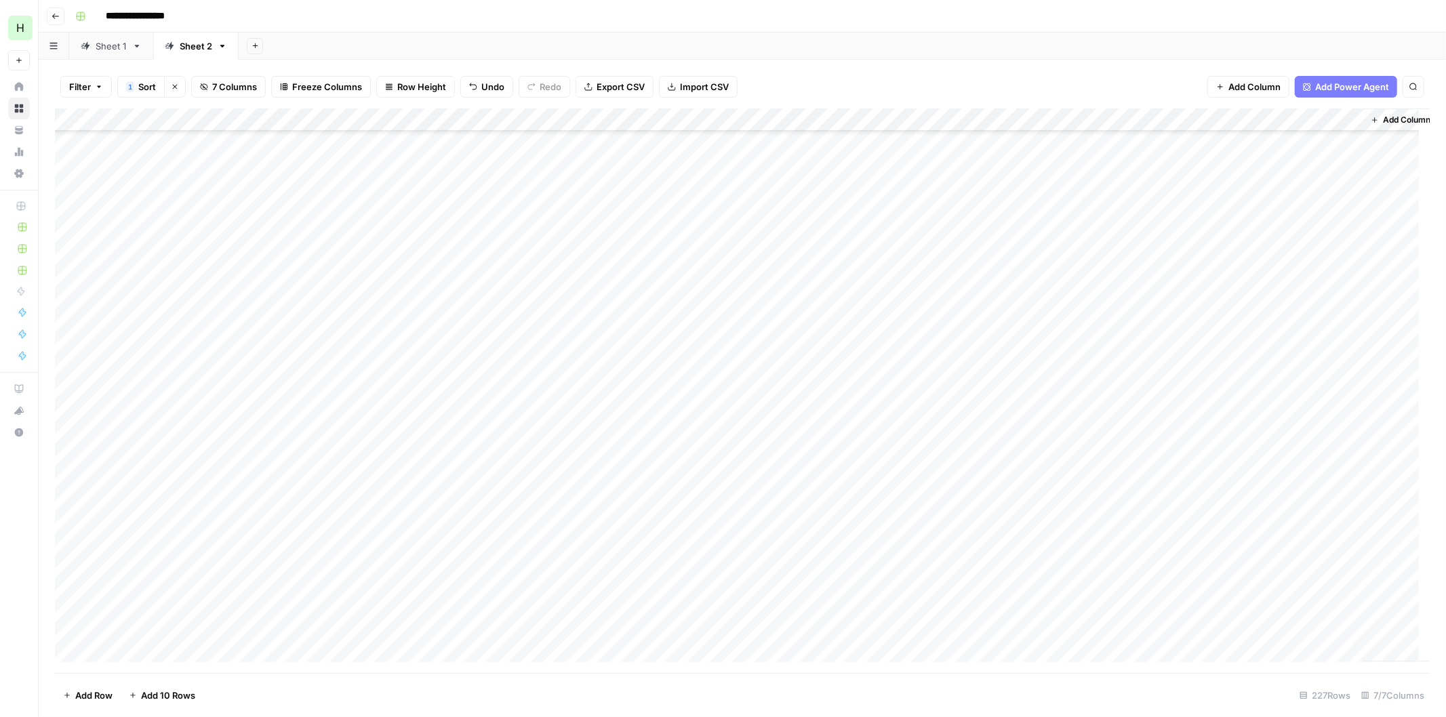
click at [1259, 346] on div "Add Column" at bounding box center [742, 390] width 1374 height 565
click at [1246, 388] on div "Add Column" at bounding box center [742, 390] width 1374 height 565
click at [1254, 409] on div "Add Column" at bounding box center [742, 390] width 1374 height 565
click at [1345, 415] on div "Add Column" at bounding box center [742, 390] width 1374 height 565
click at [1349, 416] on div "Add Column" at bounding box center [742, 390] width 1374 height 565
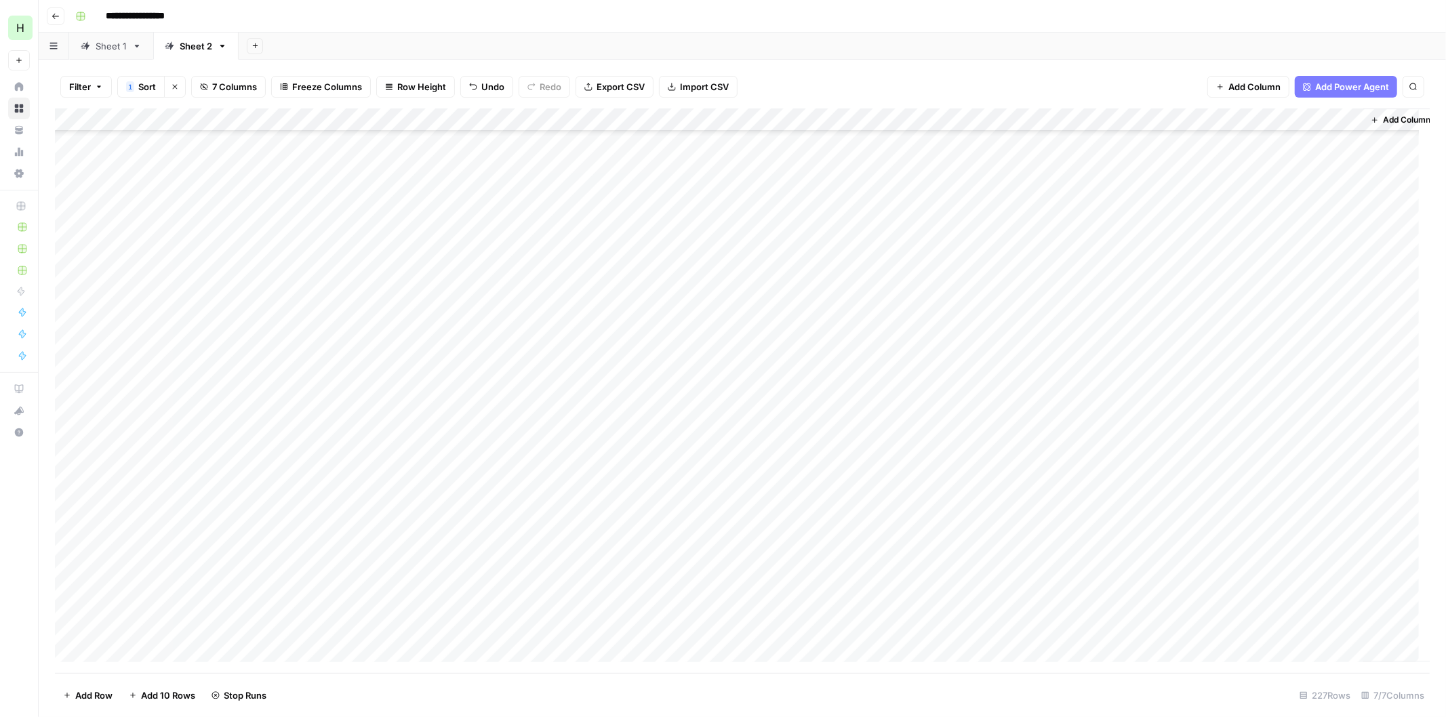
click at [884, 441] on div "Add Column" at bounding box center [742, 390] width 1374 height 565
click at [910, 441] on textarea "**********" at bounding box center [995, 439] width 326 height 19
type textarea "**********"
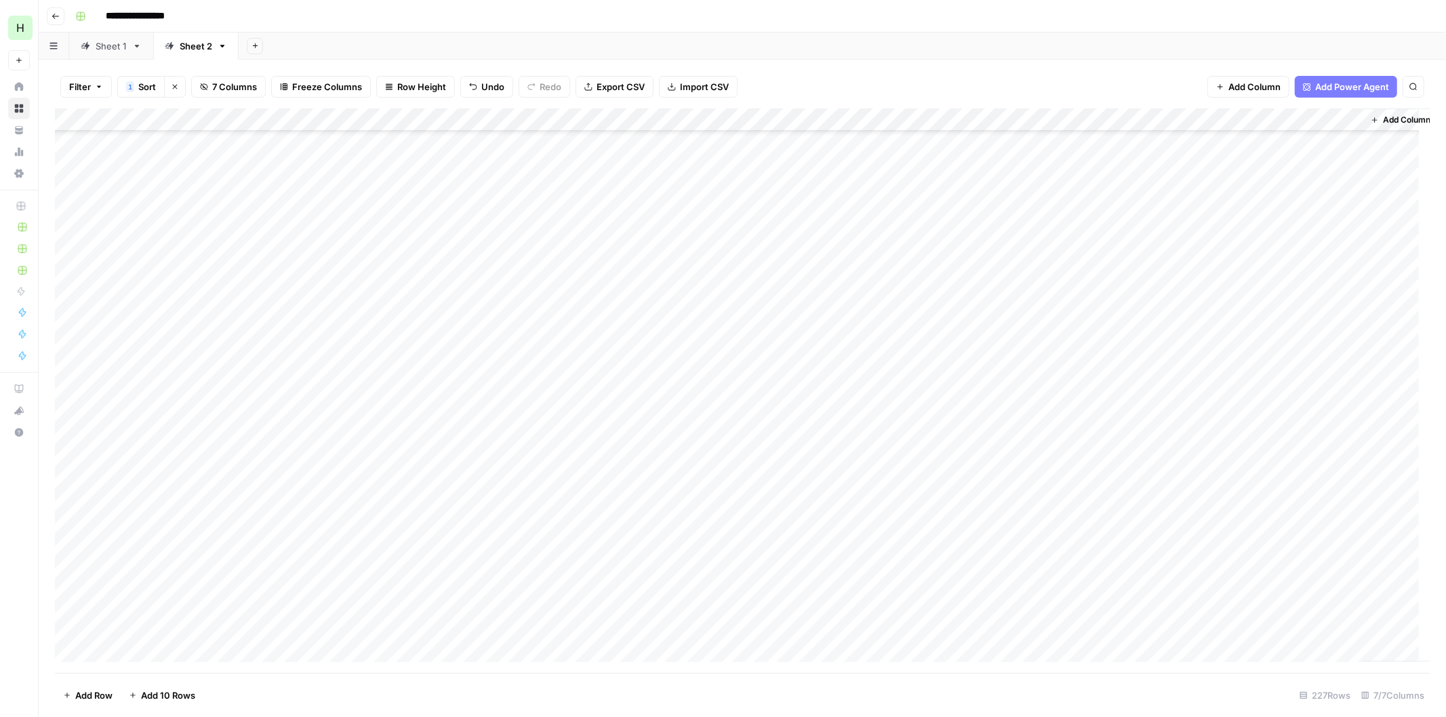
click at [1252, 441] on div "Add Column" at bounding box center [742, 390] width 1374 height 565
click at [880, 475] on div "Add Column" at bounding box center [742, 390] width 1374 height 565
drag, startPoint x: 866, startPoint y: 486, endPoint x: 900, endPoint y: 486, distance: 33.9
click at [900, 486] on textarea "**********" at bounding box center [995, 485] width 326 height 19
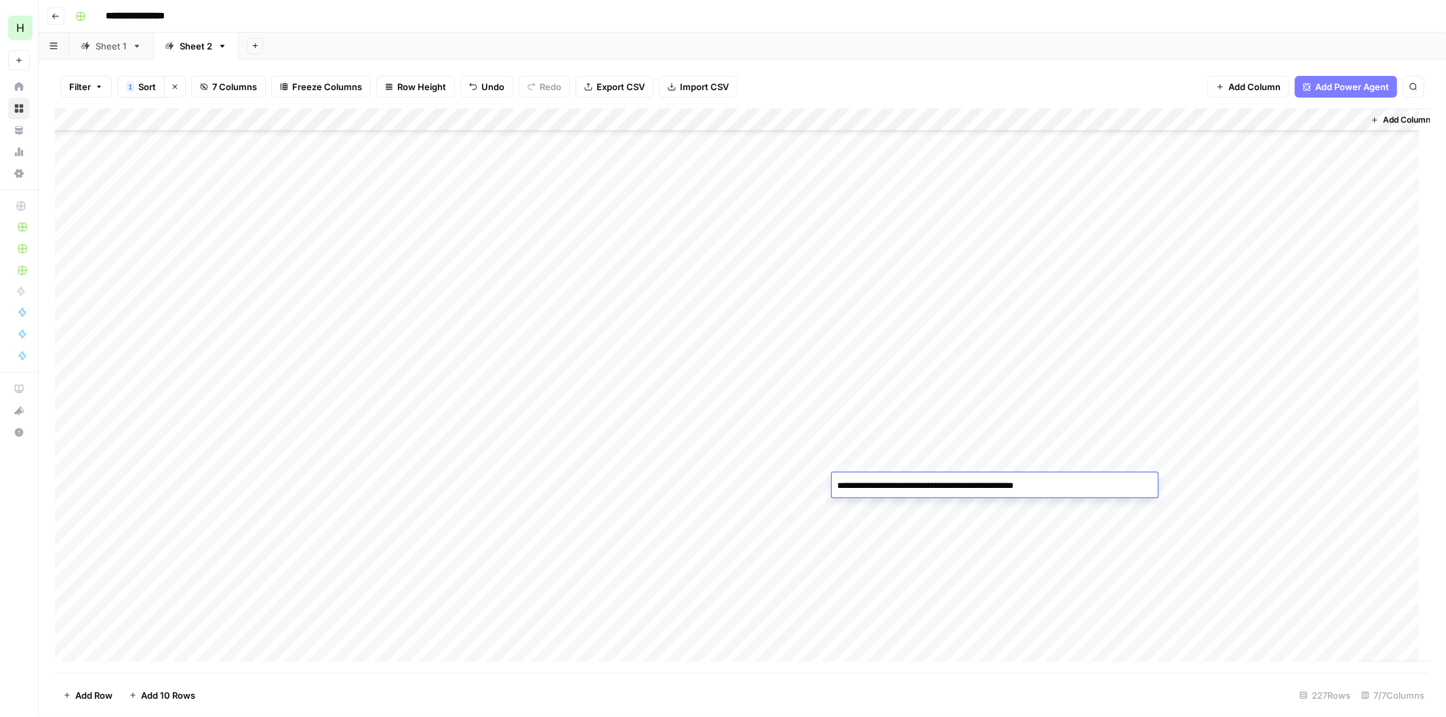
click at [954, 486] on textarea "**********" at bounding box center [995, 485] width 326 height 19
type textarea "**********"
click at [1247, 485] on div "Add Column" at bounding box center [742, 390] width 1374 height 565
click at [1251, 456] on div "Add Column" at bounding box center [742, 390] width 1374 height 565
click at [924, 577] on div "Add Column" at bounding box center [742, 390] width 1374 height 565
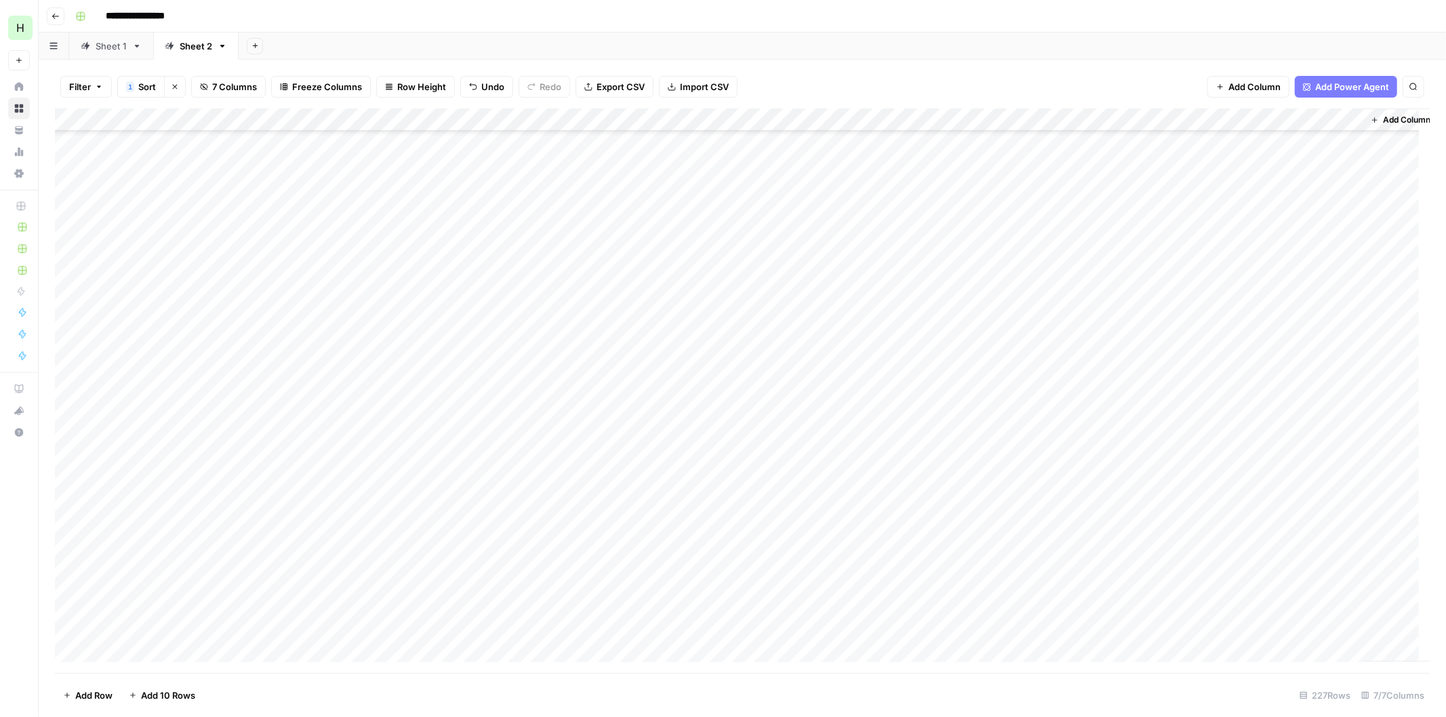
click at [924, 577] on div "Add Column" at bounding box center [742, 390] width 1374 height 565
drag, startPoint x: 710, startPoint y: 117, endPoint x: 602, endPoint y: 124, distance: 108.0
click at [602, 124] on div "Add Column" at bounding box center [742, 390] width 1374 height 565
drag, startPoint x: 723, startPoint y: 119, endPoint x: 844, endPoint y: 119, distance: 120.6
click at [844, 119] on div "Add Column" at bounding box center [742, 390] width 1374 height 565
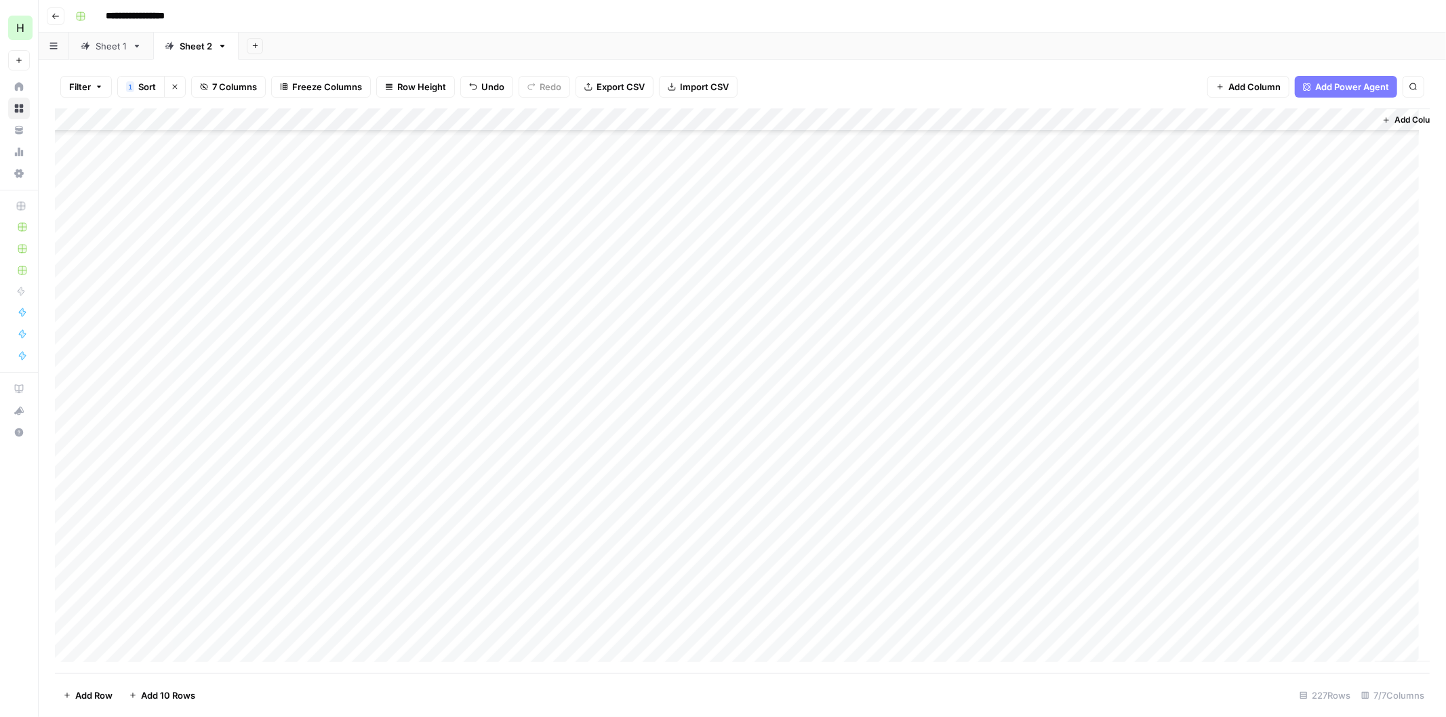
click at [728, 580] on div "Add Column" at bounding box center [742, 390] width 1374 height 565
click at [830, 573] on div "Add Column" at bounding box center [742, 390] width 1374 height 565
click at [970, 571] on div "Add Column" at bounding box center [742, 390] width 1374 height 565
type textarea "**********"
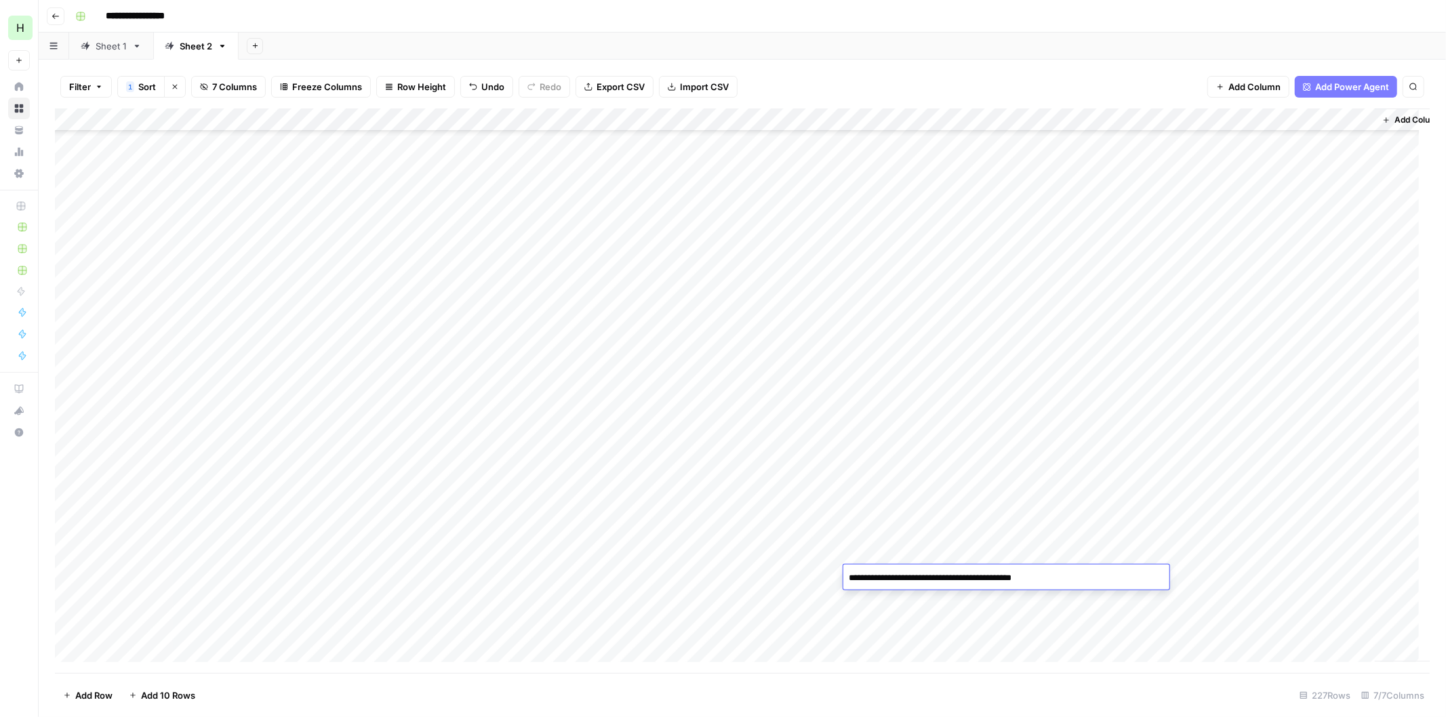
click at [1268, 579] on div "Add Column" at bounding box center [742, 390] width 1374 height 565
click at [1002, 603] on div "Add Column" at bounding box center [742, 390] width 1374 height 565
drag, startPoint x: 1019, startPoint y: 600, endPoint x: 1034, endPoint y: 600, distance: 14.9
click at [1034, 600] on textarea "**********" at bounding box center [1006, 601] width 326 height 19
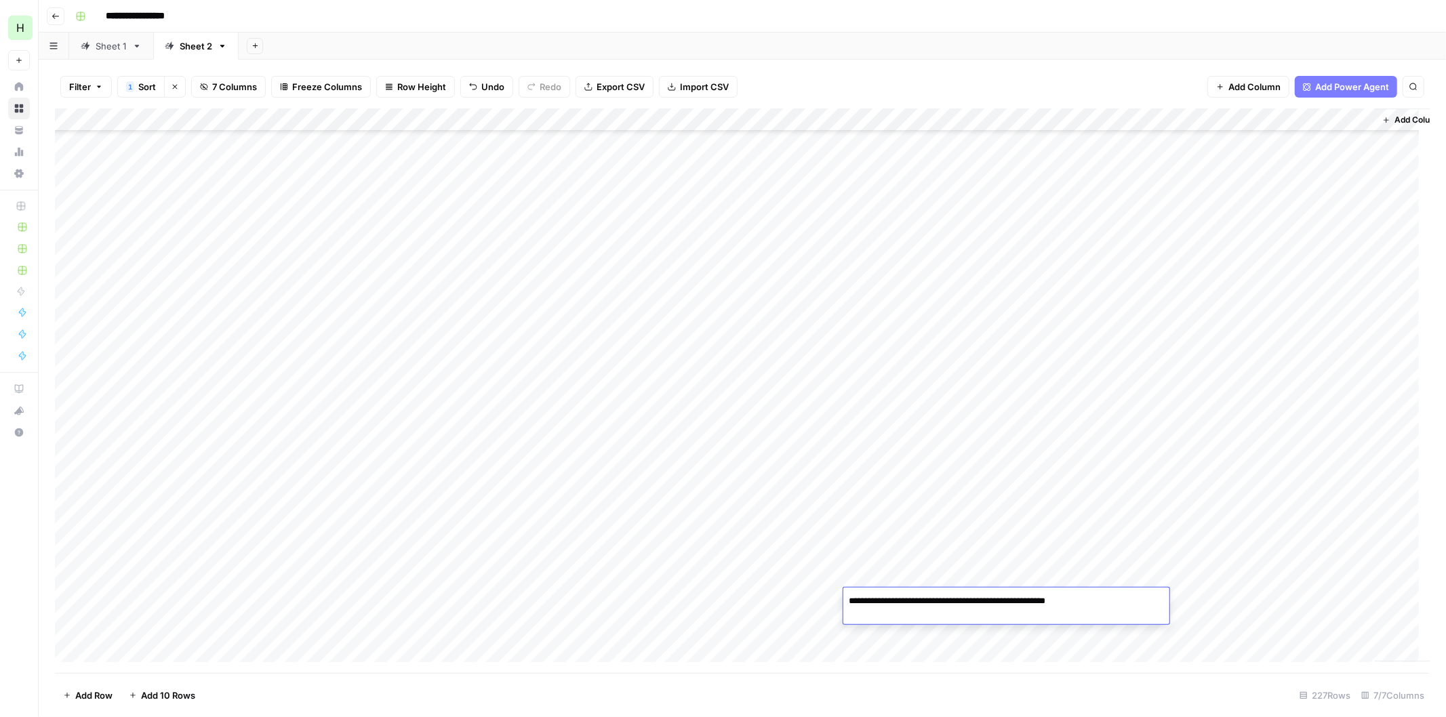
drag, startPoint x: 976, startPoint y: 597, endPoint x: 1040, endPoint y: 600, distance: 63.8
click at [1040, 600] on textarea "**********" at bounding box center [1006, 601] width 326 height 19
type textarea "**********"
click at [1270, 598] on div "Add Column" at bounding box center [742, 390] width 1374 height 565
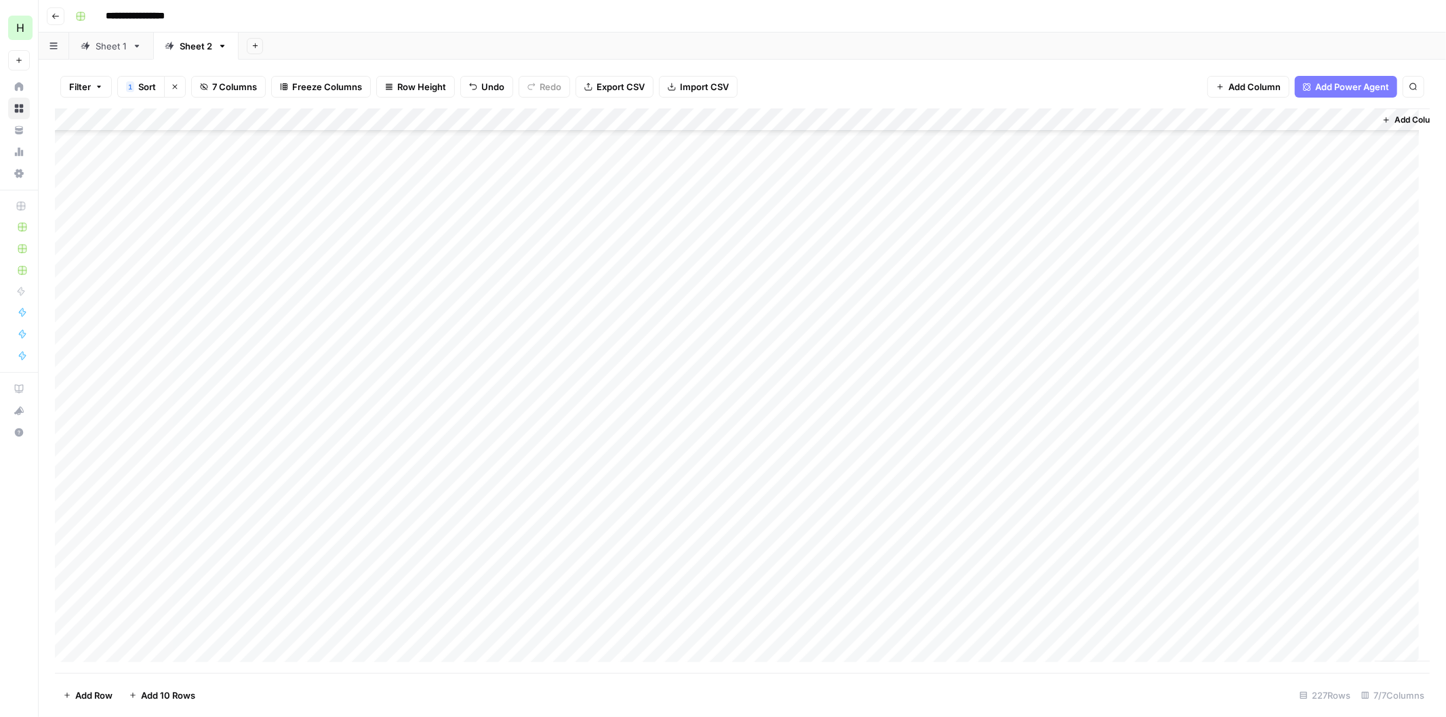
click at [983, 272] on div "Add Column" at bounding box center [742, 390] width 1374 height 565
click at [983, 272] on textarea "**********" at bounding box center [1006, 272] width 326 height 19
type textarea "**********"
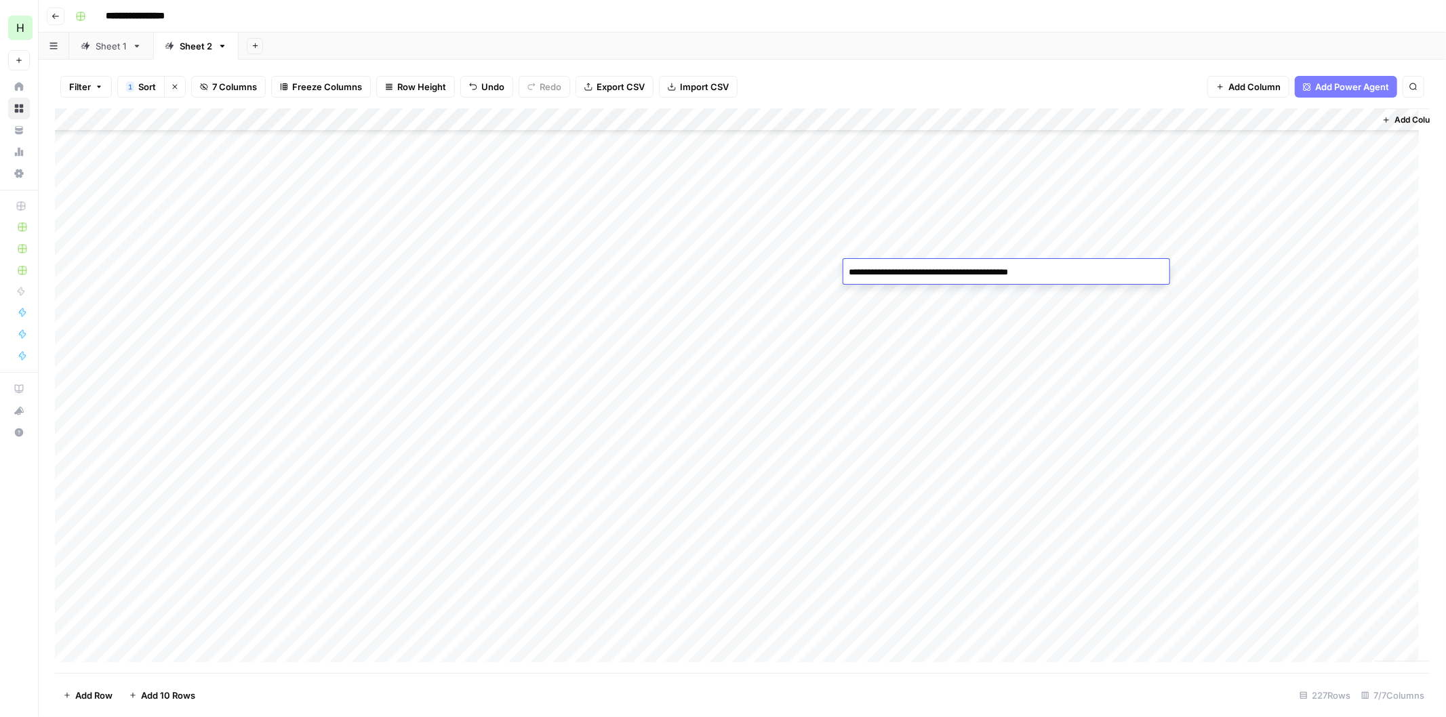
click at [1252, 428] on div "Add Column" at bounding box center [742, 390] width 1374 height 565
click at [855, 404] on div "Add Column" at bounding box center [742, 390] width 1374 height 565
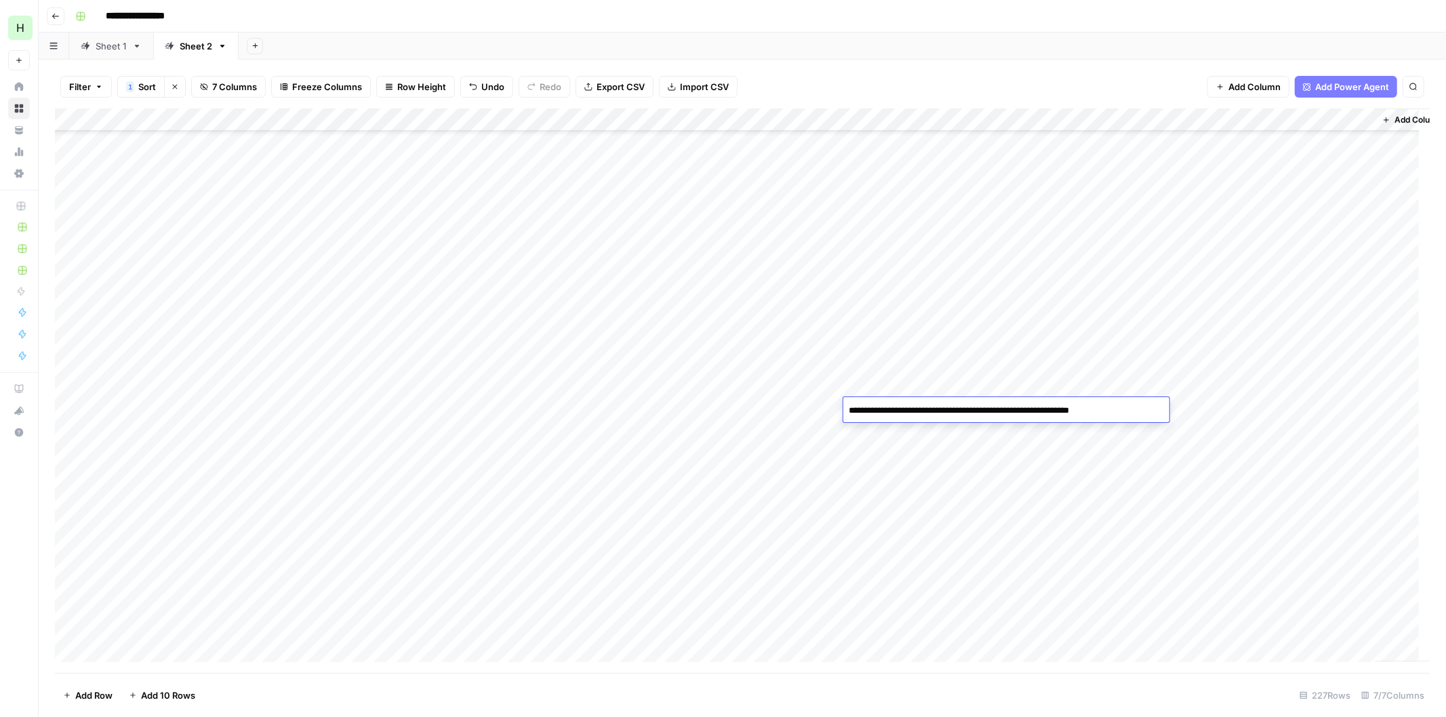
click at [852, 404] on textarea "**********" at bounding box center [1006, 410] width 326 height 19
type textarea "**********"
click at [1263, 408] on div "Add Column" at bounding box center [742, 390] width 1374 height 565
click at [1241, 364] on div "Add Column" at bounding box center [742, 390] width 1374 height 565
click at [1238, 341] on div "Add Column" at bounding box center [742, 390] width 1374 height 565
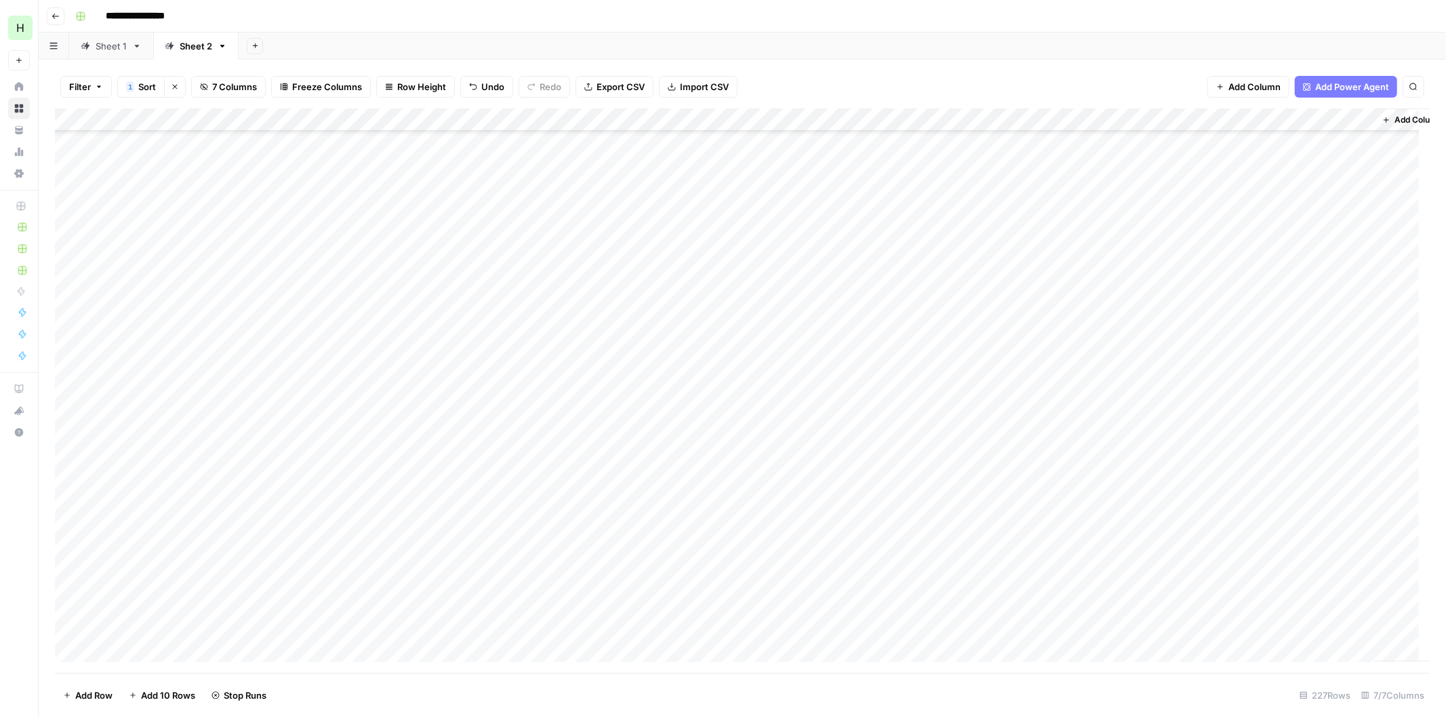
click at [1229, 310] on div "Add Column" at bounding box center [742, 390] width 1374 height 565
click at [1048, 294] on div "Add Column" at bounding box center [742, 390] width 1374 height 565
drag, startPoint x: 1046, startPoint y: 290, endPoint x: 1129, endPoint y: 292, distance: 83.4
click at [1129, 292] on textarea "**********" at bounding box center [1006, 295] width 326 height 19
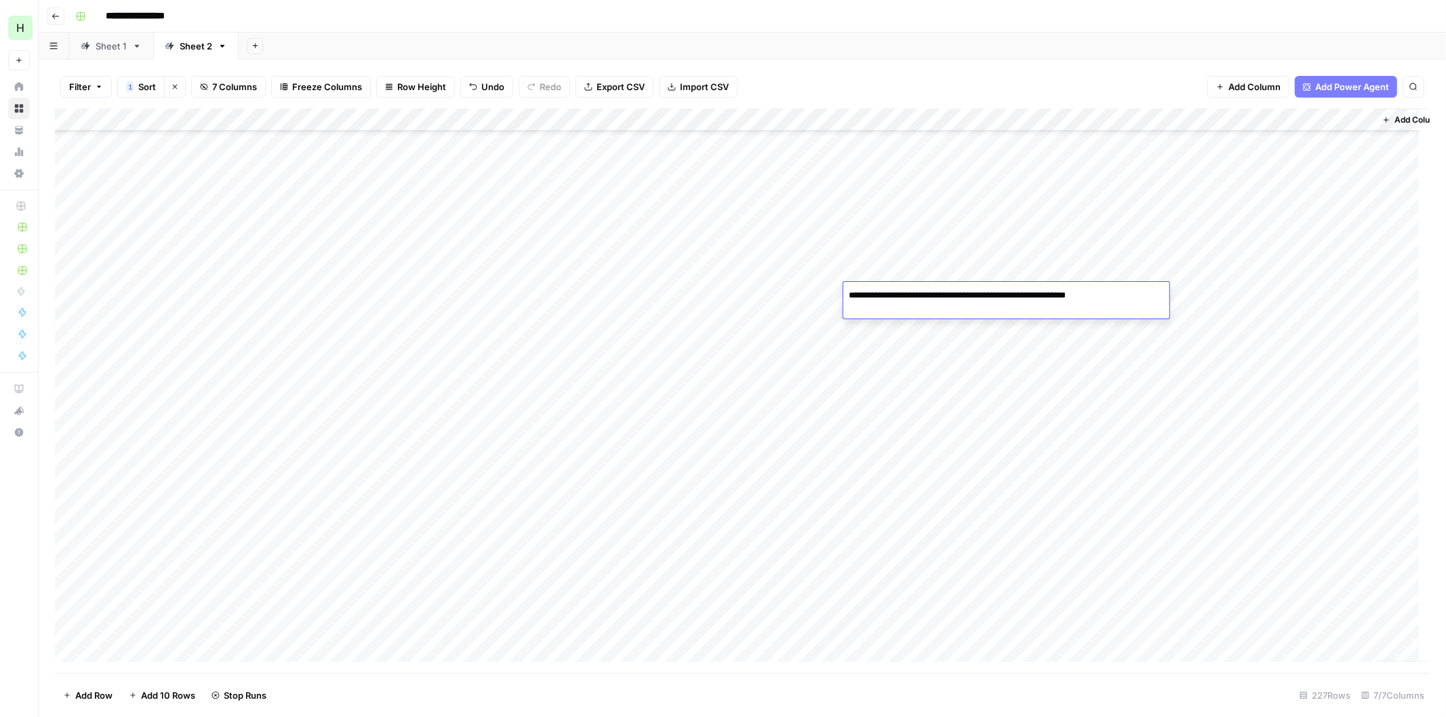
type textarea "**********"
click at [1236, 300] on div "Add Column" at bounding box center [742, 390] width 1374 height 565
click at [1245, 266] on div "Add Column" at bounding box center [742, 390] width 1374 height 565
click at [1004, 502] on div "Add Column" at bounding box center [742, 390] width 1374 height 565
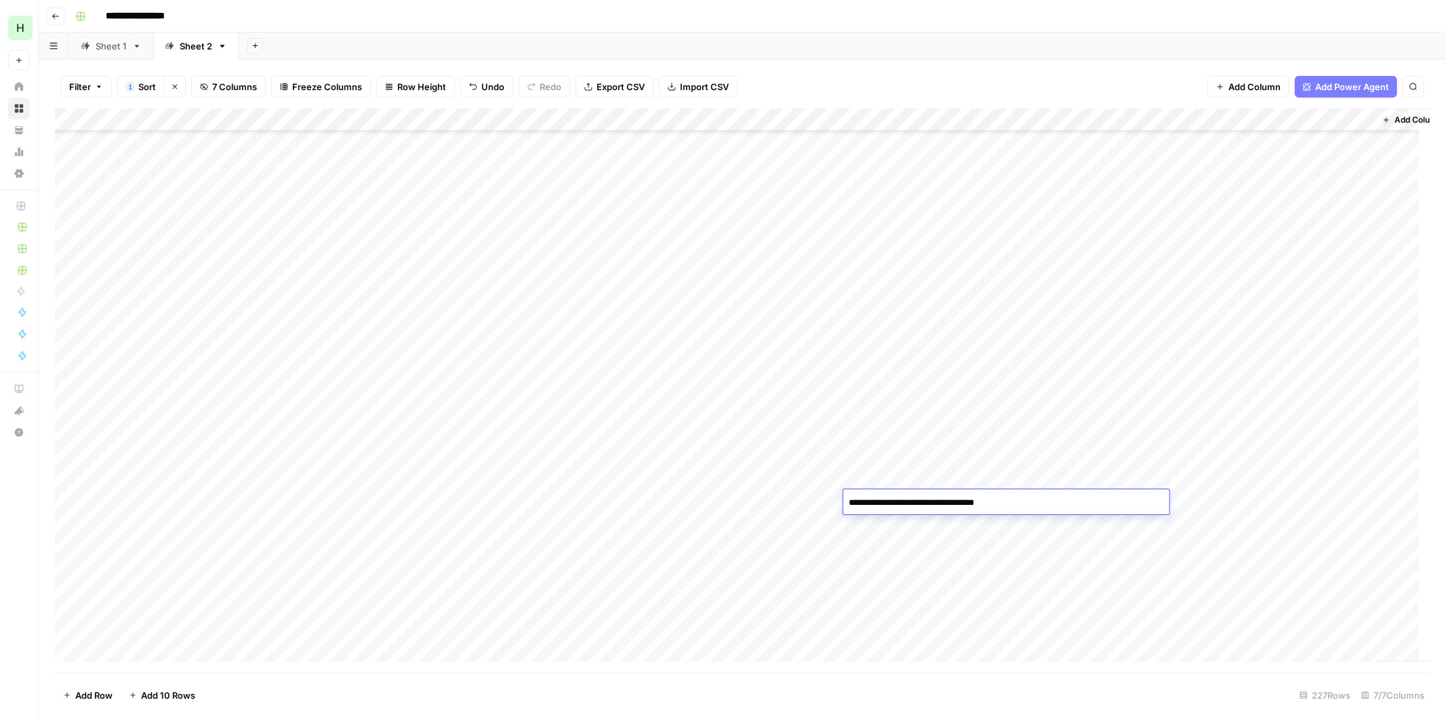
type textarea "**********"
click at [1237, 498] on div "Add Column" at bounding box center [742, 390] width 1374 height 565
click at [1234, 526] on div "Add Column" at bounding box center [742, 390] width 1374 height 565
click at [1246, 545] on div "Add Column" at bounding box center [742, 390] width 1374 height 565
click at [1242, 590] on div "Add Column" at bounding box center [742, 390] width 1374 height 565
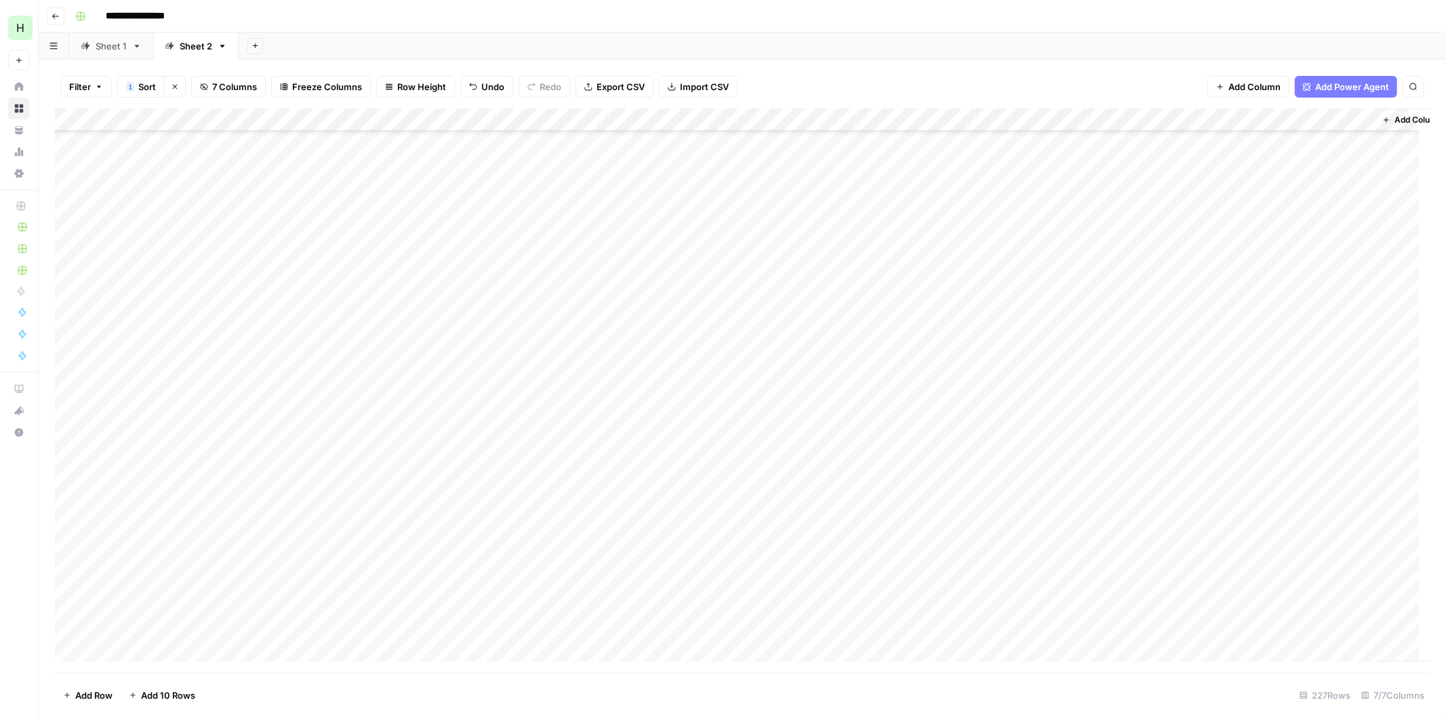
scroll to position [4217, 0]
click at [903, 438] on div "Add Column" at bounding box center [742, 390] width 1374 height 565
click at [903, 438] on textarea "**********" at bounding box center [1006, 442] width 326 height 19
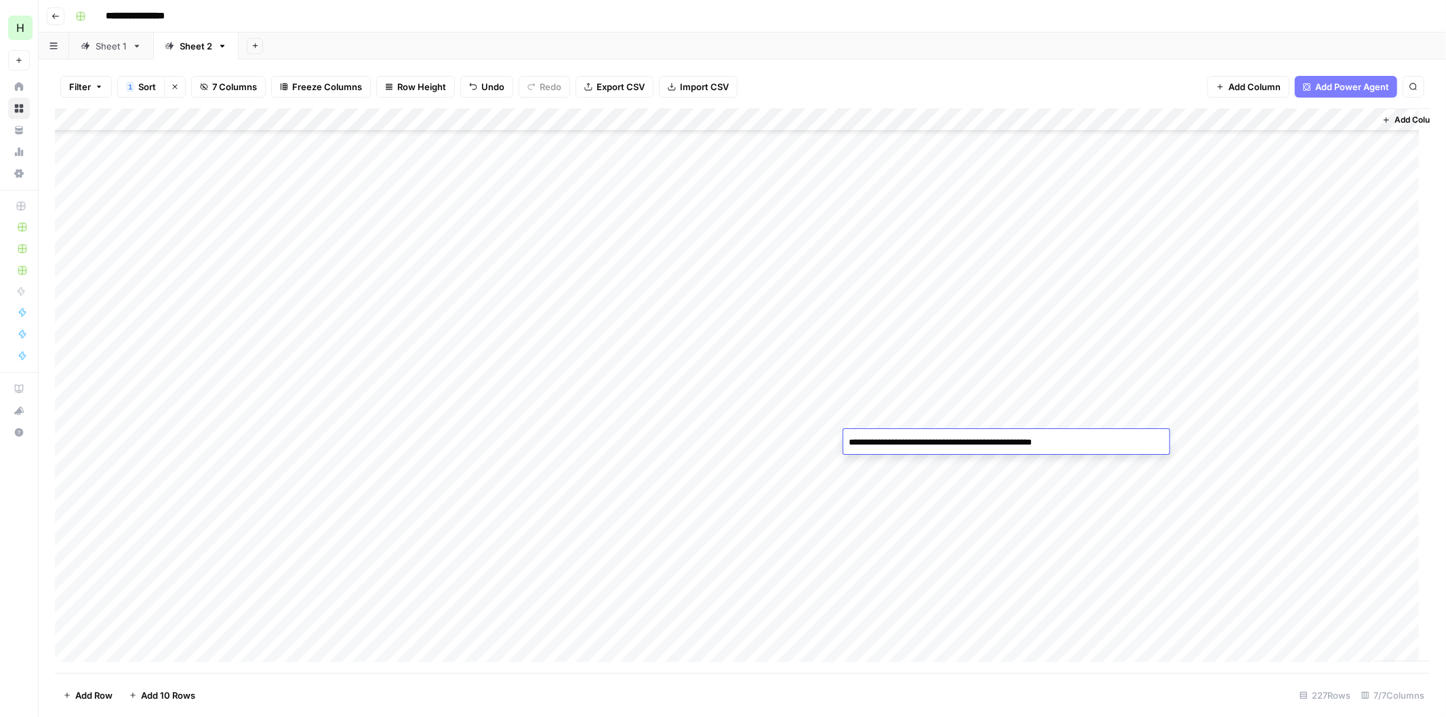
click at [903, 438] on textarea "**********" at bounding box center [1006, 442] width 326 height 19
type textarea "**********"
click at [1271, 443] on div "Add Column" at bounding box center [742, 390] width 1374 height 565
click at [1257, 463] on div "Add Column" at bounding box center [742, 390] width 1374 height 565
click at [924, 483] on div "Add Column" at bounding box center [742, 390] width 1374 height 565
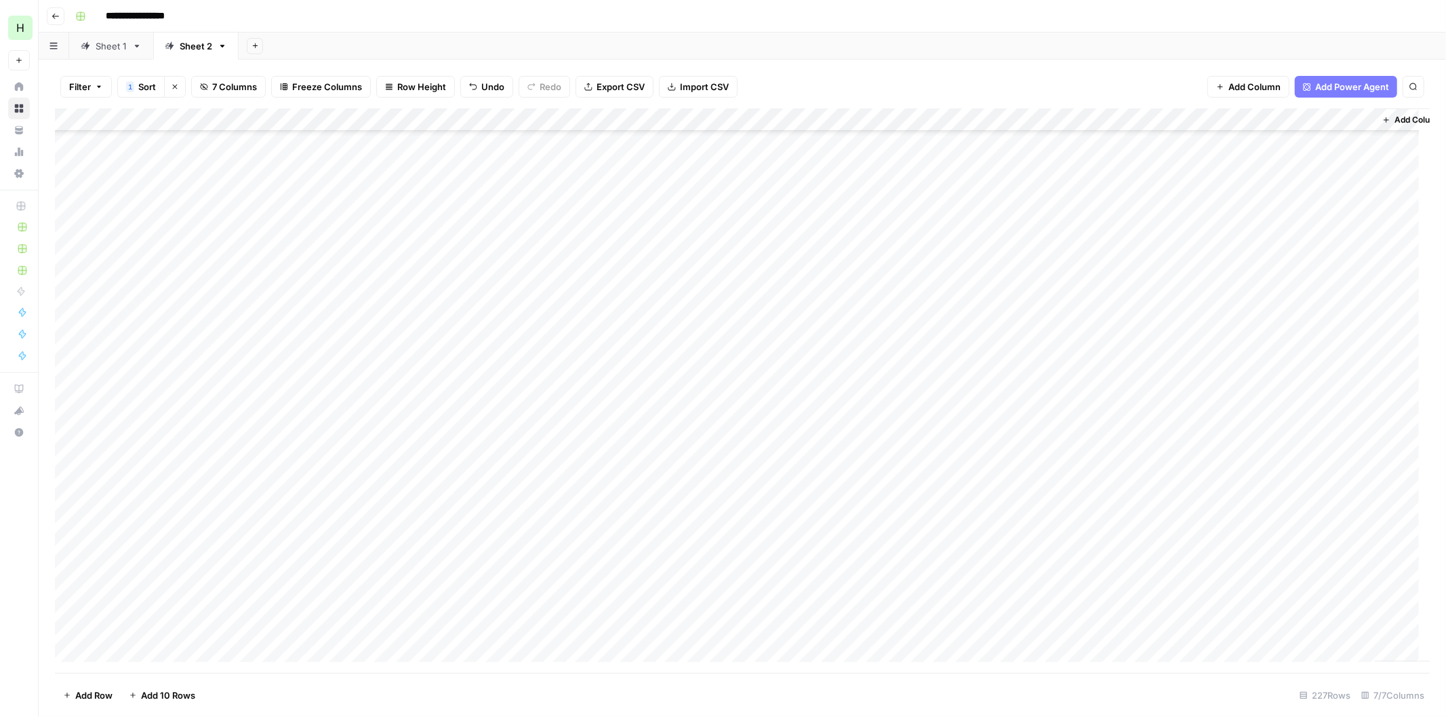
click at [924, 483] on div "Add Column" at bounding box center [742, 390] width 1374 height 565
type textarea "**********"
click at [1240, 483] on div "Add Column" at bounding box center [742, 390] width 1374 height 565
click at [1247, 554] on div "Add Column" at bounding box center [742, 390] width 1374 height 565
drag, startPoint x: 1248, startPoint y: 530, endPoint x: 1200, endPoint y: 530, distance: 47.4
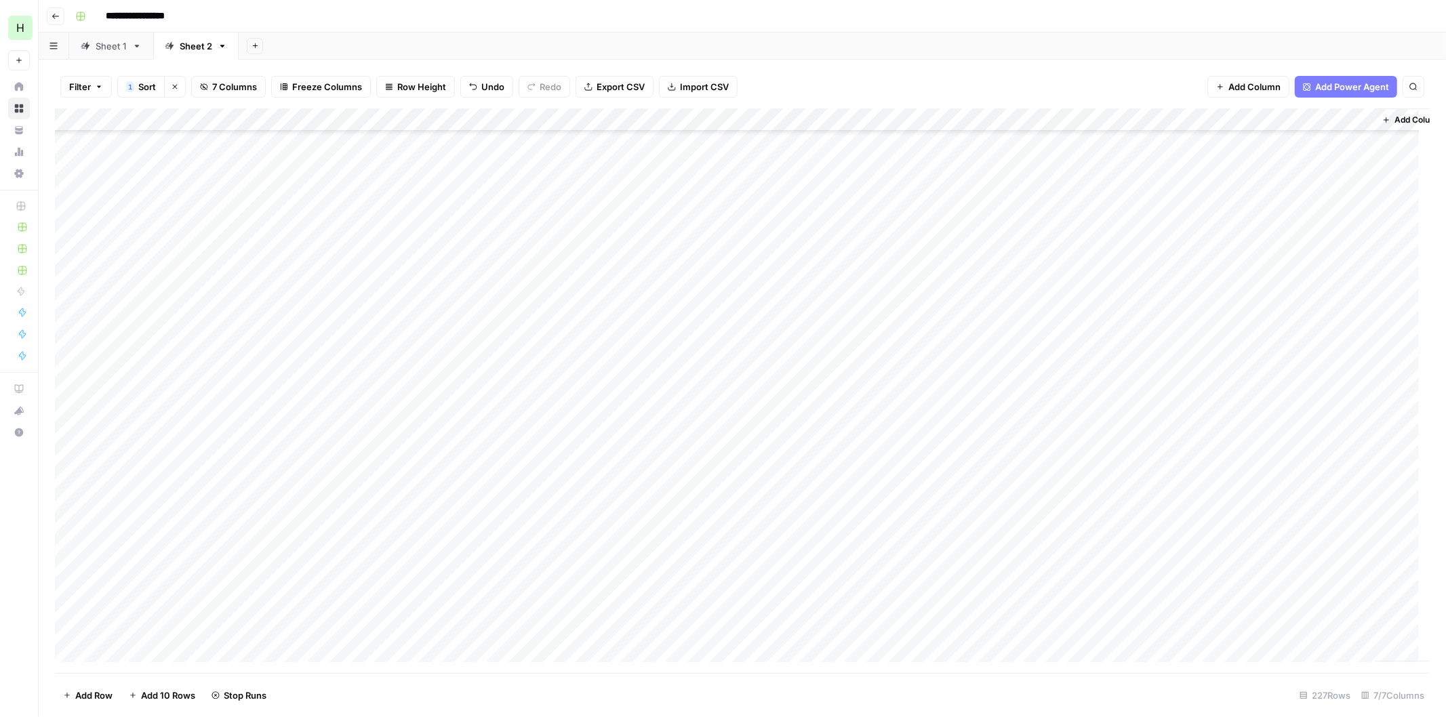
click at [1200, 530] on div "Add Column" at bounding box center [742, 390] width 1374 height 565
click at [1267, 506] on div "Add Column" at bounding box center [742, 390] width 1374 height 565
click at [1264, 574] on div "Add Column" at bounding box center [742, 390] width 1374 height 565
click at [1250, 317] on div "Add Column" at bounding box center [742, 390] width 1374 height 565
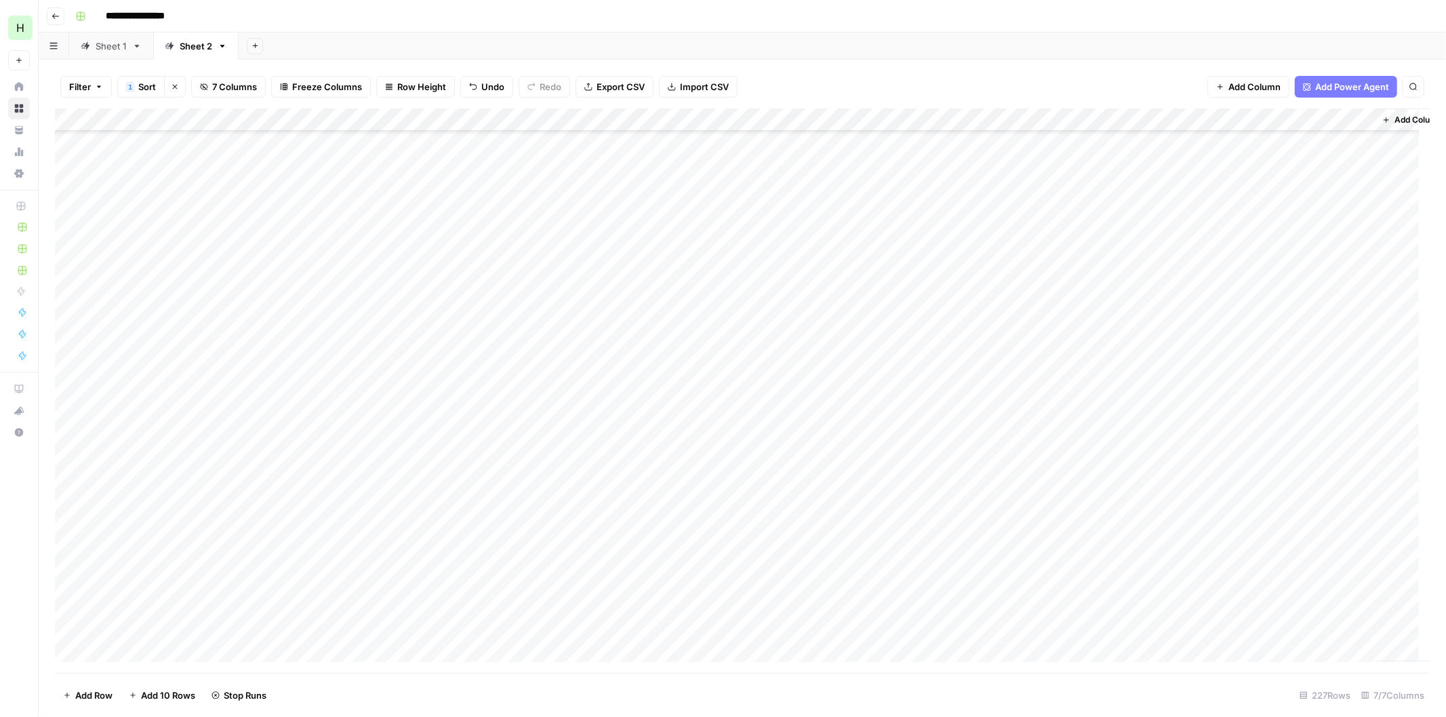
click at [964, 346] on div "Add Column" at bounding box center [742, 390] width 1374 height 565
drag, startPoint x: 956, startPoint y: 340, endPoint x: 985, endPoint y: 340, distance: 29.8
click at [985, 340] on textarea "**********" at bounding box center [1006, 344] width 326 height 19
type textarea "**********"
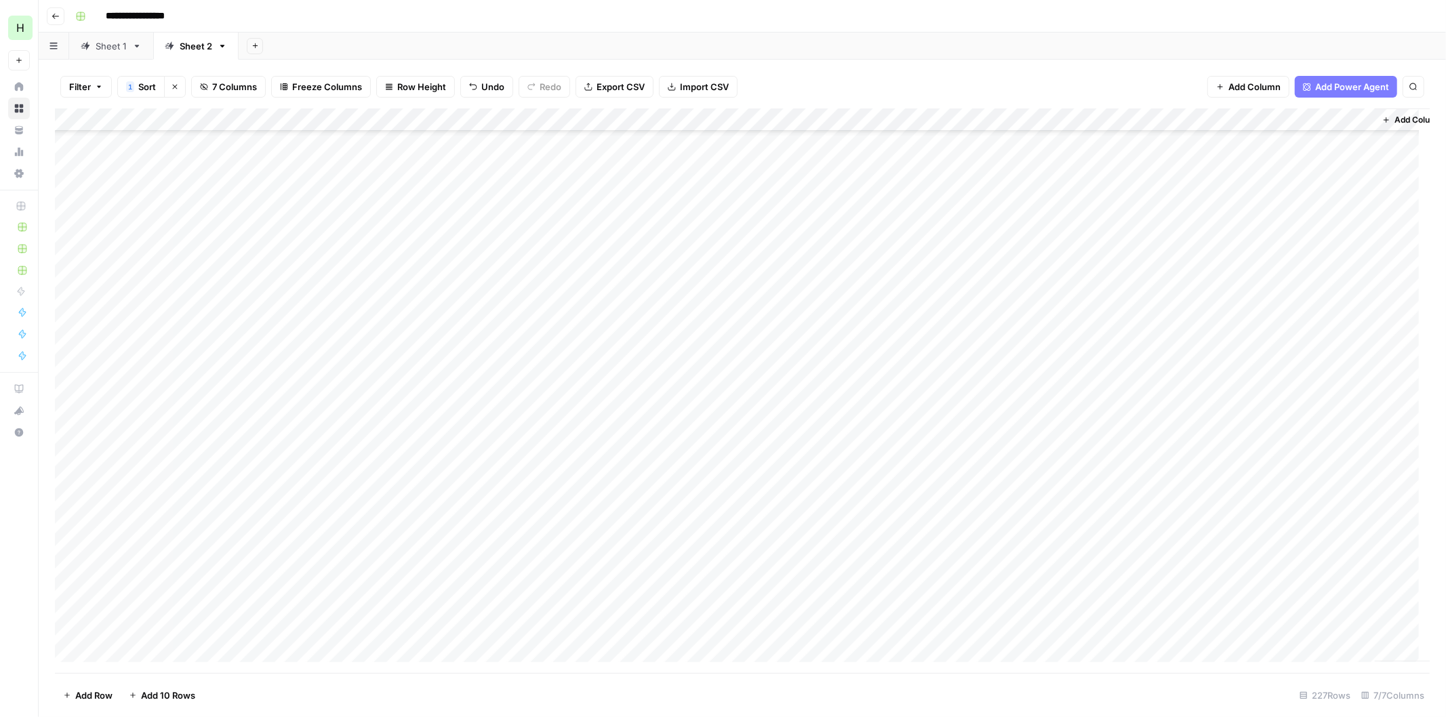
click at [1275, 343] on div "Add Column" at bounding box center [742, 390] width 1374 height 565
click at [975, 361] on div "Add Column" at bounding box center [742, 390] width 1374 height 565
click at [969, 365] on textarea "**********" at bounding box center [1006, 367] width 326 height 19
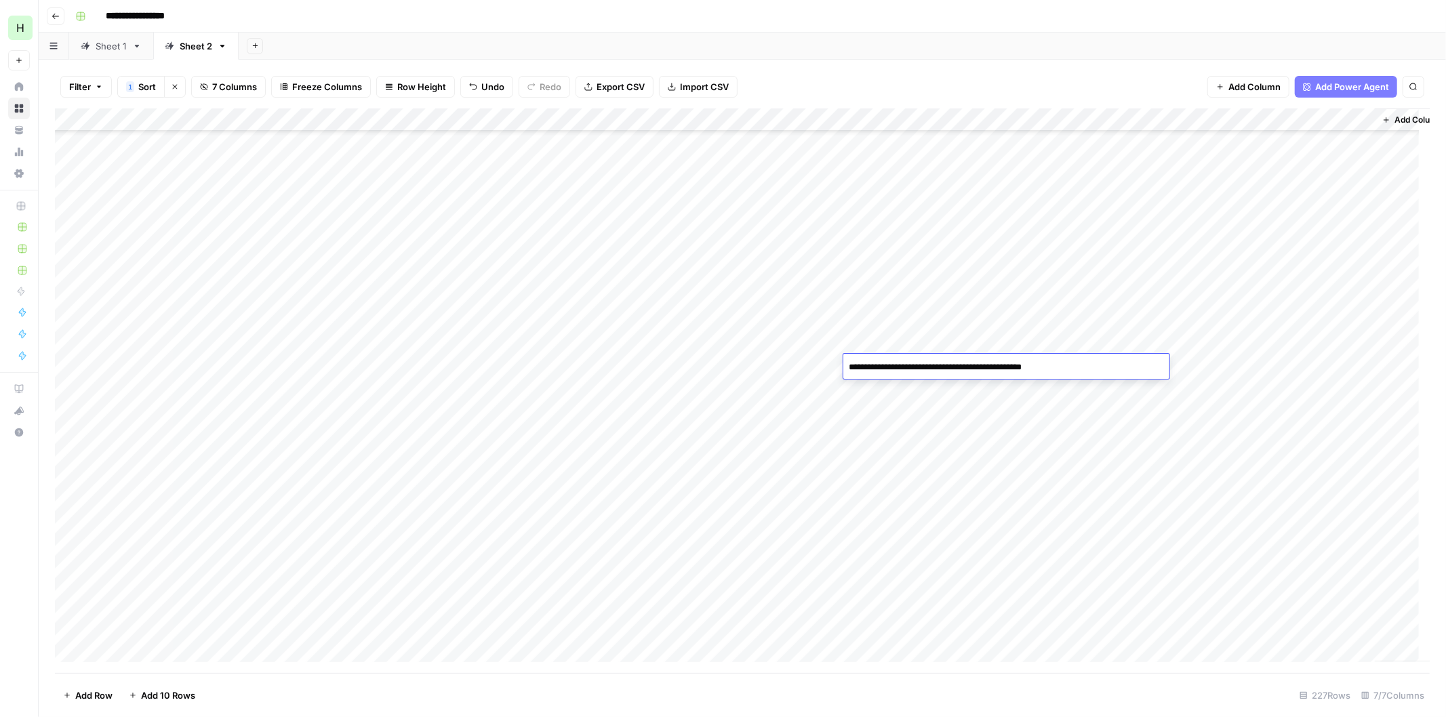
type textarea "**********"
click at [1250, 364] on div "Add Column" at bounding box center [742, 390] width 1374 height 565
click at [1254, 549] on div "Add Column" at bounding box center [742, 390] width 1374 height 565
click at [1244, 509] on div "Add Column" at bounding box center [742, 390] width 1374 height 565
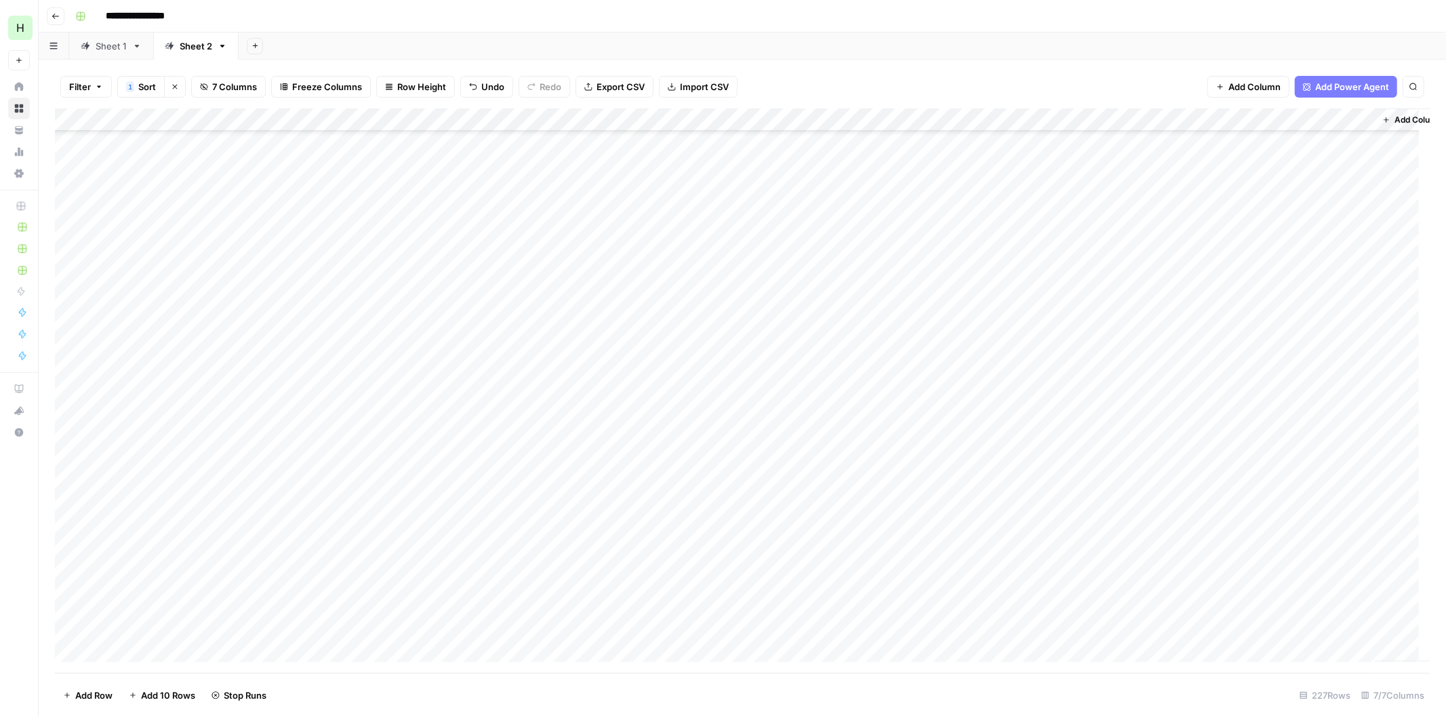
click at [1244, 534] on div "Add Column" at bounding box center [742, 390] width 1374 height 565
click at [1257, 574] on div "Add Column" at bounding box center [742, 390] width 1374 height 565
click at [1344, 117] on div "Add Column" at bounding box center [742, 390] width 1374 height 565
click at [1254, 43] on div "Add Sheet" at bounding box center [842, 46] width 1207 height 27
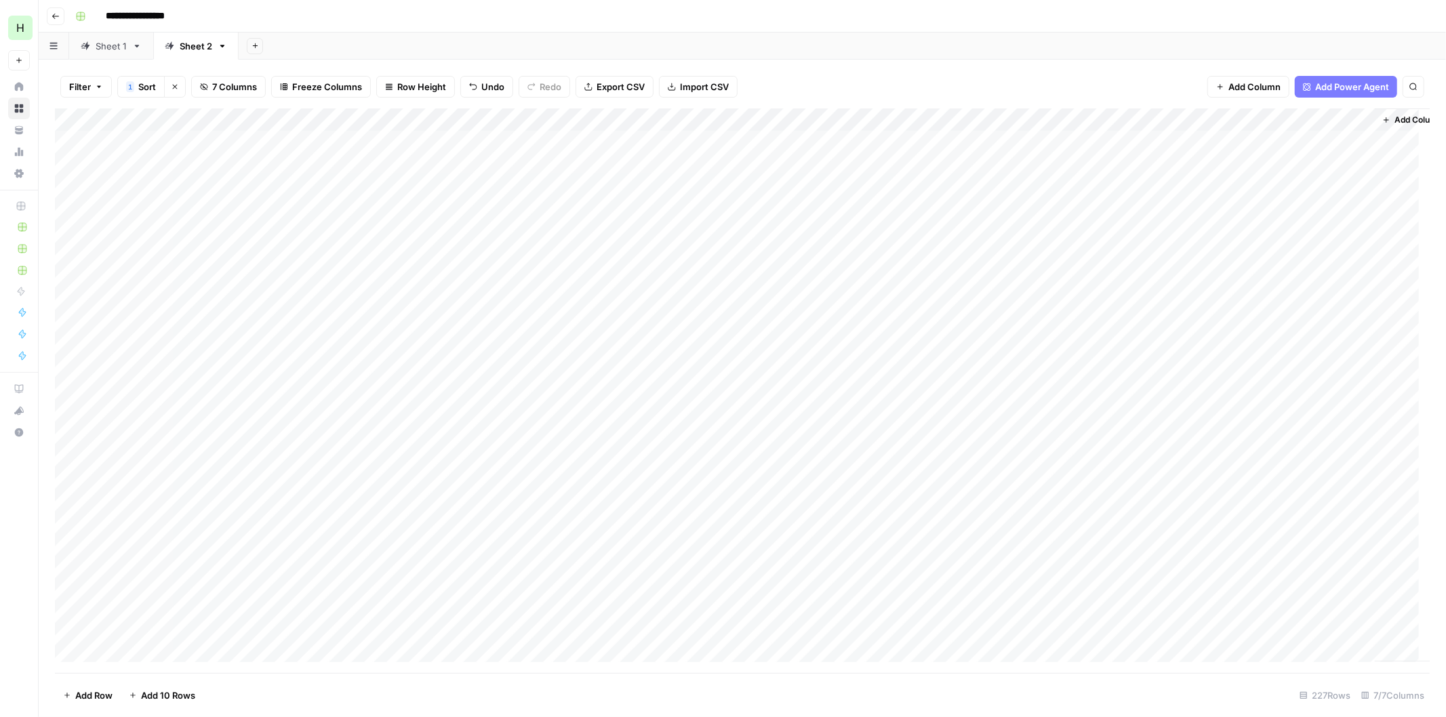
click at [1215, 258] on div "Add Column" at bounding box center [742, 390] width 1374 height 565
click at [1360, 252] on div "Add Column" at bounding box center [742, 390] width 1374 height 565
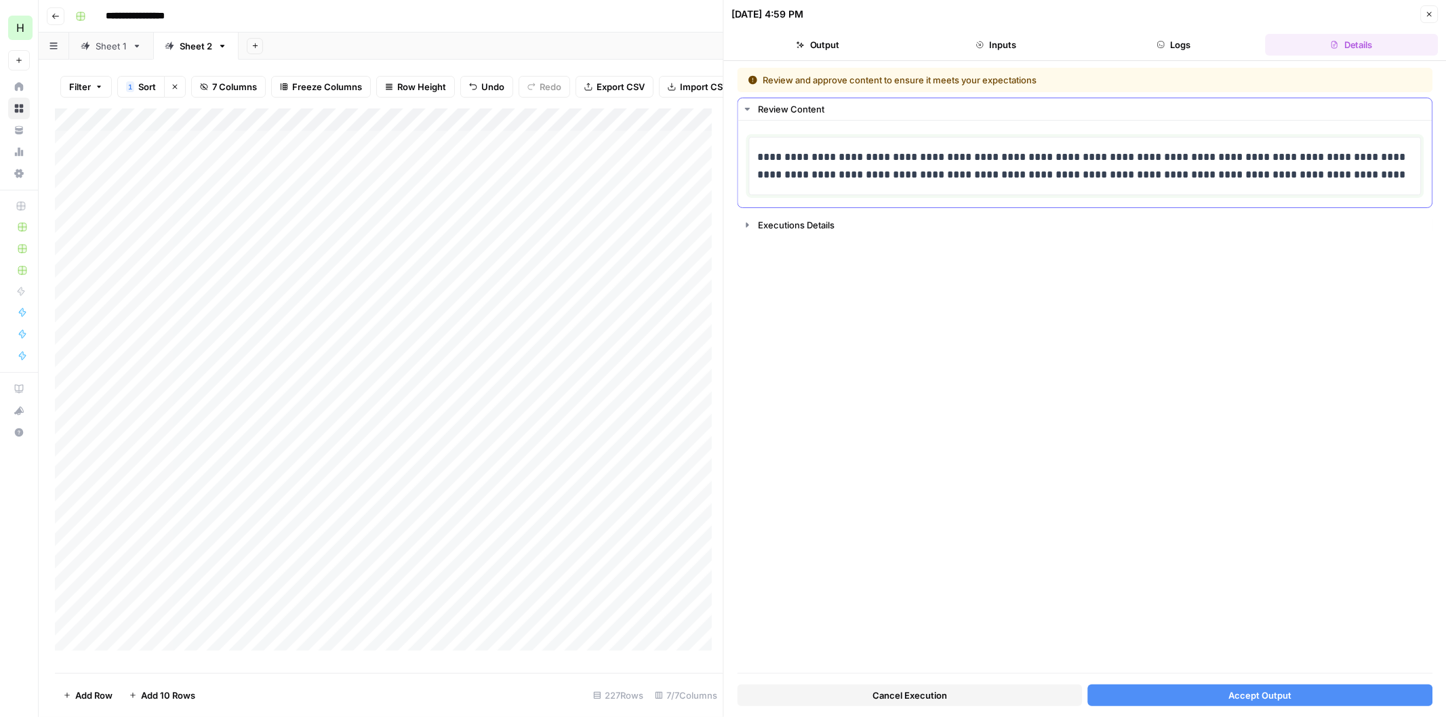
click at [1013, 154] on p "**********" at bounding box center [1085, 165] width 654 height 35
click at [1128, 152] on p "**********" at bounding box center [1085, 165] width 654 height 35
click at [1237, 695] on span "Accept Output" at bounding box center [1259, 696] width 63 height 14
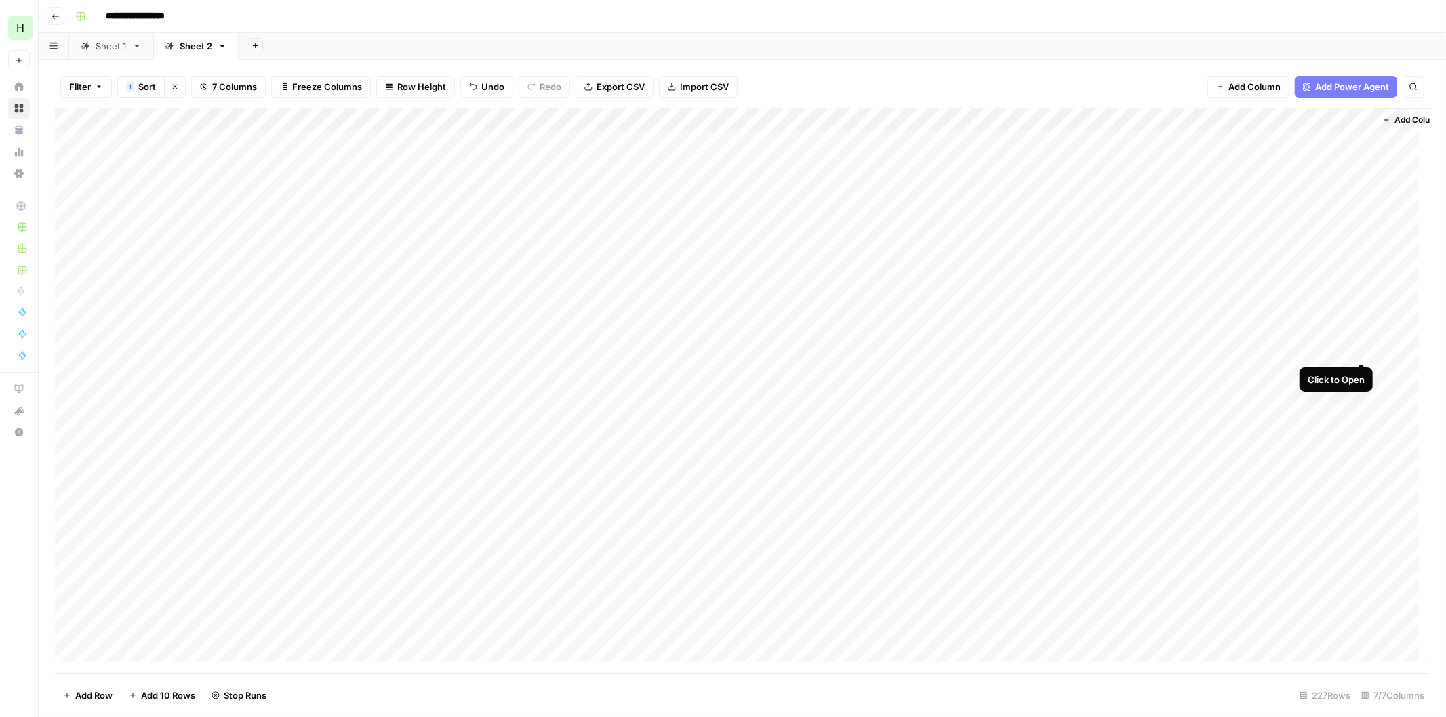
click at [1360, 346] on div "Add Column" at bounding box center [742, 390] width 1374 height 565
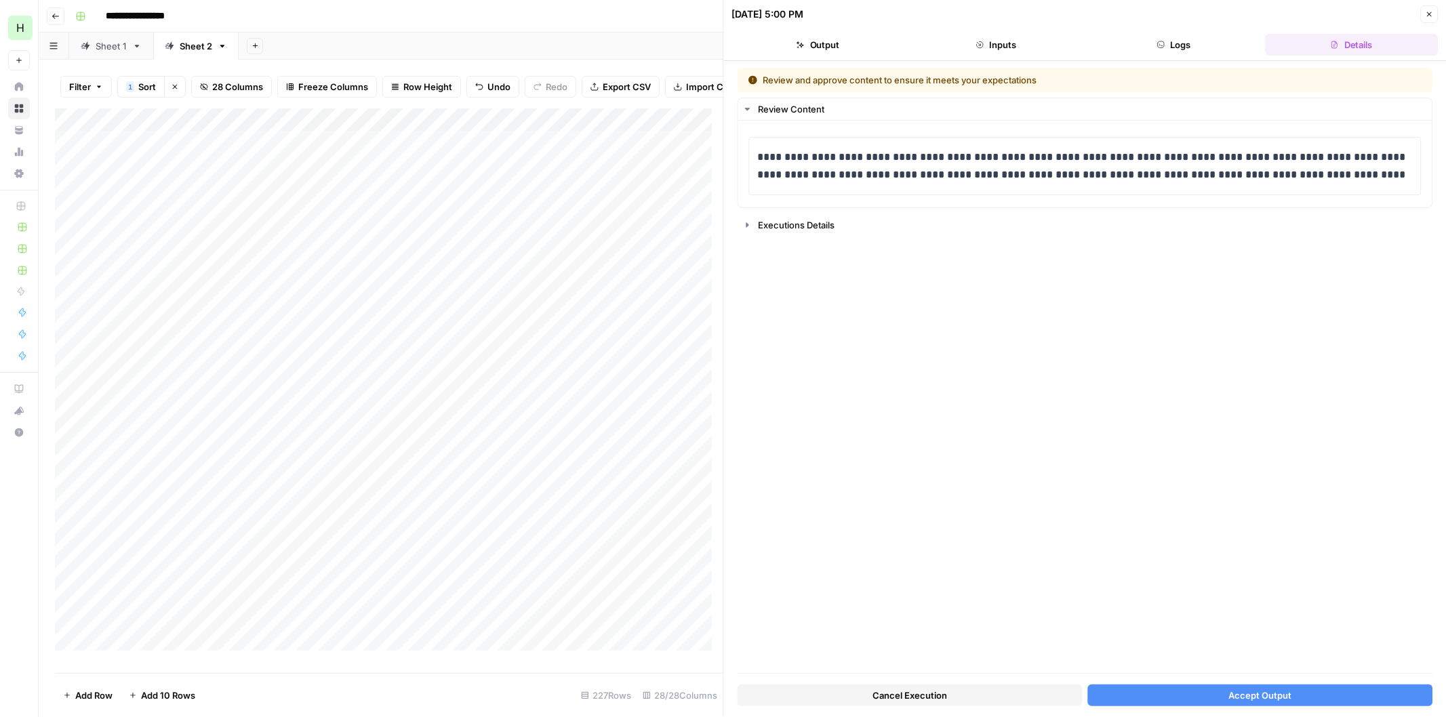
click at [1265, 697] on span "Accept Output" at bounding box center [1259, 696] width 63 height 14
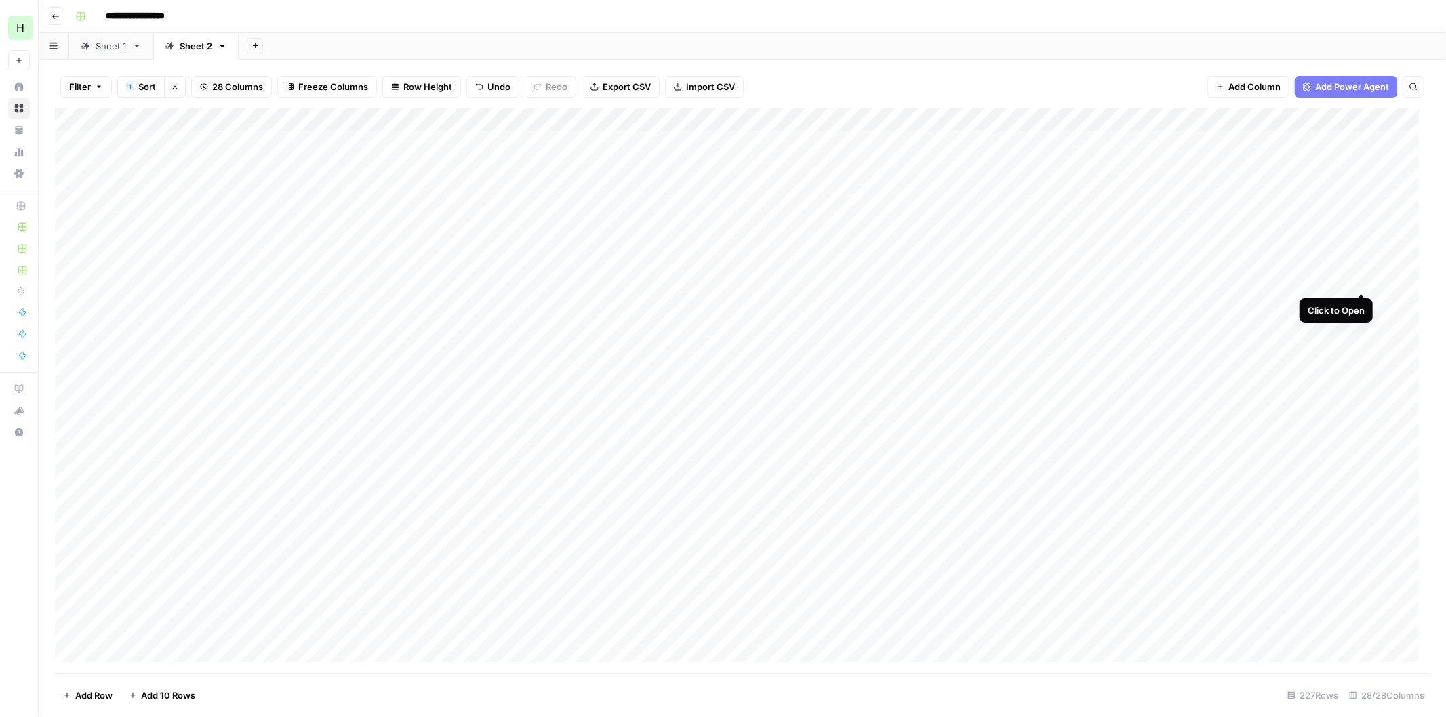
click at [1360, 277] on div "Add Column" at bounding box center [742, 390] width 1374 height 565
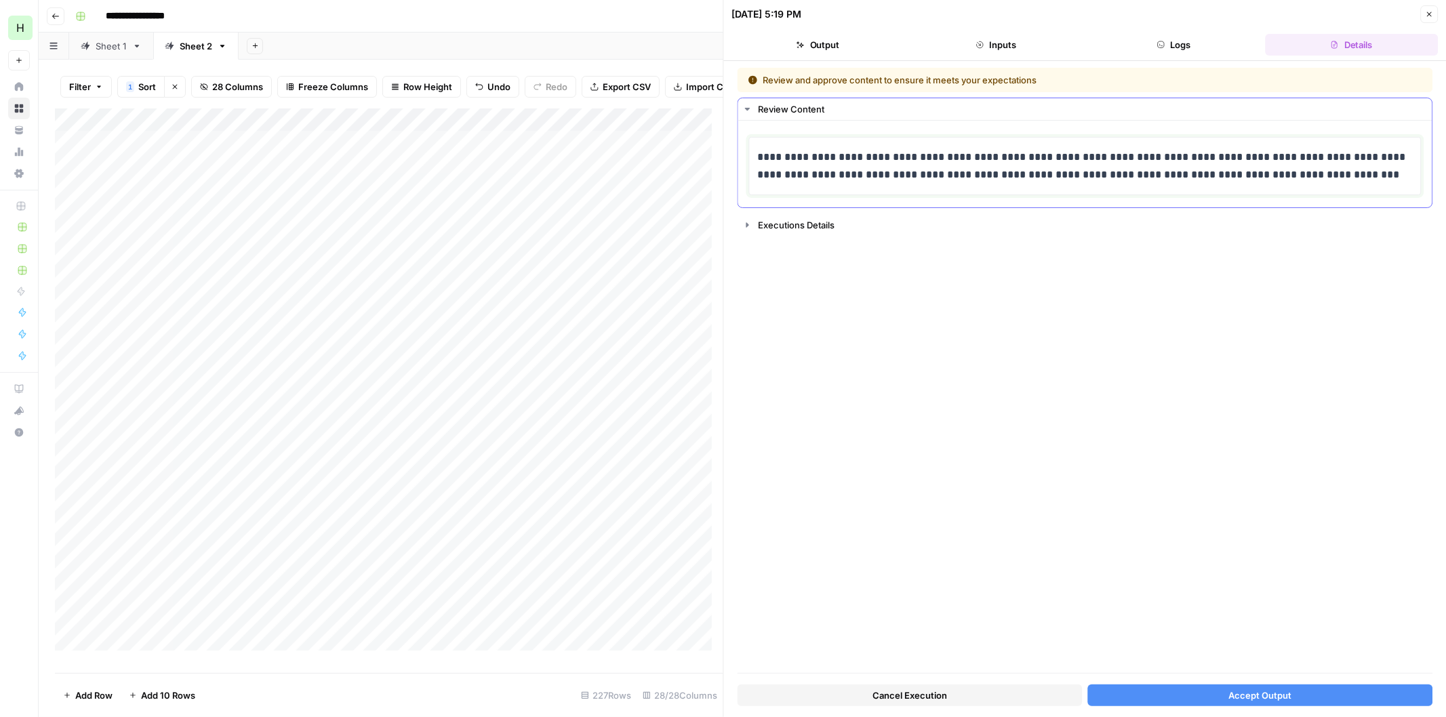
click at [1270, 172] on p "**********" at bounding box center [1085, 165] width 654 height 35
click at [1265, 693] on span "Accept Output" at bounding box center [1259, 696] width 63 height 14
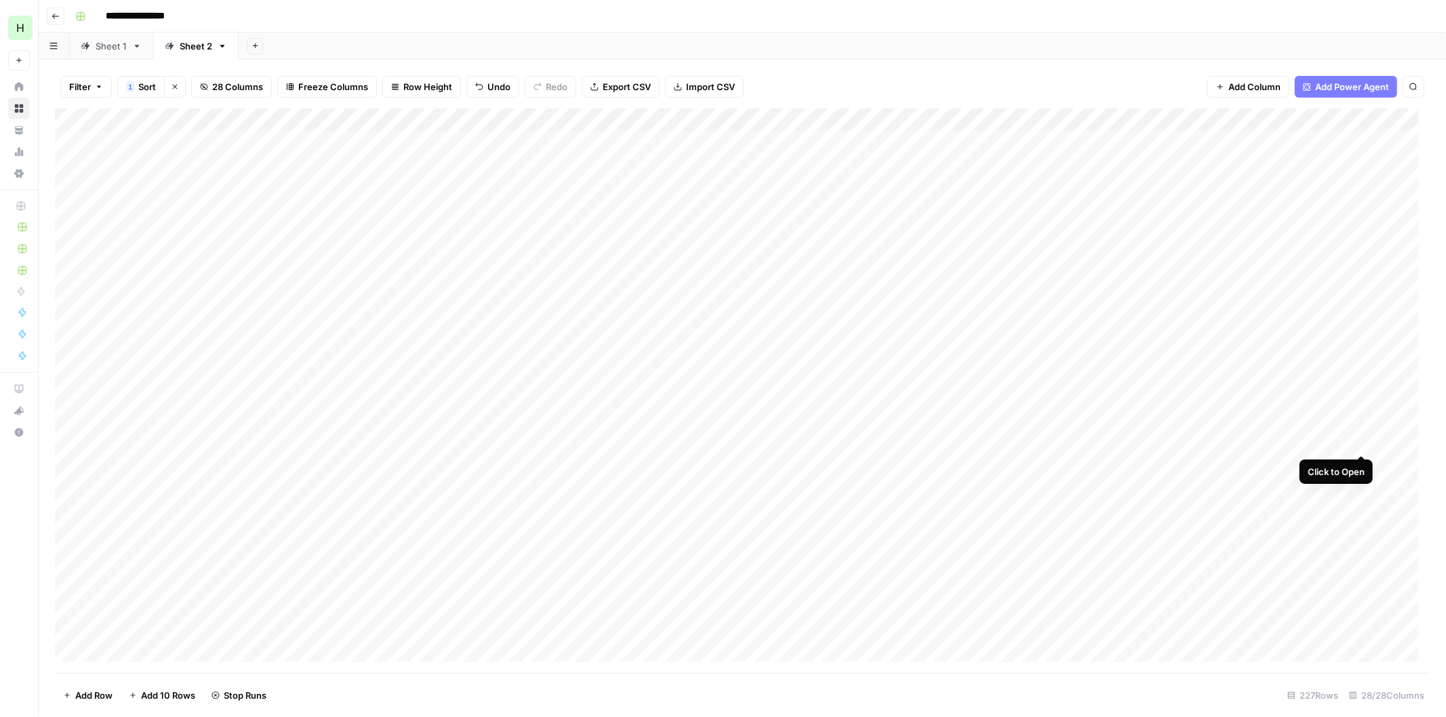
click at [1360, 438] on div "Add Column" at bounding box center [742, 390] width 1374 height 565
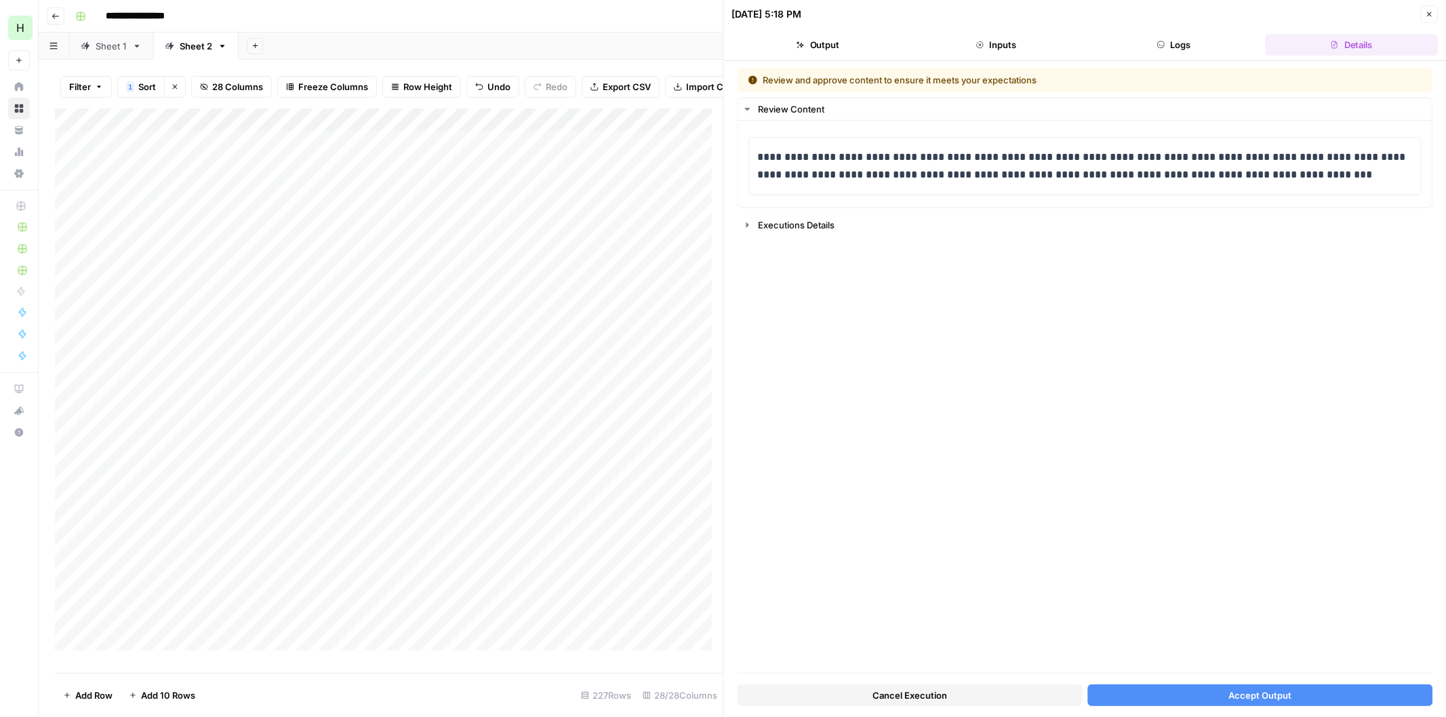
click at [1250, 699] on span "Accept Output" at bounding box center [1259, 696] width 63 height 14
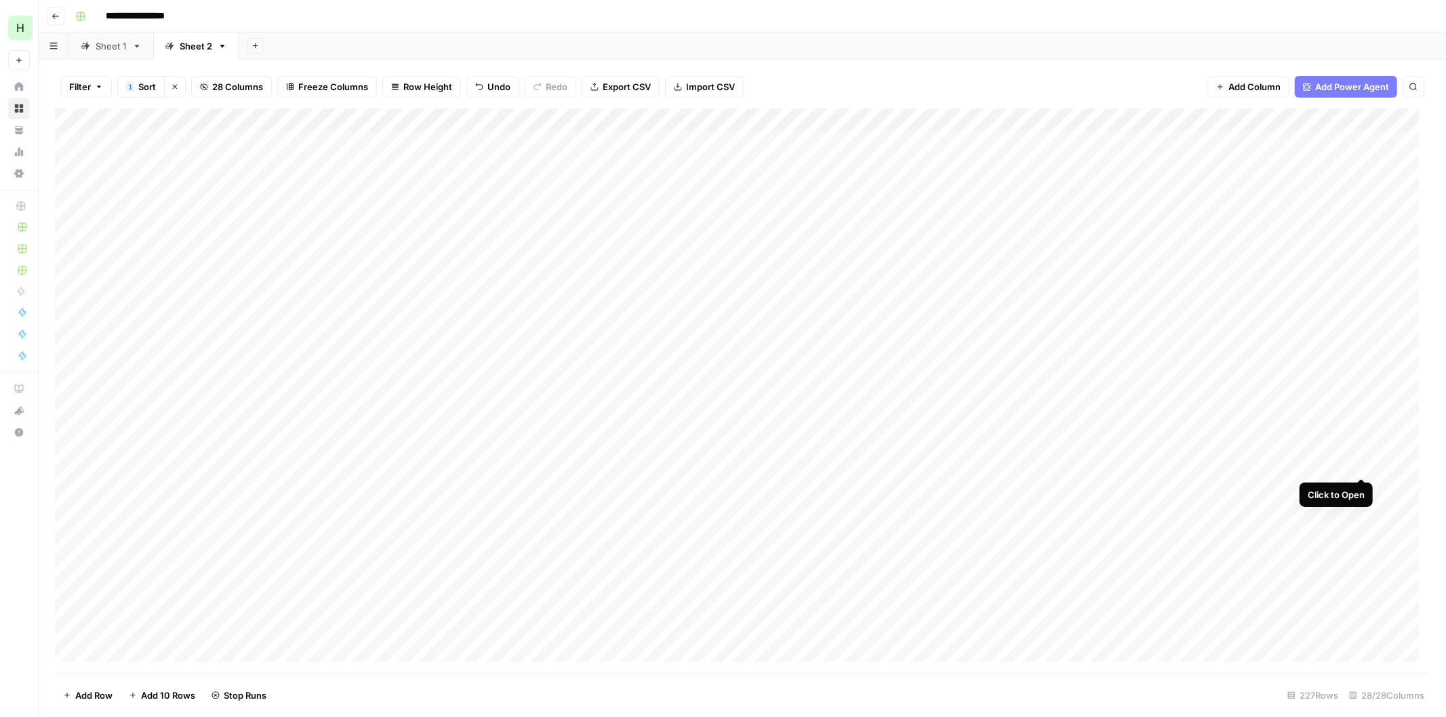
click at [1360, 466] on div "Add Column" at bounding box center [742, 390] width 1374 height 565
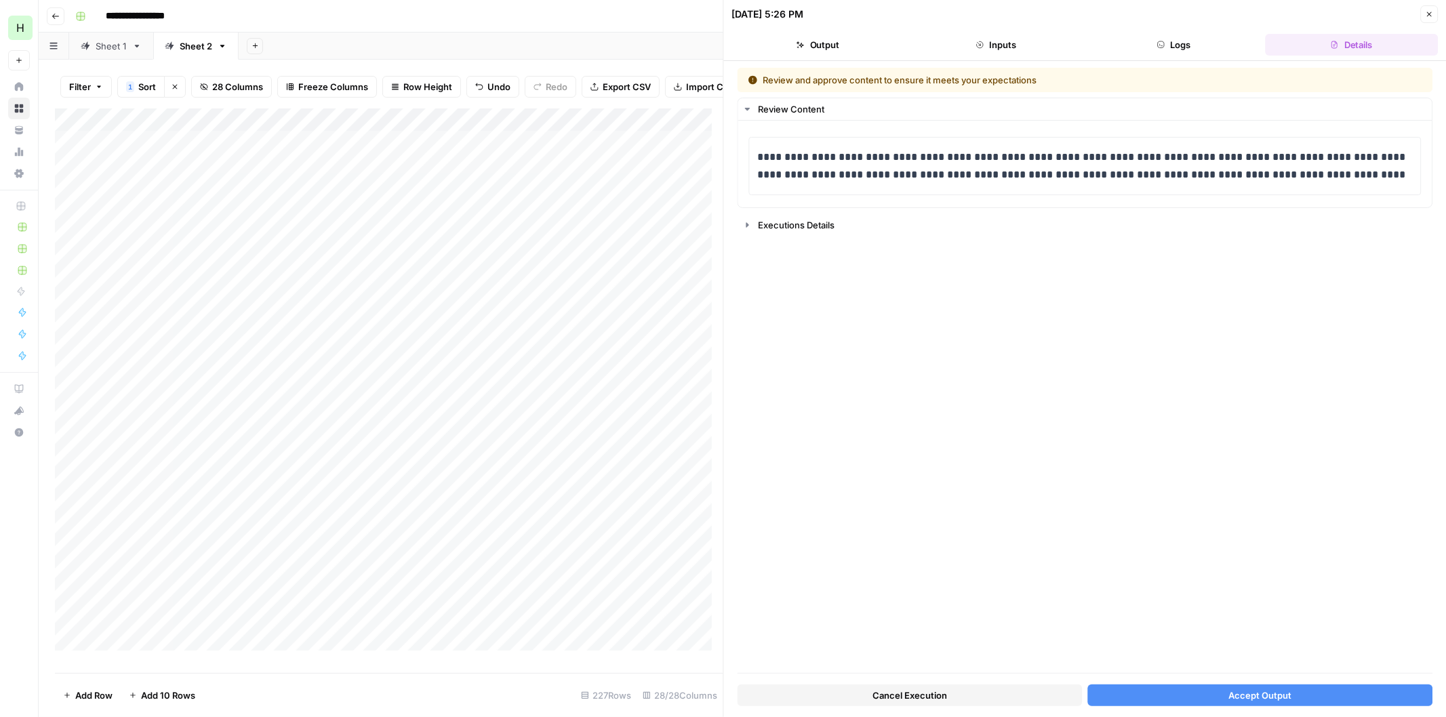
click at [1303, 696] on button "Accept Output" at bounding box center [1259, 696] width 345 height 22
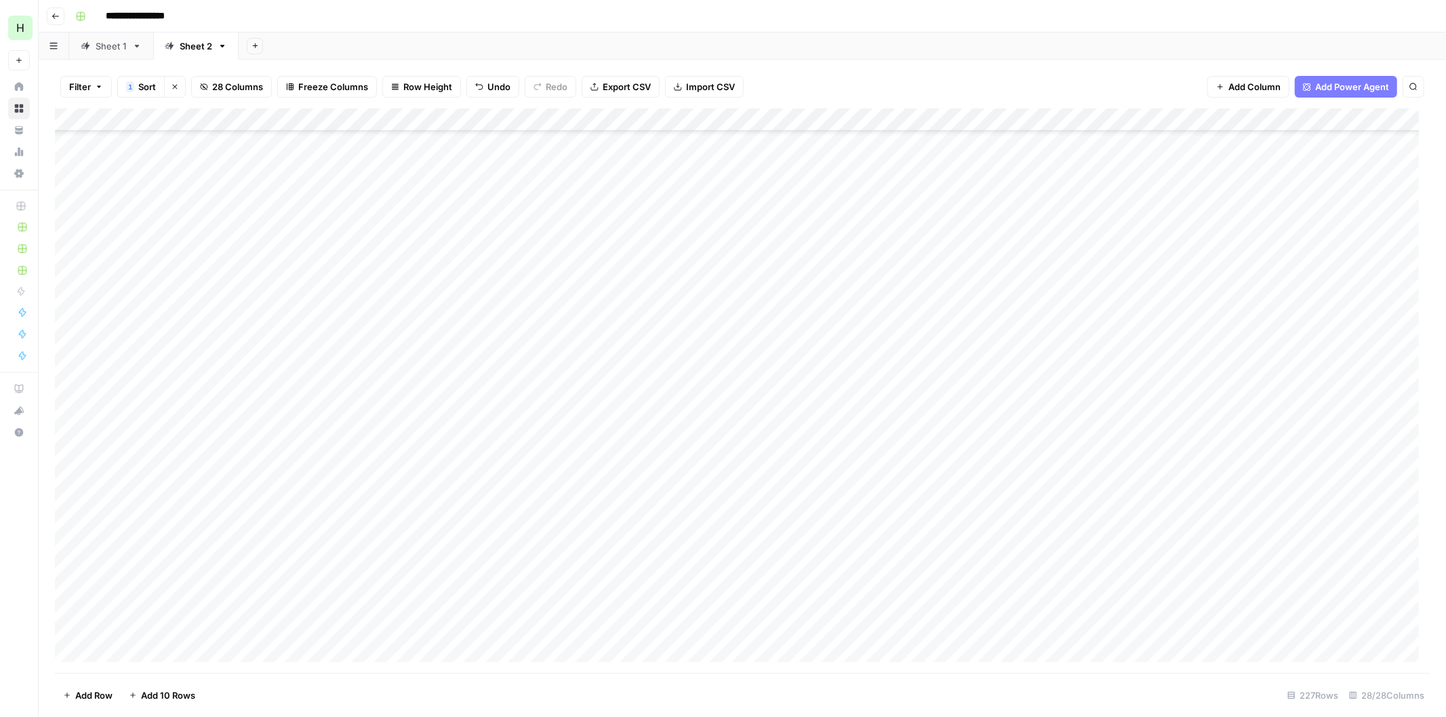
scroll to position [175, 0]
click at [1359, 312] on div "Add Column" at bounding box center [742, 390] width 1374 height 565
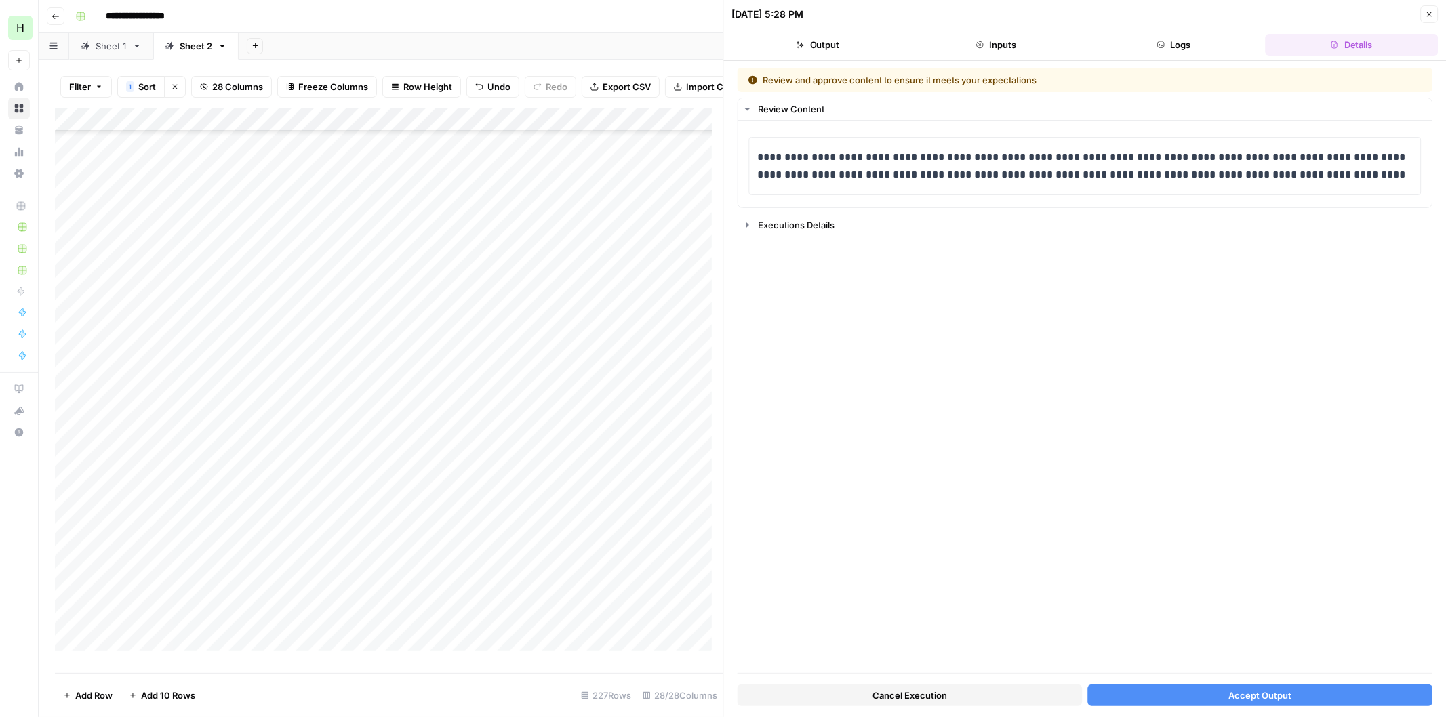
click at [1284, 703] on button "Accept Output" at bounding box center [1259, 696] width 345 height 22
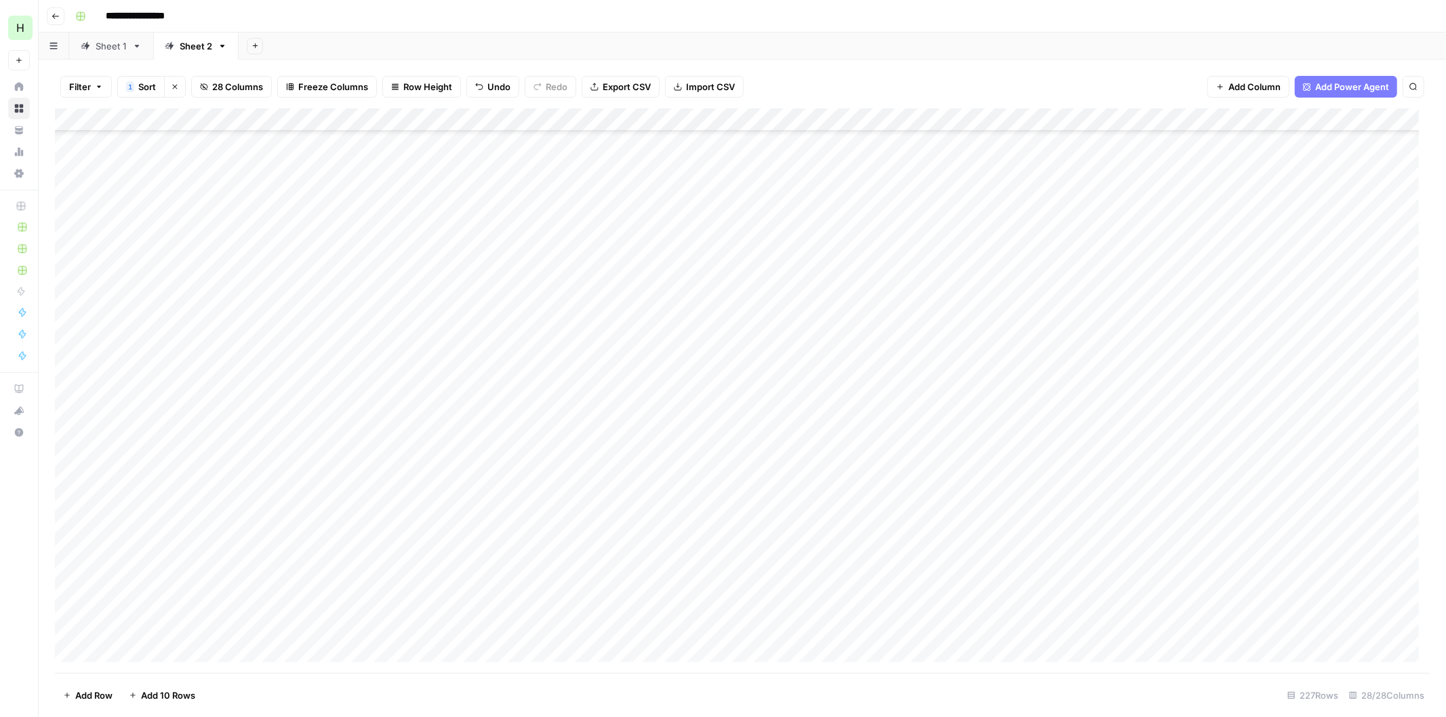
scroll to position [527, 0]
click at [1358, 301] on div "Add Column" at bounding box center [742, 390] width 1374 height 565
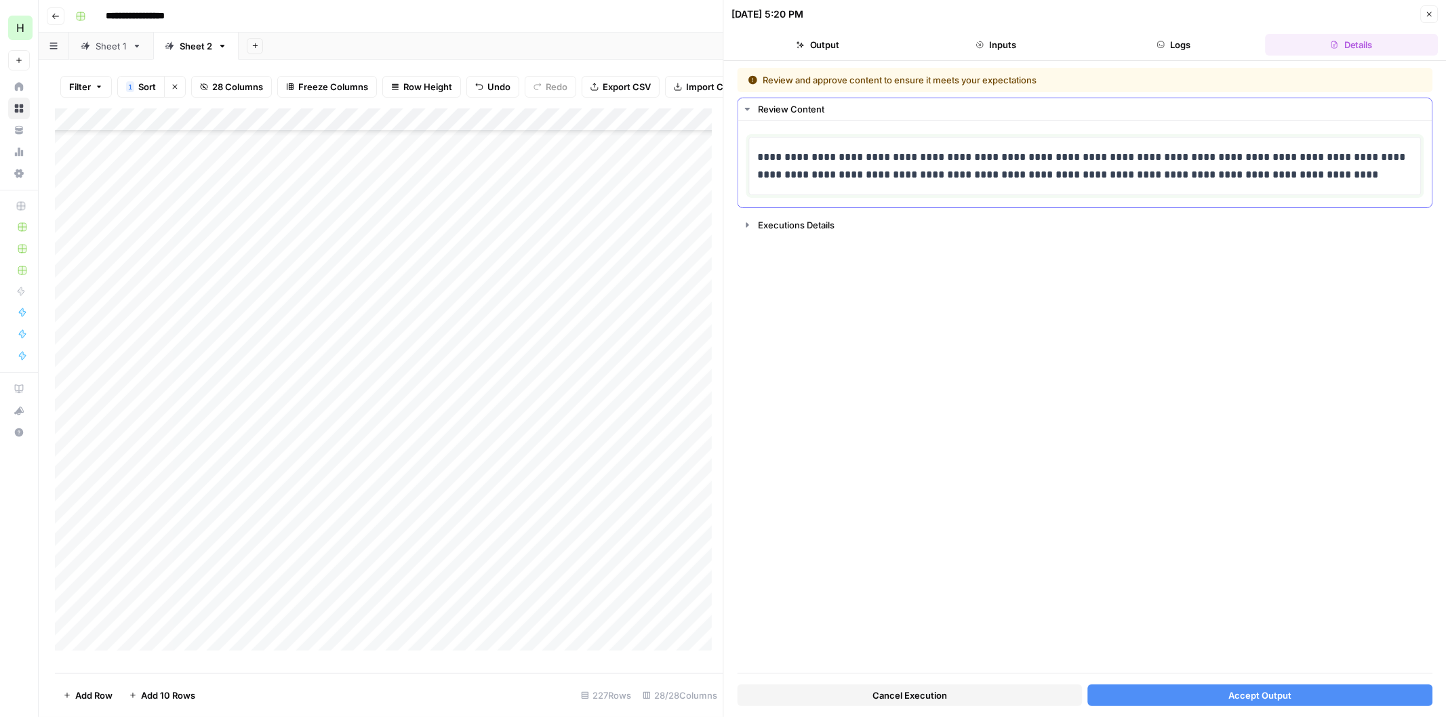
click at [874, 181] on p "**********" at bounding box center [1085, 165] width 654 height 35
click at [1257, 687] on button "Accept Output" at bounding box center [1259, 696] width 345 height 22
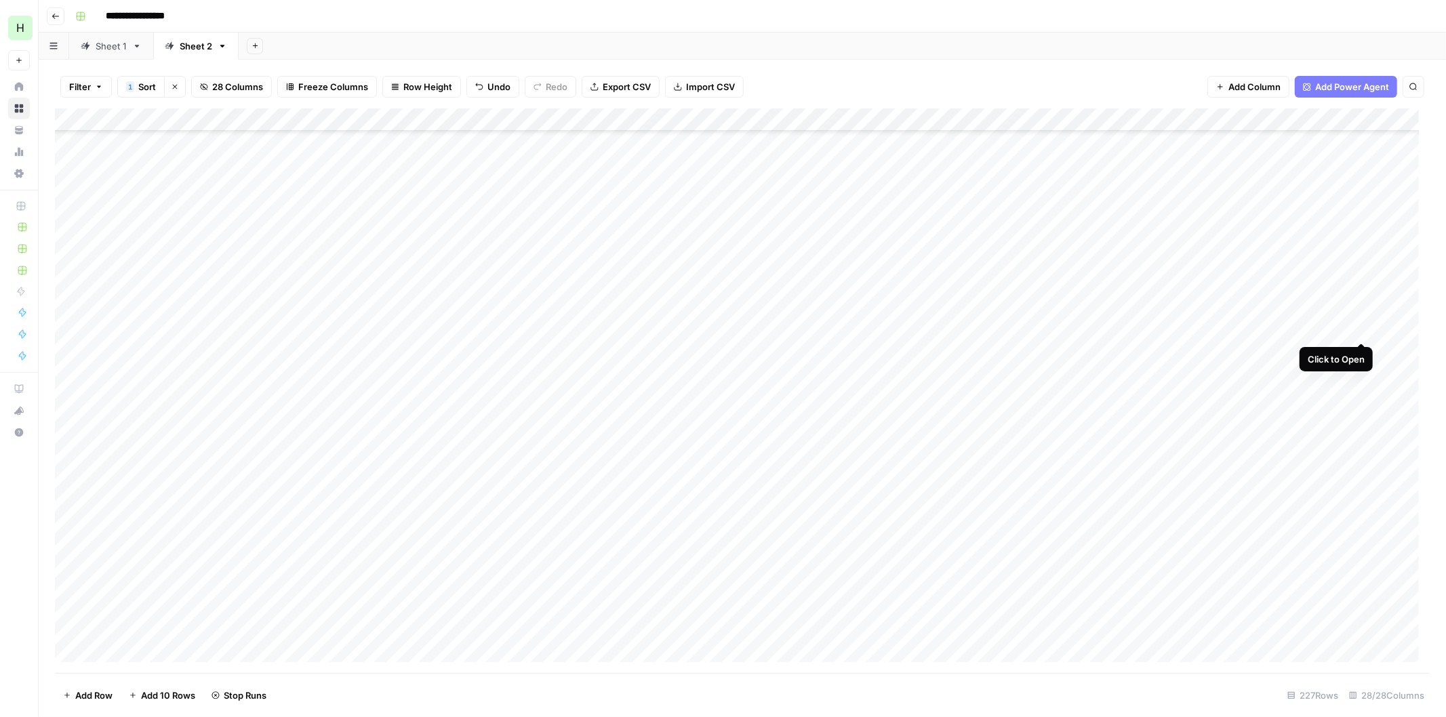
click at [1355, 328] on div "Add Column" at bounding box center [742, 390] width 1374 height 565
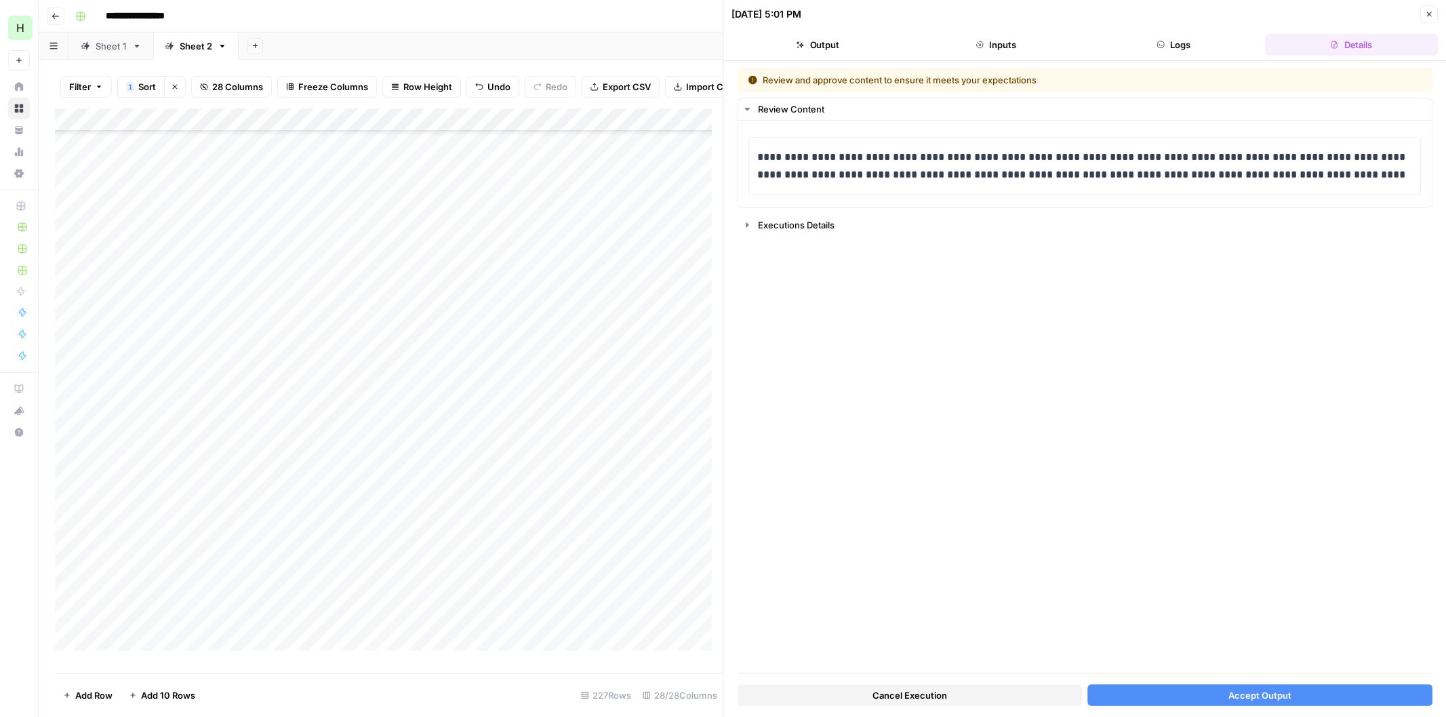
click at [1271, 693] on span "Accept Output" at bounding box center [1259, 696] width 63 height 14
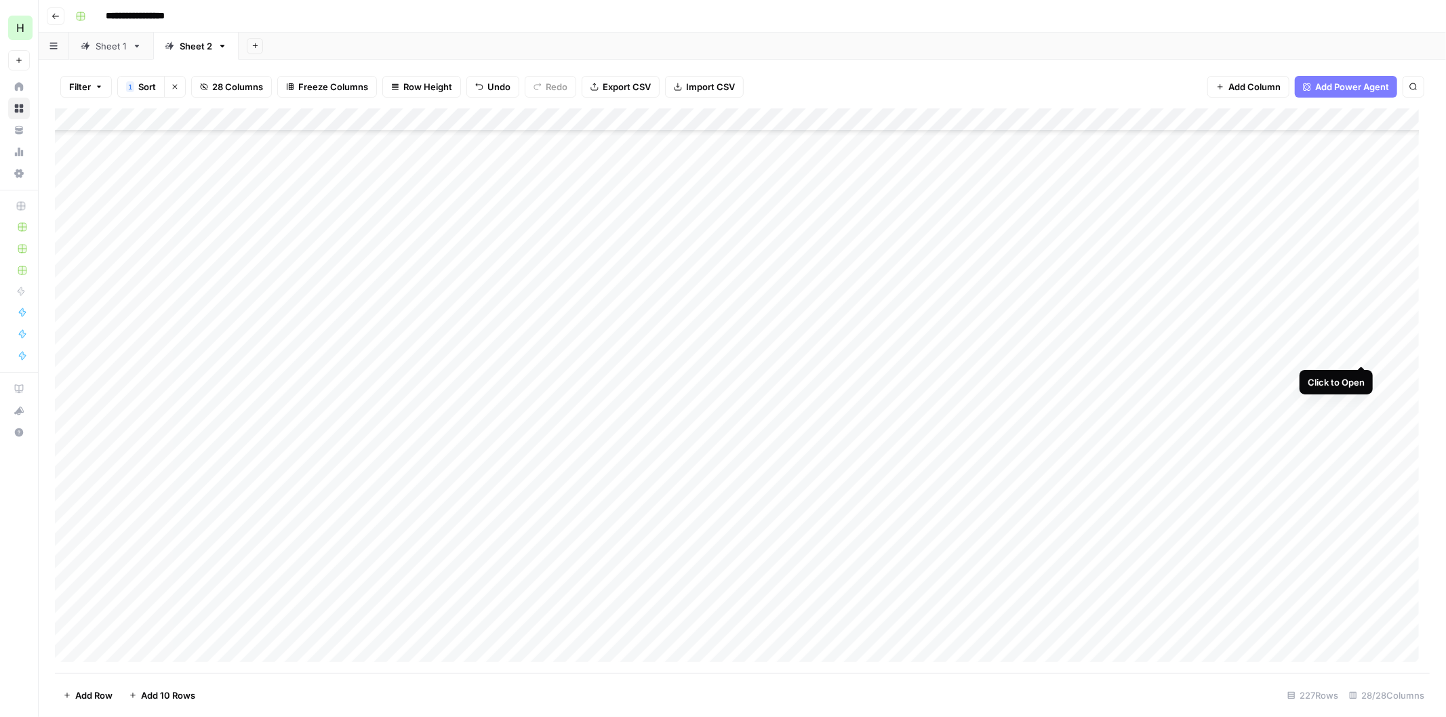
click at [1357, 348] on div "Add Column" at bounding box center [742, 390] width 1374 height 565
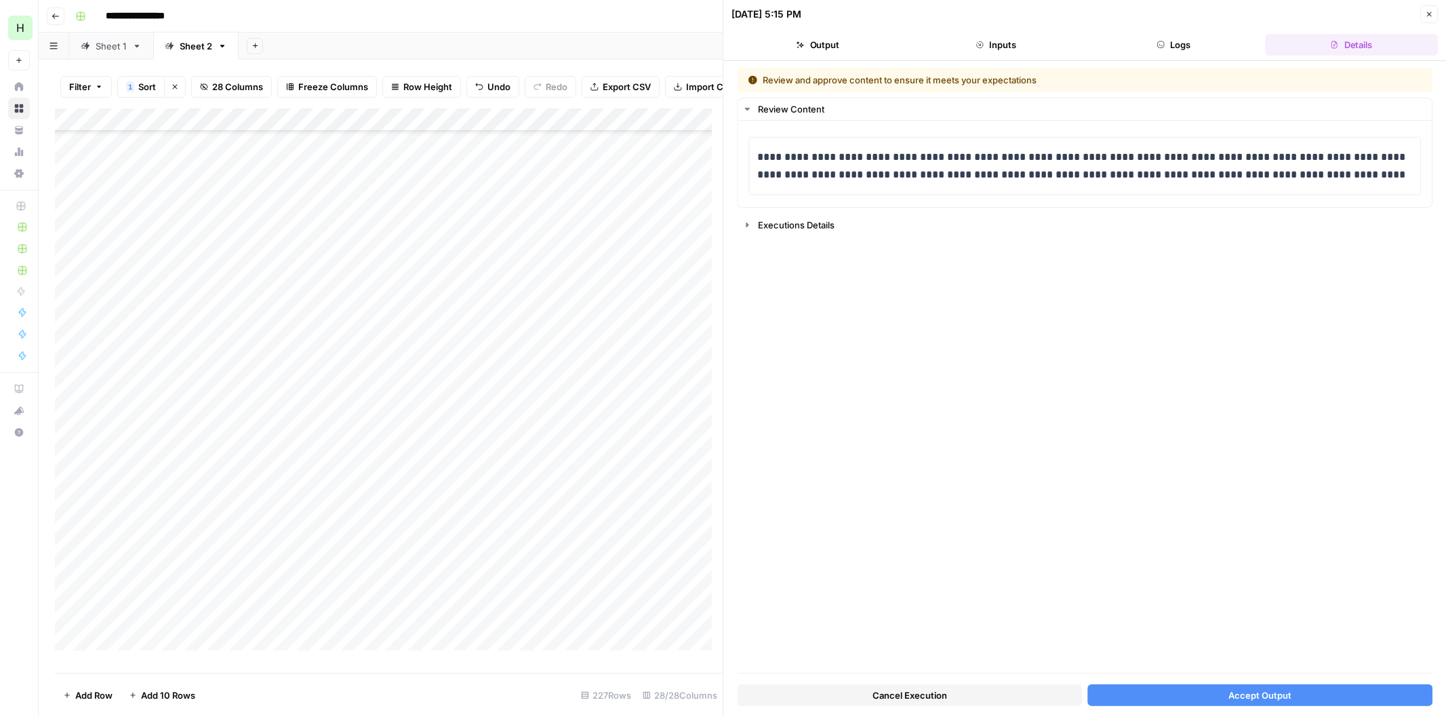
click at [1236, 695] on span "Accept Output" at bounding box center [1259, 696] width 63 height 14
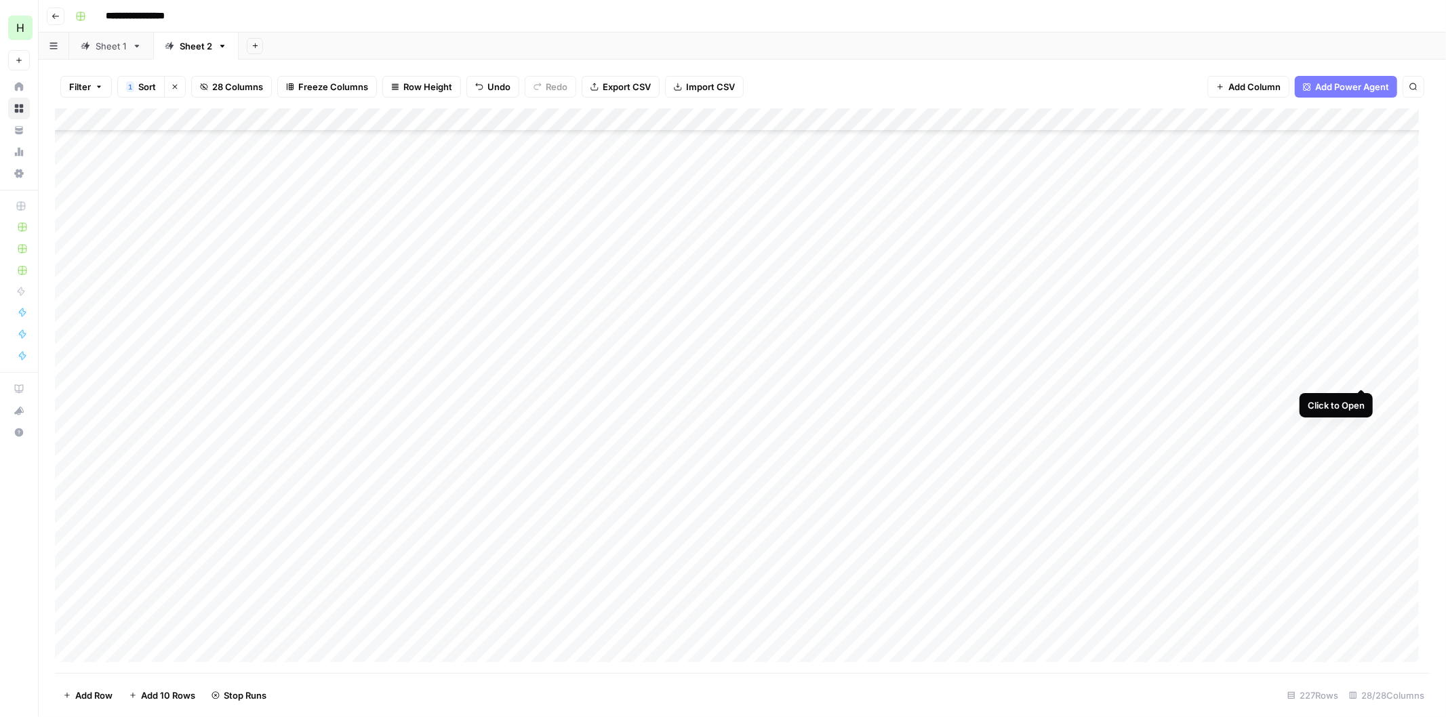
click at [1360, 373] on div "Add Column" at bounding box center [742, 390] width 1374 height 565
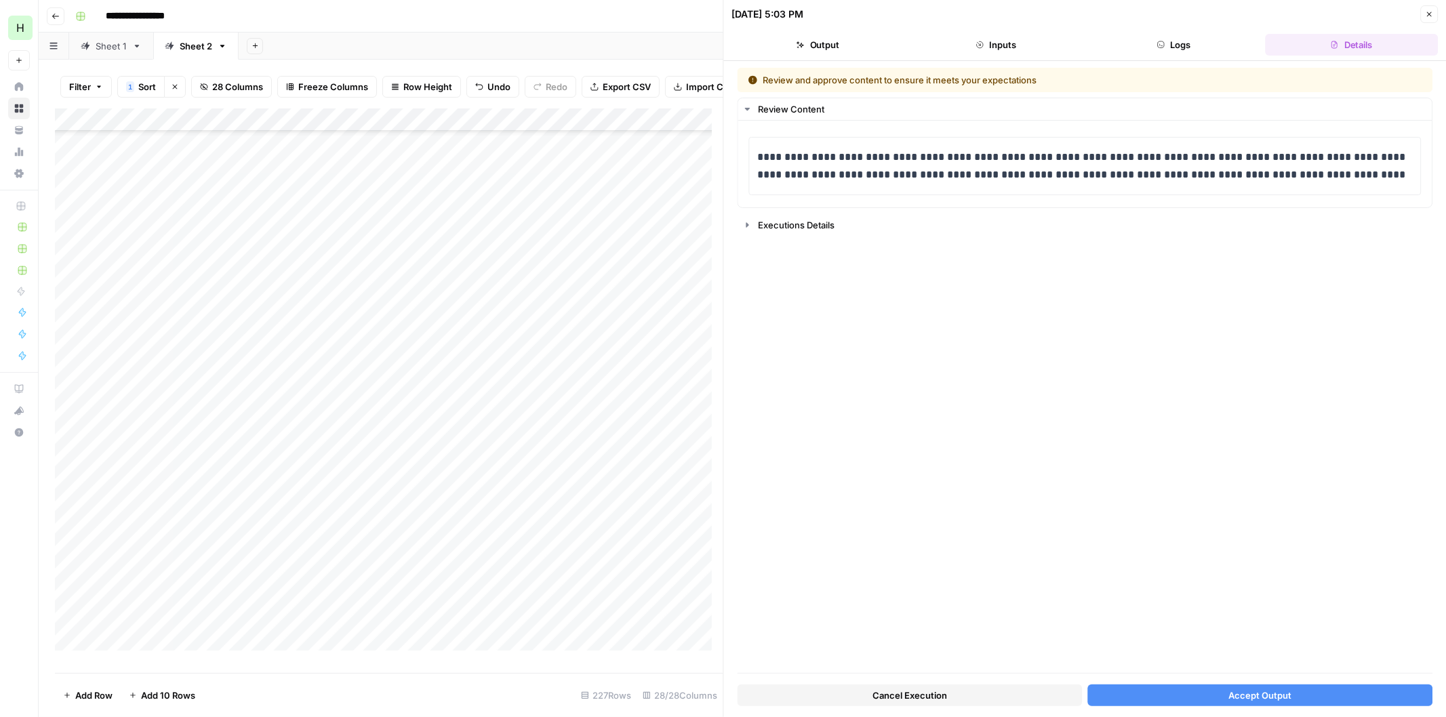
click at [1240, 691] on span "Accept Output" at bounding box center [1259, 696] width 63 height 14
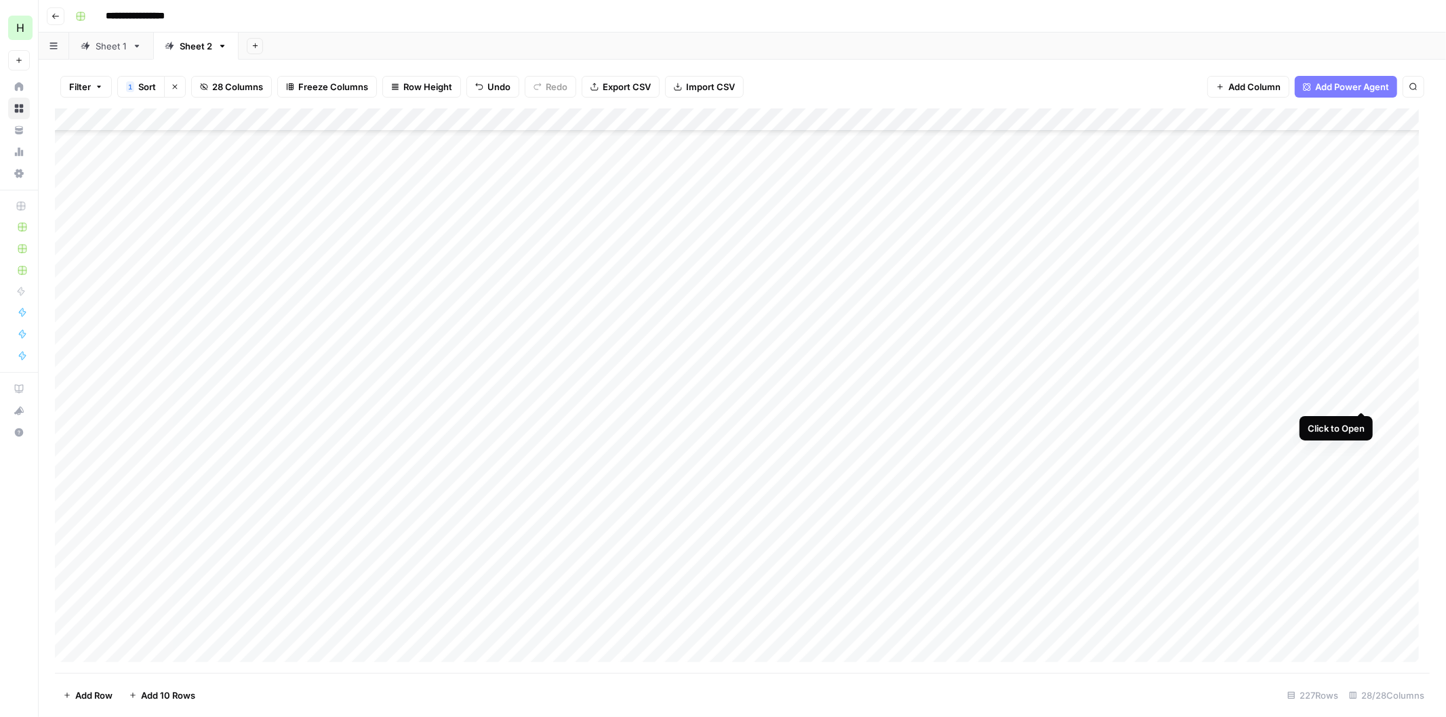
click at [1360, 401] on div "Add Column" at bounding box center [742, 390] width 1374 height 565
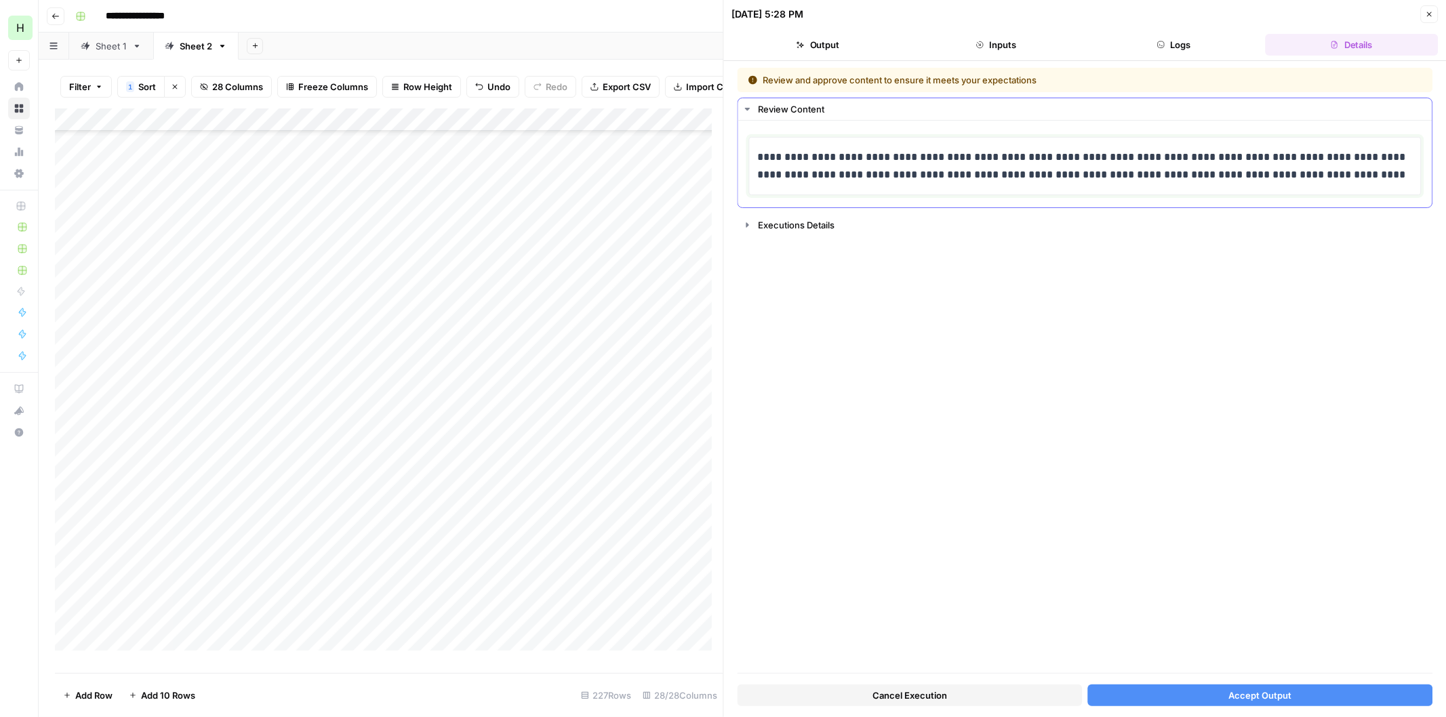
click at [1116, 157] on p "**********" at bounding box center [1085, 165] width 654 height 35
click at [1232, 698] on span "Accept Output" at bounding box center [1259, 696] width 63 height 14
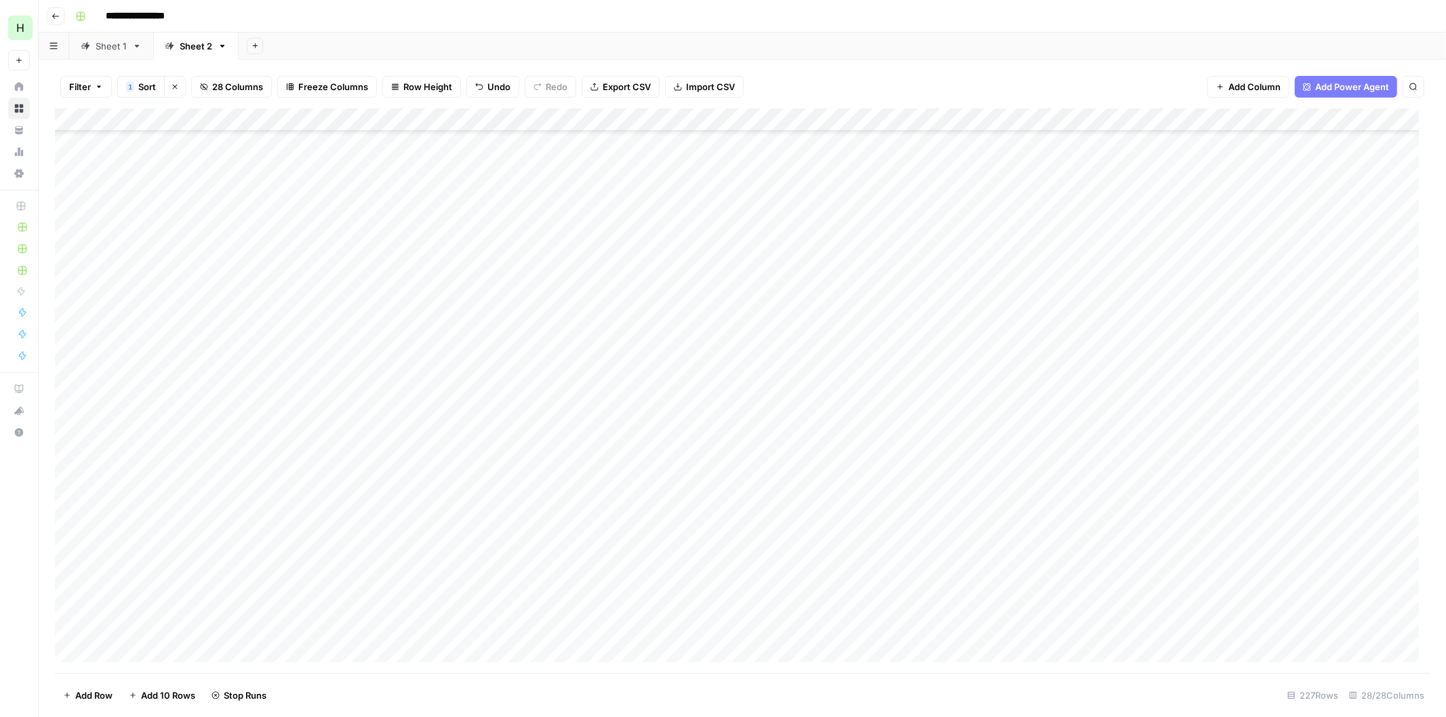
click at [1358, 418] on div "Add Column" at bounding box center [742, 390] width 1374 height 565
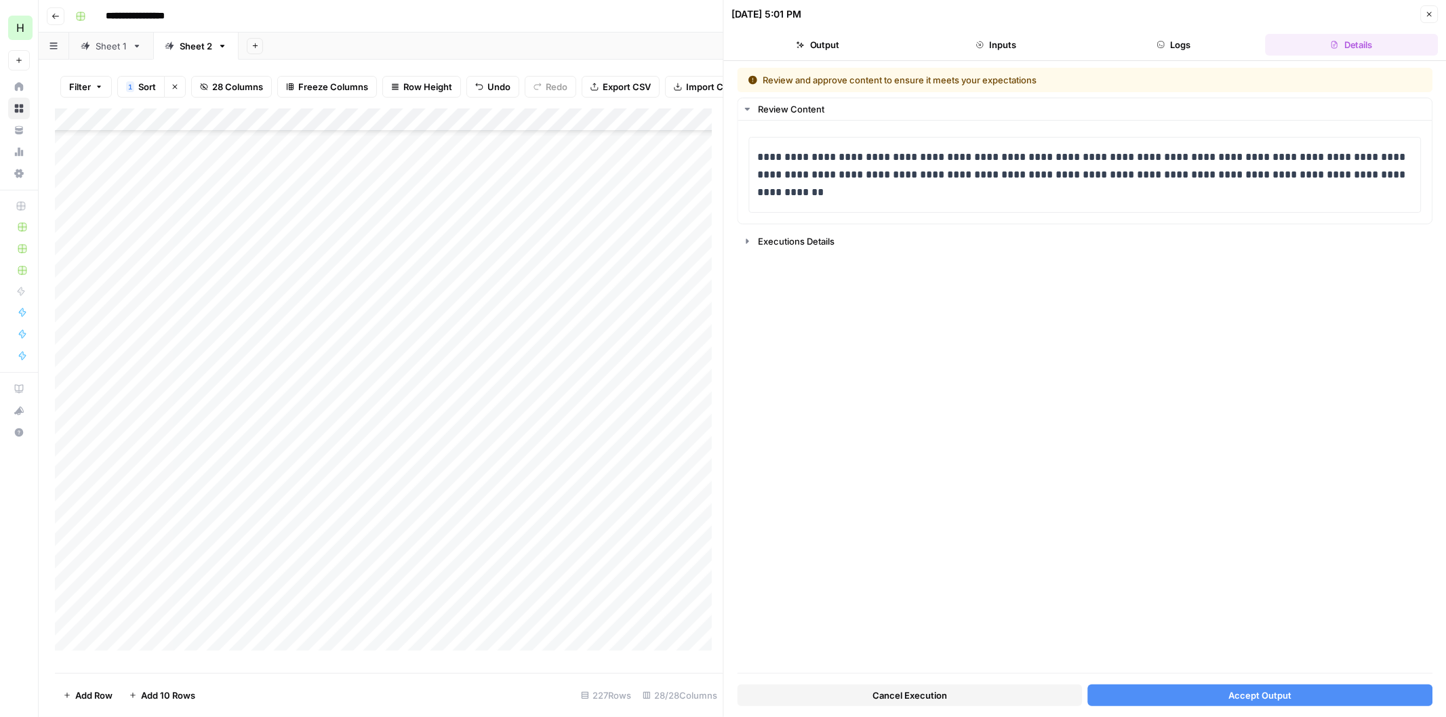
click at [1223, 691] on button "Accept Output" at bounding box center [1259, 696] width 345 height 22
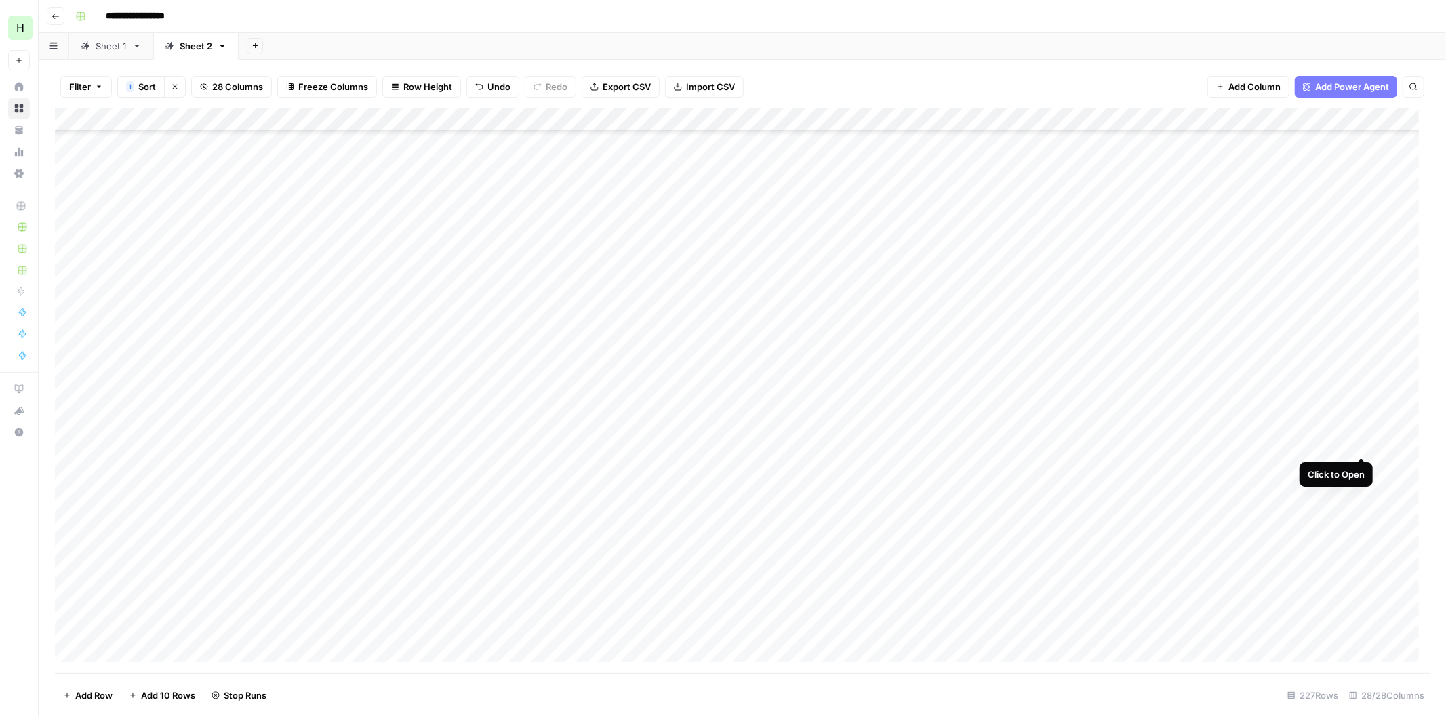
click at [1360, 445] on div "Add Column" at bounding box center [742, 390] width 1374 height 565
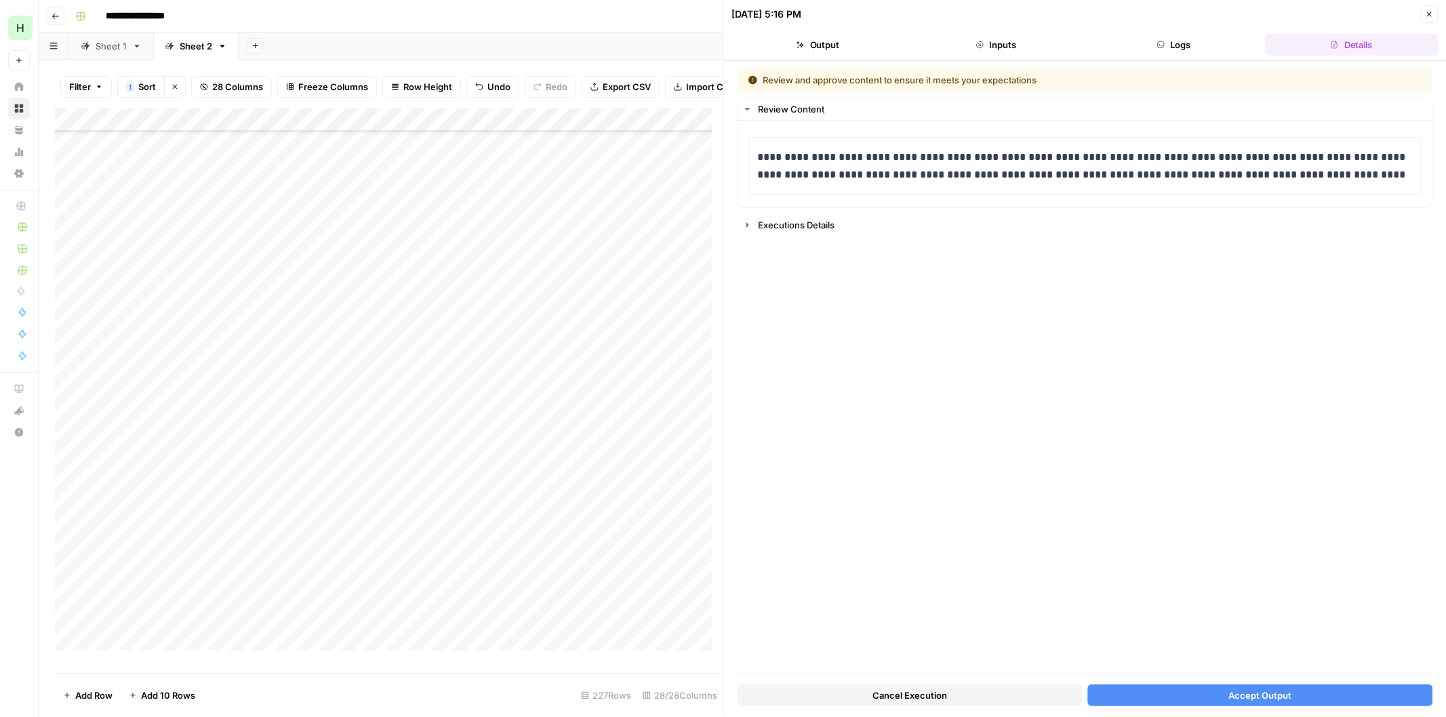
click at [1219, 696] on button "Accept Output" at bounding box center [1259, 696] width 345 height 22
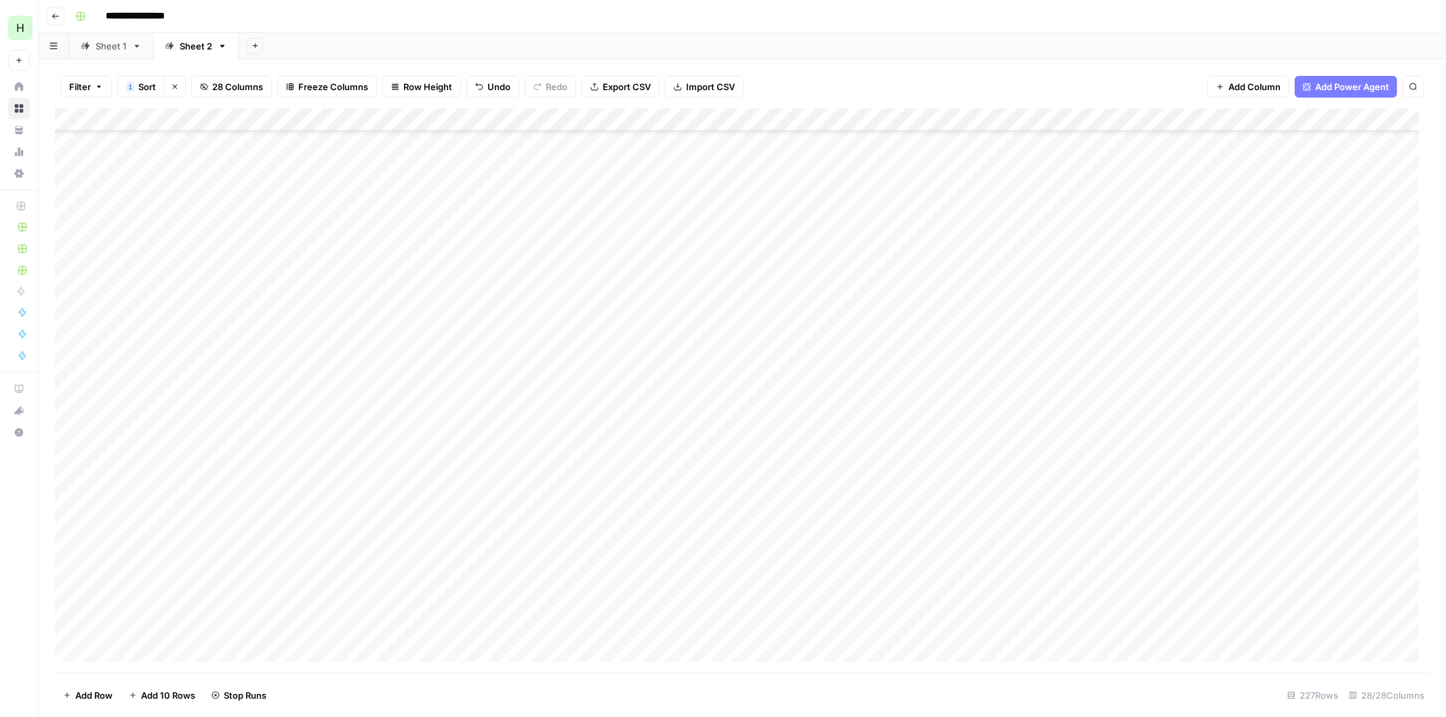
click at [1356, 466] on div "Add Column" at bounding box center [742, 390] width 1374 height 565
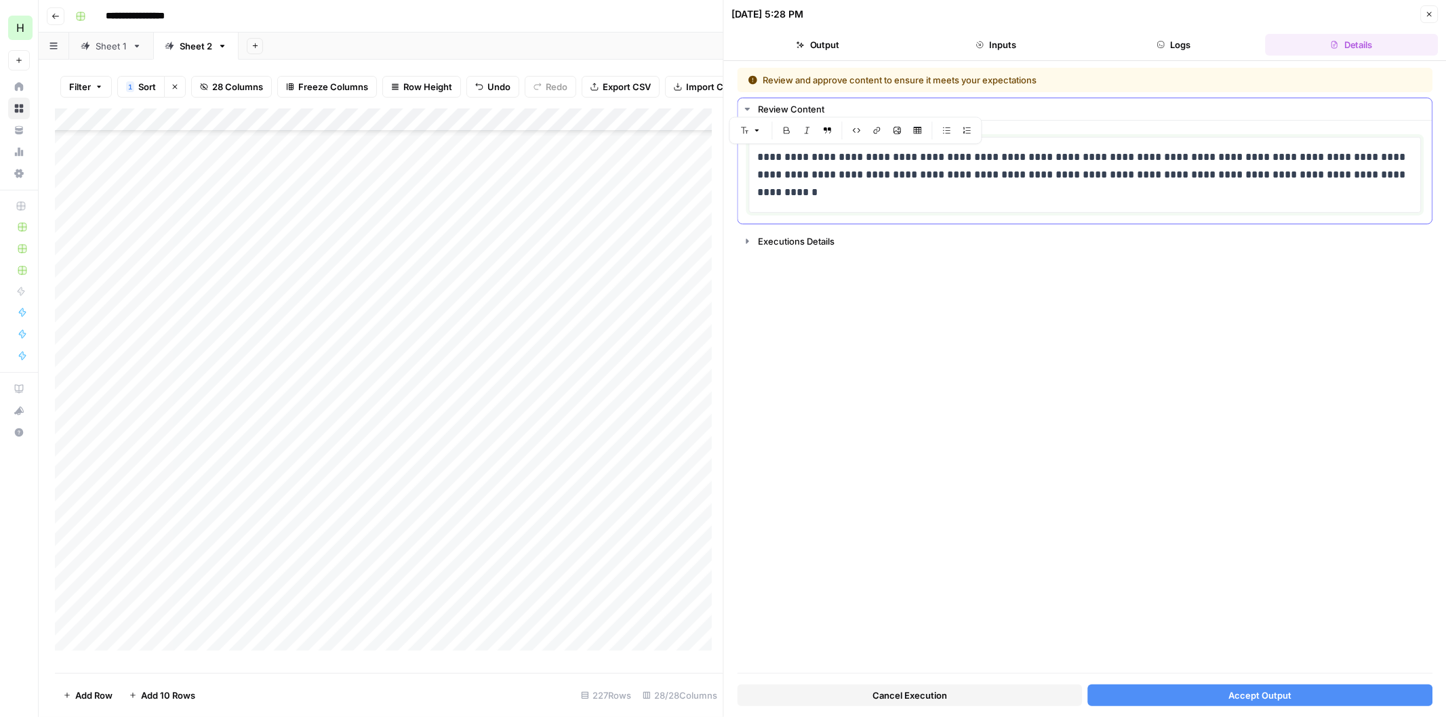
drag, startPoint x: 884, startPoint y: 156, endPoint x: 821, endPoint y: 155, distance: 62.4
click at [821, 155] on p "**********" at bounding box center [1085, 174] width 654 height 53
drag, startPoint x: 985, startPoint y: 179, endPoint x: 796, endPoint y: 173, distance: 189.2
click at [796, 173] on p "**********" at bounding box center [1085, 165] width 654 height 35
click at [1231, 695] on span "Accept Output" at bounding box center [1259, 696] width 63 height 14
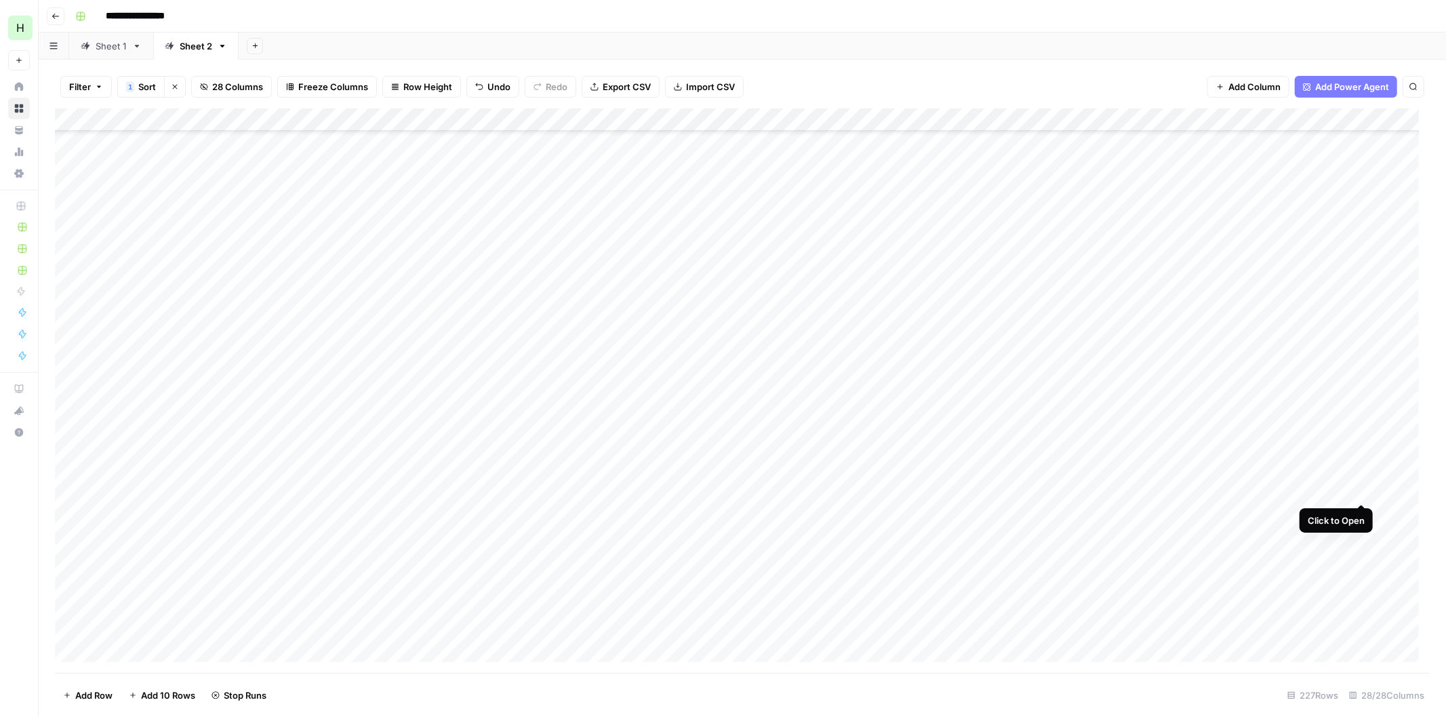
click at [1358, 495] on div "Add Column" at bounding box center [742, 390] width 1374 height 565
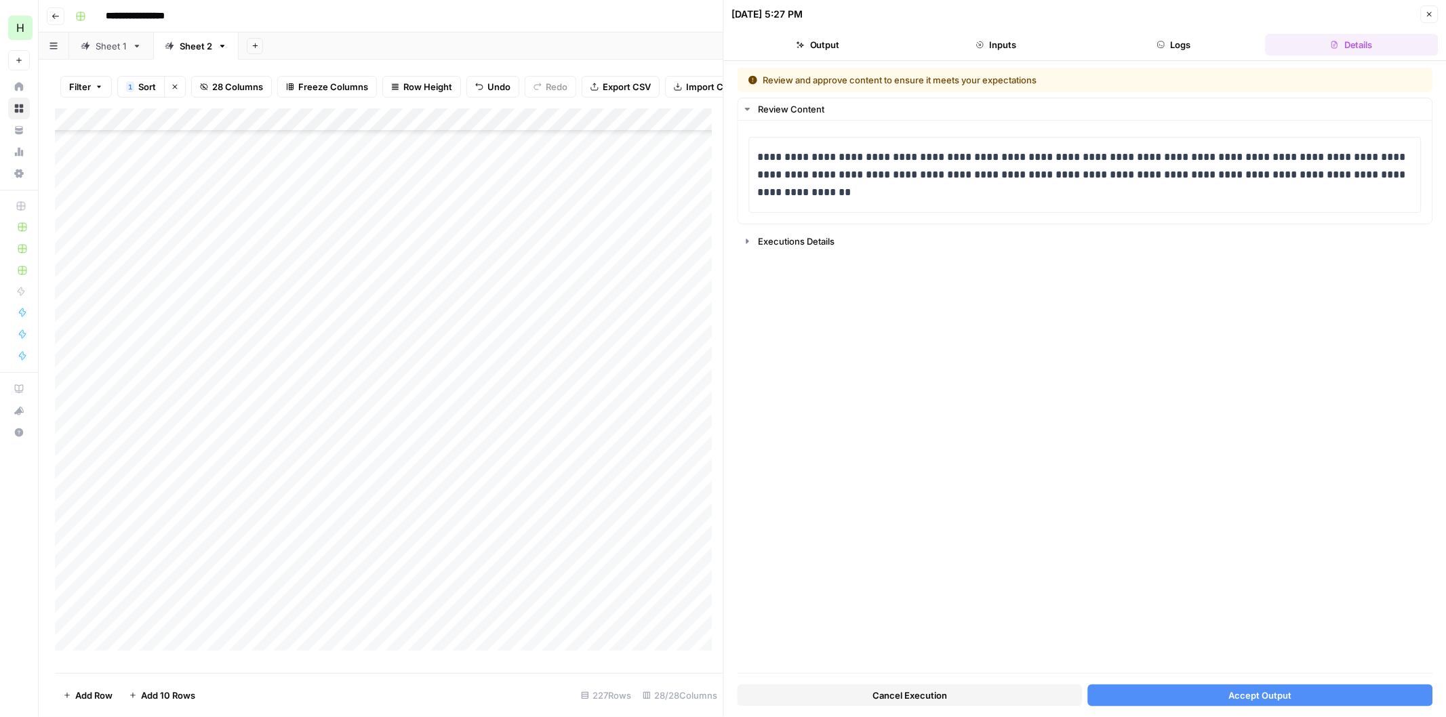
click at [1255, 699] on span "Accept Output" at bounding box center [1259, 696] width 63 height 14
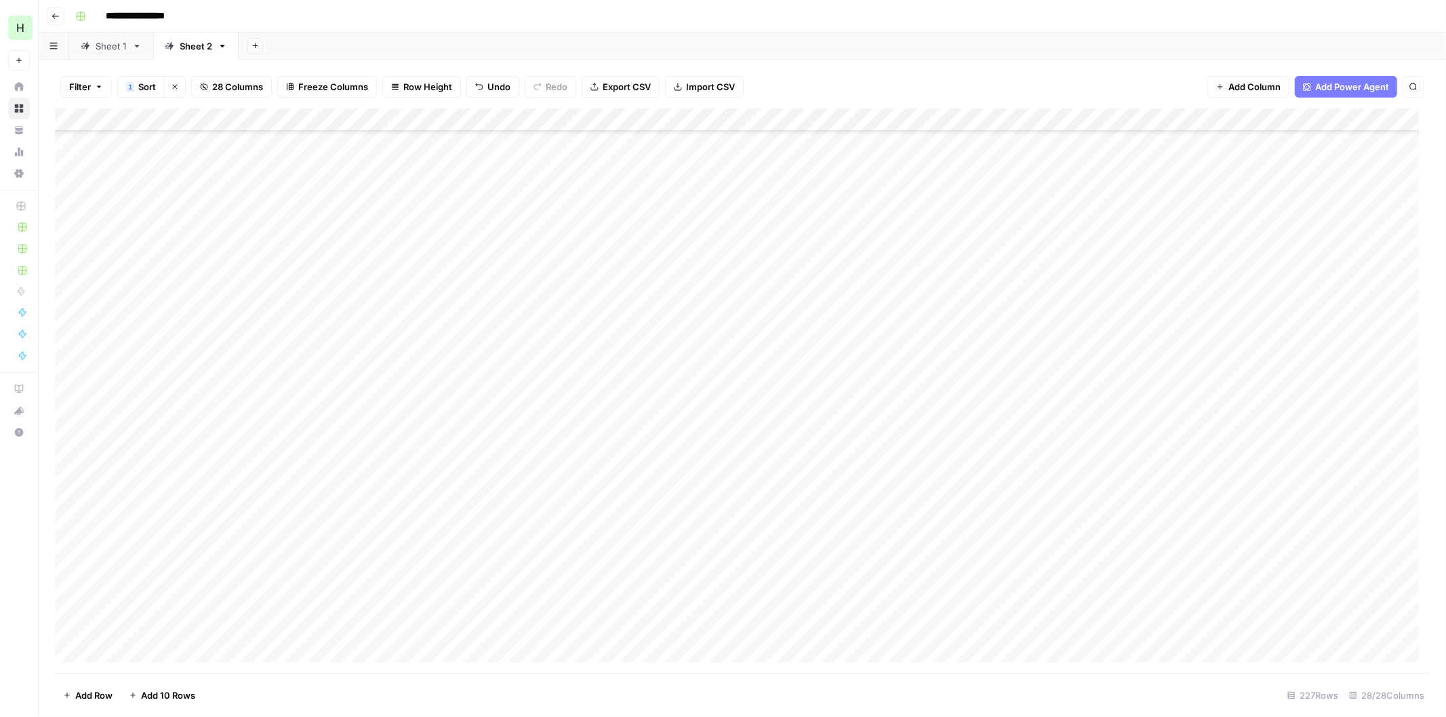
scroll to position [702, 0]
click at [1364, 337] on div "Add Column" at bounding box center [742, 390] width 1374 height 565
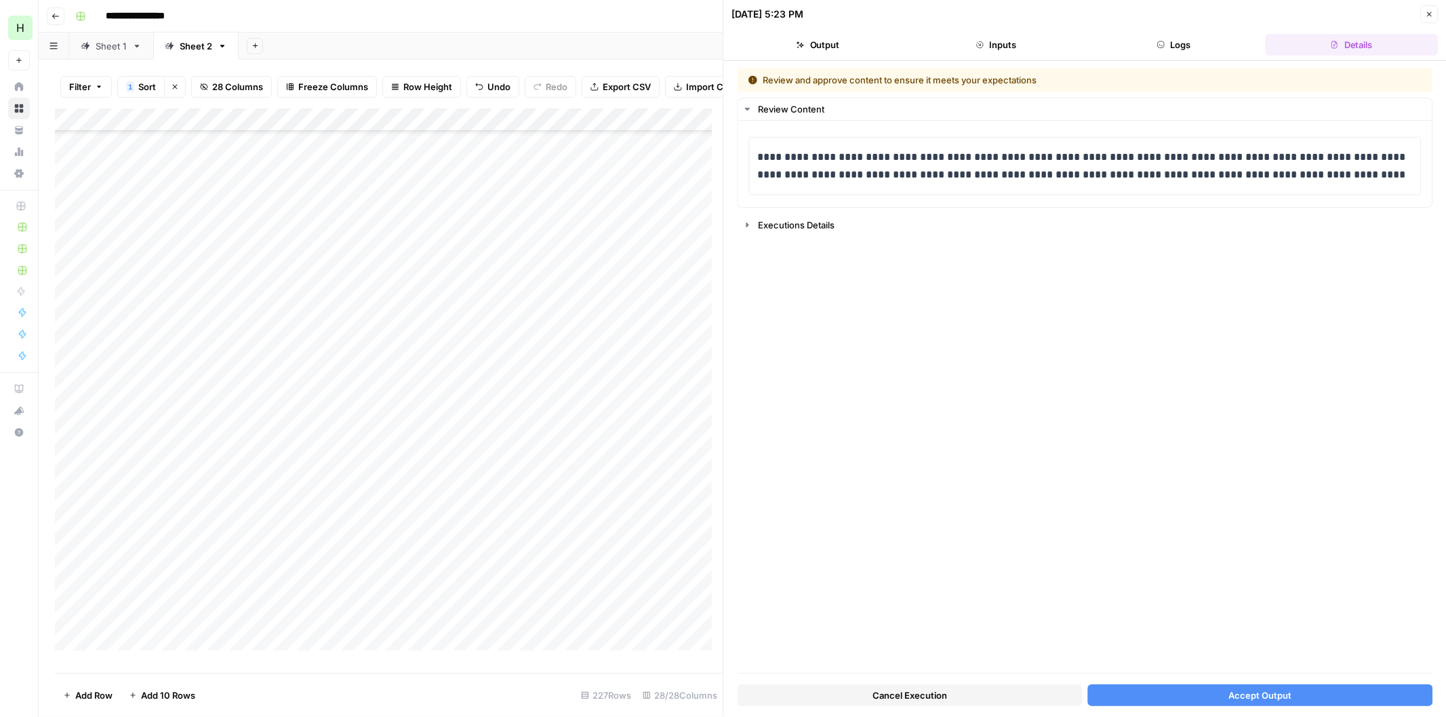
click at [1218, 699] on button "Accept Output" at bounding box center [1259, 696] width 345 height 22
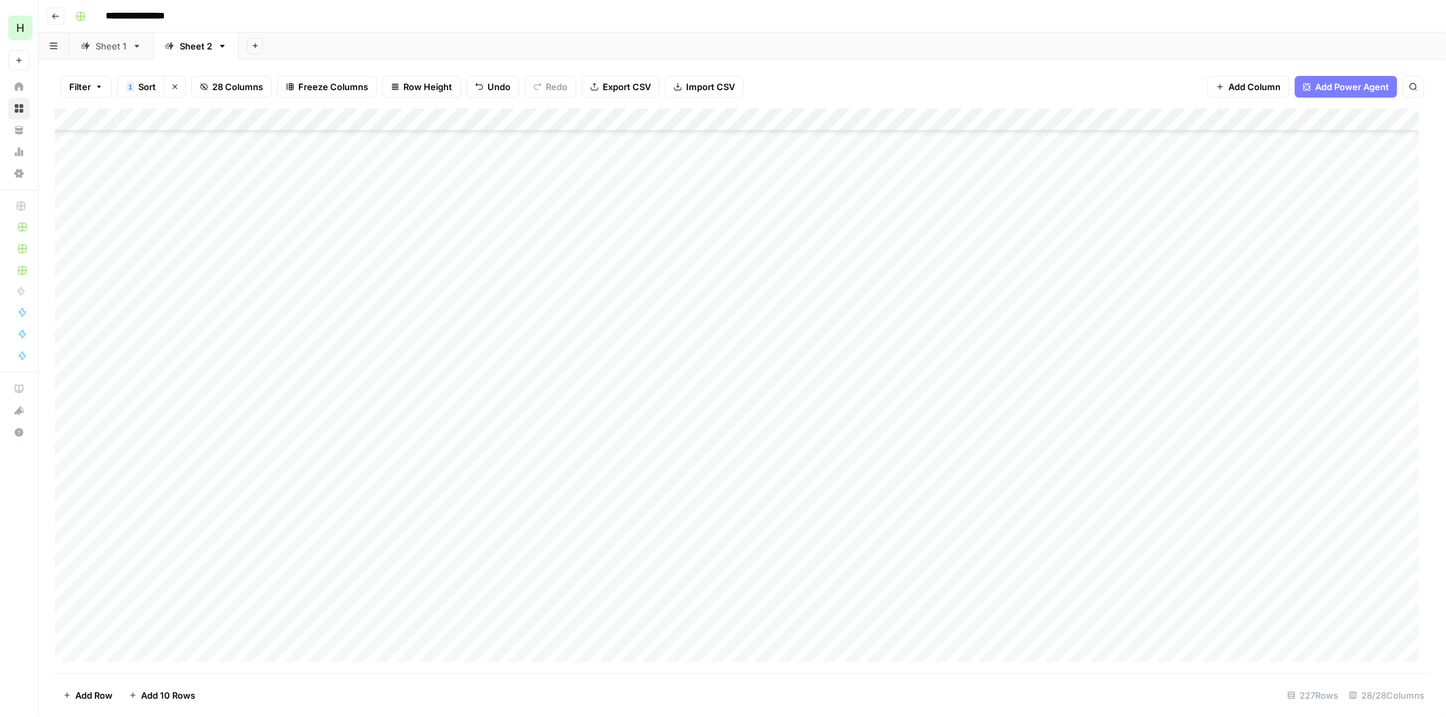
click at [1360, 360] on div "Add Column" at bounding box center [742, 390] width 1374 height 565
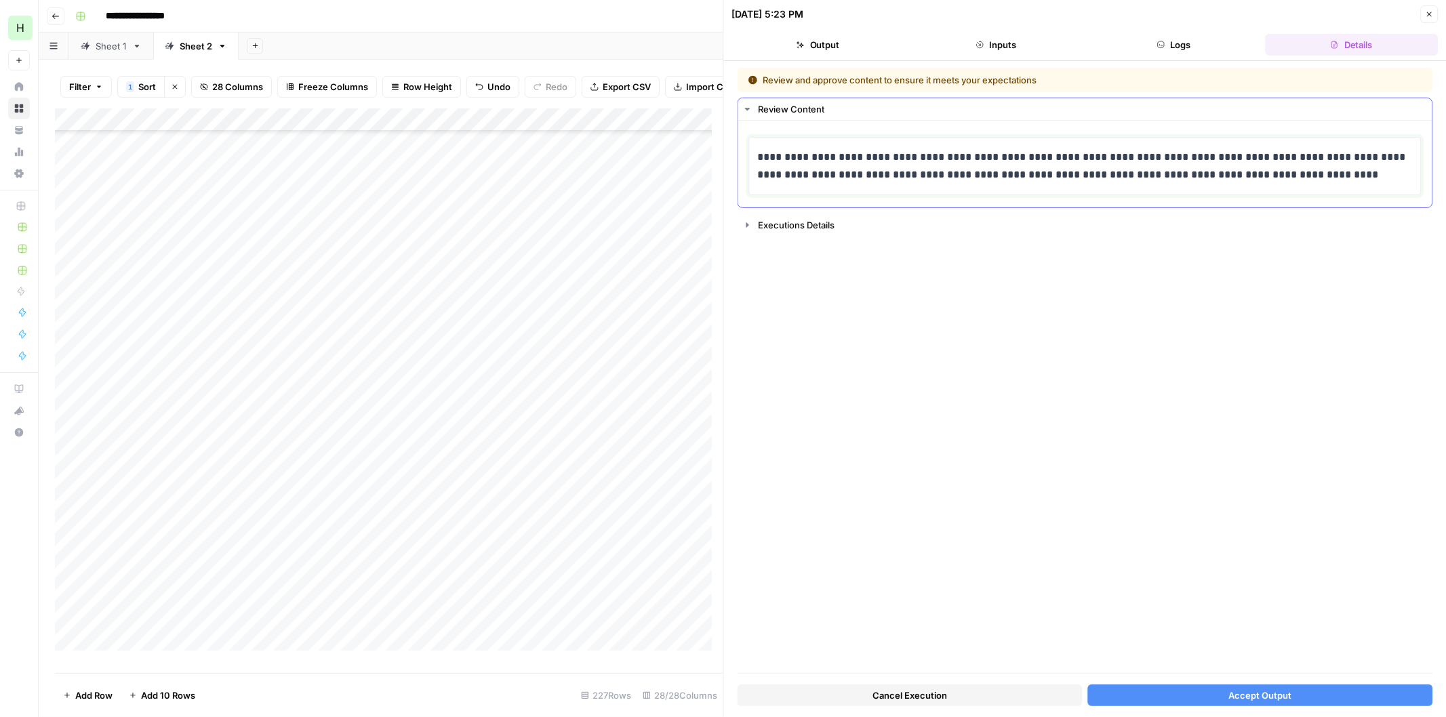
click at [1265, 157] on p "**********" at bounding box center [1085, 165] width 654 height 35
click at [1371, 159] on p "**********" at bounding box center [1085, 165] width 654 height 35
click at [1269, 686] on button "Accept Output" at bounding box center [1259, 696] width 345 height 22
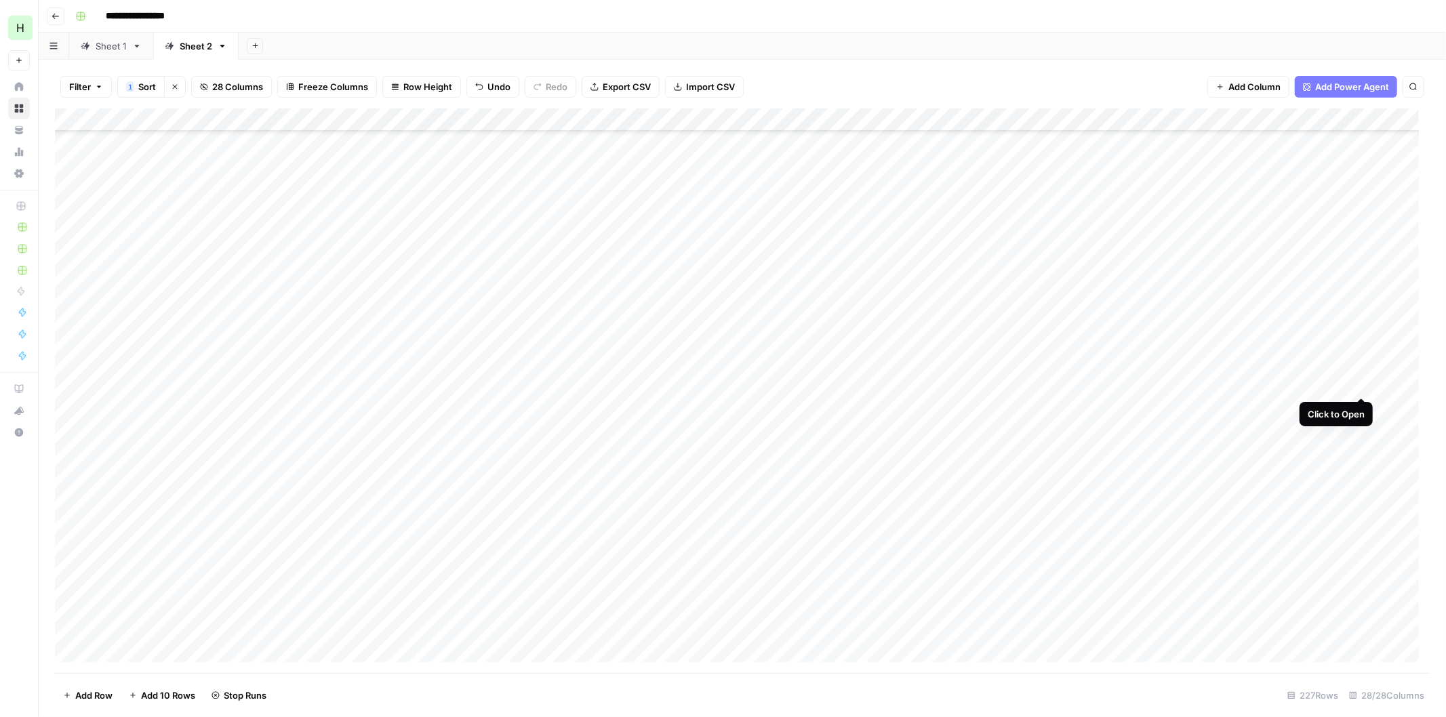
click at [1361, 387] on div "Add Column" at bounding box center [742, 390] width 1374 height 565
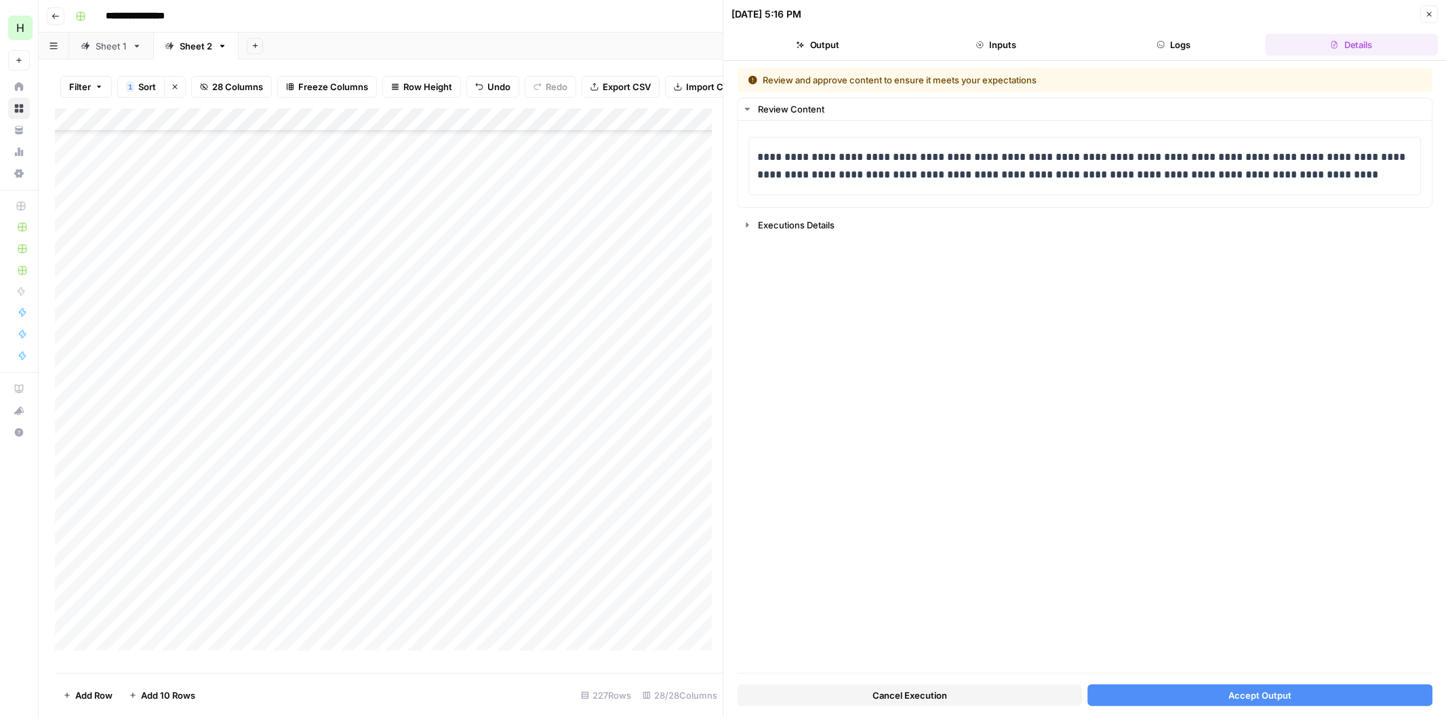
click at [1239, 687] on button "Accept Output" at bounding box center [1259, 696] width 345 height 22
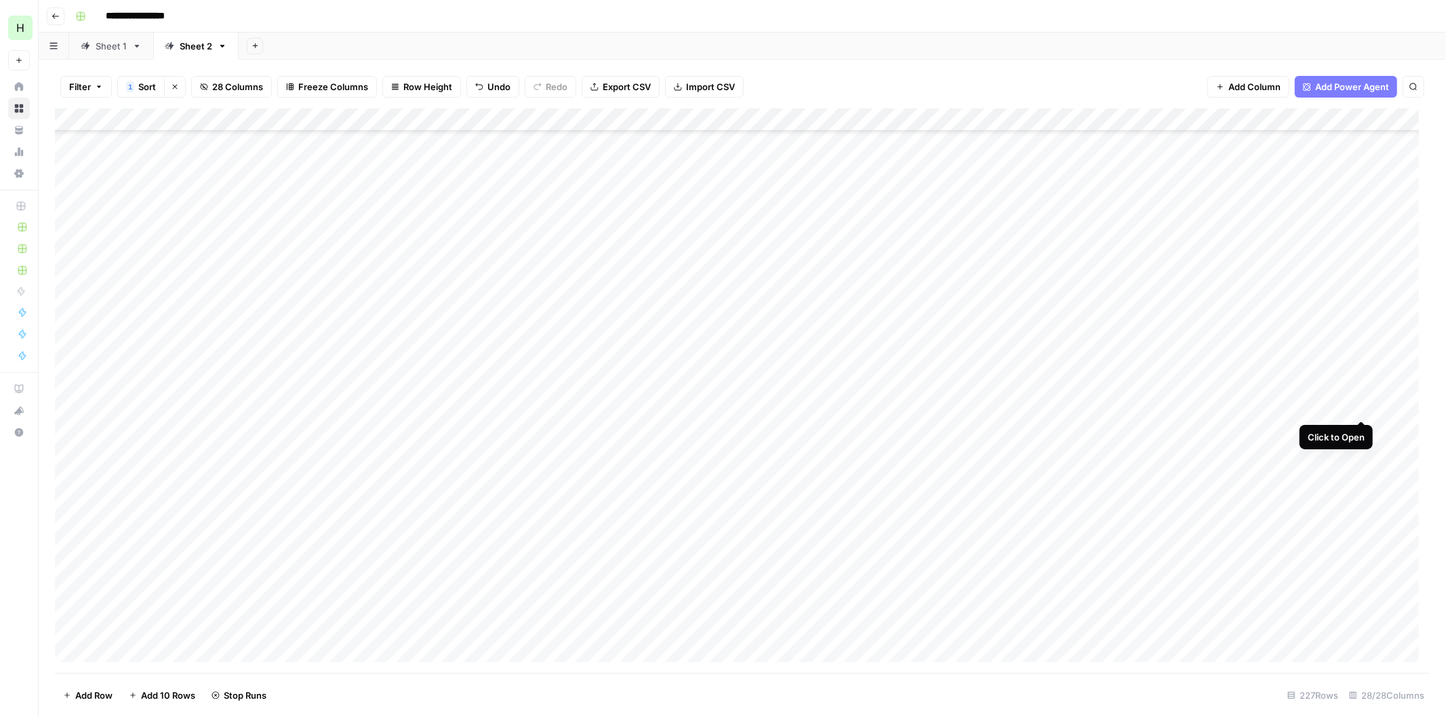
click at [1359, 405] on div "Add Column" at bounding box center [742, 390] width 1374 height 565
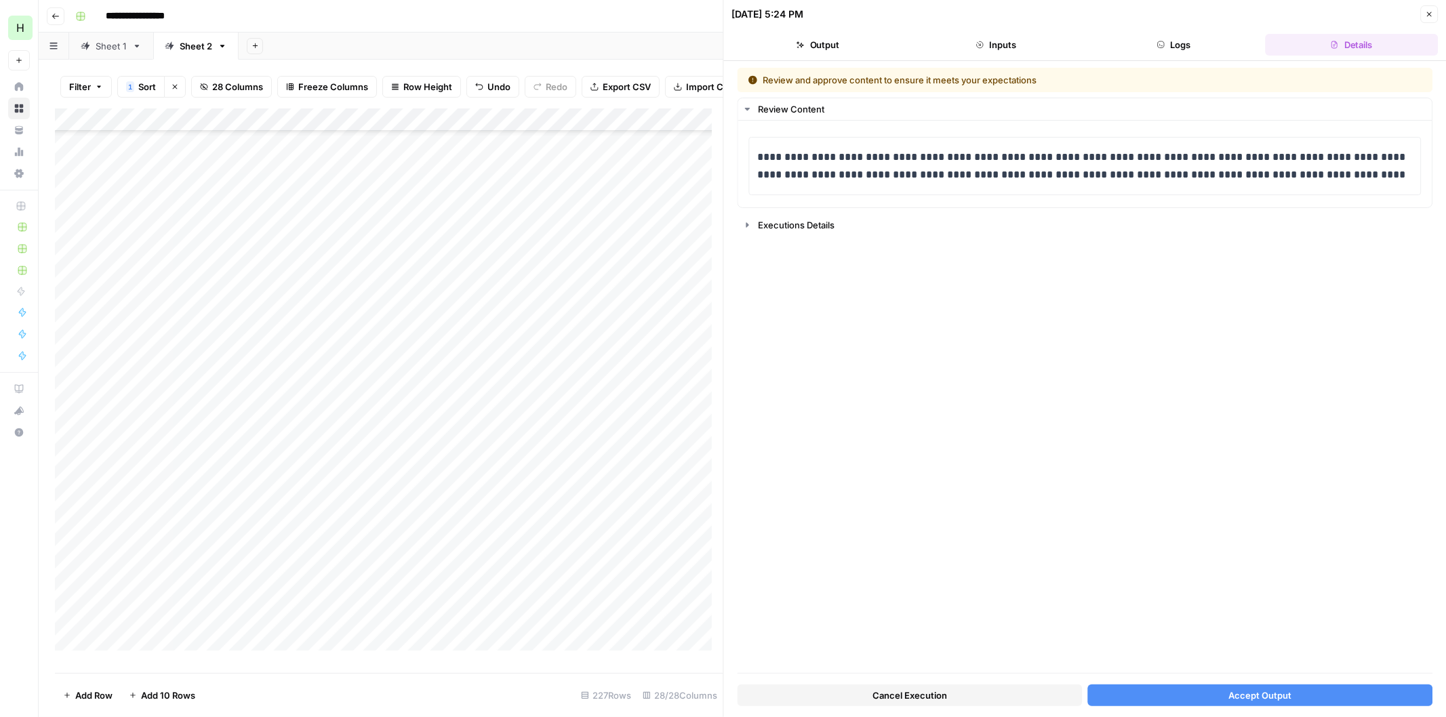
click at [1203, 699] on button "Accept Output" at bounding box center [1259, 696] width 345 height 22
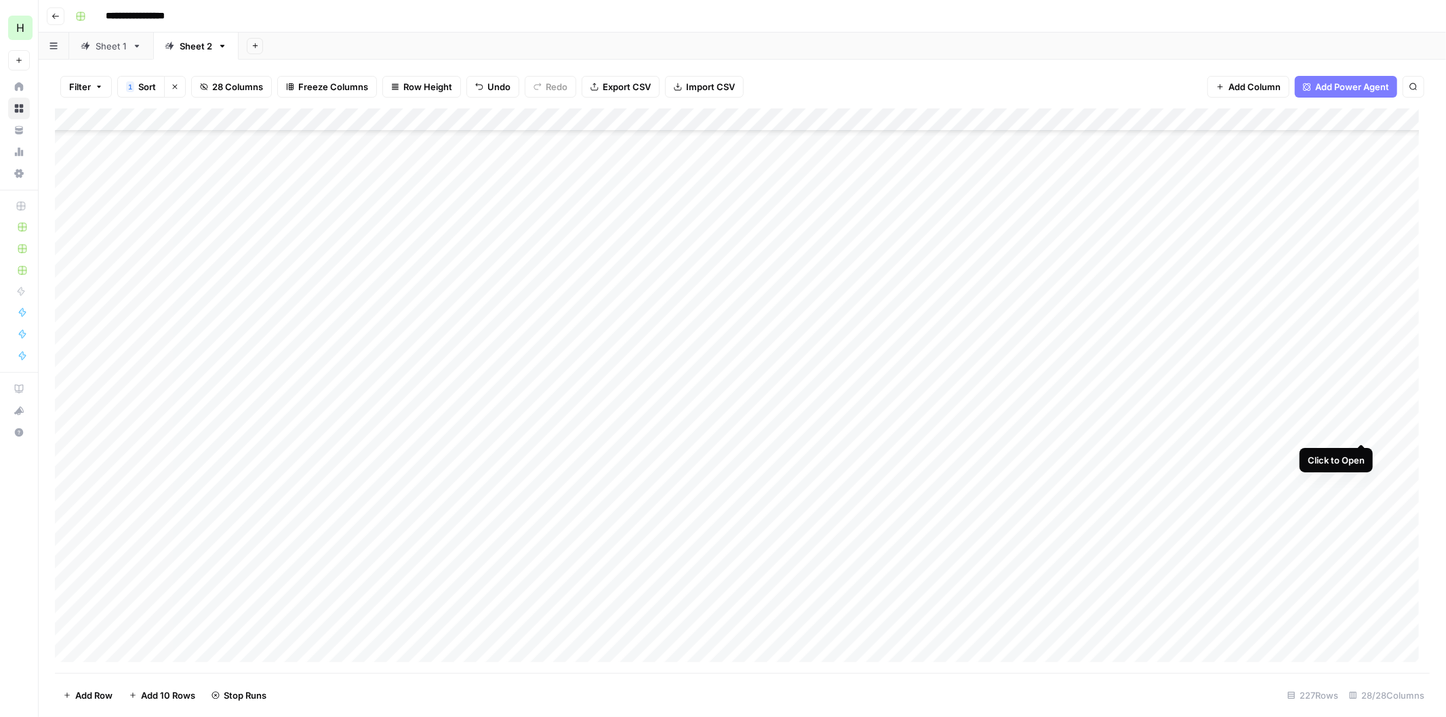
click at [1355, 430] on div "Add Column" at bounding box center [742, 390] width 1374 height 565
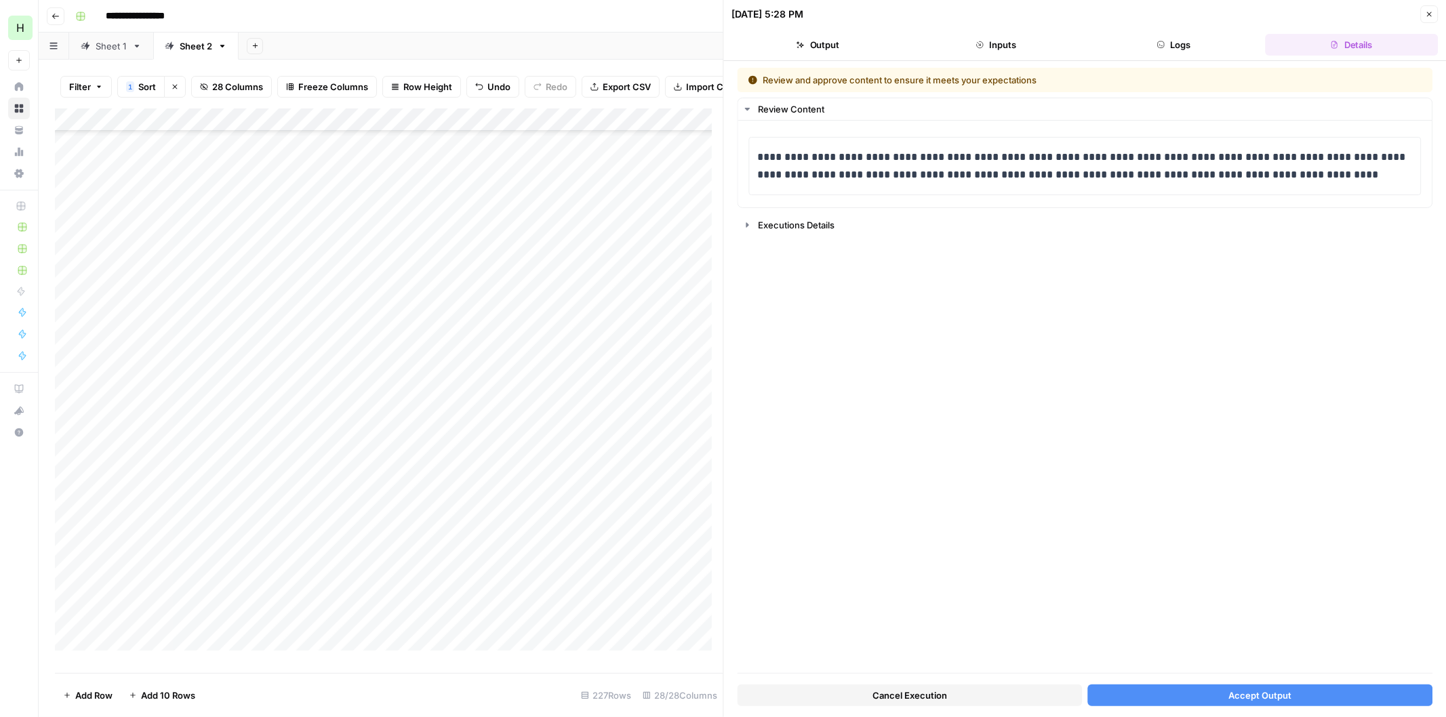
click at [1231, 694] on span "Accept Output" at bounding box center [1259, 696] width 63 height 14
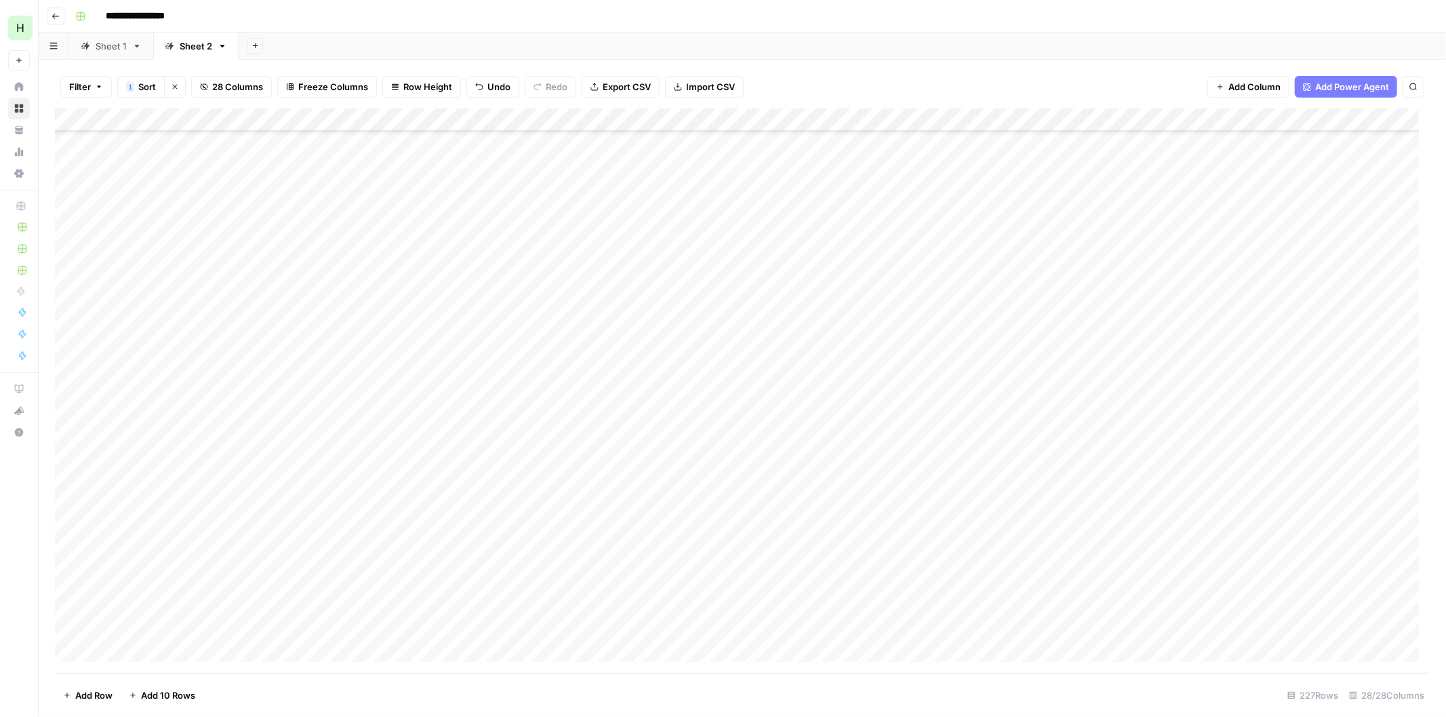
scroll to position [878, 0]
click at [1365, 295] on div "Add Column" at bounding box center [742, 390] width 1374 height 565
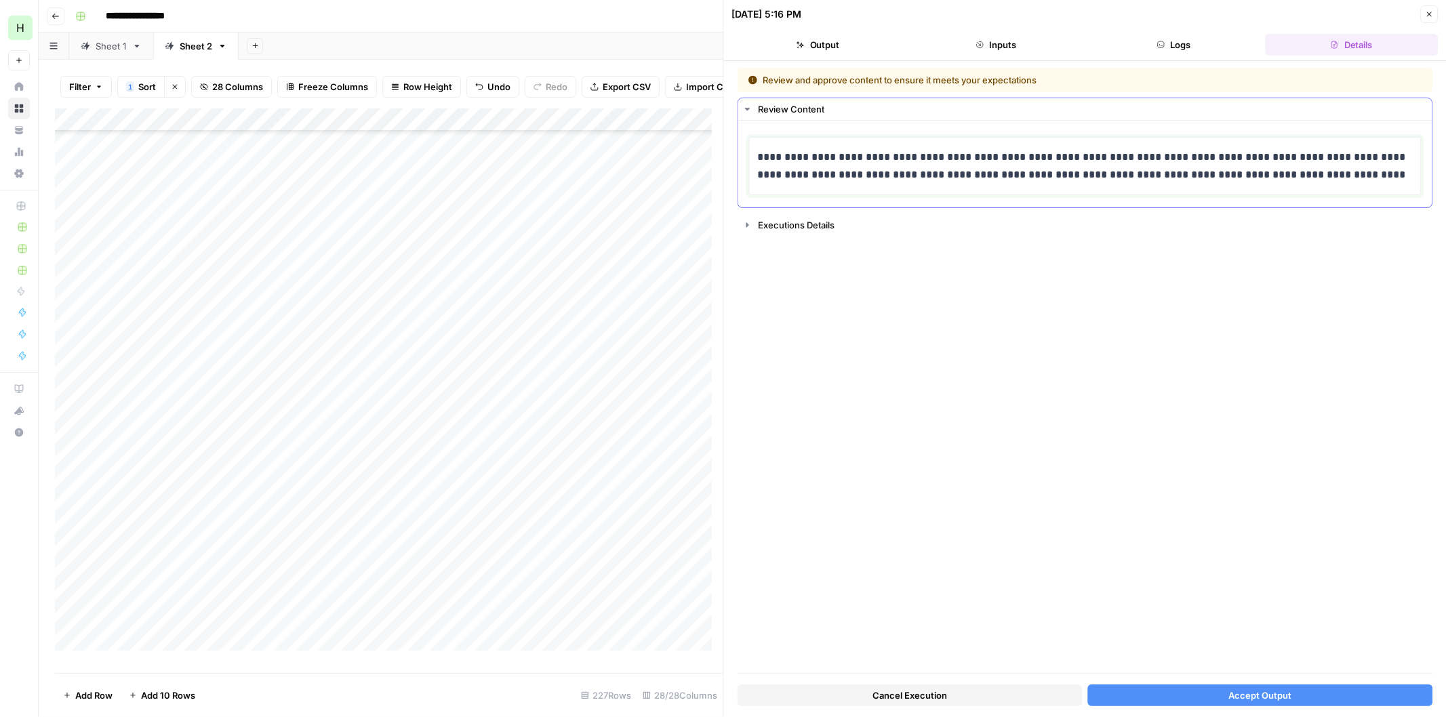
click at [1078, 178] on p "**********" at bounding box center [1085, 165] width 654 height 35
click at [1270, 689] on span "Accept Output" at bounding box center [1259, 696] width 63 height 14
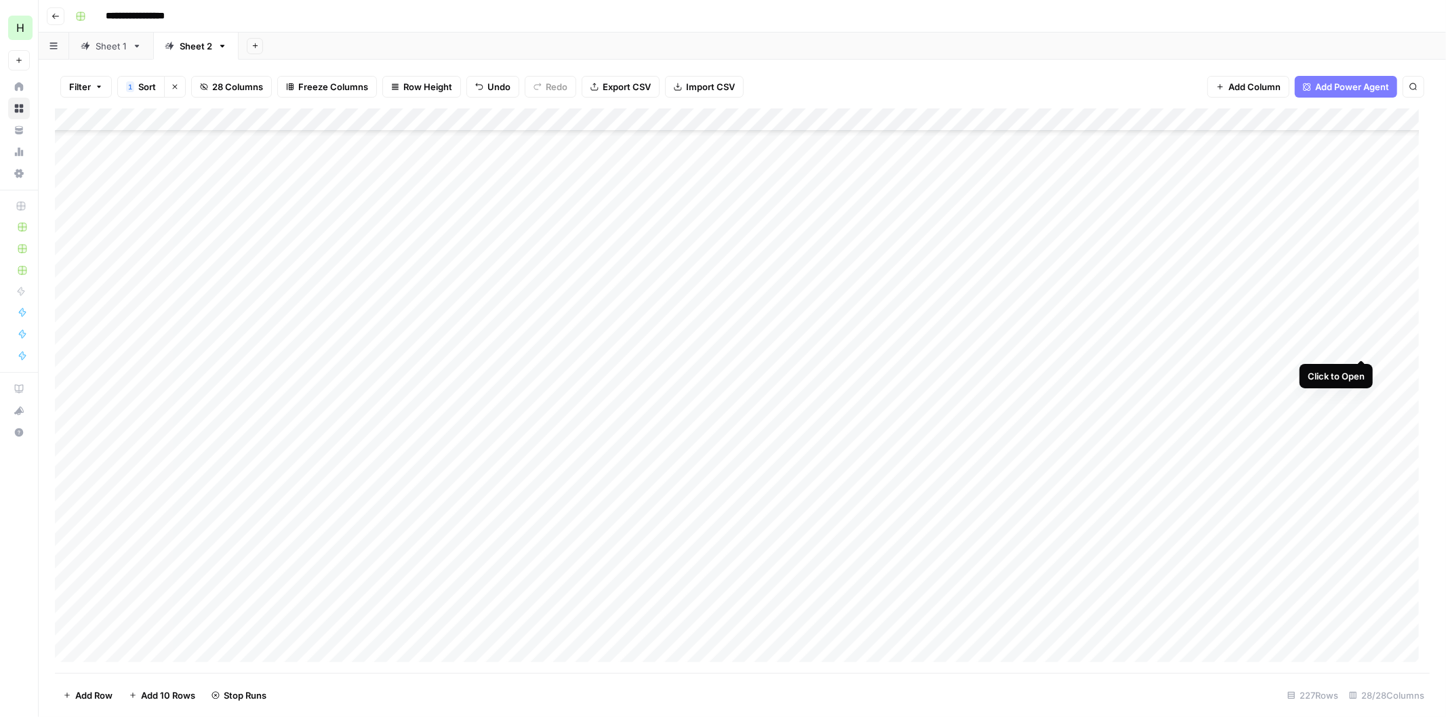
click at [1363, 342] on div "Add Column" at bounding box center [742, 390] width 1374 height 565
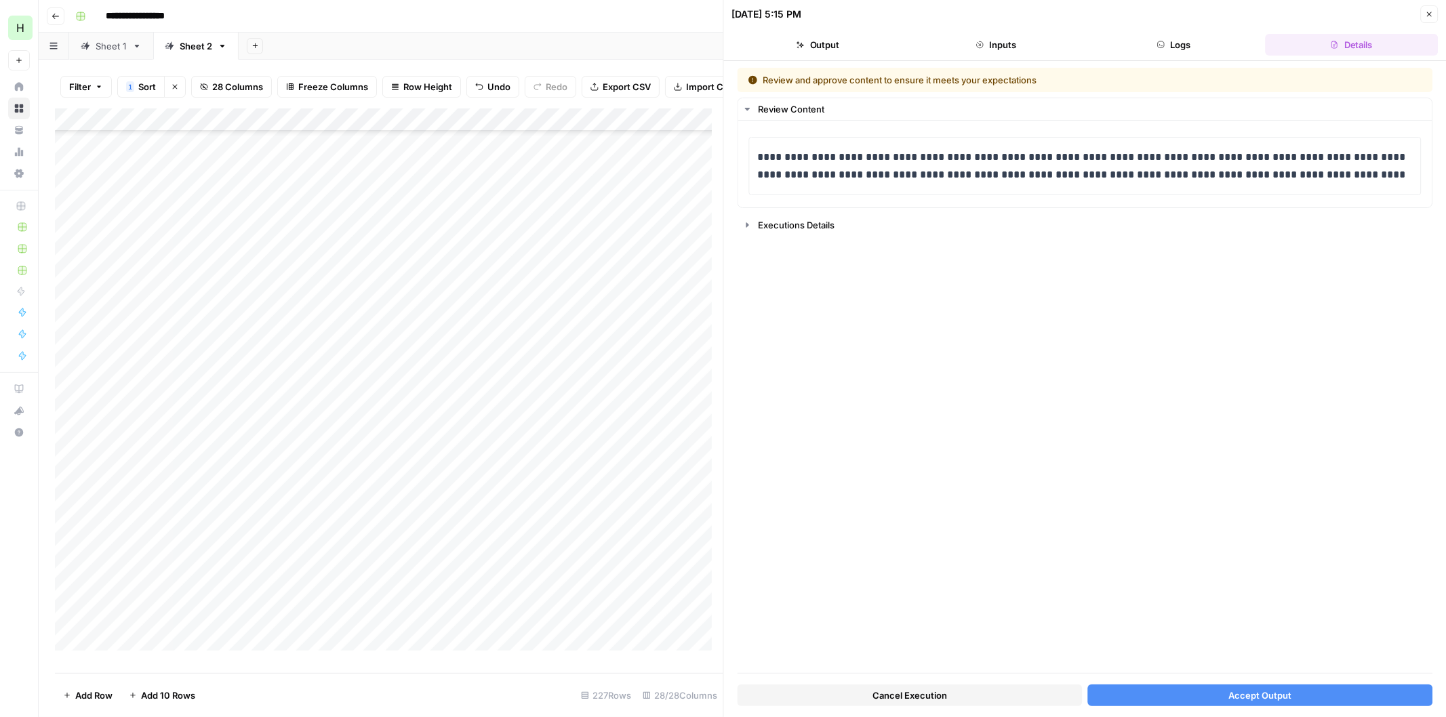
click at [1268, 694] on span "Accept Output" at bounding box center [1259, 696] width 63 height 14
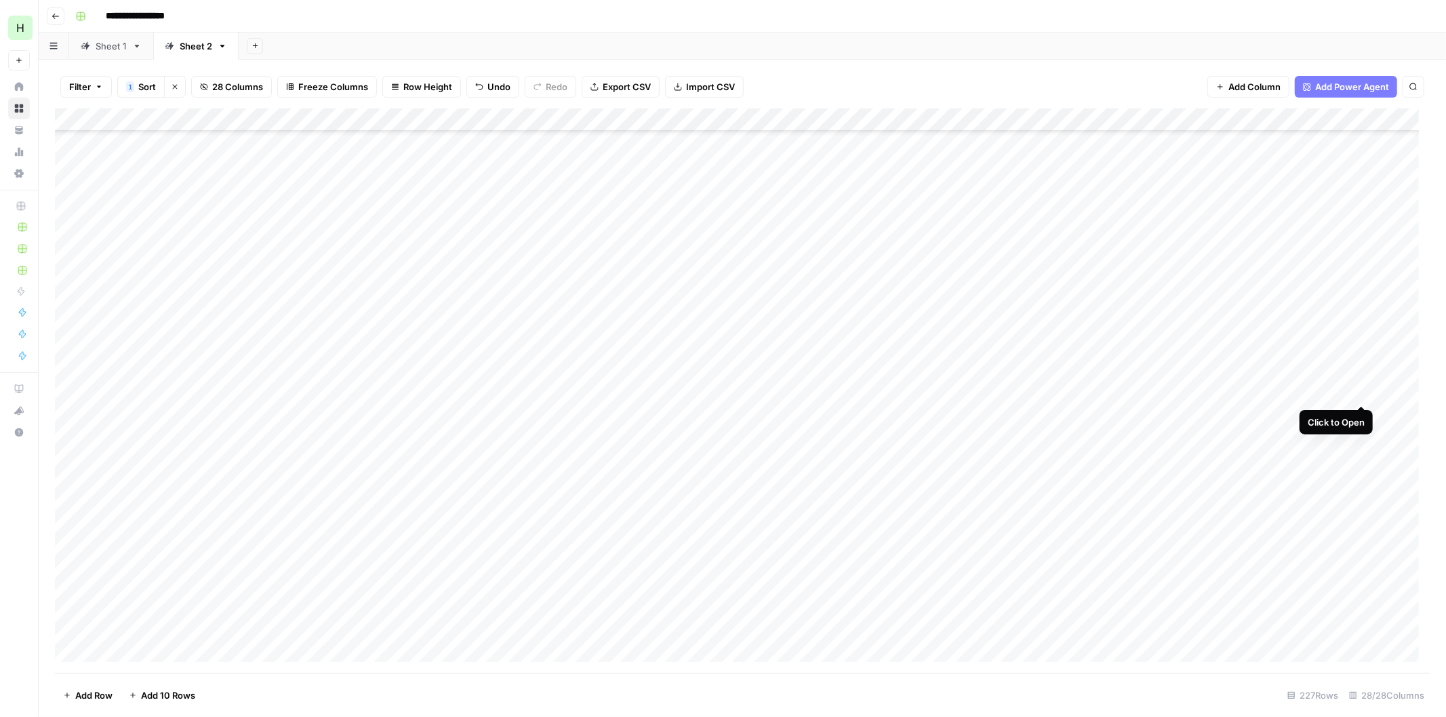
click at [1364, 388] on div "Add Column" at bounding box center [742, 390] width 1374 height 565
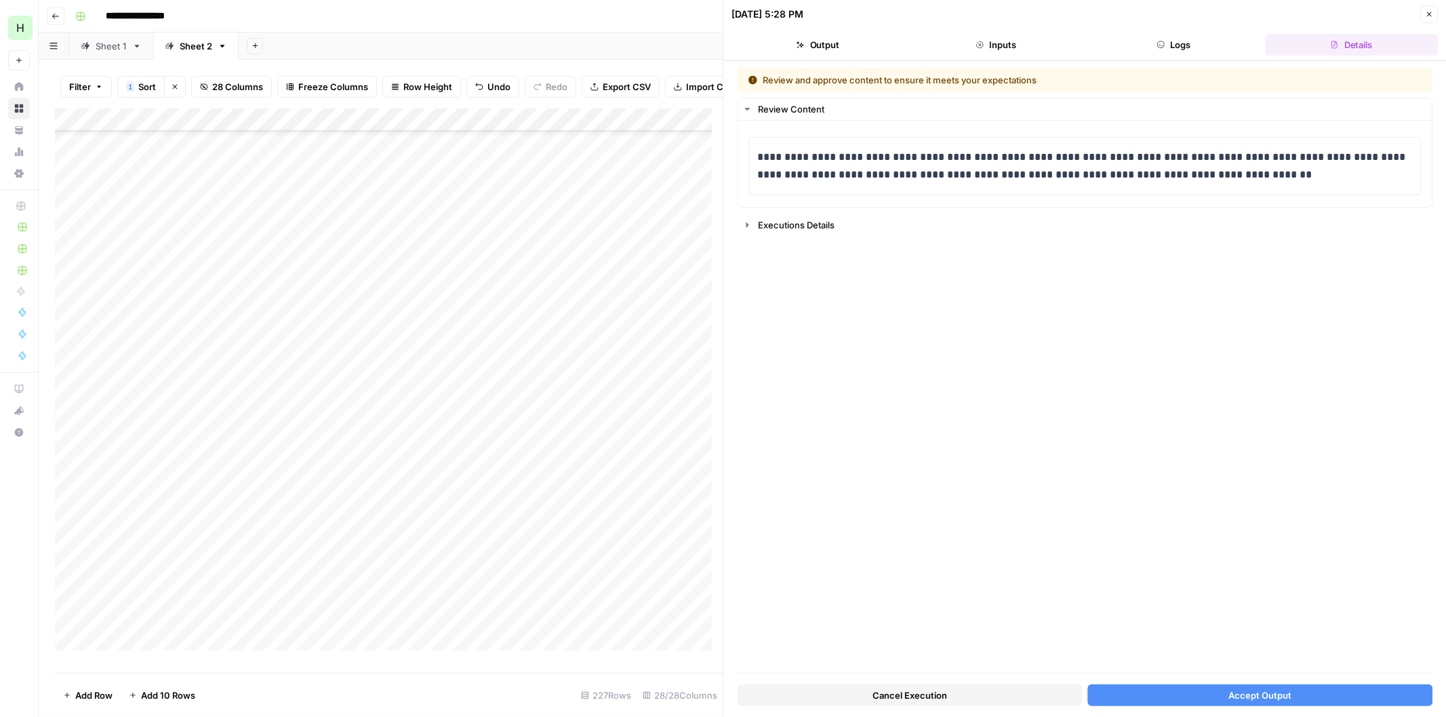
click at [1257, 691] on span "Accept Output" at bounding box center [1259, 696] width 63 height 14
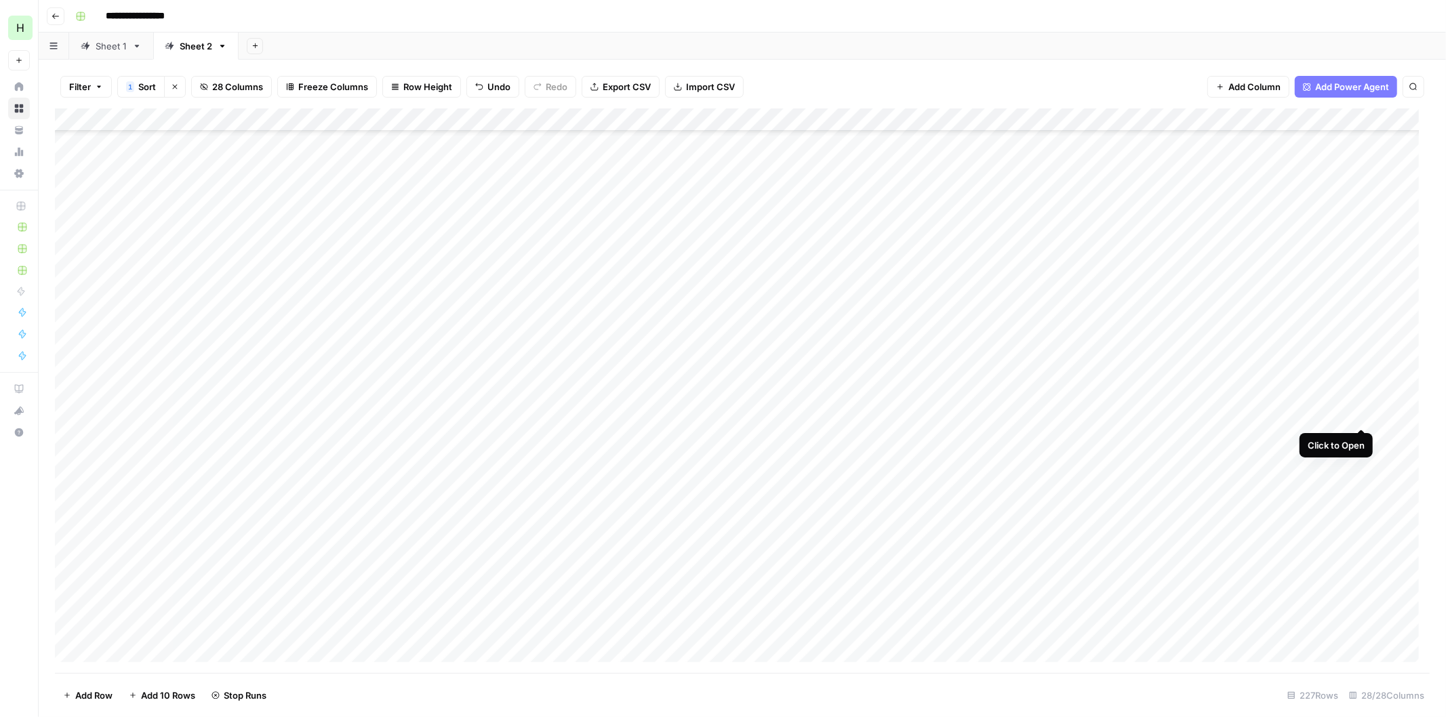
click at [1358, 412] on div "Add Column" at bounding box center [742, 390] width 1374 height 565
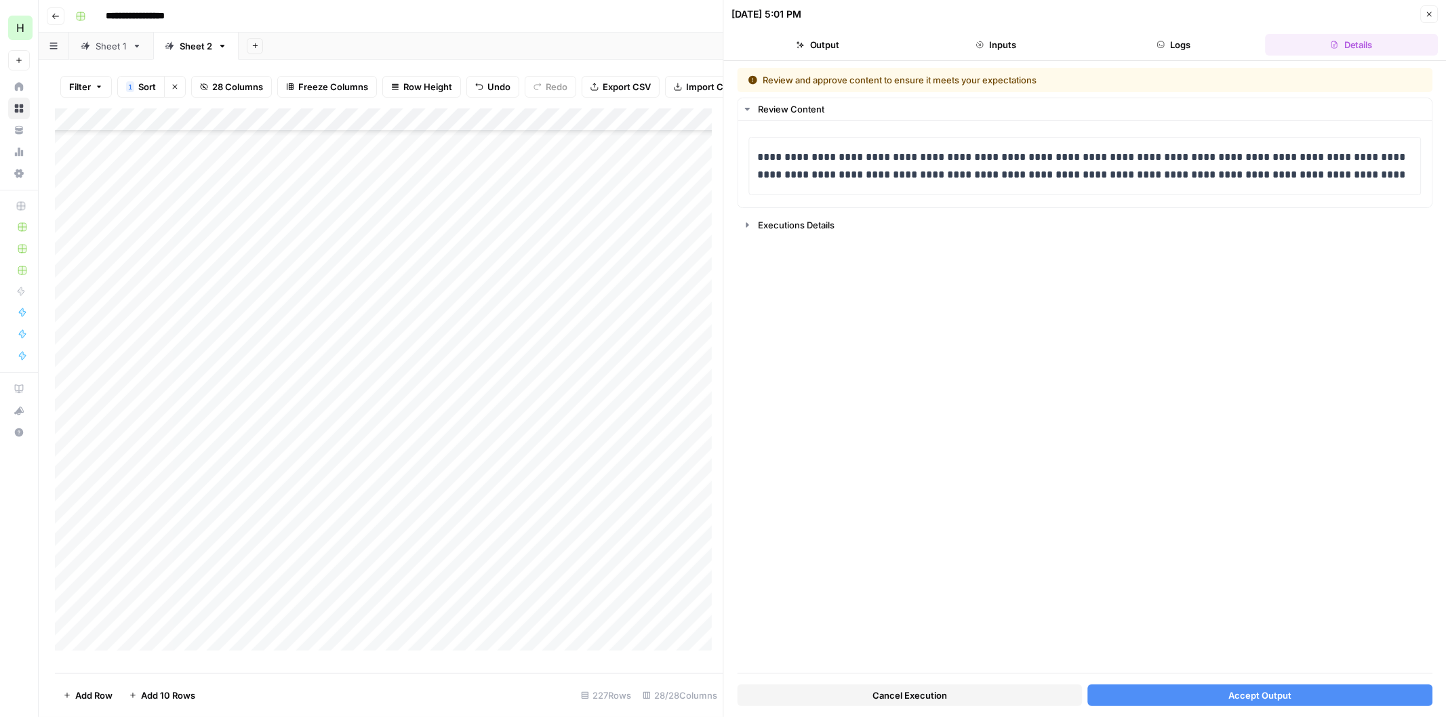
click at [1244, 696] on span "Accept Output" at bounding box center [1259, 696] width 63 height 14
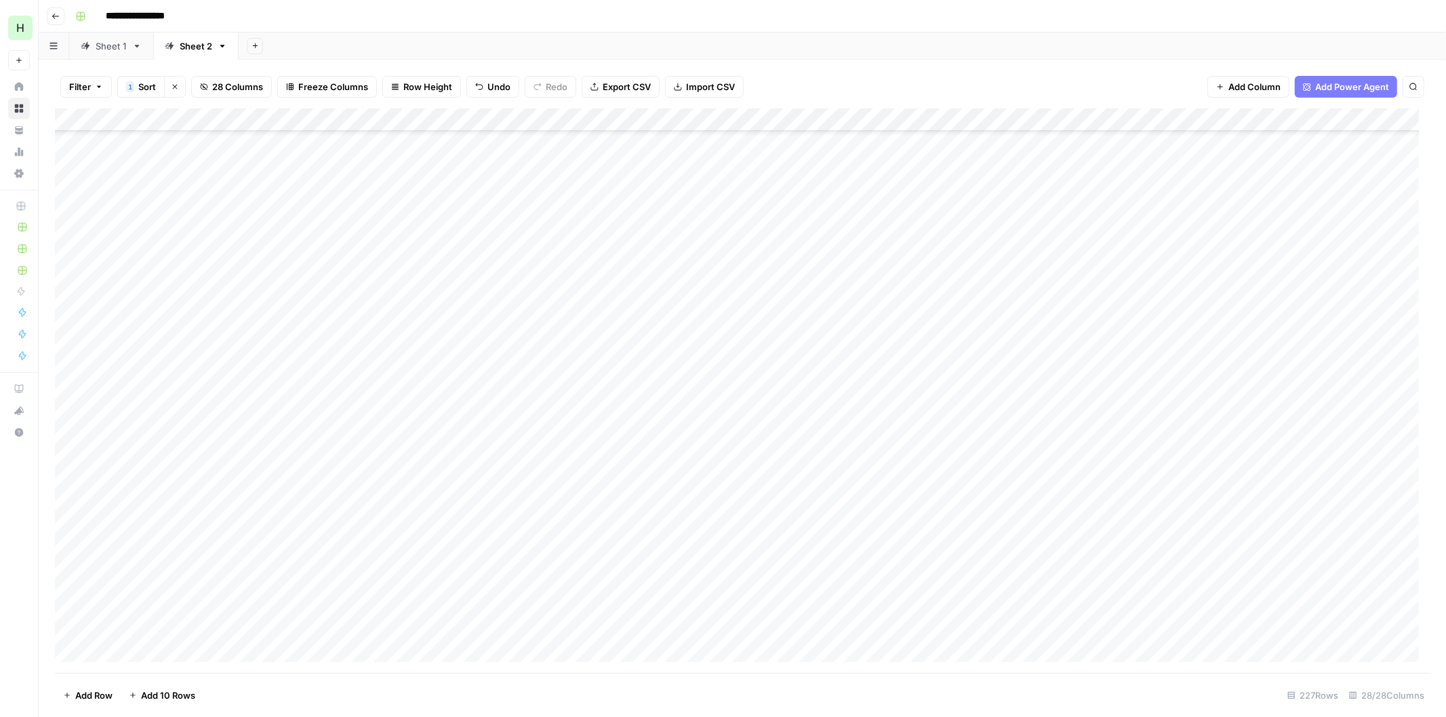
scroll to position [1229, 0]
click at [1362, 201] on div "Add Column" at bounding box center [742, 390] width 1374 height 565
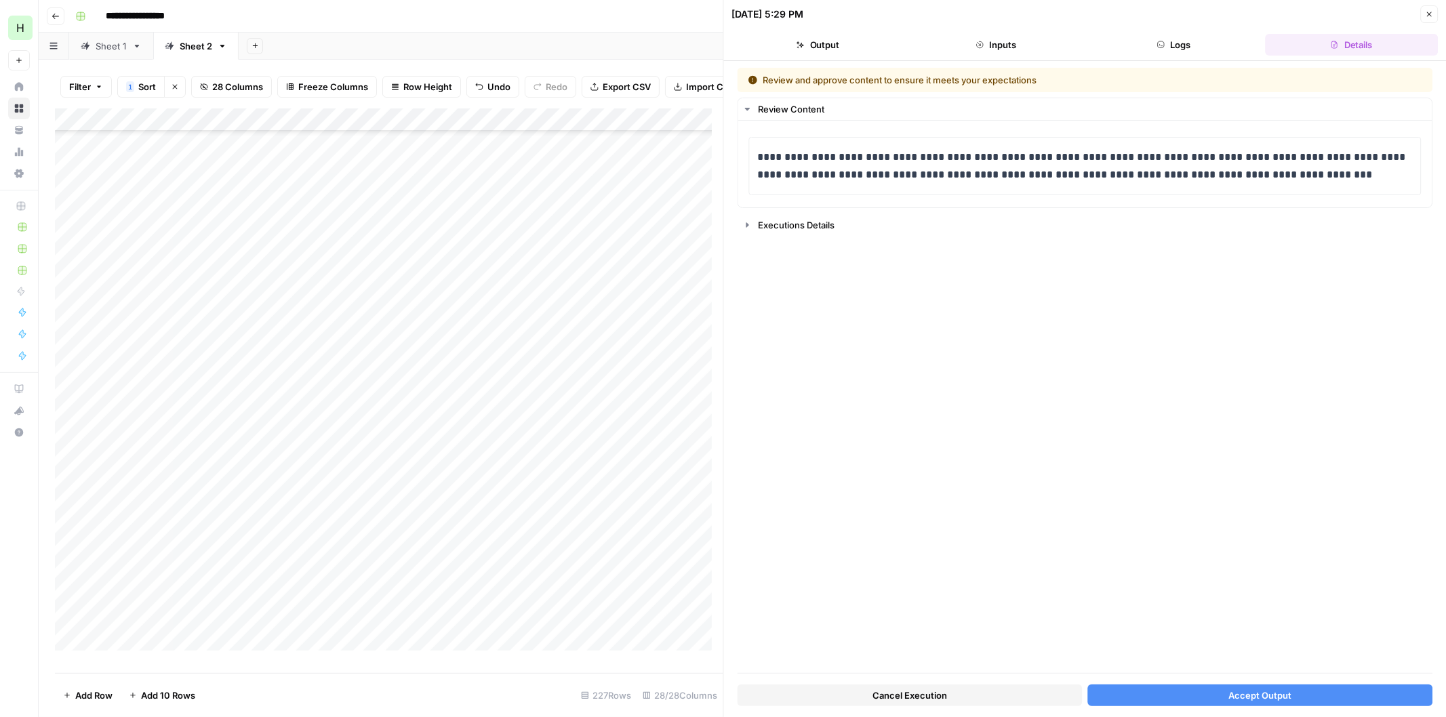
click at [1236, 692] on span "Accept Output" at bounding box center [1259, 696] width 63 height 14
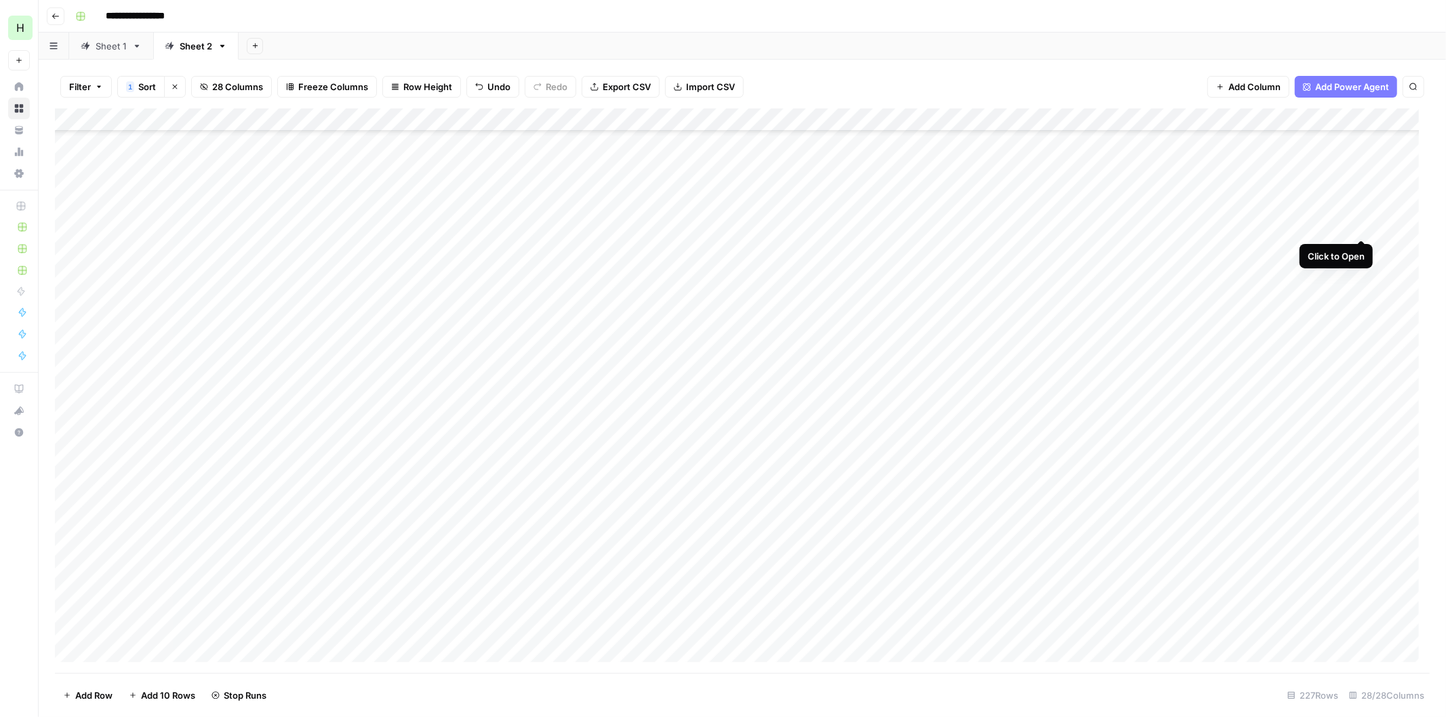
click at [1362, 220] on div "Add Column" at bounding box center [742, 390] width 1374 height 565
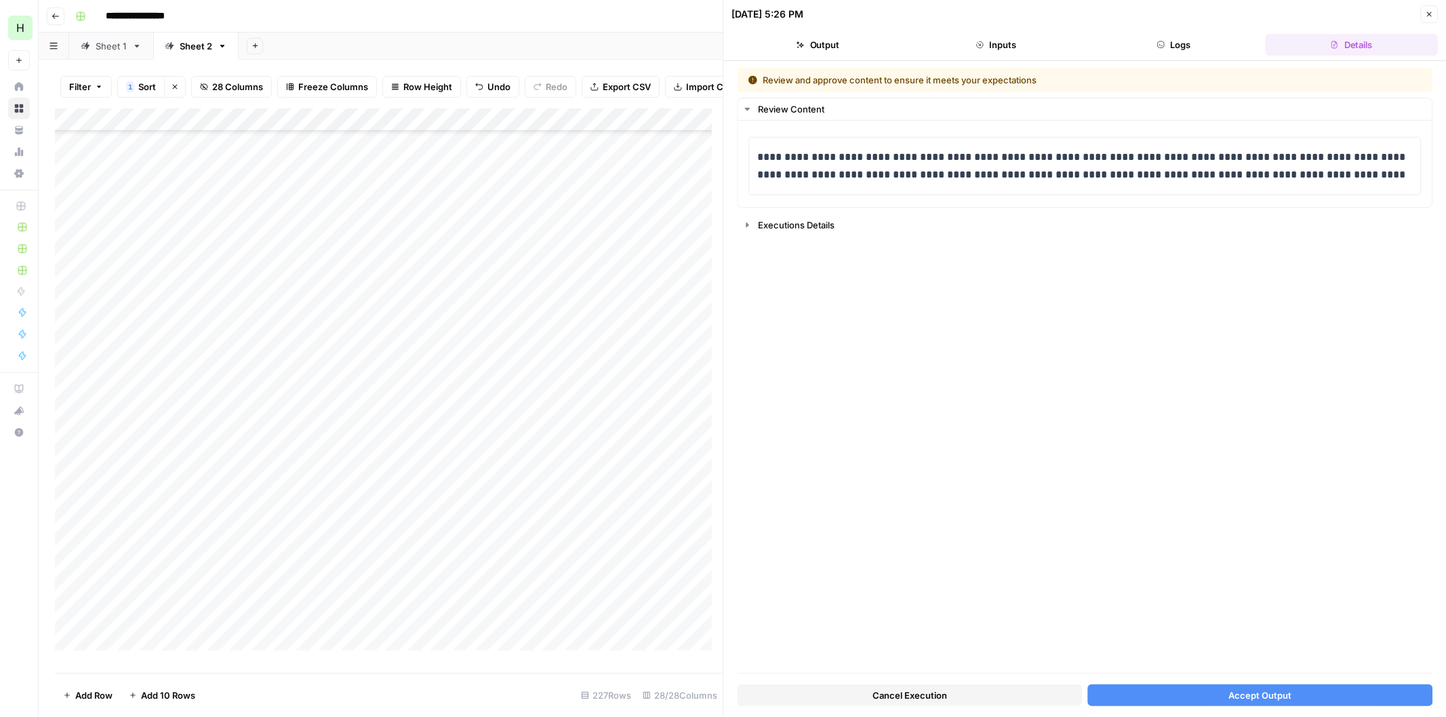
click at [1261, 687] on button "Accept Output" at bounding box center [1259, 696] width 345 height 22
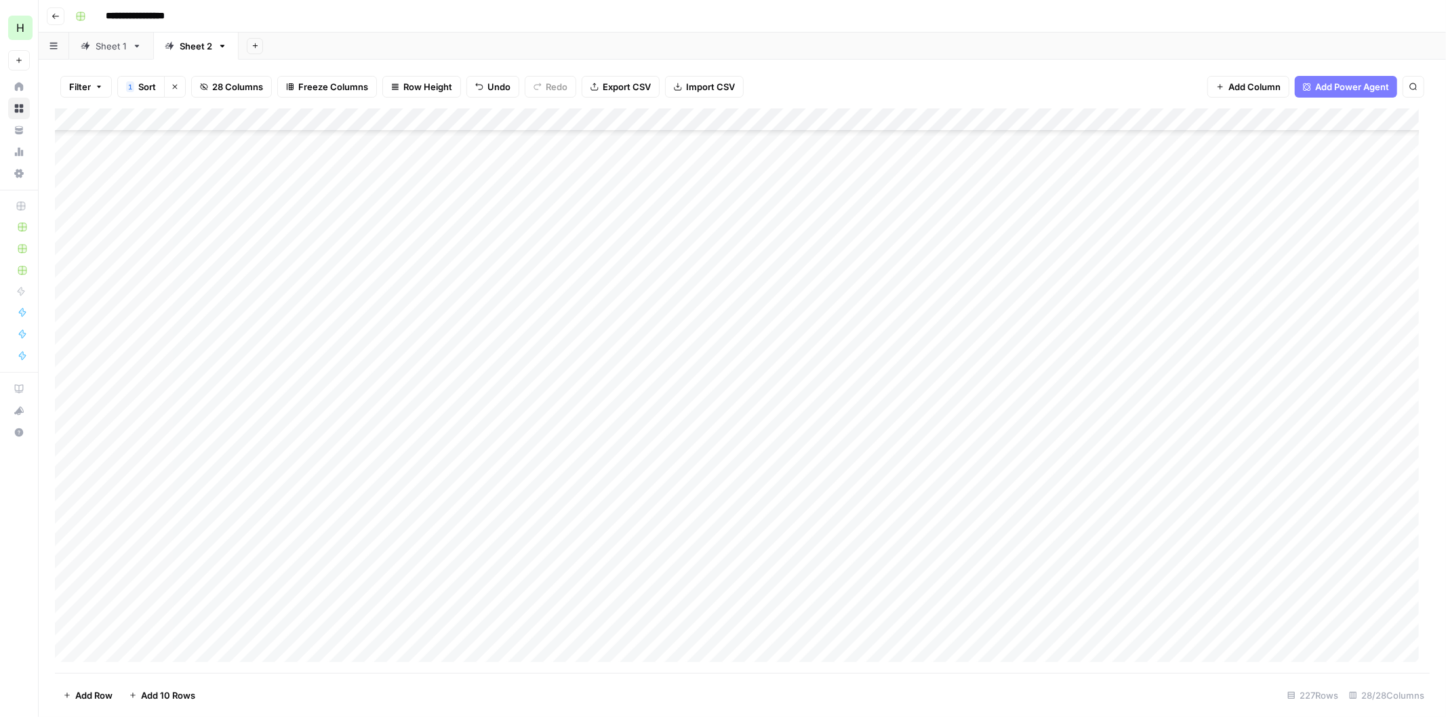
click at [1359, 247] on div "Add Column" at bounding box center [742, 390] width 1374 height 565
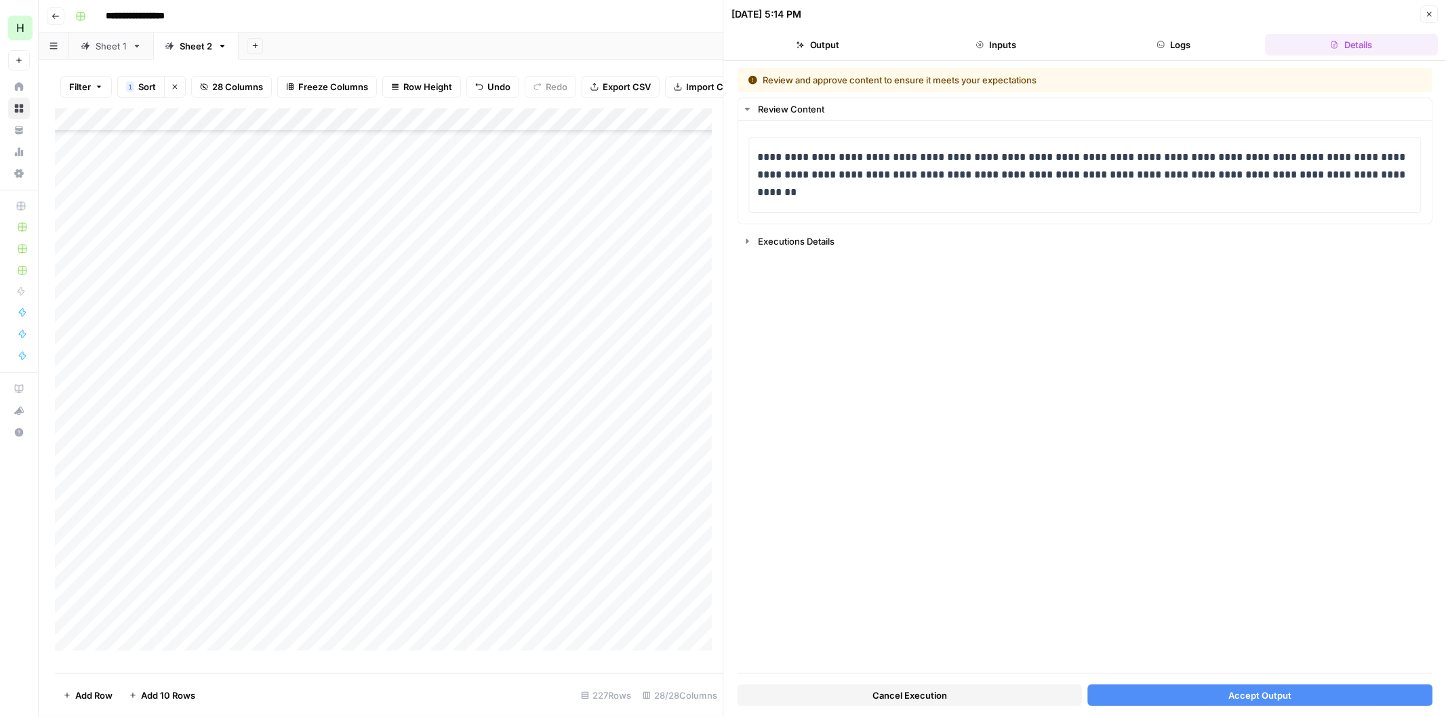
click at [1244, 699] on span "Accept Output" at bounding box center [1259, 696] width 63 height 14
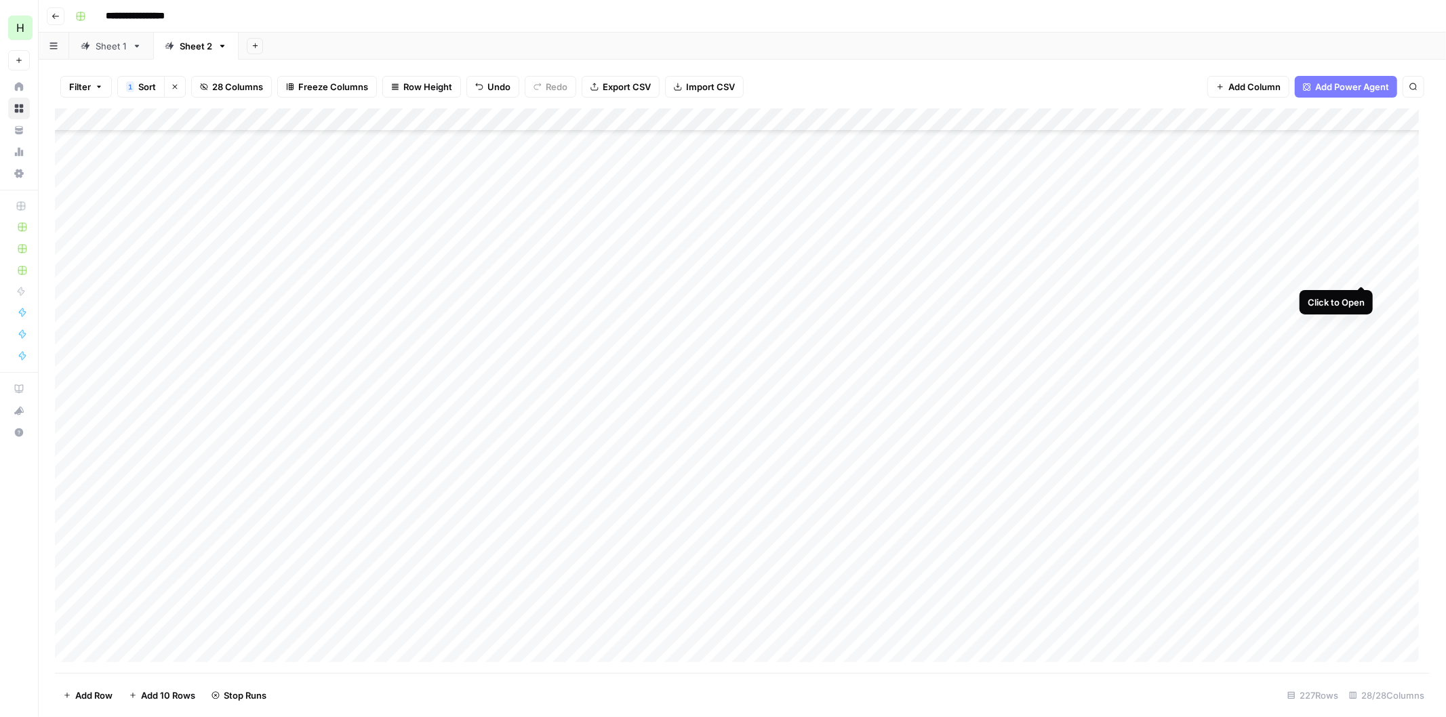
click at [1358, 272] on div "Add Column" at bounding box center [742, 390] width 1374 height 565
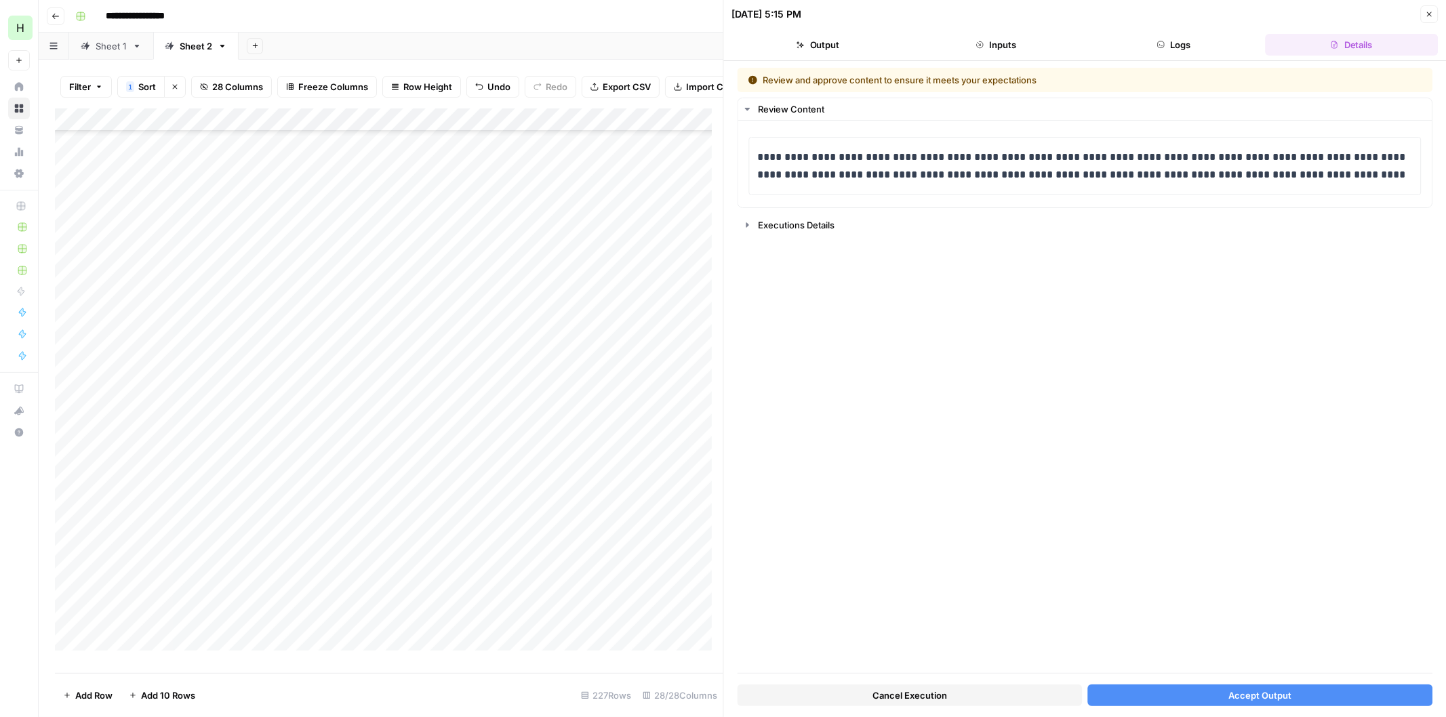
click at [1275, 694] on span "Accept Output" at bounding box center [1259, 696] width 63 height 14
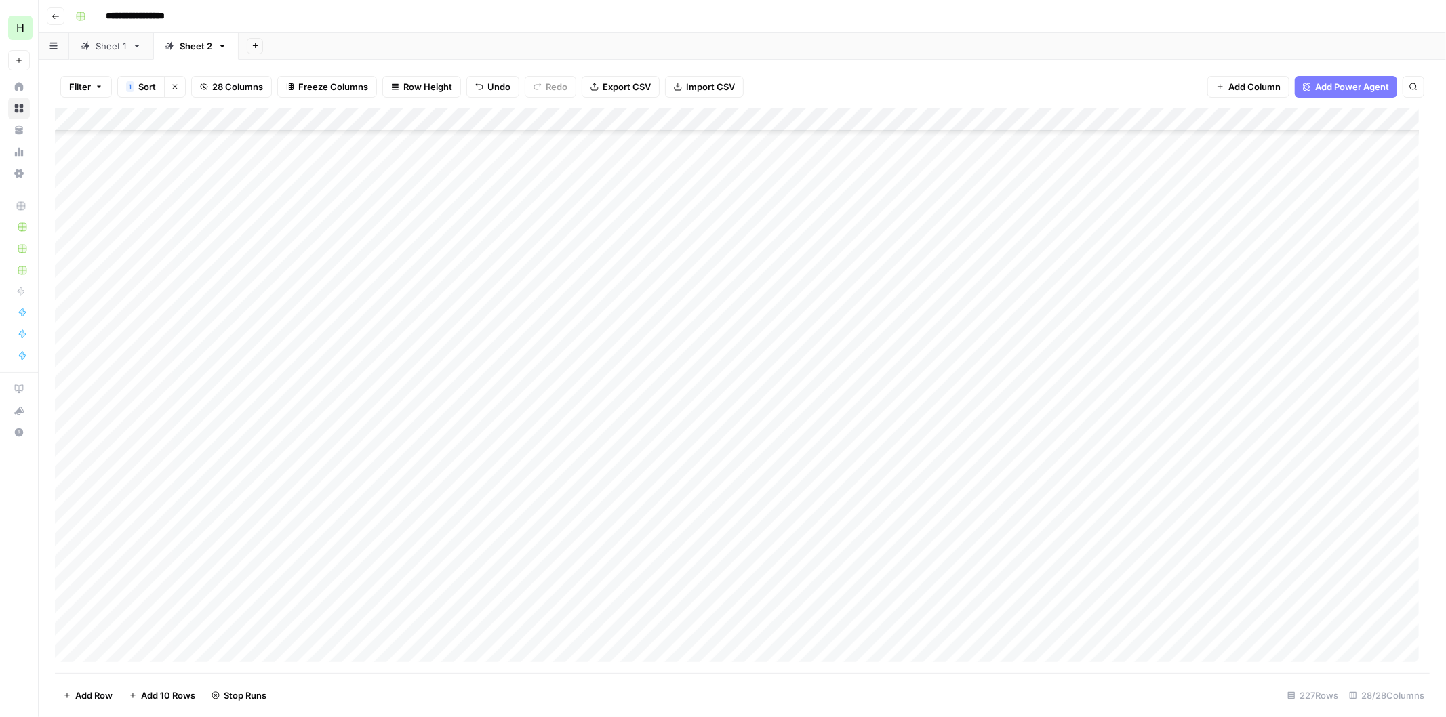
click at [1361, 289] on div "Add Column" at bounding box center [742, 390] width 1374 height 565
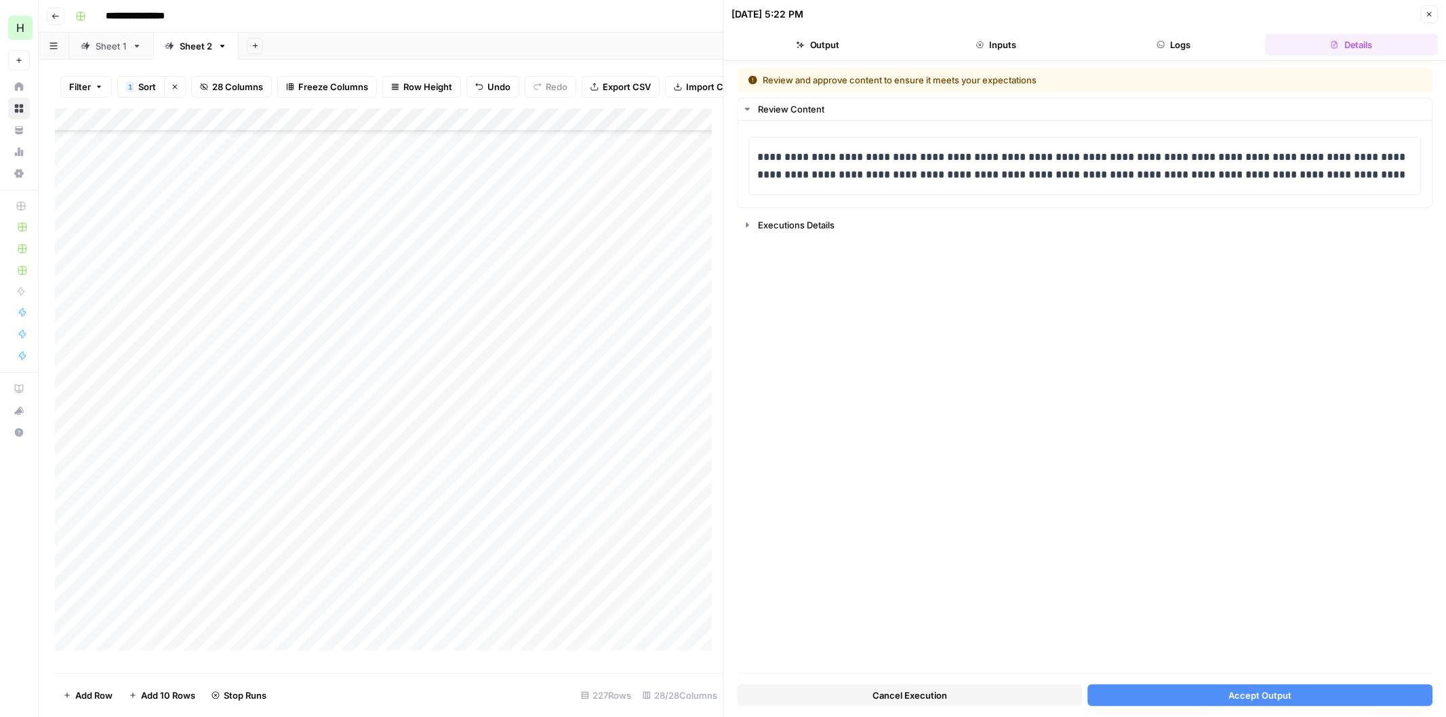
click at [1237, 694] on span "Accept Output" at bounding box center [1259, 696] width 63 height 14
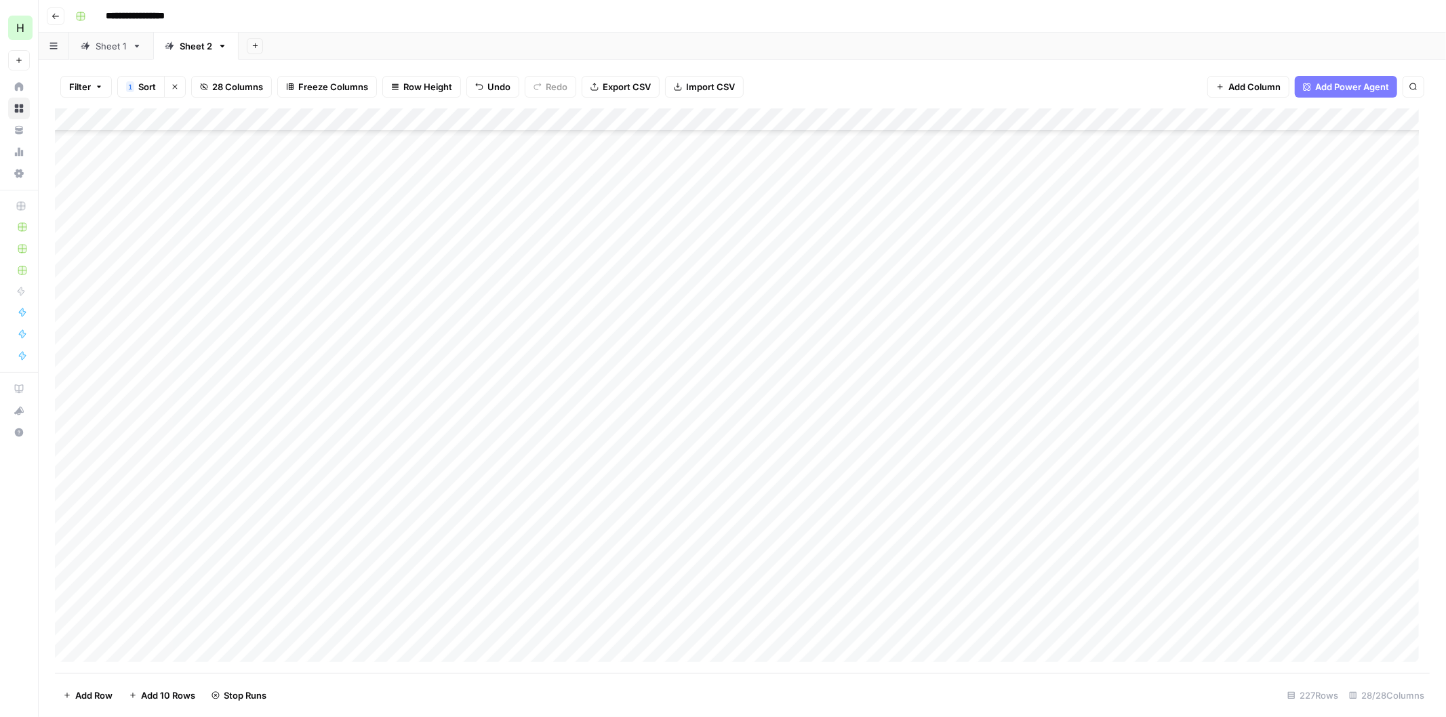
click at [1358, 319] on div "Add Column" at bounding box center [742, 390] width 1374 height 565
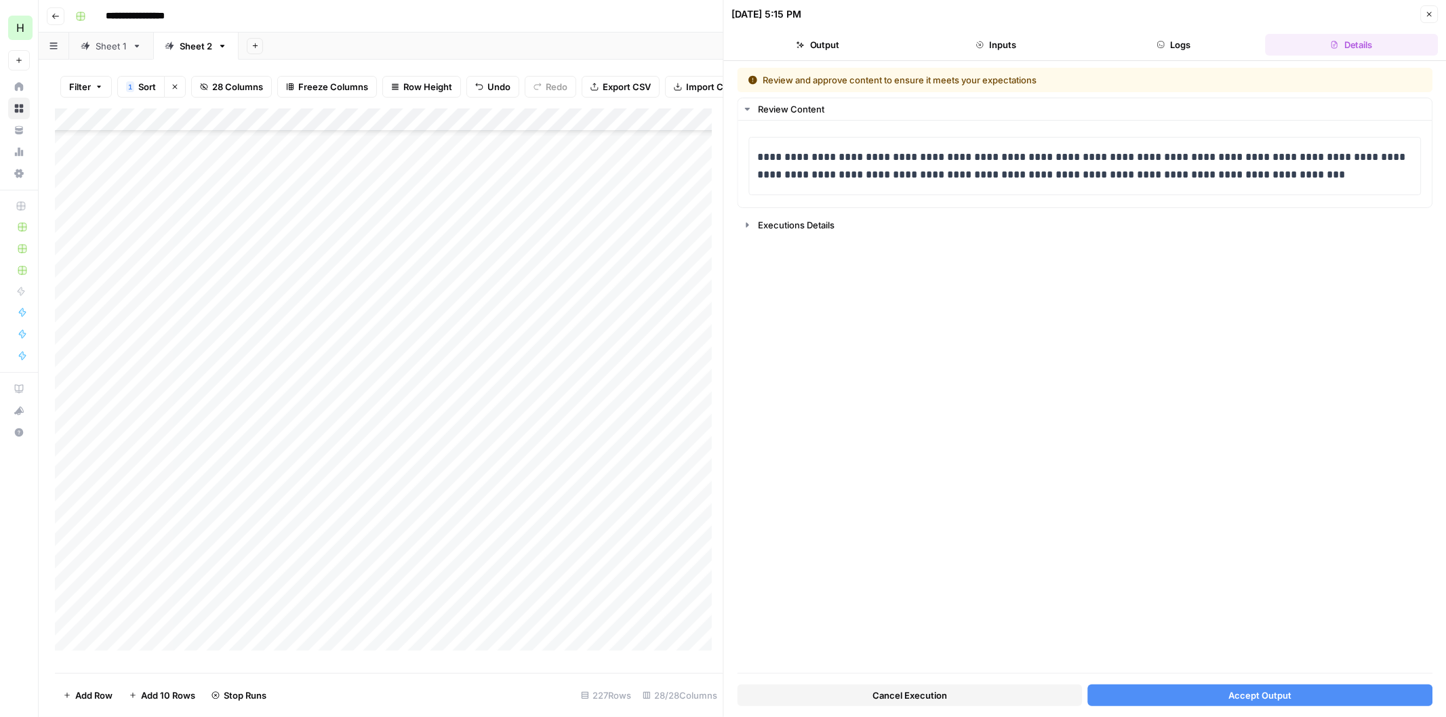
click at [1244, 698] on span "Accept Output" at bounding box center [1259, 696] width 63 height 14
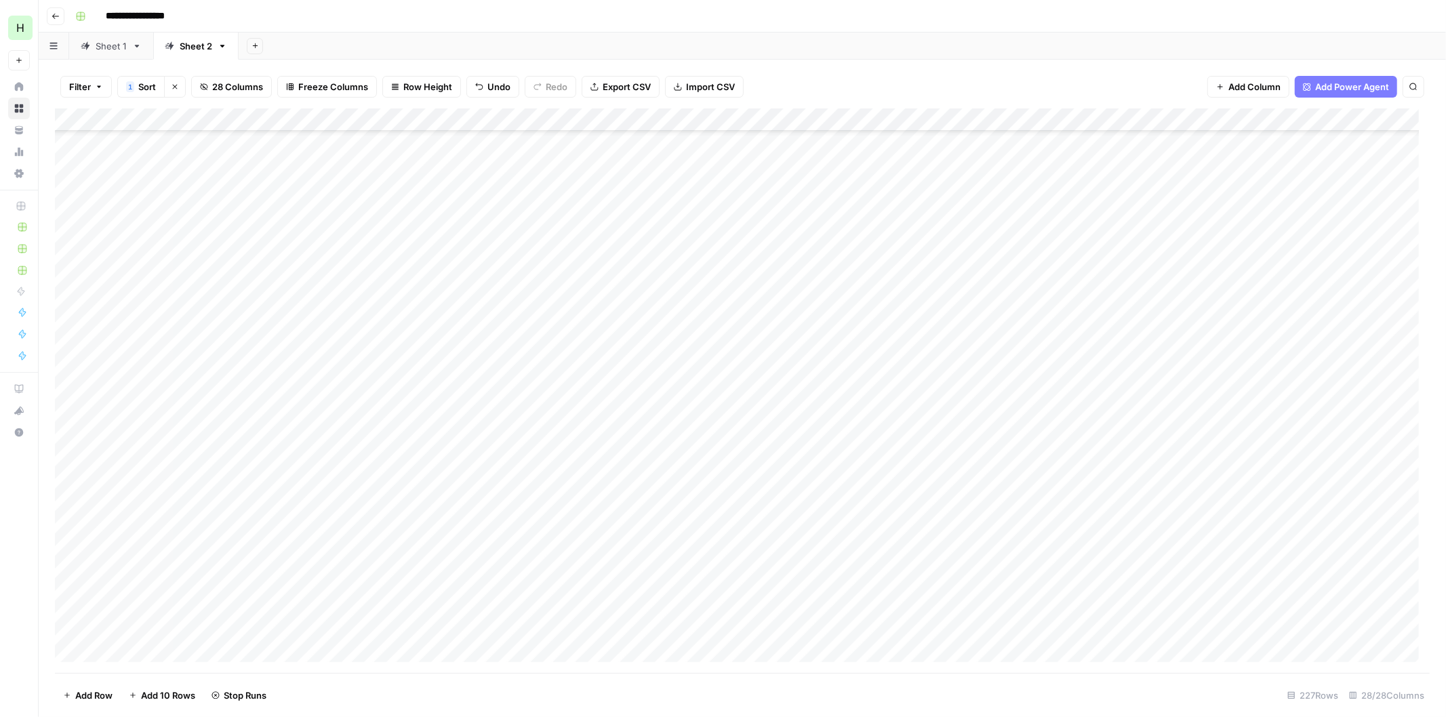
click at [1360, 340] on div "Add Column" at bounding box center [742, 390] width 1374 height 565
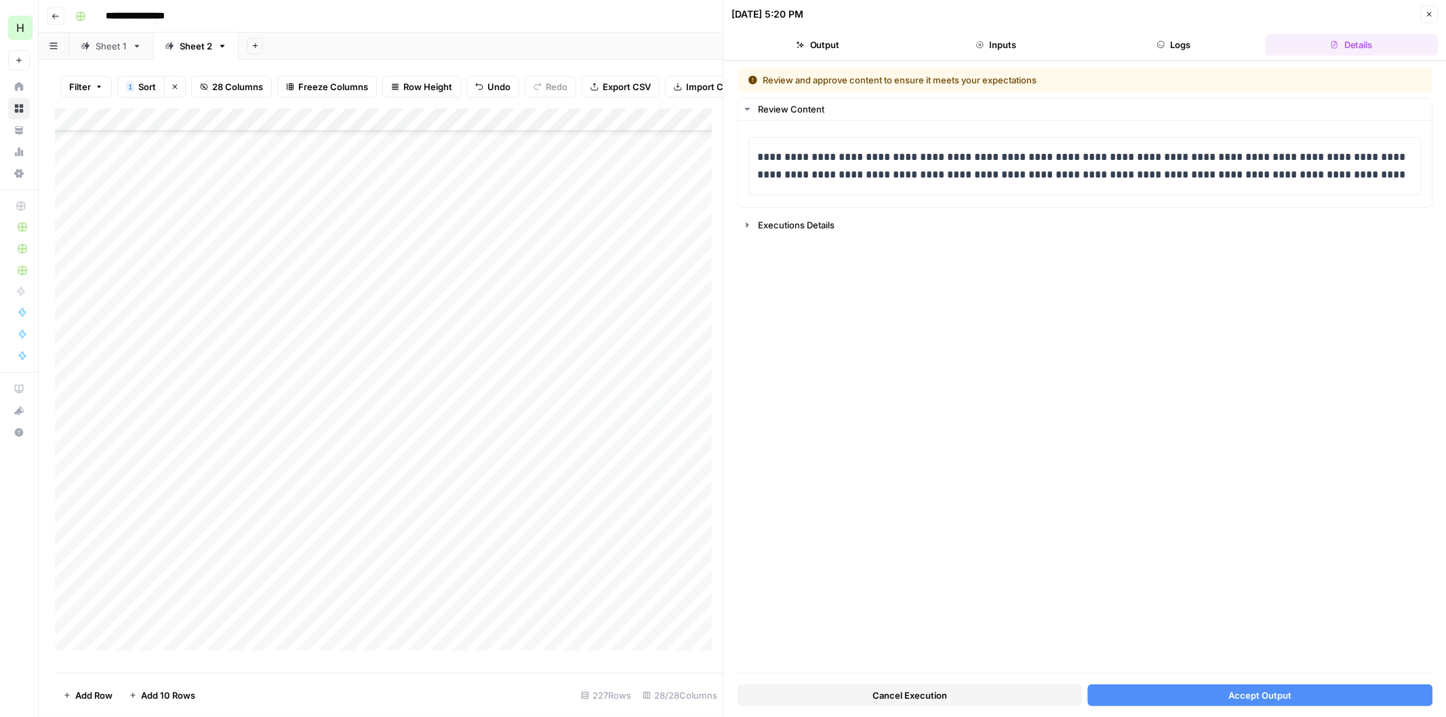
click at [1235, 696] on span "Accept Output" at bounding box center [1259, 696] width 63 height 14
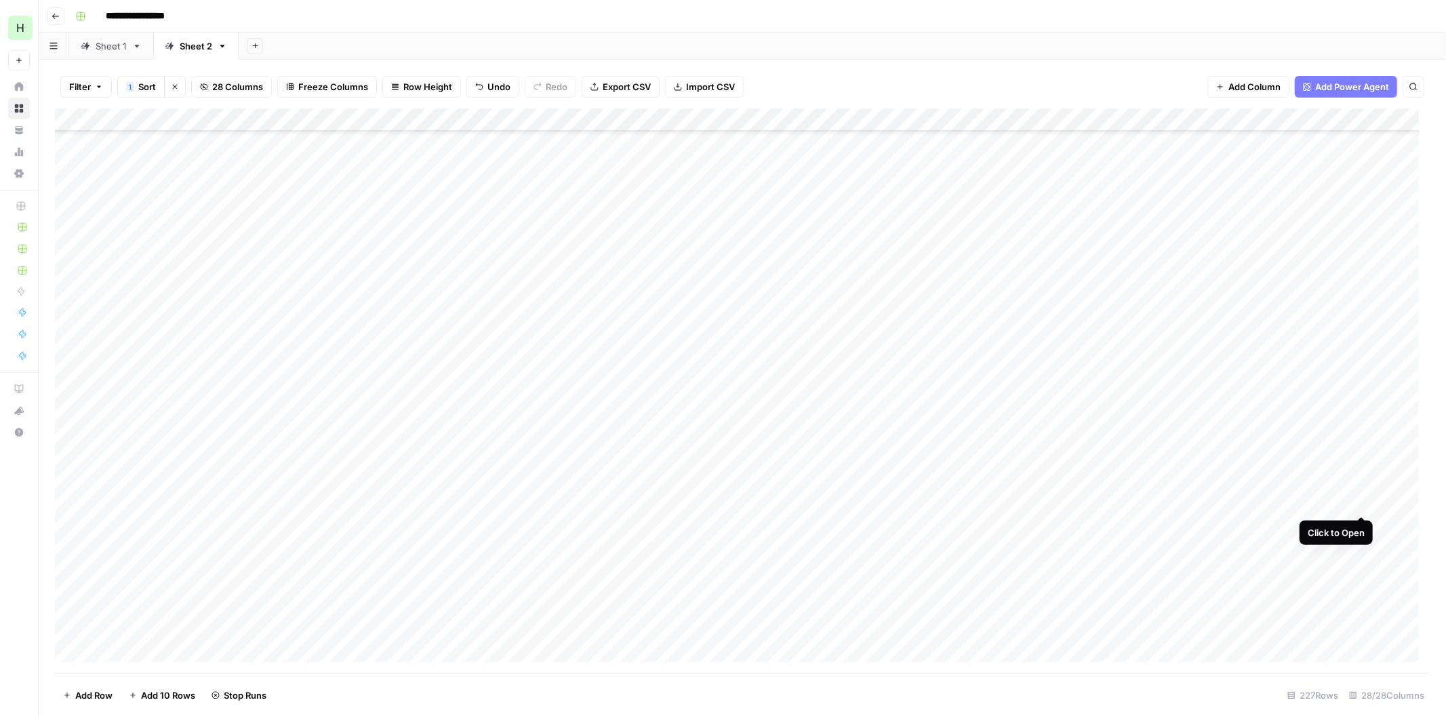
click at [1363, 503] on div "Add Column" at bounding box center [742, 390] width 1374 height 565
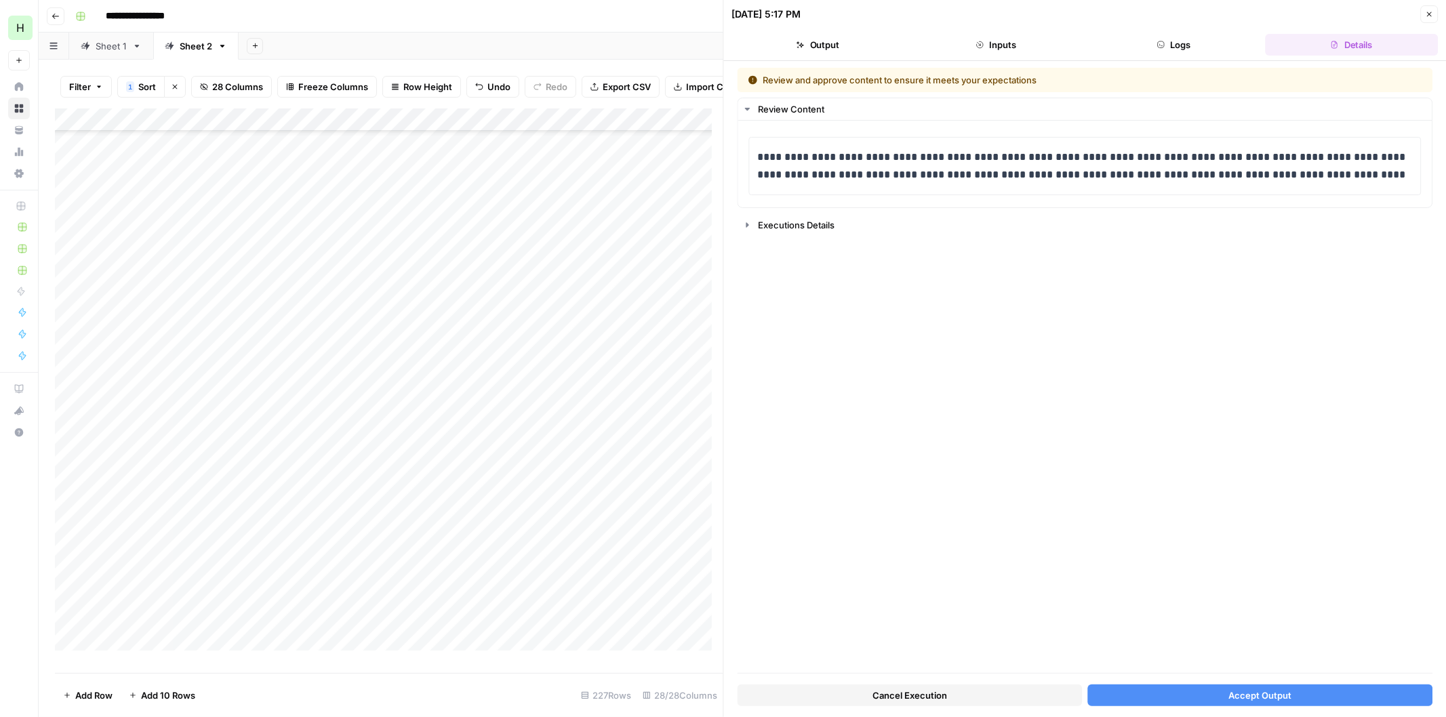
click at [1286, 695] on span "Accept Output" at bounding box center [1259, 696] width 63 height 14
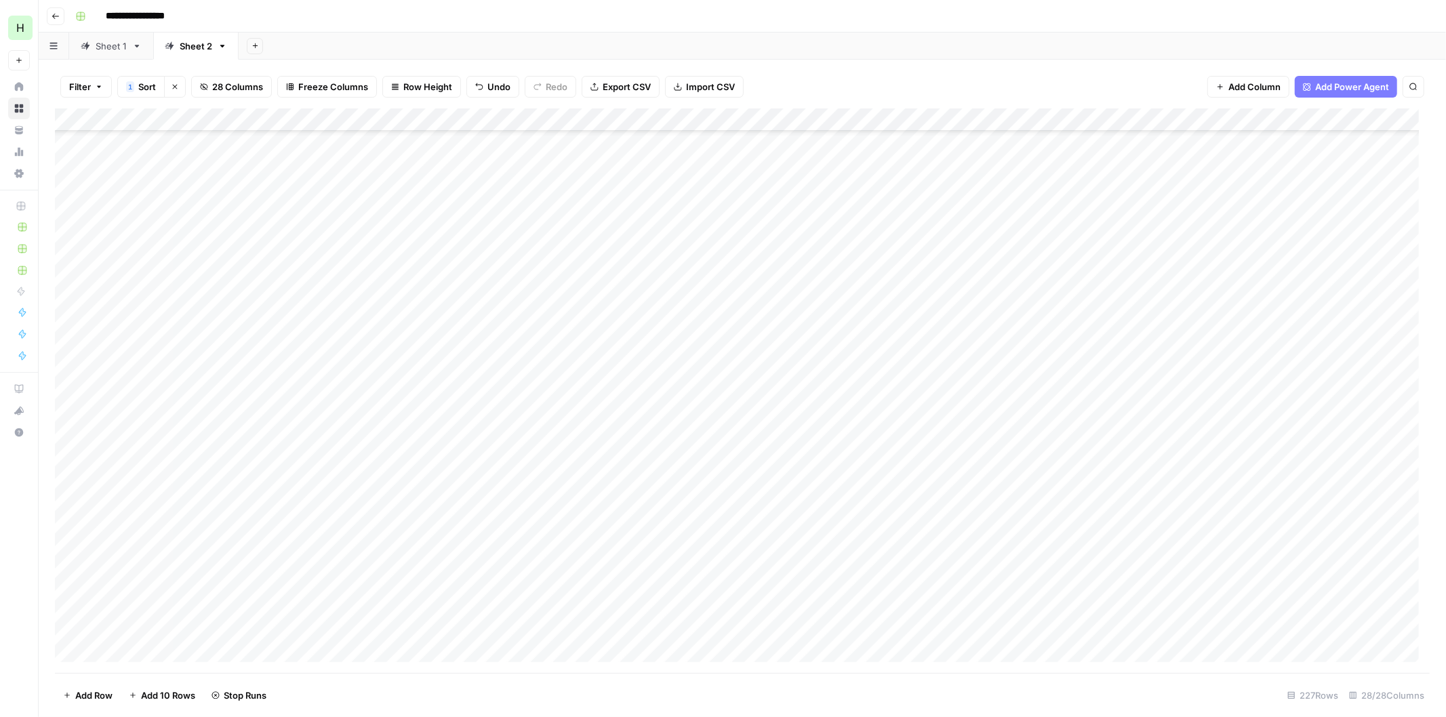
scroll to position [1581, 0]
click at [1364, 190] on div "Add Column" at bounding box center [742, 390] width 1374 height 565
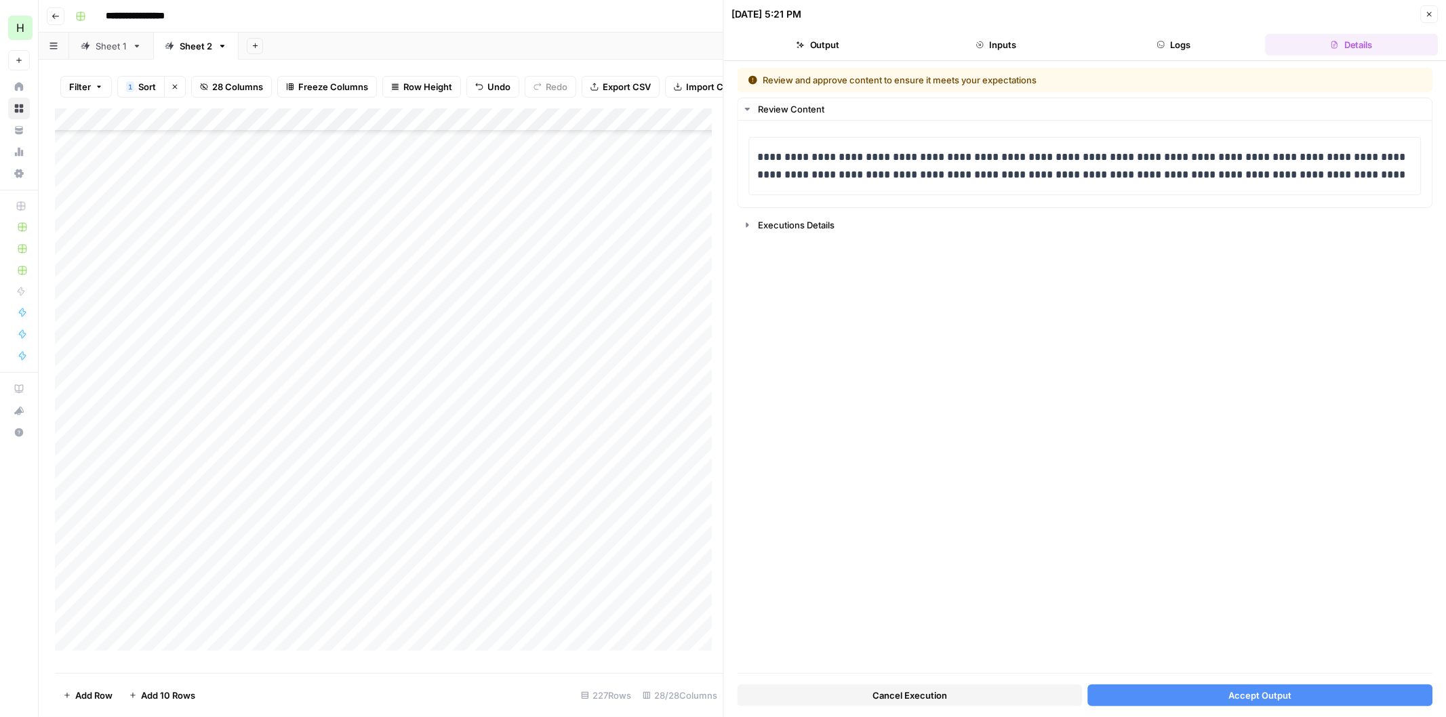
click at [1236, 695] on span "Accept Output" at bounding box center [1259, 696] width 63 height 14
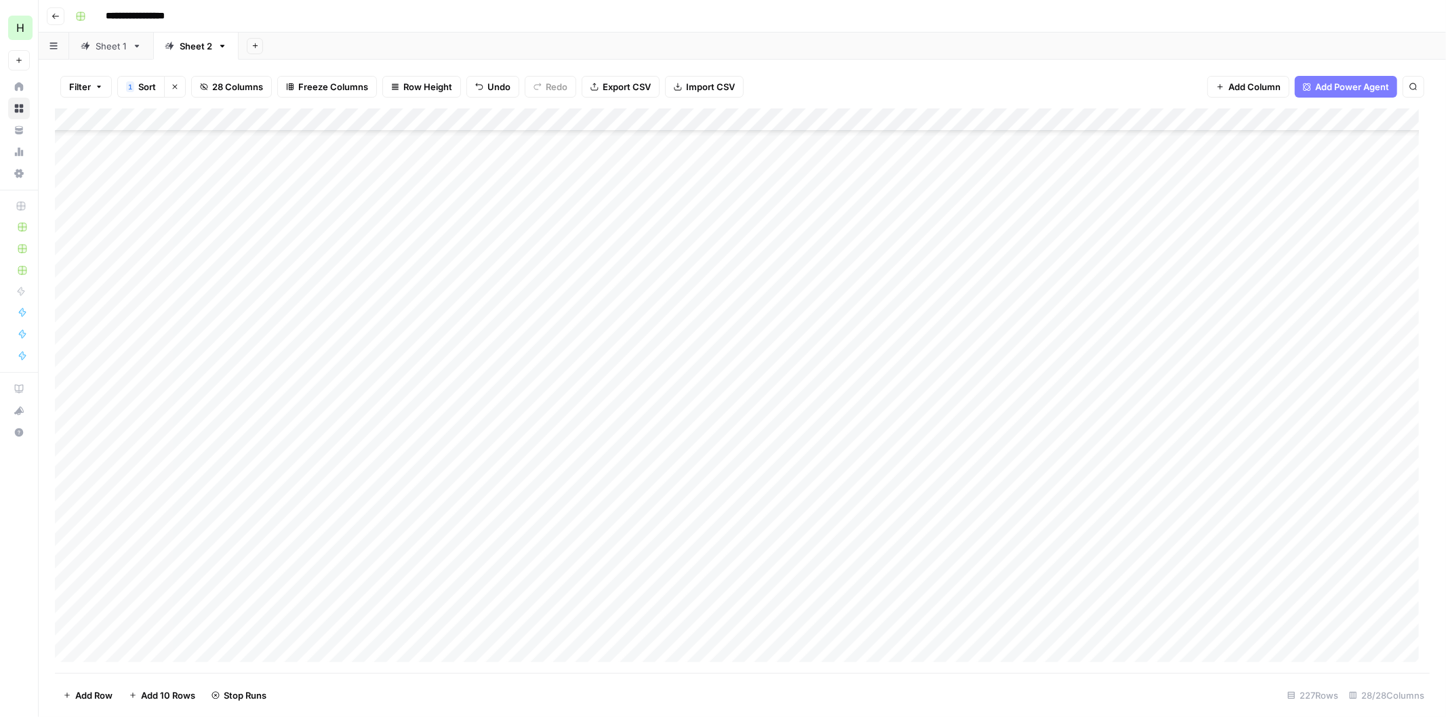
click at [1366, 217] on div "Add Column" at bounding box center [742, 390] width 1374 height 565
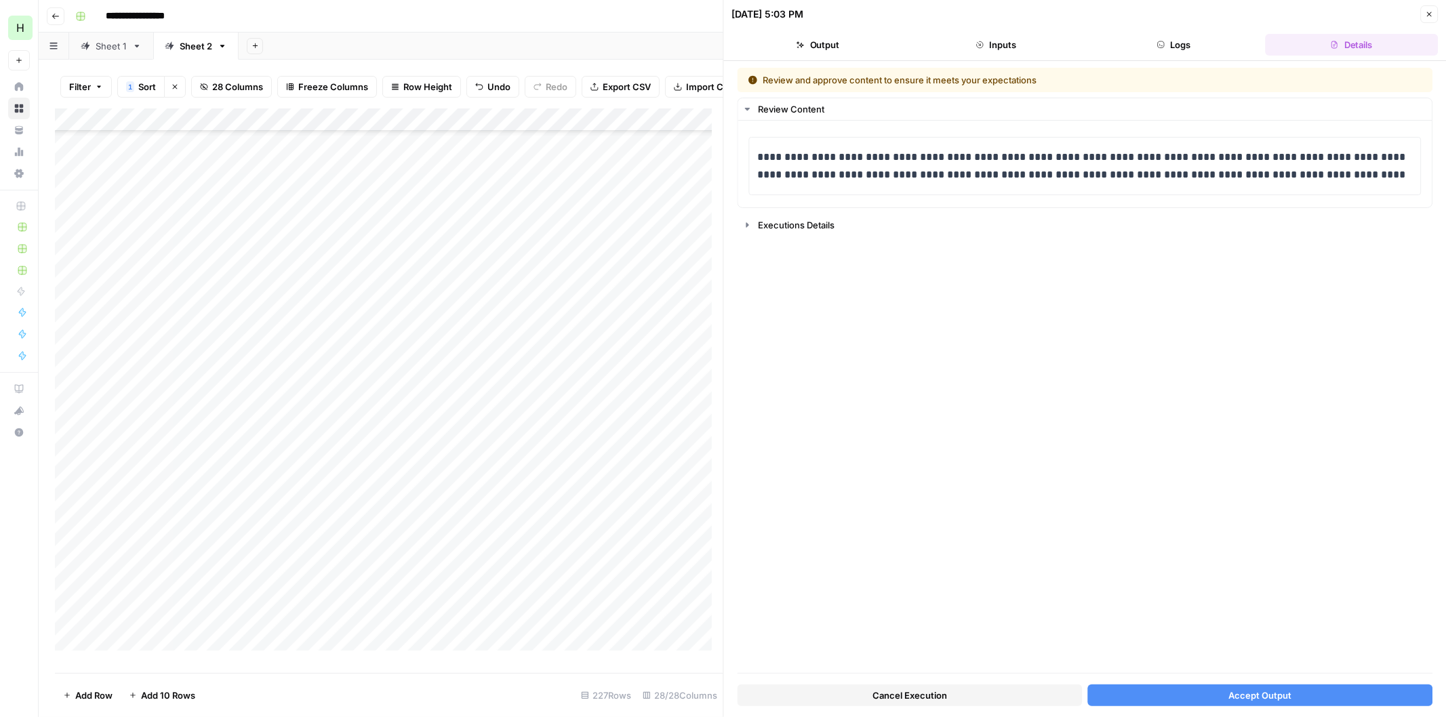
click at [1218, 690] on button "Accept Output" at bounding box center [1259, 696] width 345 height 22
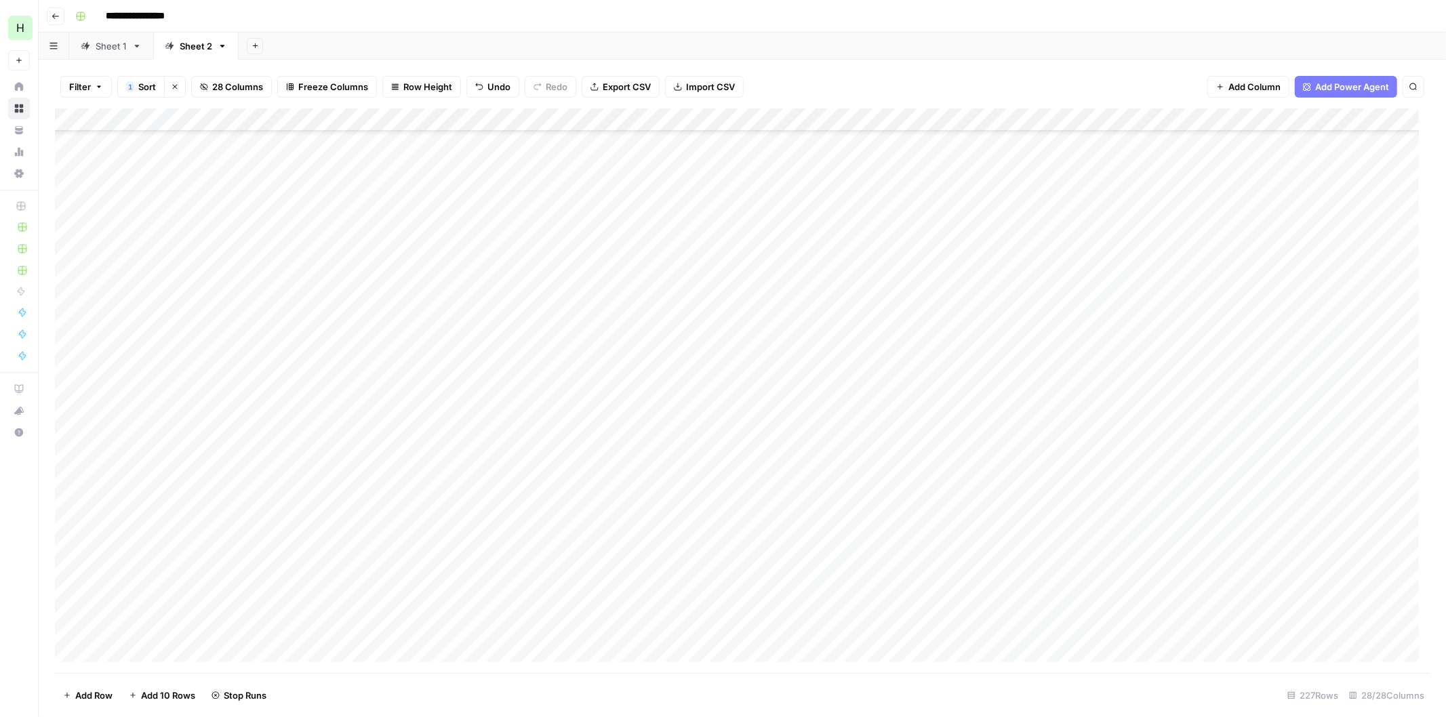
click at [1364, 285] on div "Add Column" at bounding box center [742, 390] width 1374 height 565
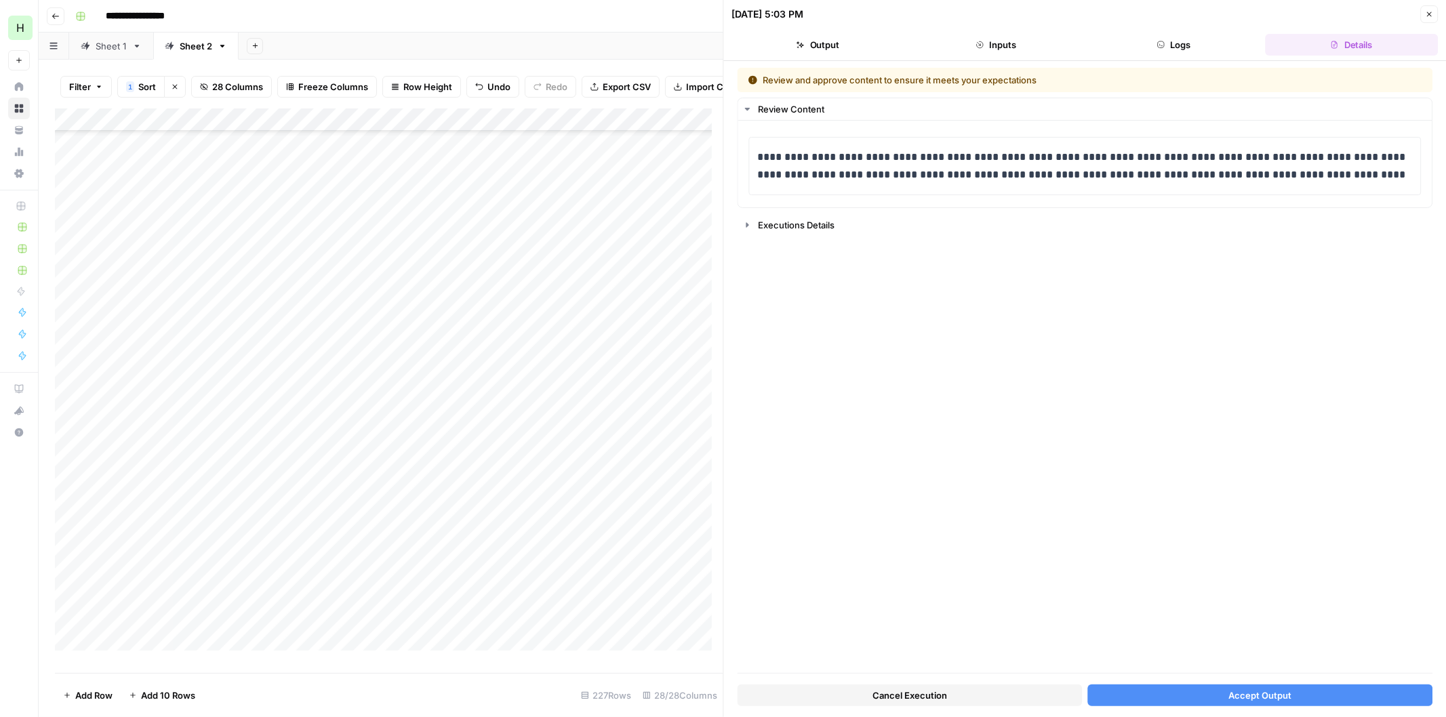
click at [1251, 685] on button "Accept Output" at bounding box center [1259, 696] width 345 height 22
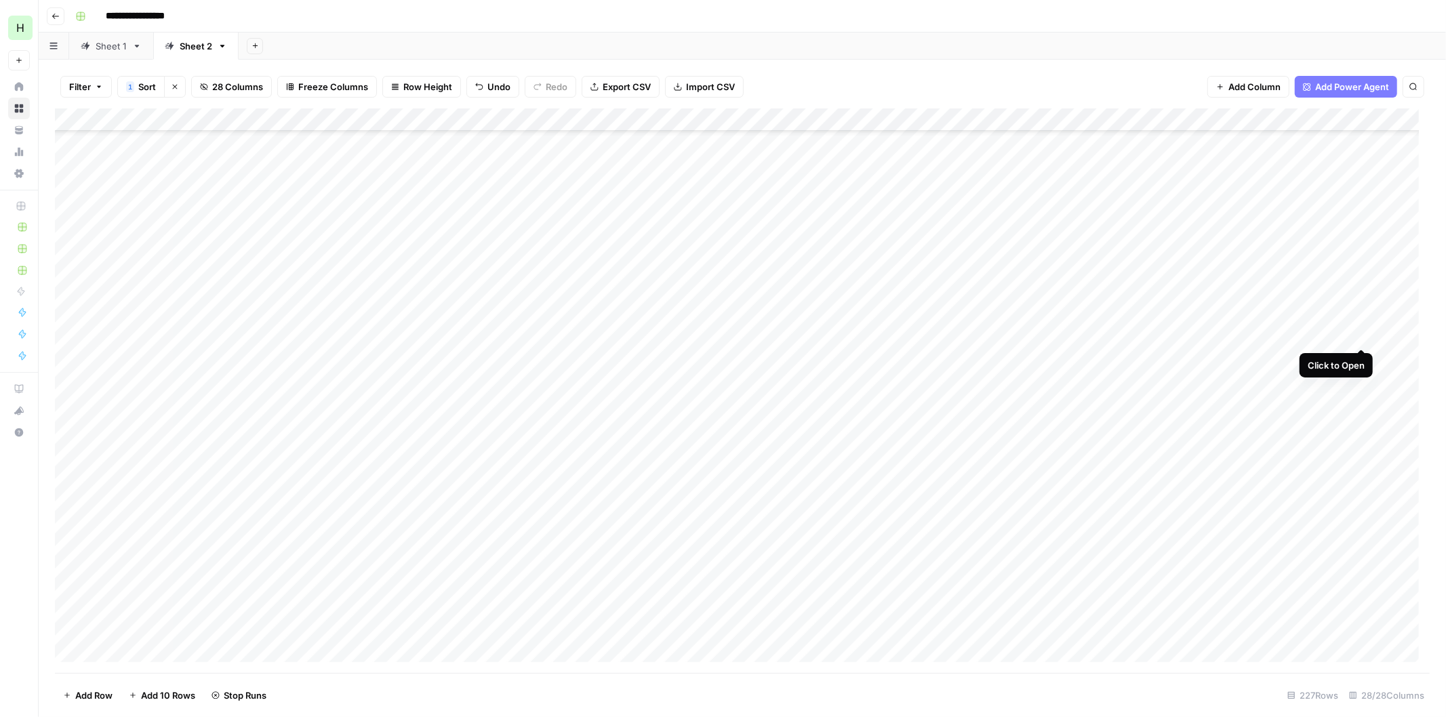
click at [1359, 331] on div "Add Column" at bounding box center [742, 390] width 1374 height 565
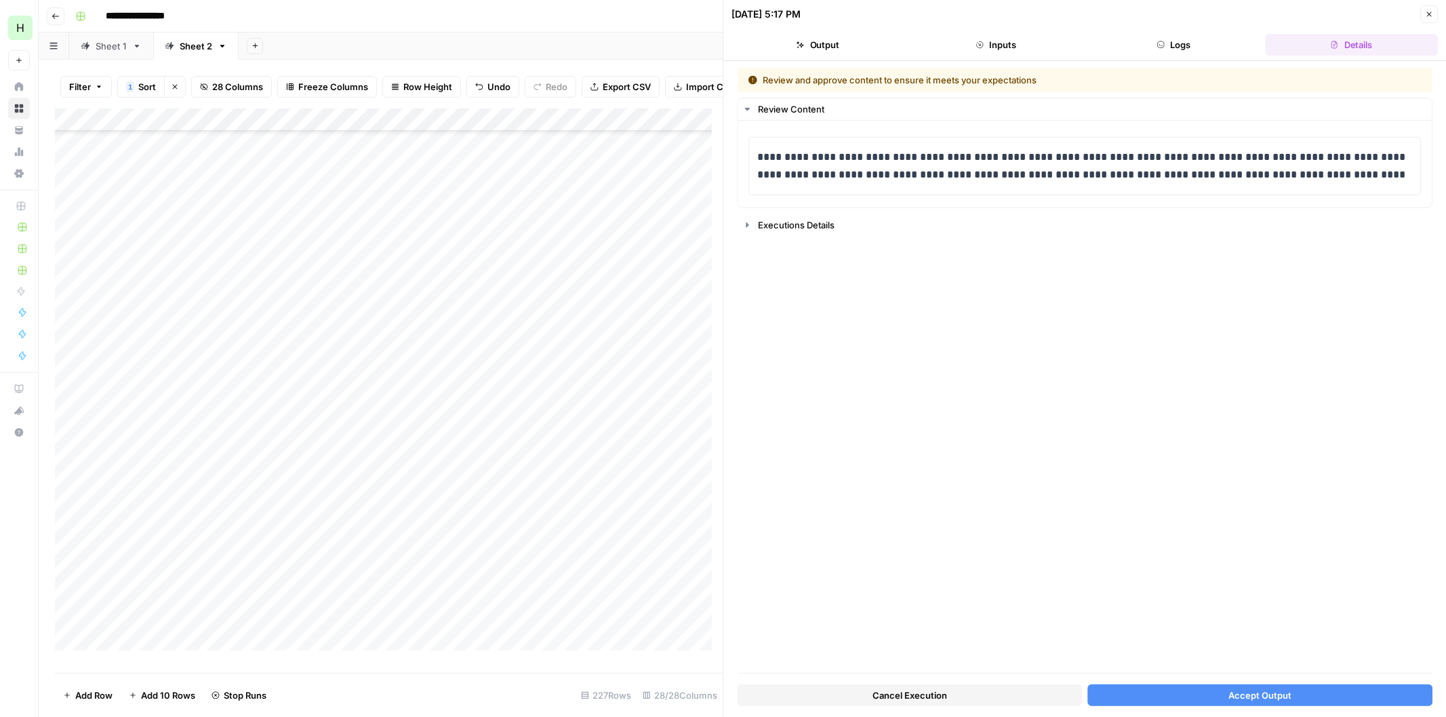
click at [1261, 683] on div "Cancel Execution Accept Output" at bounding box center [1084, 692] width 695 height 37
click at [1252, 692] on span "Accept Output" at bounding box center [1259, 696] width 63 height 14
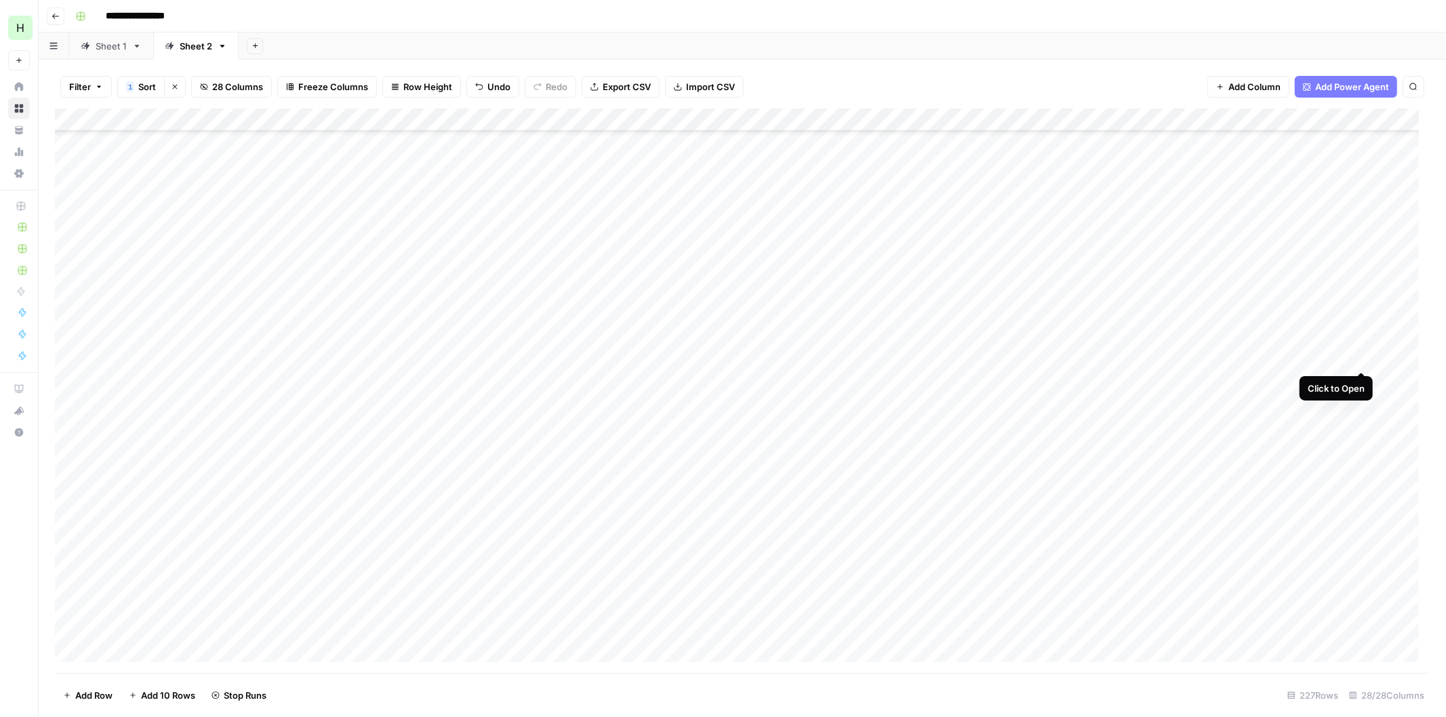
click at [1364, 353] on div "Add Column" at bounding box center [742, 390] width 1374 height 565
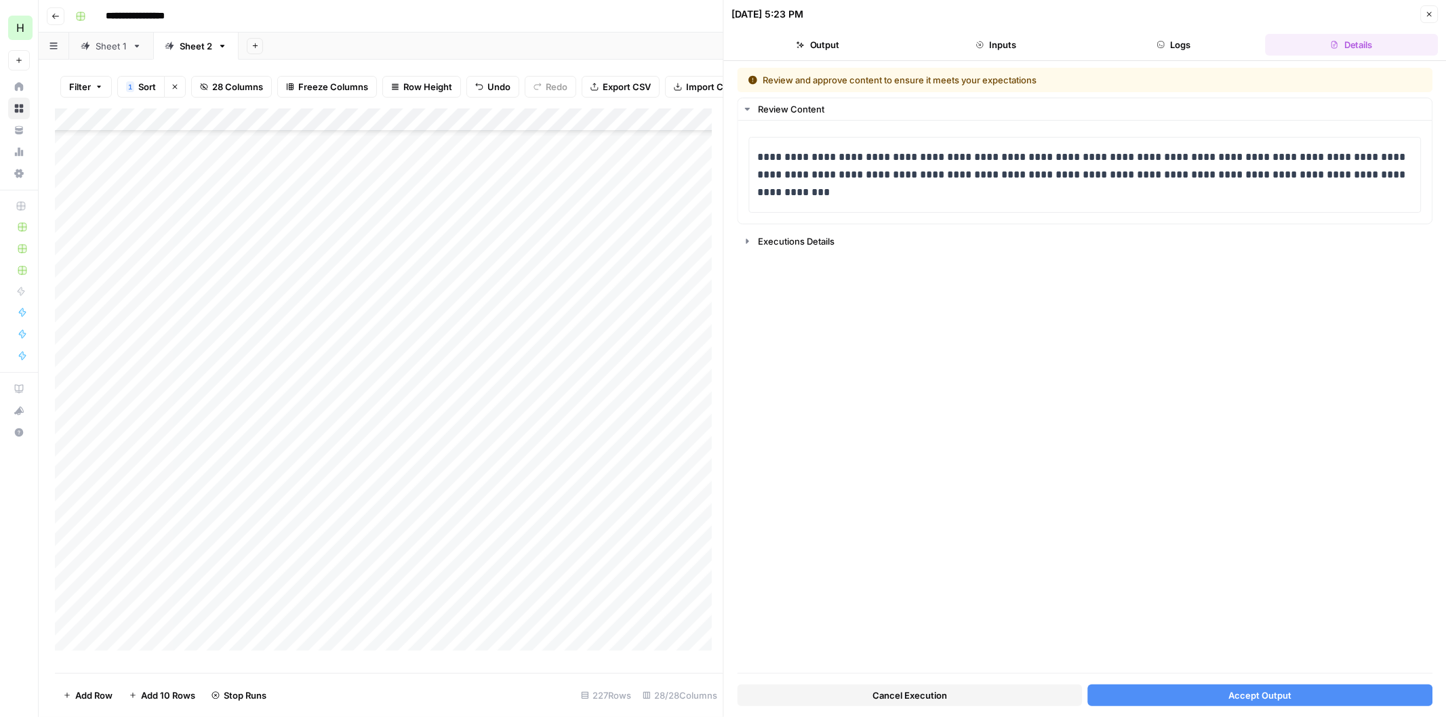
click at [1248, 692] on span "Accept Output" at bounding box center [1259, 696] width 63 height 14
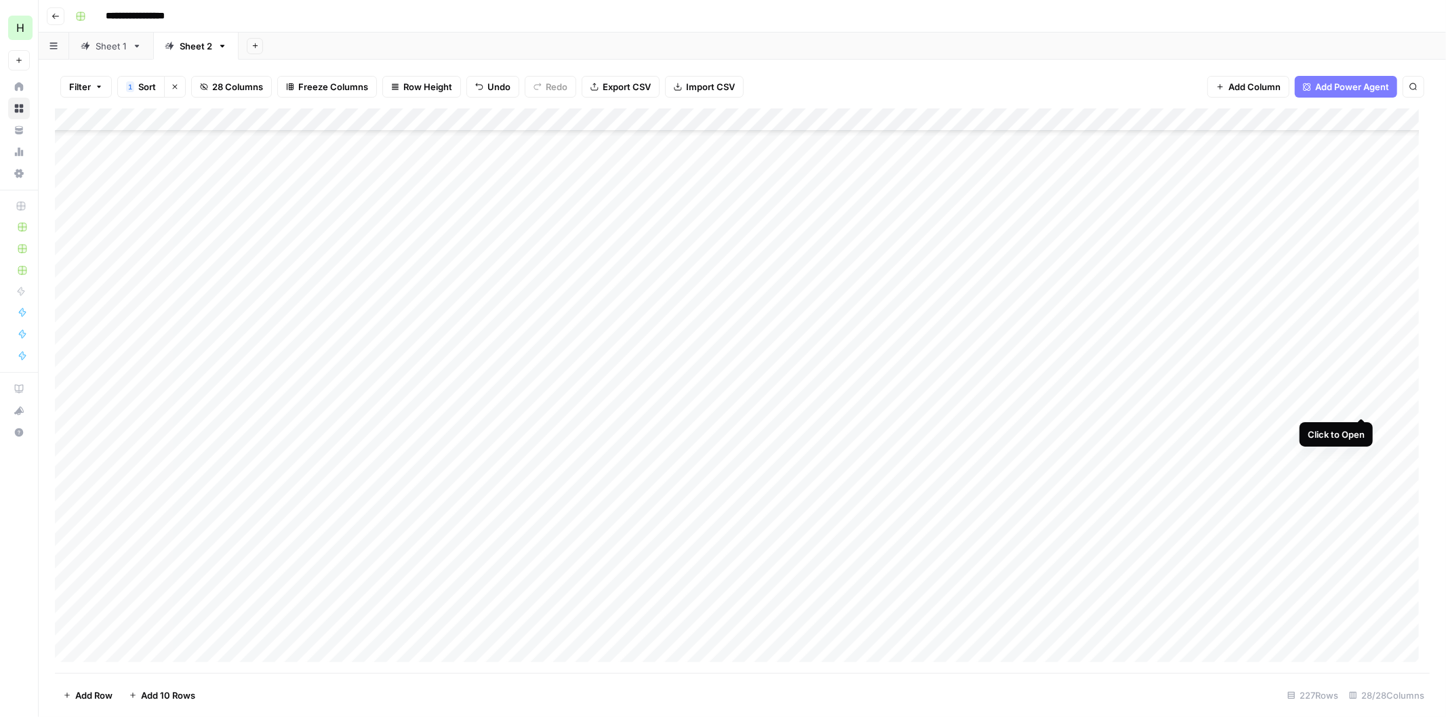
click at [1362, 398] on div "Add Column" at bounding box center [742, 390] width 1374 height 565
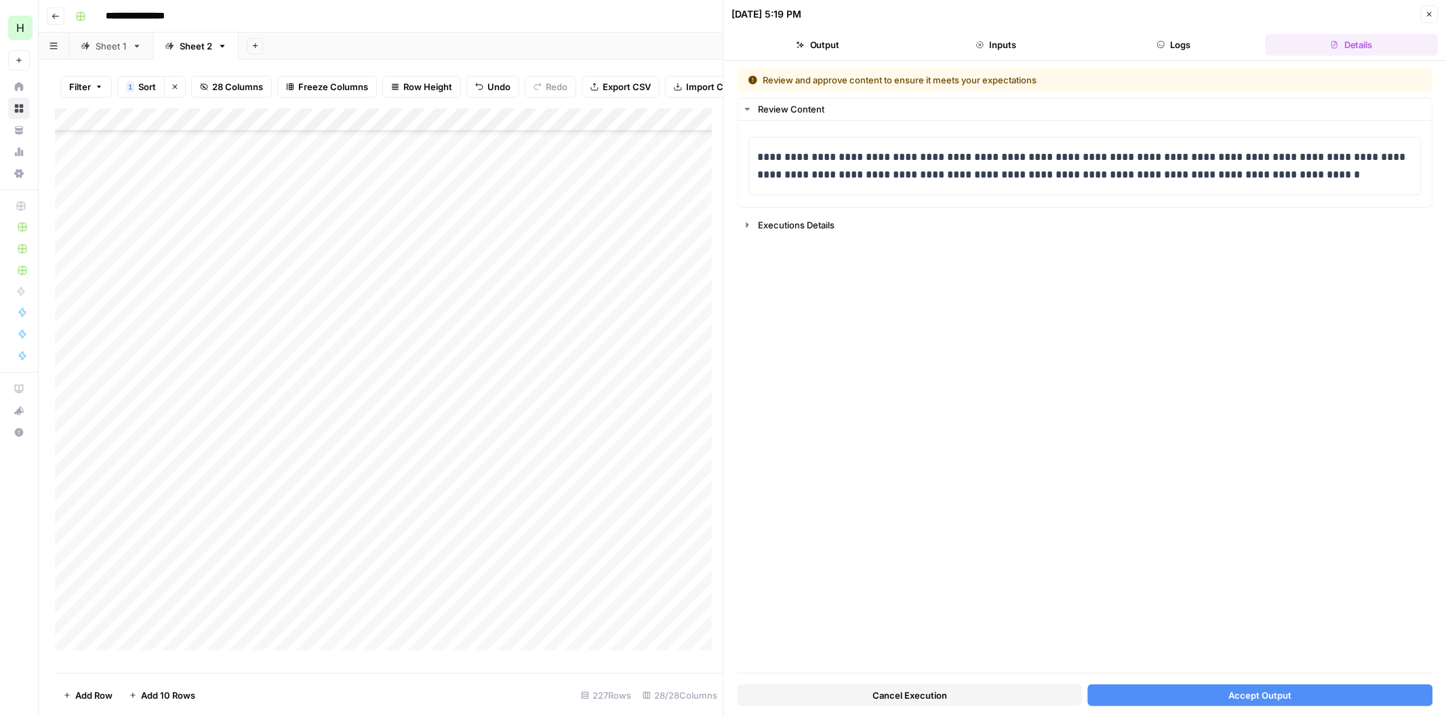
click at [1221, 682] on div "Cancel Execution Accept Output" at bounding box center [1084, 692] width 695 height 37
click at [1218, 692] on button "Accept Output" at bounding box center [1259, 696] width 345 height 22
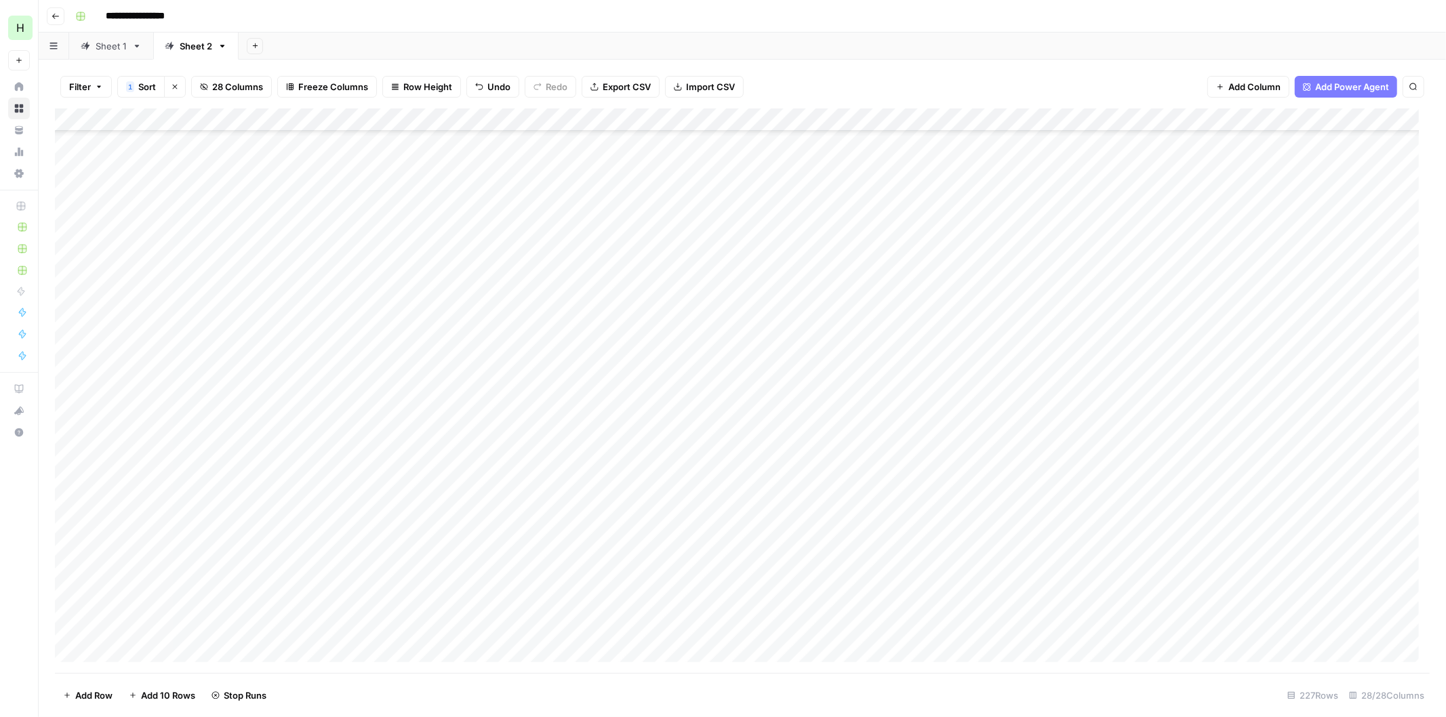
click at [1360, 424] on div "Add Column" at bounding box center [742, 390] width 1374 height 565
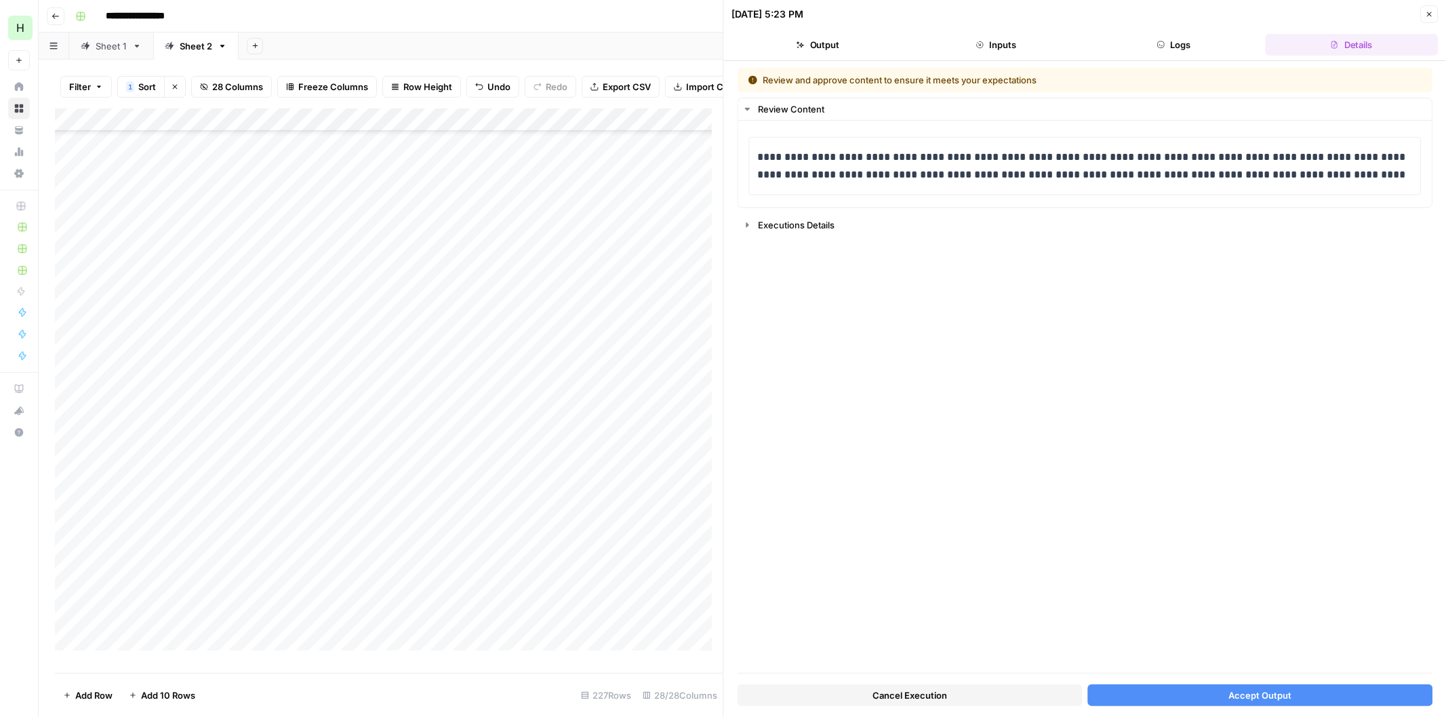
click at [1201, 697] on button "Accept Output" at bounding box center [1259, 696] width 345 height 22
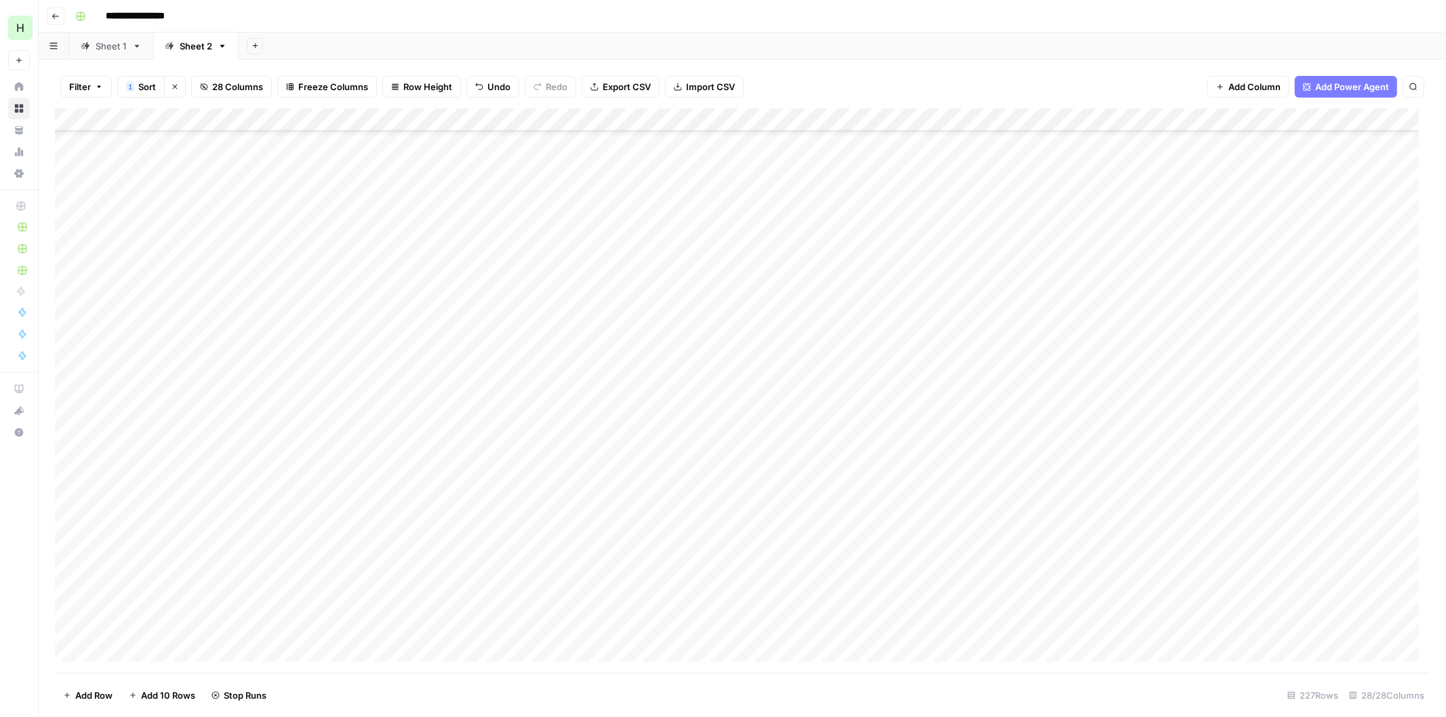
click at [1357, 451] on div "Add Column" at bounding box center [742, 390] width 1374 height 565
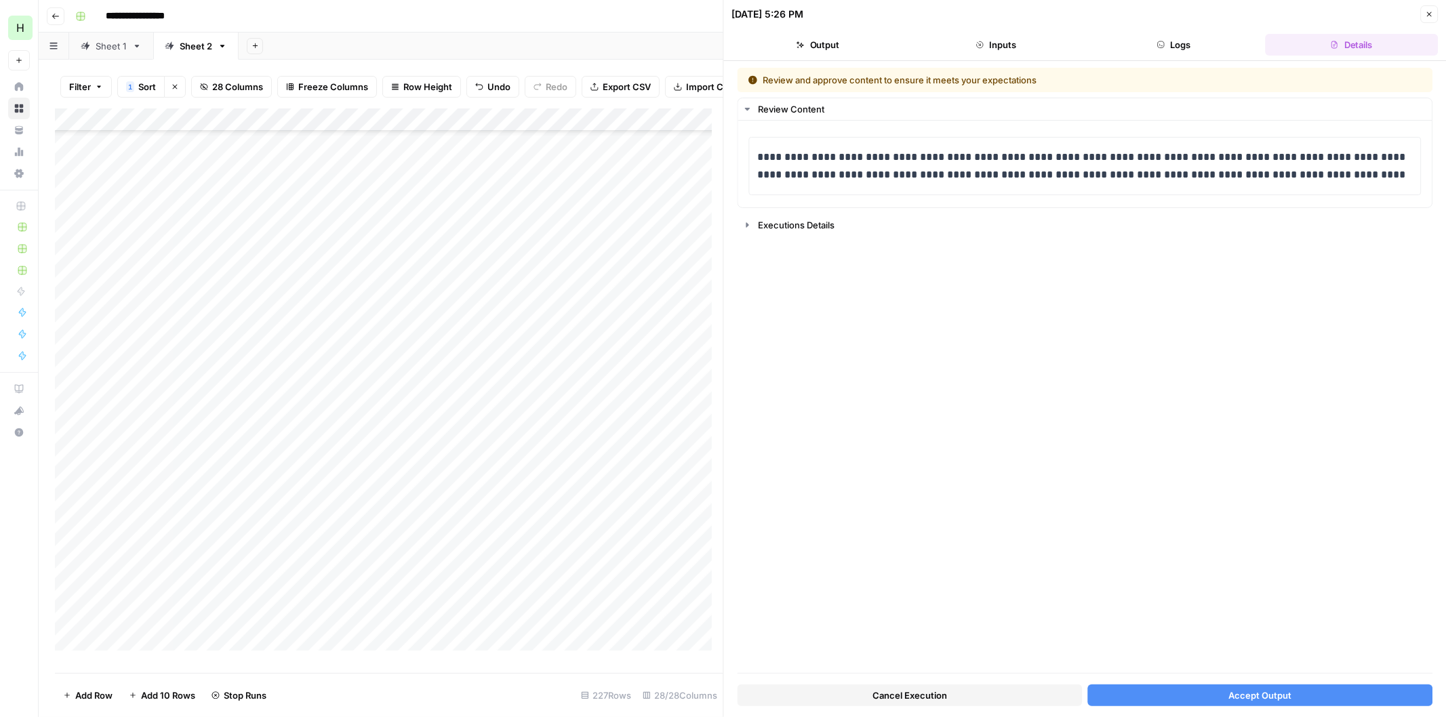
click at [1257, 692] on span "Accept Output" at bounding box center [1259, 696] width 63 height 14
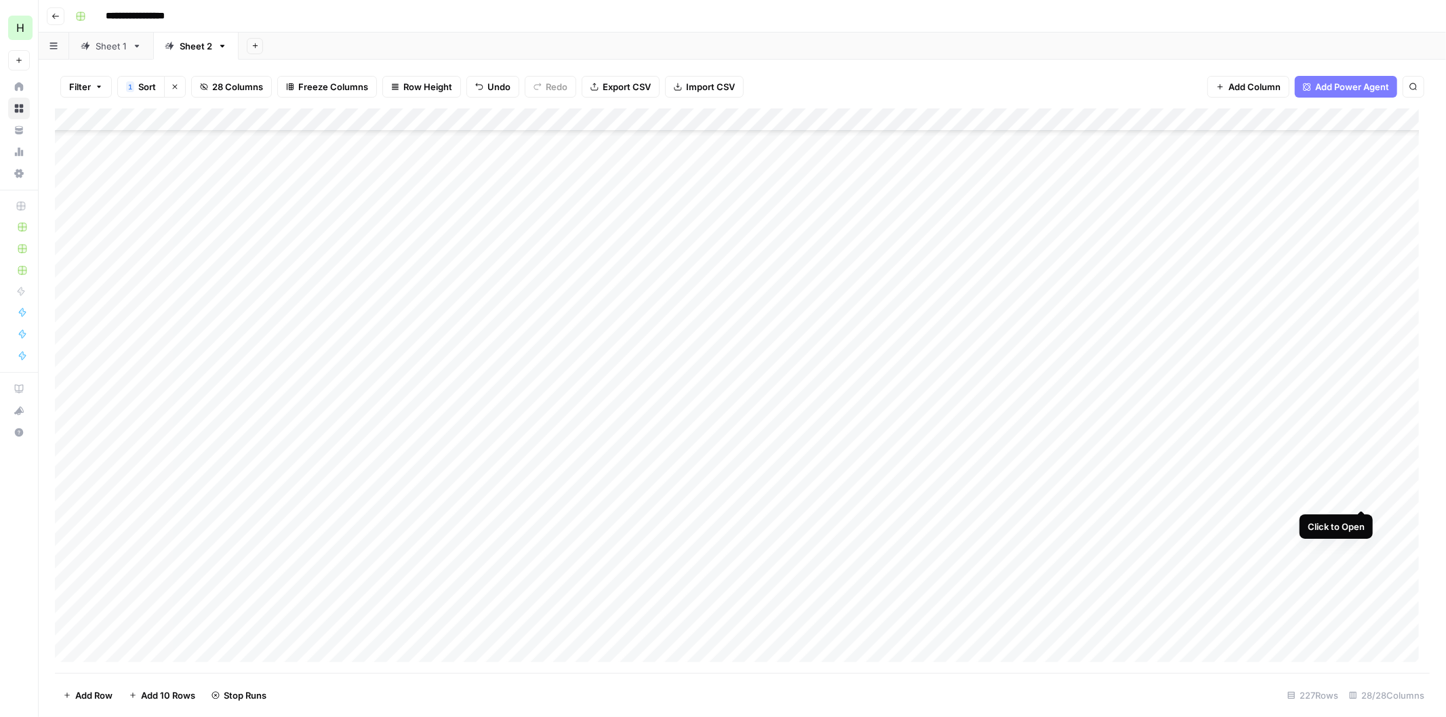
click at [1361, 495] on div "Add Column" at bounding box center [742, 390] width 1374 height 565
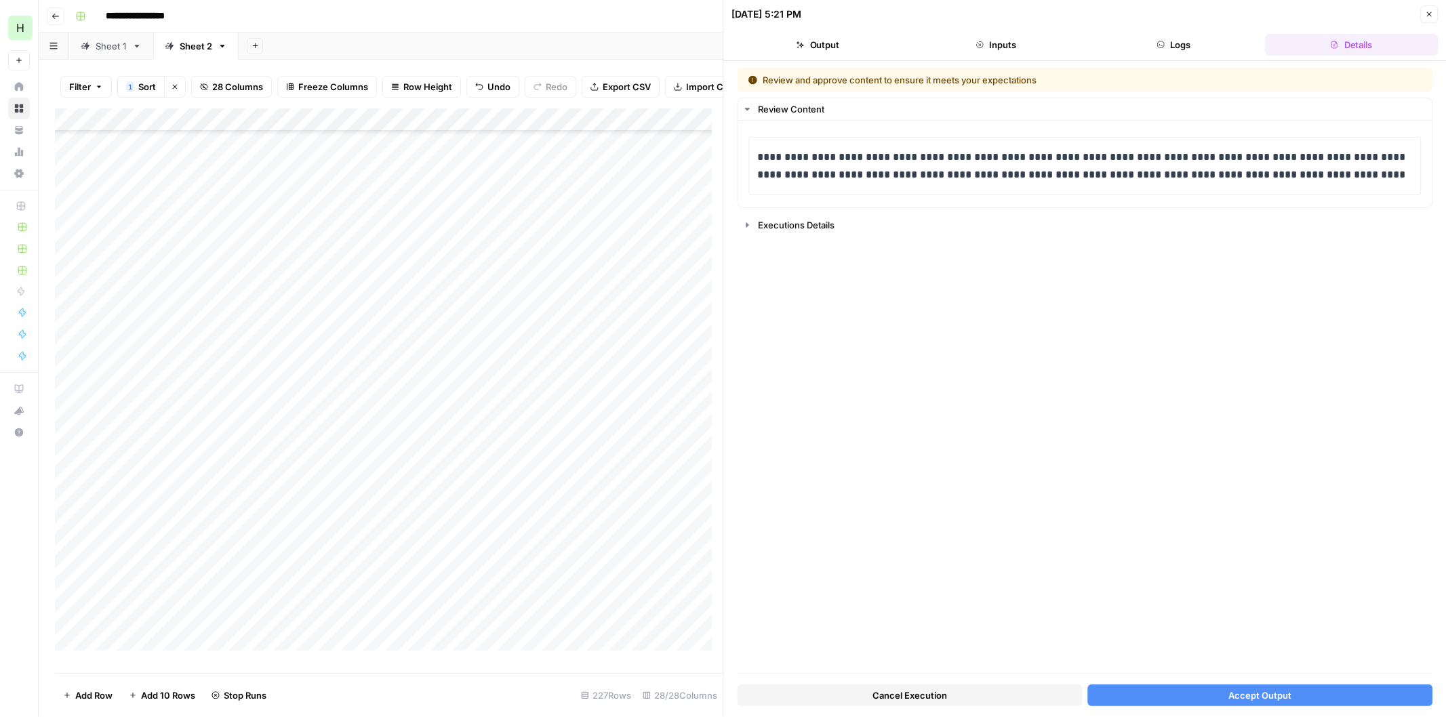
click at [1258, 695] on span "Accept Output" at bounding box center [1259, 696] width 63 height 14
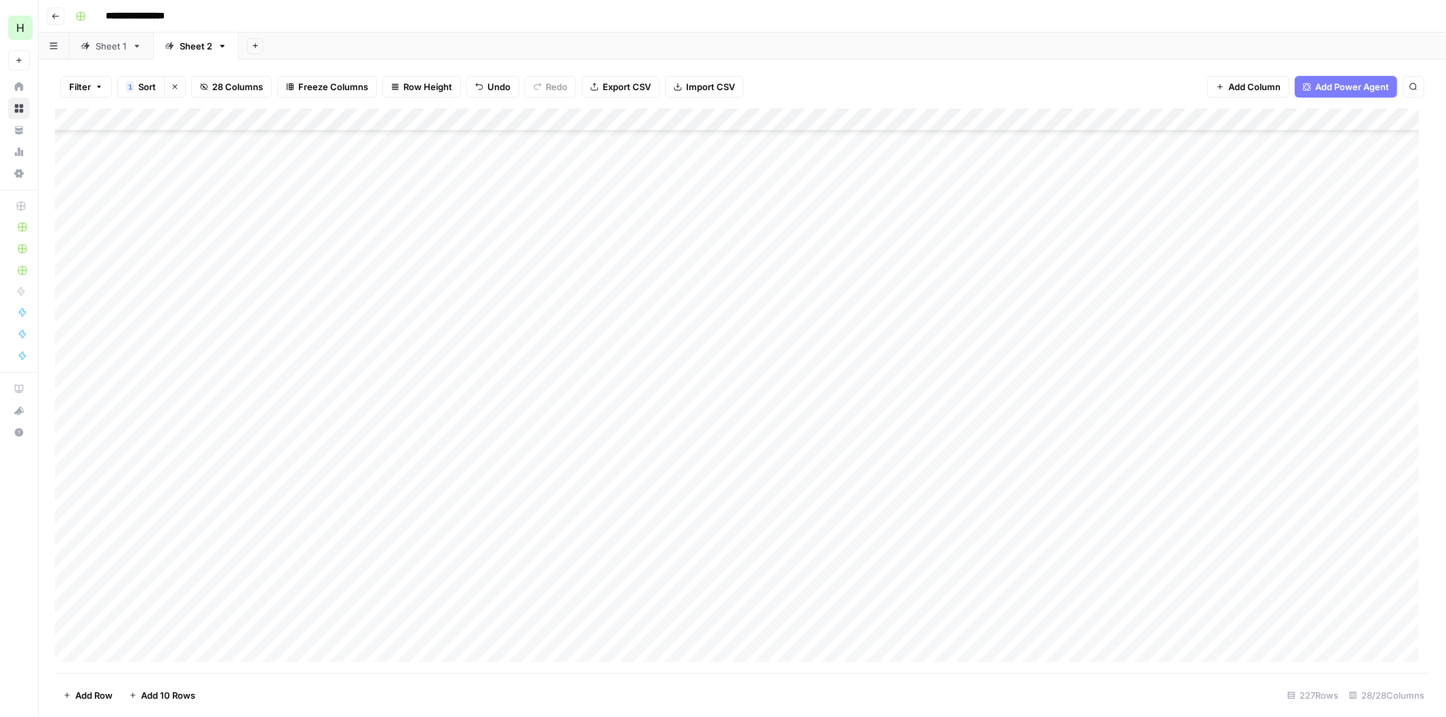
click at [1355, 519] on div "Add Column" at bounding box center [742, 390] width 1374 height 565
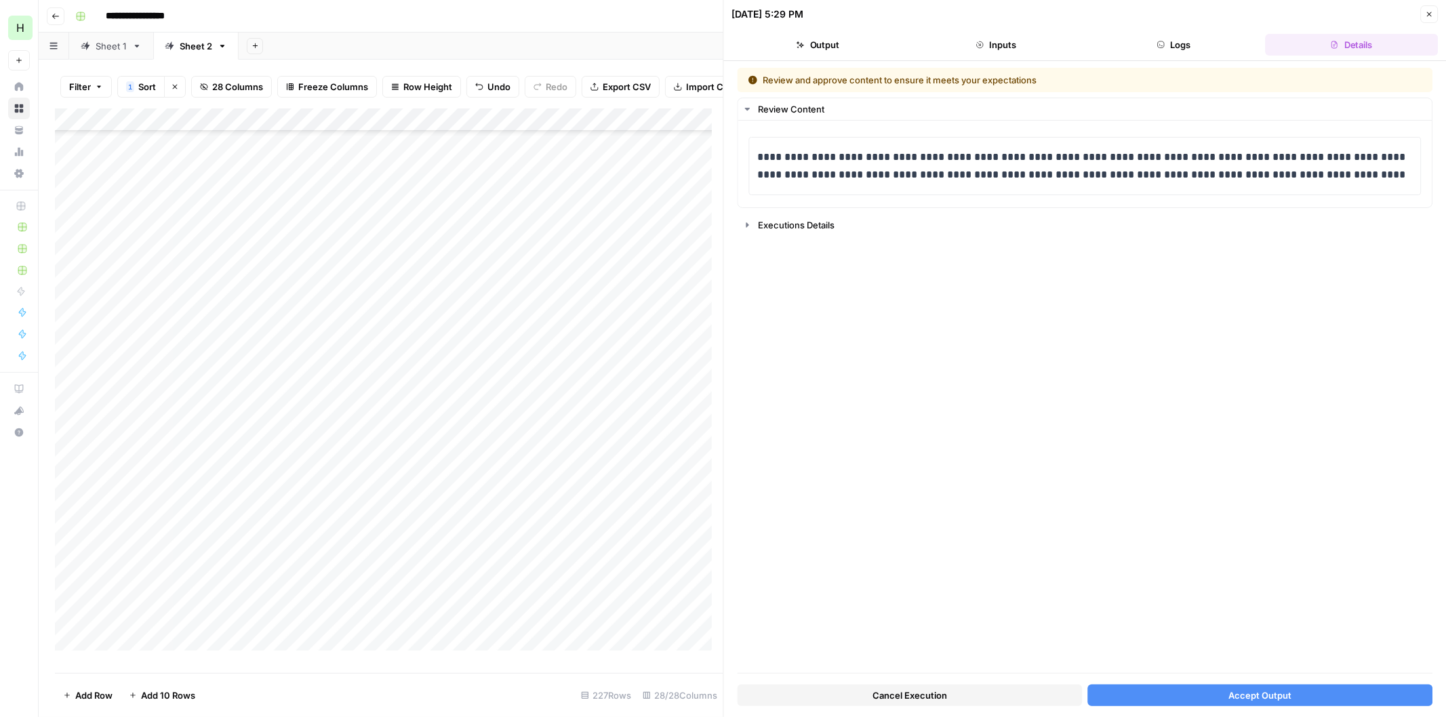
click at [1229, 693] on span "Accept Output" at bounding box center [1259, 696] width 63 height 14
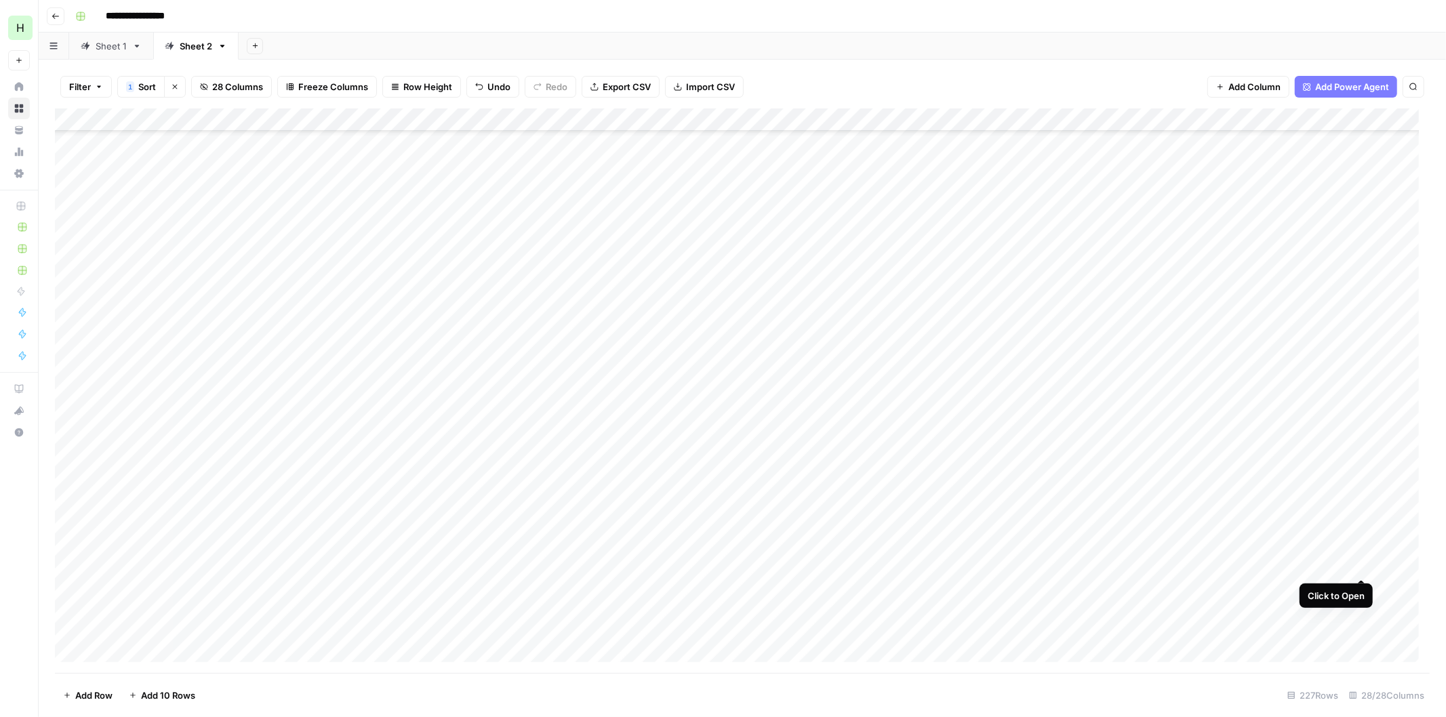
click at [1359, 567] on div "Add Column" at bounding box center [742, 390] width 1374 height 565
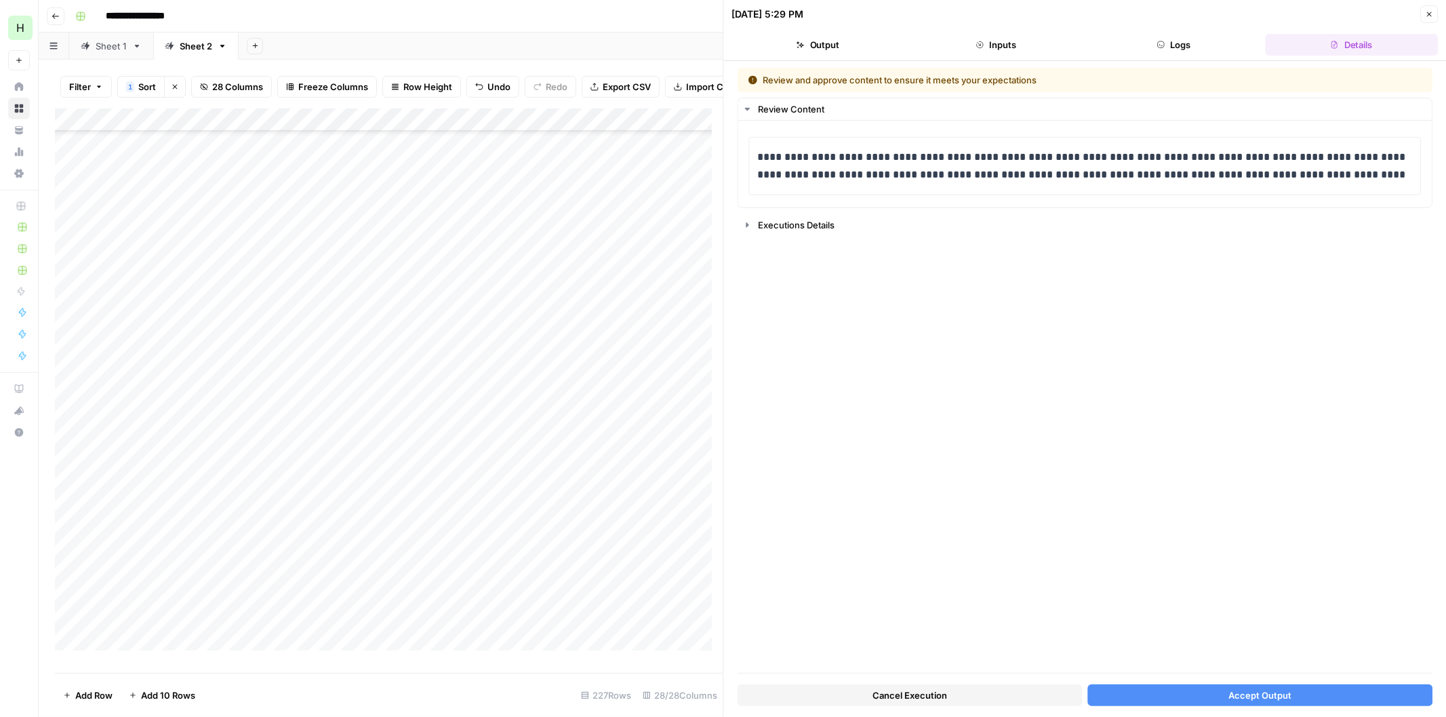
click at [1276, 692] on span "Accept Output" at bounding box center [1259, 696] width 63 height 14
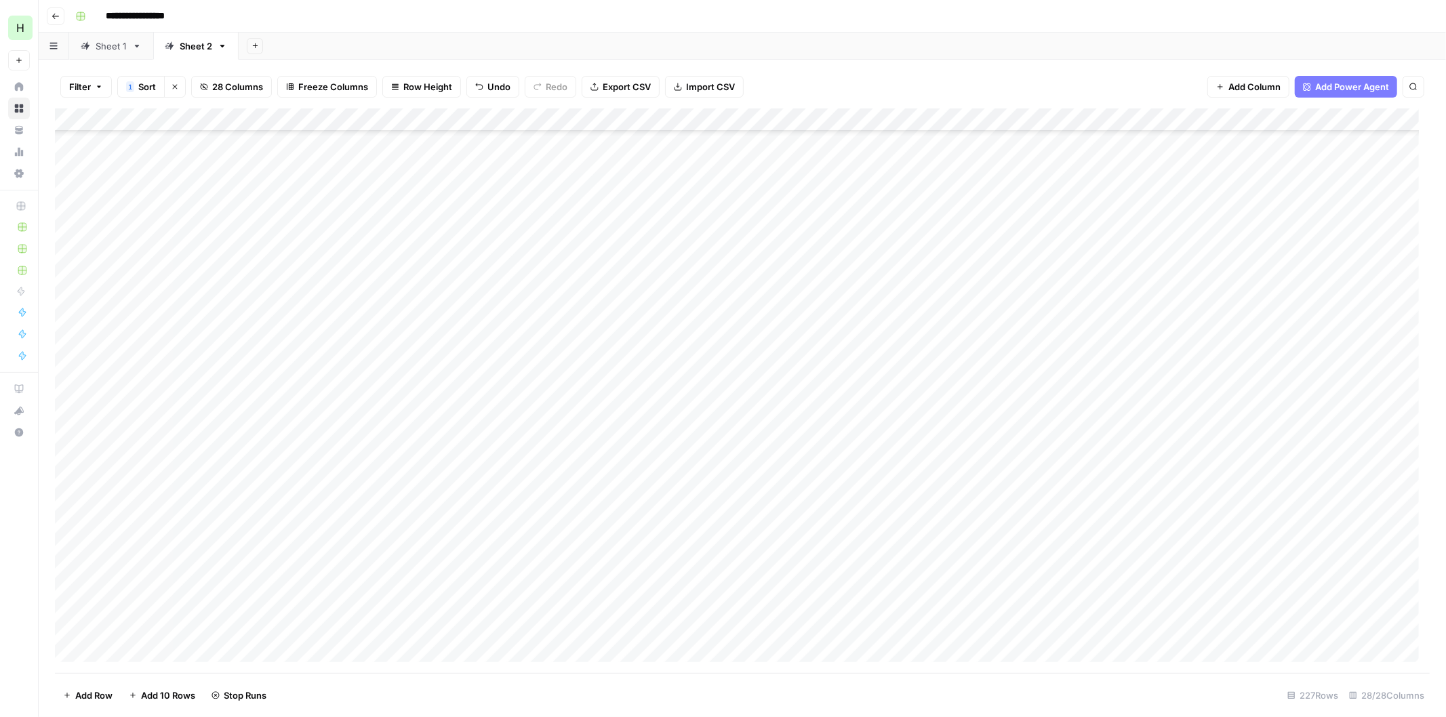
scroll to position [1933, 0]
click at [1363, 306] on div "Add Column" at bounding box center [742, 390] width 1374 height 565
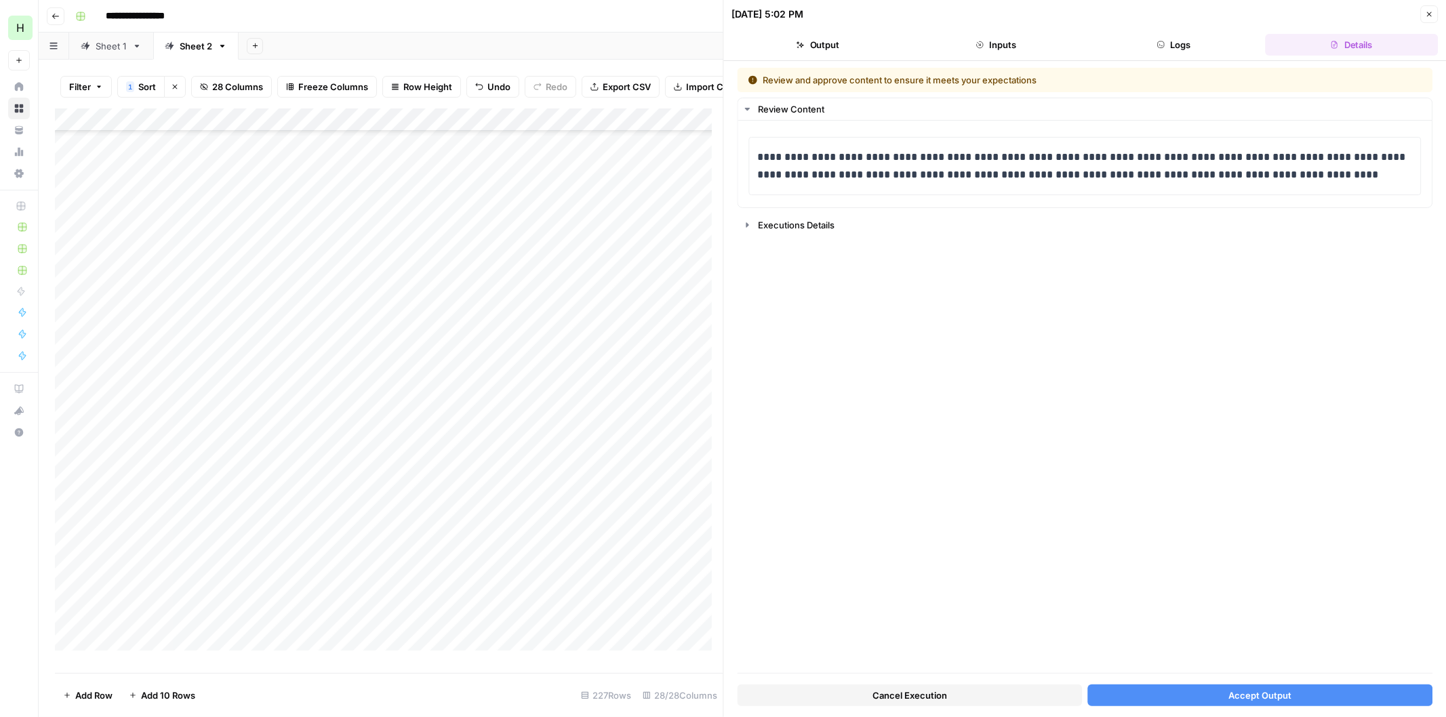
click at [1252, 686] on button "Accept Output" at bounding box center [1259, 696] width 345 height 22
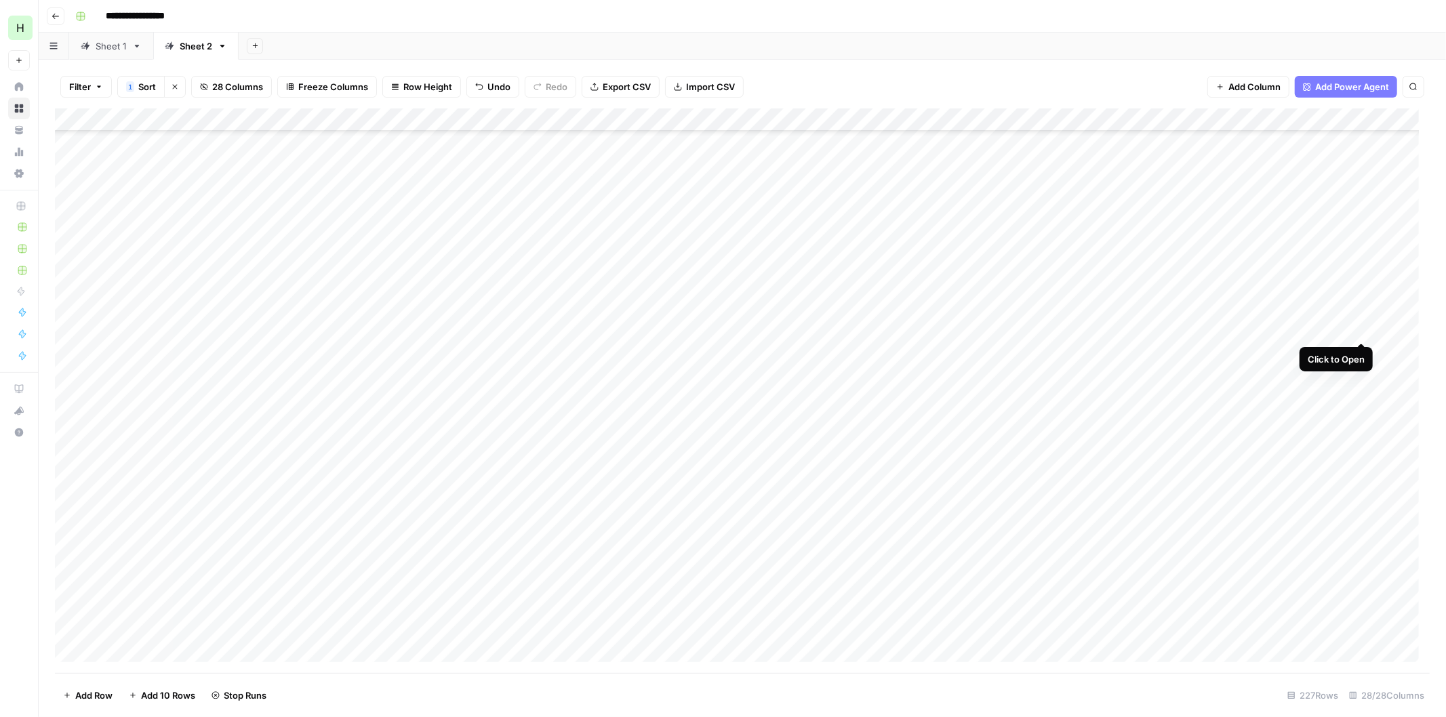
click at [1360, 329] on div "Add Column" at bounding box center [742, 390] width 1374 height 565
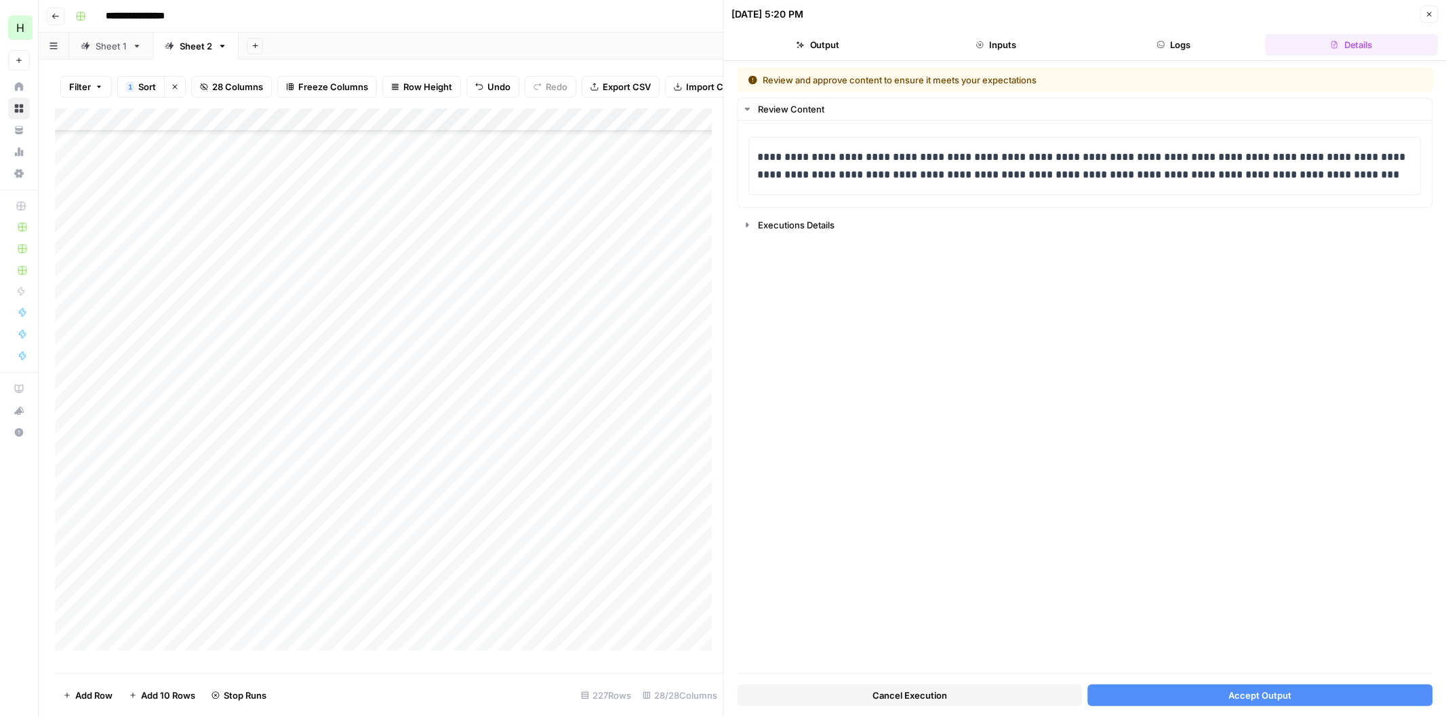
click at [1278, 695] on span "Accept Output" at bounding box center [1259, 696] width 63 height 14
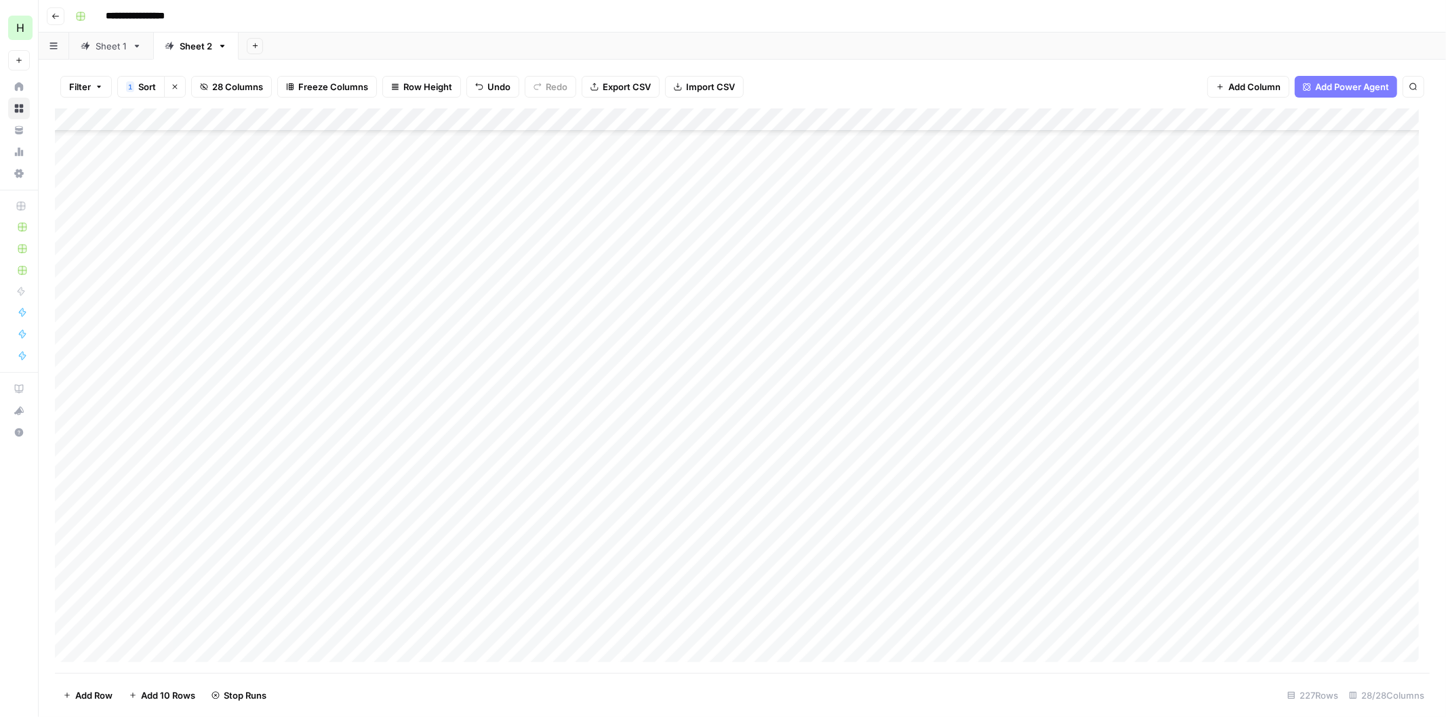
click at [1362, 370] on div "Add Column" at bounding box center [742, 390] width 1374 height 565
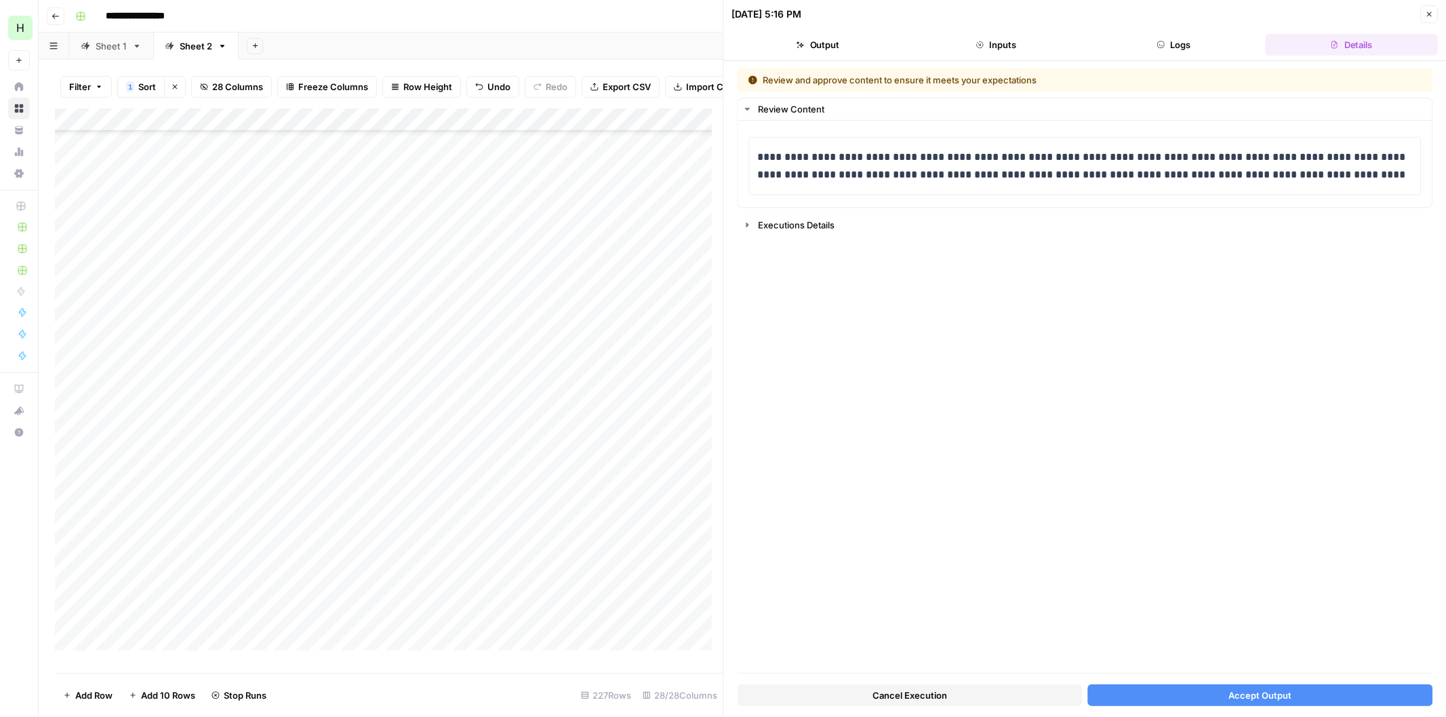
click at [1243, 689] on span "Accept Output" at bounding box center [1259, 696] width 63 height 14
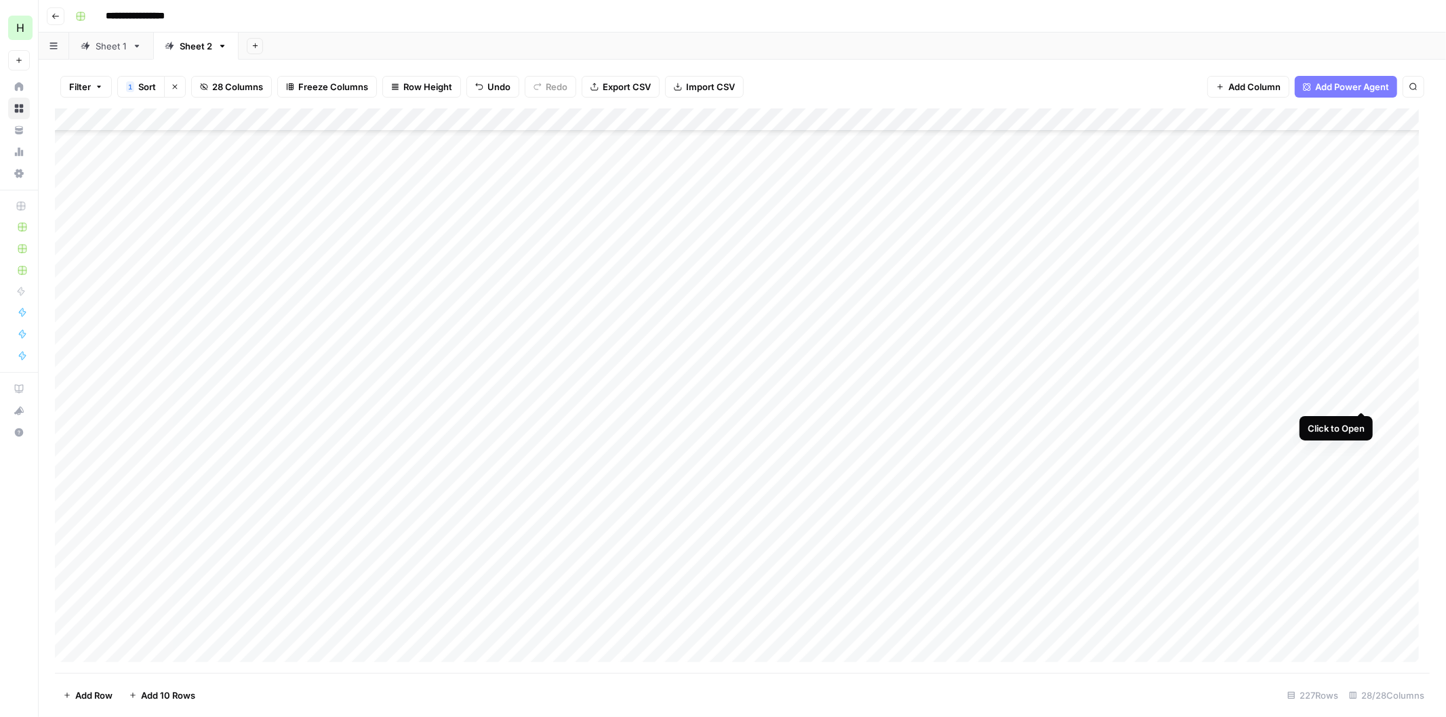
click at [1361, 391] on div "Add Column" at bounding box center [742, 390] width 1374 height 565
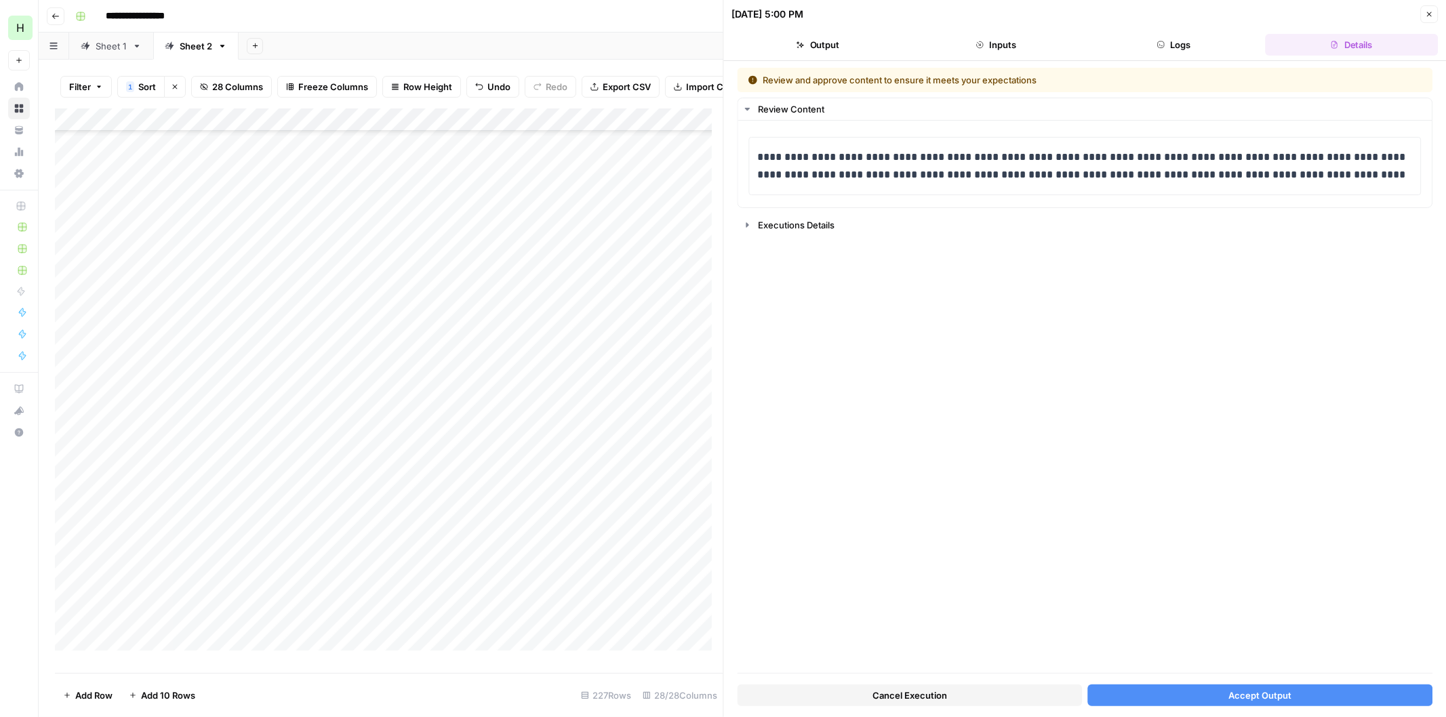
click at [1258, 685] on button "Accept Output" at bounding box center [1259, 696] width 345 height 22
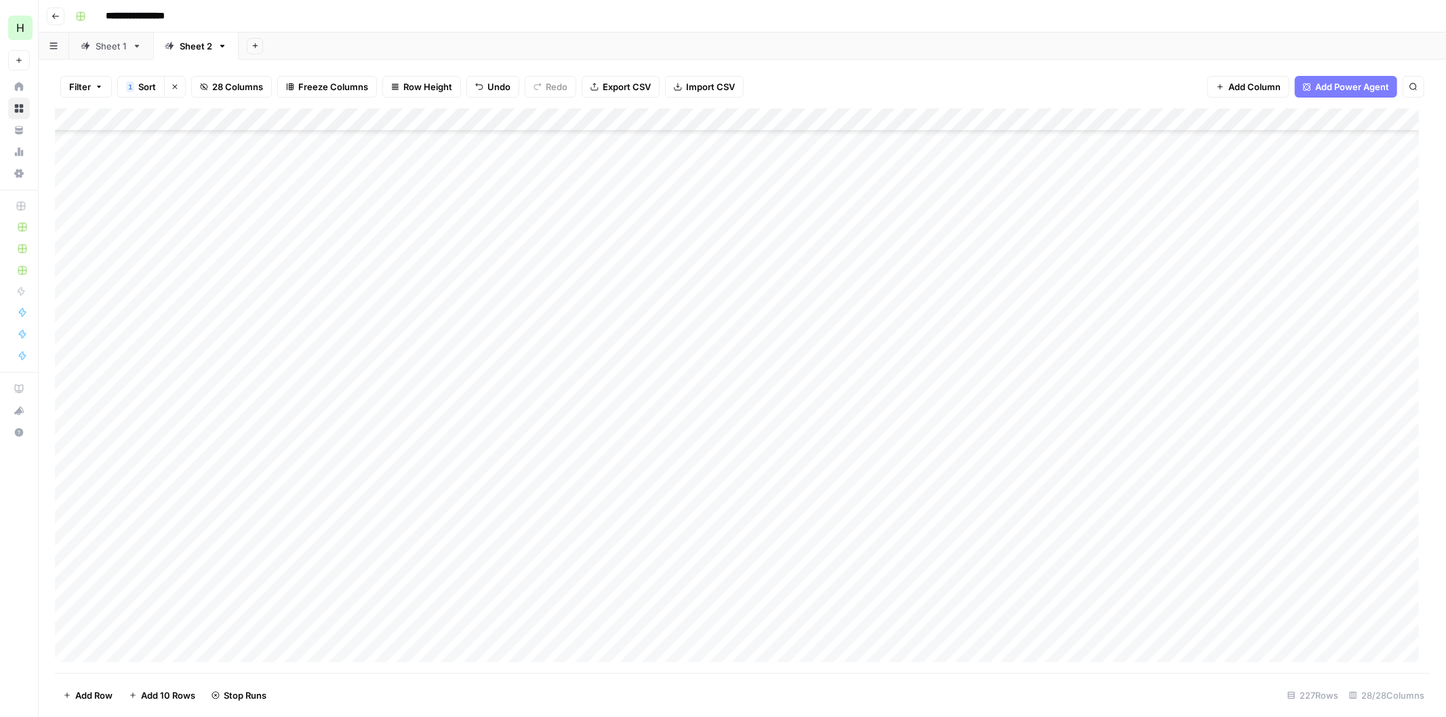
scroll to position [2108, 0]
click at [1361, 244] on div "Add Column" at bounding box center [742, 390] width 1374 height 565
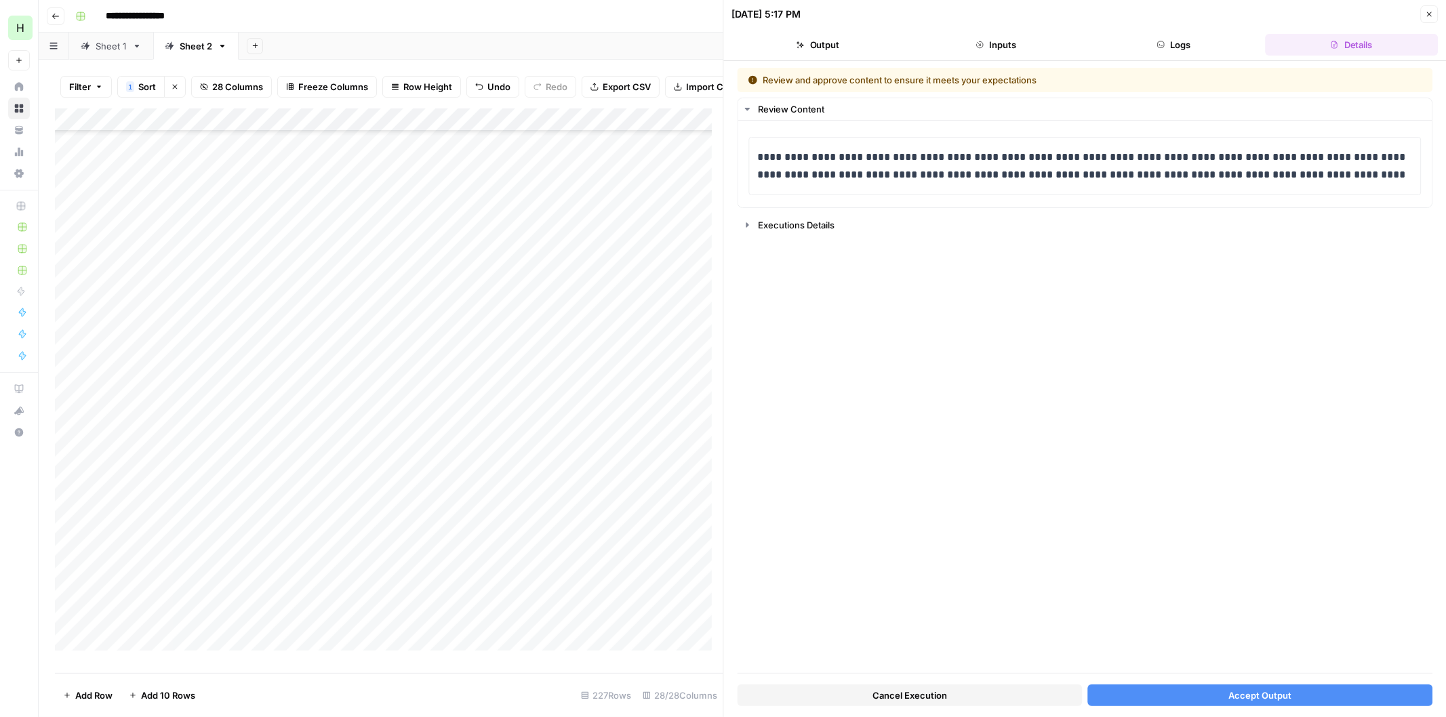
click at [1214, 697] on button "Accept Output" at bounding box center [1259, 696] width 345 height 22
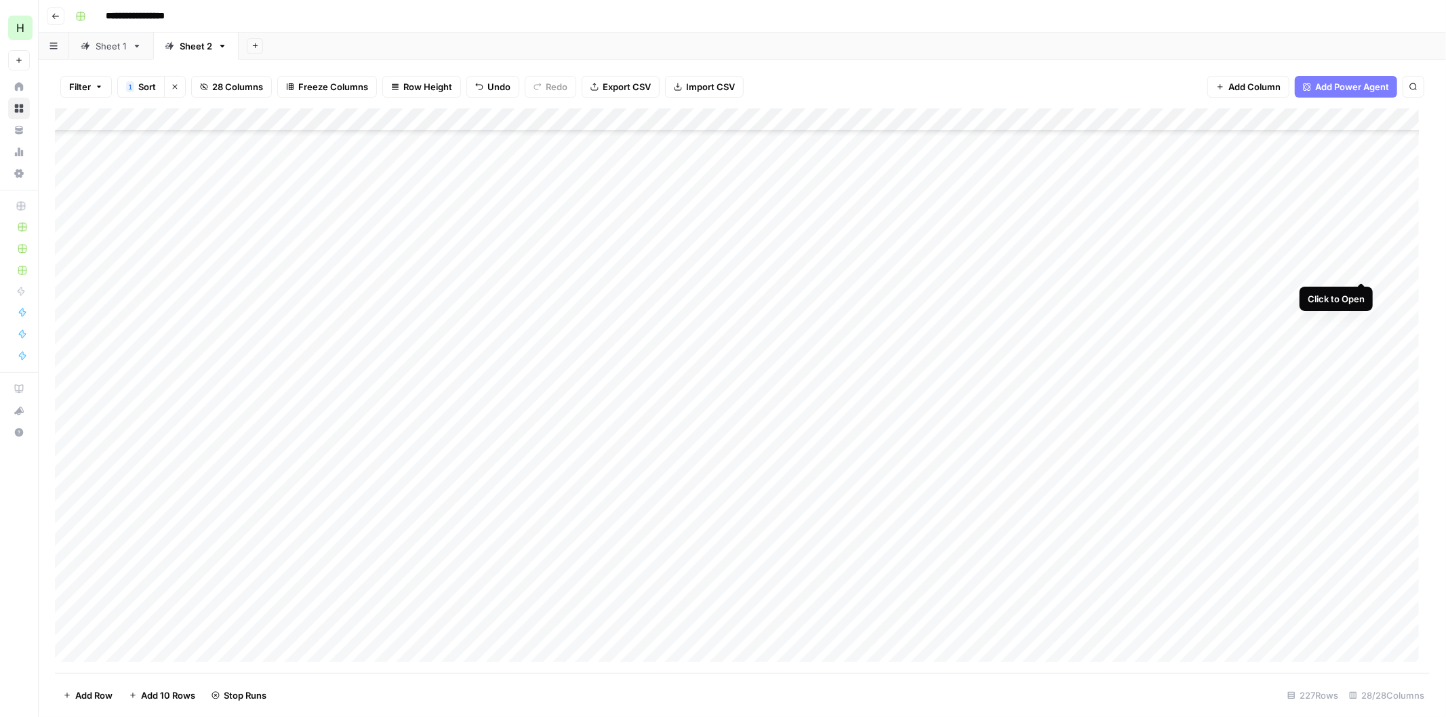
click at [1360, 267] on div "Add Column" at bounding box center [742, 390] width 1374 height 565
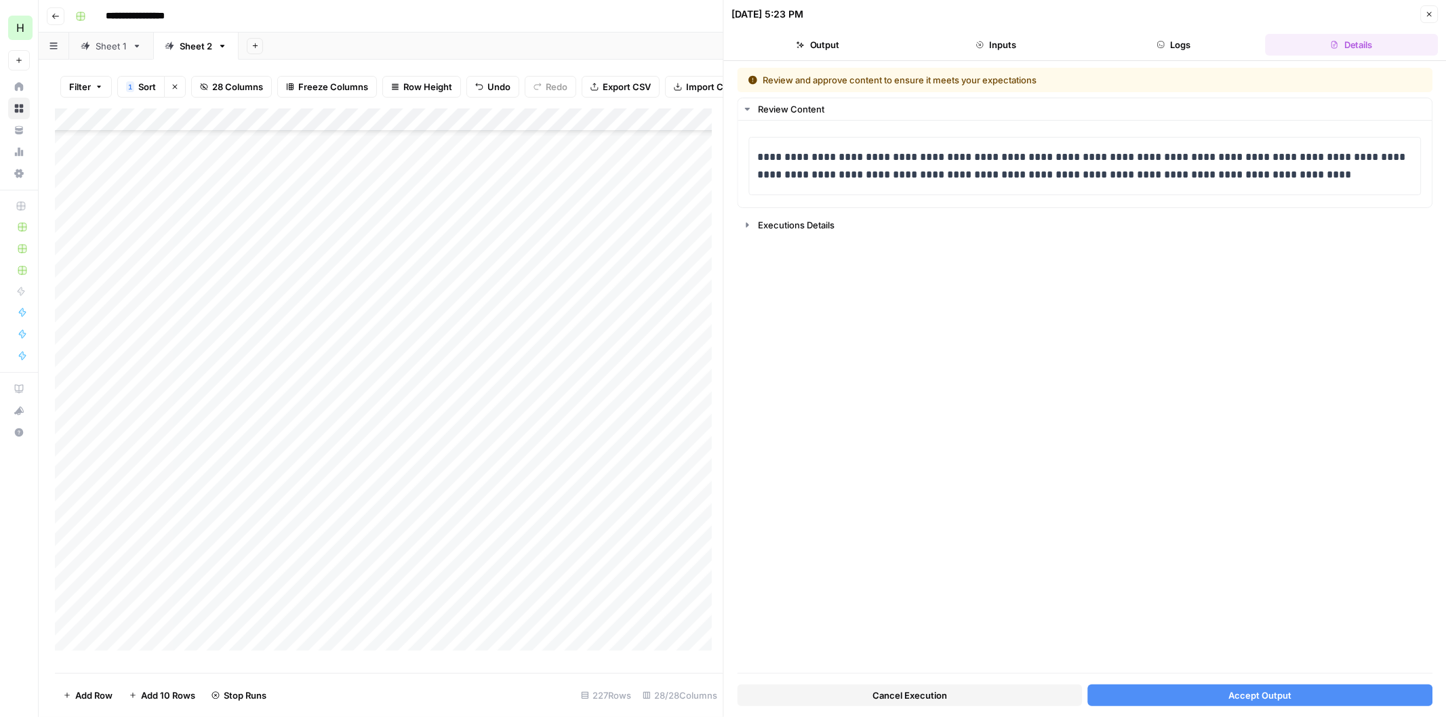
click at [1227, 698] on button "Accept Output" at bounding box center [1259, 696] width 345 height 22
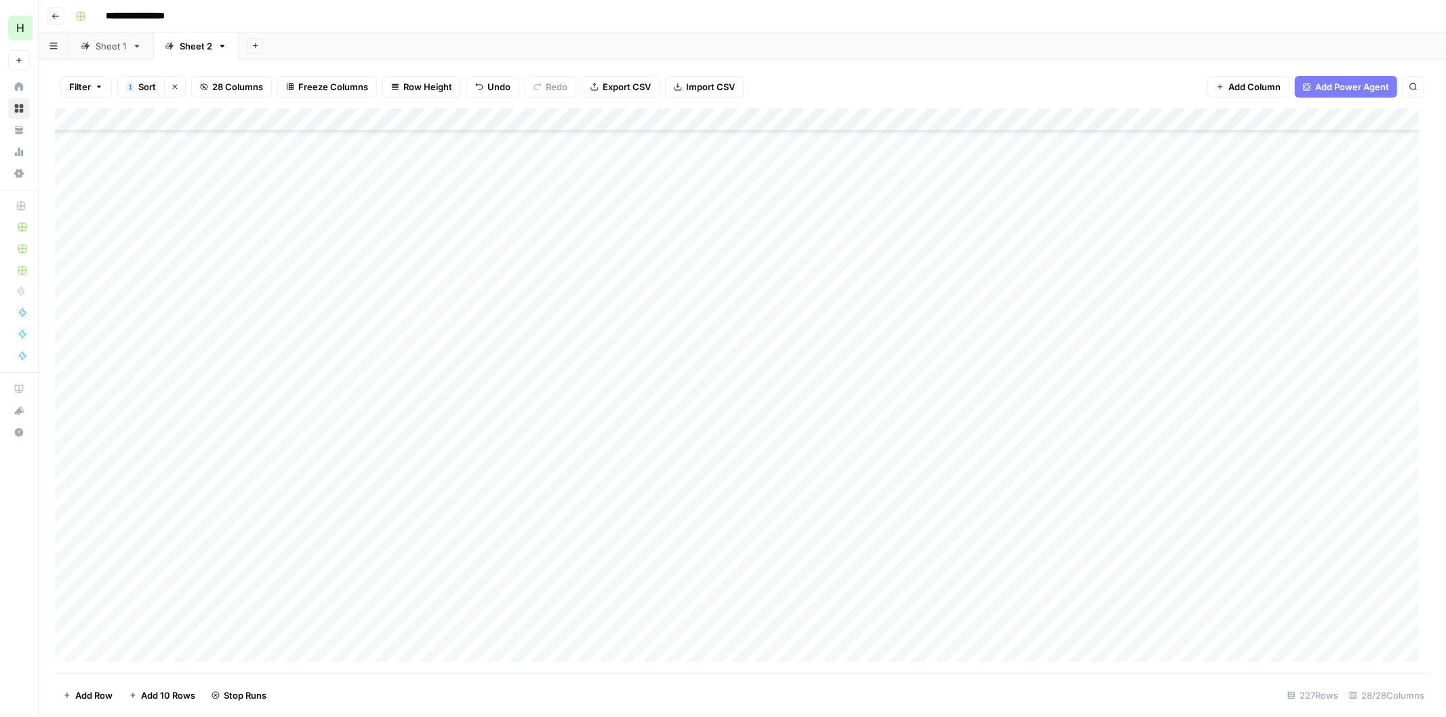
click at [1360, 310] on div "Add Column" at bounding box center [742, 390] width 1374 height 565
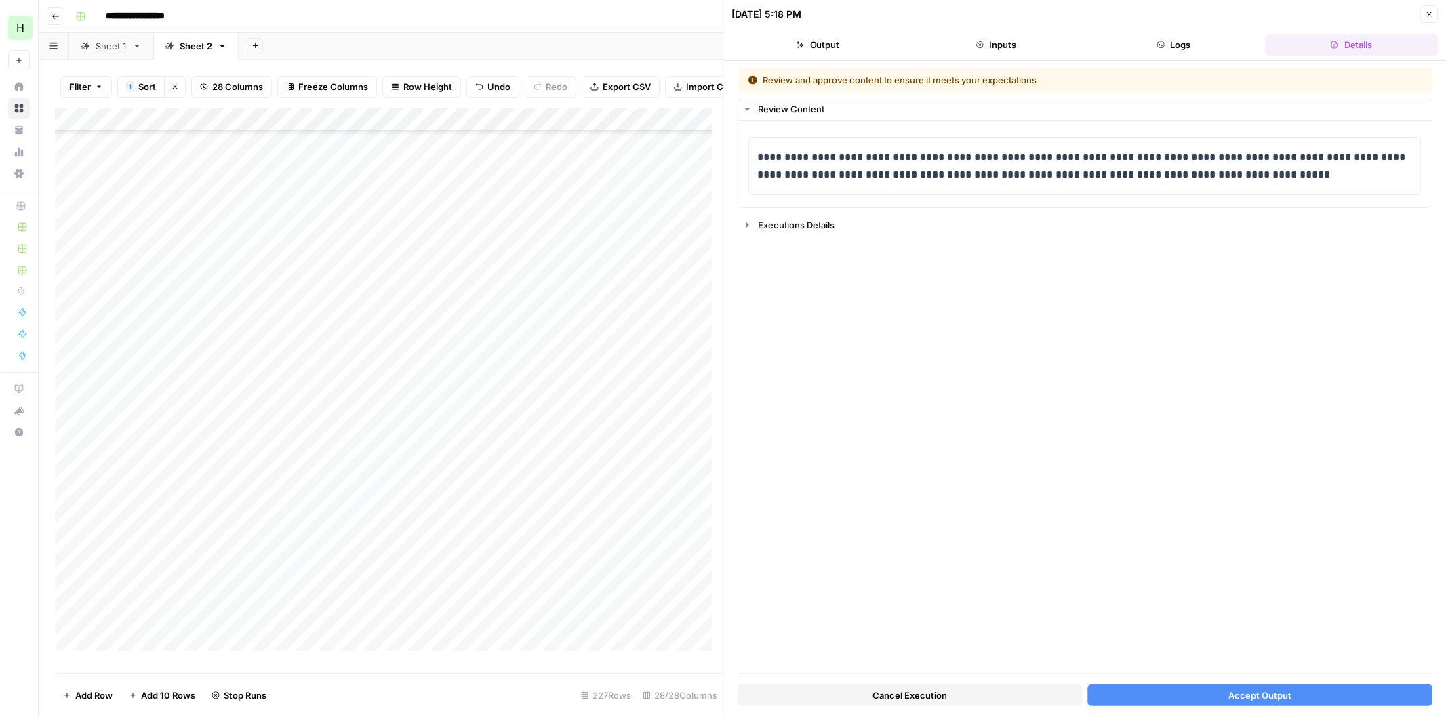
click at [1291, 695] on button "Accept Output" at bounding box center [1259, 696] width 345 height 22
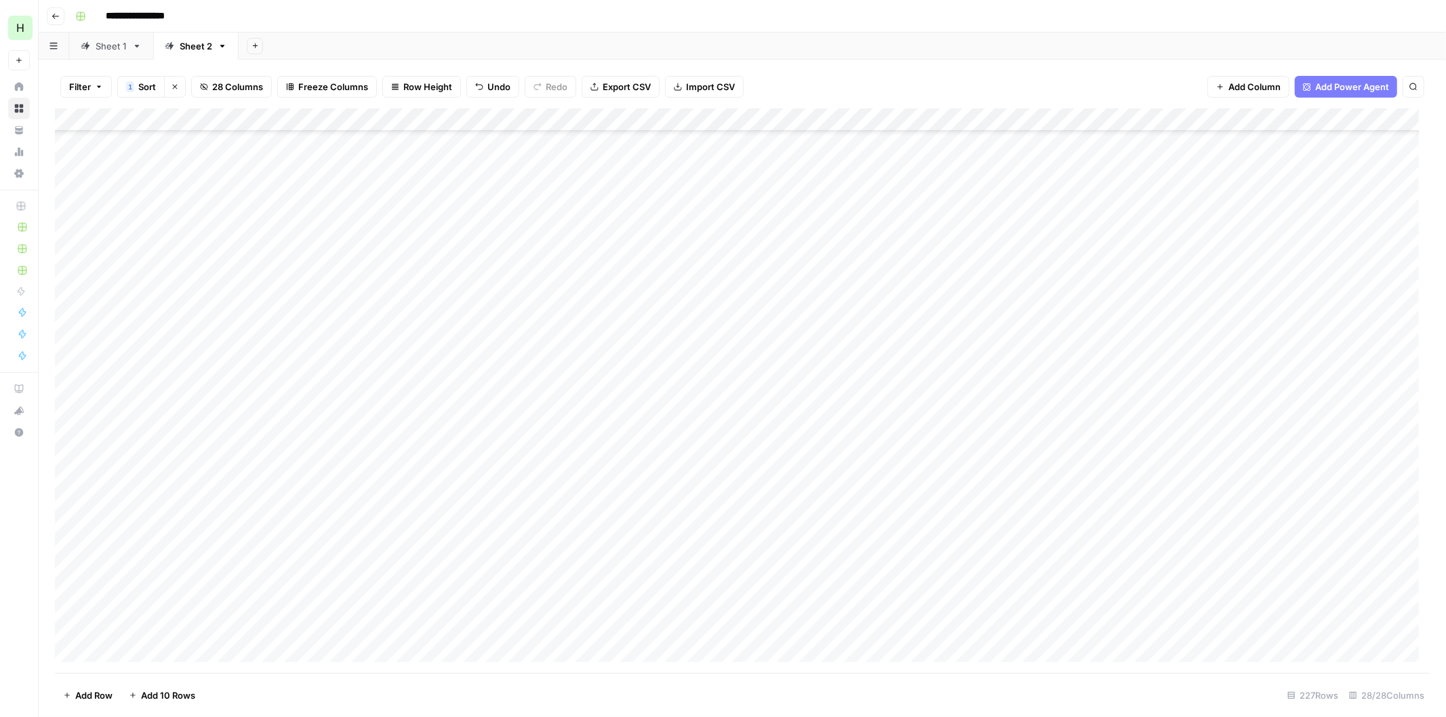
click at [1358, 335] on div "Add Column" at bounding box center [742, 390] width 1374 height 565
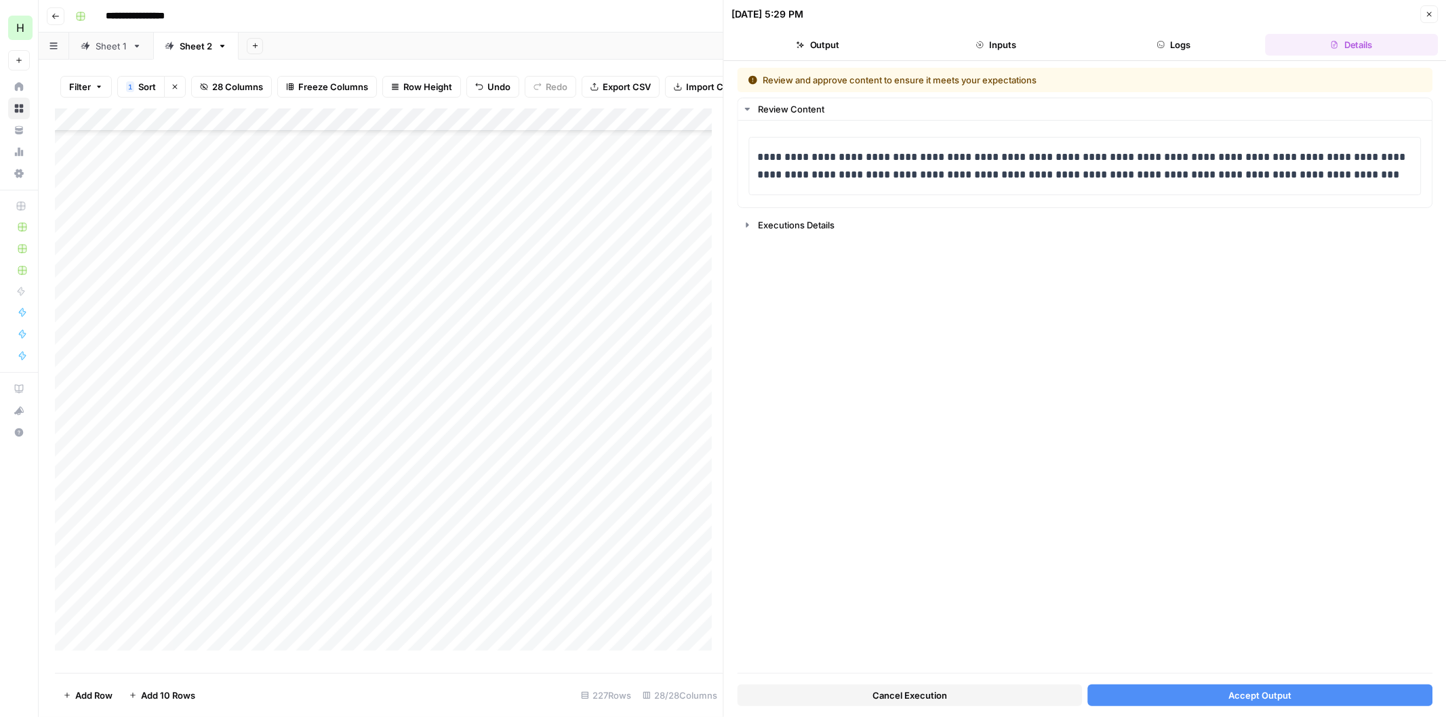
click at [1248, 700] on span "Accept Output" at bounding box center [1259, 696] width 63 height 14
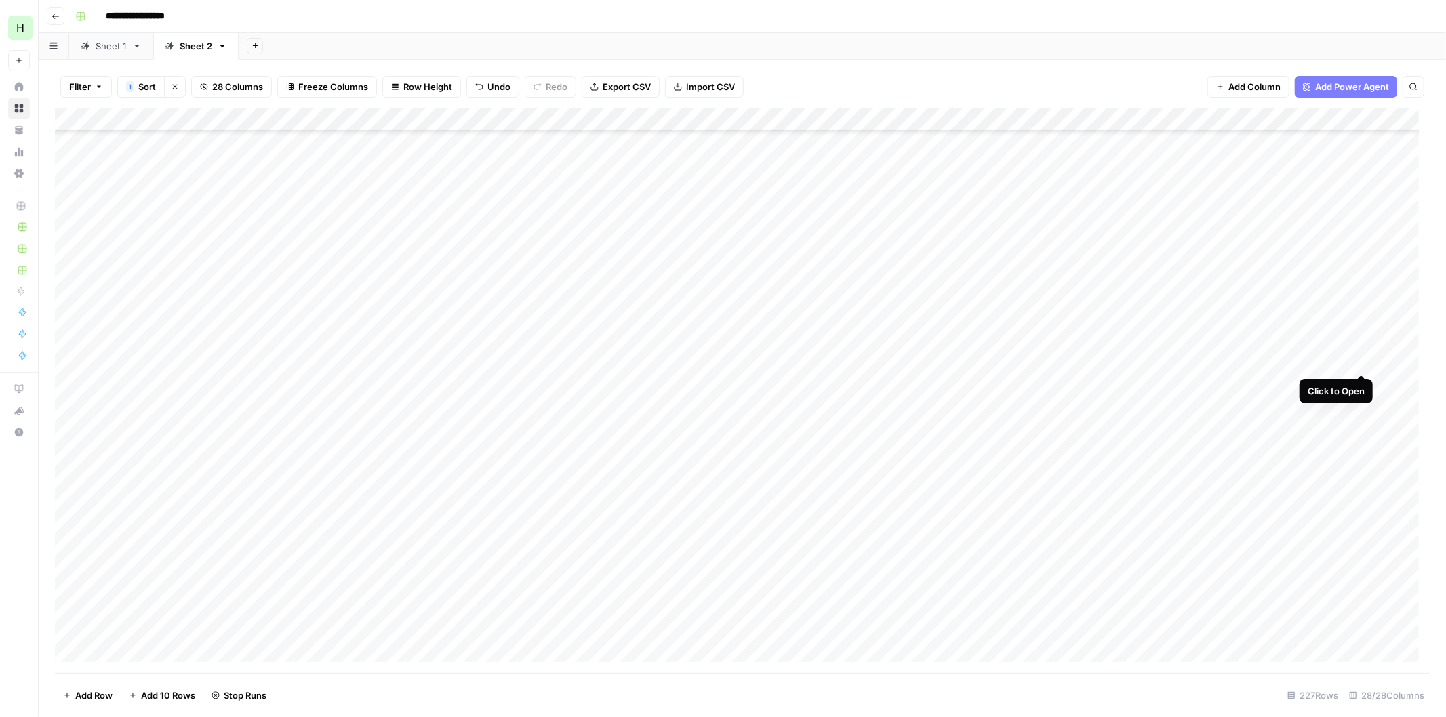
click at [1360, 358] on div "Add Column" at bounding box center [742, 390] width 1374 height 565
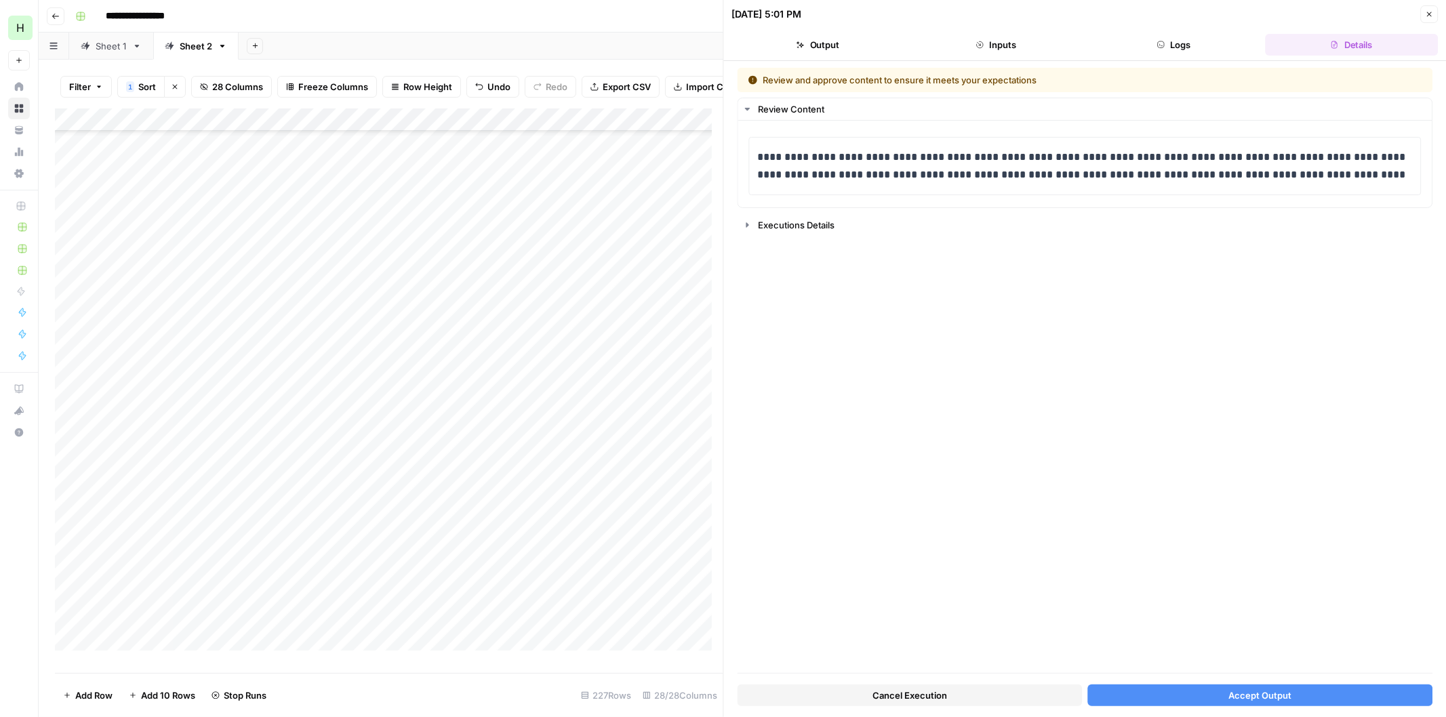
click at [1267, 695] on span "Accept Output" at bounding box center [1259, 696] width 63 height 14
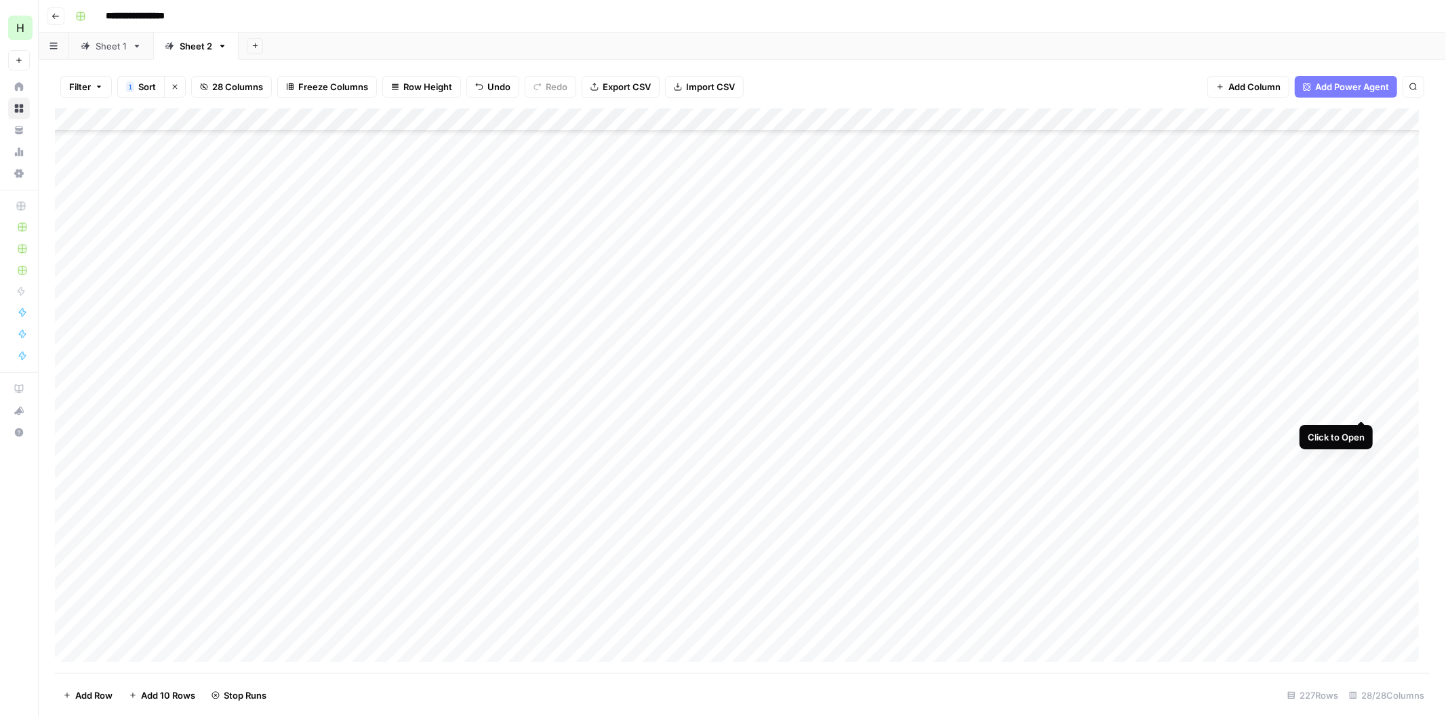
click at [1360, 405] on div "Add Column" at bounding box center [742, 390] width 1374 height 565
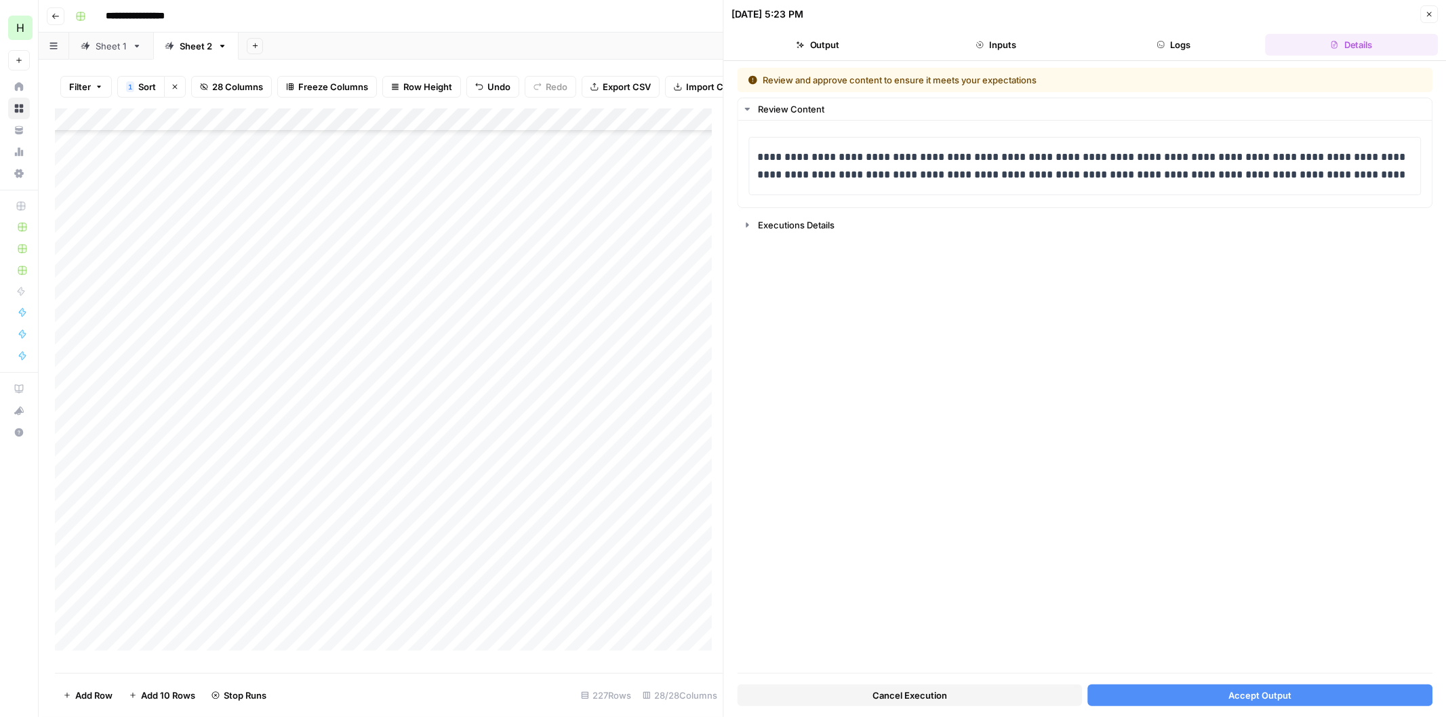
click at [1235, 695] on span "Accept Output" at bounding box center [1259, 696] width 63 height 14
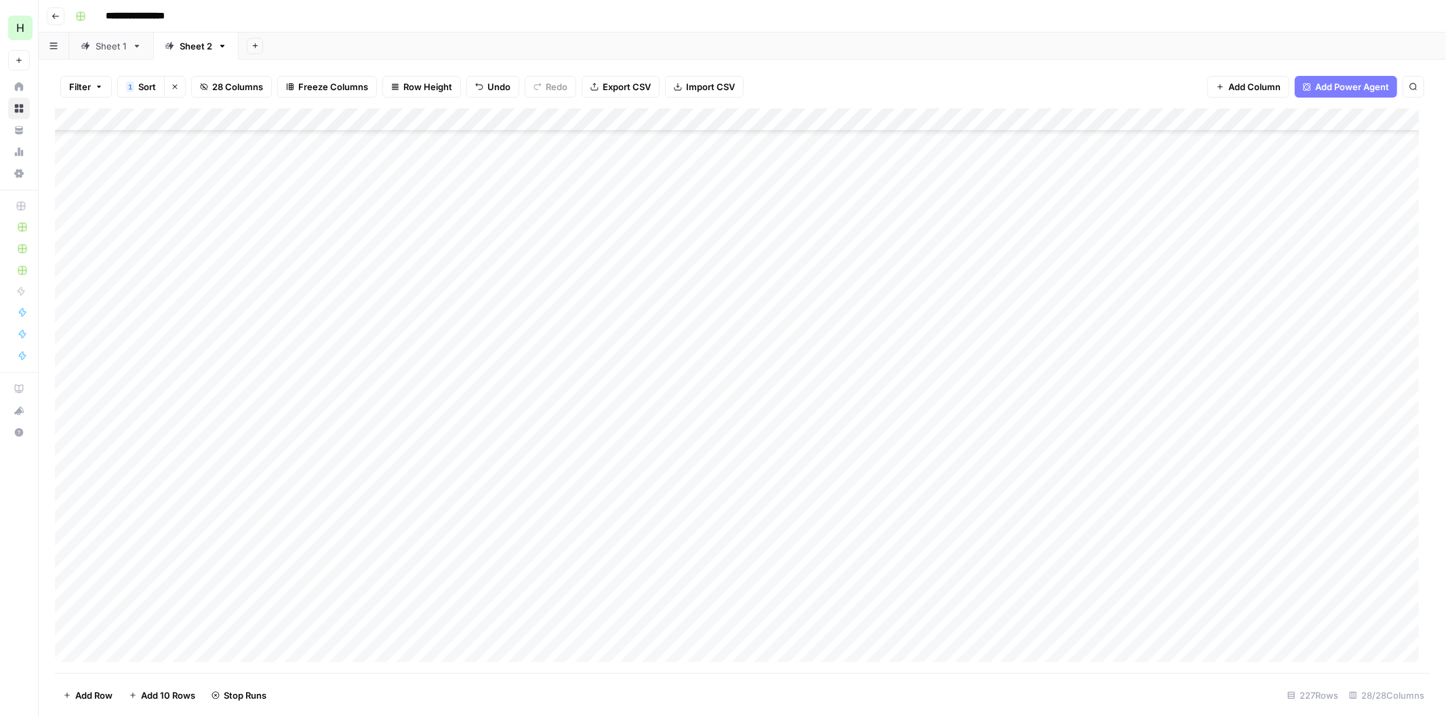
click at [1366, 430] on div "Add Column" at bounding box center [742, 390] width 1374 height 565
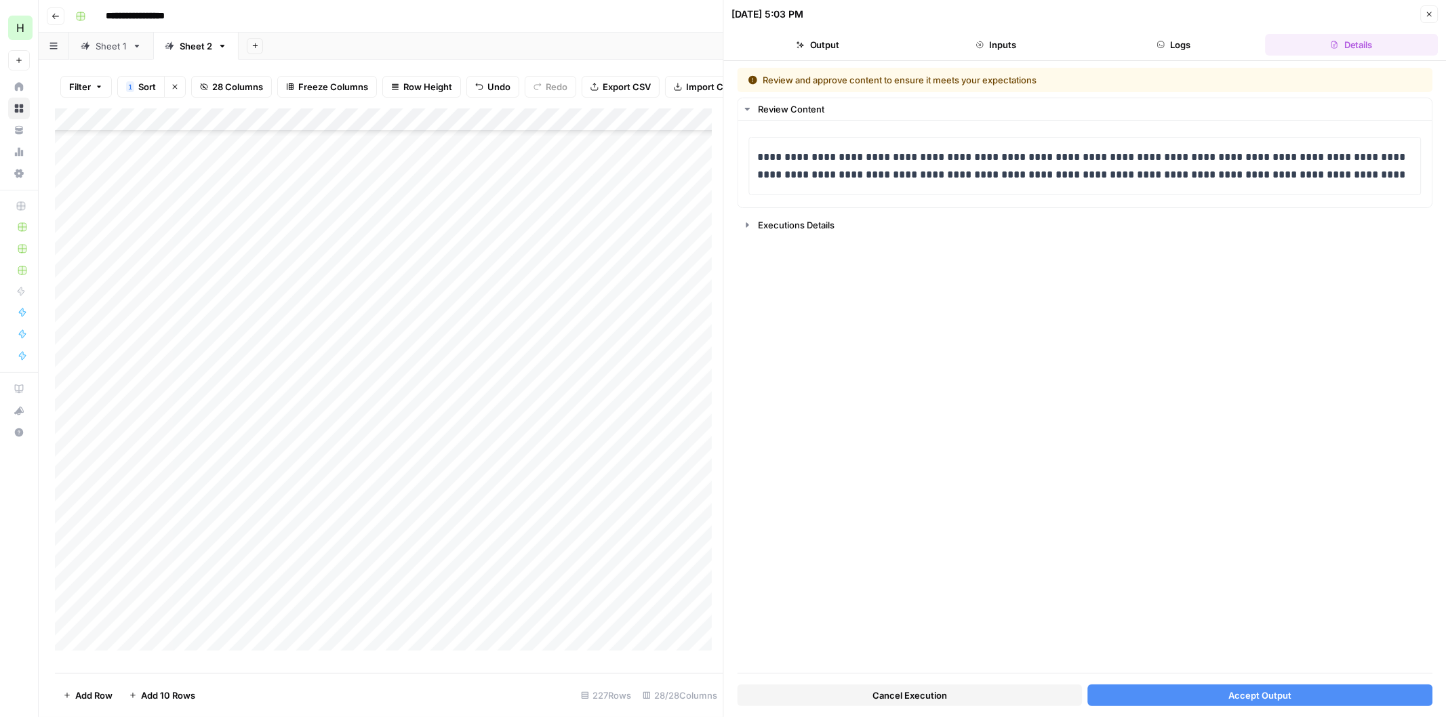
click at [1252, 695] on span "Accept Output" at bounding box center [1259, 696] width 63 height 14
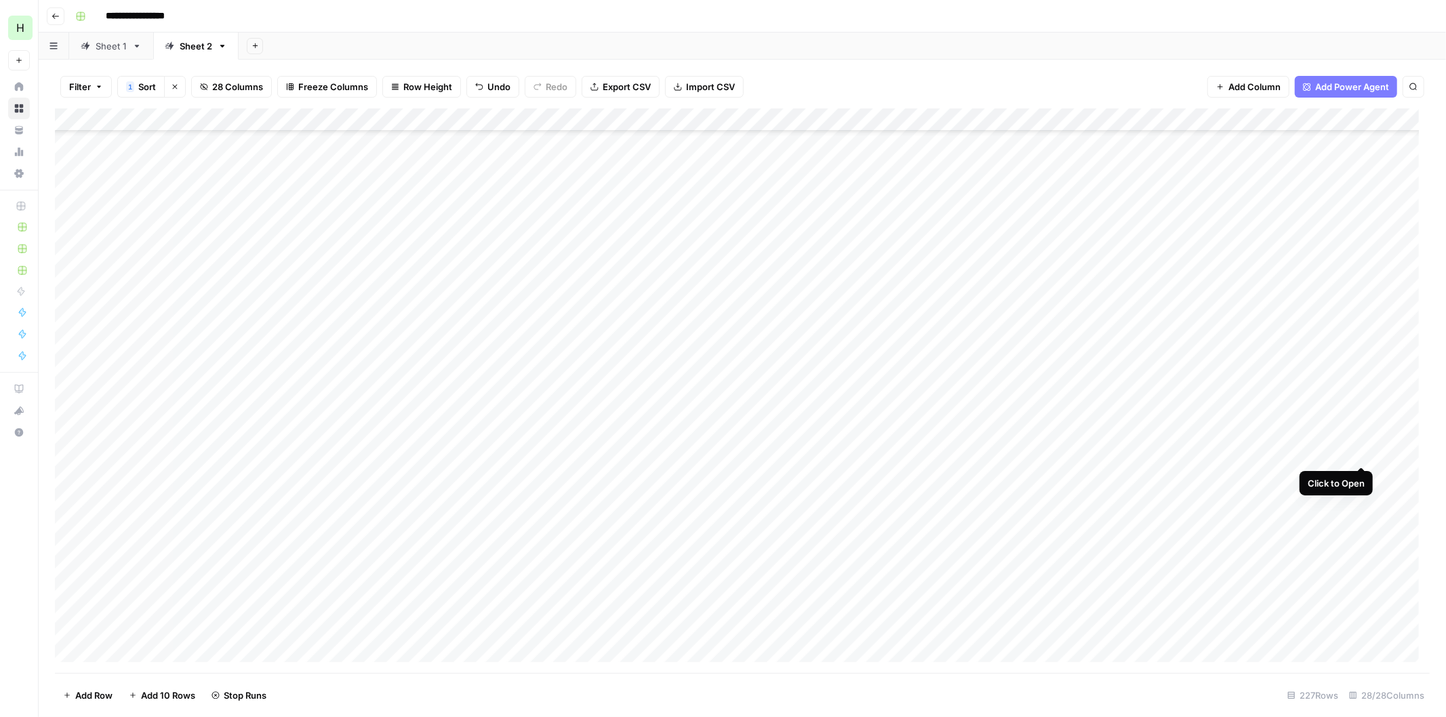
click at [1361, 446] on div "Add Column" at bounding box center [742, 390] width 1374 height 565
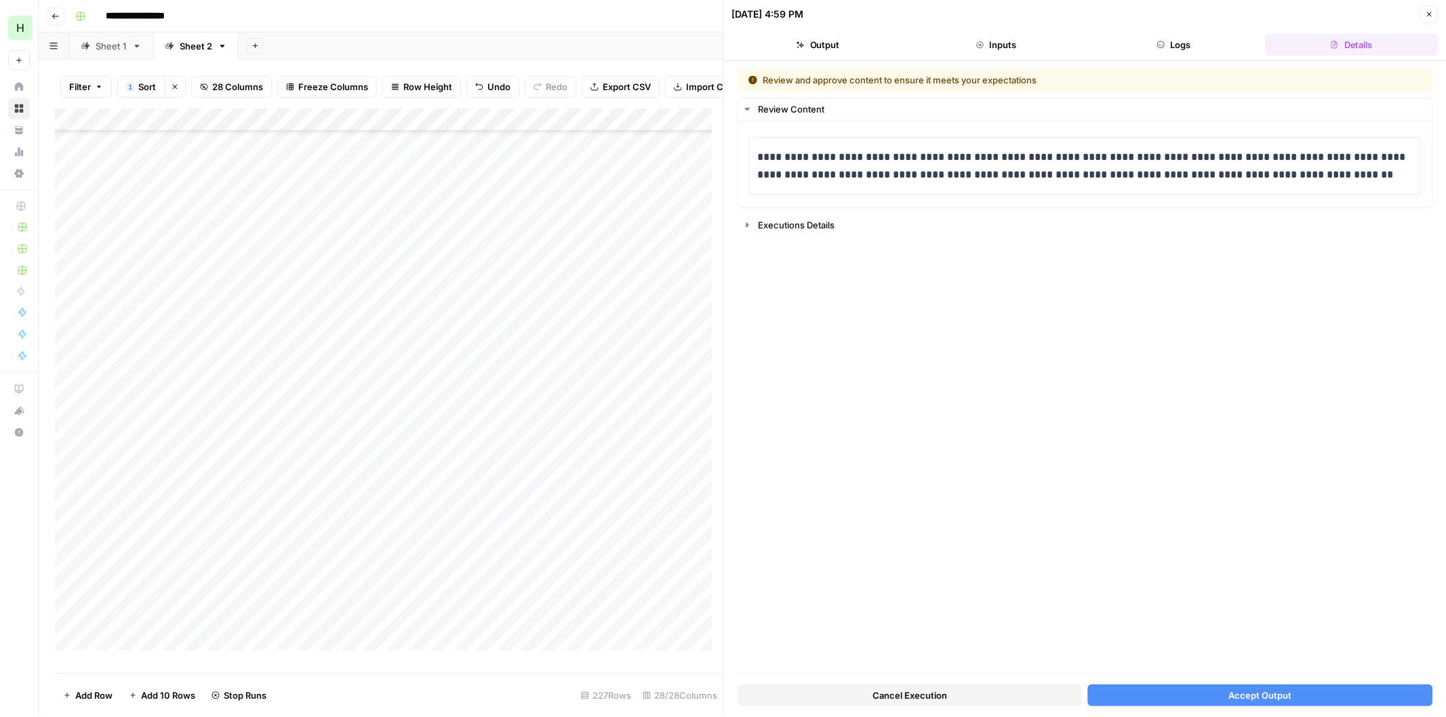
click at [1259, 700] on span "Accept Output" at bounding box center [1259, 696] width 63 height 14
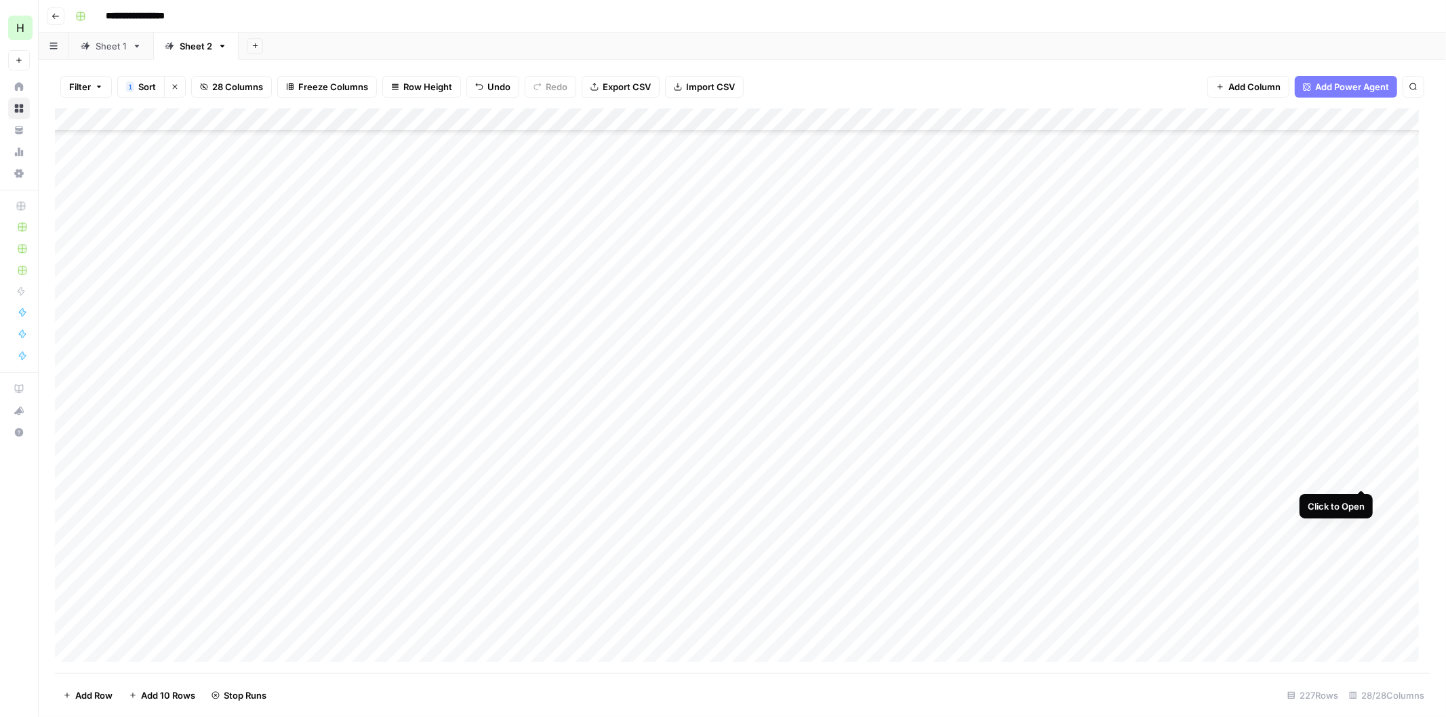
click at [1360, 474] on div "Add Column" at bounding box center [742, 390] width 1374 height 565
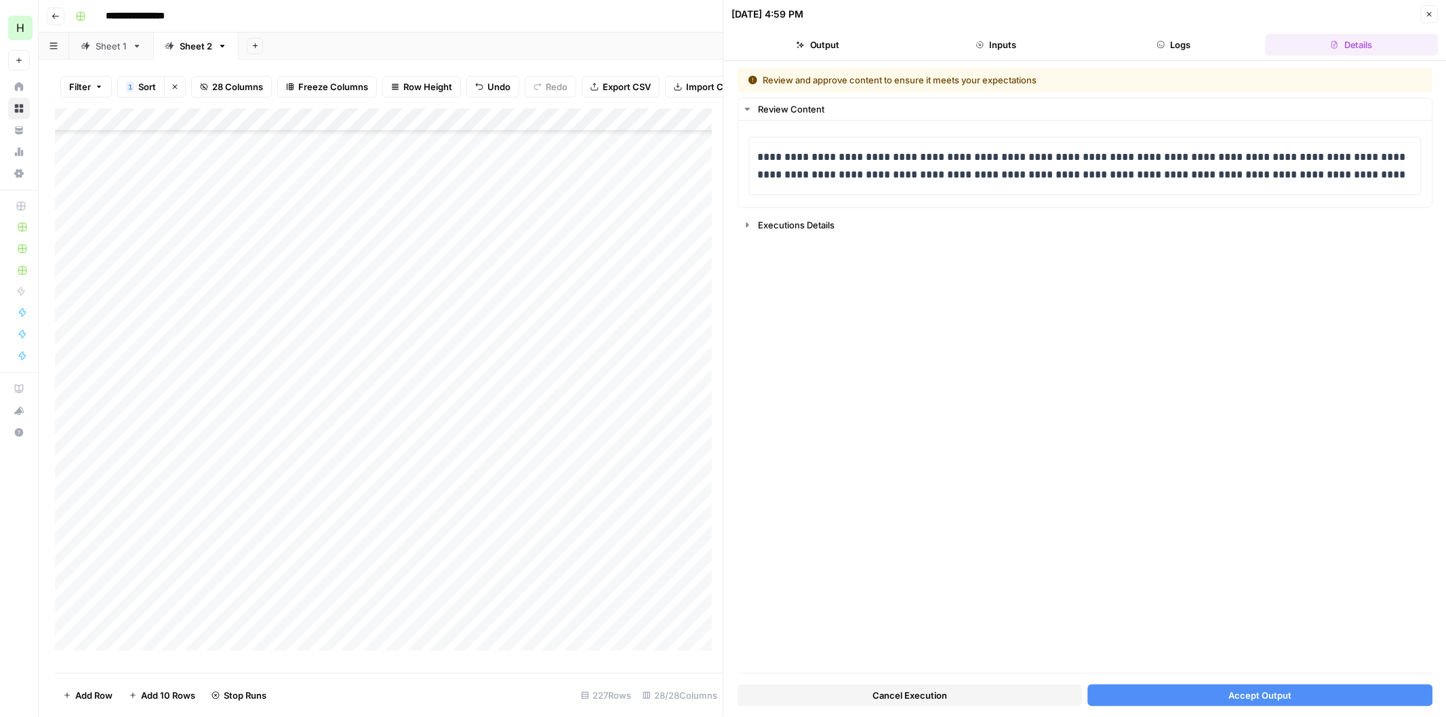
click at [1263, 692] on span "Accept Output" at bounding box center [1259, 696] width 63 height 14
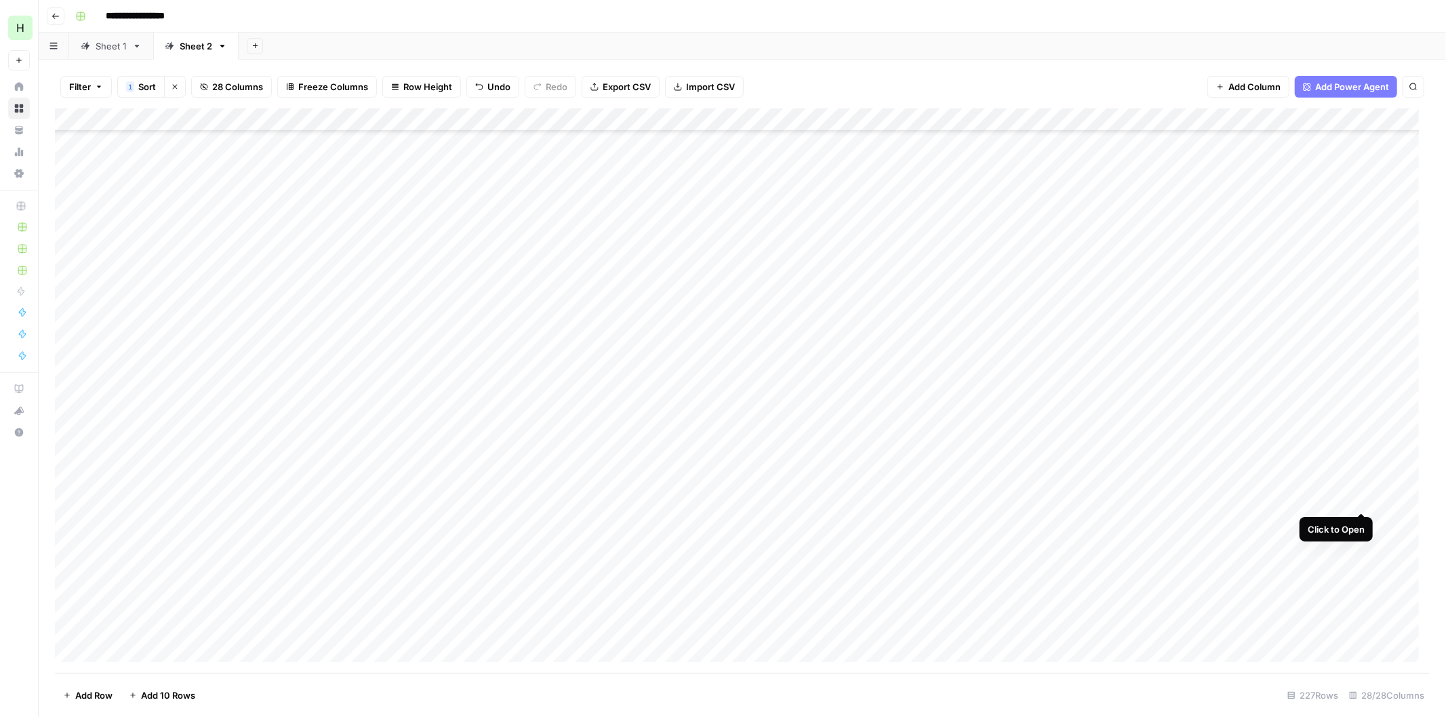
click at [1366, 502] on div "Add Column" at bounding box center [742, 390] width 1374 height 565
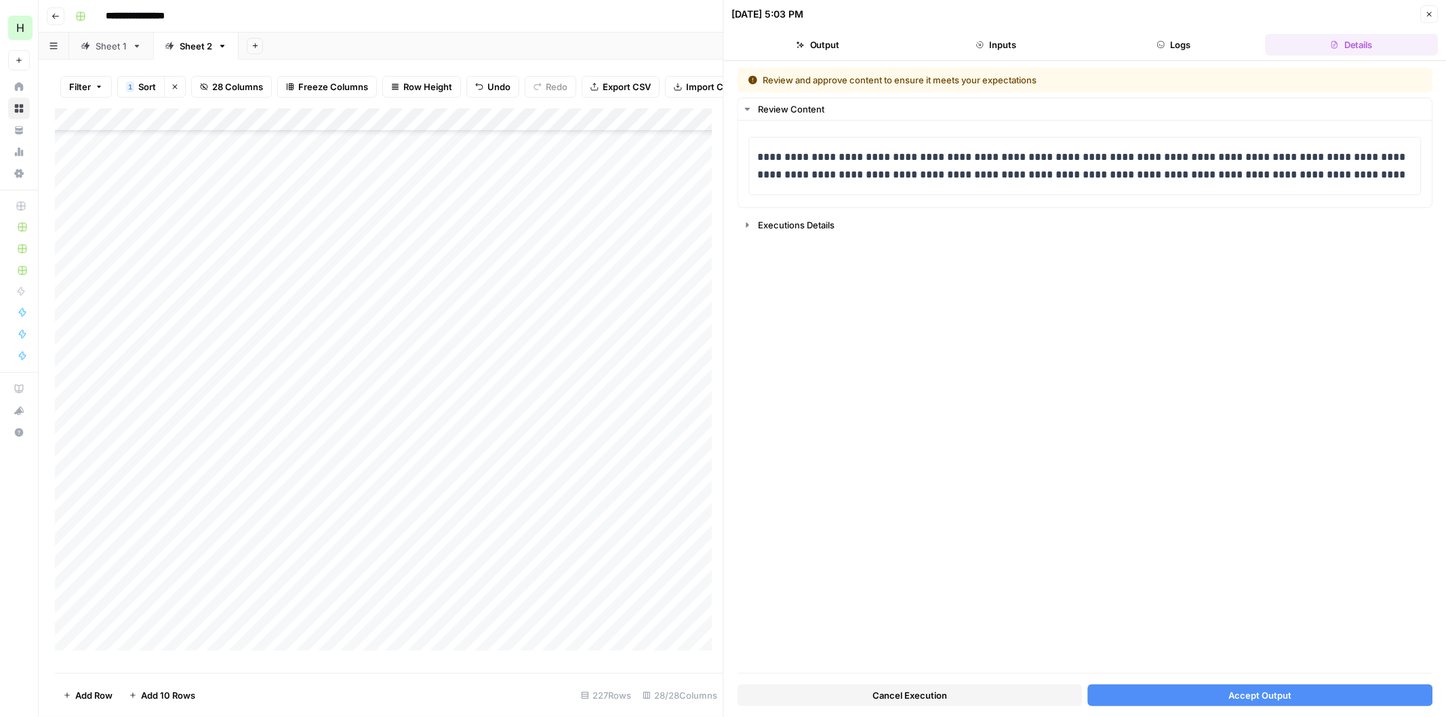
click at [1279, 698] on span "Accept Output" at bounding box center [1259, 696] width 63 height 14
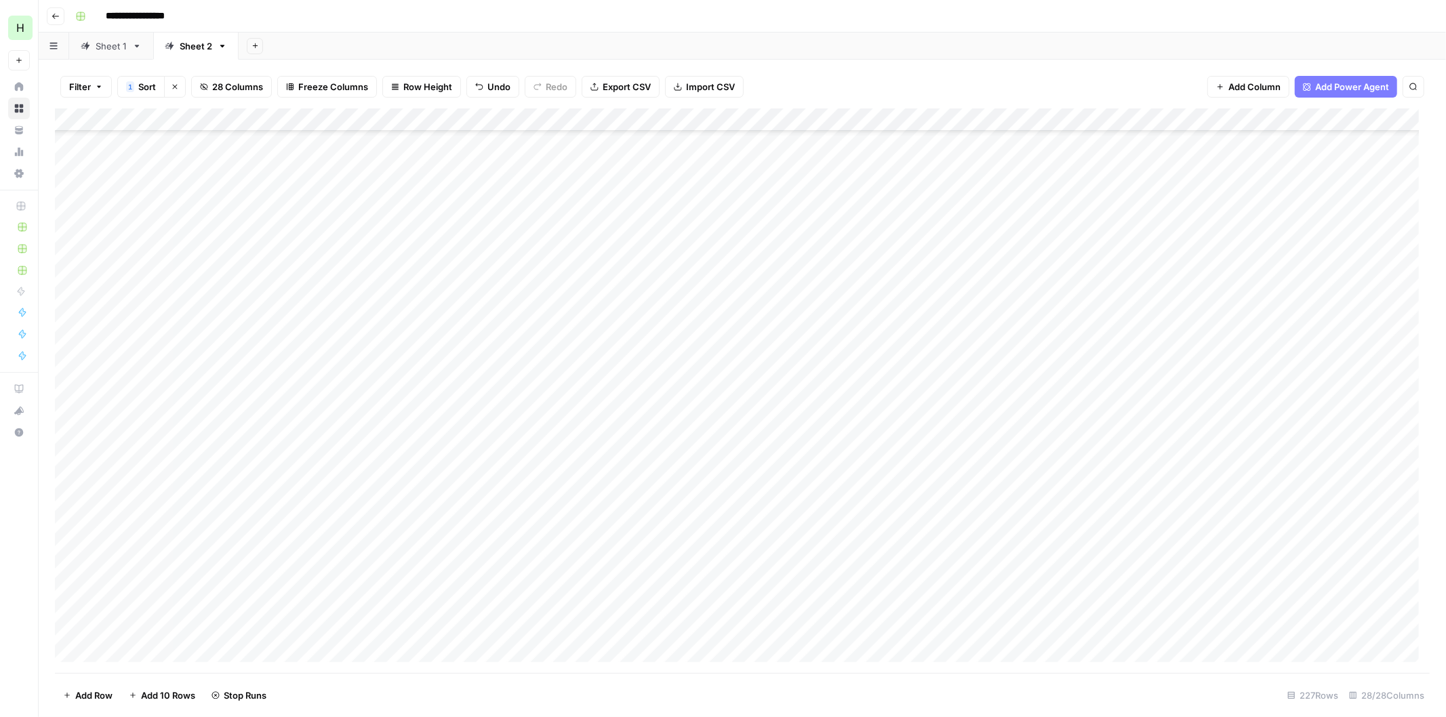
scroll to position [2460, 0]
click at [1360, 216] on div "Add Column" at bounding box center [742, 390] width 1374 height 565
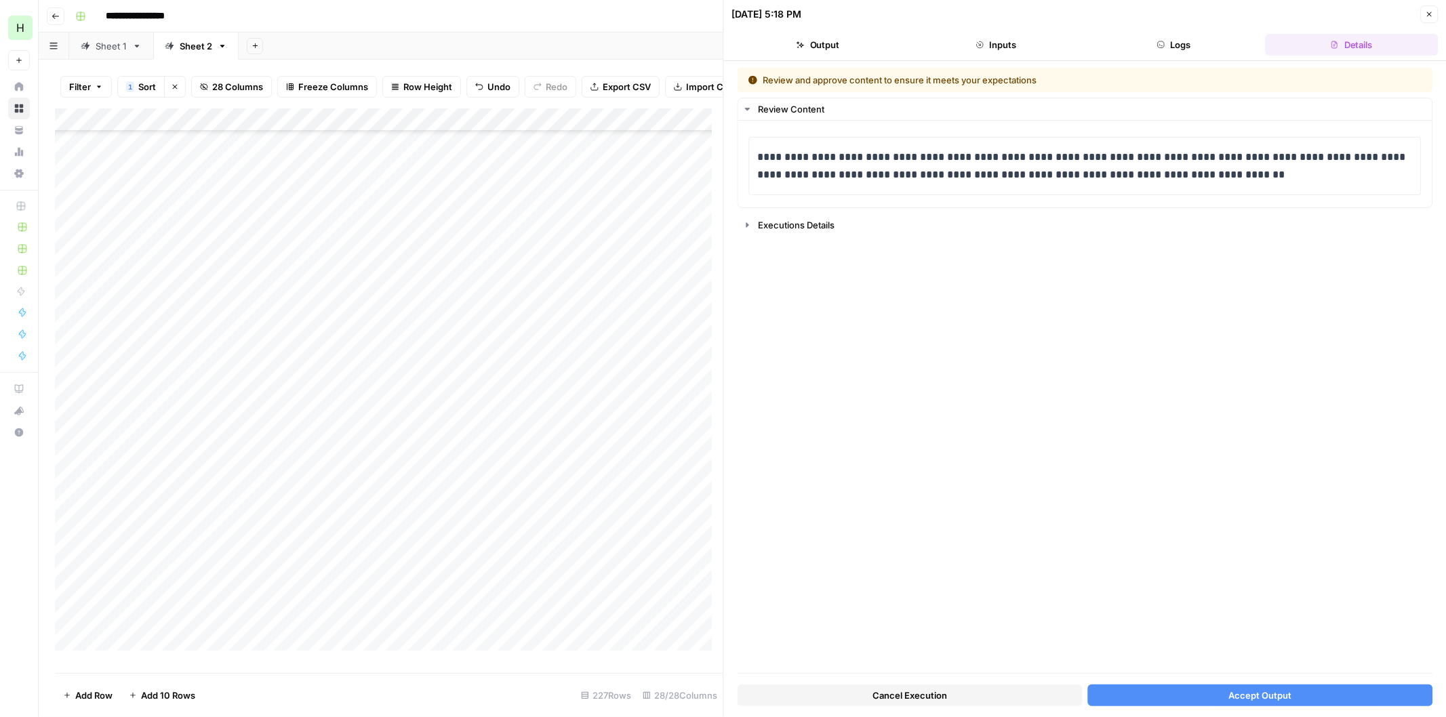
click at [1196, 690] on button "Accept Output" at bounding box center [1259, 696] width 345 height 22
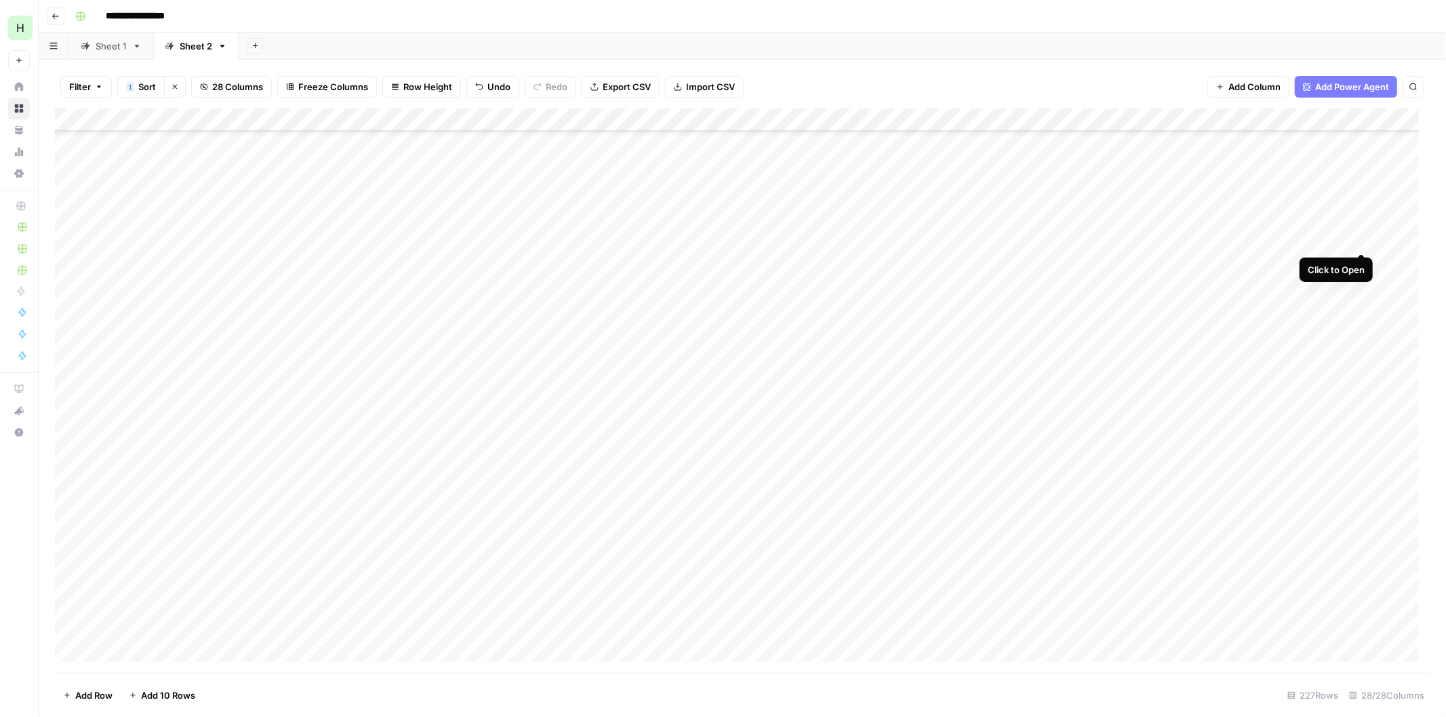
click at [1358, 234] on div "Add Column" at bounding box center [742, 390] width 1374 height 565
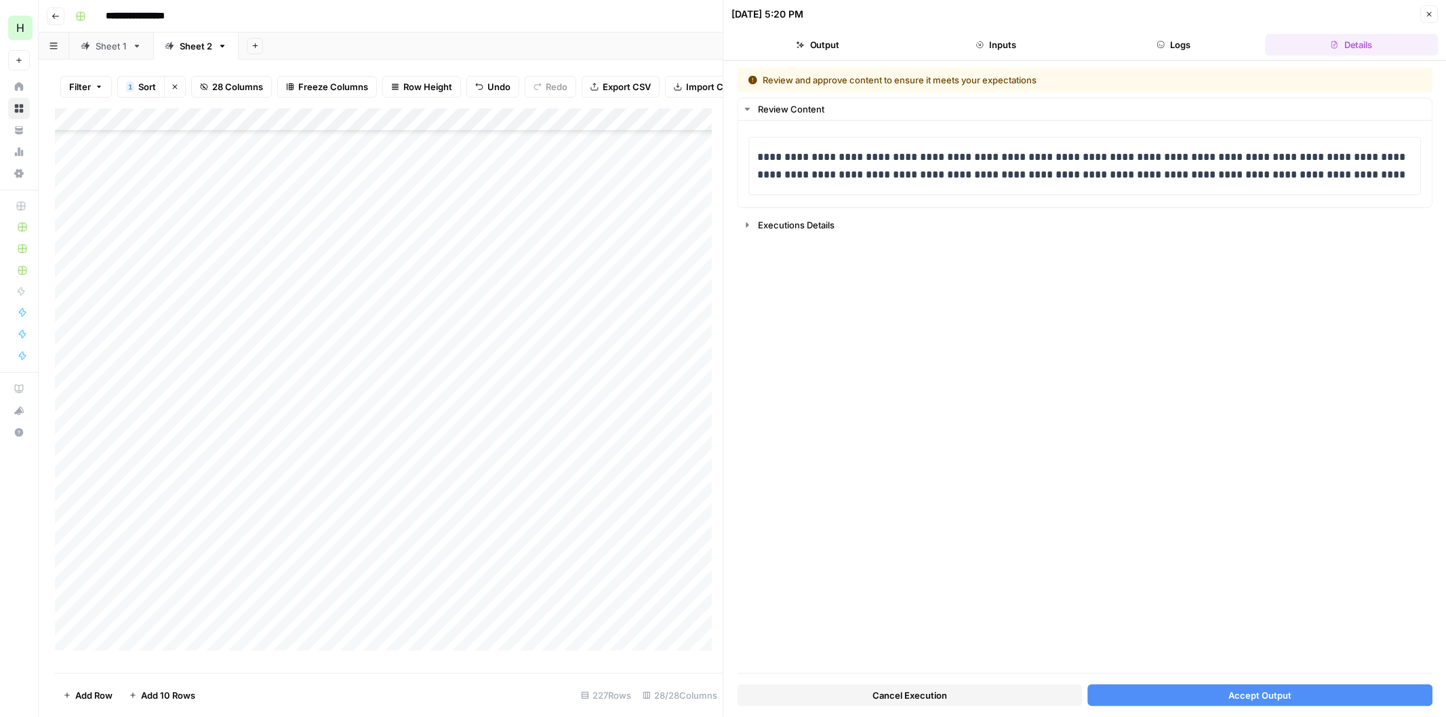
click at [1250, 692] on span "Accept Output" at bounding box center [1259, 696] width 63 height 14
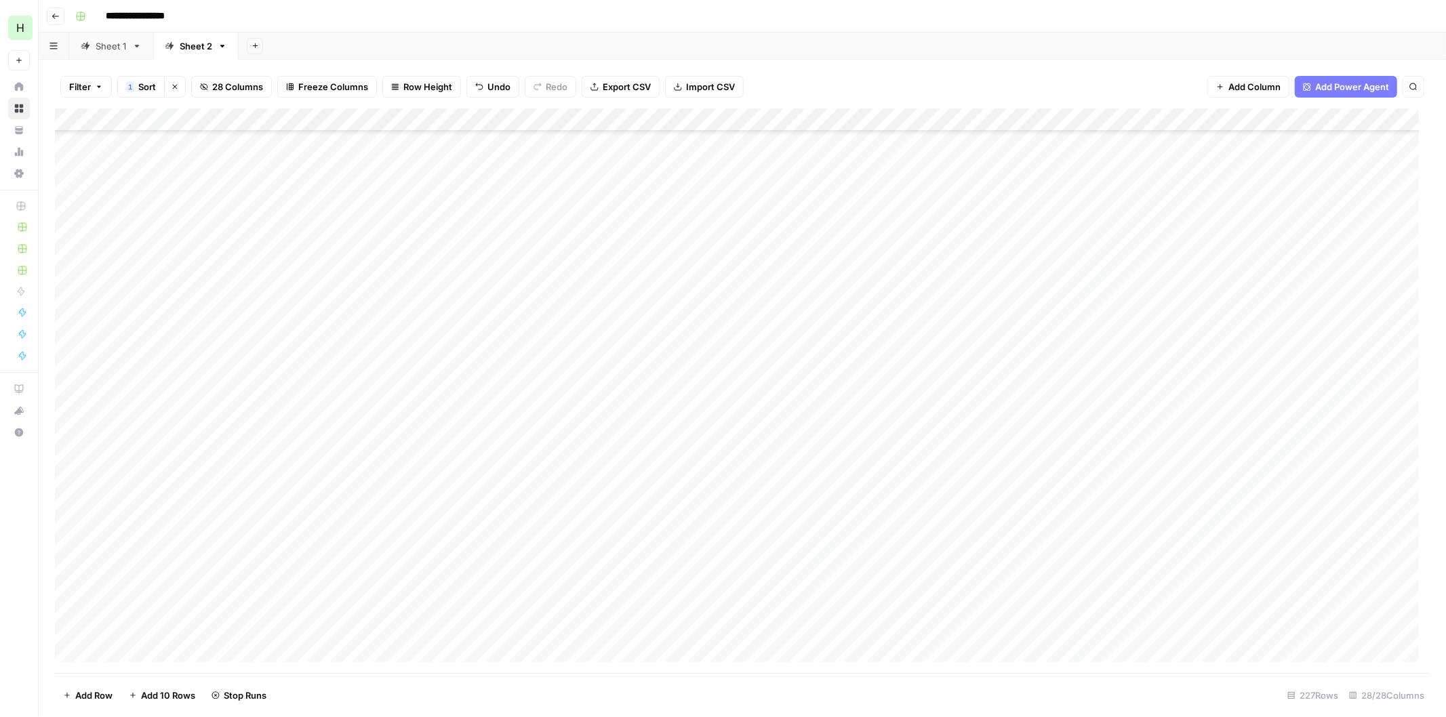
click at [1360, 354] on div "Add Column" at bounding box center [742, 390] width 1374 height 565
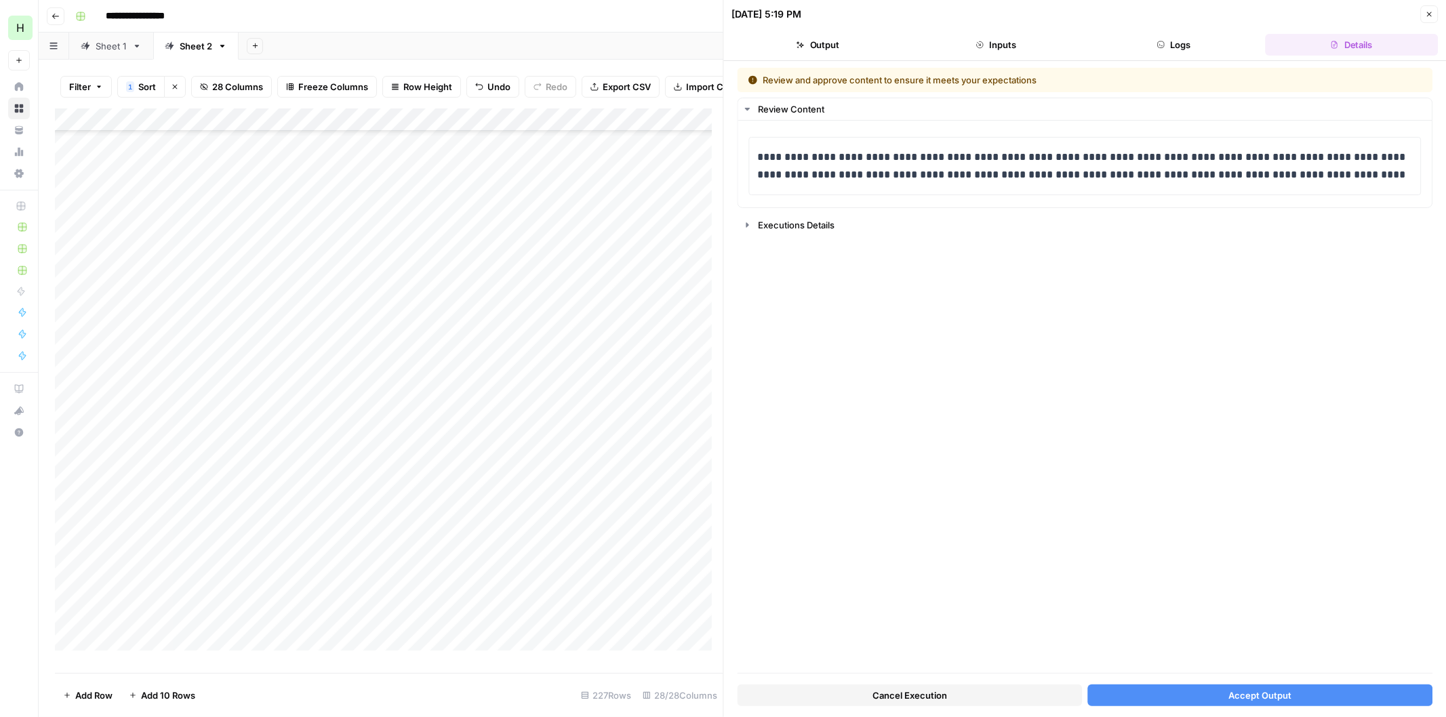
click at [1231, 689] on span "Accept Output" at bounding box center [1259, 696] width 63 height 14
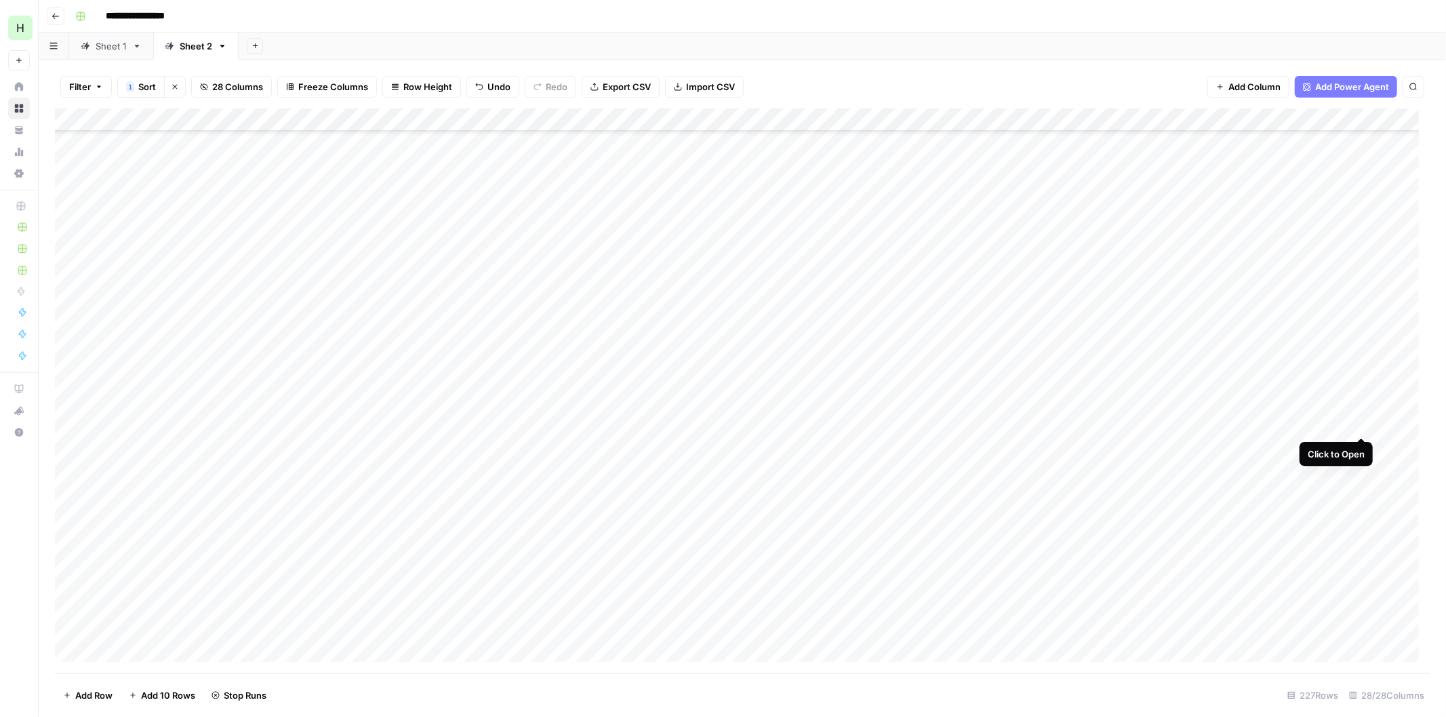
click at [1361, 421] on div "Add Column" at bounding box center [742, 390] width 1374 height 565
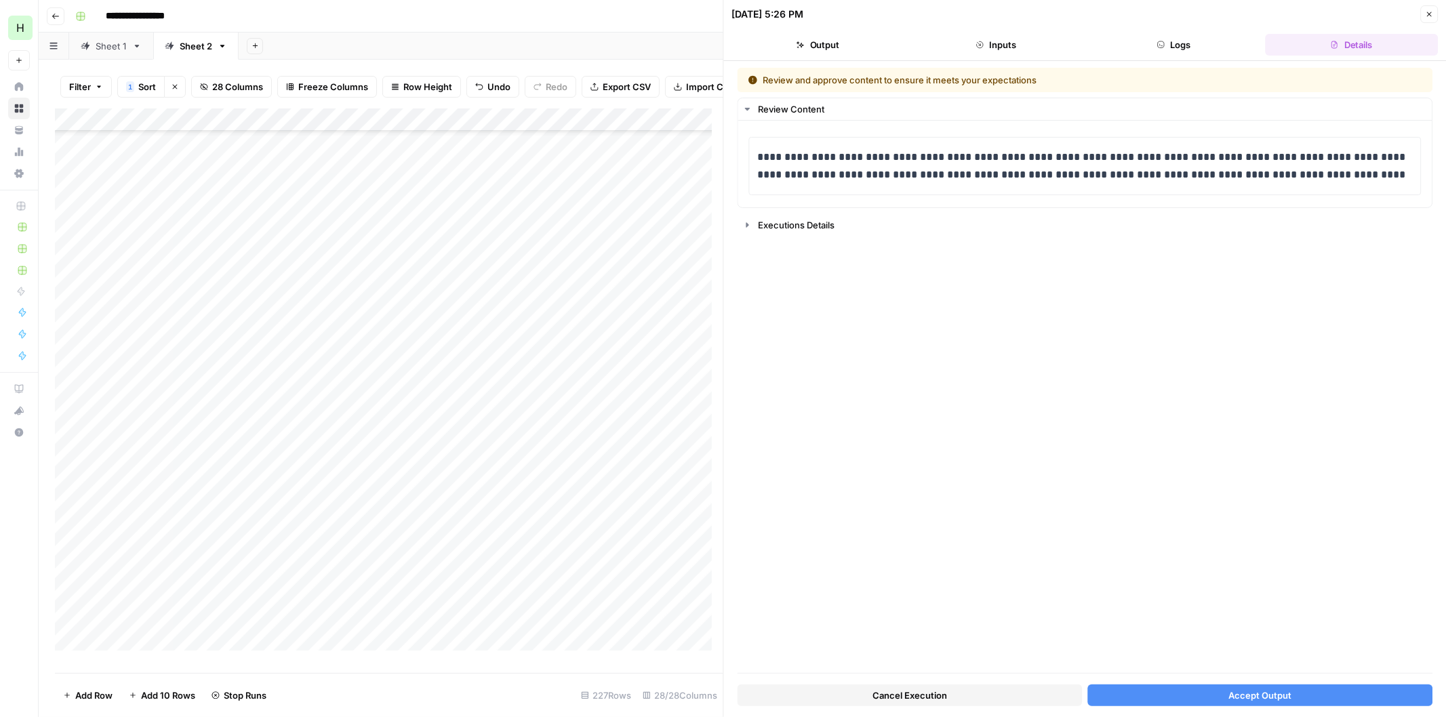
click at [1254, 691] on span "Accept Output" at bounding box center [1259, 696] width 63 height 14
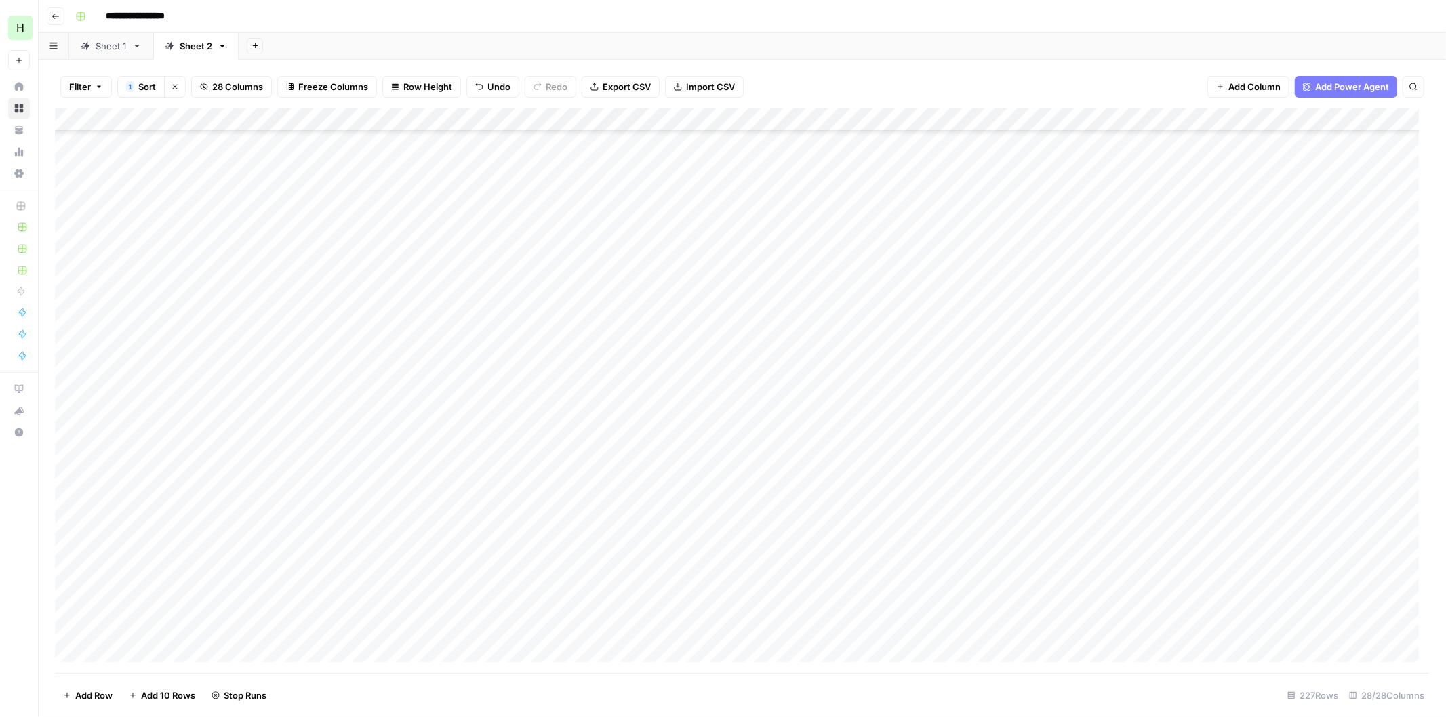
scroll to position [2635, 0]
click at [1362, 310] on div "Add Column" at bounding box center [742, 390] width 1374 height 565
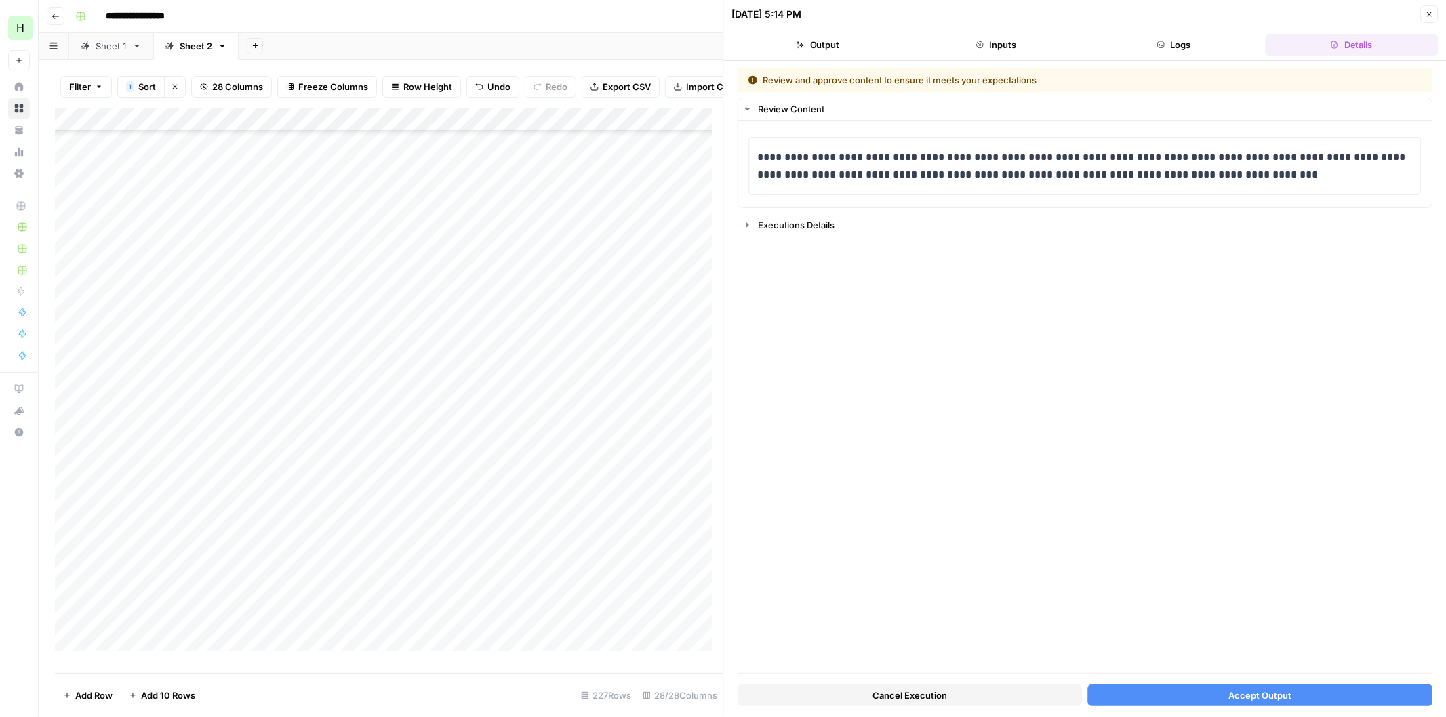
click at [1224, 689] on button "Accept Output" at bounding box center [1259, 696] width 345 height 22
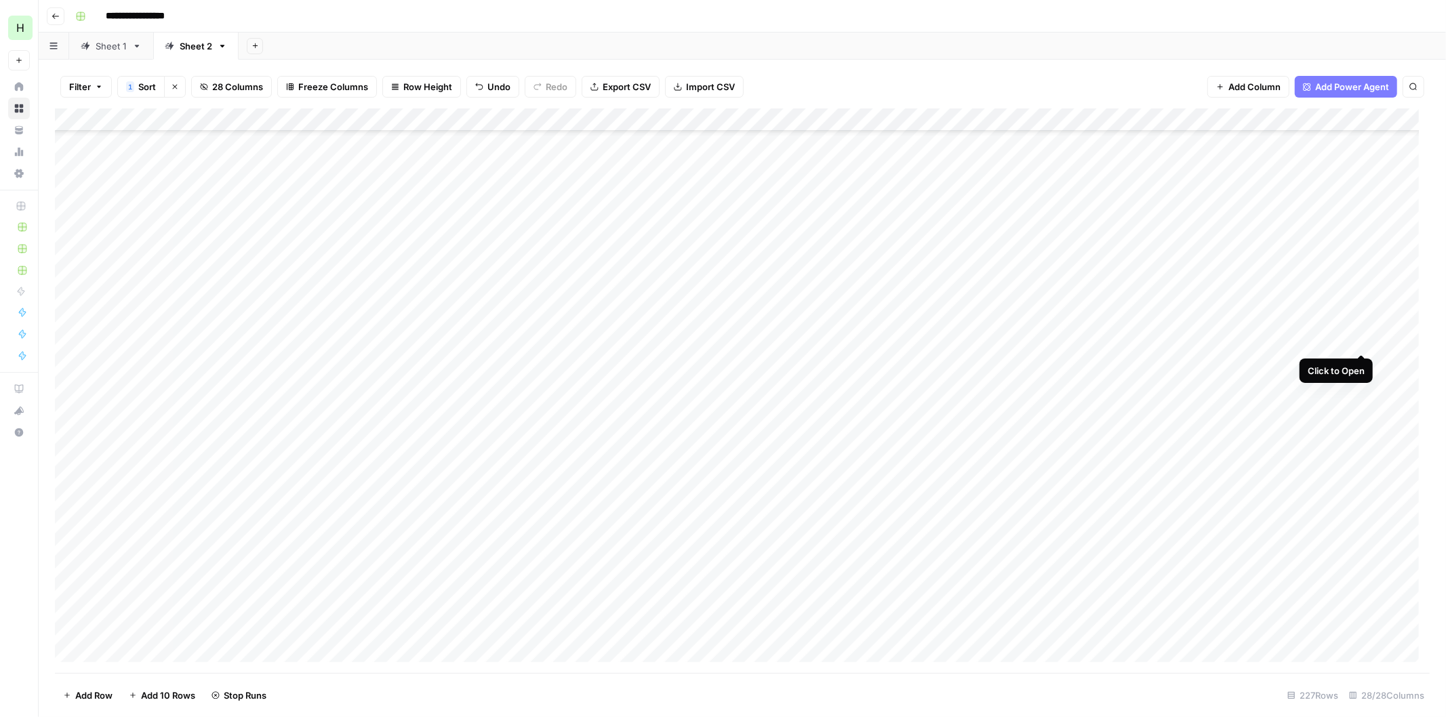
click at [1361, 338] on div "Add Column" at bounding box center [742, 390] width 1374 height 565
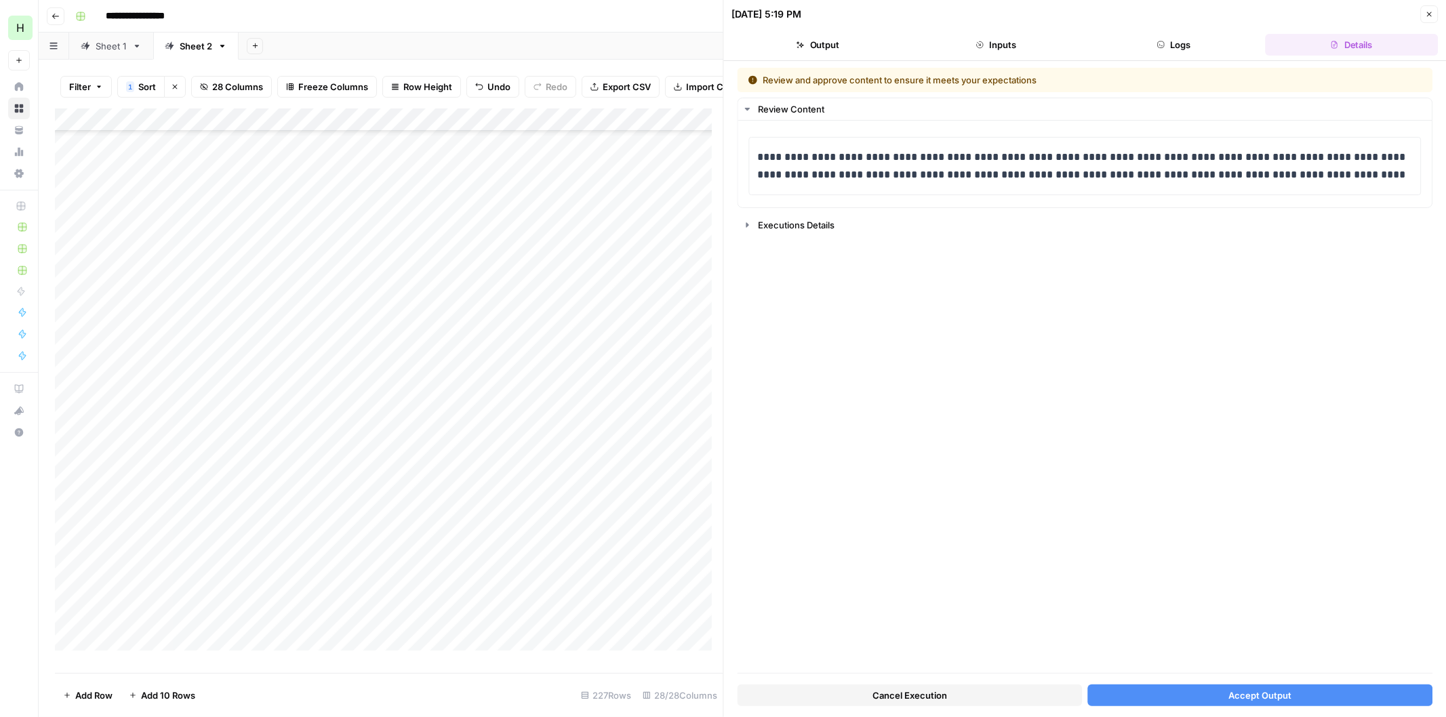
click at [1243, 698] on span "Accept Output" at bounding box center [1259, 696] width 63 height 14
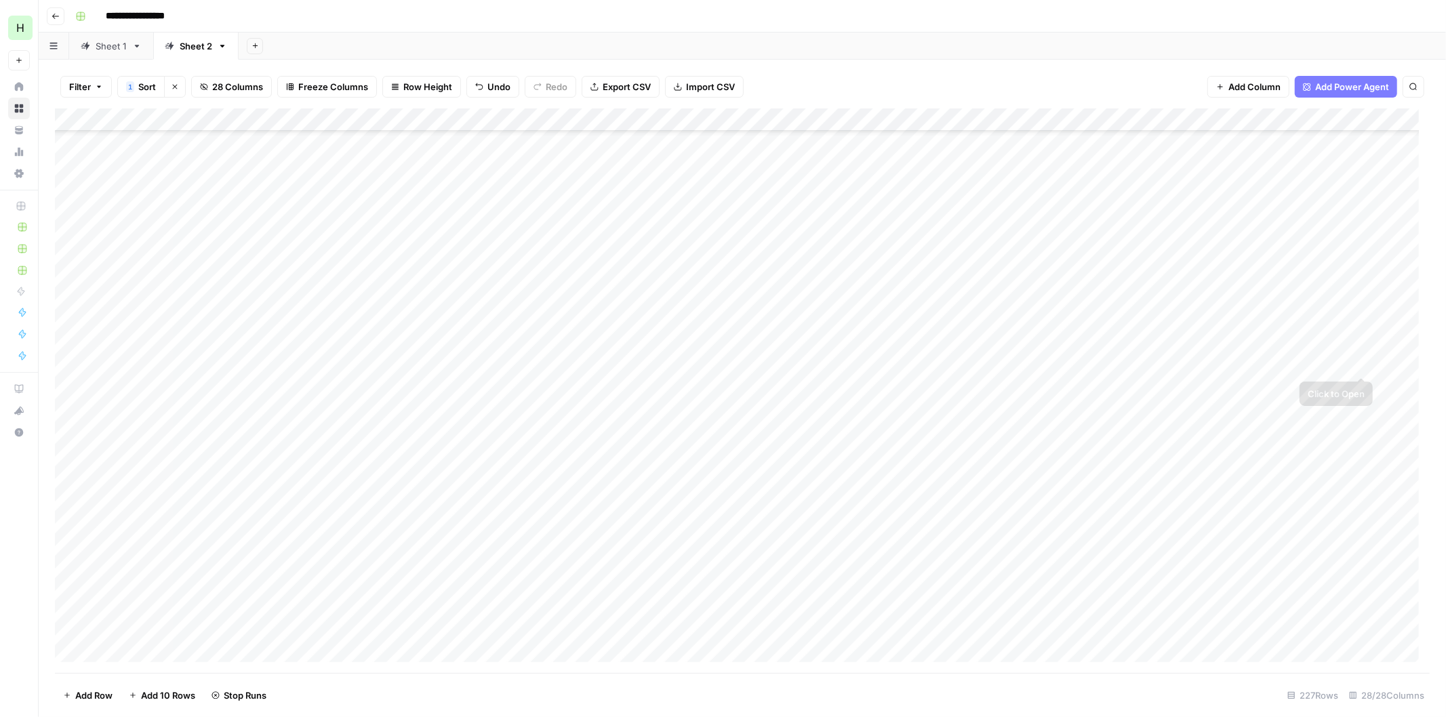
click at [1357, 357] on div "Add Column" at bounding box center [742, 390] width 1374 height 565
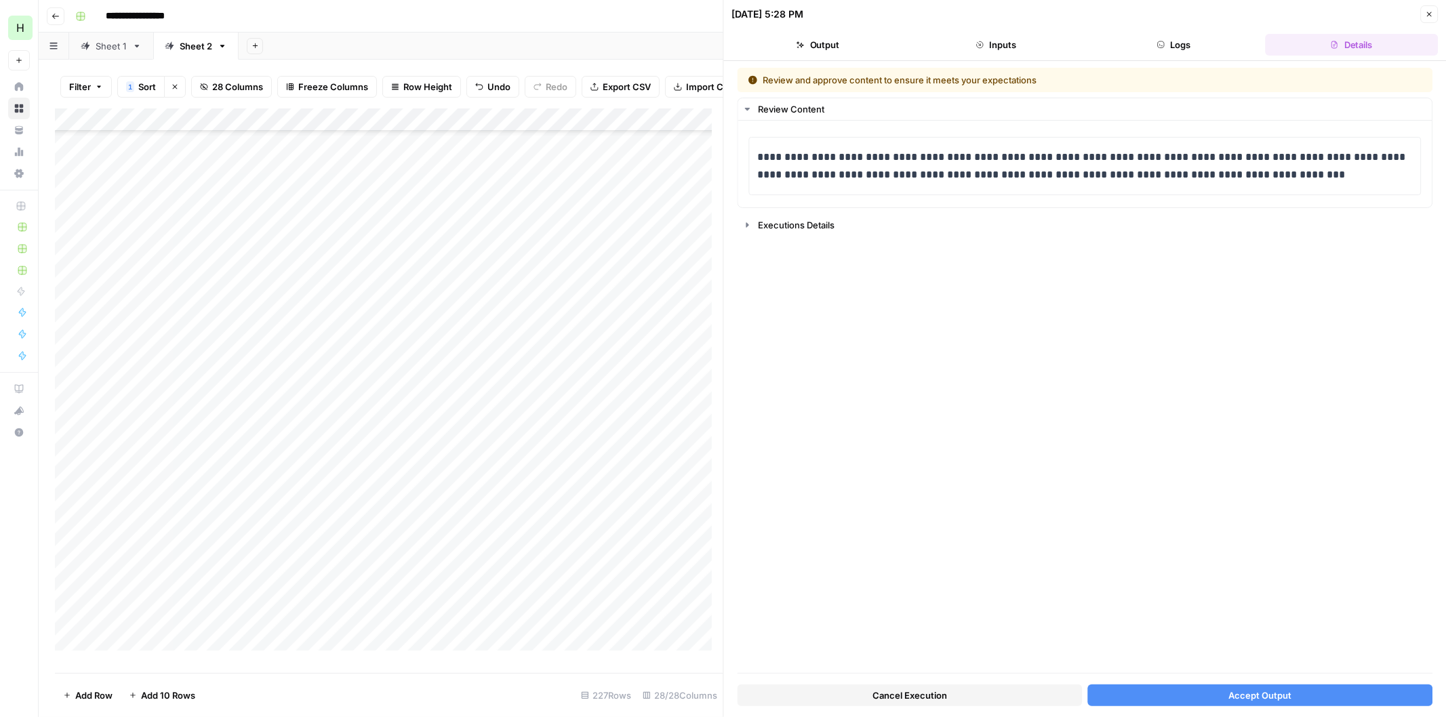
click at [1235, 693] on span "Accept Output" at bounding box center [1259, 696] width 63 height 14
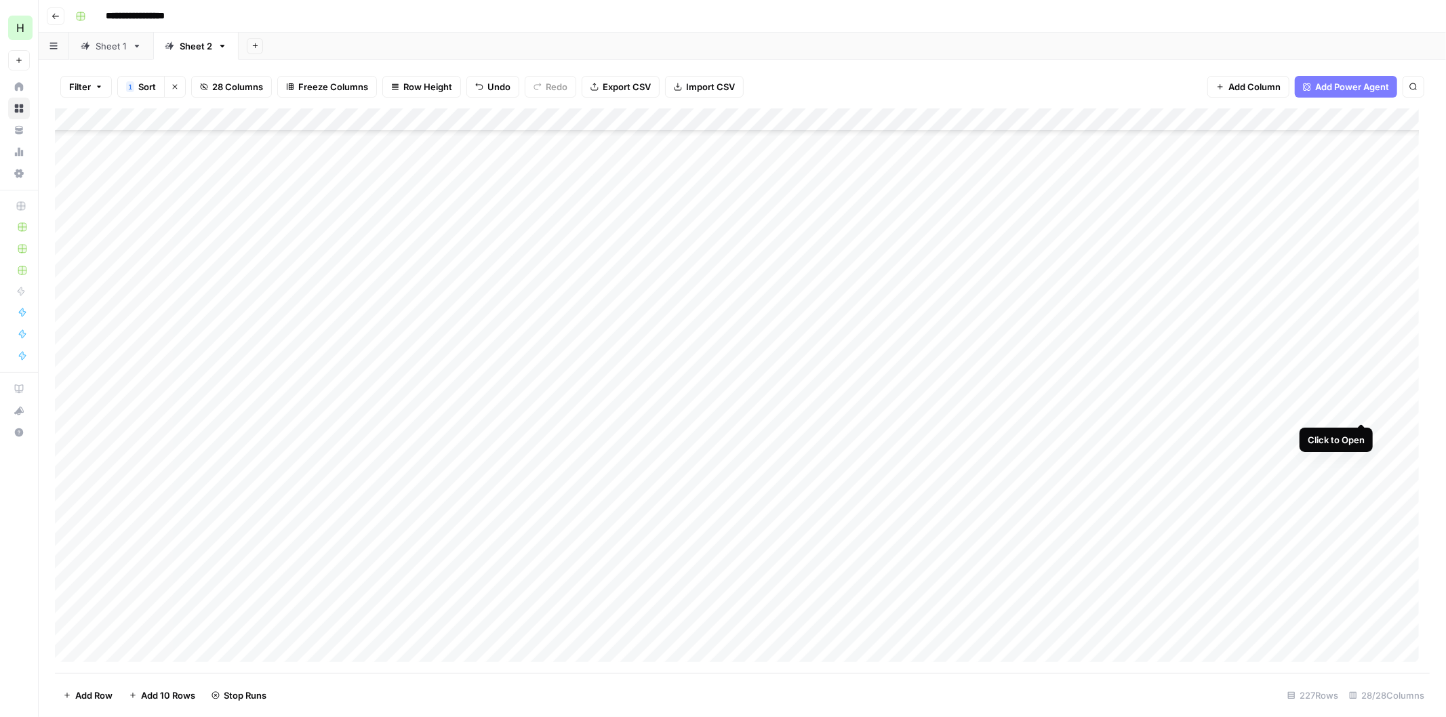
click at [1366, 408] on div "Add Column" at bounding box center [742, 390] width 1374 height 565
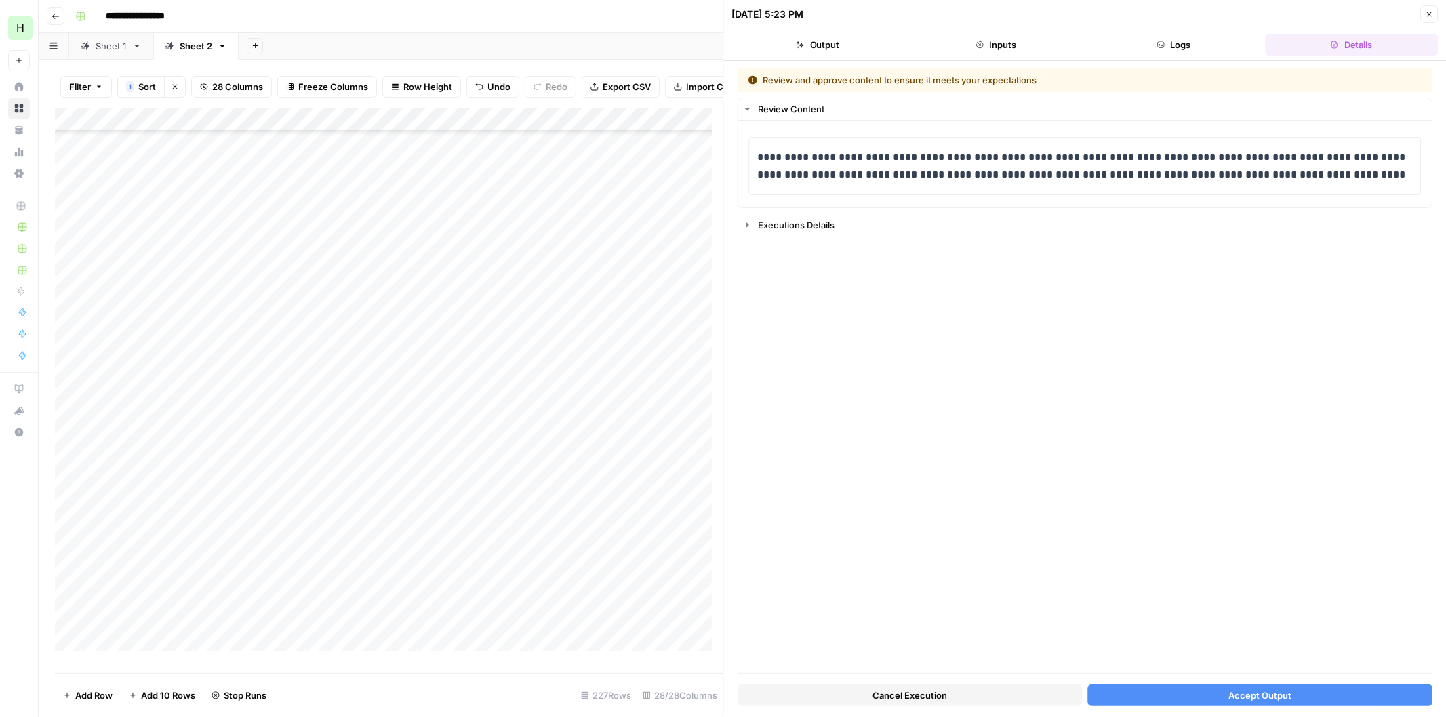
click at [1240, 695] on span "Accept Output" at bounding box center [1259, 696] width 63 height 14
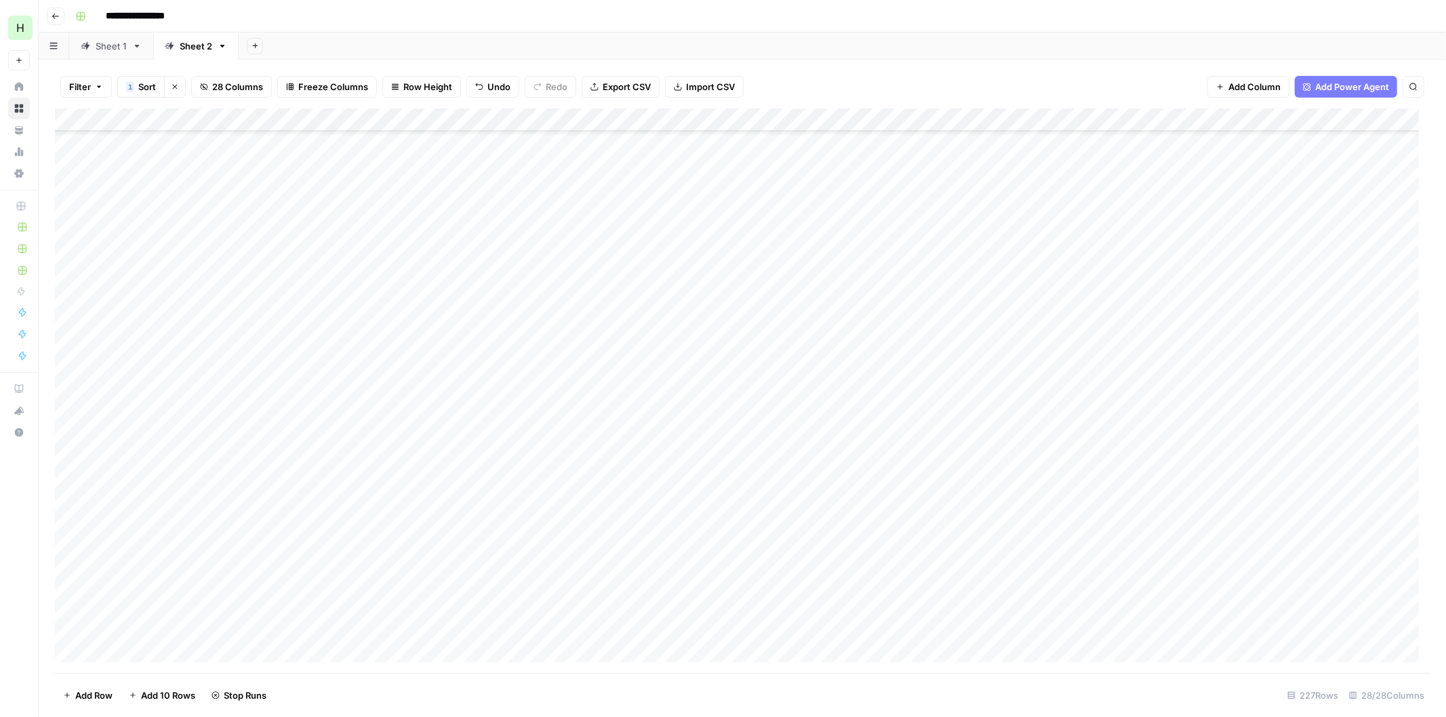
click at [1360, 525] on div "Add Column" at bounding box center [742, 390] width 1374 height 565
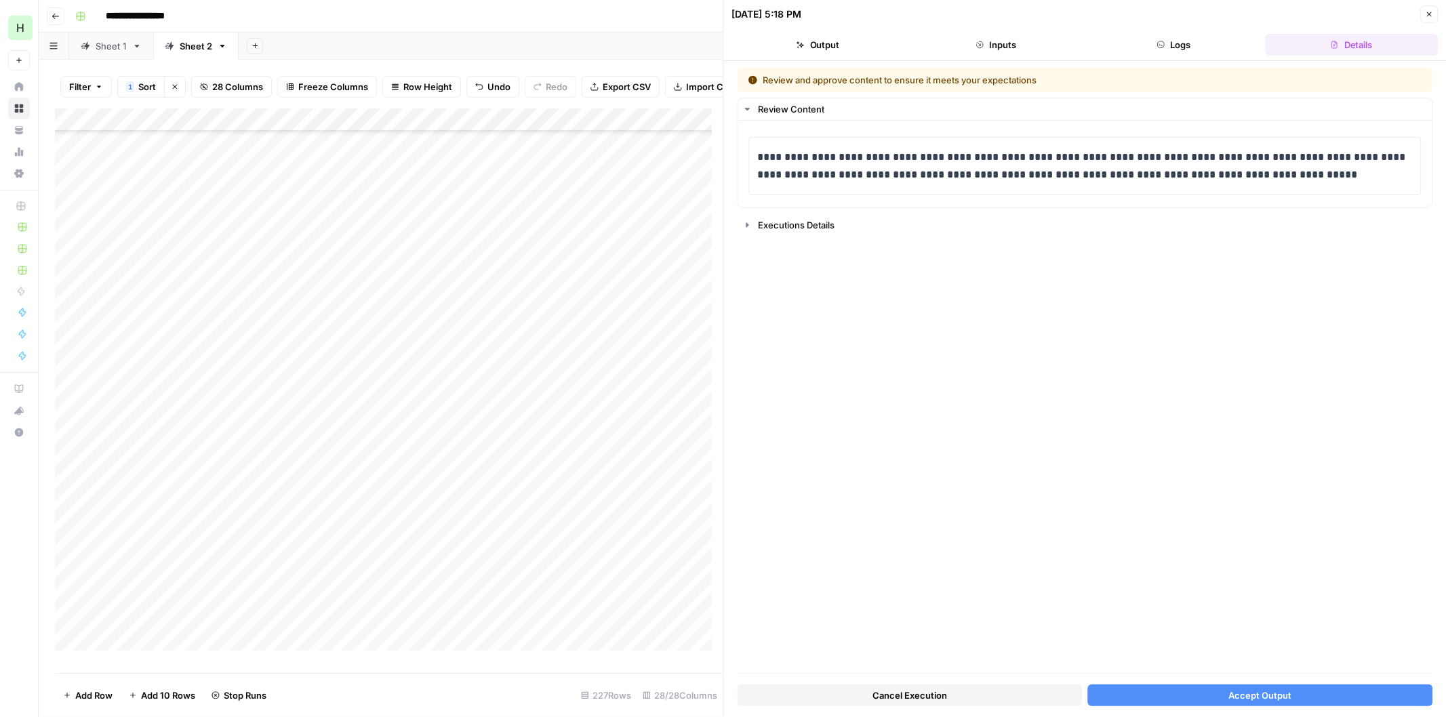
click at [1278, 689] on span "Accept Output" at bounding box center [1259, 696] width 63 height 14
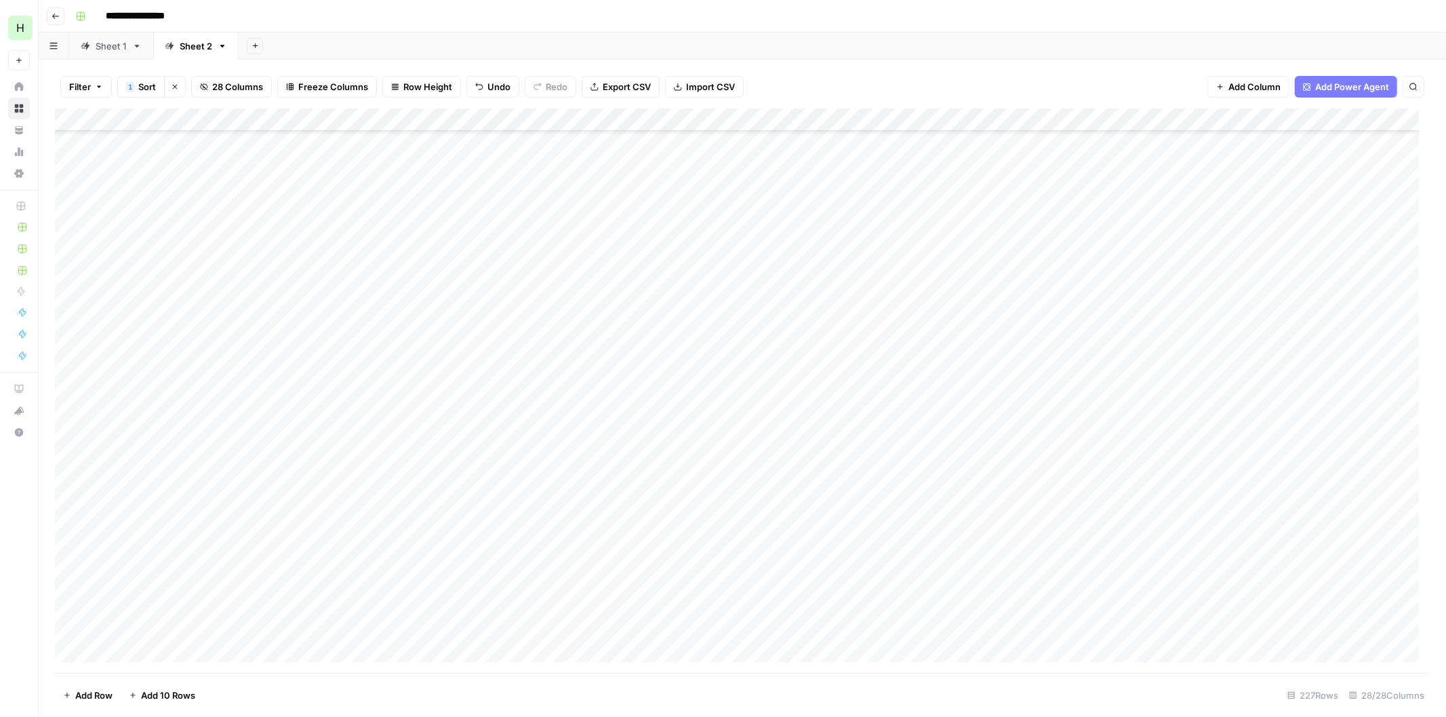
scroll to position [2987, 0]
click at [1356, 306] on div "Add Column" at bounding box center [742, 390] width 1374 height 565
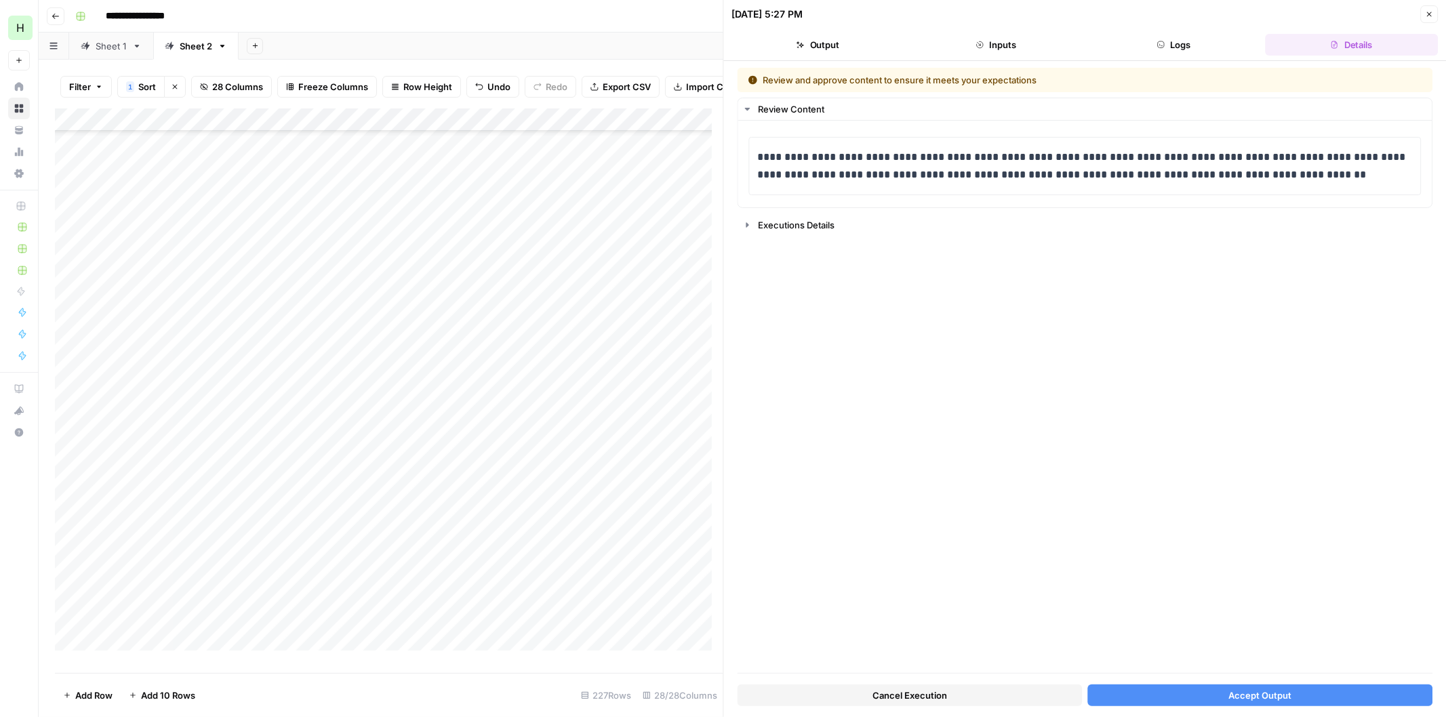
click at [1211, 678] on div "Cancel Execution Accept Output" at bounding box center [1084, 692] width 695 height 37
click at [1211, 687] on button "Accept Output" at bounding box center [1259, 696] width 345 height 22
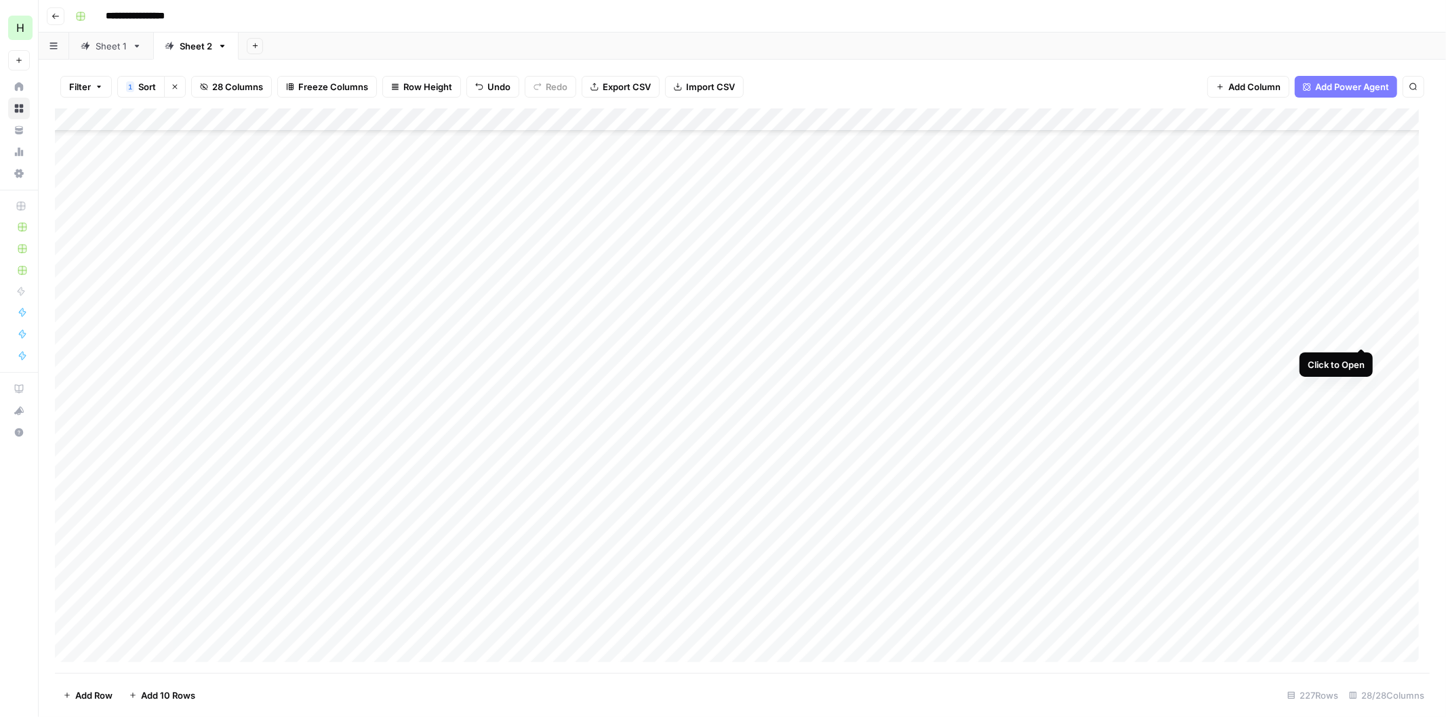
click at [1360, 337] on div "Add Column" at bounding box center [742, 390] width 1374 height 565
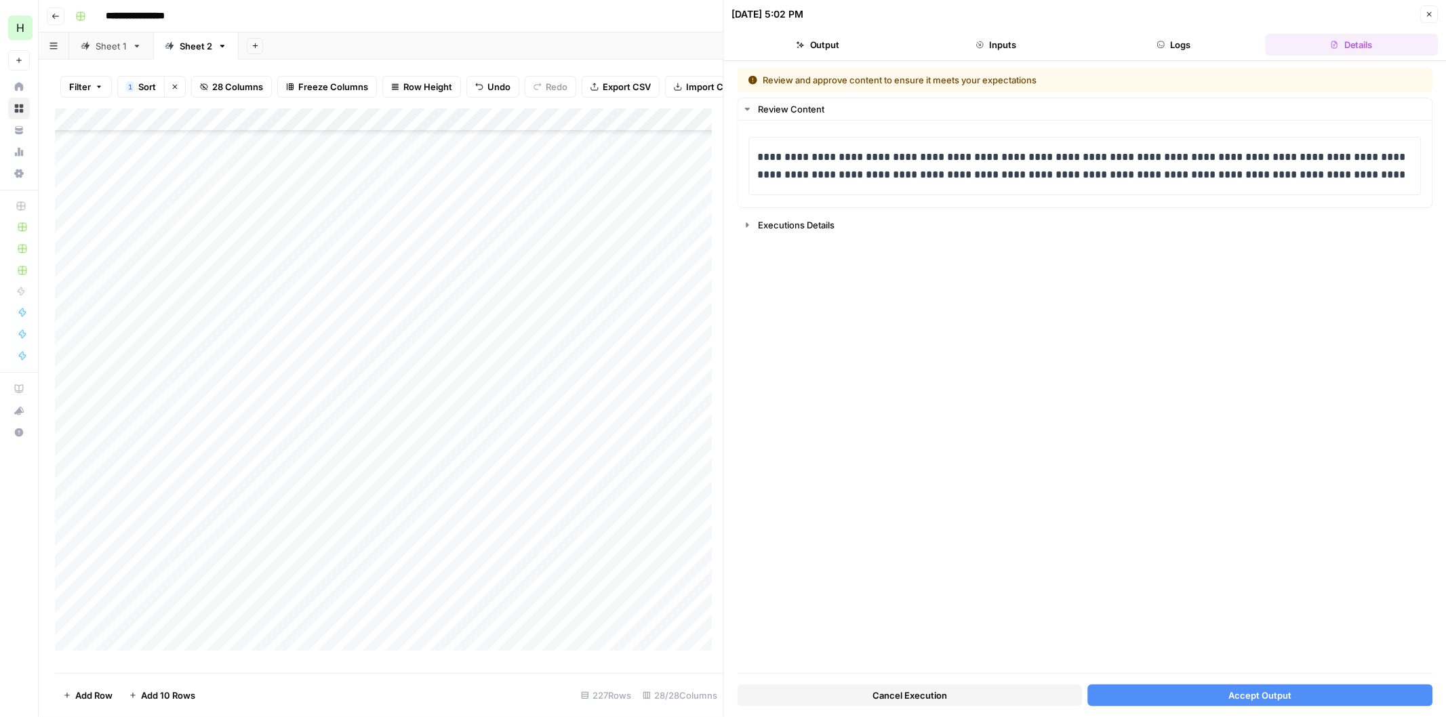
click at [1246, 695] on span "Accept Output" at bounding box center [1259, 696] width 63 height 14
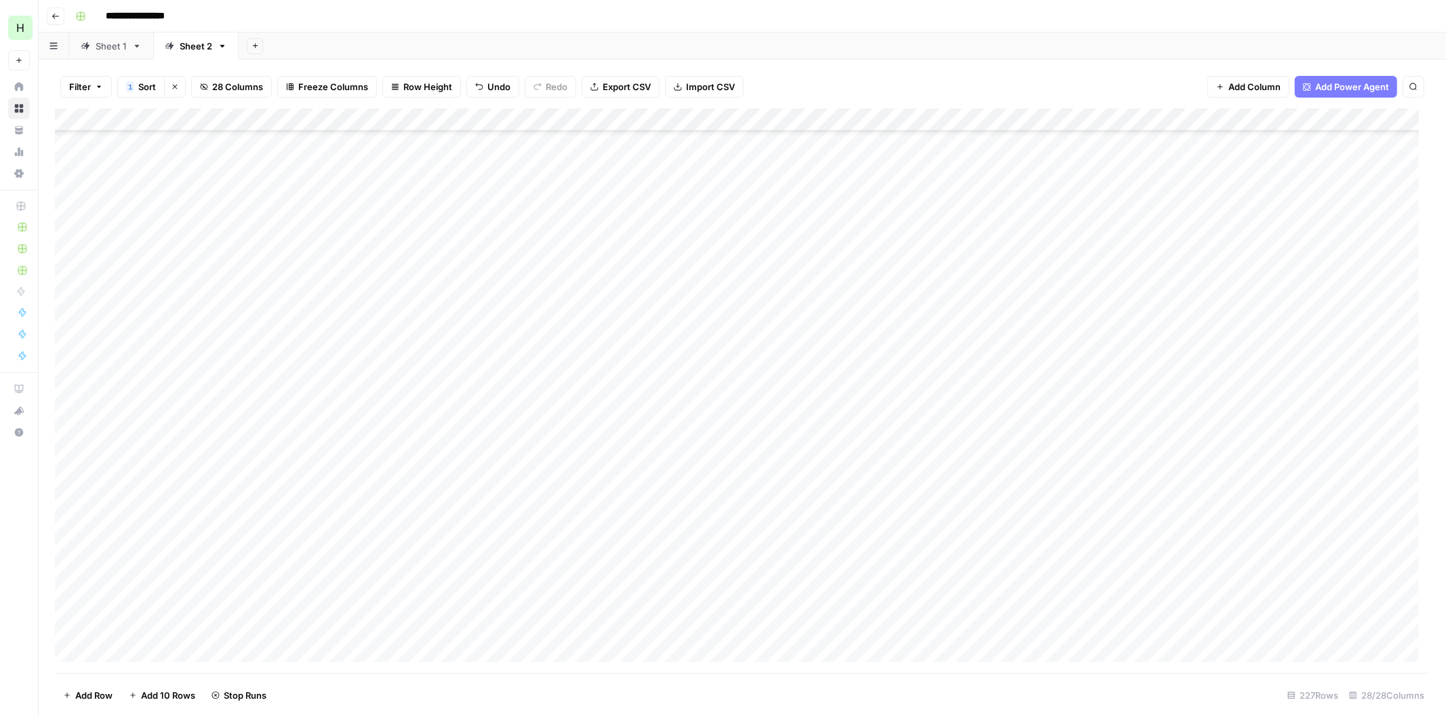
click at [1360, 514] on div "Add Column" at bounding box center [742, 390] width 1374 height 565
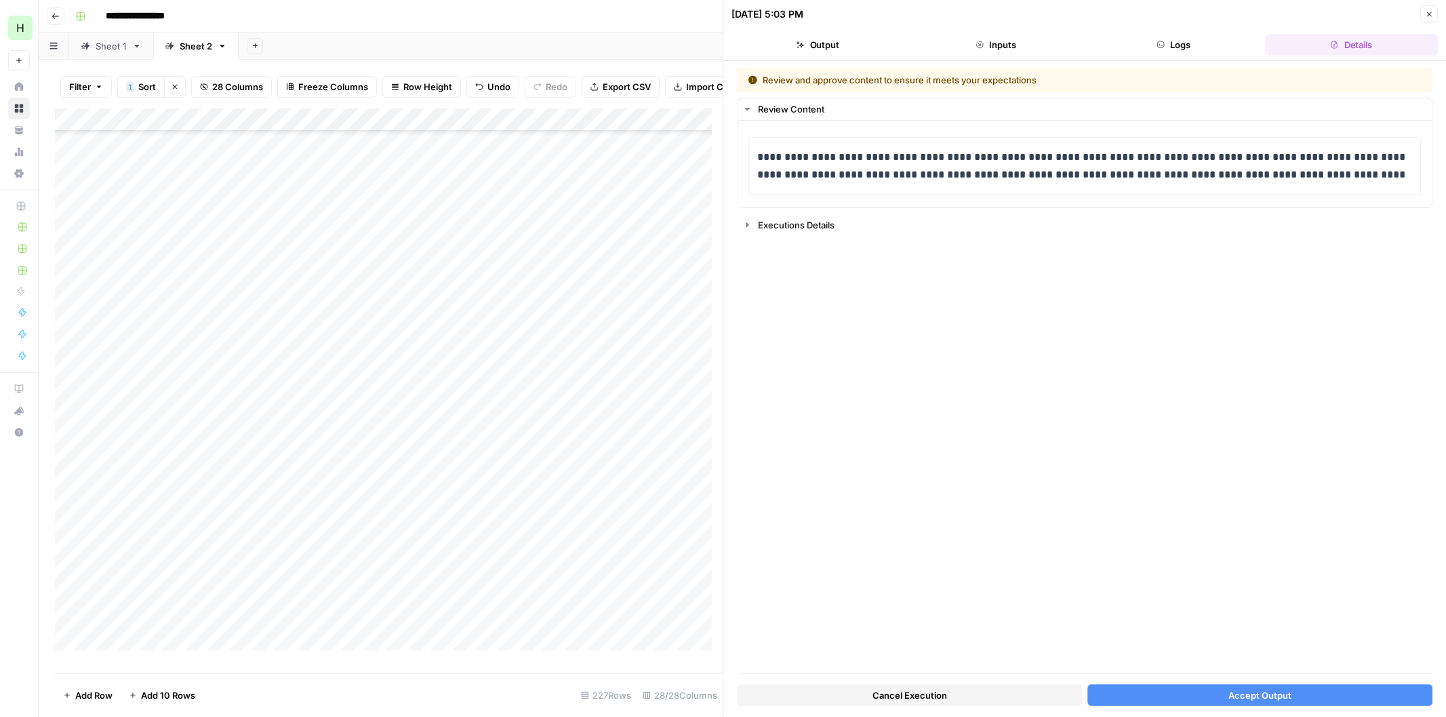
click at [1251, 692] on span "Accept Output" at bounding box center [1259, 696] width 63 height 14
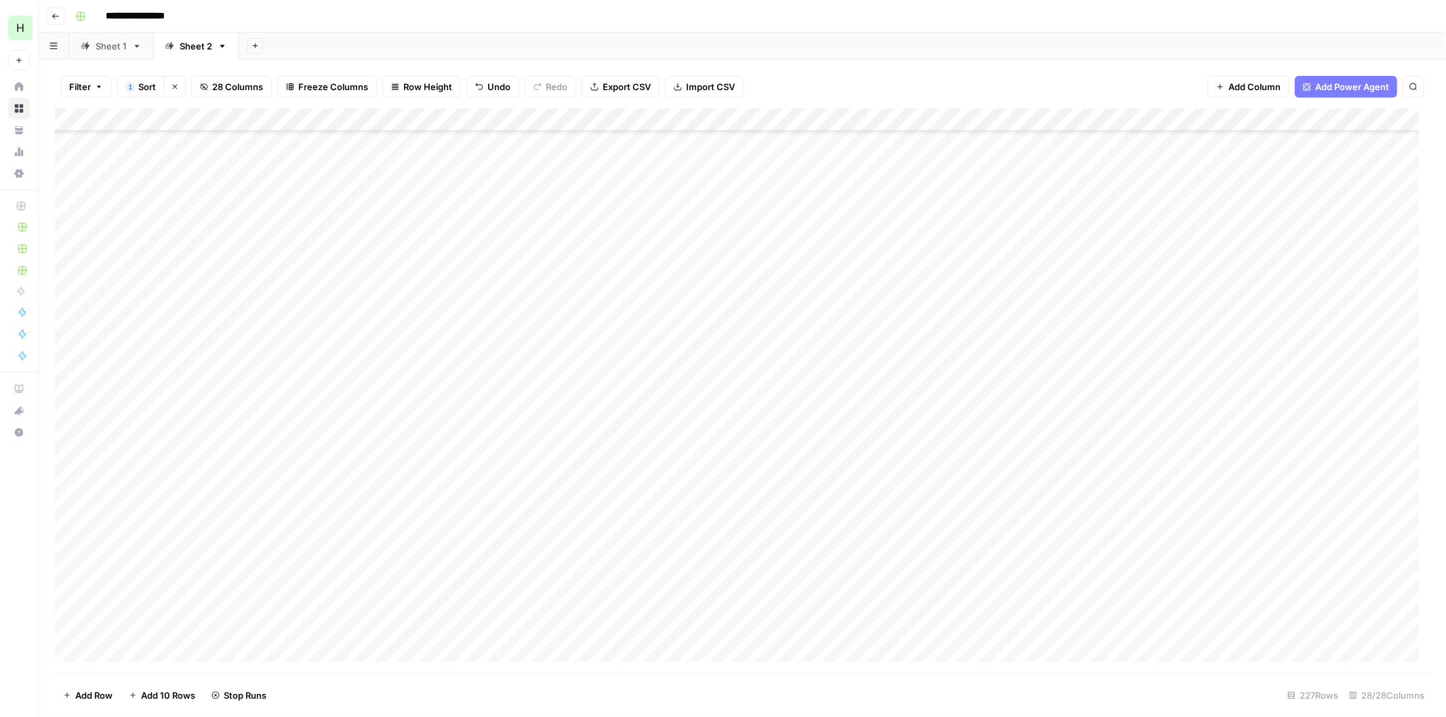
scroll to position [3162, 0]
click at [1359, 485] on div "Add Column" at bounding box center [742, 390] width 1374 height 565
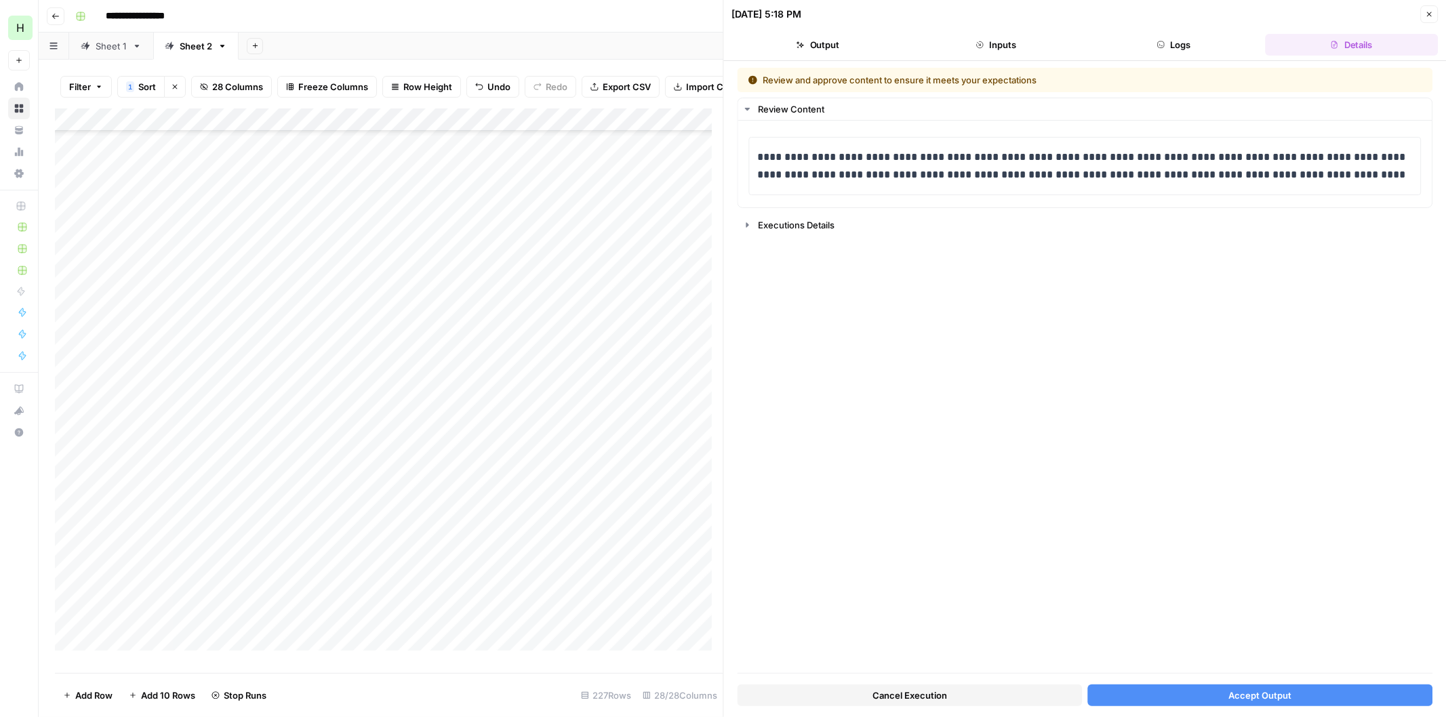
click at [1214, 693] on button "Accept Output" at bounding box center [1259, 696] width 345 height 22
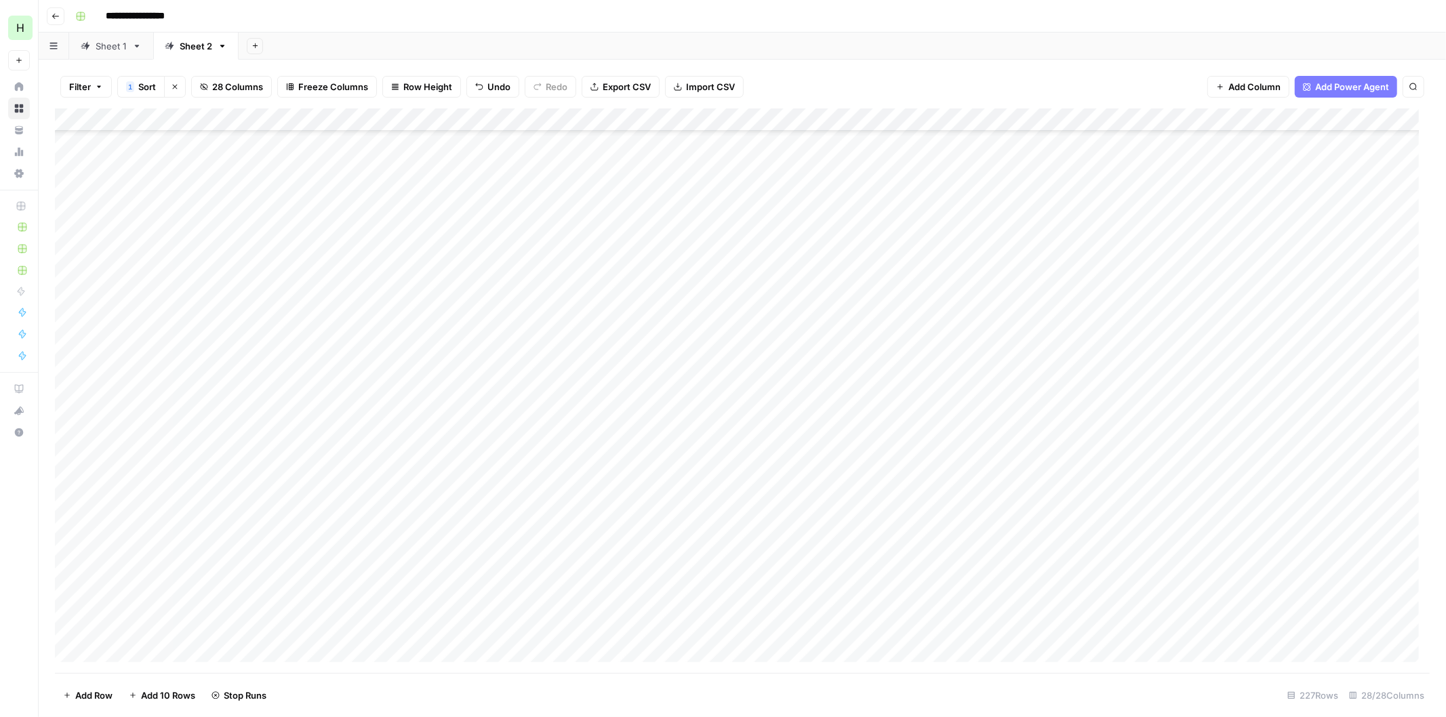
scroll to position [3338, 0]
click at [1362, 394] on div "Add Column" at bounding box center [742, 390] width 1374 height 565
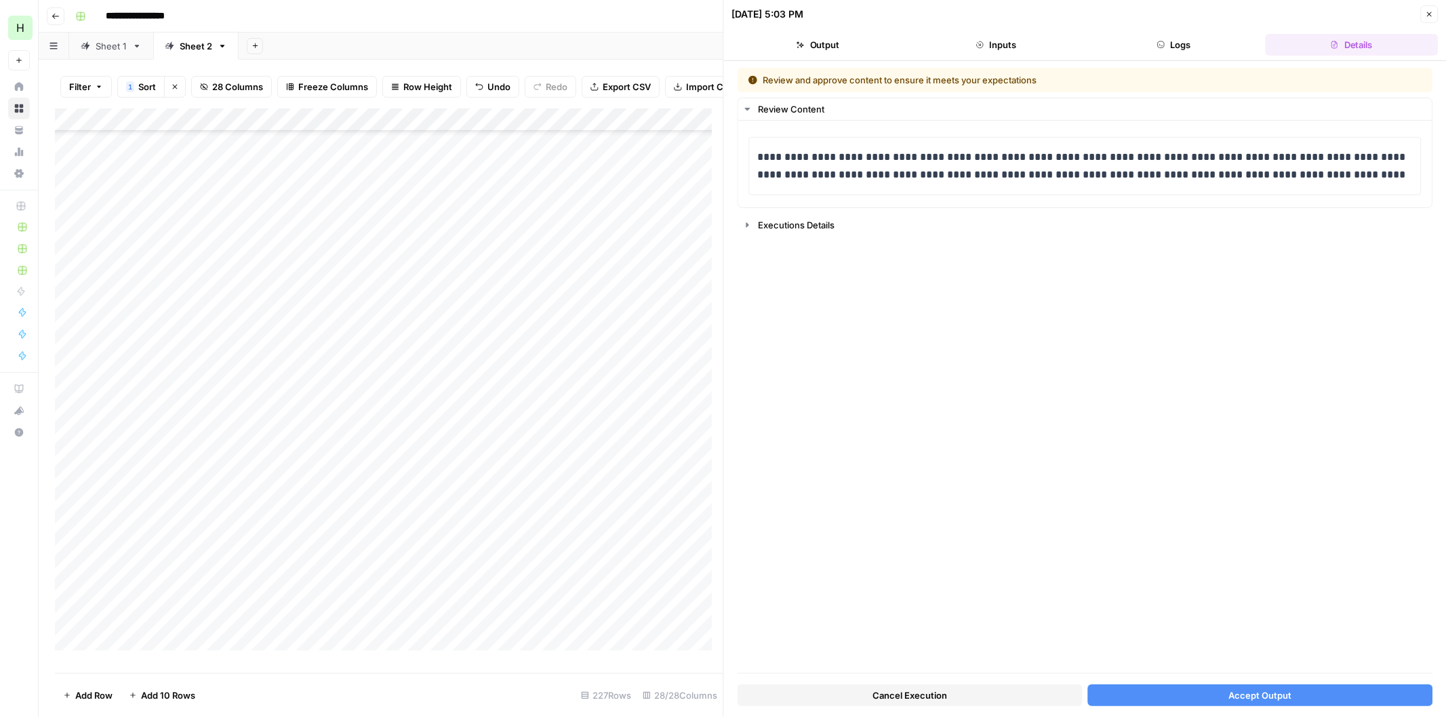
click at [1214, 688] on button "Accept Output" at bounding box center [1259, 696] width 345 height 22
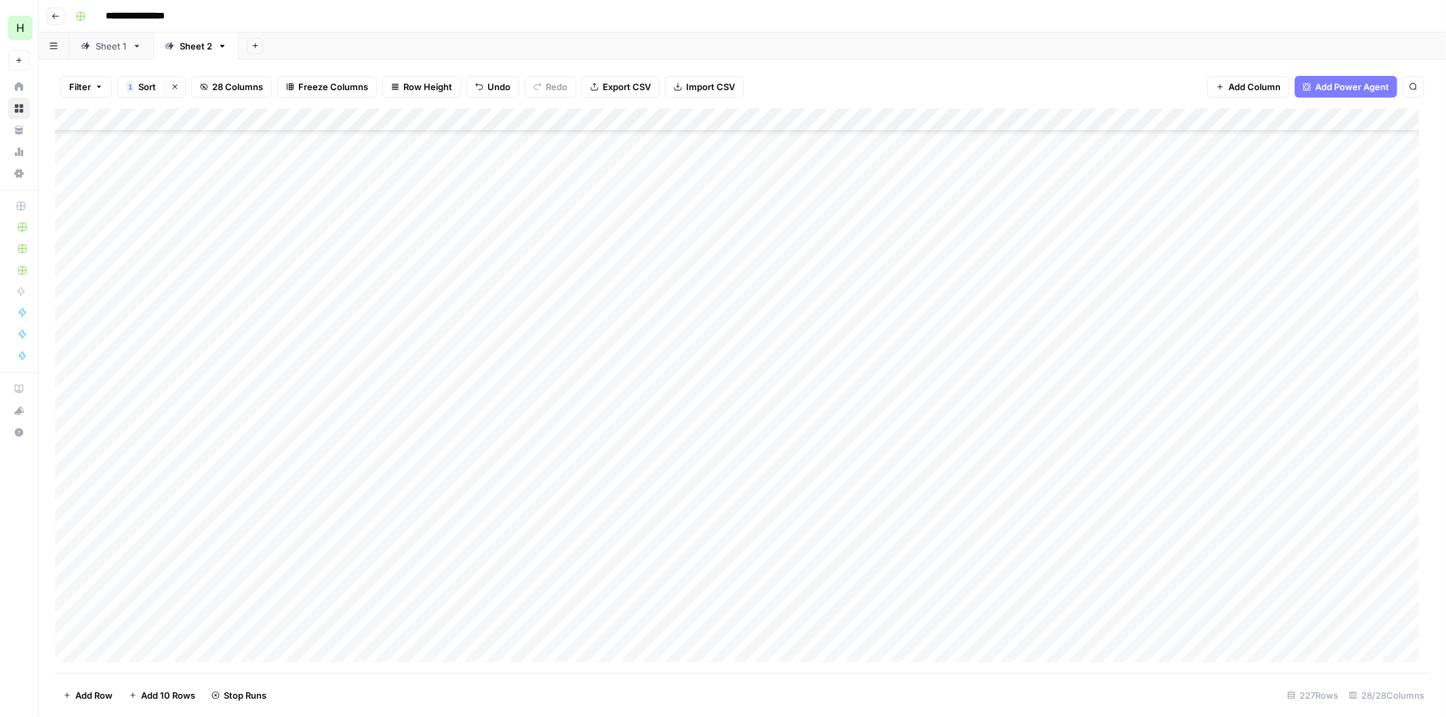
click at [1366, 420] on div "Add Column" at bounding box center [742, 390] width 1374 height 565
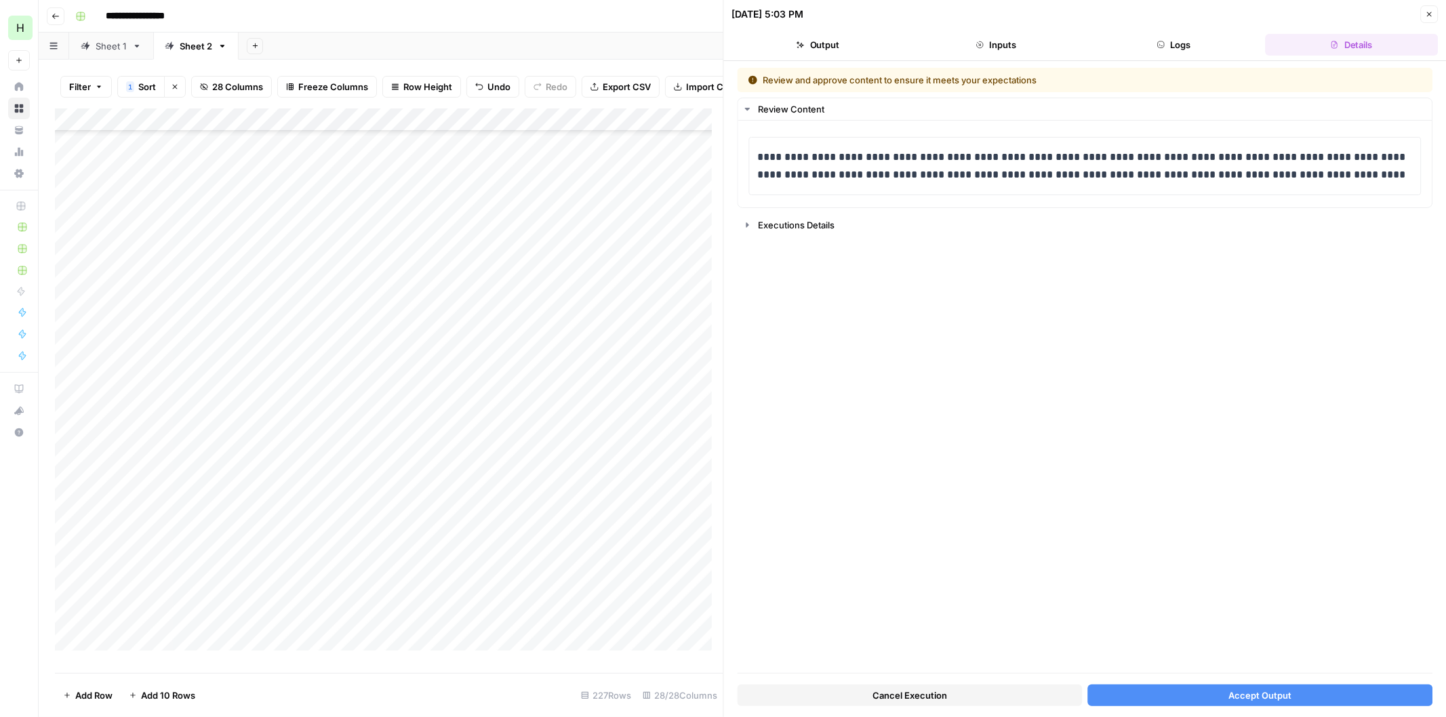
click at [1251, 691] on span "Accept Output" at bounding box center [1259, 696] width 63 height 14
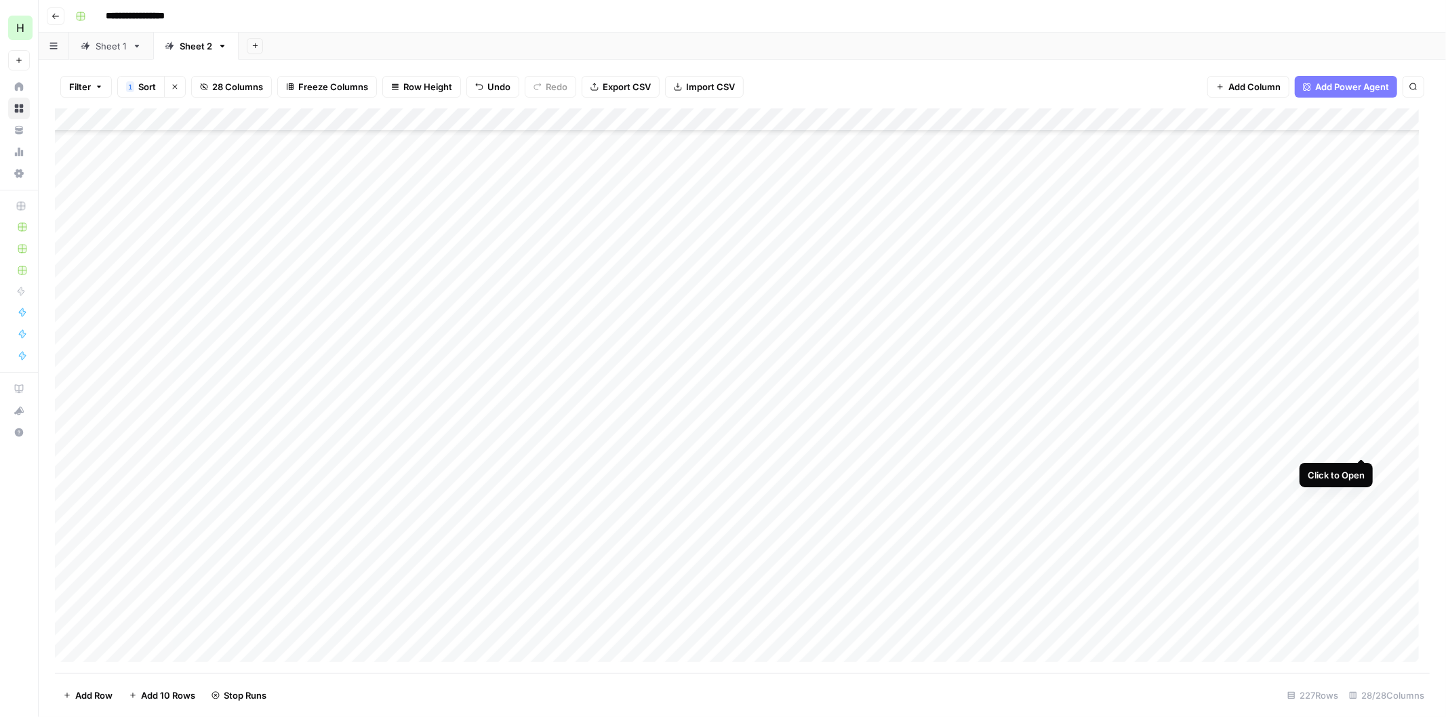
click at [1358, 445] on div "Add Column" at bounding box center [742, 390] width 1374 height 565
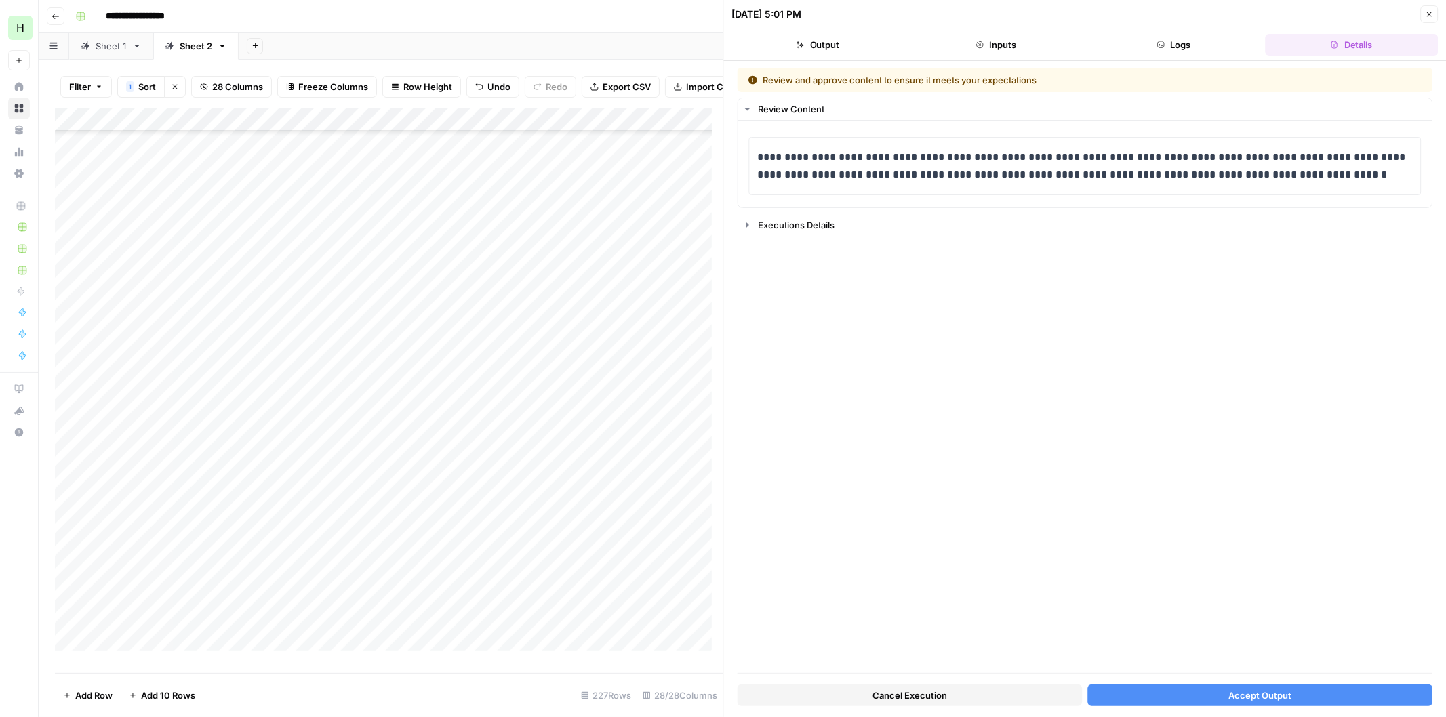
click at [1222, 694] on button "Accept Output" at bounding box center [1259, 696] width 345 height 22
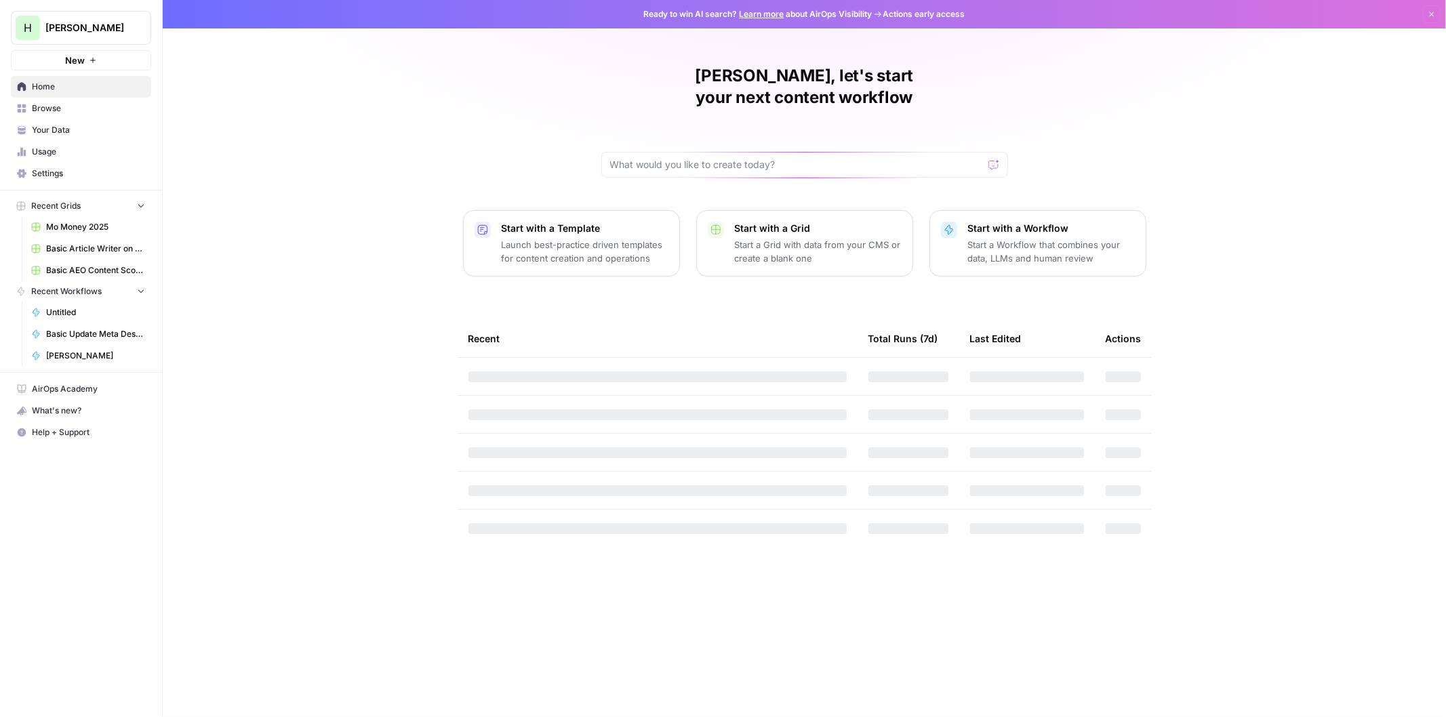
click at [45, 182] on link "Settings" at bounding box center [81, 174] width 140 height 22
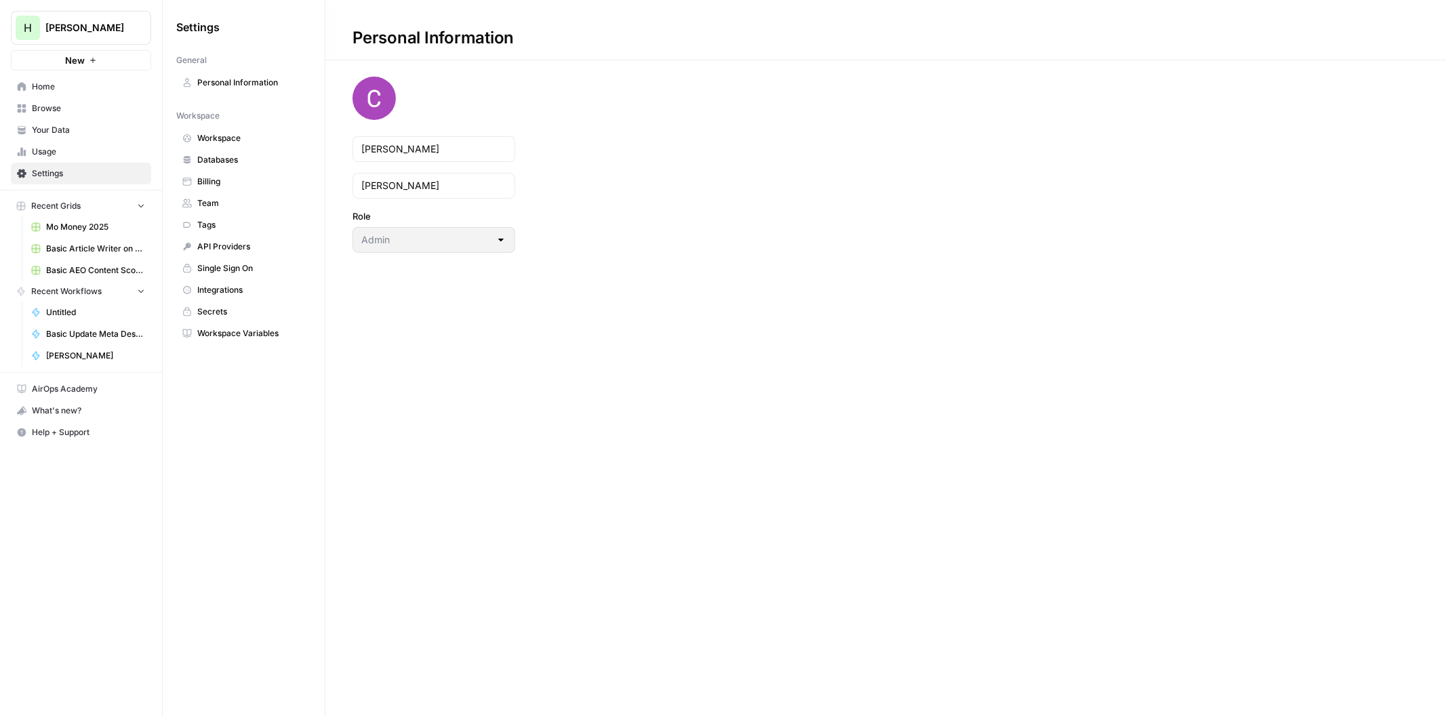
click at [213, 180] on span "Billing" at bounding box center [251, 182] width 108 height 12
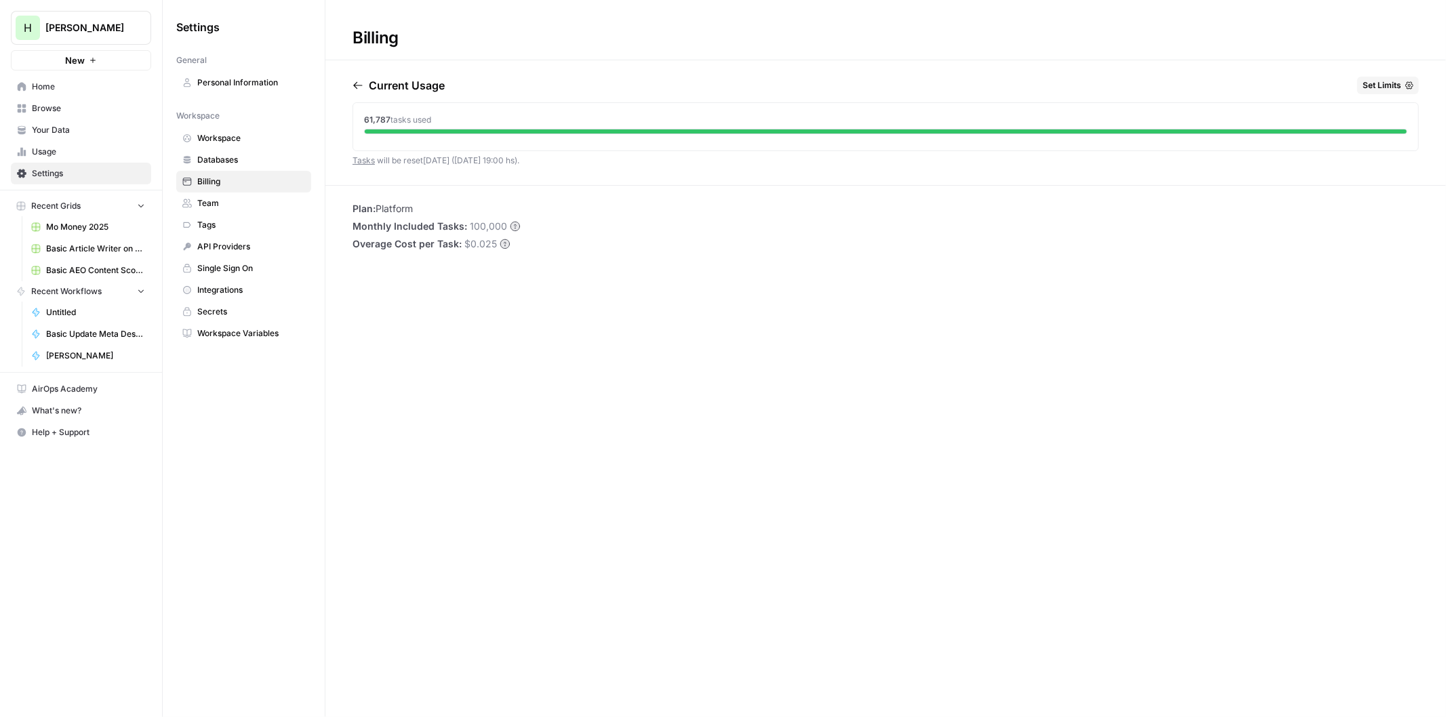
click at [52, 147] on span "Usage" at bounding box center [88, 152] width 113 height 12
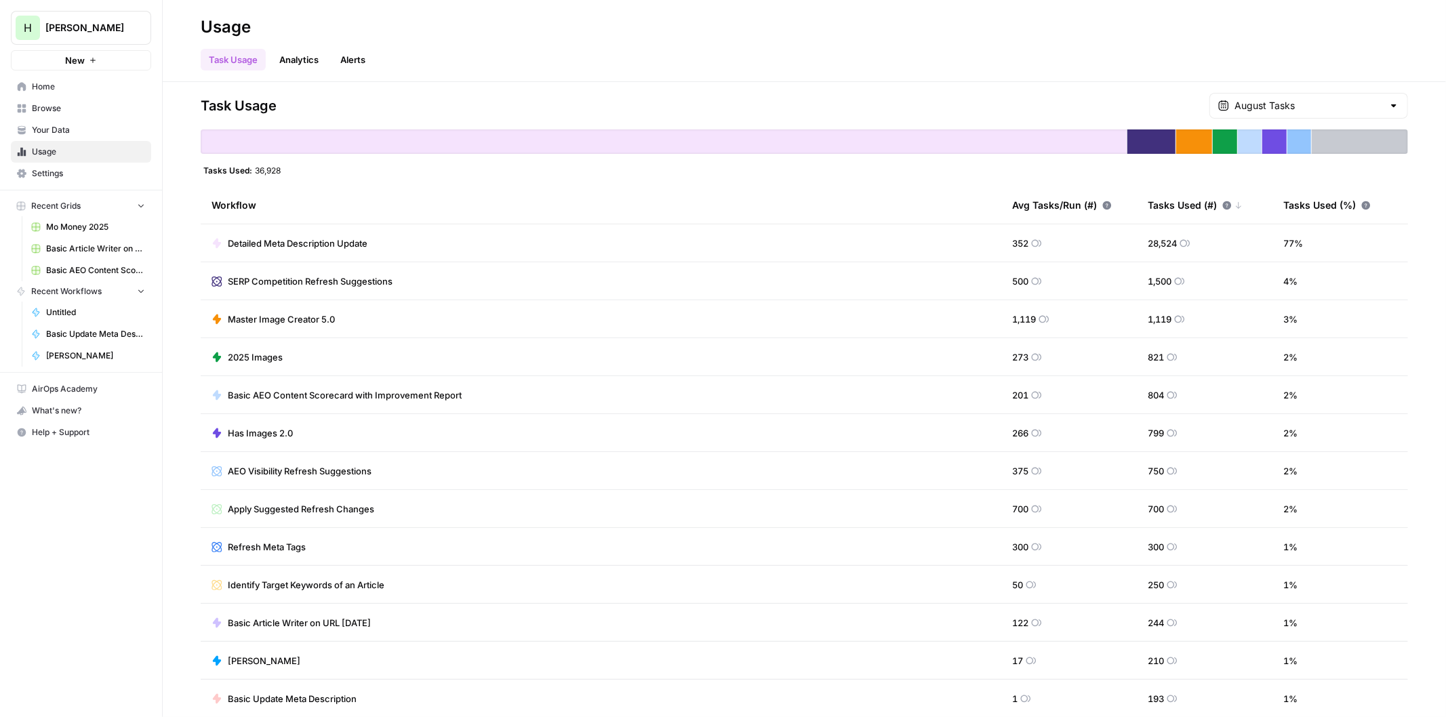
click at [45, 178] on span "Settings" at bounding box center [88, 173] width 113 height 12
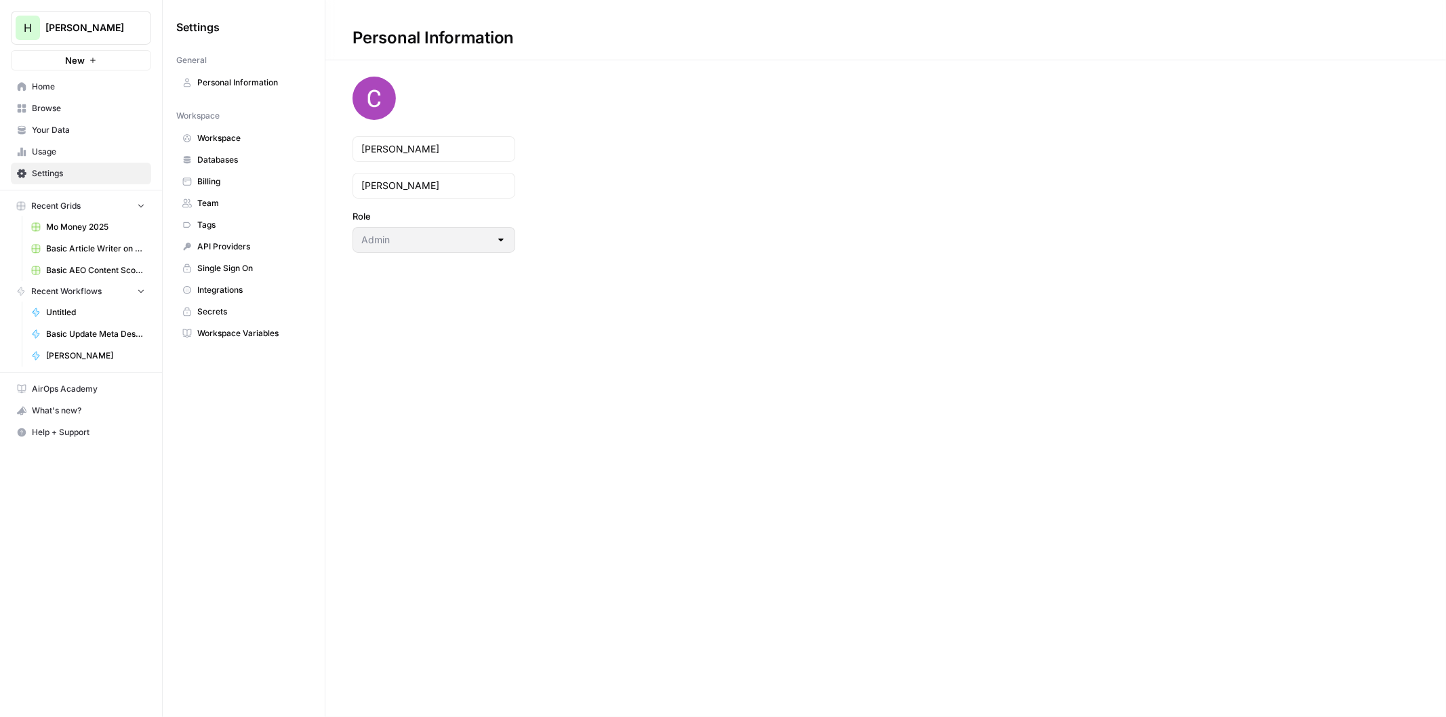
click at [222, 183] on span "Billing" at bounding box center [251, 182] width 108 height 12
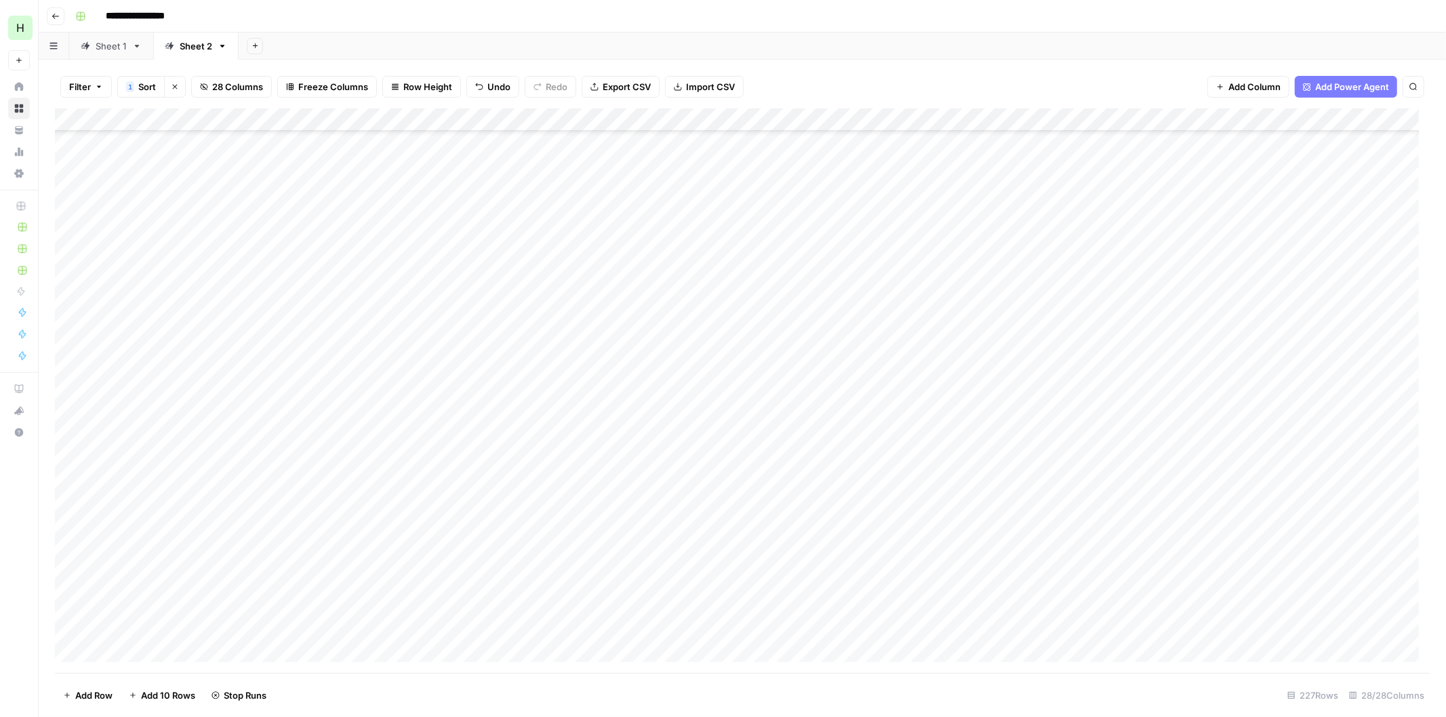
scroll to position [3338, 0]
click at [1357, 512] on div "Add Column" at bounding box center [742, 390] width 1374 height 565
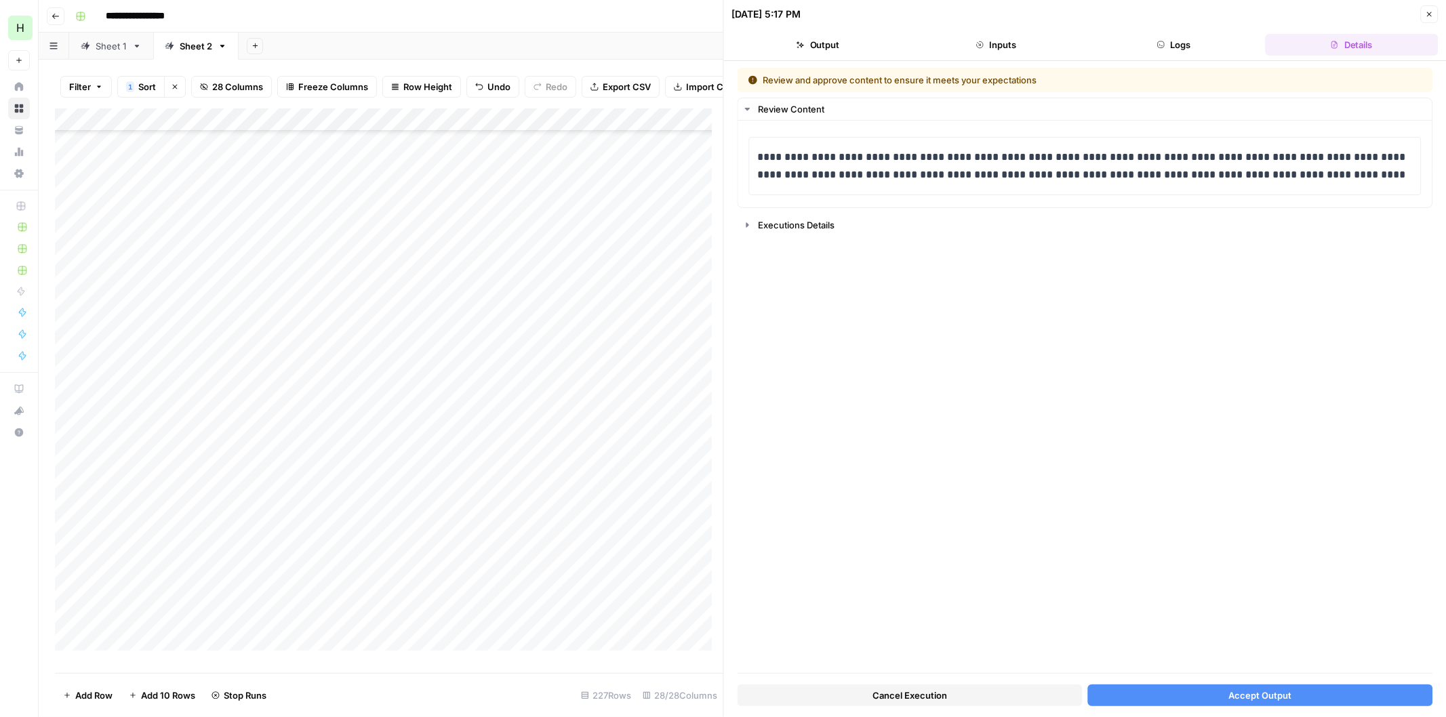
click at [1236, 693] on span "Accept Output" at bounding box center [1259, 696] width 63 height 14
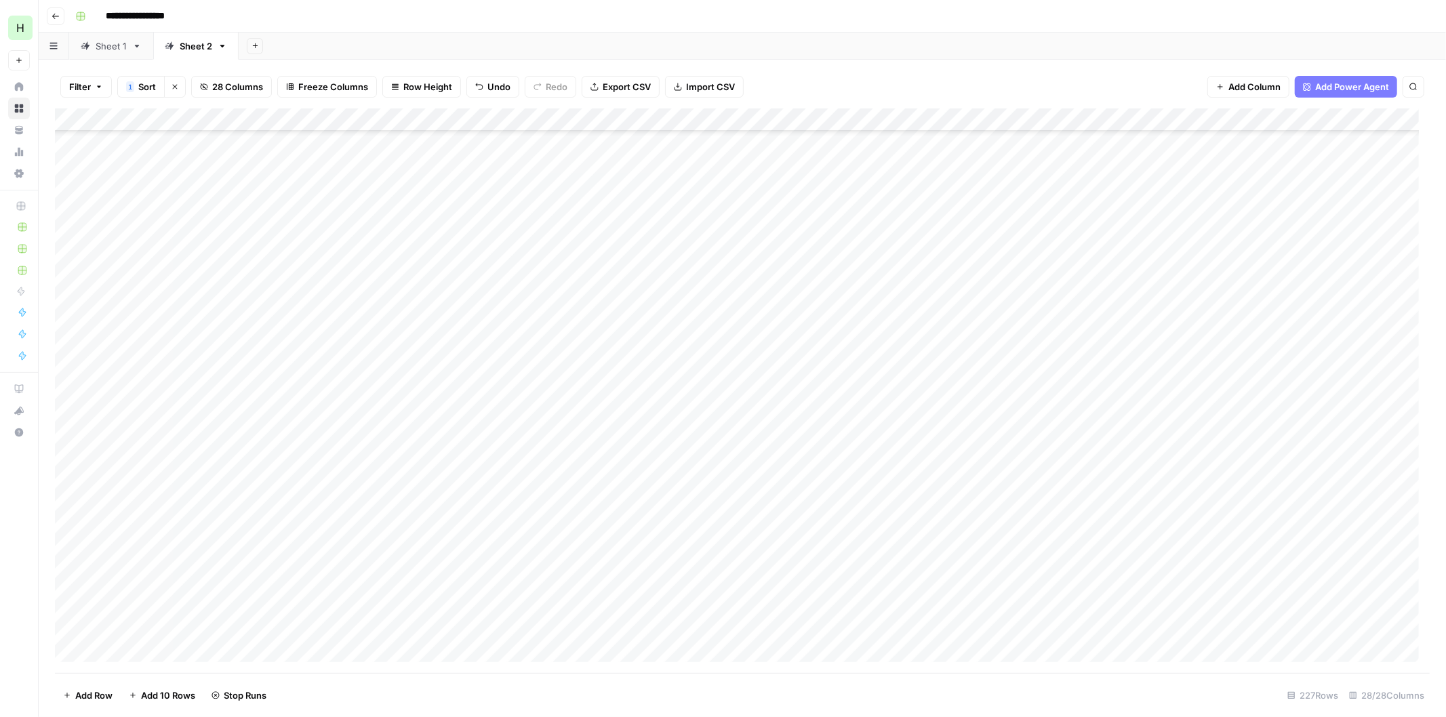
scroll to position [3514, 0]
click at [1358, 430] on div "Add Column" at bounding box center [742, 390] width 1374 height 565
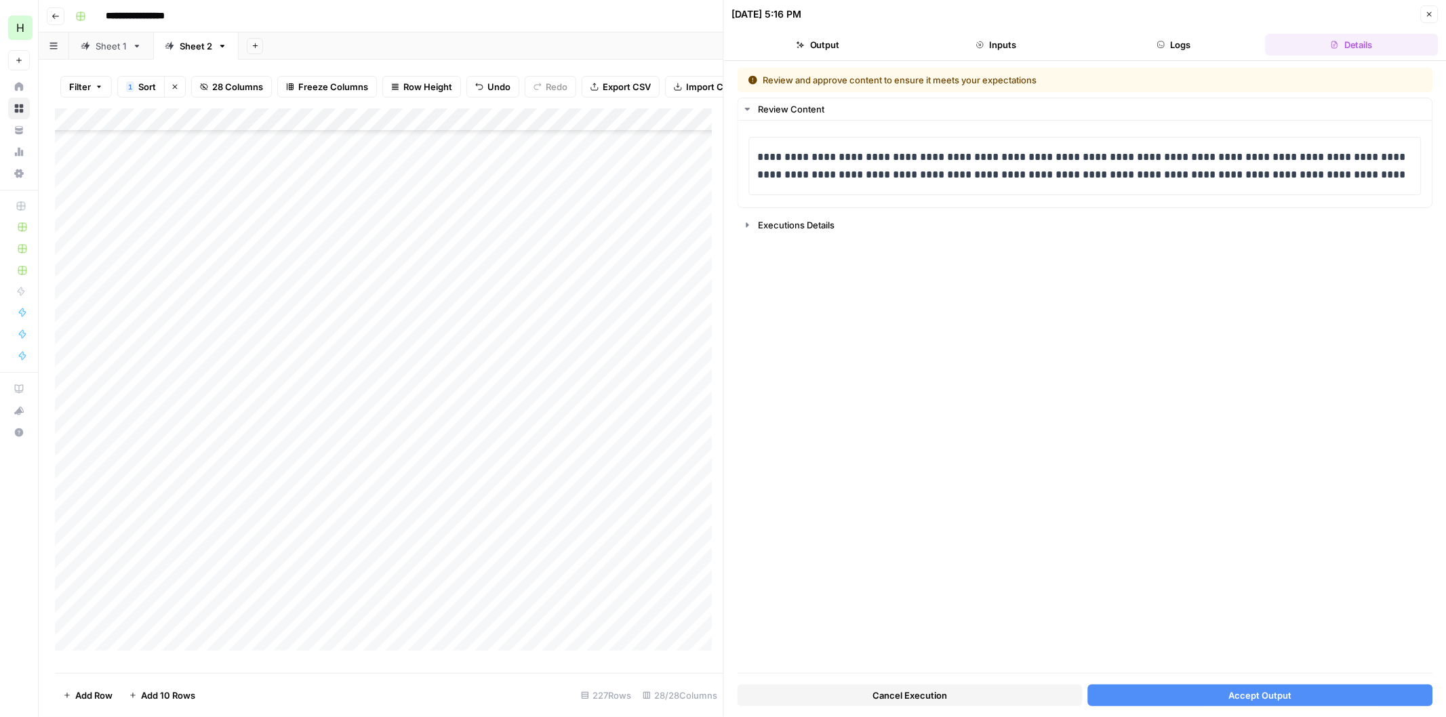
click at [1214, 687] on button "Accept Output" at bounding box center [1259, 696] width 345 height 22
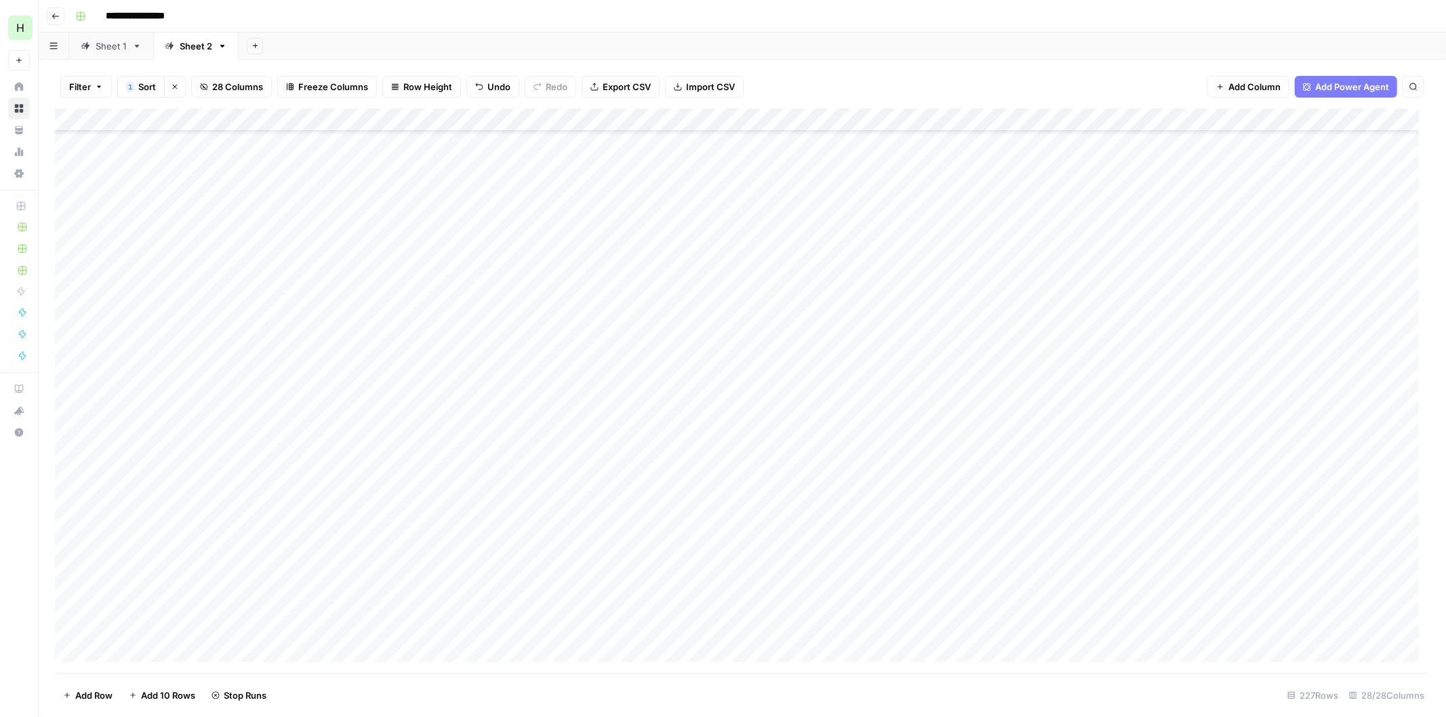
scroll to position [4041, 0]
click at [1359, 381] on div "Add Column" at bounding box center [742, 390] width 1374 height 565
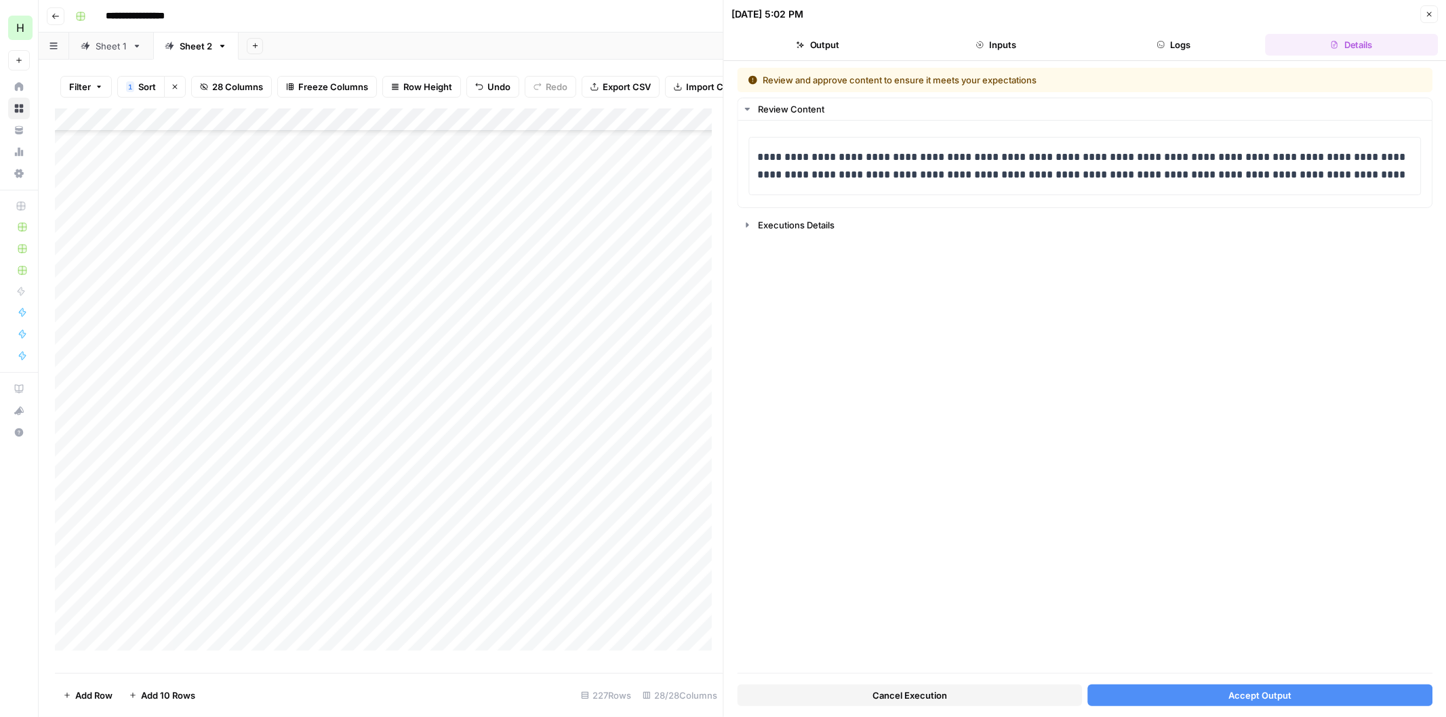
click at [1266, 693] on span "Accept Output" at bounding box center [1259, 696] width 63 height 14
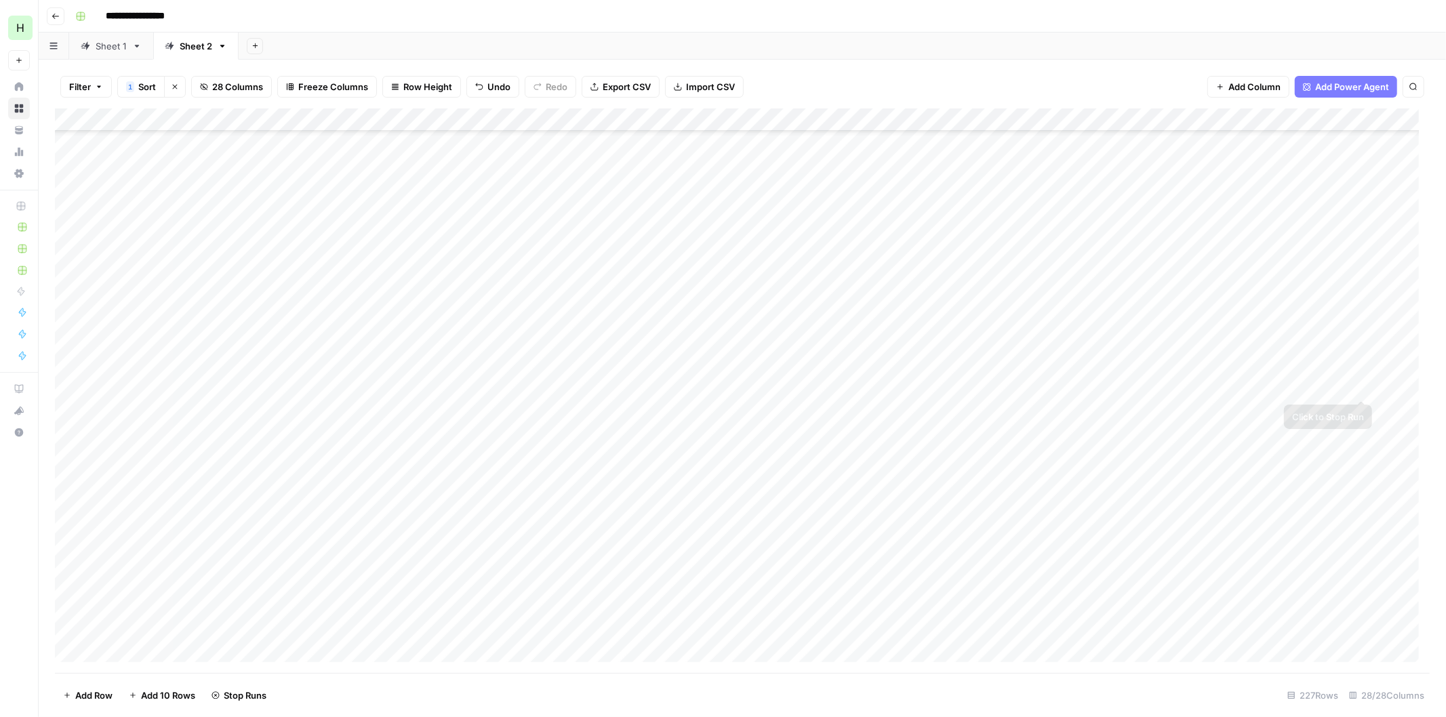
scroll to position [4217, 0]
click at [1360, 256] on div "Add Column" at bounding box center [742, 390] width 1374 height 565
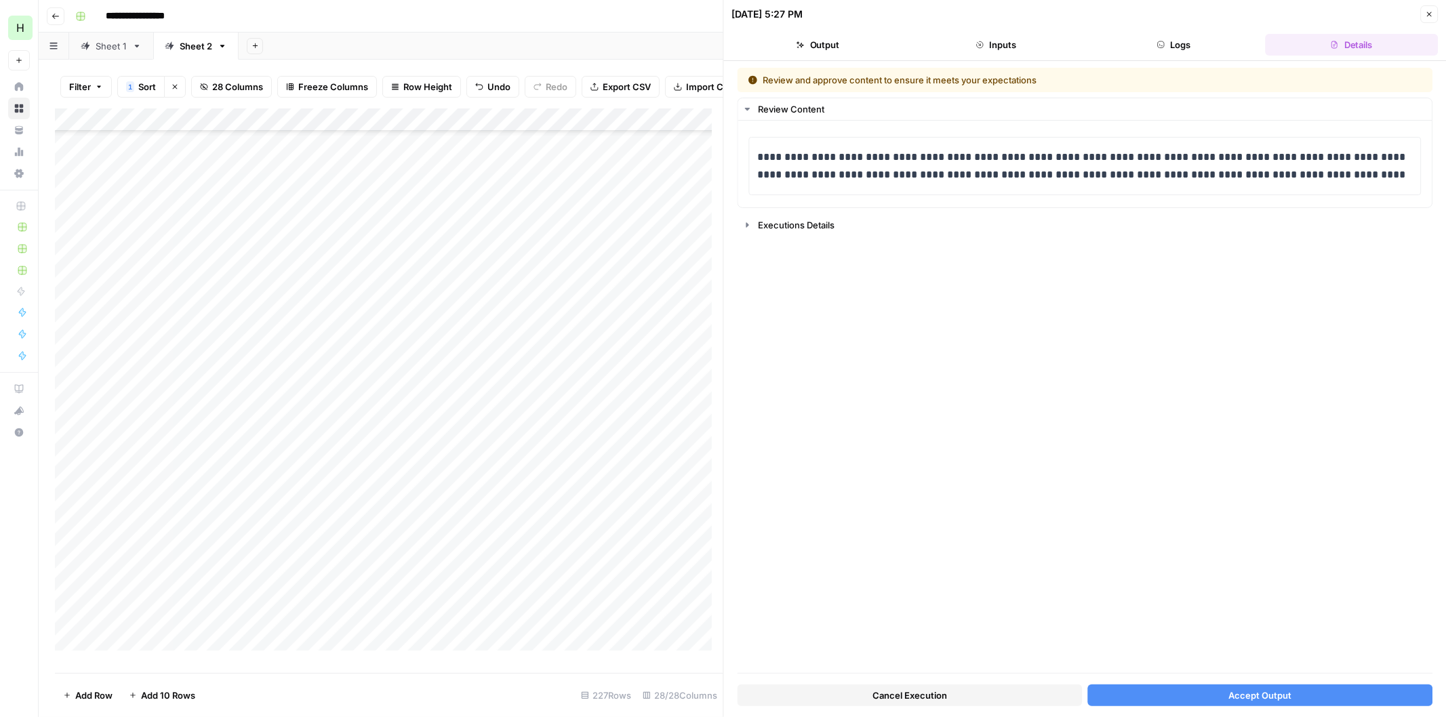
click at [1204, 690] on button "Accept Output" at bounding box center [1259, 696] width 345 height 22
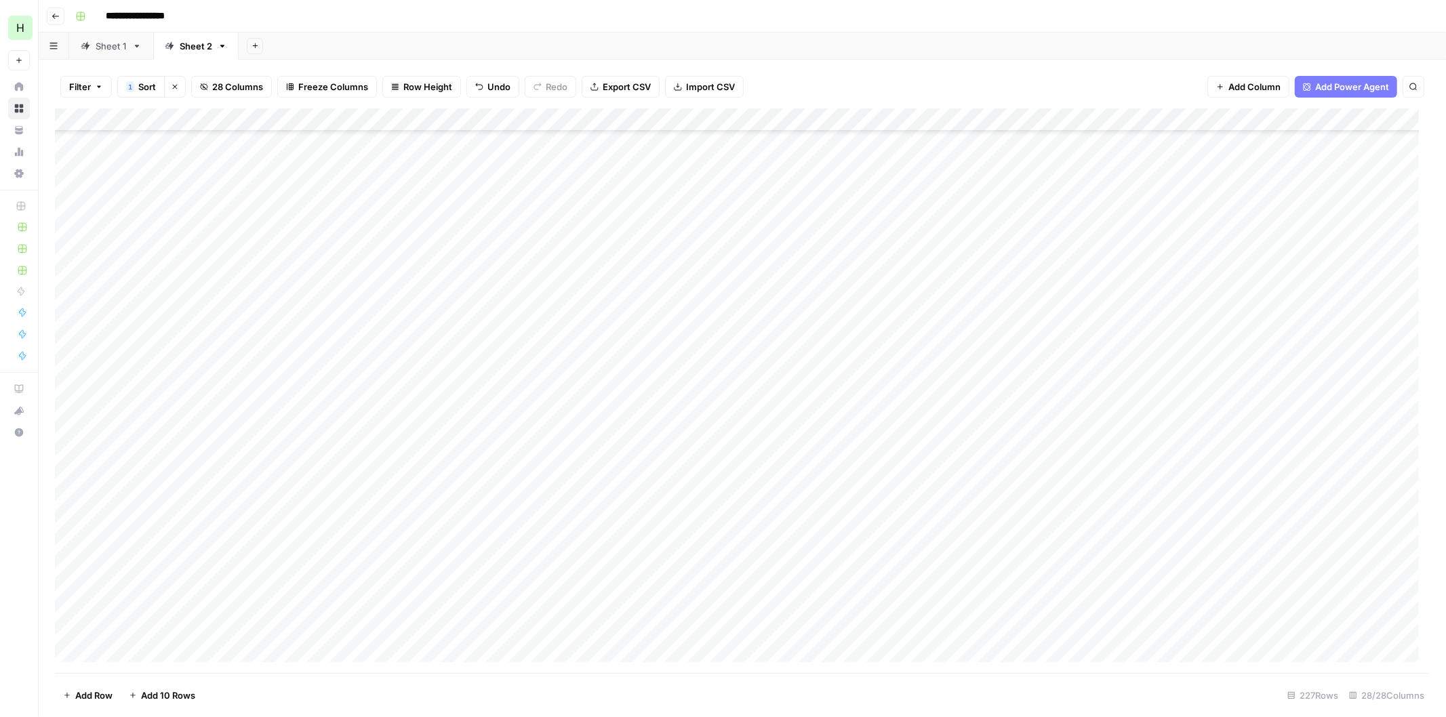
scroll to position [4569, 0]
click at [1362, 388] on div "Add Column" at bounding box center [742, 390] width 1374 height 565
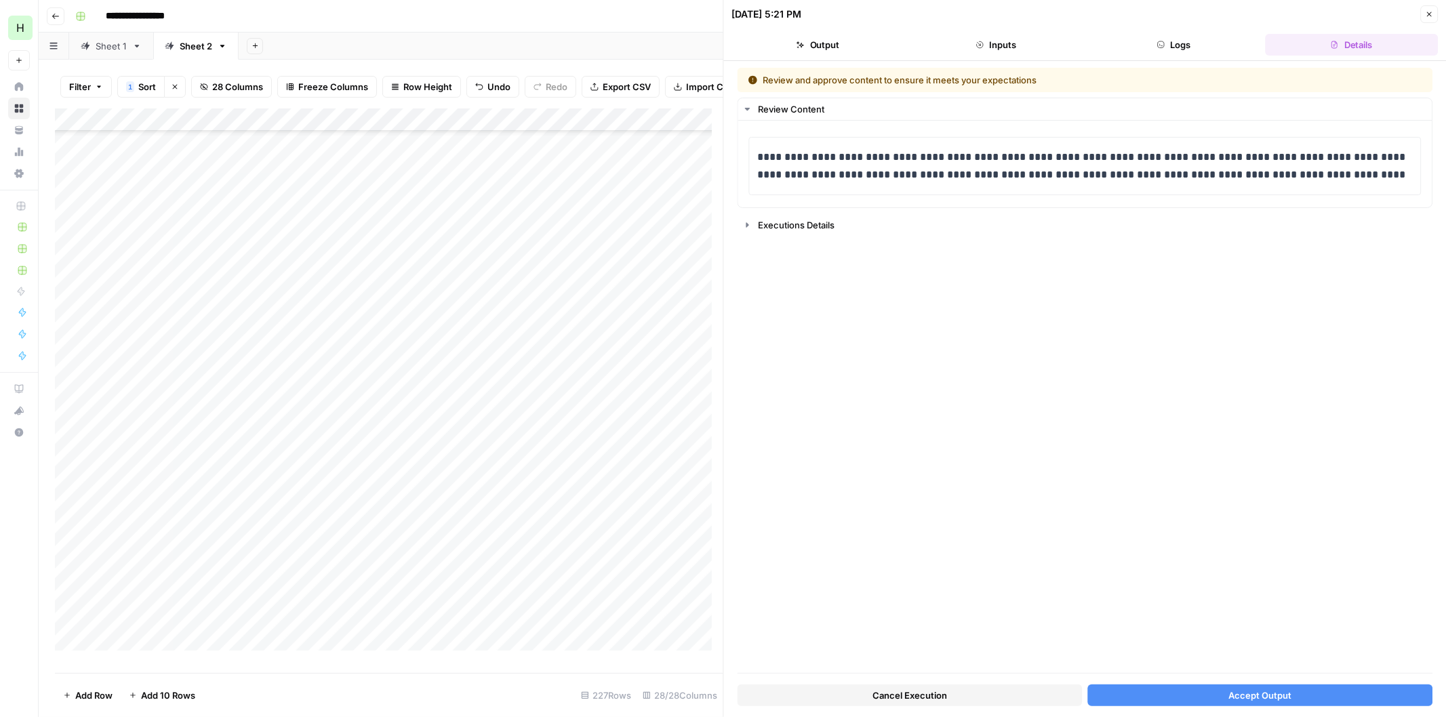
drag, startPoint x: 1288, startPoint y: 685, endPoint x: 1315, endPoint y: 646, distance: 47.4
click at [1288, 683] on div "Cancel Execution Accept Output" at bounding box center [1084, 692] width 695 height 37
click at [1261, 698] on span "Accept Output" at bounding box center [1259, 696] width 63 height 14
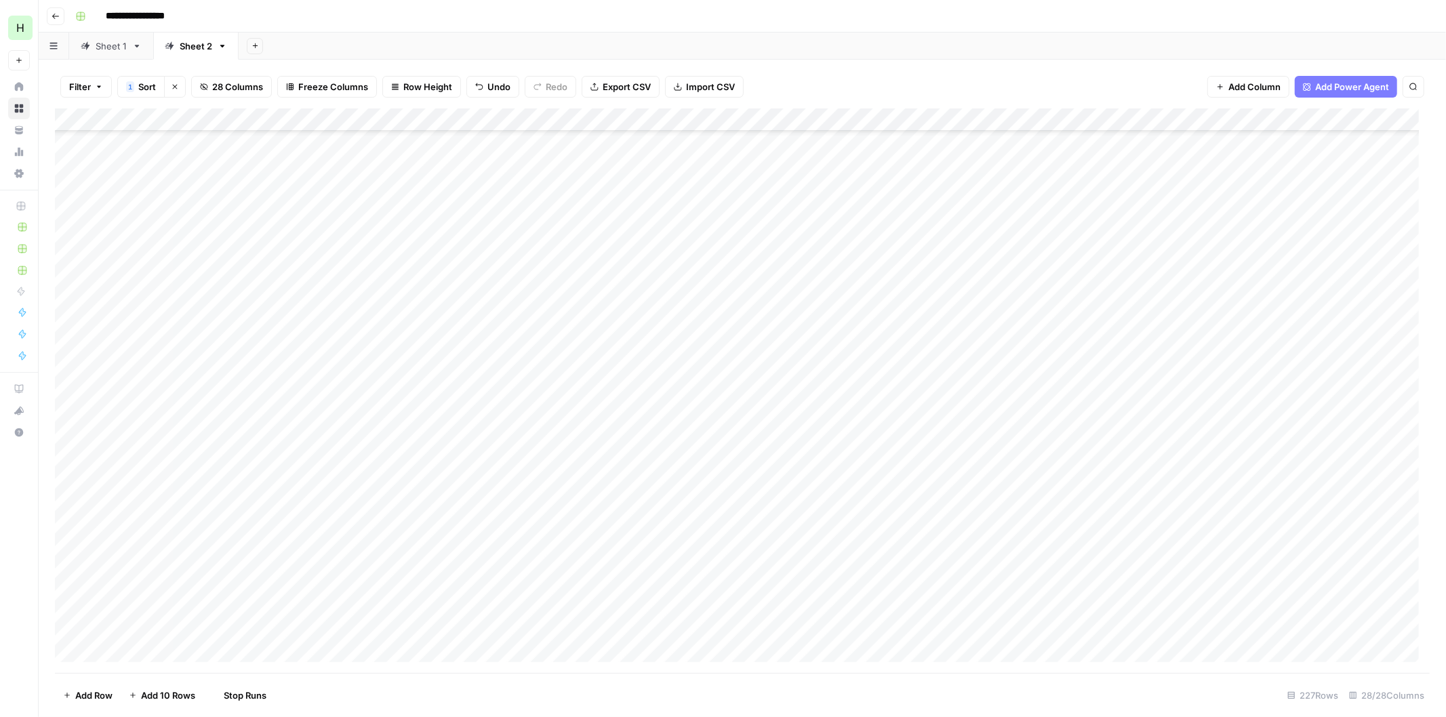
scroll to position [4722, 0]
click at [1361, 303] on div "Add Column" at bounding box center [742, 390] width 1374 height 565
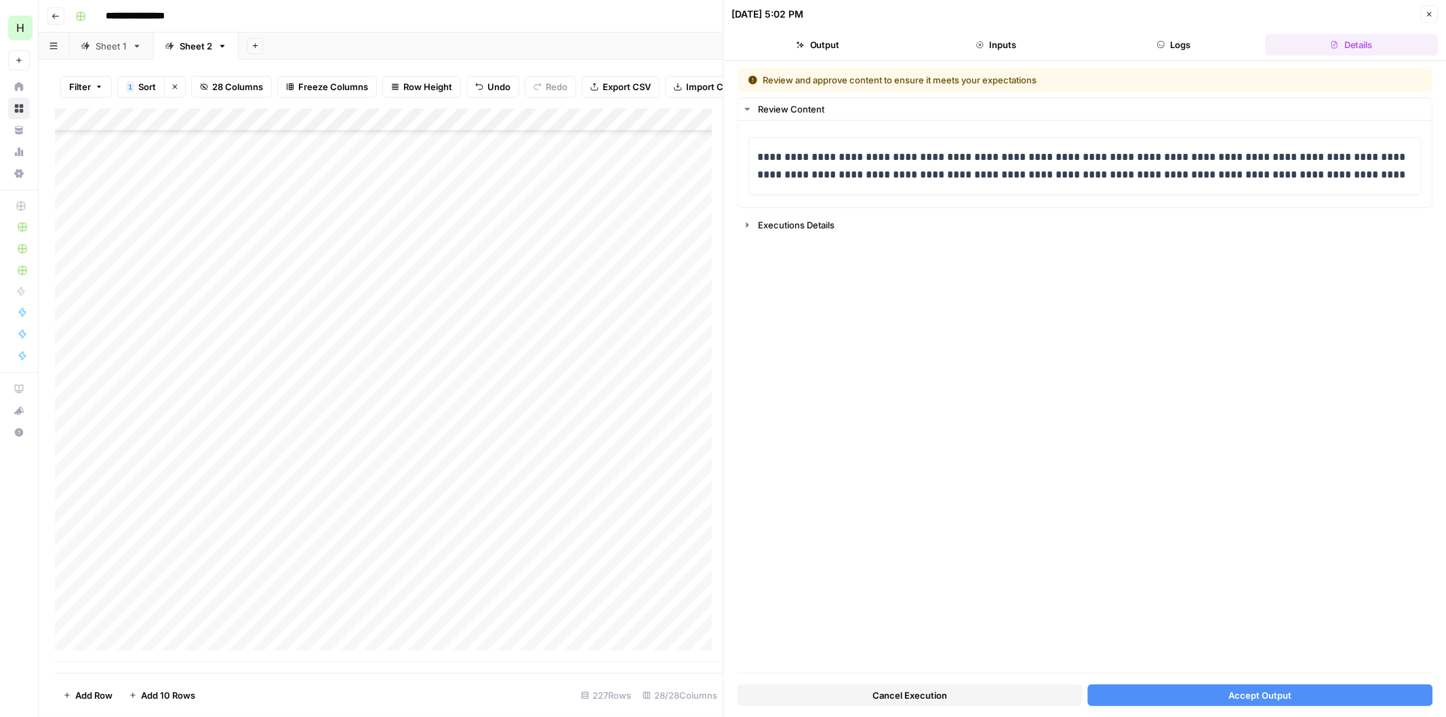
click at [1210, 695] on button "Accept Output" at bounding box center [1259, 696] width 345 height 22
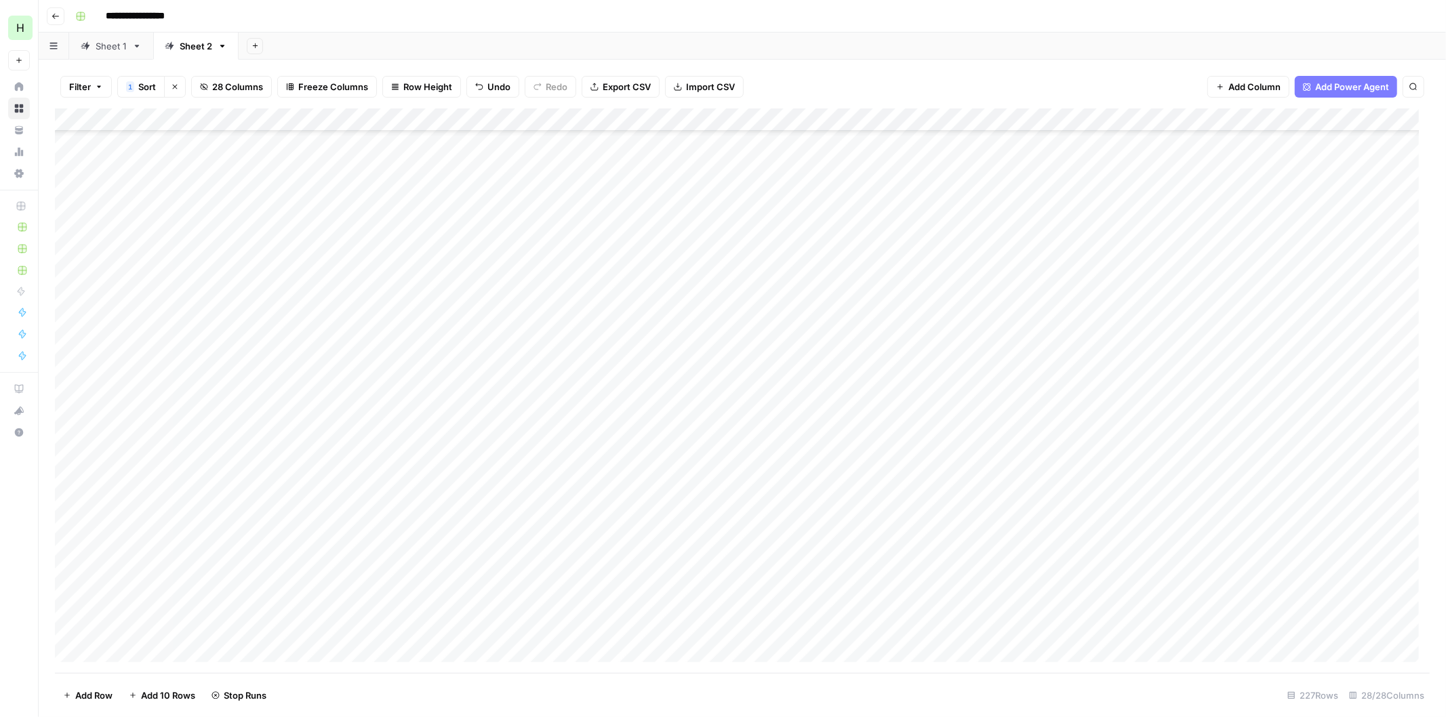
click at [1362, 394] on div "Add Column" at bounding box center [742, 390] width 1374 height 565
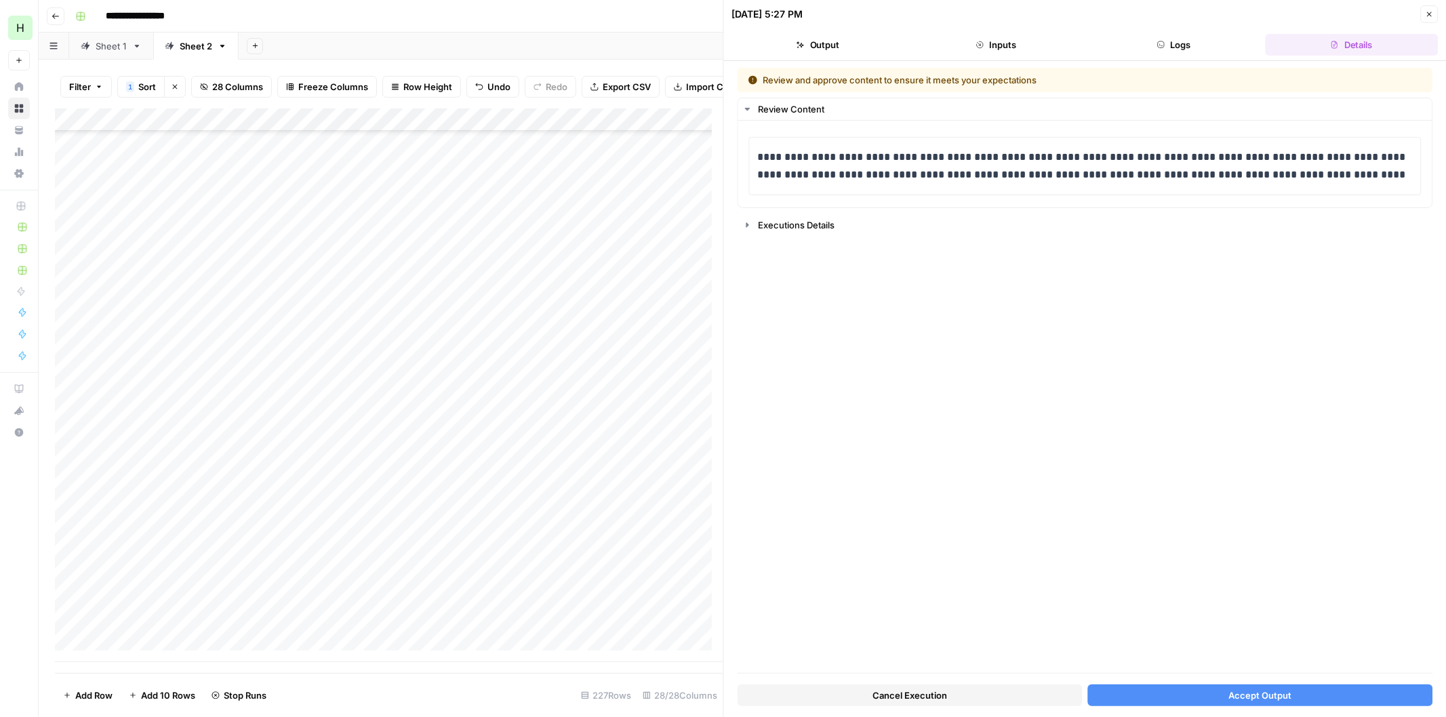
click at [1217, 694] on button "Accept Output" at bounding box center [1259, 696] width 345 height 22
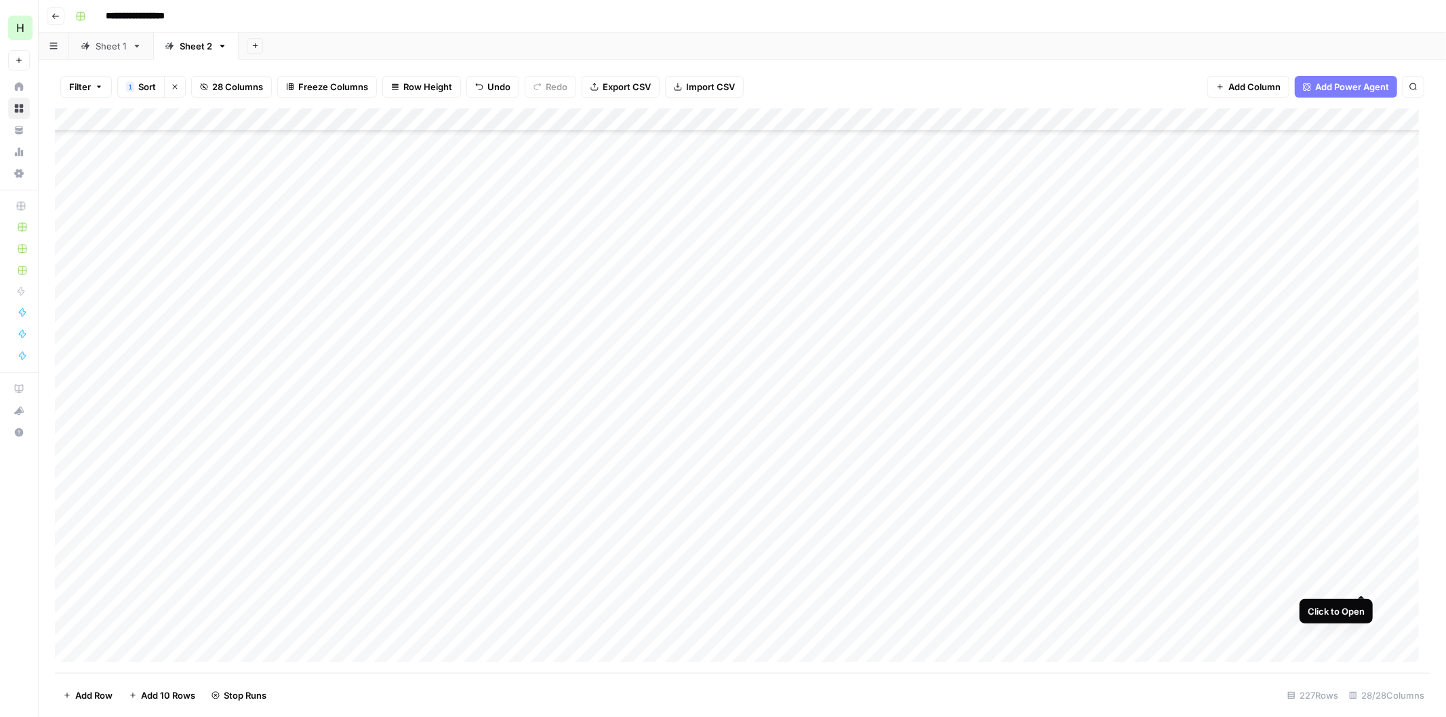
click at [1360, 575] on div "Add Column" at bounding box center [742, 390] width 1374 height 565
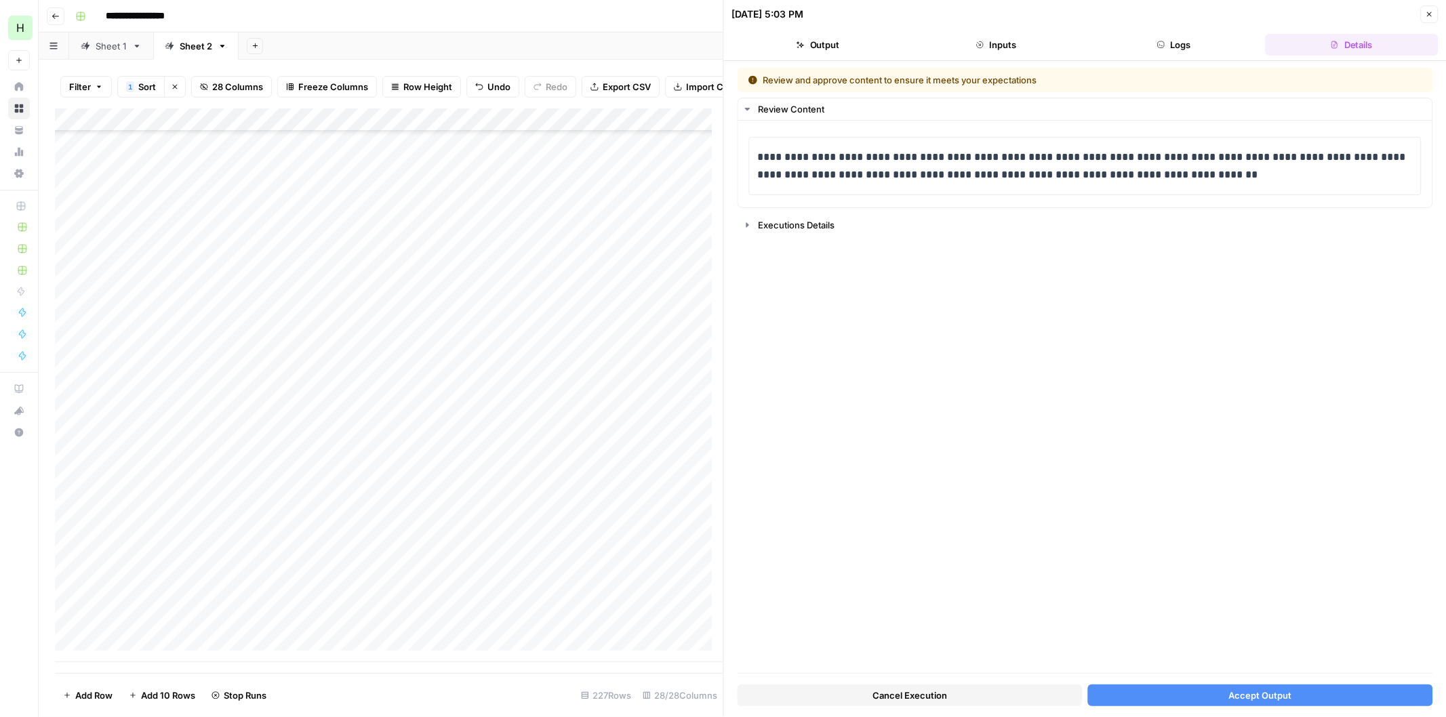
click at [1225, 695] on button "Accept Output" at bounding box center [1259, 696] width 345 height 22
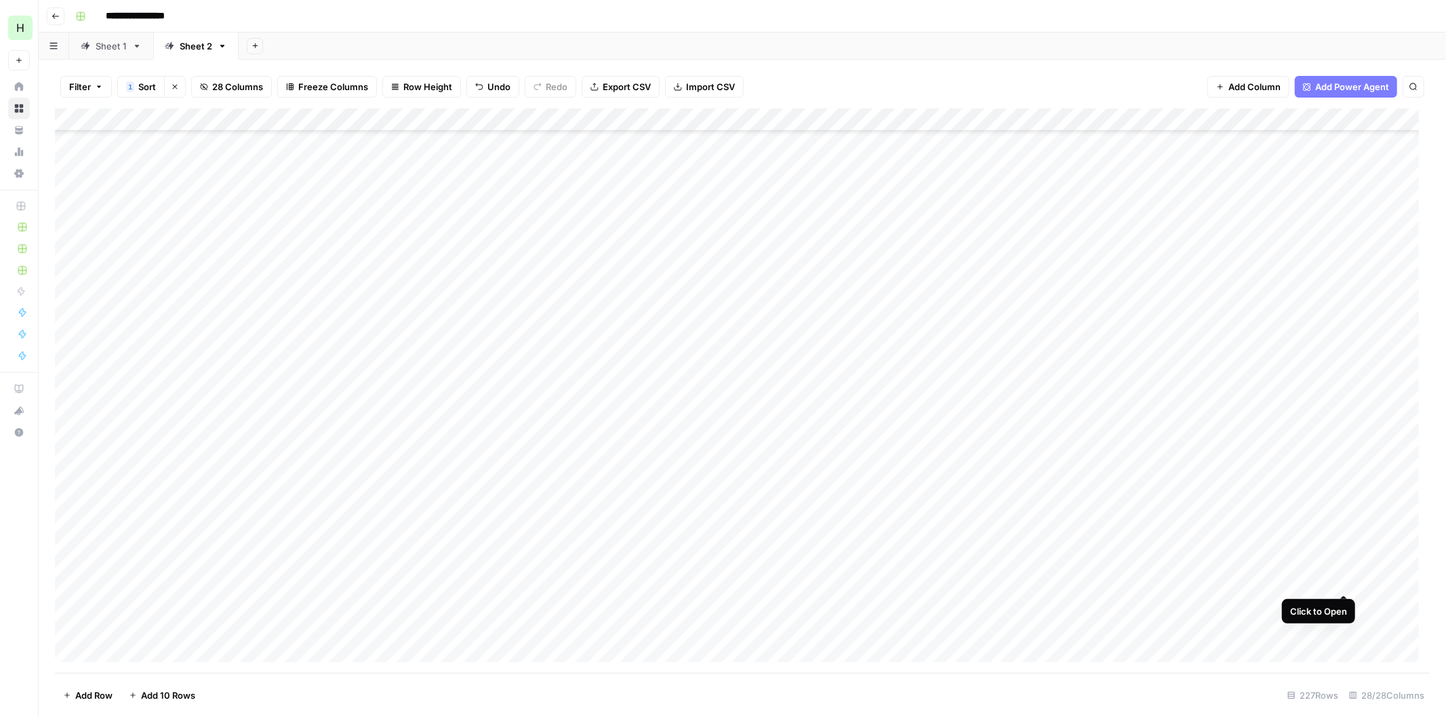
click at [1343, 580] on div "Add Column" at bounding box center [742, 390] width 1374 height 565
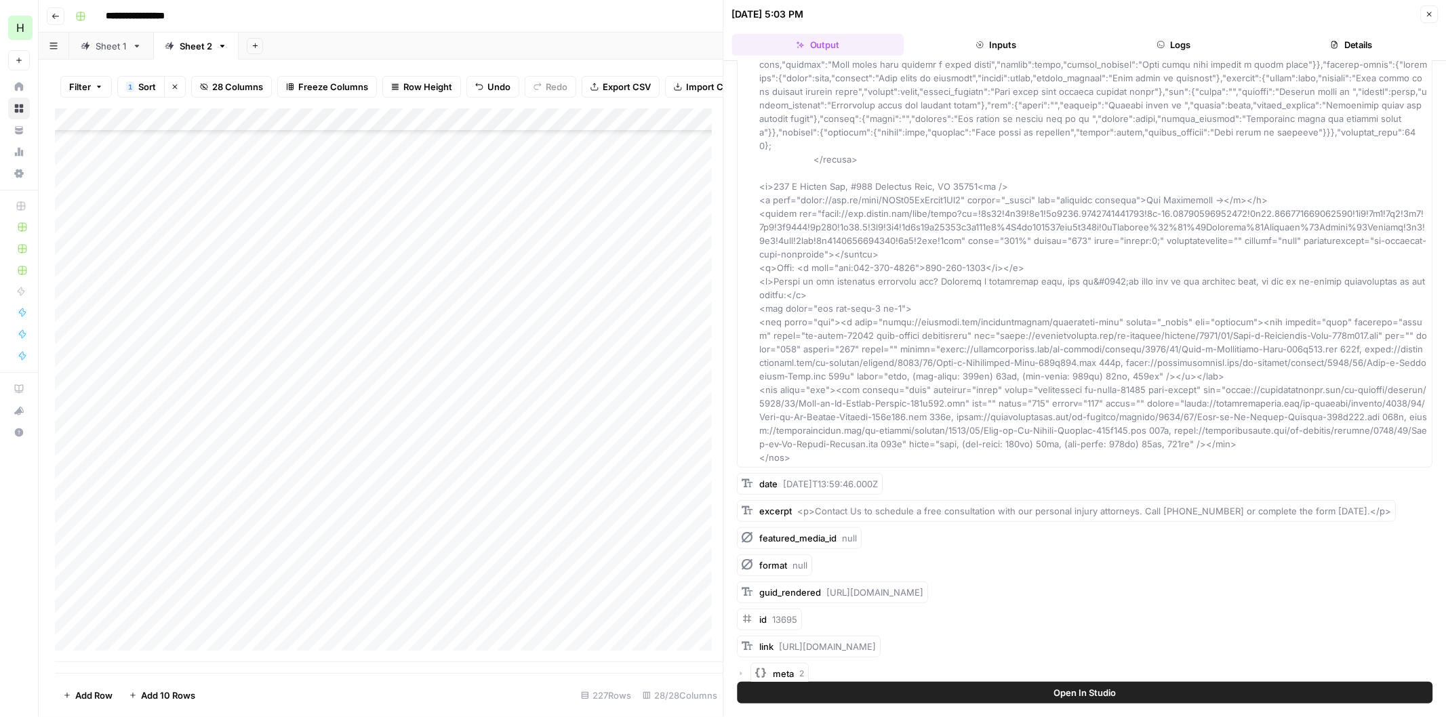
scroll to position [594, 0]
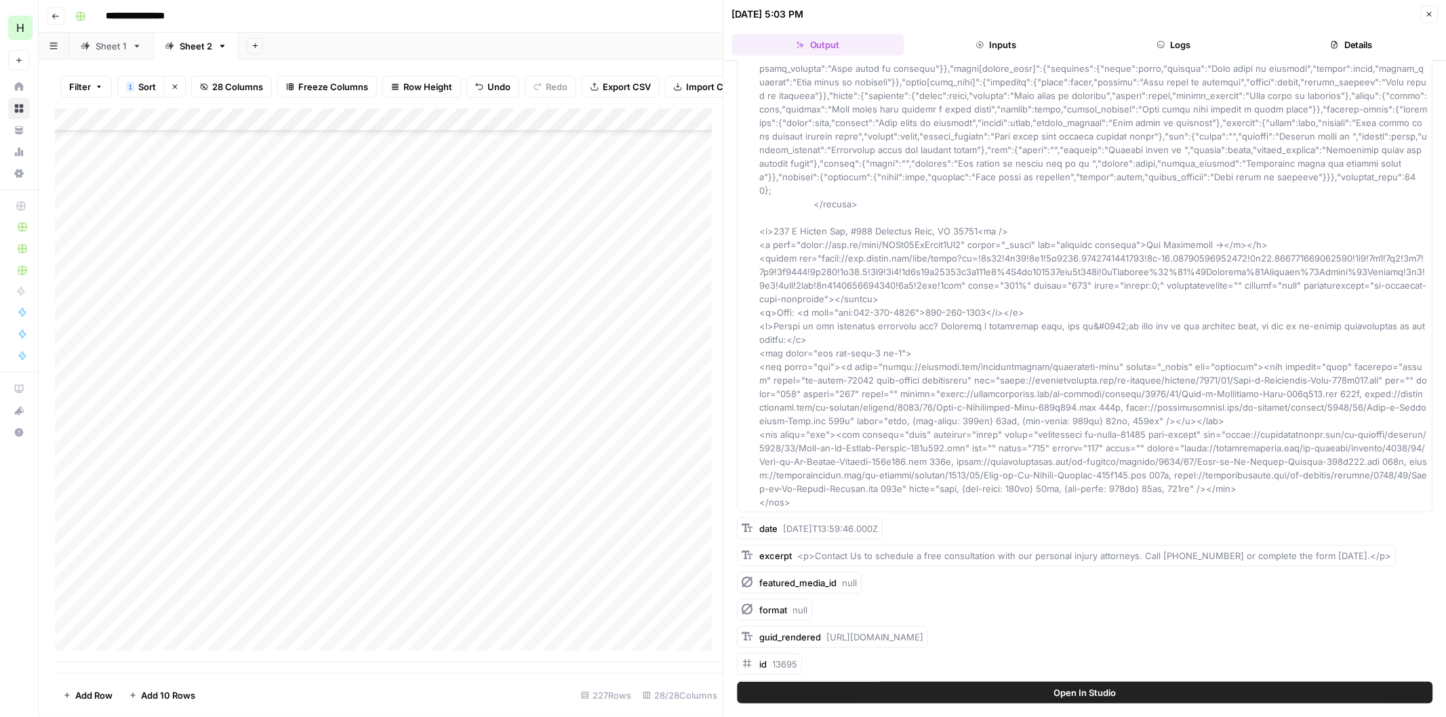
click at [864, 632] on span "[URL][DOMAIN_NAME]" at bounding box center [875, 637] width 97 height 11
drag, startPoint x: 824, startPoint y: 621, endPoint x: 994, endPoint y: 624, distance: 169.5
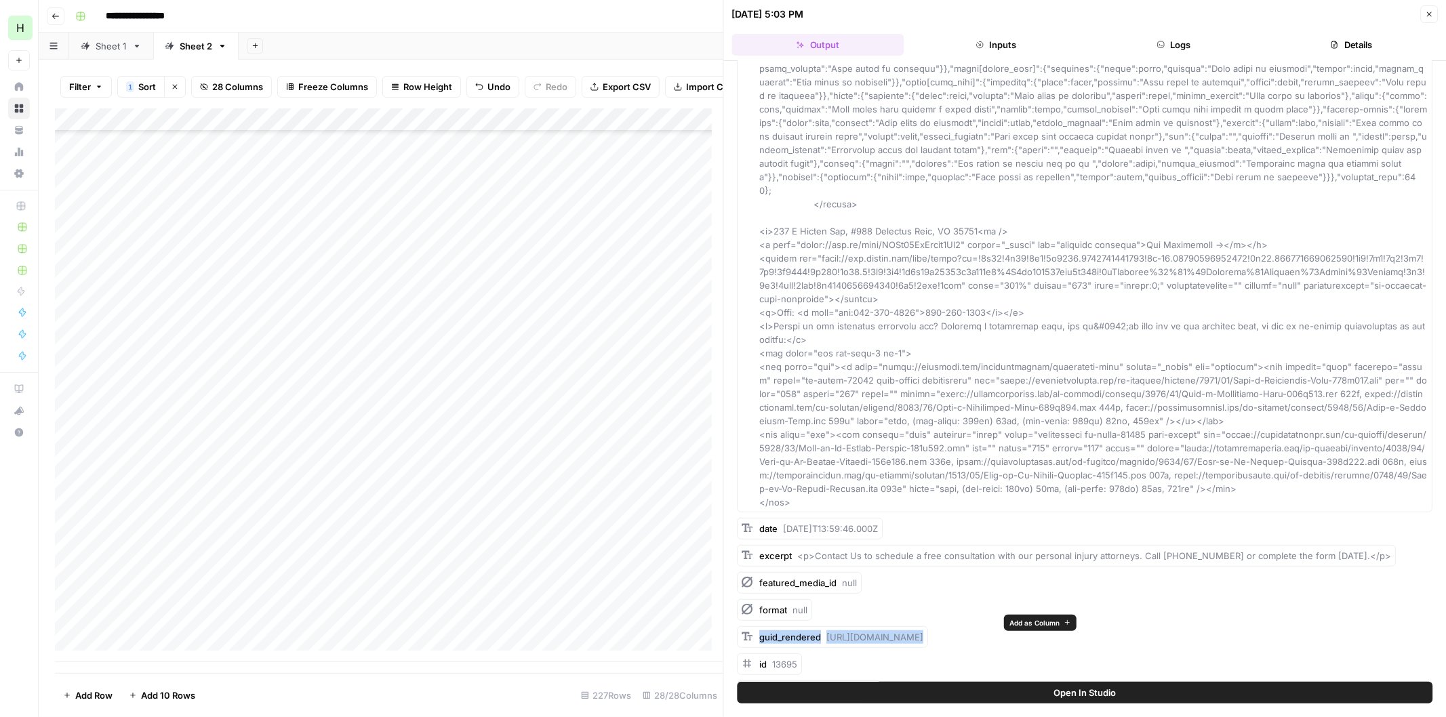
click at [928, 626] on div "guid_rendered [URL][DOMAIN_NAME]" at bounding box center [832, 637] width 191 height 22
copy span "[URL][DOMAIN_NAME]"
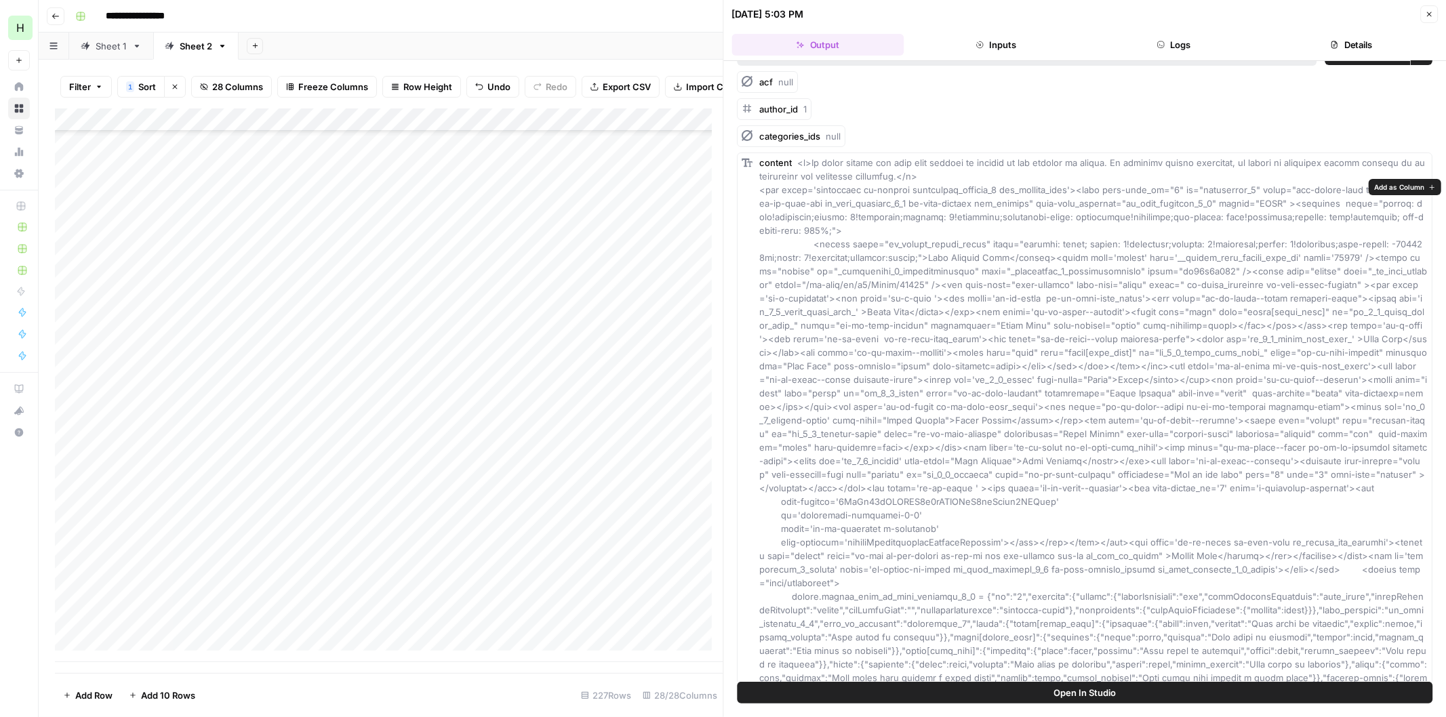
scroll to position [0, 0]
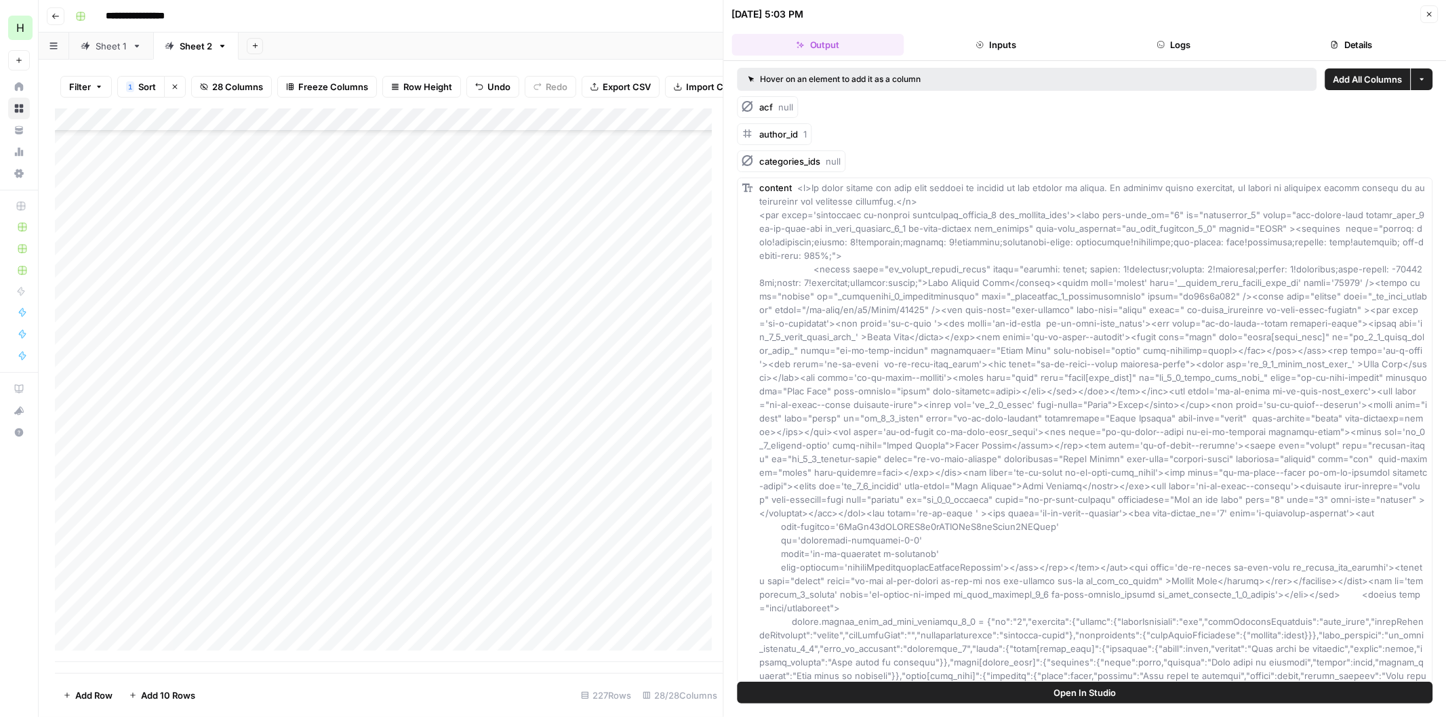
click at [1433, 15] on button "Close" at bounding box center [1429, 14] width 18 height 18
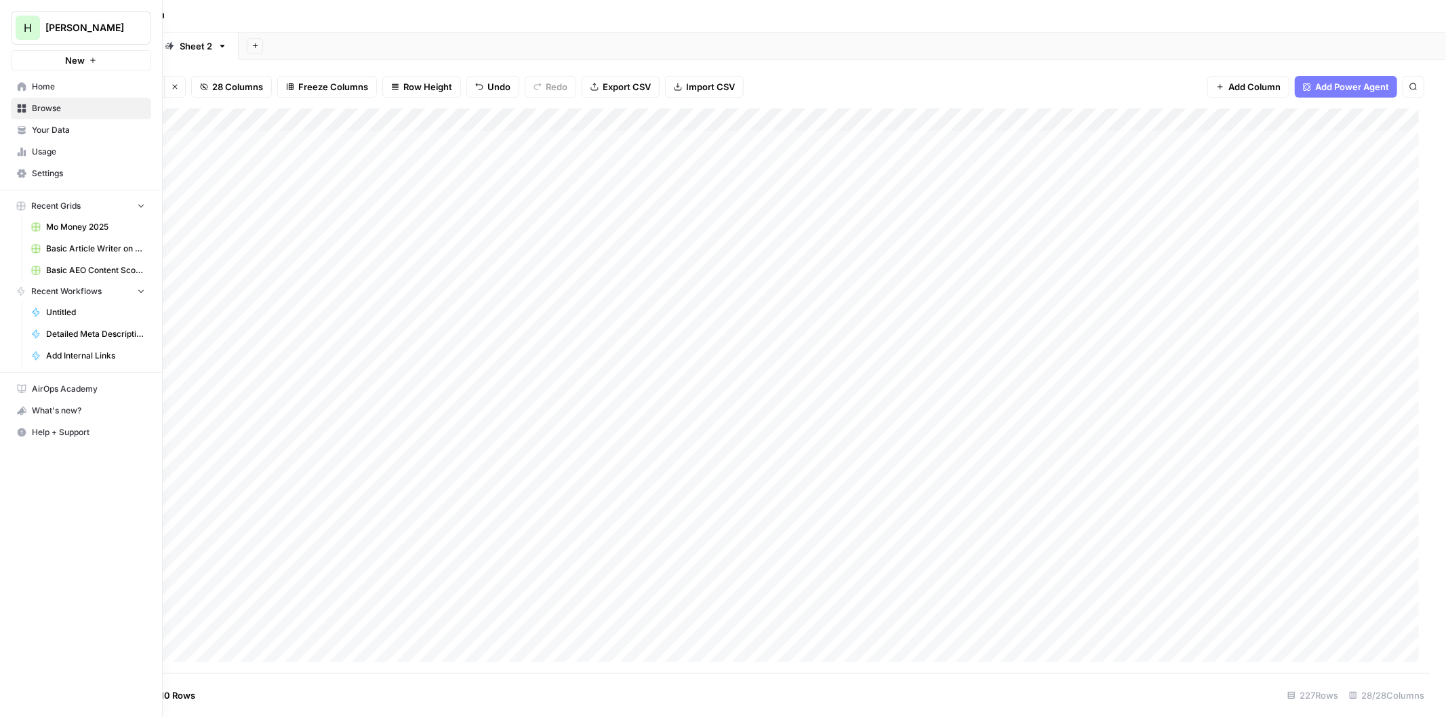
click at [24, 92] on link "Home" at bounding box center [81, 87] width 140 height 22
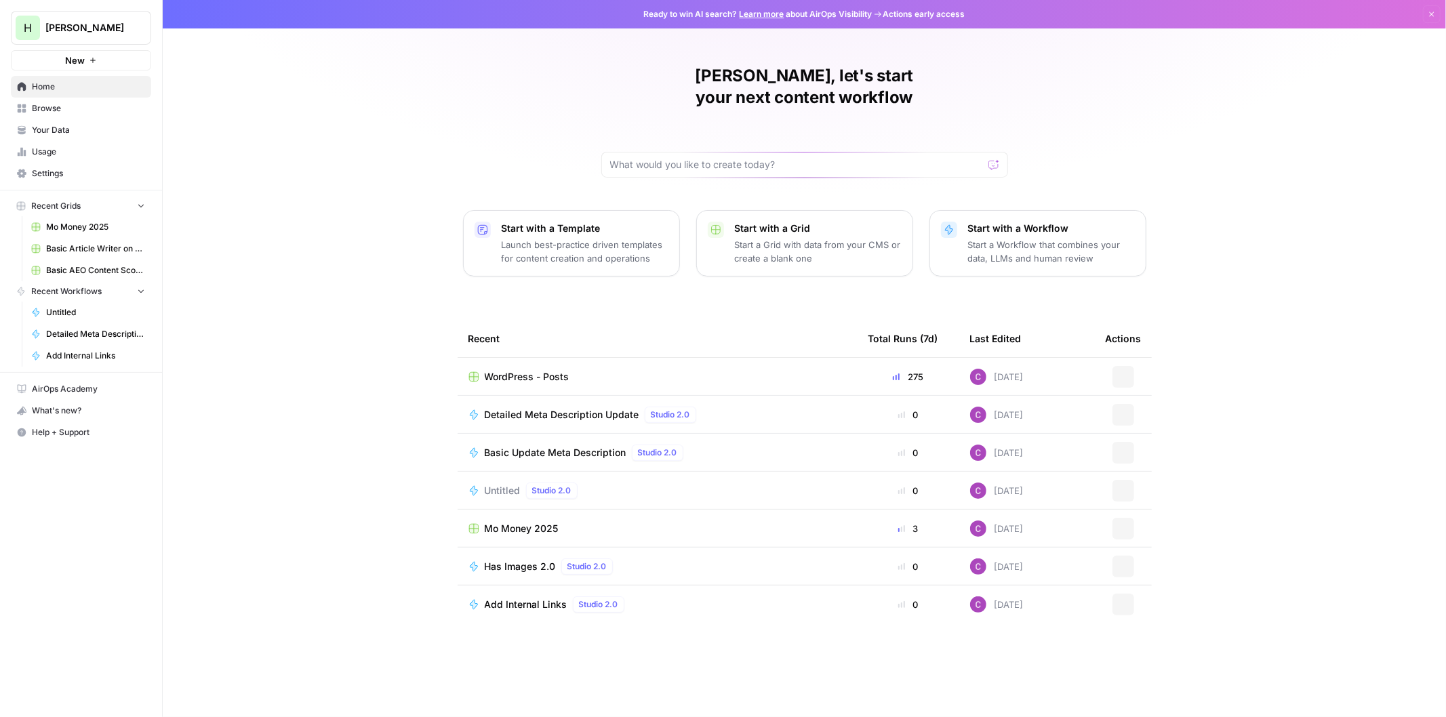
click at [1038, 222] on p "Start with a Workflow" at bounding box center [1051, 229] width 167 height 14
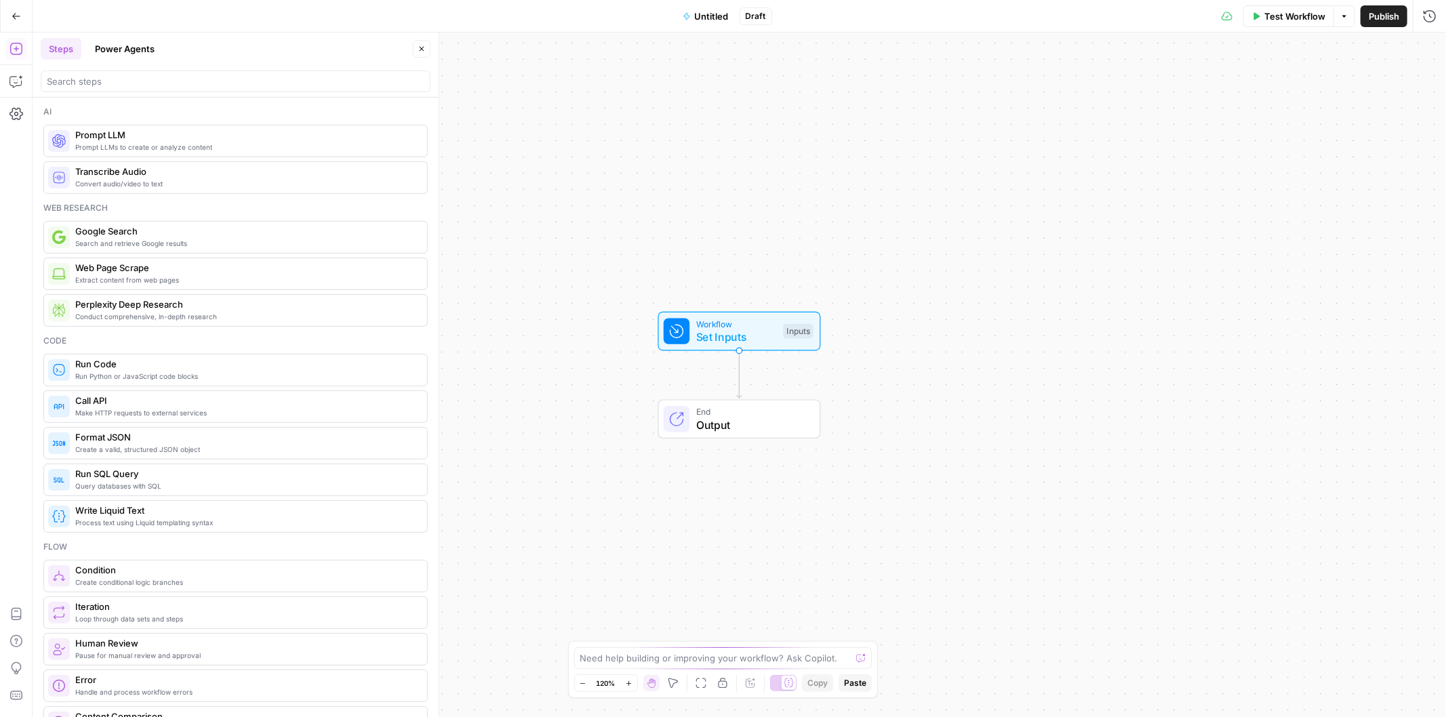
click at [138, 49] on button "Power Agents" at bounding box center [125, 49] width 76 height 22
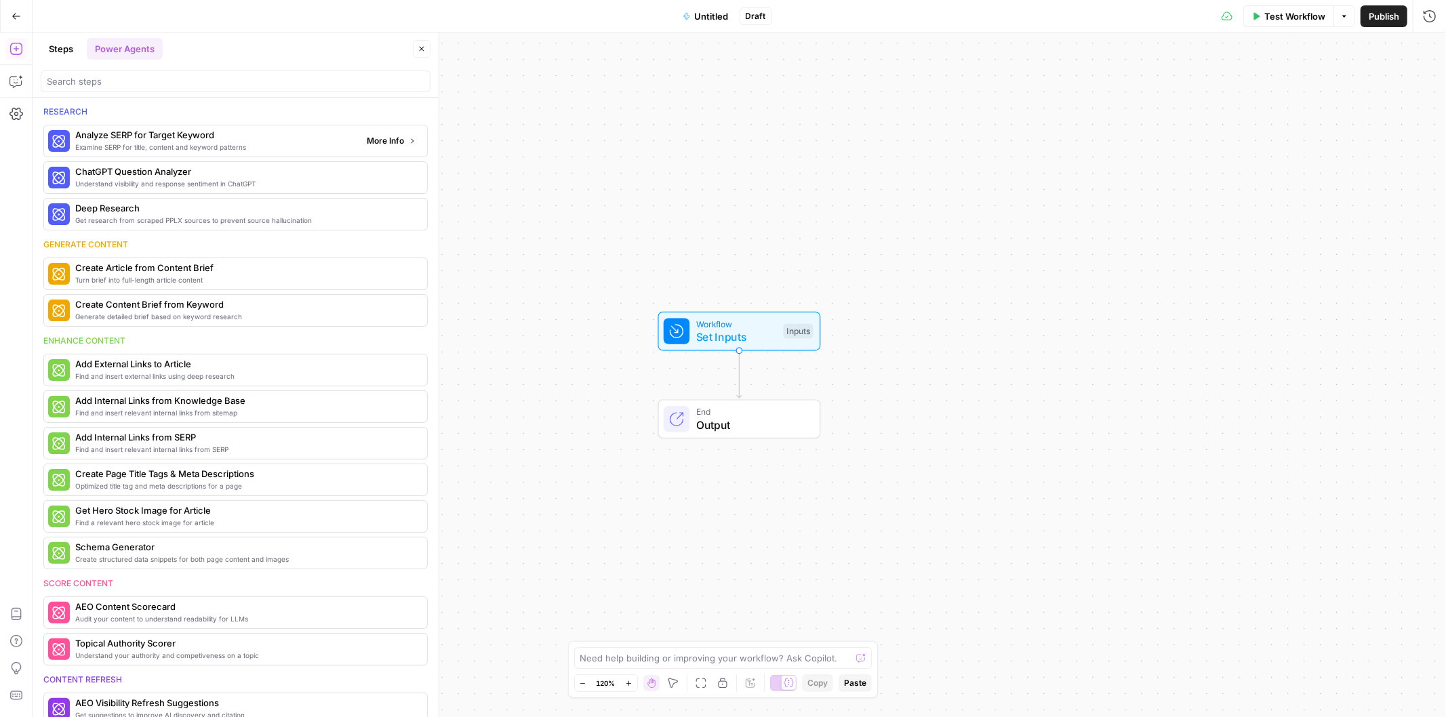
click at [408, 137] on icon "button" at bounding box center [412, 141] width 8 height 8
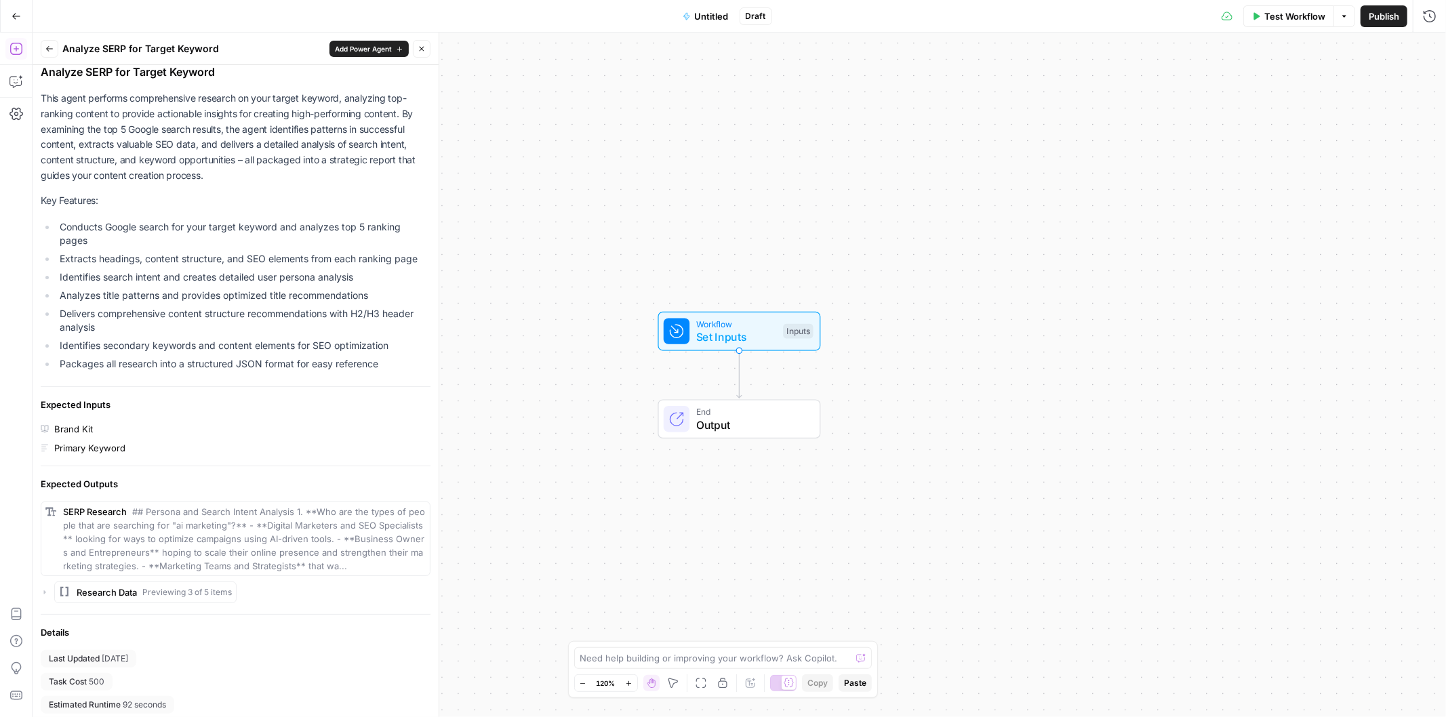
scroll to position [68, 0]
click at [373, 50] on span "Add Power Agent" at bounding box center [363, 48] width 57 height 11
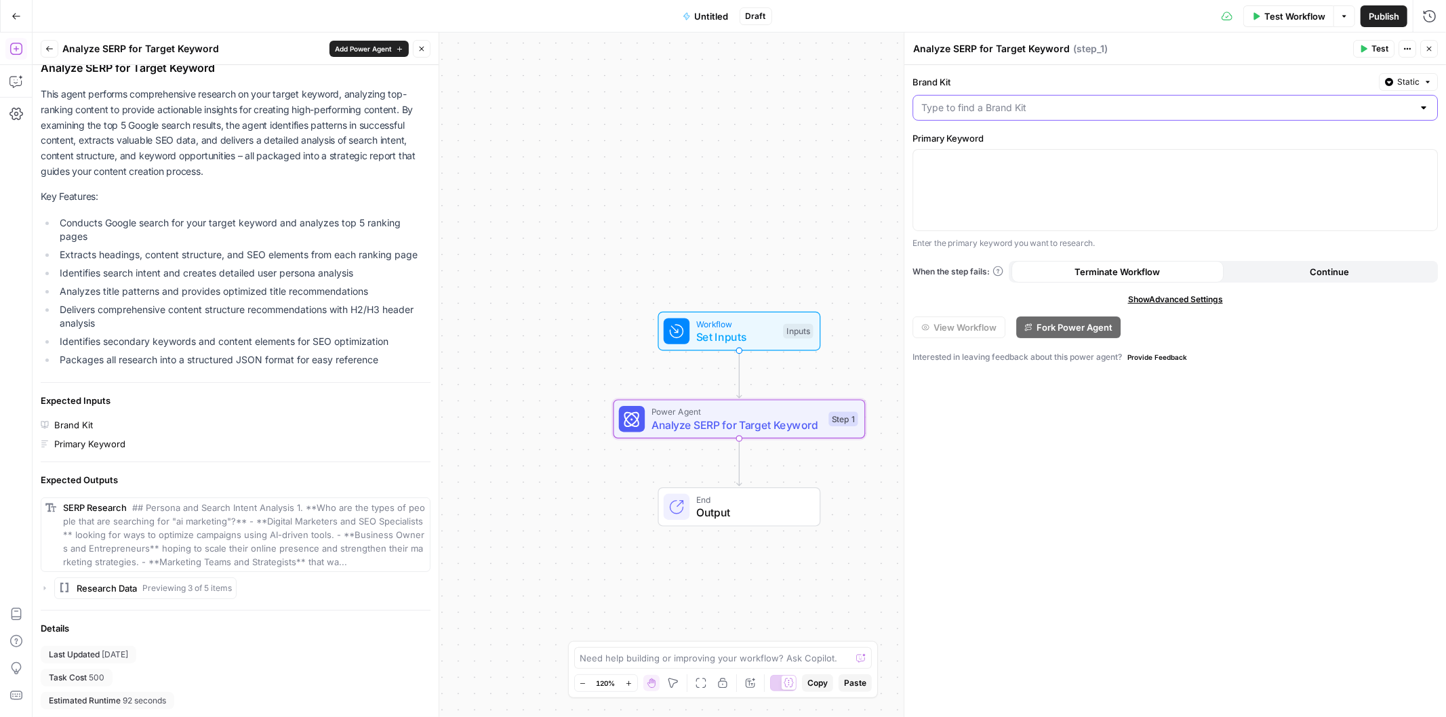
click at [1055, 101] on input "Brand Kit" at bounding box center [1166, 108] width 491 height 14
click at [992, 148] on span "[PERSON_NAME] Law" at bounding box center [1172, 143] width 497 height 14
type input "[PERSON_NAME] Law"
click at [992, 188] on div at bounding box center [1175, 190] width 524 height 81
click at [1371, 52] on span "Test" at bounding box center [1379, 49] width 17 height 12
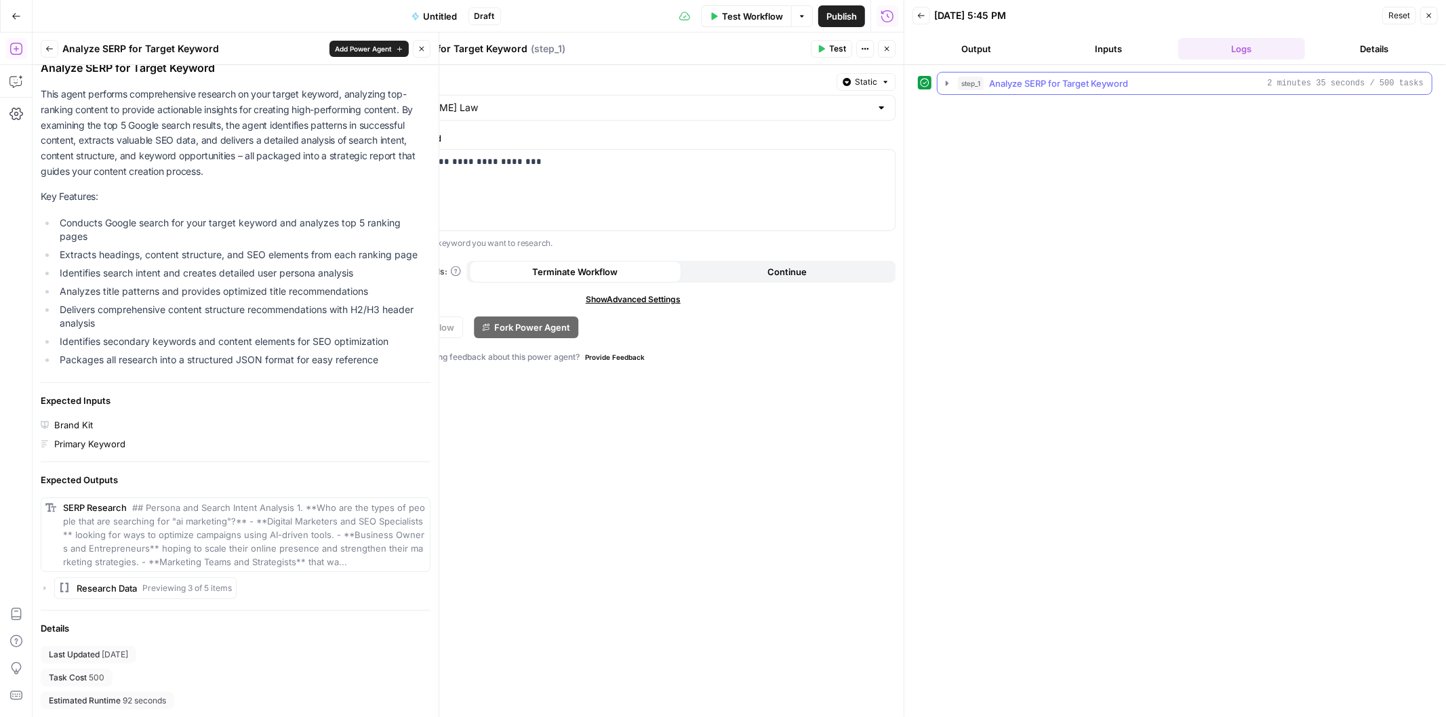
click at [949, 81] on icon "button" at bounding box center [946, 83] width 11 height 11
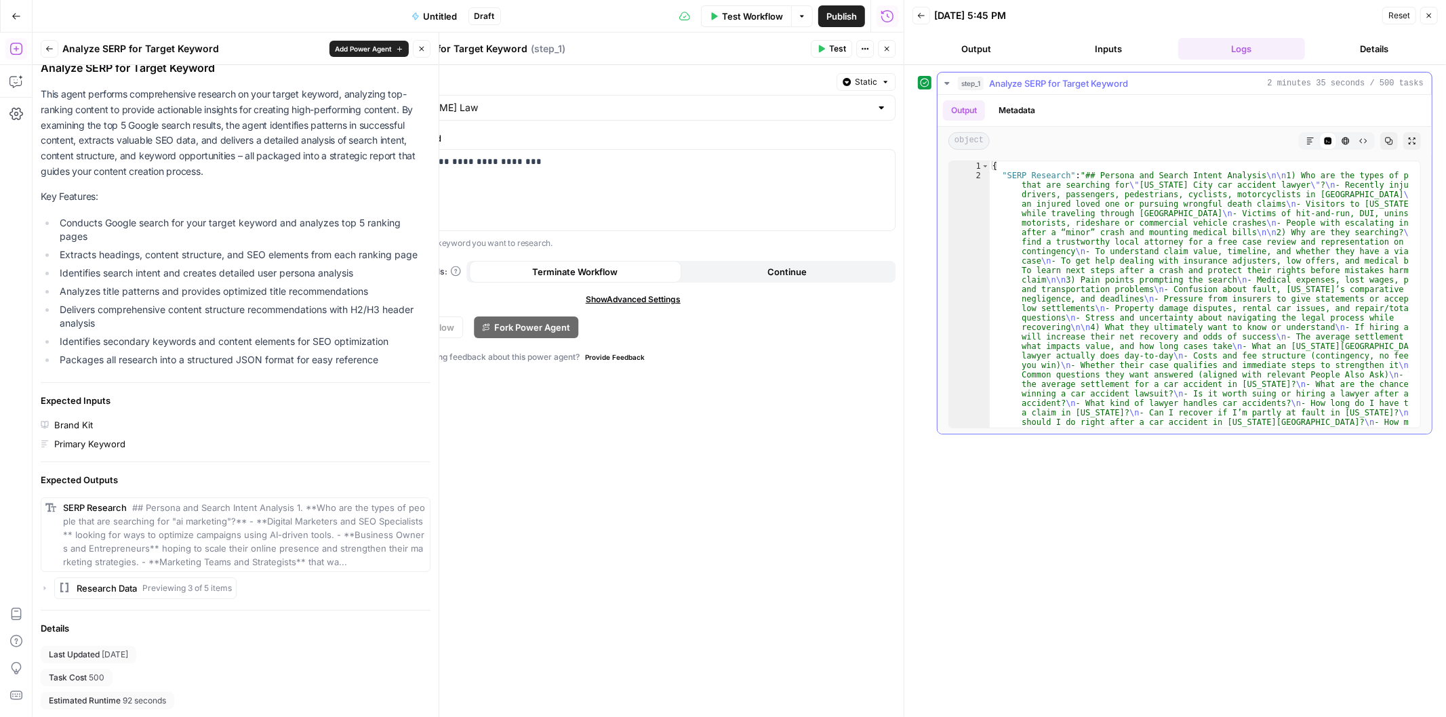
click at [1307, 140] on icon "button" at bounding box center [1310, 141] width 8 height 8
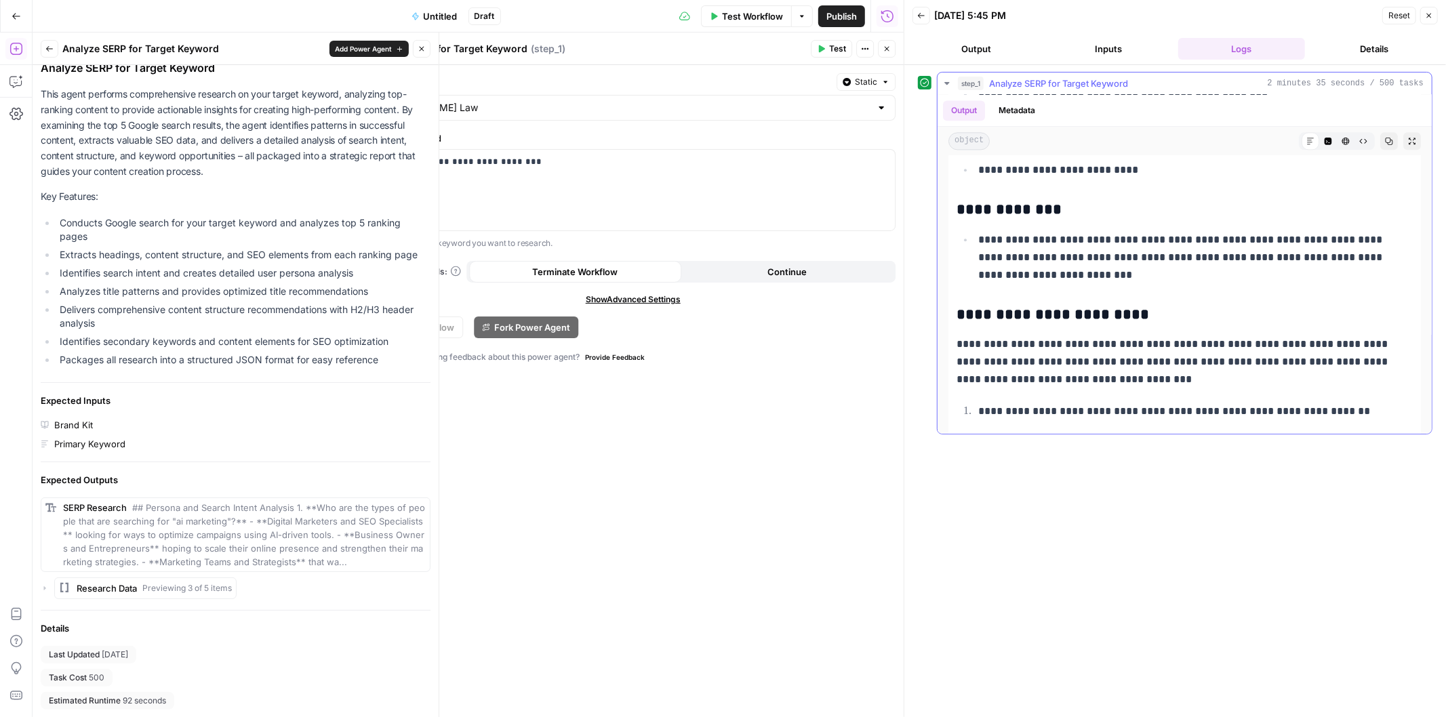
scroll to position [2635, 0]
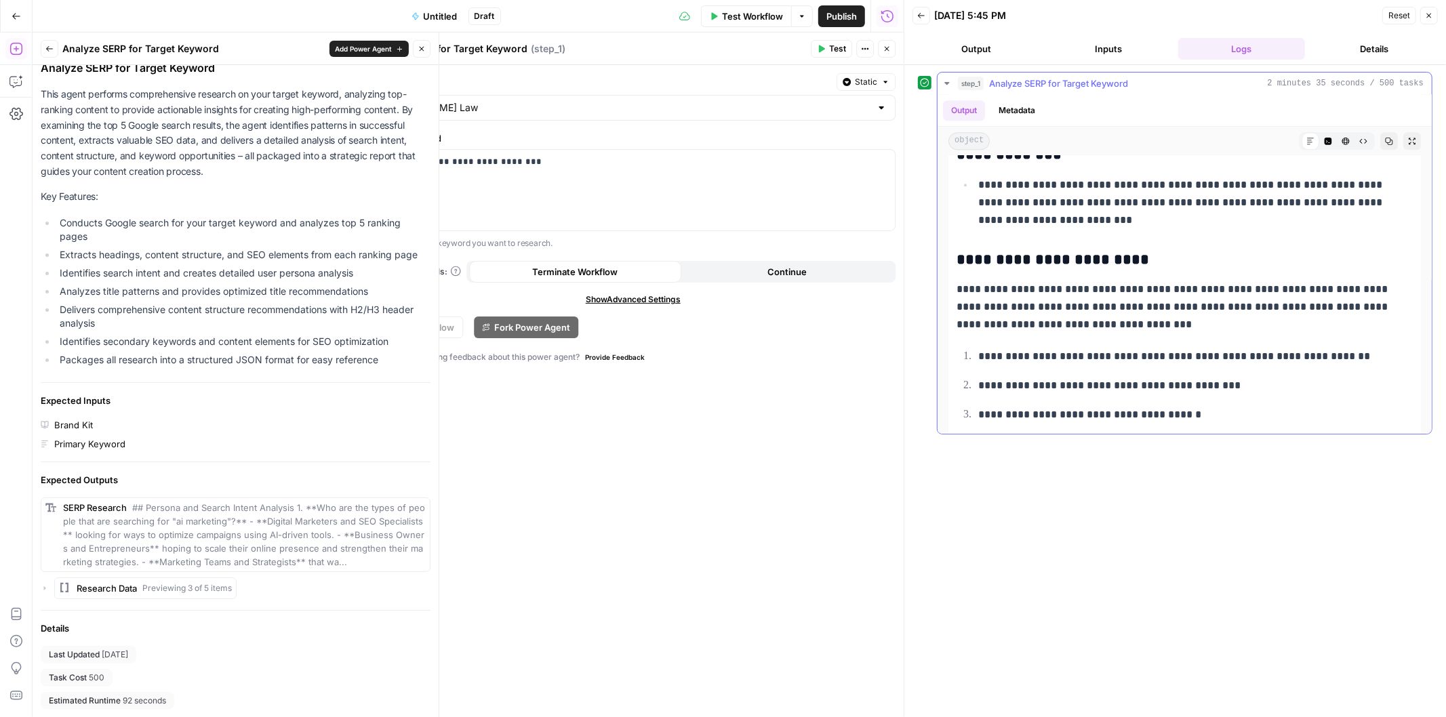
drag, startPoint x: 1195, startPoint y: 187, endPoint x: 1187, endPoint y: 245, distance: 58.8
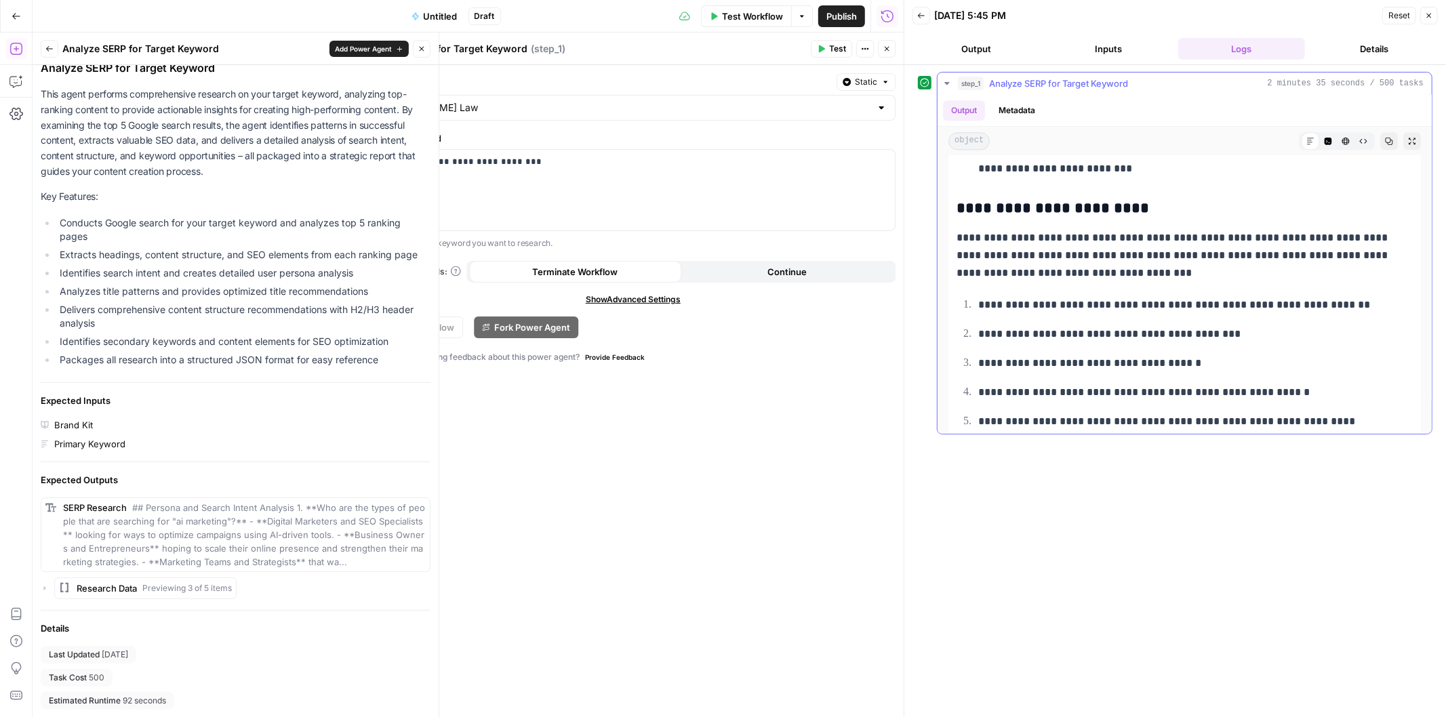
drag, startPoint x: 1197, startPoint y: 240, endPoint x: 1194, endPoint y: 259, distance: 19.2
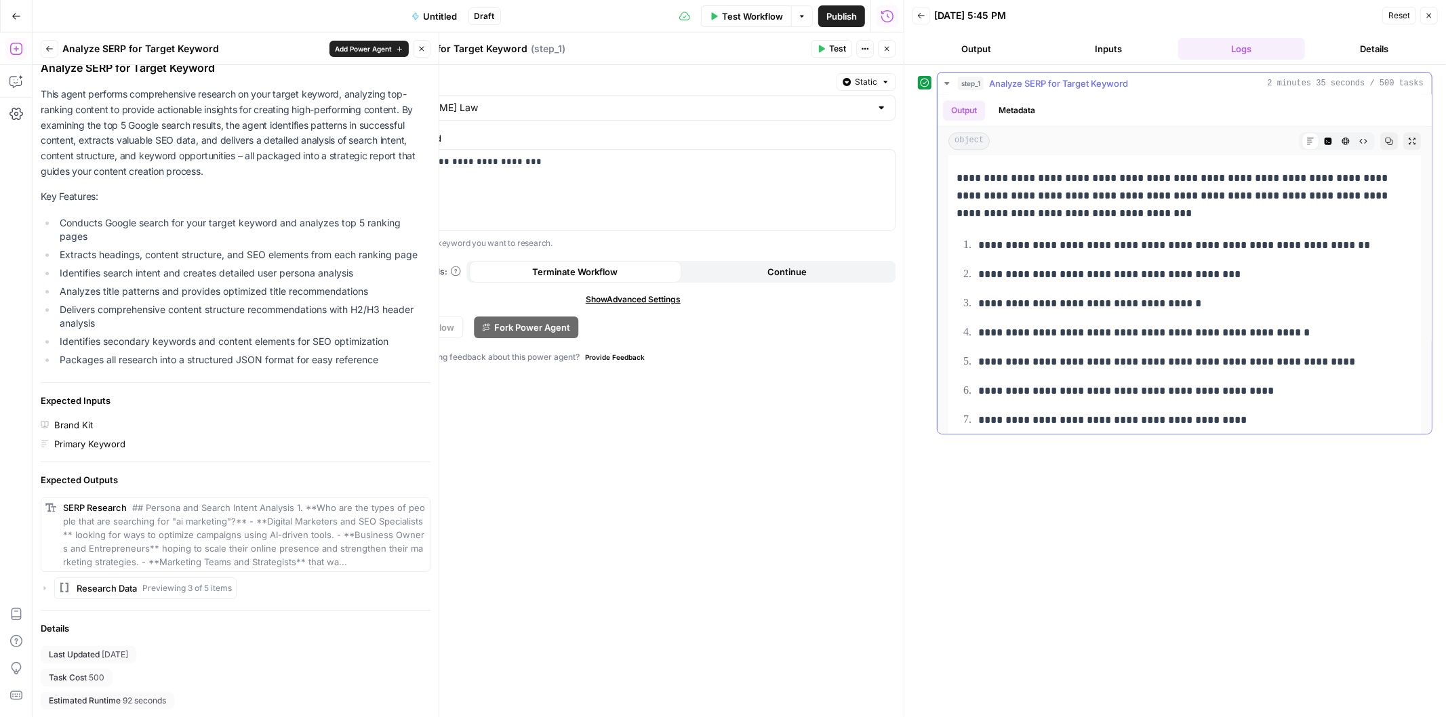
drag, startPoint x: 1205, startPoint y: 234, endPoint x: 1200, endPoint y: 267, distance: 33.0
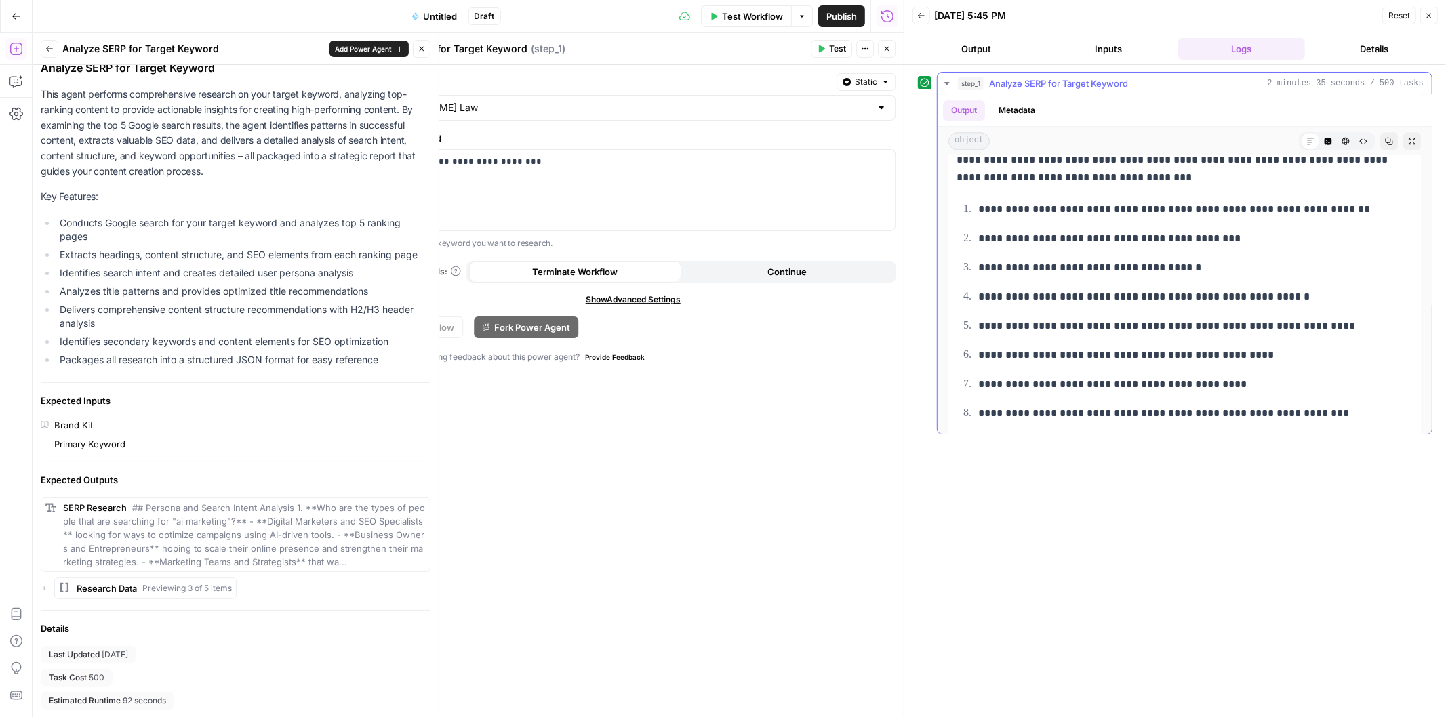
scroll to position [2907, 0]
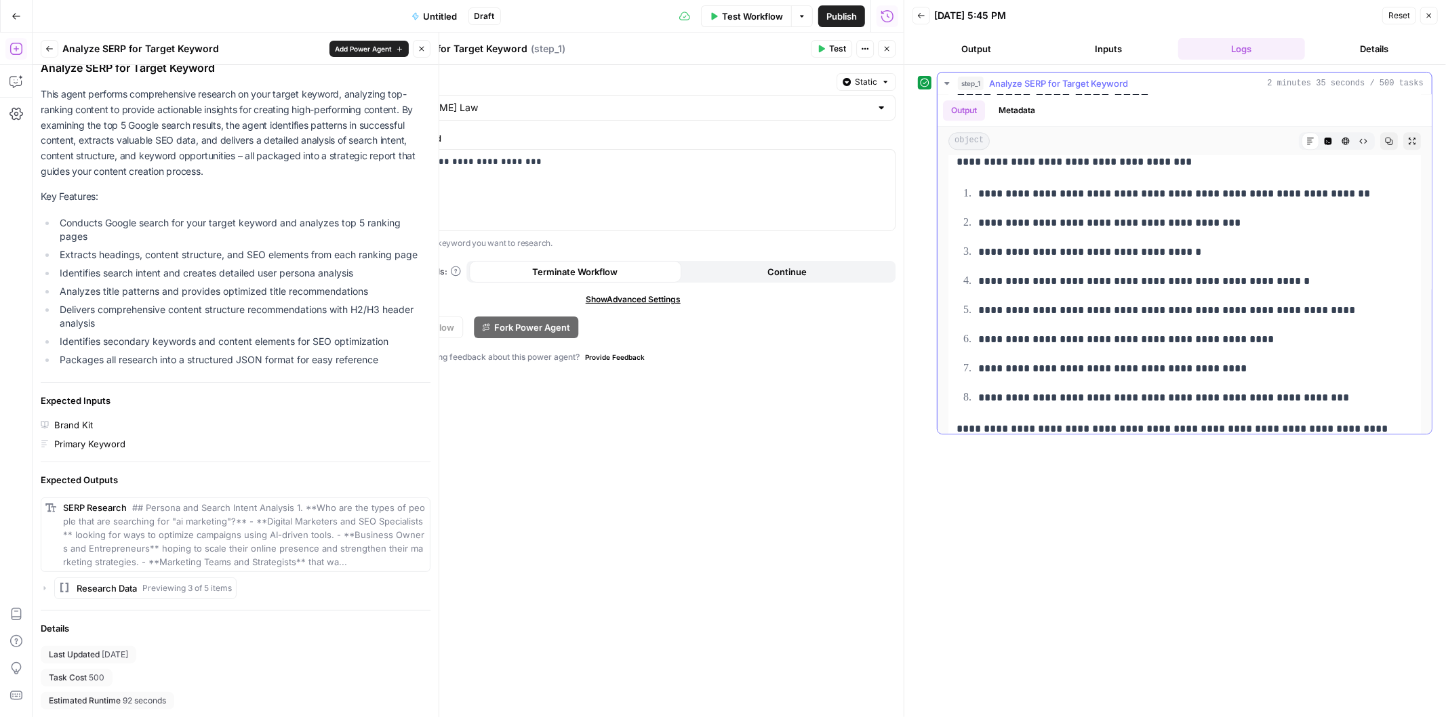
drag, startPoint x: 1130, startPoint y: 227, endPoint x: 1128, endPoint y: 245, distance: 18.4
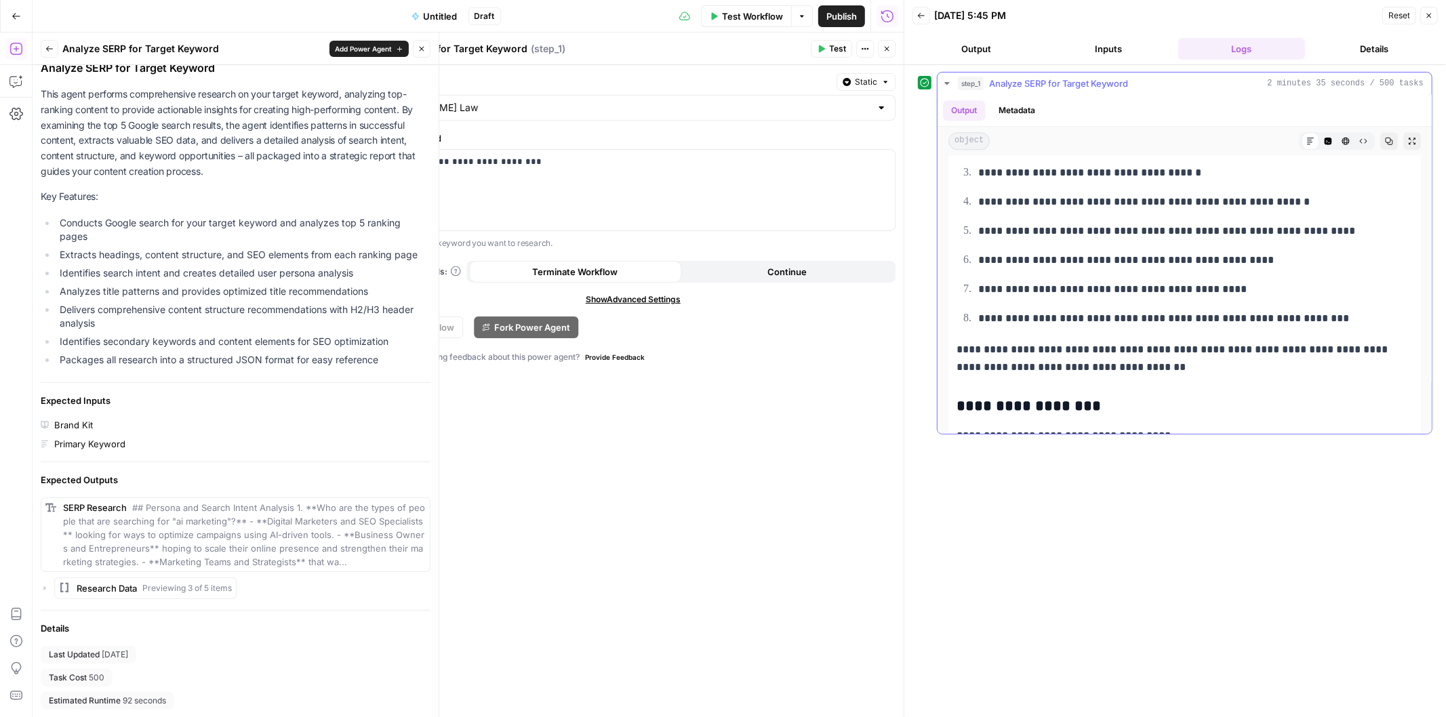
drag, startPoint x: 1127, startPoint y: 245, endPoint x: 1122, endPoint y: 285, distance: 40.4
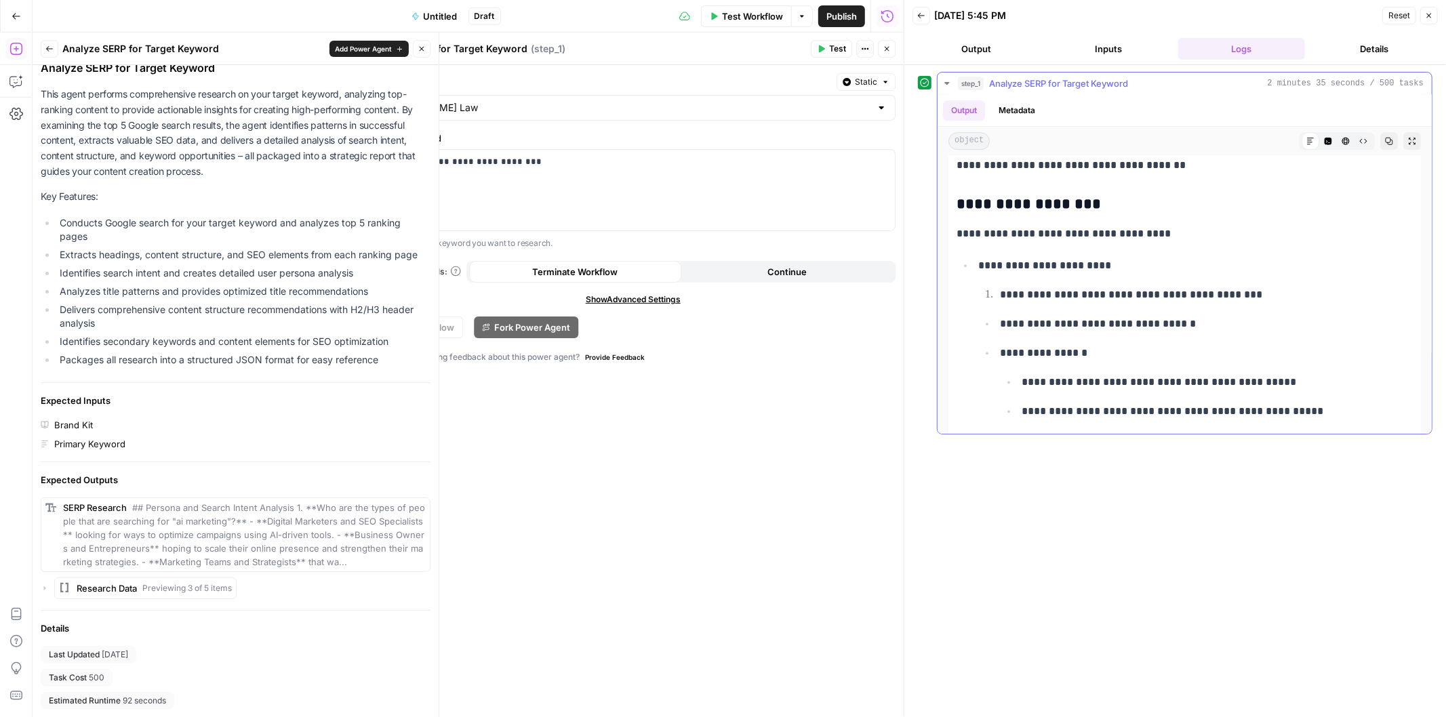
drag, startPoint x: 1108, startPoint y: 268, endPoint x: 1116, endPoint y: 269, distance: 7.5
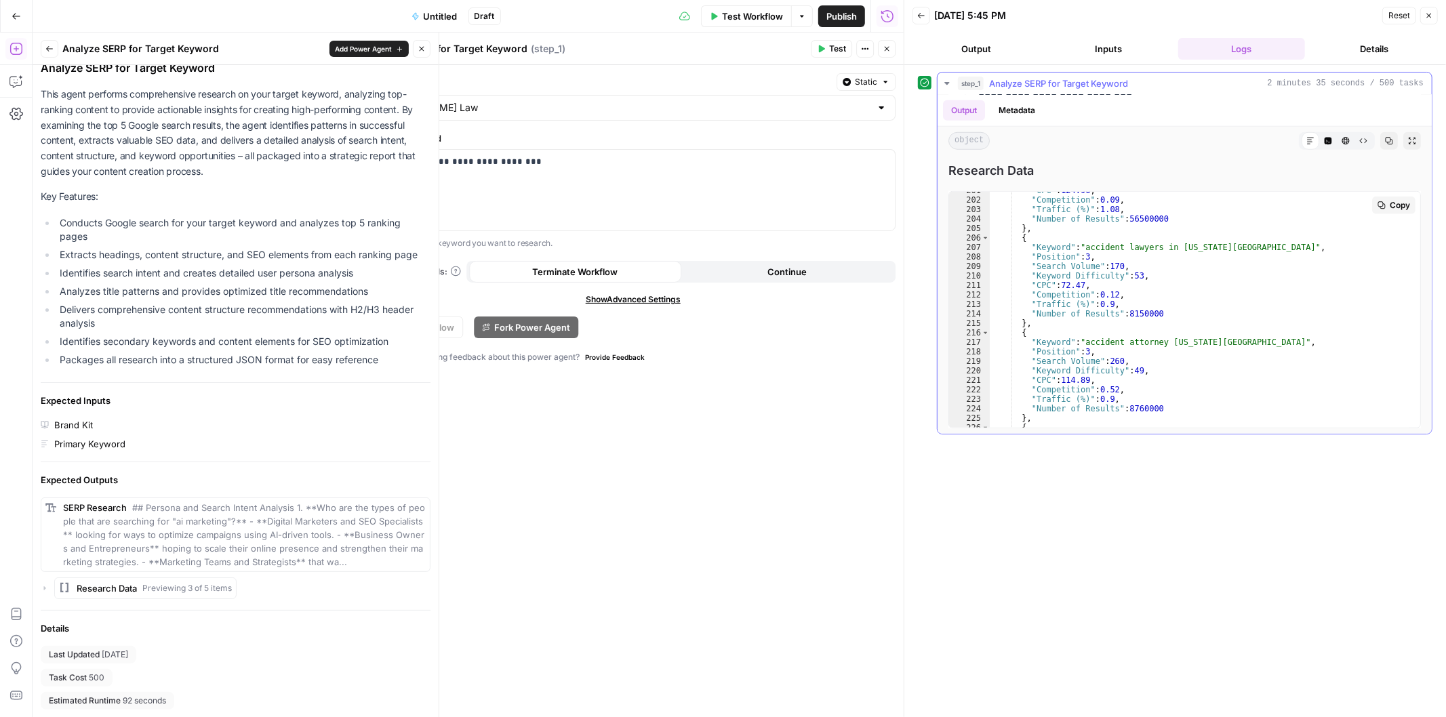
scroll to position [1103, 0]
click at [1433, 19] on button "Close" at bounding box center [1429, 16] width 18 height 18
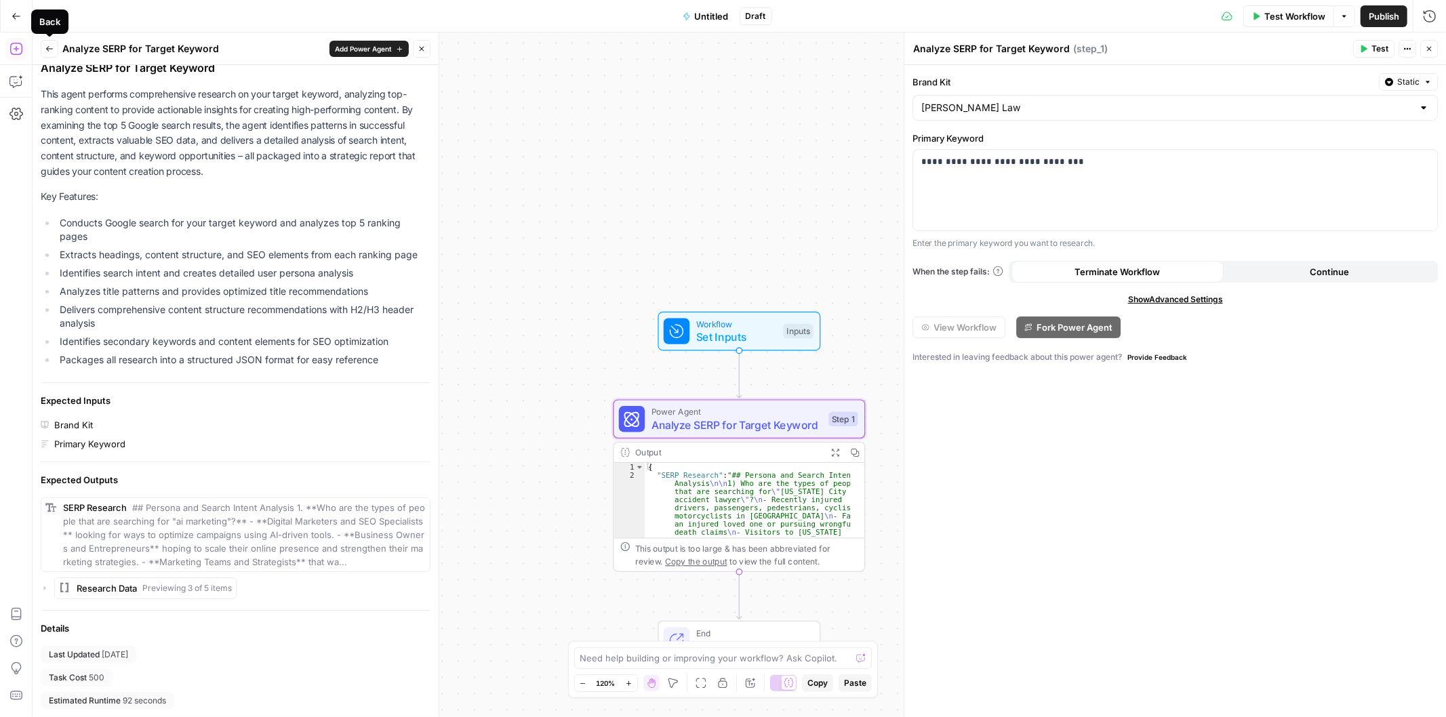
click at [45, 48] on icon "button" at bounding box center [49, 49] width 8 height 8
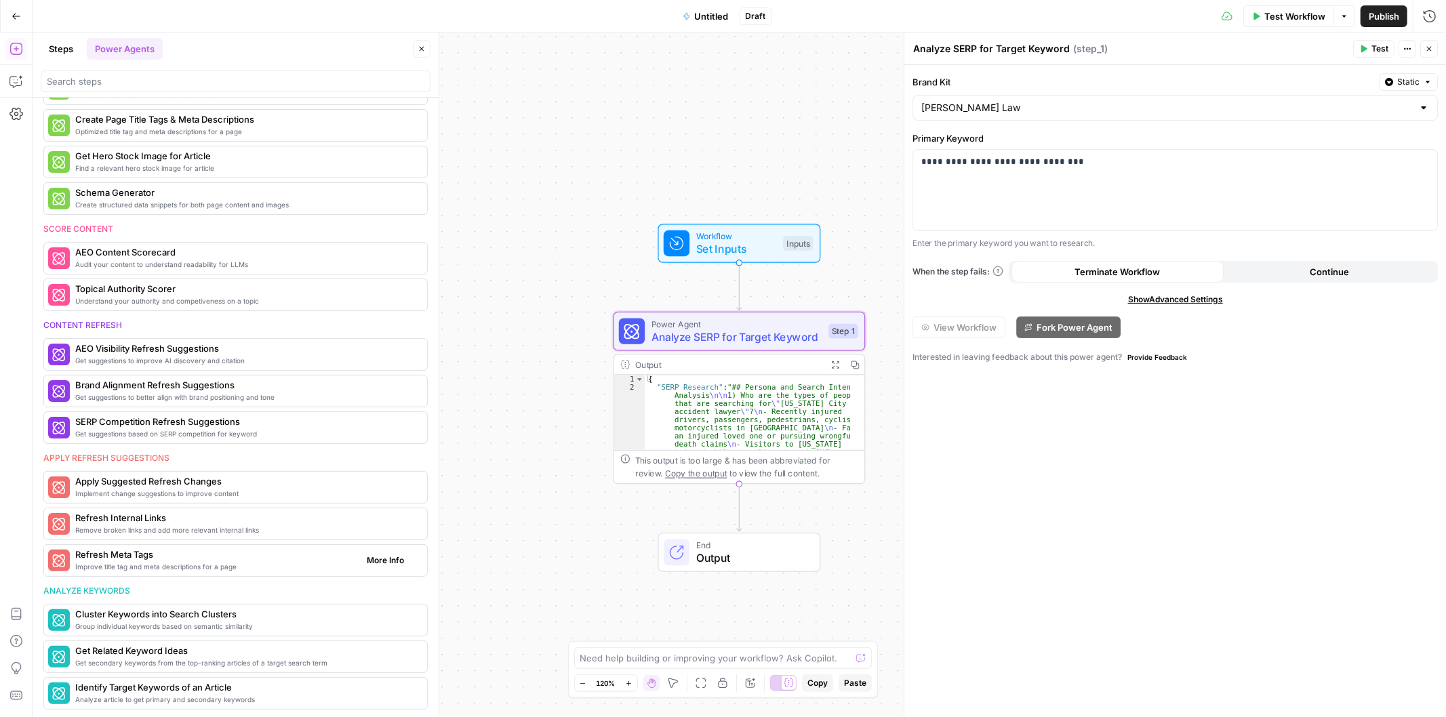
scroll to position [357, 0]
click at [370, 625] on span "More Info" at bounding box center [385, 620] width 37 height 12
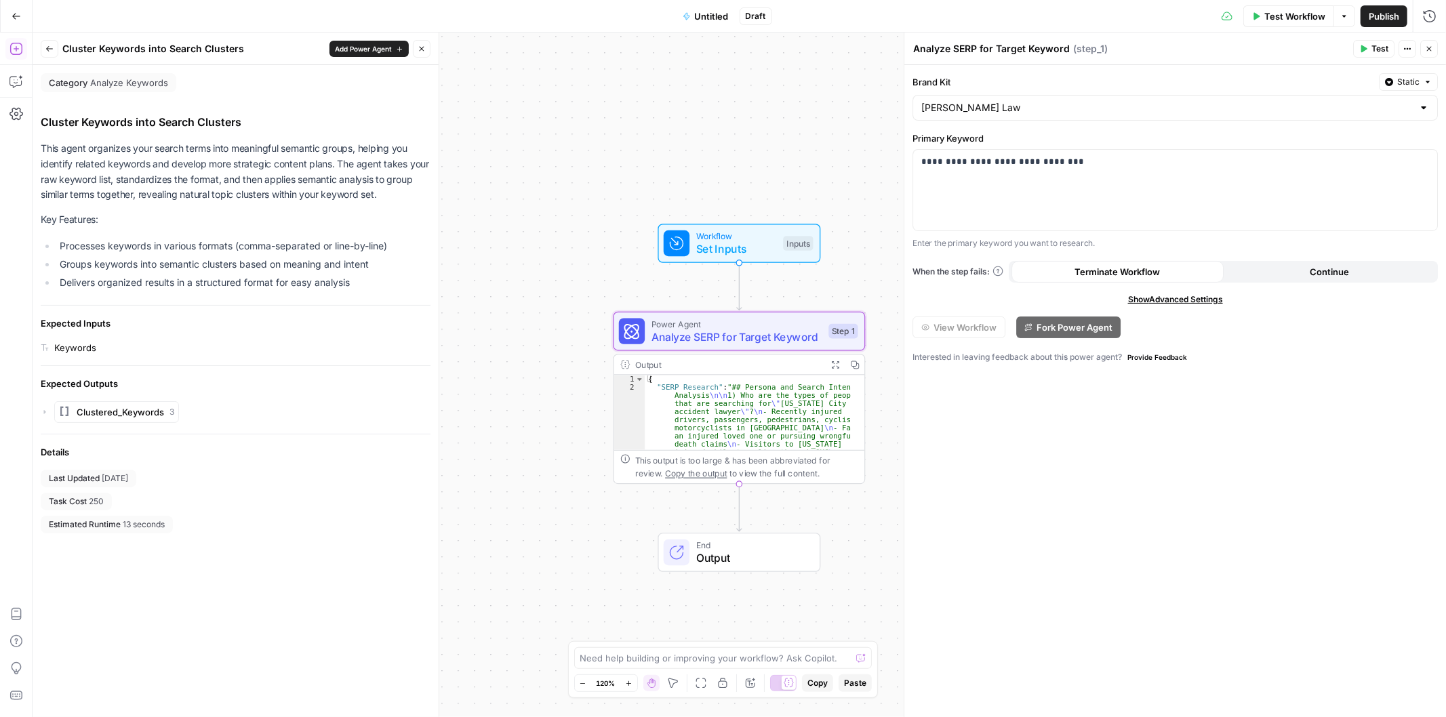
click at [357, 51] on span "Add Power Agent" at bounding box center [363, 48] width 57 height 11
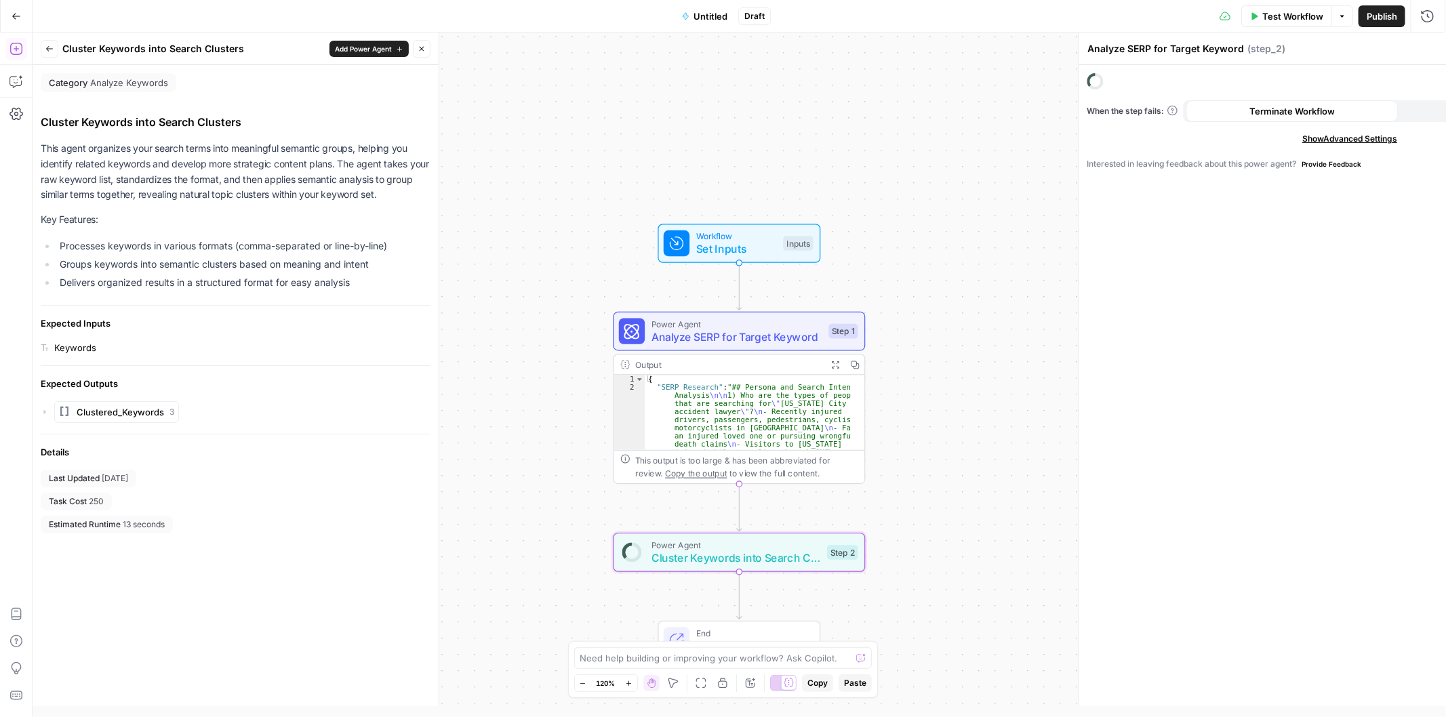
type textarea "Cluster Keywords into Search Clusters"
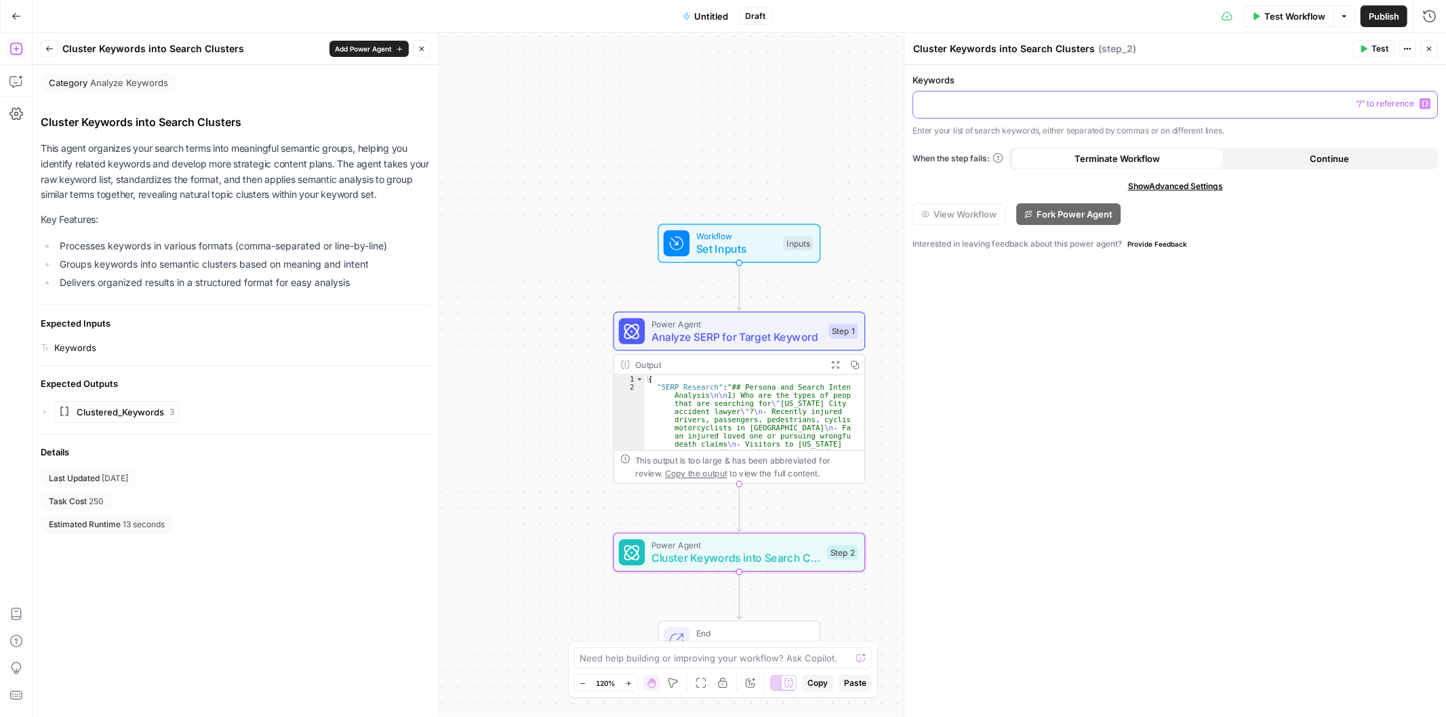
click at [1038, 104] on p at bounding box center [1175, 104] width 508 height 14
click at [1433, 48] on button "Close" at bounding box center [1429, 49] width 18 height 18
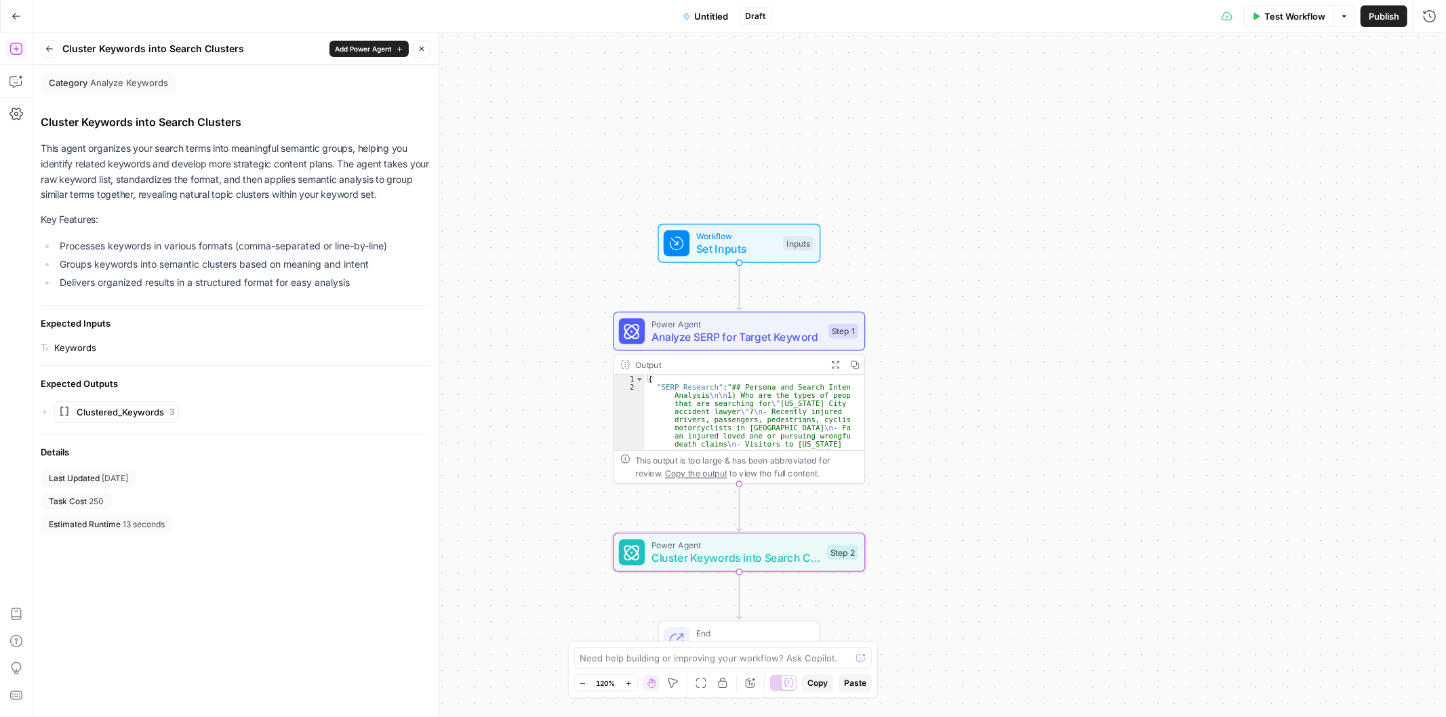
click at [48, 56] on button "Back" at bounding box center [50, 49] width 18 height 18
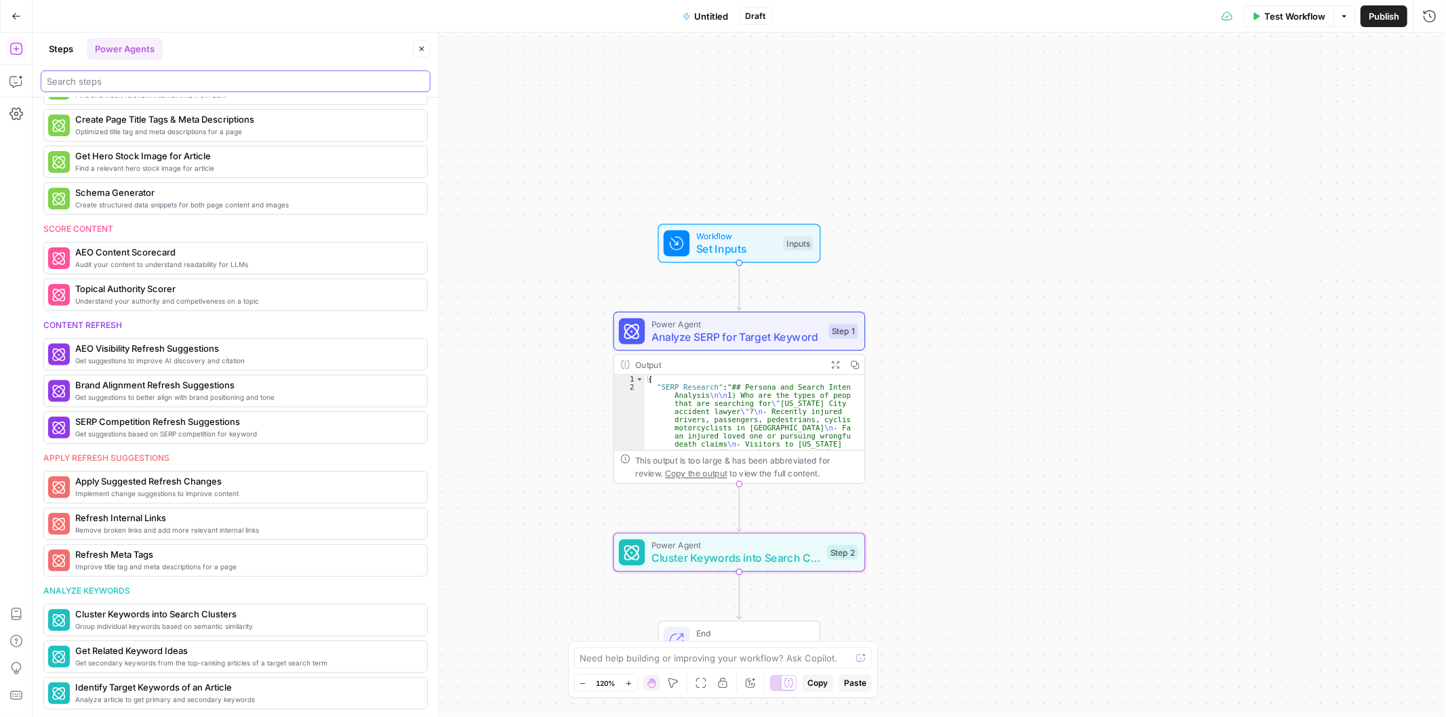
click at [148, 81] on input "search" at bounding box center [235, 82] width 377 height 14
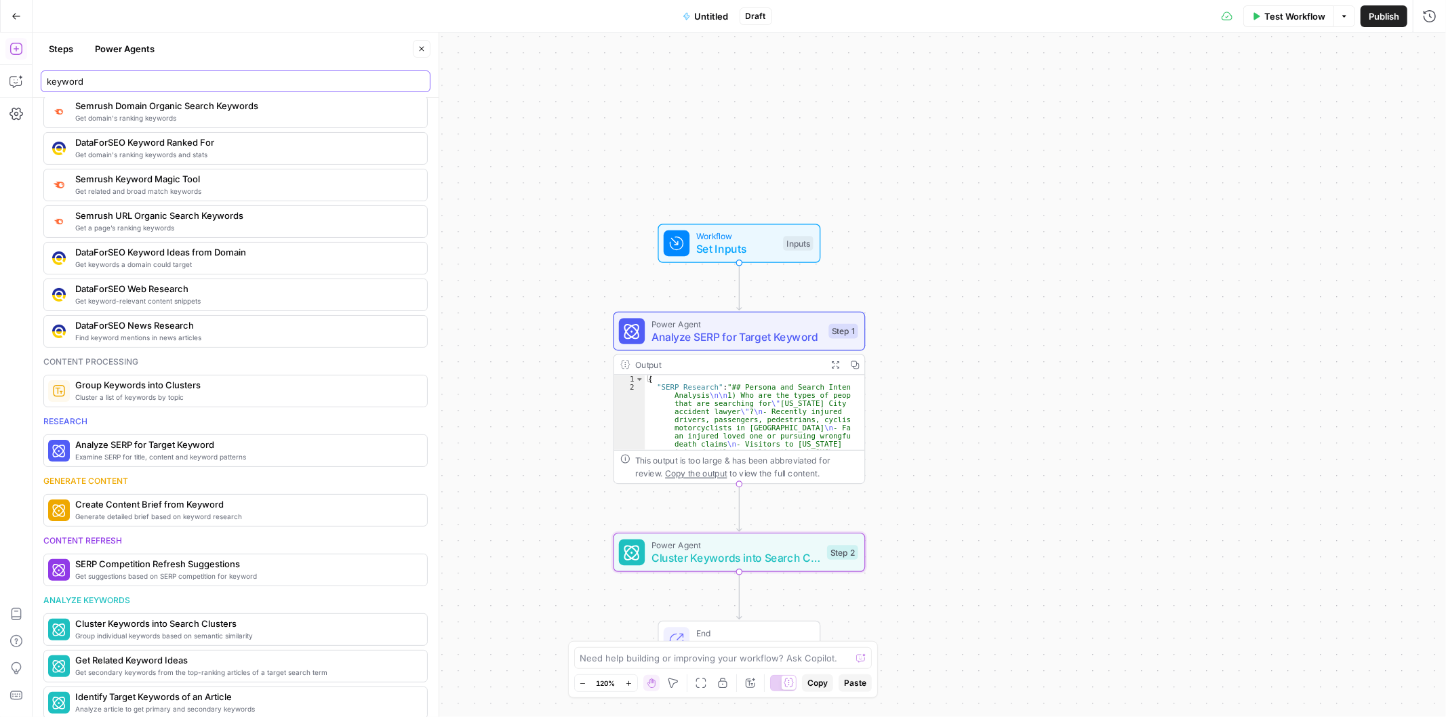
scroll to position [114, 0]
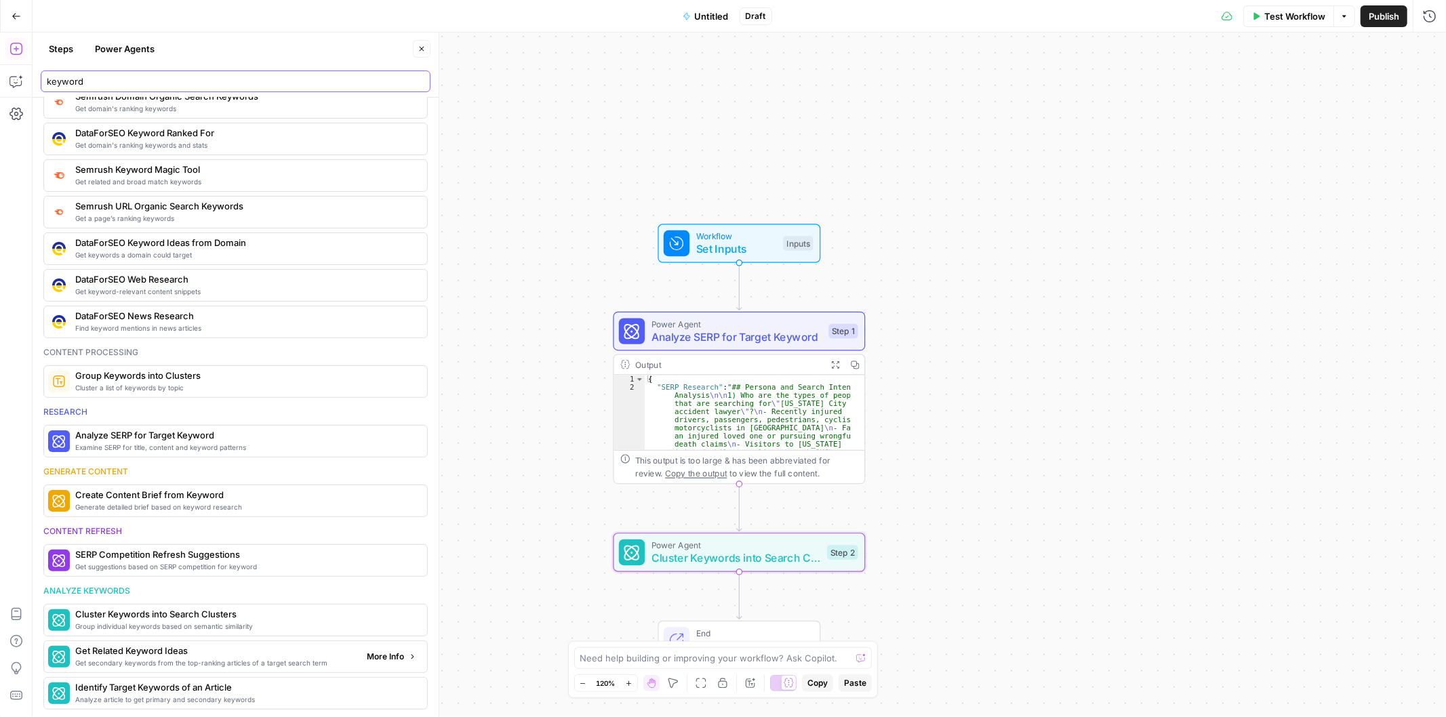
type input "keyword"
click at [370, 657] on span "More Info" at bounding box center [385, 657] width 37 height 12
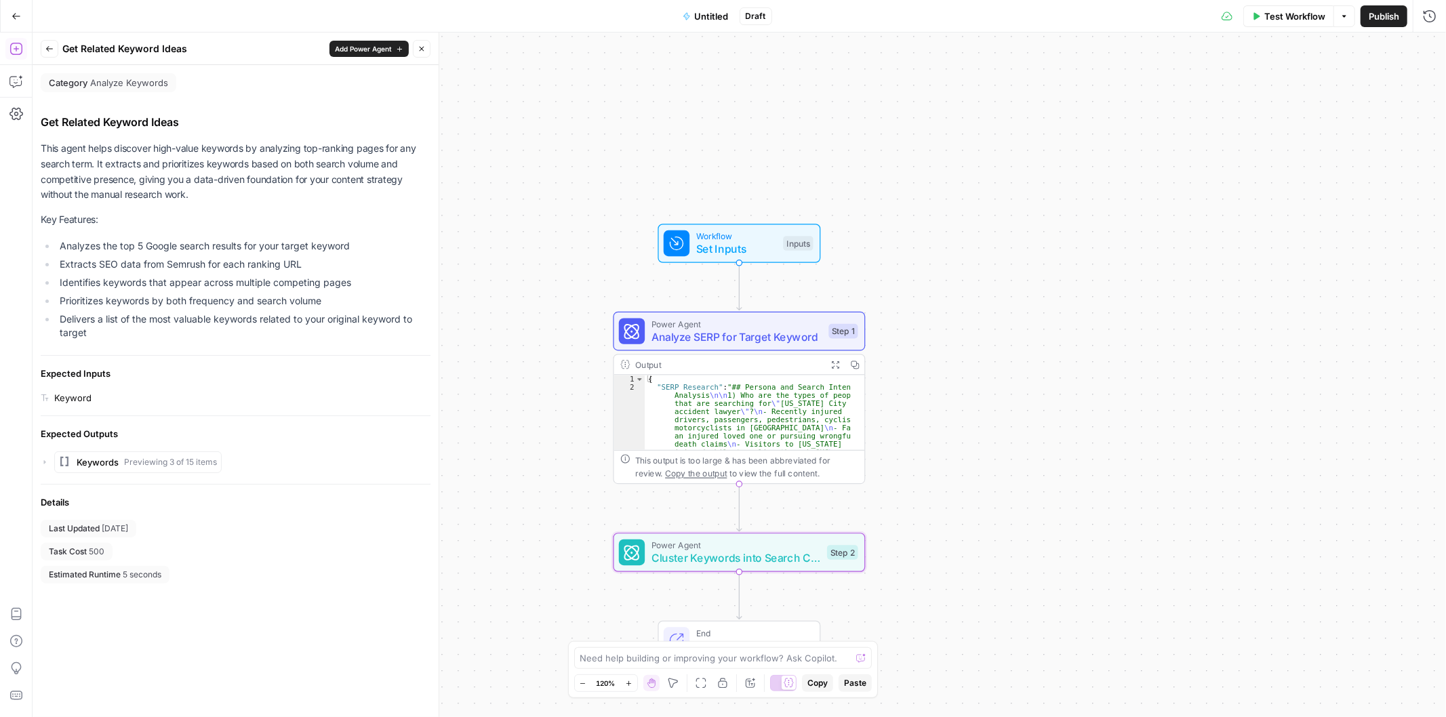
click at [341, 50] on span "Add Power Agent" at bounding box center [363, 48] width 57 height 11
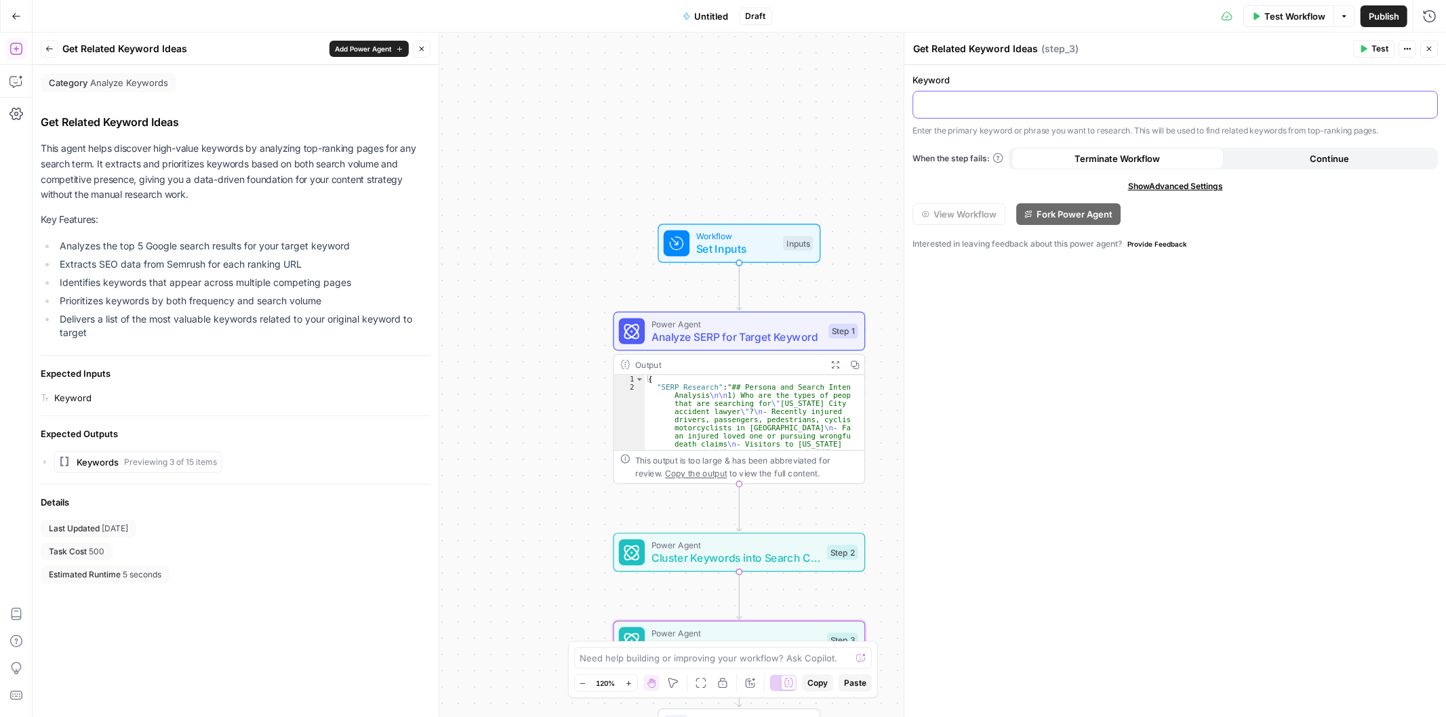
click at [1026, 107] on p at bounding box center [1175, 104] width 508 height 14
click at [1356, 46] on button "Test" at bounding box center [1373, 49] width 41 height 18
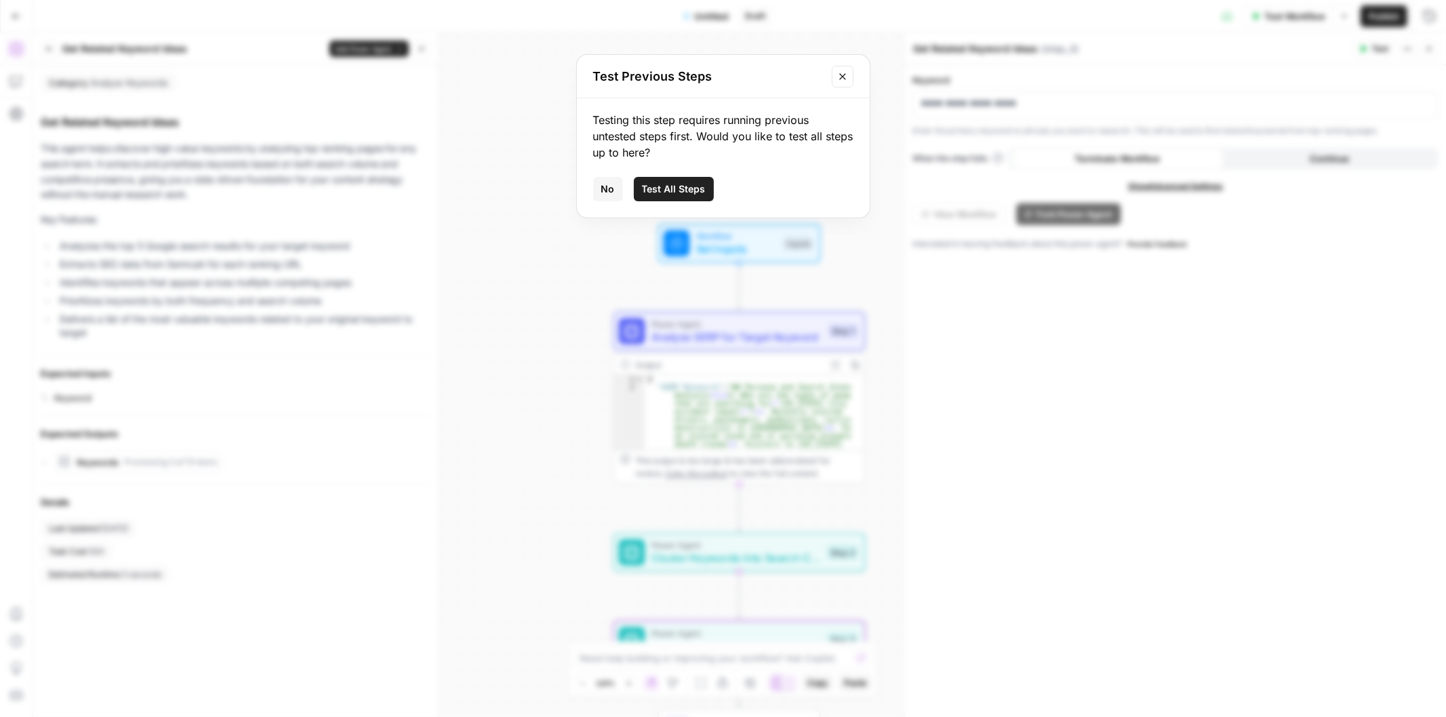
click at [609, 192] on span "No" at bounding box center [608, 189] width 14 height 14
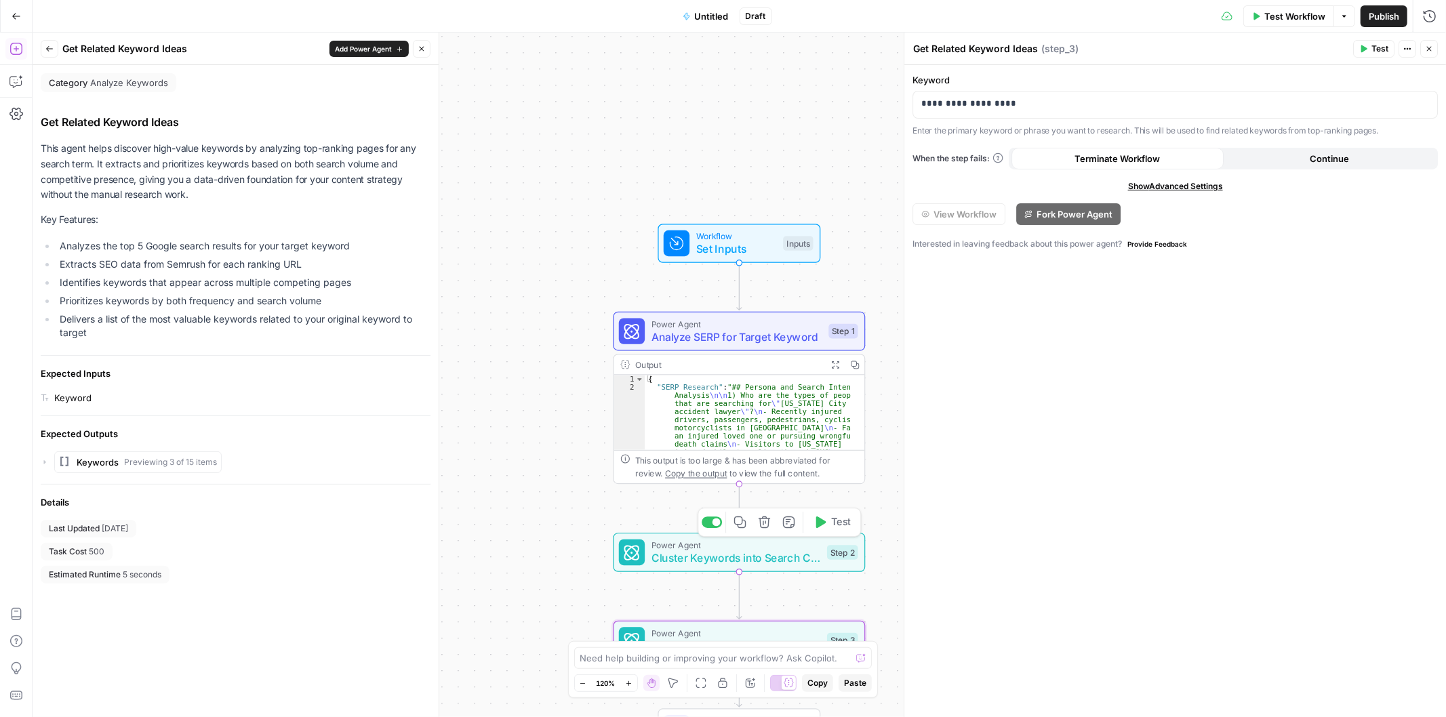
scroll to position [105, 0]
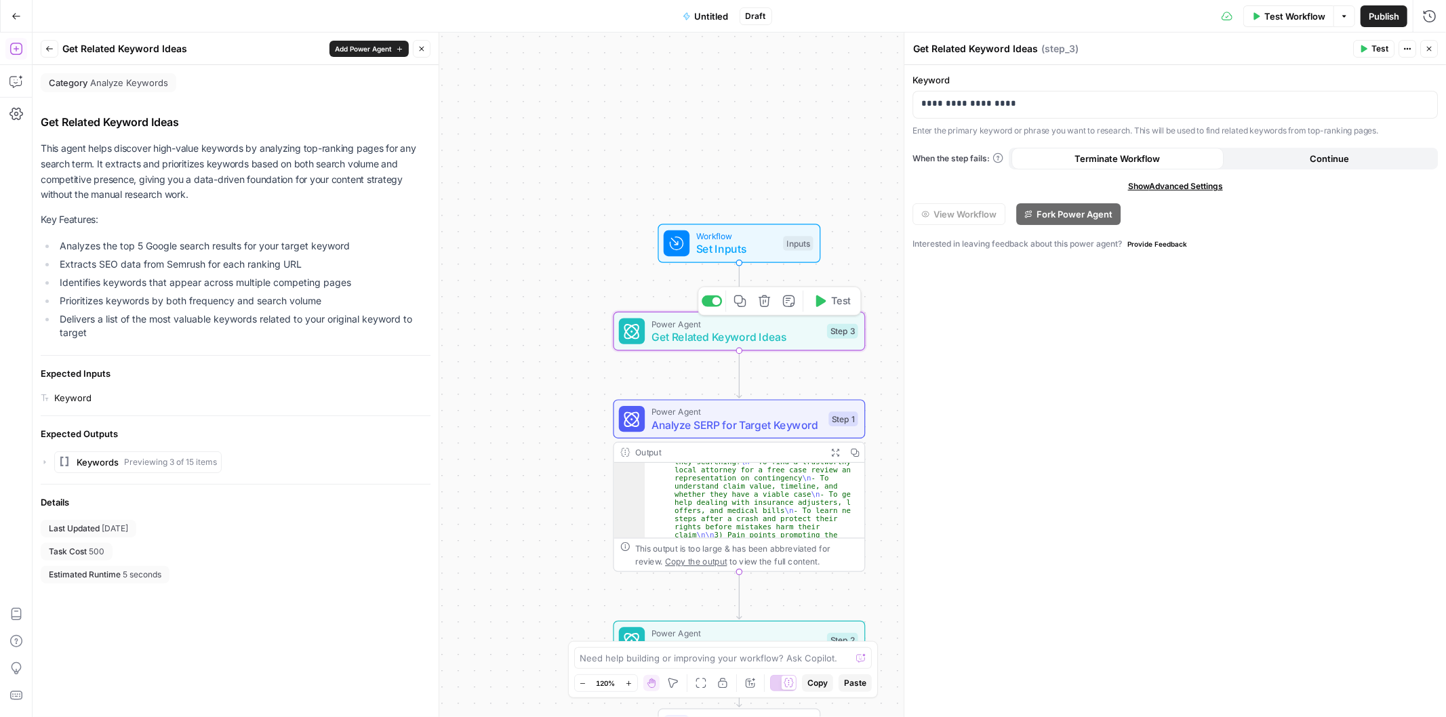
click at [825, 308] on button "Test" at bounding box center [832, 301] width 50 height 21
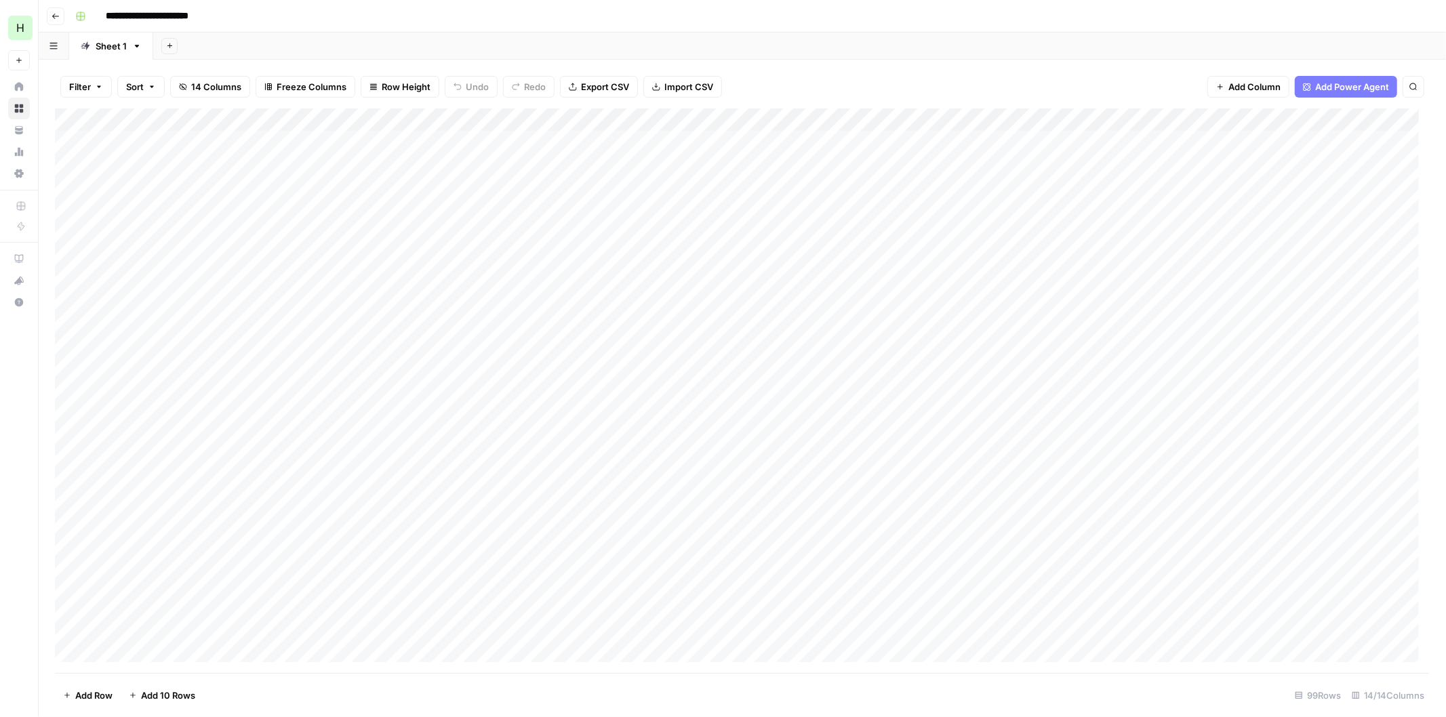
drag, startPoint x: 38, startPoint y: 83, endPoint x: 256, endPoint y: -6, distance: 235.2
click at [1162, 256] on div "Add Column" at bounding box center [742, 222] width 1374 height 229
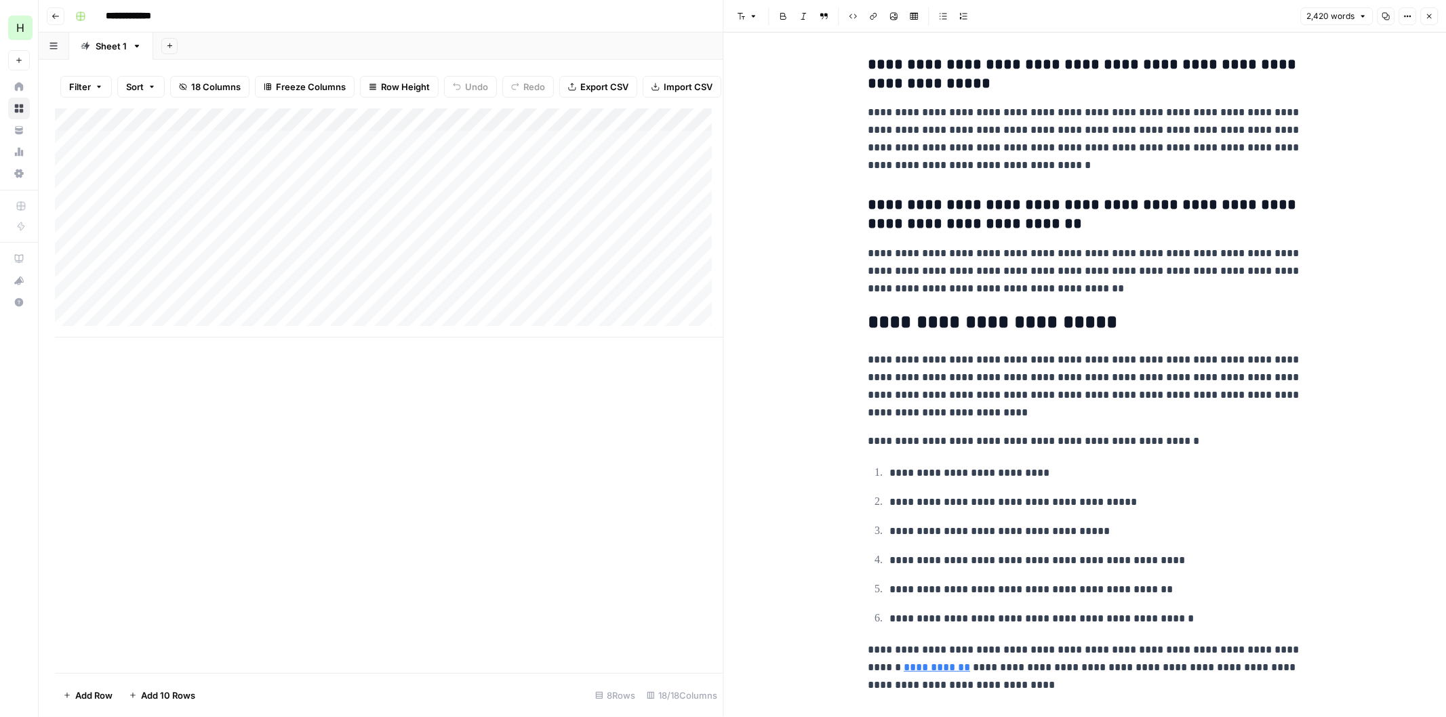
drag, startPoint x: 1128, startPoint y: 228, endPoint x: 1097, endPoint y: 543, distance: 316.0
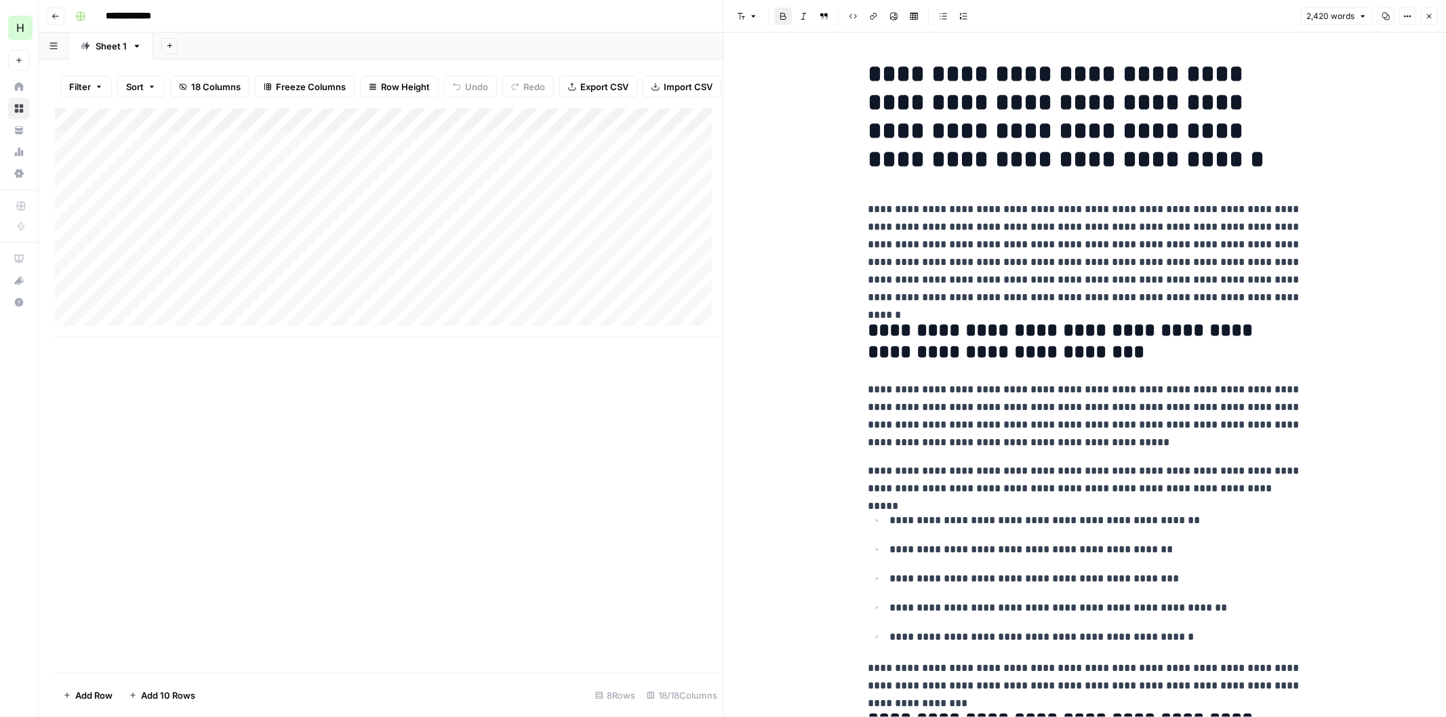
drag, startPoint x: 1154, startPoint y: 485, endPoint x: 1175, endPoint y: 188, distance: 297.0
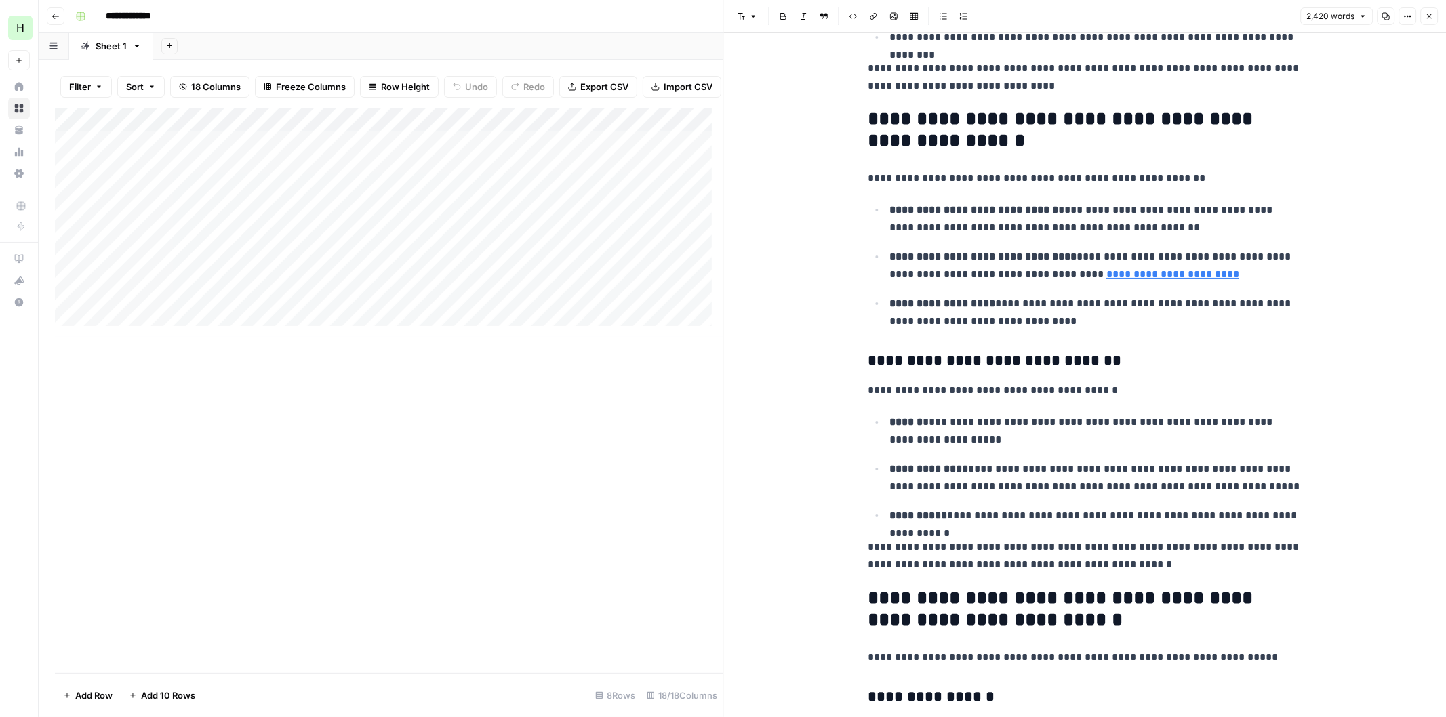
drag, startPoint x: 1185, startPoint y: 127, endPoint x: 1174, endPoint y: 370, distance: 242.9
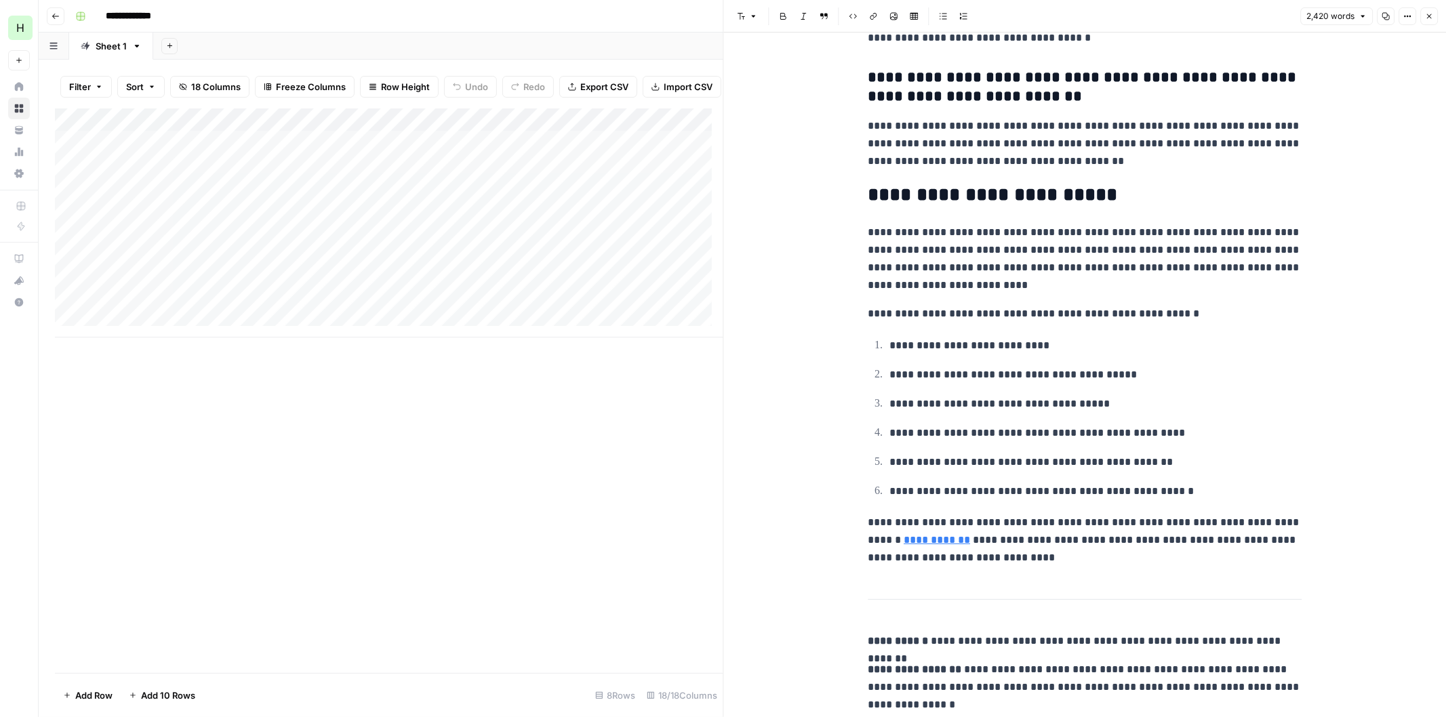
scroll to position [7876, 0]
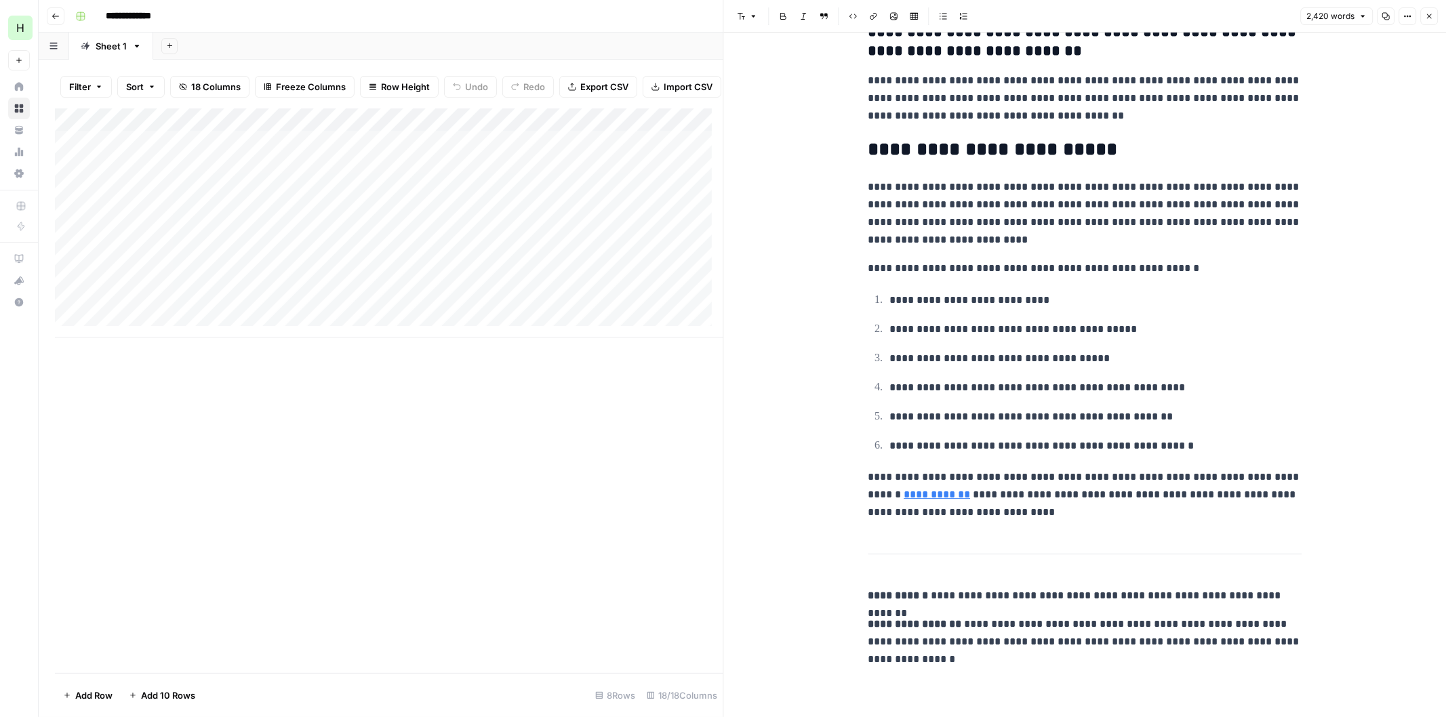
drag, startPoint x: 1164, startPoint y: 390, endPoint x: 1146, endPoint y: 478, distance: 89.3
click at [1194, 495] on p "**********" at bounding box center [1084, 494] width 434 height 53
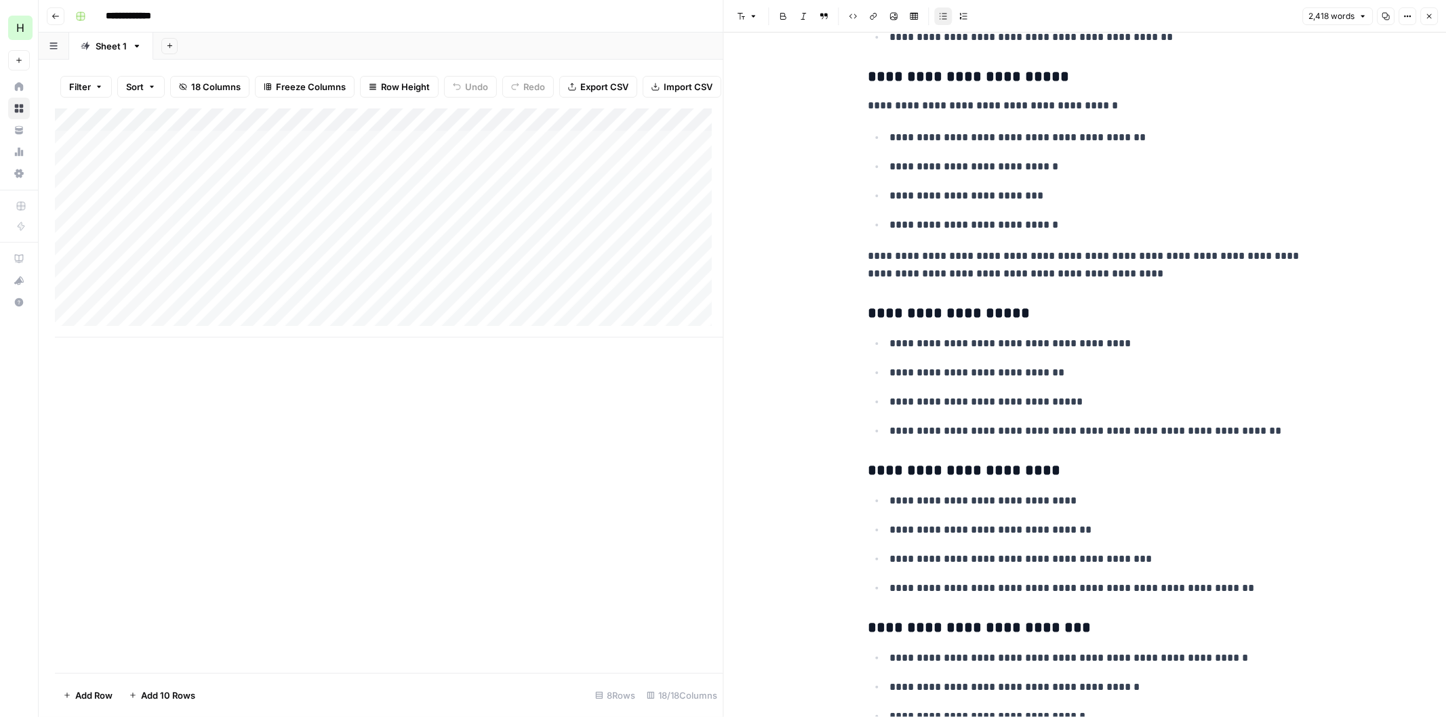
scroll to position [0, 0]
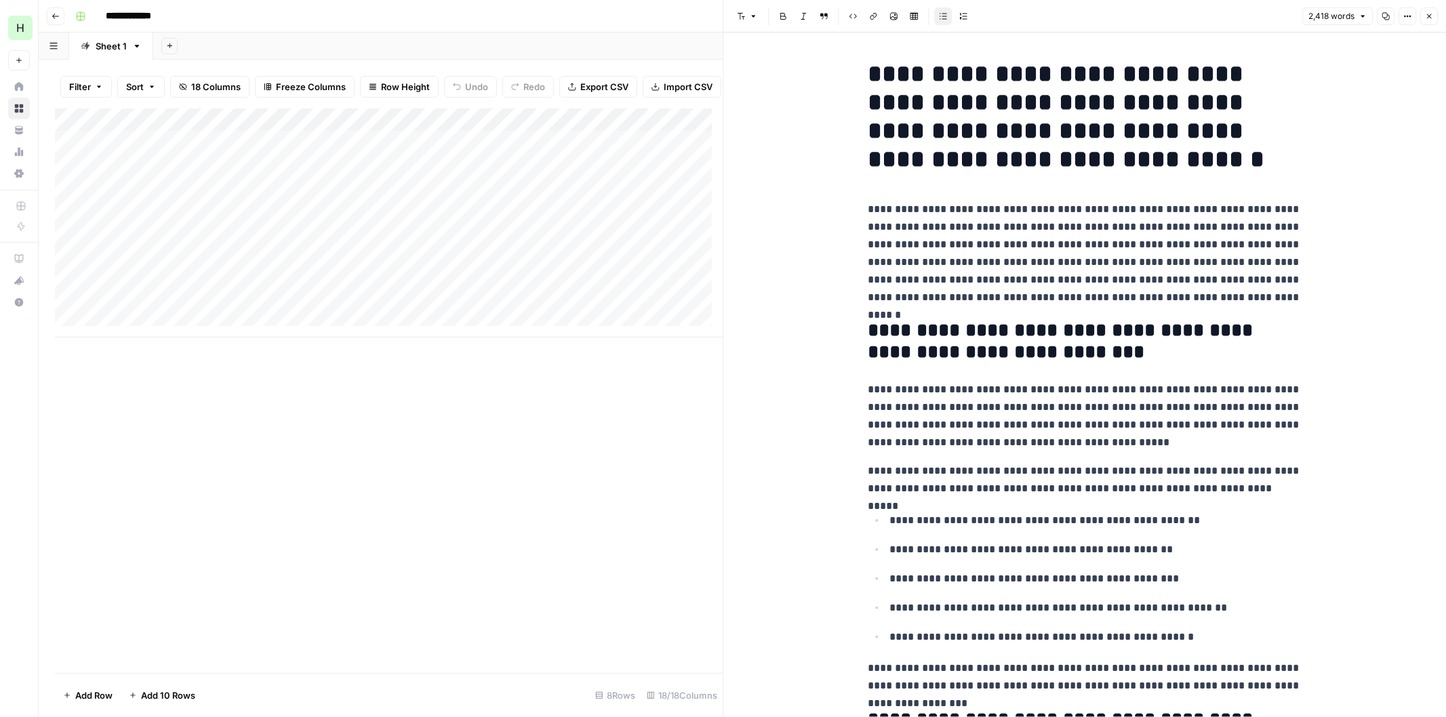
drag, startPoint x: 1200, startPoint y: 498, endPoint x: 1200, endPoint y: 66, distance: 431.7
click at [1424, 15] on button "Close" at bounding box center [1429, 16] width 18 height 18
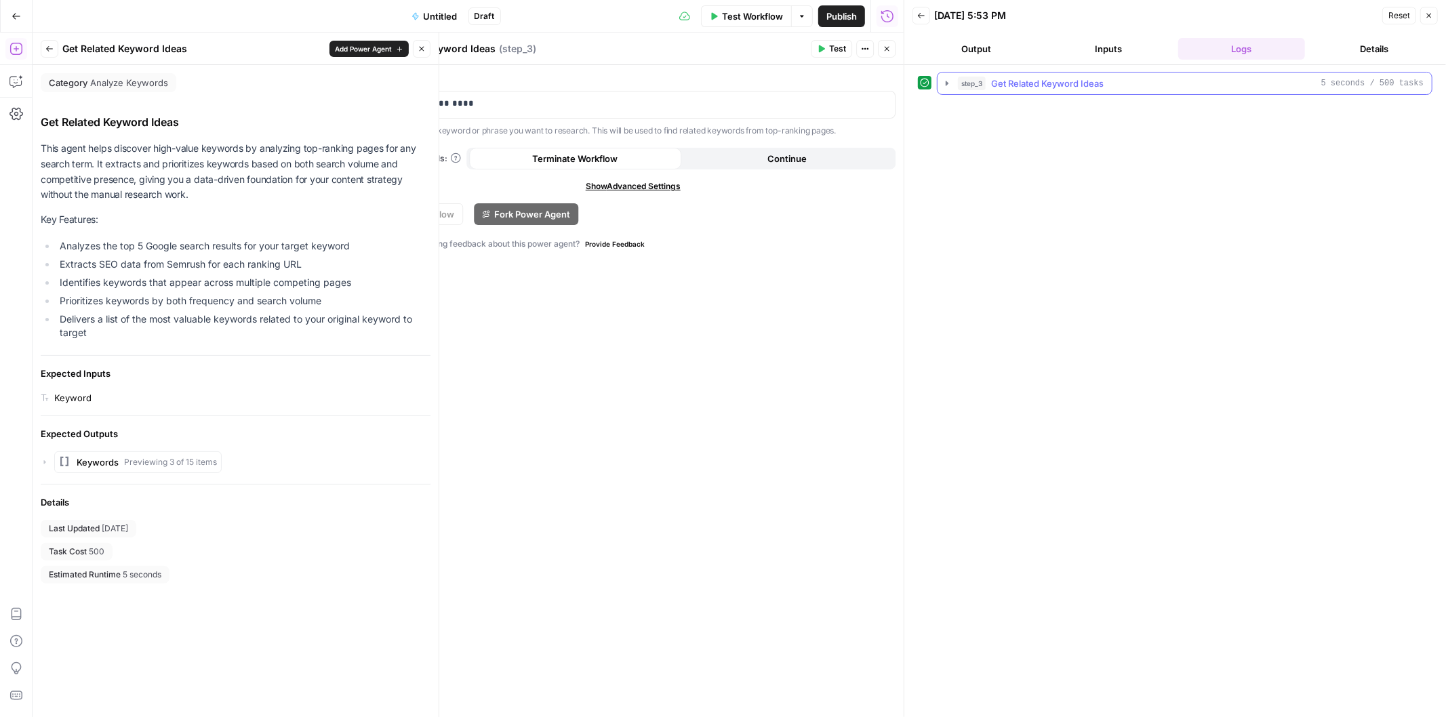
click at [946, 77] on button "step_3 Get Related Keyword Ideas 5 seconds / 500 tasks" at bounding box center [1184, 84] width 494 height 22
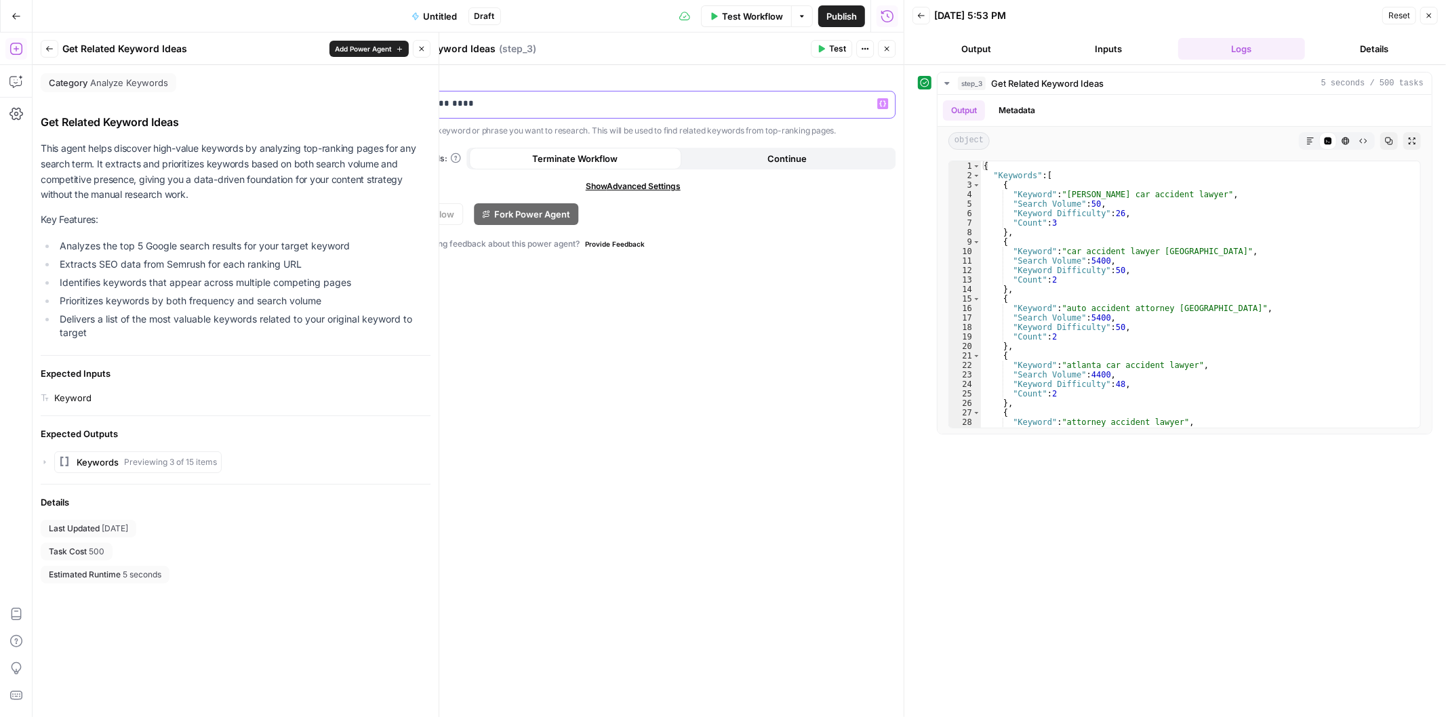
click at [393, 99] on p "**********" at bounding box center [633, 104] width 508 height 14
click at [895, 44] on button "Close" at bounding box center [887, 49] width 18 height 18
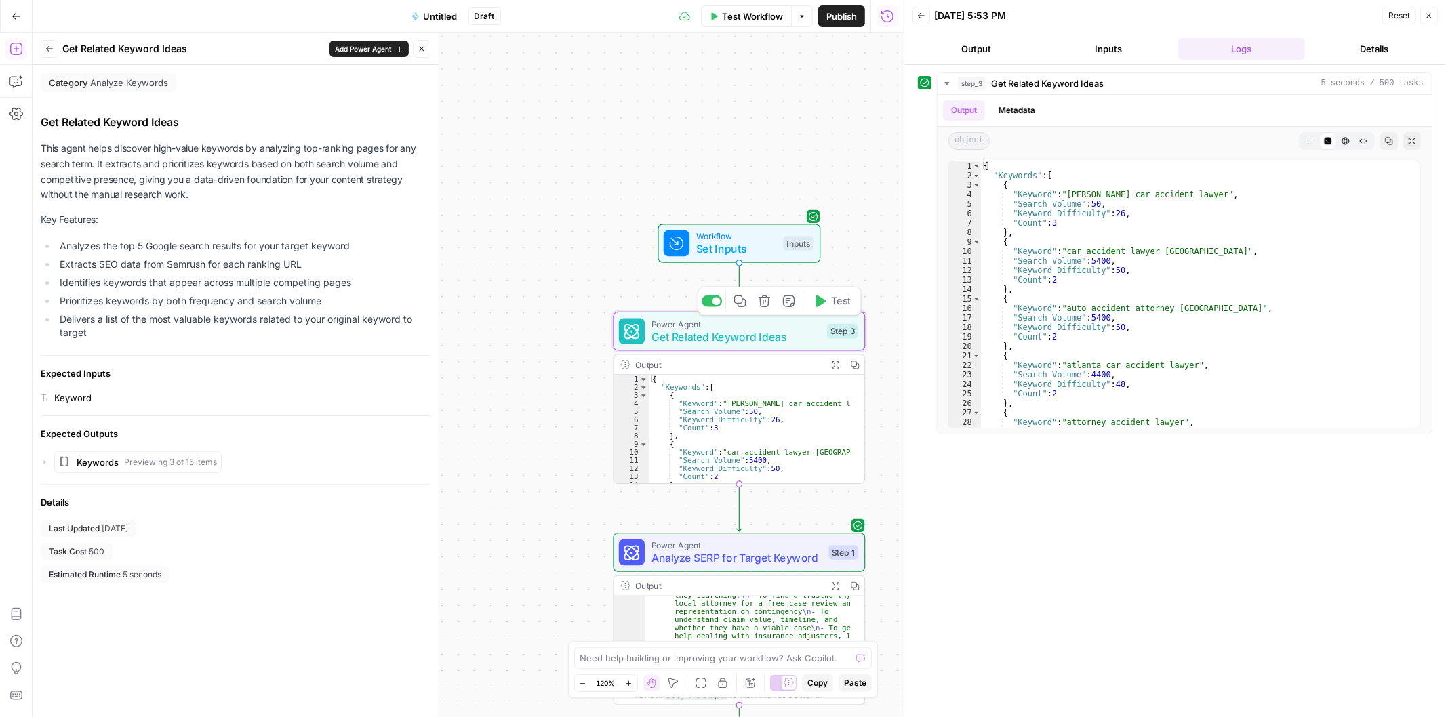
click at [777, 329] on span "Get Related Keyword Ideas" at bounding box center [735, 337] width 169 height 16
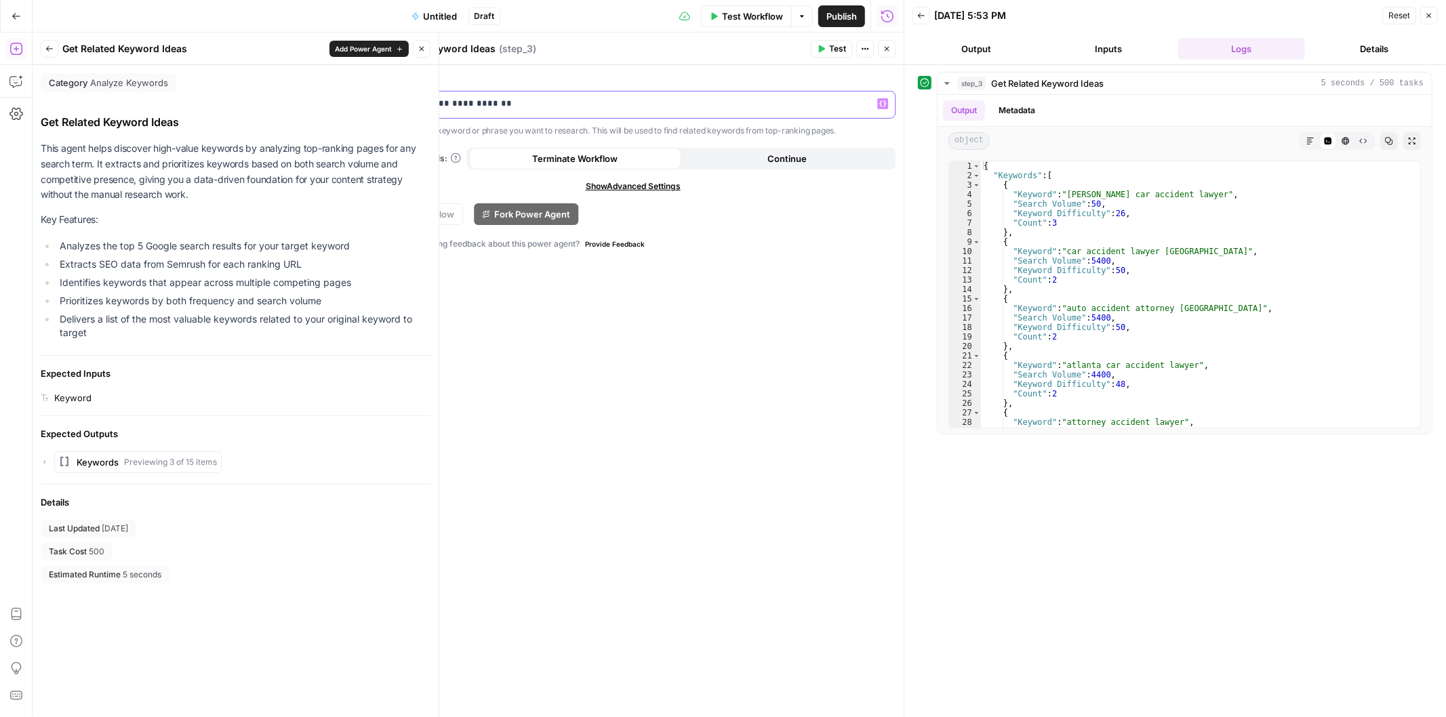
click at [418, 100] on p "**********" at bounding box center [633, 104] width 508 height 14
click at [825, 49] on button "Test" at bounding box center [831, 49] width 41 height 18
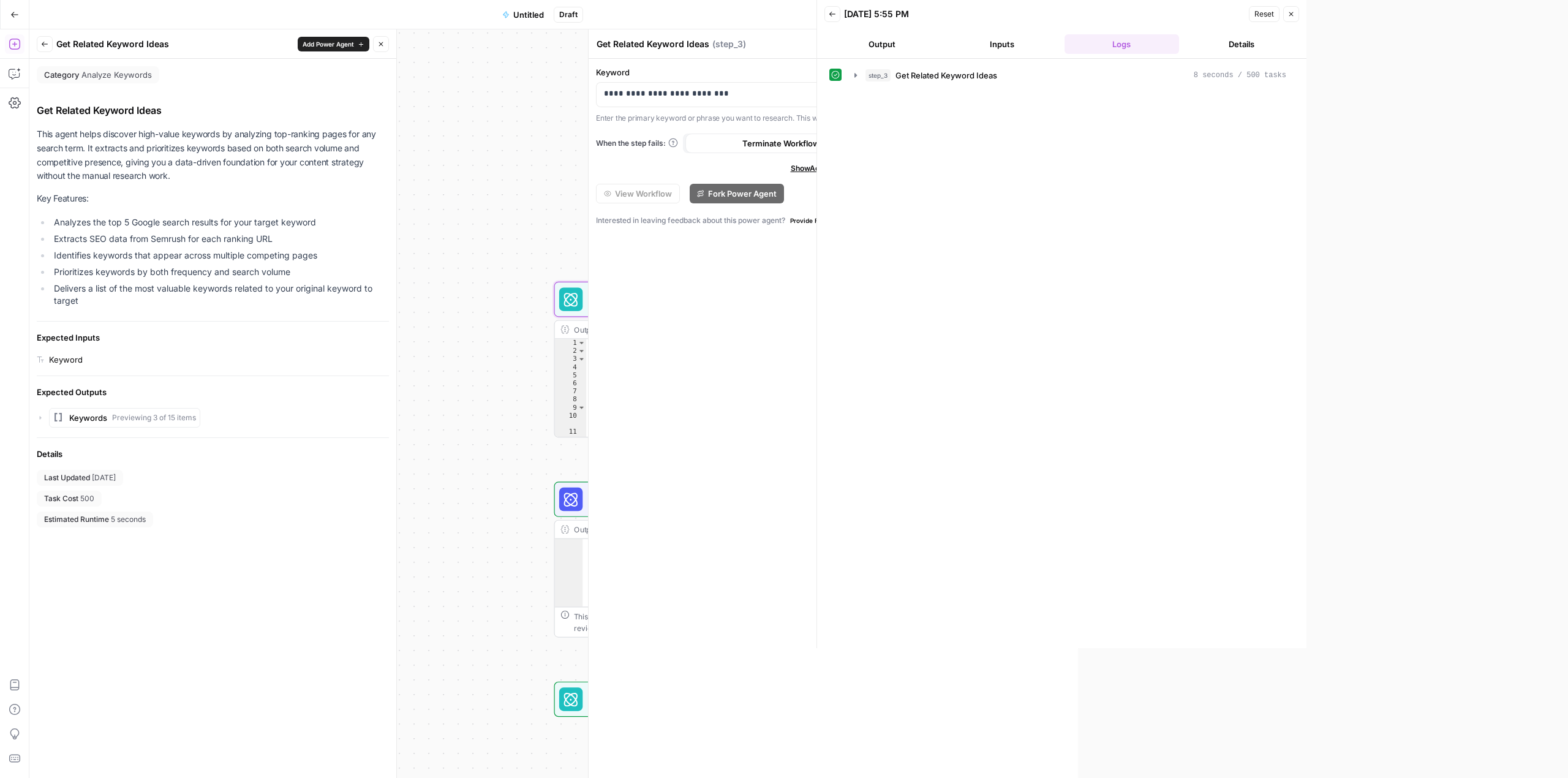
scroll to position [96, 0]
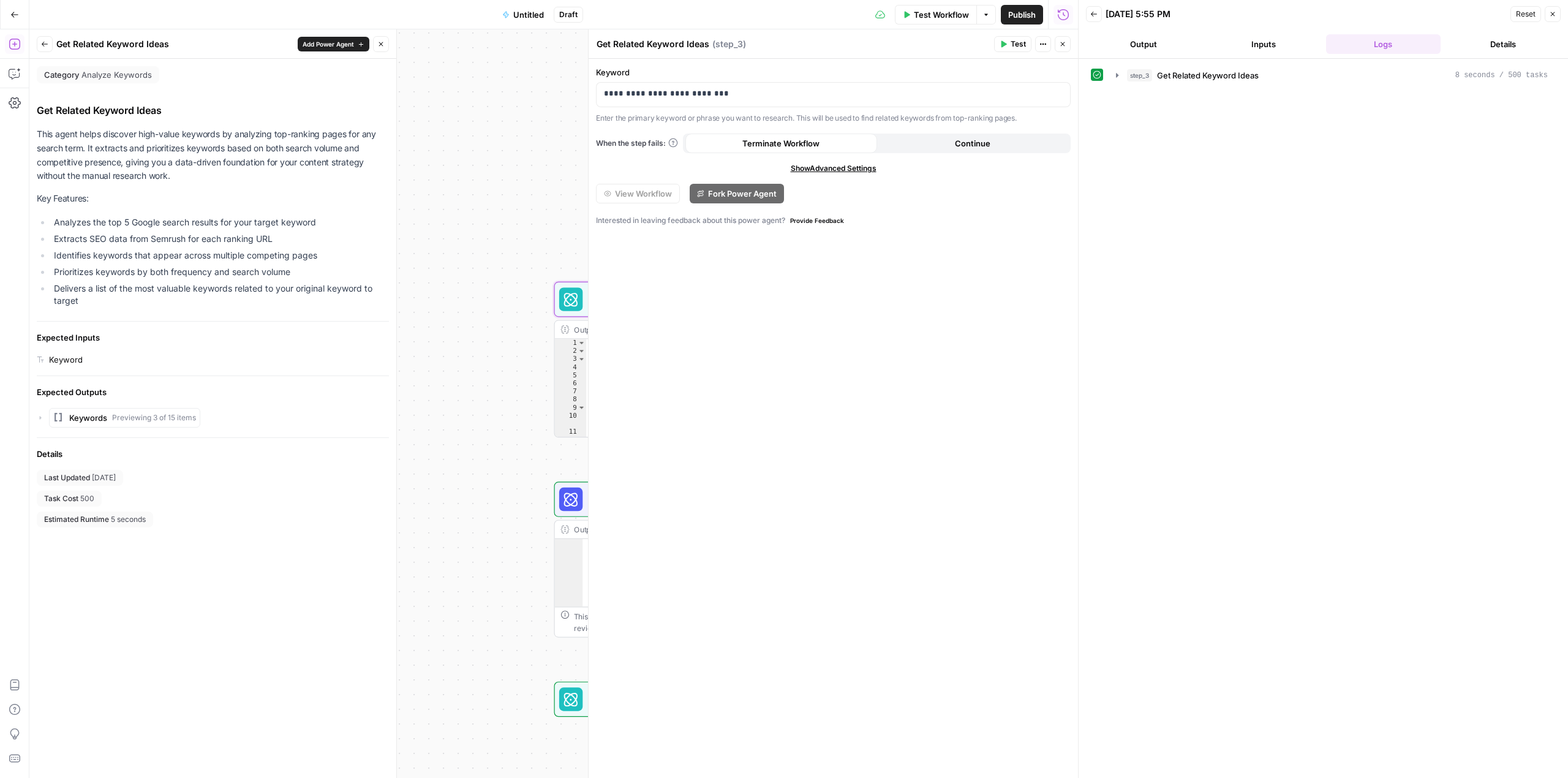
click at [1306, 11] on button "Close" at bounding box center [1553, 14] width 16 height 16
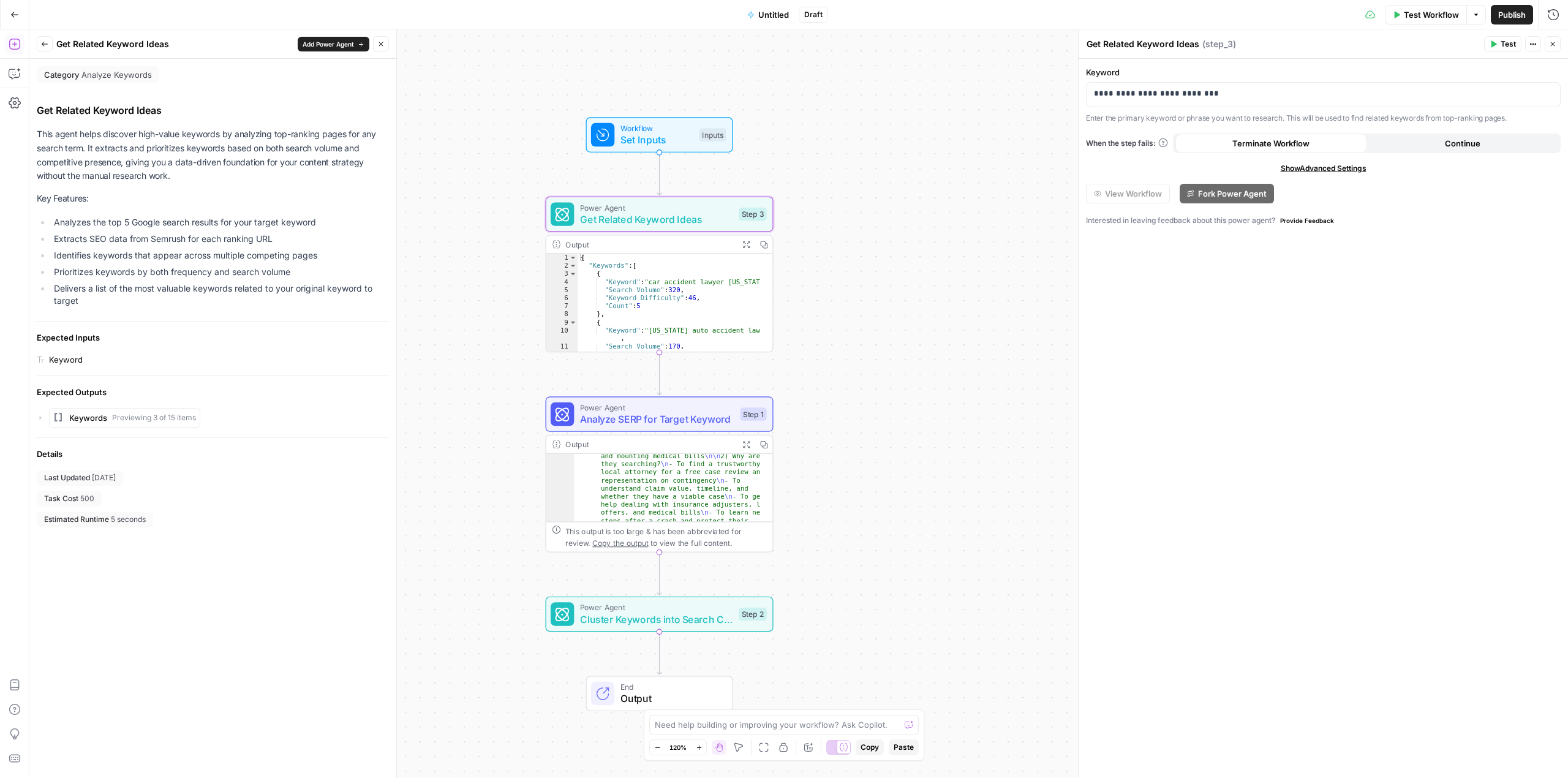
drag, startPoint x: 938, startPoint y: 436, endPoint x: 926, endPoint y: 385, distance: 52.4
click at [926, 385] on div "Workflow Set Inputs Inputs Power Agent Get Related Keyword Ideas Step 3 Output …" at bounding box center [799, 404] width 1538 height 748
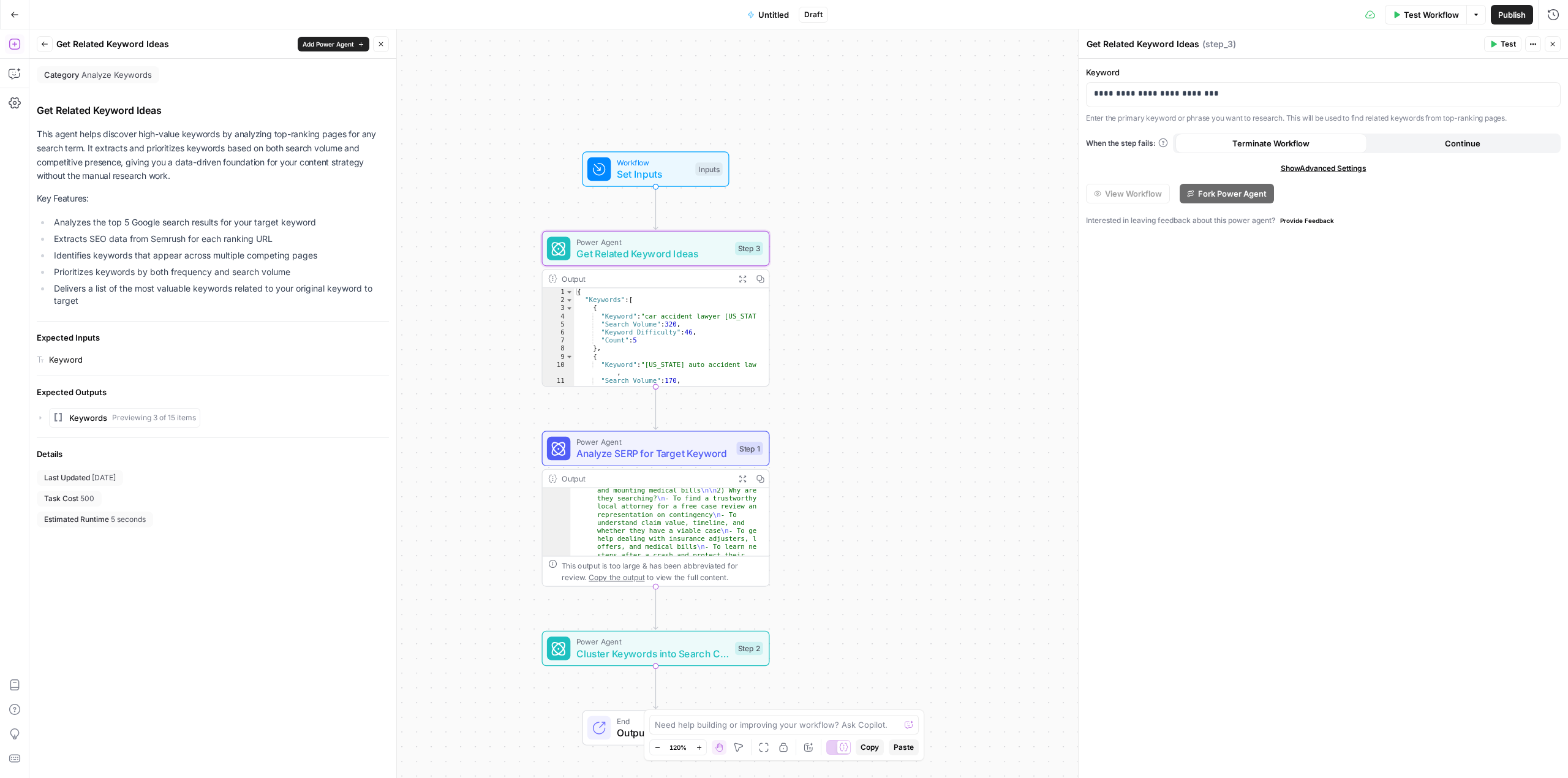
click at [758, 279] on icon "button" at bounding box center [759, 278] width 8 height 8
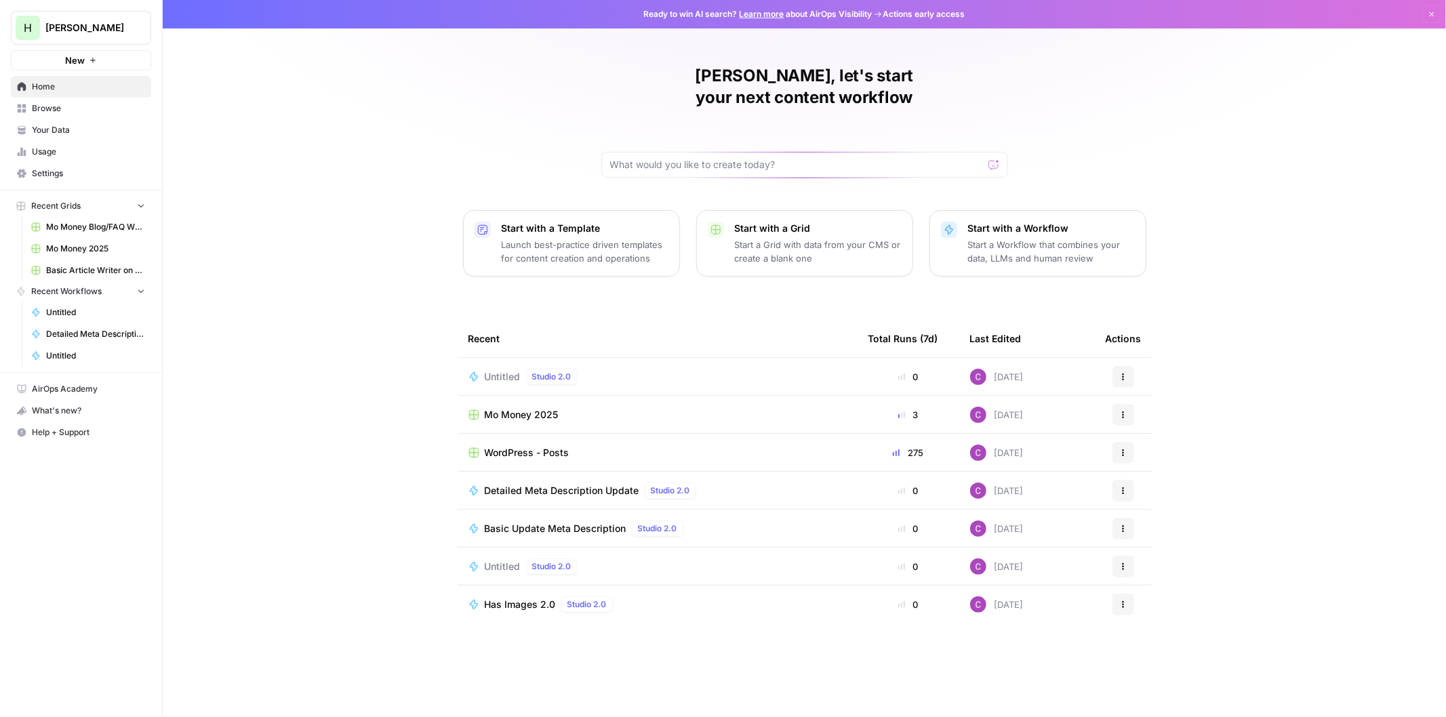
click at [49, 100] on link "Browse" at bounding box center [81, 109] width 140 height 22
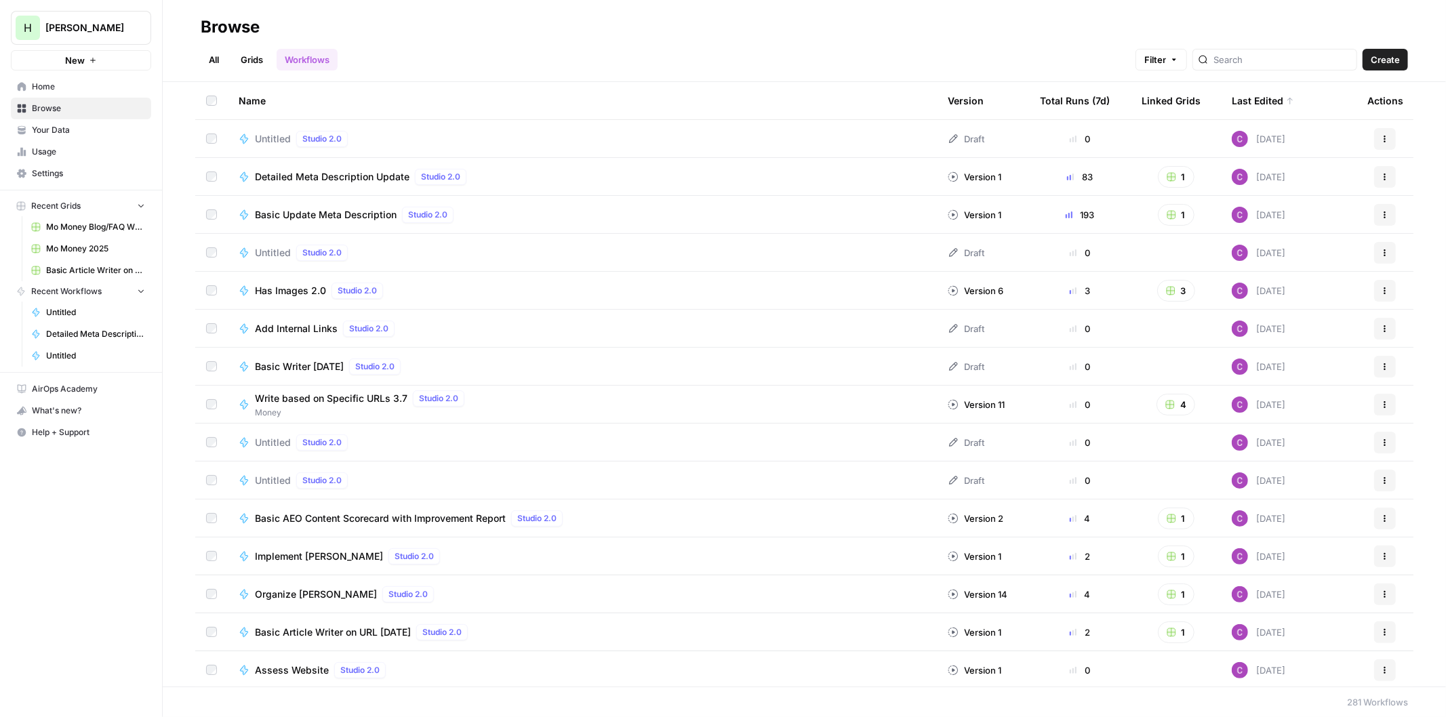
click at [327, 179] on span "Detailed Meta Description Update" at bounding box center [332, 177] width 155 height 14
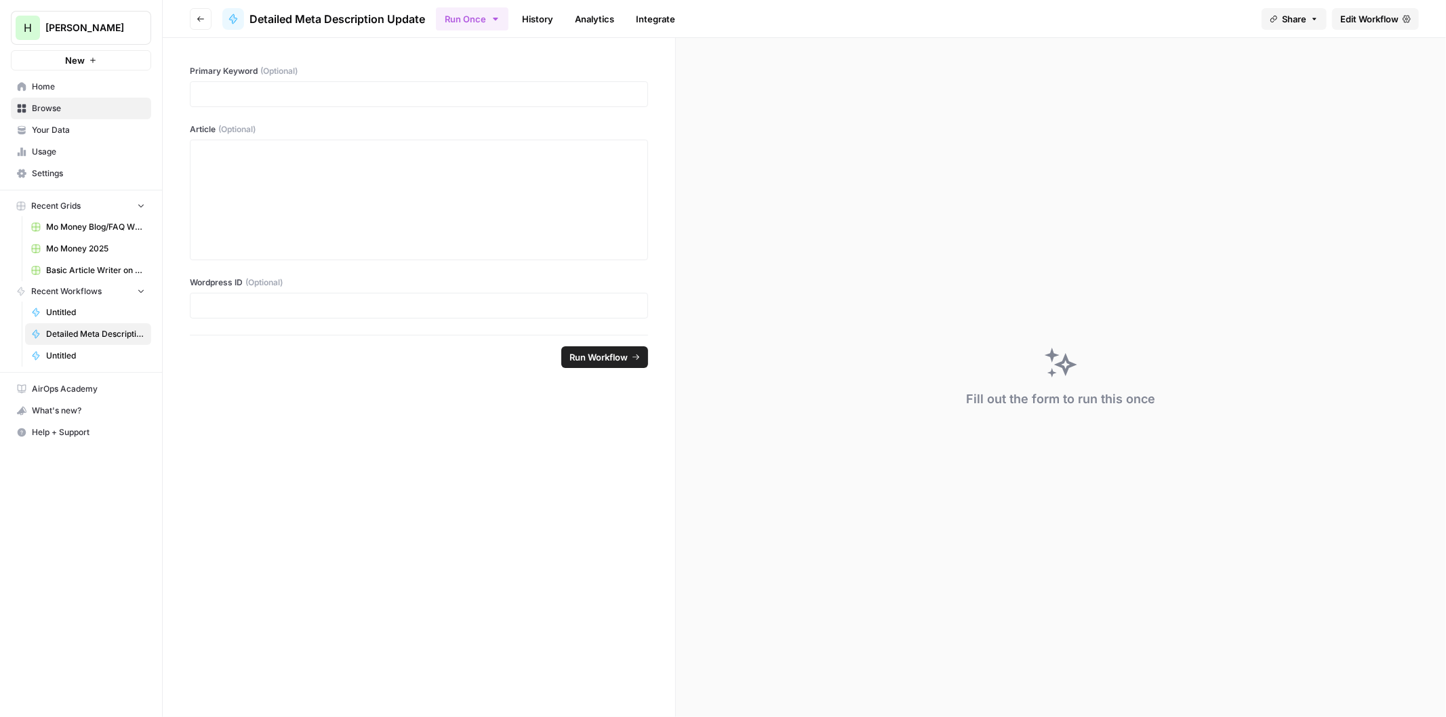
click at [1357, 20] on span "Edit Workflow" at bounding box center [1369, 19] width 58 height 14
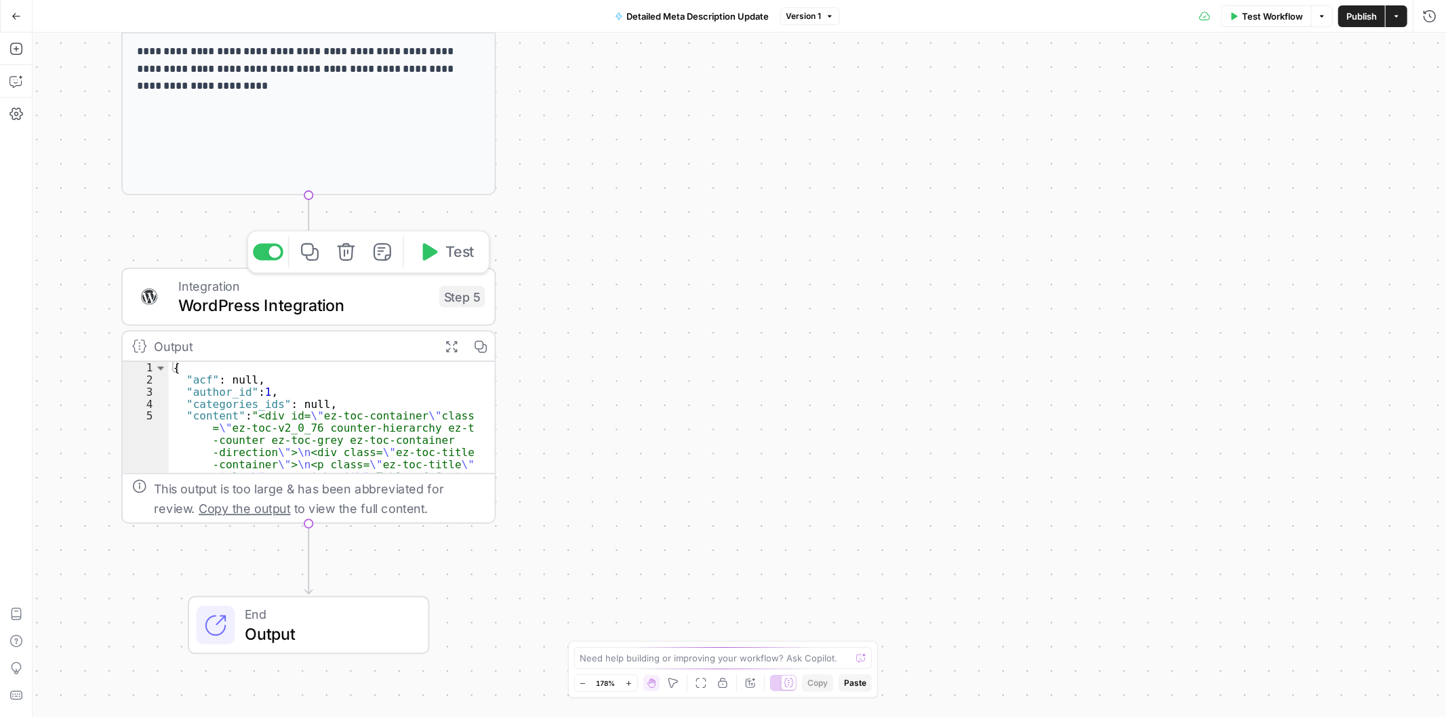
click at [308, 260] on icon "button" at bounding box center [310, 252] width 18 height 18
click at [18, 18] on icon "button" at bounding box center [16, 16] width 9 height 9
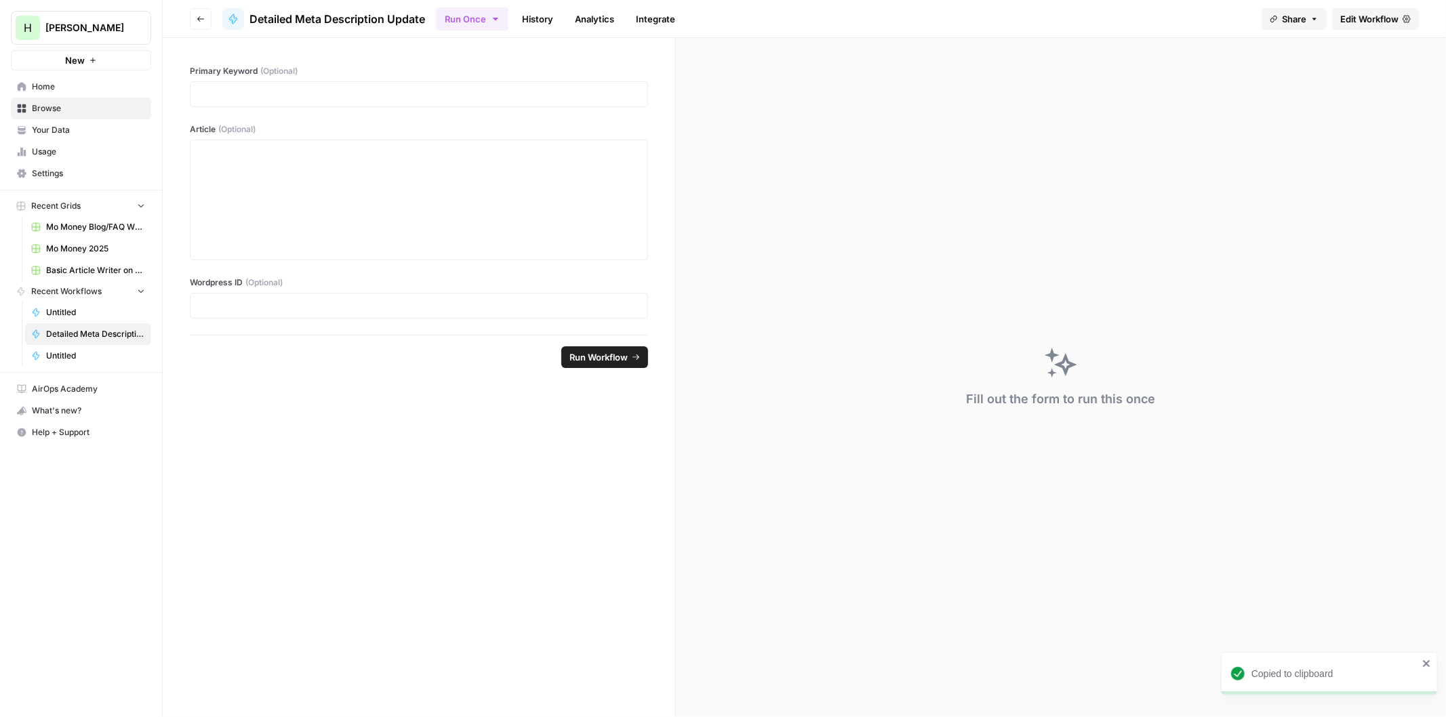
click at [75, 56] on span "New" at bounding box center [75, 61] width 20 height 14
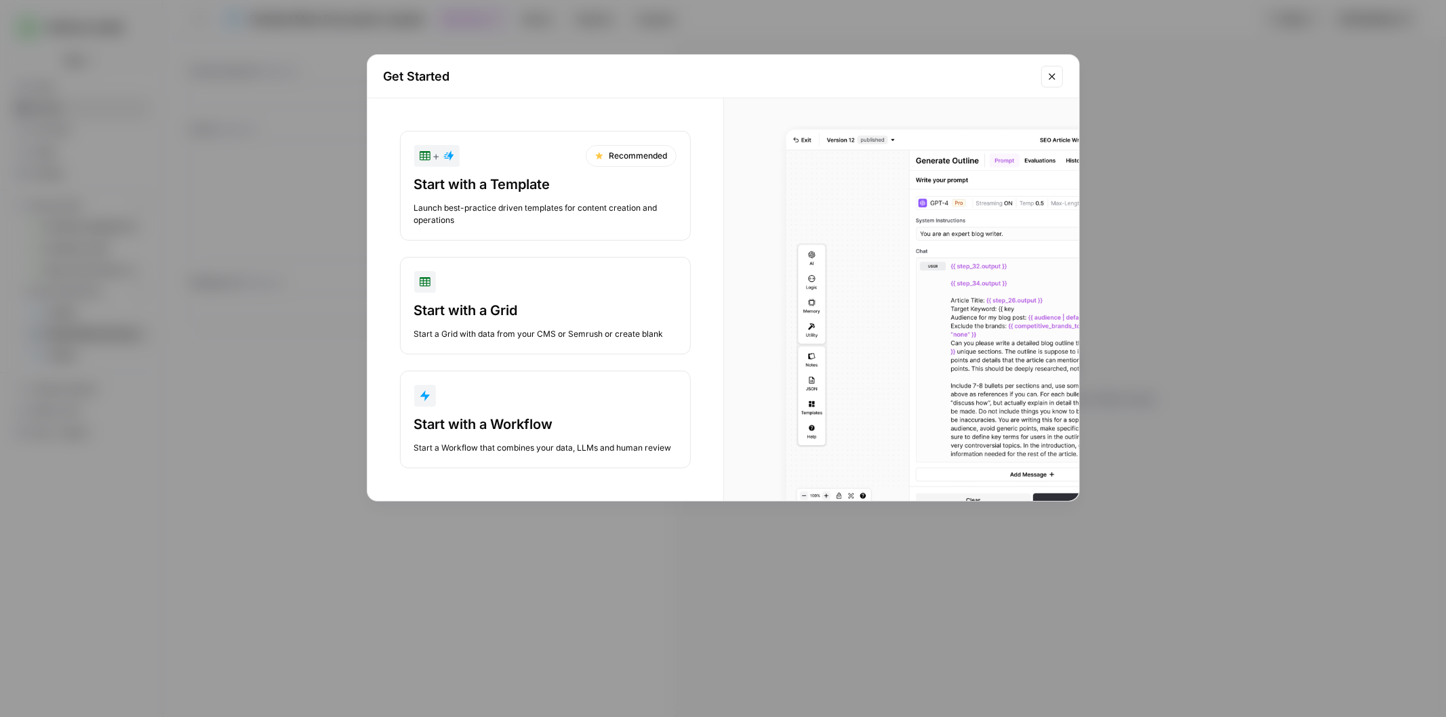
click at [515, 411] on button "Start with a Workflow Start a Workflow that combines your data, LLMs and human …" at bounding box center [545, 420] width 291 height 98
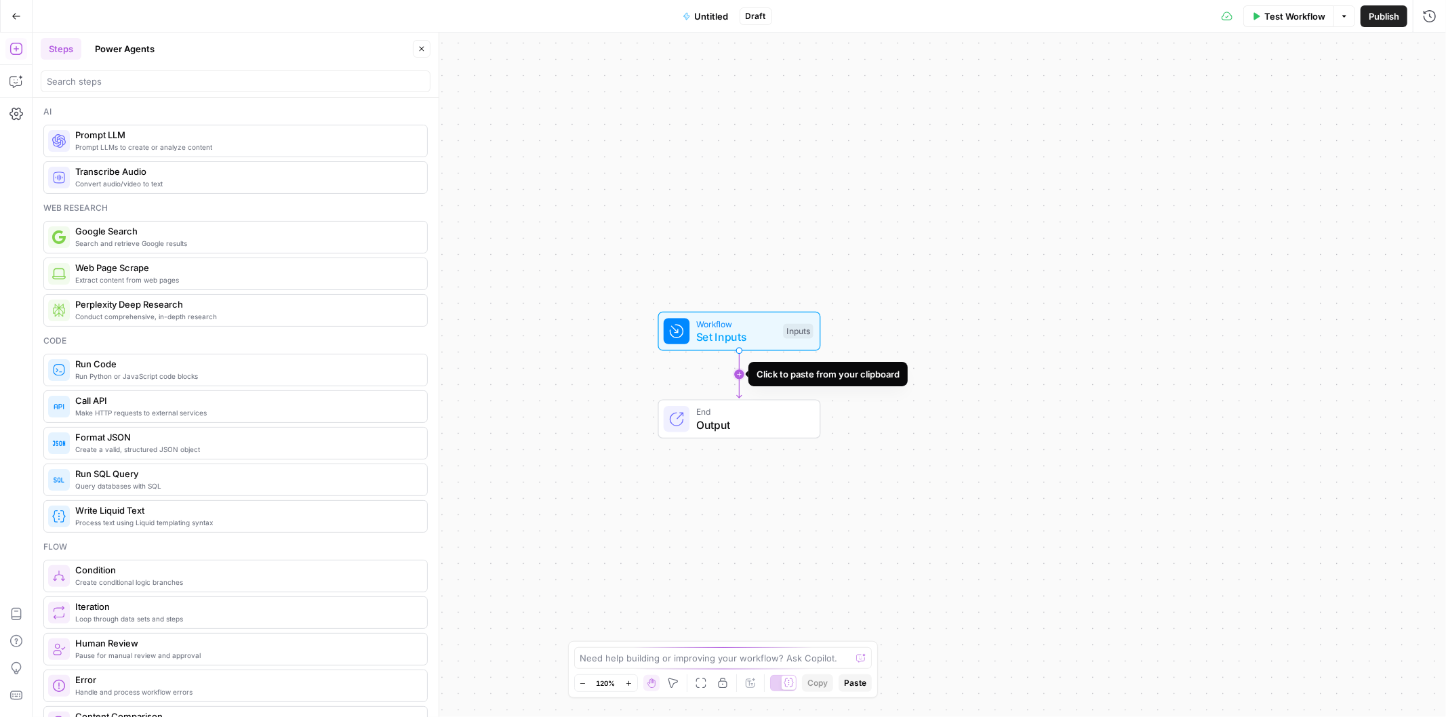
click at [741, 375] on icon "Edge from start to end" at bounding box center [739, 374] width 5 height 47
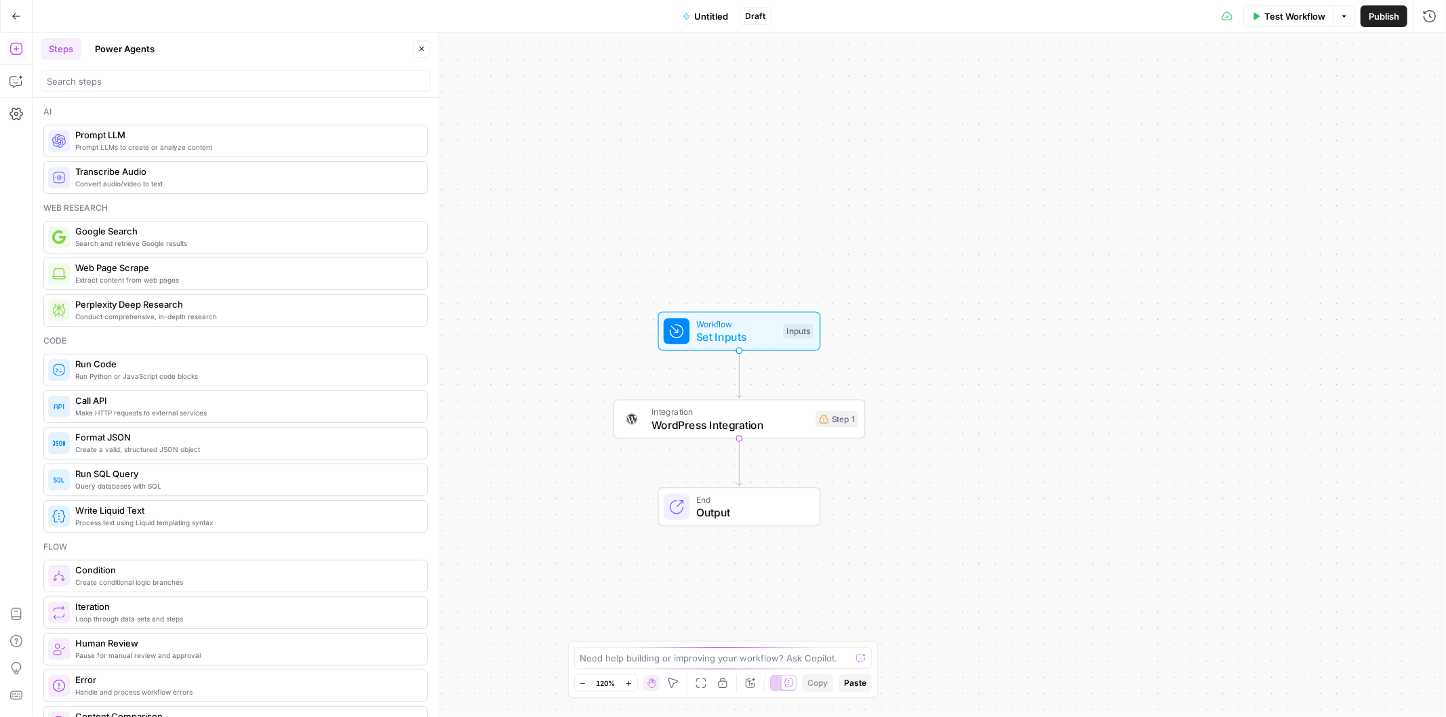
click at [709, 15] on span "Untitled" at bounding box center [712, 16] width 34 height 14
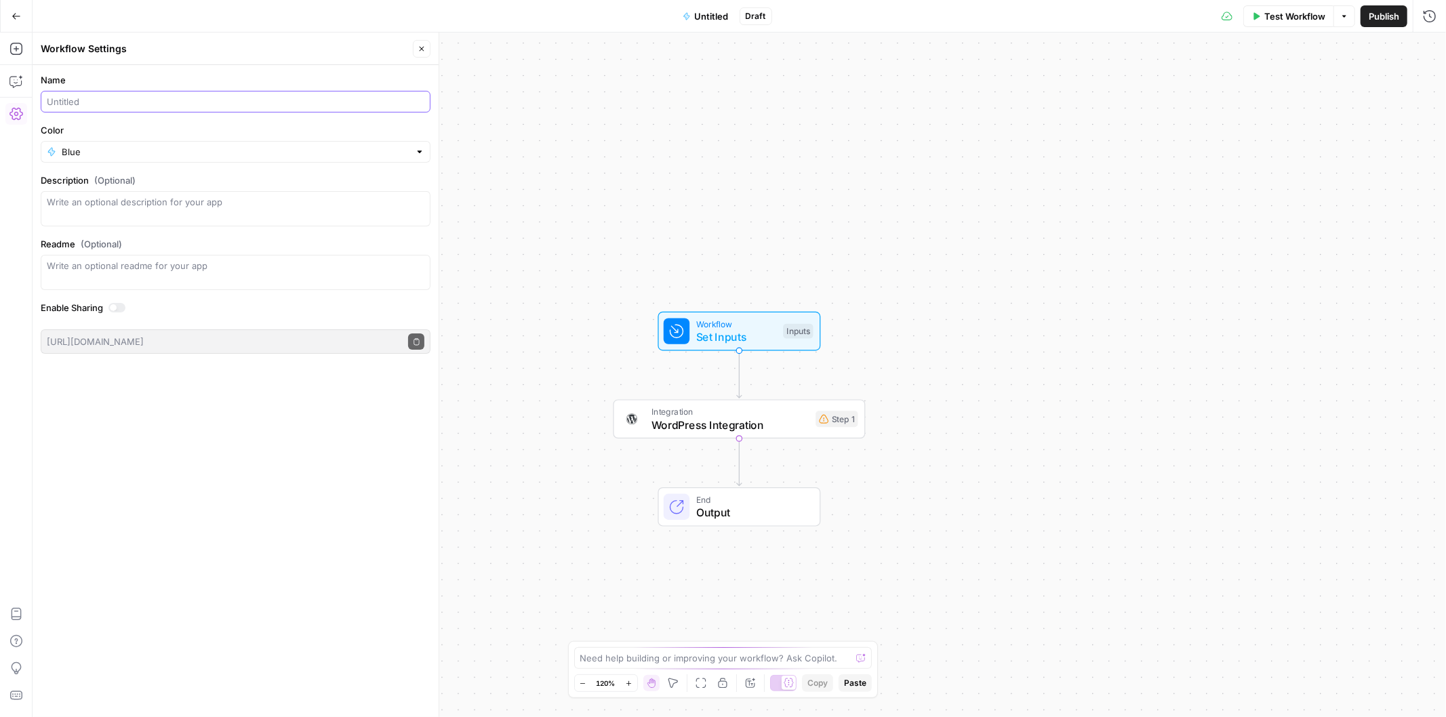
click at [131, 103] on input "Name" at bounding box center [235, 102] width 377 height 14
type input "Publish New Page/Post"
click at [413, 56] on button "Close" at bounding box center [422, 49] width 18 height 18
click at [656, 418] on span "WordPress Integration" at bounding box center [730, 425] width 158 height 16
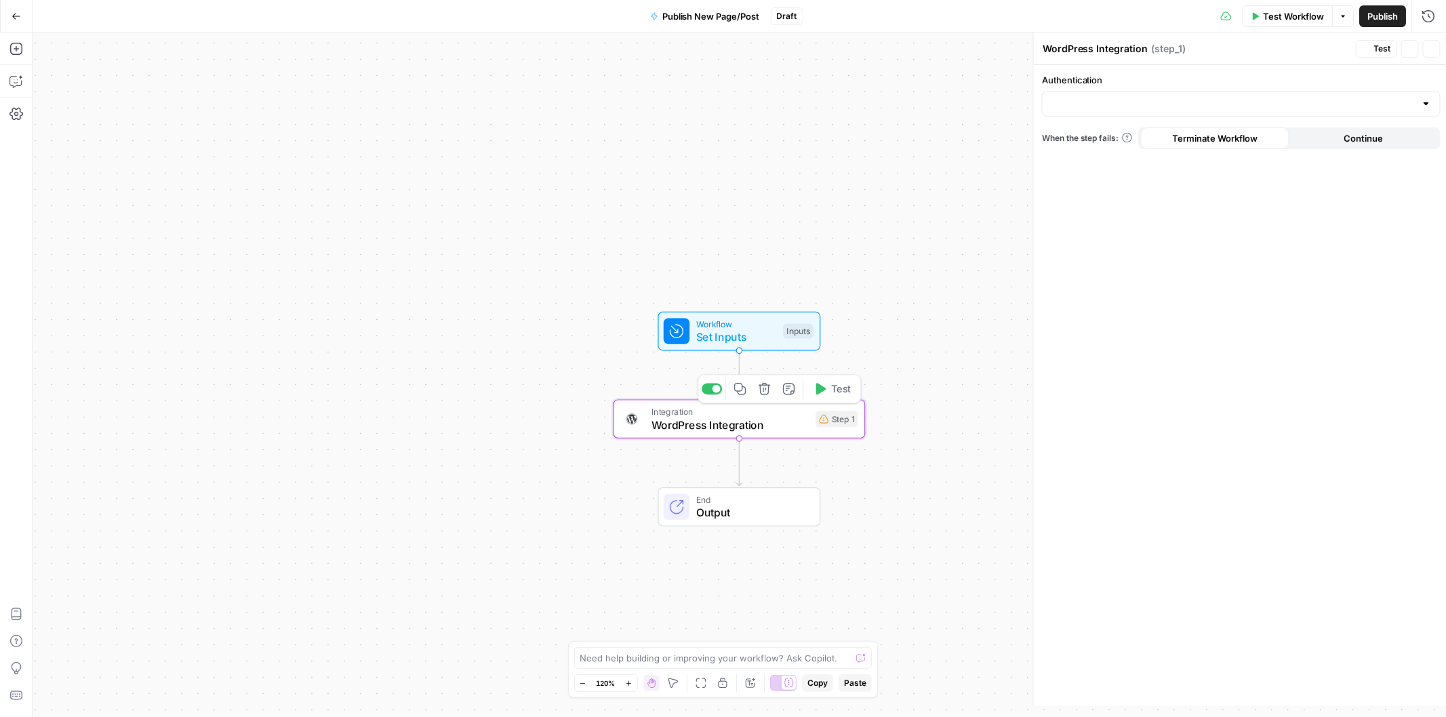
type input "WordPress 1"
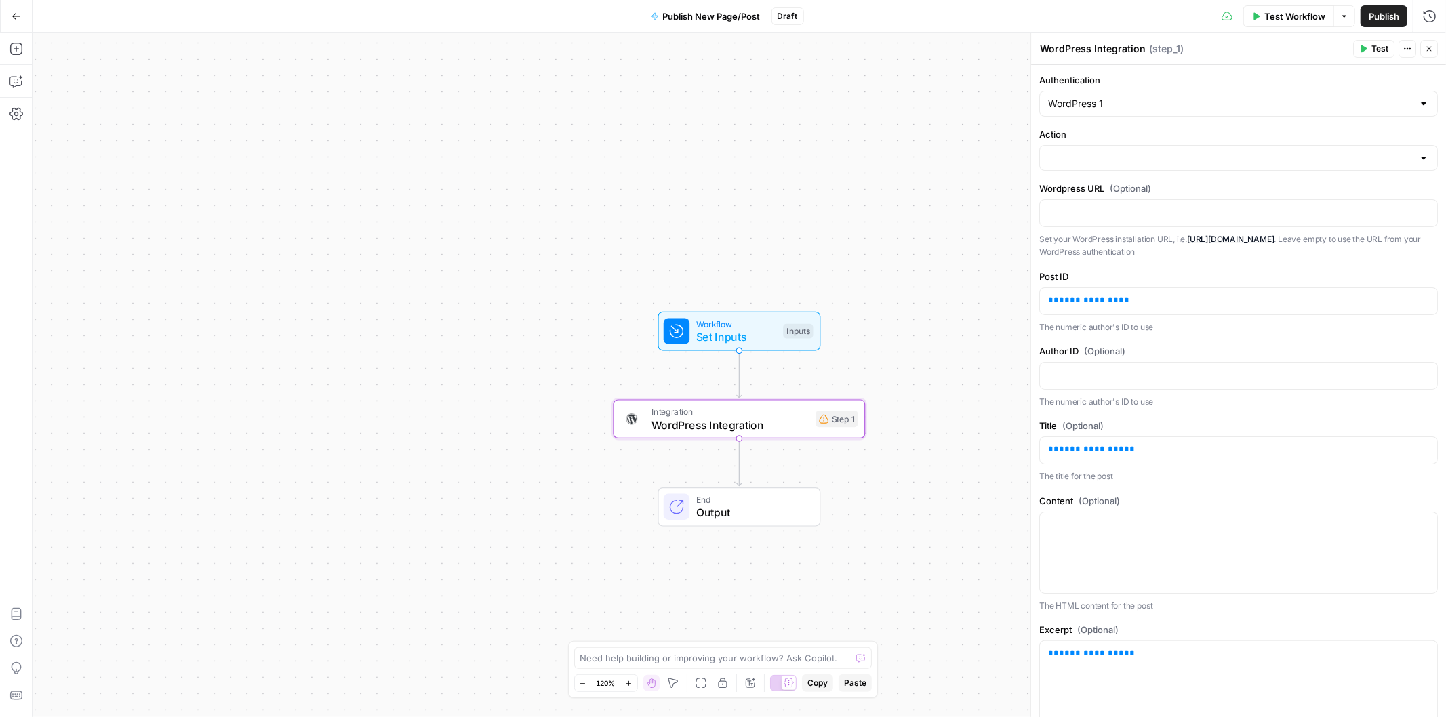
click at [1418, 161] on div at bounding box center [1423, 158] width 11 height 14
click at [1177, 157] on input "Action" at bounding box center [1230, 158] width 365 height 14
type input "d"
click at [688, 129] on div "Workflow Set Inputs Inputs Integration WordPress Integration Step 1 End Output" at bounding box center [739, 375] width 1413 height 685
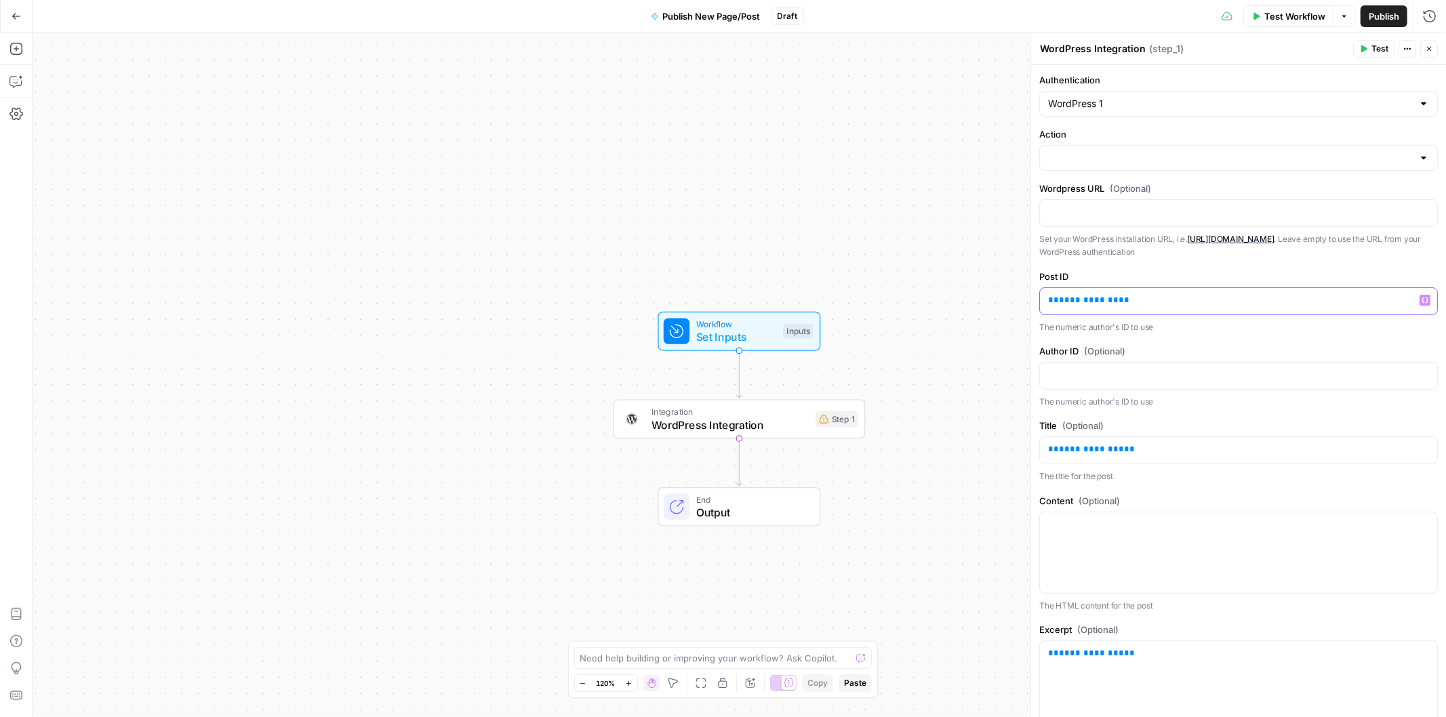
click at [1367, 303] on p "**********" at bounding box center [1238, 300] width 381 height 14
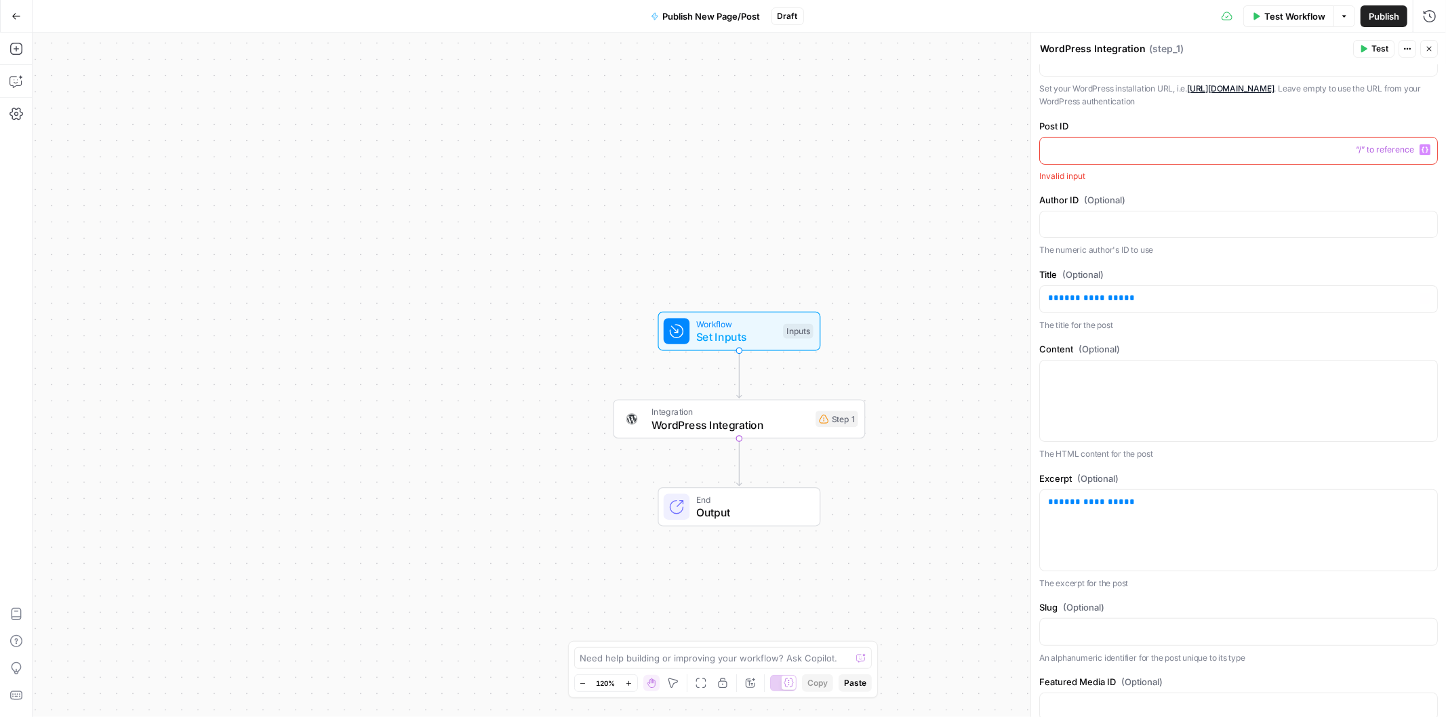
scroll to position [175, 0]
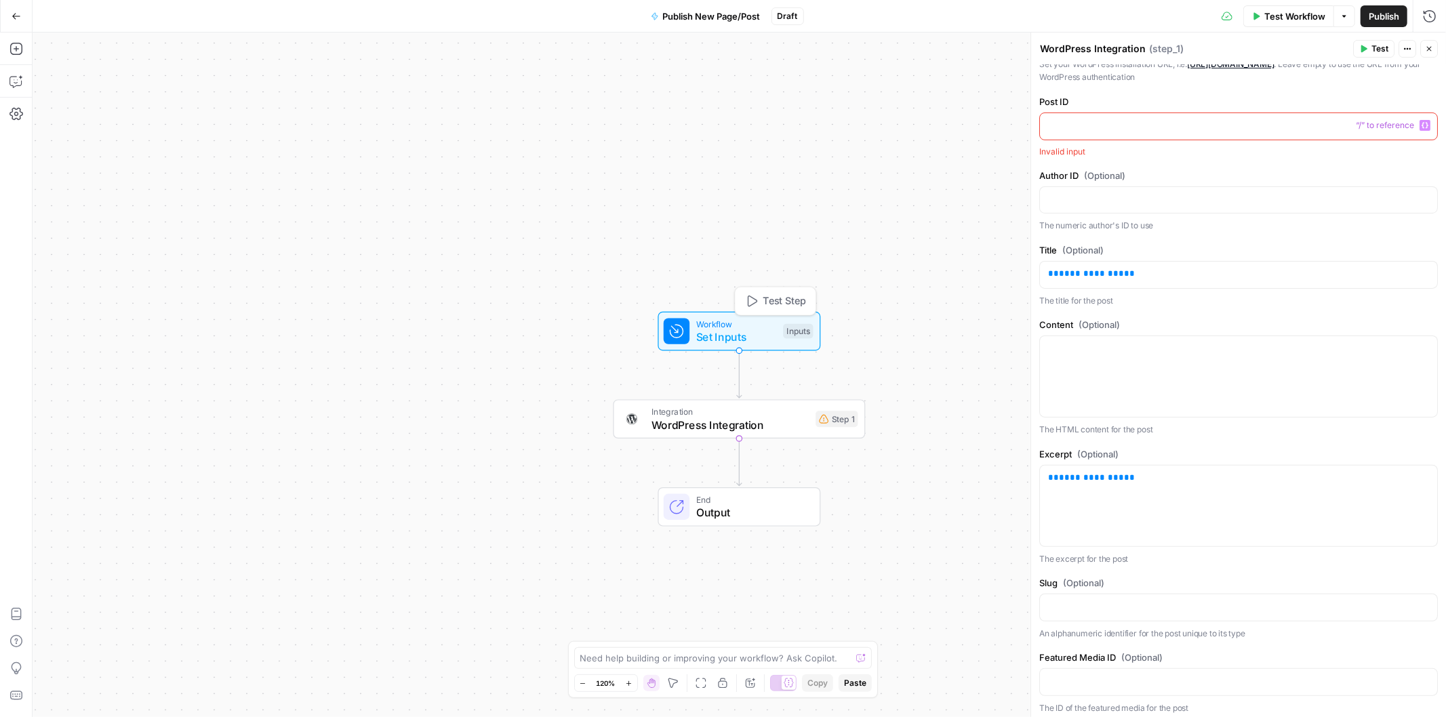
click at [699, 329] on span "Set Inputs" at bounding box center [736, 337] width 81 height 16
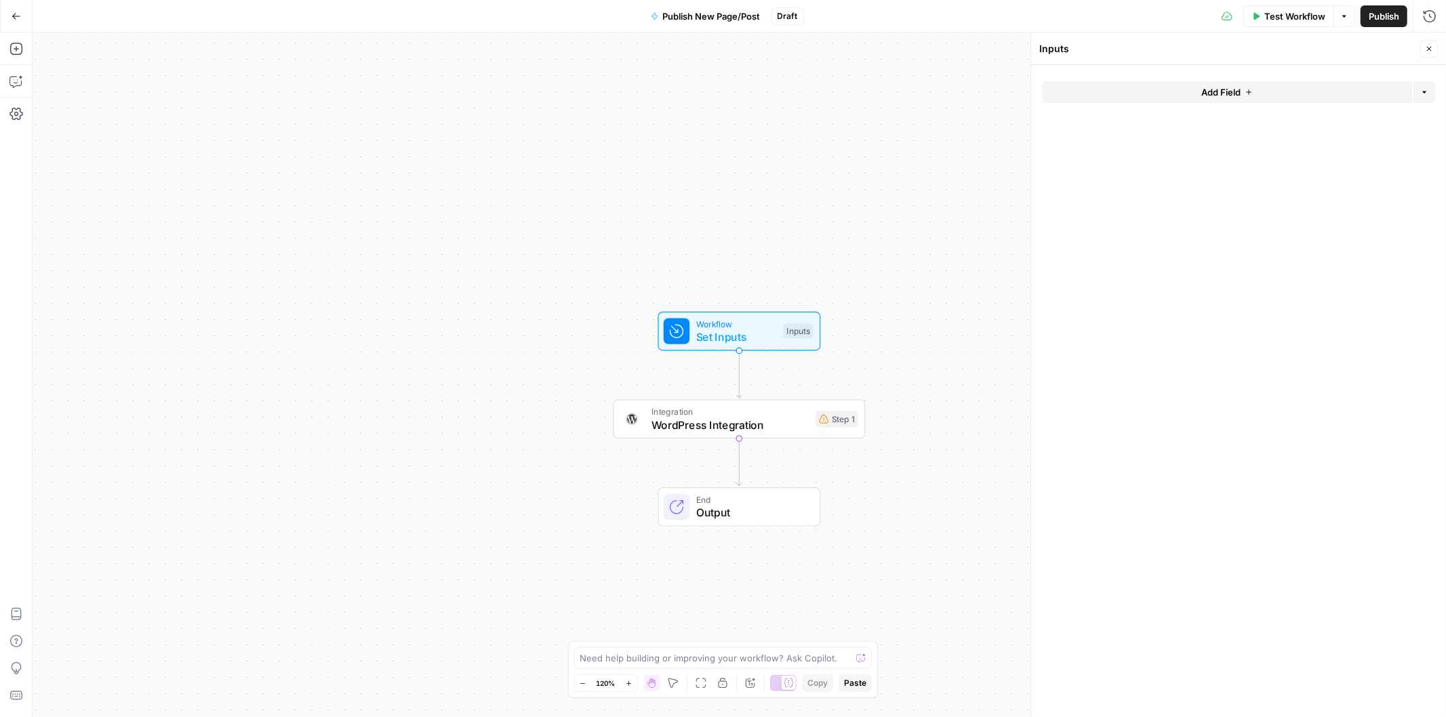
click at [1127, 90] on button "Add Field" at bounding box center [1227, 92] width 370 height 22
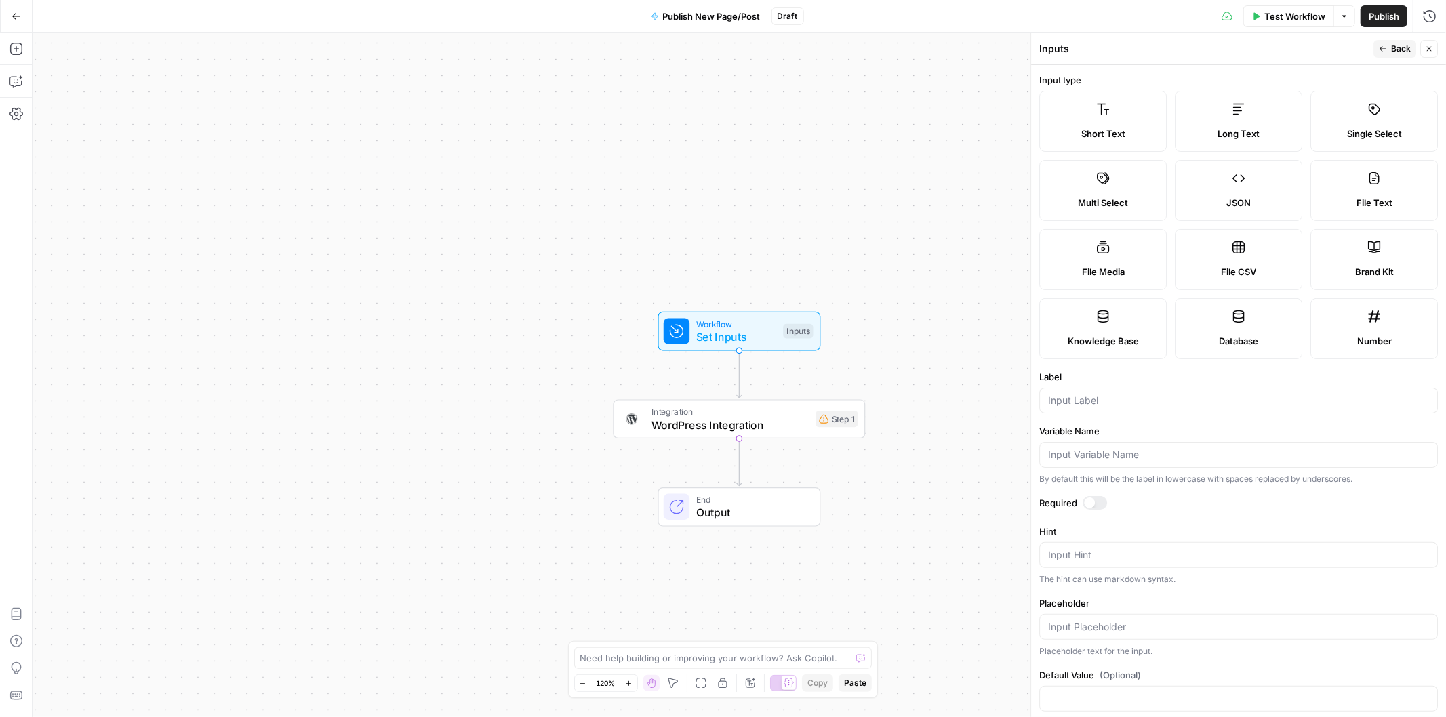
click at [1120, 114] on label "Short Text" at bounding box center [1102, 121] width 127 height 61
click at [1093, 396] on input "Label" at bounding box center [1238, 401] width 381 height 14
type input "Title"
click at [1387, 45] on button "Back" at bounding box center [1394, 49] width 43 height 18
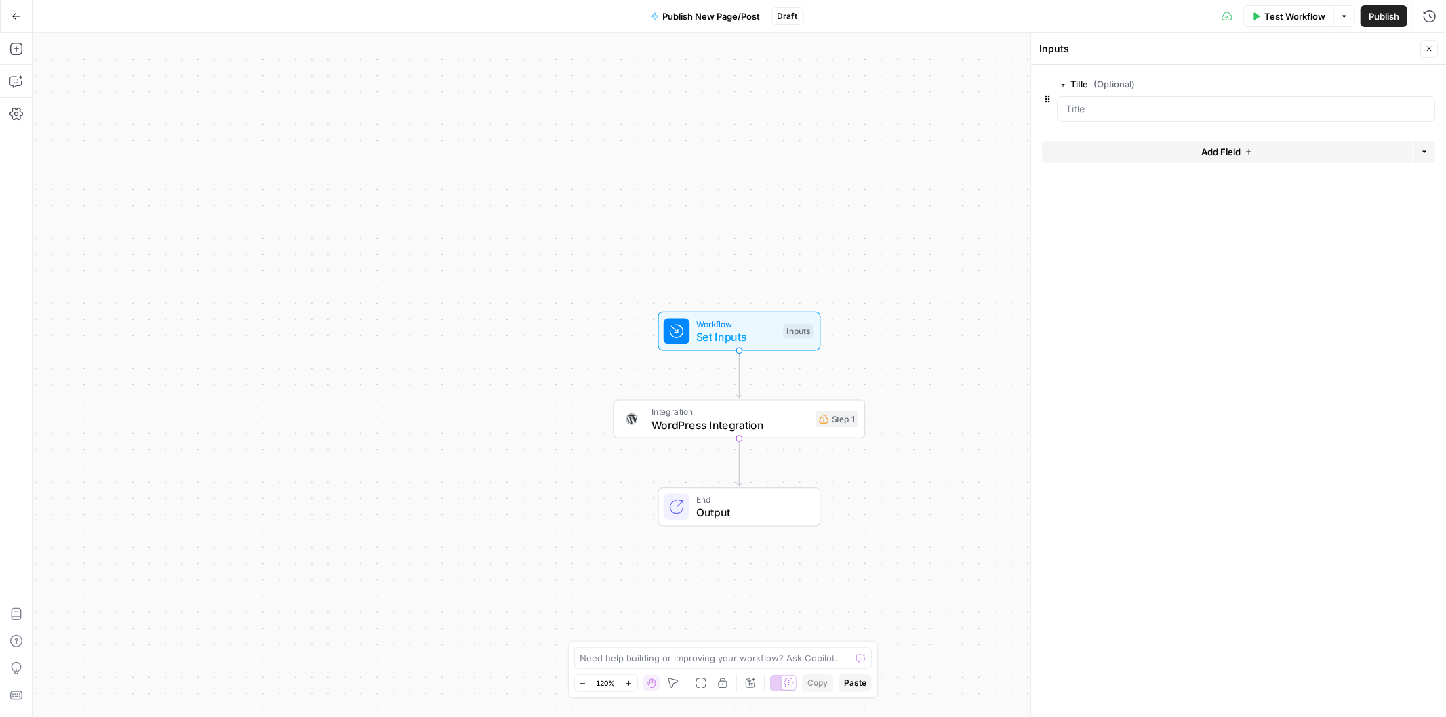
click at [1215, 152] on span "Add Field" at bounding box center [1220, 152] width 39 height 14
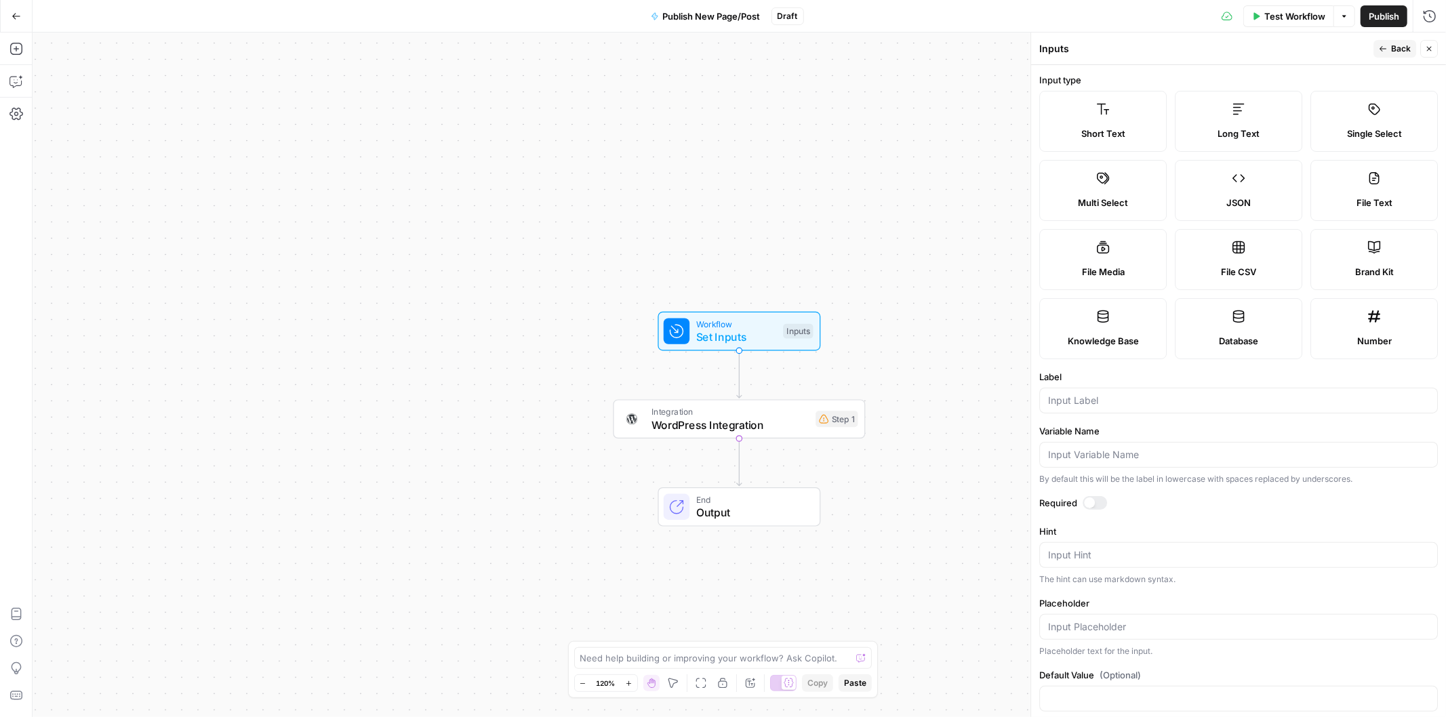
click at [1238, 127] on span "Long Text" at bounding box center [1238, 134] width 42 height 14
click at [1128, 401] on input "Label" at bounding box center [1238, 401] width 381 height 14
type input "F"
type input "Article to Upload"
click at [1376, 49] on button "Back" at bounding box center [1394, 49] width 43 height 18
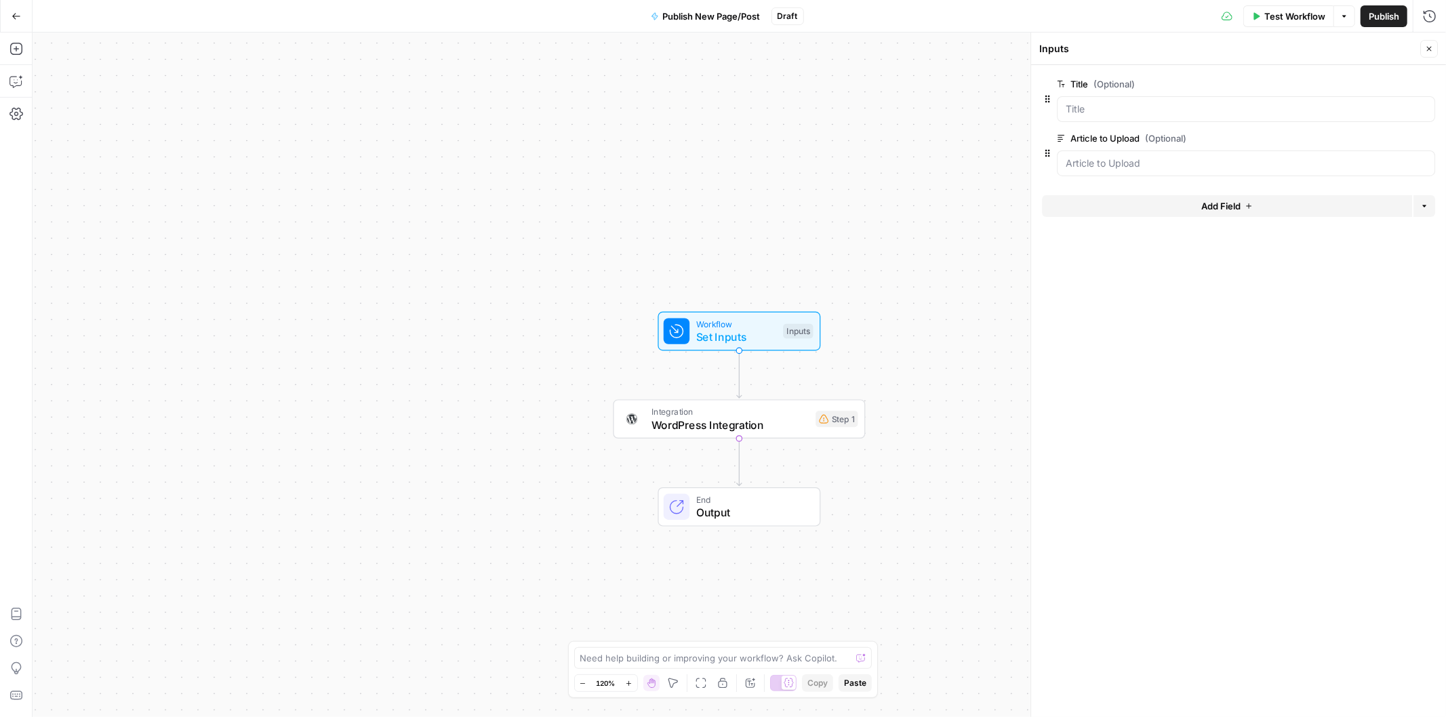
click at [1170, 203] on button "Add Field" at bounding box center [1227, 206] width 370 height 22
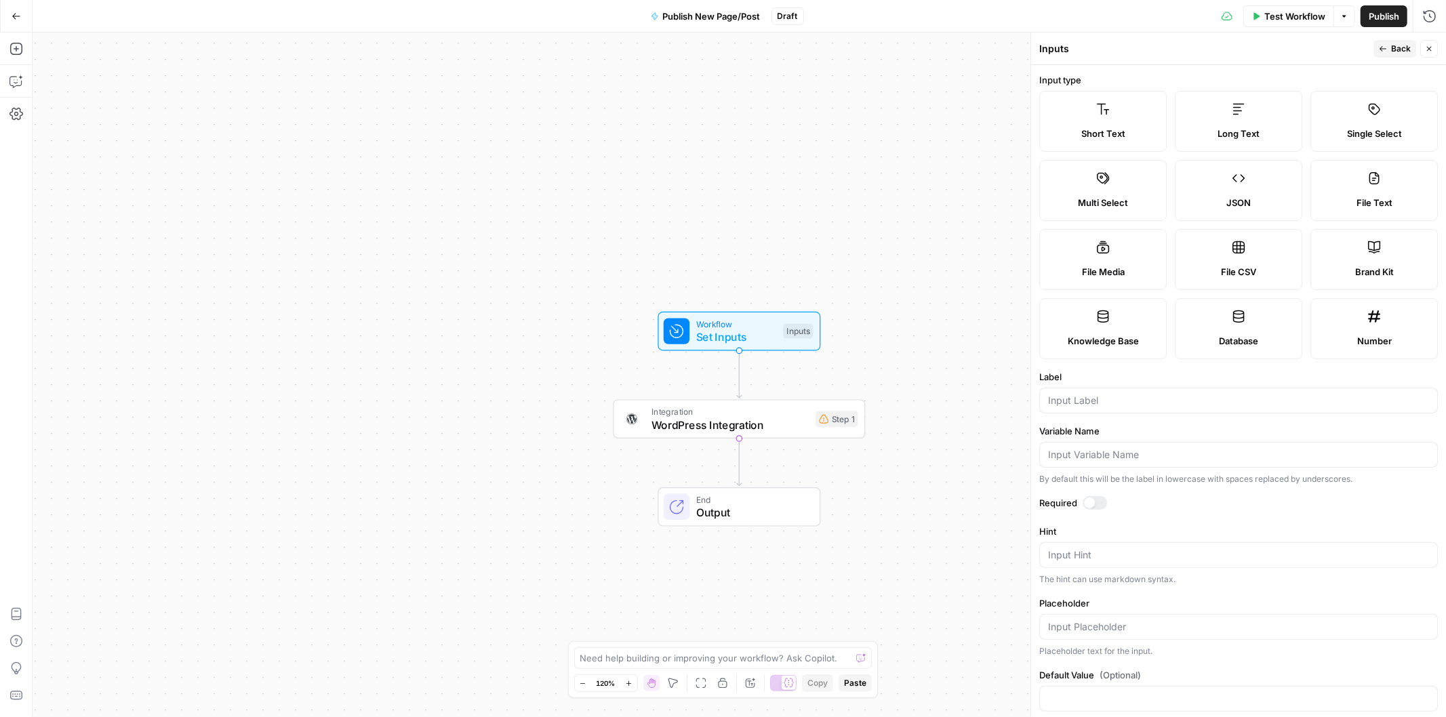
click at [1109, 121] on label "Short Text" at bounding box center [1102, 121] width 127 height 61
click at [1097, 407] on input "Label" at bounding box center [1238, 401] width 381 height 14
type input "Meta Description"
click at [1387, 45] on button "Back" at bounding box center [1394, 49] width 43 height 18
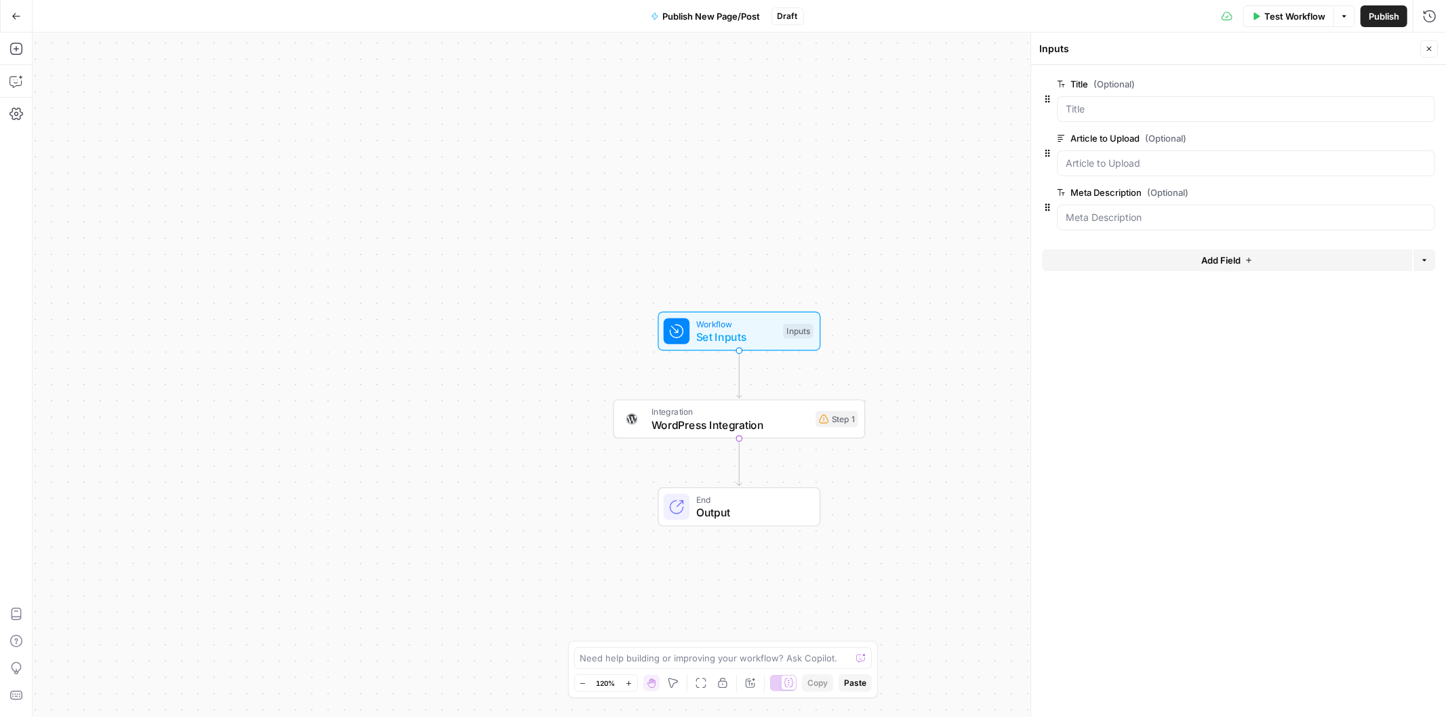
click at [1206, 262] on span "Add Field" at bounding box center [1220, 260] width 39 height 14
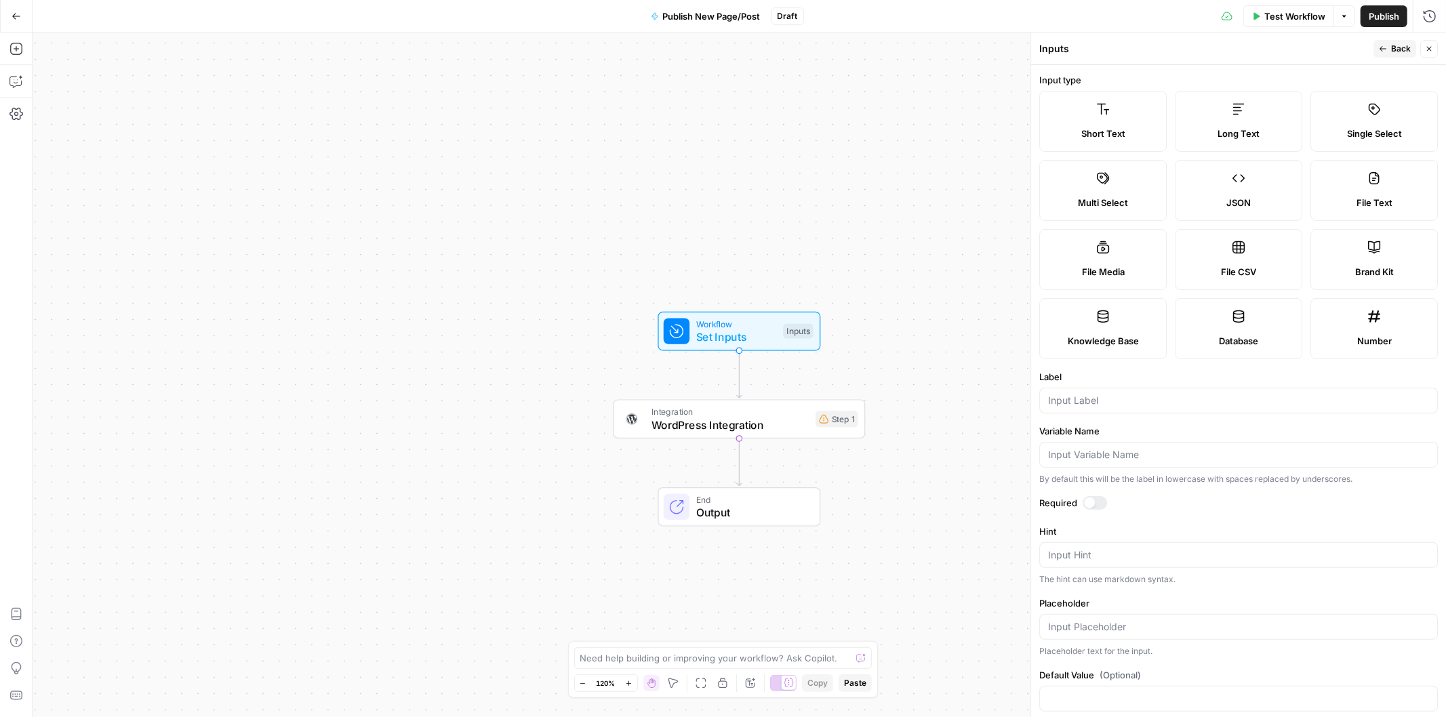
click at [1357, 127] on span "Single Select" at bounding box center [1374, 134] width 55 height 14
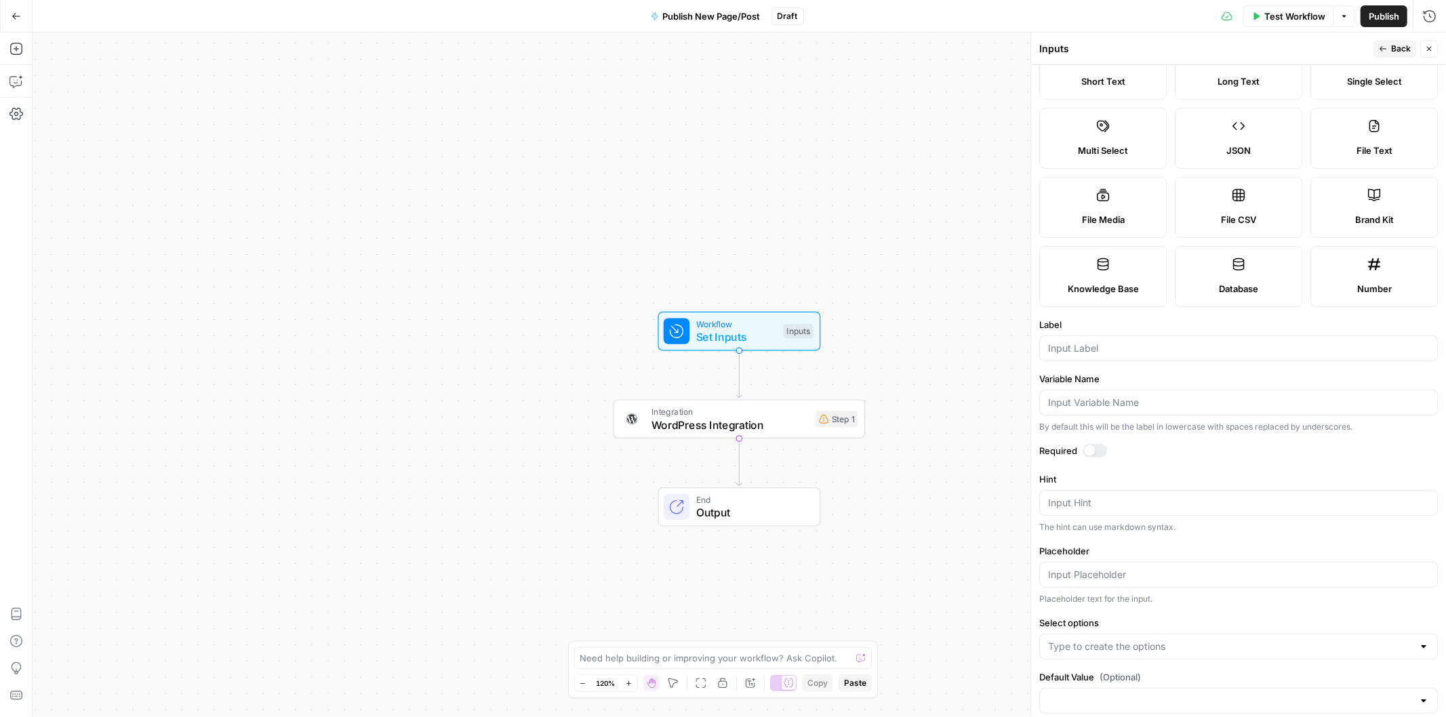
scroll to position [76, 0]
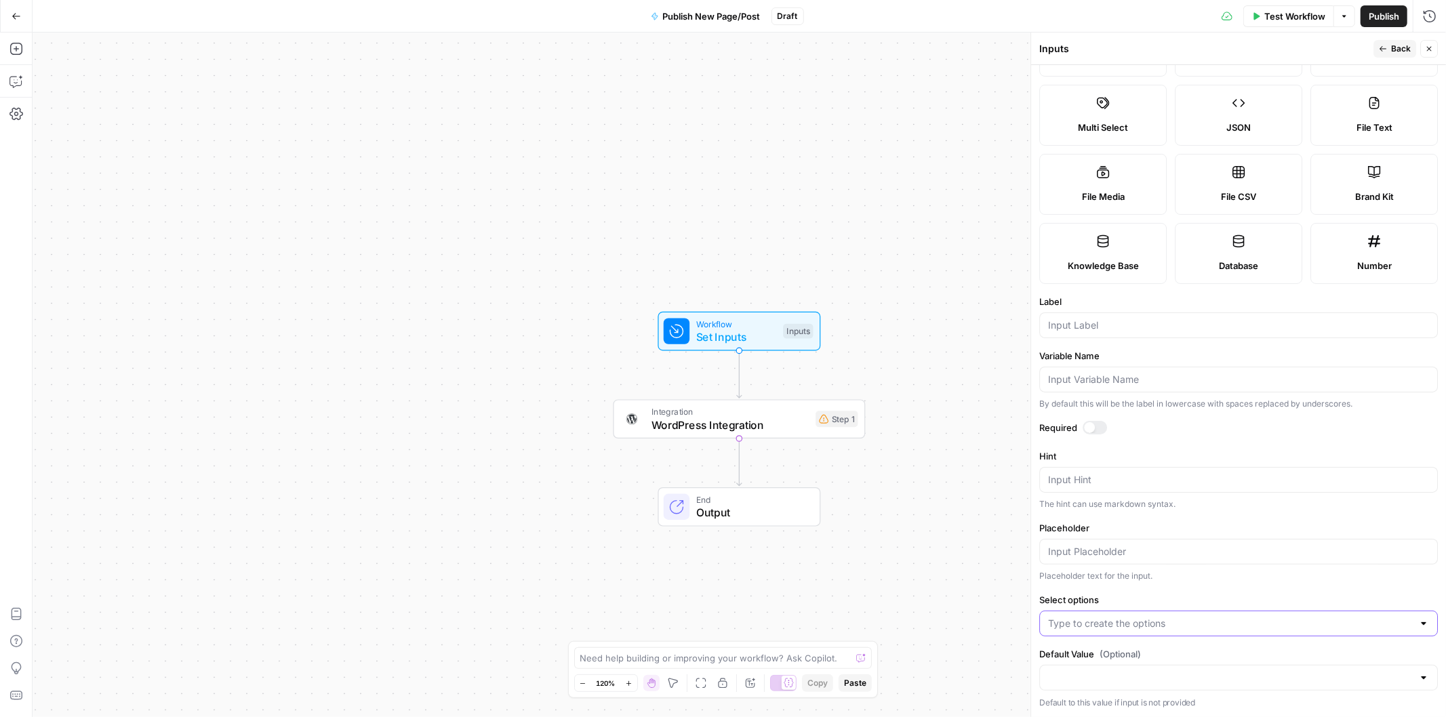
click at [1187, 622] on input "Select options" at bounding box center [1230, 624] width 365 height 14
click button "↵ Press enter to create an option" at bounding box center [1232, 657] width 375 height 19
click at [1188, 624] on input "Select options" at bounding box center [1230, 624] width 365 height 14
click at [1119, 653] on span "Press enter to create an option" at bounding box center [1239, 658] width 340 height 14
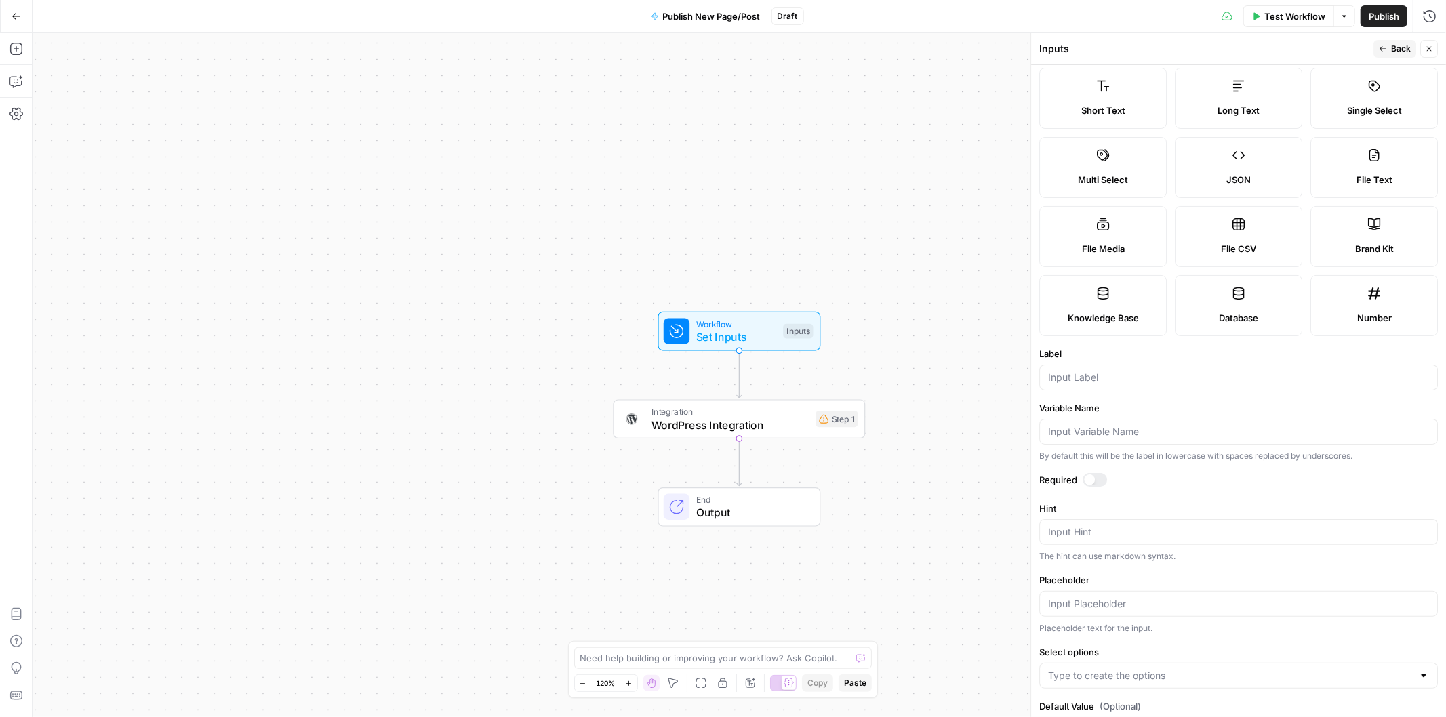
scroll to position [0, 0]
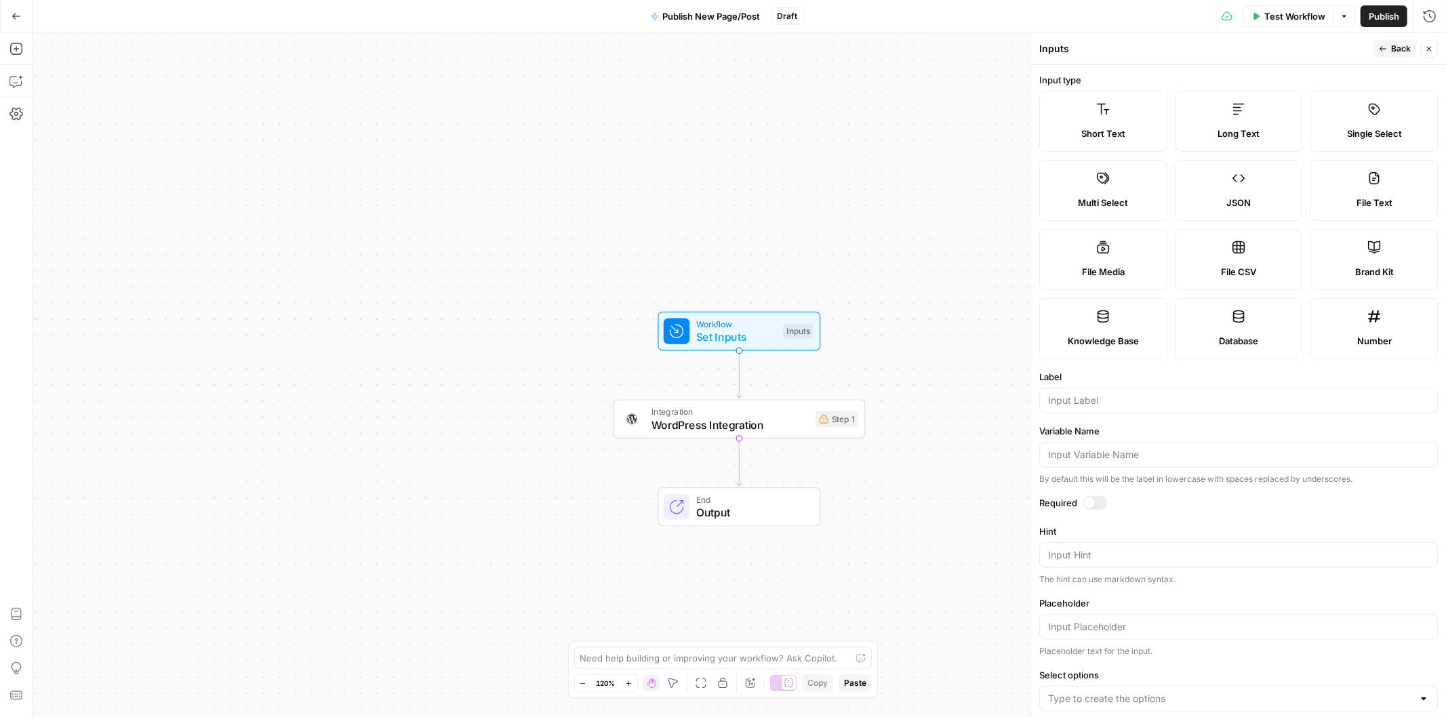
click at [1122, 391] on div at bounding box center [1238, 401] width 399 height 26
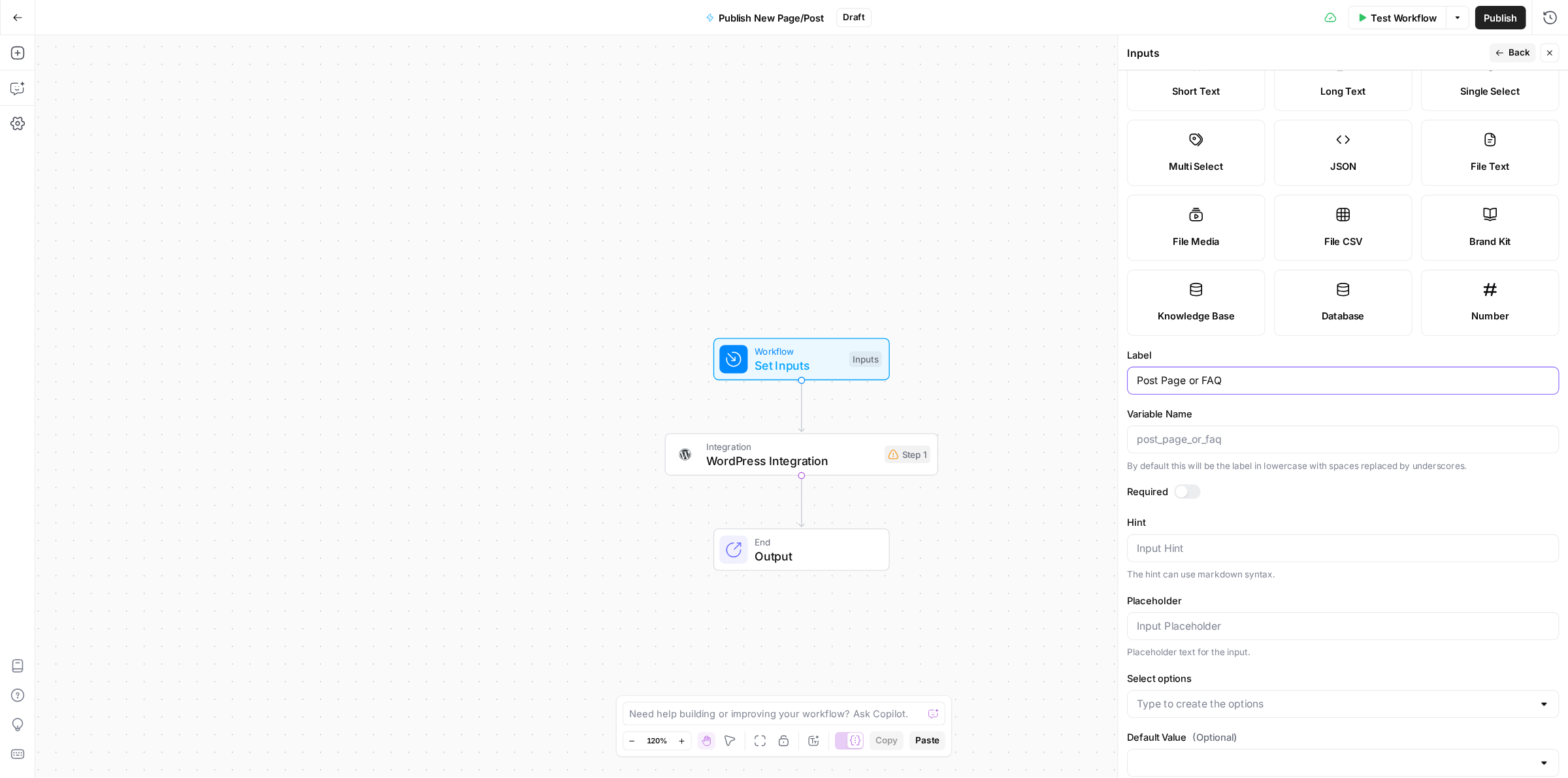
scroll to position [73, 0]
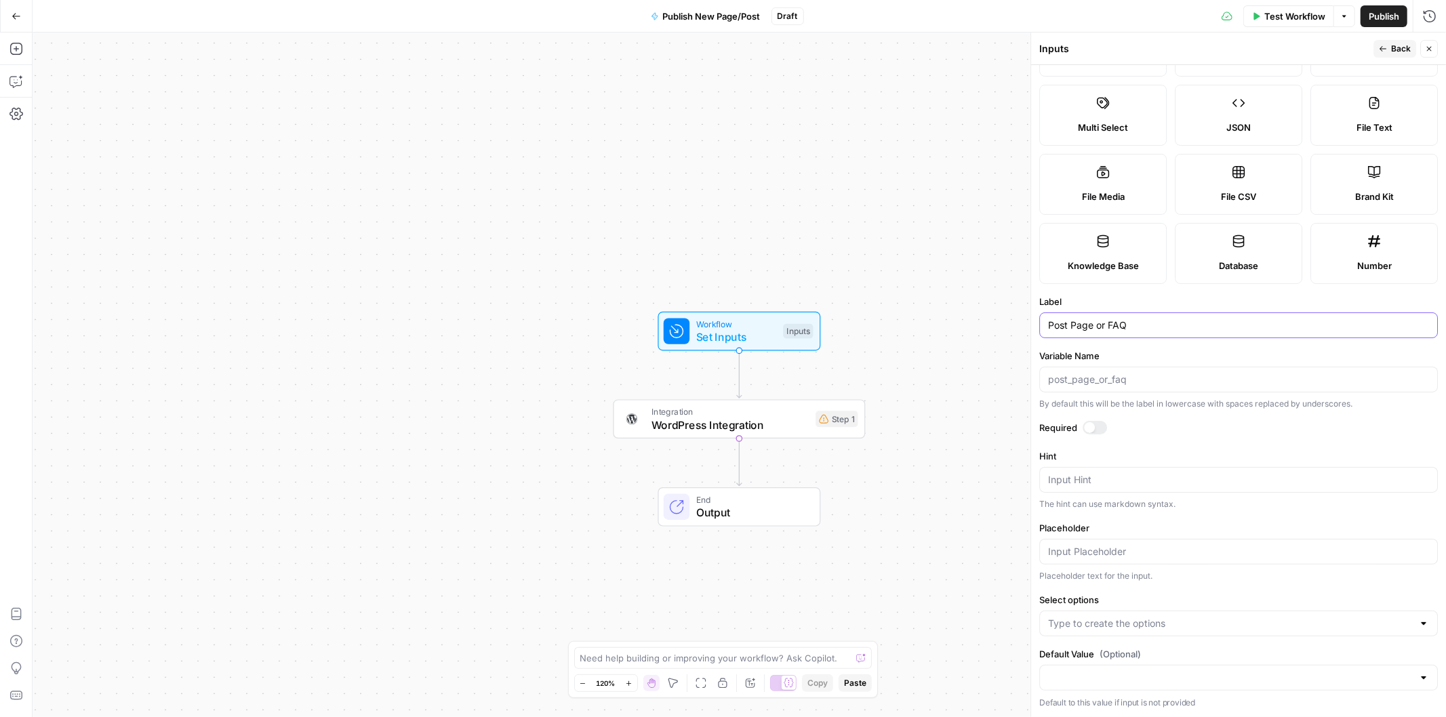
type input "Post Page or FAQ"
click at [1094, 428] on div at bounding box center [1094, 428] width 24 height 14
click at [1162, 628] on input "Select options" at bounding box center [1230, 624] width 365 height 14
click at [1092, 627] on input "Select options" at bounding box center [1230, 624] width 365 height 14
type input "Posts"
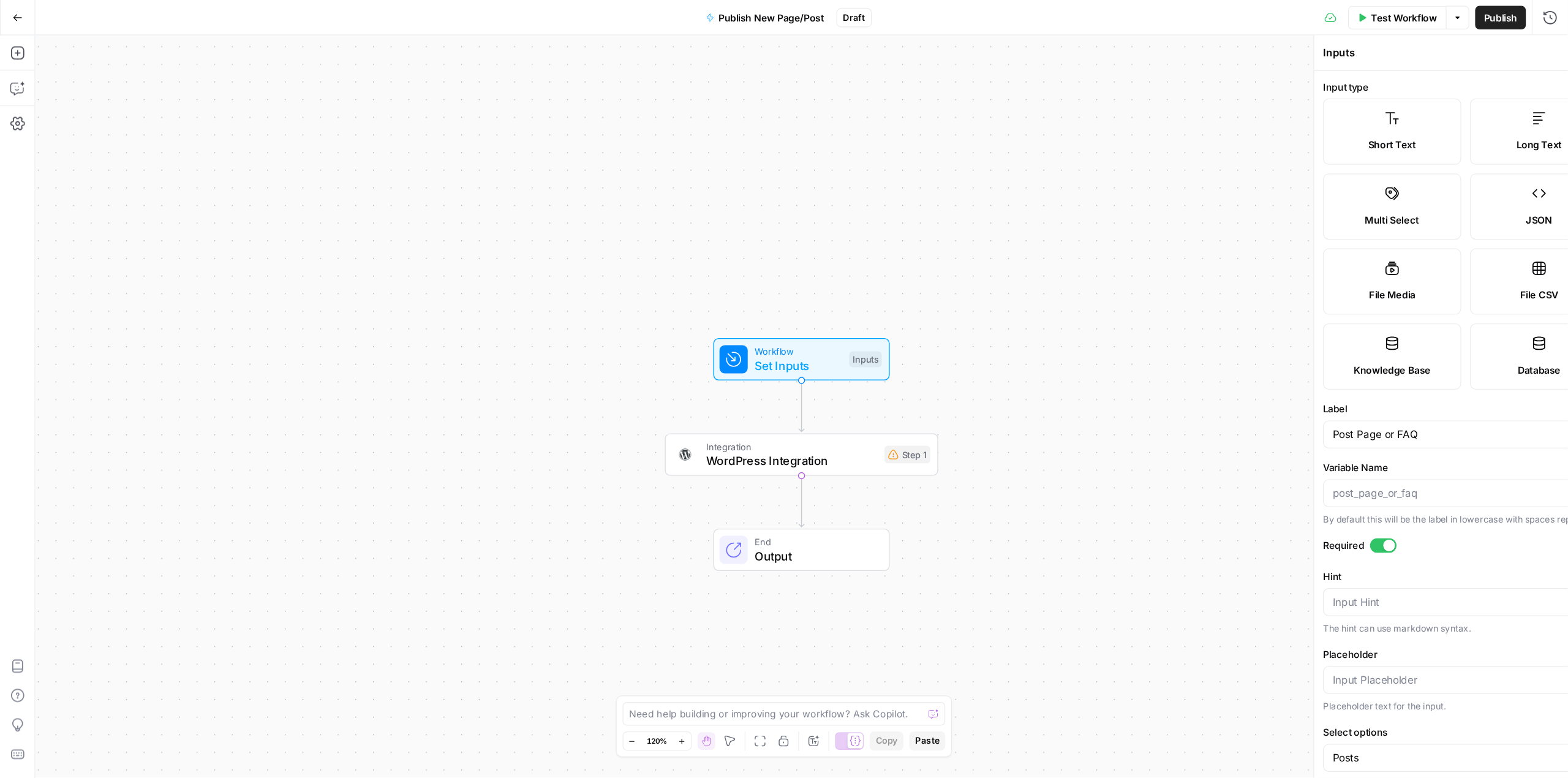
scroll to position [0, 0]
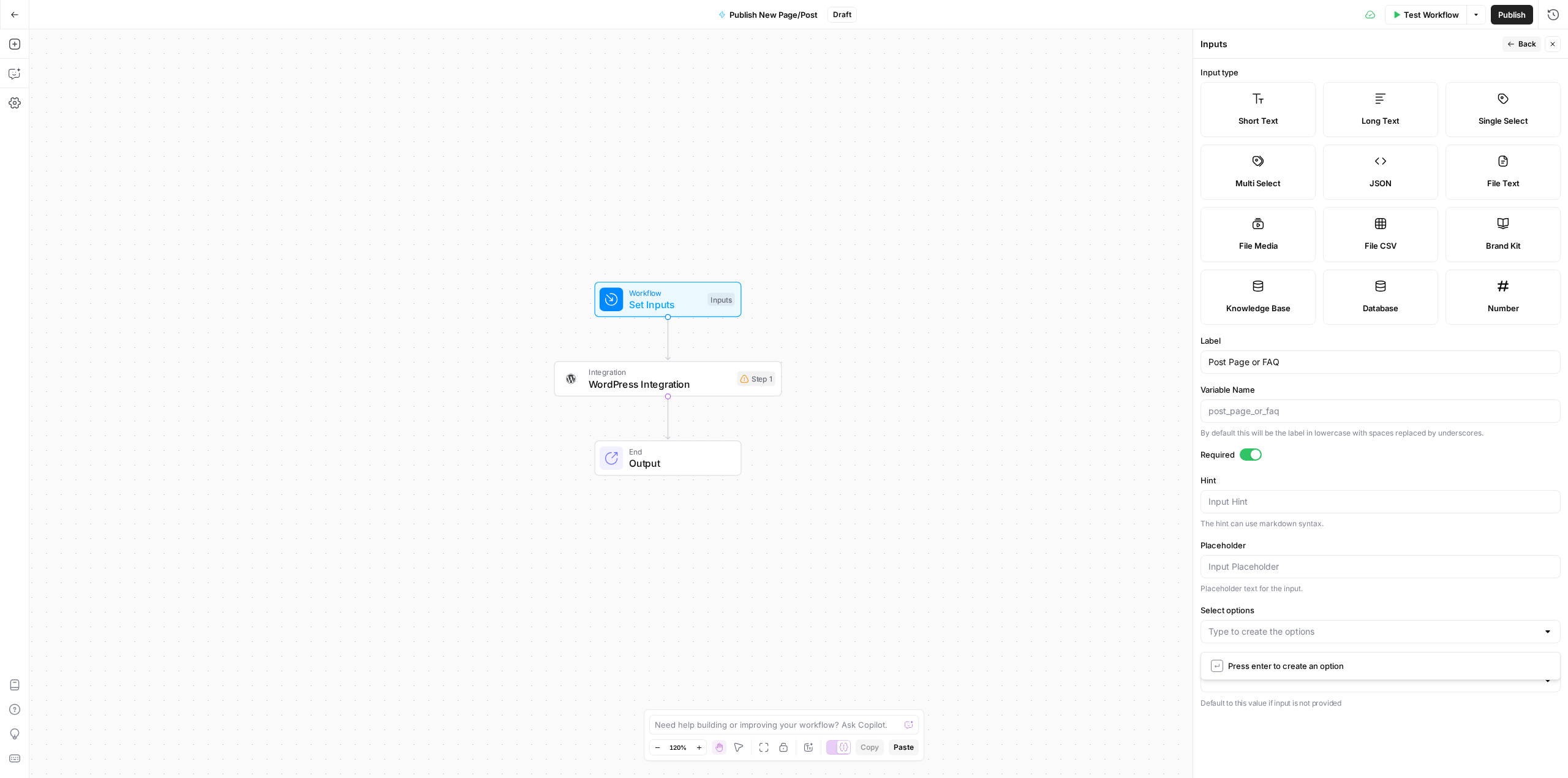
click at [1272, 513] on div "Input Hint" at bounding box center [1380, 501] width 361 height 23
type textarea "custom post type"
click at [1306, 630] on input "Select options" at bounding box center [1373, 632] width 330 height 13
type input "posts"
type input "pages"
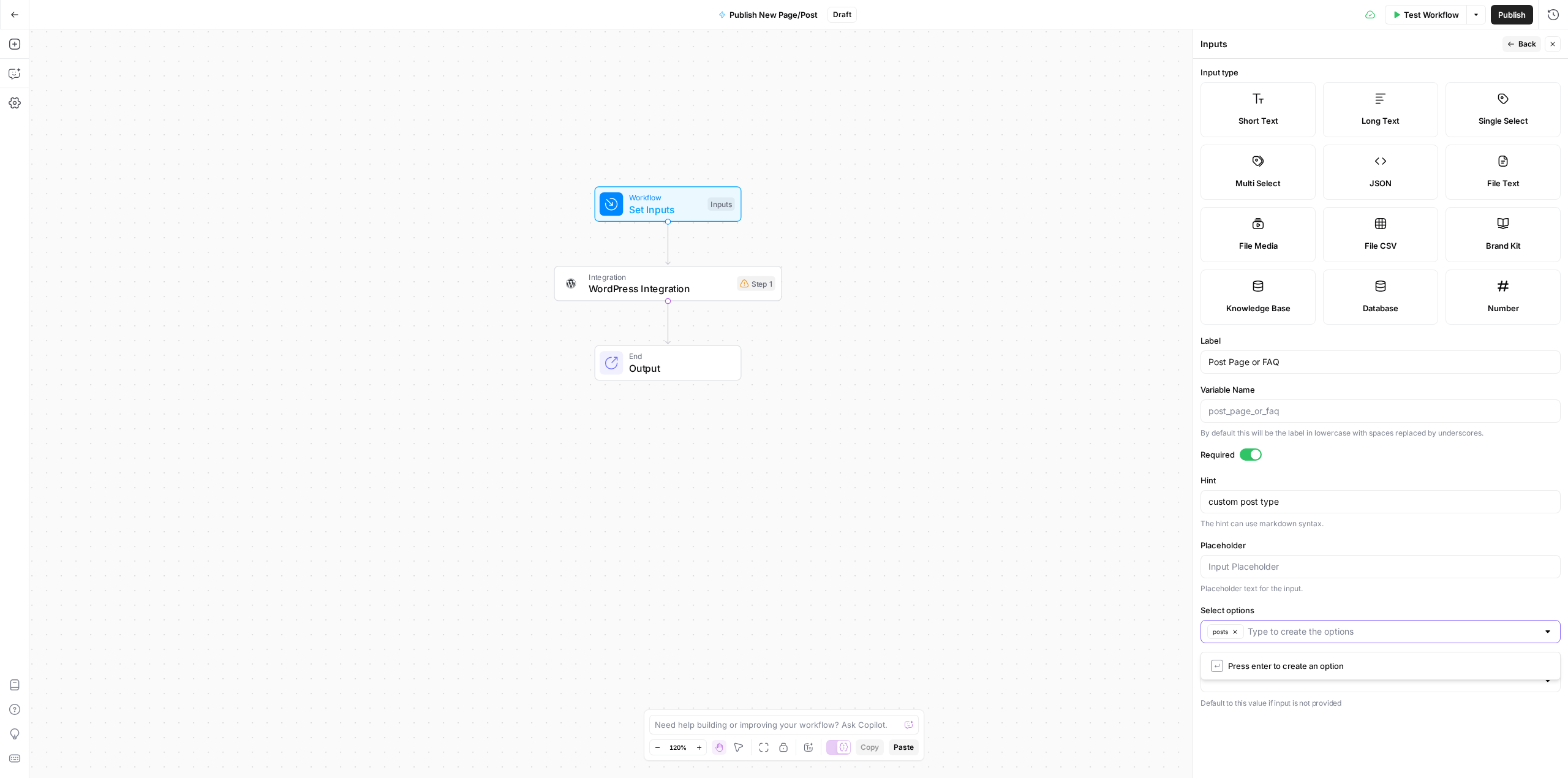
click at [1306, 638] on input "Select options" at bounding box center [1393, 632] width 290 height 13
type input "pages"
click at [629, 195] on span "Workflow" at bounding box center [665, 197] width 73 height 12
drag, startPoint x: 1554, startPoint y: 42, endPoint x: 1347, endPoint y: 41, distance: 207.0
click at [1306, 50] on div "Inputs Close" at bounding box center [1380, 44] width 361 height 16
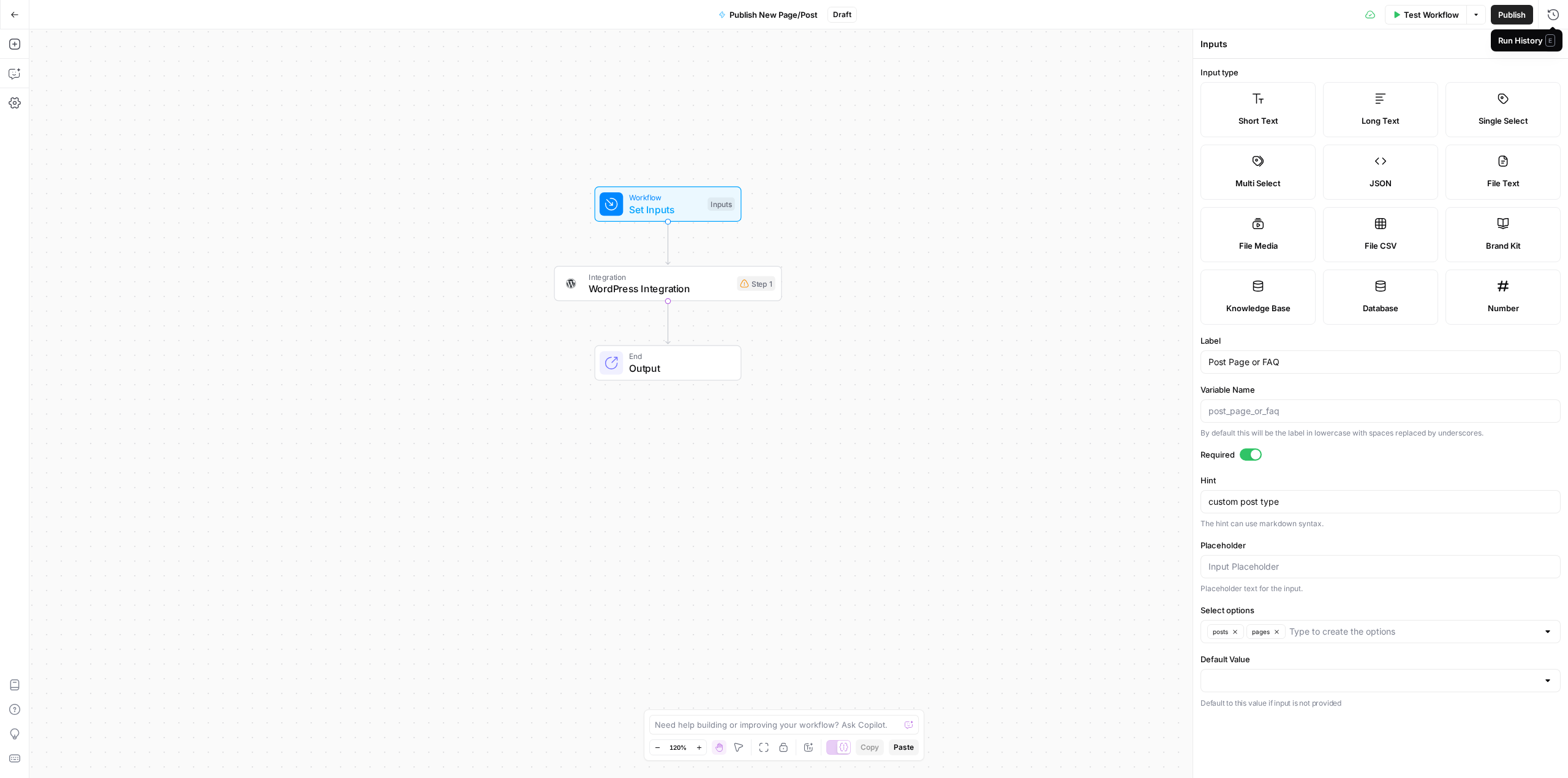
click at [1306, 45] on div "Inputs" at bounding box center [1370, 44] width 341 height 13
click at [1306, 39] on button "Close" at bounding box center [1553, 44] width 16 height 16
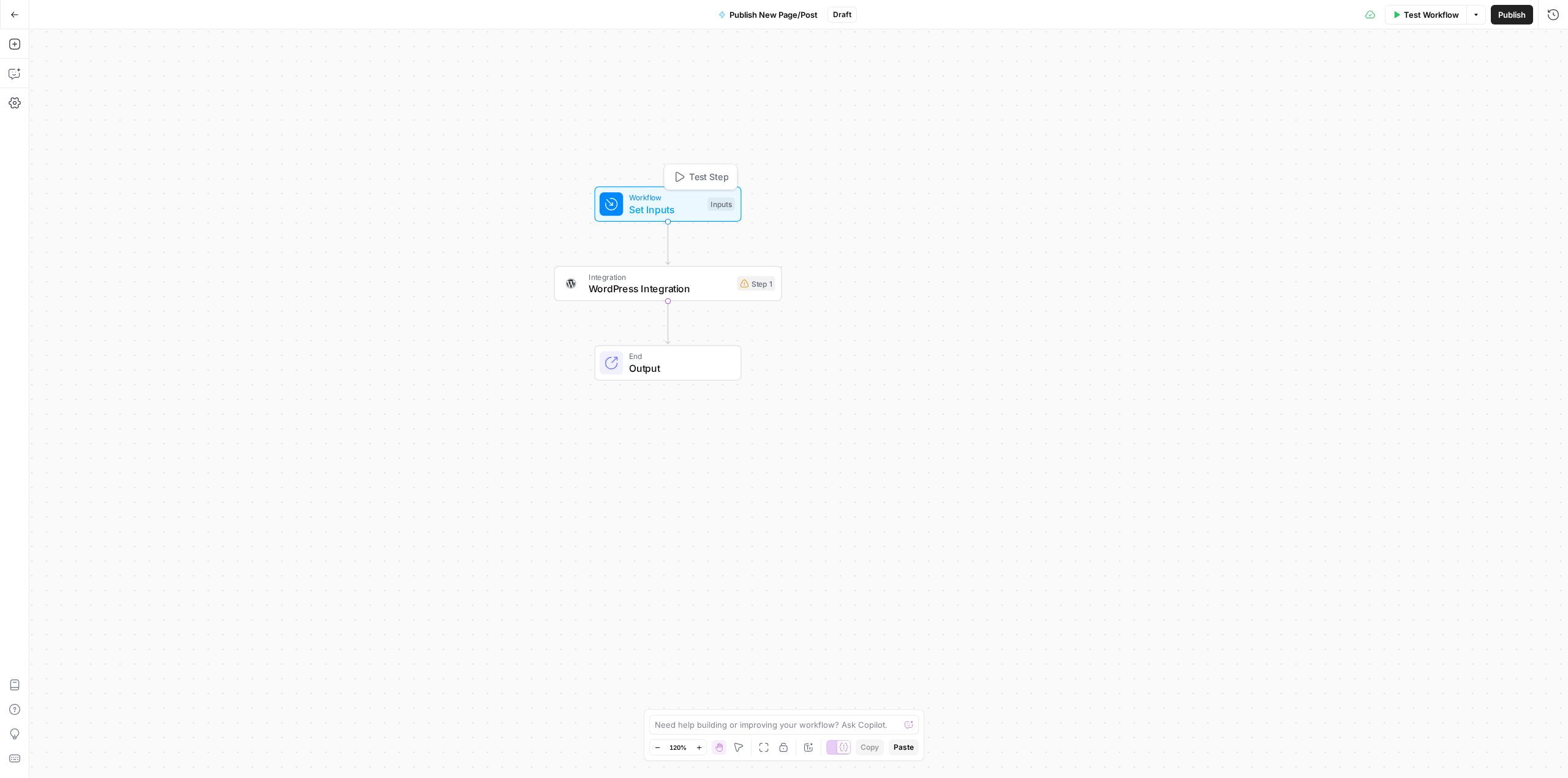
click at [616, 213] on div at bounding box center [612, 204] width 23 height 23
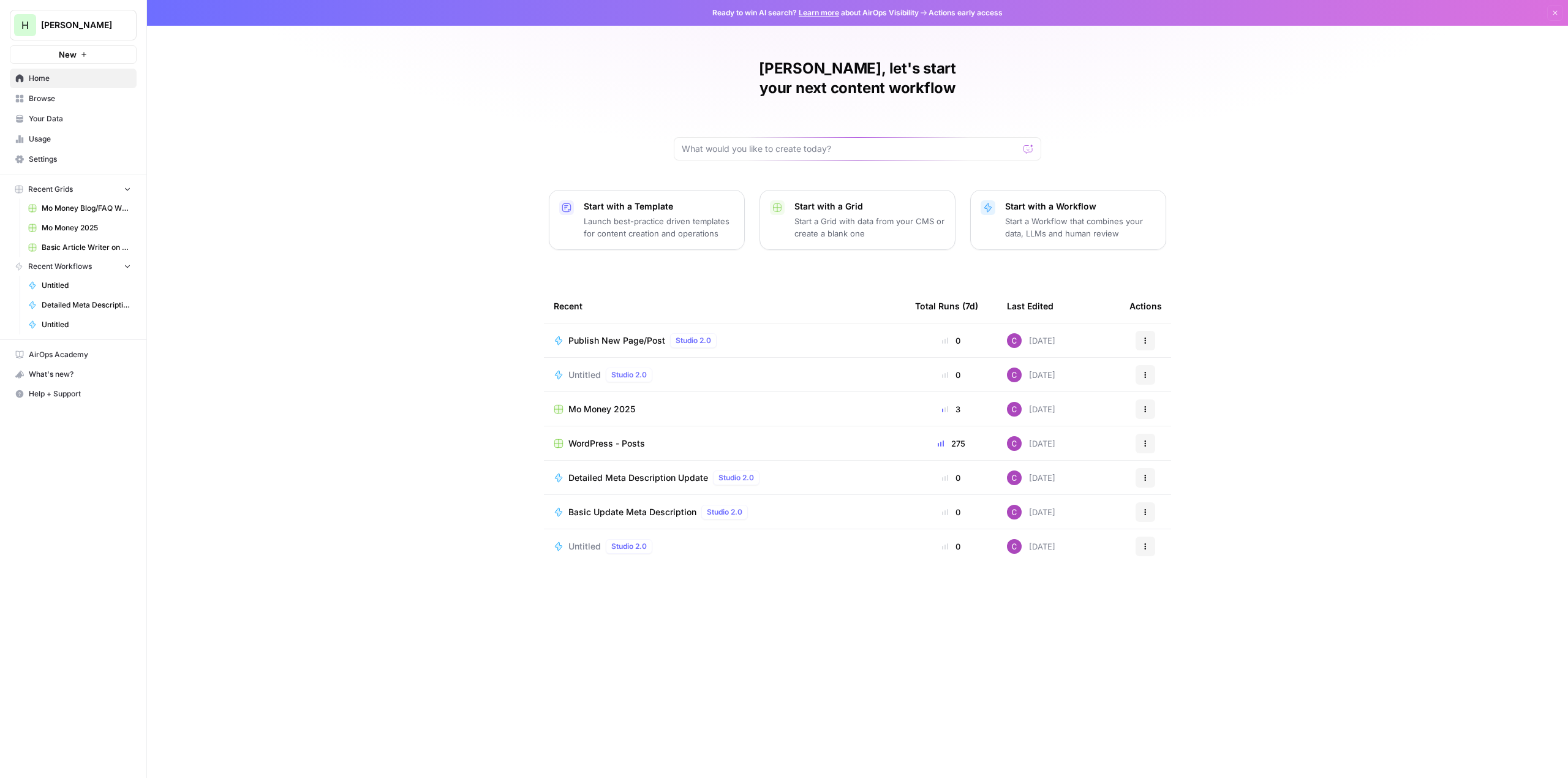
click at [594, 437] on span "WordPress - Posts" at bounding box center [606, 444] width 77 height 13
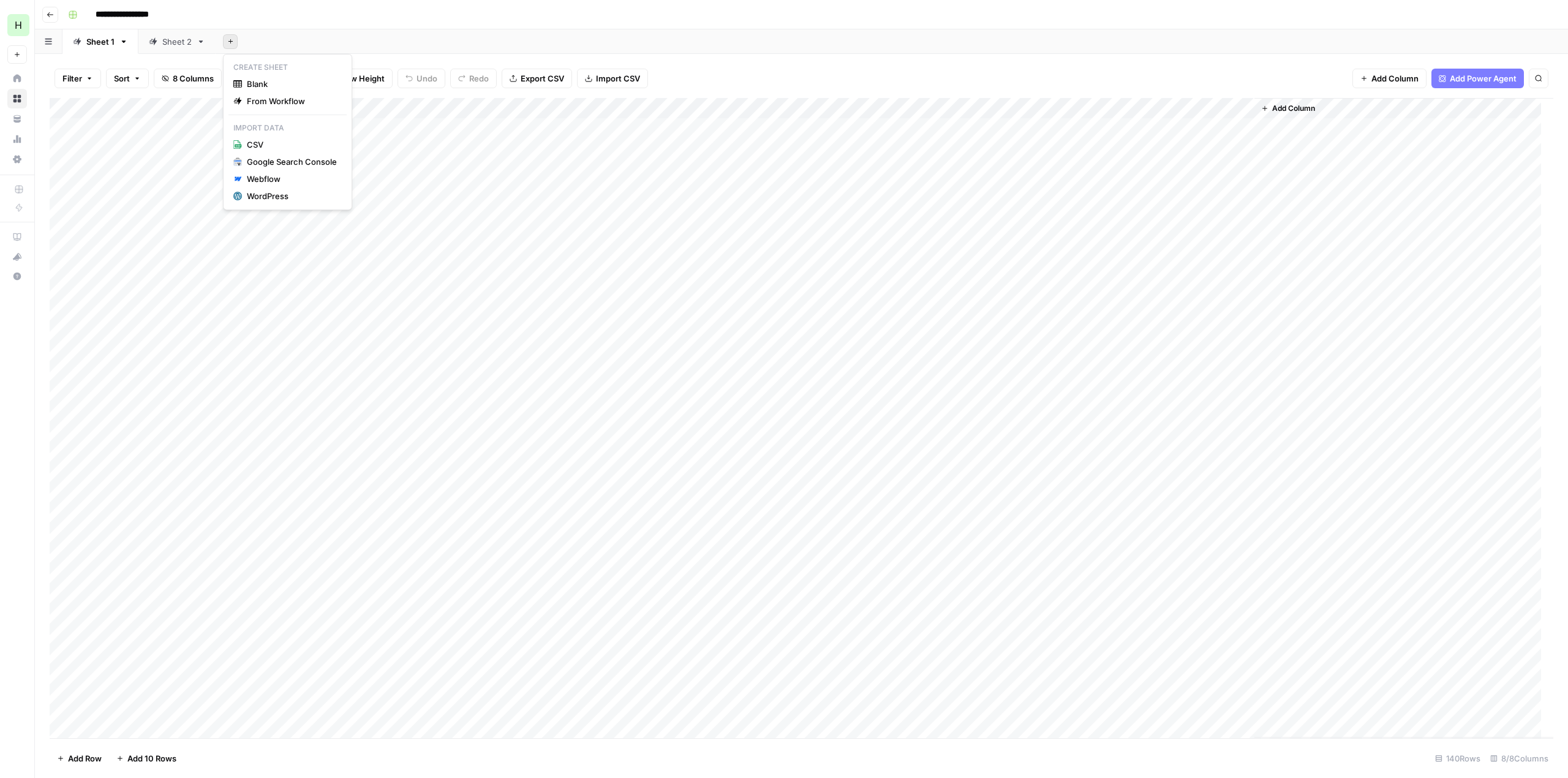
click at [231, 39] on icon "button" at bounding box center [230, 41] width 6 height 6
click at [265, 197] on div "WordPress" at bounding box center [292, 196] width 90 height 13
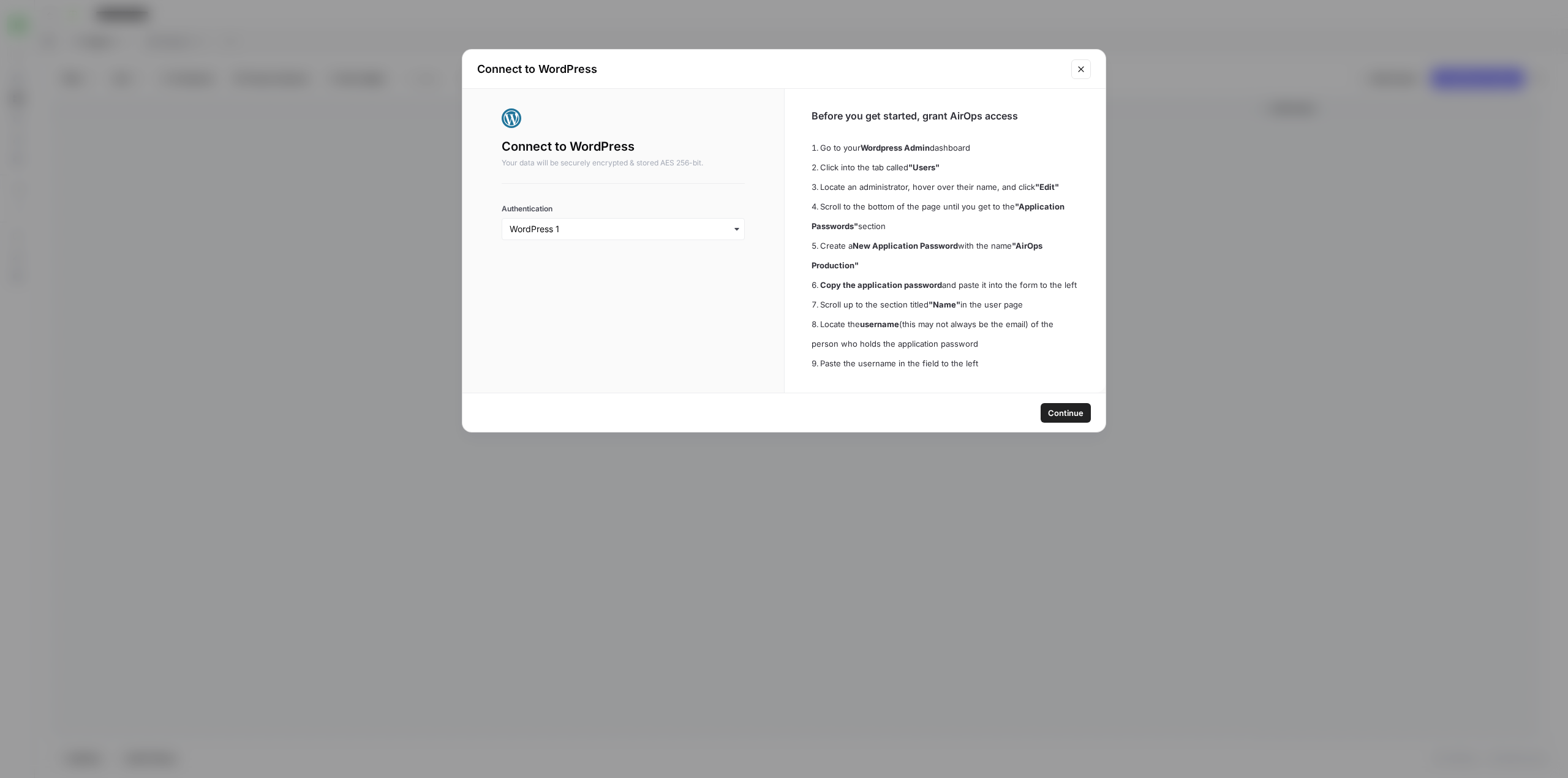
click at [671, 236] on div "button" at bounding box center [623, 229] width 243 height 22
drag, startPoint x: 745, startPoint y: 183, endPoint x: 968, endPoint y: 330, distance: 267.1
click at [746, 183] on div "Connect to WordPress Your data will be securely encrypted & stored AES 256-bit.…" at bounding box center [624, 240] width 322 height 304
click at [1066, 409] on span "Continue" at bounding box center [1066, 413] width 35 height 13
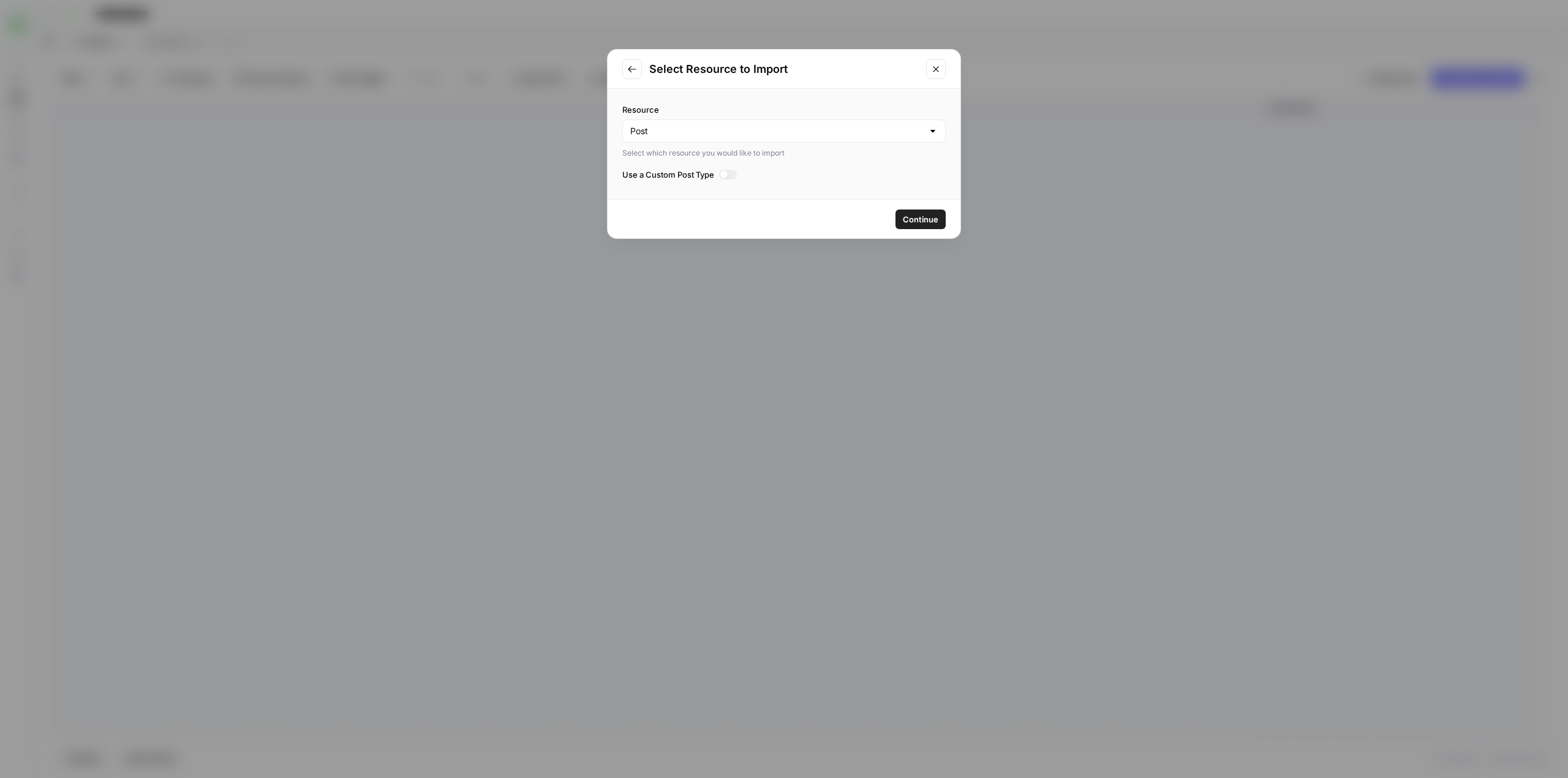
click at [726, 143] on div "Post" at bounding box center [784, 131] width 324 height 23
click at [727, 141] on div at bounding box center [784, 131] width 324 height 23
type input "Post"
click at [738, 107] on label "Resource" at bounding box center [784, 110] width 324 height 13
click at [738, 125] on input "Post" at bounding box center [776, 131] width 293 height 13
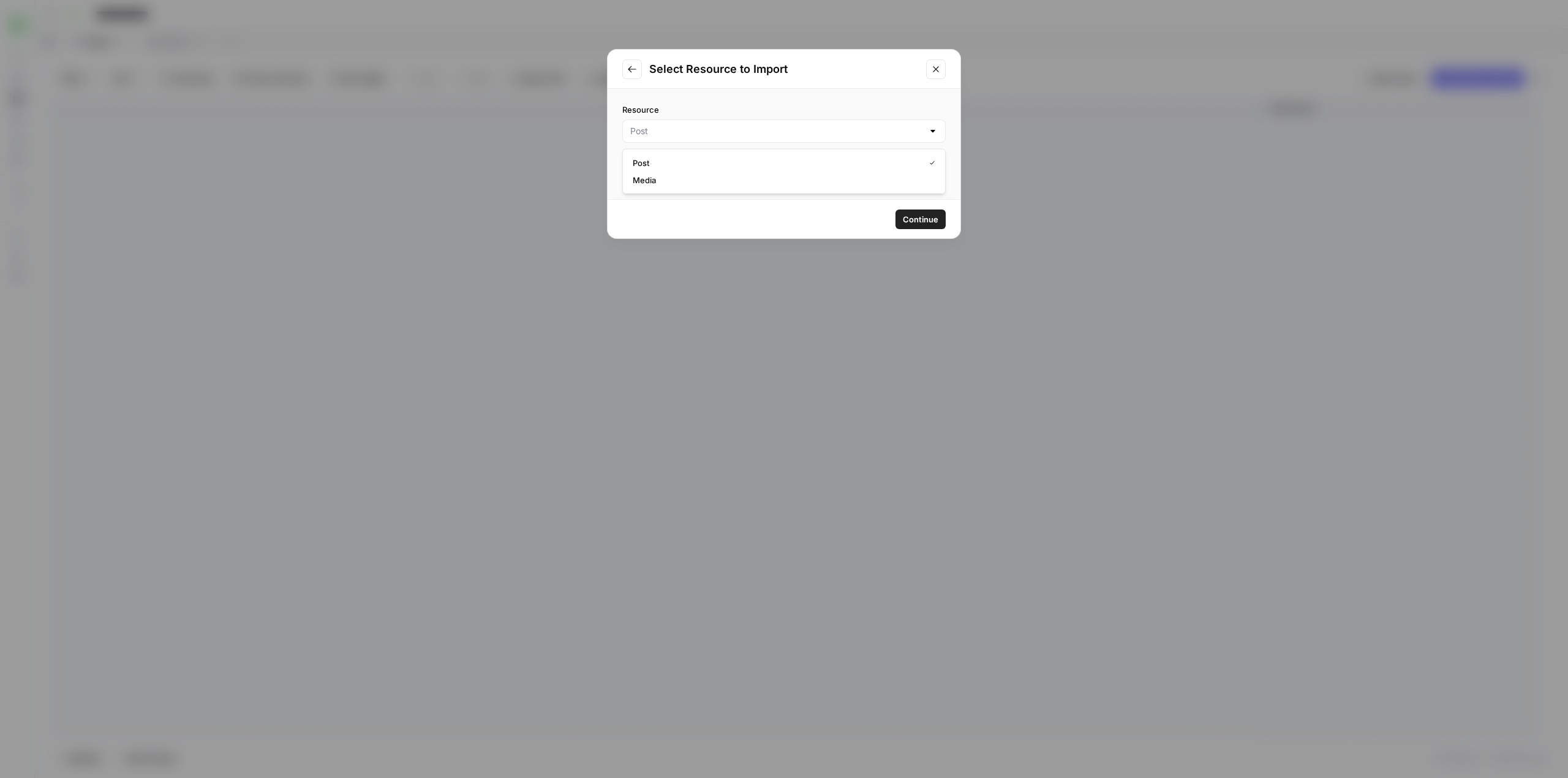
click at [710, 157] on span "Post" at bounding box center [775, 163] width 286 height 13
type input "Post"
click at [733, 177] on div at bounding box center [728, 174] width 18 height 10
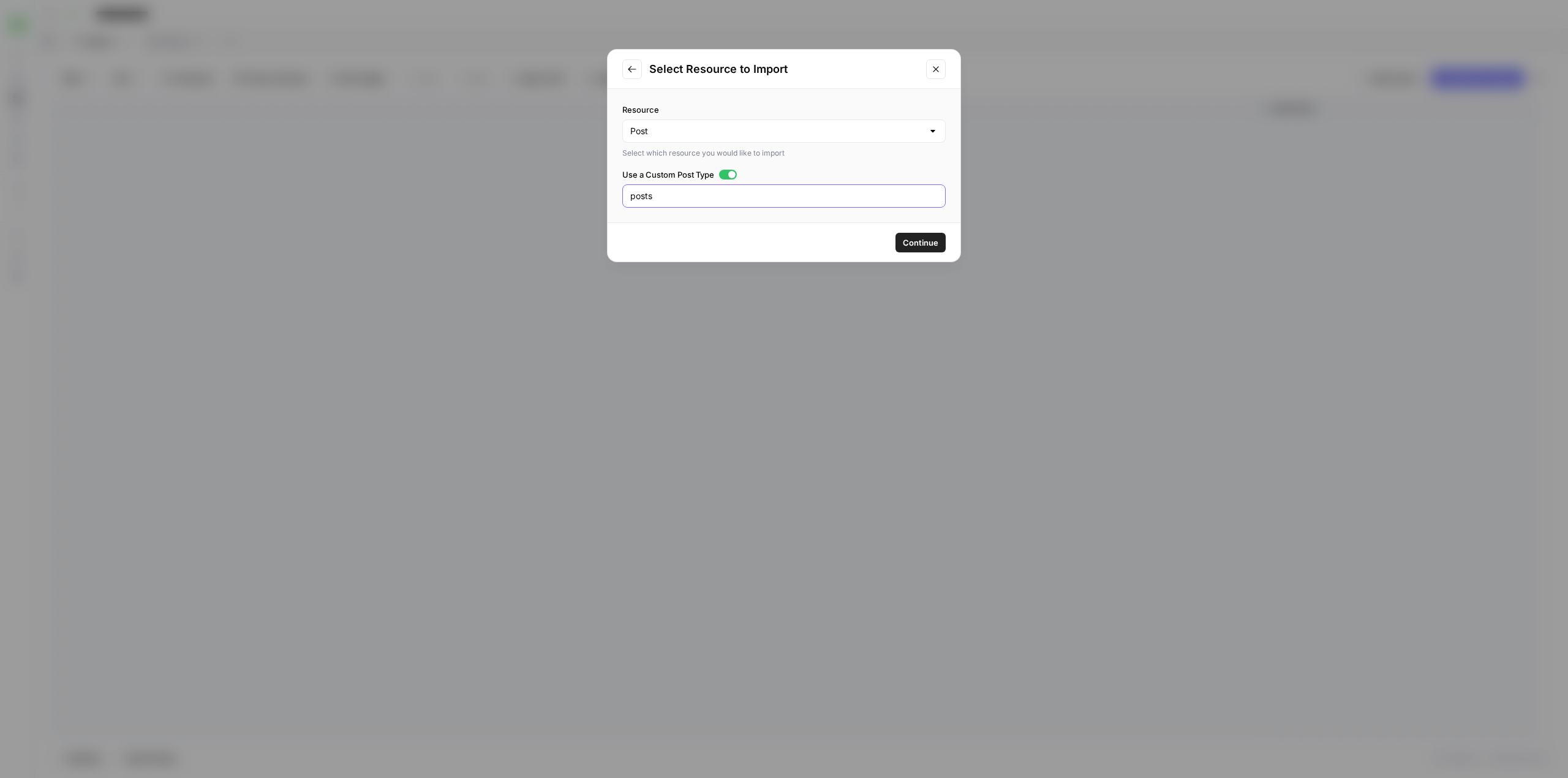
click at [635, 197] on input "posts" at bounding box center [784, 196] width 307 height 13
type input "faqs"
click at [926, 242] on span "Continue" at bounding box center [920, 243] width 35 height 13
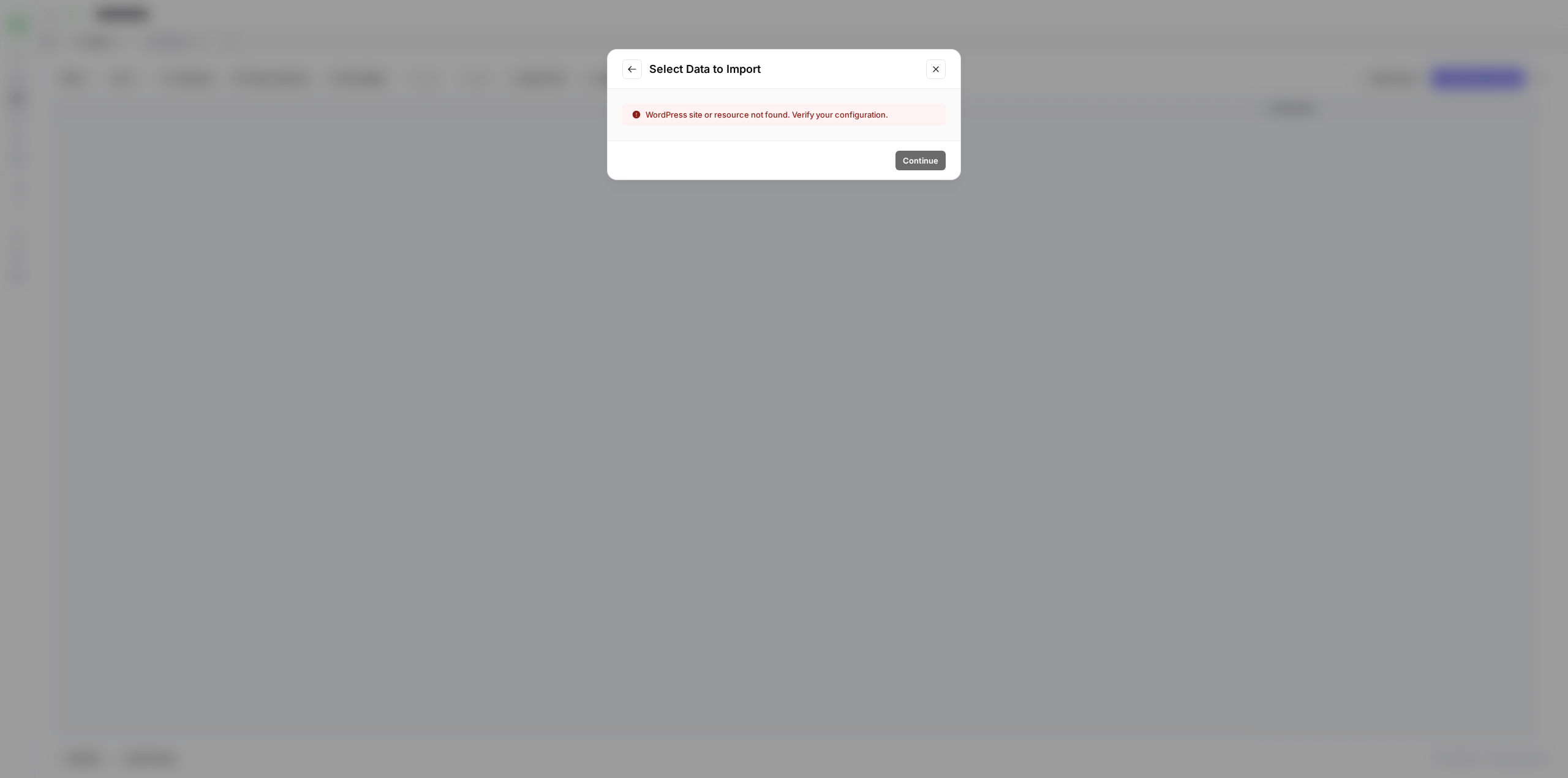
click at [625, 68] on button "Go to previous step" at bounding box center [633, 70] width 20 height 20
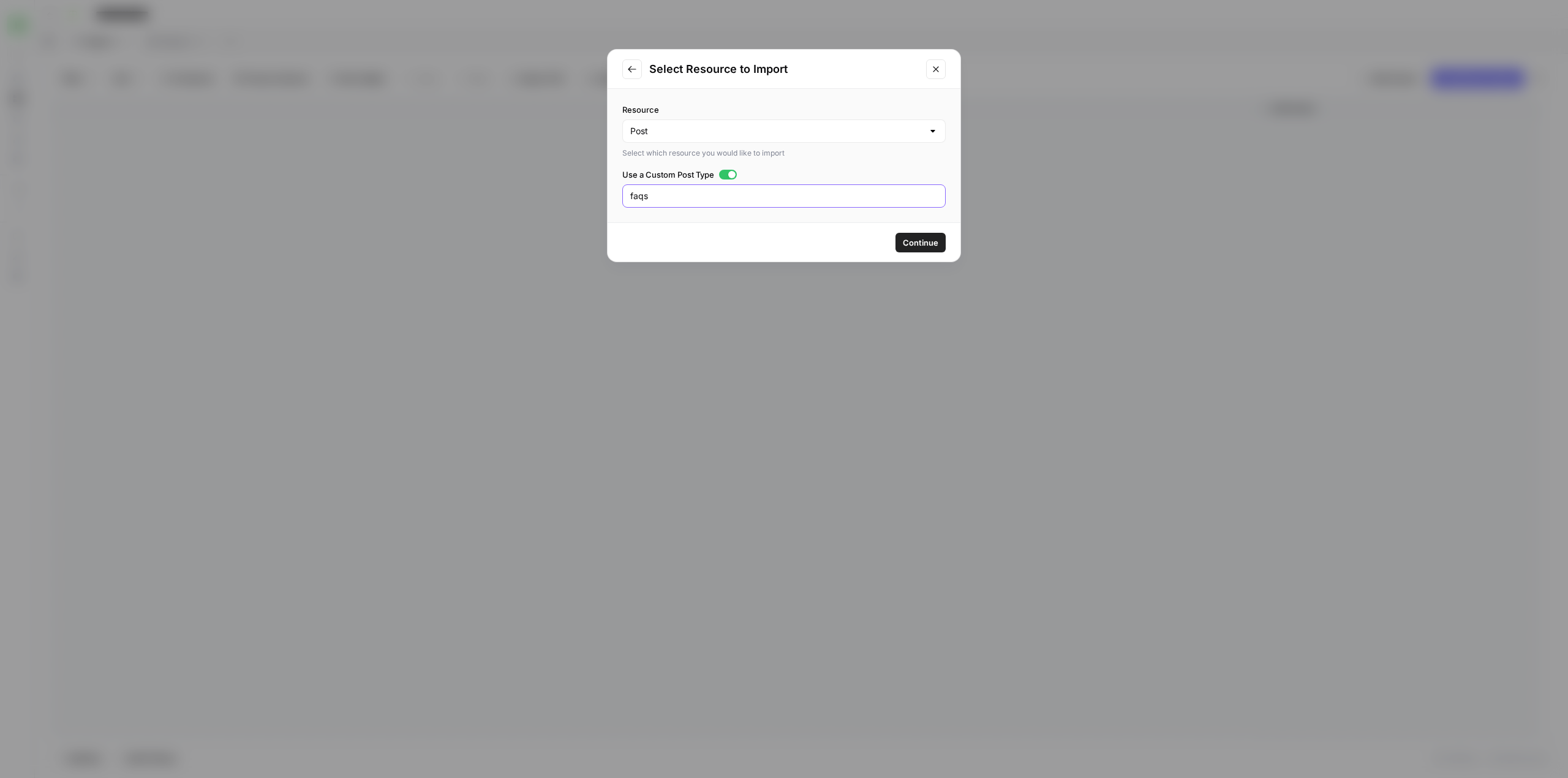
click at [707, 195] on input "faqs" at bounding box center [784, 196] width 307 height 13
paste input "vws_faq"
type input "vws_faq"
click at [917, 239] on span "Continue" at bounding box center [920, 243] width 35 height 13
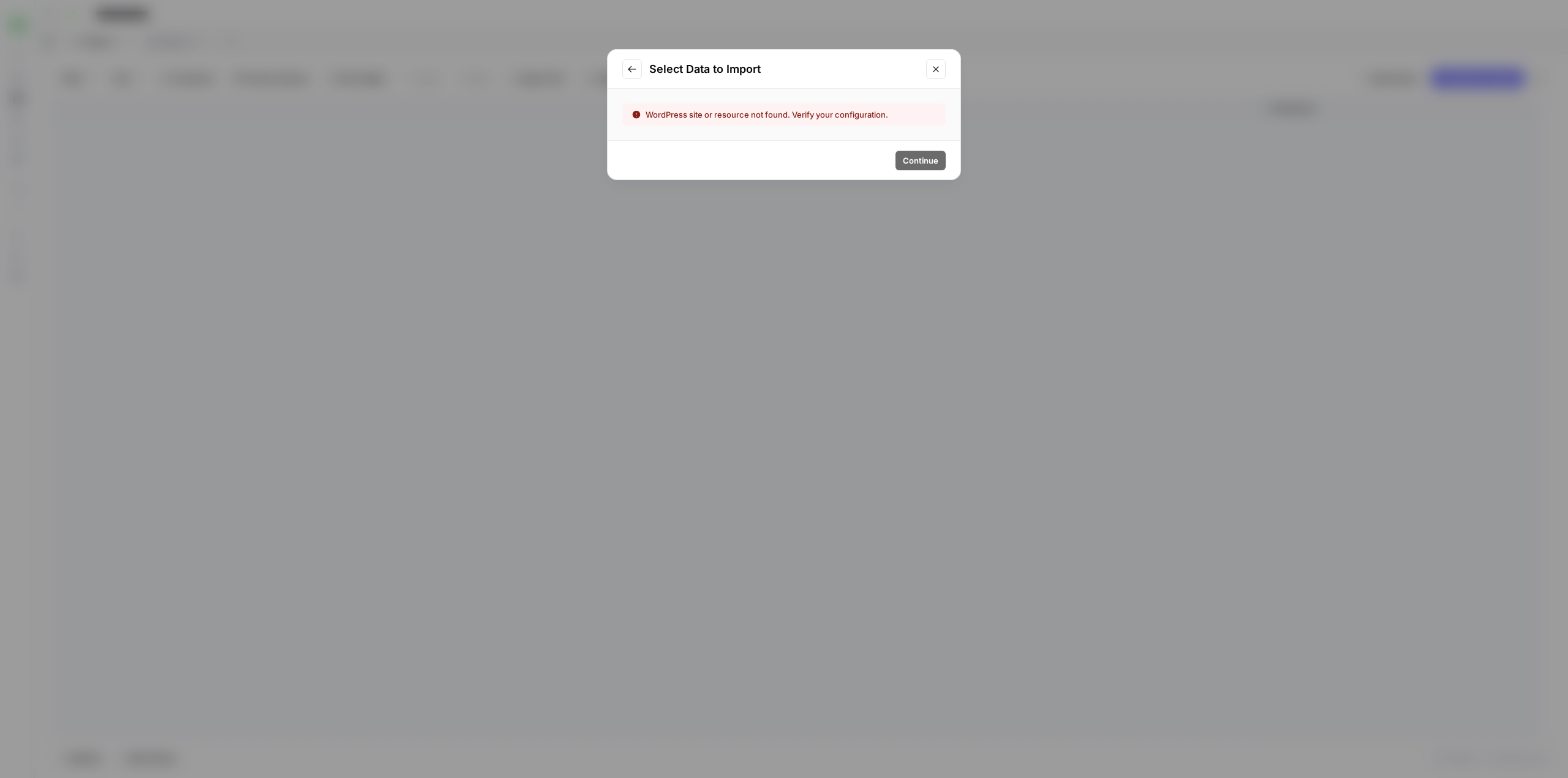
click at [634, 71] on icon "Go to previous step" at bounding box center [632, 69] width 10 height 10
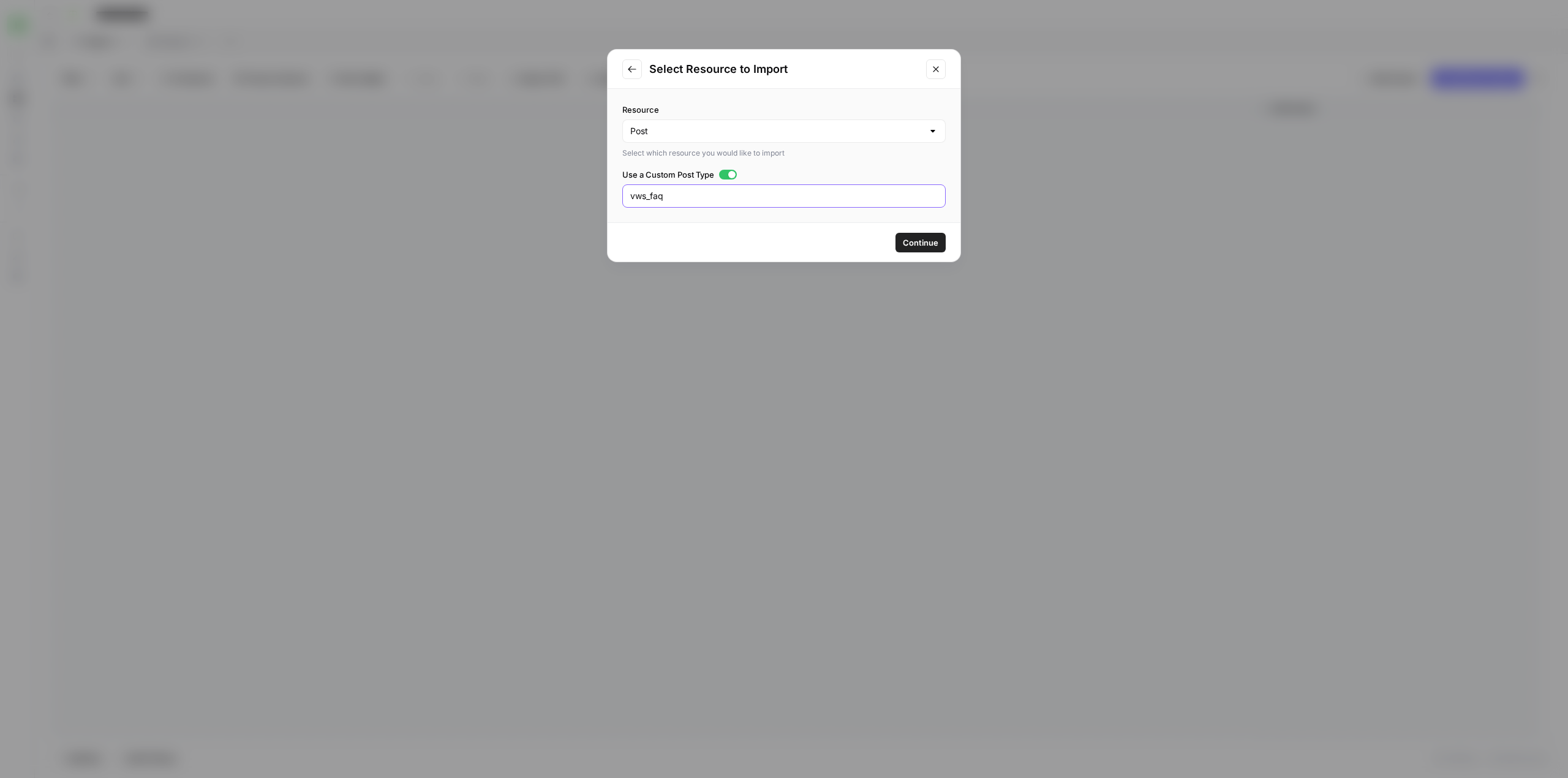
click at [692, 192] on input "vws_faq" at bounding box center [784, 196] width 307 height 13
type input "vws_faqs"
click at [906, 241] on span "Continue" at bounding box center [920, 243] width 35 height 13
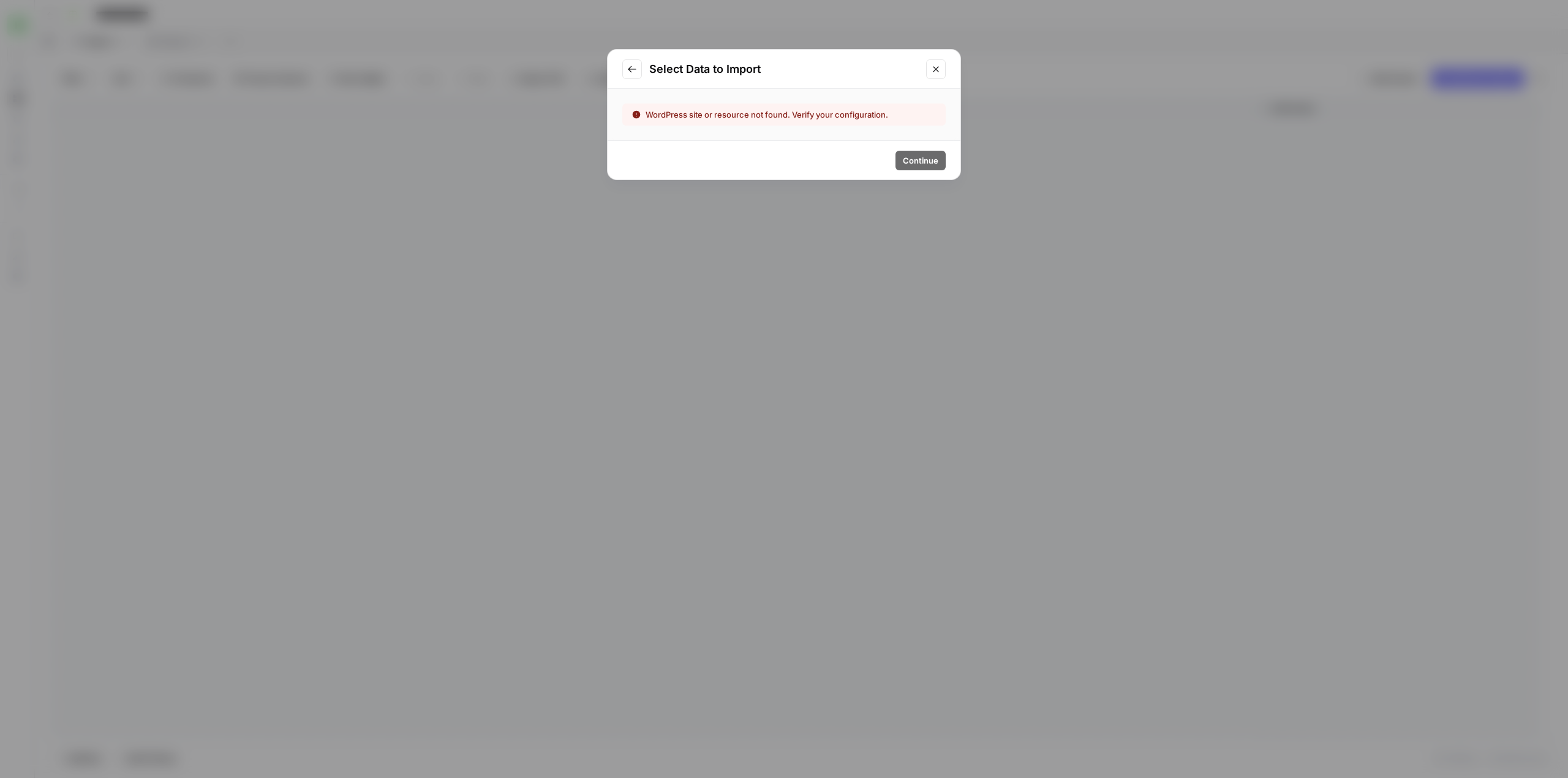
click at [633, 87] on div "Select Data to Import" at bounding box center [784, 69] width 352 height 39
click at [634, 73] on icon "Go to previous step" at bounding box center [632, 69] width 10 height 10
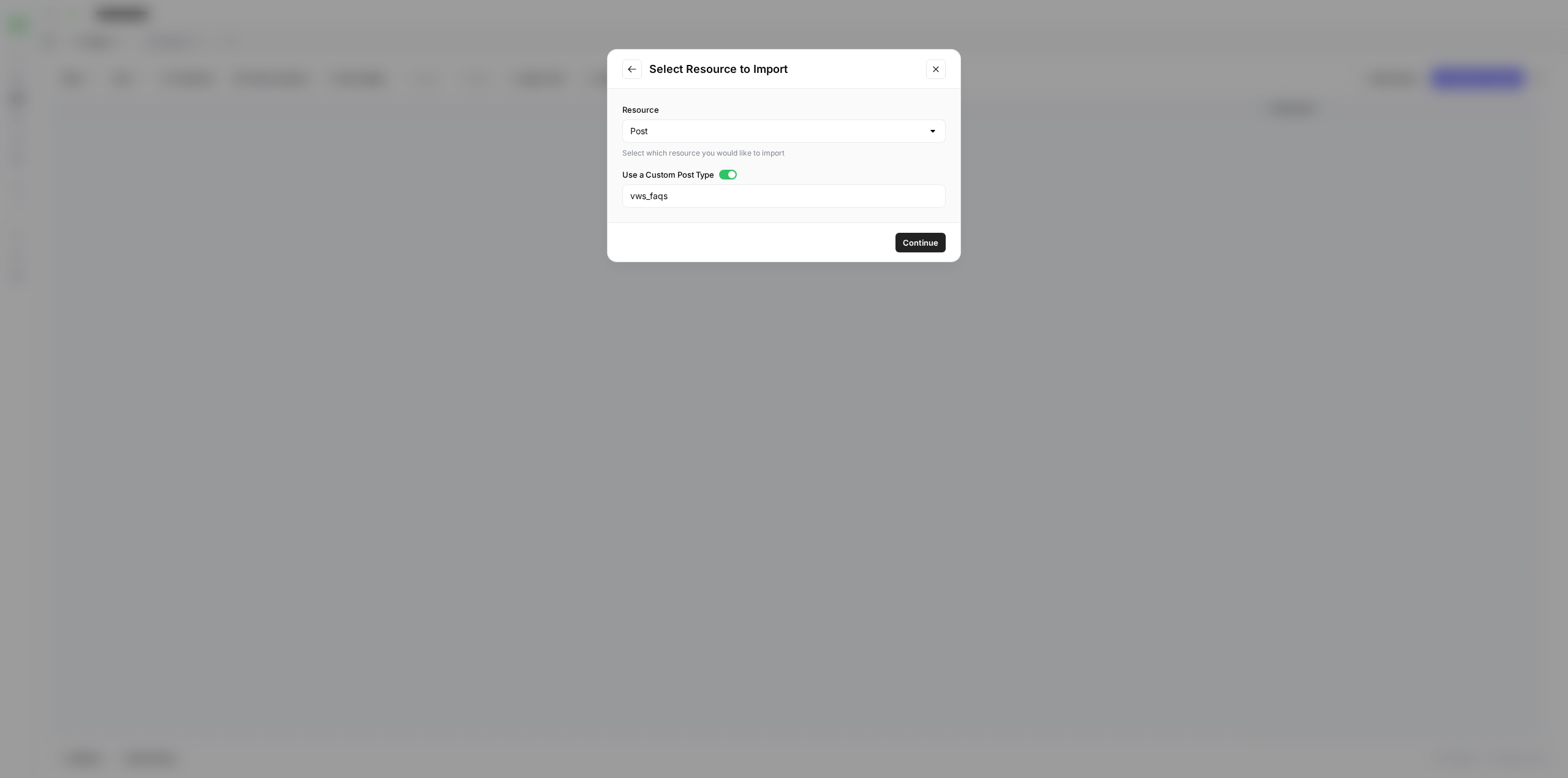
click at [692, 206] on div "vws_faqs" at bounding box center [784, 196] width 324 height 23
type input "Frequently Asked Questions"
click at [902, 243] on button "Continue" at bounding box center [921, 243] width 51 height 20
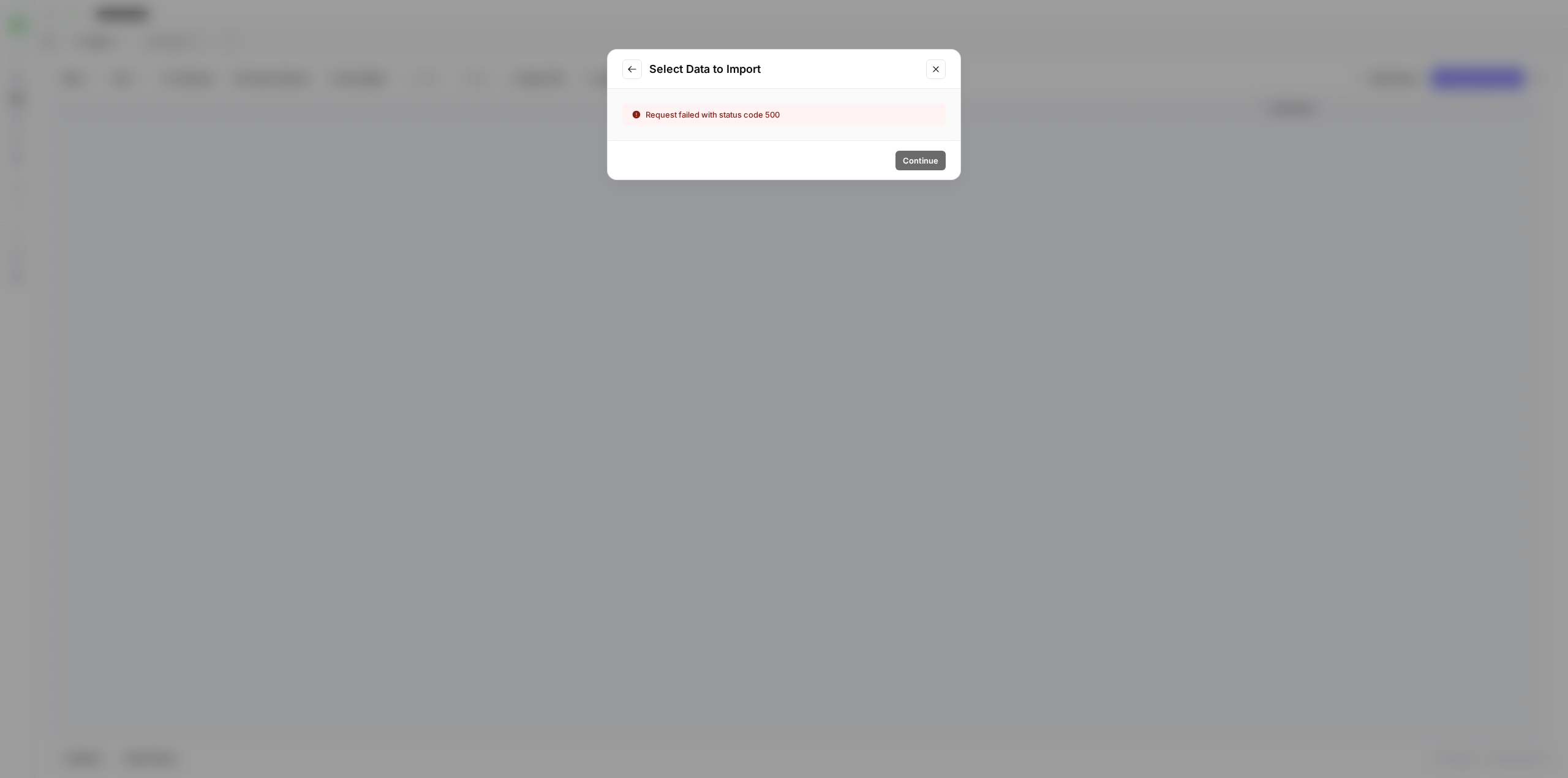
click at [624, 60] on button "Go to previous step" at bounding box center [633, 70] width 20 height 20
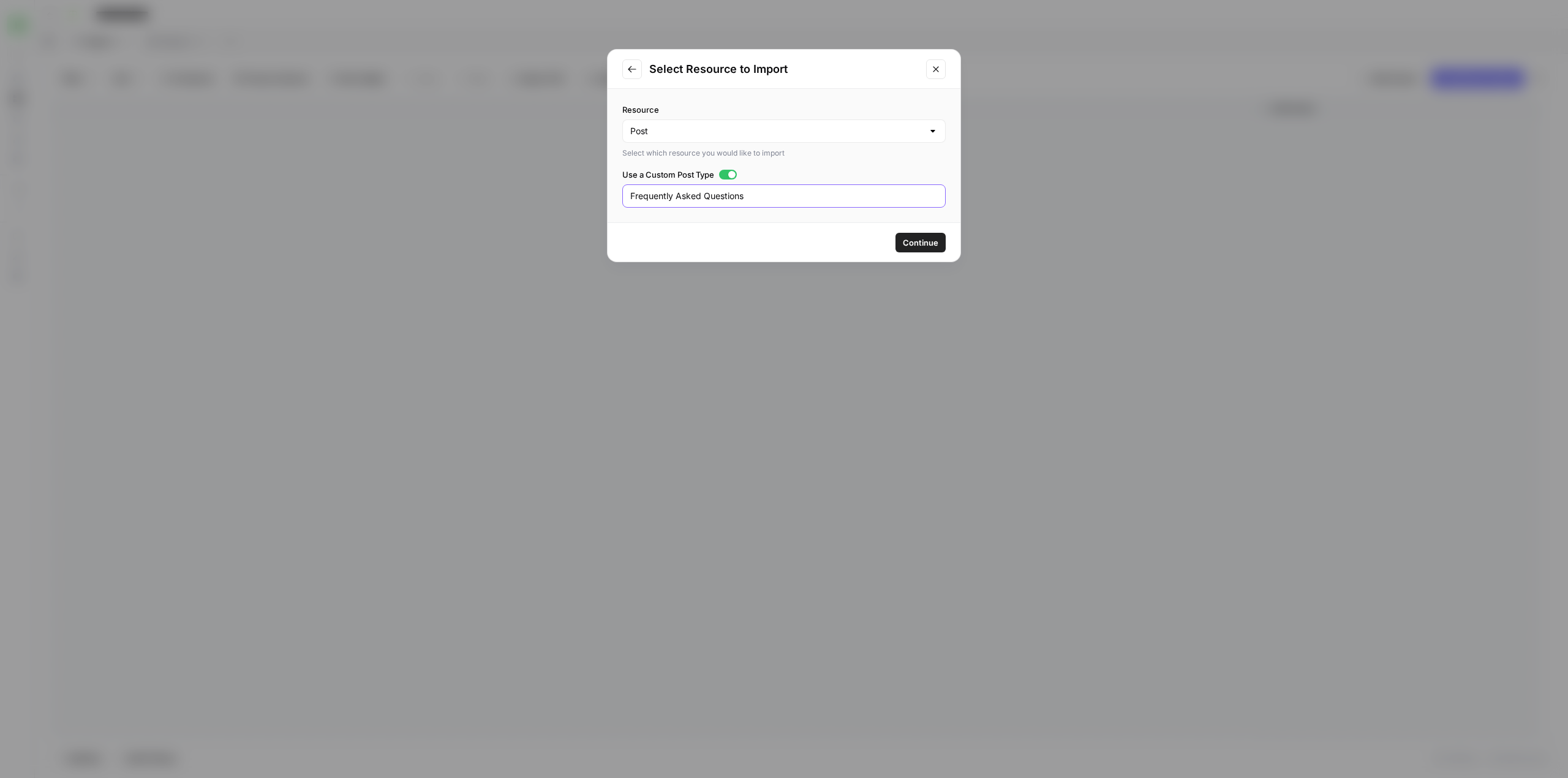
click at [678, 202] on input "Frequently Asked Questions" at bounding box center [784, 196] width 307 height 13
type input "FAQ"
click at [925, 240] on span "Continue" at bounding box center [920, 243] width 35 height 13
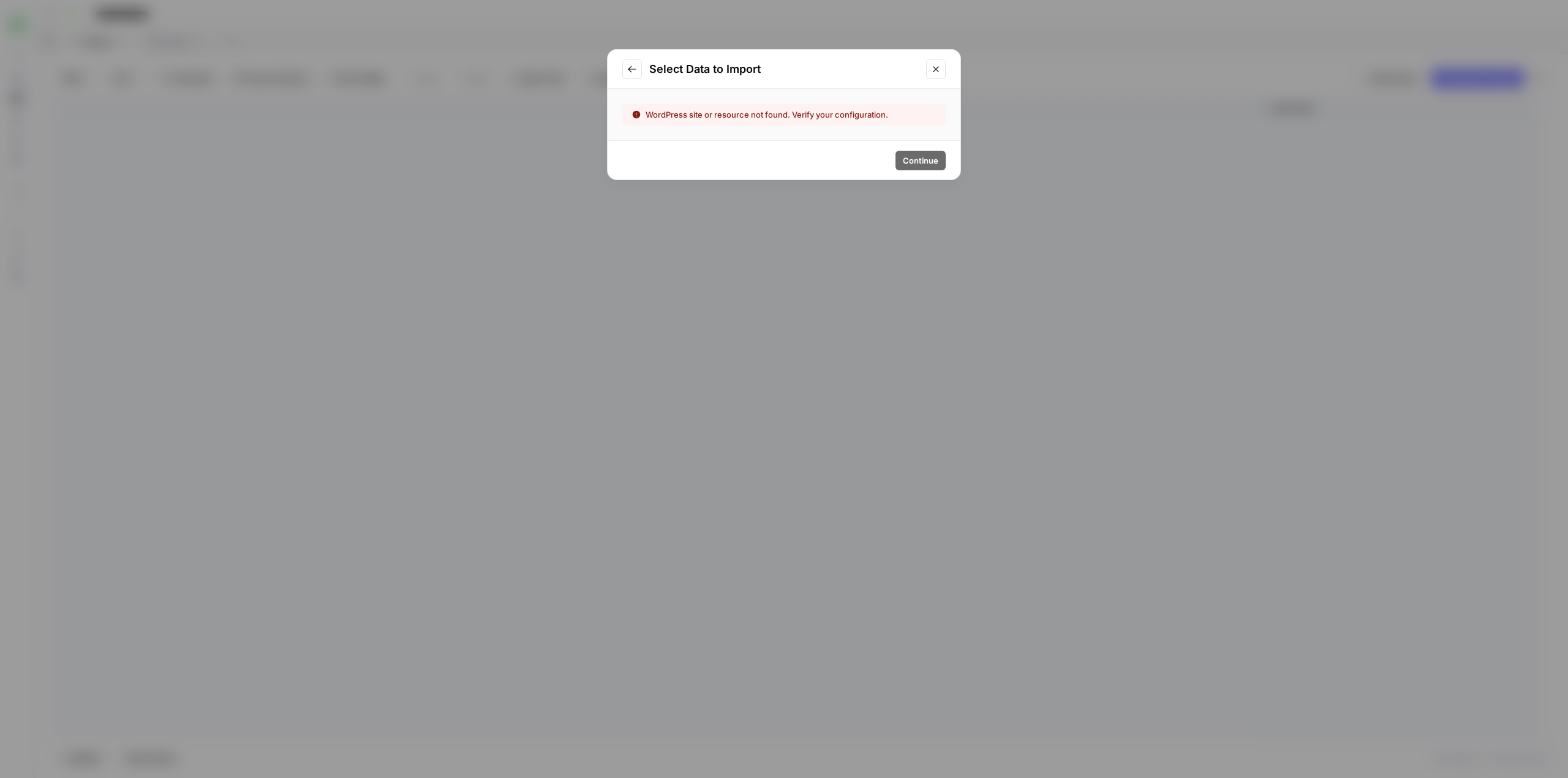
click at [633, 70] on icon "Go to previous step" at bounding box center [632, 69] width 10 height 10
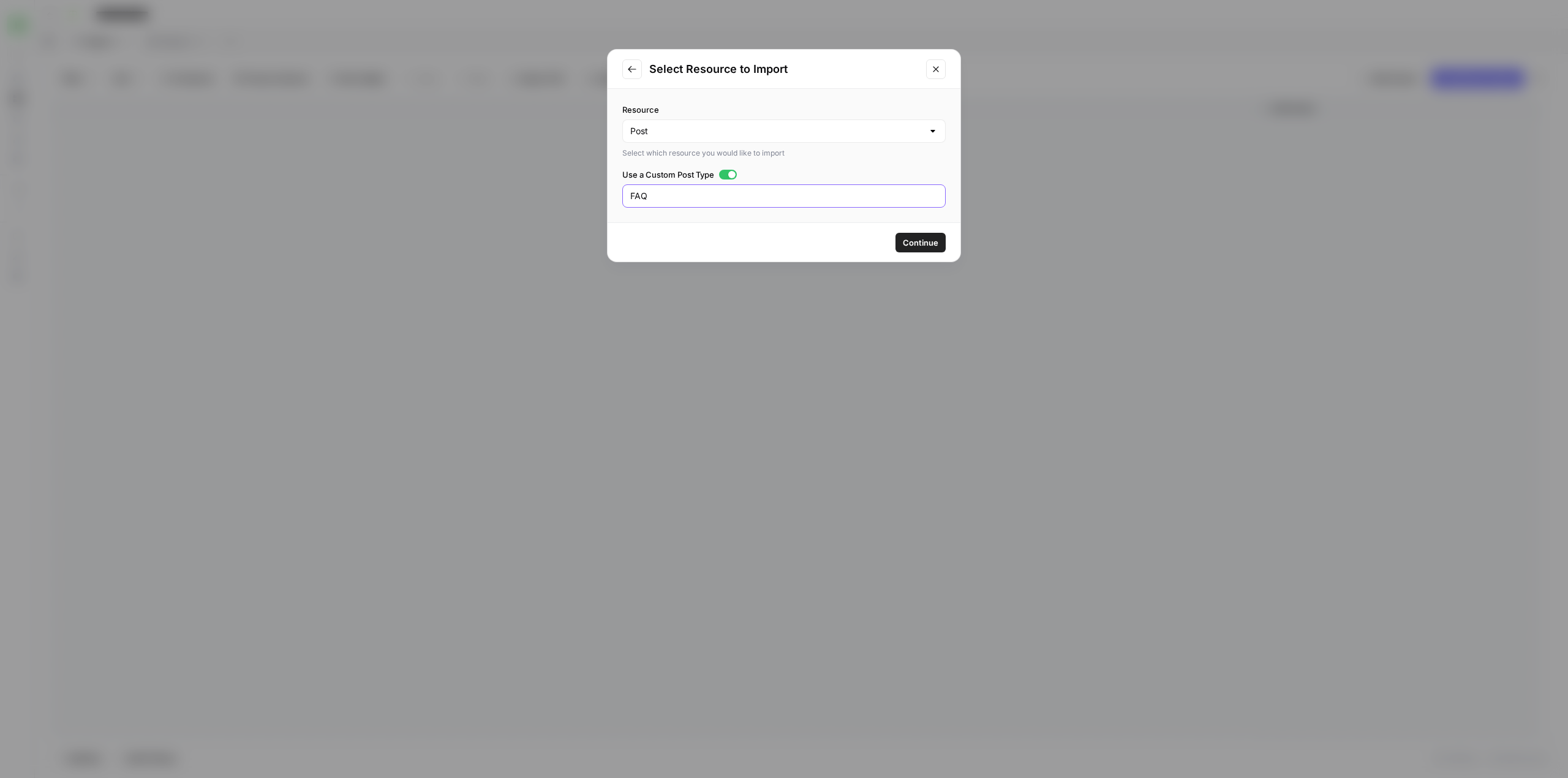
click at [668, 199] on input "FAQ" at bounding box center [784, 196] width 307 height 13
type input "W"
type input "Vws_faqs"
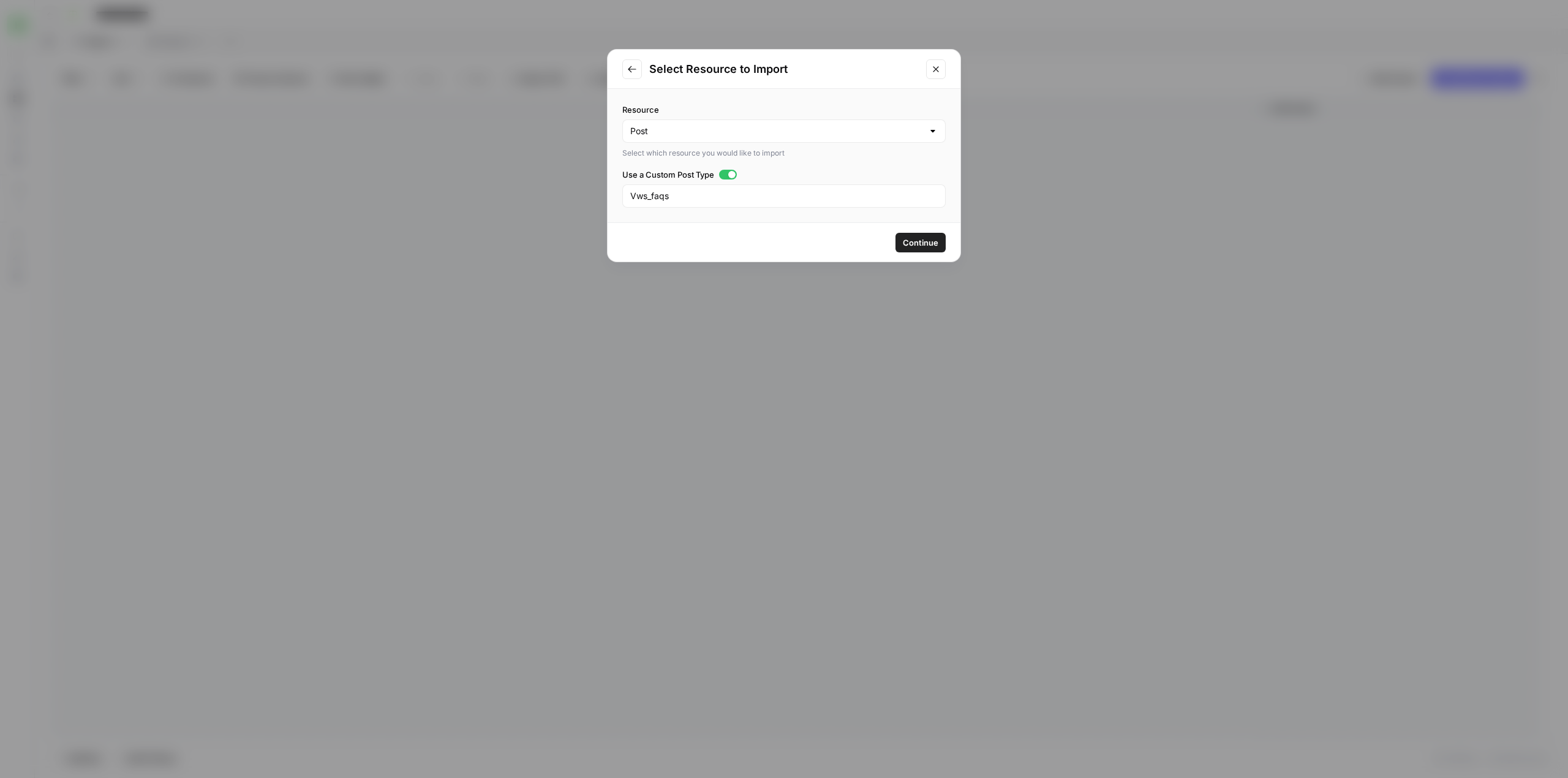
click at [909, 238] on span "Continue" at bounding box center [920, 243] width 35 height 13
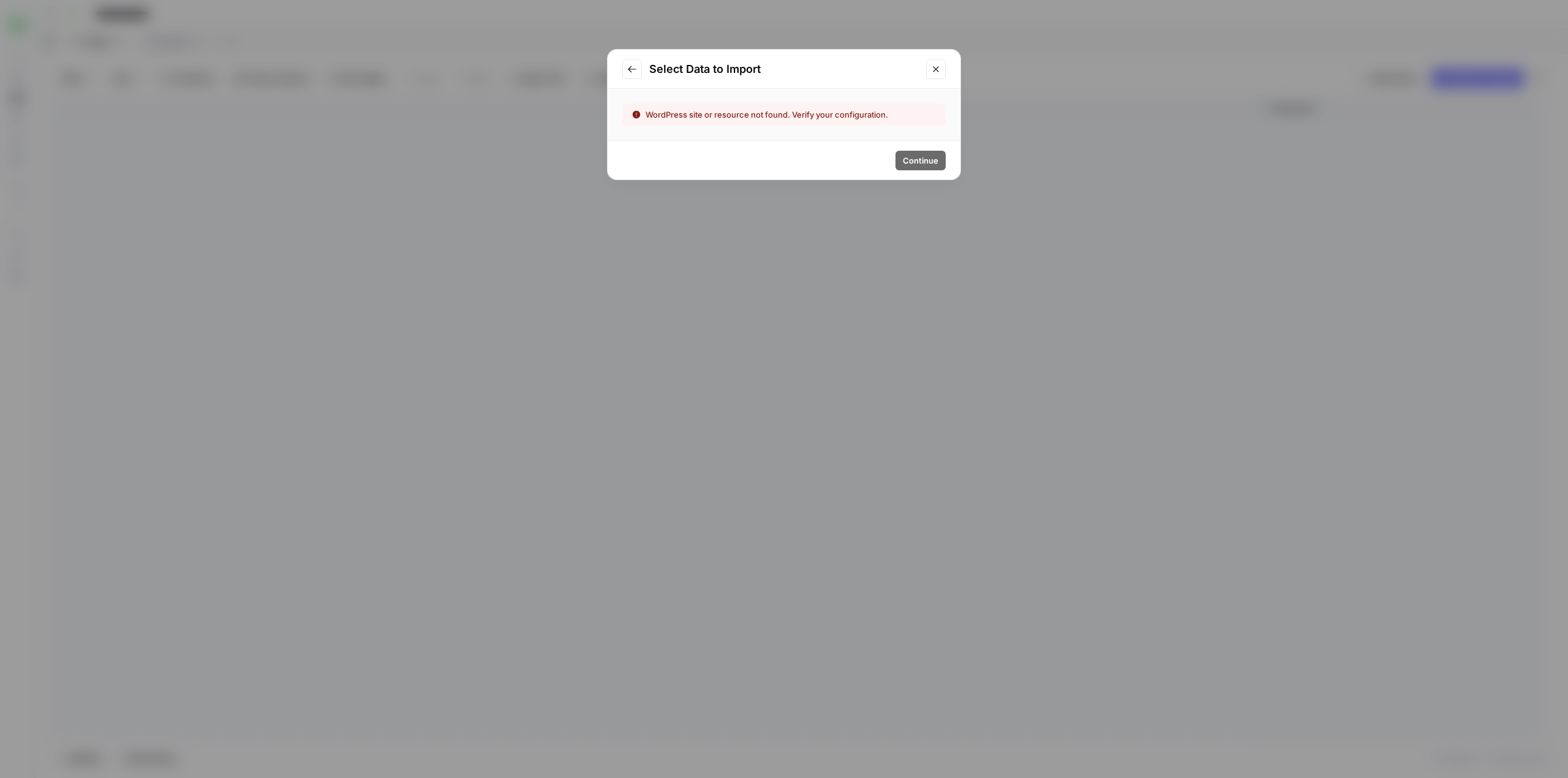
click at [631, 69] on icon "Go to previous step" at bounding box center [632, 69] width 10 height 10
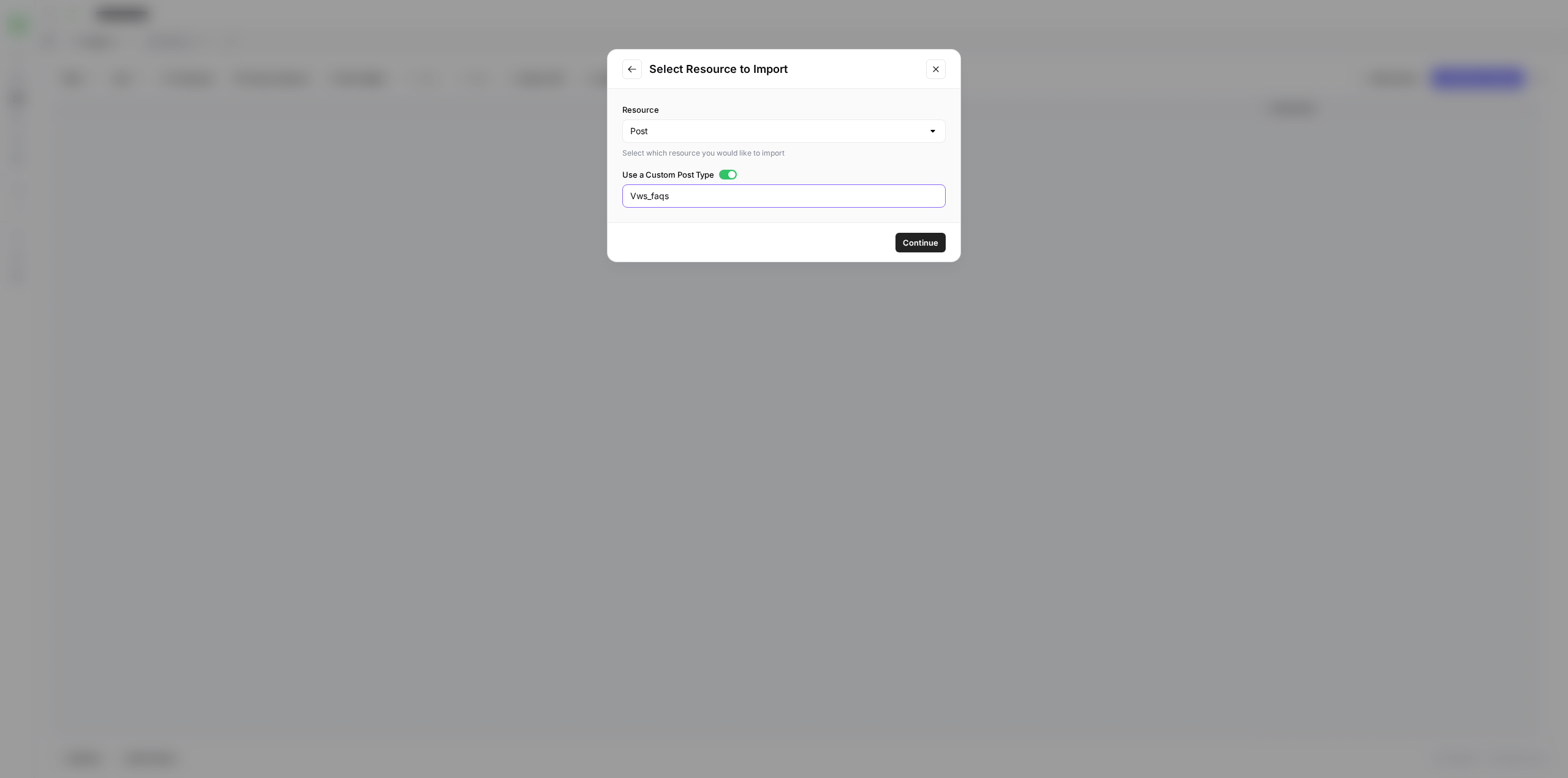
click at [719, 199] on input "Vws_faqs" at bounding box center [784, 196] width 307 height 13
type input "Vws_faq"
click at [926, 239] on span "Continue" at bounding box center [920, 243] width 35 height 13
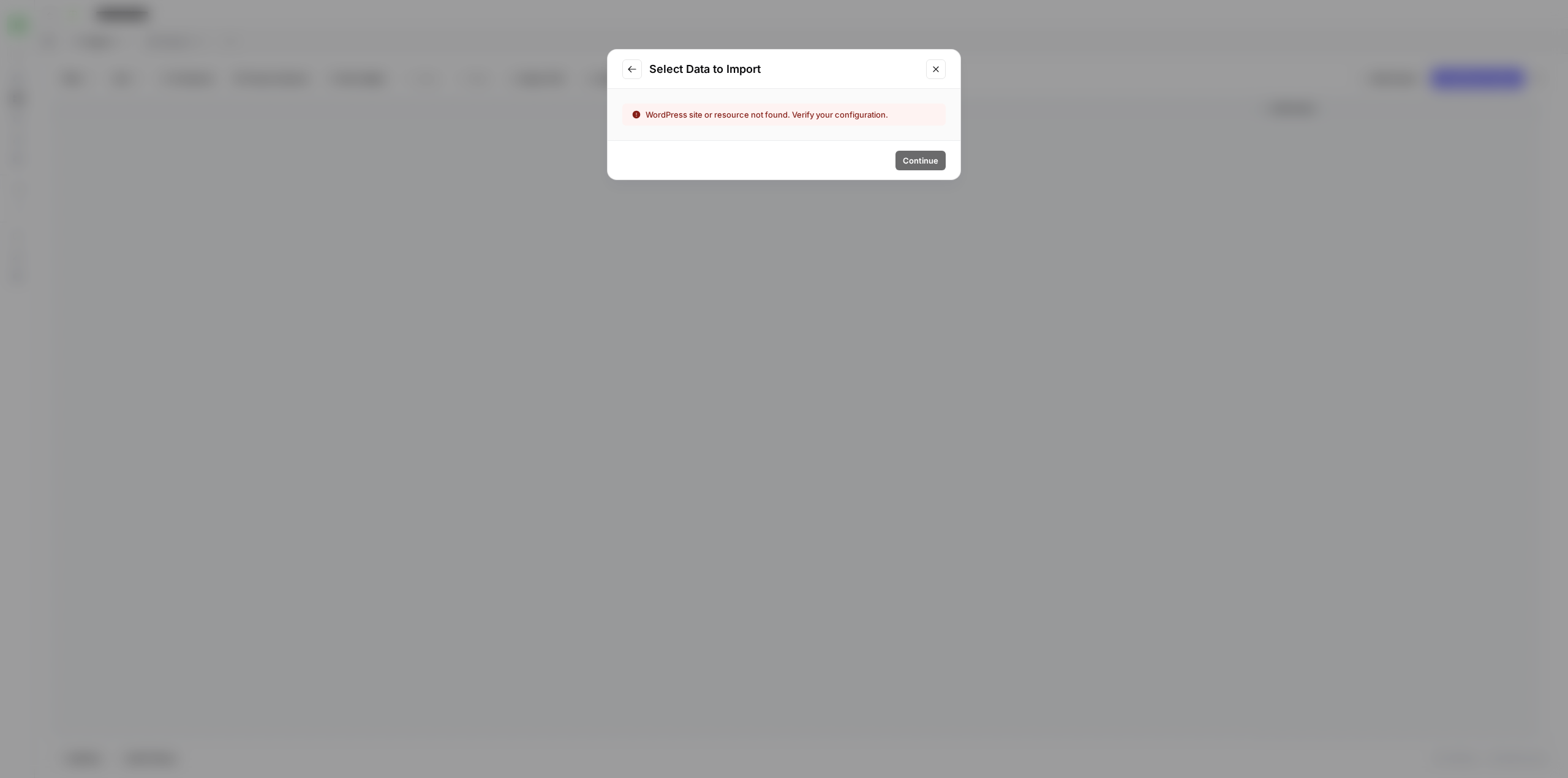
click at [631, 68] on icon "Go to previous step" at bounding box center [632, 69] width 10 height 10
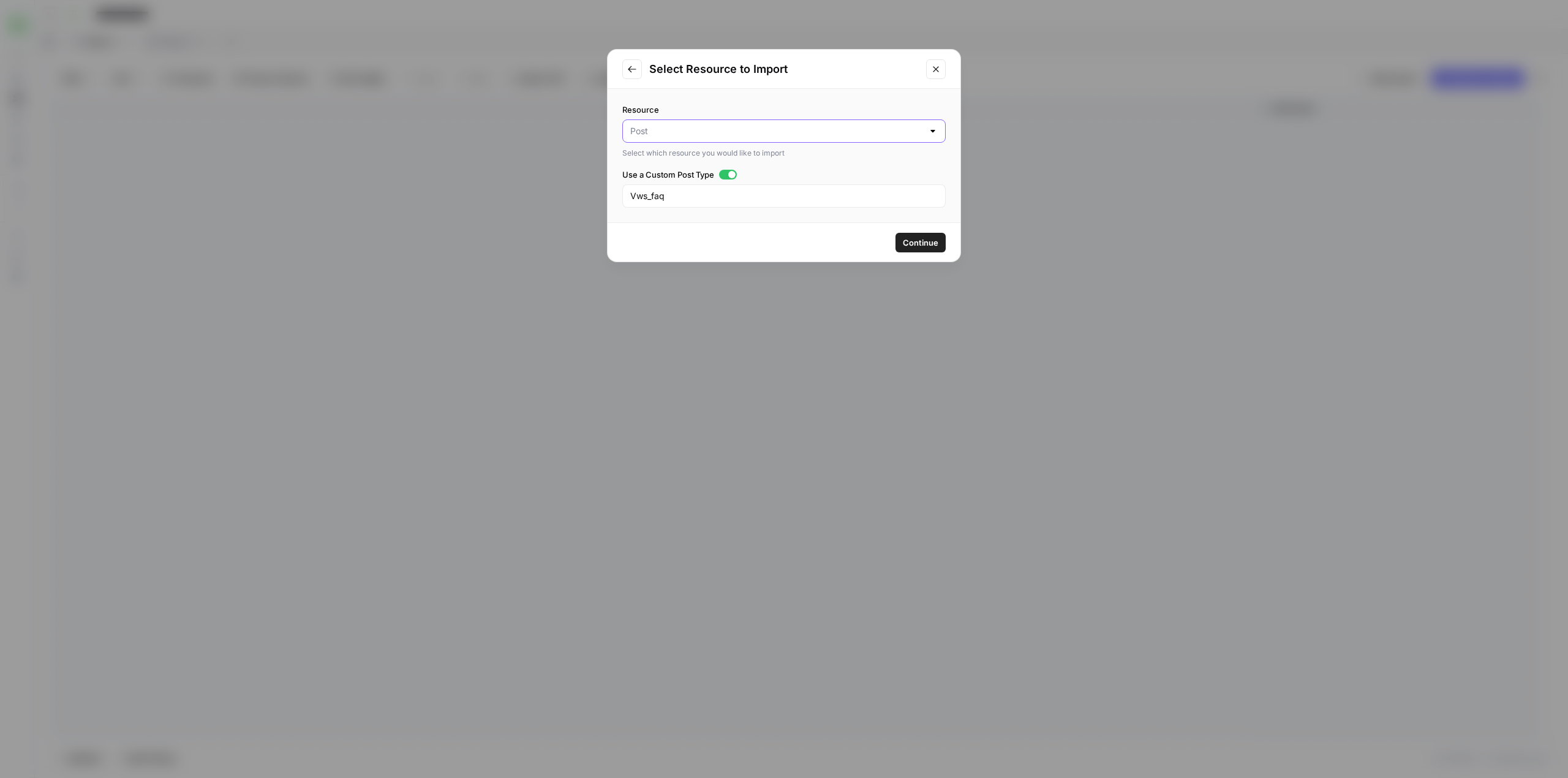
click at [744, 131] on input "Resource" at bounding box center [776, 131] width 293 height 13
click at [706, 161] on span "Post" at bounding box center [775, 163] width 286 height 13
type input "Post"
click at [710, 194] on input "Vws_faq" at bounding box center [784, 196] width 307 height 13
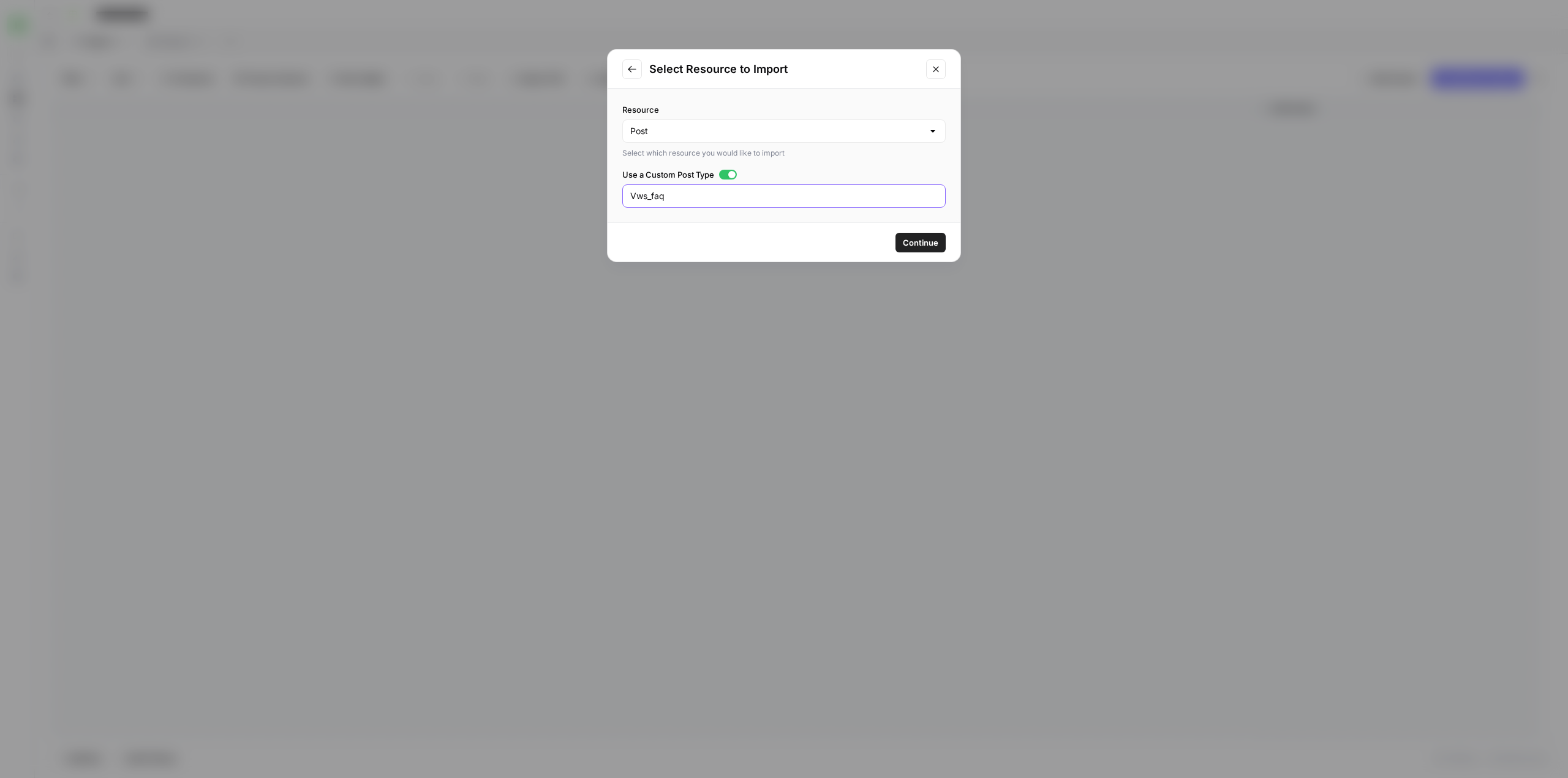
click at [710, 194] on input "Vws_faq" at bounding box center [784, 196] width 307 height 13
click at [670, 199] on input "Fre" at bounding box center [784, 196] width 307 height 13
click at [665, 206] on div "Frequently Asked Questions" at bounding box center [784, 196] width 324 height 23
click at [676, 192] on input "Frequently Asked Questions" at bounding box center [784, 196] width 307 height 13
type input "Frequently_Asked_Questions"
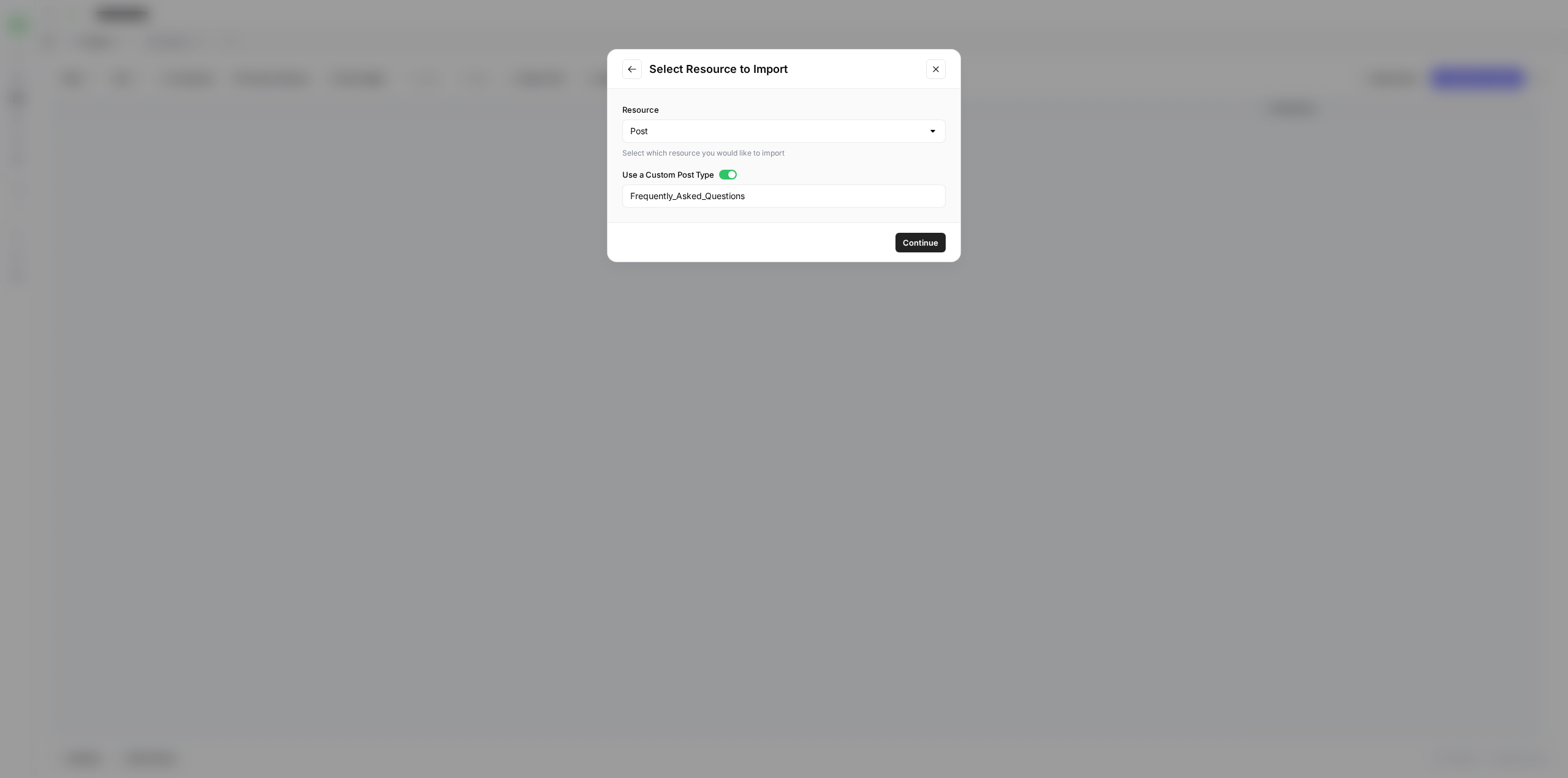
click at [915, 245] on span "Continue" at bounding box center [920, 243] width 35 height 13
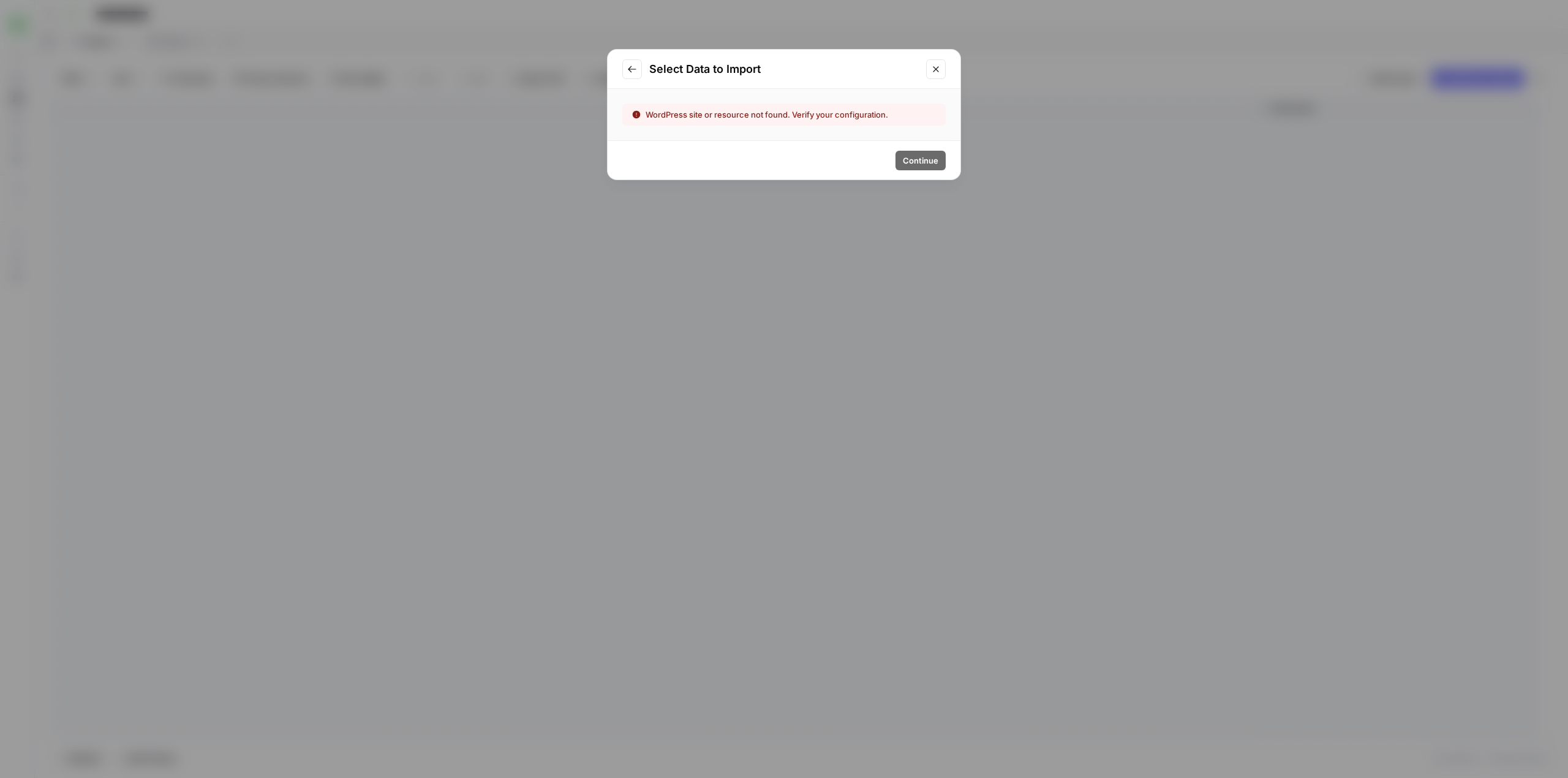
click at [638, 62] on button "Go to previous step" at bounding box center [633, 70] width 20 height 20
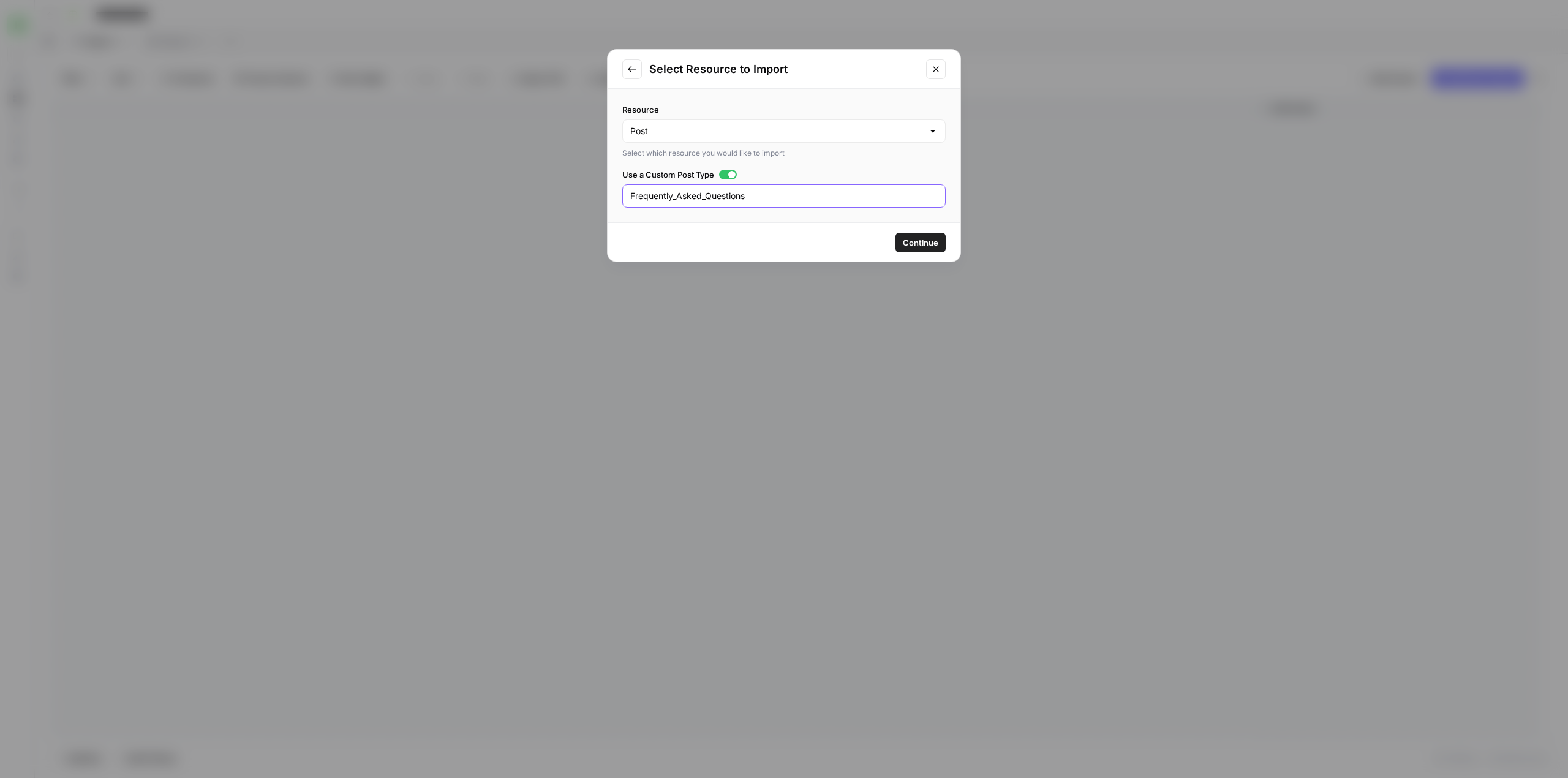
click at [703, 197] on input "Frequently_Asked_Questions" at bounding box center [784, 196] width 307 height 13
type input "Frequently Asked Questions"
click at [917, 251] on button "Continue" at bounding box center [921, 243] width 51 height 20
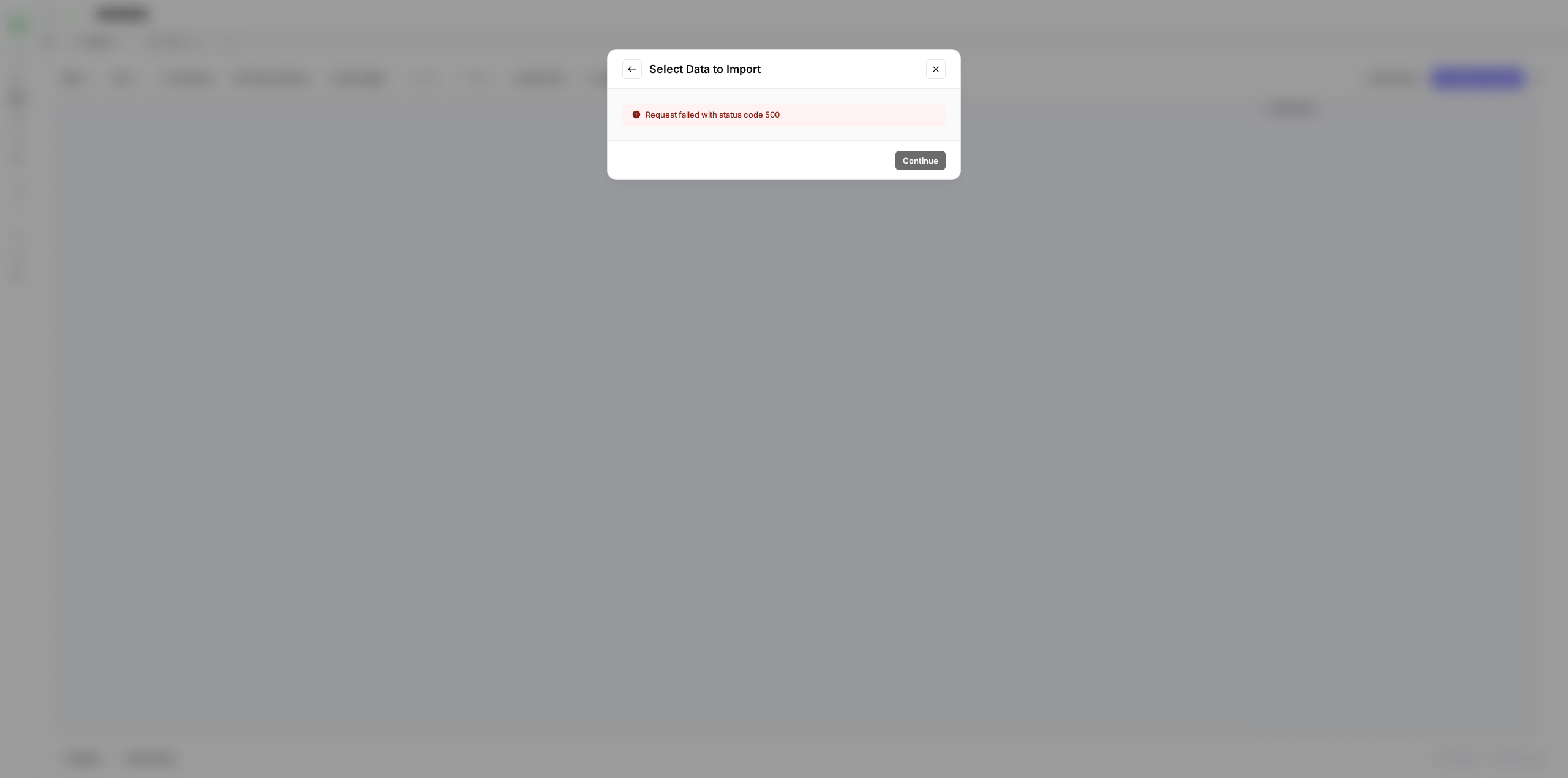
click at [631, 65] on icon "Go to previous step" at bounding box center [632, 69] width 10 height 10
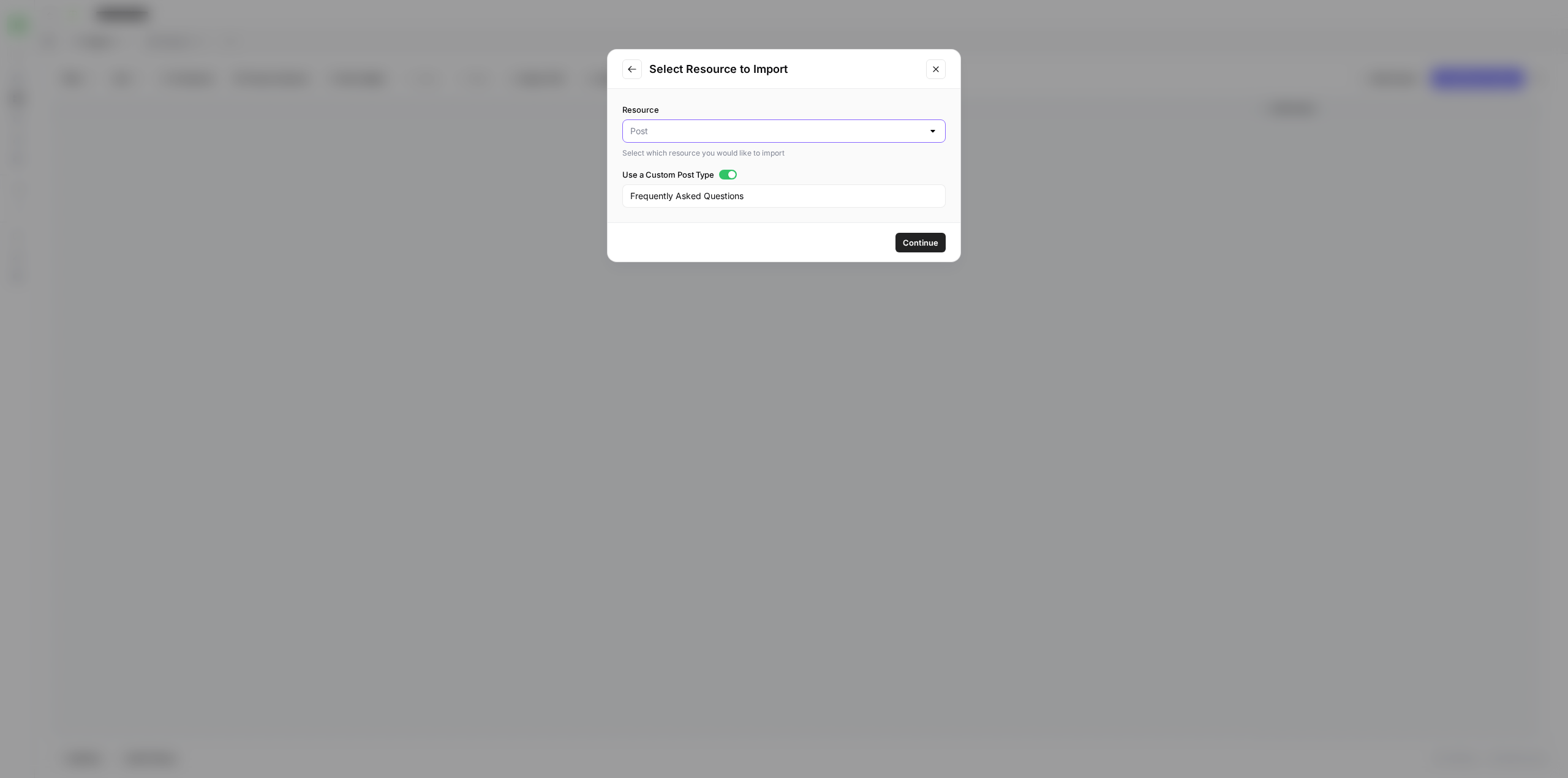
click at [730, 128] on input "Resource" at bounding box center [776, 131] width 293 height 13
click at [724, 163] on span "Post" at bounding box center [775, 163] width 286 height 13
type input "Post"
click at [733, 172] on div at bounding box center [732, 174] width 7 height 7
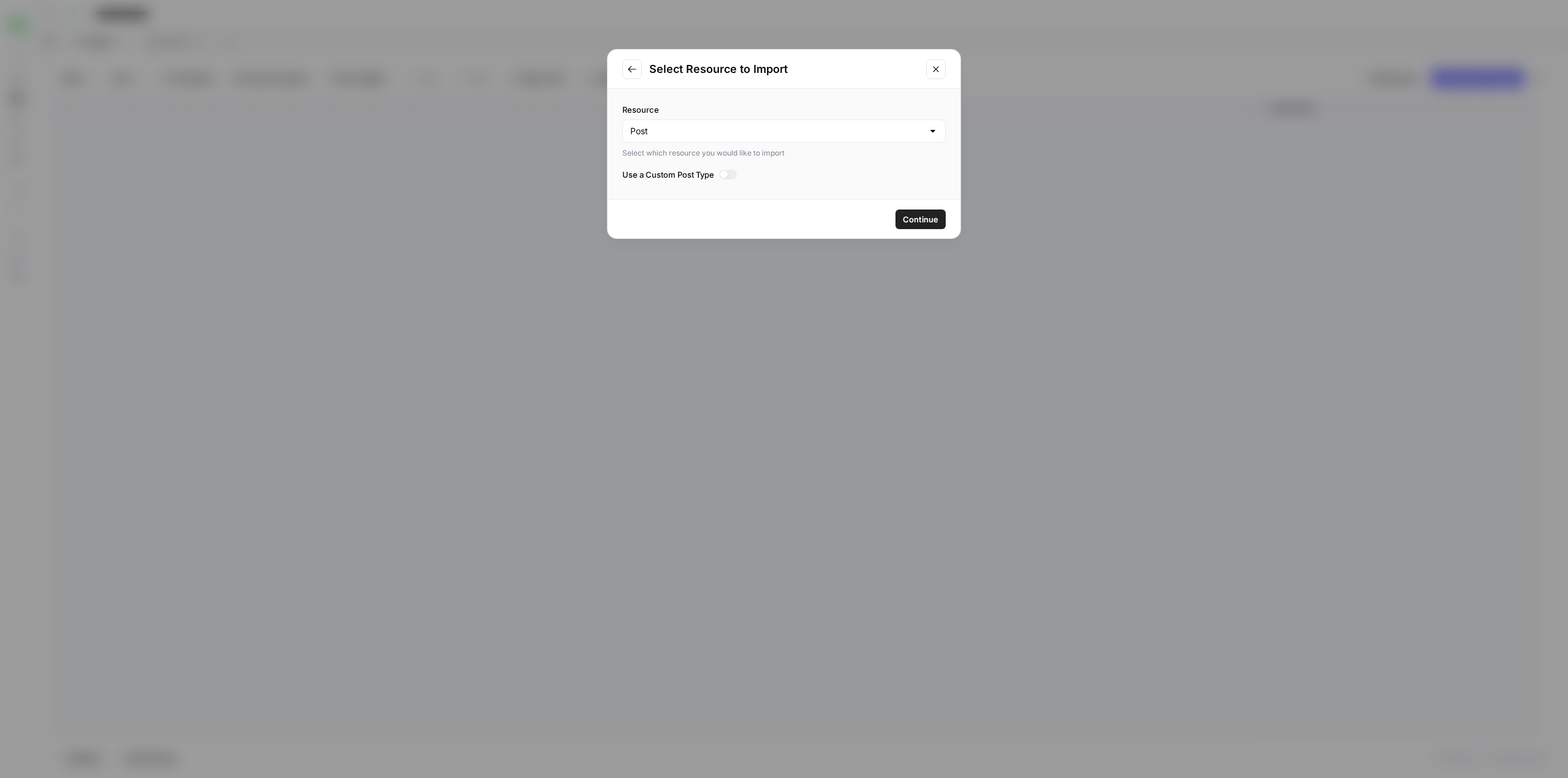
click at [928, 226] on button "Continue" at bounding box center [921, 220] width 51 height 20
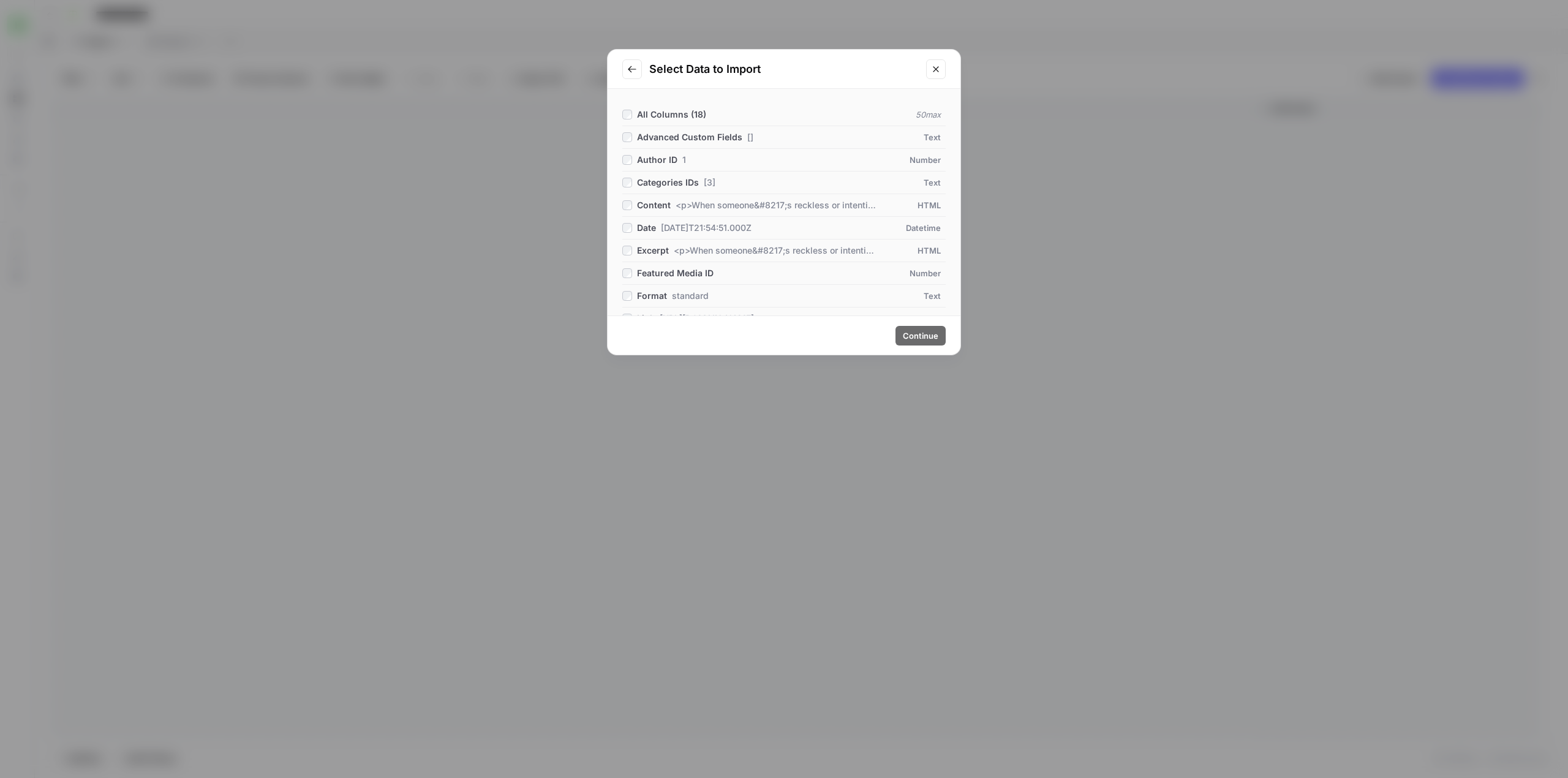
click at [628, 104] on li "All Columns ( 18 ) 50 max" at bounding box center [784, 115] width 324 height 23
click at [913, 333] on span "Continue" at bounding box center [920, 336] width 35 height 13
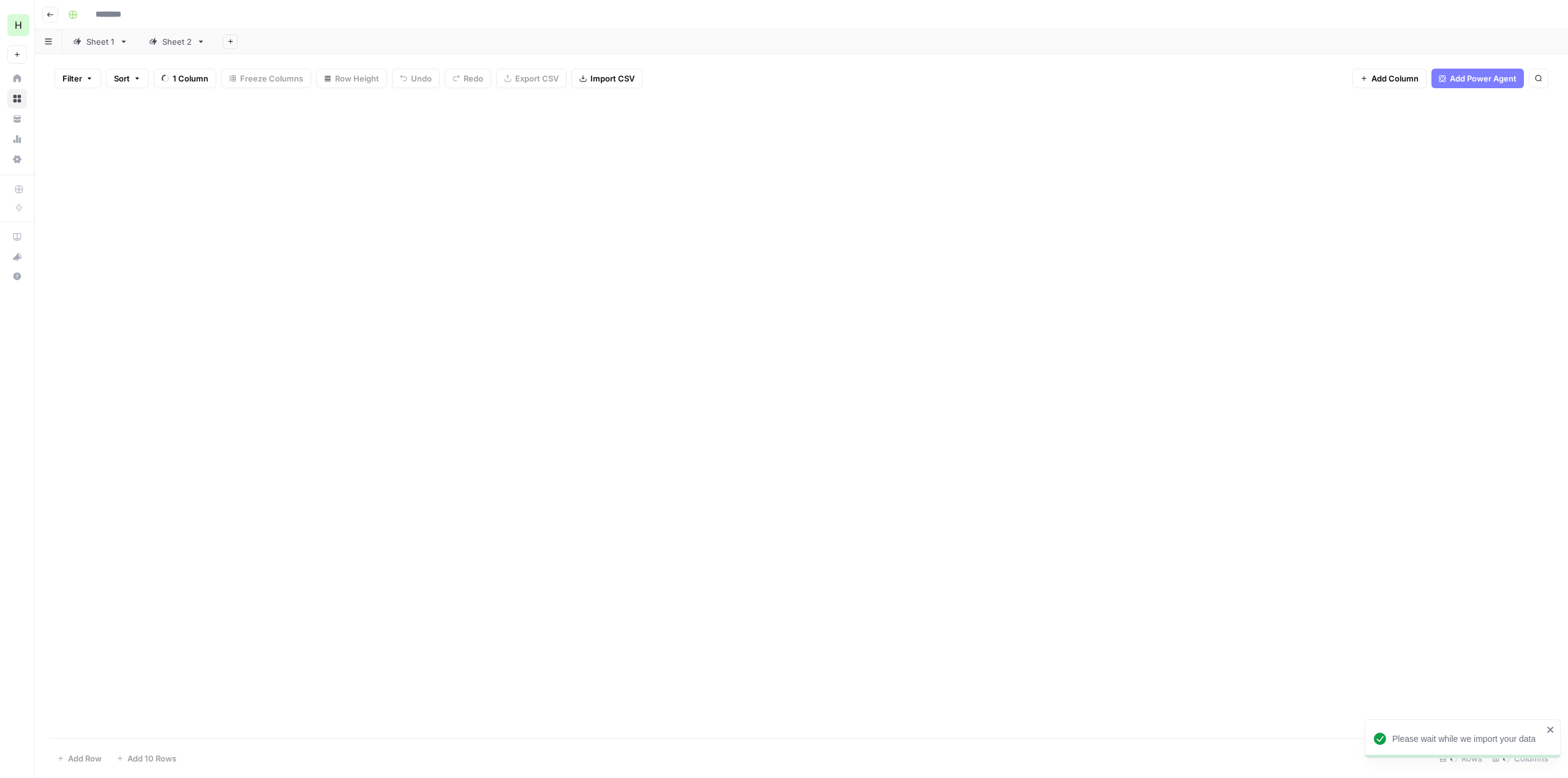
type input "**********"
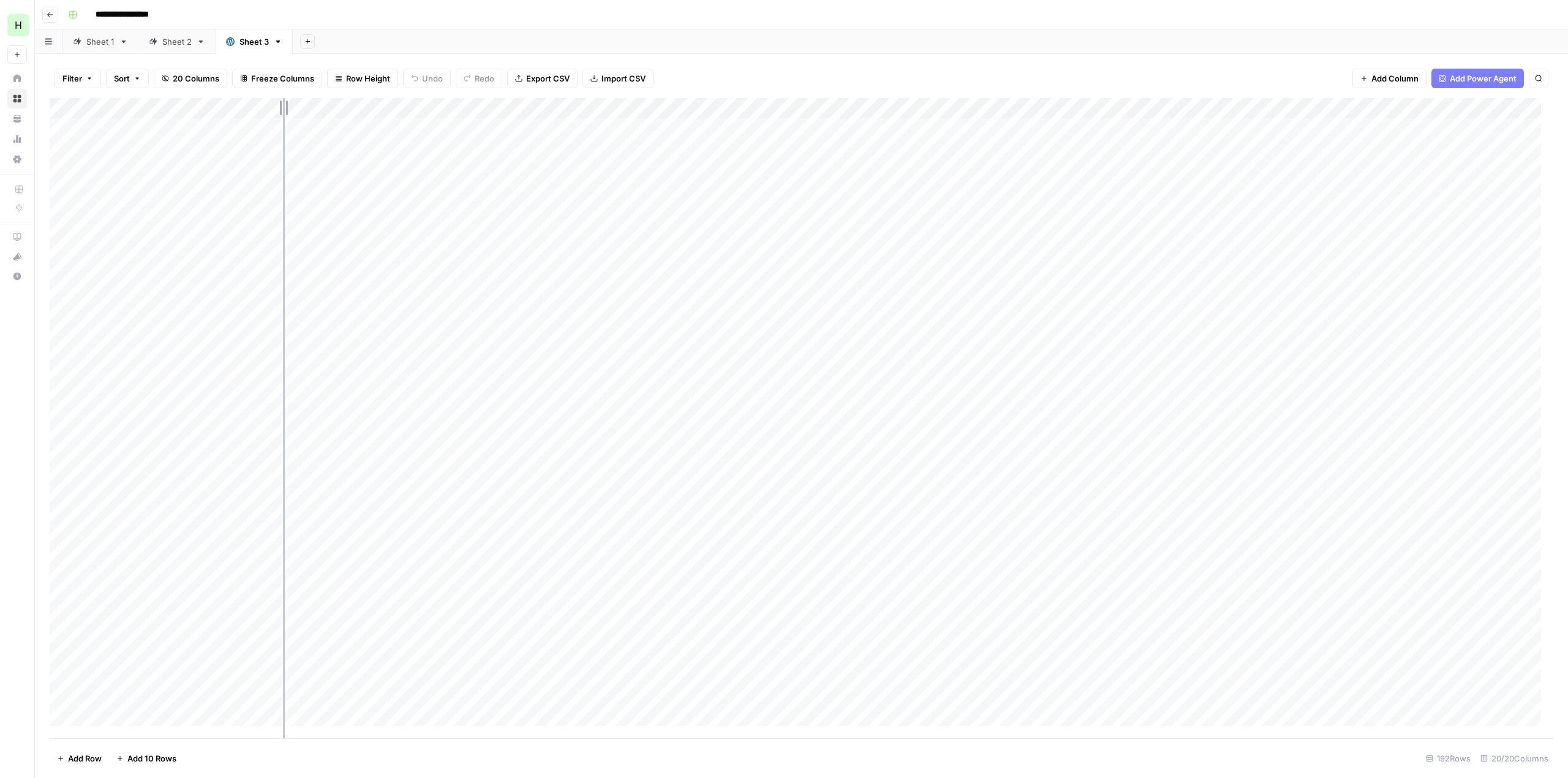
drag, startPoint x: 382, startPoint y: 108, endPoint x: 283, endPoint y: 87, distance: 101.2
click at [283, 87] on div "Filter Sort 20 Columns Freeze Columns Row Height Undo Redo Export CSV Import CS…" at bounding box center [802, 416] width 1533 height 724
drag, startPoint x: 1165, startPoint y: 113, endPoint x: 1054, endPoint y: 102, distance: 111.5
click at [1054, 102] on div "Add Column" at bounding box center [802, 417] width 1504 height 640
drag, startPoint x: 1162, startPoint y: 109, endPoint x: 1116, endPoint y: 101, distance: 46.7
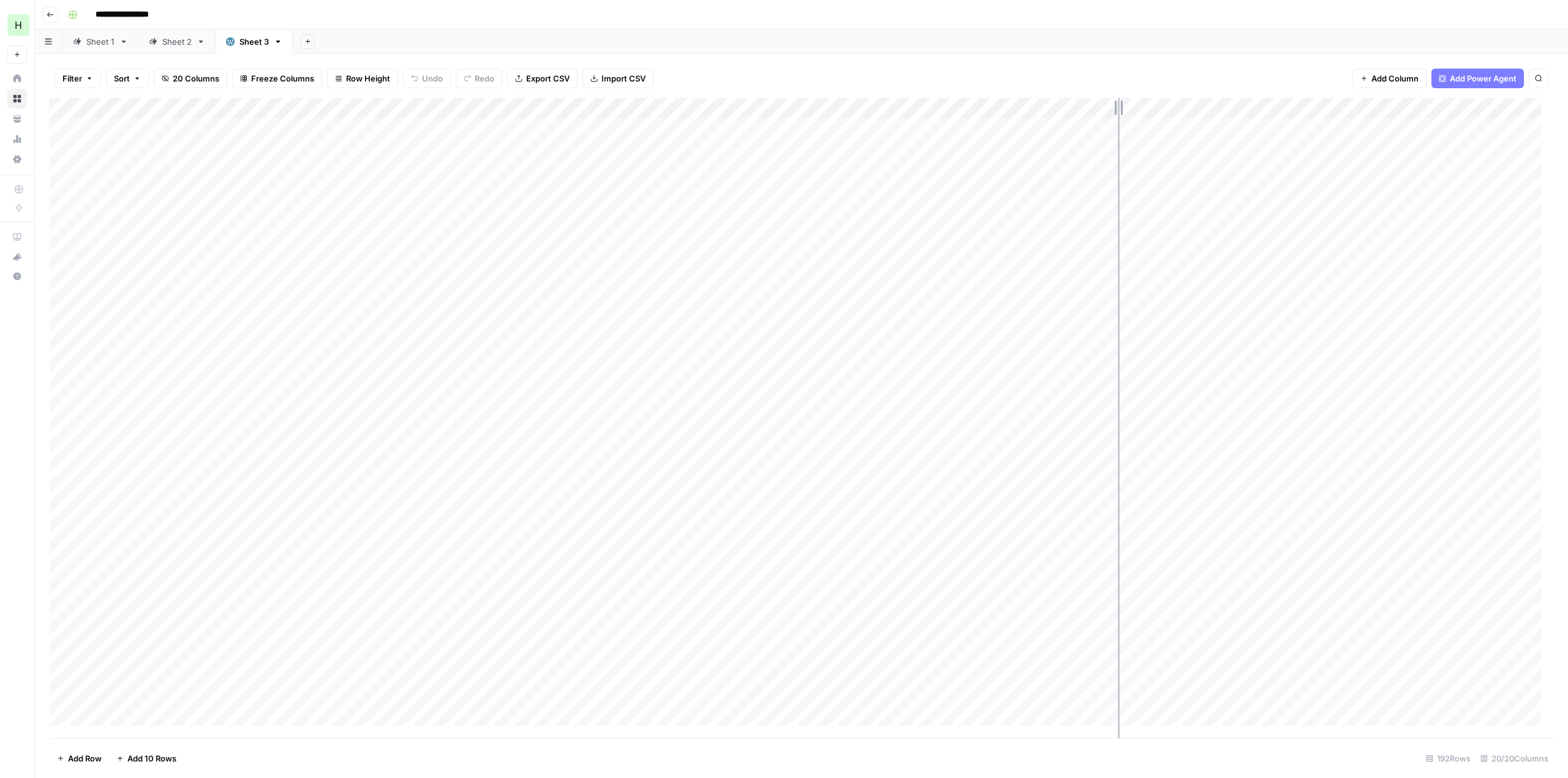
click at [1116, 101] on div "Add Column" at bounding box center [802, 417] width 1504 height 640
drag, startPoint x: 1404, startPoint y: 107, endPoint x: 1278, endPoint y: 91, distance: 127.0
click at [1278, 91] on div "Filter Sort 20 Columns Freeze Columns Row Height Undo Redo Export CSV Import CS…" at bounding box center [802, 416] width 1533 height 724
click at [1010, 137] on div "Add Column" at bounding box center [802, 417] width 1504 height 640
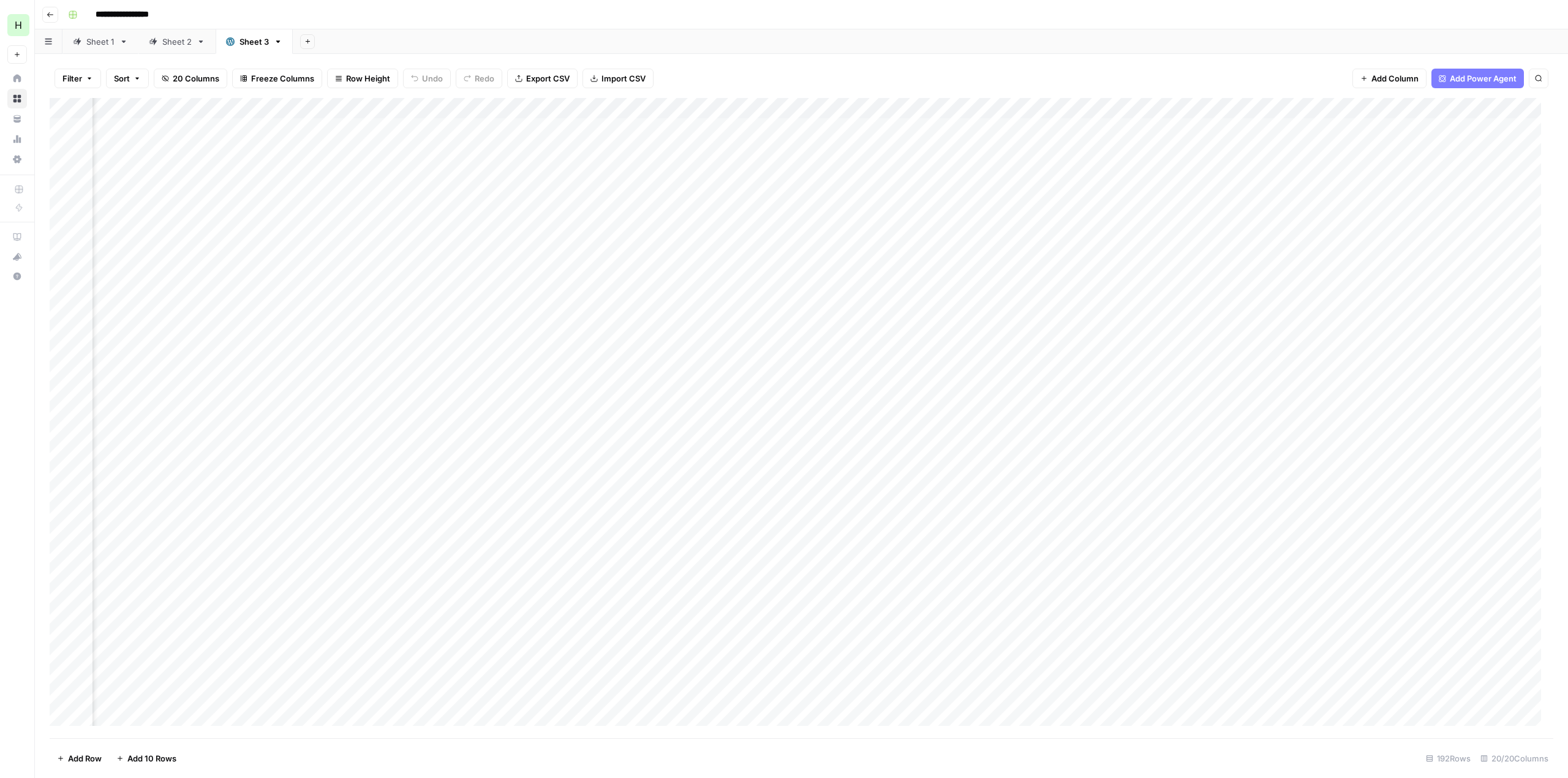
click at [1010, 137] on div "Add Column" at bounding box center [802, 417] width 1504 height 640
click at [1010, 137] on body "**********" at bounding box center [784, 389] width 1568 height 778
click at [1013, 235] on div "Add Column" at bounding box center [802, 417] width 1504 height 640
click at [275, 42] on icon "button" at bounding box center [277, 41] width 8 height 8
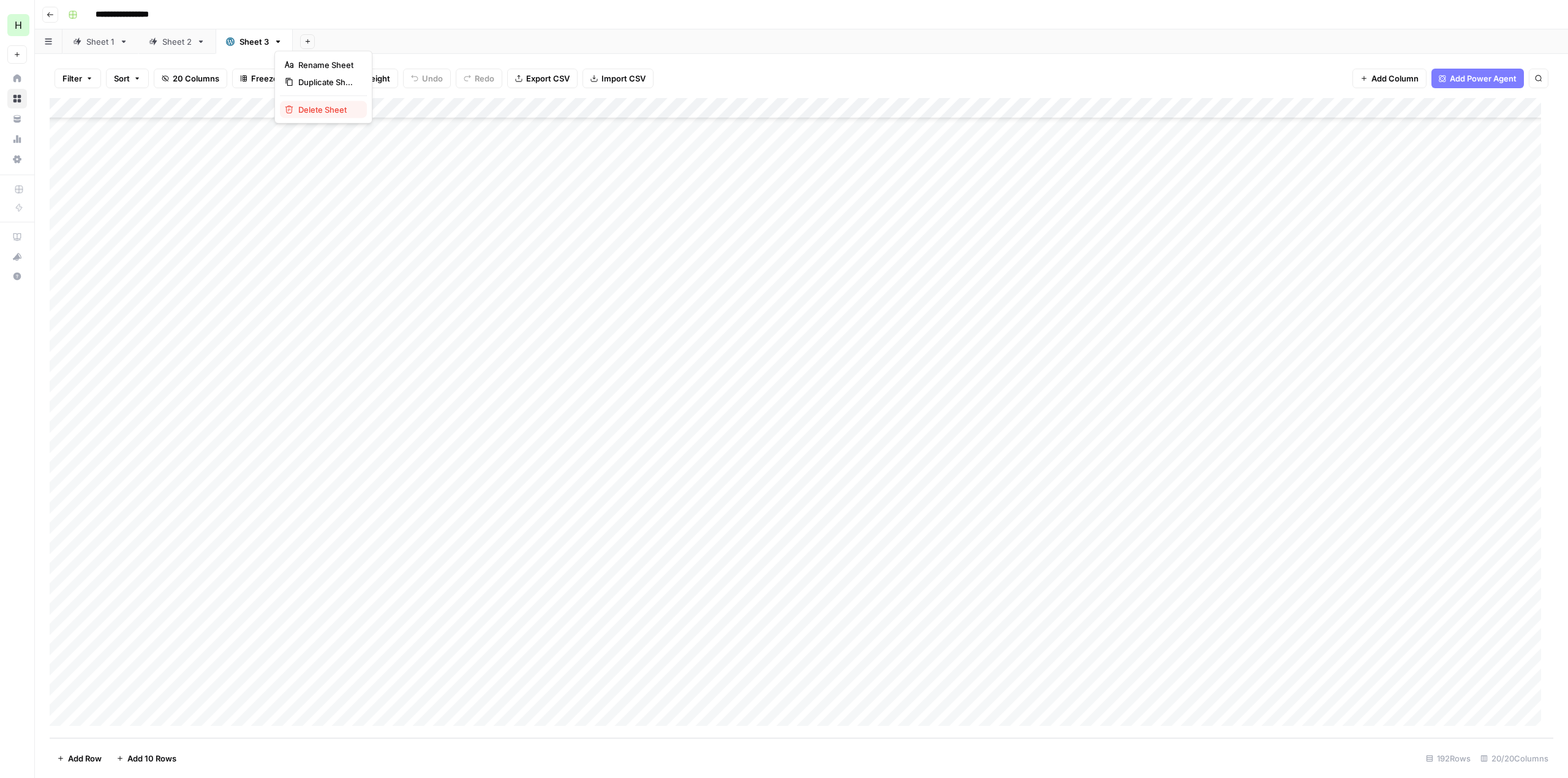
click at [326, 107] on span "Delete Sheet" at bounding box center [327, 110] width 59 height 13
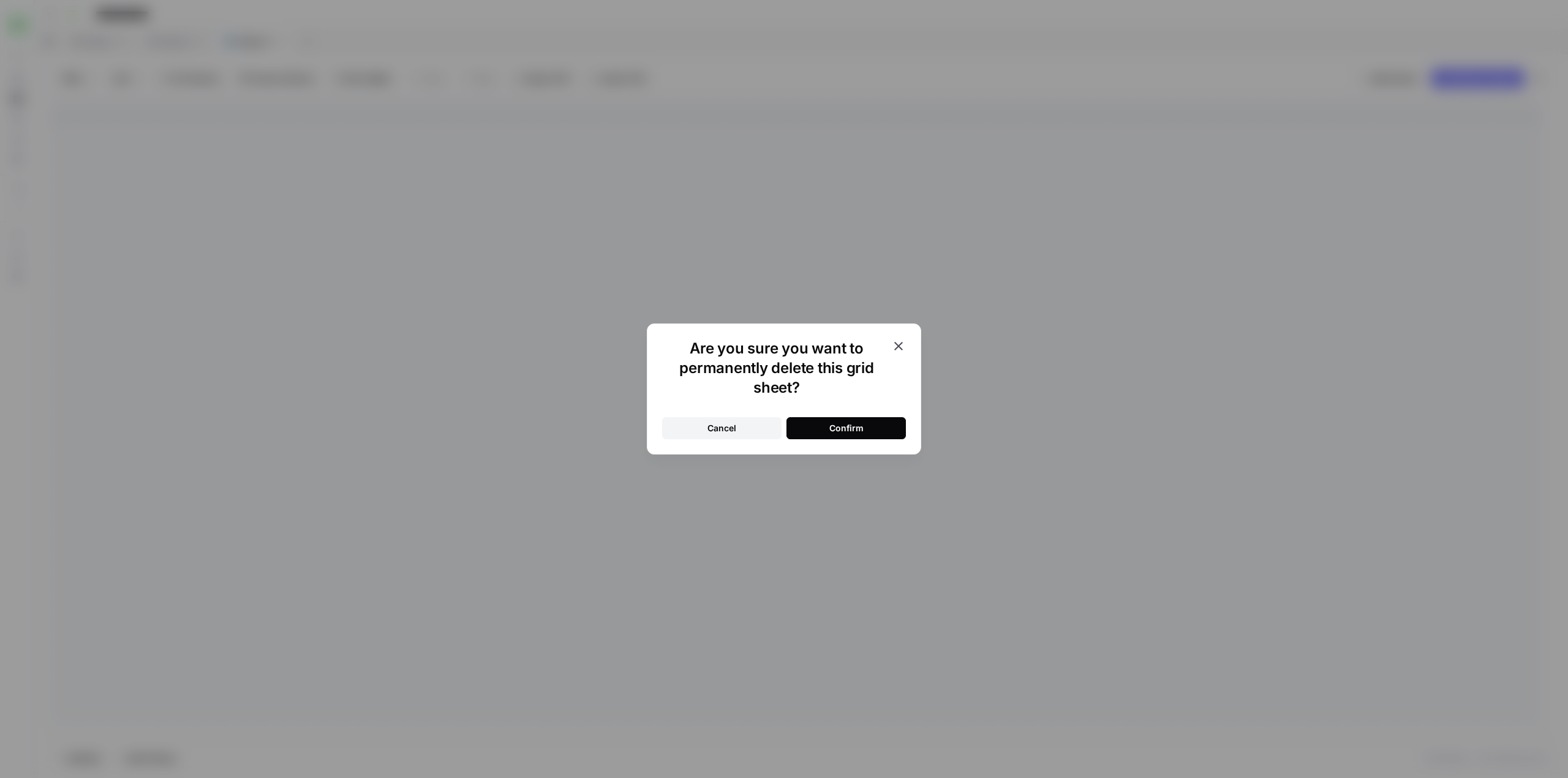
click at [850, 426] on div "Confirm" at bounding box center [847, 428] width 34 height 13
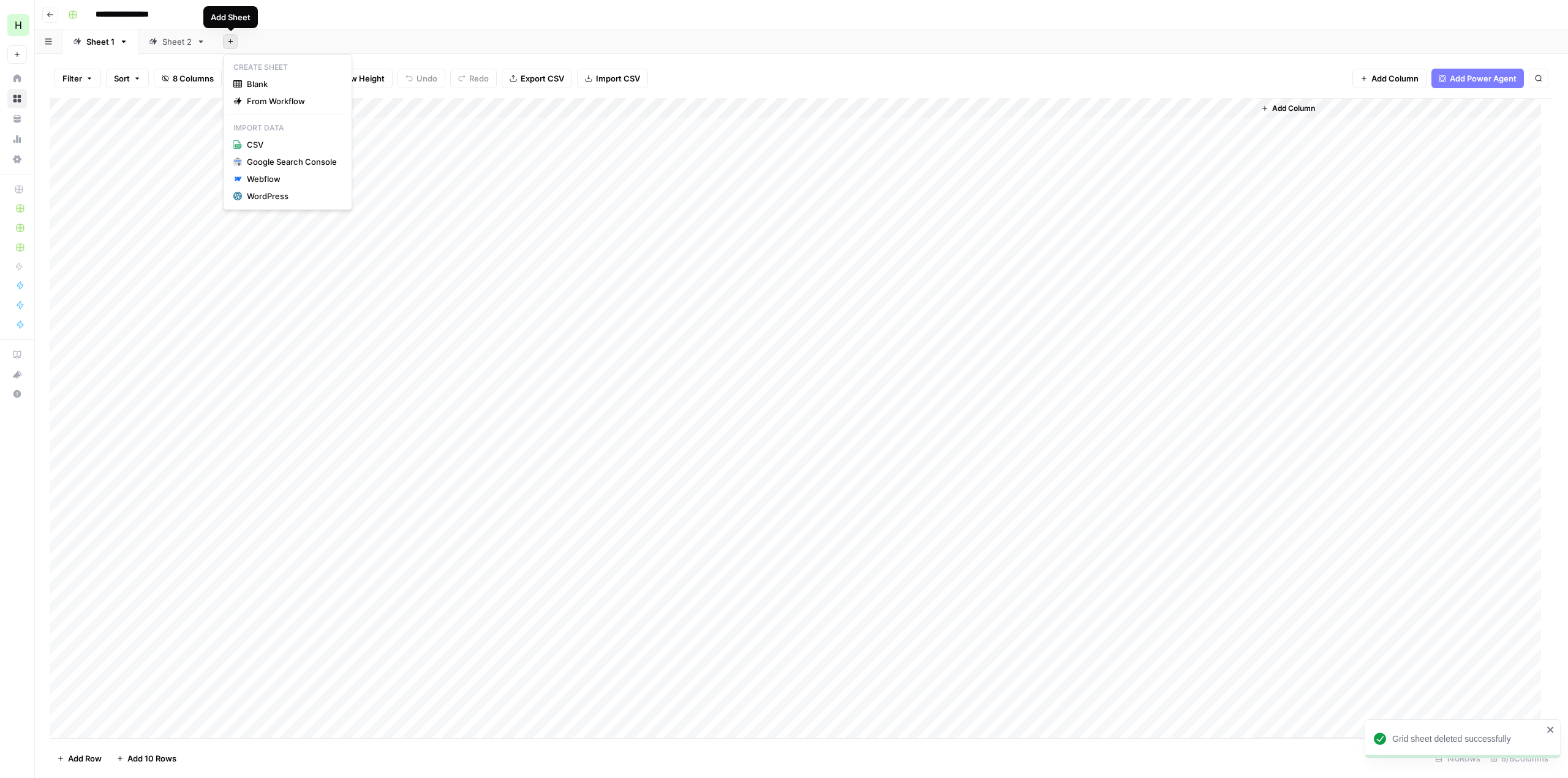
click at [231, 35] on button "Add Sheet" at bounding box center [230, 42] width 14 height 14
click at [250, 189] on button "WordPress" at bounding box center [287, 195] width 118 height 17
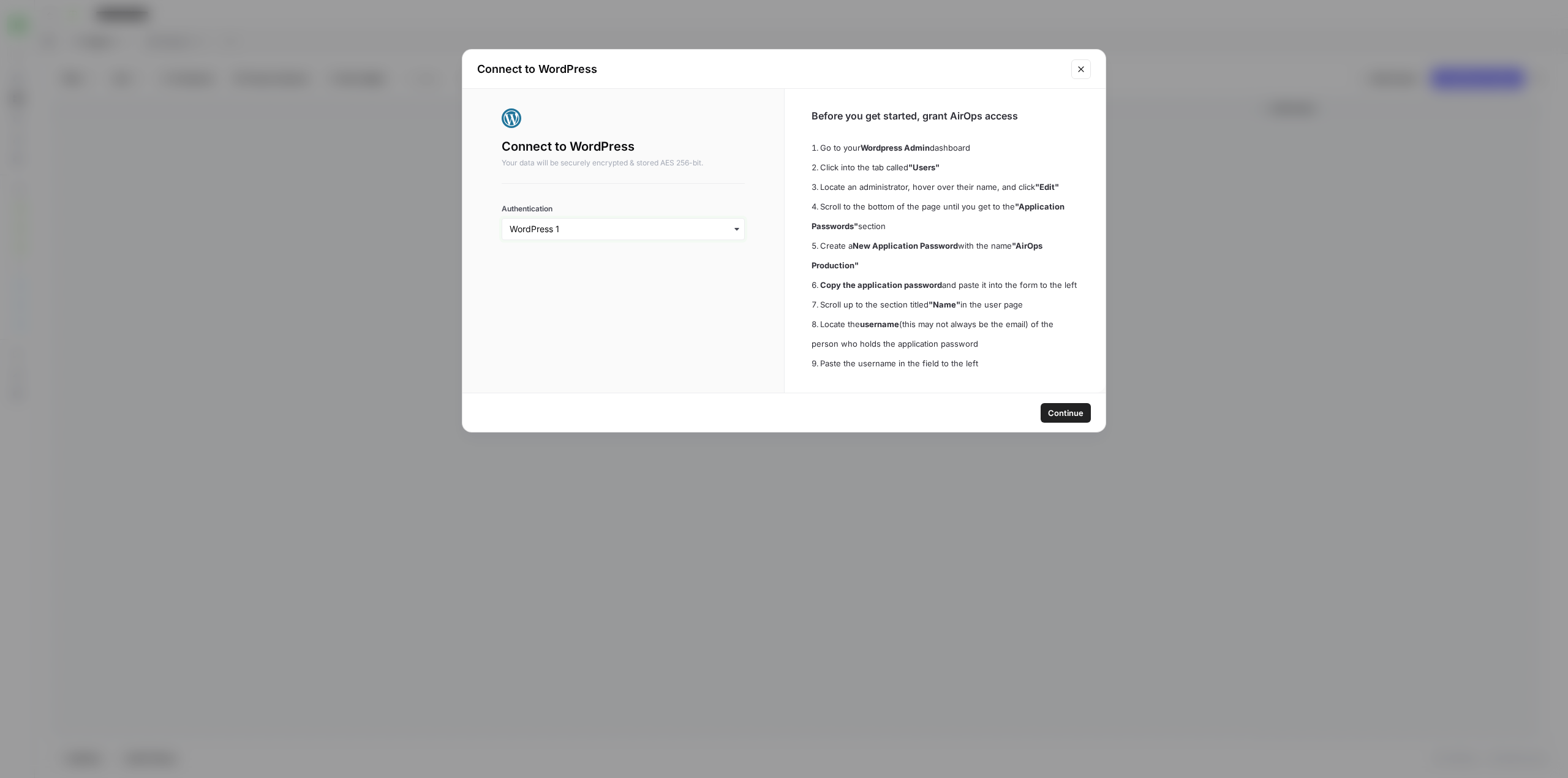
click at [632, 225] on input "Authentication" at bounding box center [623, 230] width 227 height 13
click at [752, 184] on div "Connect to WordPress Your data will be securely encrypted & stored AES 256-bit.…" at bounding box center [624, 240] width 322 height 304
click at [1066, 405] on button "Continue" at bounding box center [1066, 413] width 51 height 20
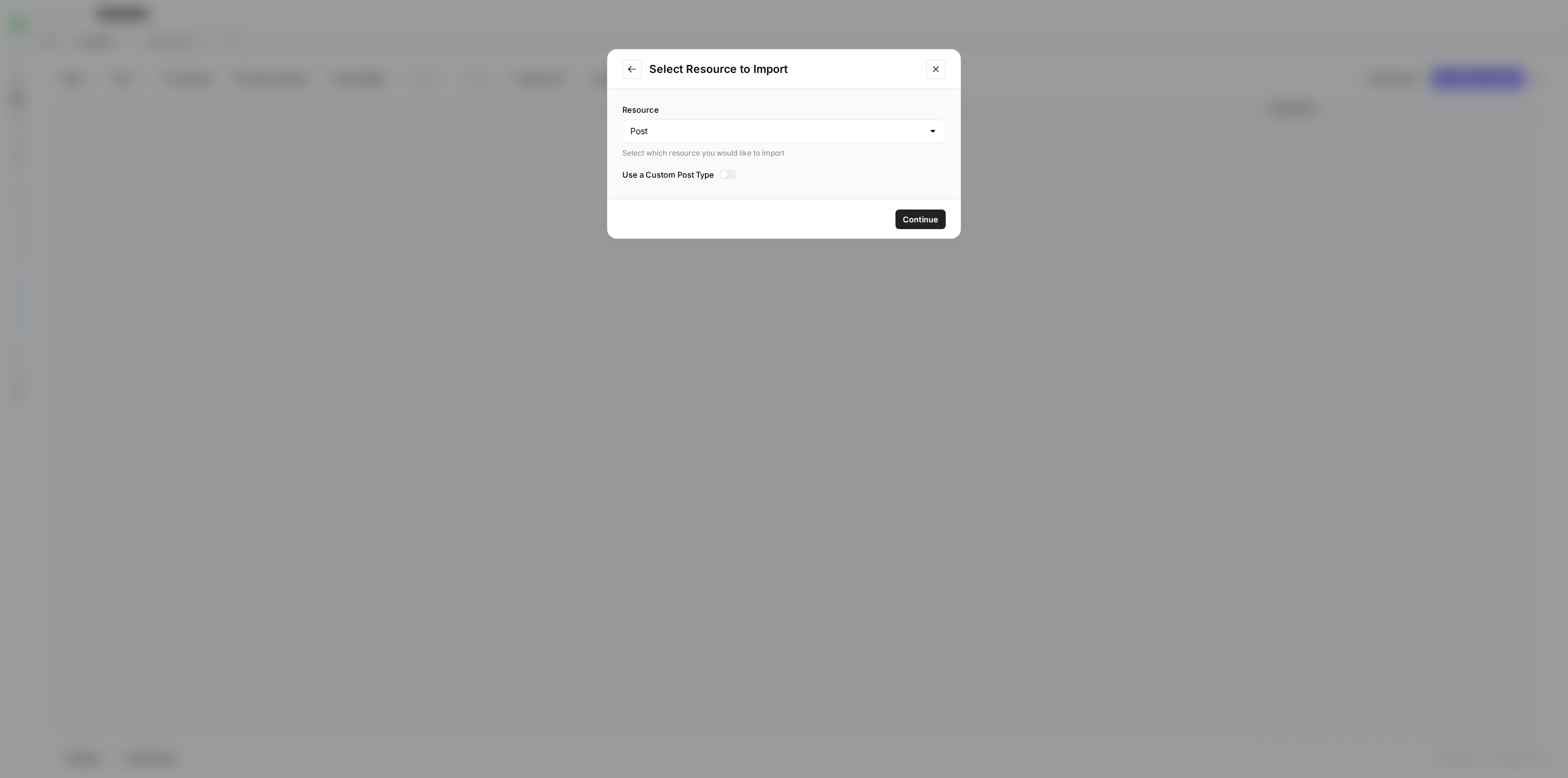
click at [737, 173] on div at bounding box center [728, 174] width 18 height 10
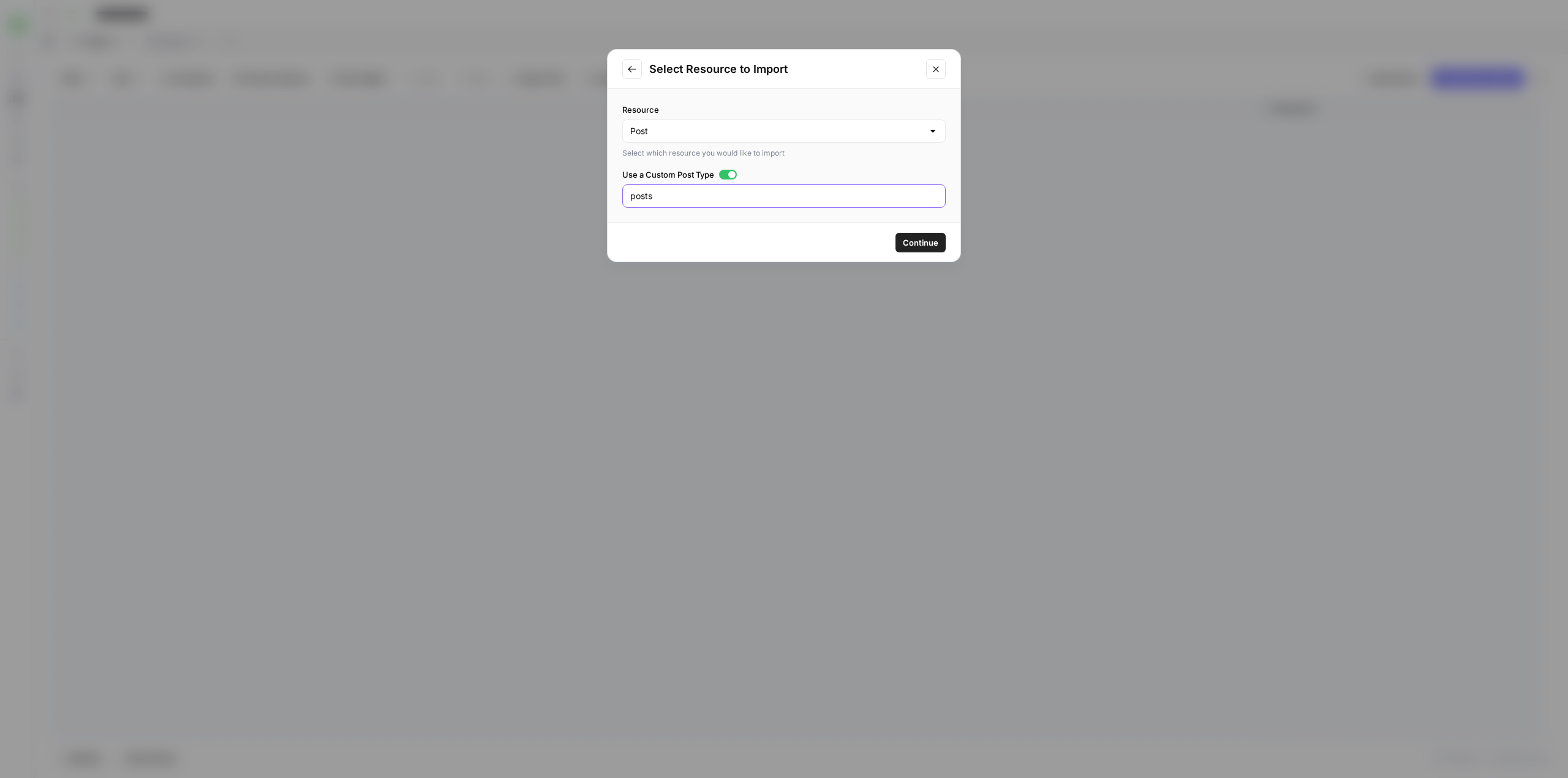
click at [711, 193] on input "posts" at bounding box center [784, 196] width 307 height 13
click at [675, 184] on div "posts" at bounding box center [784, 196] width 324 height 23
paste input "vws_faq"
type input "vws_faqs"
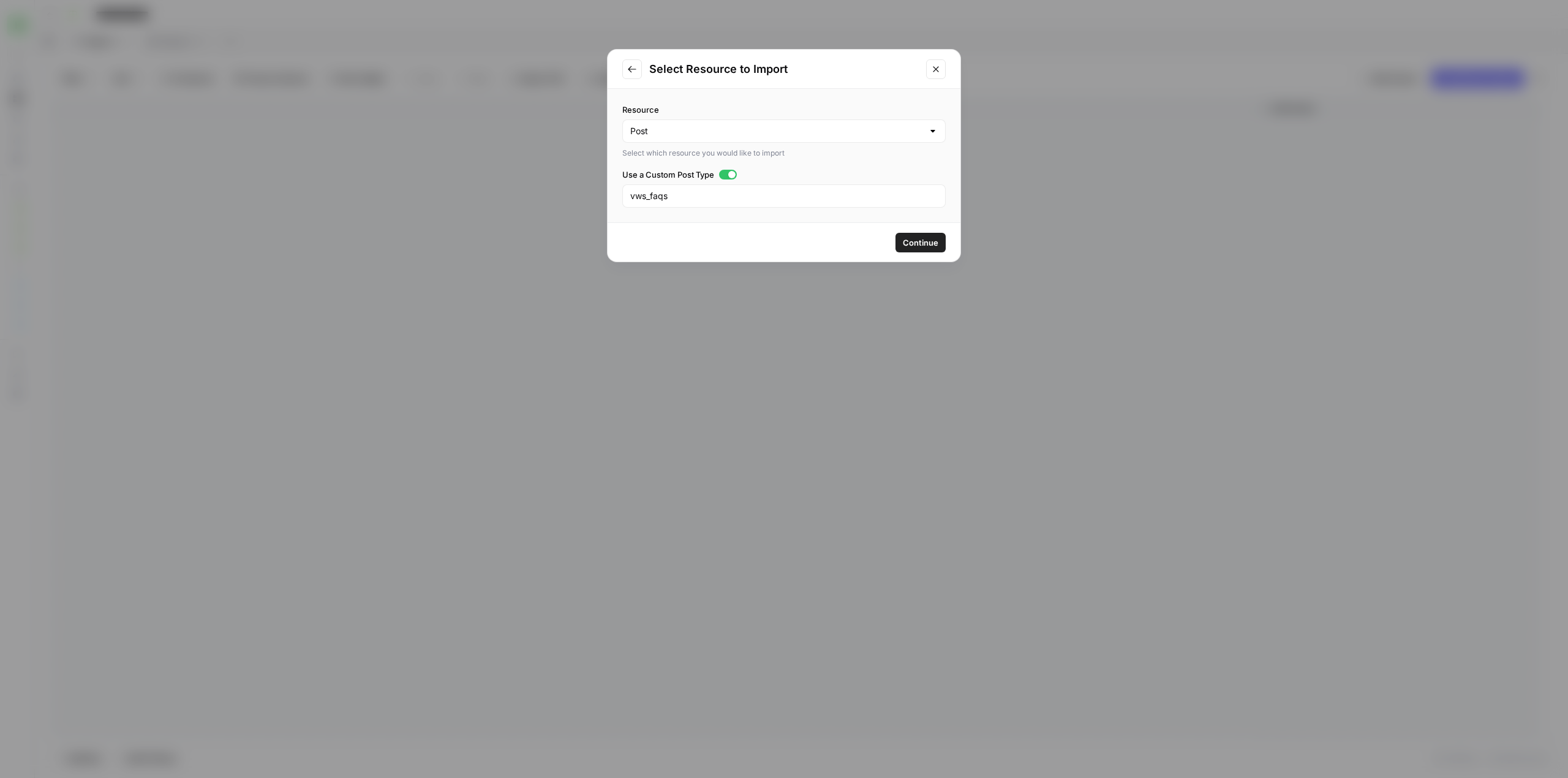
click at [921, 235] on button "Continue" at bounding box center [921, 243] width 51 height 20
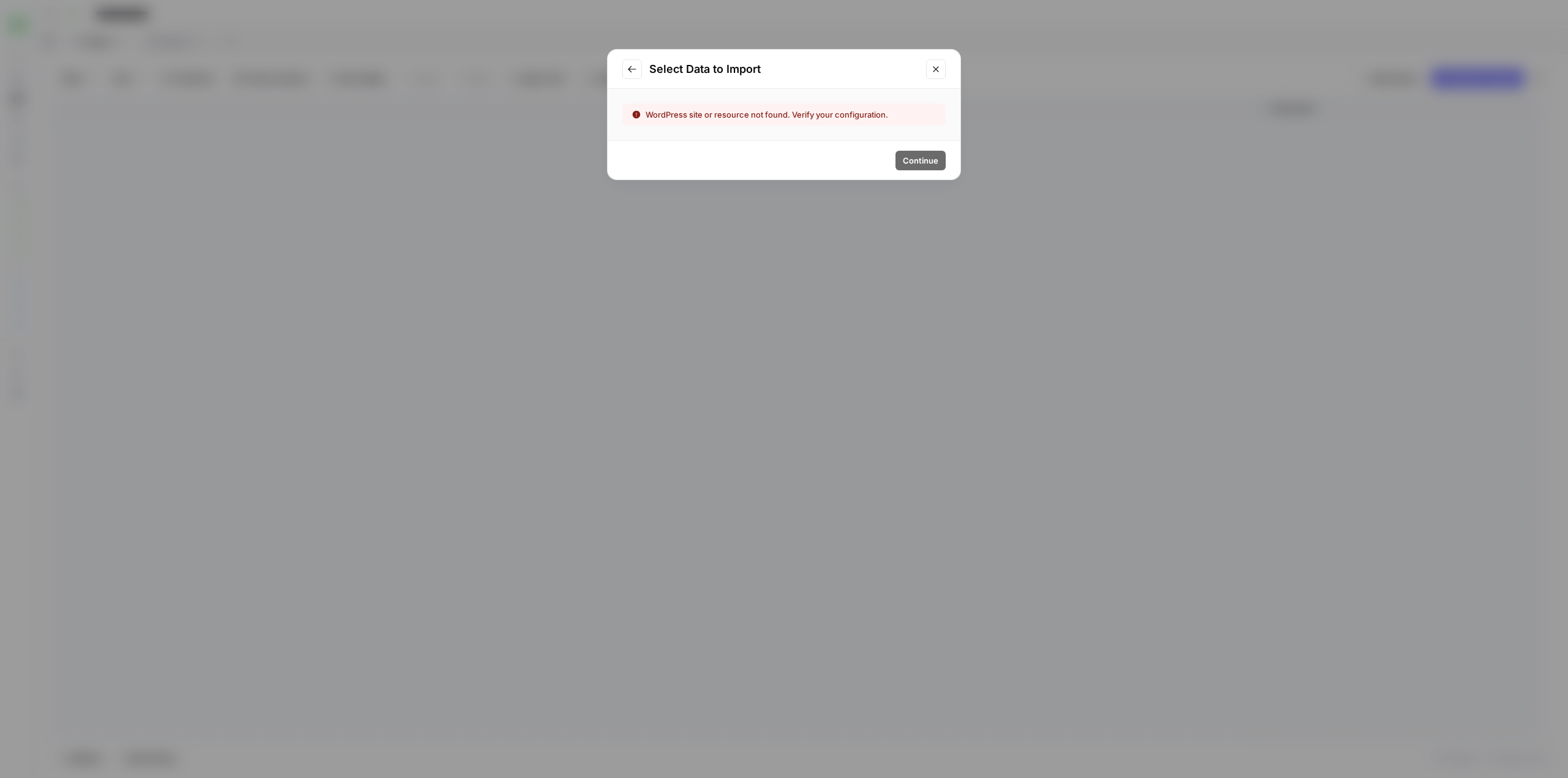
click at [628, 73] on icon "Go to previous step" at bounding box center [632, 69] width 10 height 10
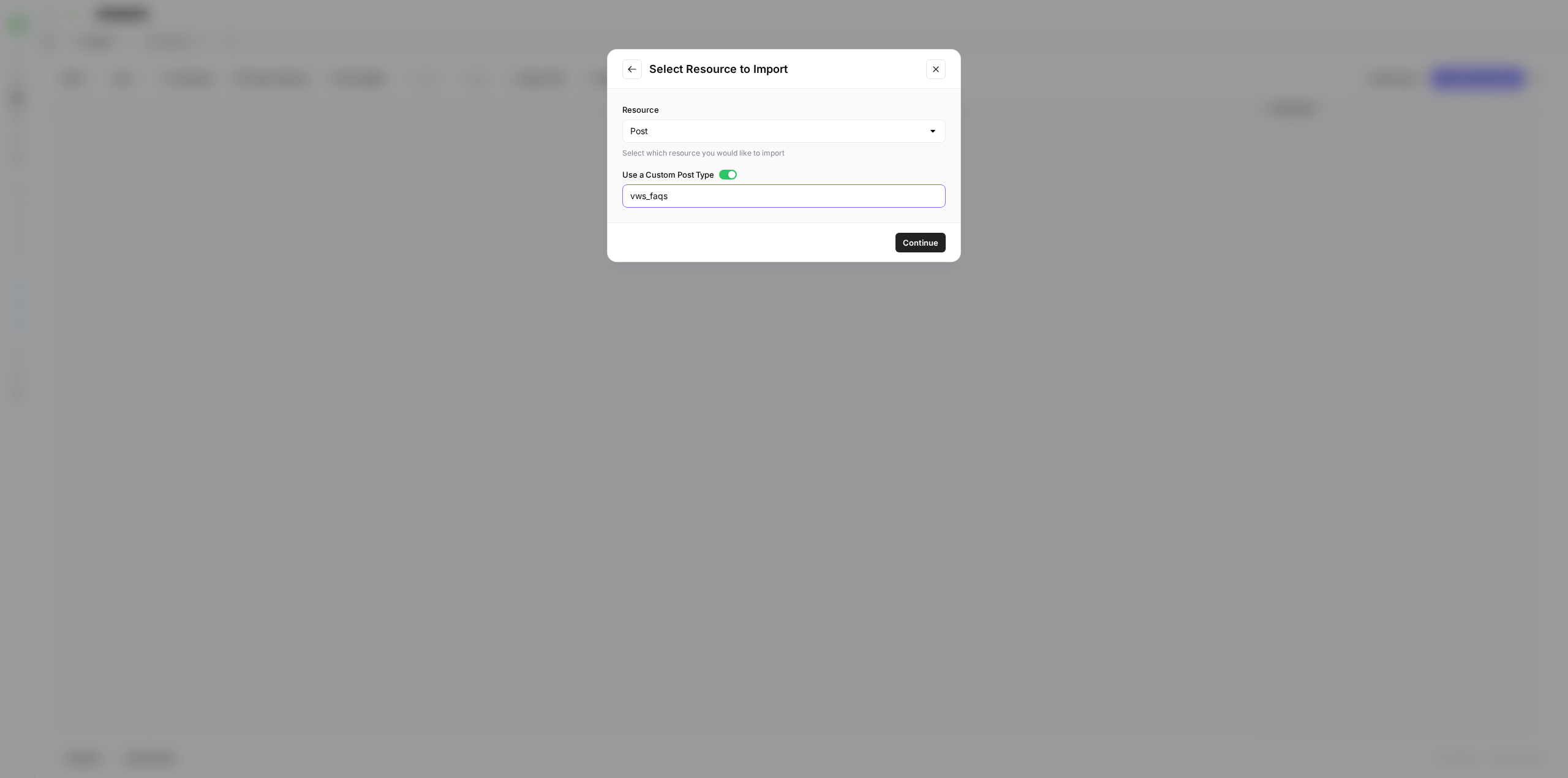
drag, startPoint x: 653, startPoint y: 195, endPoint x: 666, endPoint y: 189, distance: 14.3
click at [653, 194] on input "vws_faqs" at bounding box center [784, 196] width 307 height 13
type input "vws-faqs"
click at [903, 237] on span "Continue" at bounding box center [920, 243] width 35 height 13
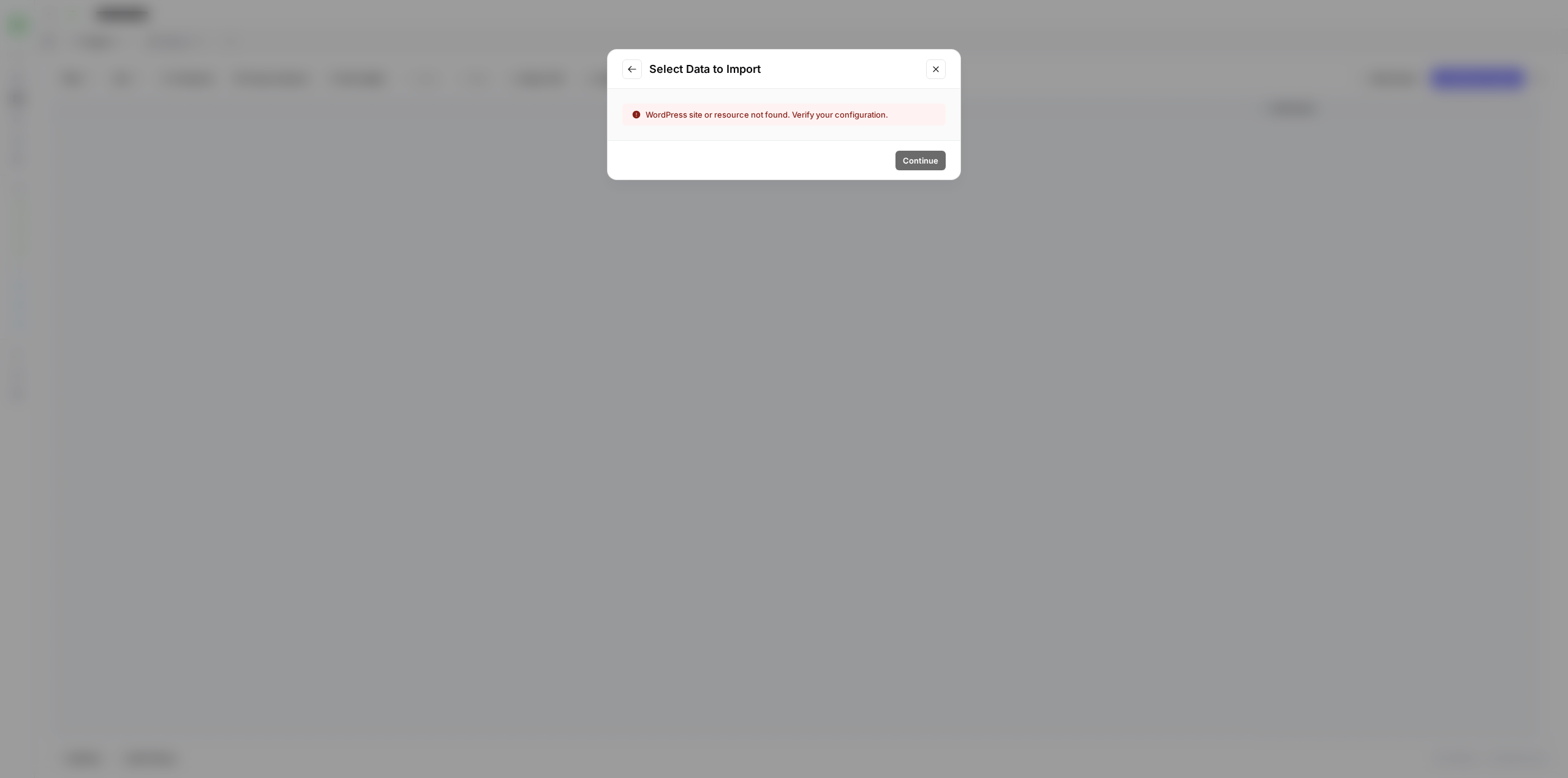
click at [626, 68] on button "Go to previous step" at bounding box center [633, 70] width 20 height 20
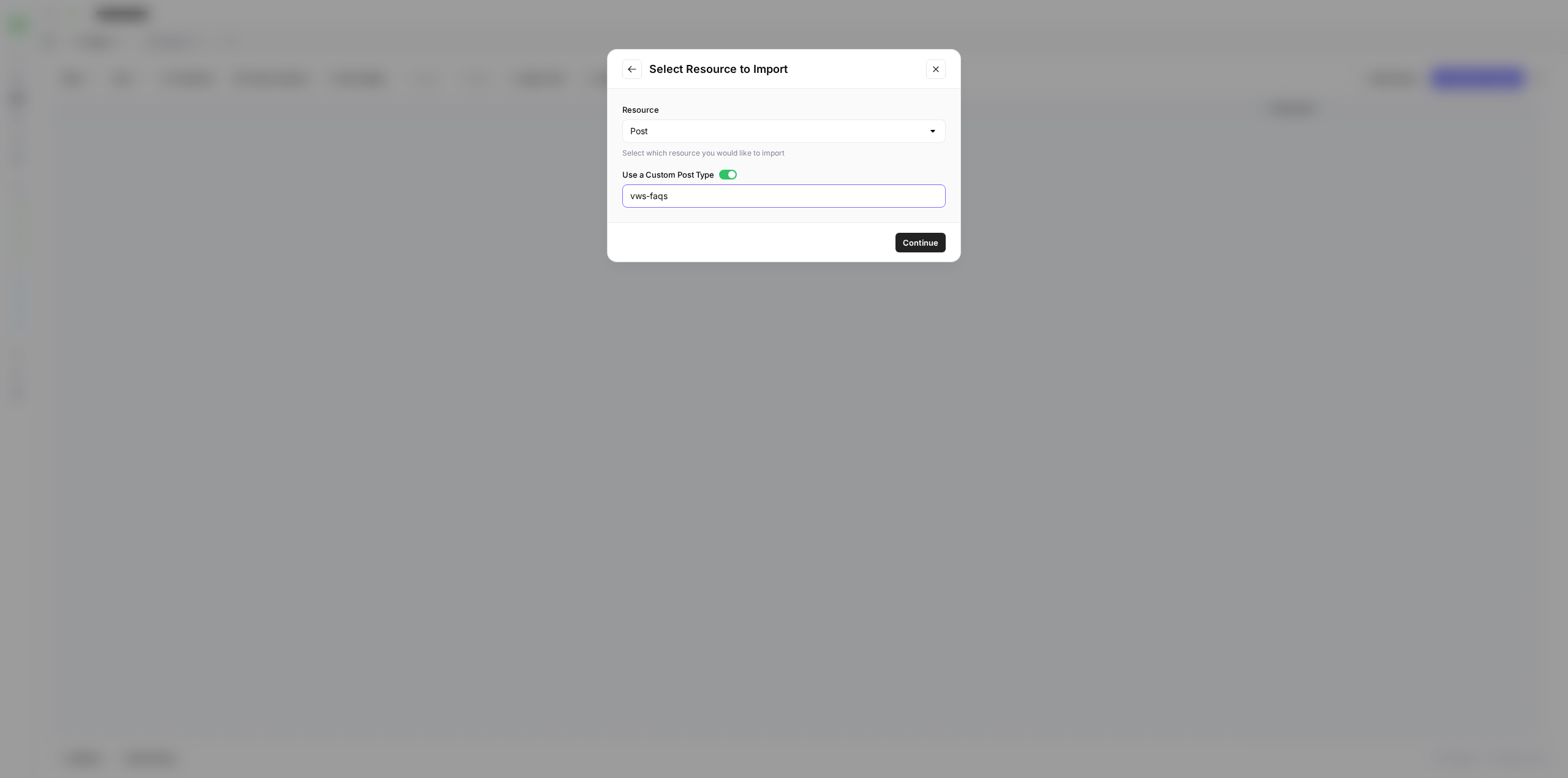
drag, startPoint x: 653, startPoint y: 199, endPoint x: 586, endPoint y: 194, distance: 67.2
click at [586, 194] on div "Select Resource to Import Resource Post Select which resource you would like to…" at bounding box center [784, 389] width 1568 height 778
type input "vwsfaqs"
click at [923, 241] on span "Continue" at bounding box center [920, 243] width 35 height 13
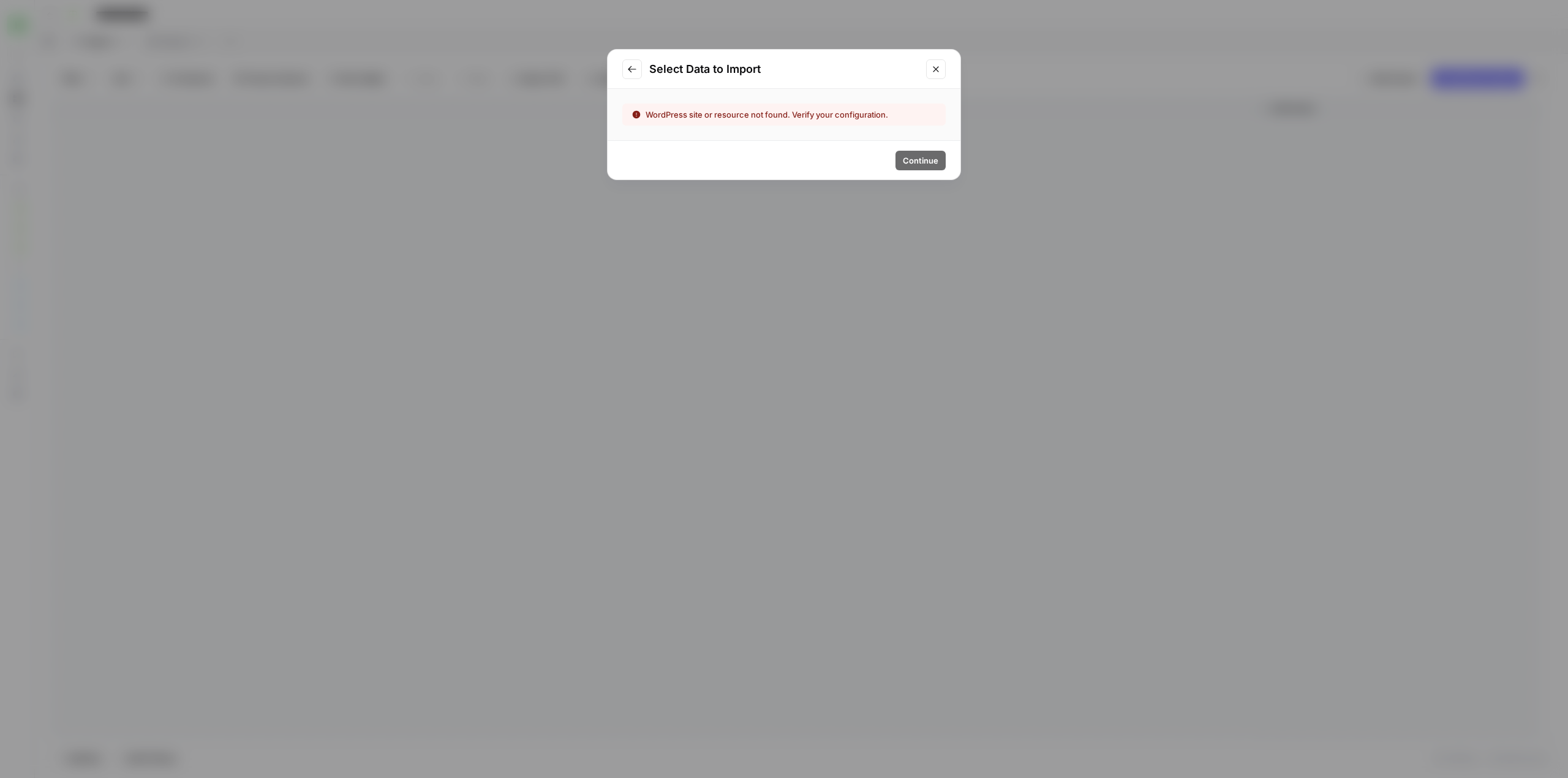
click at [632, 64] on icon "Go to previous step" at bounding box center [632, 69] width 10 height 10
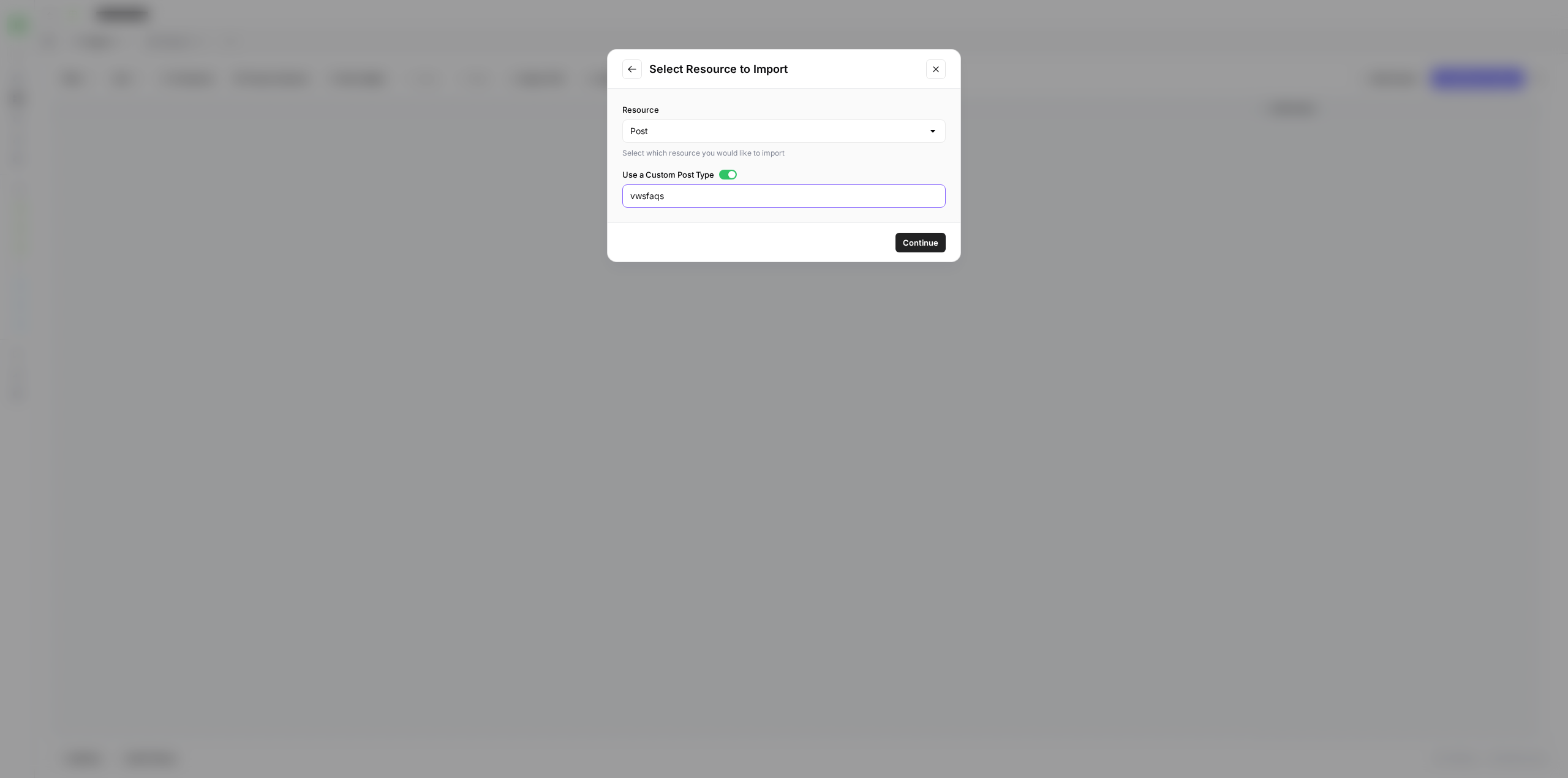
click at [670, 200] on input "vwsfaqs" at bounding box center [784, 196] width 307 height 13
type input "FAQs"
click at [924, 240] on span "Continue" at bounding box center [920, 243] width 35 height 13
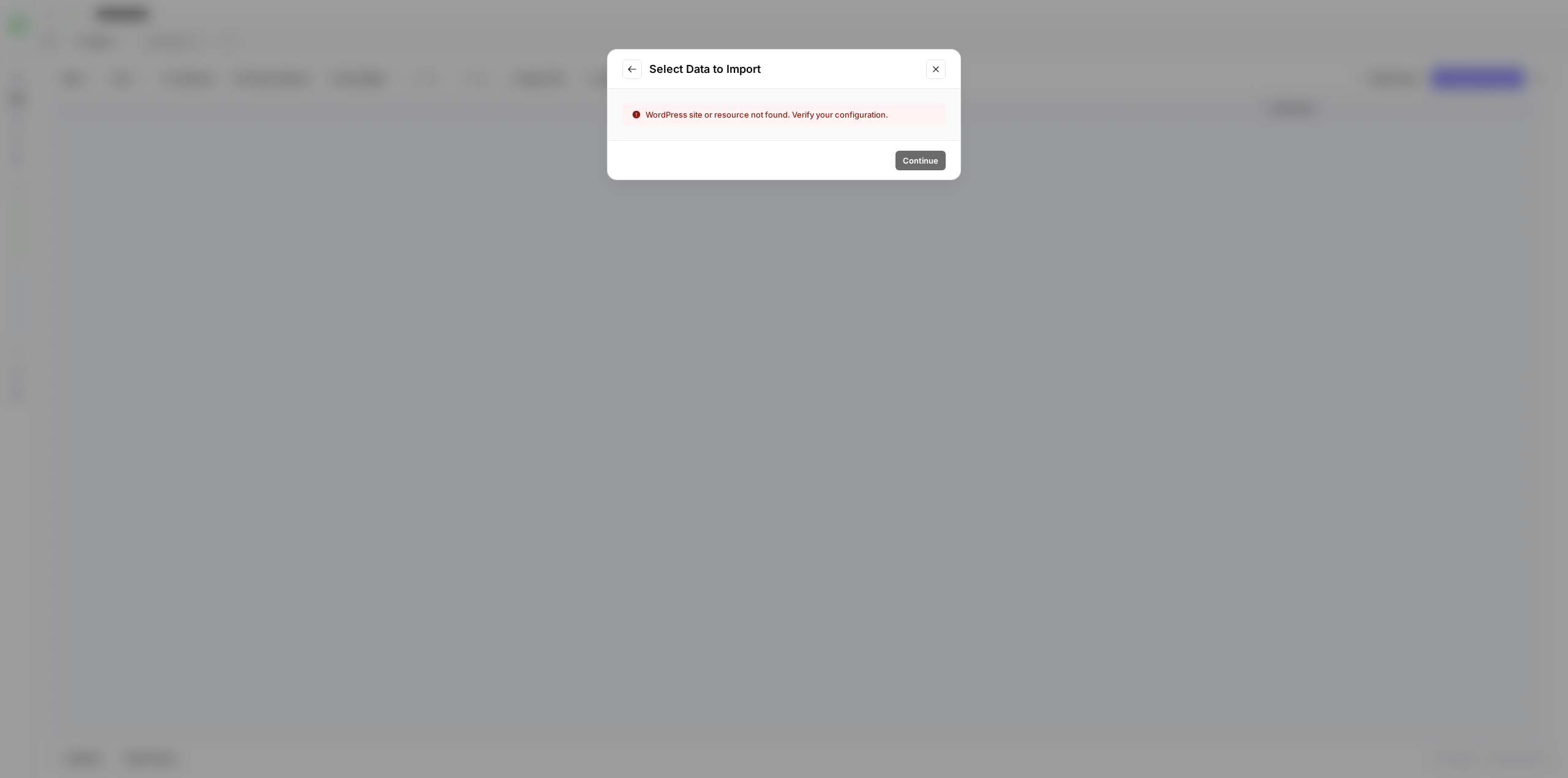
click at [643, 64] on div "Select Data to Import" at bounding box center [784, 69] width 352 height 39
click at [637, 64] on button "Go to previous step" at bounding box center [633, 70] width 20 height 20
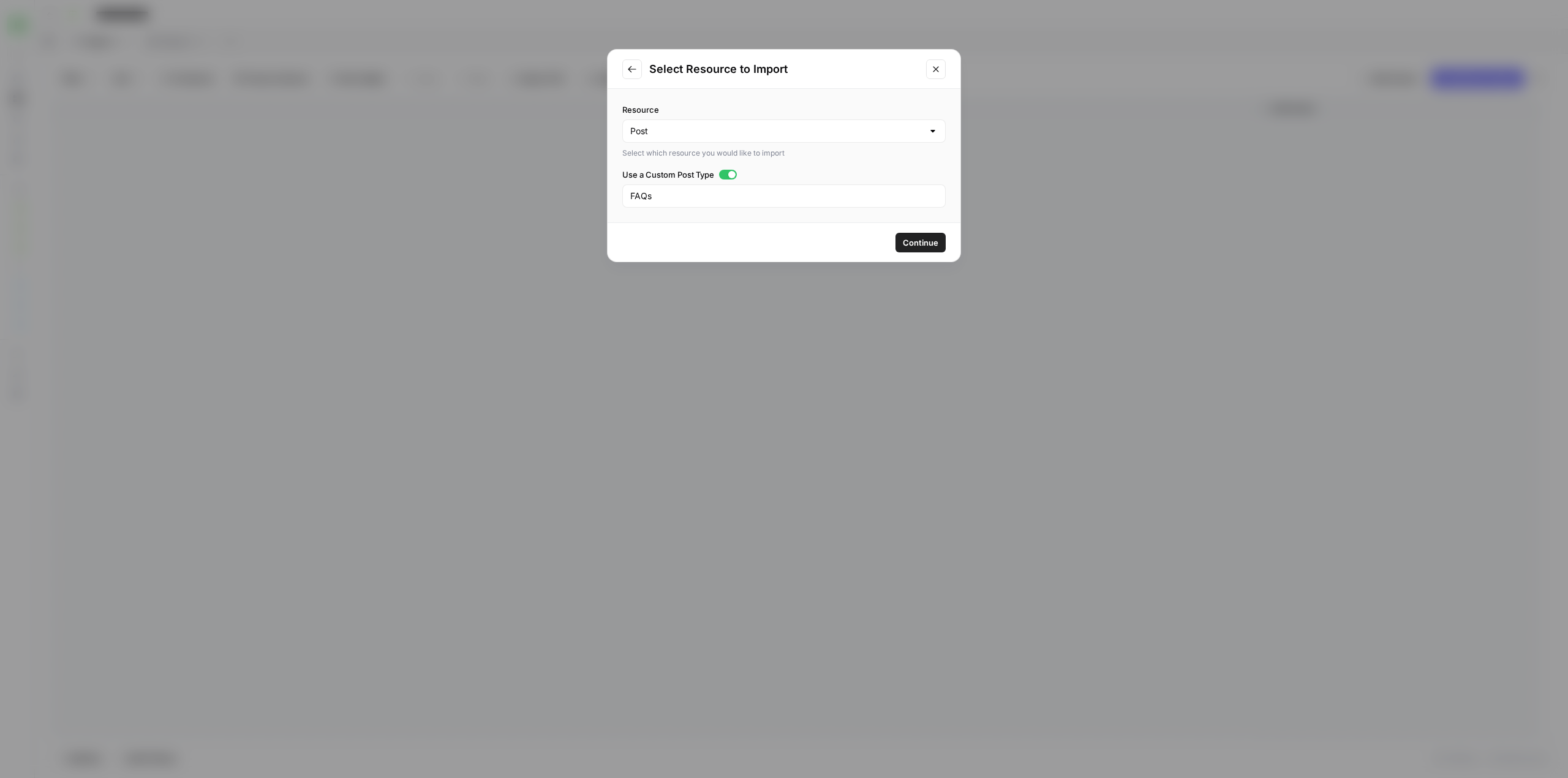
click at [664, 211] on div "Resource Post Select which resource you would like to import Use a Custom Post …" at bounding box center [784, 155] width 352 height 134
click at [662, 202] on input "FAQs" at bounding box center [784, 196] width 307 height 13
type input "%"
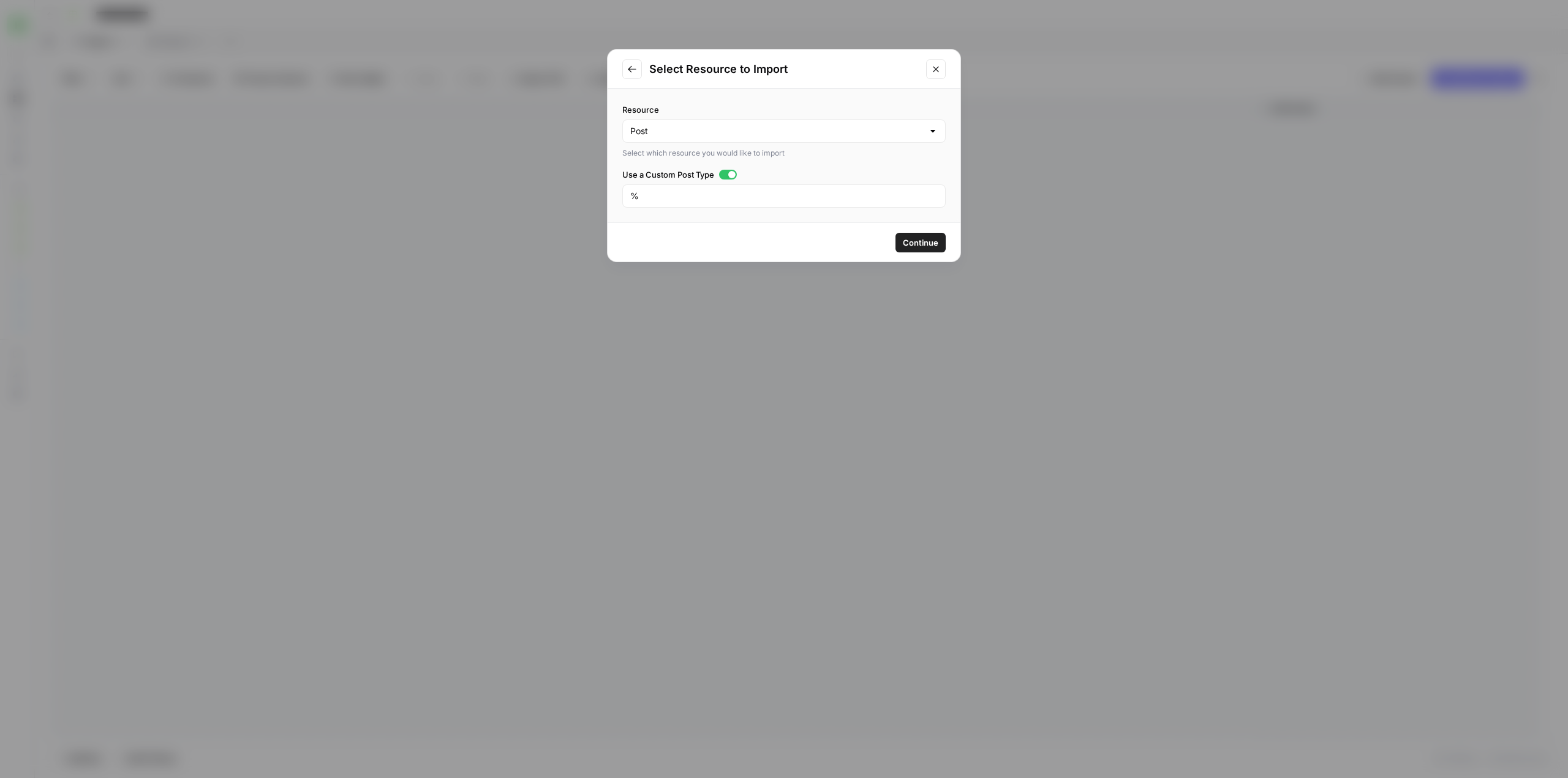
click at [934, 240] on span "Continue" at bounding box center [920, 243] width 35 height 13
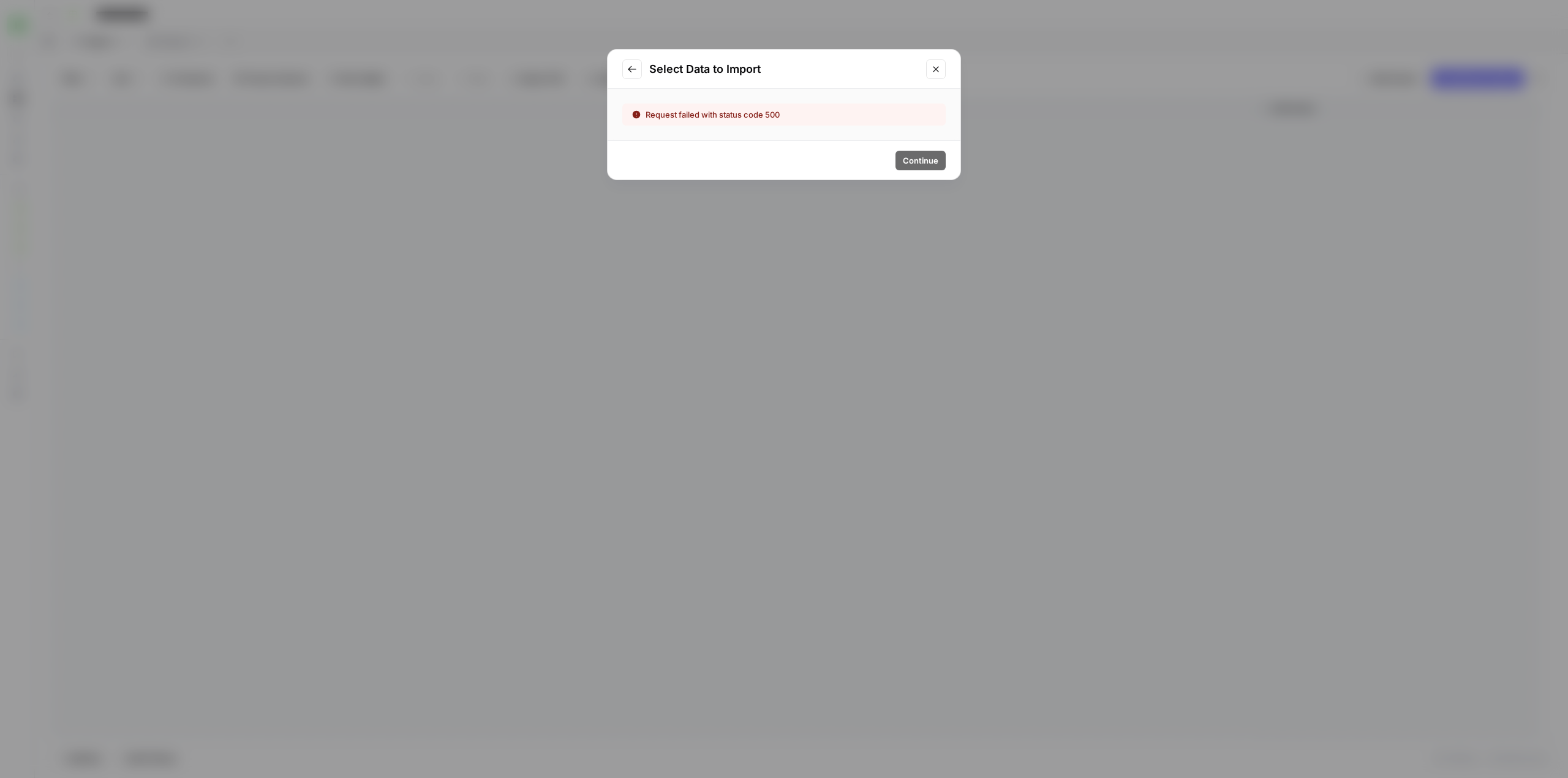
click at [634, 71] on icon "Go to previous step" at bounding box center [632, 69] width 10 height 10
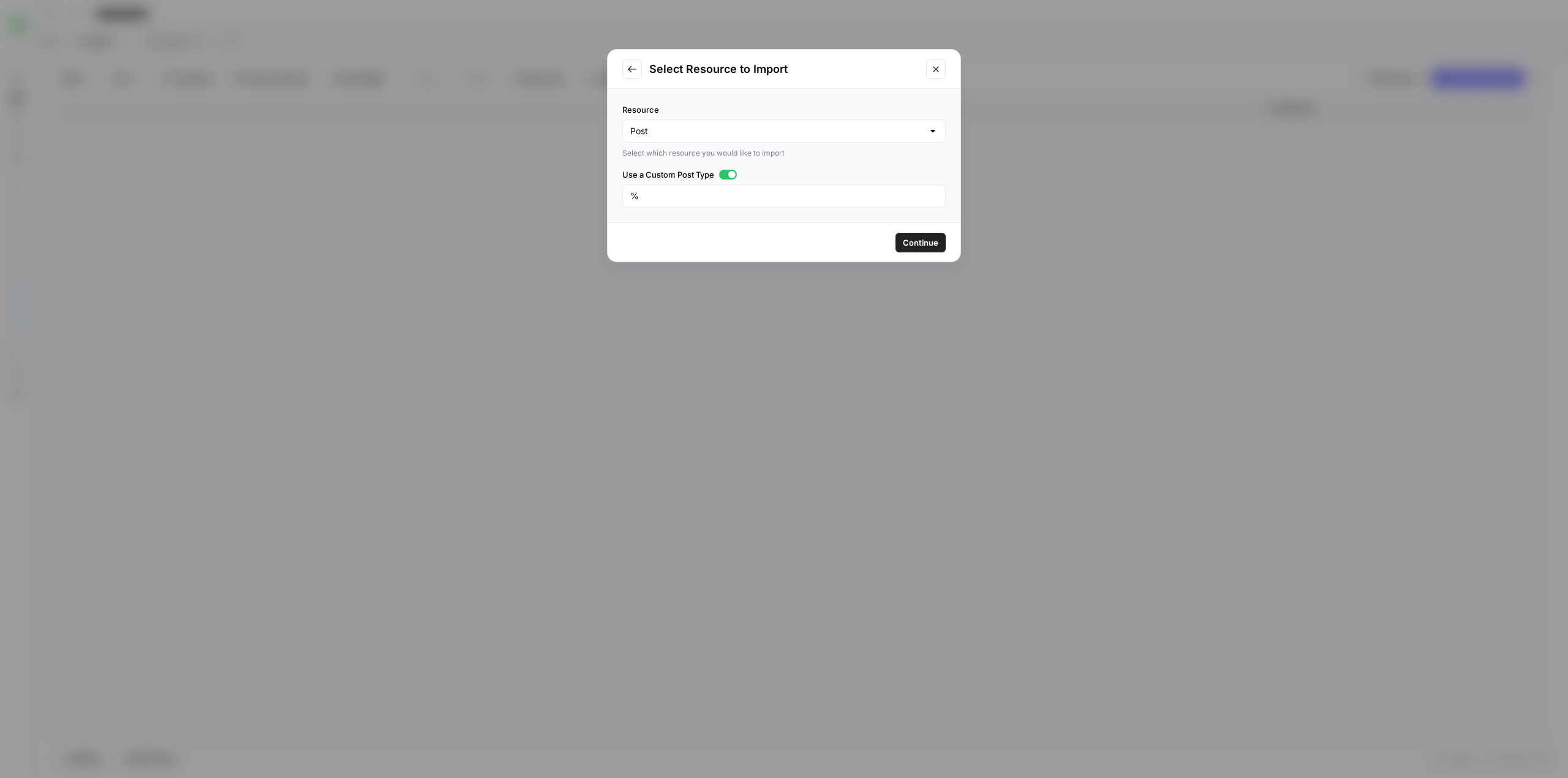
drag, startPoint x: 931, startPoint y: 68, endPoint x: 909, endPoint y: 58, distance: 24.2
click at [931, 68] on icon "Close modal" at bounding box center [935, 69] width 10 height 10
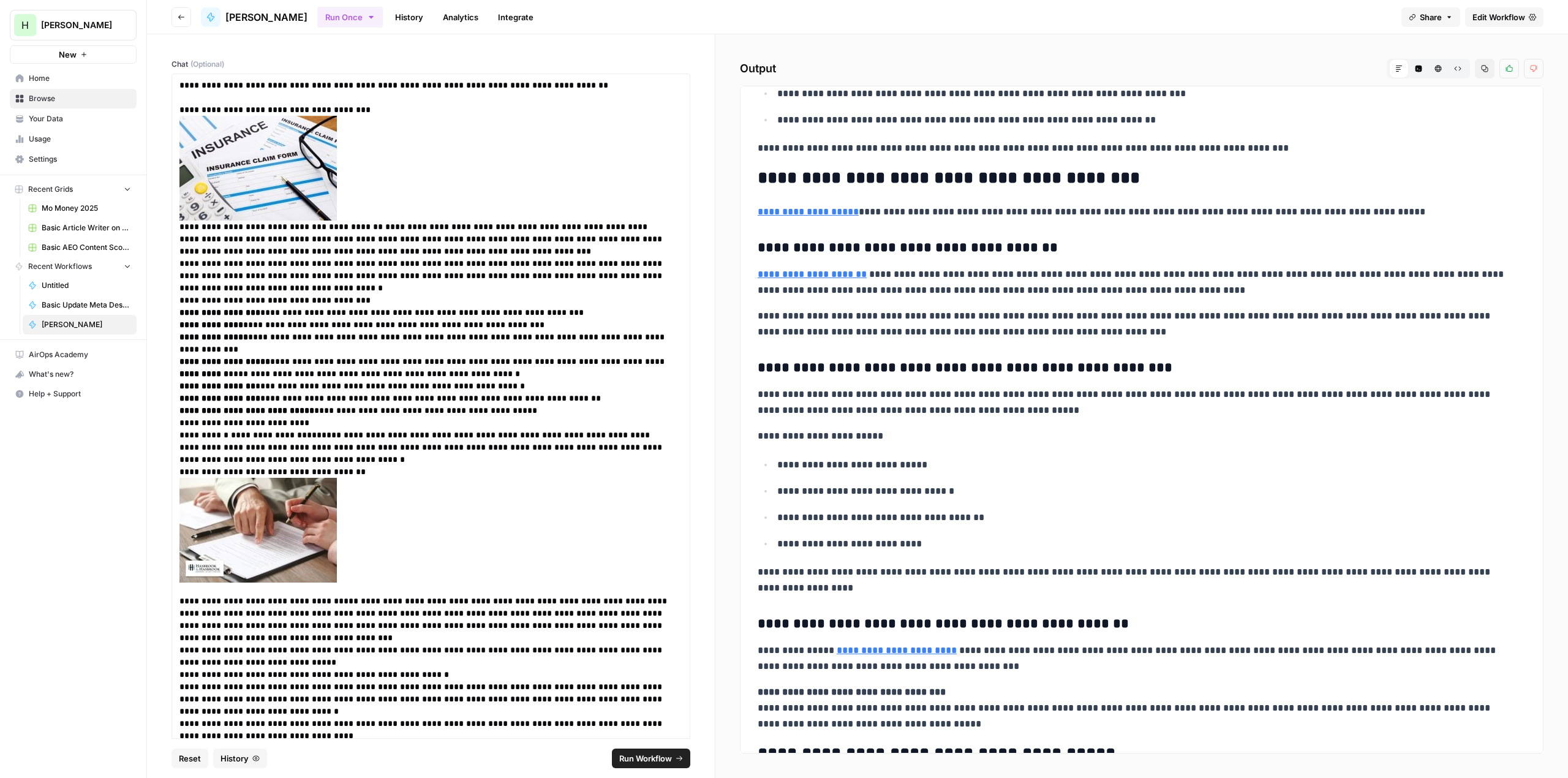
scroll to position [4351, 0]
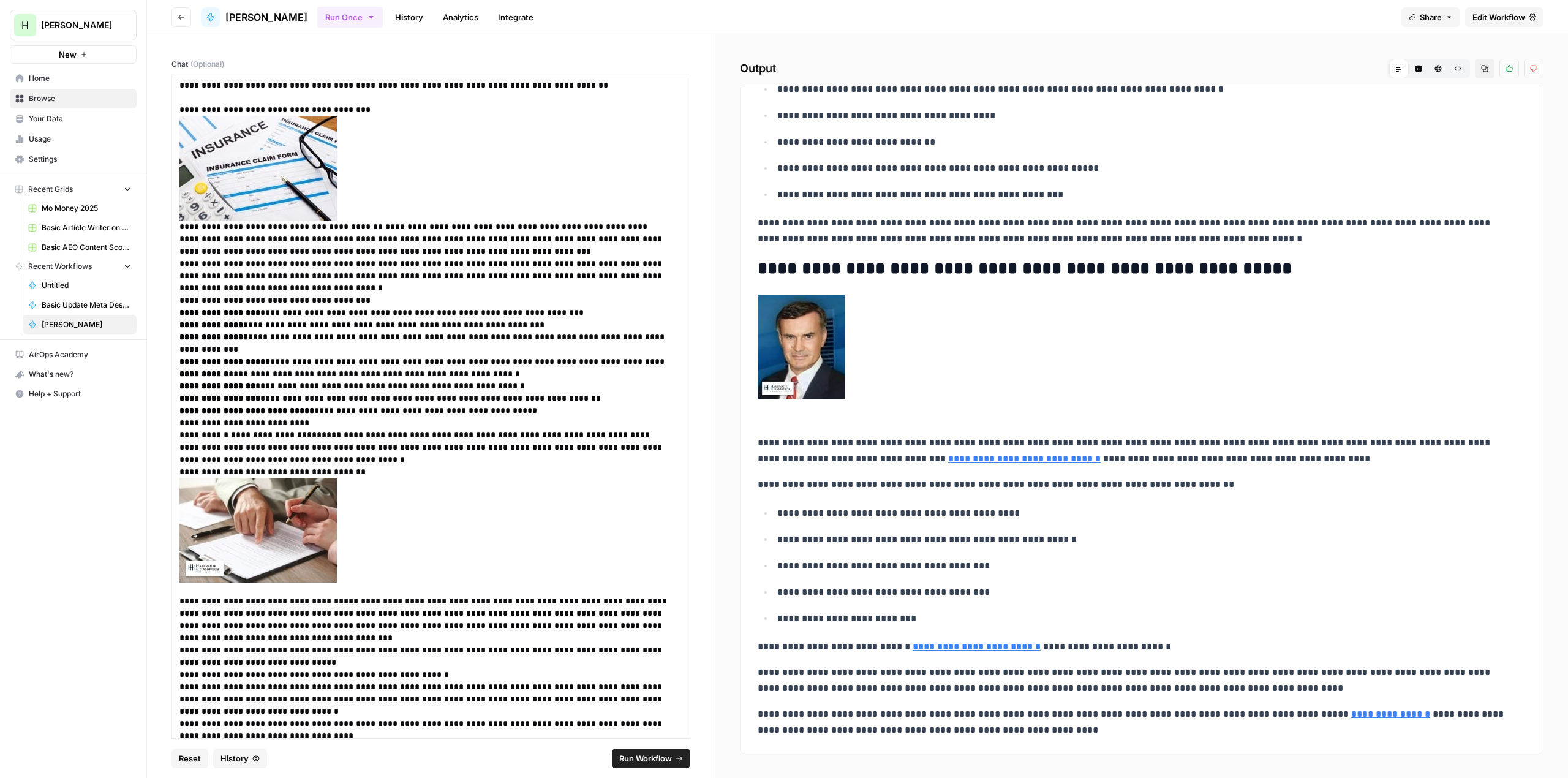
drag, startPoint x: 1084, startPoint y: 623, endPoint x: 1130, endPoint y: 474, distance: 155.9
drag, startPoint x: 1228, startPoint y: 617, endPoint x: 1202, endPoint y: 292, distance: 326.0
drag, startPoint x: 1216, startPoint y: -2, endPoint x: 1214, endPoint y: -33, distance: 31.1
click at [972, 644] on link "**********" at bounding box center [977, 646] width 128 height 9
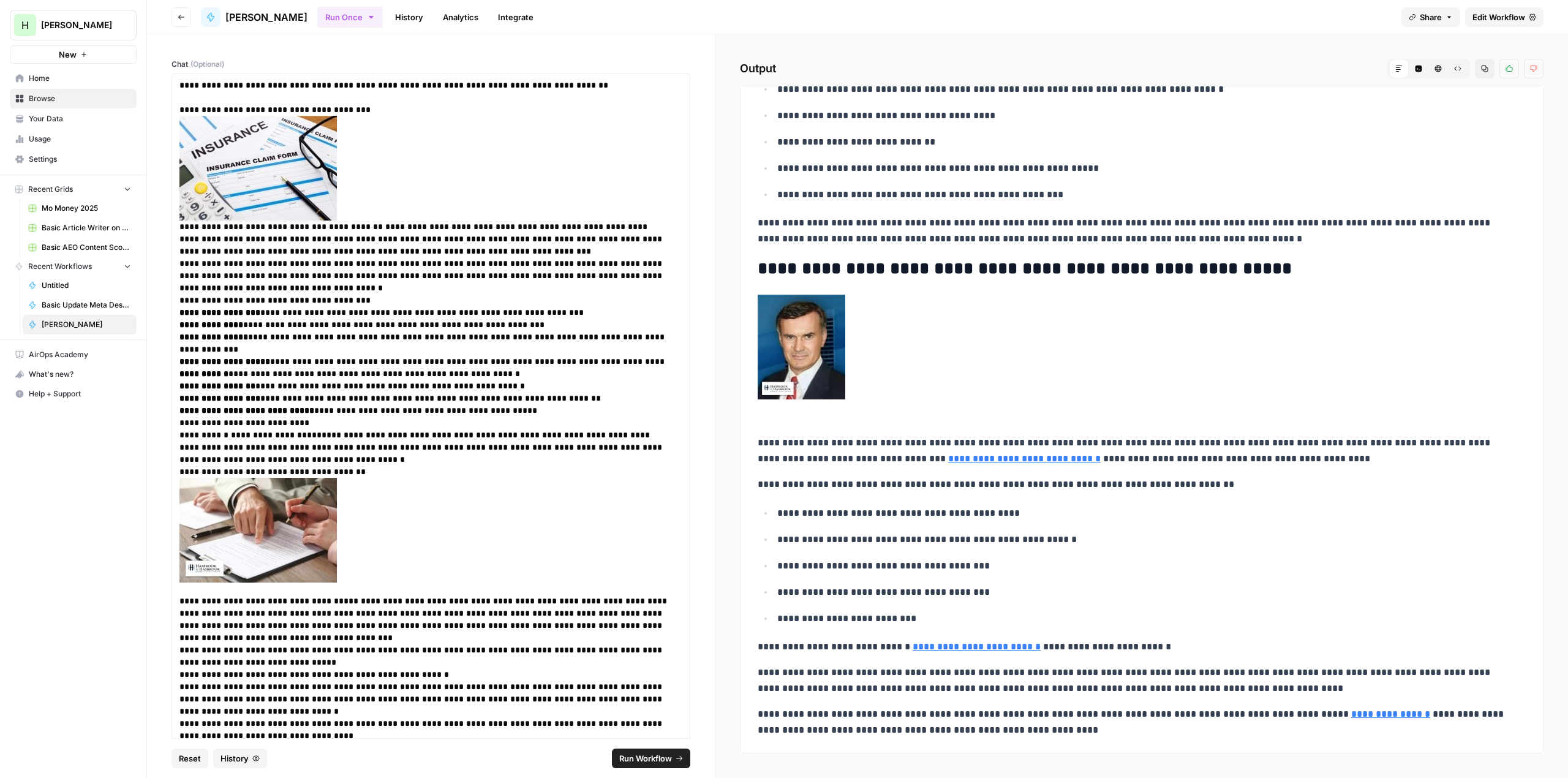
click at [886, 239] on p "**********" at bounding box center [1135, 230] width 756 height 32
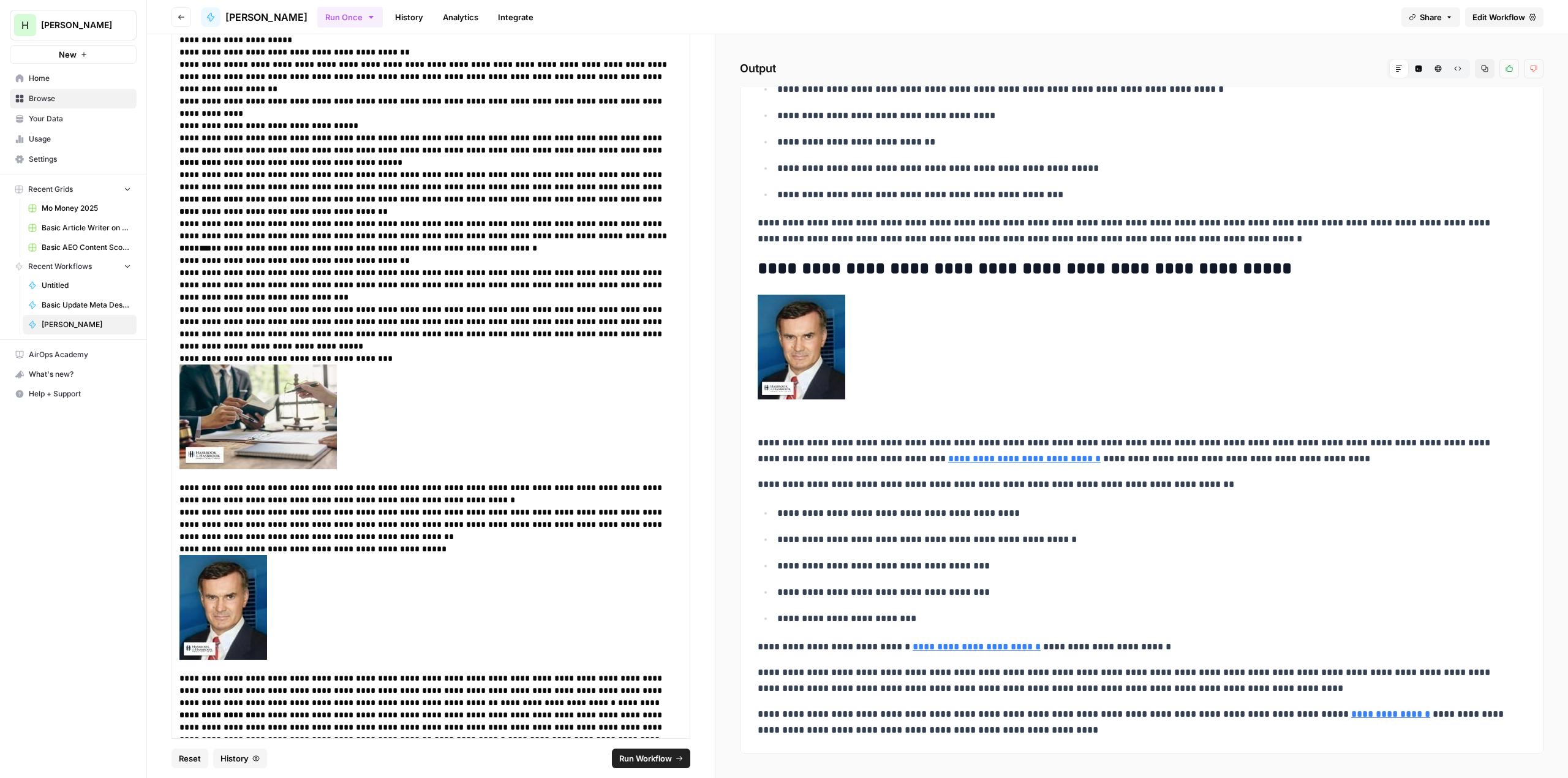
scroll to position [1333, 0]
